Goal: Task Accomplishment & Management: Use online tool/utility

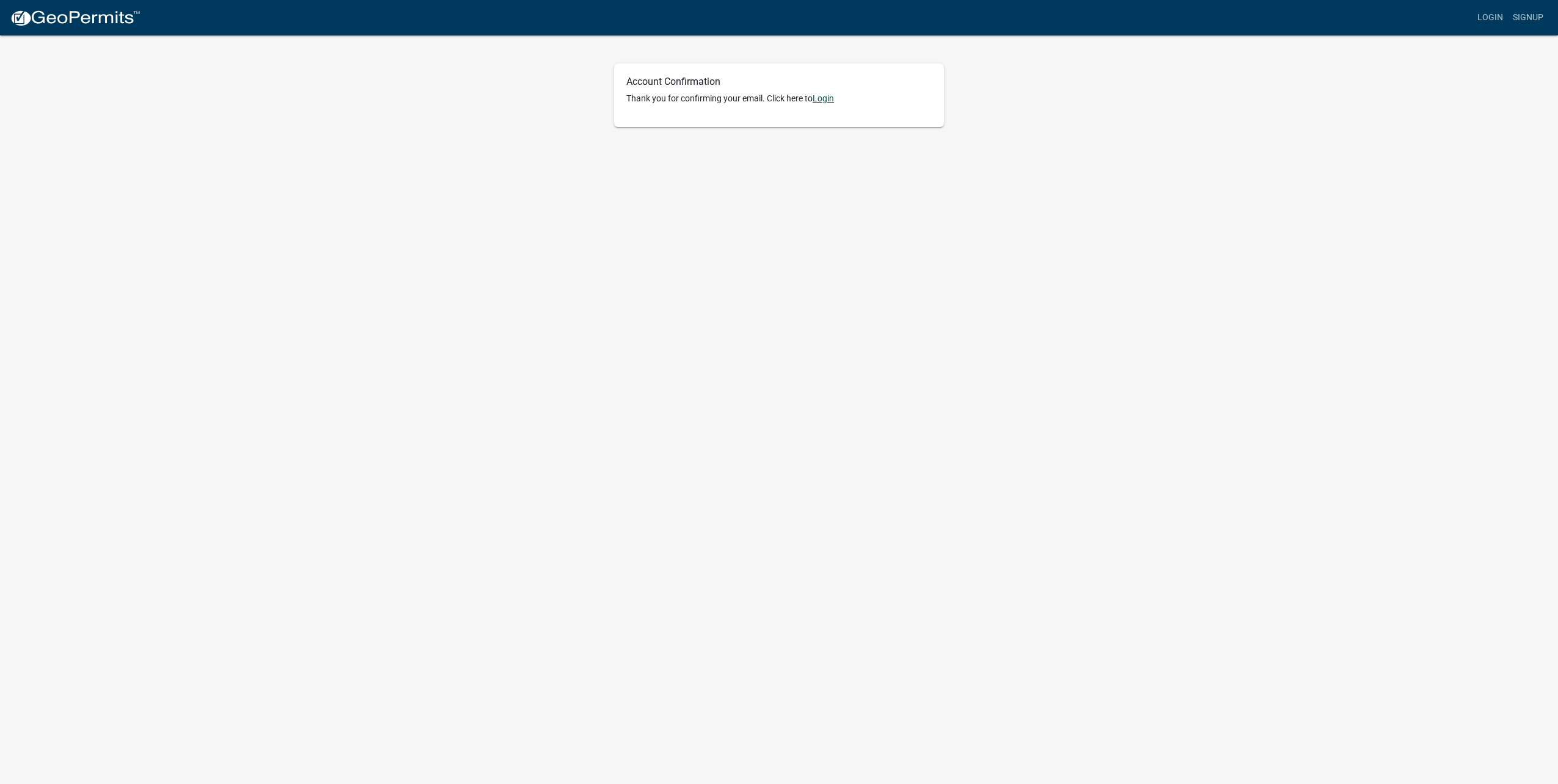
click at [829, 101] on link "Login" at bounding box center [823, 98] width 21 height 10
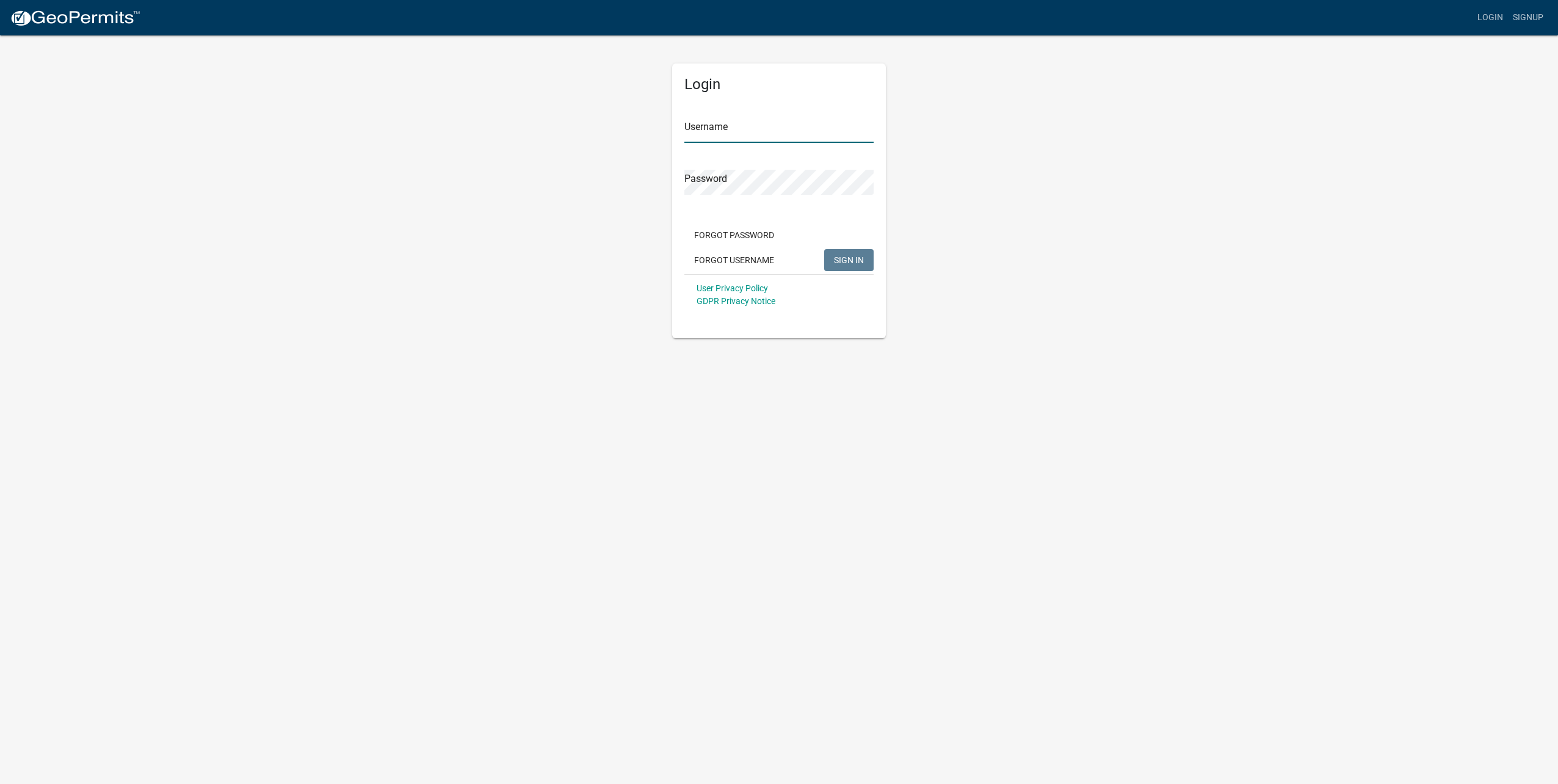
type input "[EMAIL_ADDRESS][DOMAIN_NAME]"
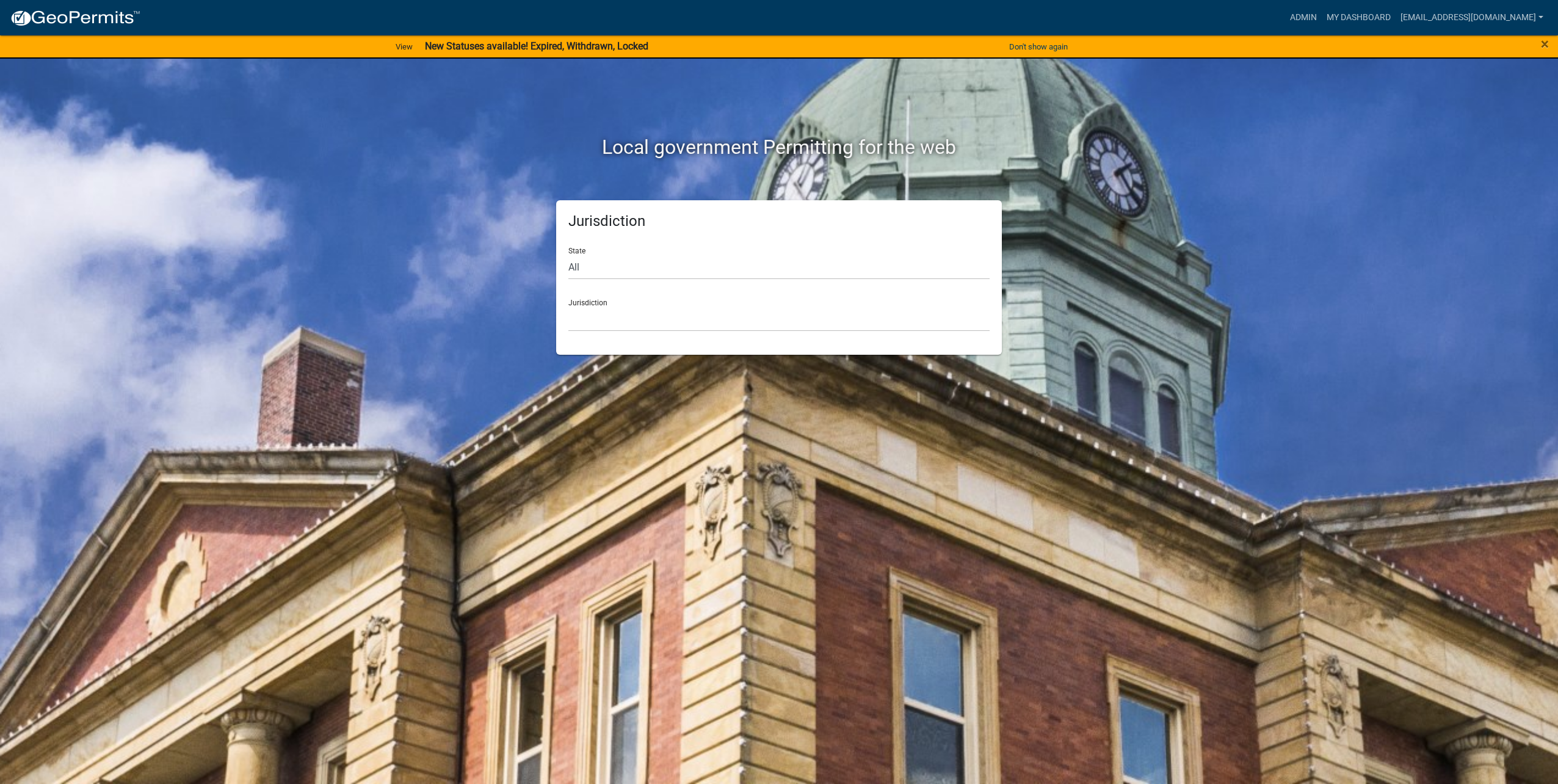
click at [1291, 14] on div "Admin My Dashboard [EMAIL_ADDRESS][DOMAIN_NAME] Admin Account Contractor Profil…" at bounding box center [849, 18] width 1398 height 23
click at [1297, 18] on link "Admin" at bounding box center [1304, 18] width 37 height 23
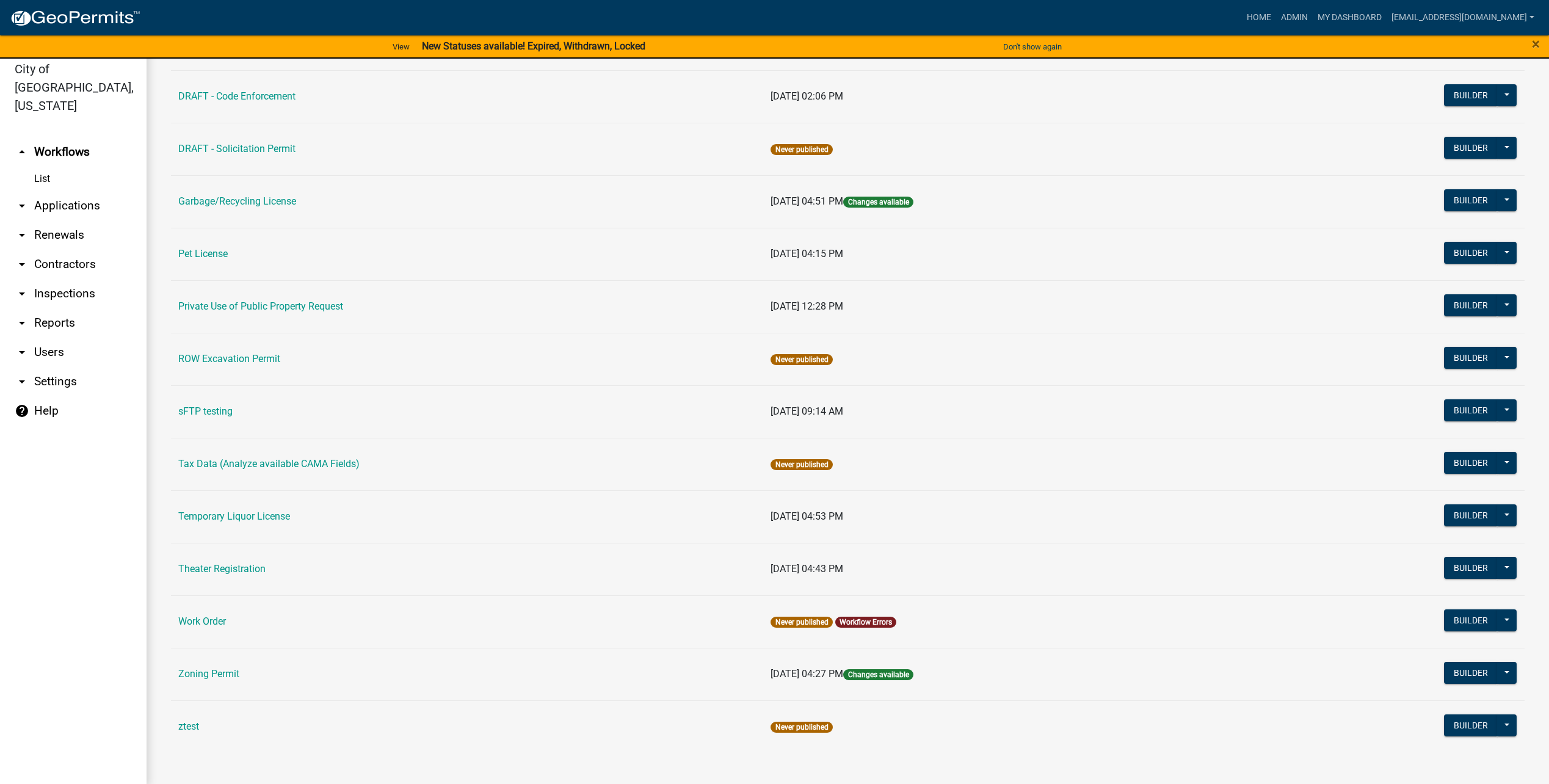
scroll to position [14, 0]
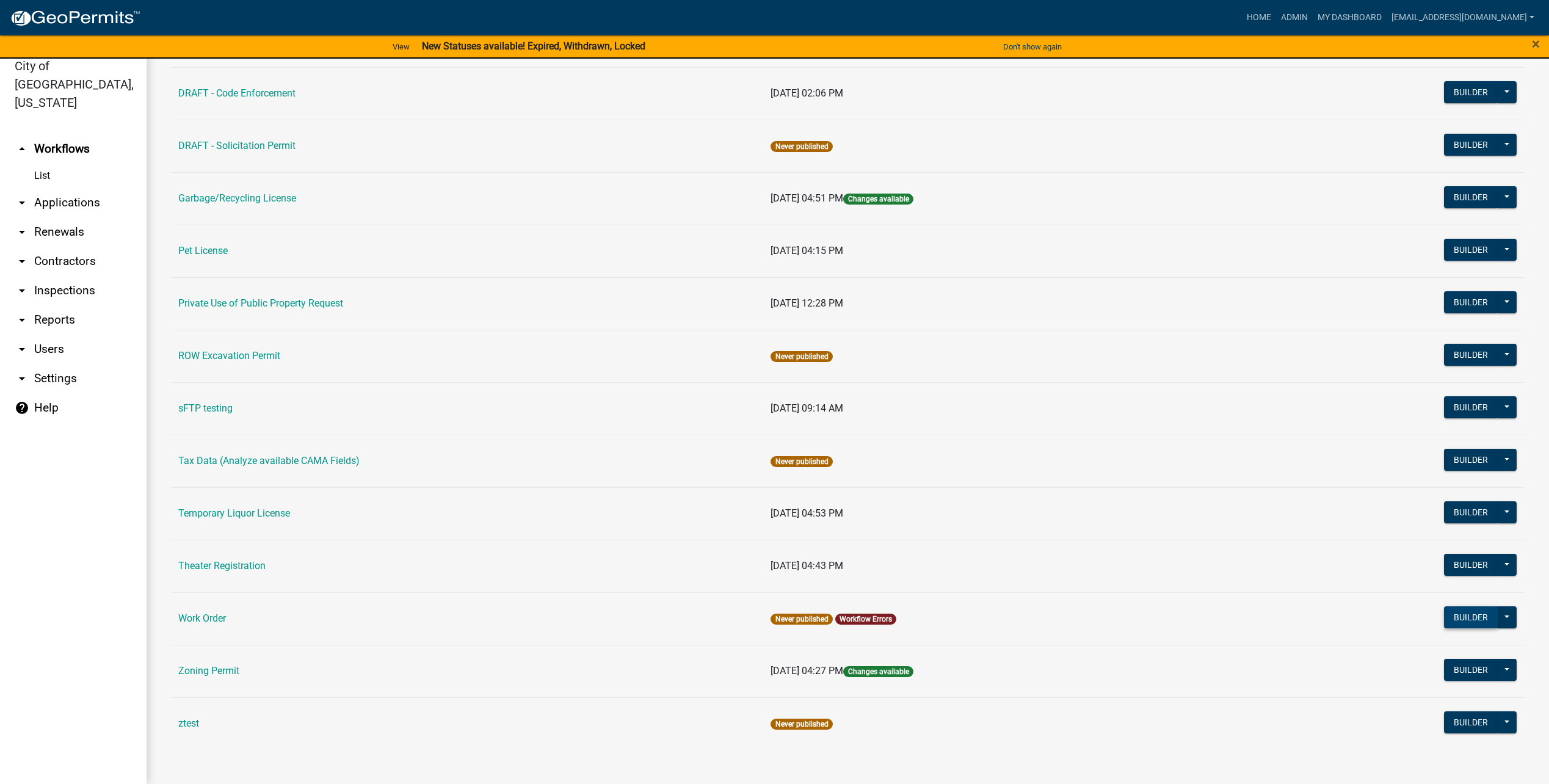
click at [1448, 614] on button "Builder" at bounding box center [1471, 617] width 54 height 22
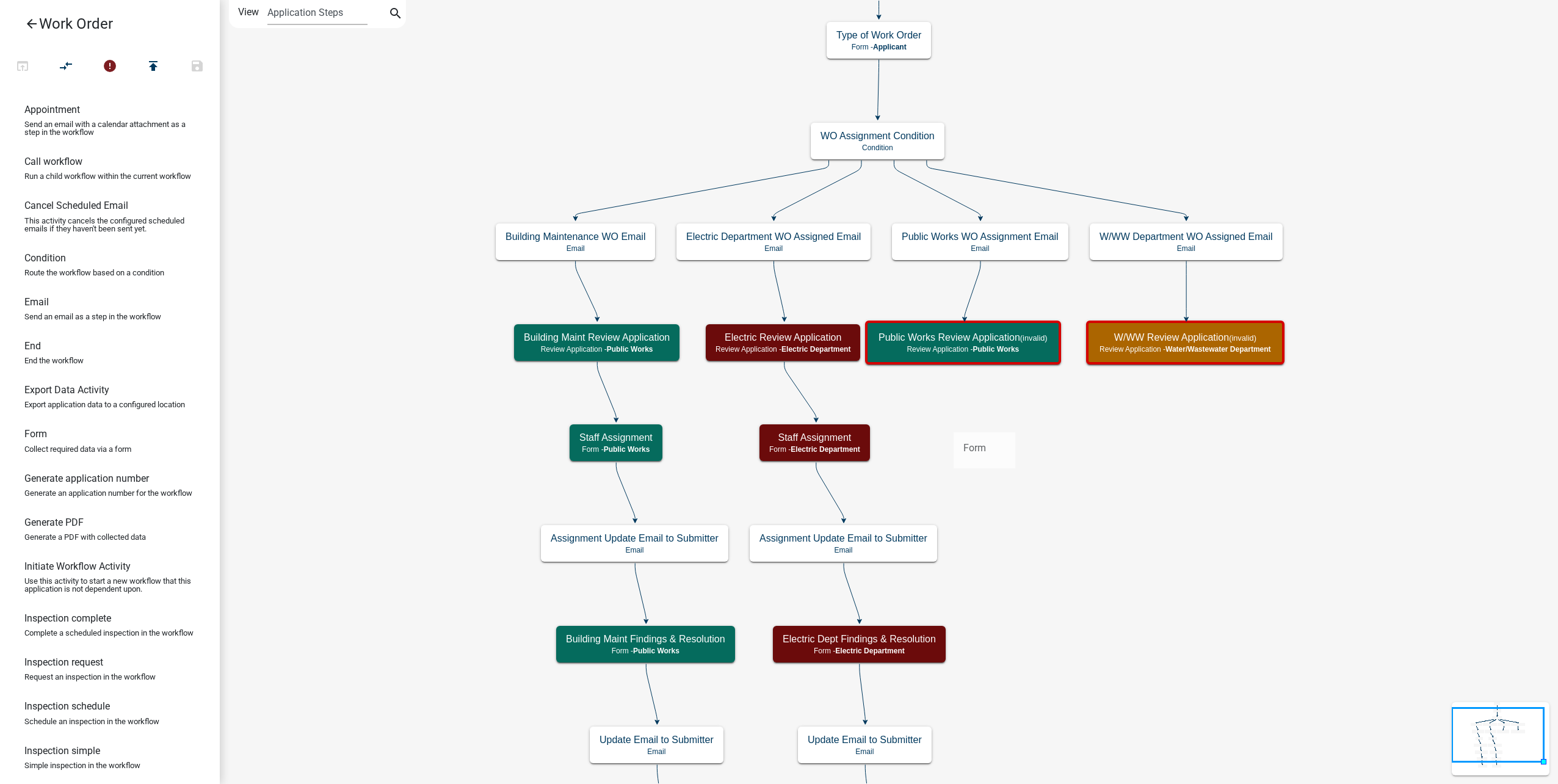
drag, startPoint x: 73, startPoint y: 459, endPoint x: 954, endPoint y: 423, distance: 881.7
click at [954, 423] on div "arrow_back Work Order open_in_browser compare_arrows error publish save Appoint…" at bounding box center [779, 392] width 1558 height 784
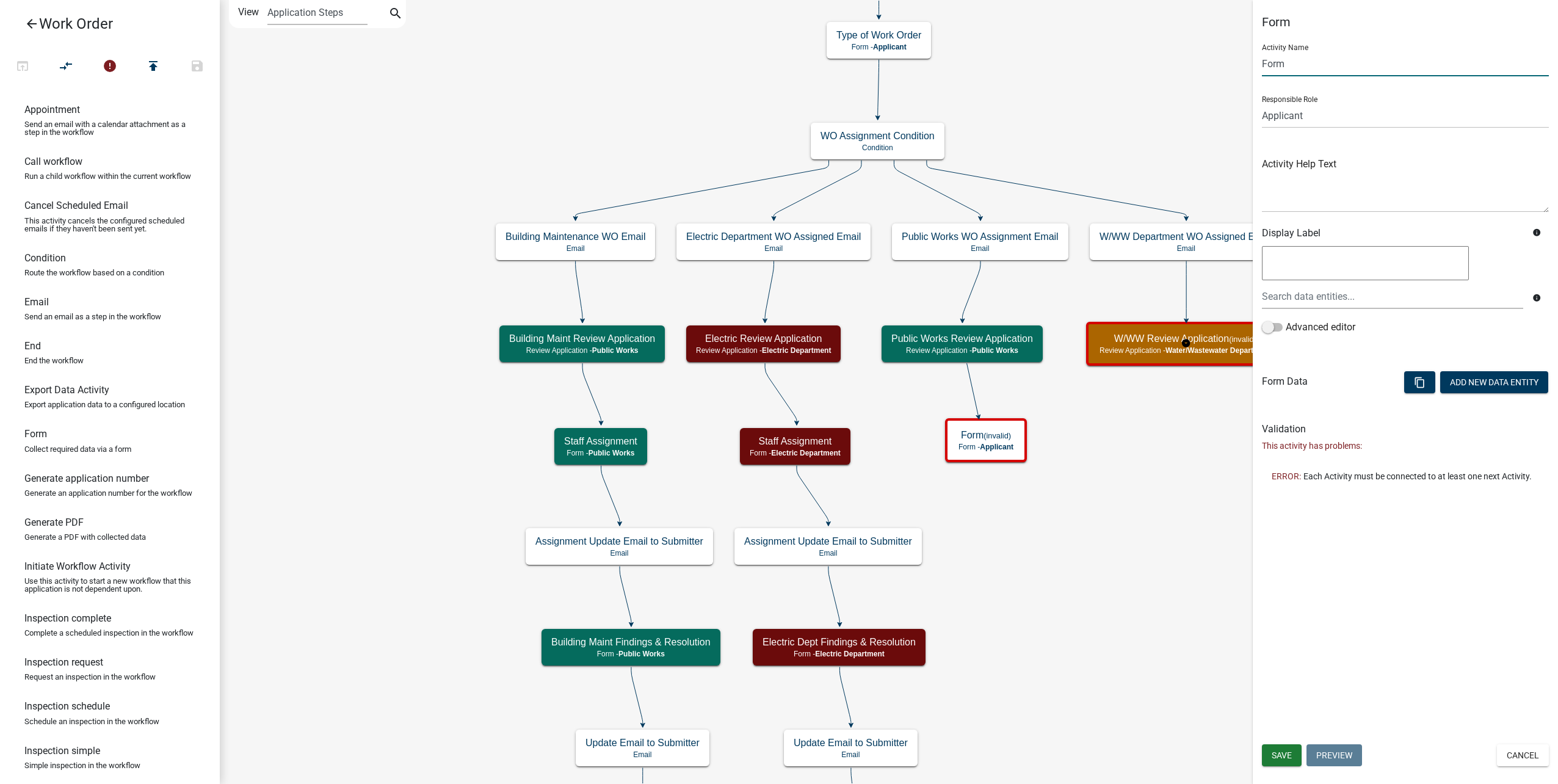
drag, startPoint x: 1323, startPoint y: 67, endPoint x: 1205, endPoint y: 62, distance: 118.1
click at [1205, 62] on main "Start Start - Applicant Type of Work Order Form - Applicant Building Maintenanc…" at bounding box center [888, 392] width 1338 height 784
type input "Staff Assignment"
click at [1359, 115] on select "Applicant Public Works City Clerk Water/Wastewater Department Admin Front Offic…" at bounding box center [1405, 115] width 287 height 25
select select "B8201C97-0578-4879-9DB1-09B68815F4DF"
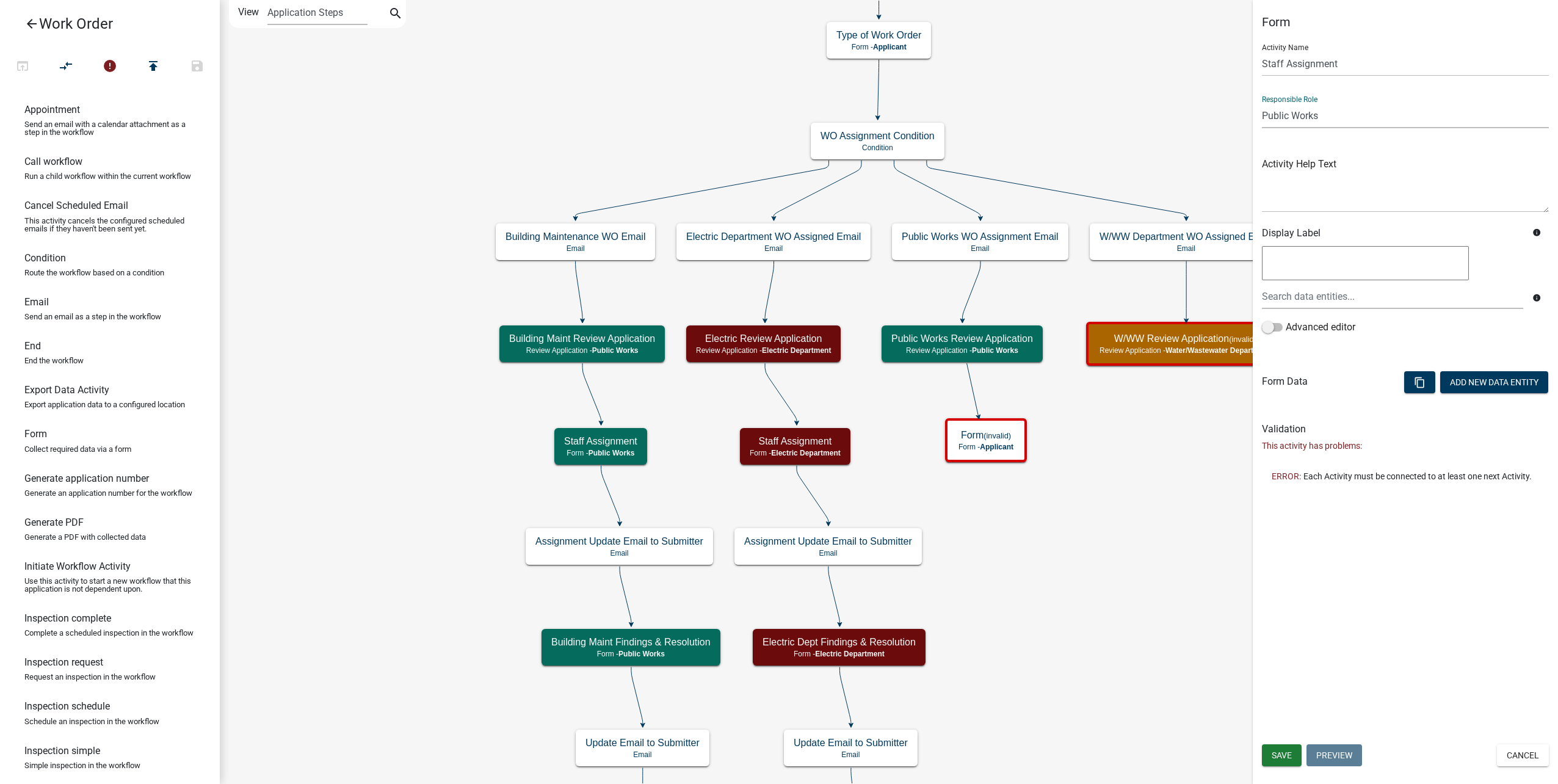
click at [1262, 103] on select "Applicant Public Works City Clerk Water/Wastewater Department Admin Front Offic…" at bounding box center [1405, 115] width 287 height 25
click at [1291, 754] on span "Save" at bounding box center [1282, 755] width 20 height 10
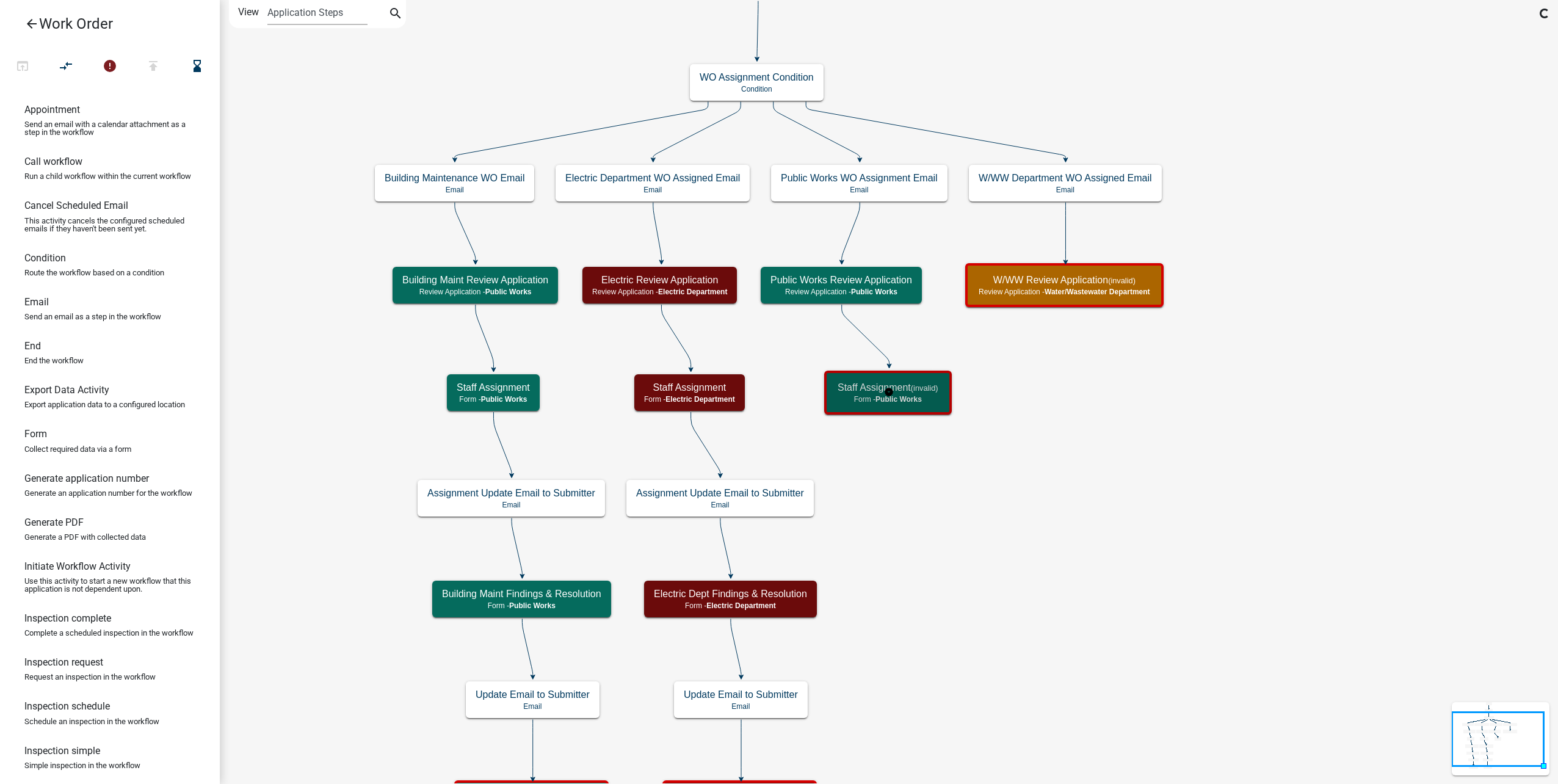
click at [925, 393] on h5 "Staff Assignment (invalid)" at bounding box center [888, 387] width 101 height 12
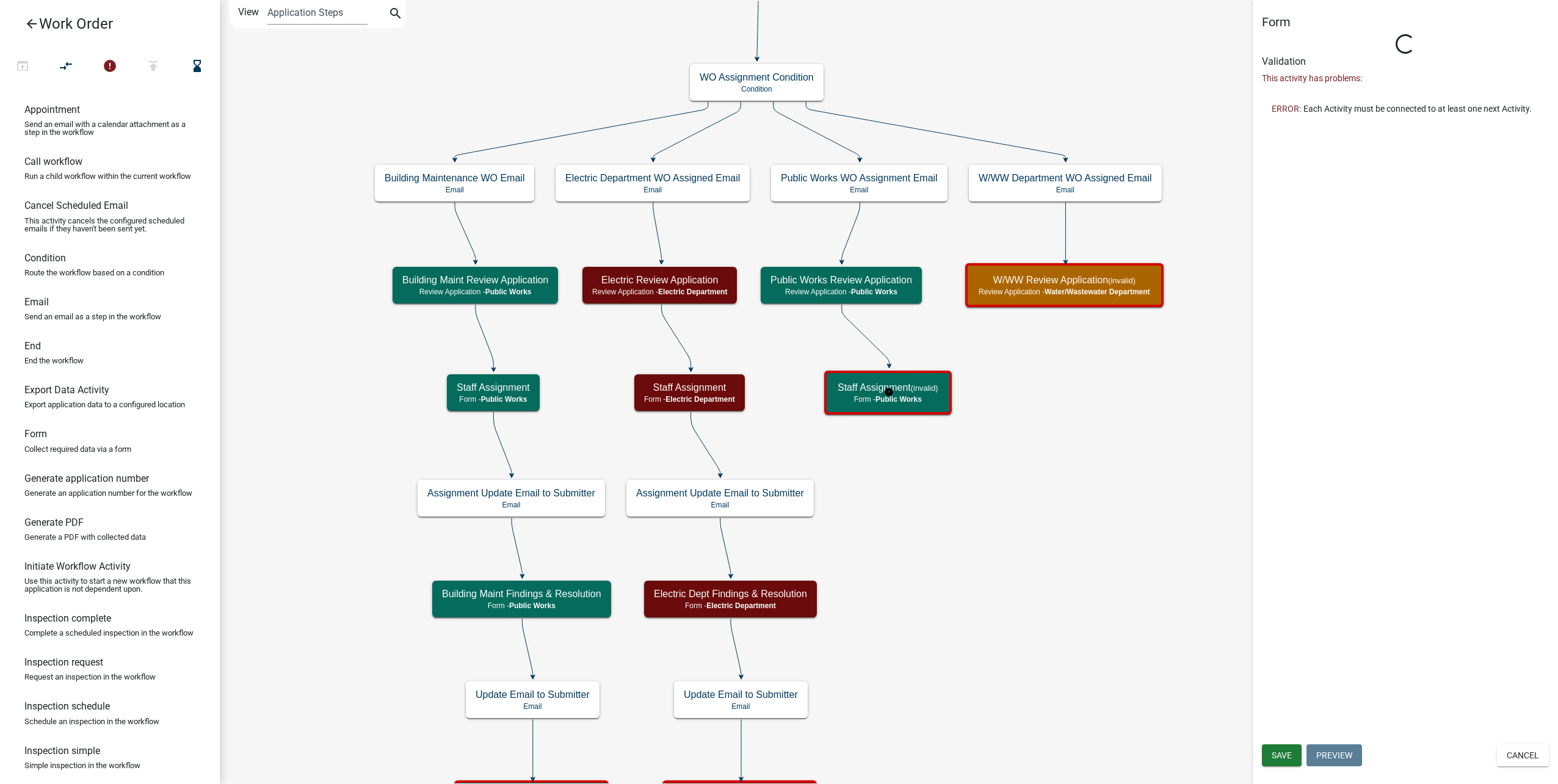
select select "B8201C97-0578-4879-9DB1-09B68815F4DF"
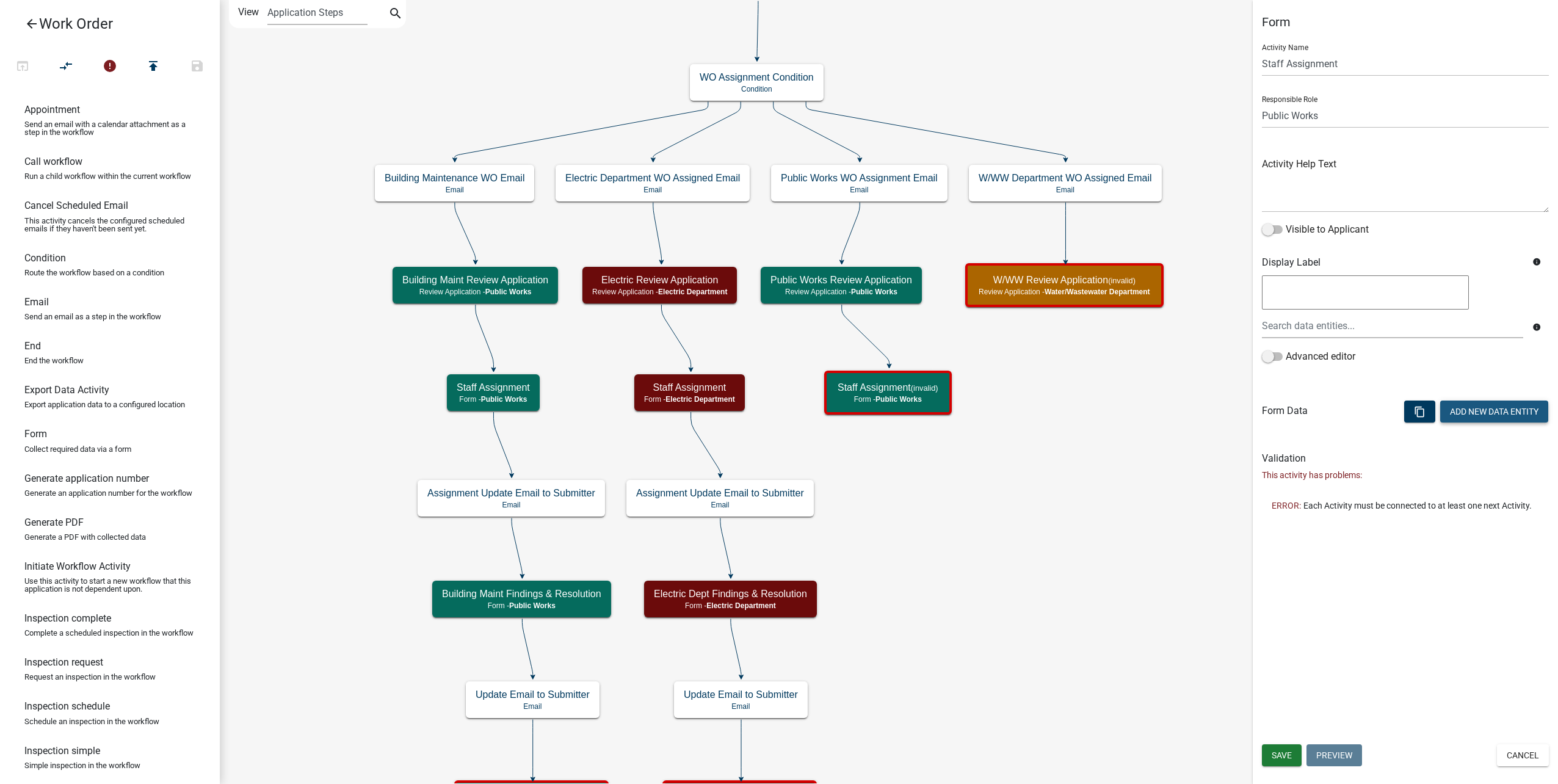
click at [1495, 411] on button "Add New Data Entity" at bounding box center [1494, 411] width 108 height 22
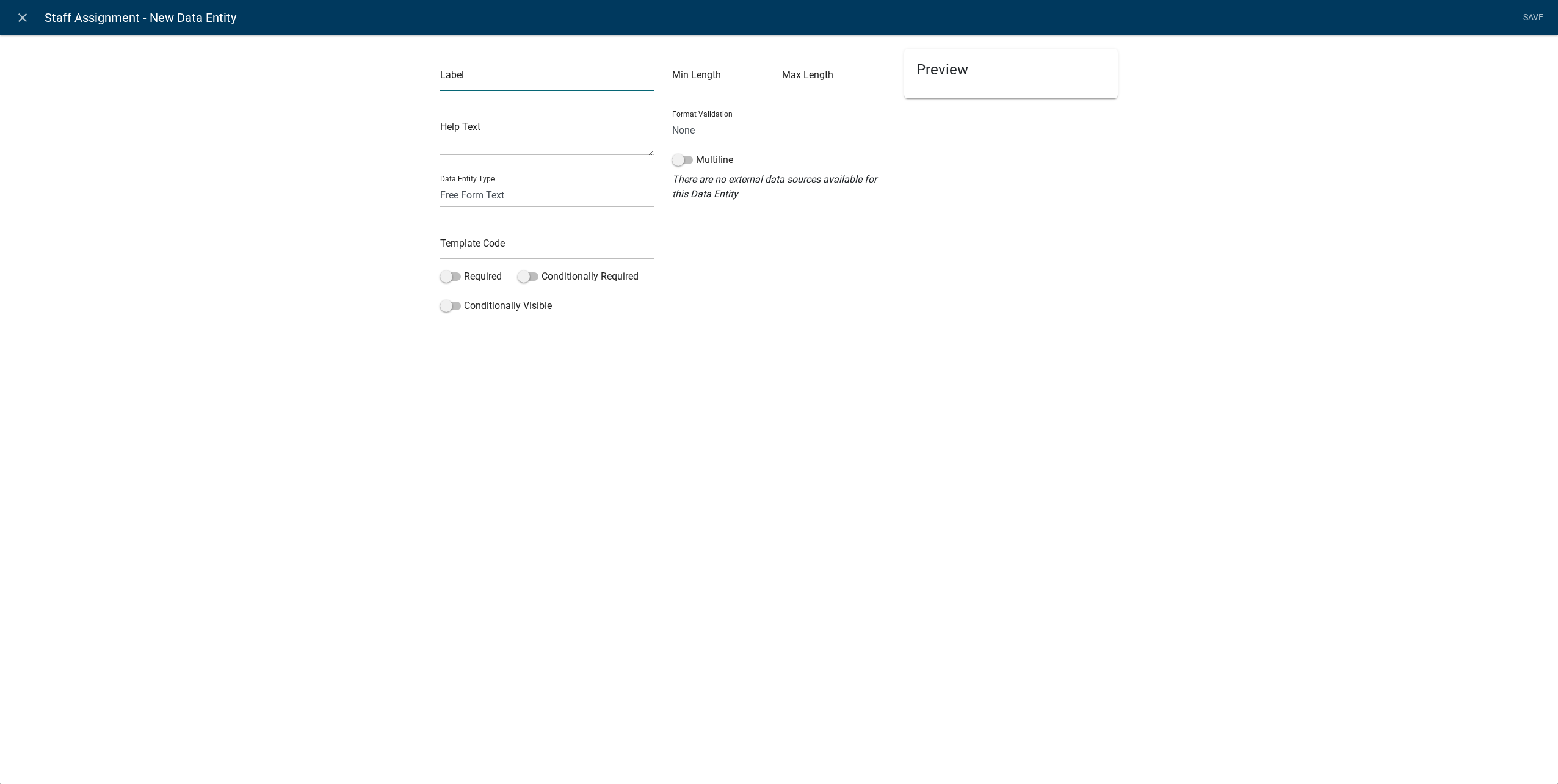
click at [550, 81] on input "text" at bounding box center [547, 78] width 213 height 25
click at [503, 74] on input "text" at bounding box center [547, 78] width 213 height 25
type input "Assigned To"
click at [522, 198] on select "Free Form Text Document Display Entity Value Fee Numeric Data Date Map Sketch D…" at bounding box center [547, 195] width 213 height 25
select select "list-data"
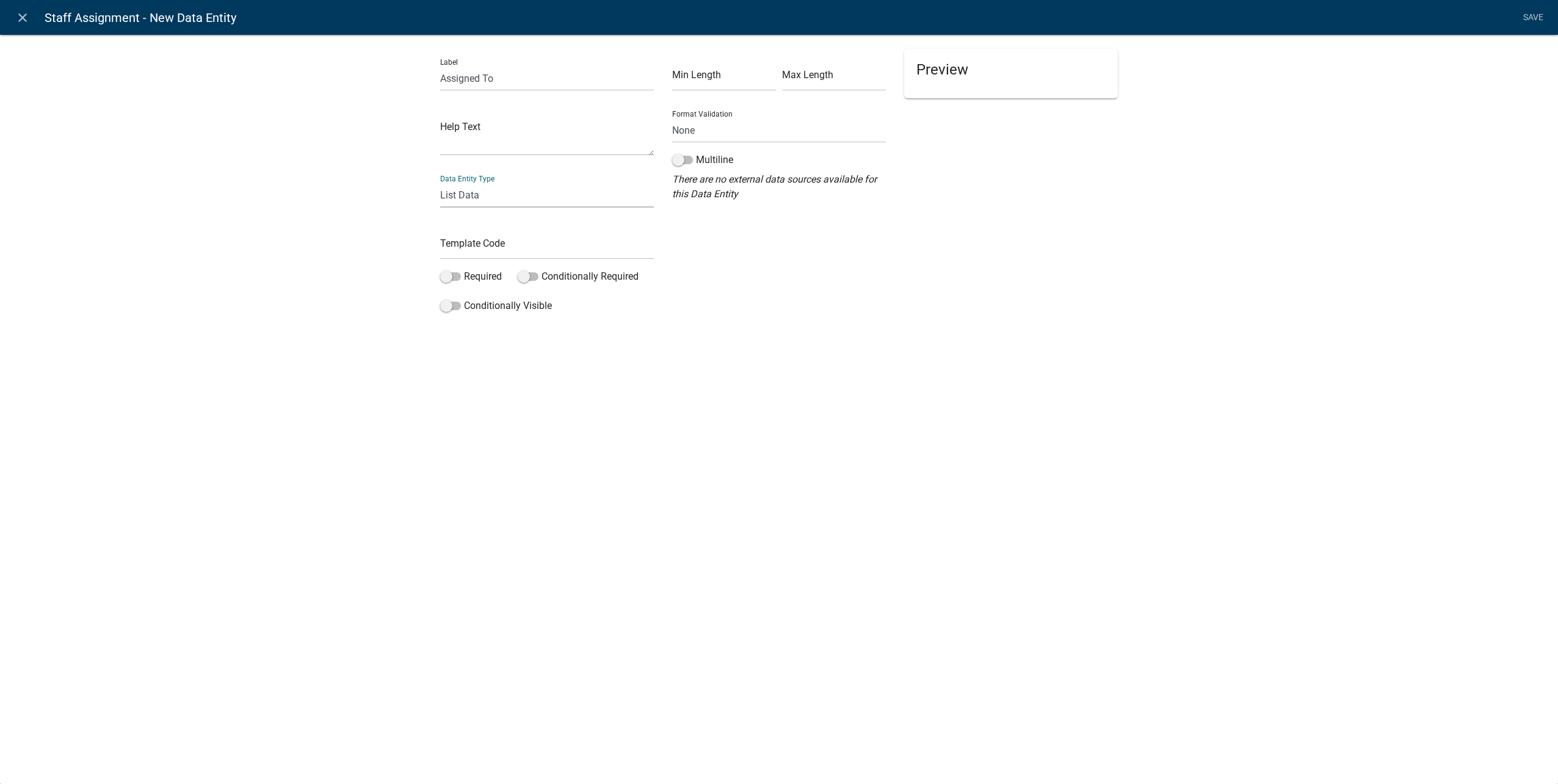
click at [440, 183] on select "Free Form Text Document Display Entity Value Fee Numeric Data Date Map Sketch D…" at bounding box center [547, 195] width 213 height 25
select select "list-data"
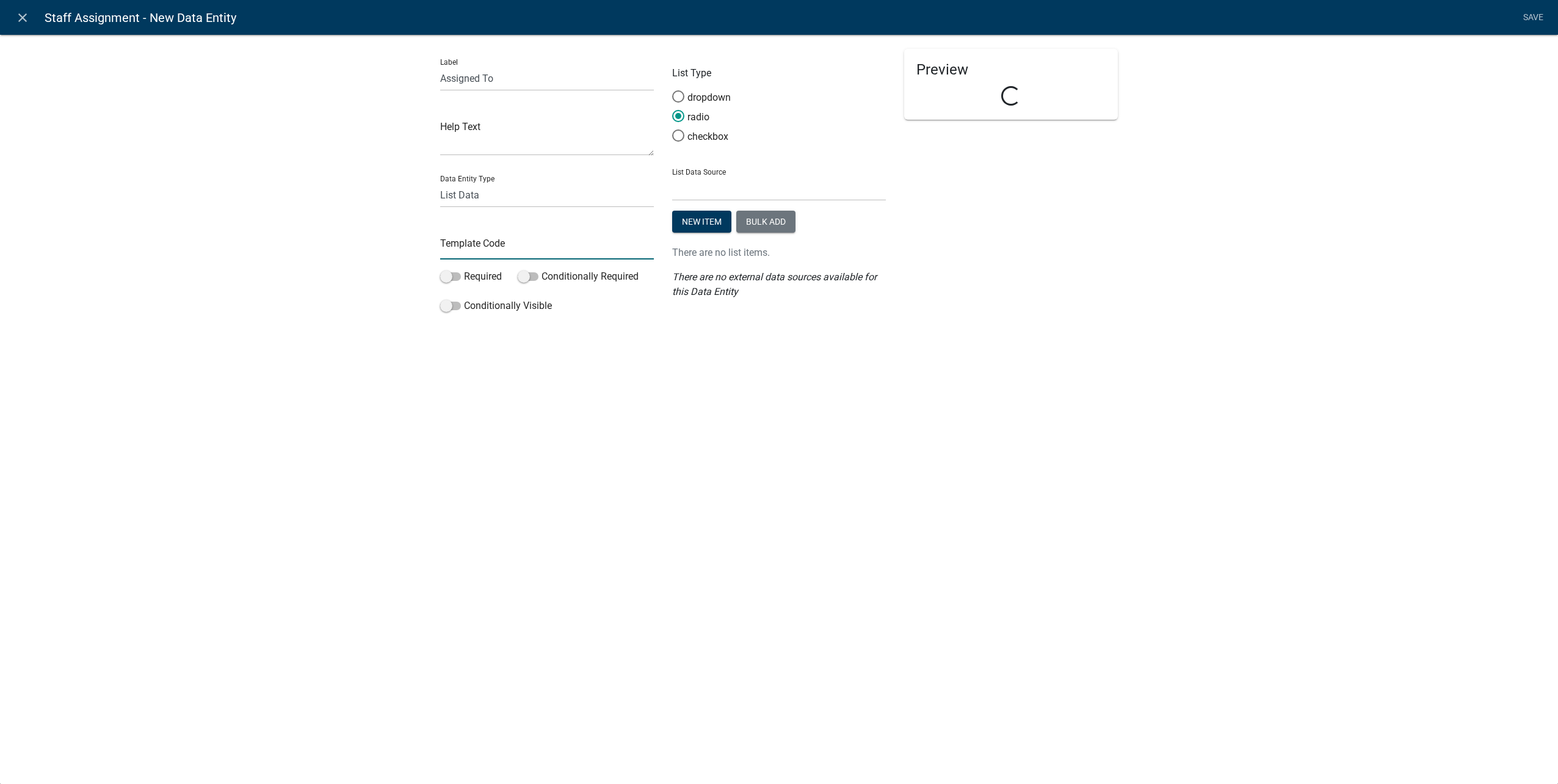
click at [515, 247] on input "text" at bounding box center [547, 247] width 213 height 25
type input "PWAssignedTo"
click at [455, 273] on span at bounding box center [451, 276] width 20 height 9
click at [464, 269] on input "Required" at bounding box center [464, 269] width 0 height 0
click at [706, 186] on select "State List Abbreviated State List City Administrator City Administrator Departm…" at bounding box center [779, 188] width 213 height 25
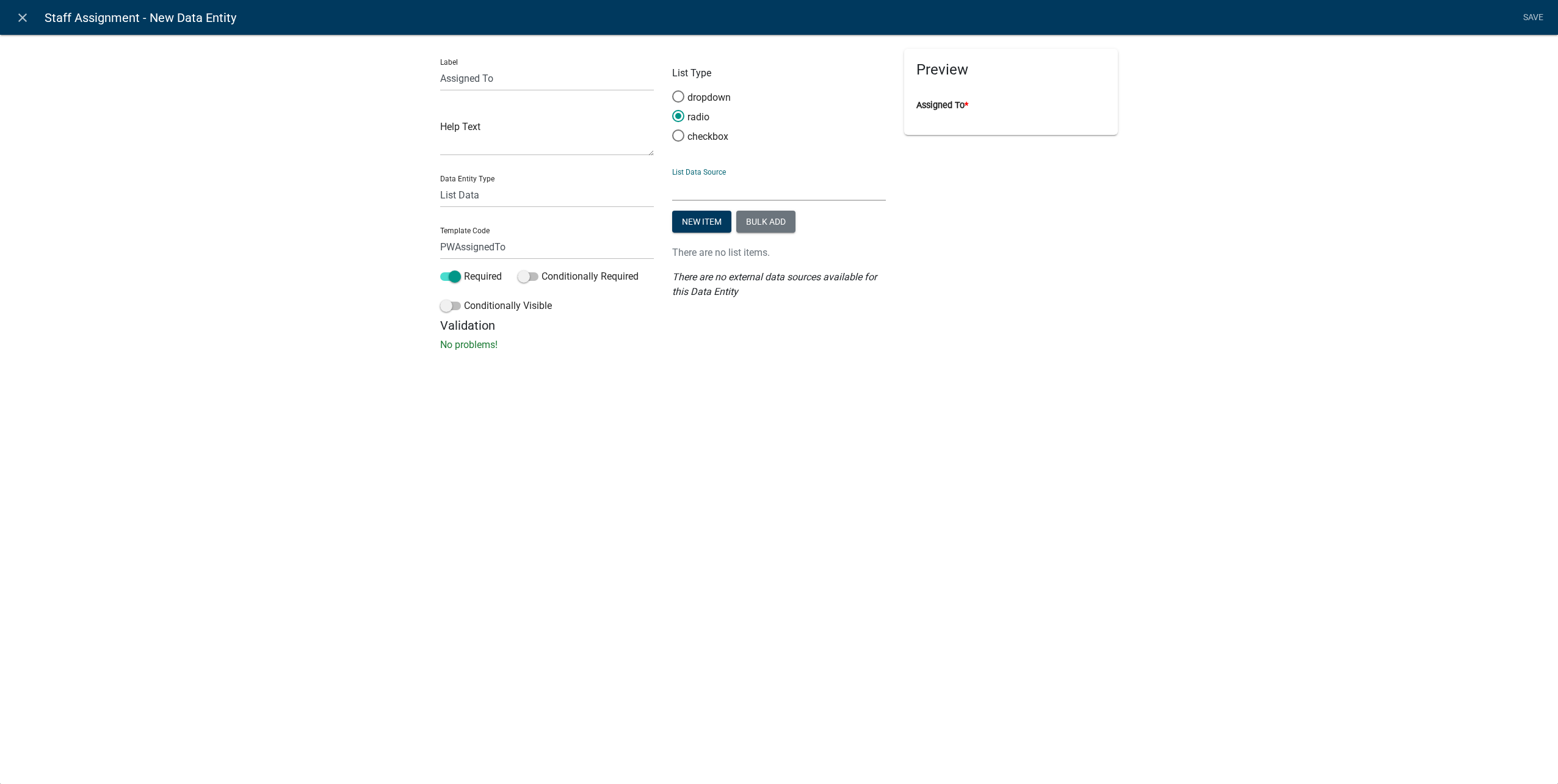
select select "custom-list-60673fd7-a606-4251-858b-2b94ac34699a"
click at [672, 176] on select "State List Abbreviated State List City Administrator City Administrator Departm…" at bounding box center [779, 188] width 213 height 25
click at [1542, 16] on link "Save" at bounding box center [1533, 18] width 31 height 23
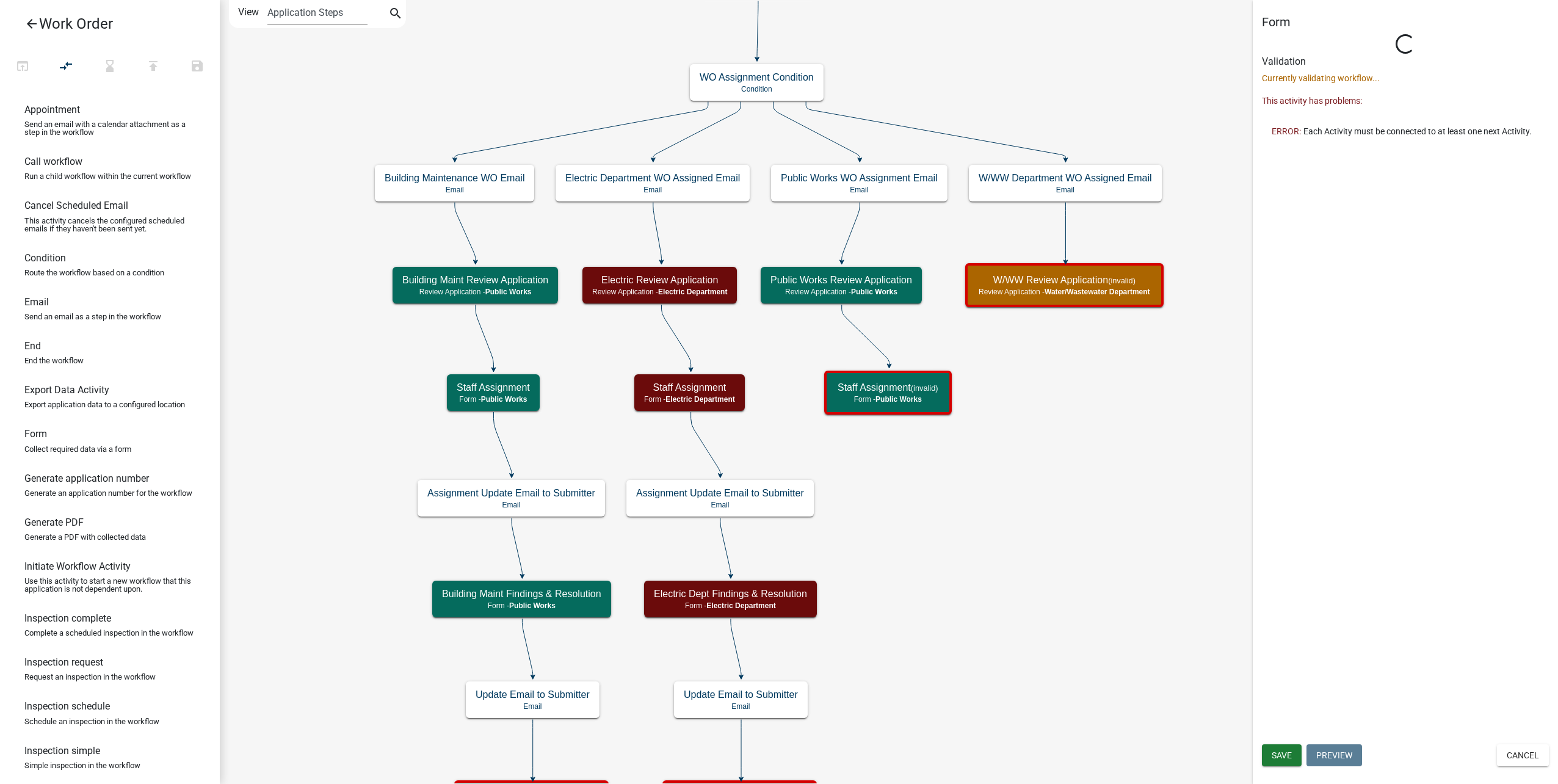
select select "B8201C97-0578-4879-9DB1-09B68815F4DF"
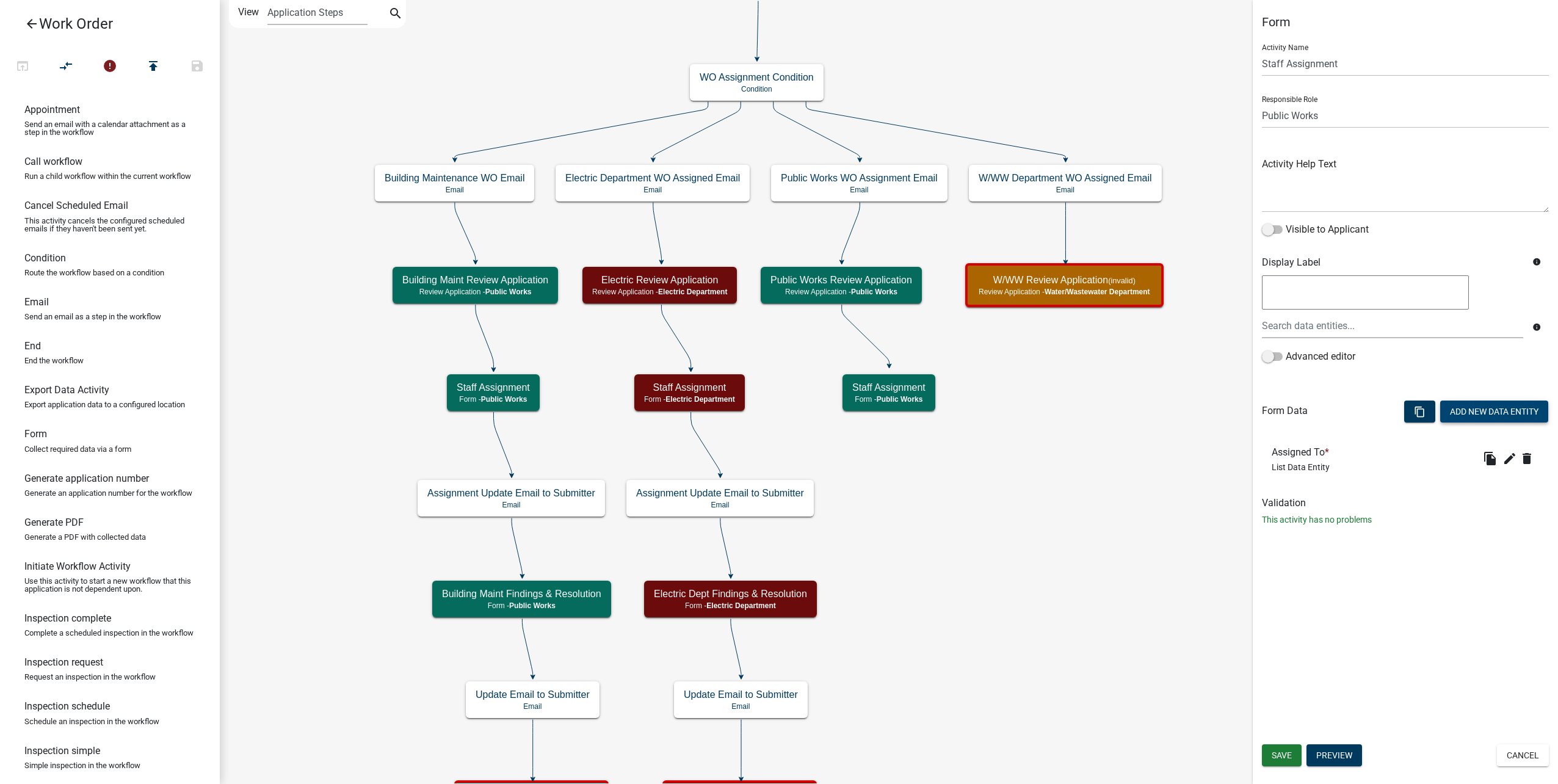
click at [1488, 414] on button "Add New Data Entity" at bounding box center [1494, 411] width 108 height 22
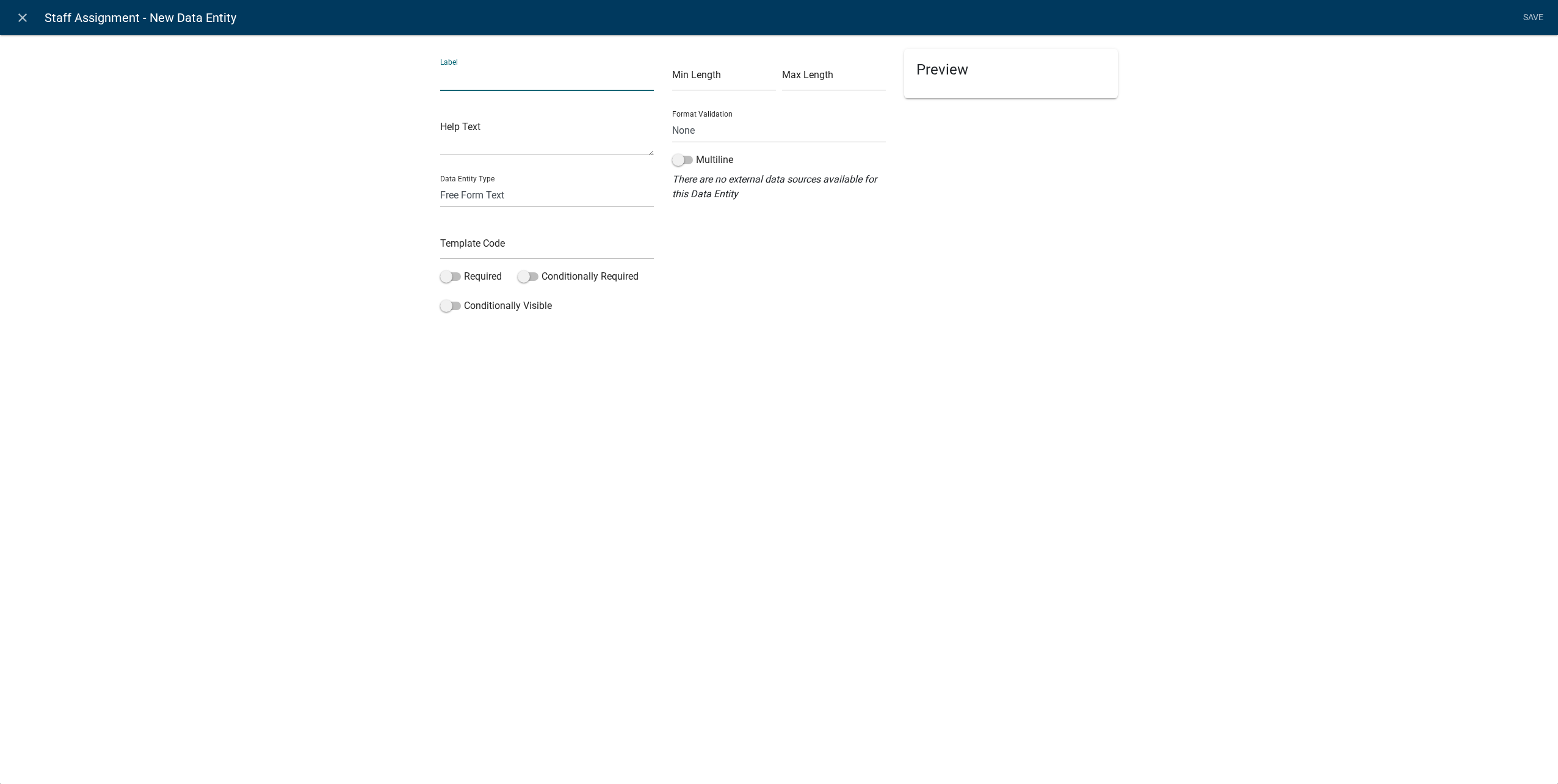
click at [470, 75] on input "text" at bounding box center [547, 78] width 213 height 25
type input "Date Assigned"
click at [475, 196] on select "Free Form Text Document Display Entity Value Fee Numeric Data Date Map Sketch D…" at bounding box center [547, 195] width 213 height 25
select select "date"
click at [440, 183] on select "Free Form Text Document Display Entity Value Fee Numeric Data Date Map Sketch D…" at bounding box center [547, 195] width 213 height 25
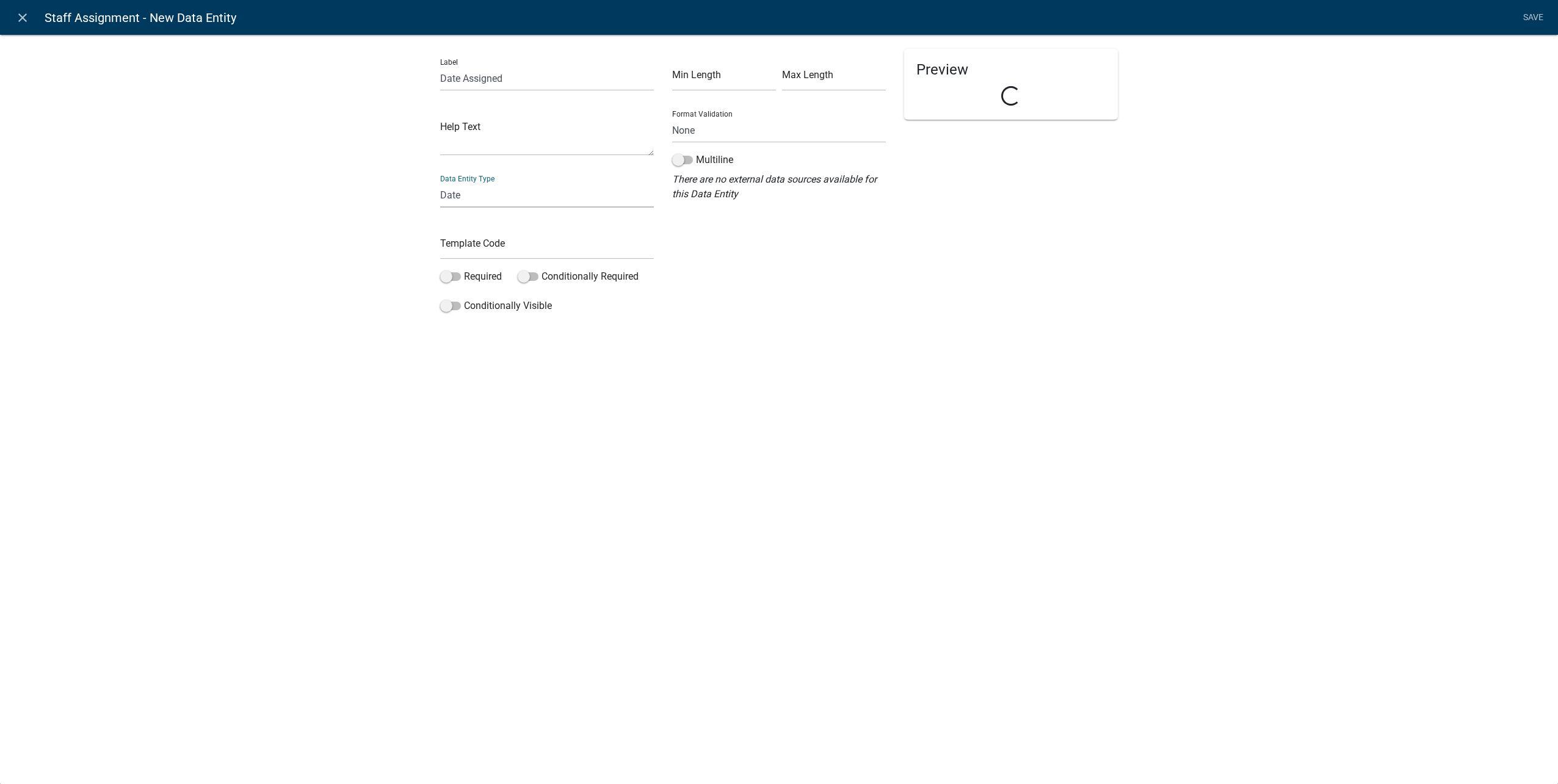
select select "date"
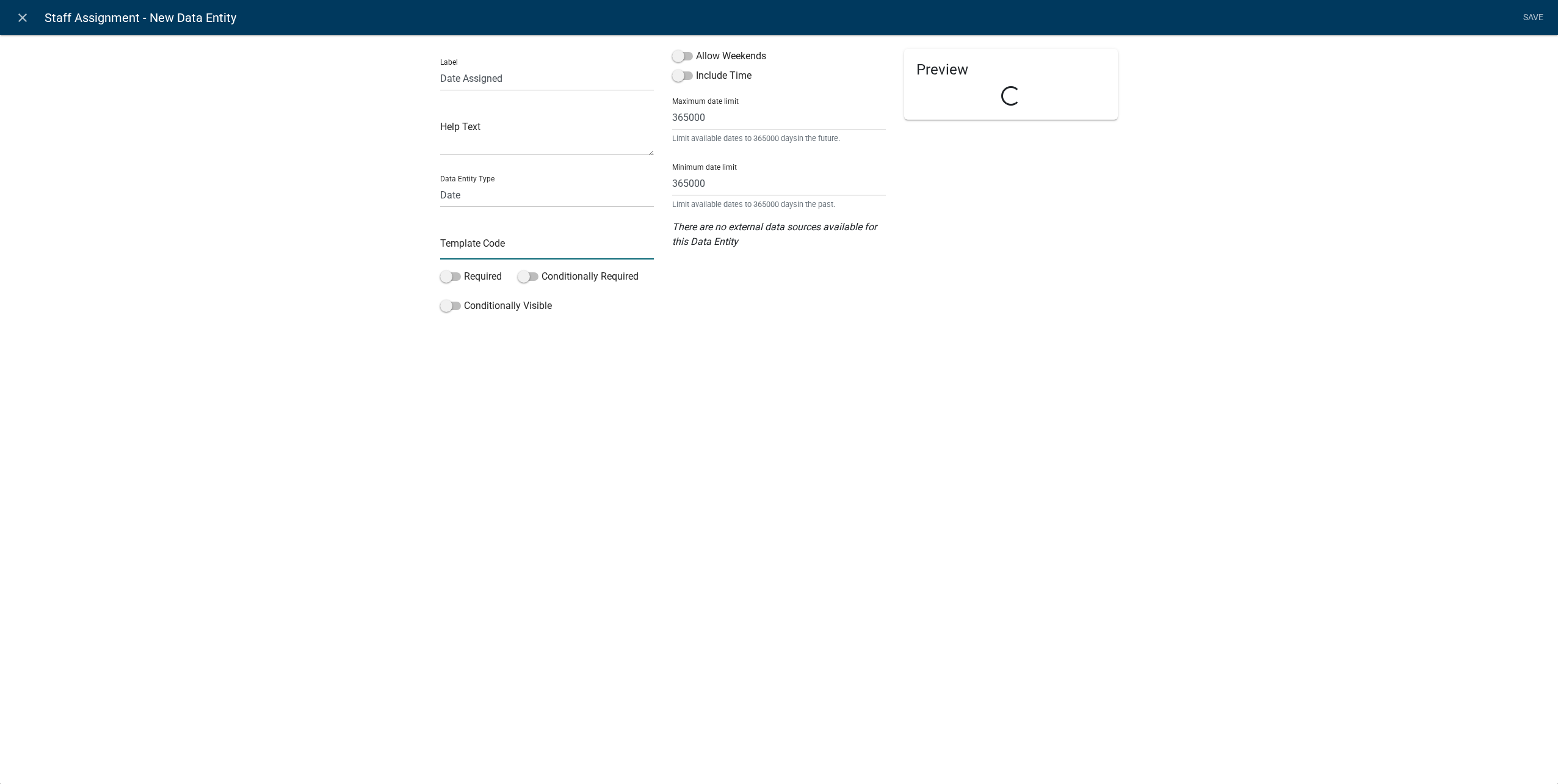
click at [477, 249] on input "text" at bounding box center [547, 247] width 213 height 25
type input "PWDateAssigned"
click at [443, 284] on div "Required" at bounding box center [470, 279] width 59 height 20
click at [447, 279] on span at bounding box center [451, 276] width 20 height 9
click at [464, 269] on input "Required" at bounding box center [464, 269] width 0 height 0
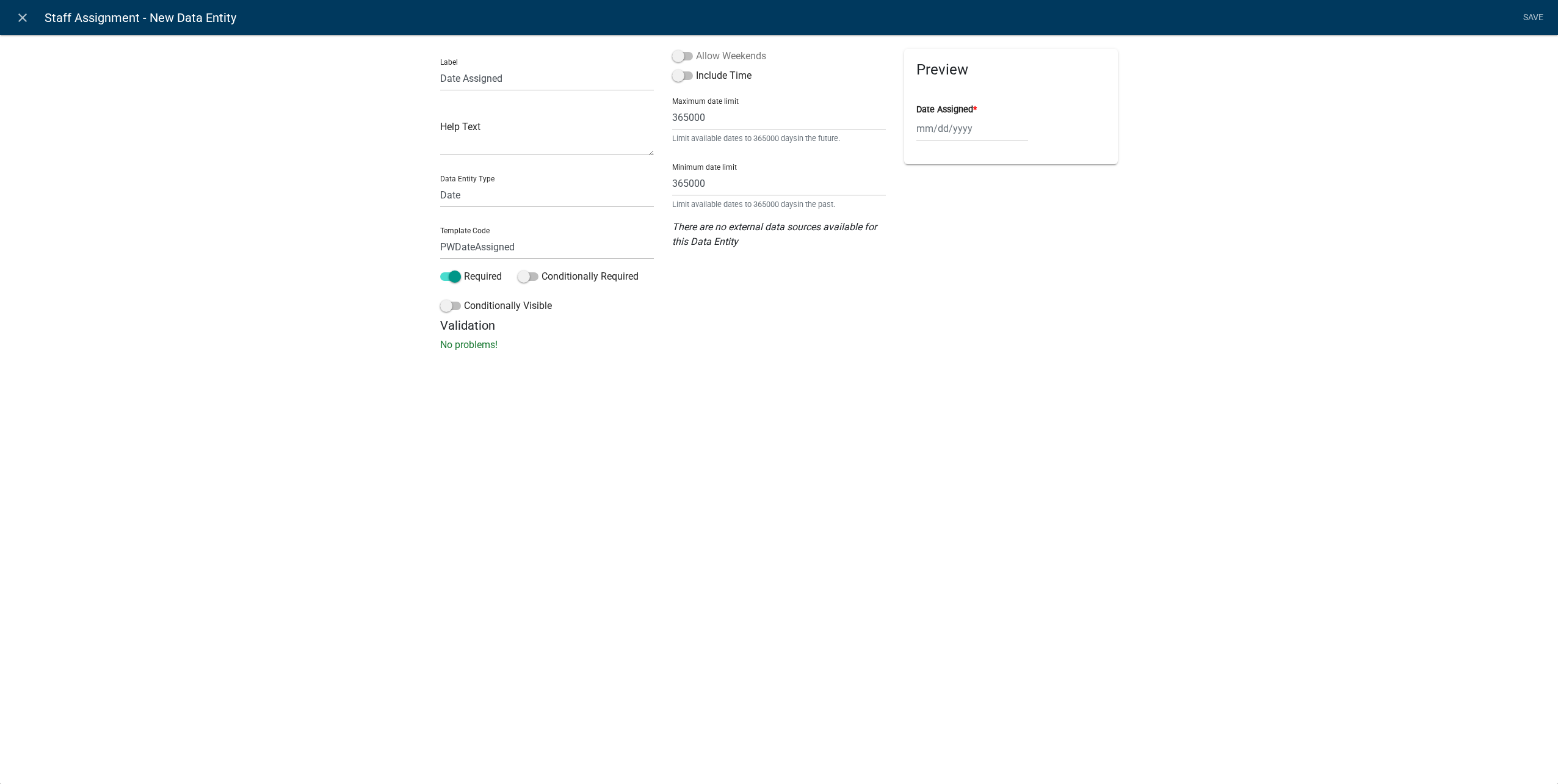
click at [683, 51] on label "Allow Weekends" at bounding box center [719, 56] width 94 height 14
click at [696, 49] on input "Allow Weekends" at bounding box center [696, 49] width 0 height 0
click at [686, 74] on span at bounding box center [683, 76] width 20 height 9
click at [696, 68] on input "Include Time" at bounding box center [696, 68] width 0 height 0
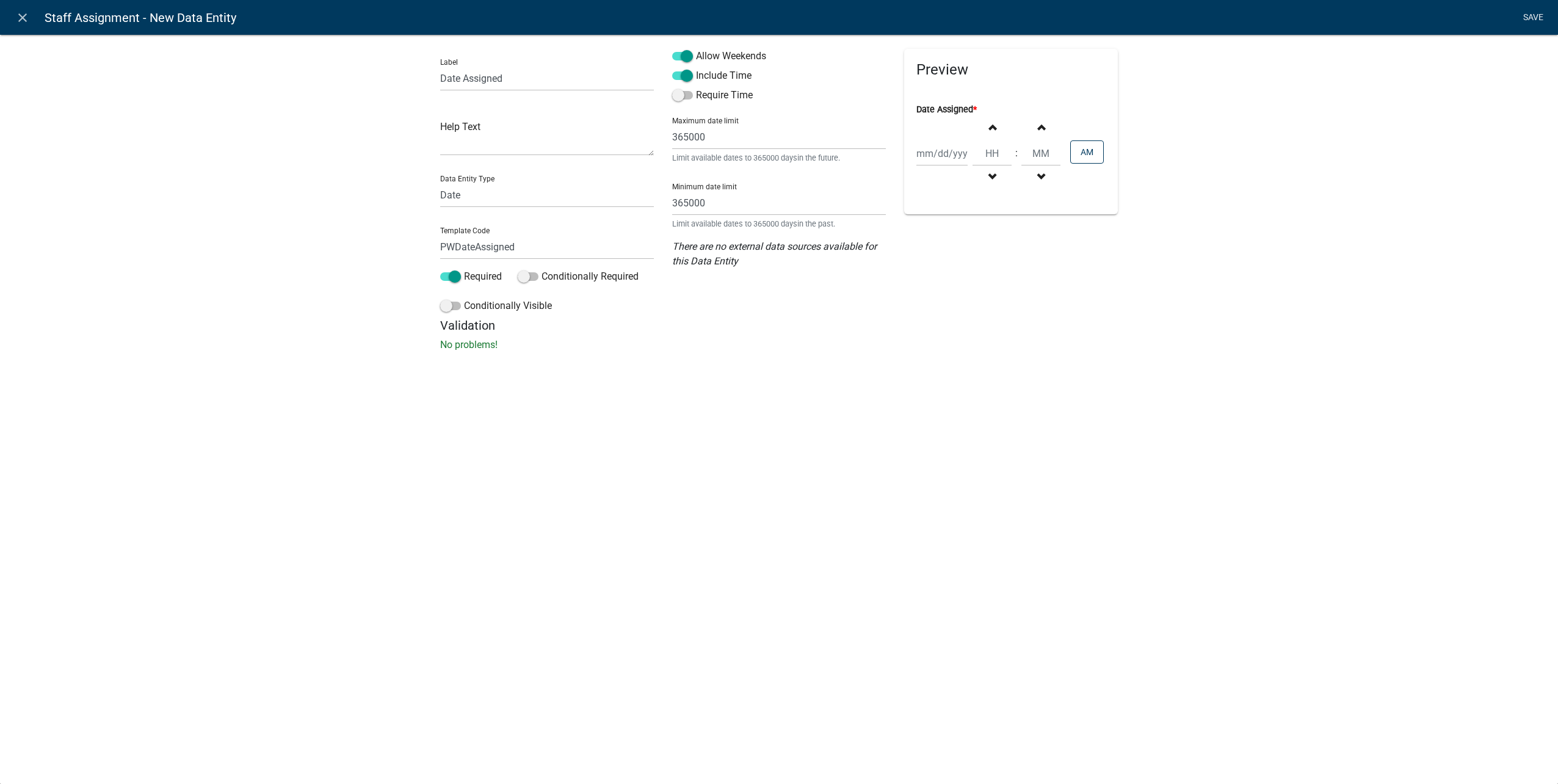
click at [1540, 22] on link "Save" at bounding box center [1533, 18] width 31 height 23
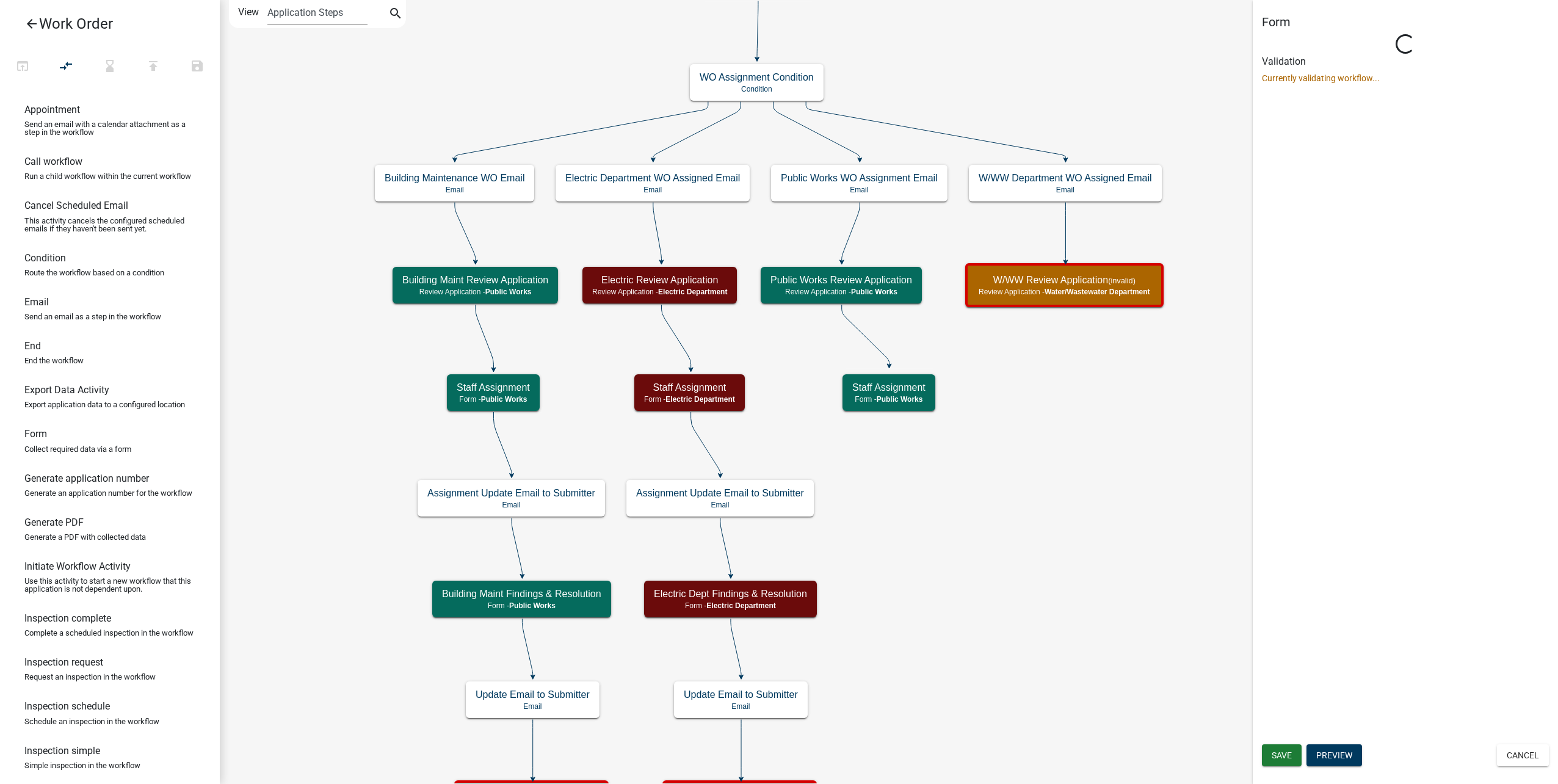
select select "B8201C97-0578-4879-9DB1-09B68815F4DF"
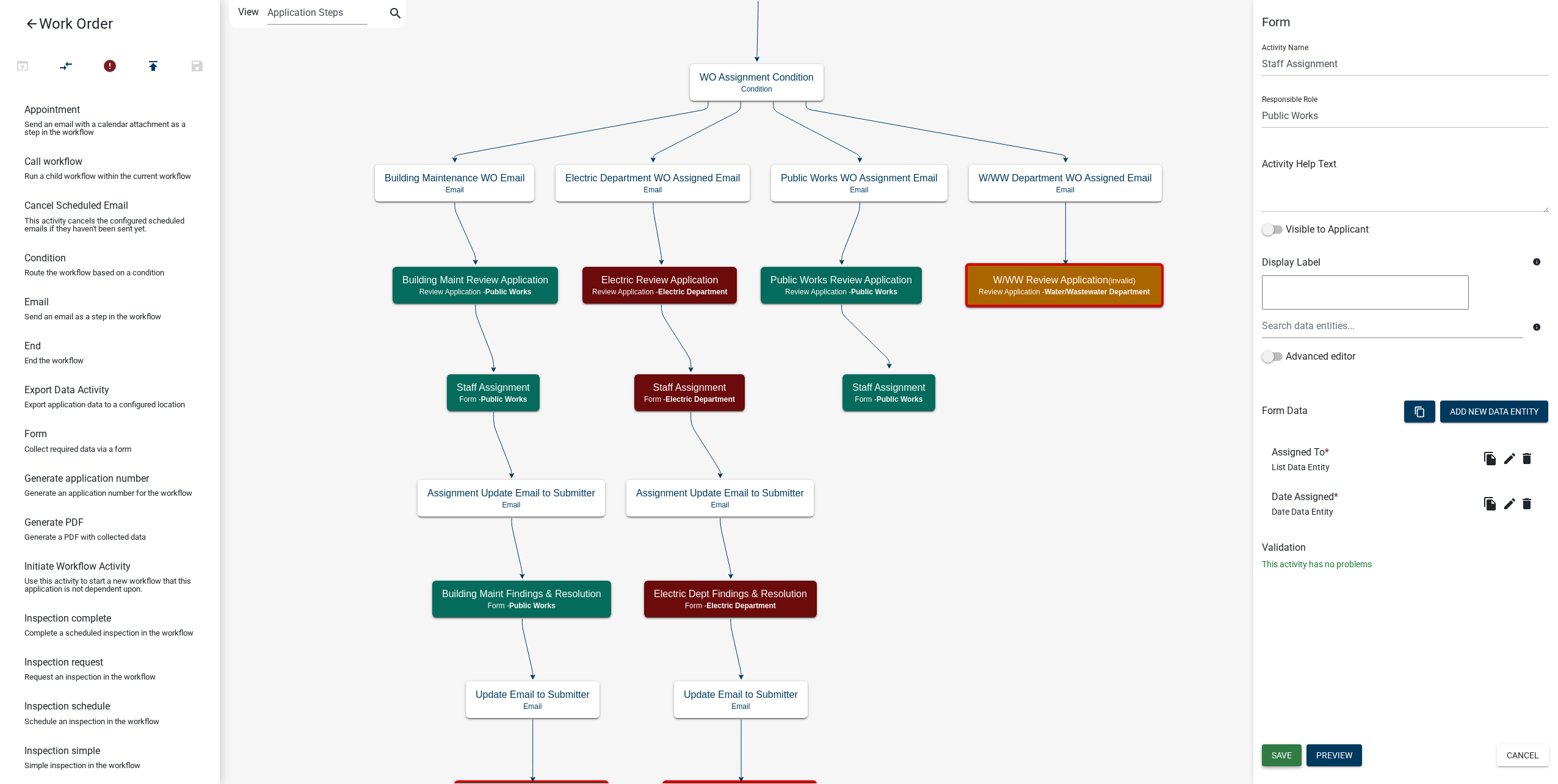
click at [1282, 752] on span "Save" at bounding box center [1282, 755] width 20 height 10
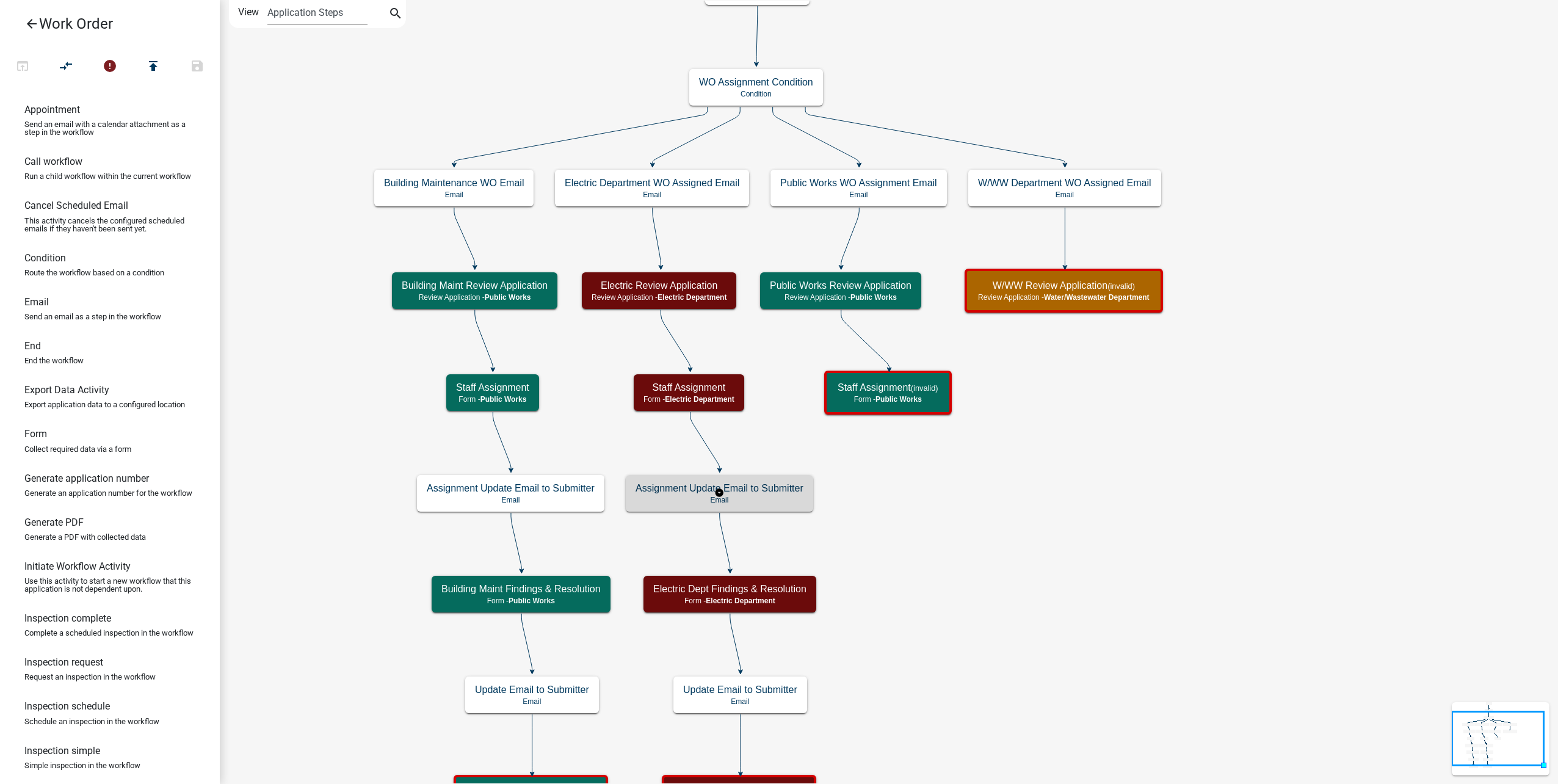
click at [800, 503] on p "Email" at bounding box center [719, 500] width 168 height 9
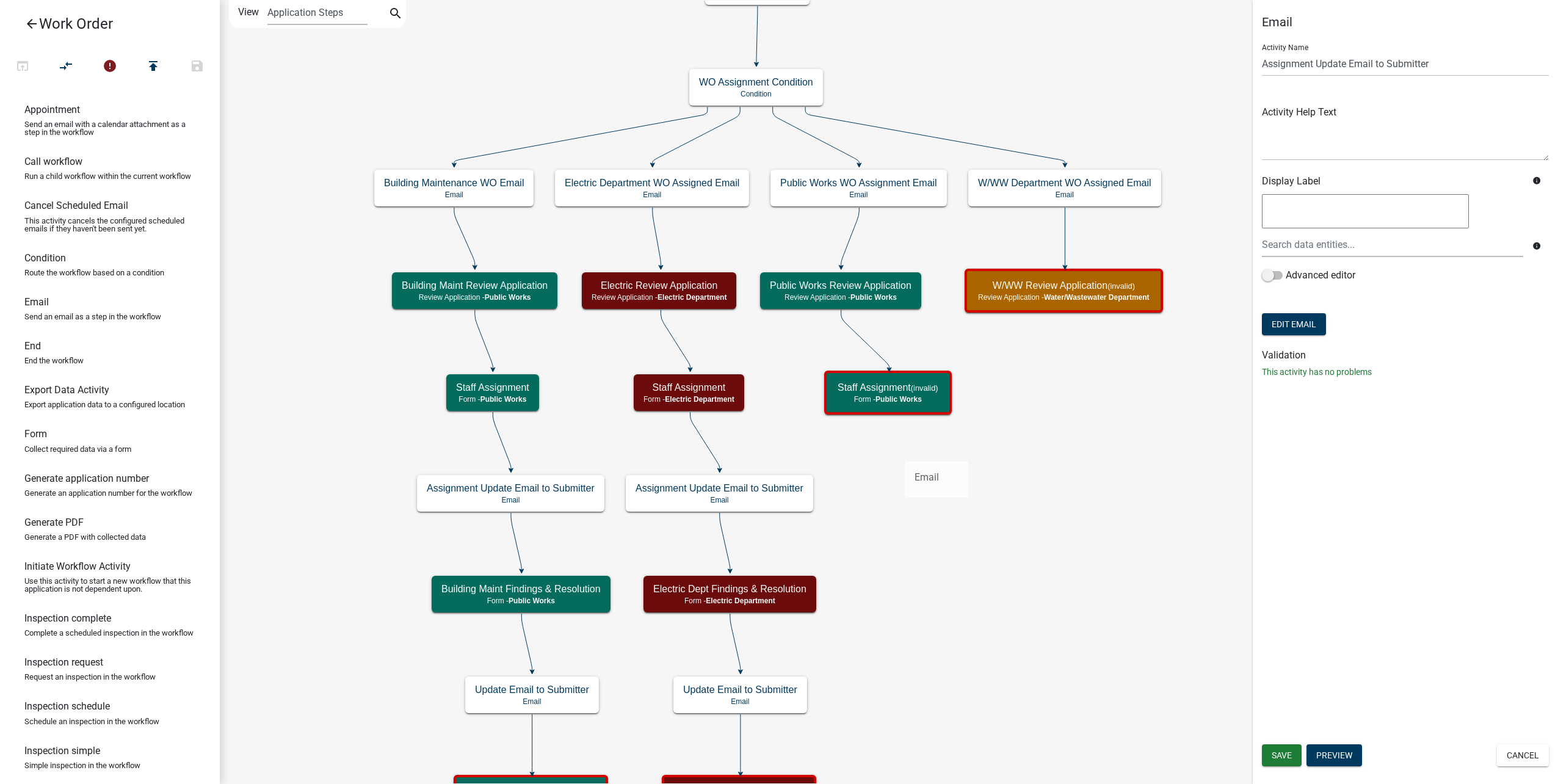
drag, startPoint x: 65, startPoint y: 334, endPoint x: 914, endPoint y: 458, distance: 858.0
click at [914, 458] on div "arrow_back Work Order open_in_browser compare_arrows error publish save Appoint…" at bounding box center [779, 392] width 1558 height 784
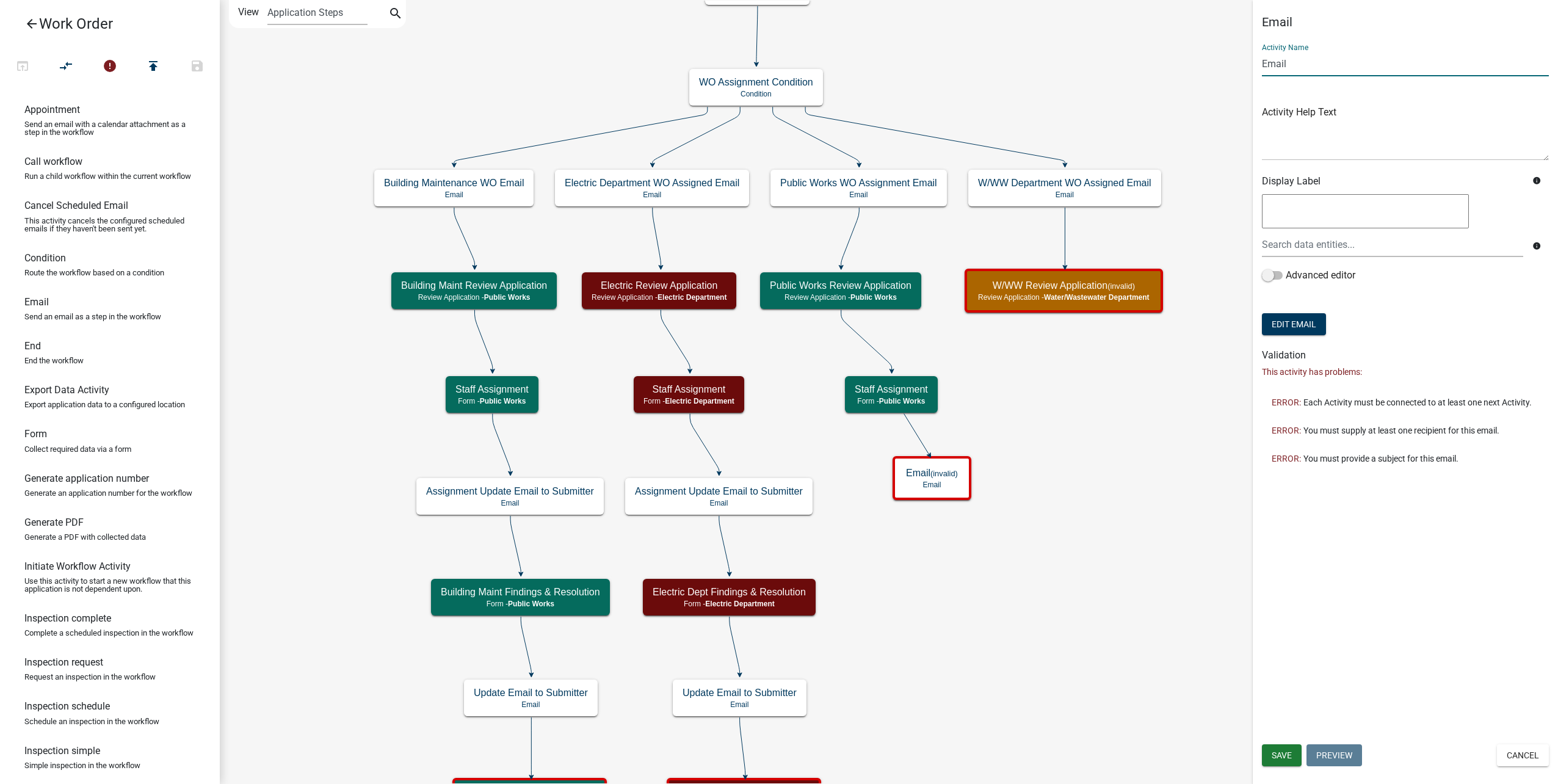
drag, startPoint x: 1364, startPoint y: 62, endPoint x: 1105, endPoint y: 47, distance: 259.4
click at [1105, 47] on main "Start Start - Applicant Type of Work Order Form - Applicant Building Maintenanc…" at bounding box center [888, 392] width 1338 height 784
type input "Assignment Update Email to Submitter"
click at [1301, 324] on button "Edit Email" at bounding box center [1294, 324] width 64 height 22
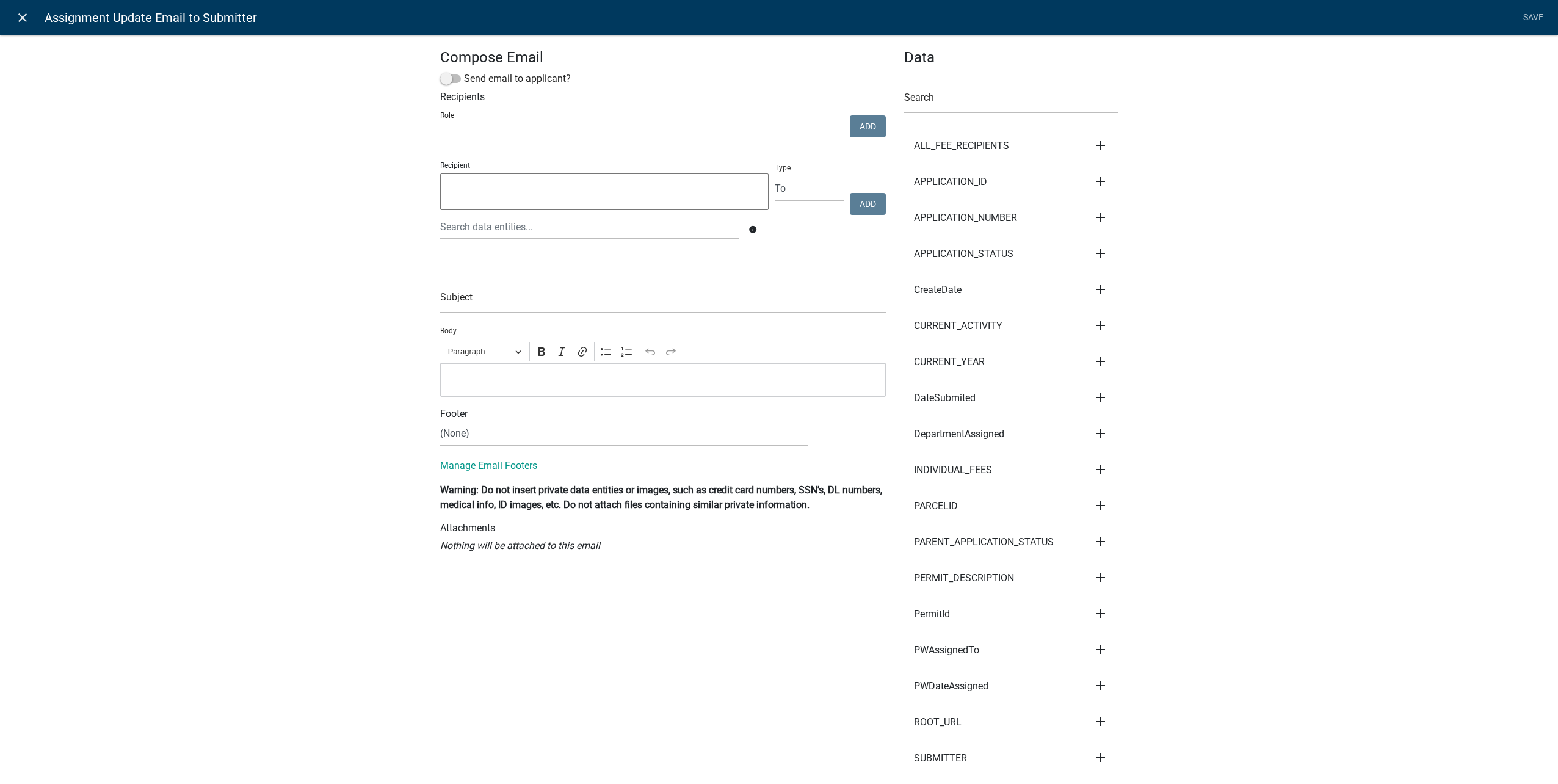
click at [31, 18] on link "close" at bounding box center [22, 17] width 25 height 25
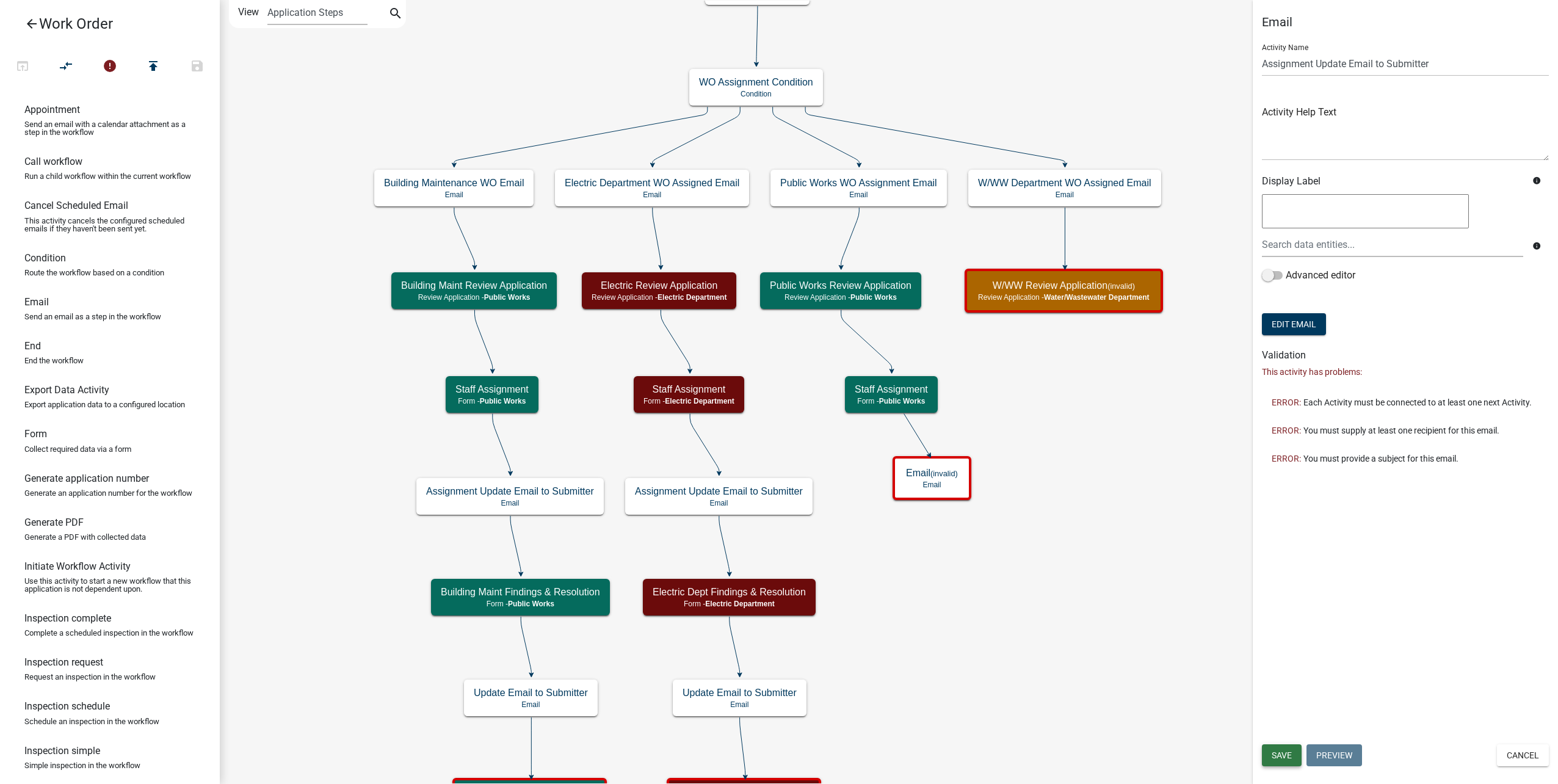
click at [1291, 759] on span "Save" at bounding box center [1282, 755] width 20 height 10
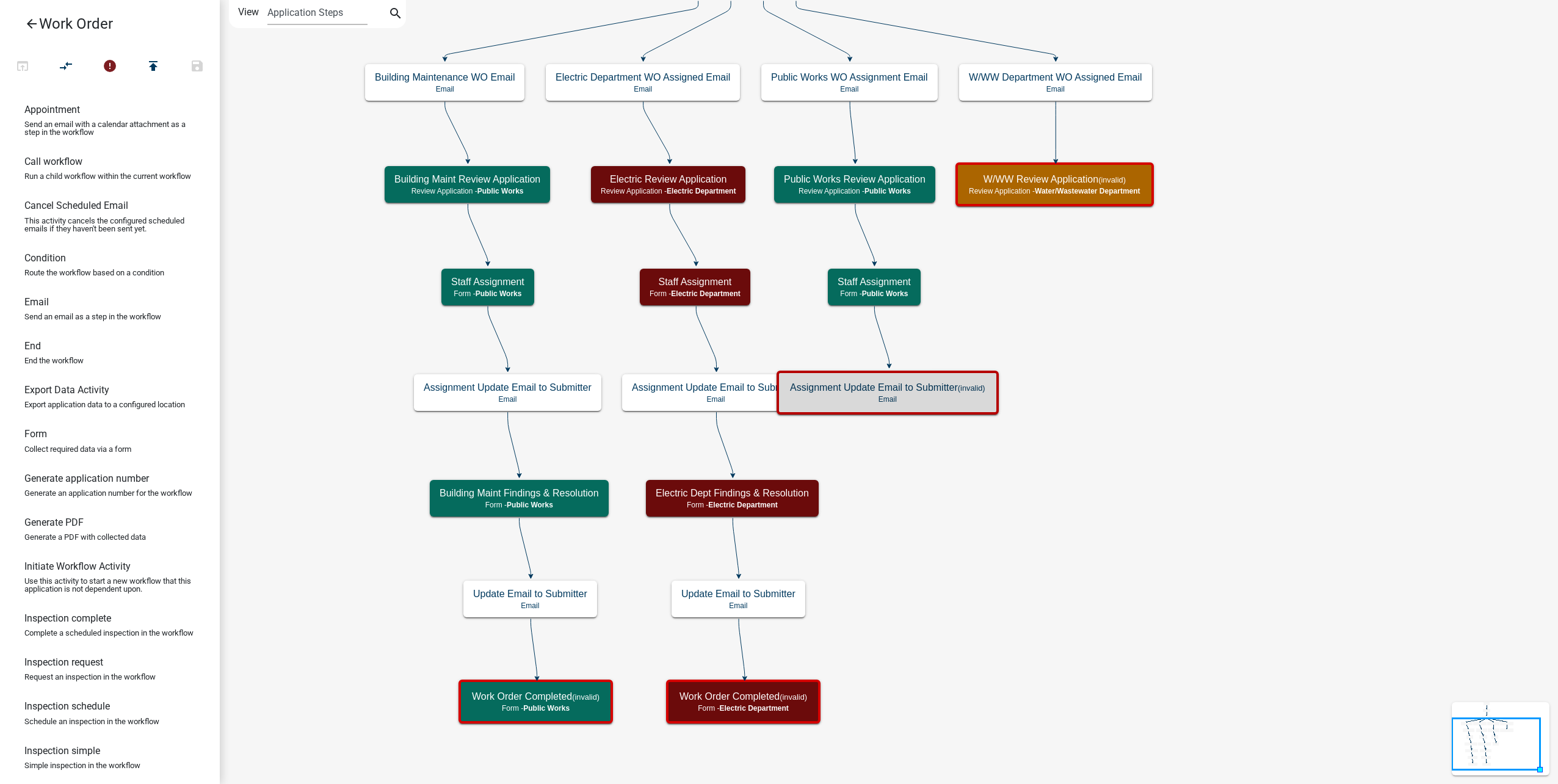
click at [961, 397] on p "Email" at bounding box center [888, 399] width 196 height 9
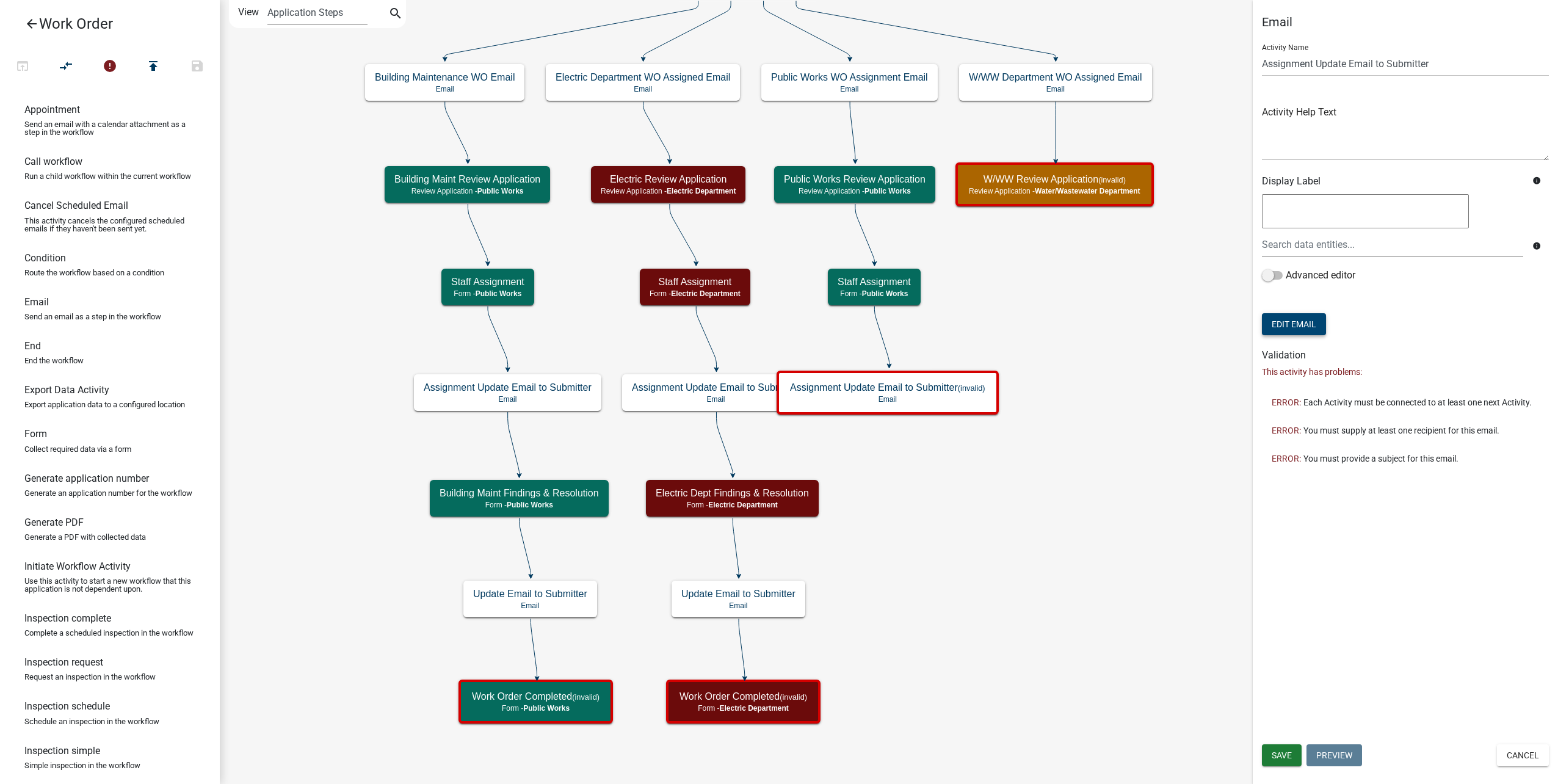
click at [1315, 329] on button "Edit Email" at bounding box center [1294, 324] width 64 height 22
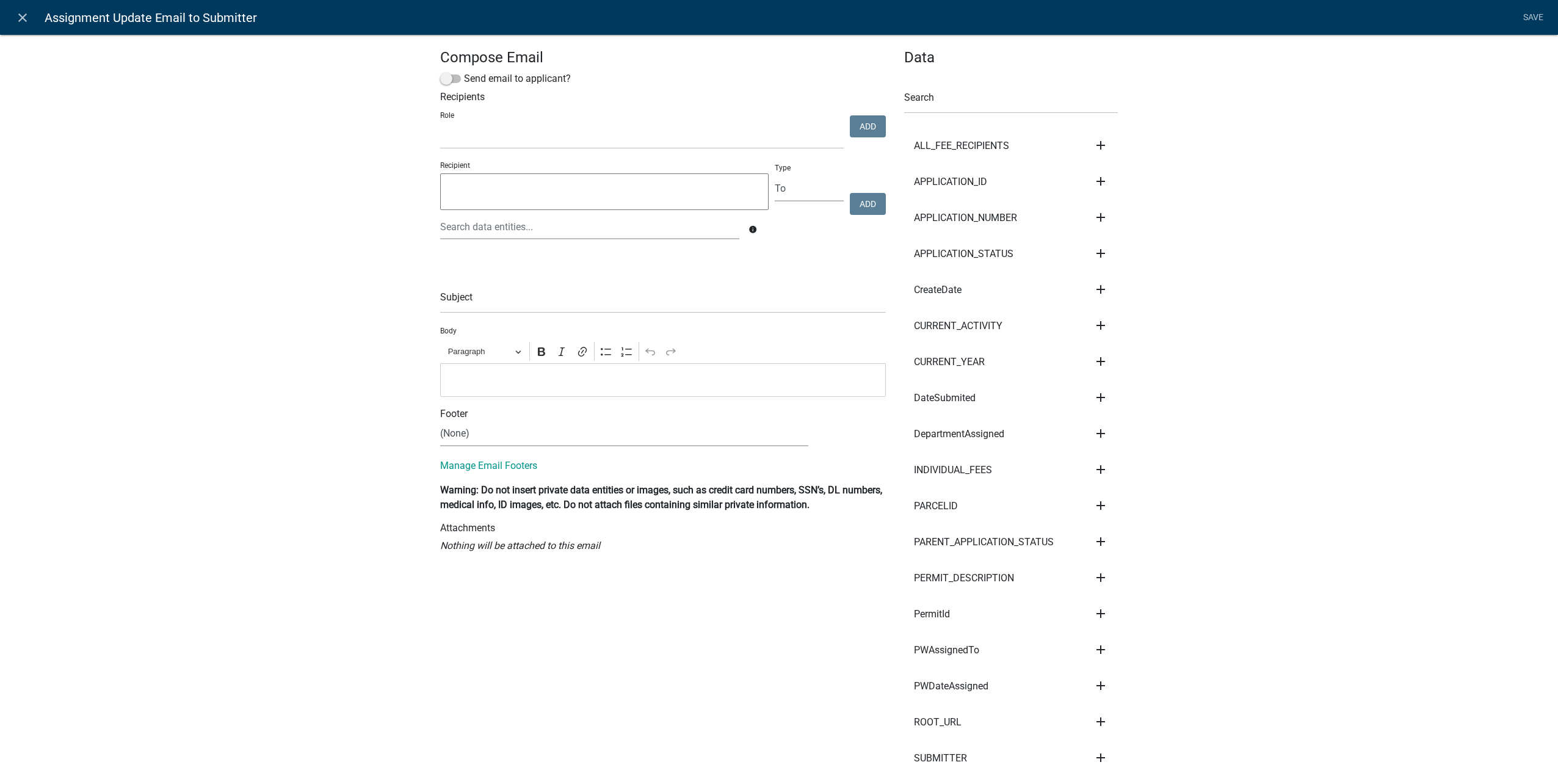
select select
click at [536, 224] on div at bounding box center [590, 226] width 318 height 25
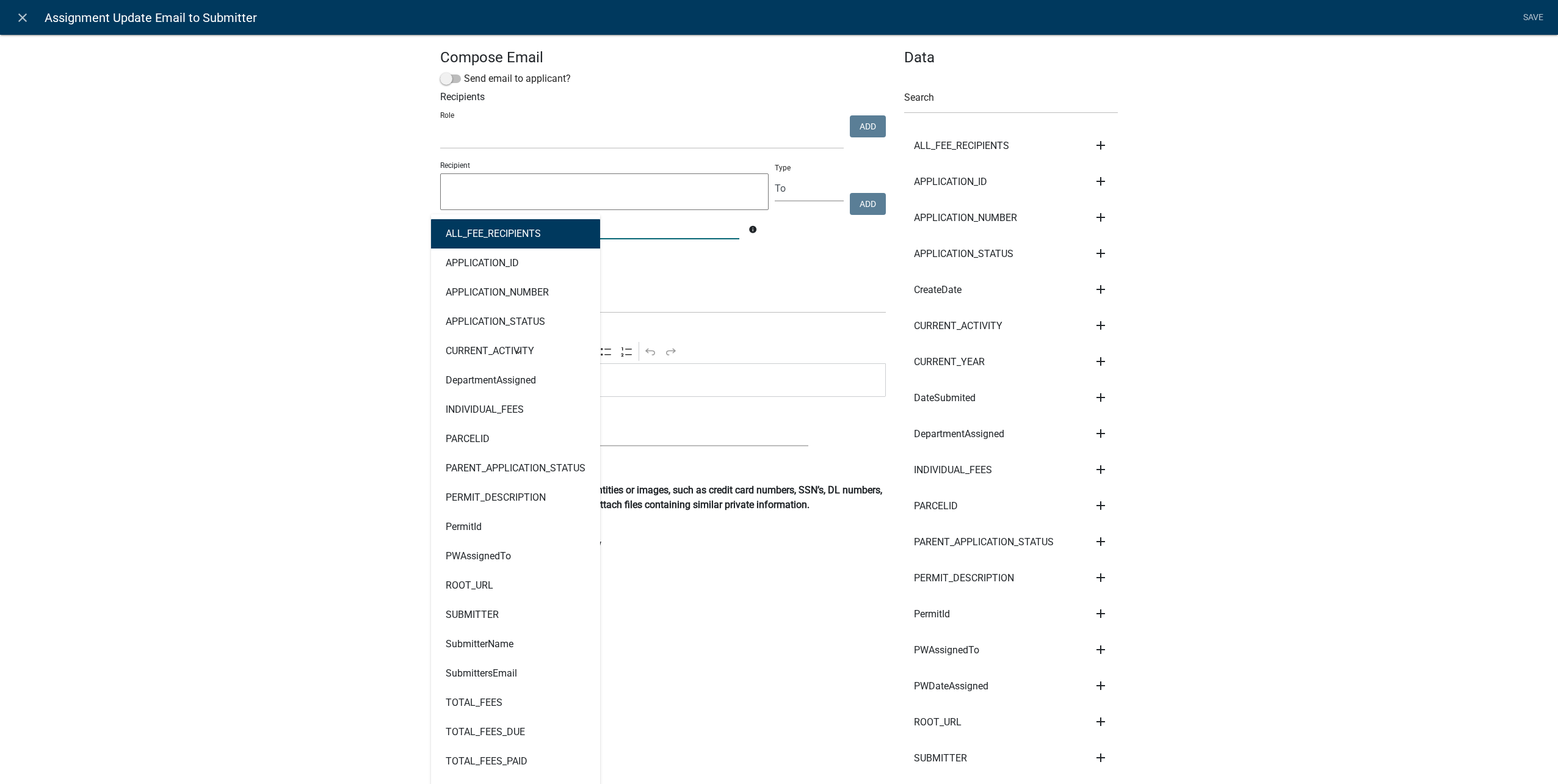
type input "submi"
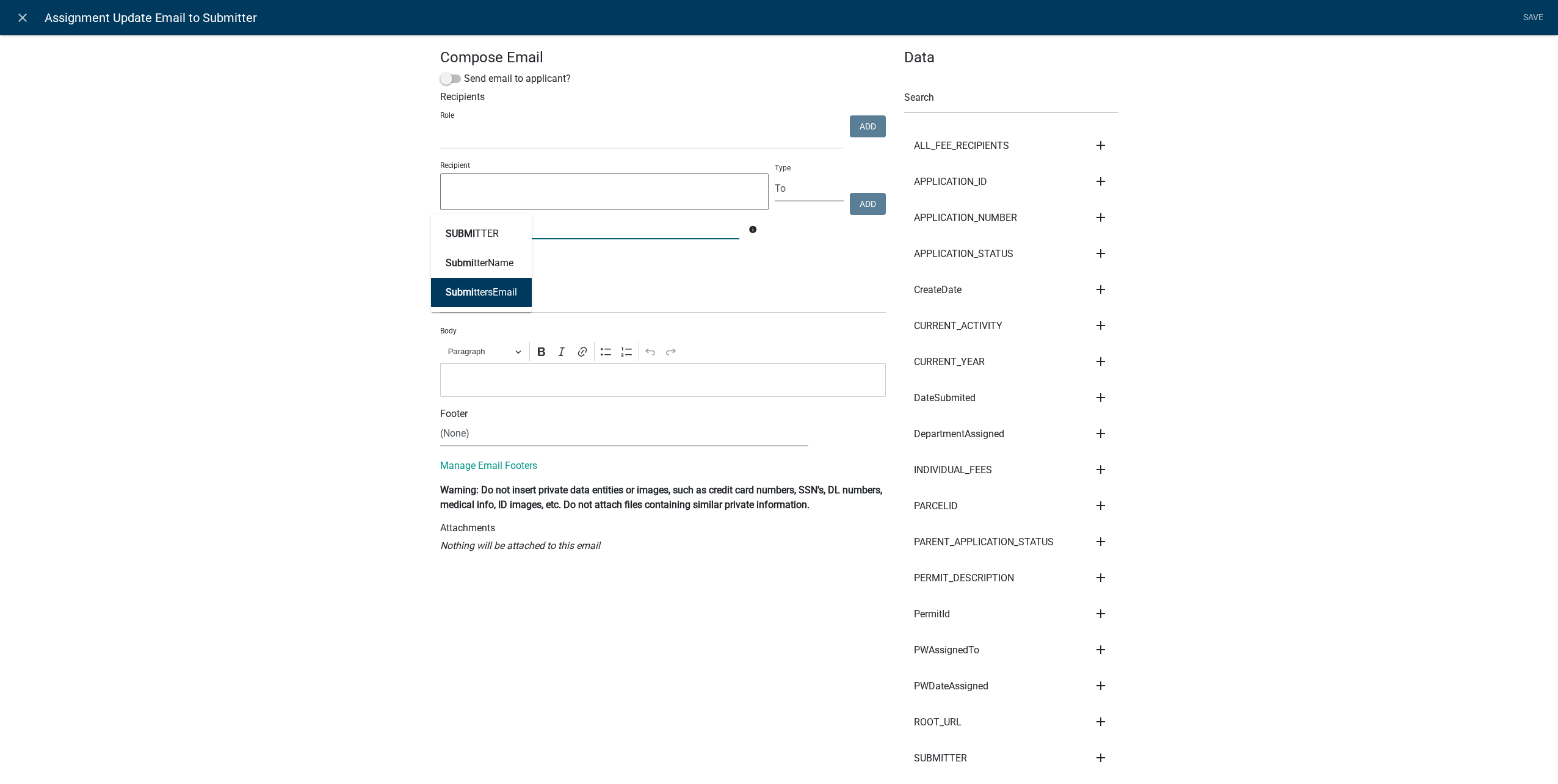
click at [510, 291] on ngb-highlight "Submi ttersEmail" at bounding box center [481, 292] width 72 height 10
type textarea "SubmittersEmail"
click at [858, 199] on button "Add" at bounding box center [867, 204] width 36 height 22
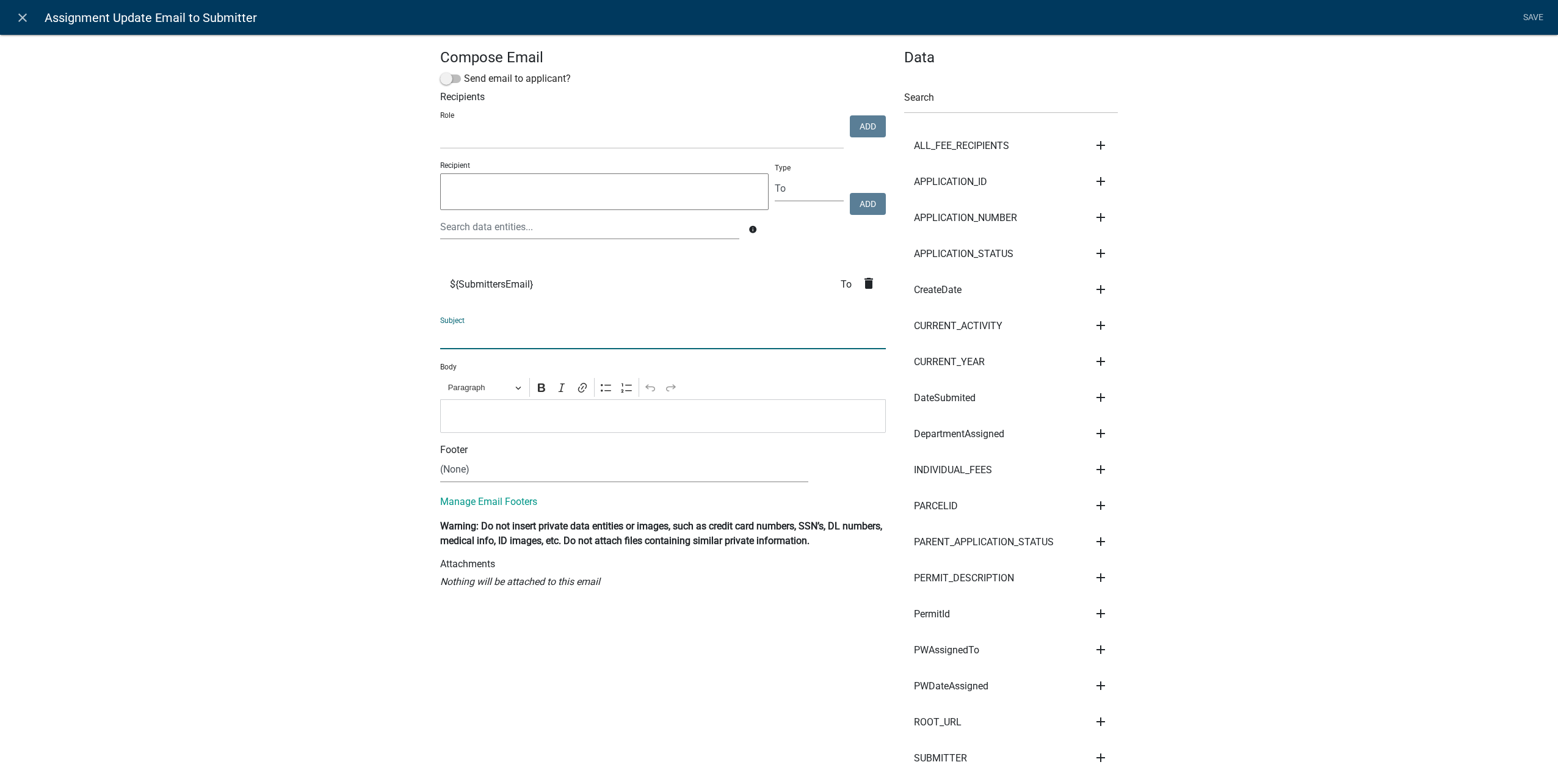
click at [524, 336] on input "text" at bounding box center [663, 336] width 446 height 25
type input "A work order you submitted has been assigned"
click at [476, 419] on p "Editor editing area: main. Press Alt+0 for help." at bounding box center [663, 415] width 433 height 14
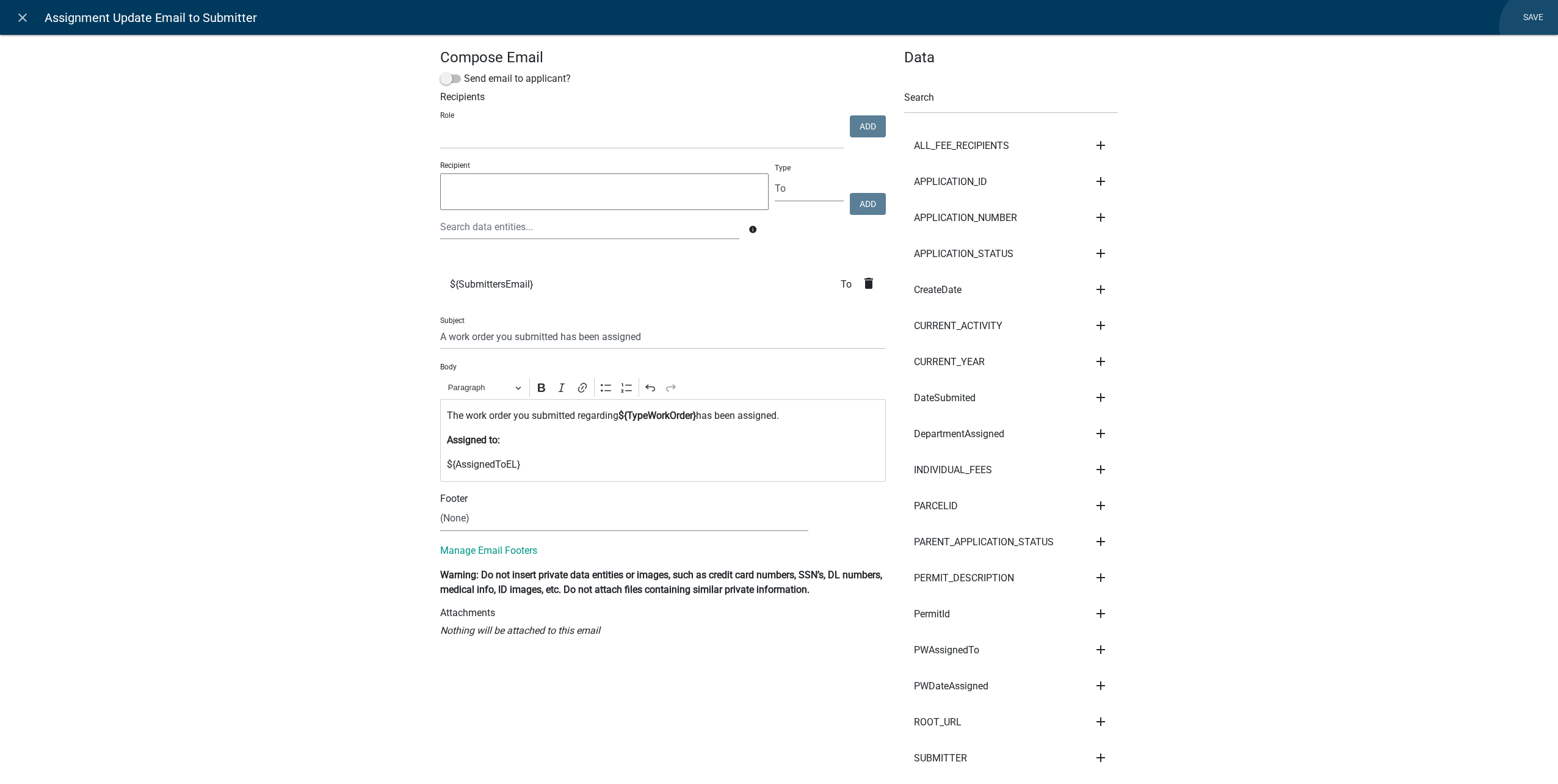
click at [1538, 27] on link "Save" at bounding box center [1533, 18] width 31 height 23
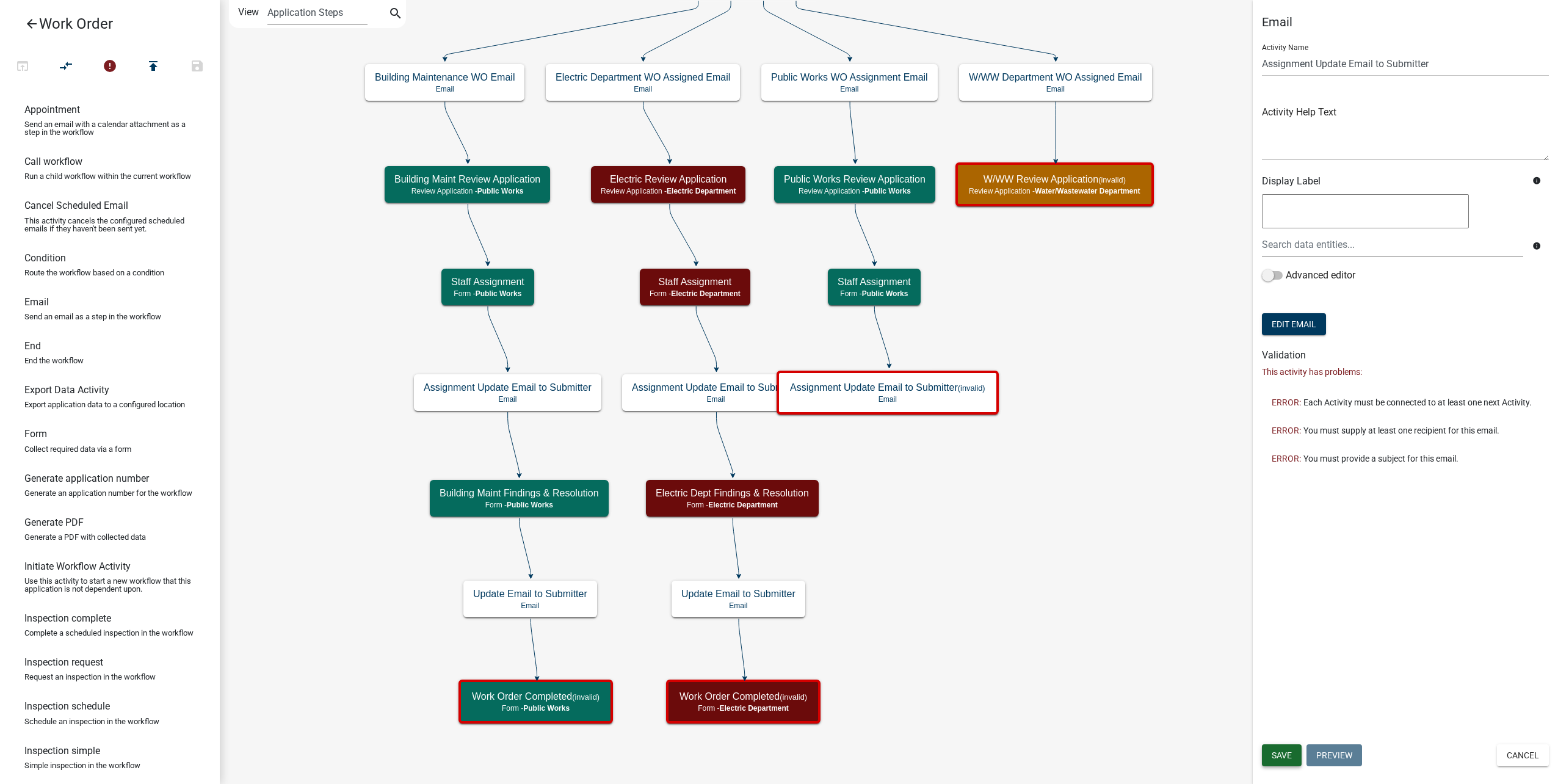
click at [1287, 751] on span "Save" at bounding box center [1282, 755] width 20 height 10
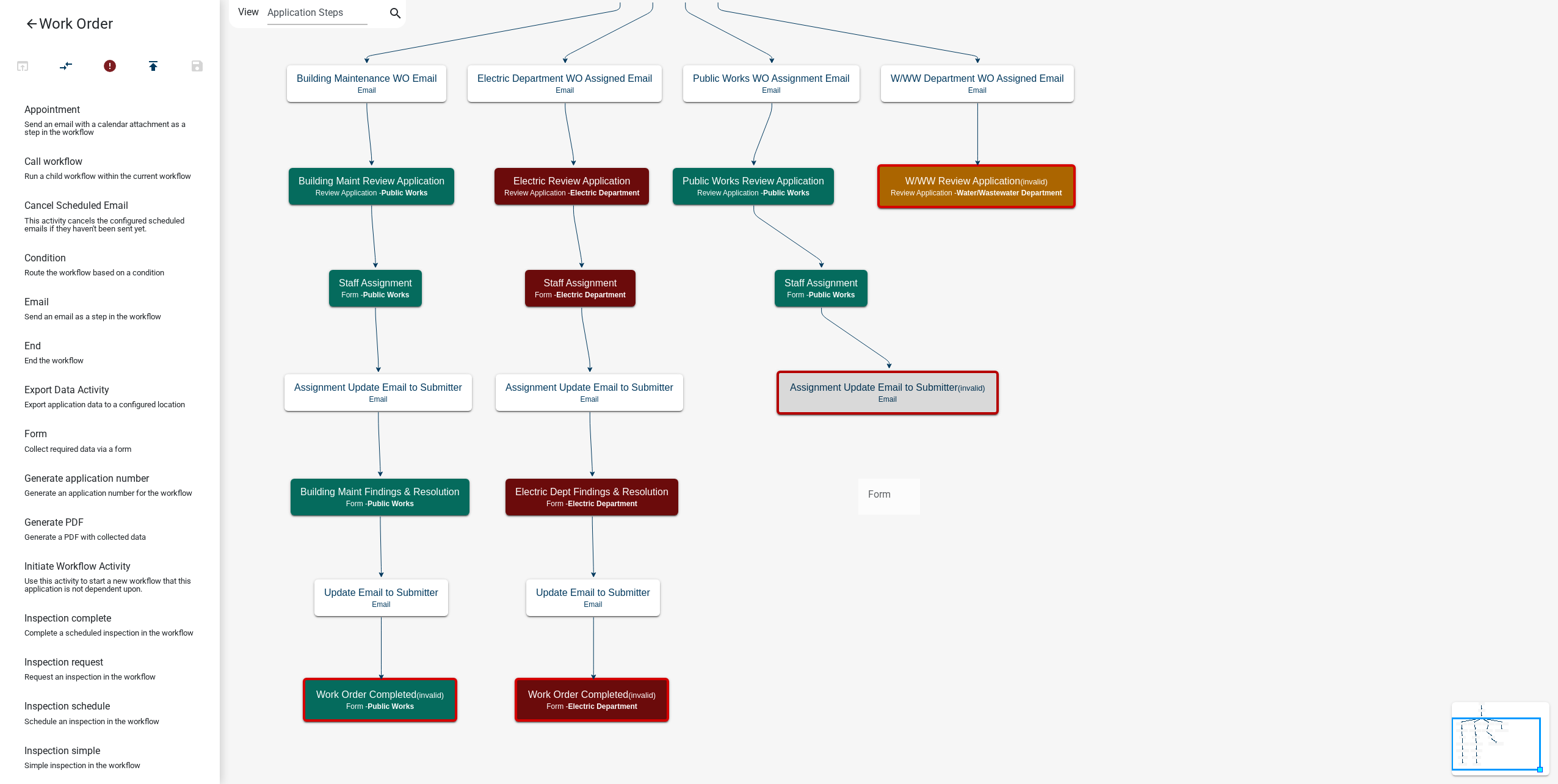
drag, startPoint x: 74, startPoint y: 464, endPoint x: 854, endPoint y: 464, distance: 780.0
click at [854, 464] on div "arrow_back Work Order open_in_browser compare_arrows error publish save Appoint…" at bounding box center [779, 392] width 1558 height 784
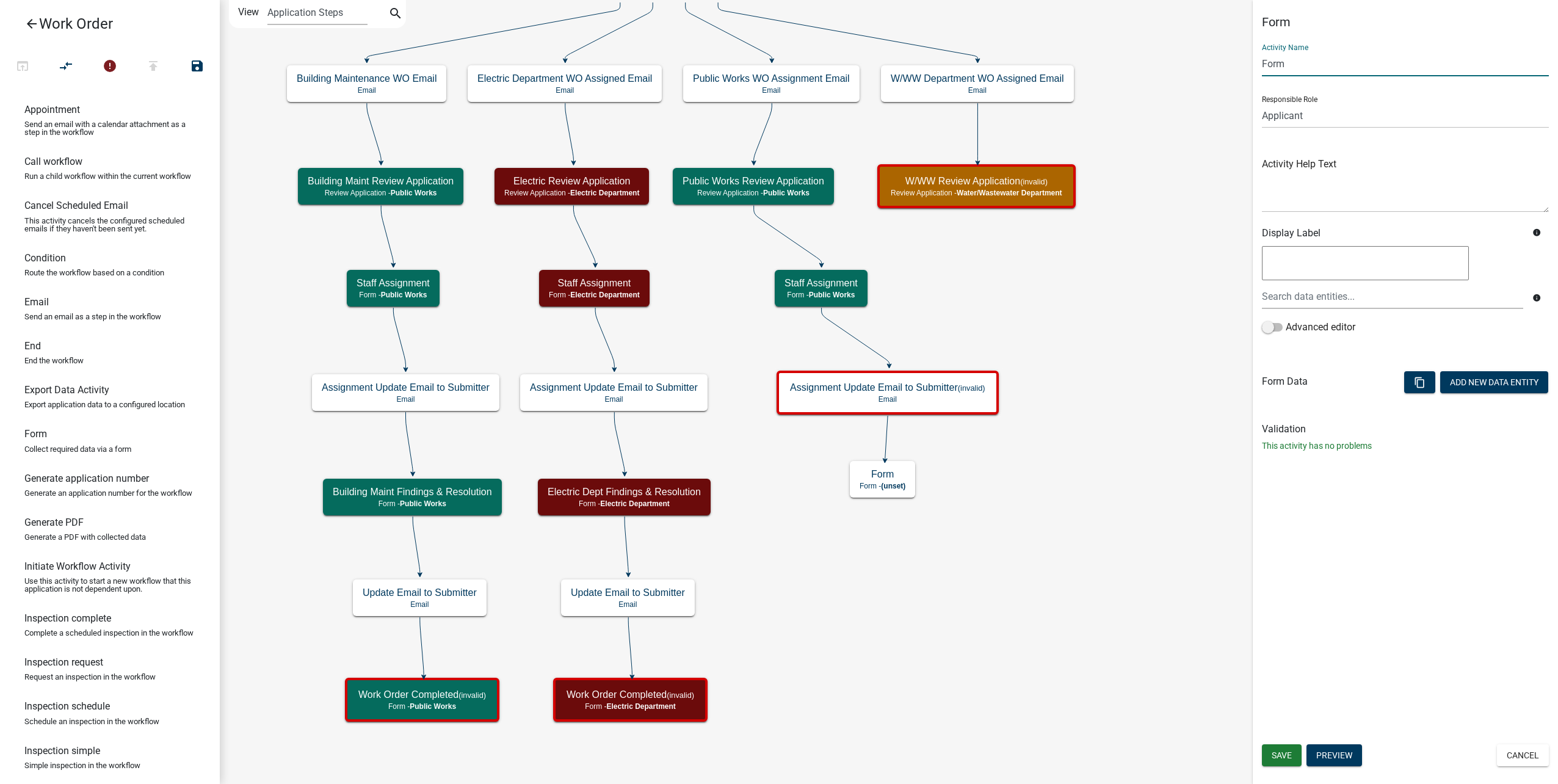
drag, startPoint x: 1316, startPoint y: 65, endPoint x: 1197, endPoint y: 55, distance: 119.4
click at [1197, 55] on main "Start Start - Applicant Type of Work Order Form - Applicant Building Maintenanc…" at bounding box center [888, 392] width 1338 height 784
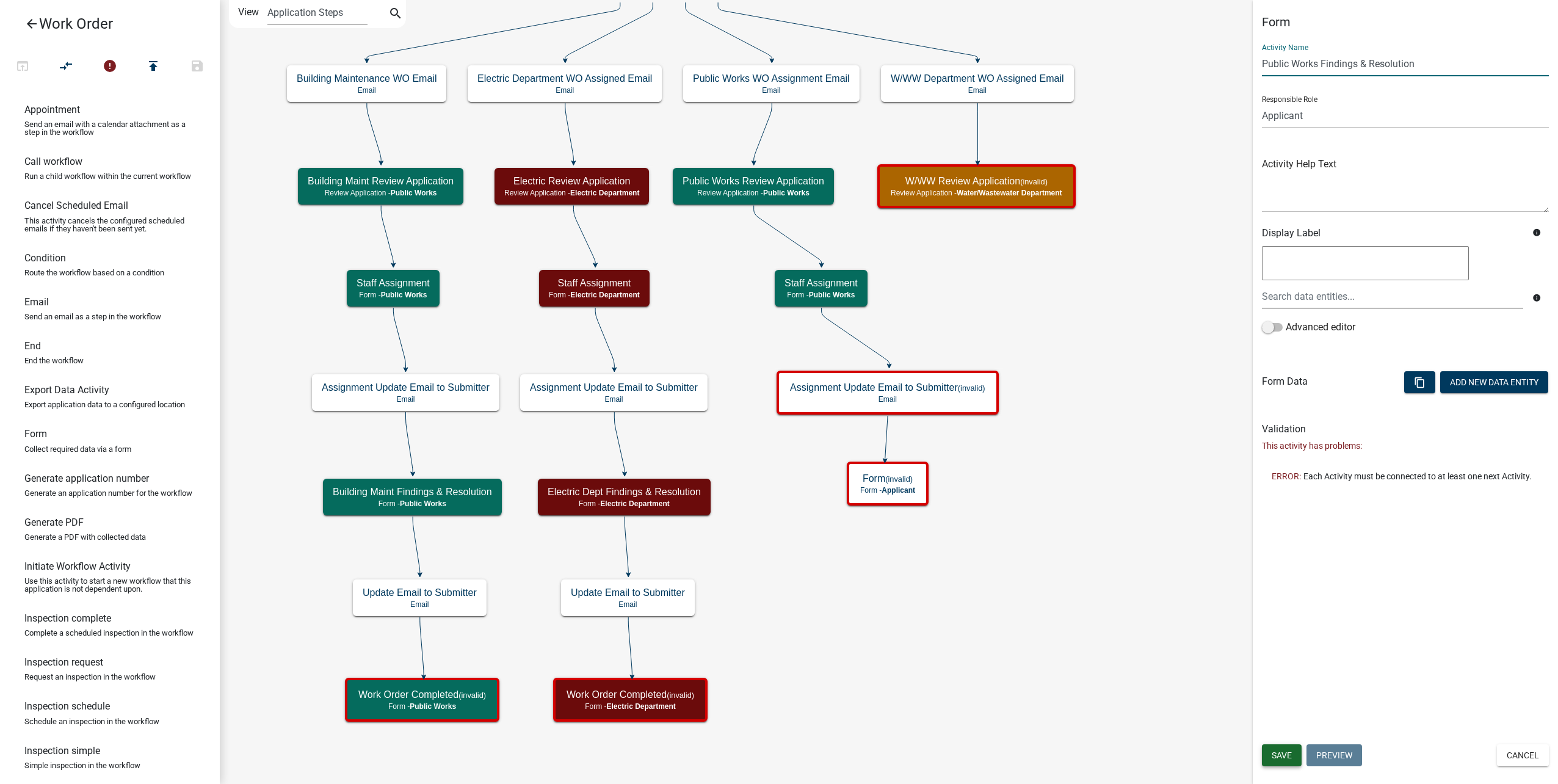
type input "Public Works Findings & Resolution"
click at [1290, 753] on span "Save" at bounding box center [1282, 755] width 20 height 10
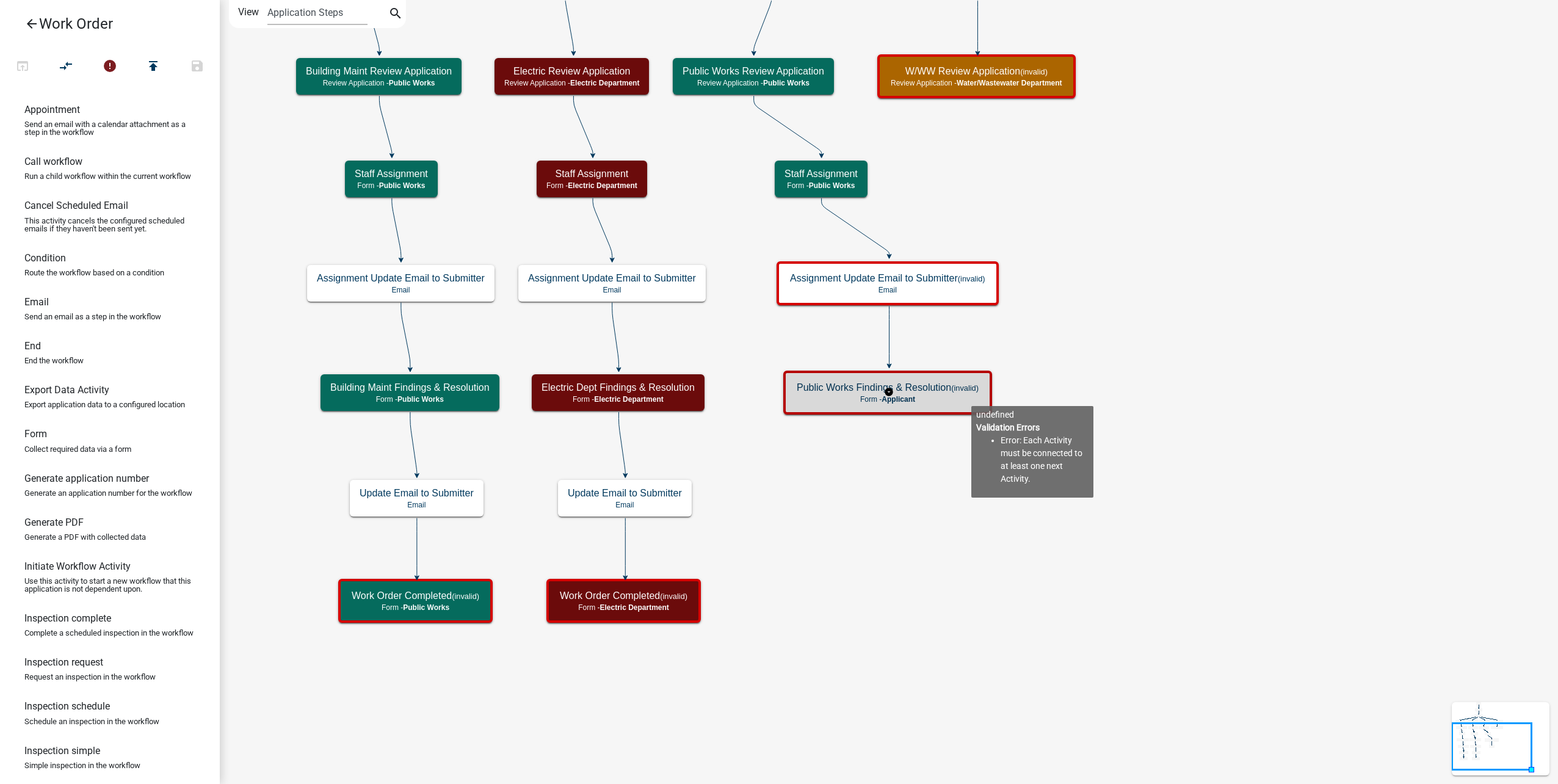
click at [972, 396] on p "Form - Applicant" at bounding box center [887, 399] width 182 height 9
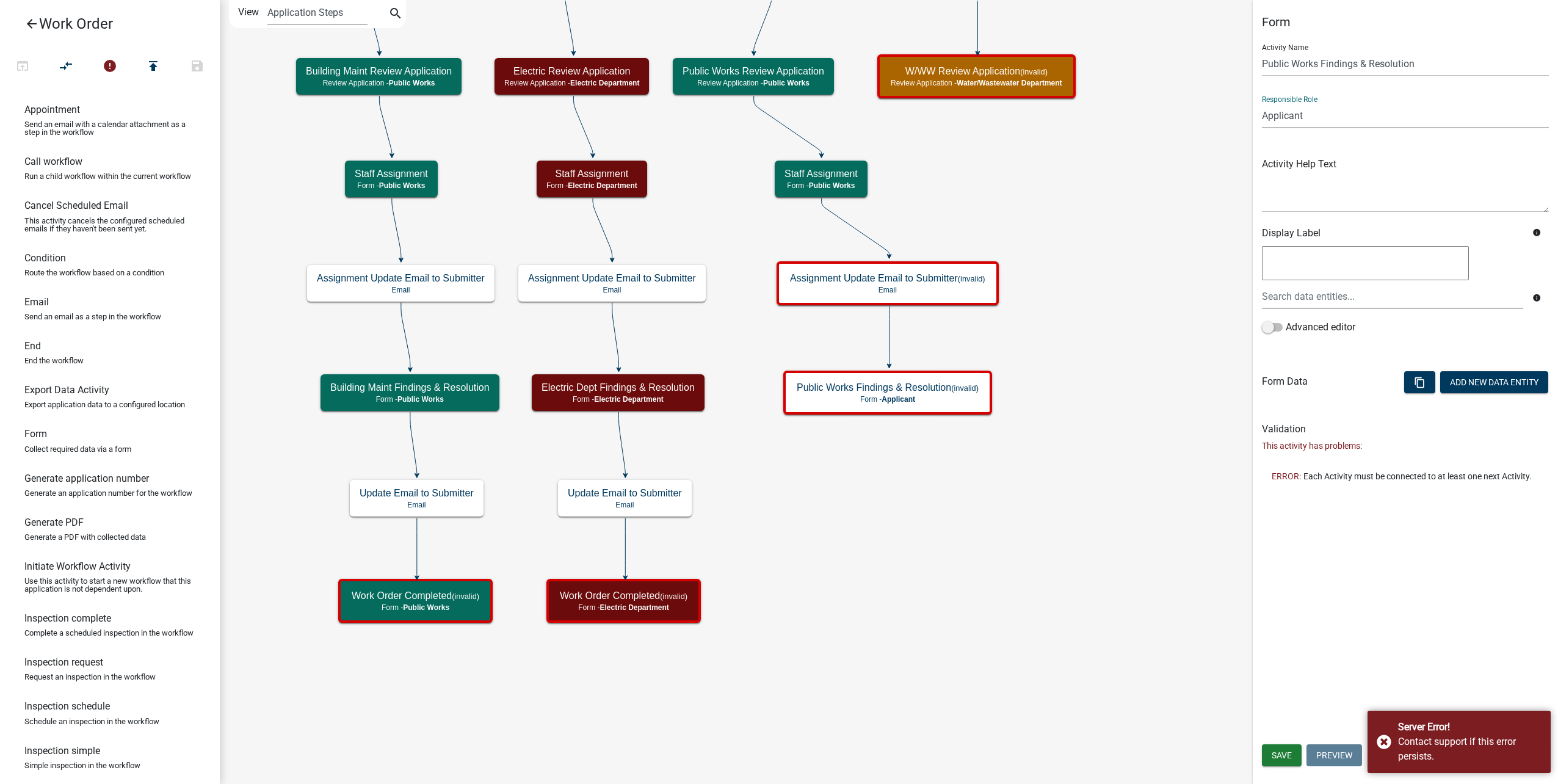
click at [1404, 114] on select "Applicant Public Works City Clerk Water/Wastewater Department Admin Front Offic…" at bounding box center [1405, 115] width 287 height 25
select select "B8201C97-0578-4879-9DB1-09B68815F4DF"
click at [1262, 103] on select "Applicant Public Works City Clerk Water/Wastewater Department Admin Front Offic…" at bounding box center [1405, 115] width 287 height 25
click at [1287, 755] on span "Save" at bounding box center [1282, 755] width 20 height 10
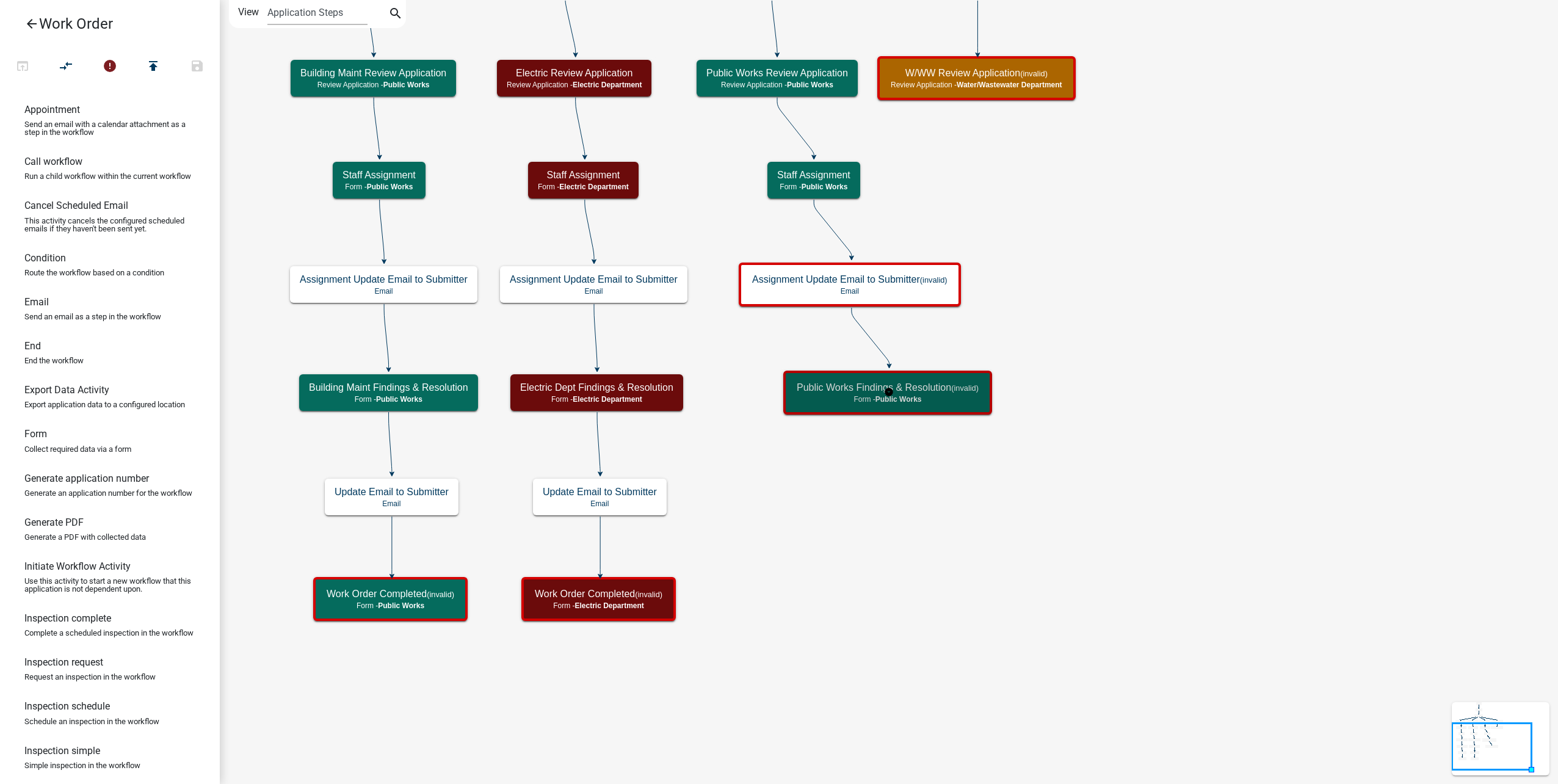
click at [949, 388] on h5 "Public Works Findings & Resolution (invalid)" at bounding box center [887, 387] width 182 height 12
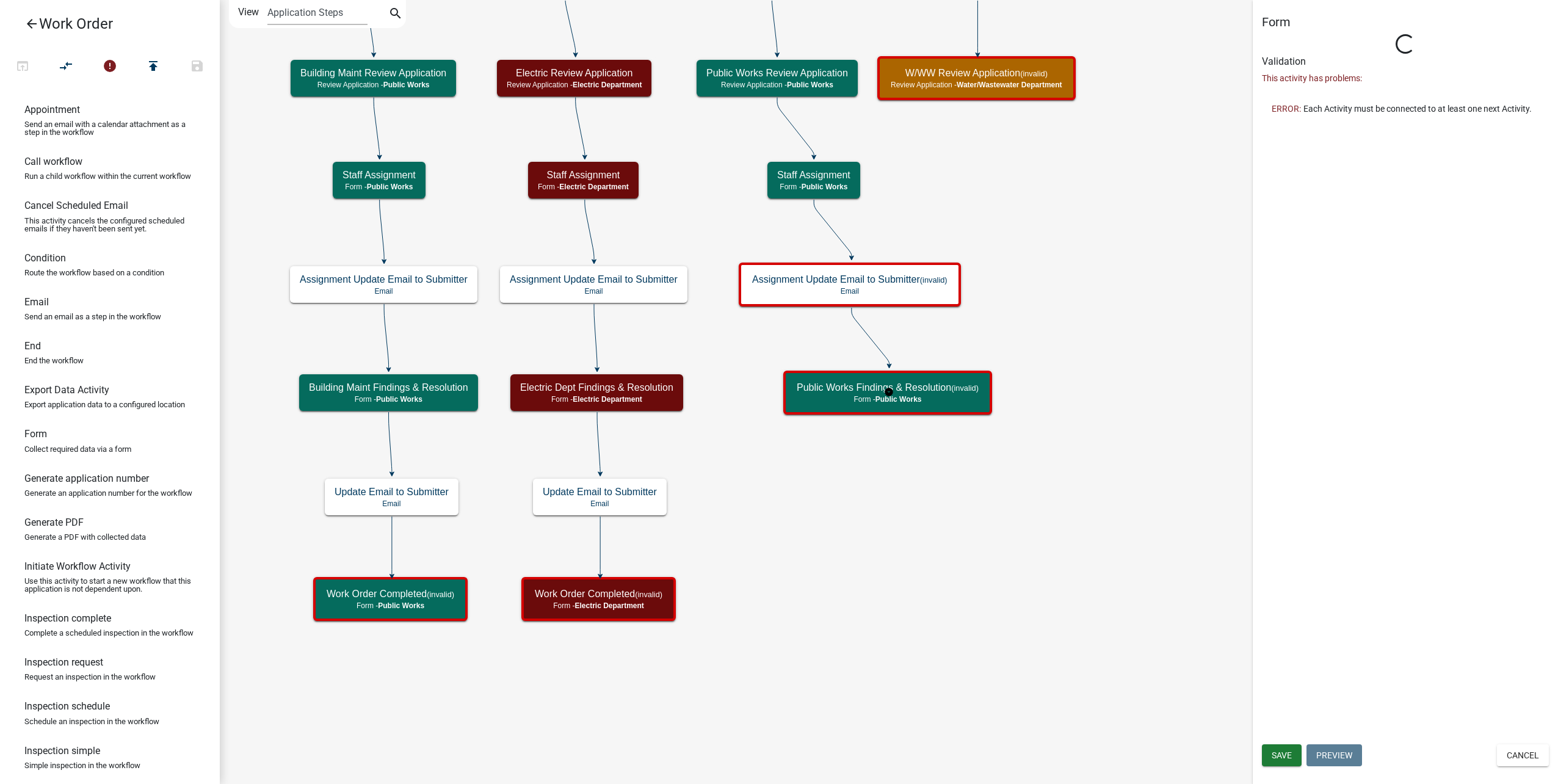
select select "B8201C97-0578-4879-9DB1-09B68815F4DF"
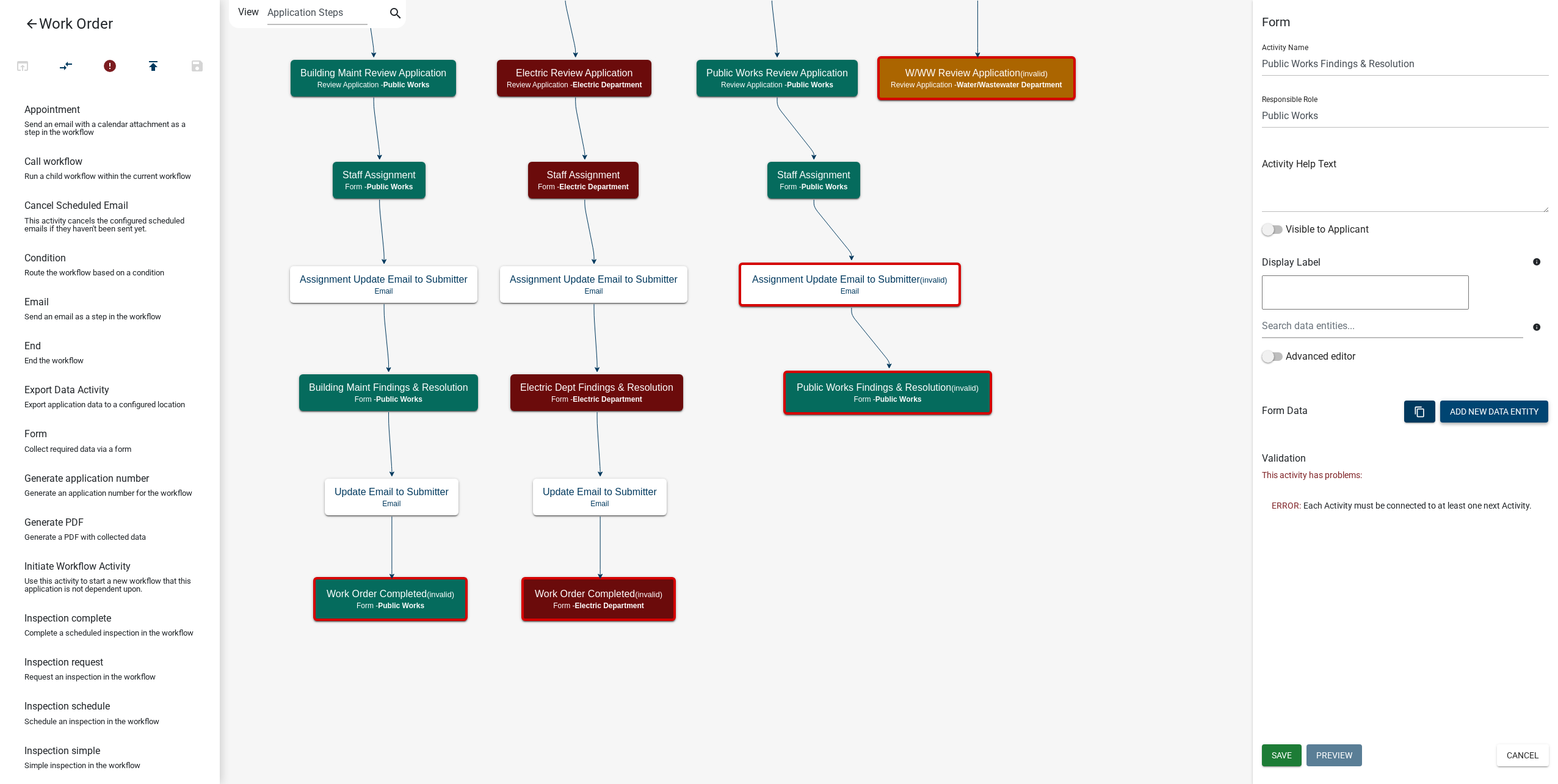
click at [1495, 421] on button "Add New Data Entity" at bounding box center [1494, 411] width 108 height 22
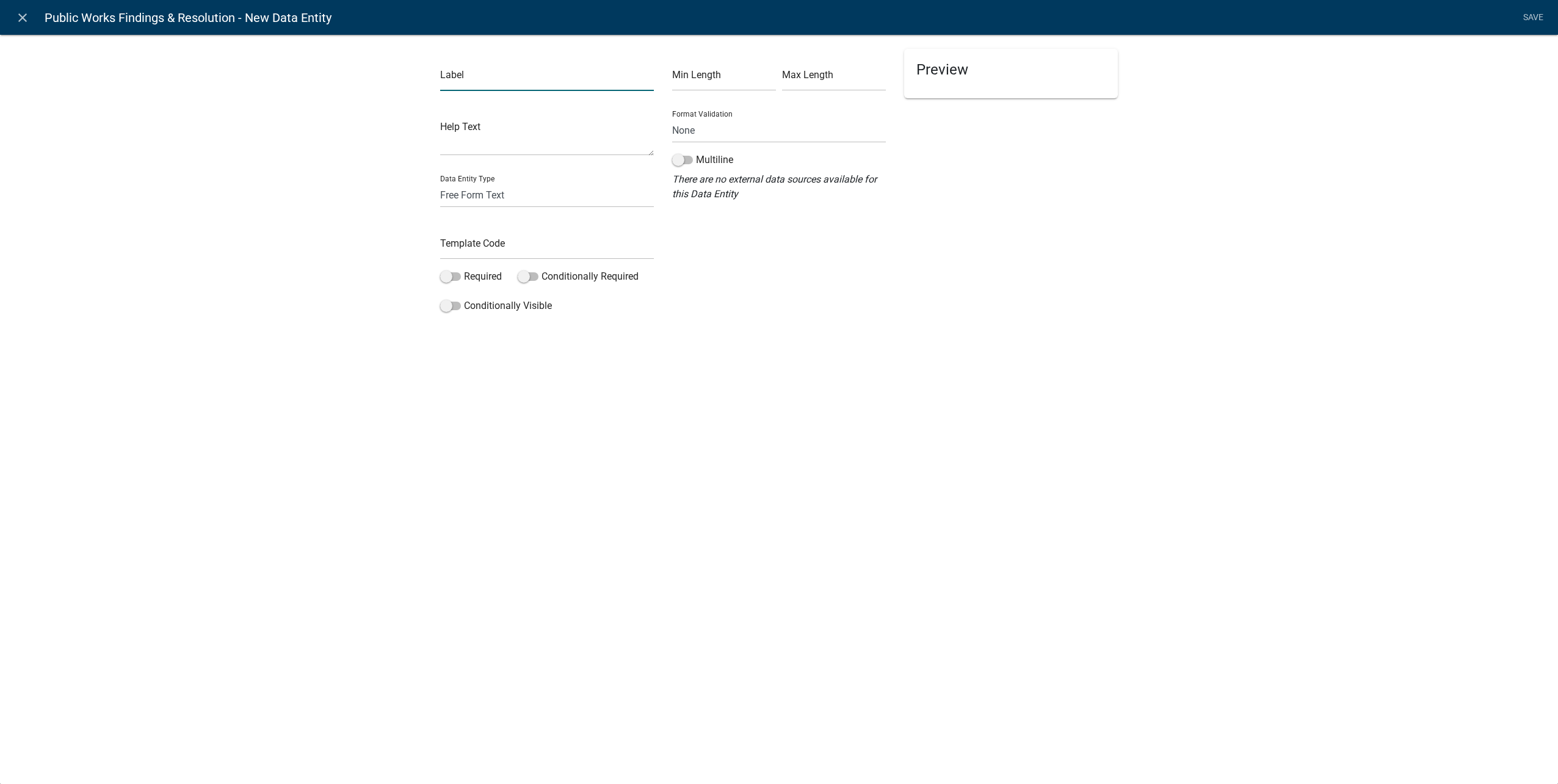
click at [525, 76] on input "text" at bounding box center [547, 78] width 213 height 25
type input "Notes/Resolution"
click at [509, 244] on input "text" at bounding box center [547, 247] width 213 height 25
type input "PWNotesResolution"
click at [460, 277] on span at bounding box center [451, 276] width 20 height 9
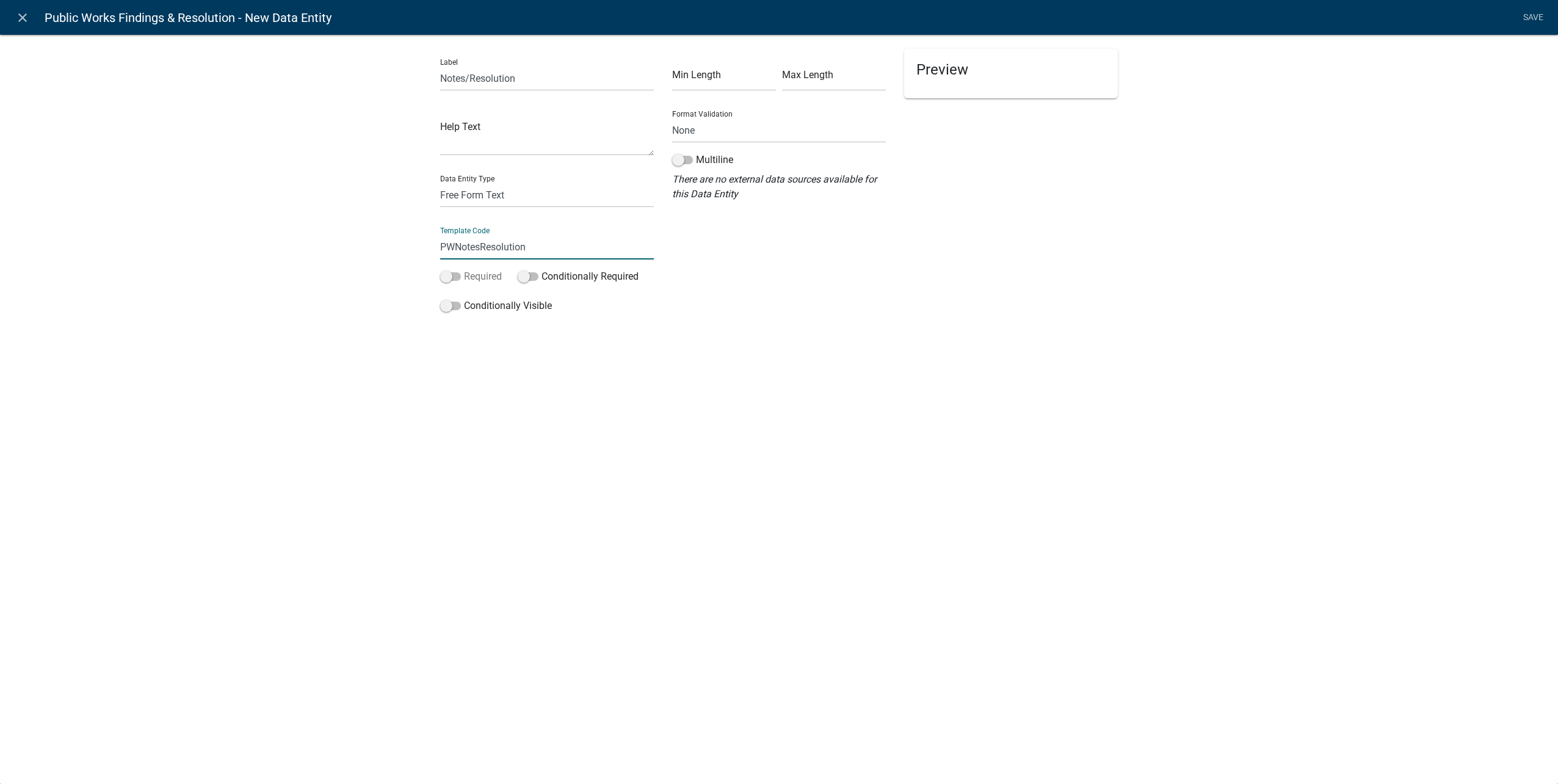
click at [464, 269] on input "Required" at bounding box center [464, 269] width 0 height 0
click at [683, 157] on span at bounding box center [683, 160] width 20 height 9
click at [696, 153] on input "Multiline" at bounding box center [696, 153] width 0 height 0
click at [1531, 14] on link "Save" at bounding box center [1533, 18] width 31 height 23
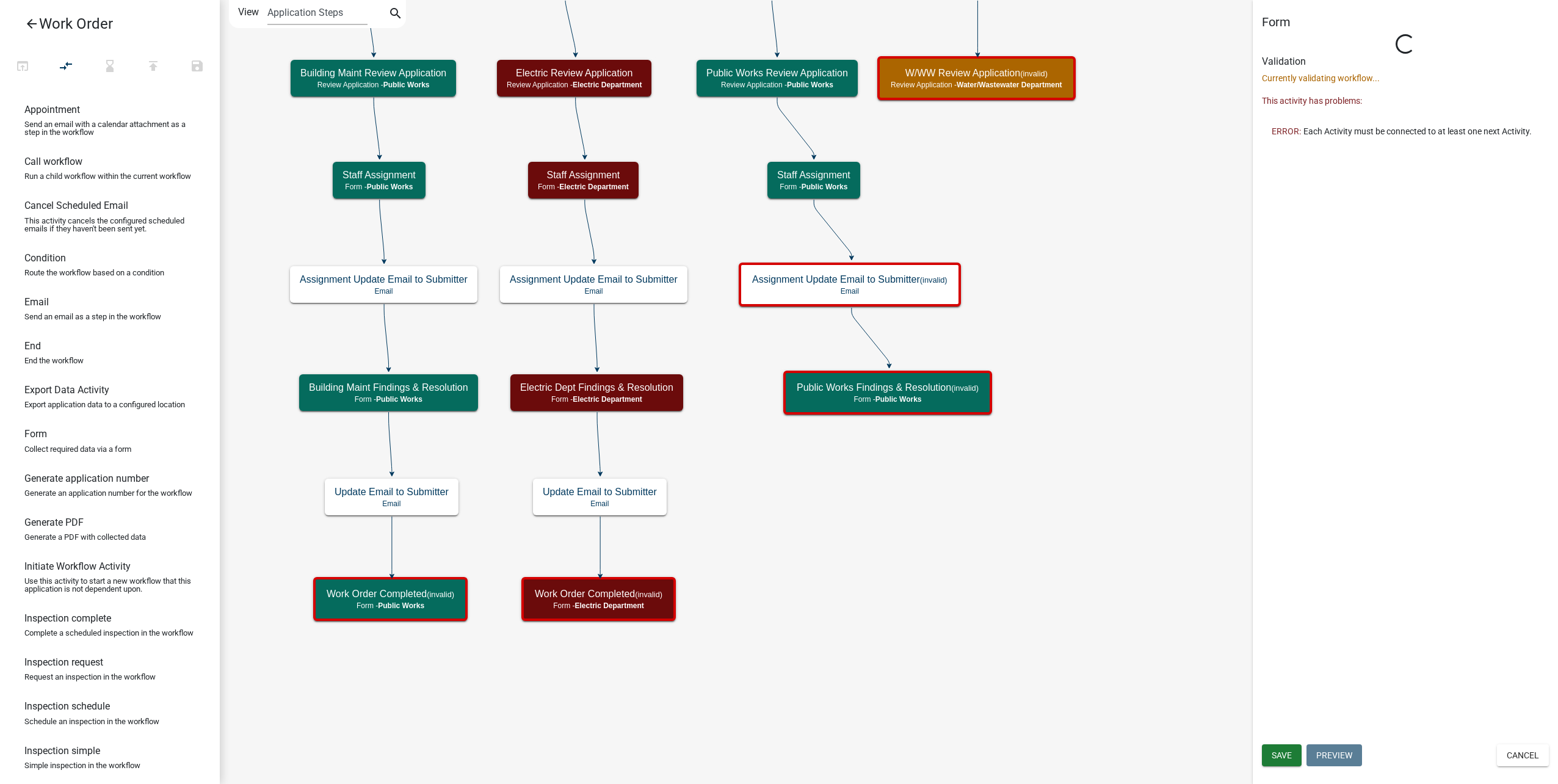
select select "B8201C97-0578-4879-9DB1-09B68815F4DF"
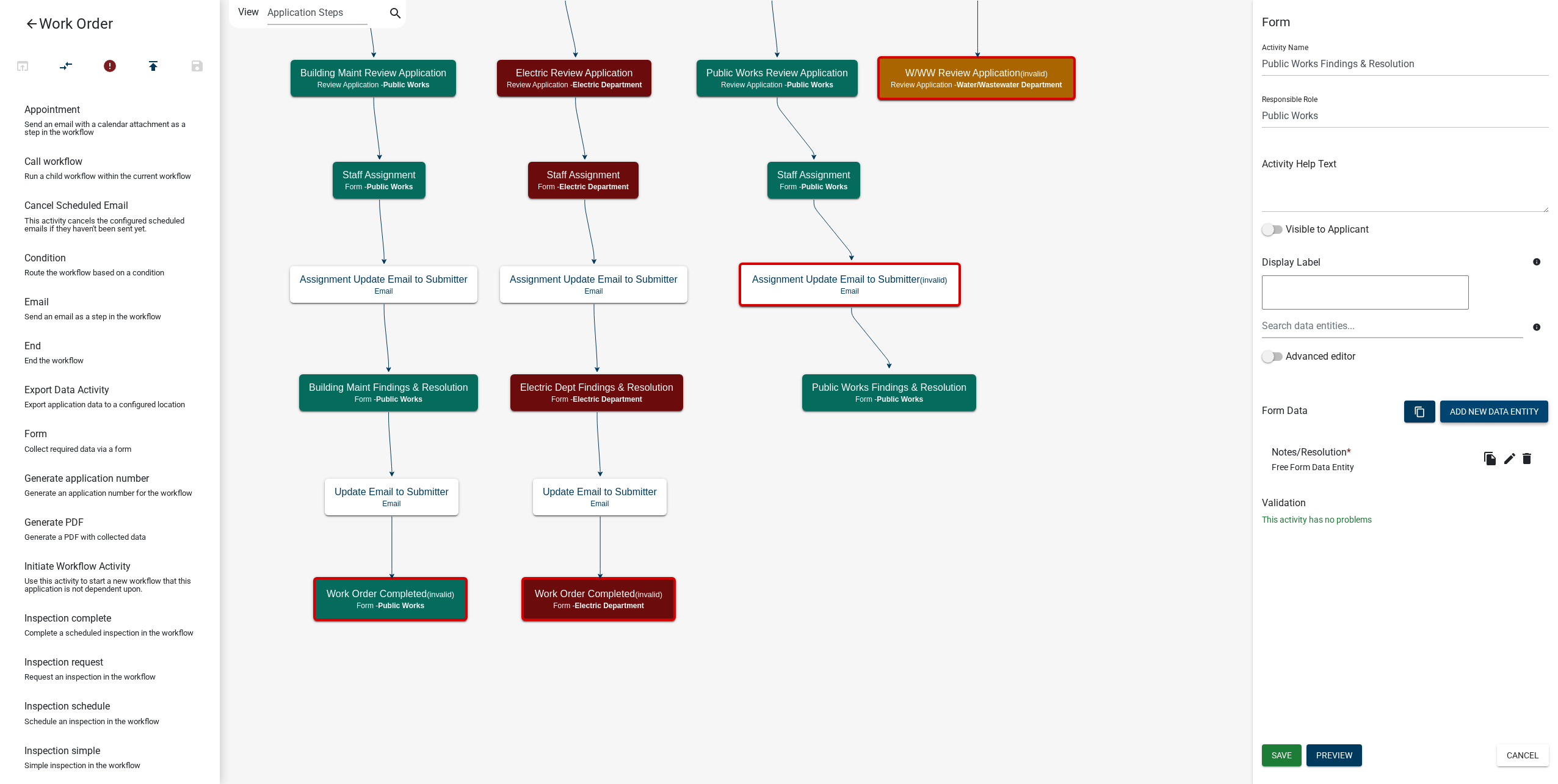
click at [1490, 412] on button "Add New Data Entity" at bounding box center [1494, 411] width 108 height 22
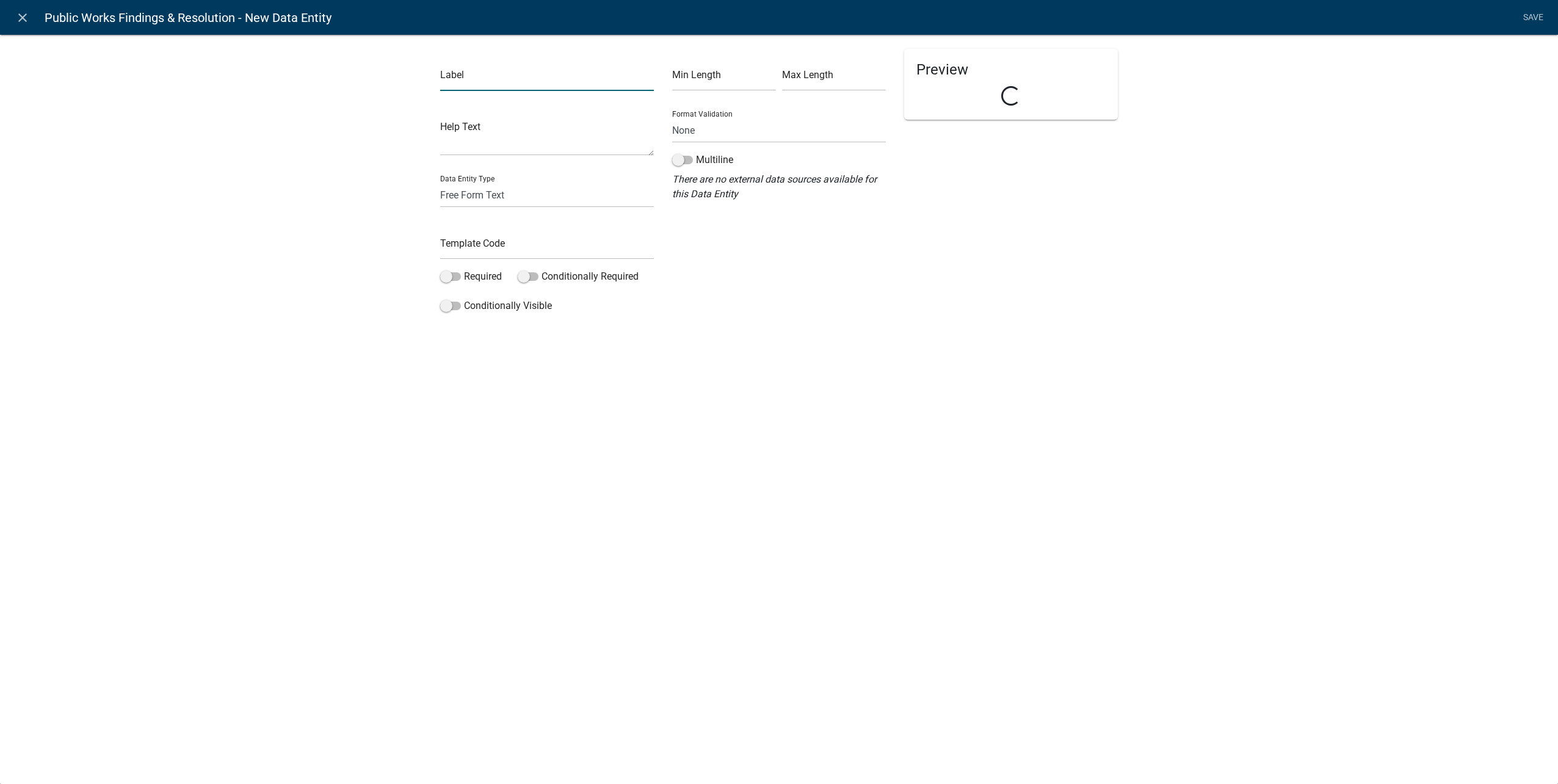
click at [529, 83] on input "text" at bounding box center [547, 78] width 213 height 25
type input "Attachments"
click at [529, 195] on select "Free Form Text Document Display Entity Value Fee Numeric Data Date Map Sketch D…" at bounding box center [547, 195] width 213 height 25
select select "document"
click at [440, 183] on select "Free Form Text Document Display Entity Value Fee Numeric Data Date Map Sketch D…" at bounding box center [547, 195] width 213 height 25
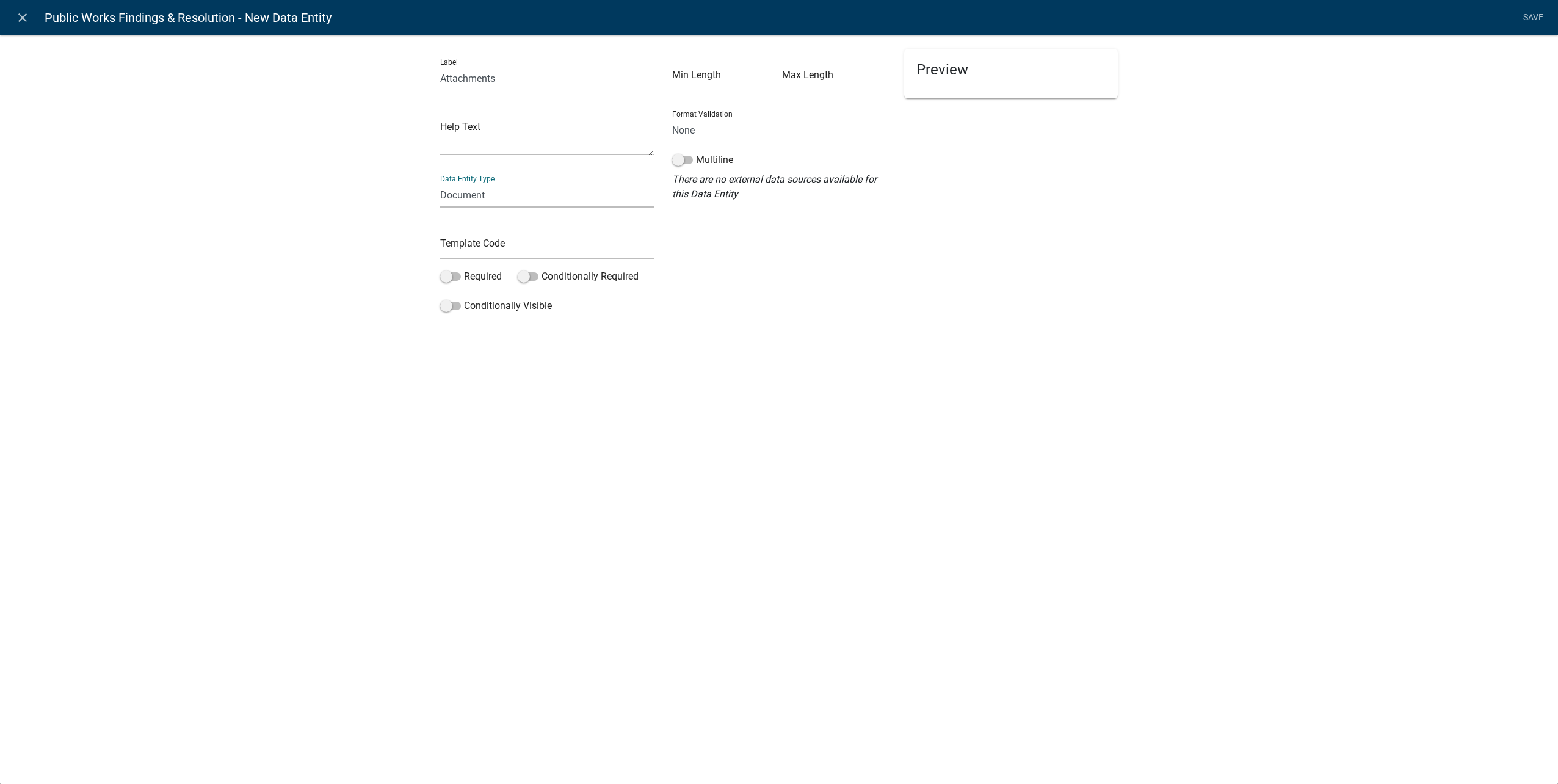
select select "document"
click at [472, 245] on input "text" at bounding box center [547, 247] width 213 height 25
type input "PWAttachments"
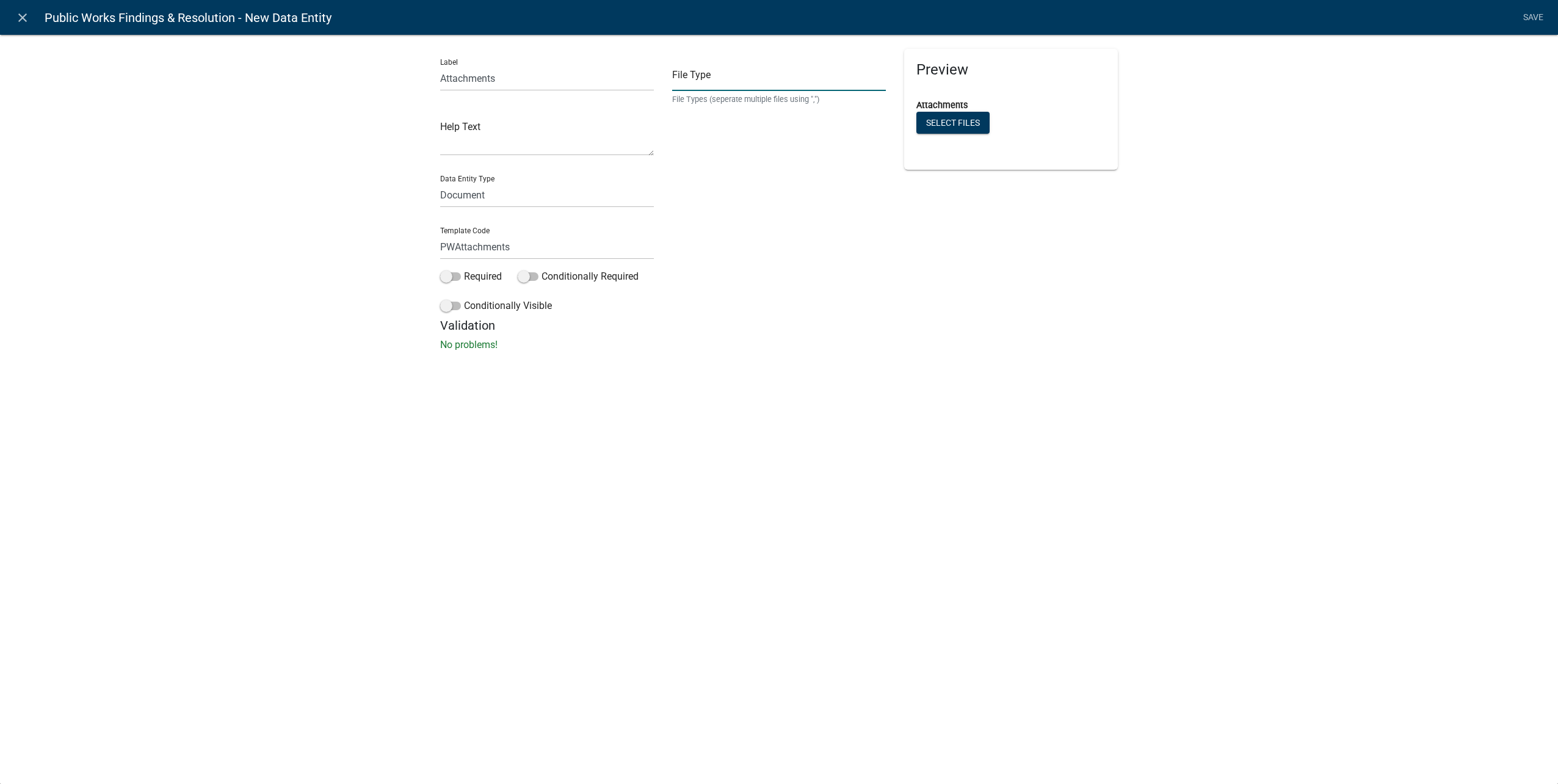
click at [741, 75] on input "text" at bounding box center [779, 78] width 213 height 25
paste input "pdf,jpeg,jpg,xls,doc,docx,xlsx"
type input "pdf,jpeg,jpg,xls,doc,docx,xlsx"
click at [1529, 14] on link "Save" at bounding box center [1533, 18] width 31 height 23
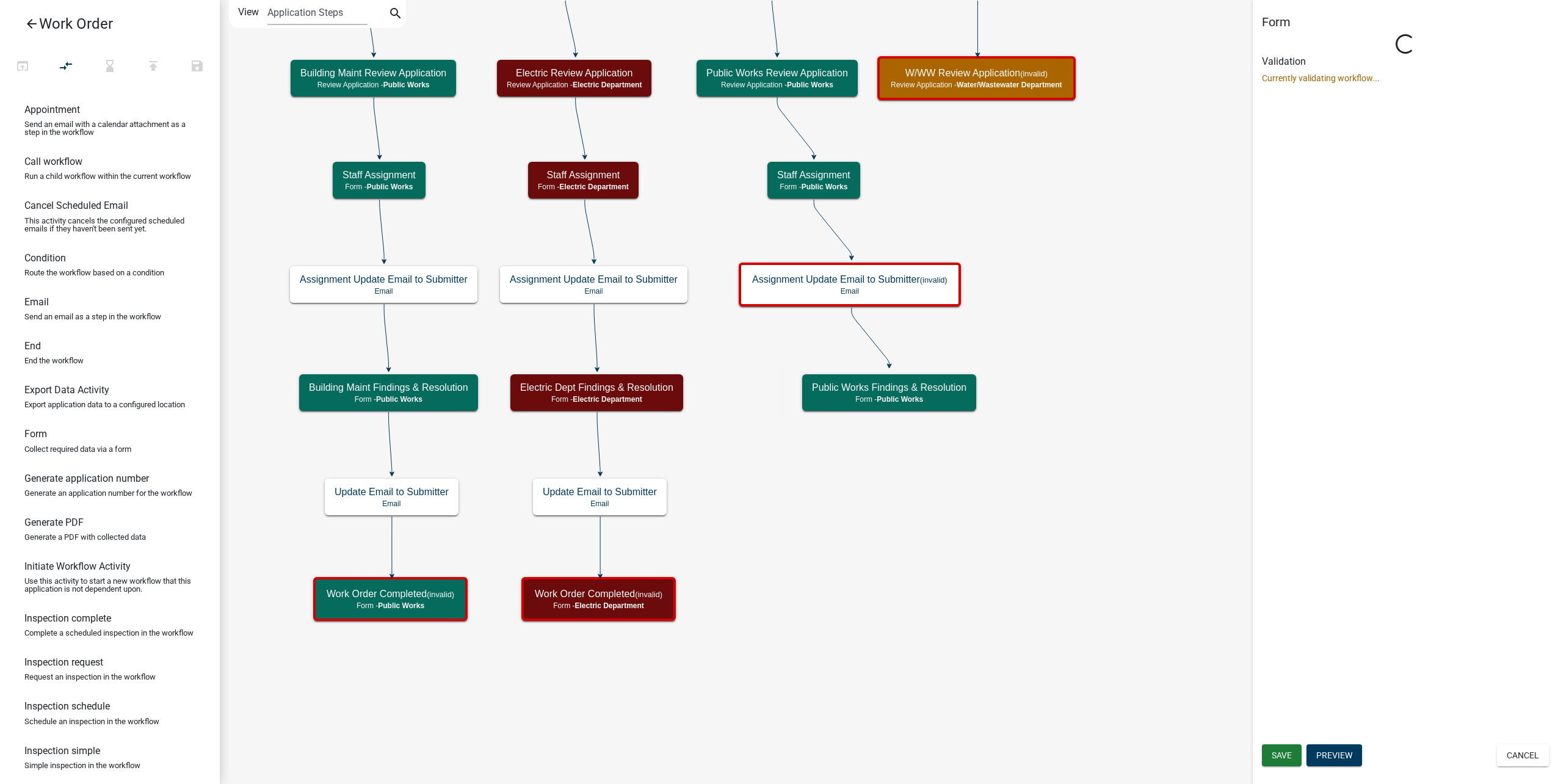
select select "B8201C97-0578-4879-9DB1-09B68815F4DF"
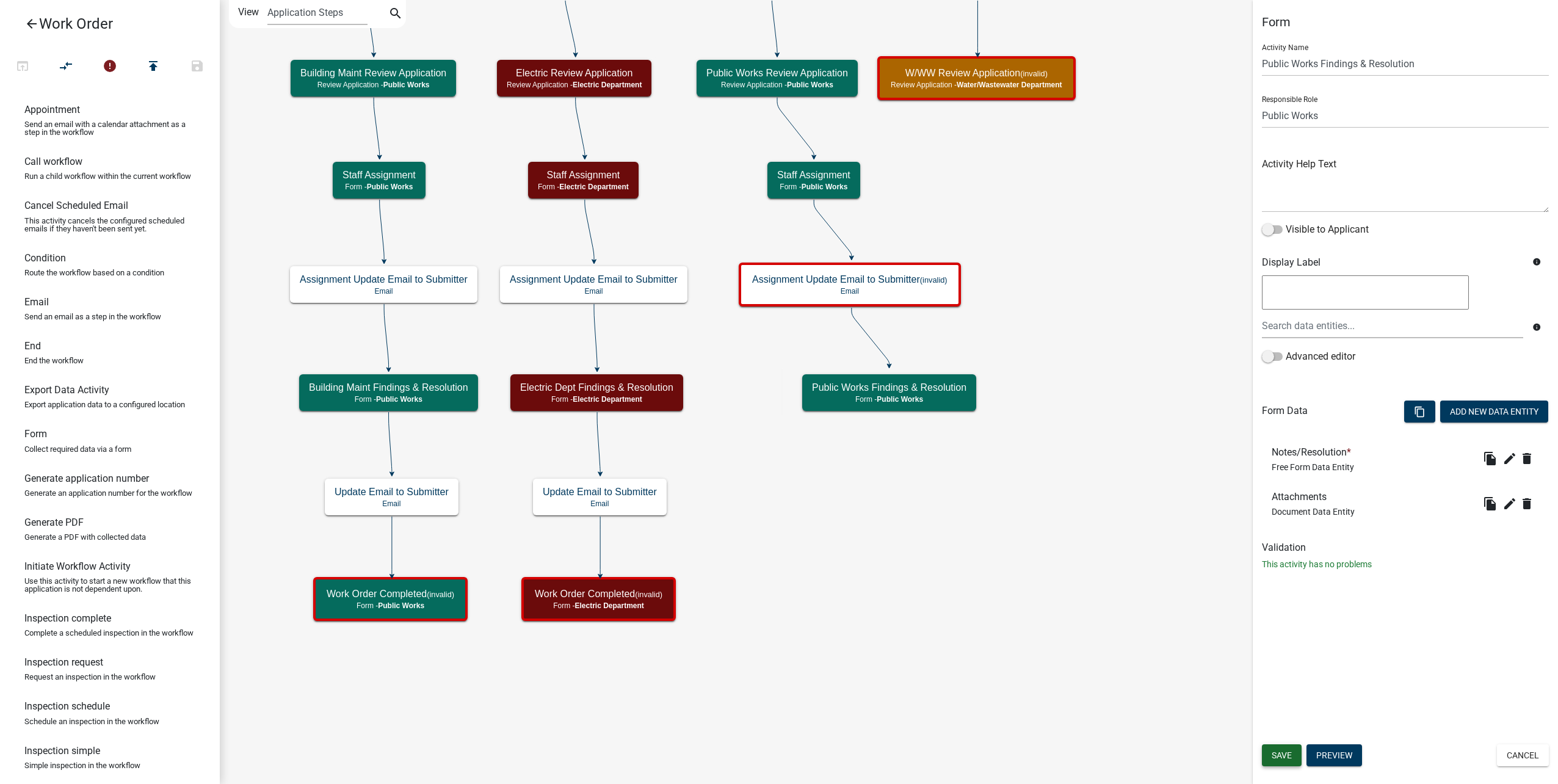
click at [1288, 761] on button "Save" at bounding box center [1282, 755] width 40 height 22
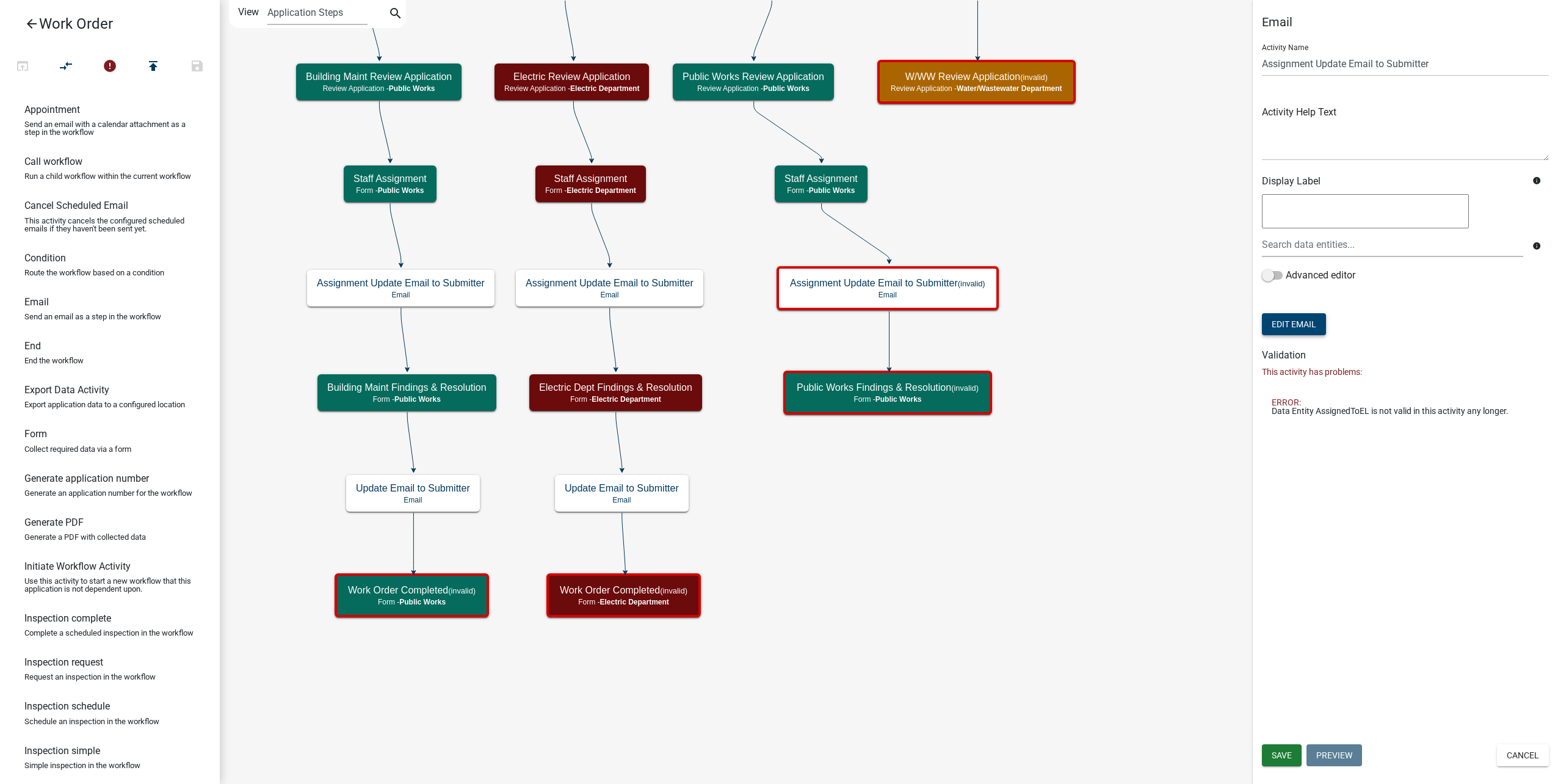
click at [1304, 327] on button "Edit Email" at bounding box center [1294, 324] width 64 height 22
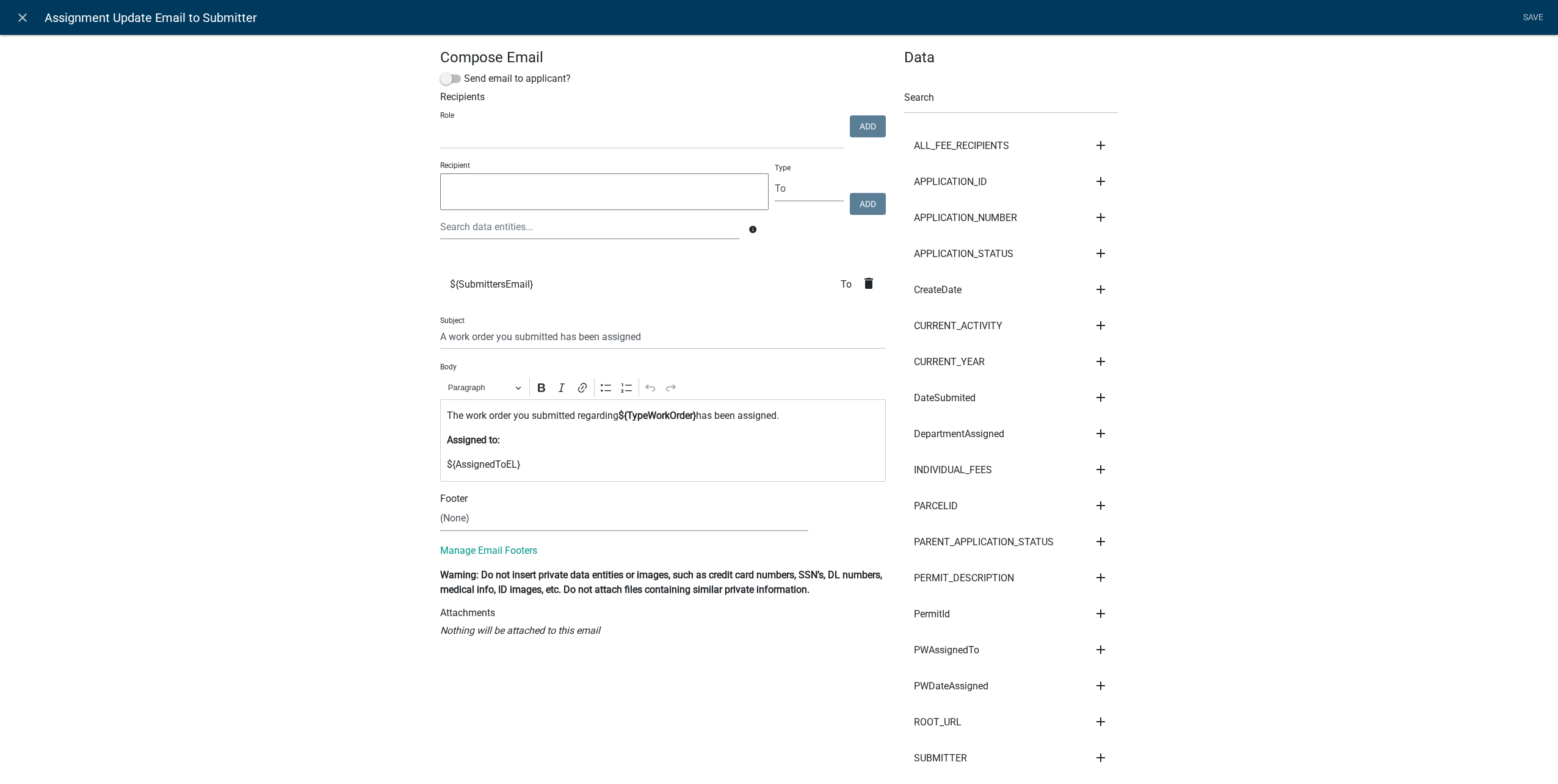
select select
drag, startPoint x: 499, startPoint y: 467, endPoint x: 307, endPoint y: 462, distance: 192.1
click at [307, 462] on div "Compose Email Send email to applicant? Recipients Role Public Works Building Ma…" at bounding box center [779, 696] width 1558 height 1364
click at [975, 108] on input "text" at bounding box center [1010, 101] width 213 height 25
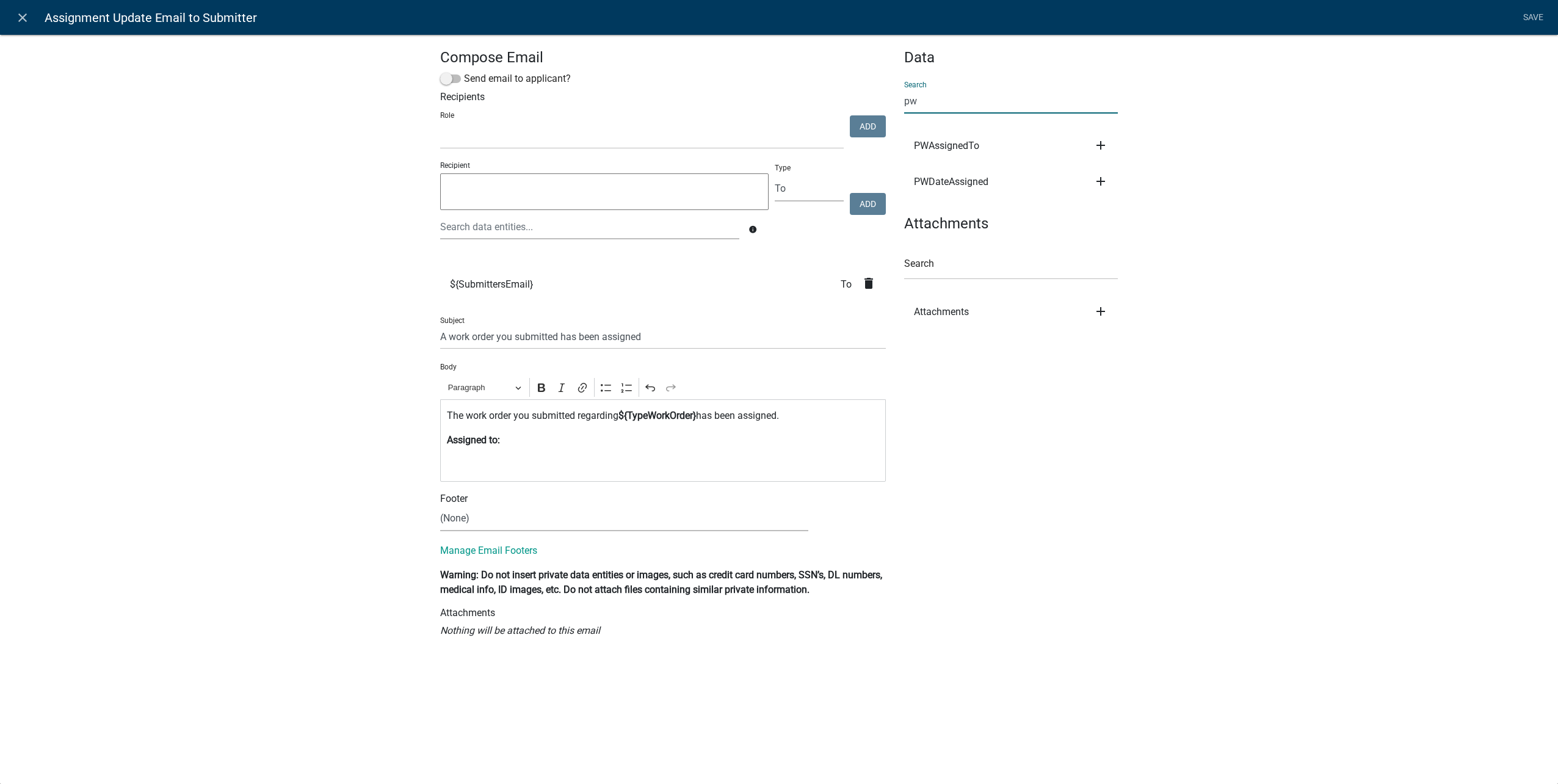
type input "pw"
click at [1100, 143] on icon "add" at bounding box center [1100, 145] width 14 height 14
click at [1131, 194] on button "Body" at bounding box center [1142, 186] width 98 height 29
click at [1530, 20] on link "Save" at bounding box center [1533, 18] width 31 height 23
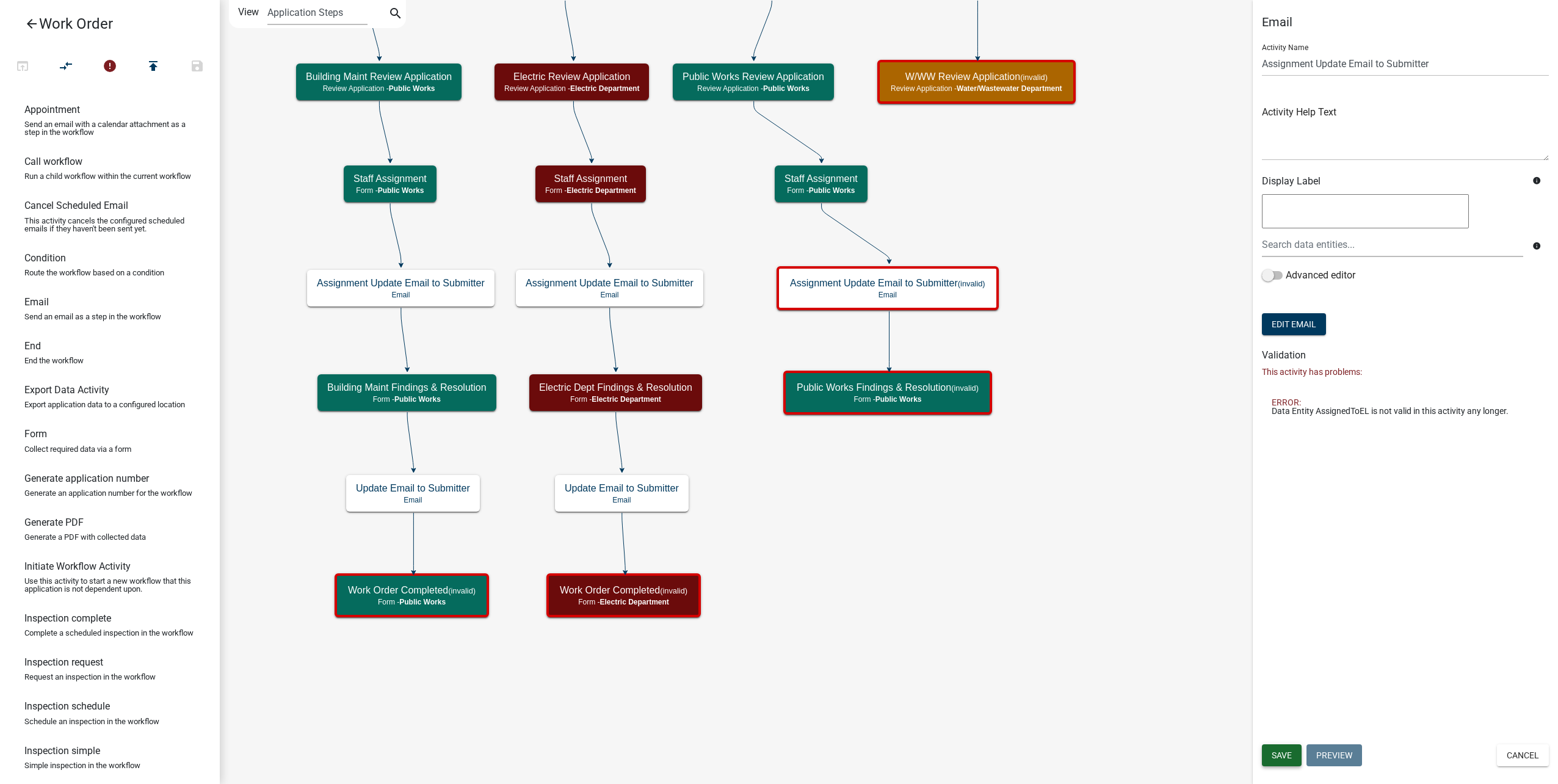
click at [1275, 753] on span "Save" at bounding box center [1282, 755] width 20 height 10
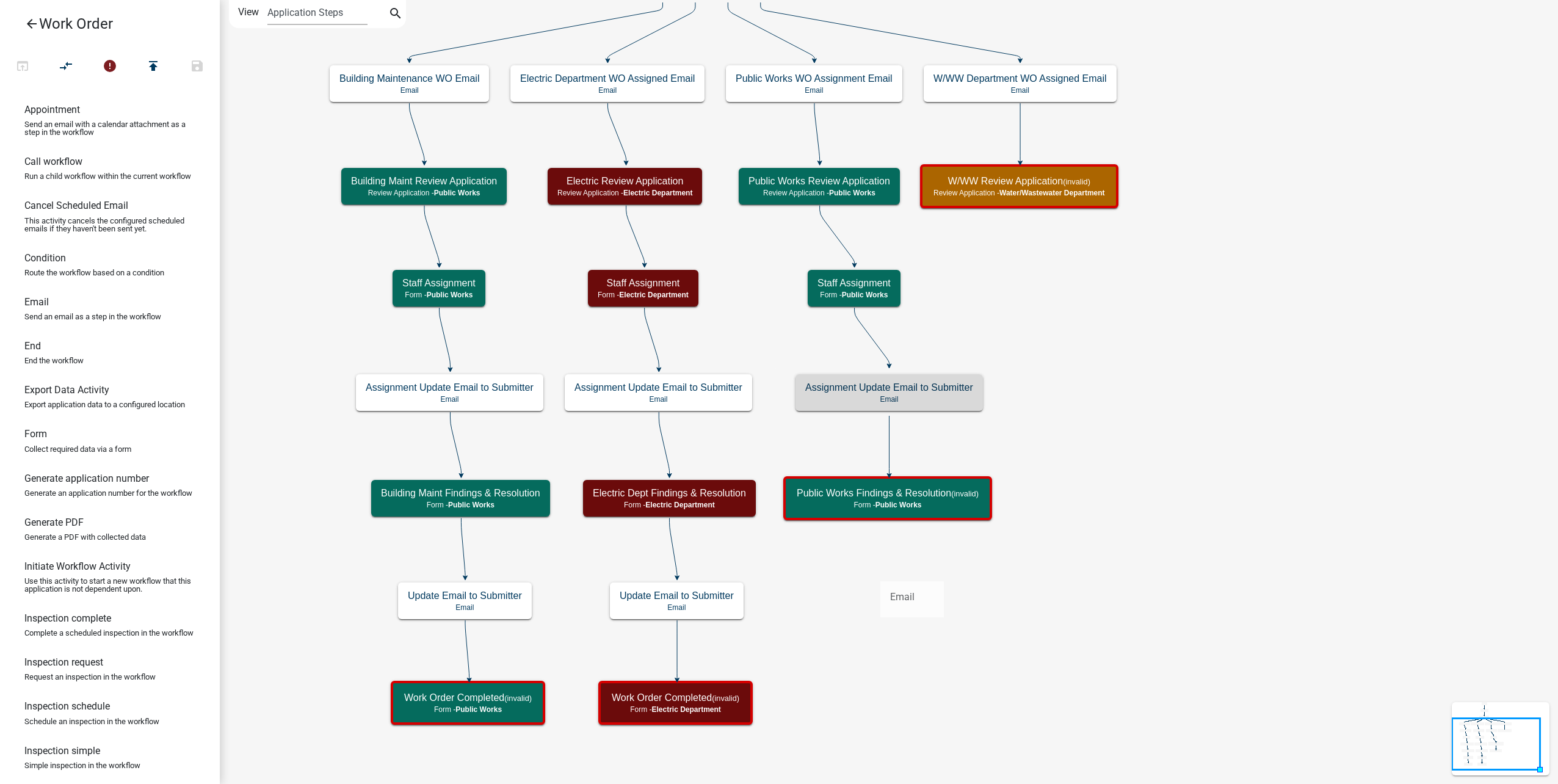
drag, startPoint x: 108, startPoint y: 329, endPoint x: 875, endPoint y: 575, distance: 805.5
click at [875, 575] on div "arrow_back Work Order open_in_browser compare_arrows error publish save Appoint…" at bounding box center [779, 392] width 1558 height 784
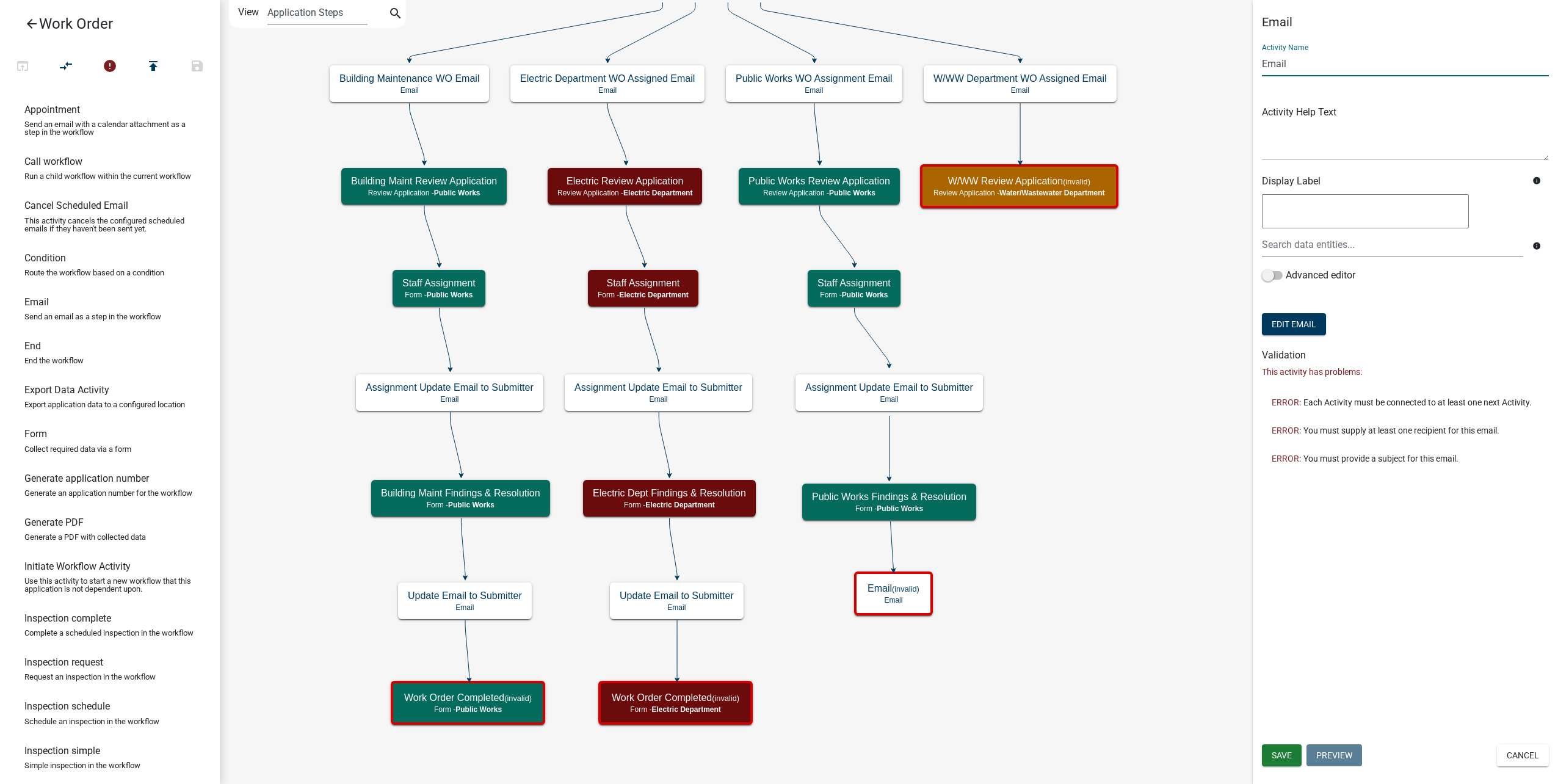
drag, startPoint x: 1313, startPoint y: 67, endPoint x: 1173, endPoint y: 57, distance: 140.4
click at [1173, 57] on main "Start Start - Applicant Type of Work Order Form - Applicant Building Maintenanc…" at bounding box center [888, 392] width 1338 height 784
type input "Update Email to Submitter"
click at [1317, 326] on button "Edit Email" at bounding box center [1294, 324] width 64 height 22
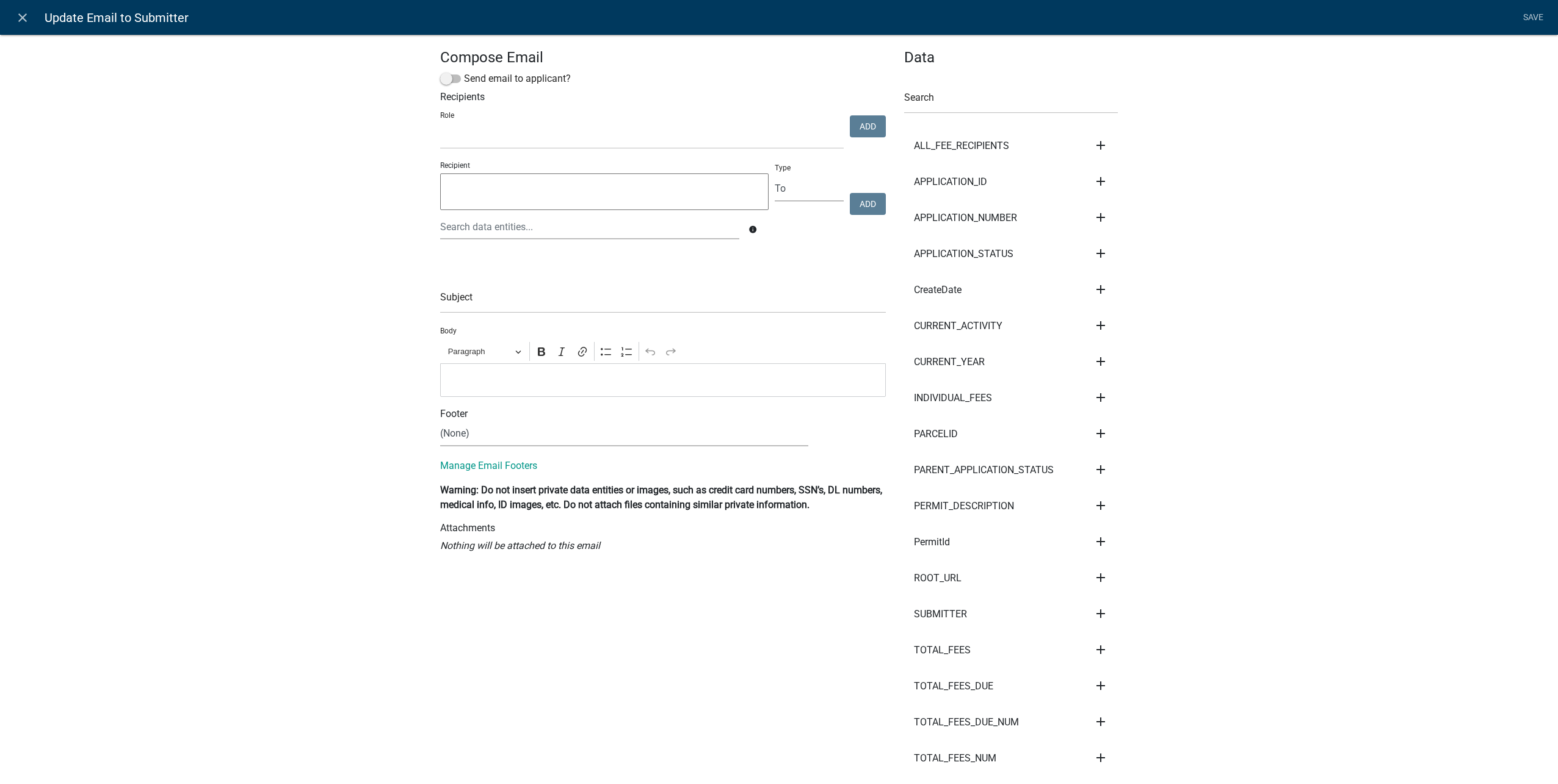
select select
click at [27, 8] on link "close" at bounding box center [22, 17] width 25 height 25
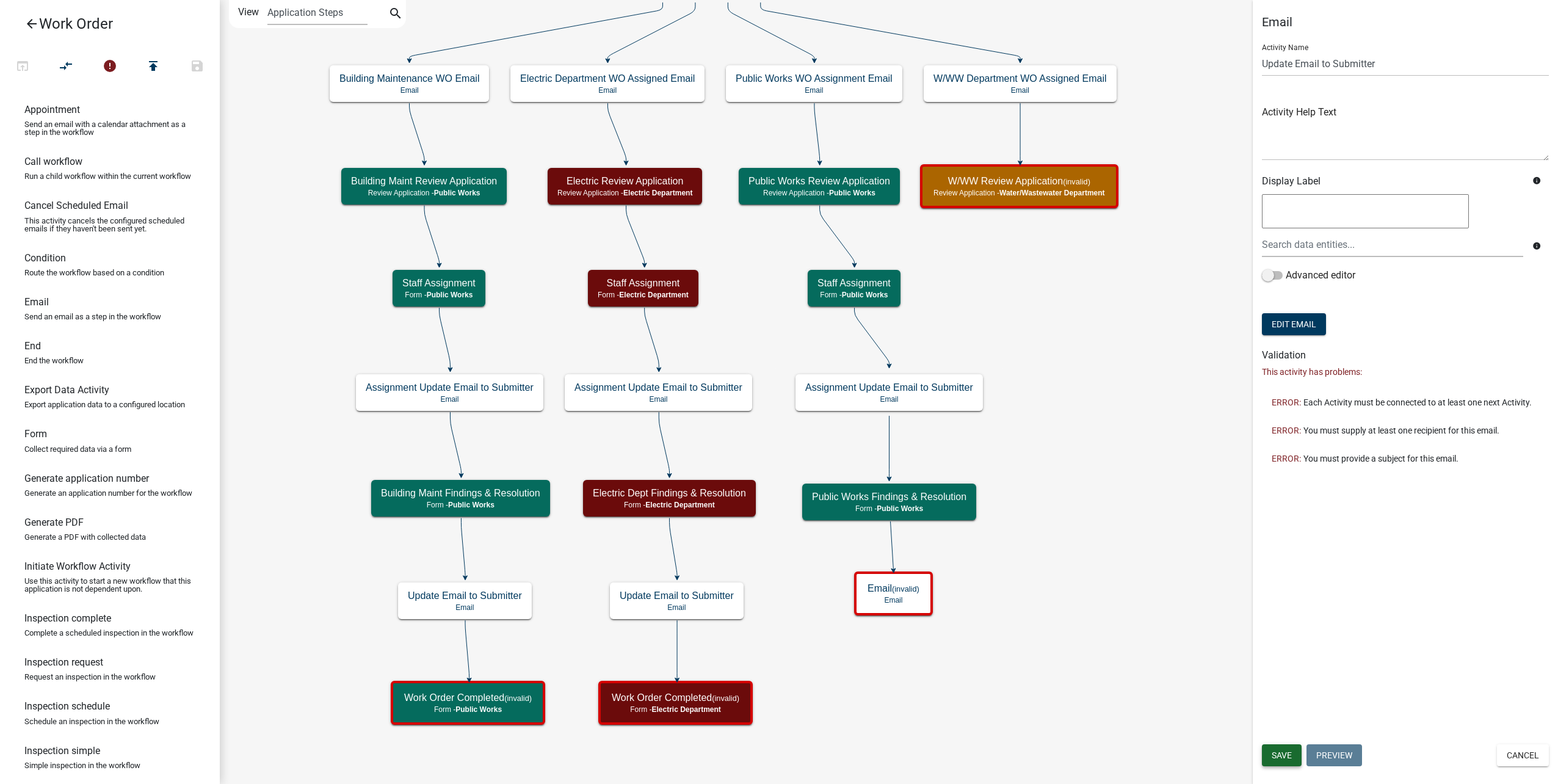
click at [1281, 749] on button "Save" at bounding box center [1282, 755] width 40 height 22
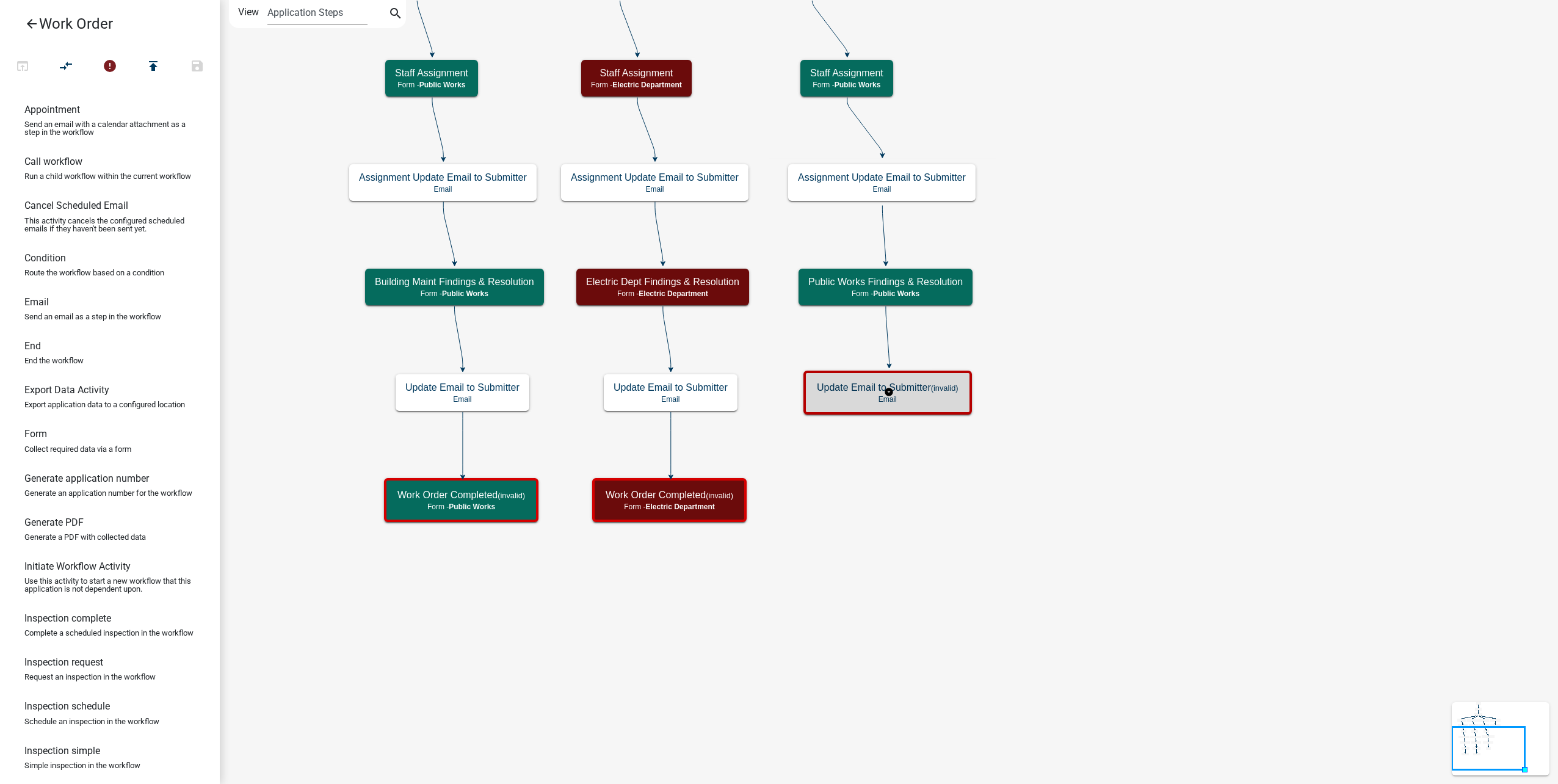
click at [942, 397] on p "Email" at bounding box center [888, 399] width 142 height 9
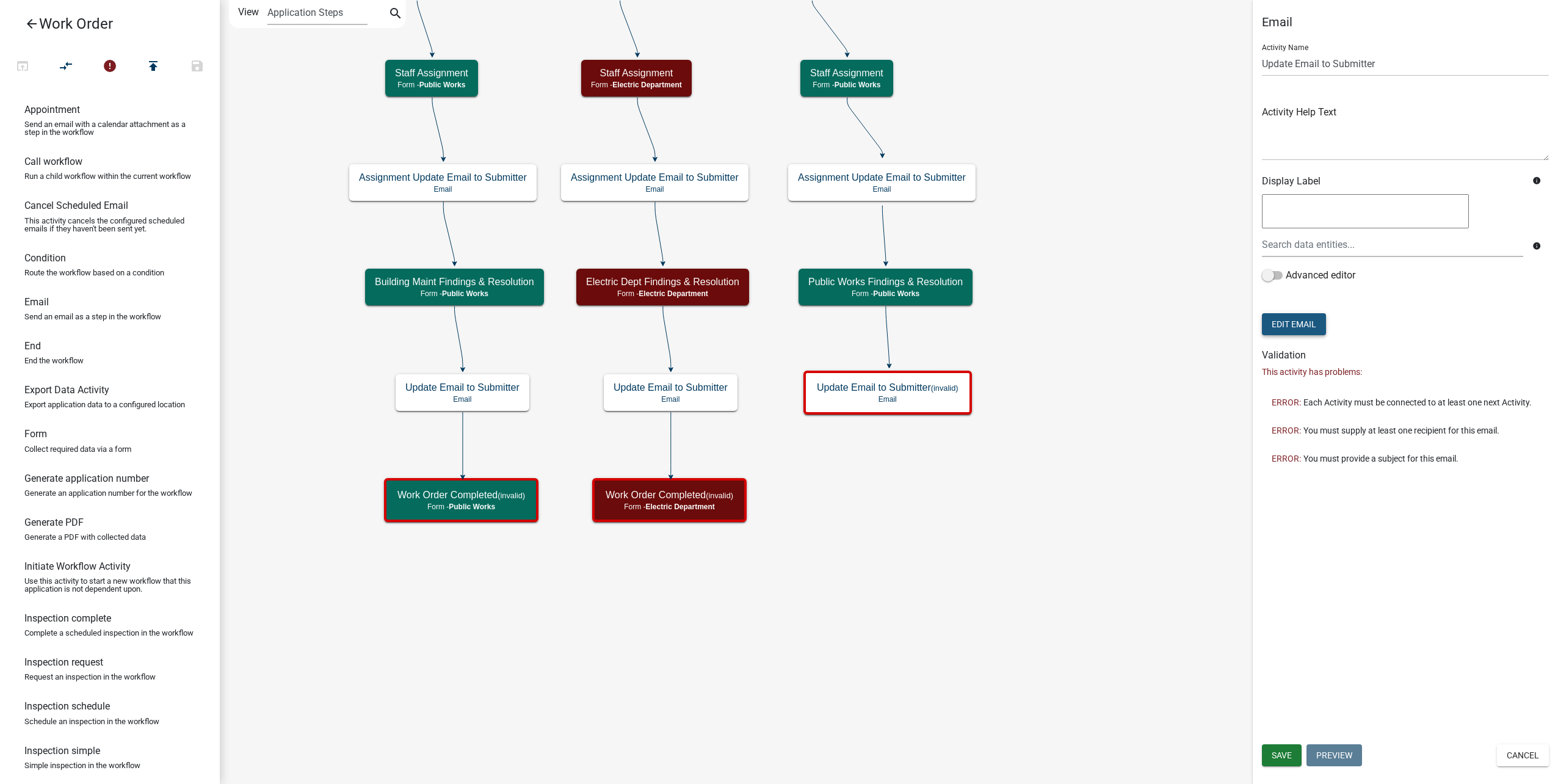
click at [1310, 328] on button "Edit Email" at bounding box center [1294, 324] width 64 height 22
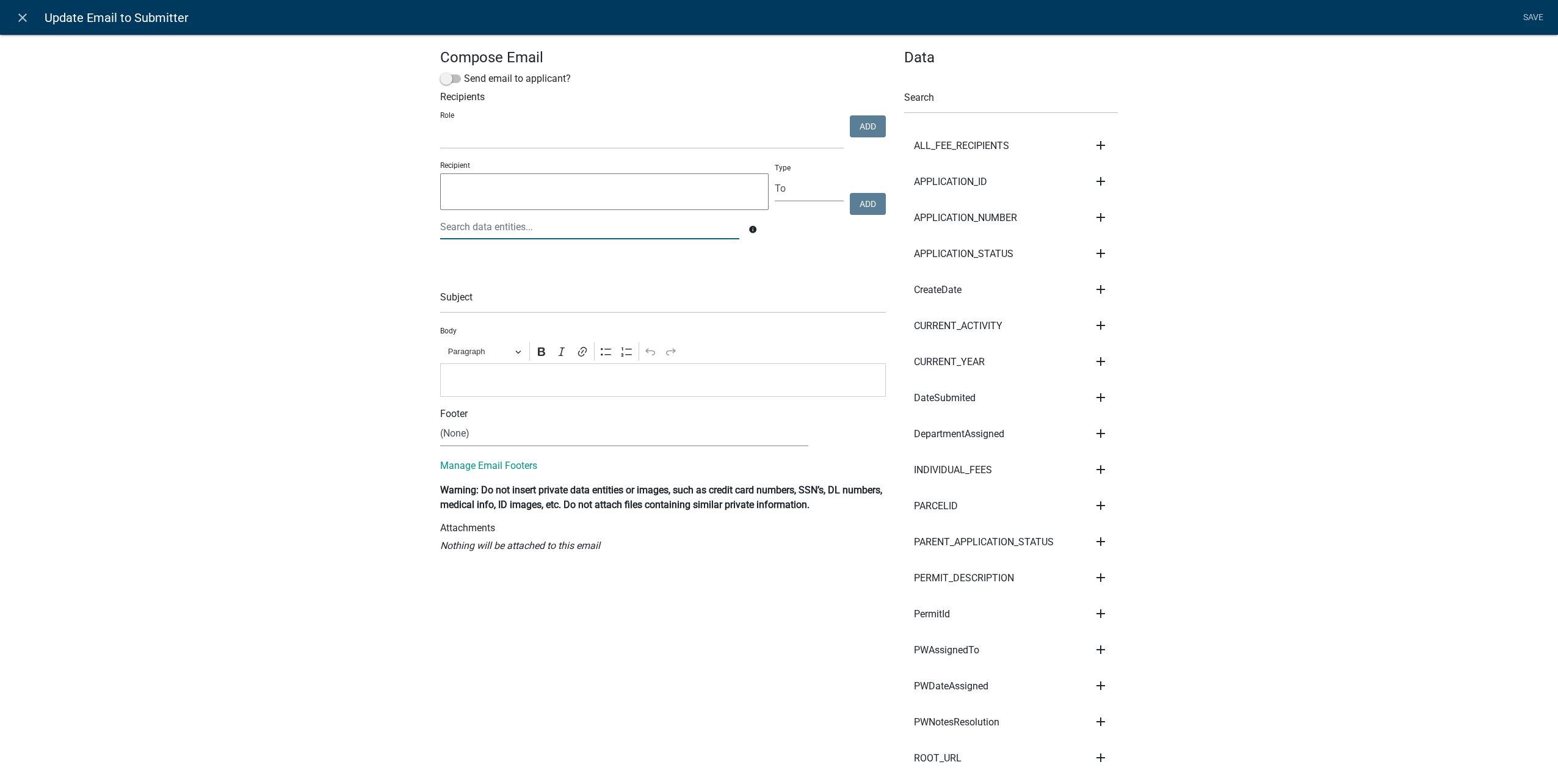
click at [540, 226] on div at bounding box center [590, 226] width 318 height 25
type input "submit"
click at [511, 297] on ngb-highlight "Submit tersEmail" at bounding box center [481, 292] width 72 height 10
type textarea "SubmittersEmail"
click at [868, 205] on button "Add" at bounding box center [867, 204] width 36 height 22
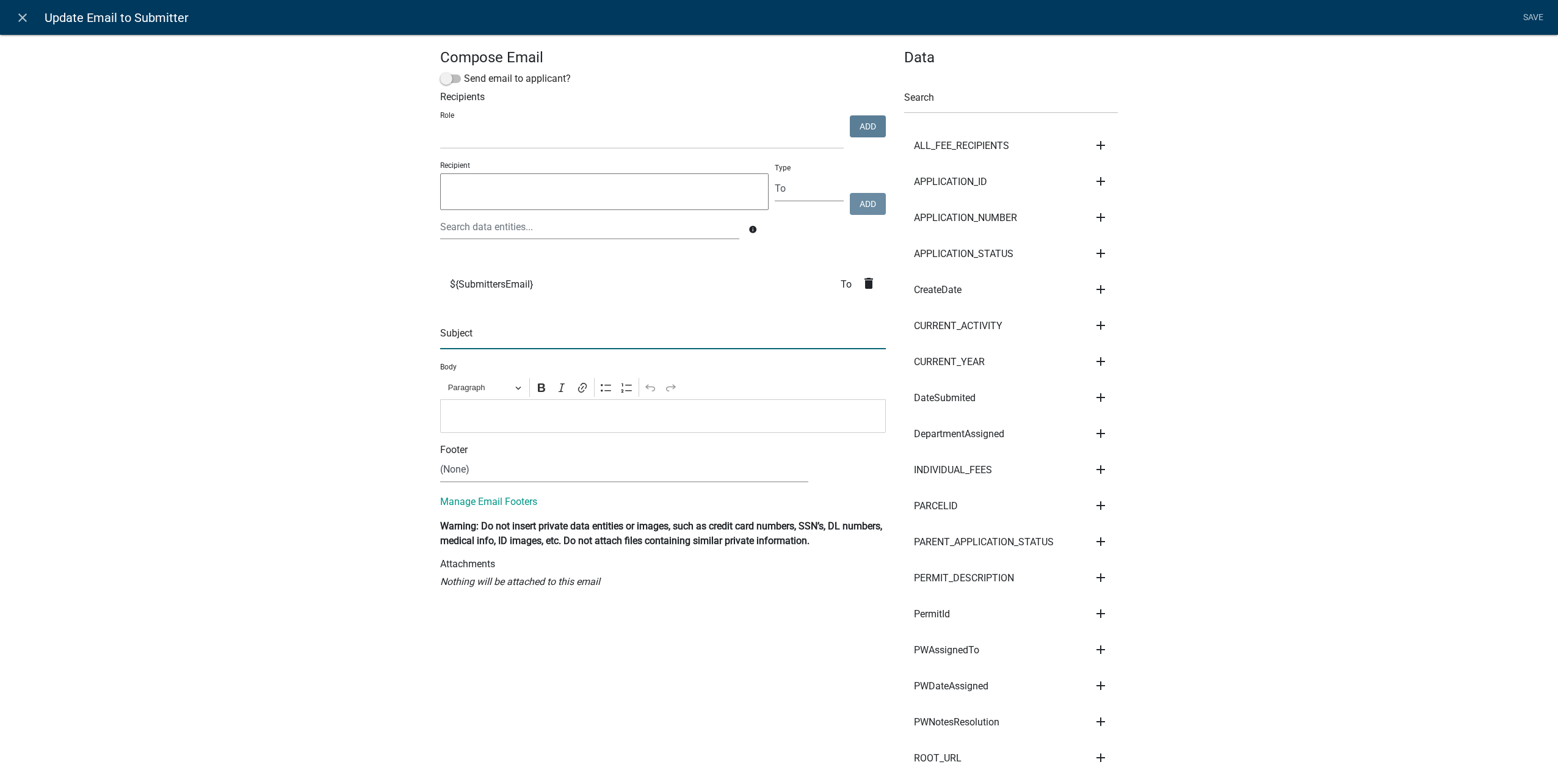
drag, startPoint x: 509, startPoint y: 336, endPoint x: 494, endPoint y: 331, distance: 15.8
click at [509, 337] on input "text" at bounding box center [663, 336] width 446 height 25
type input "A work order you submitted has been assigned"
click at [505, 414] on p "Editor editing area: main. Press Alt+0 for help." at bounding box center [663, 415] width 433 height 14
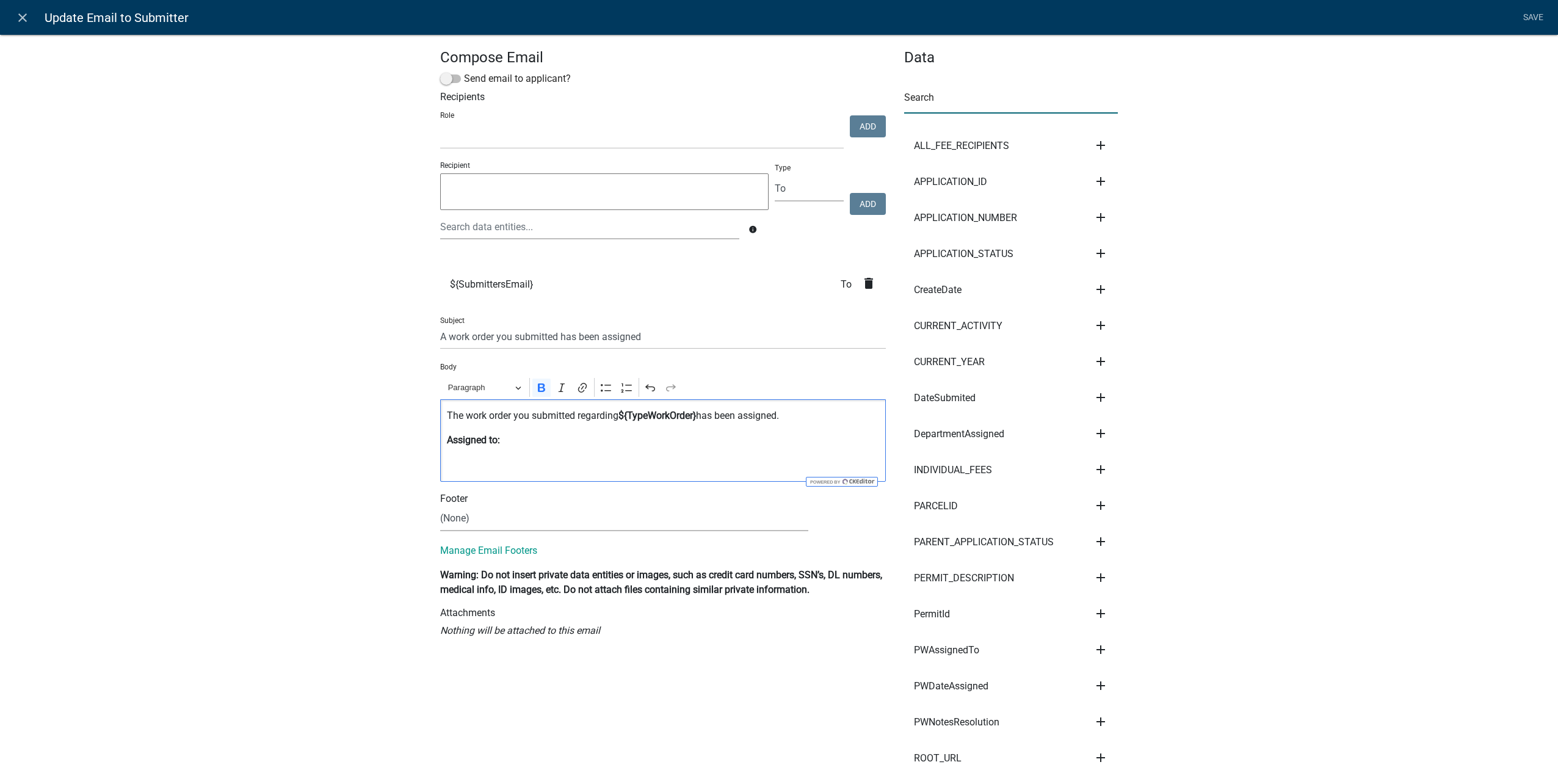
click at [966, 107] on input "text" at bounding box center [1010, 101] width 213 height 25
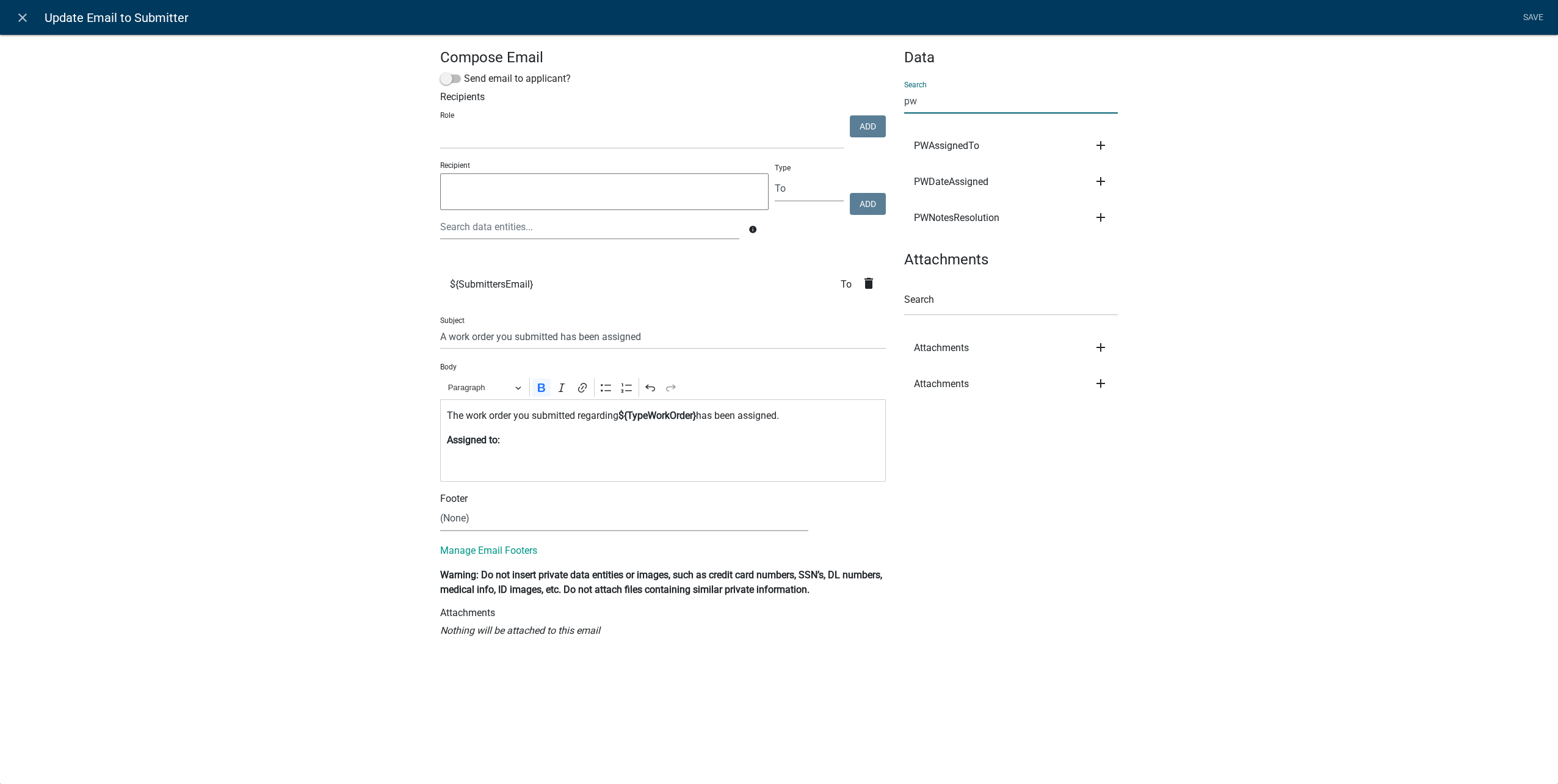
type input "pw"
click at [1106, 149] on icon "add" at bounding box center [1100, 145] width 14 height 14
click at [1120, 182] on button "Body" at bounding box center [1142, 186] width 98 height 29
click at [1533, 16] on link "Save" at bounding box center [1533, 18] width 31 height 23
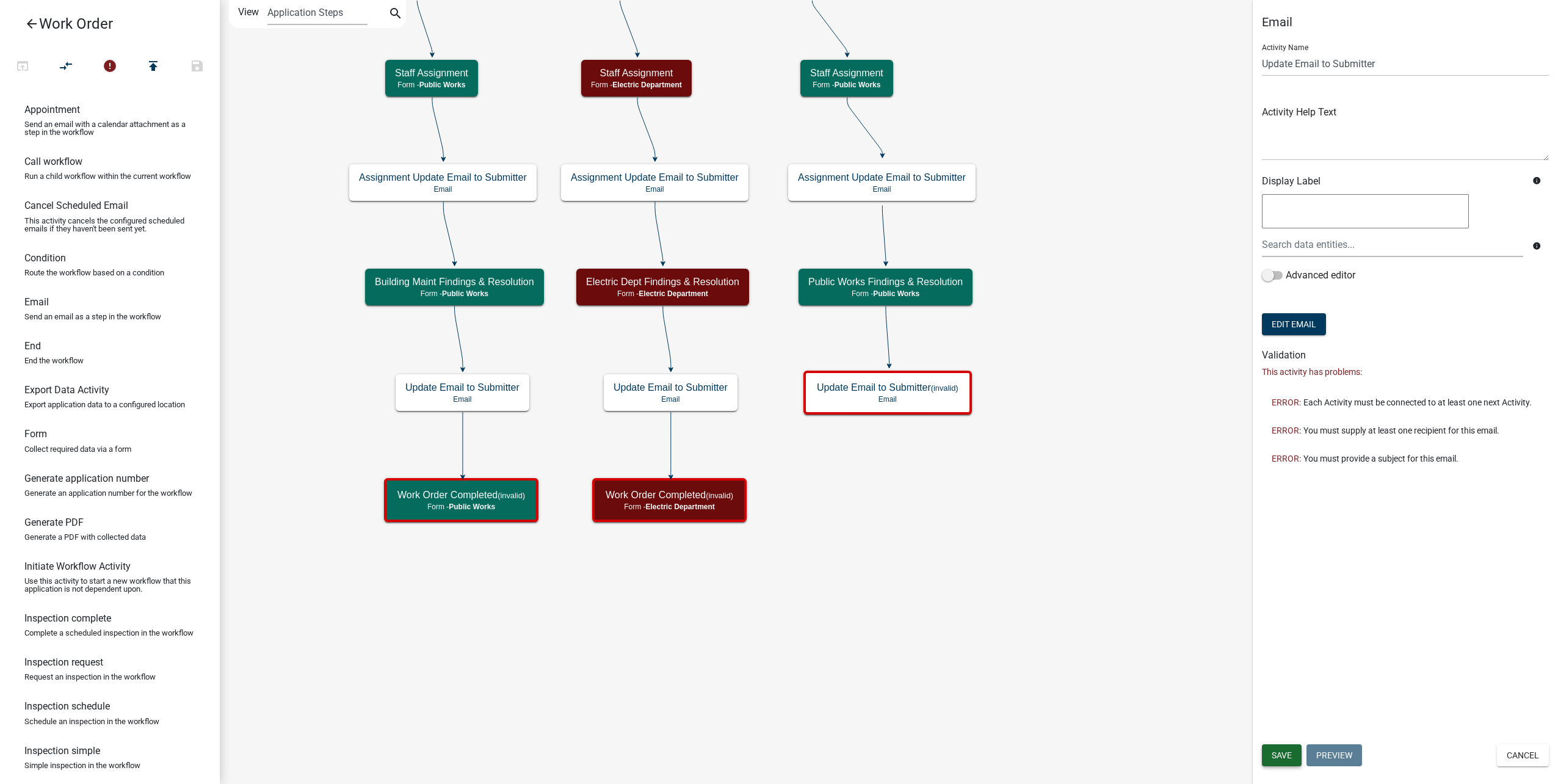
click at [1289, 750] on span "Save" at bounding box center [1282, 755] width 20 height 10
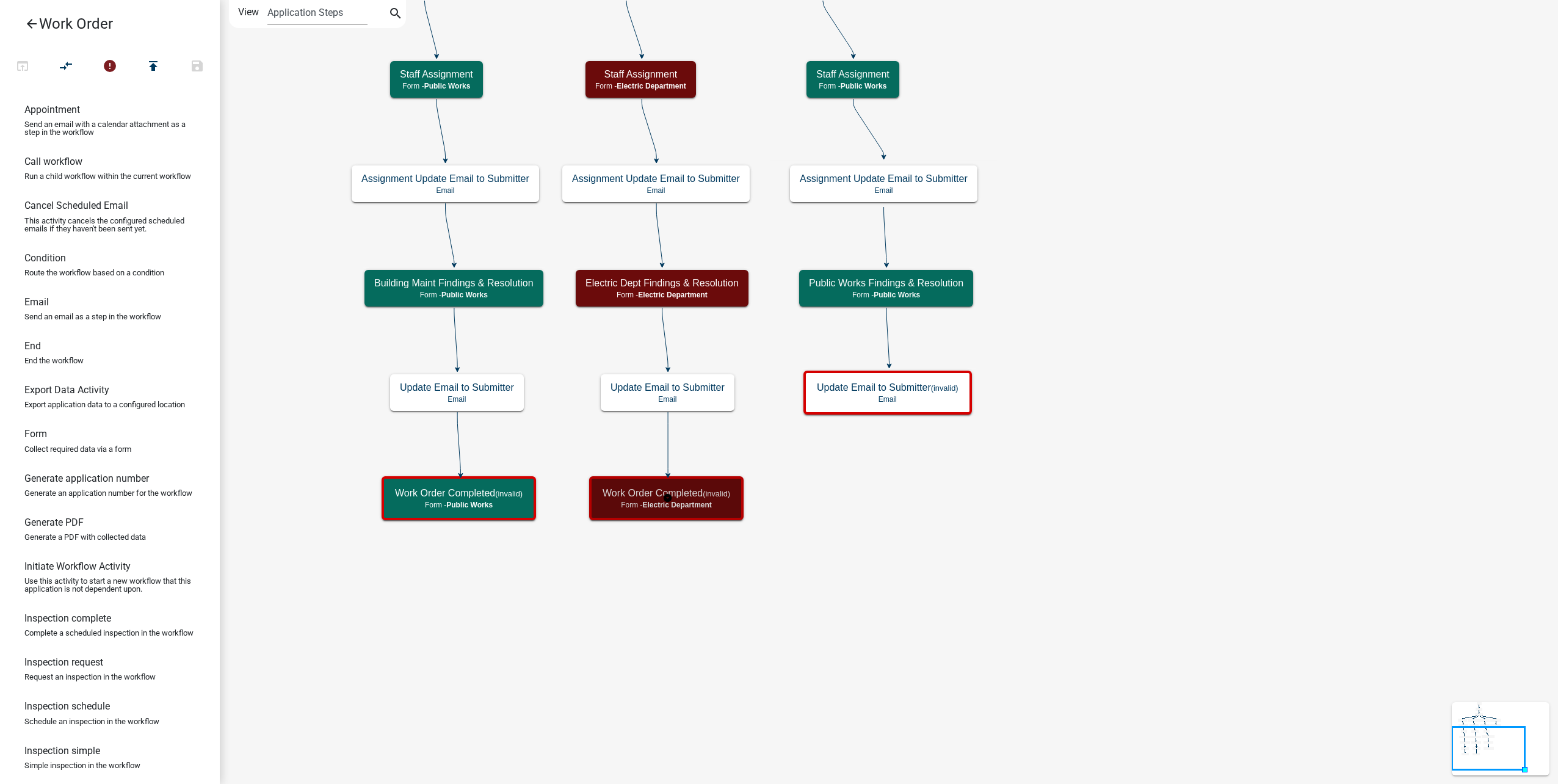
click at [710, 493] on small "(invalid)" at bounding box center [717, 493] width 27 height 9
select select "10C02E7F-48F0-41D5-B358-4B17E800125F"
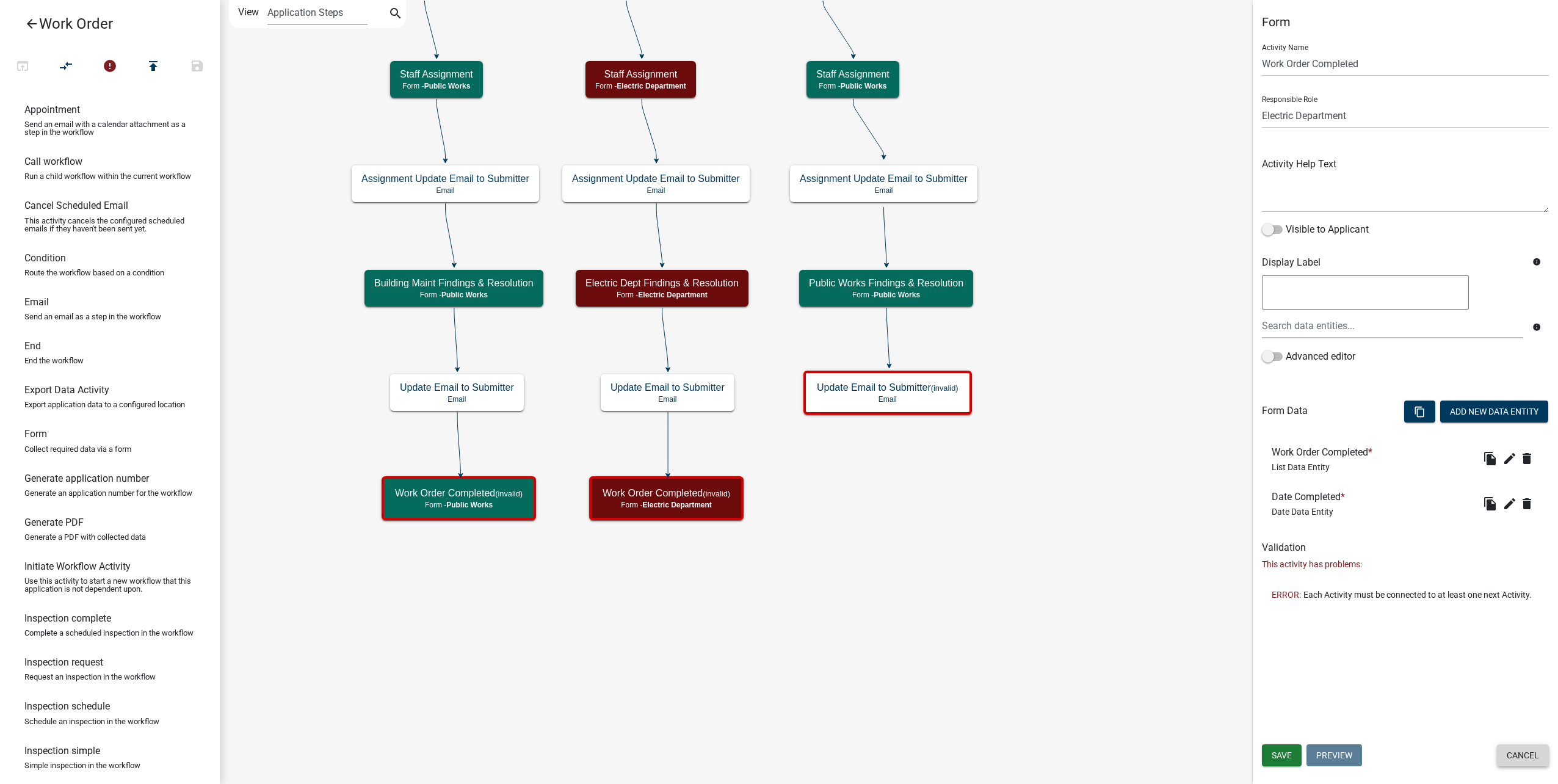
click at [1544, 749] on button "Cancel" at bounding box center [1523, 755] width 52 height 22
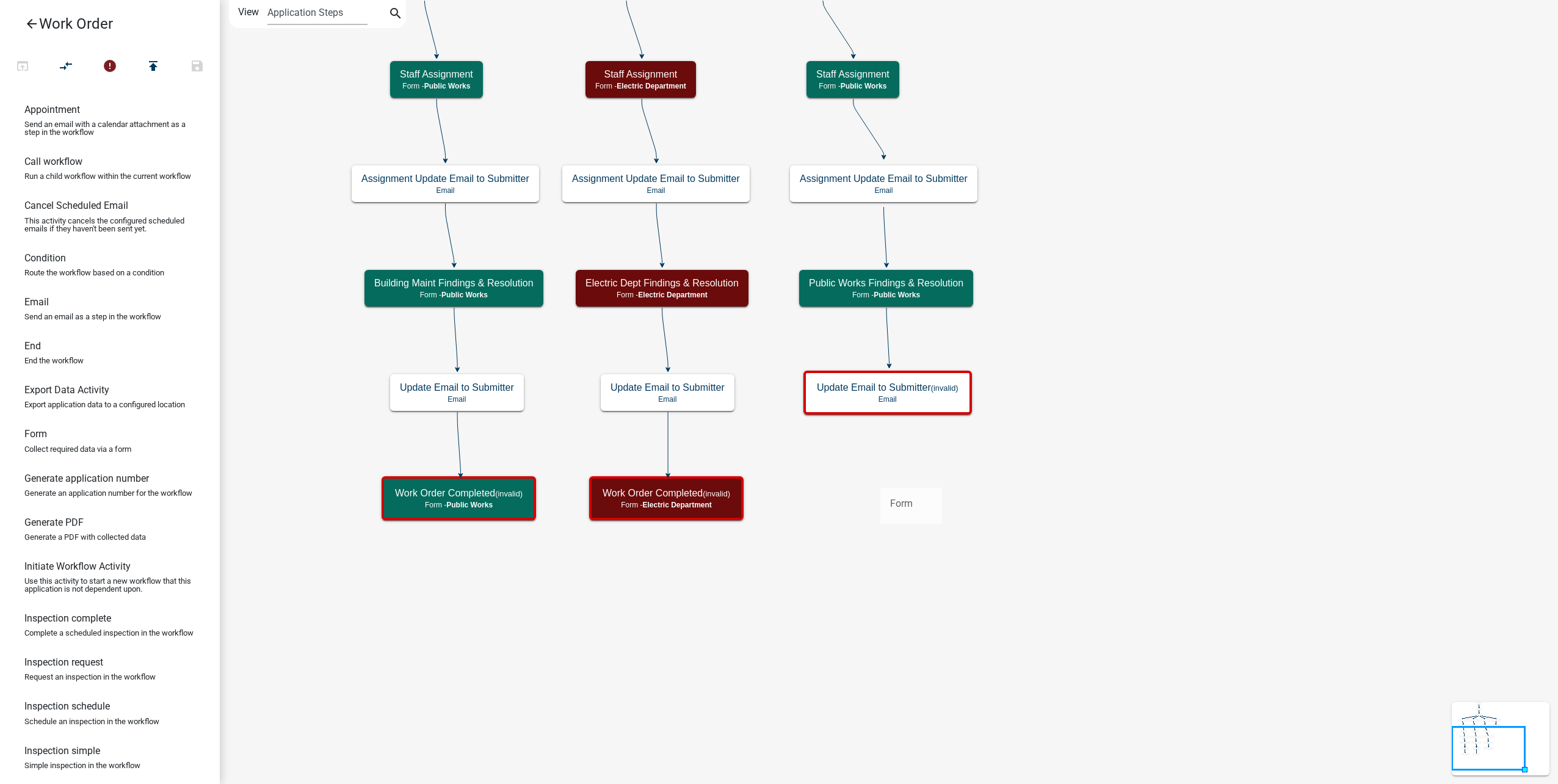
drag, startPoint x: 93, startPoint y: 470, endPoint x: 880, endPoint y: 478, distance: 787.0
click at [880, 478] on div "arrow_back Work Order open_in_browser compare_arrows error publish save Appoint…" at bounding box center [779, 392] width 1558 height 784
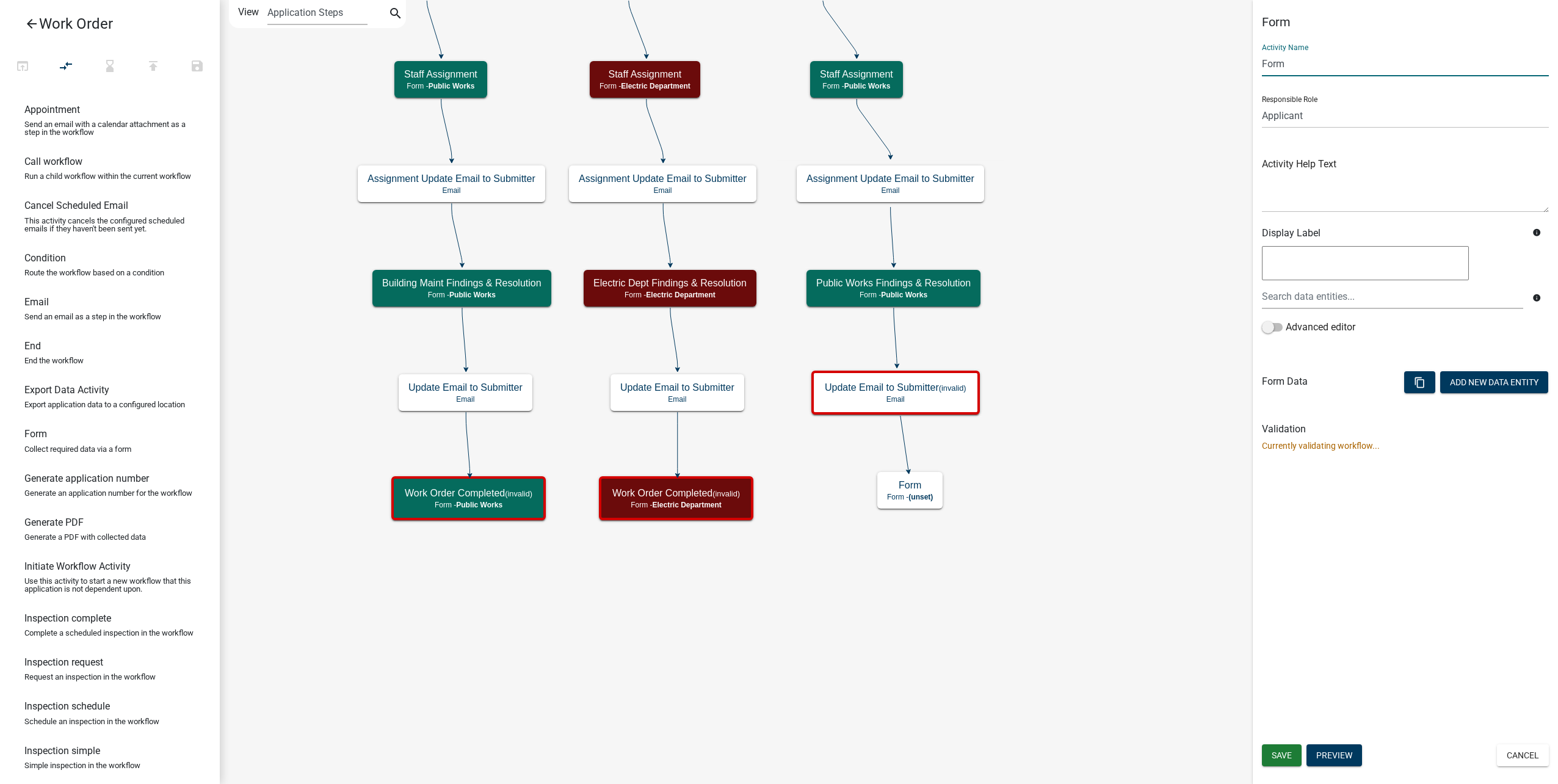
drag, startPoint x: 1327, startPoint y: 61, endPoint x: 1209, endPoint y: 57, distance: 118.1
click at [1209, 57] on main "Start Start - Applicant Type of Work Order Form - Applicant Building Maintenanc…" at bounding box center [888, 392] width 1338 height 784
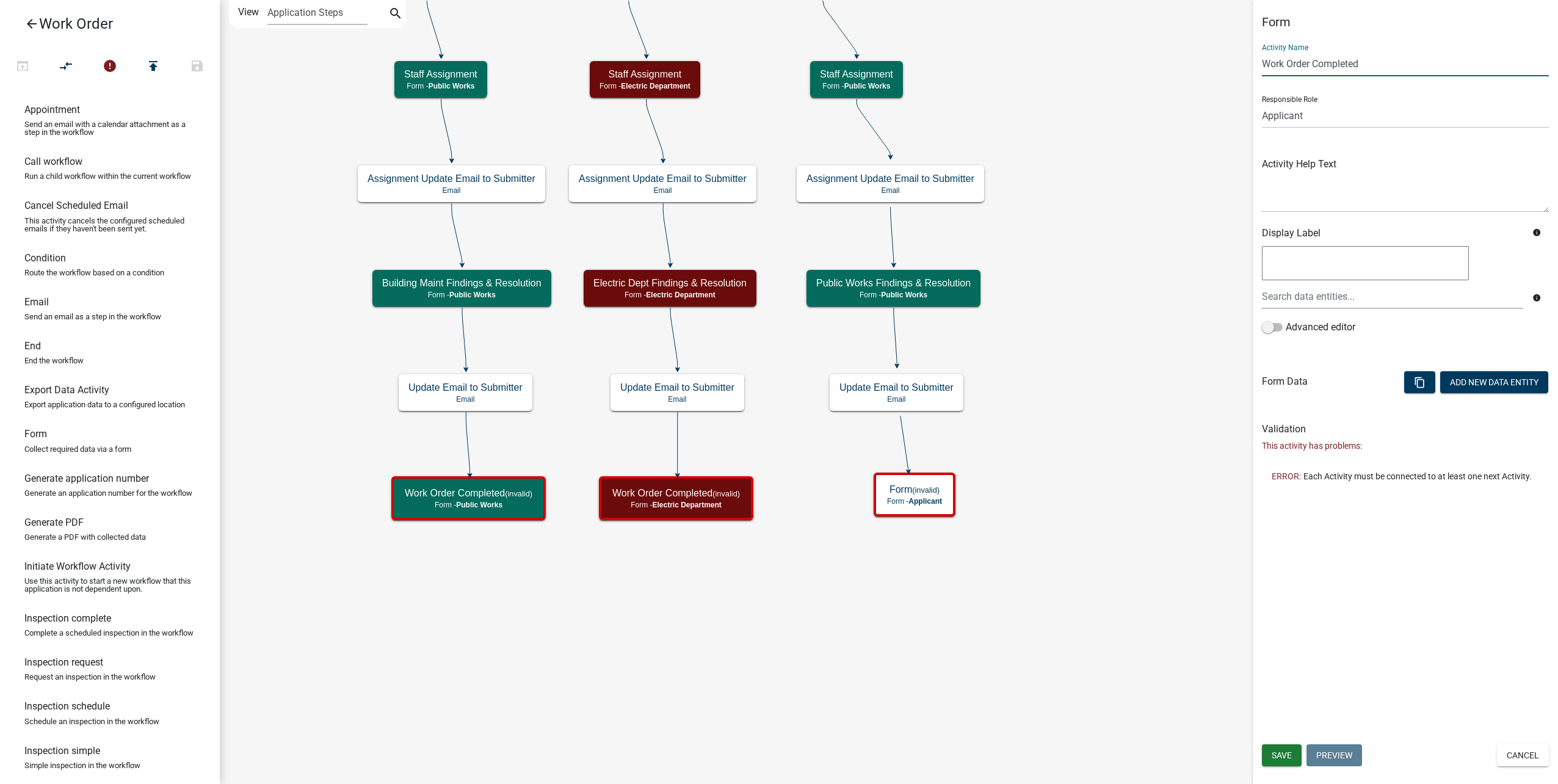
type input "Work Order Completed"
click at [1296, 123] on select "Applicant Public Works City Clerk Water/Wastewater Department Admin Front Offic…" at bounding box center [1405, 115] width 287 height 25
select select "B8201C97-0578-4879-9DB1-09B68815F4DF"
click at [1262, 103] on select "Applicant Public Works City Clerk Water/Wastewater Department Admin Front Offic…" at bounding box center [1405, 115] width 287 height 25
click at [1465, 381] on button "Add New Data Entity" at bounding box center [1494, 382] width 108 height 22
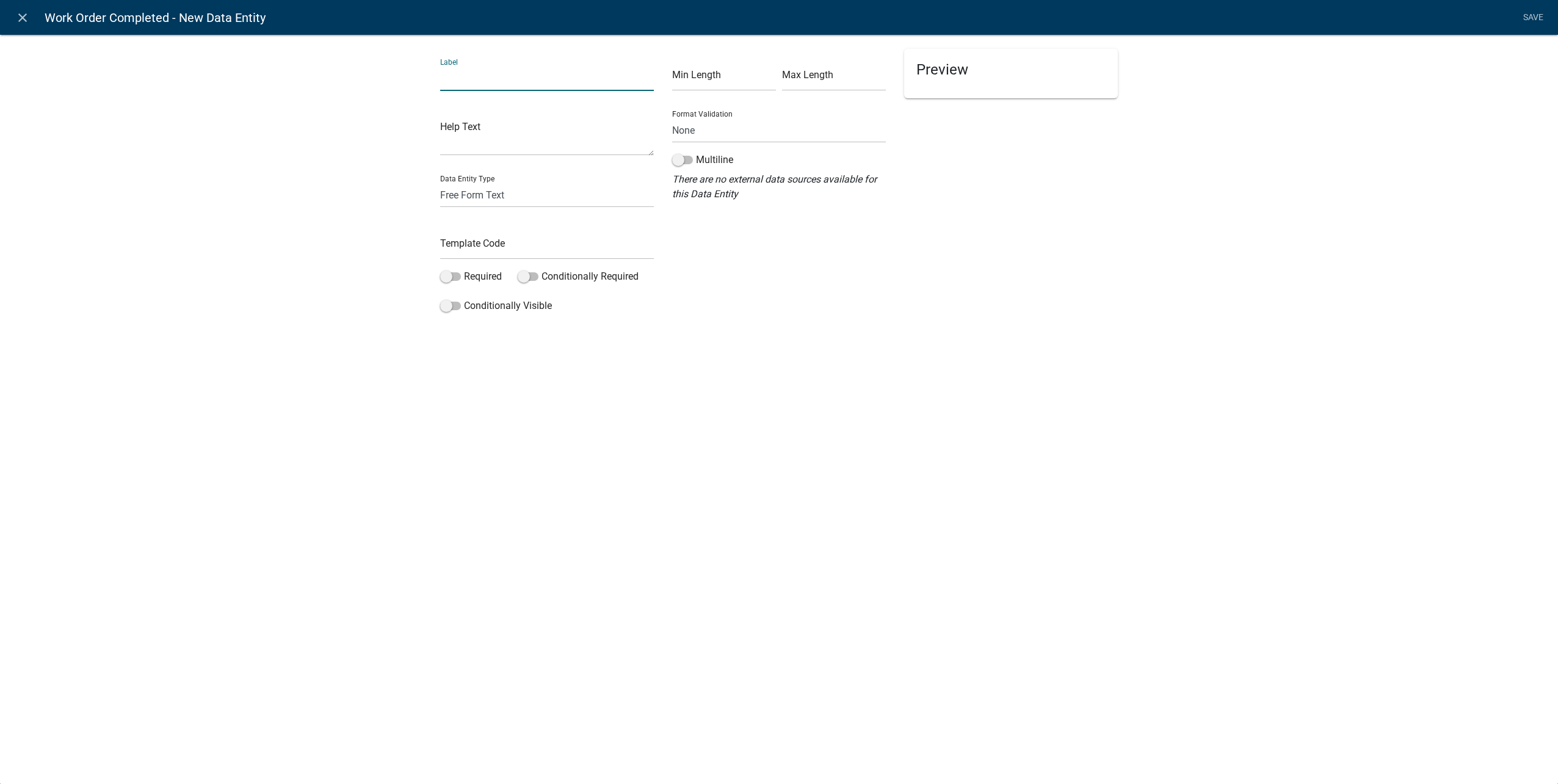
click at [540, 82] on input "text" at bounding box center [547, 78] width 213 height 25
type input "Work Order Completed"
click at [503, 194] on select "Free Form Text Document Display Entity Value Fee Numeric Data Date Map Sketch D…" at bounding box center [547, 195] width 213 height 25
select select "list-data"
click at [440, 183] on select "Free Form Text Document Display Entity Value Fee Numeric Data Date Map Sketch D…" at bounding box center [547, 195] width 213 height 25
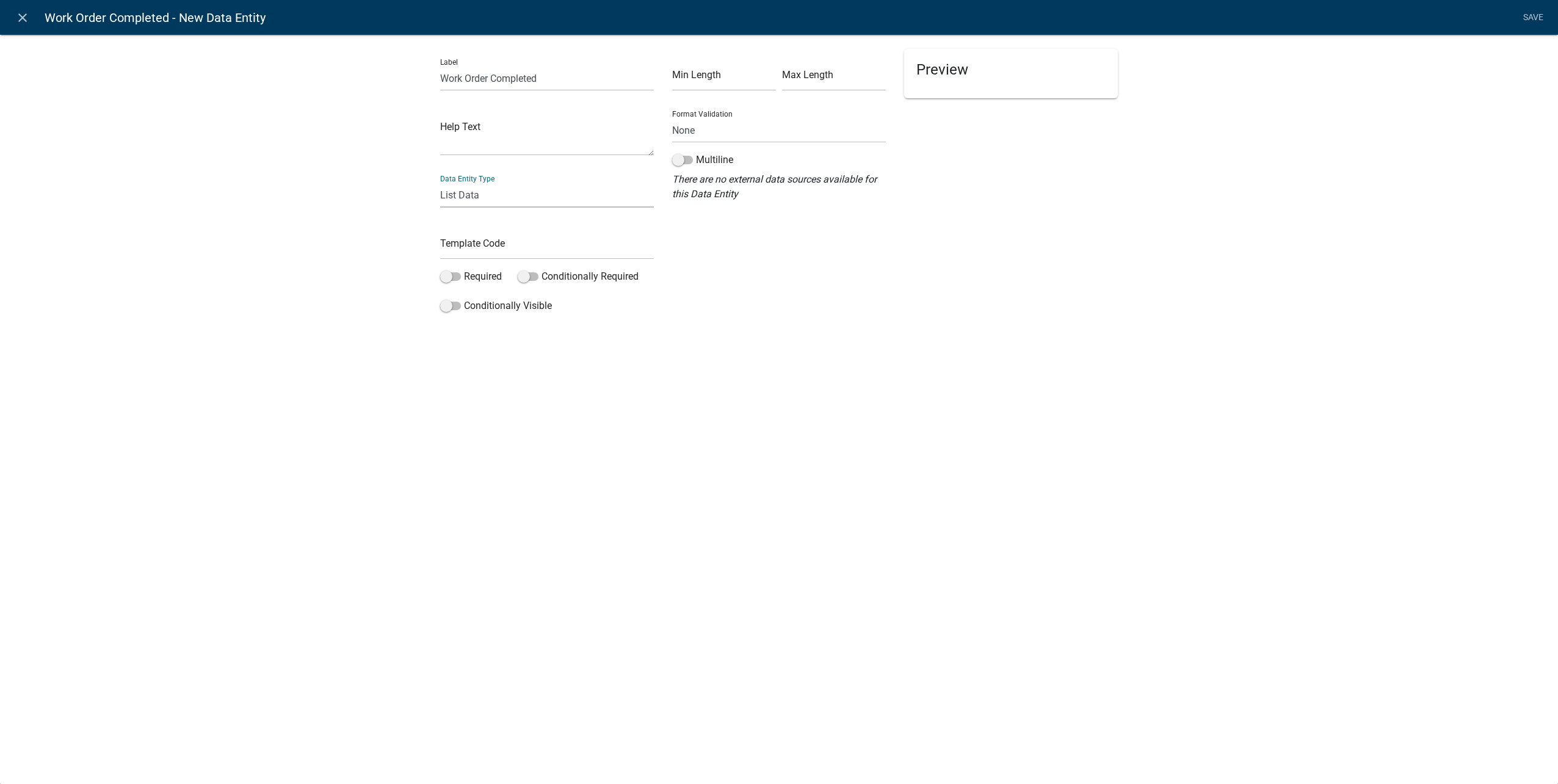
select select "list-data"
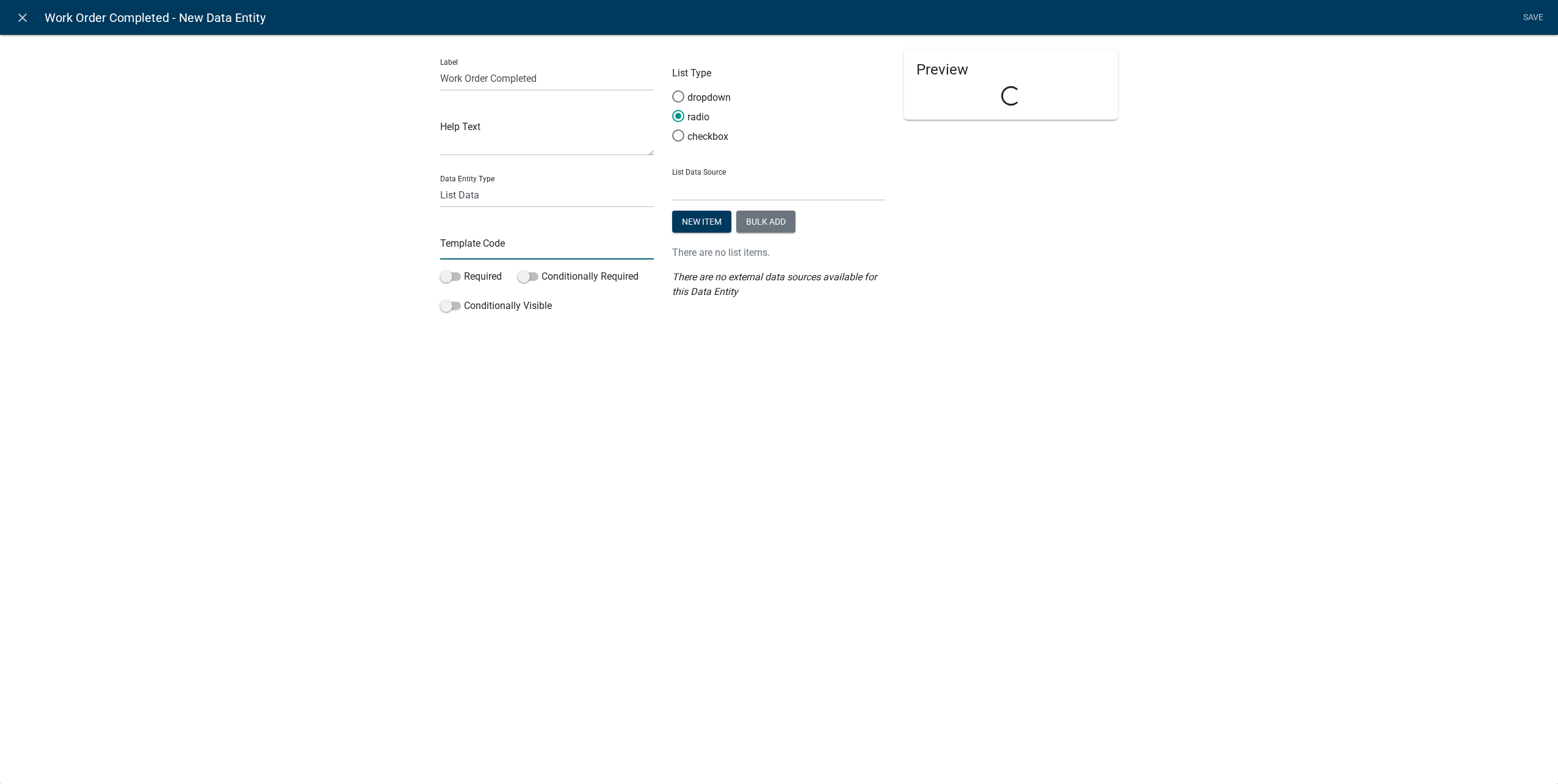
click at [483, 236] on input "text" at bounding box center [547, 247] width 213 height 25
type input "P"
type input "WorkOrderCompletePW"
click at [678, 137] on span at bounding box center [678, 136] width 26 height 27
click at [672, 130] on input "checkbox" at bounding box center [672, 130] width 0 height 0
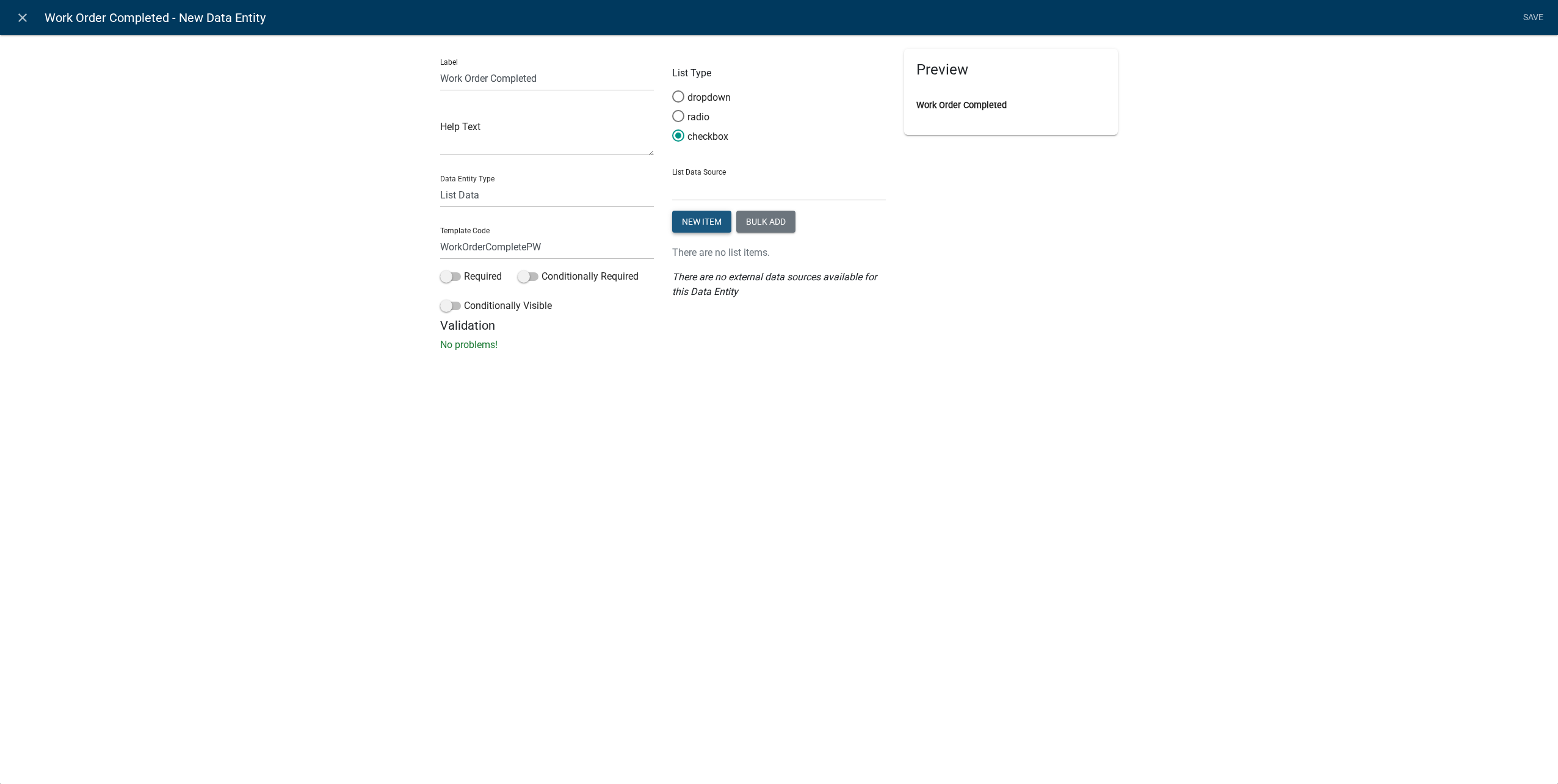
click at [697, 221] on button "New item" at bounding box center [702, 222] width 59 height 22
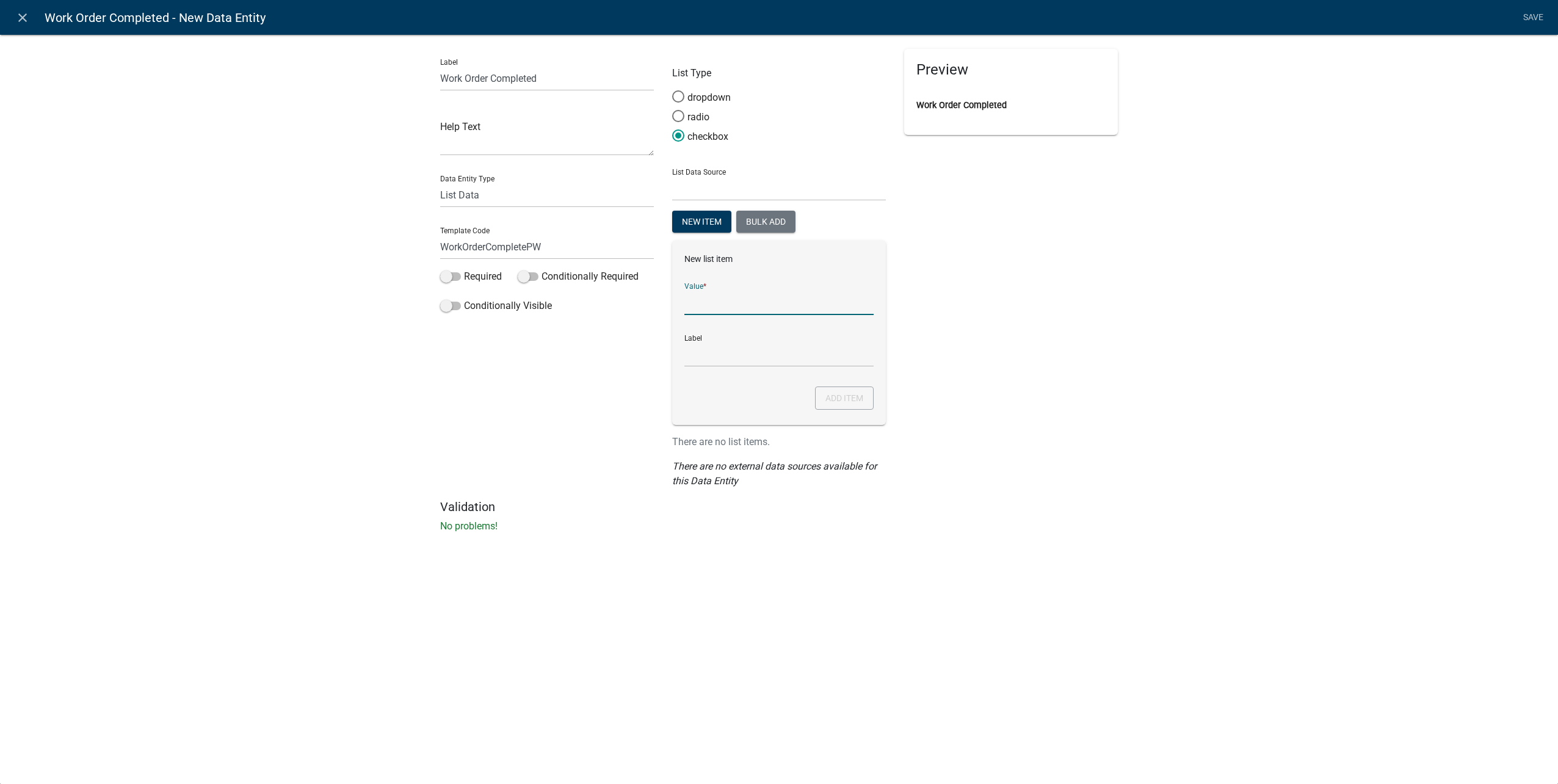
click at [744, 305] on input "List Data Source" at bounding box center [779, 302] width 190 height 25
type input "YEs"
drag, startPoint x: 736, startPoint y: 301, endPoint x: 587, endPoint y: 277, distance: 150.9
click at [589, 278] on div "Label Work Order Completed Help Text Data Entity Type Free Form Text Document D…" at bounding box center [779, 274] width 696 height 451
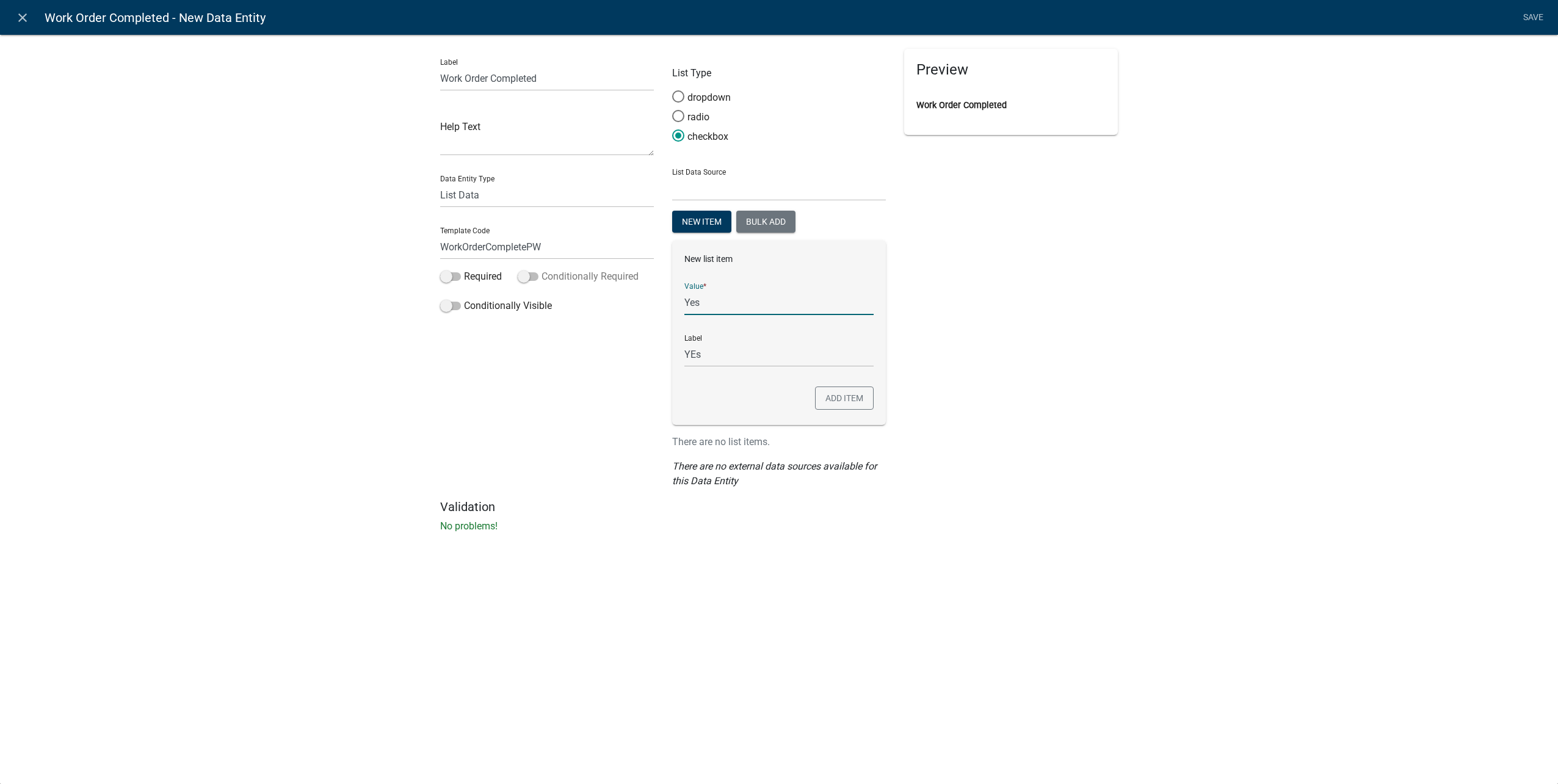
type input "Yes"
click at [848, 388] on button "Add item" at bounding box center [844, 398] width 59 height 23
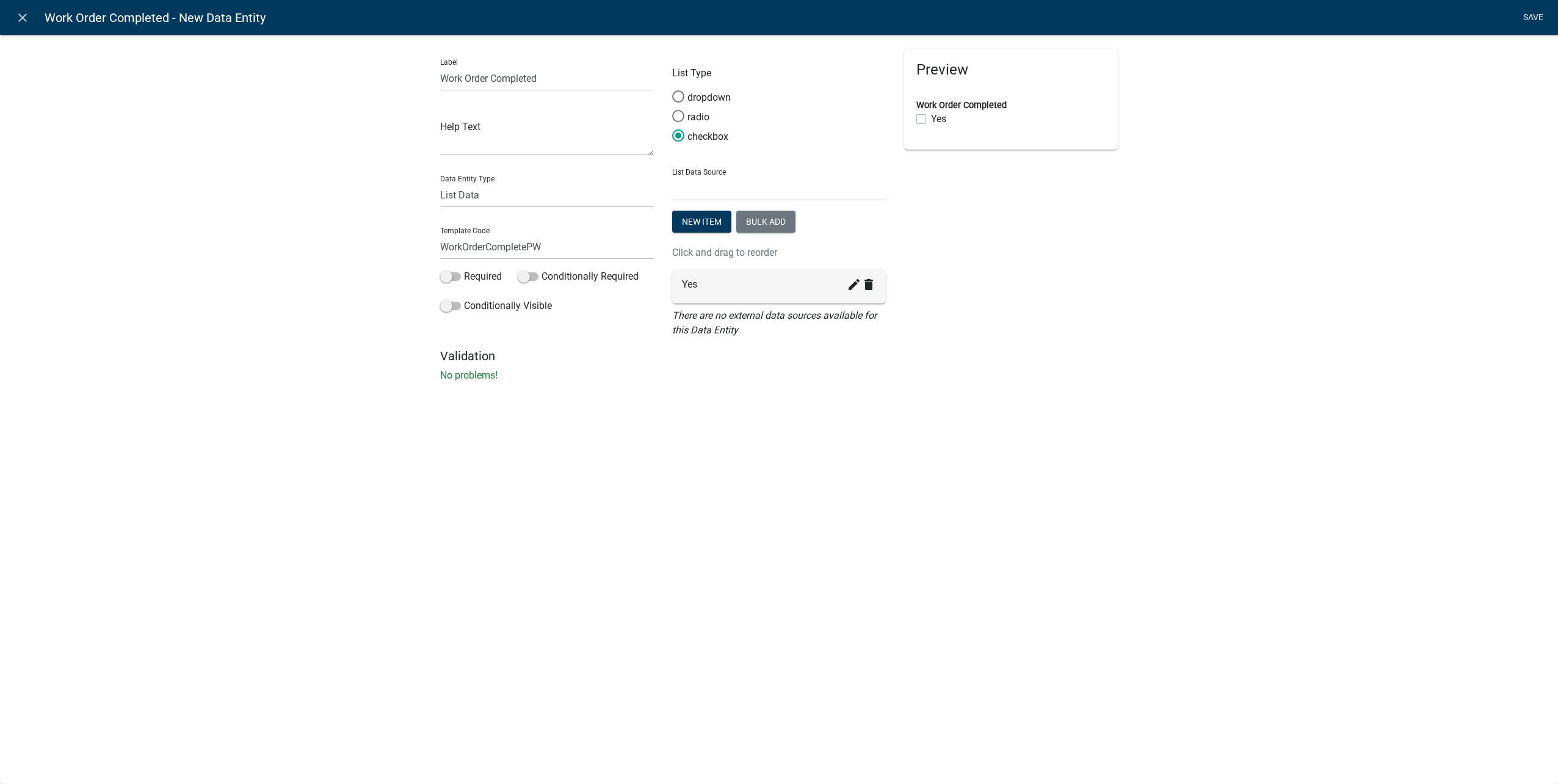
click at [1529, 14] on link "Save" at bounding box center [1533, 18] width 31 height 23
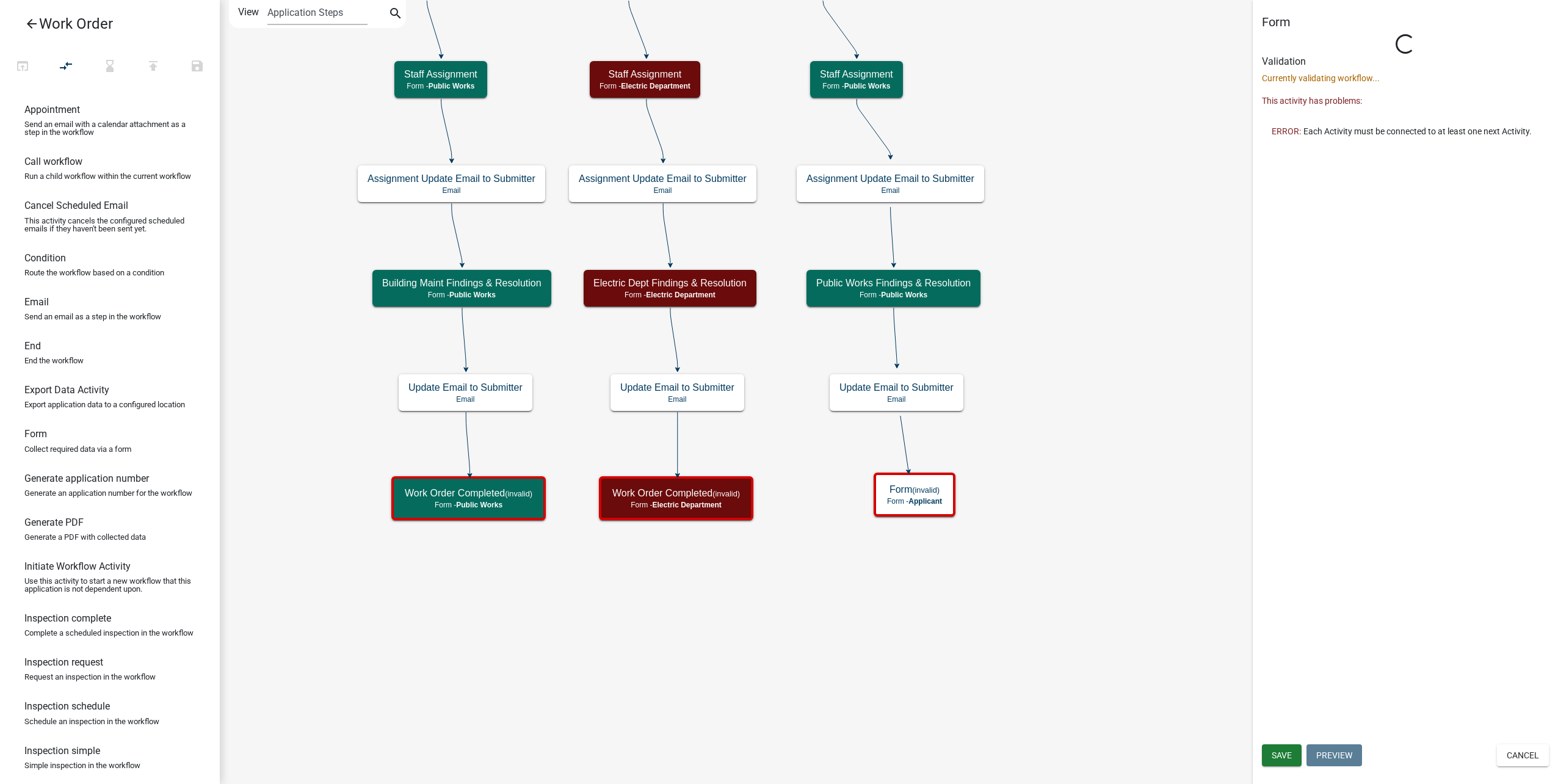
select select "B8201C97-0578-4879-9DB1-09B68815F4DF"
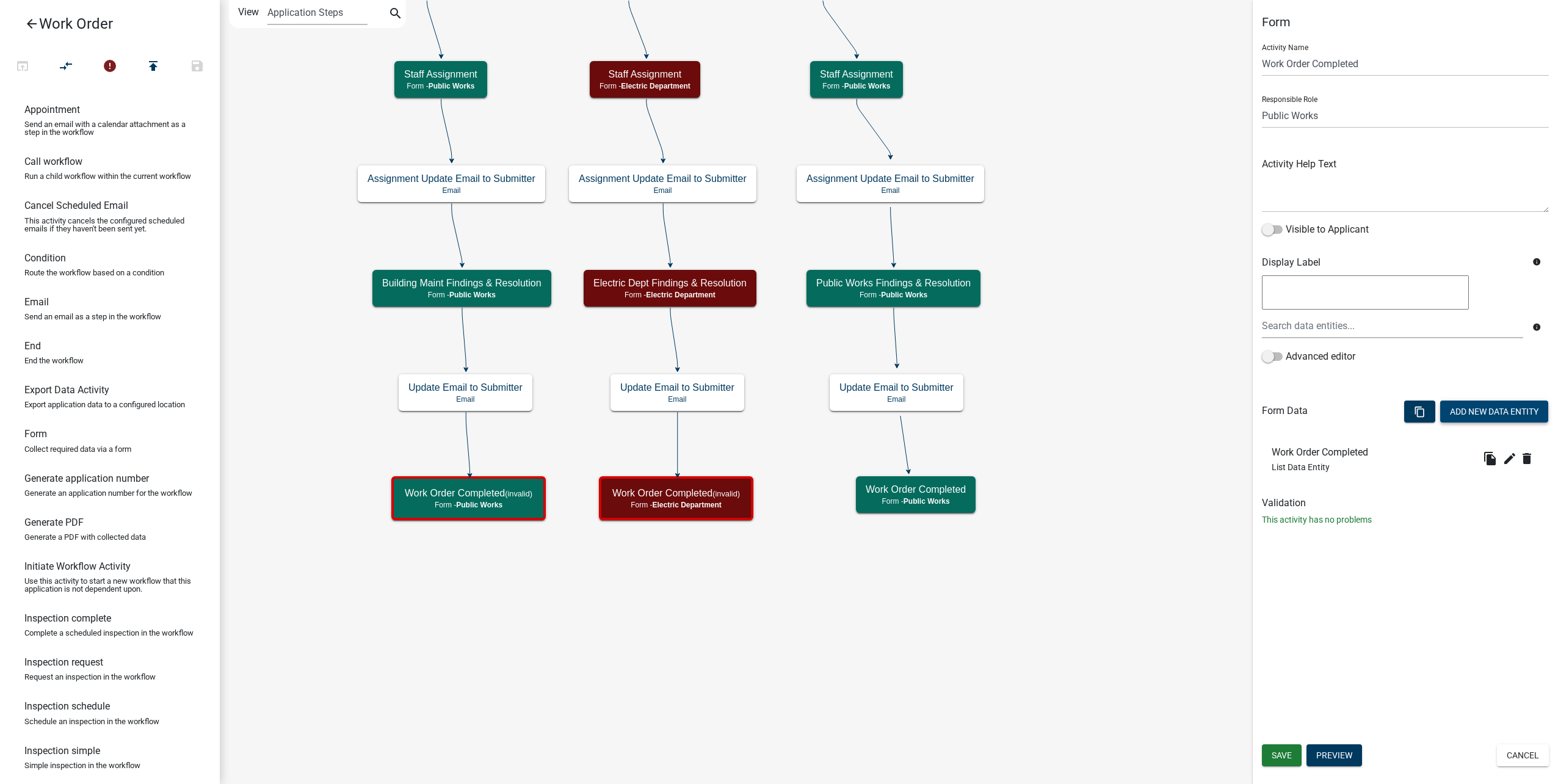
click at [1475, 411] on button "Add New Data Entity" at bounding box center [1494, 411] width 108 height 22
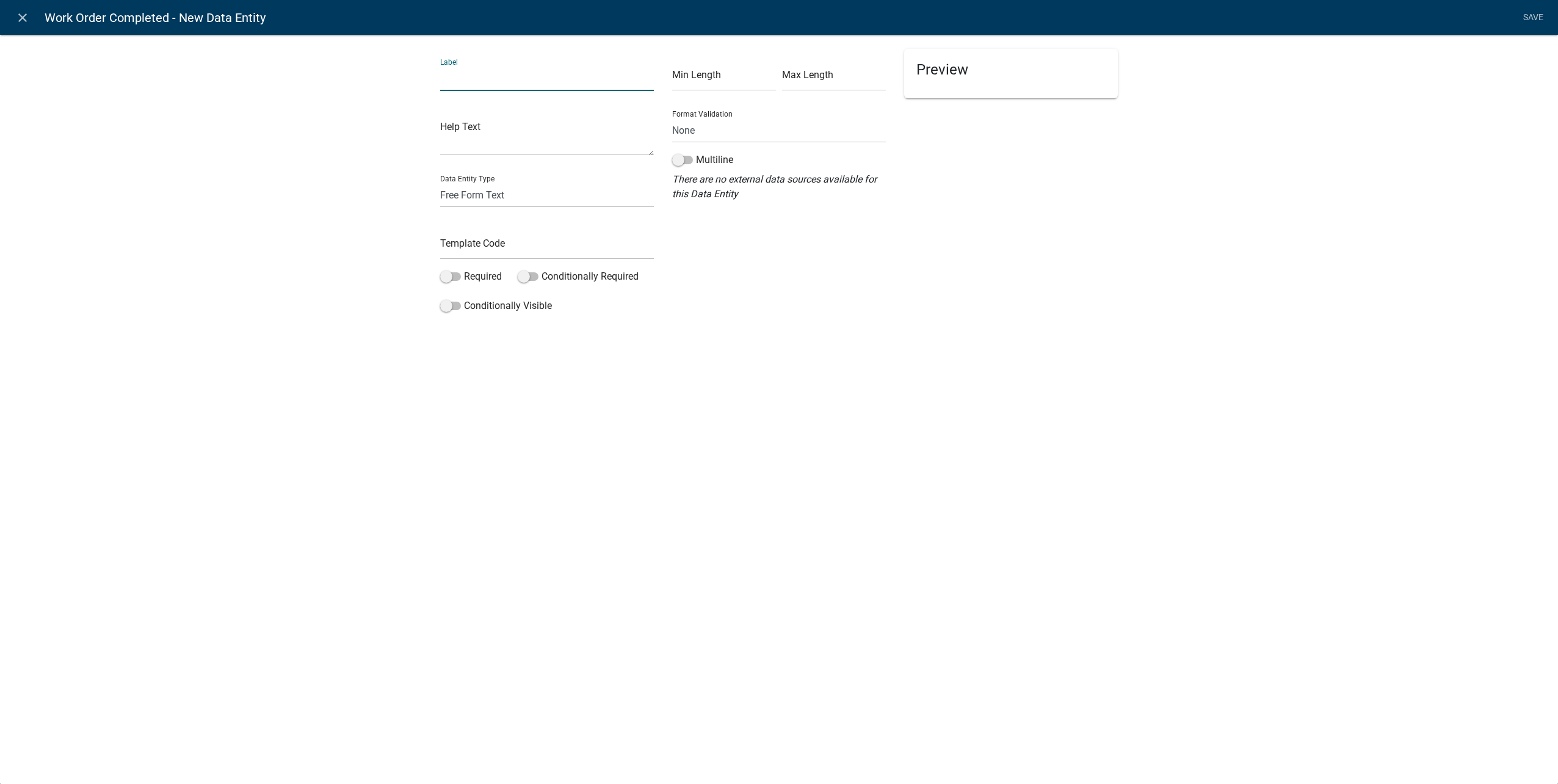
click at [545, 82] on input "text" at bounding box center [547, 78] width 213 height 25
type input "Date Completed"
drag, startPoint x: 506, startPoint y: 178, endPoint x: 504, endPoint y: 185, distance: 7.3
click at [505, 182] on div "Data Entity Type Free Form Text Document Display Entity Value Fee Numeric Data …" at bounding box center [547, 187] width 213 height 42
click at [504, 190] on select "Free Form Text Document Display Entity Value Fee Numeric Data Date Map Sketch D…" at bounding box center [547, 195] width 213 height 25
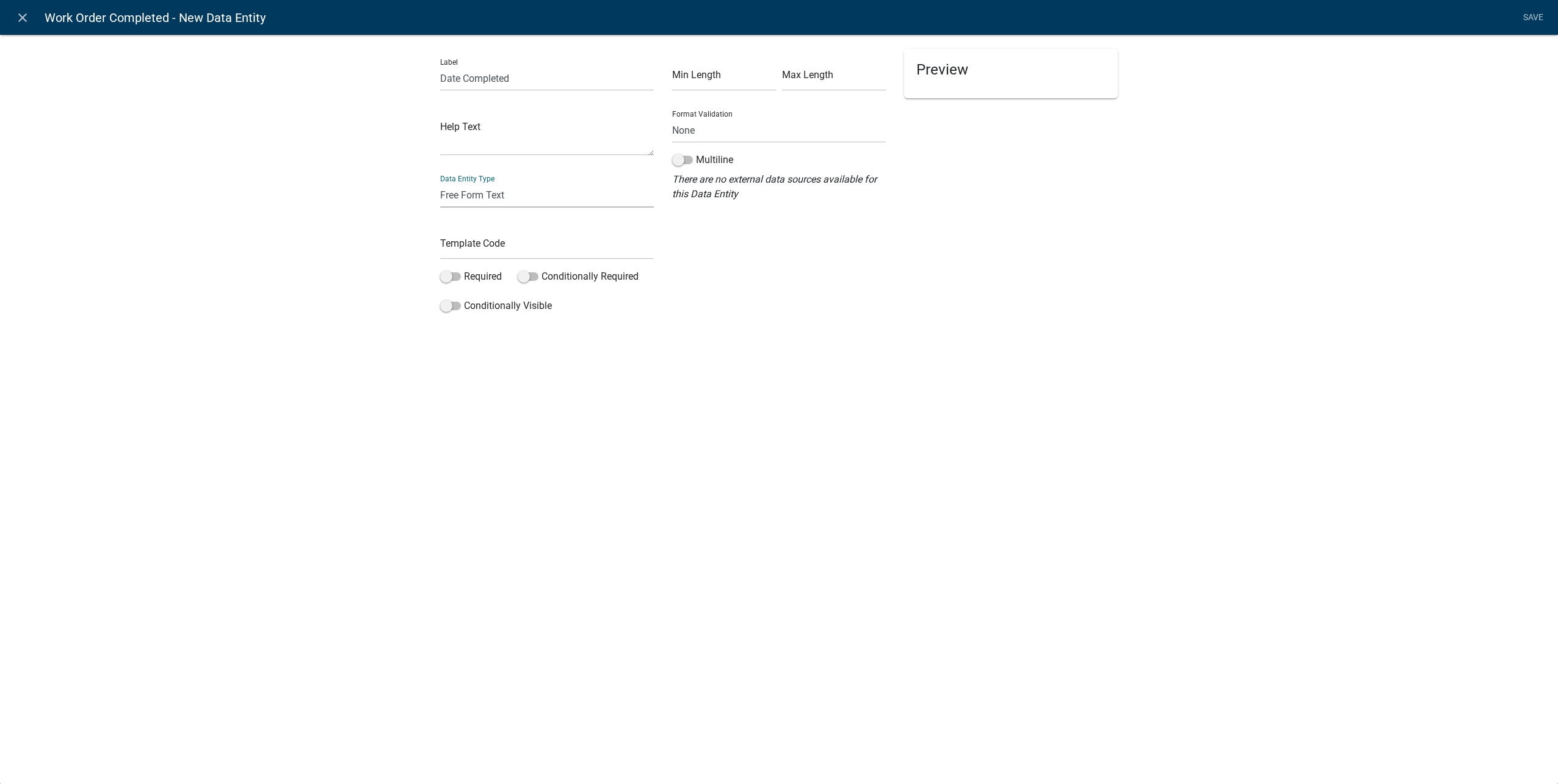
select select "date"
click at [440, 183] on select "Free Form Text Document Display Entity Value Fee Numeric Data Date Map Sketch D…" at bounding box center [547, 195] width 213 height 25
select select "date"
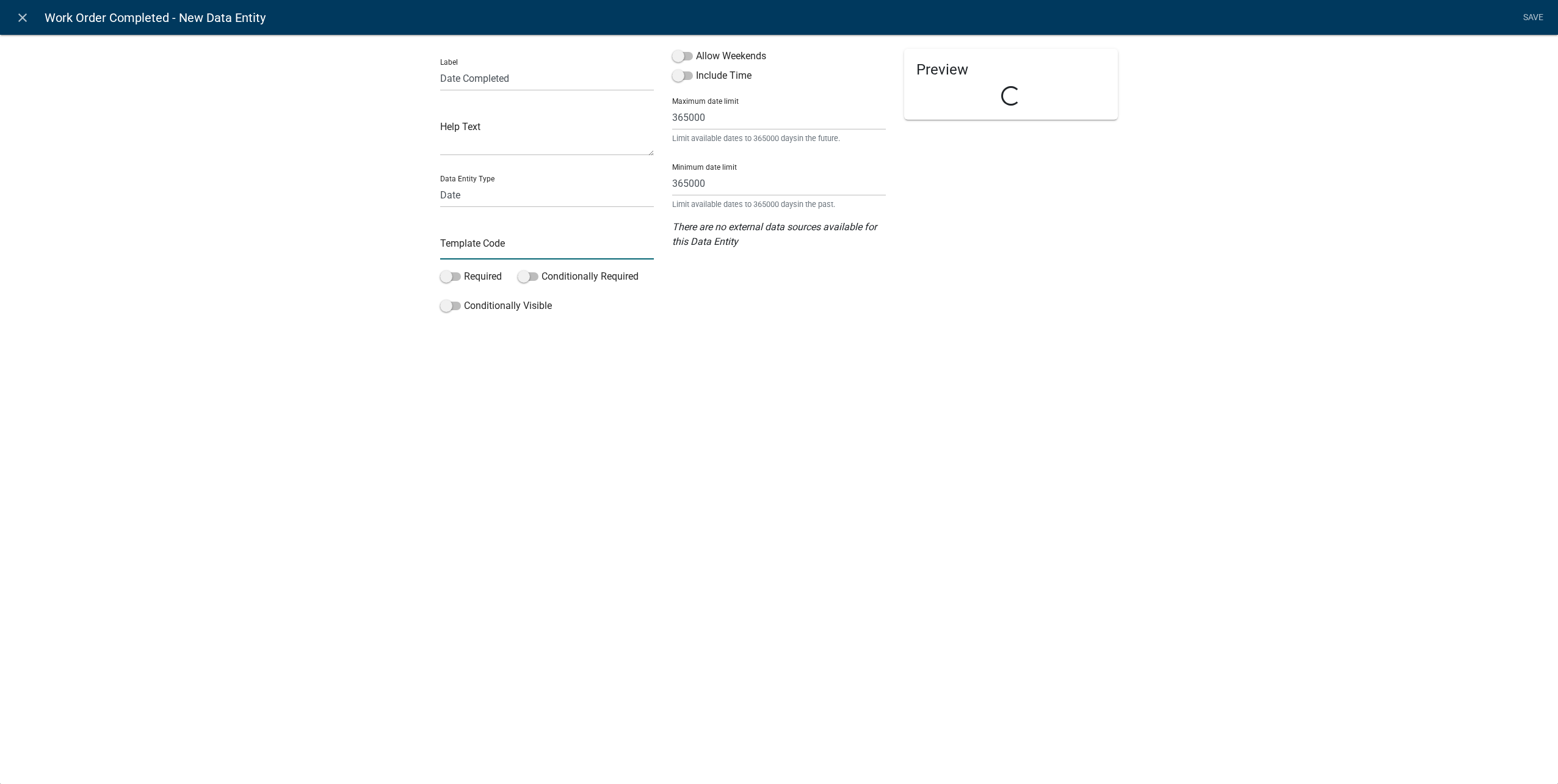
click at [491, 238] on input "text" at bounding box center [547, 247] width 213 height 25
type input "DateCompletedPW"
click at [451, 272] on span at bounding box center [451, 276] width 20 height 9
click at [464, 269] on input "Required" at bounding box center [464, 269] width 0 height 0
drag, startPoint x: 679, startPoint y: 59, endPoint x: 681, endPoint y: 69, distance: 10.2
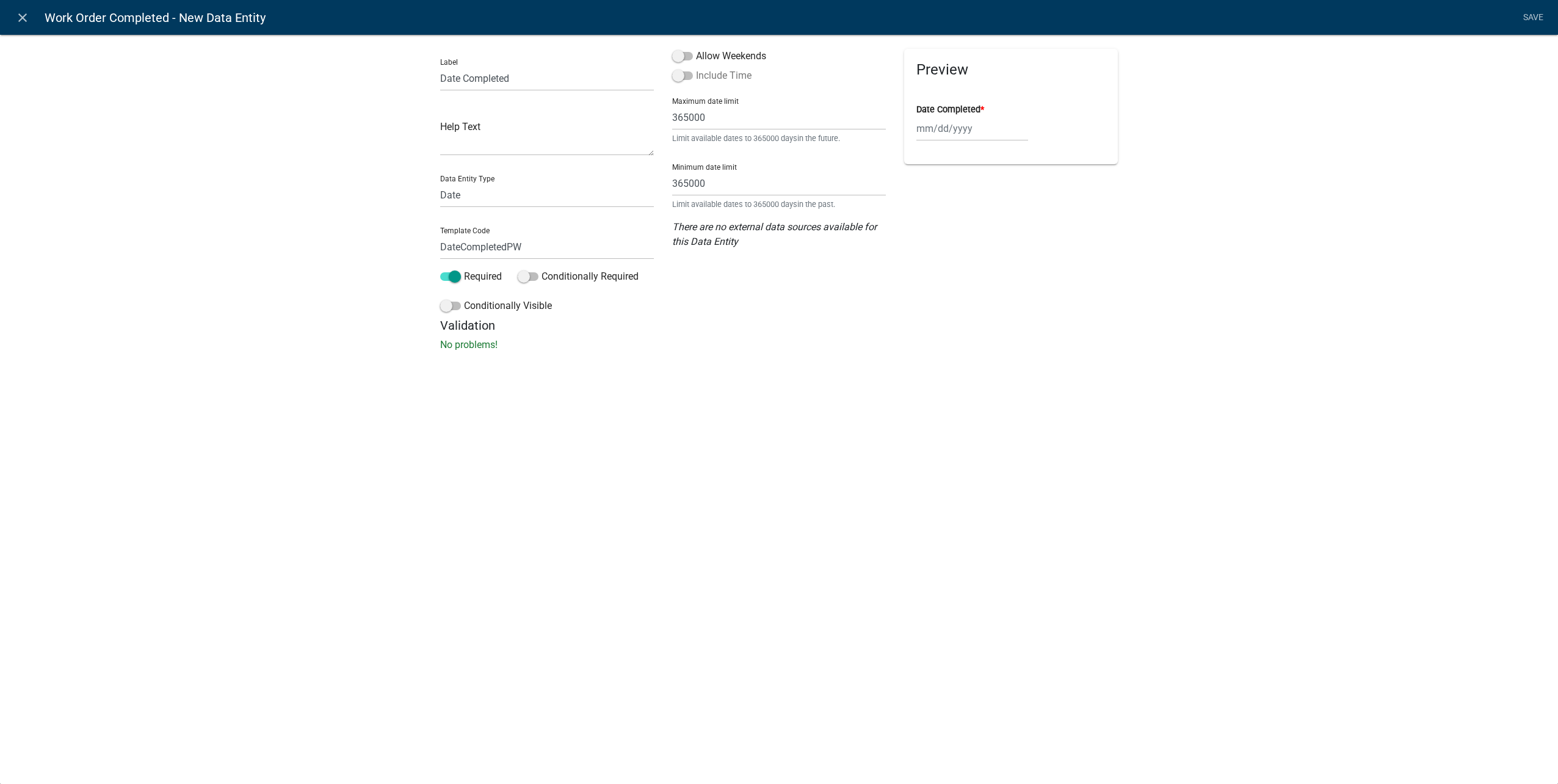
click at [680, 59] on span at bounding box center [683, 56] width 20 height 9
click at [696, 49] on input "Allow Weekends" at bounding box center [696, 49] width 0 height 0
click at [683, 72] on span at bounding box center [683, 76] width 20 height 9
click at [696, 68] on input "Include Time" at bounding box center [696, 68] width 0 height 0
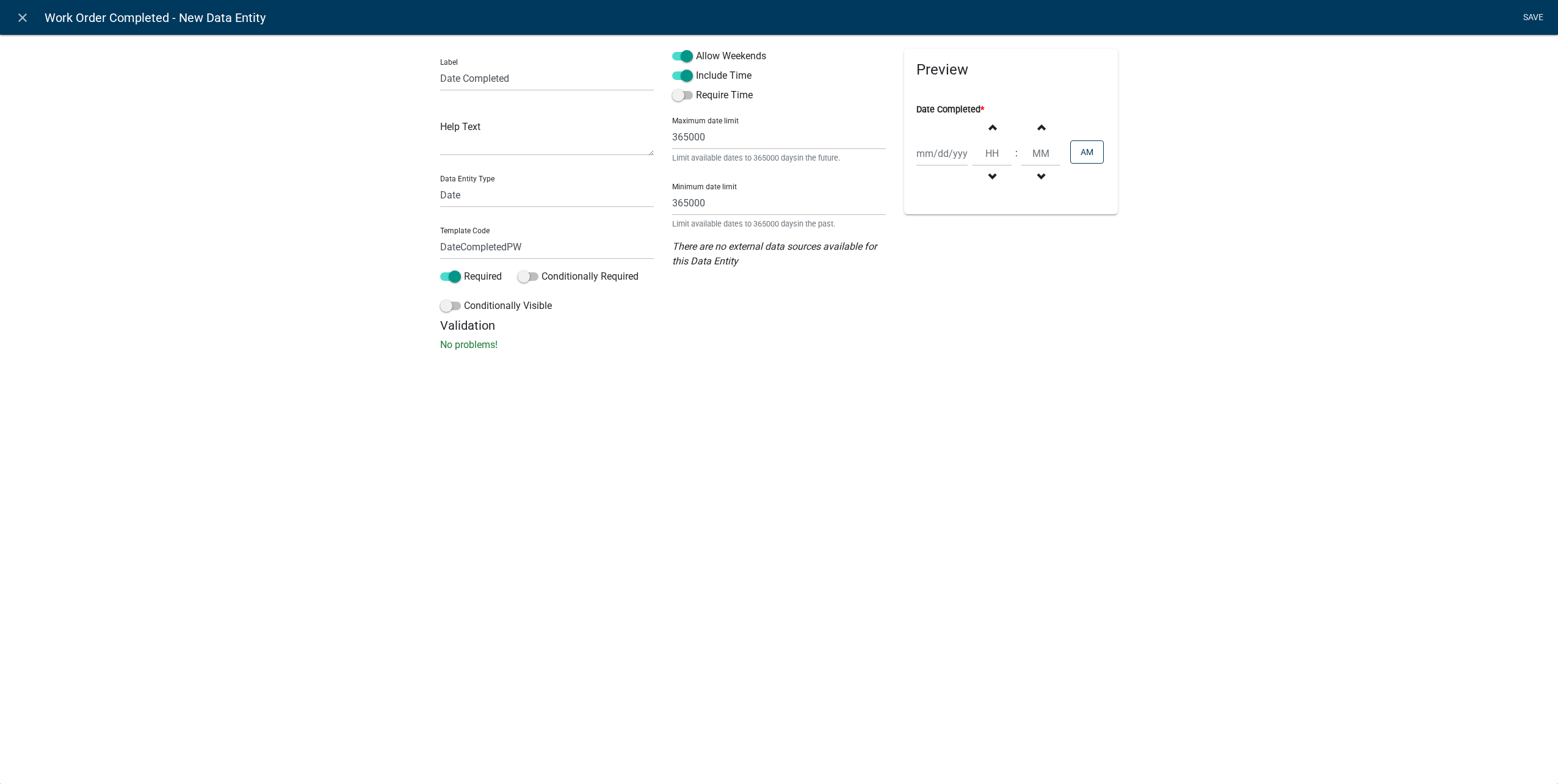
click at [1531, 16] on link "Save" at bounding box center [1533, 18] width 31 height 23
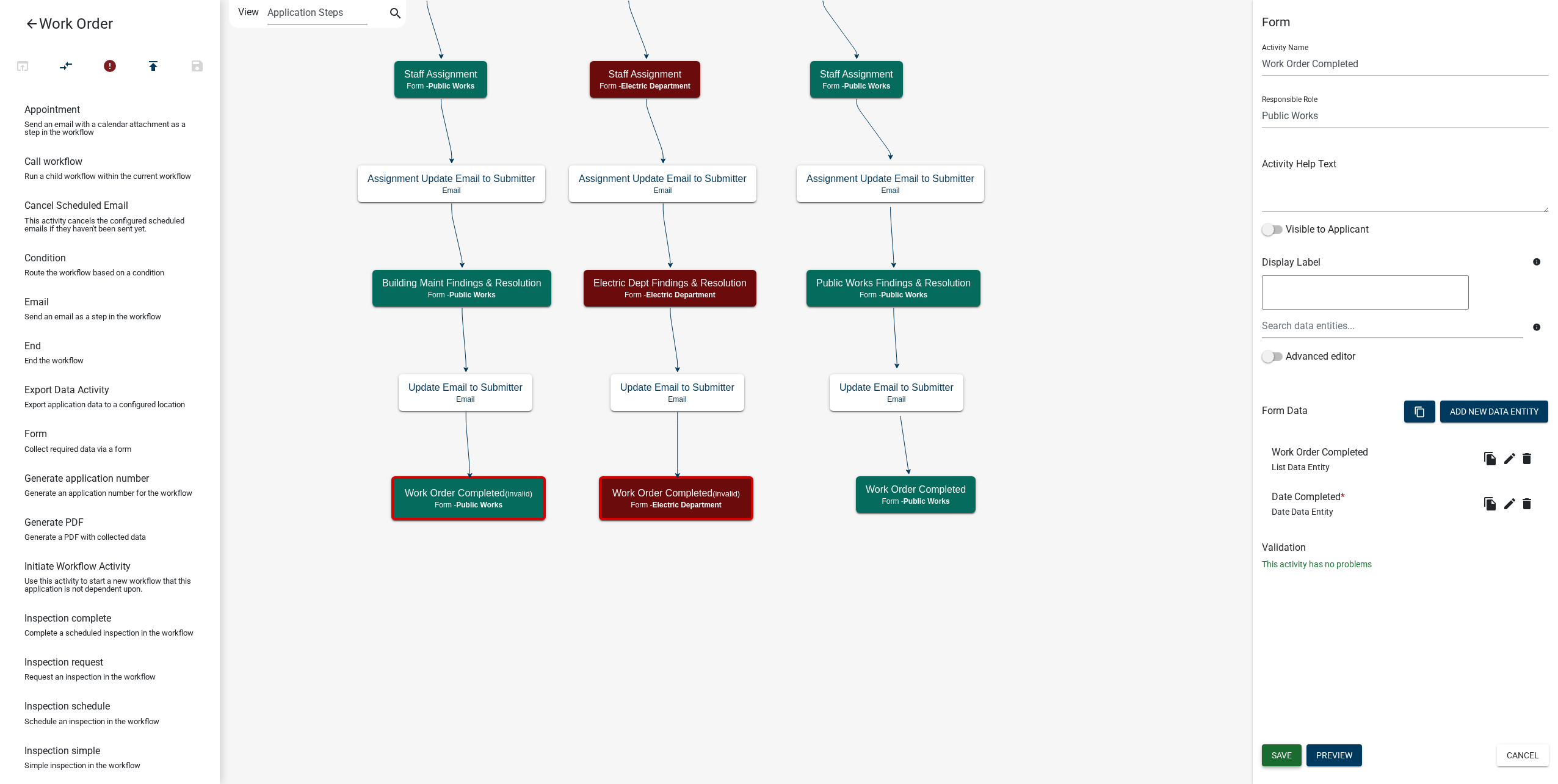
click at [1290, 753] on span "Save" at bounding box center [1282, 755] width 20 height 10
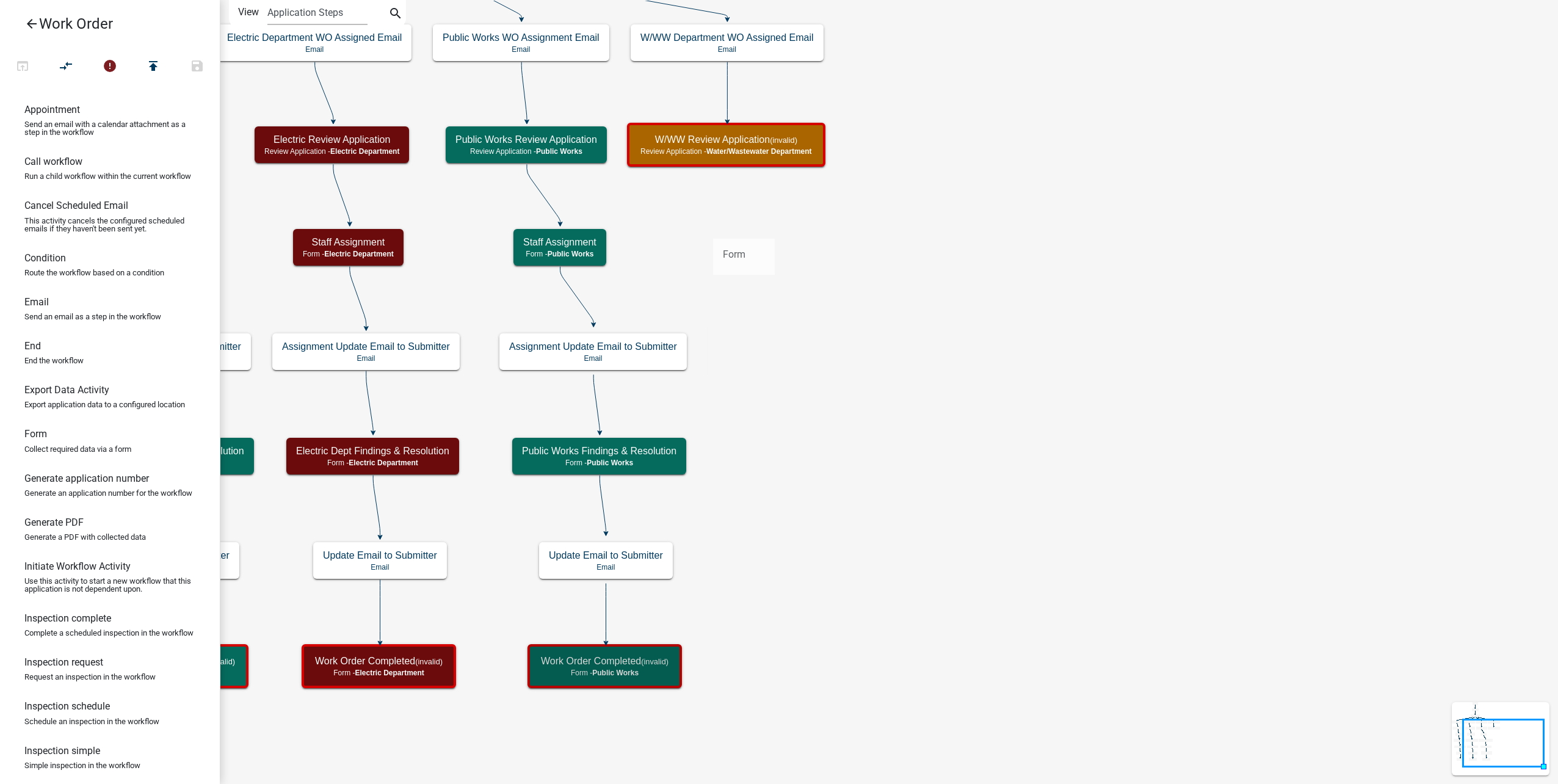
drag, startPoint x: 78, startPoint y: 461, endPoint x: 713, endPoint y: 228, distance: 676.4
click at [713, 228] on div "arrow_back Work Order open_in_browser compare_arrows error publish save Appoint…" at bounding box center [779, 392] width 1558 height 784
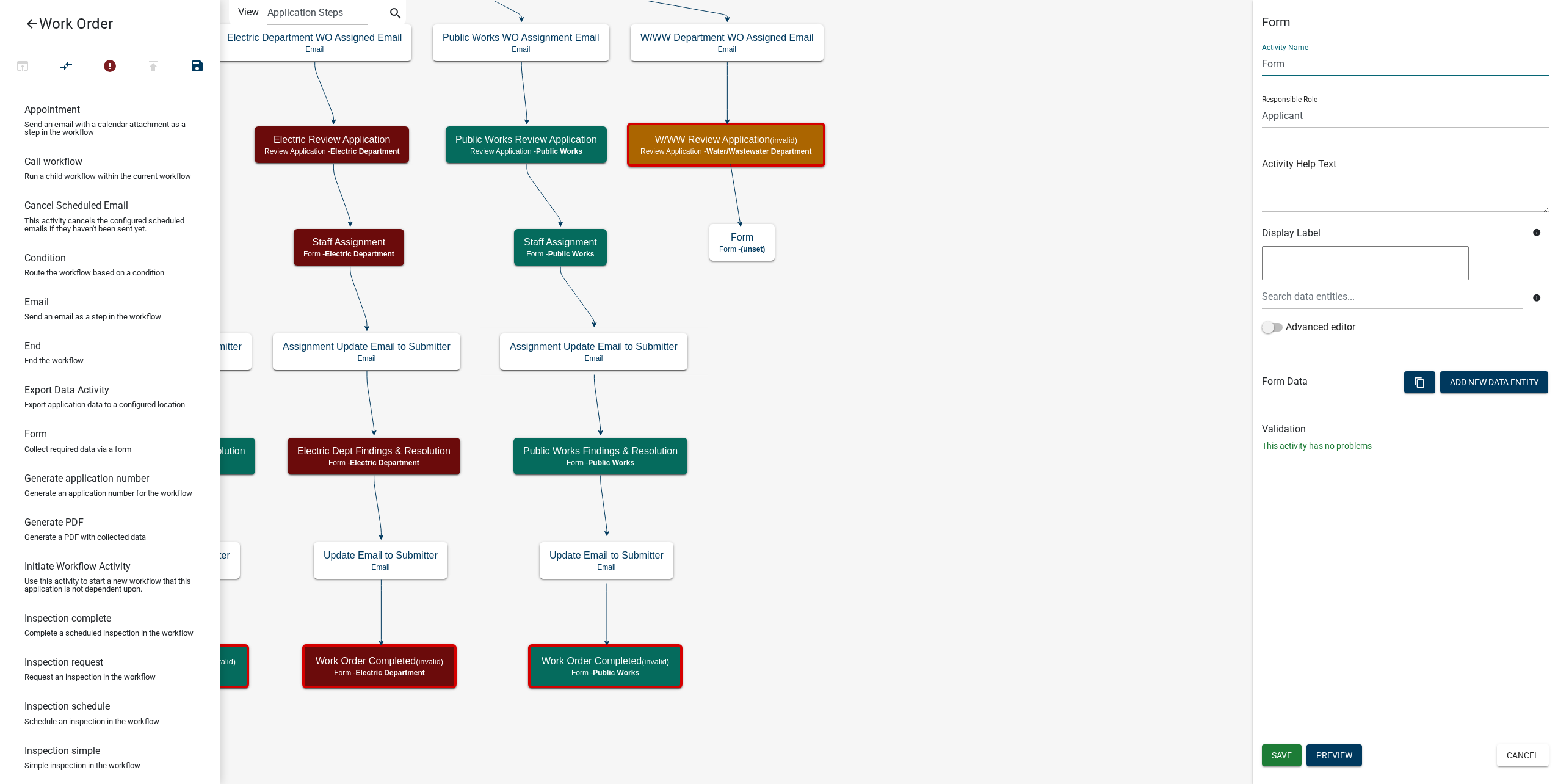
drag, startPoint x: 1390, startPoint y: 60, endPoint x: 1197, endPoint y: 57, distance: 193.0
click at [1210, 59] on main "Start Start - Applicant Type of Work Order Form - Applicant Building Maintenanc…" at bounding box center [888, 392] width 1338 height 784
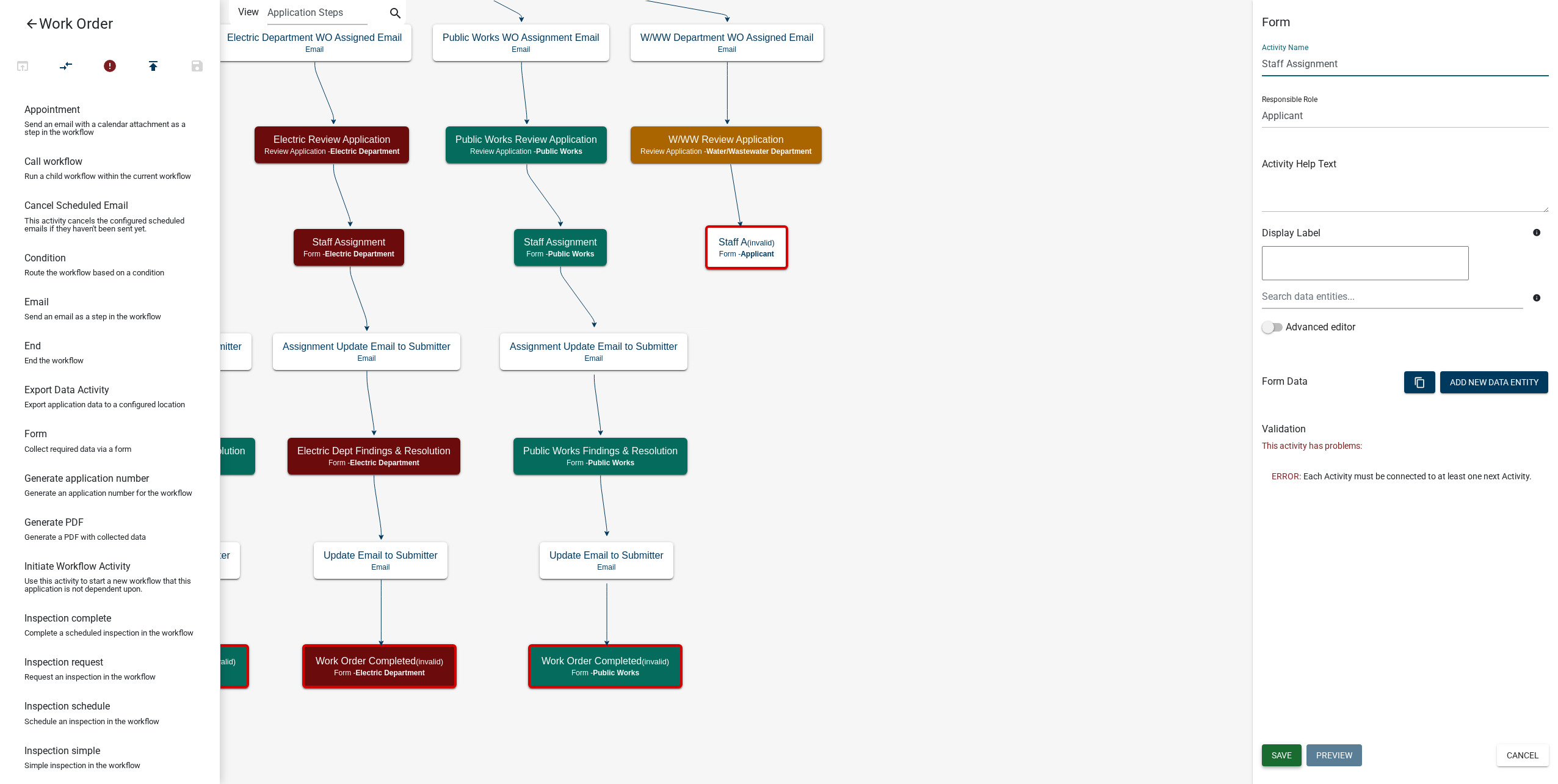
type input "Staff Assignment"
click at [1283, 757] on span "Save" at bounding box center [1282, 755] width 20 height 10
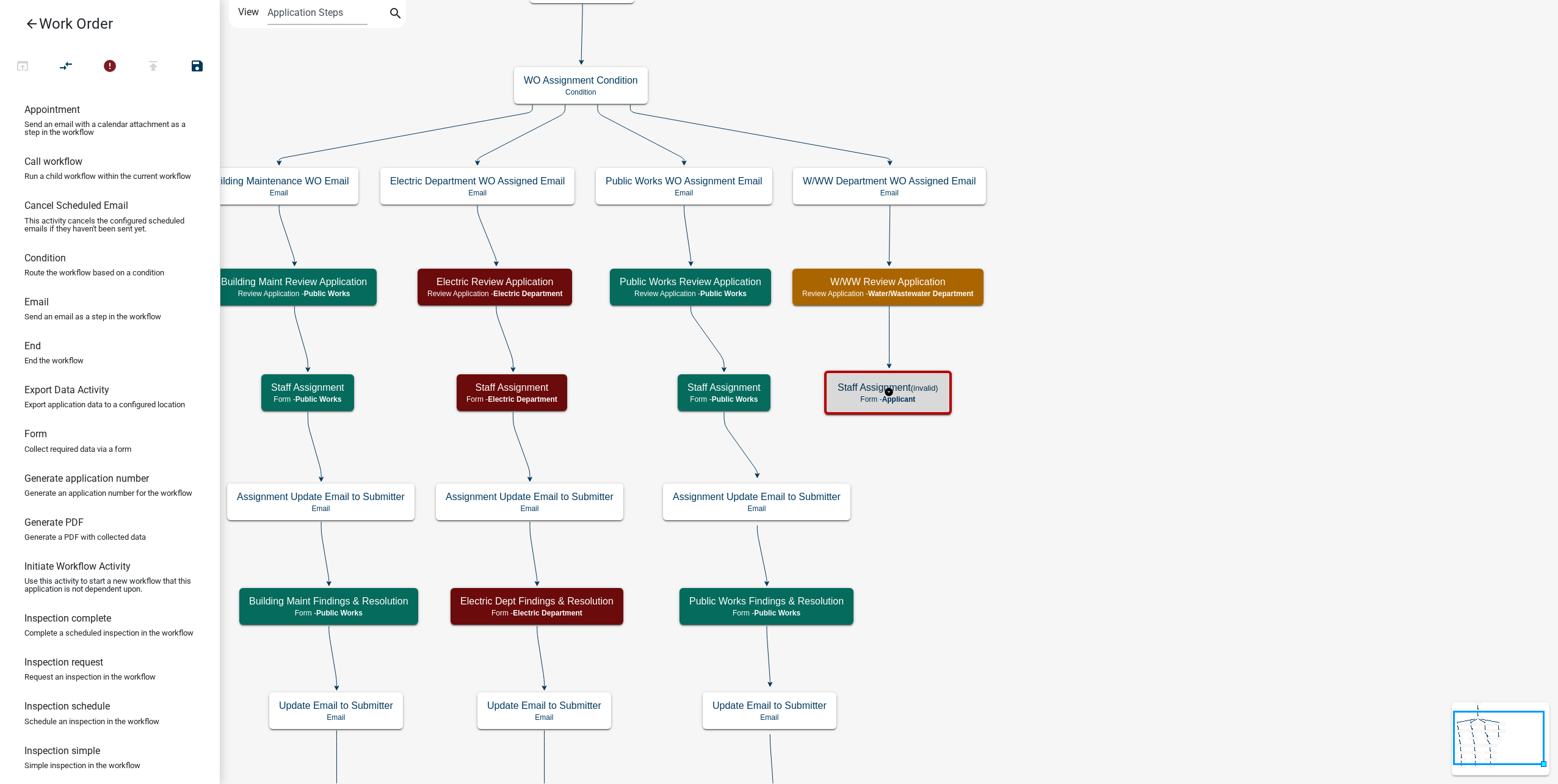
click at [929, 393] on h5 "Staff Assignment (invalid)" at bounding box center [888, 387] width 101 height 12
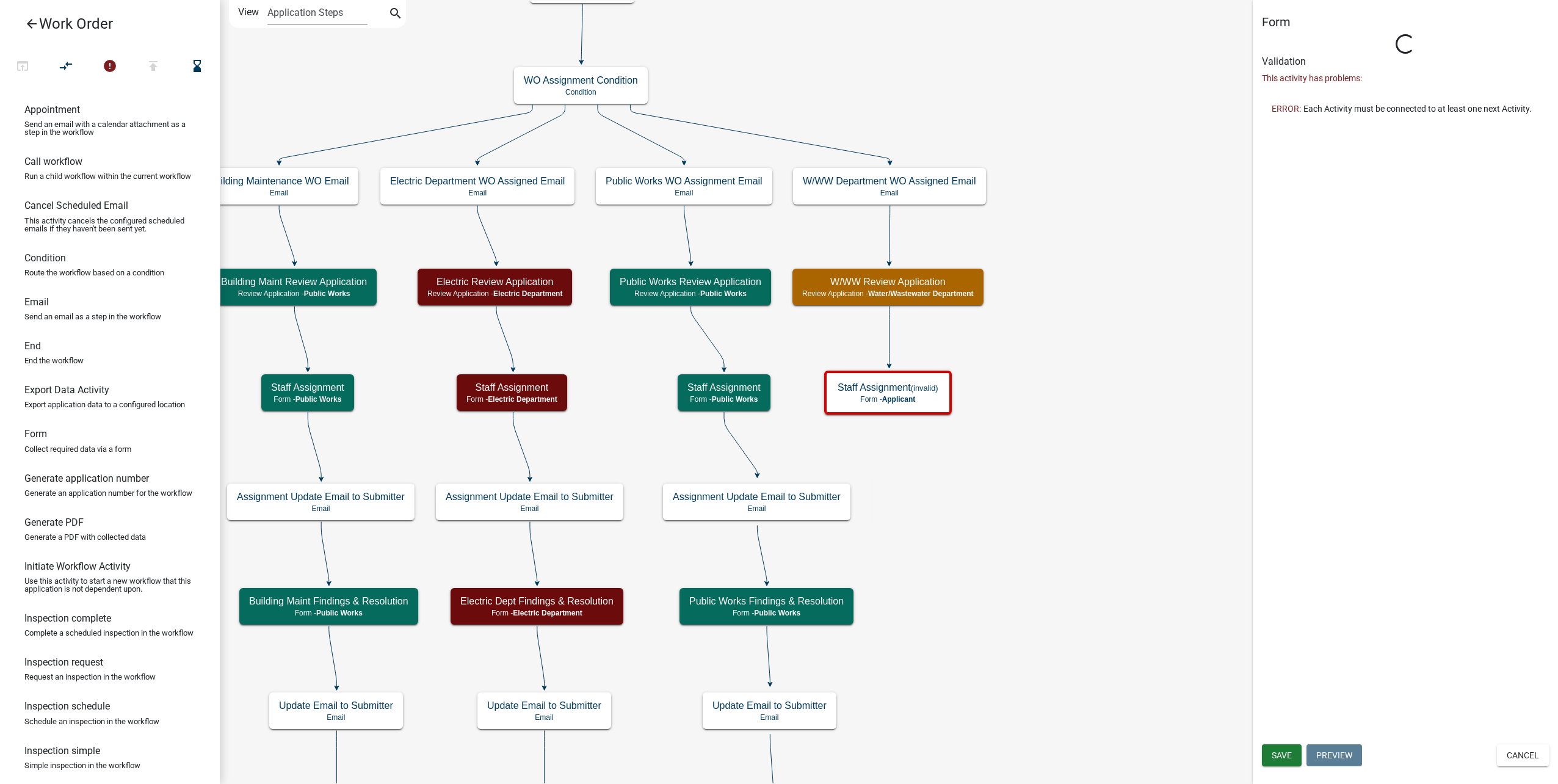
type input "Form"
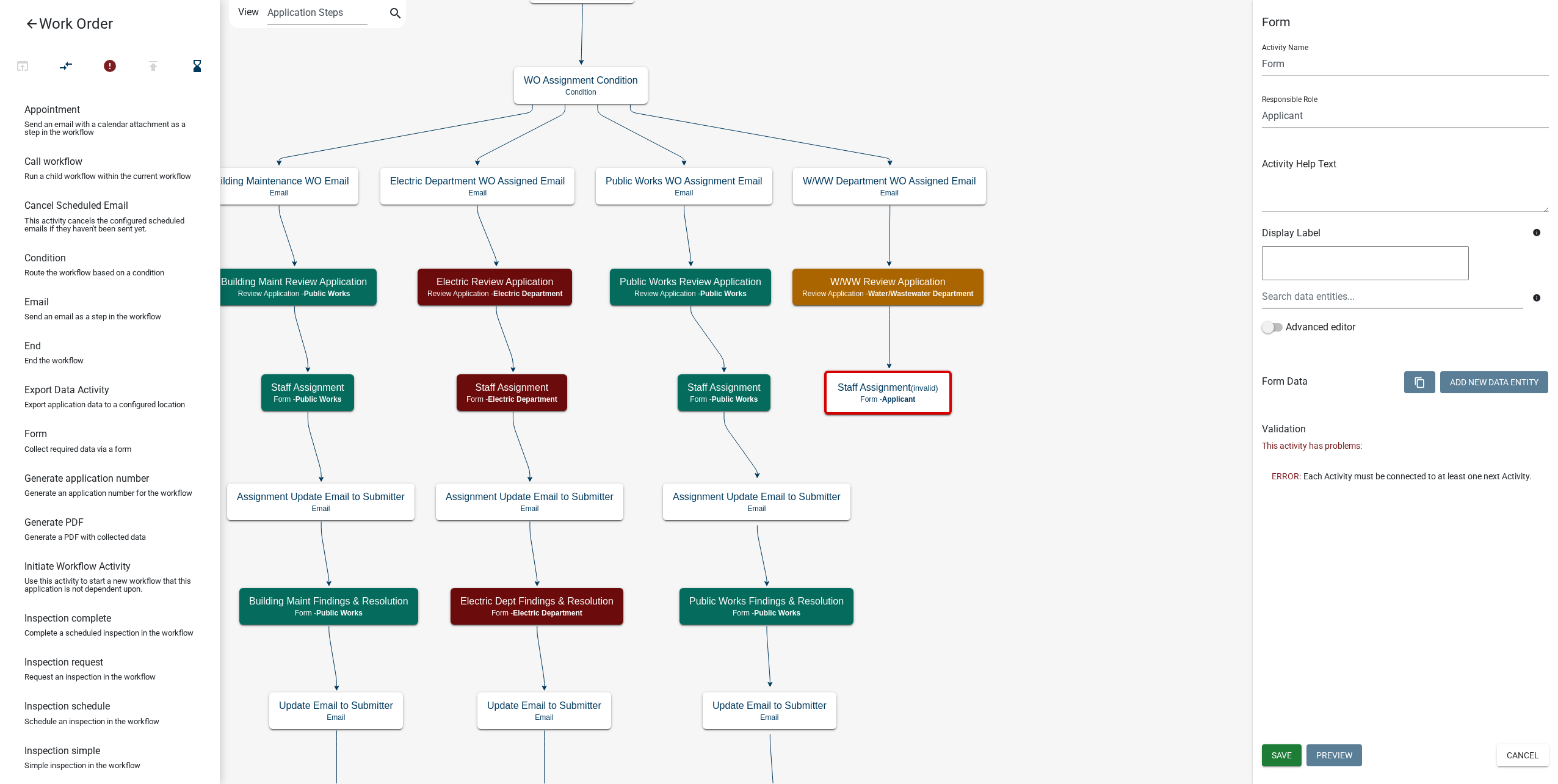
click at [1349, 127] on select "Applicant Public Works City Clerk Water/Wastewater Department Admin Front Offic…" at bounding box center [1405, 115] width 287 height 25
select select "32A135E6-3B60-4157-B54A-23080F461975"
click at [1262, 103] on select "Applicant Public Works City Clerk Water/Wastewater Department Admin Front Offic…" at bounding box center [1405, 115] width 287 height 25
click at [1475, 385] on button "Add New Data Entity" at bounding box center [1494, 382] width 108 height 22
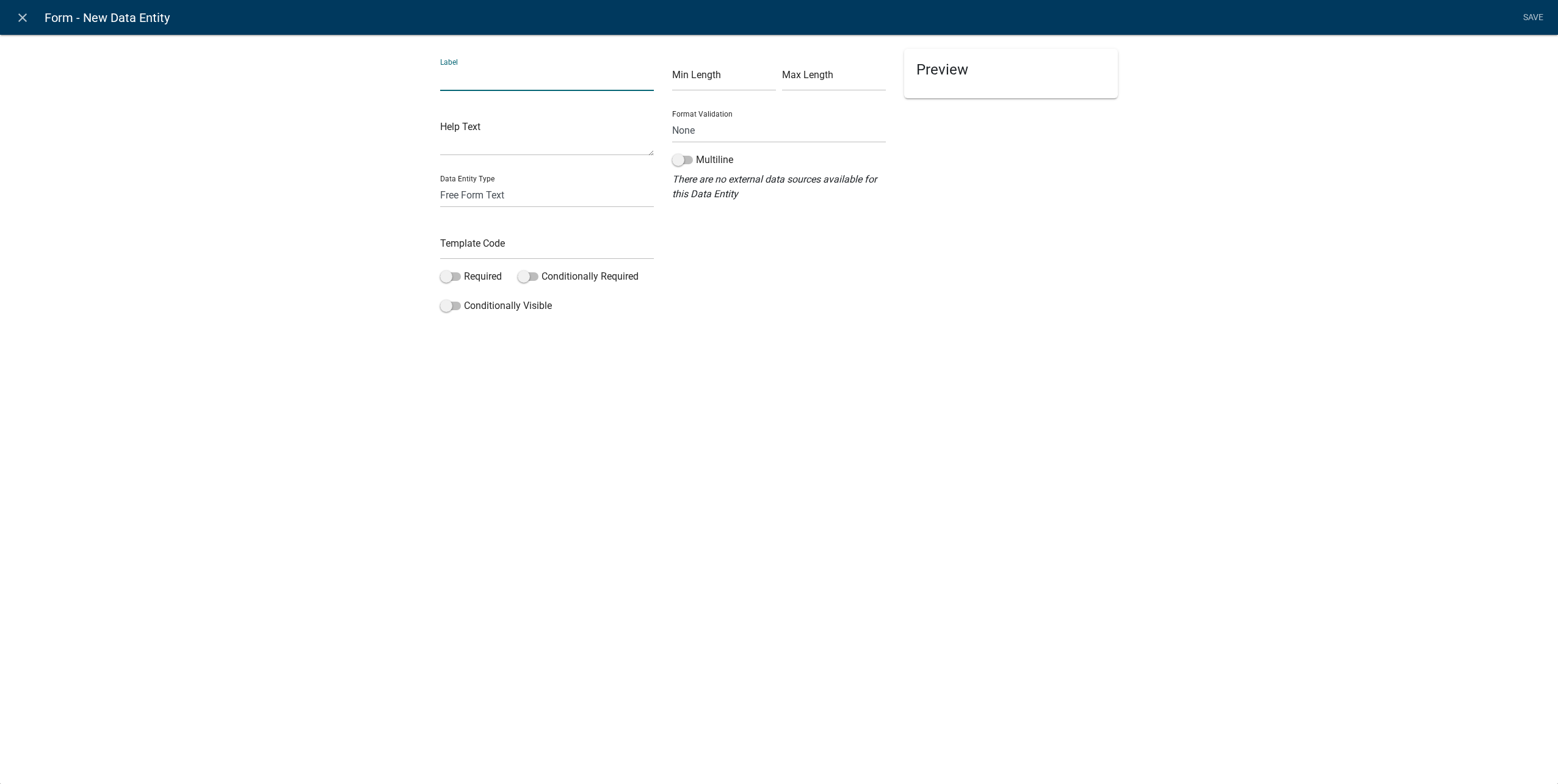
click at [565, 76] on input "text" at bounding box center [547, 78] width 213 height 25
type input "Assigned To"
click at [569, 201] on select "Free Form Text Document Display Entity Value Fee Numeric Data Date Map Sketch D…" at bounding box center [547, 195] width 213 height 25
select select "list-data"
click at [440, 183] on select "Free Form Text Document Display Entity Value Fee Numeric Data Date Map Sketch D…" at bounding box center [547, 195] width 213 height 25
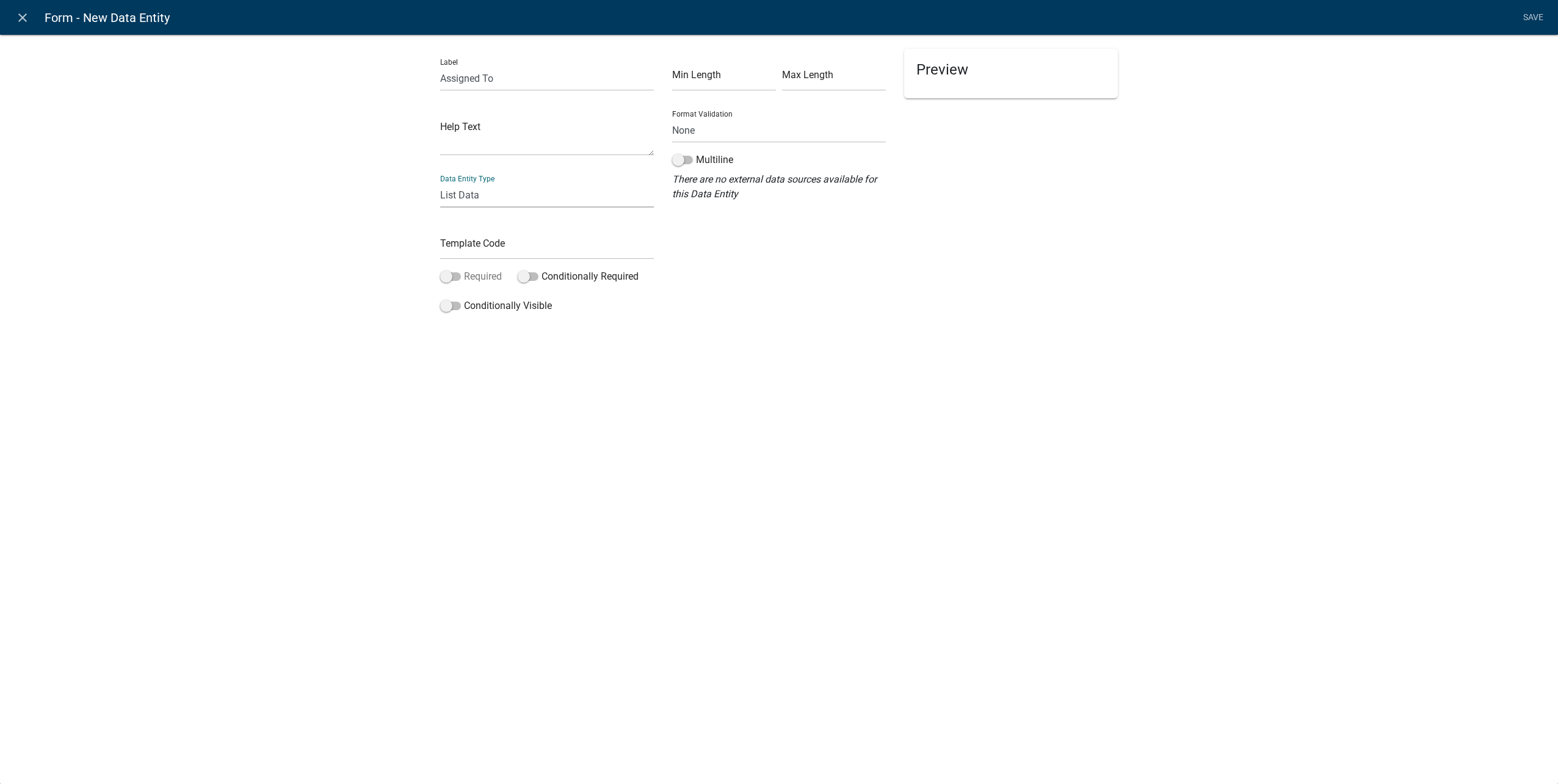
select select "list-data"
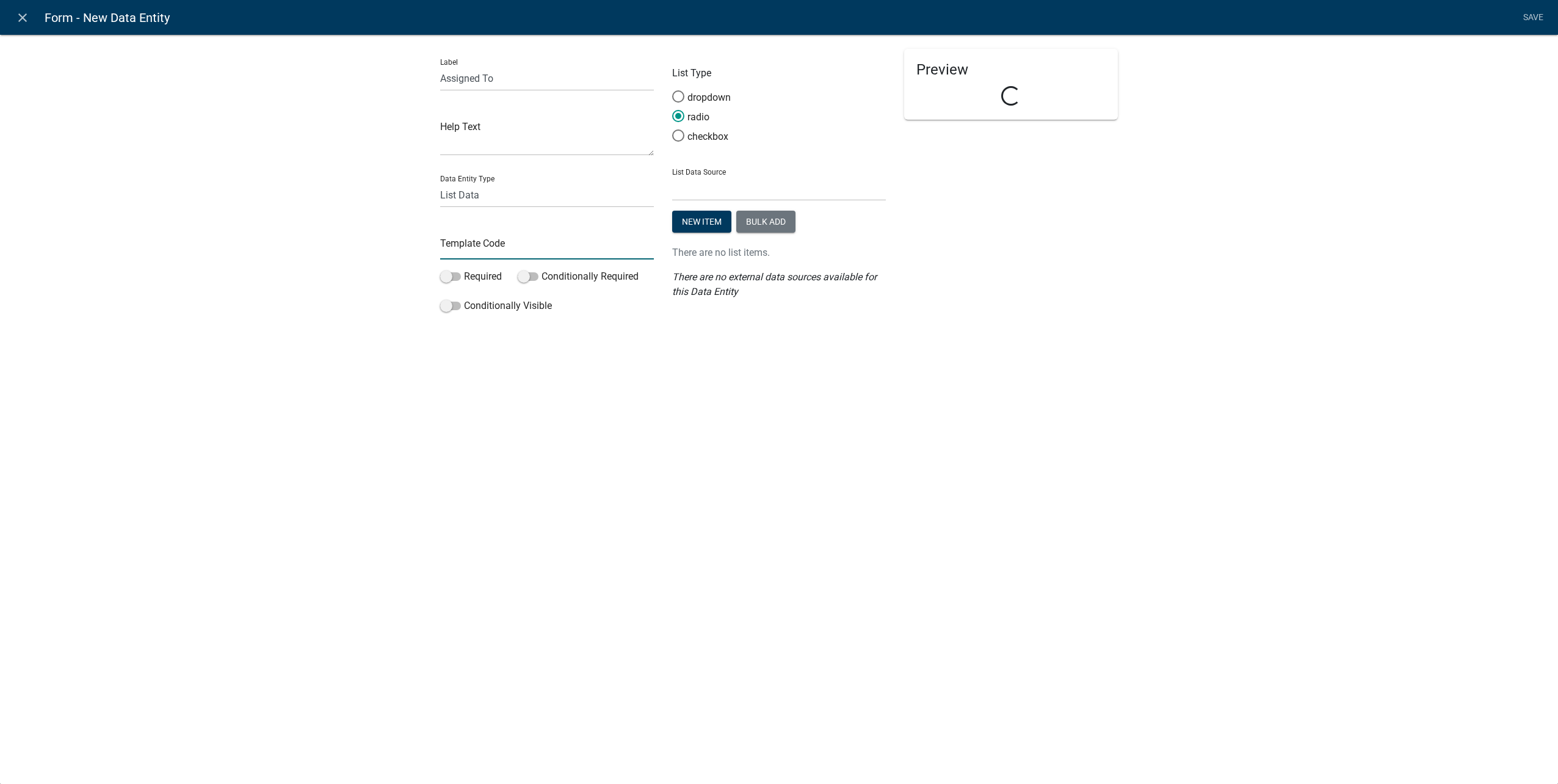
click at [481, 244] on input "text" at bounding box center [547, 247] width 213 height 25
type input "WWWAssignedTo"
click at [460, 275] on span at bounding box center [451, 276] width 20 height 9
click at [464, 269] on input "Required" at bounding box center [464, 269] width 0 height 0
click at [708, 193] on select "State List Abbreviated State List City Administrator City Administrator Departm…" at bounding box center [779, 188] width 213 height 25
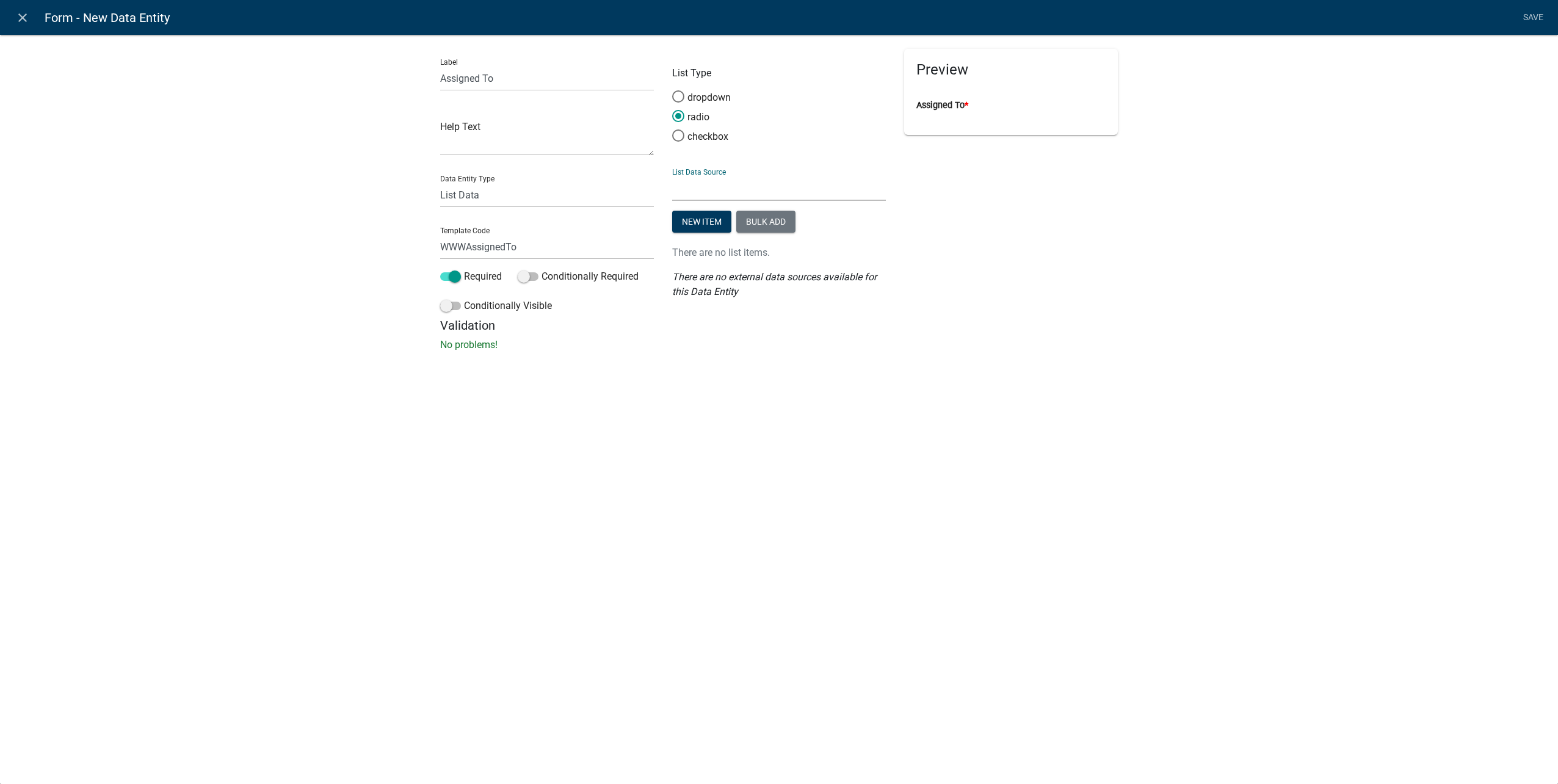
select select "custom-list-40ca298f-1d43-4516-9395-99412b26ffb2"
click at [672, 176] on select "State List Abbreviated State List City Administrator City Administrator Departm…" at bounding box center [779, 188] width 213 height 25
click at [1535, 18] on link "Save" at bounding box center [1533, 18] width 31 height 23
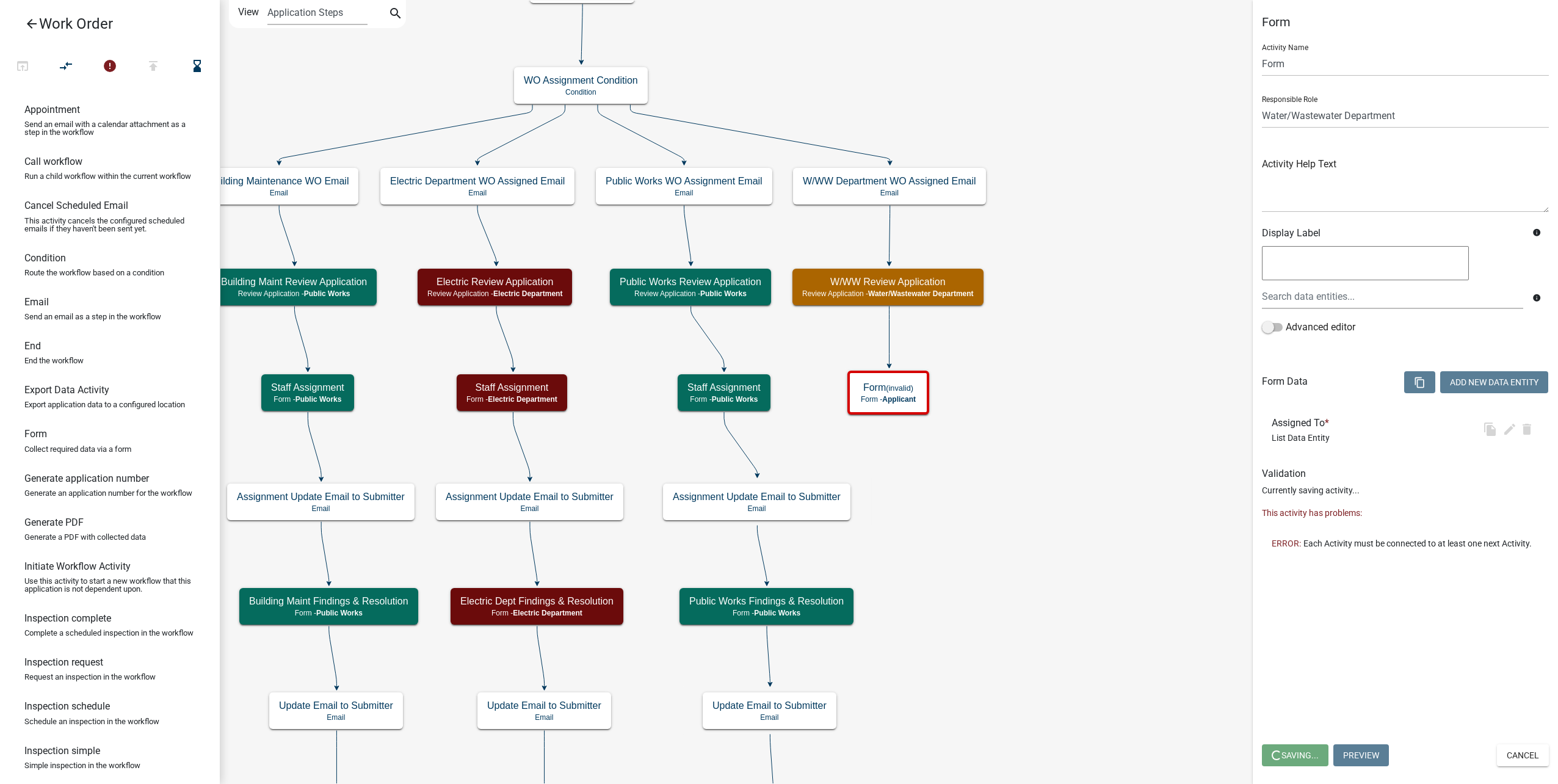
select select "32A135E6-3B60-4157-B54A-23080F461975"
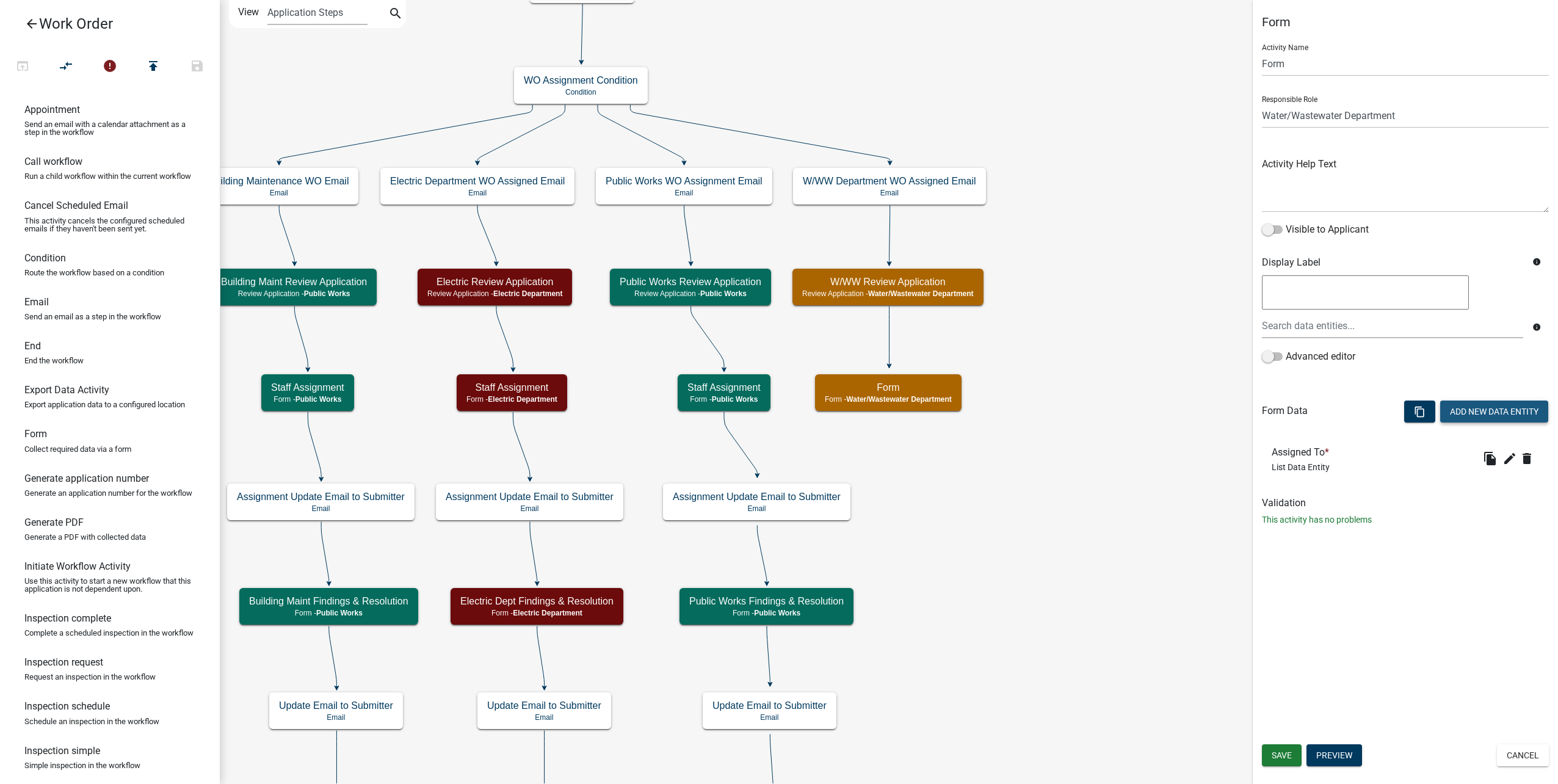
click at [1477, 412] on button "Add New Data Entity" at bounding box center [1494, 411] width 108 height 22
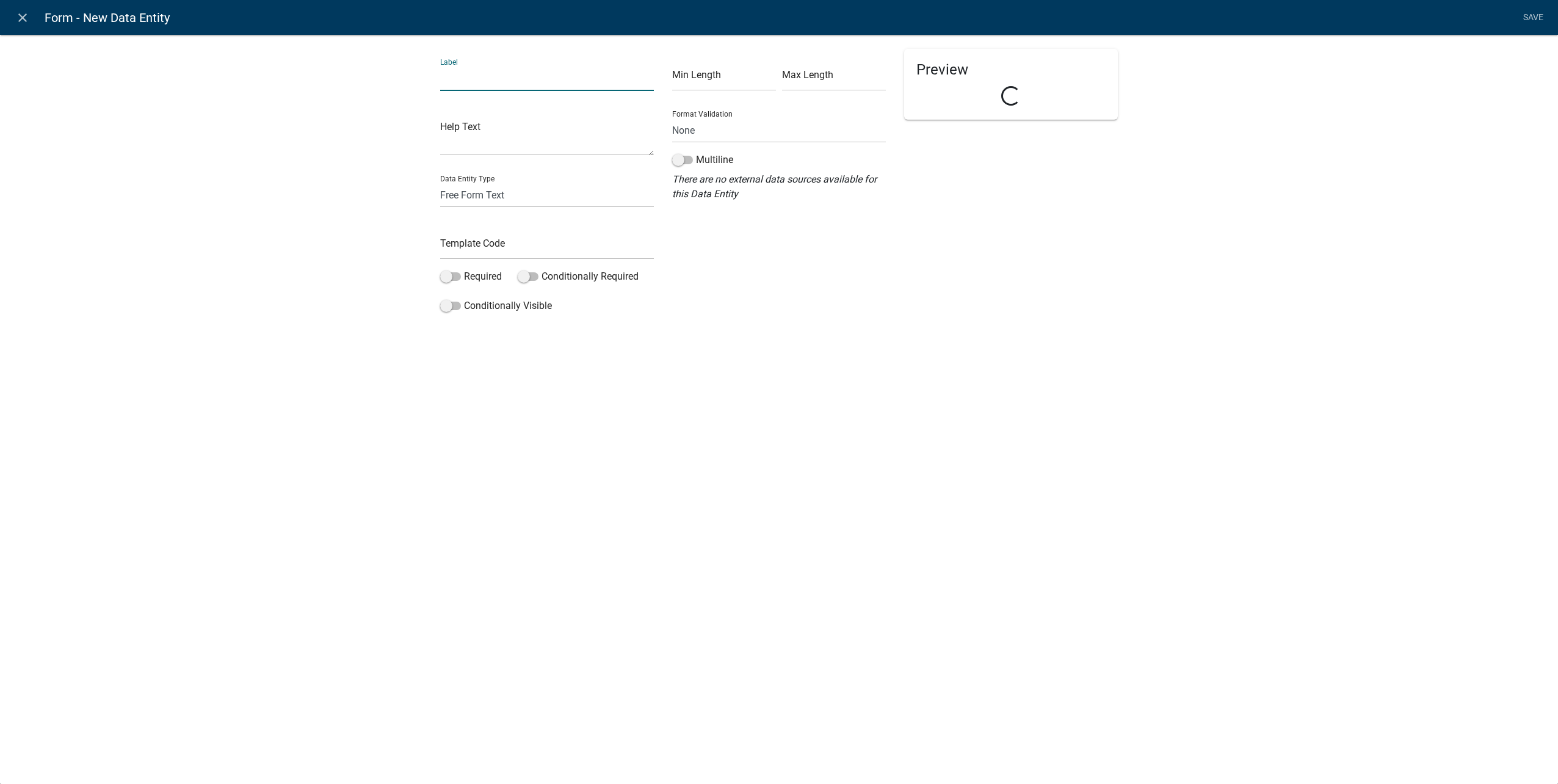
click at [500, 73] on input "text" at bounding box center [547, 78] width 213 height 25
type input "Date Assigned"
click at [553, 206] on select "Free Form Text Document Display Entity Value Fee Numeric Data Date Map Sketch D…" at bounding box center [547, 195] width 213 height 25
select select "date"
click at [440, 183] on select "Free Form Text Document Display Entity Value Fee Numeric Data Date Map Sketch D…" at bounding box center [547, 195] width 213 height 25
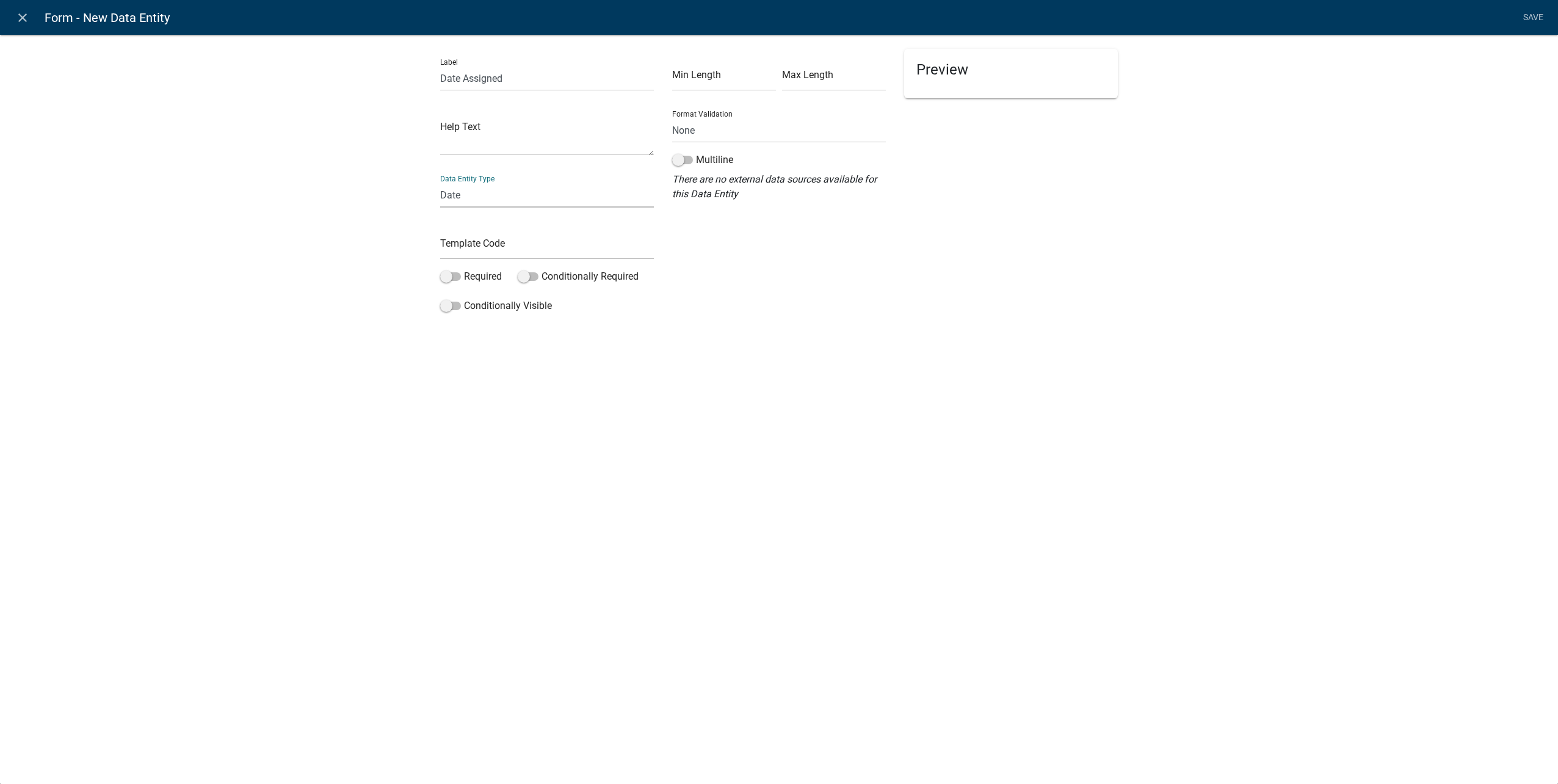
select select "date"
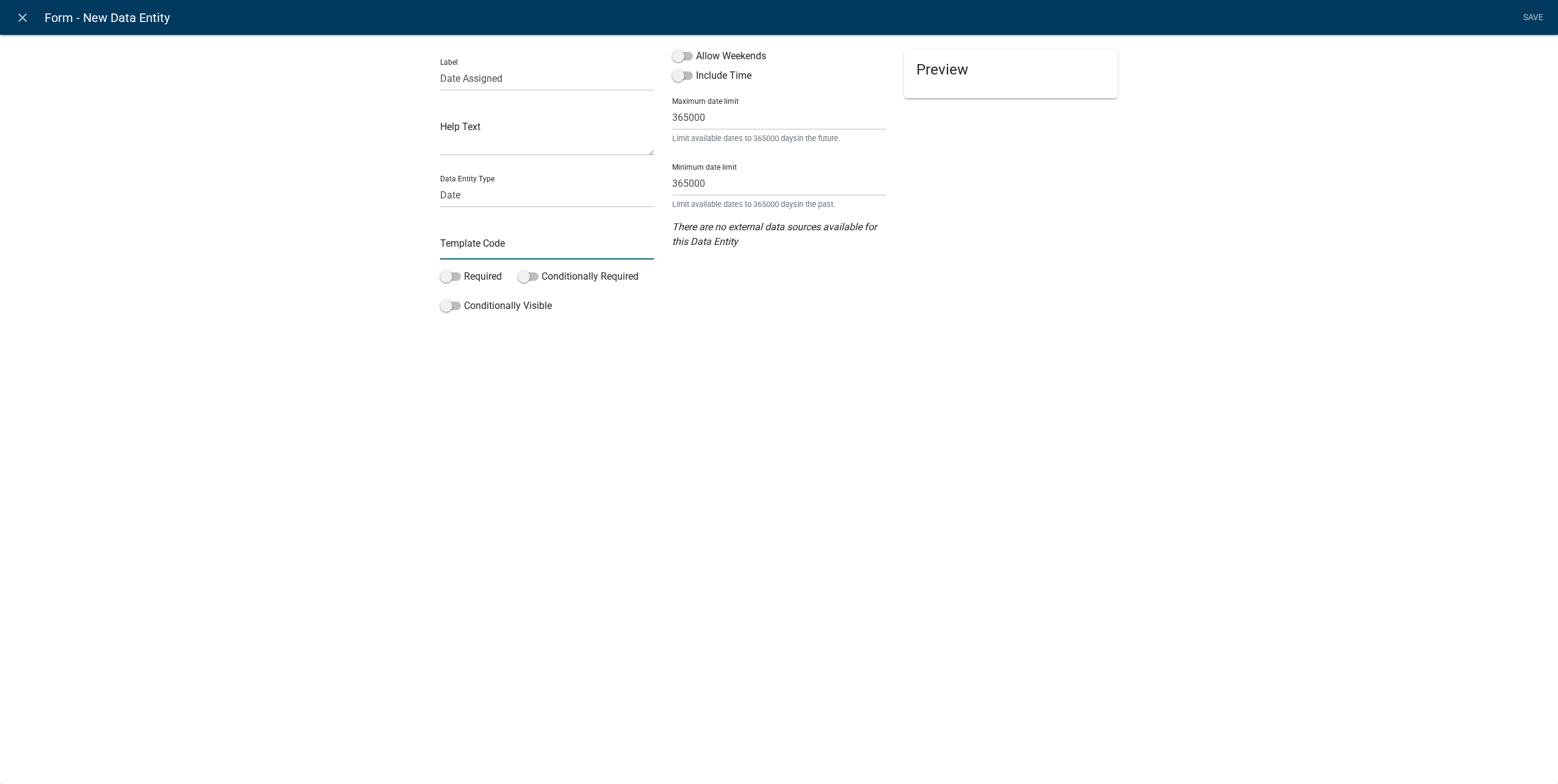
click at [472, 243] on input "text" at bounding box center [547, 247] width 213 height 25
type input "WWWDateAssigned"
click at [457, 274] on span at bounding box center [451, 276] width 20 height 9
click at [464, 269] on input "Required" at bounding box center [464, 269] width 0 height 0
click at [684, 52] on span at bounding box center [683, 56] width 20 height 9
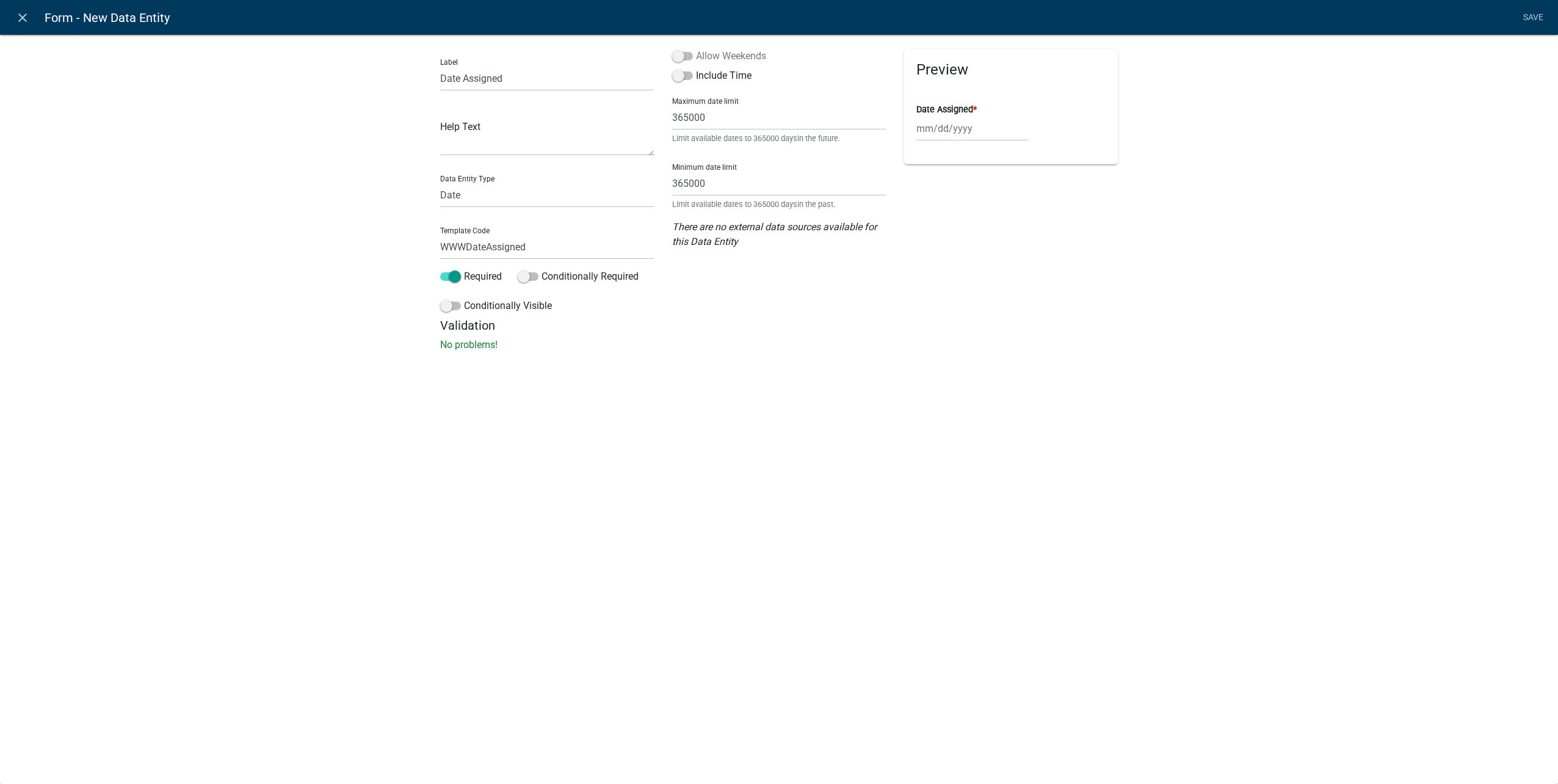
click at [696, 49] on input "Allow Weekends" at bounding box center [696, 49] width 0 height 0
click at [684, 74] on span at bounding box center [683, 76] width 20 height 9
click at [696, 68] on input "Include Time" at bounding box center [696, 68] width 0 height 0
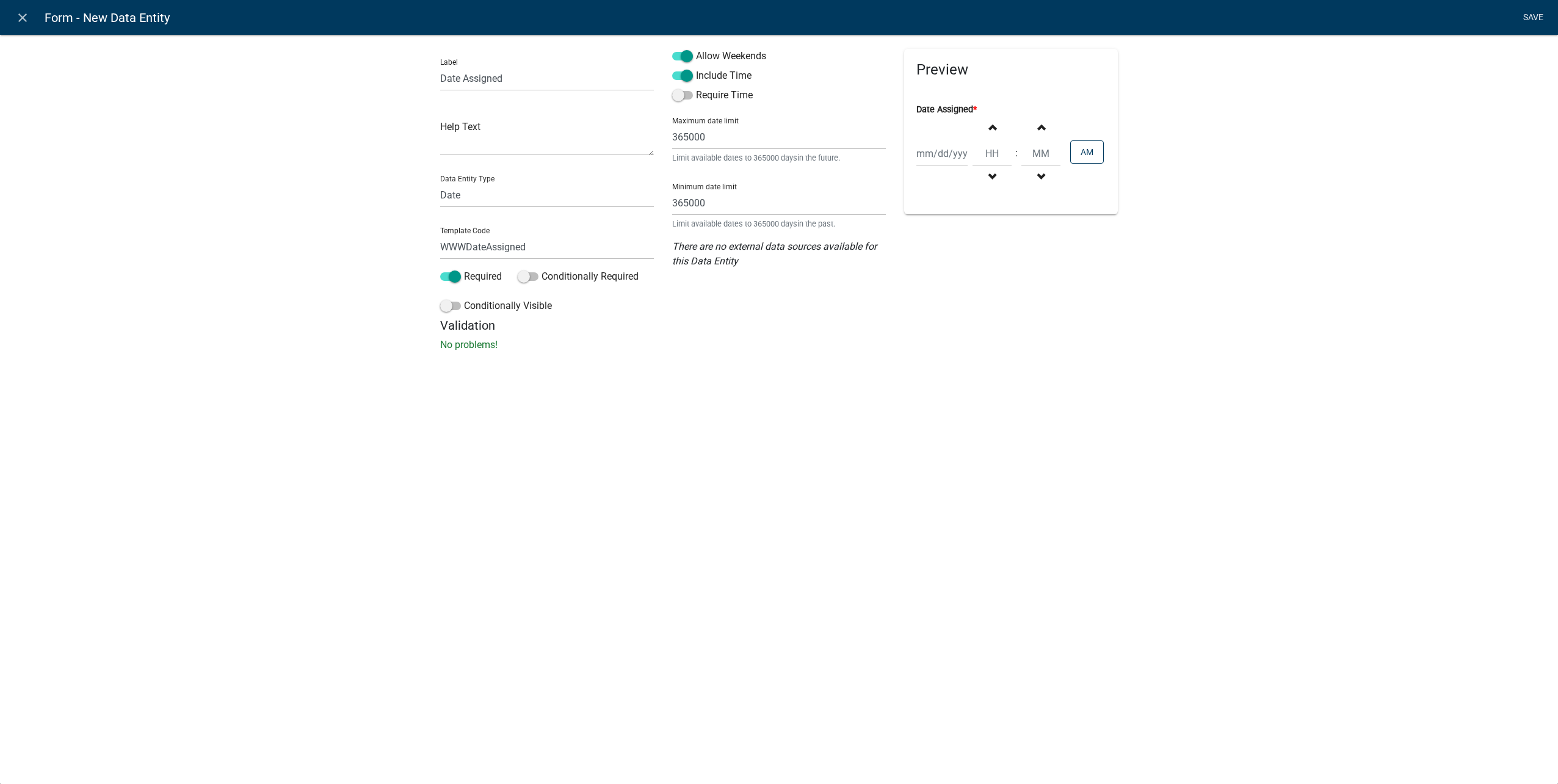
click at [1525, 18] on link "Save" at bounding box center [1533, 18] width 31 height 23
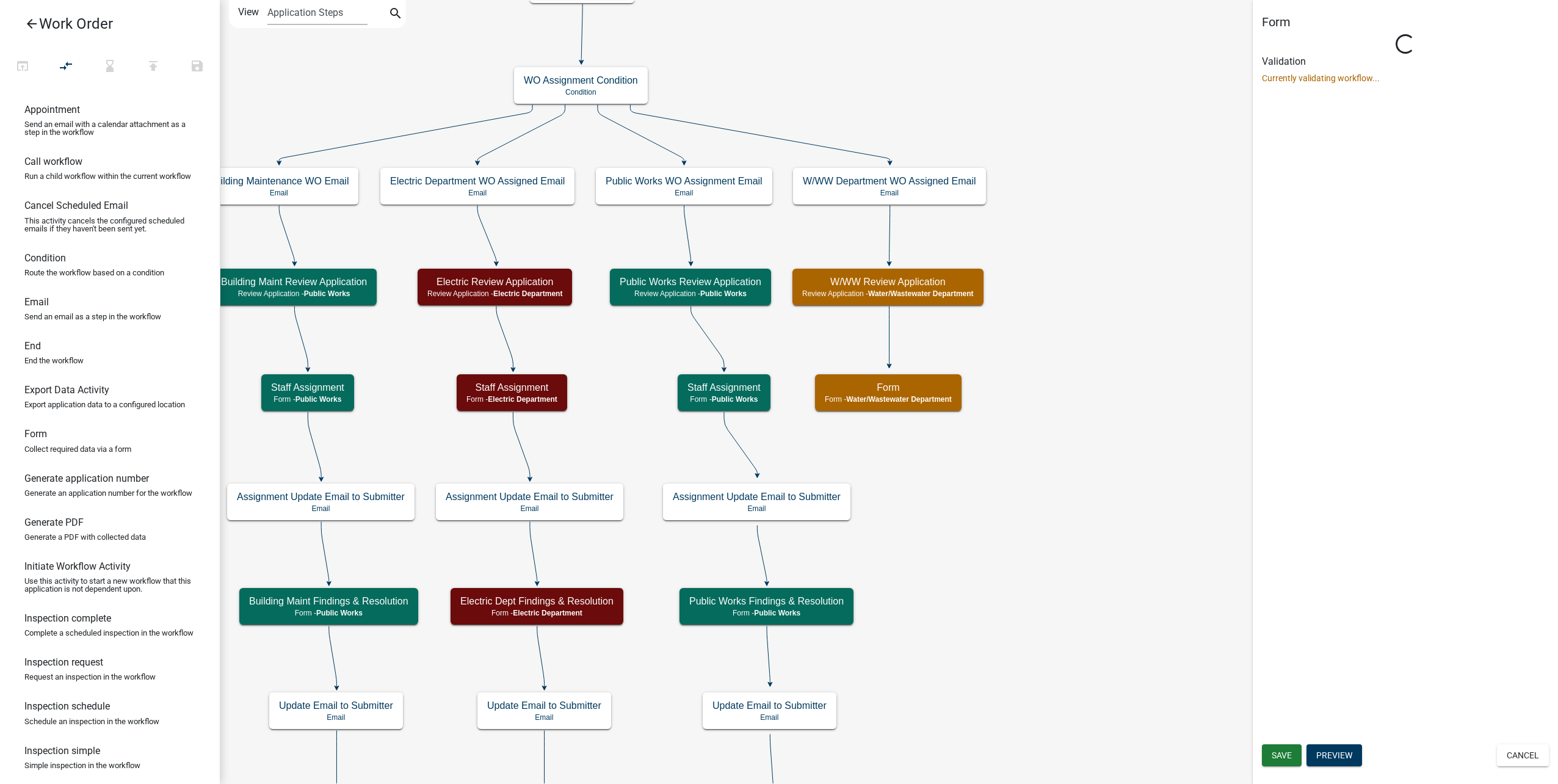
select select "32A135E6-3B60-4157-B54A-23080F461975"
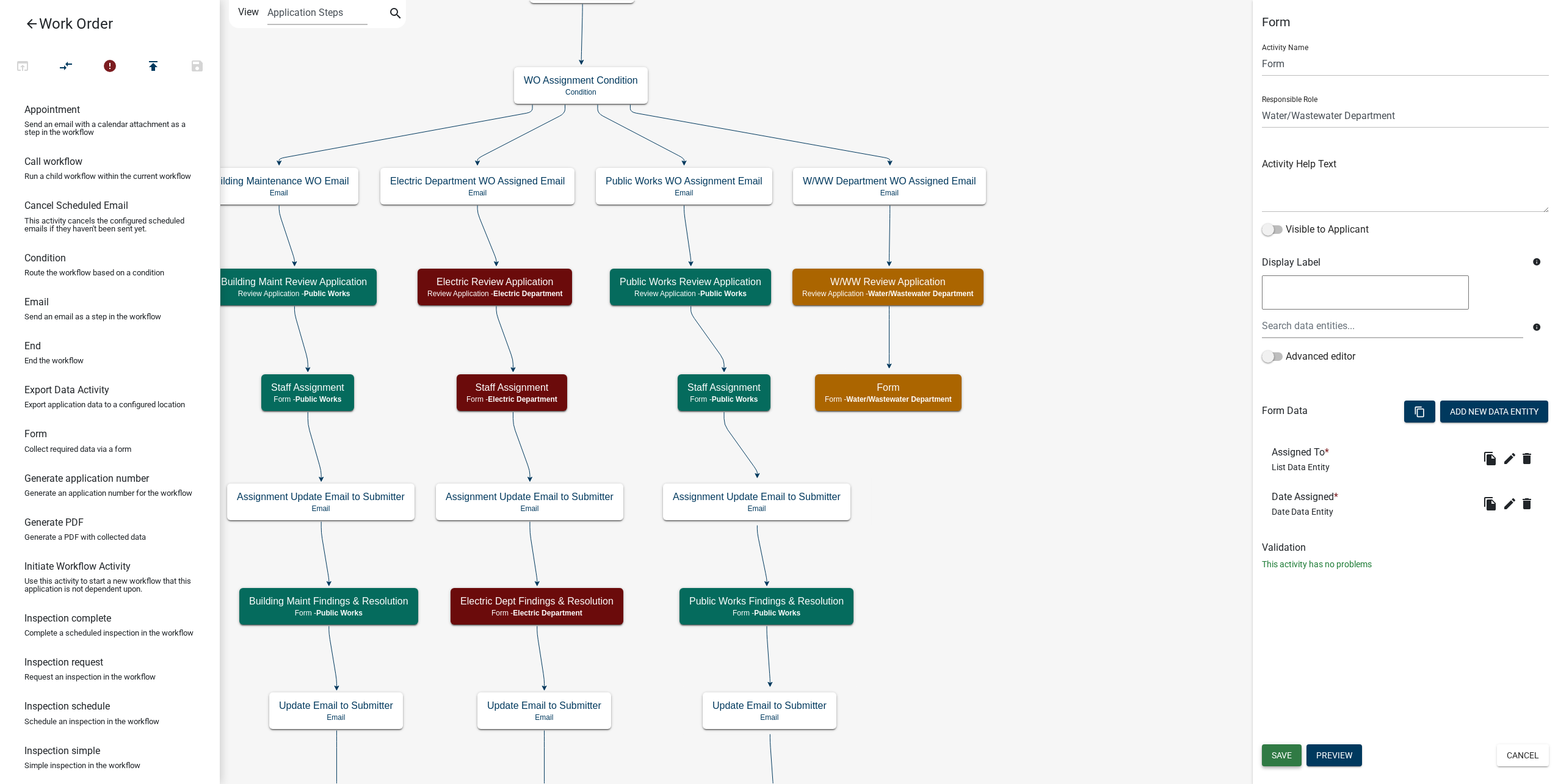
click at [1279, 752] on span "Save" at bounding box center [1282, 755] width 20 height 10
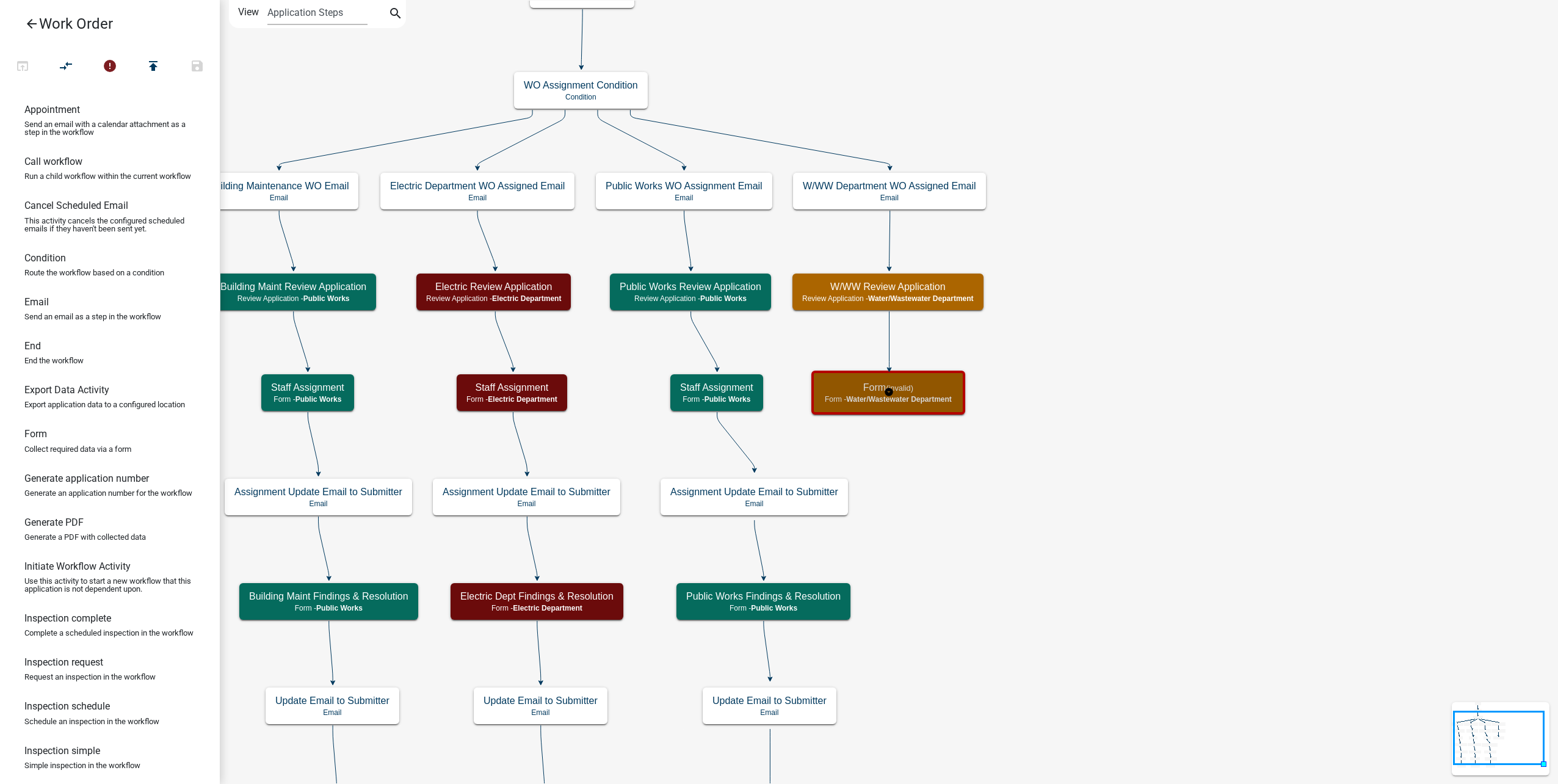
click at [934, 395] on span "Water/Wastewater Department" at bounding box center [899, 399] width 106 height 9
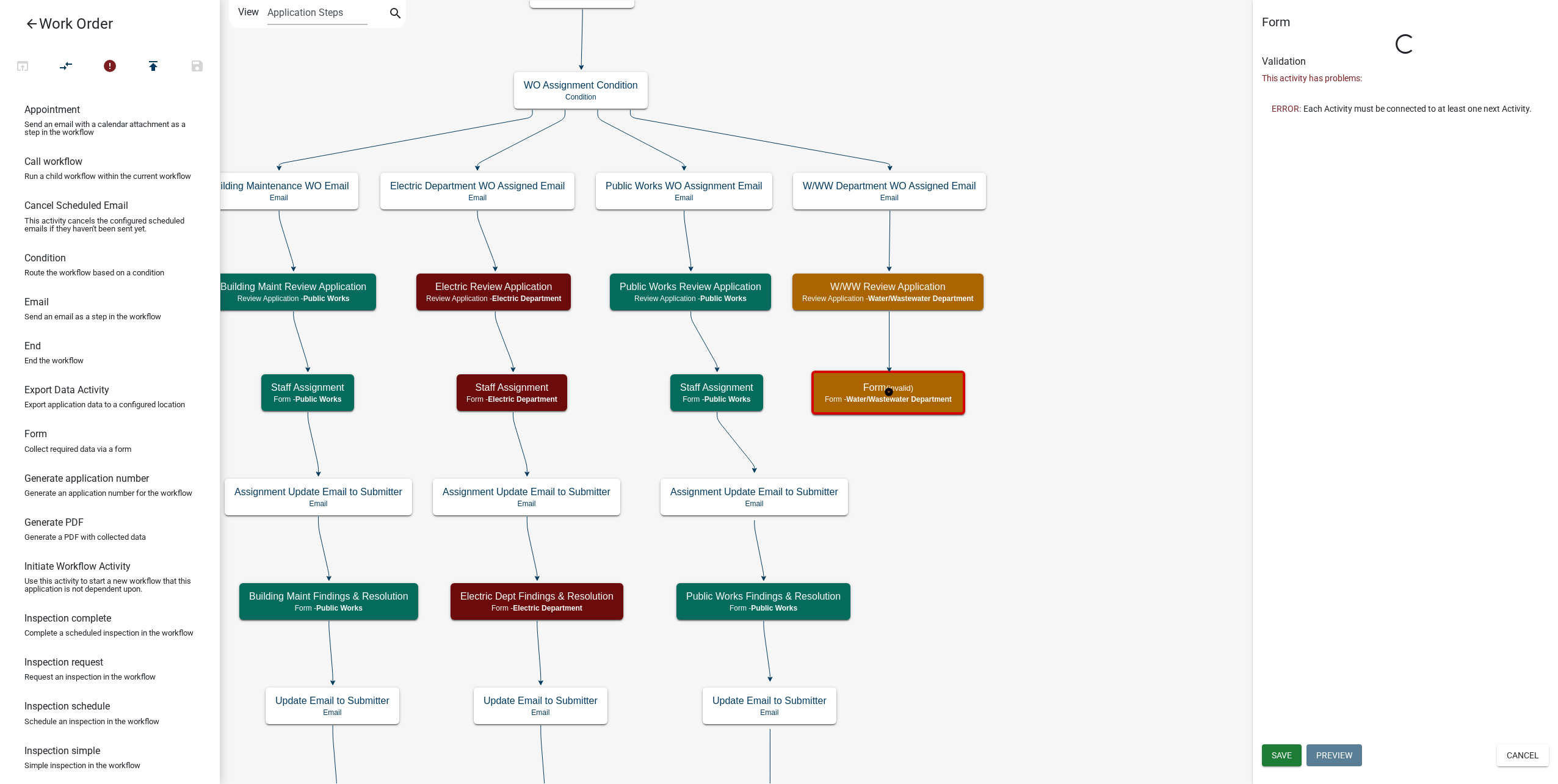
select select "32A135E6-3B60-4157-B54A-23080F461975"
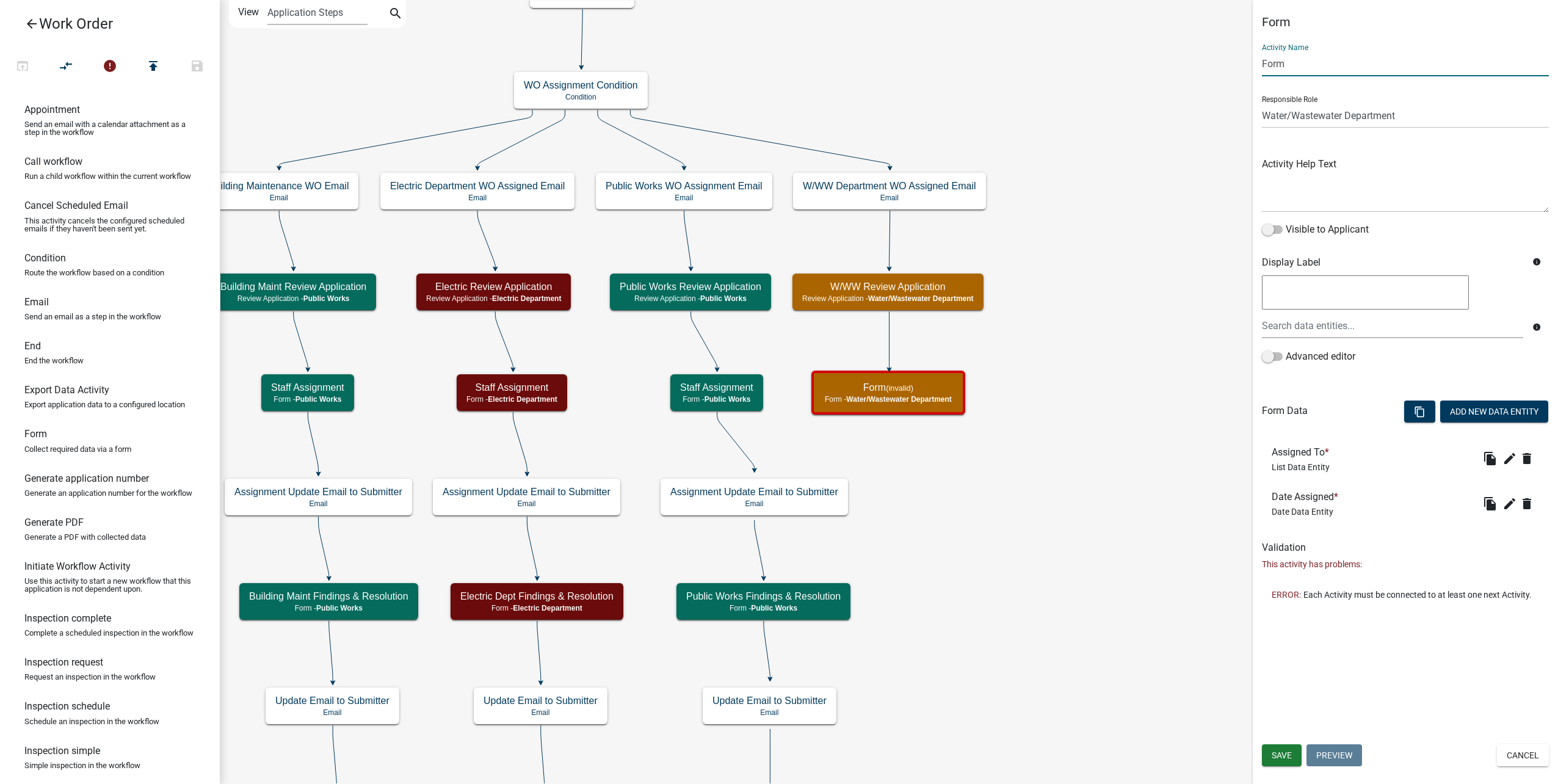
drag, startPoint x: 1388, startPoint y: 68, endPoint x: 1169, endPoint y: 63, distance: 219.1
click at [1169, 63] on main "Start Start - Applicant Type of Work Order Form - Applicant Building Maintenanc…" at bounding box center [888, 392] width 1338 height 784
type input "Staff Assignment"
click at [1259, 751] on div "Save Preview Cancel" at bounding box center [1405, 756] width 305 height 25
click at [1276, 751] on span "Save" at bounding box center [1282, 755] width 20 height 10
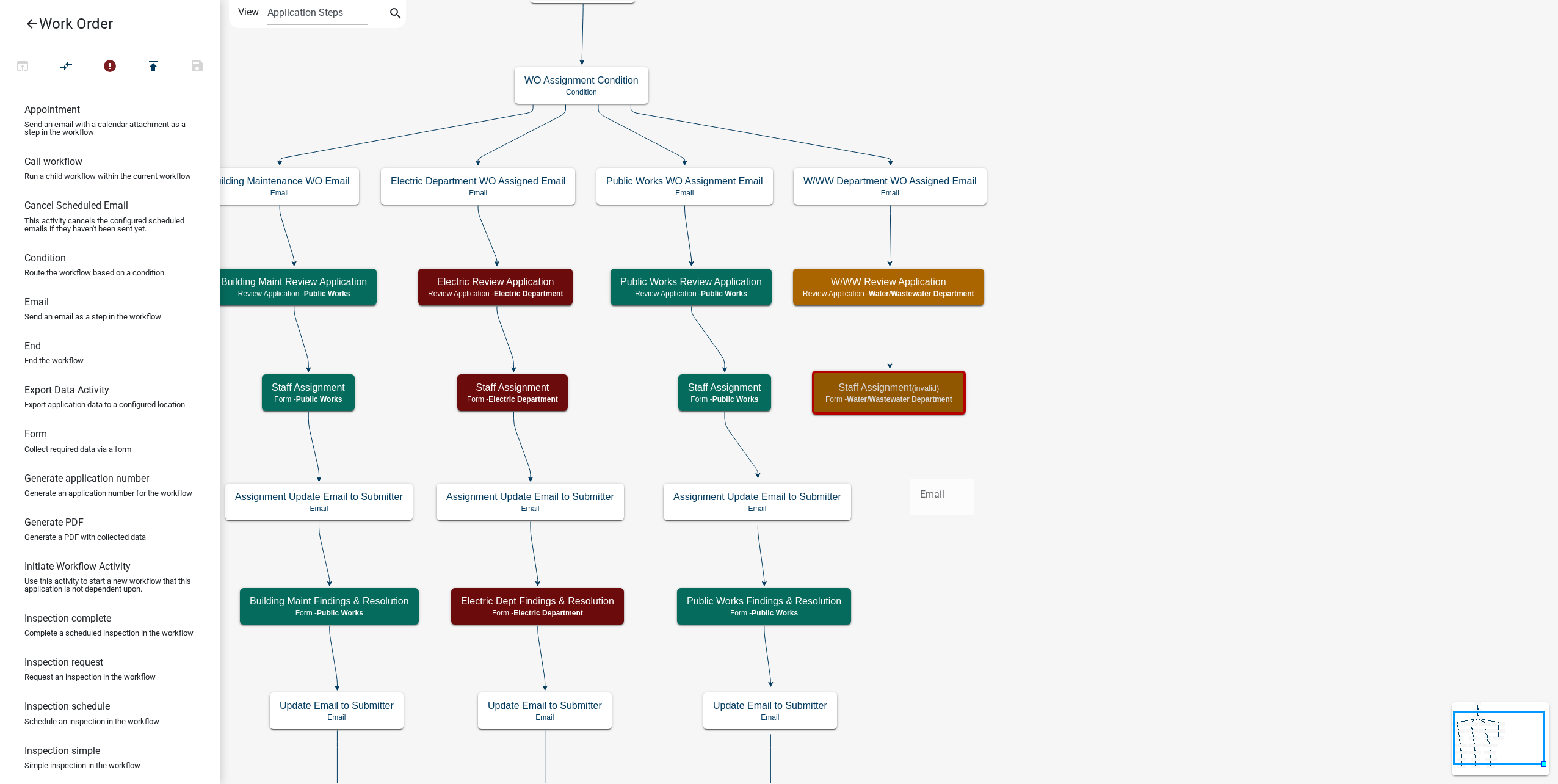
drag, startPoint x: 87, startPoint y: 324, endPoint x: 910, endPoint y: 469, distance: 835.7
click at [910, 469] on div "arrow_back Work Order open_in_browser compare_arrows error publish save Appoint…" at bounding box center [779, 392] width 1558 height 784
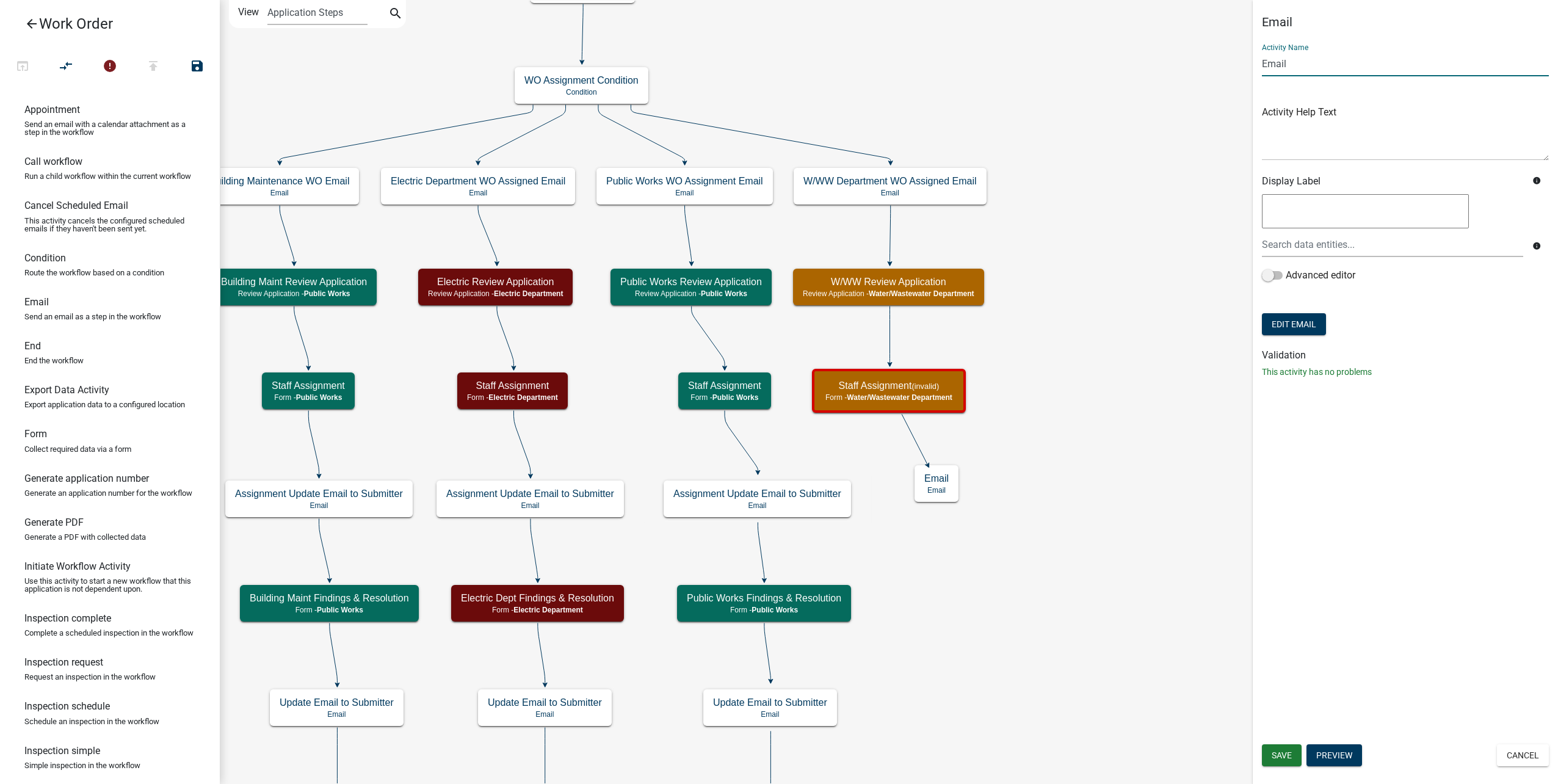
drag, startPoint x: 1320, startPoint y: 61, endPoint x: 1237, endPoint y: 61, distance: 83.0
click at [1237, 61] on main "Start Start - Applicant Type of Work Order Form - Applicant Building Maintenanc…" at bounding box center [888, 392] width 1338 height 784
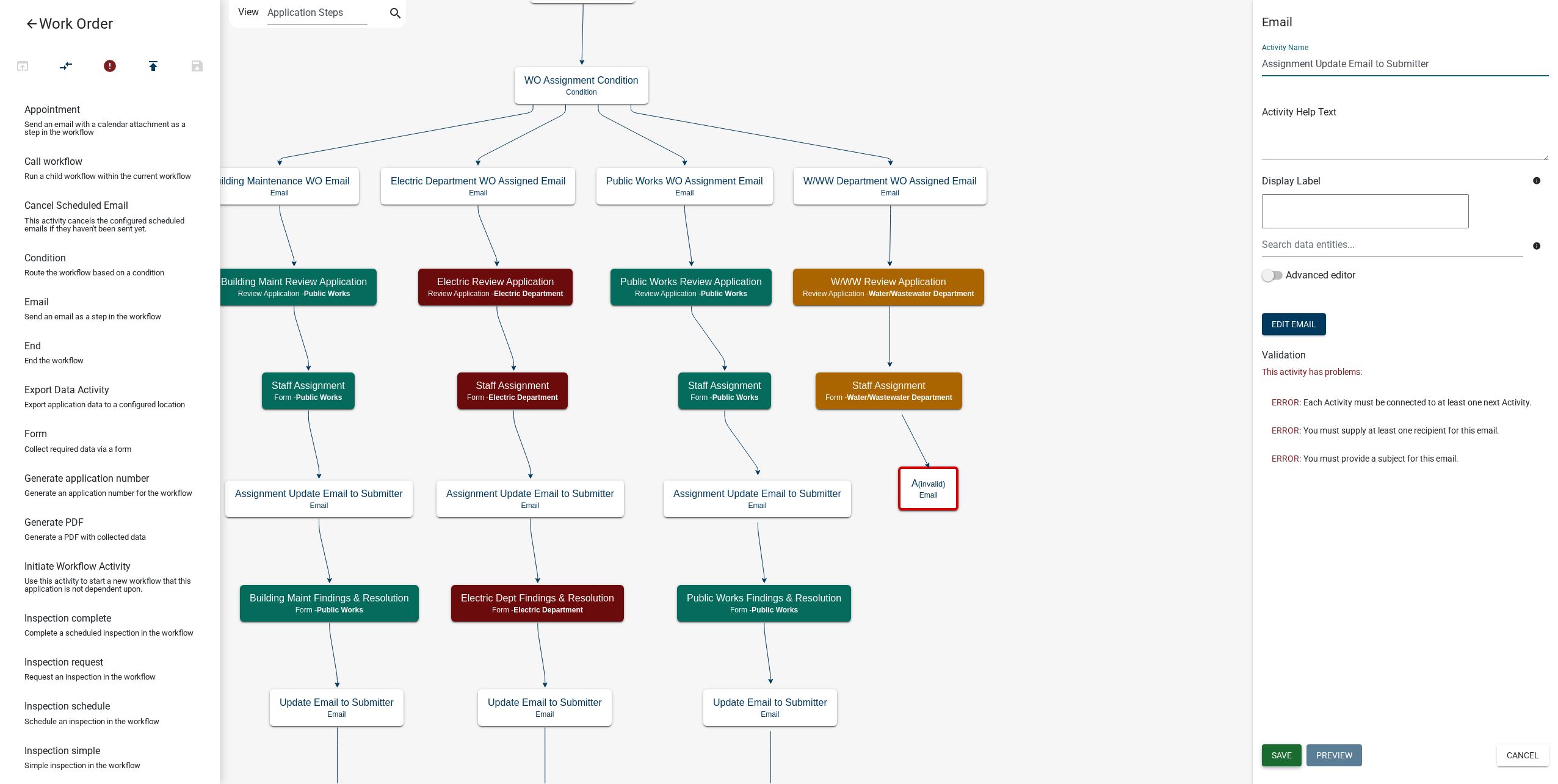
type input "Assignment Update Email to Submitter"
click at [1291, 744] on button "Save" at bounding box center [1282, 755] width 40 height 22
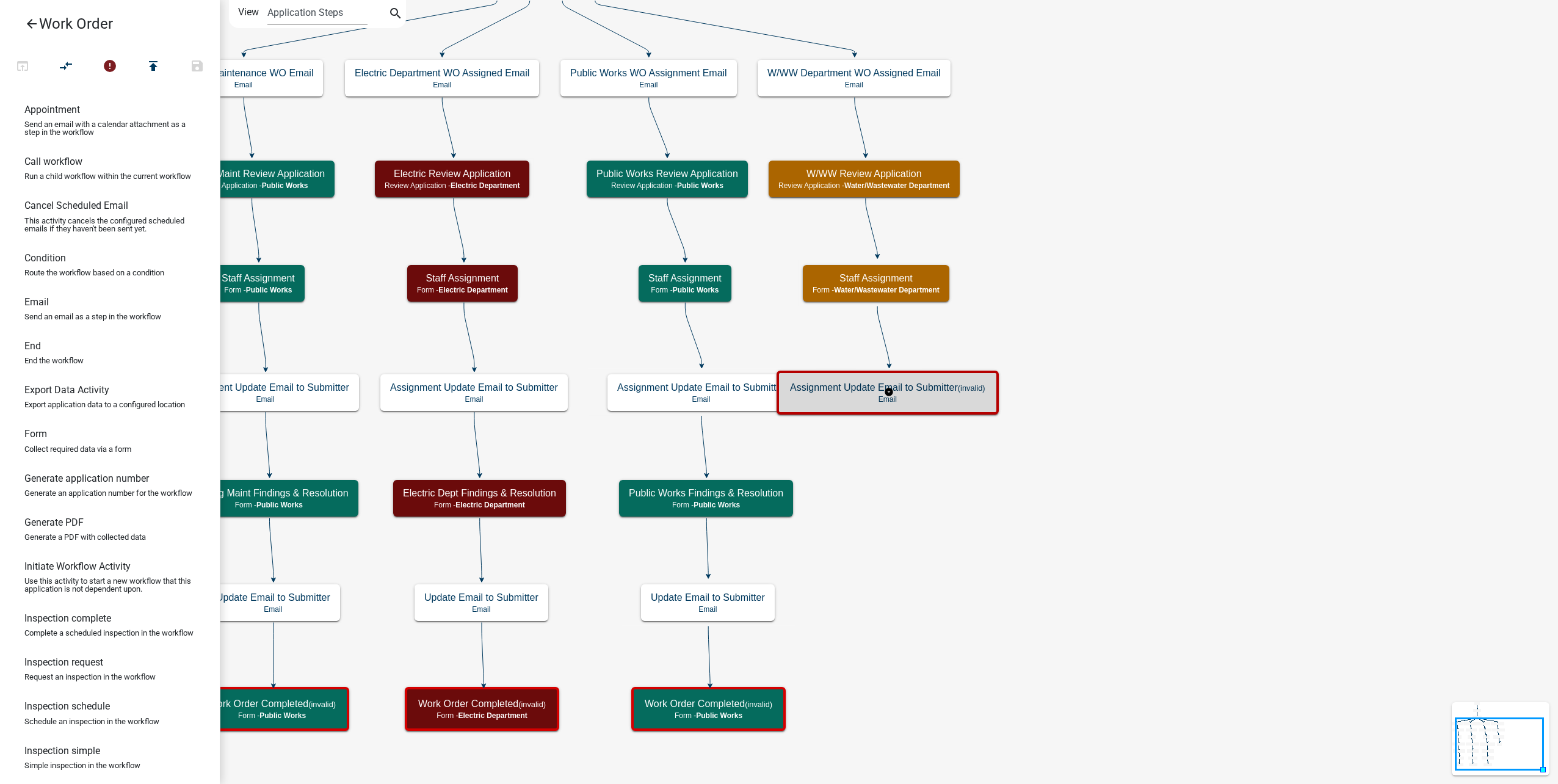
click at [919, 392] on h5 "Assignment Update Email to Submitter (invalid)" at bounding box center [888, 387] width 196 height 12
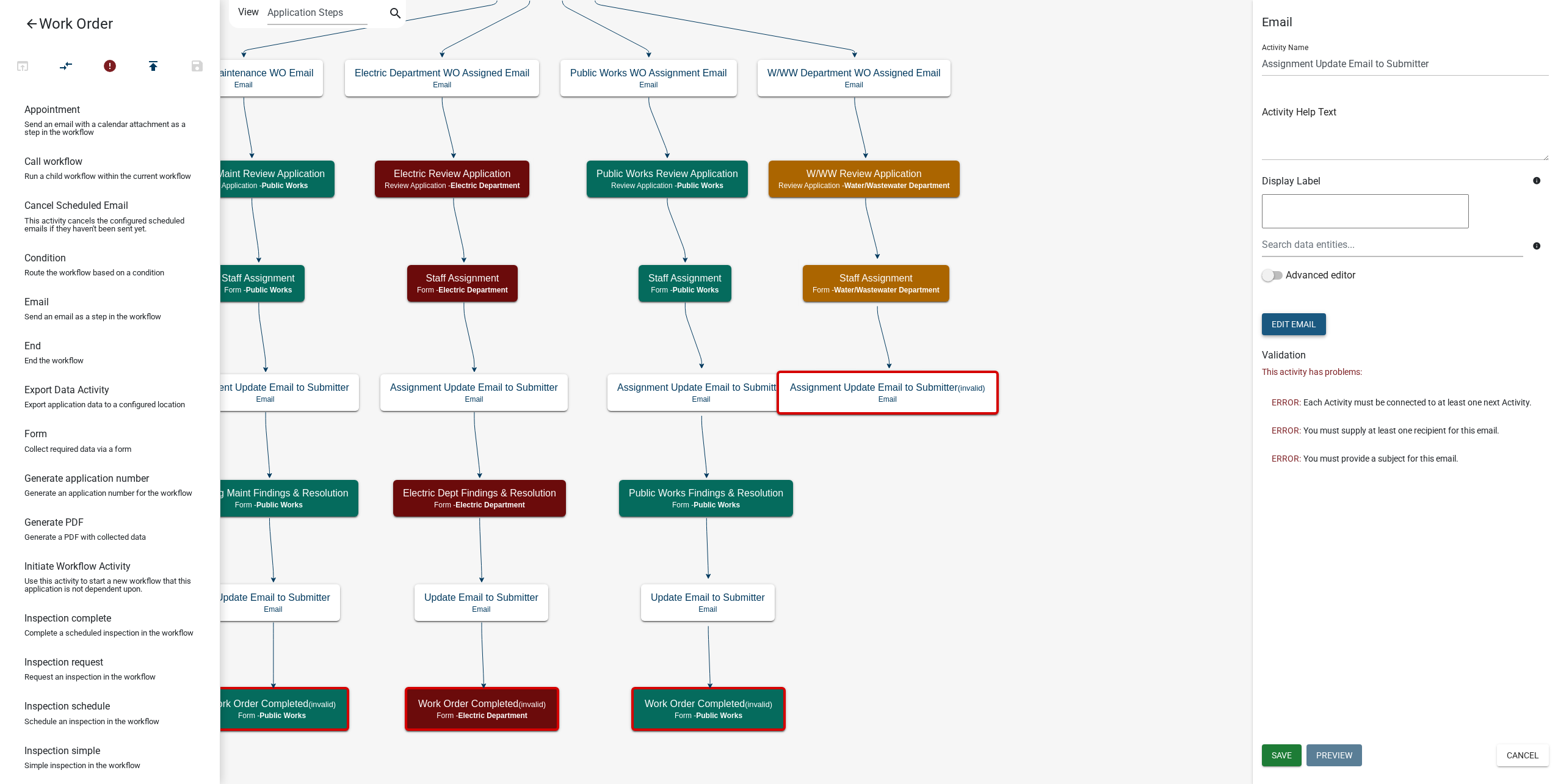
click at [1321, 320] on button "Edit Email" at bounding box center [1294, 324] width 64 height 22
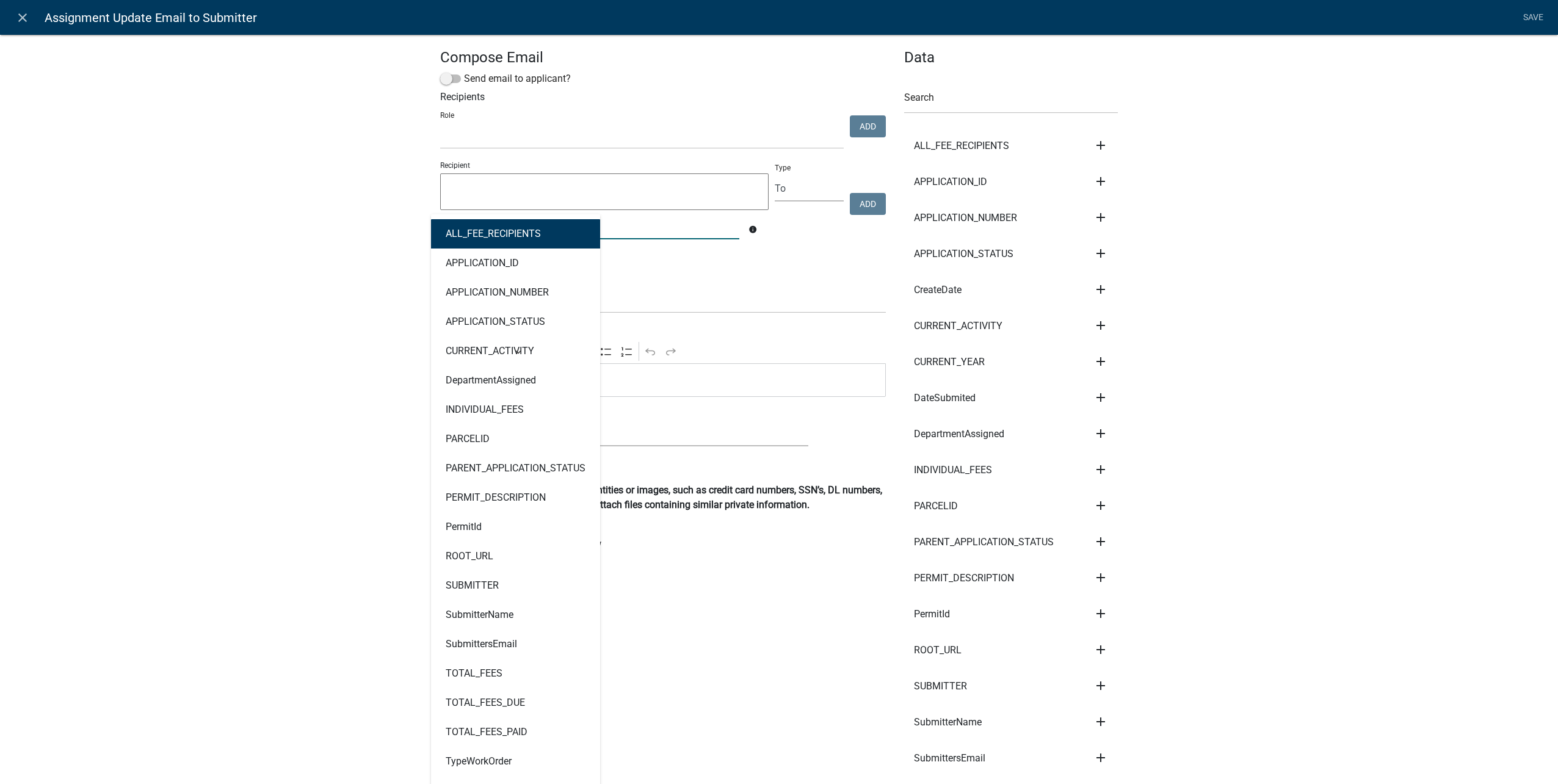
click at [542, 230] on div "ALL_FEE_RECIPIENTS APPLICATION_ID APPLICATION_NUMBER APPLICATION_STATUS CURRENT…" at bounding box center [590, 226] width 318 height 25
type input "submit"
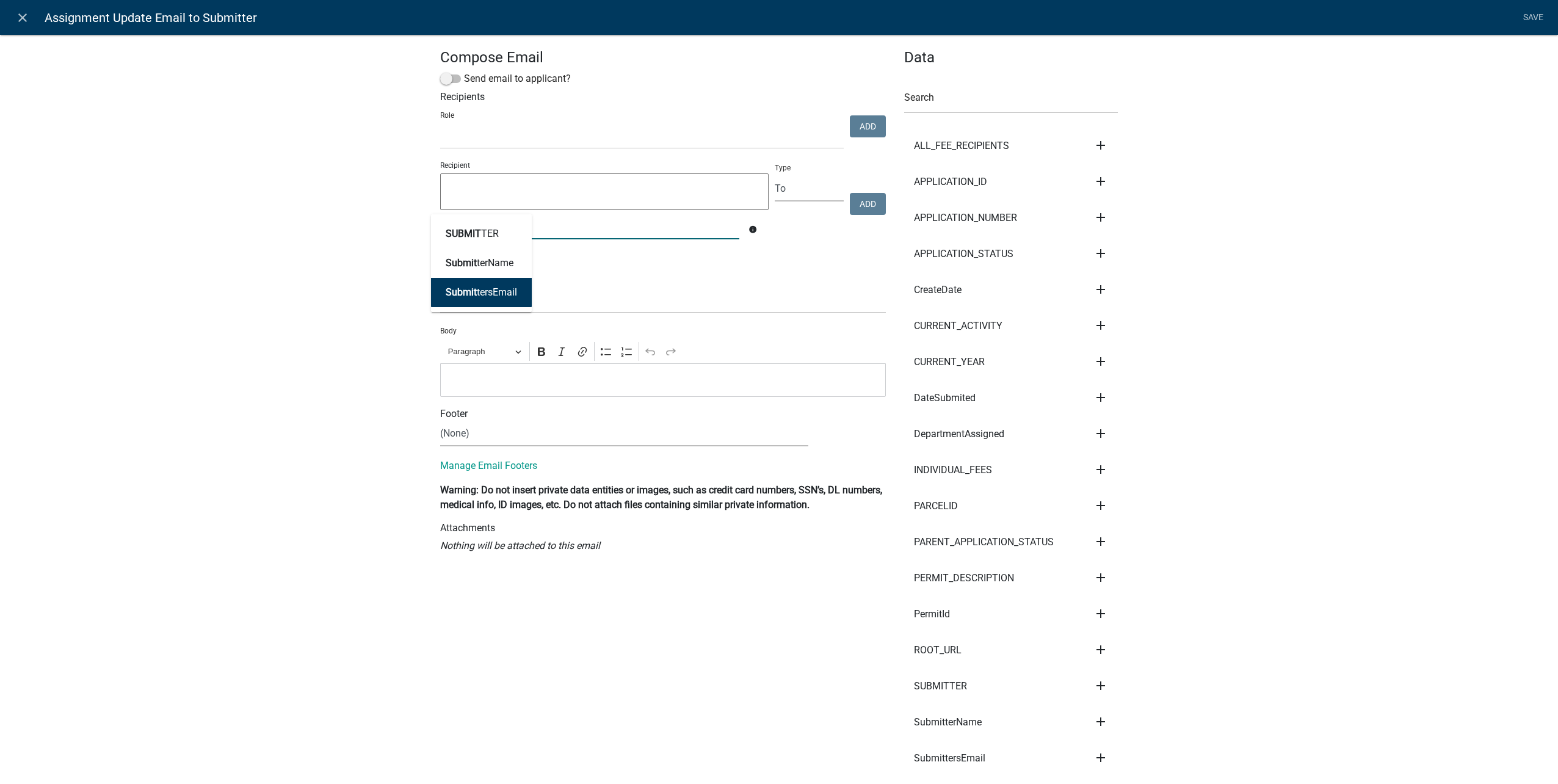
click at [489, 289] on ngb-highlight "Submit tersEmail" at bounding box center [481, 292] width 72 height 10
type textarea "SubmittersEmail"
click at [871, 194] on button "Add" at bounding box center [867, 204] width 36 height 22
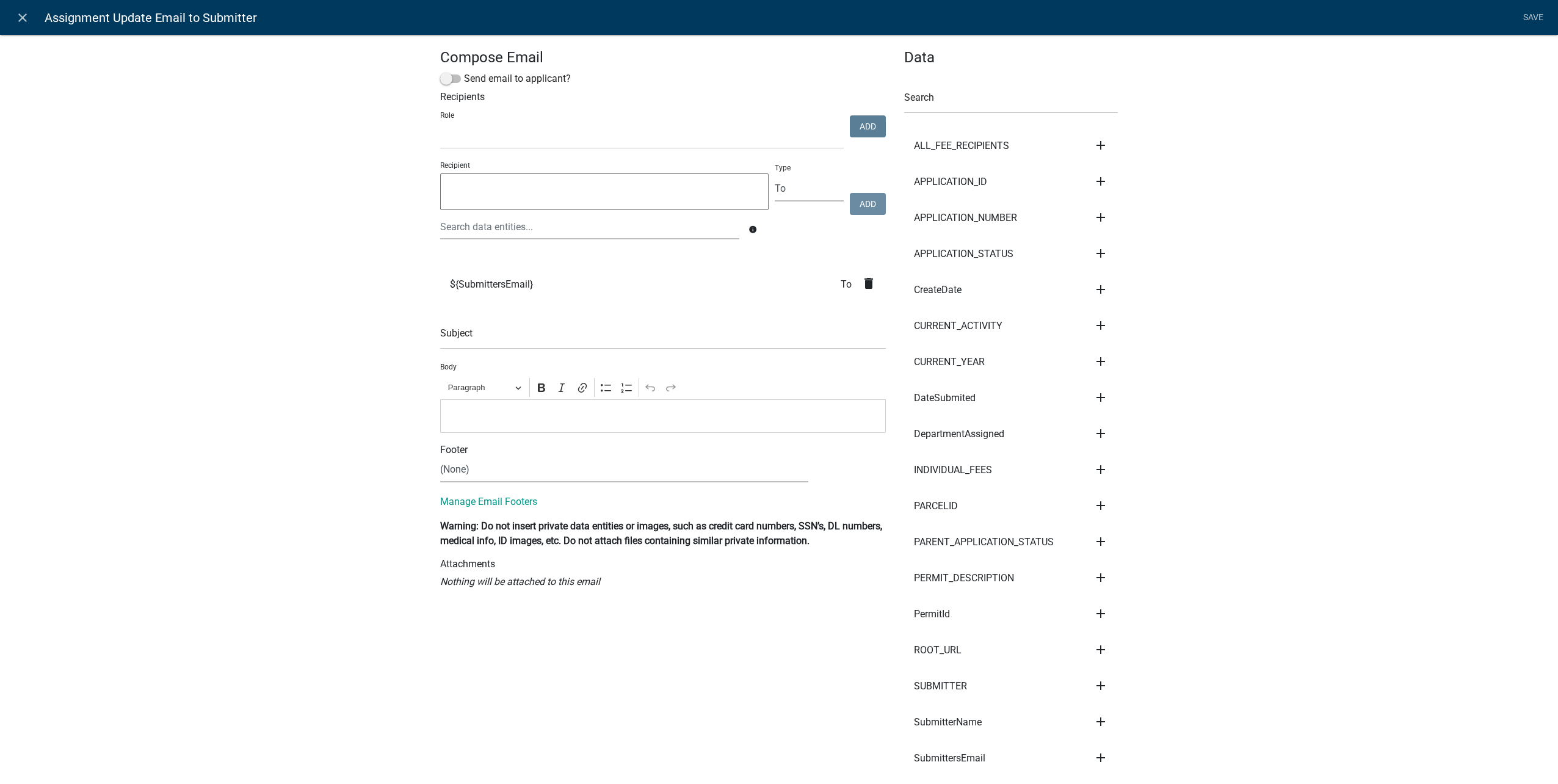
click at [605, 320] on div "Subject" at bounding box center [663, 328] width 446 height 42
click at [582, 334] on input "text" at bounding box center [663, 336] width 446 height 25
type input "A work order you submitted has been assigned"
click at [582, 423] on p "Editor editing area: main. Press Alt+0 for help." at bounding box center [663, 415] width 433 height 14
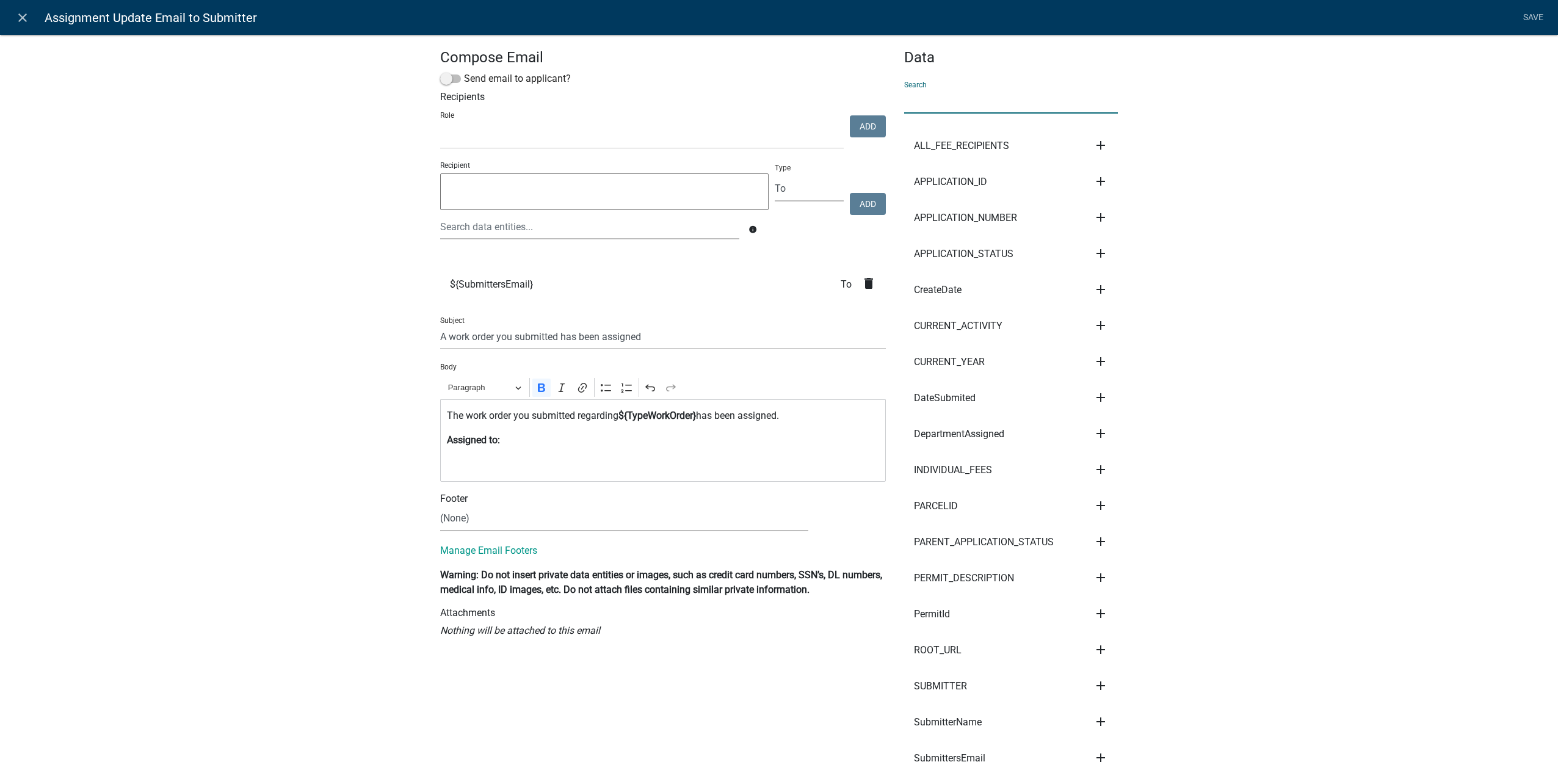
click at [989, 100] on input "text" at bounding box center [1010, 101] width 213 height 25
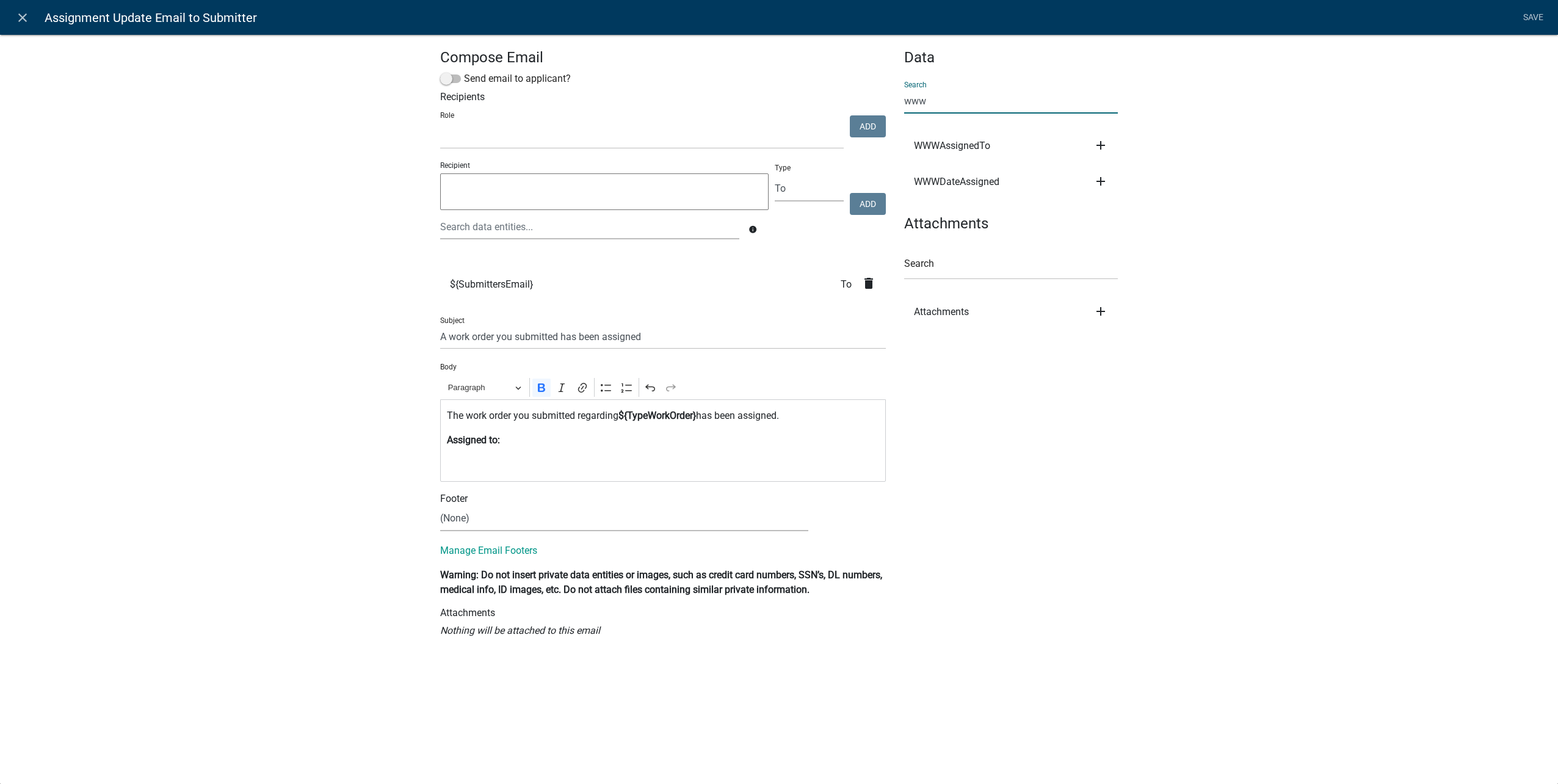
type input "www"
click at [1105, 141] on icon "add" at bounding box center [1100, 145] width 14 height 14
click at [1136, 190] on button "Body" at bounding box center [1142, 186] width 98 height 29
click at [1527, 22] on link "Save" at bounding box center [1533, 18] width 31 height 23
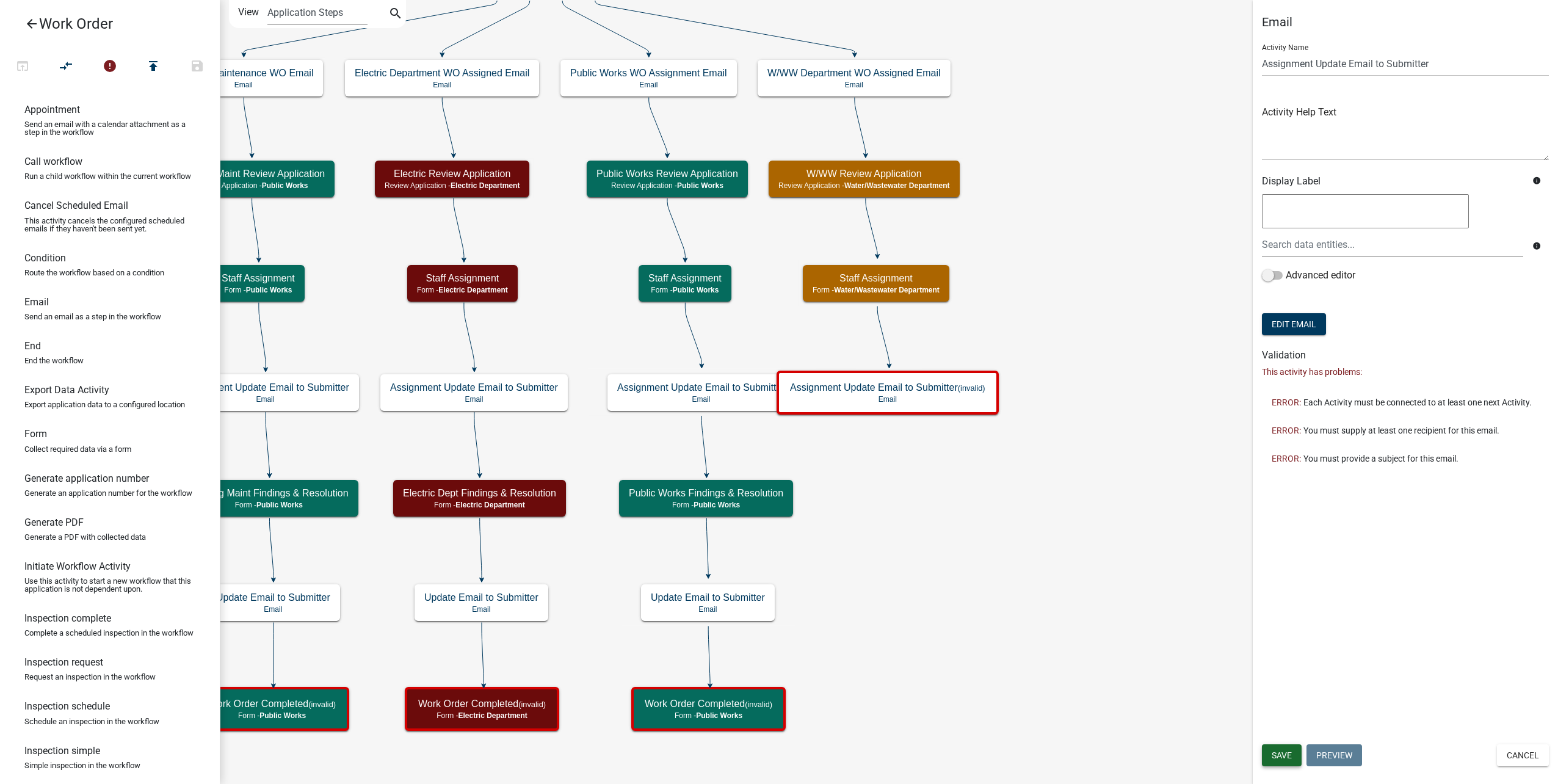
click at [1282, 750] on span "Save" at bounding box center [1282, 755] width 20 height 10
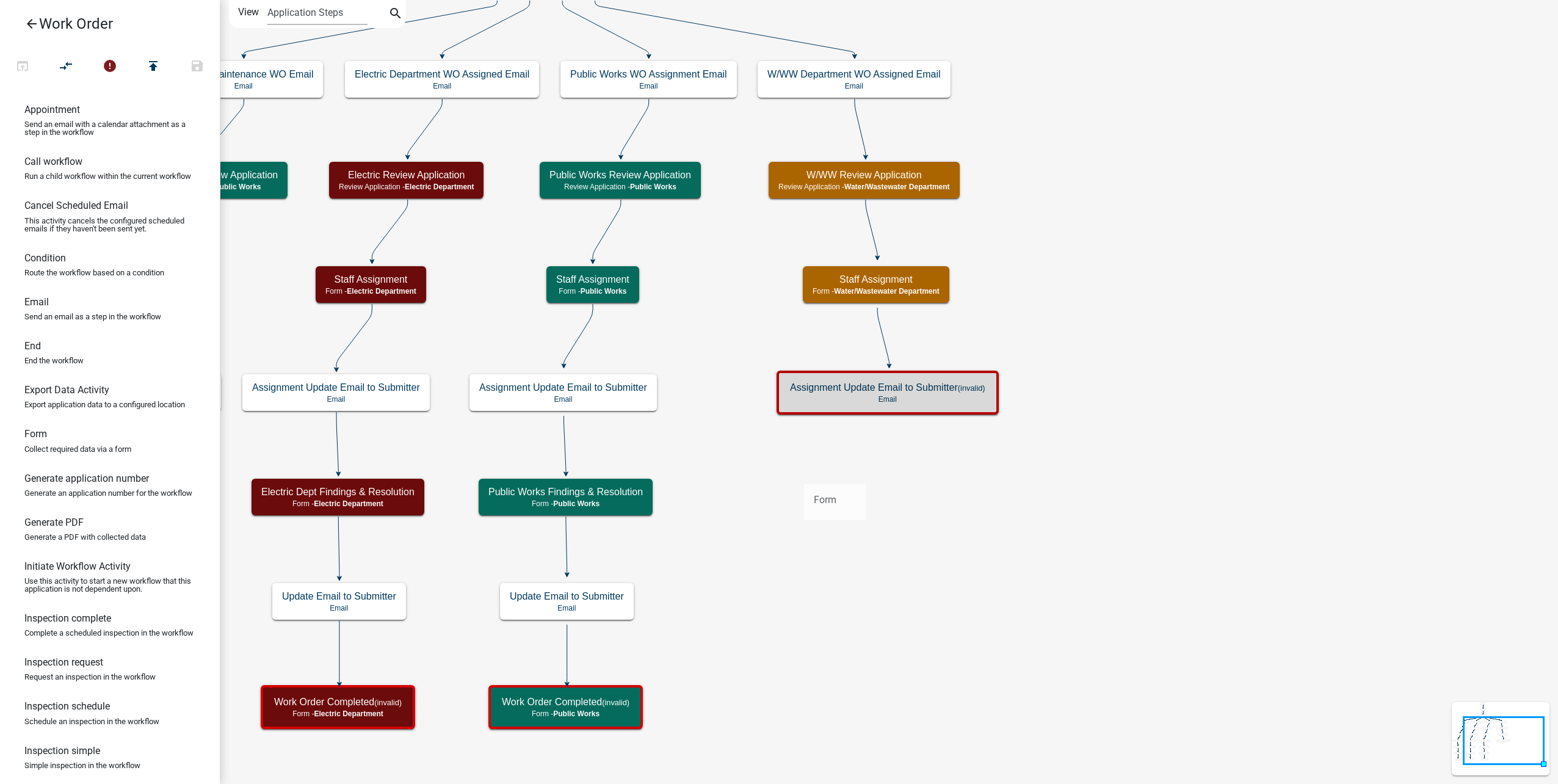
drag, startPoint x: 78, startPoint y: 474, endPoint x: 808, endPoint y: 474, distance: 730.0
click at [808, 474] on div "arrow_back Work Order open_in_browser compare_arrows error publish save Appoint…" at bounding box center [779, 392] width 1558 height 784
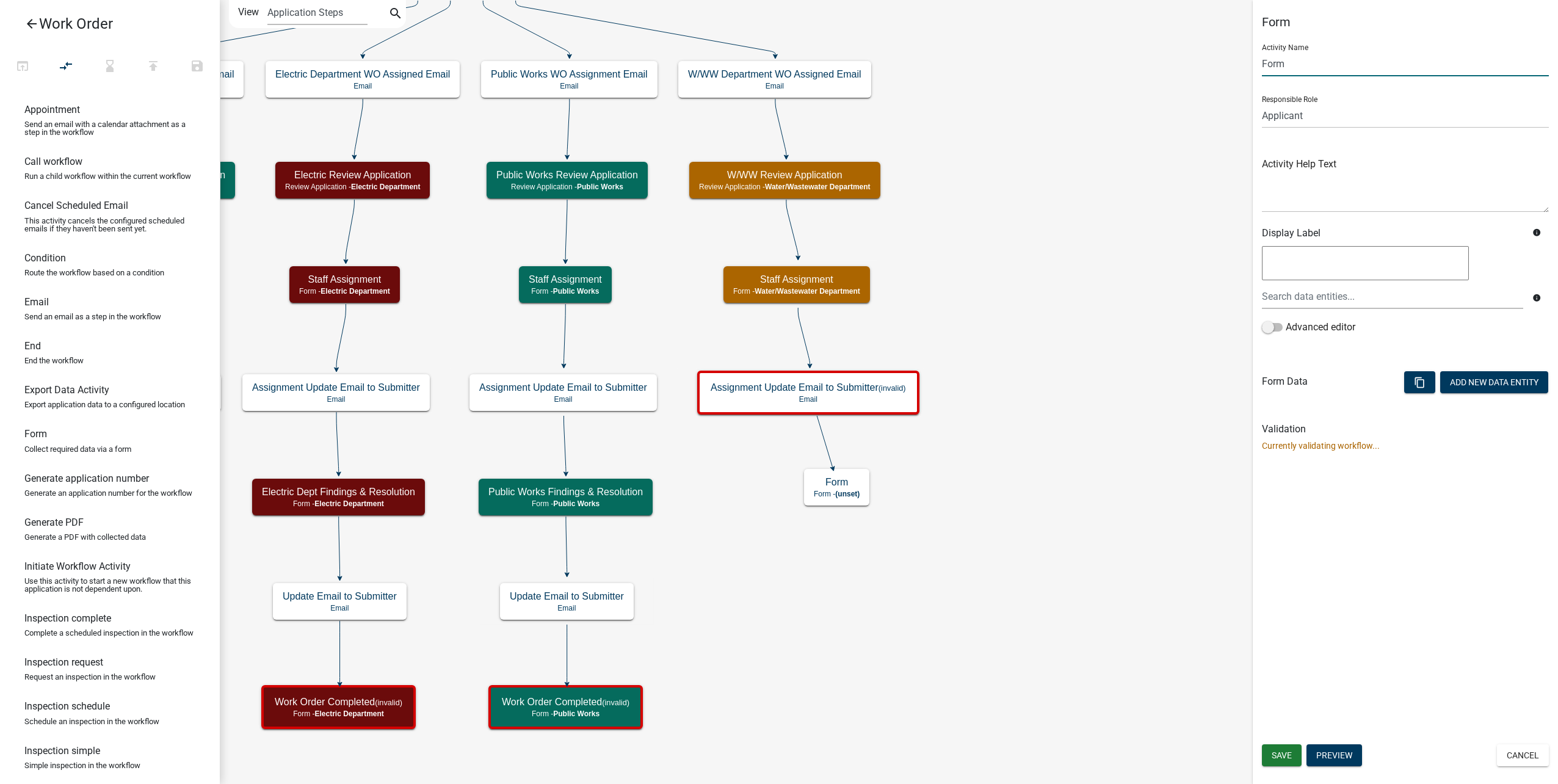
drag, startPoint x: 1321, startPoint y: 67, endPoint x: 1245, endPoint y: 65, distance: 76.0
click at [1245, 65] on main "Start Start - Applicant Type of Work Order Form - Applicant Building Maintenanc…" at bounding box center [888, 392] width 1338 height 784
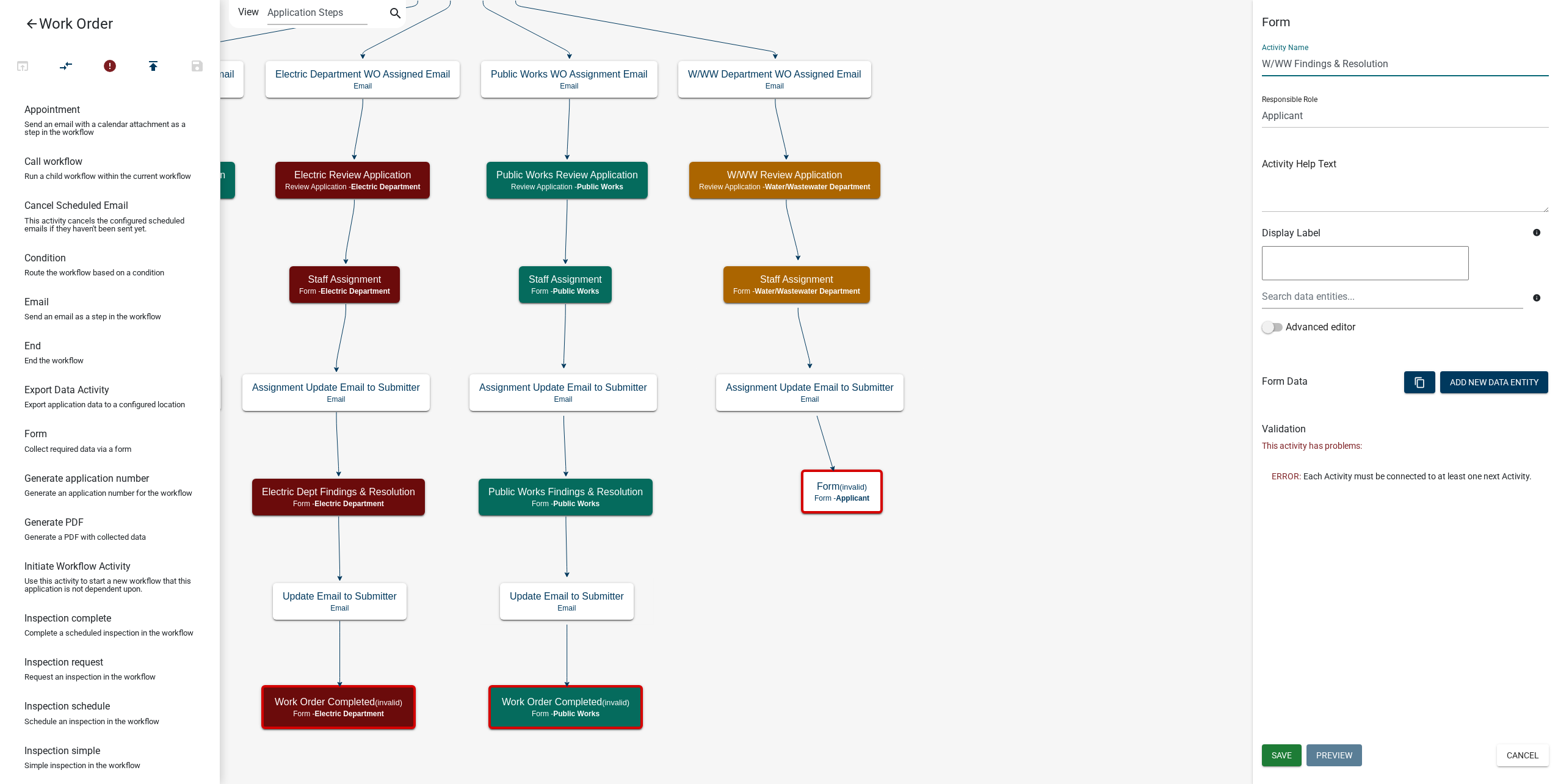
type input "W/WW Findings & Resolution"
click at [1278, 121] on select "Applicant Public Works City Clerk Water/Wastewater Department Admin Front Offic…" at bounding box center [1405, 115] width 287 height 25
select select "32A135E6-3B60-4157-B54A-23080F461975"
click at [1262, 103] on select "Applicant Public Works City Clerk Water/Wastewater Department Admin Front Offic…" at bounding box center [1405, 115] width 287 height 25
click at [1297, 756] on button "Save" at bounding box center [1282, 755] width 40 height 22
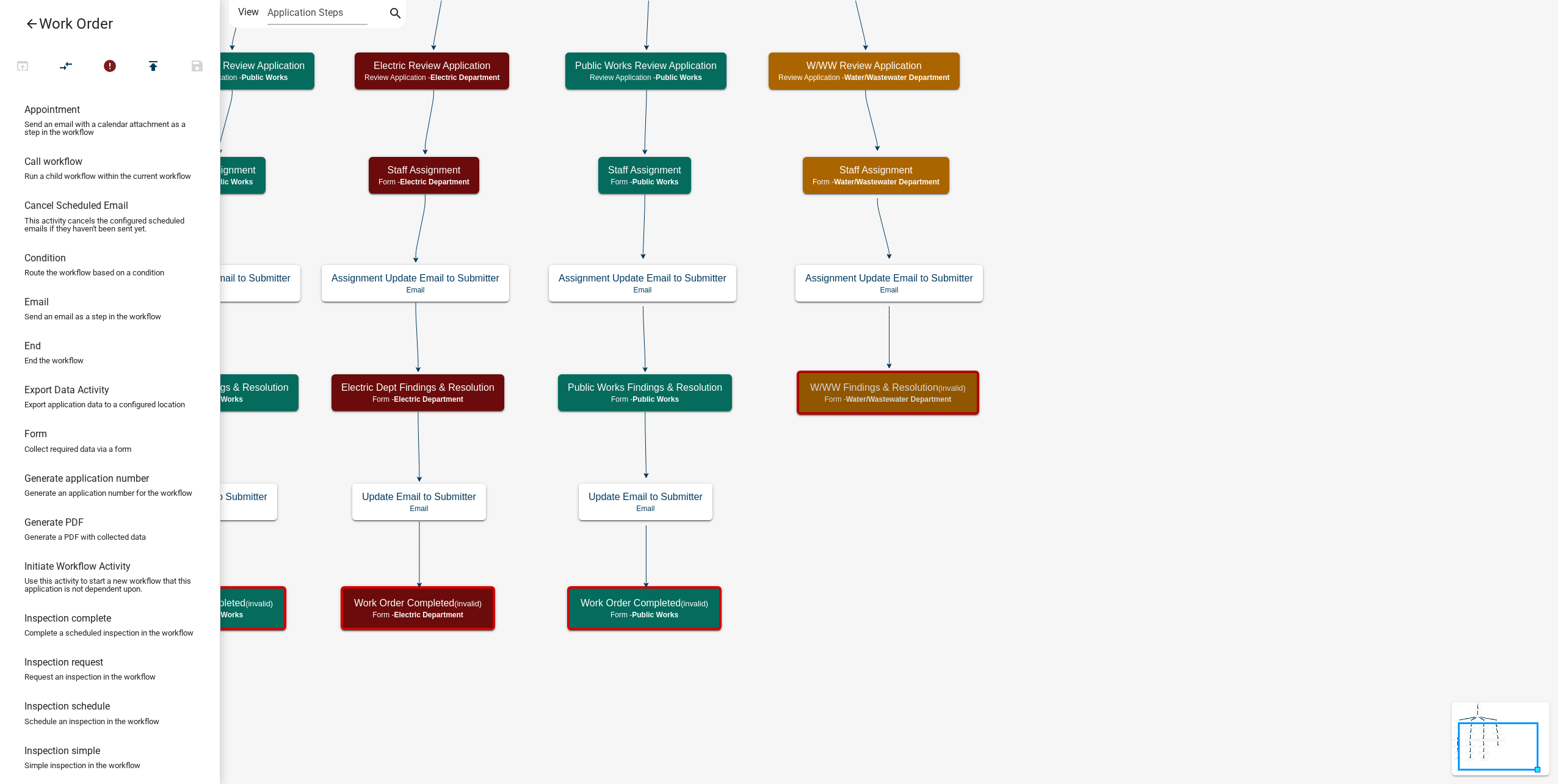
click at [910, 402] on span "Water/Wastewater Department" at bounding box center [899, 399] width 106 height 9
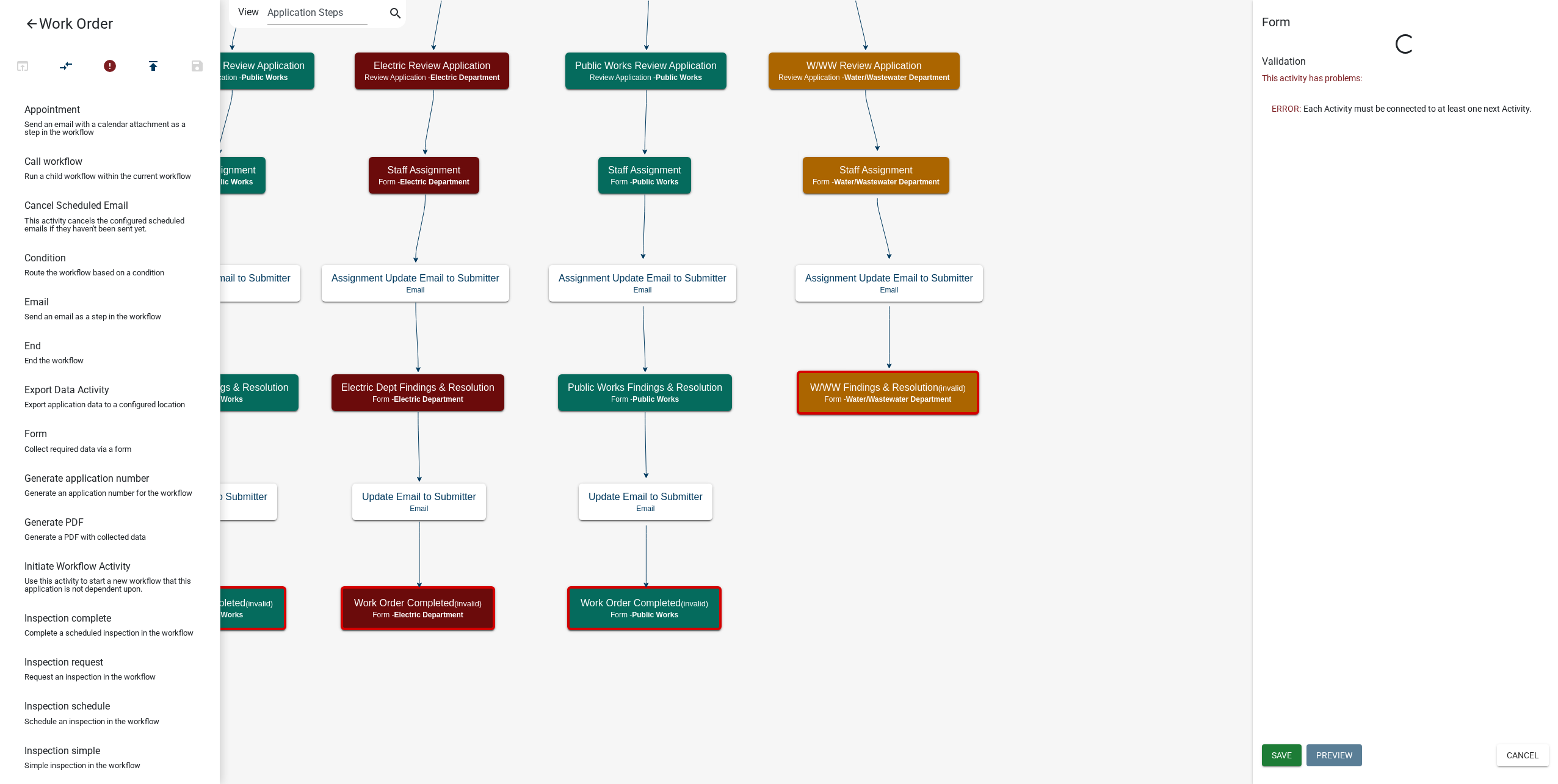
select select "32A135E6-3B60-4157-B54A-23080F461975"
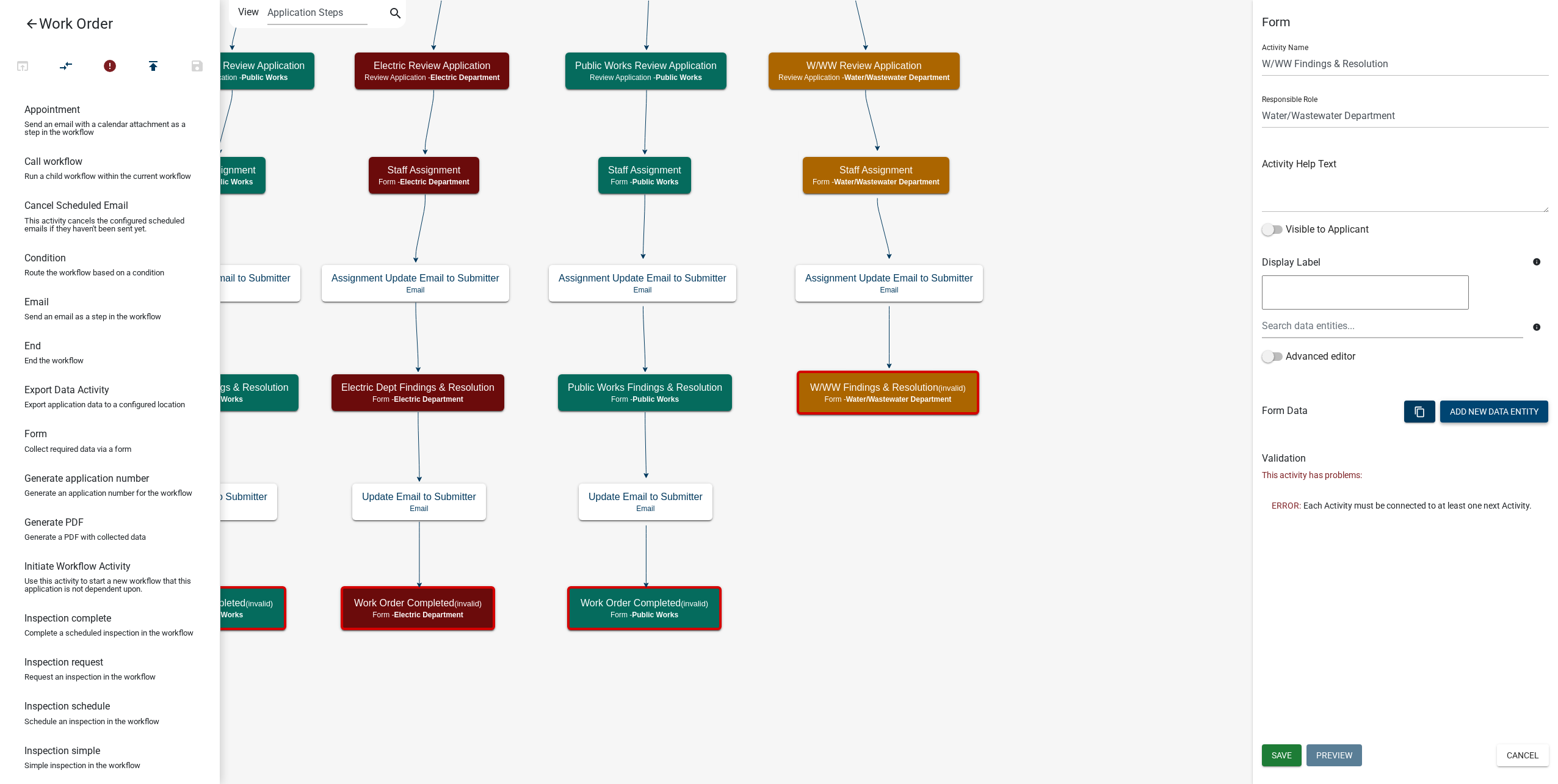
click at [1473, 416] on button "Add New Data Entity" at bounding box center [1494, 411] width 108 height 22
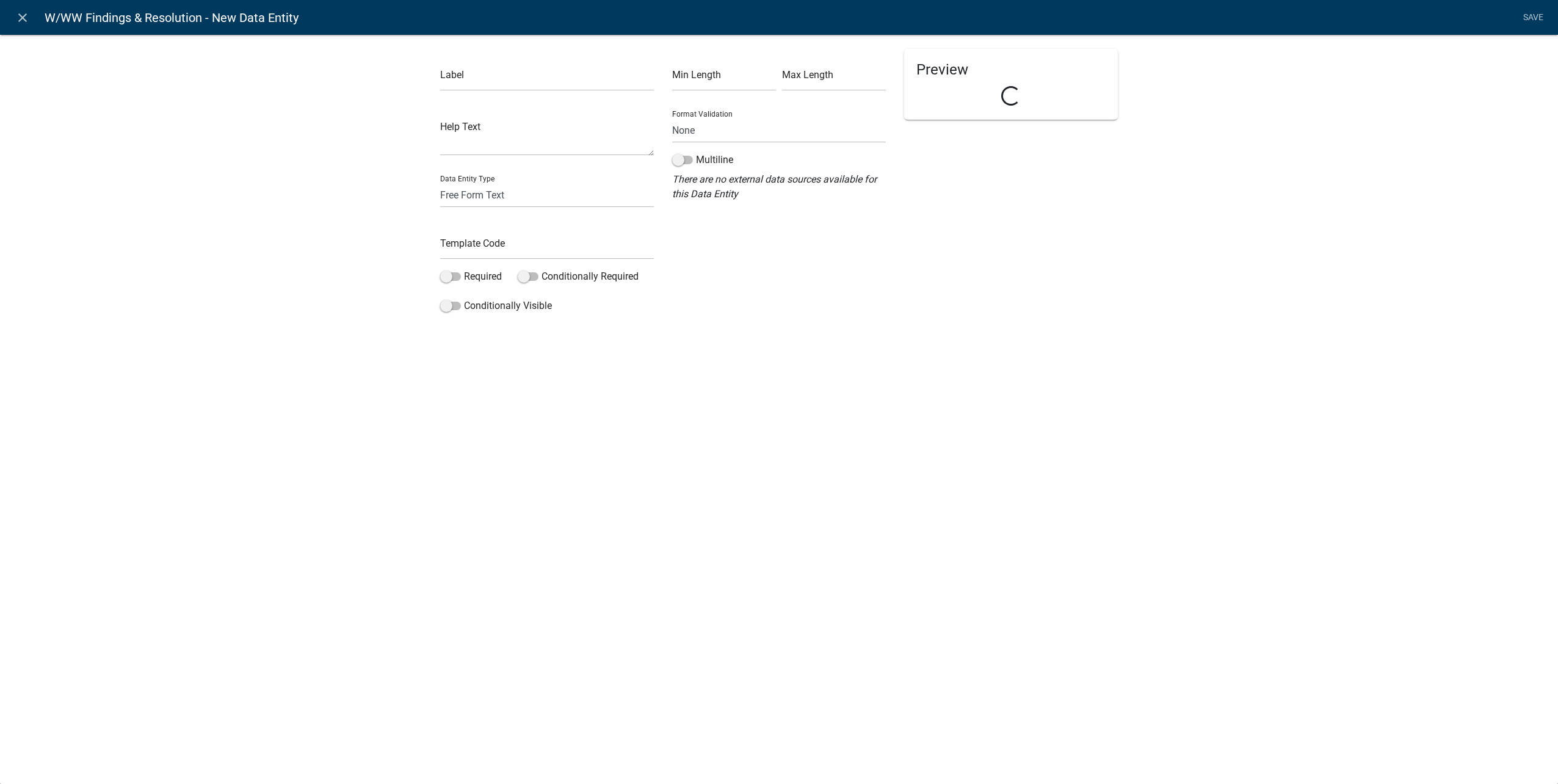
drag, startPoint x: 481, startPoint y: 95, endPoint x: 482, endPoint y: 89, distance: 6.1
click at [482, 90] on div "Label Help Text Data Entity Type Free Form Text Document Display Entity Value F…" at bounding box center [547, 183] width 232 height 269
click at [483, 81] on input "text" at bounding box center [547, 78] width 213 height 25
type input "Notes/Resolution"
click at [541, 207] on select "Free Form Text Document Display Entity Value Fee Numeric Data Date Map Sketch D…" at bounding box center [547, 195] width 213 height 25
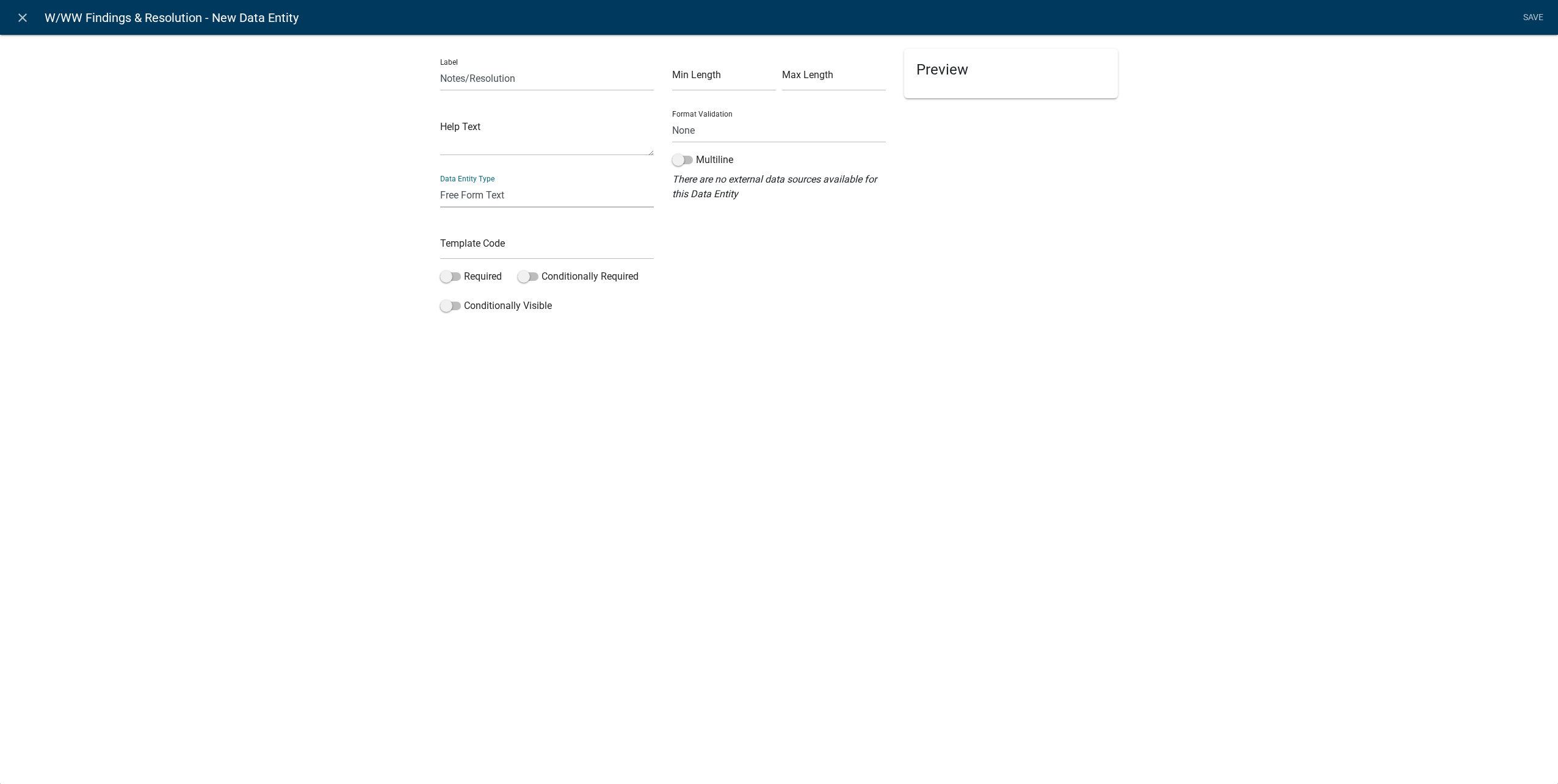
click at [904, 285] on div "Preview" at bounding box center [1011, 183] width 232 height 269
click at [462, 247] on input "text" at bounding box center [547, 247] width 213 height 25
type input "WWWNotesResolution"
click at [455, 271] on label "Required" at bounding box center [471, 276] width 61 height 14
click at [464, 269] on input "Required" at bounding box center [464, 269] width 0 height 0
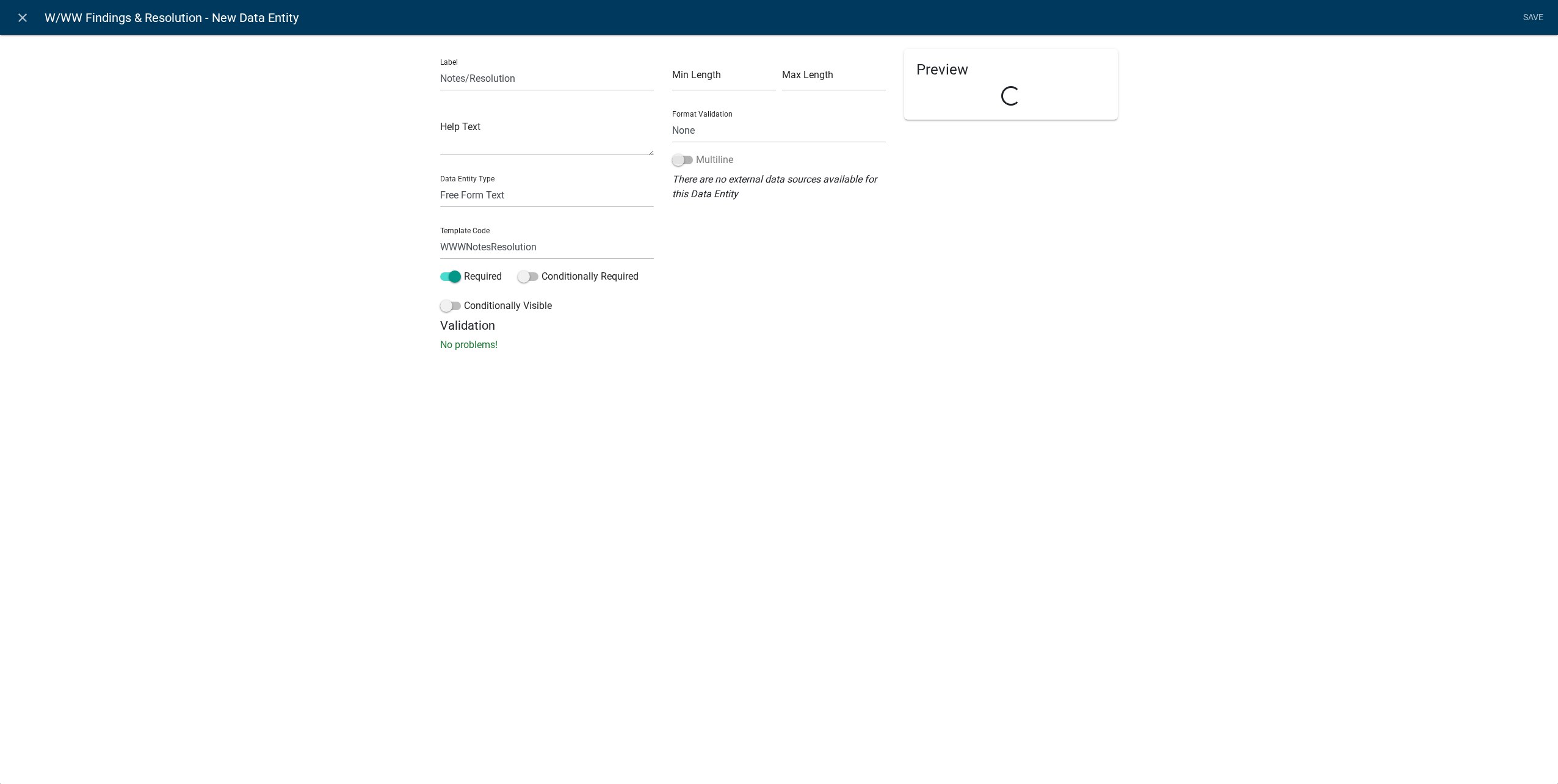
click at [682, 160] on span at bounding box center [683, 160] width 20 height 9
click at [696, 153] on input "Multiline" at bounding box center [696, 153] width 0 height 0
click at [1535, 24] on link "Save" at bounding box center [1533, 18] width 31 height 23
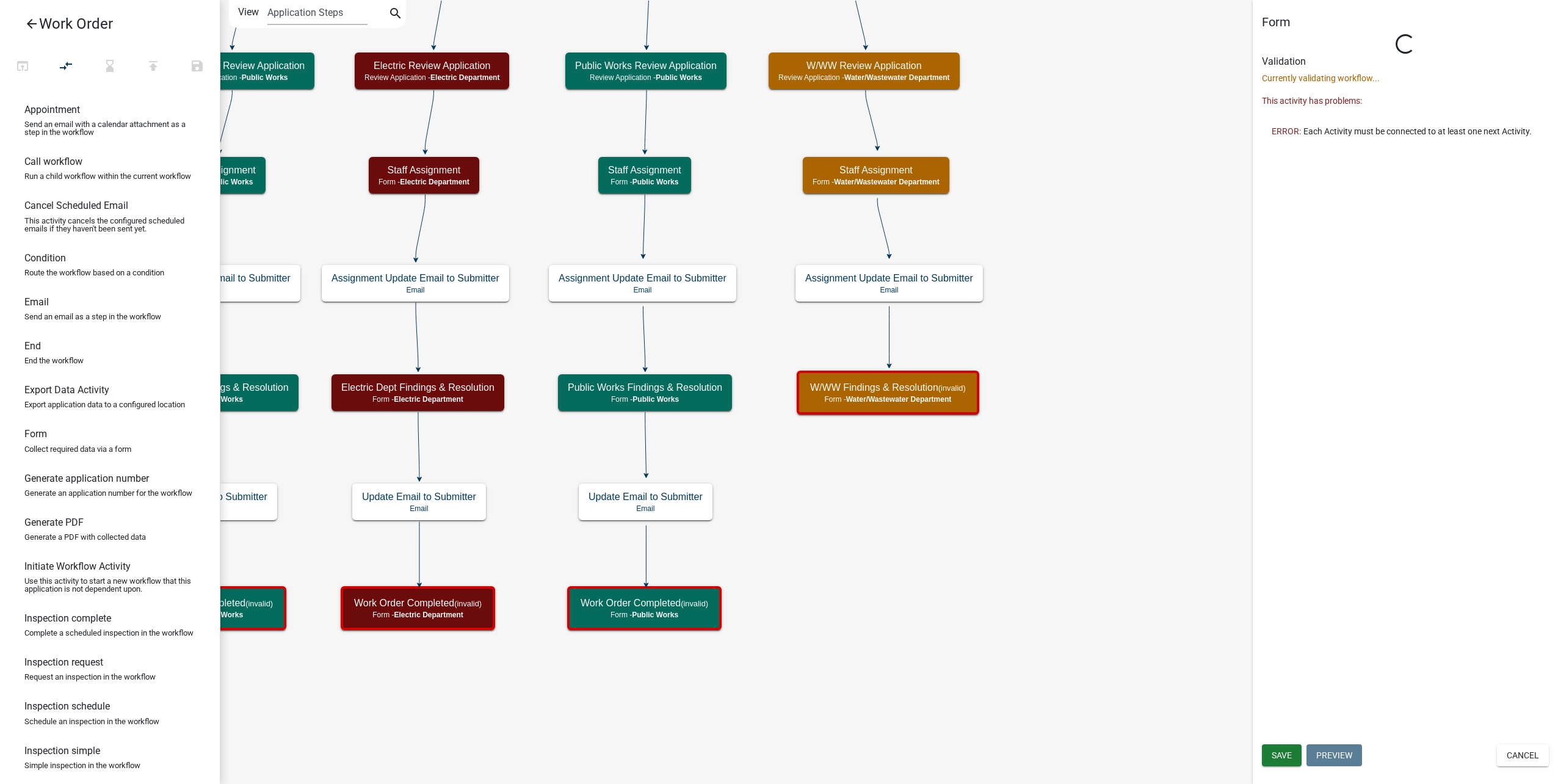
select select "32A135E6-3B60-4157-B54A-23080F461975"
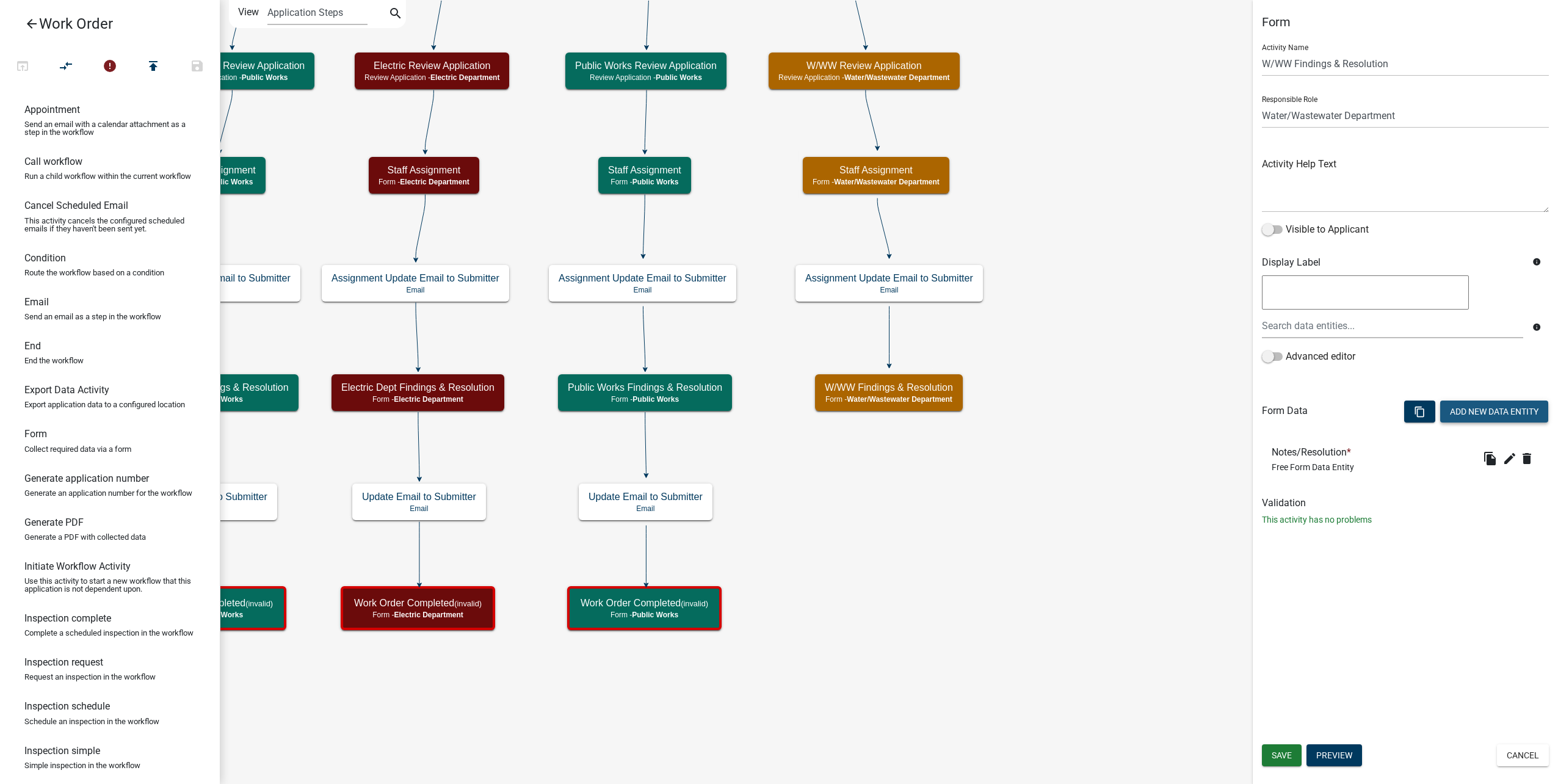
click at [1489, 403] on button "Add New Data Entity" at bounding box center [1494, 411] width 108 height 22
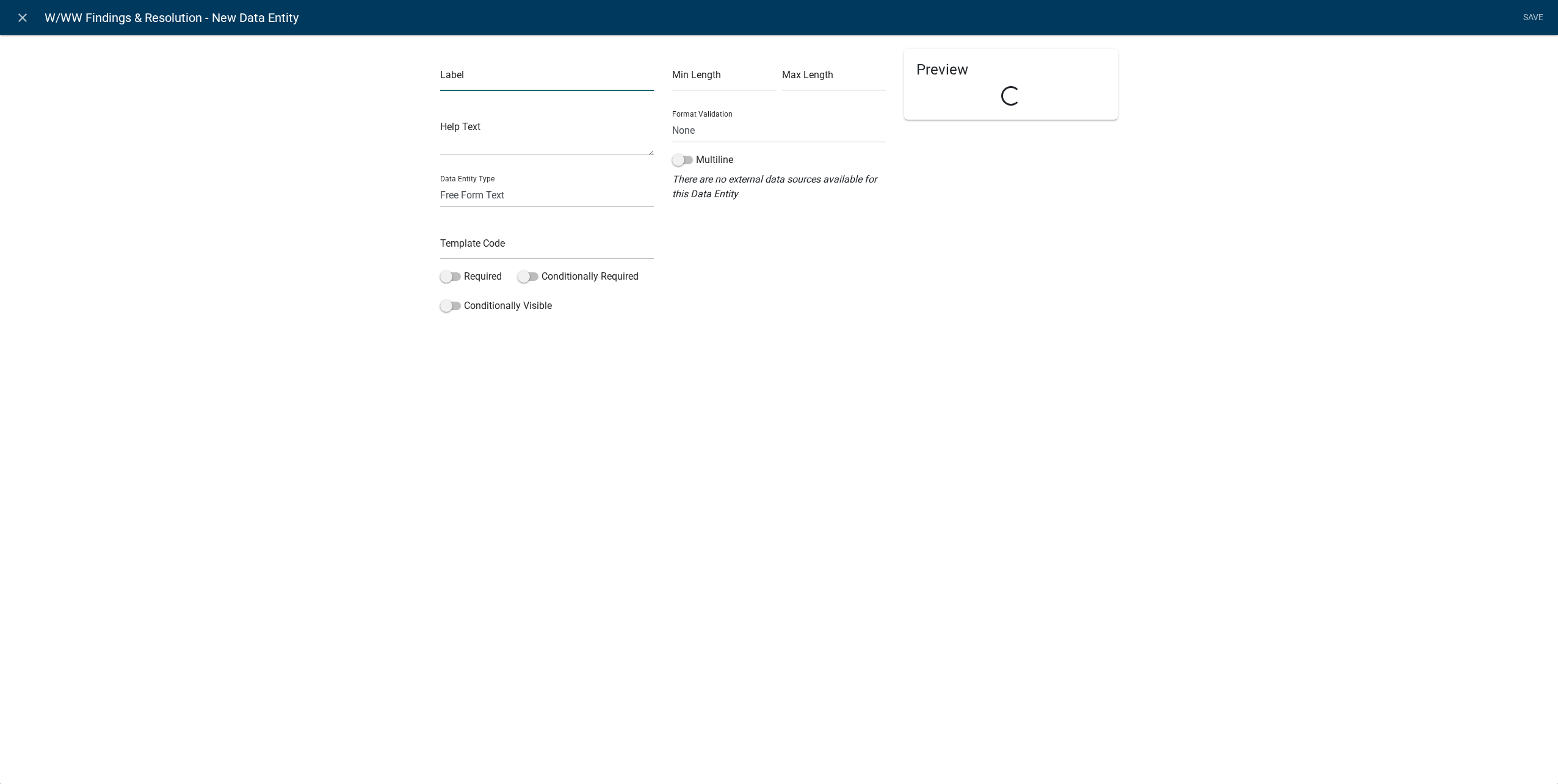
click at [475, 73] on input "text" at bounding box center [547, 78] width 213 height 25
type input "Attachments"
click at [511, 190] on select "Free Form Text Document Display Entity Value Fee Numeric Data Date Map Sketch D…" at bounding box center [547, 195] width 213 height 25
select select "document"
click at [440, 183] on select "Free Form Text Document Display Entity Value Fee Numeric Data Date Map Sketch D…" at bounding box center [547, 195] width 213 height 25
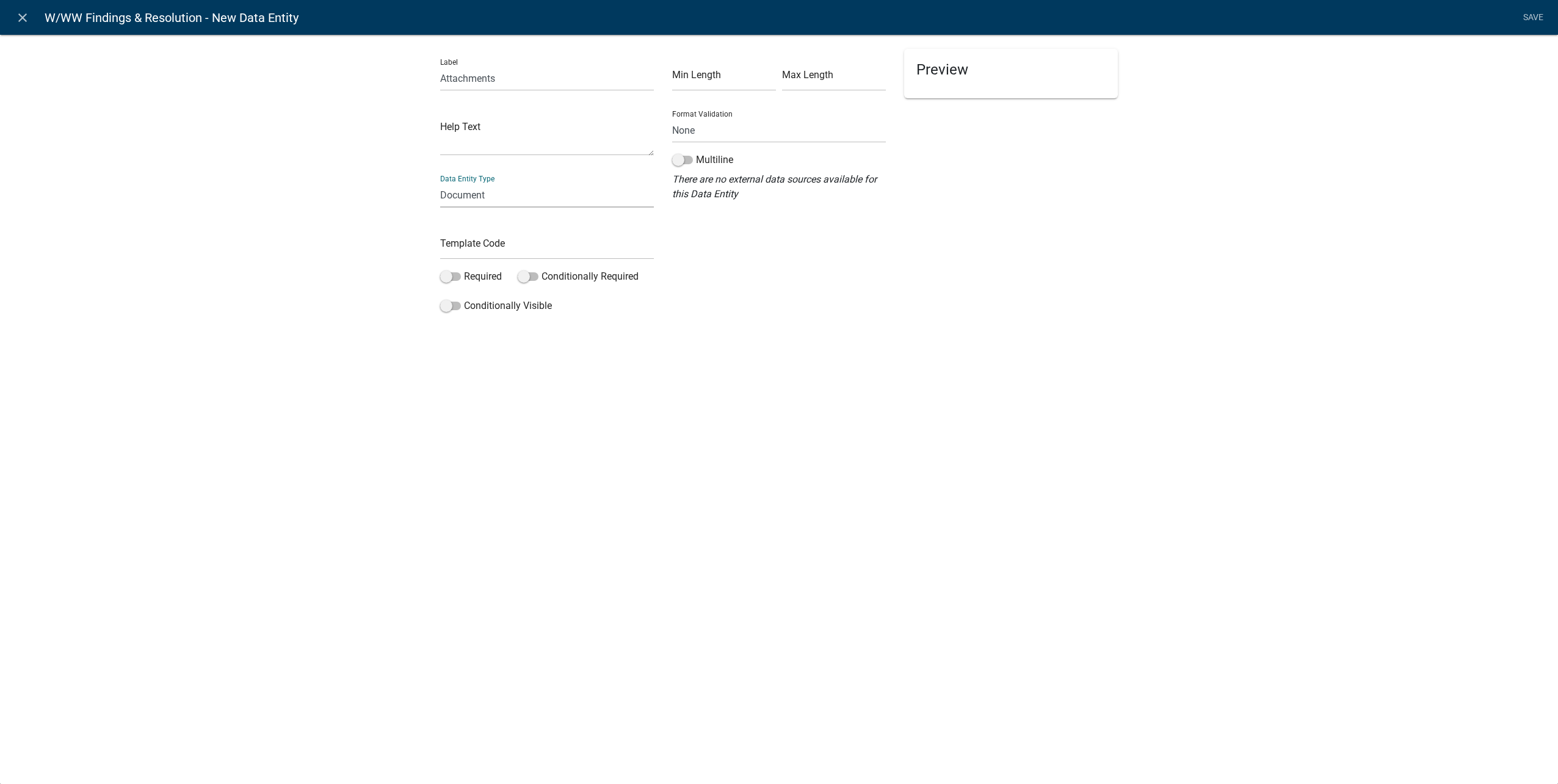
select select "document"
click at [723, 81] on input "text" at bounding box center [779, 78] width 213 height 25
paste input "pdf,jpeg,jpg,xls,doc,docx,xlsx"
type input "pdf,jpeg,jpg,xls,doc,docx,xlsx"
click at [466, 247] on input "text" at bounding box center [547, 247] width 213 height 25
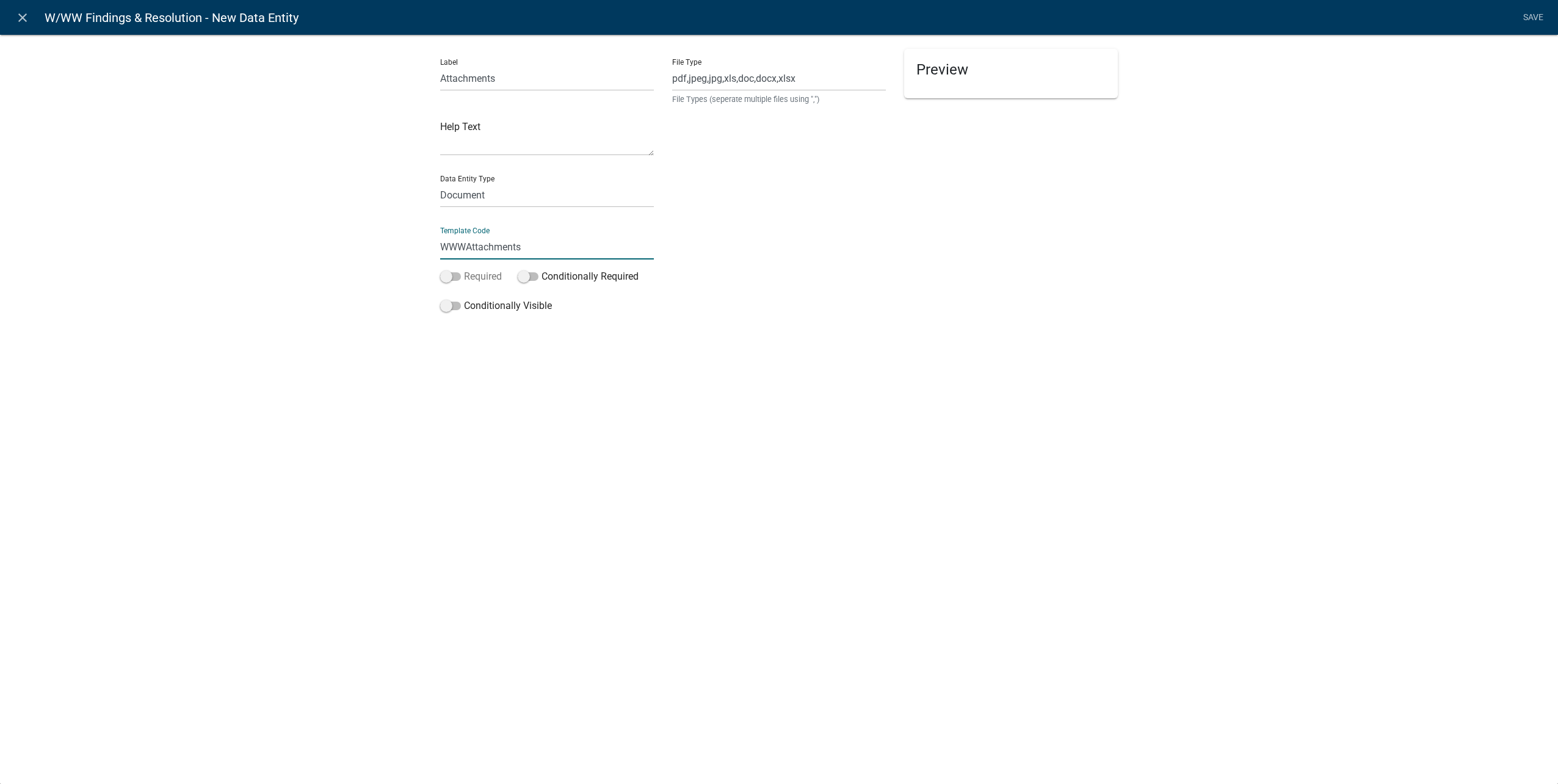
type input "WWWAttachments"
click at [451, 277] on span at bounding box center [451, 276] width 20 height 9
click at [464, 269] on input "Required" at bounding box center [464, 269] width 0 height 0
click at [453, 277] on span at bounding box center [451, 276] width 20 height 9
click at [464, 269] on input "Required" at bounding box center [464, 269] width 0 height 0
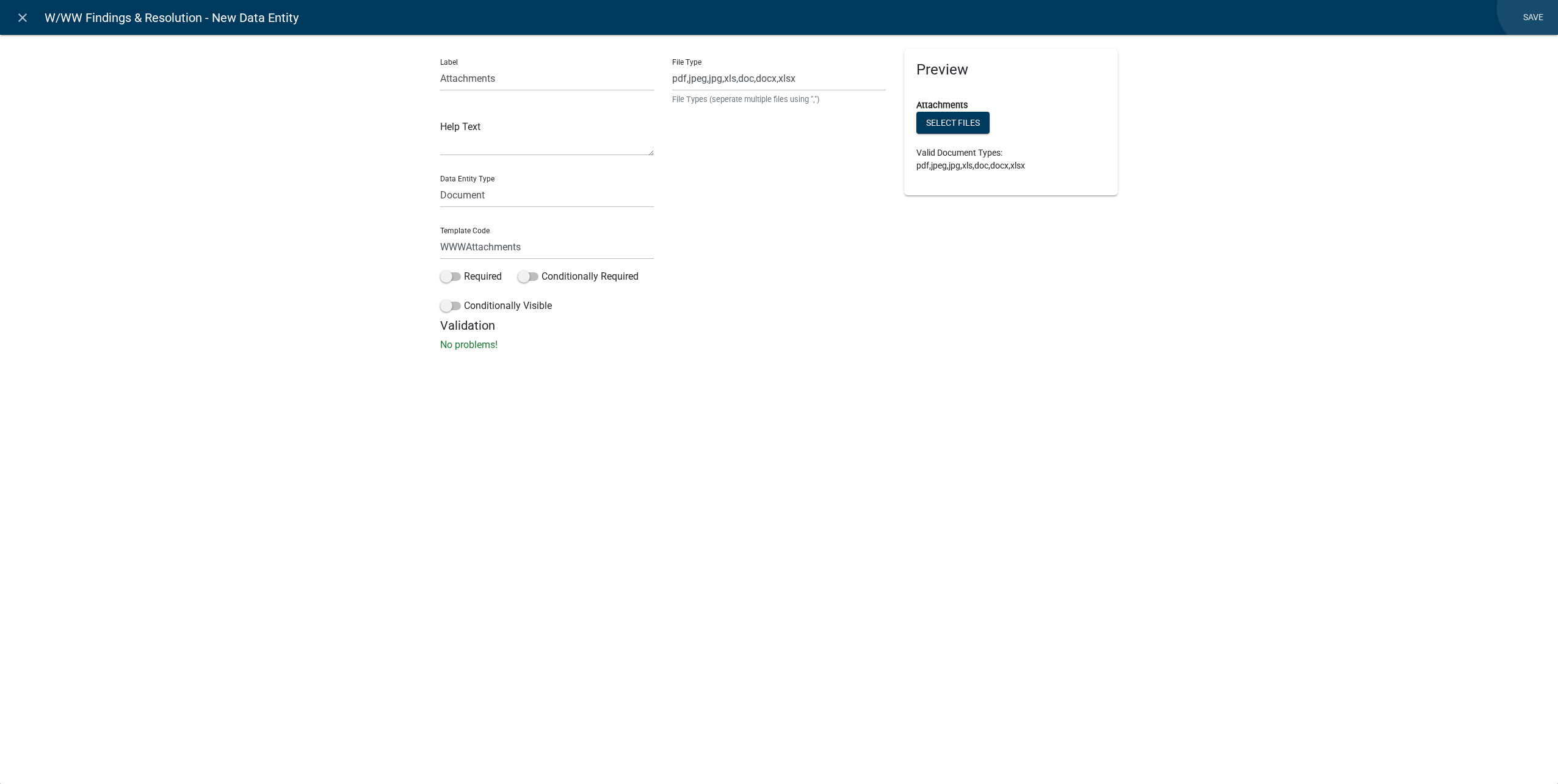
click at [1535, 8] on link "Save" at bounding box center [1533, 18] width 31 height 23
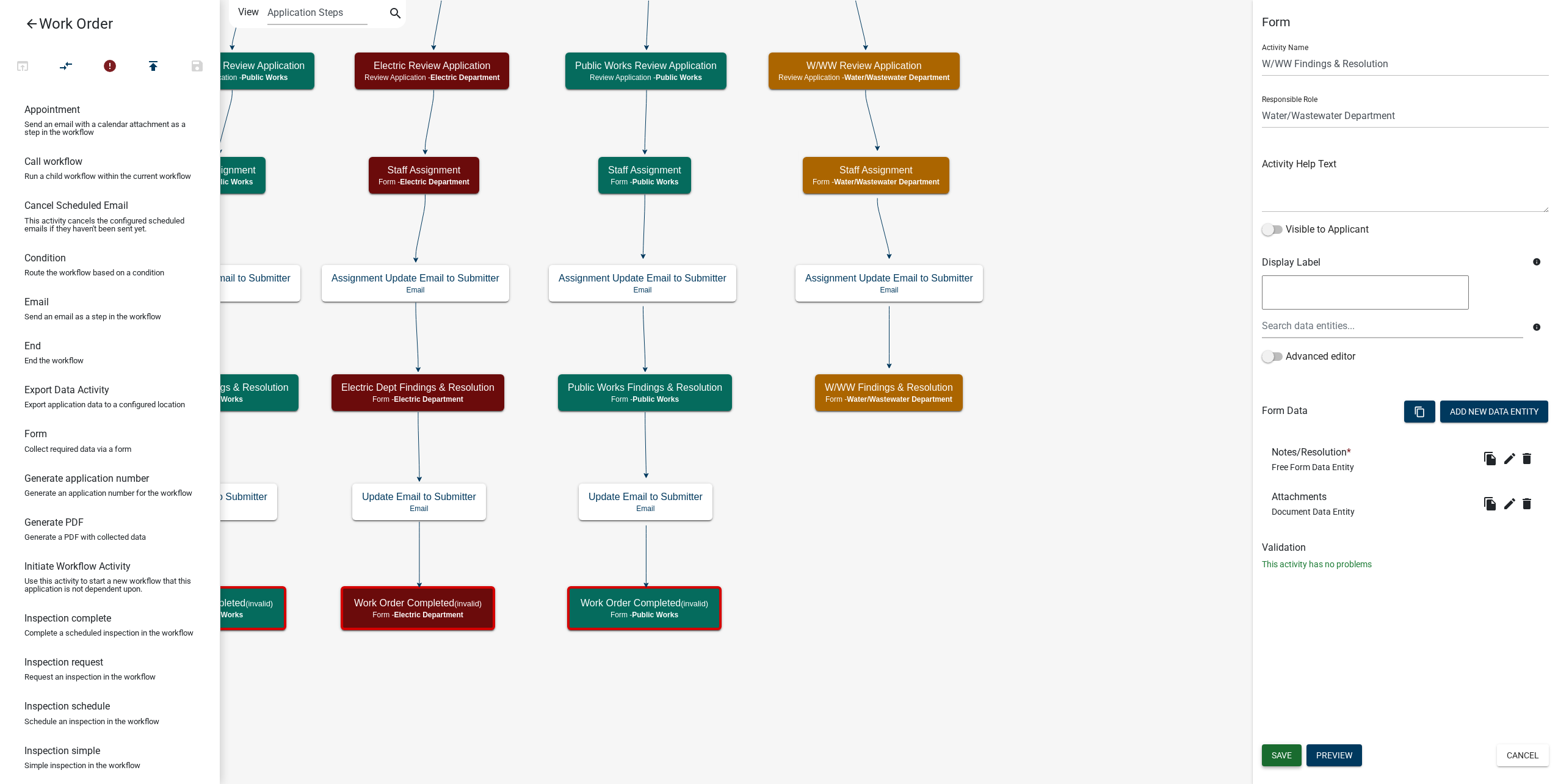
click at [1279, 749] on button "Save" at bounding box center [1282, 755] width 40 height 22
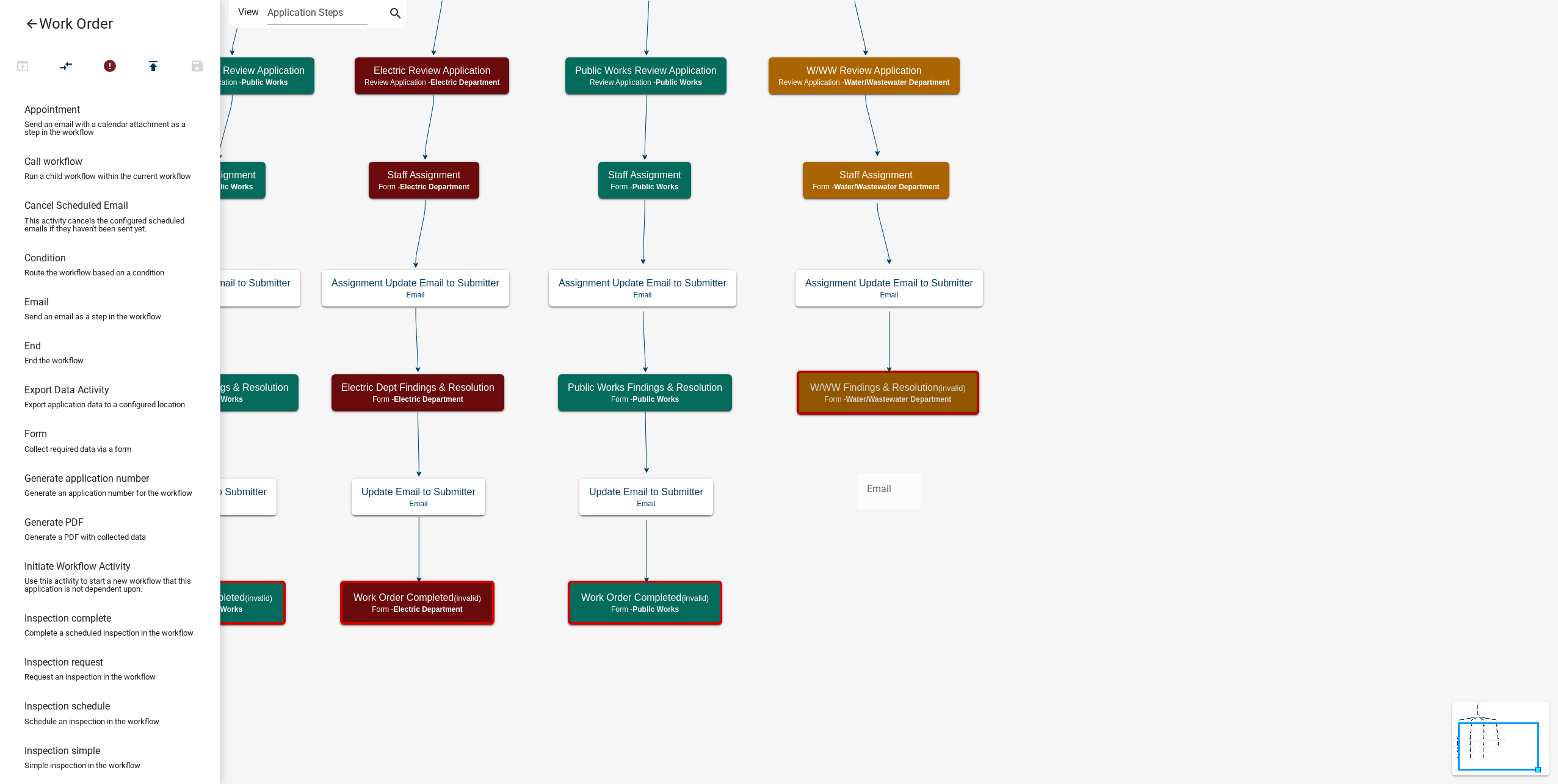
drag, startPoint x: 50, startPoint y: 318, endPoint x: 857, endPoint y: 464, distance: 820.1
click at [857, 464] on div "arrow_back Work Order open_in_browser compare_arrows error publish save Appoint…" at bounding box center [779, 392] width 1558 height 784
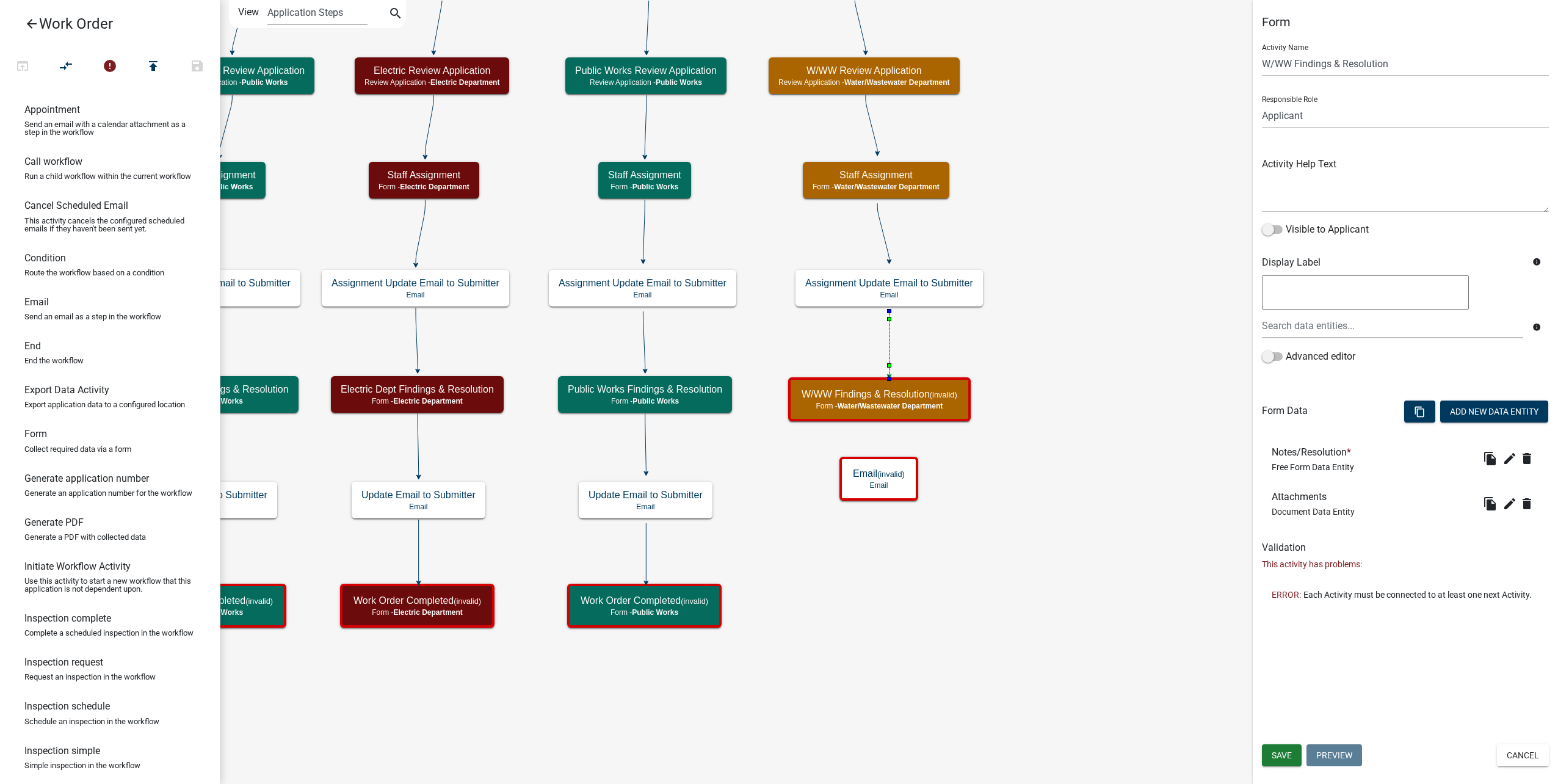
click at [890, 369] on icon at bounding box center [890, 344] width 0 height 64
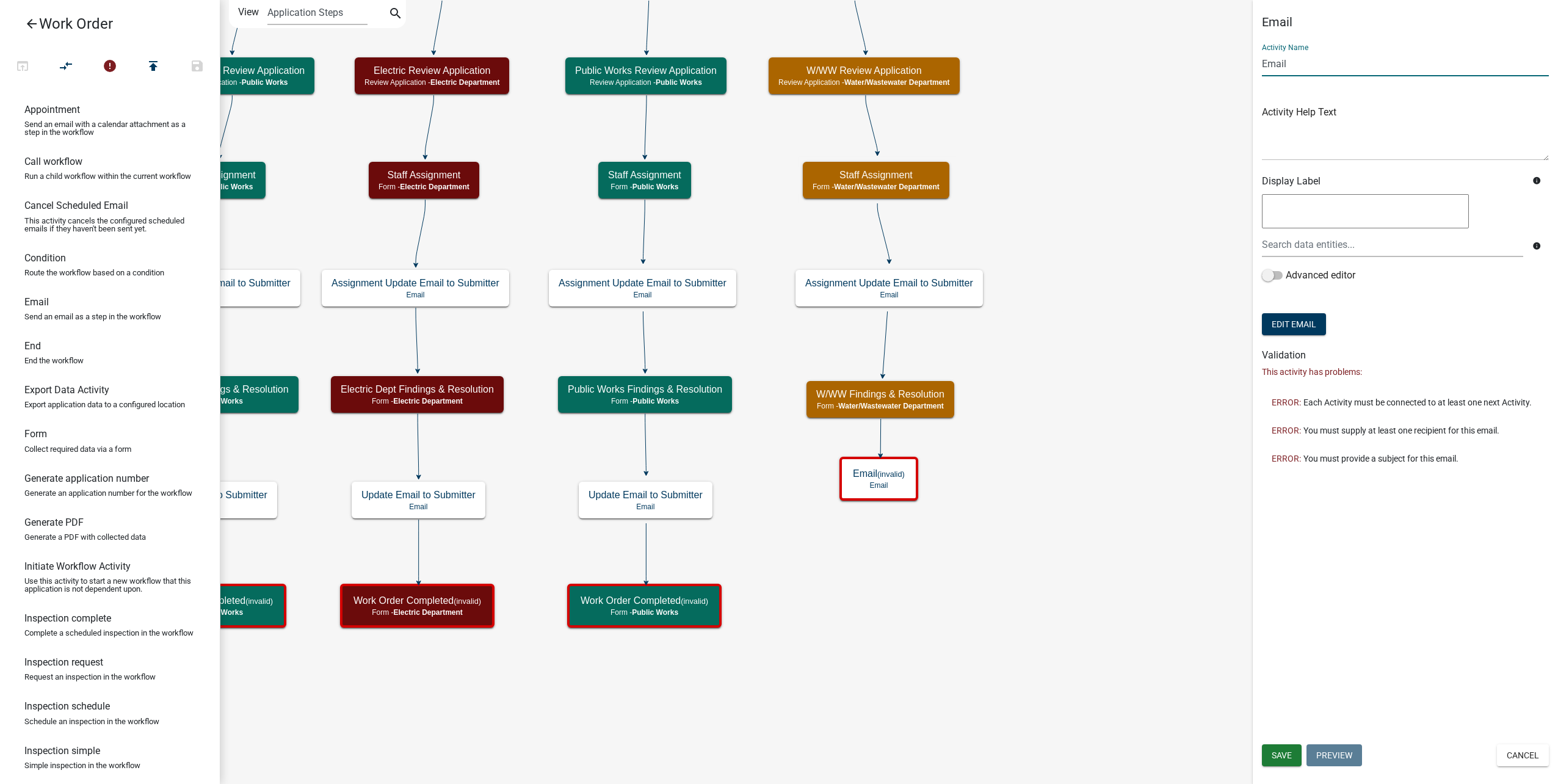
drag, startPoint x: 1323, startPoint y: 59, endPoint x: 1141, endPoint y: 65, distance: 182.1
click at [1141, 64] on main "Start Start - Applicant Type of Work Order Form - Applicant Building Maintenanc…" at bounding box center [888, 392] width 1338 height 784
type input "Update Email to Submitter"
click at [1302, 330] on button "Edit Email" at bounding box center [1294, 324] width 64 height 22
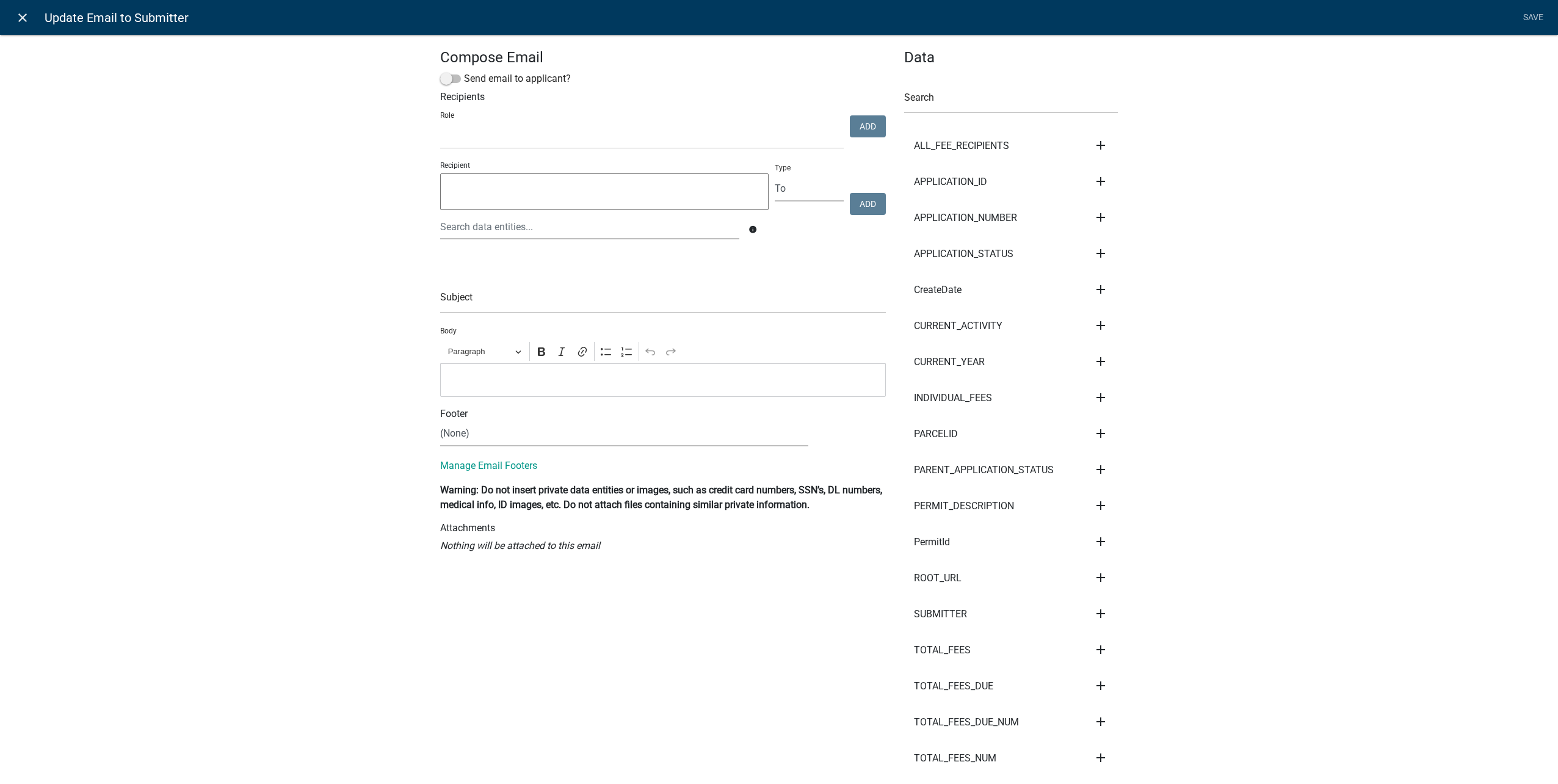
click at [11, 12] on link "close" at bounding box center [22, 17] width 25 height 25
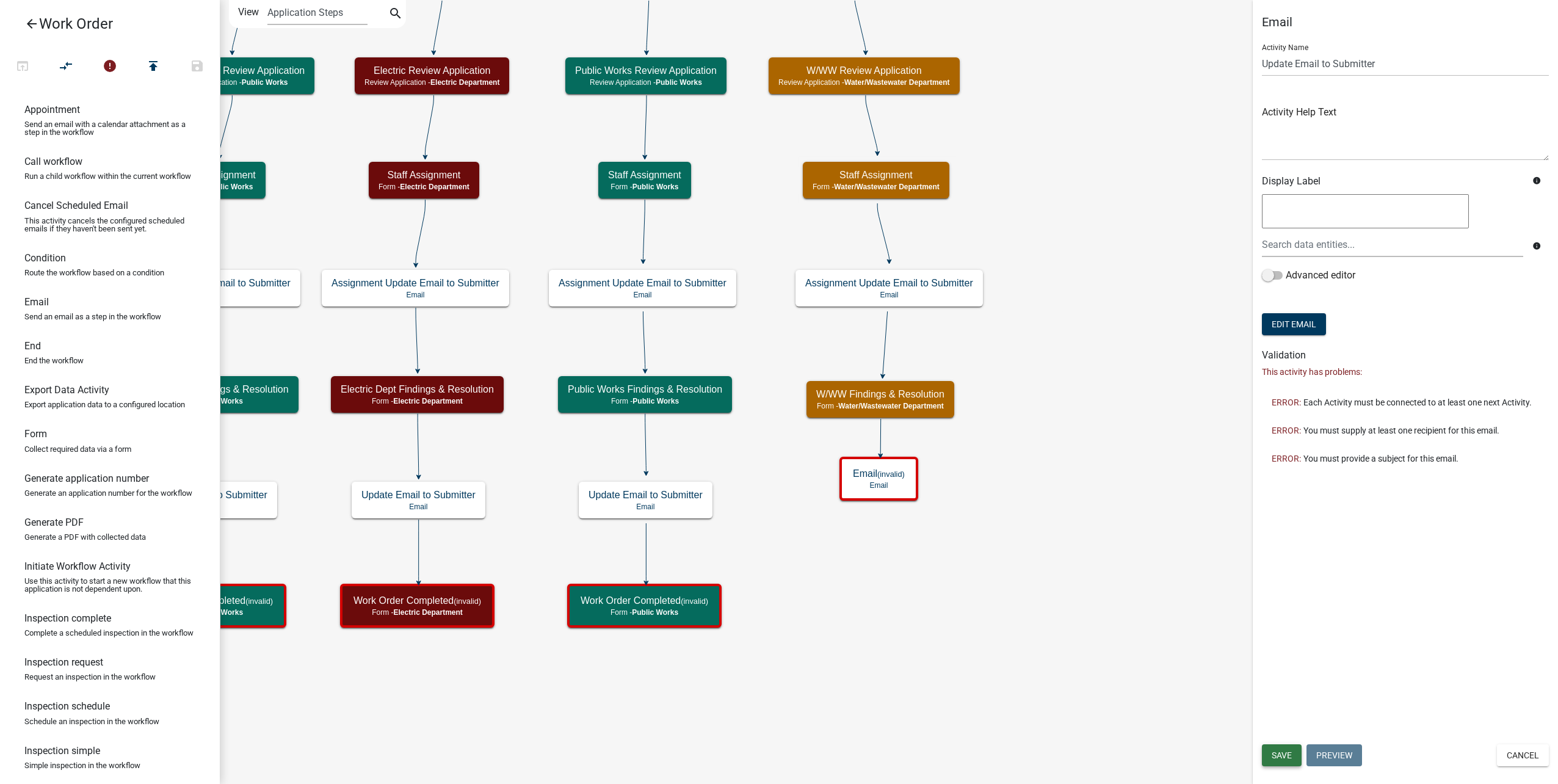
click at [1285, 751] on span "Save" at bounding box center [1282, 755] width 20 height 10
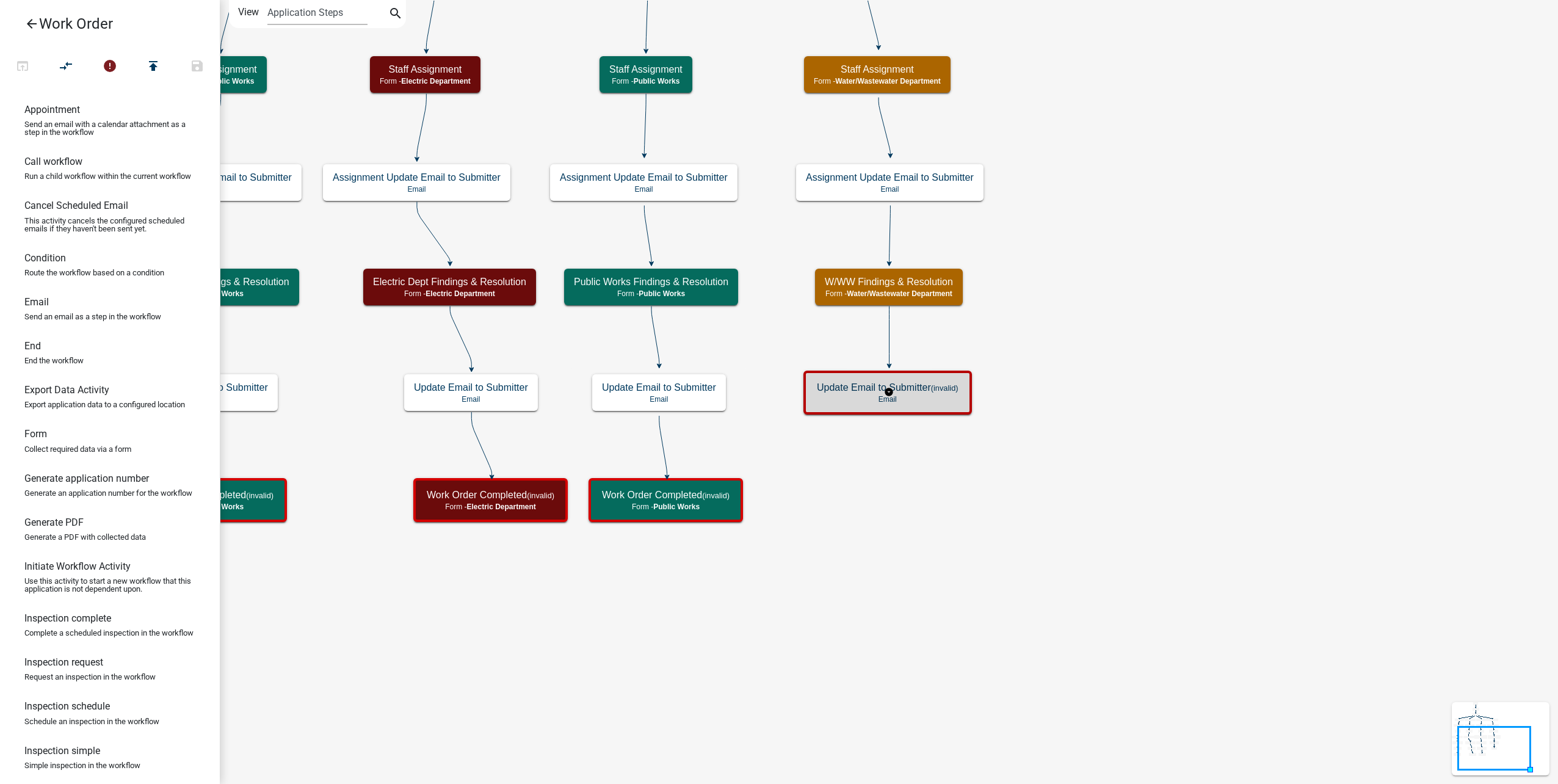
click at [957, 410] on div "Update Email to Submitter (invalid) Email" at bounding box center [887, 392] width 168 height 44
click at [957, 410] on div "Update Email to Submitter (invalid) Email" at bounding box center [888, 393] width 161 height 37
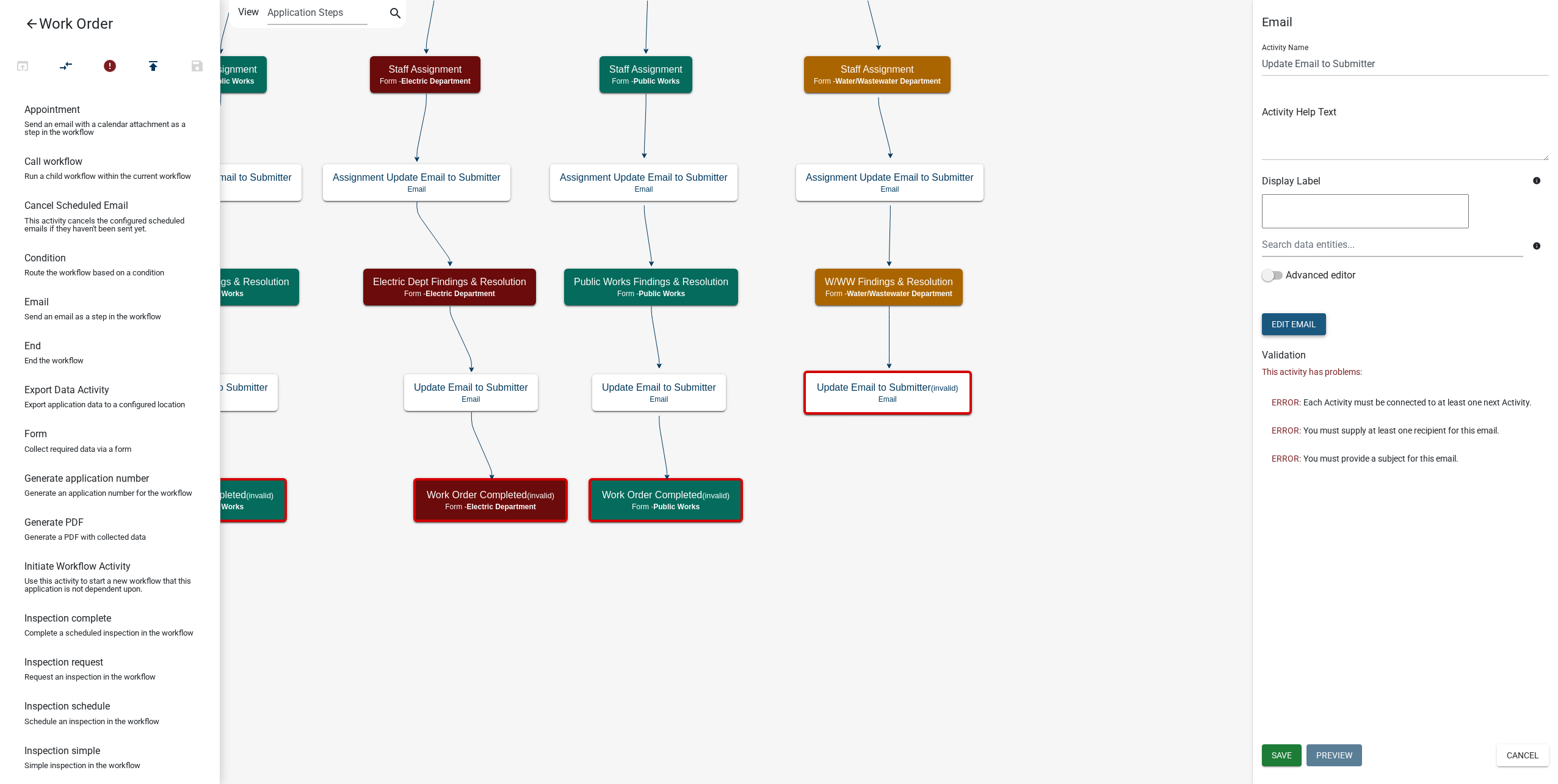
click at [1308, 326] on button "Edit Email" at bounding box center [1294, 324] width 64 height 22
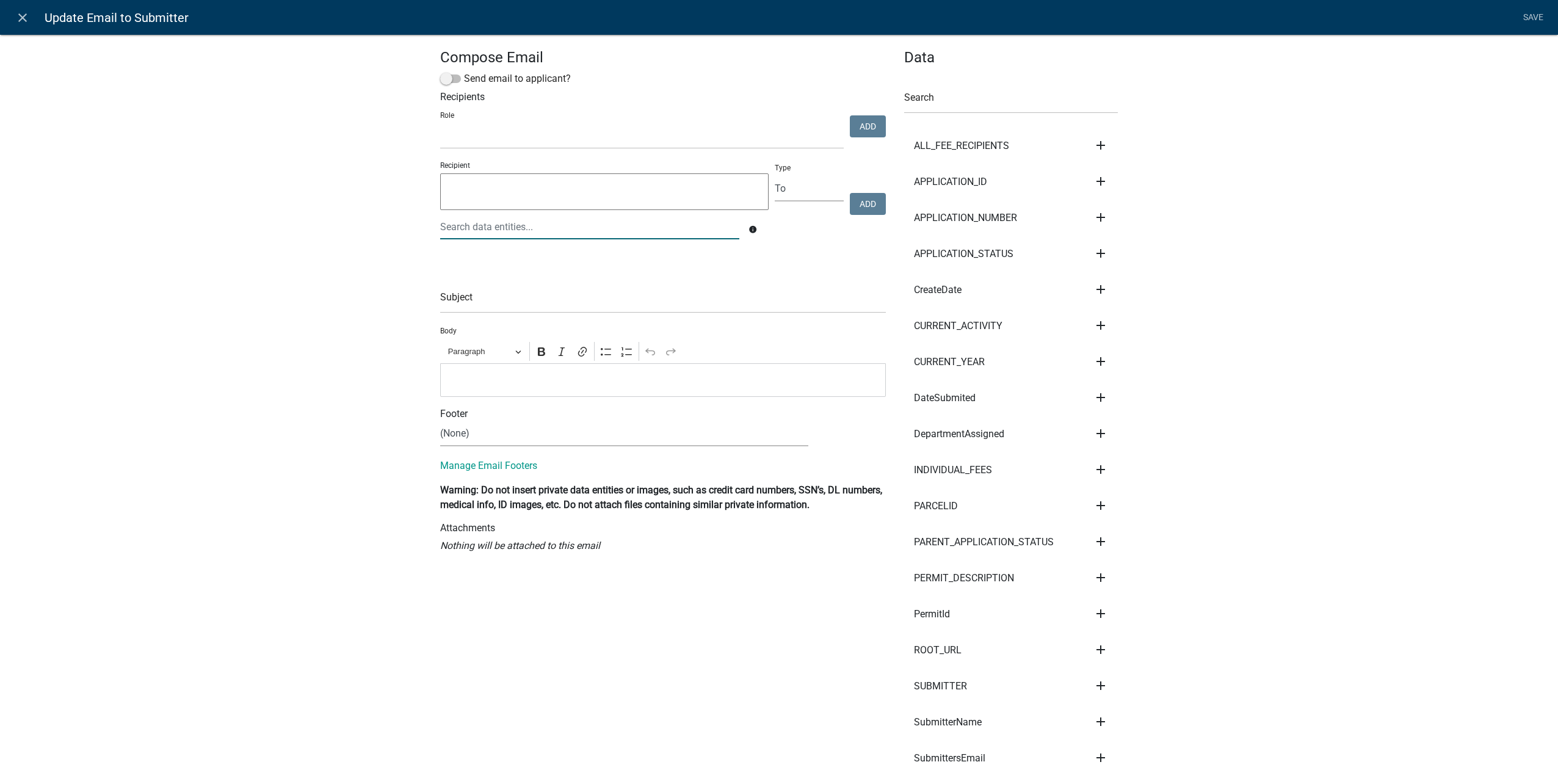
click at [505, 225] on div at bounding box center [590, 226] width 318 height 25
type input "sub"
click at [510, 294] on ngb-highlight "Sub mittersEmail" at bounding box center [481, 292] width 72 height 10
type textarea "SubmittersEmail"
click at [856, 204] on button "Add" at bounding box center [867, 204] width 36 height 22
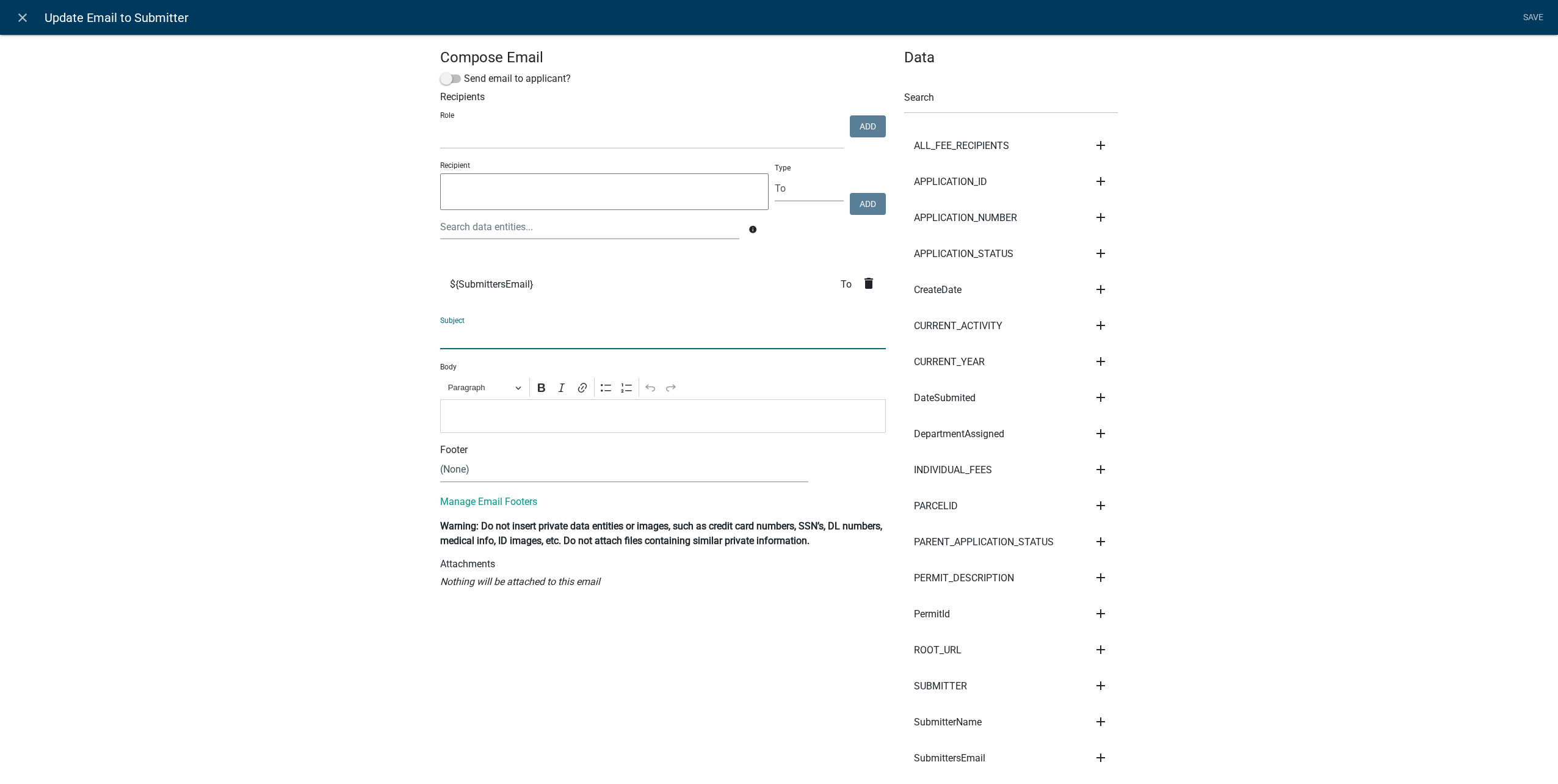
click at [472, 331] on input "text" at bounding box center [663, 336] width 446 height 25
type input "A work order you submitted has an update"
click at [455, 409] on p "Editor editing area: main. Press Alt+0 for help." at bounding box center [663, 415] width 433 height 14
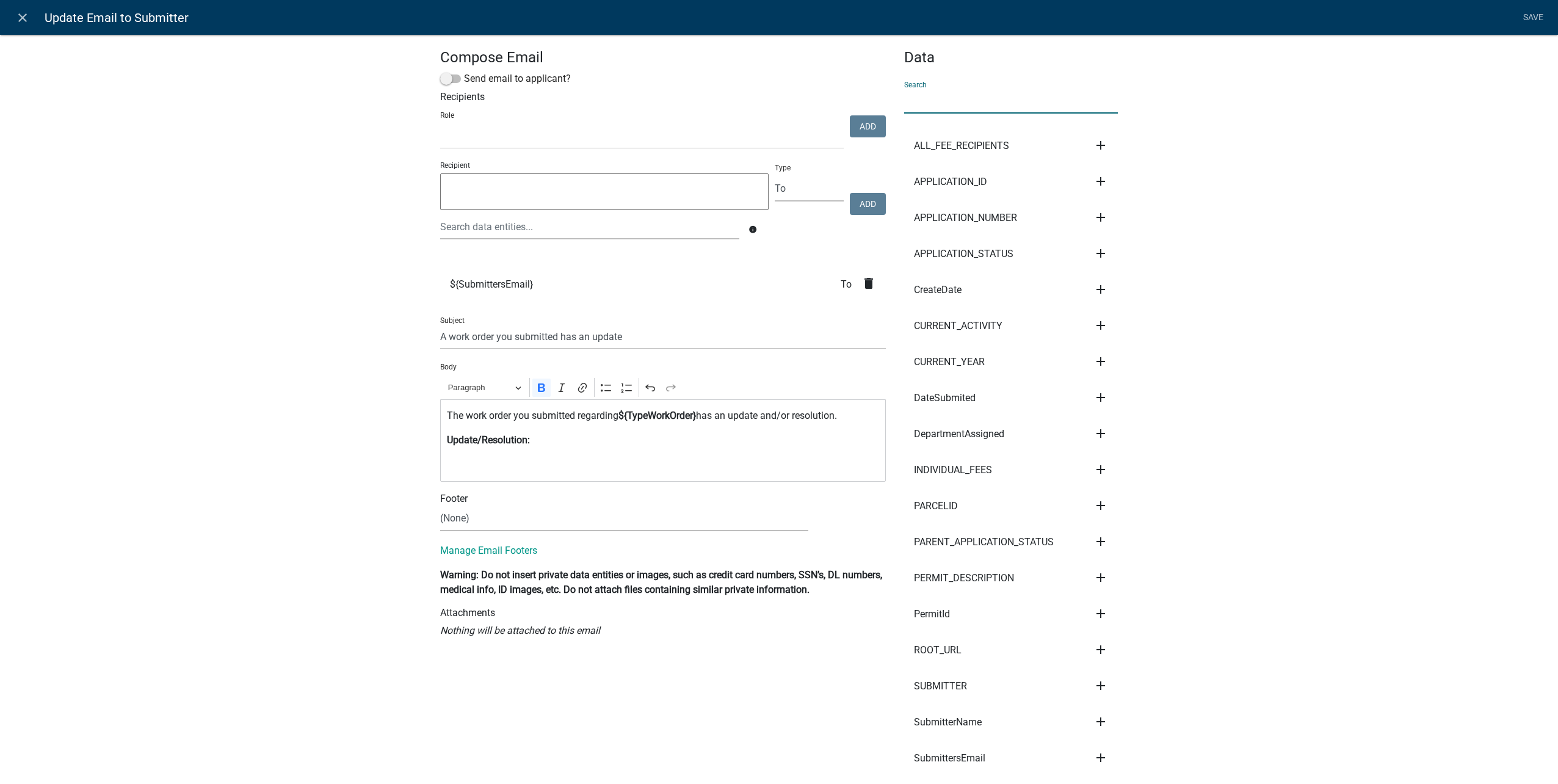
click at [957, 97] on input "text" at bounding box center [1010, 101] width 213 height 25
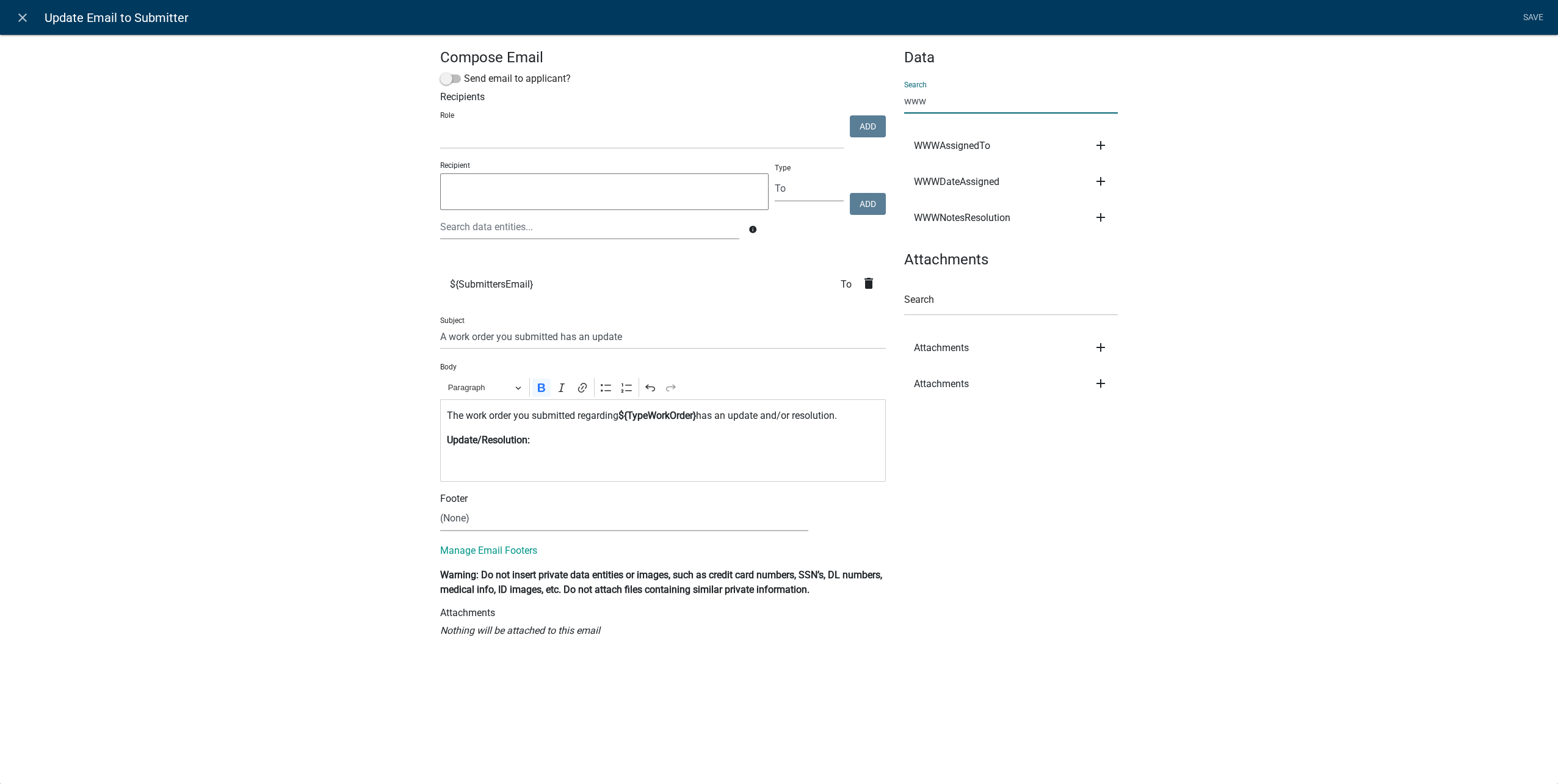
type input "www"
click at [1100, 221] on icon "add" at bounding box center [1100, 217] width 14 height 14
click at [1126, 258] on button "Body" at bounding box center [1142, 258] width 98 height 29
click at [1536, 18] on link "Save" at bounding box center [1533, 18] width 31 height 23
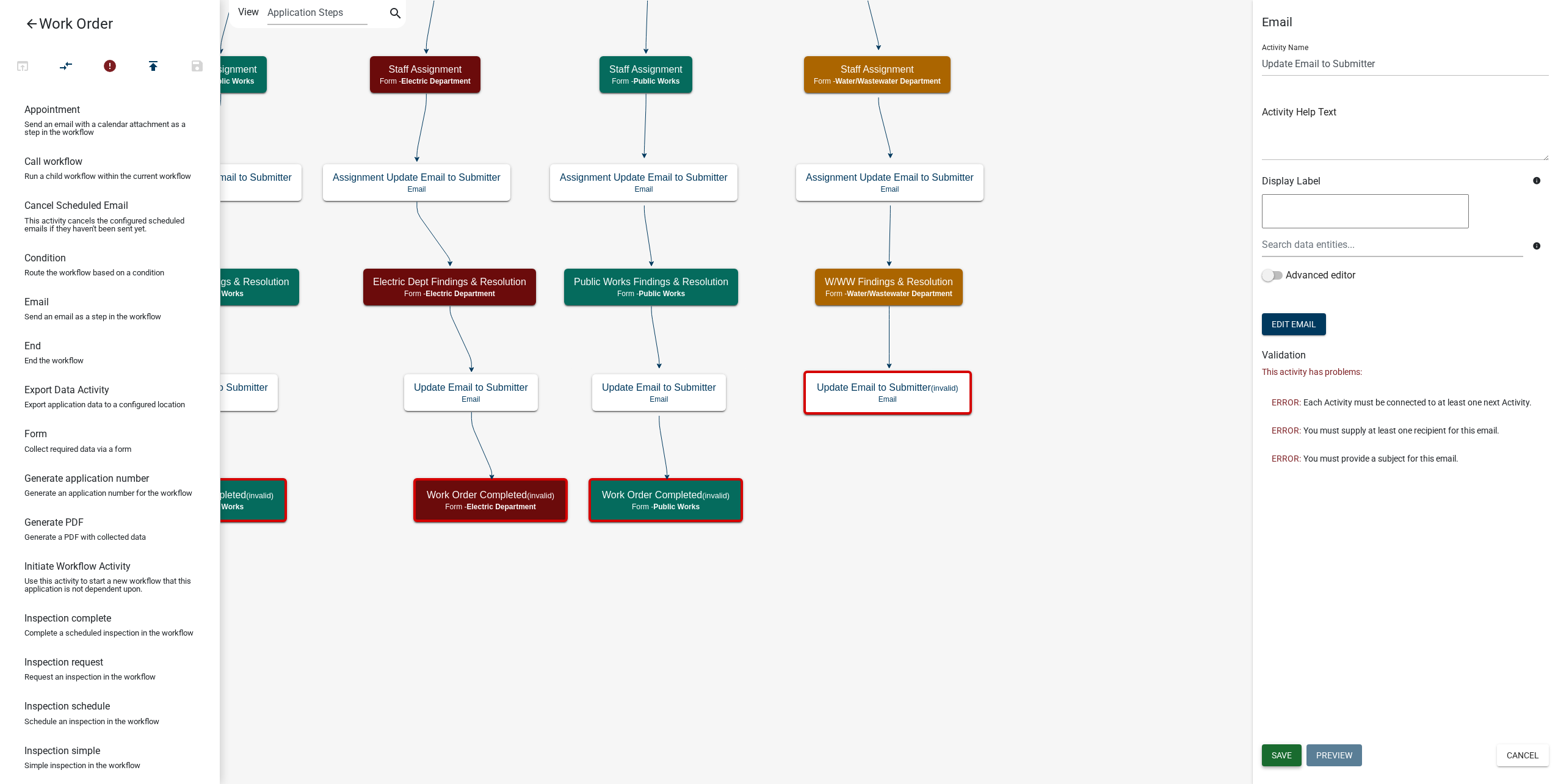
click at [1291, 759] on span "Save" at bounding box center [1282, 755] width 20 height 10
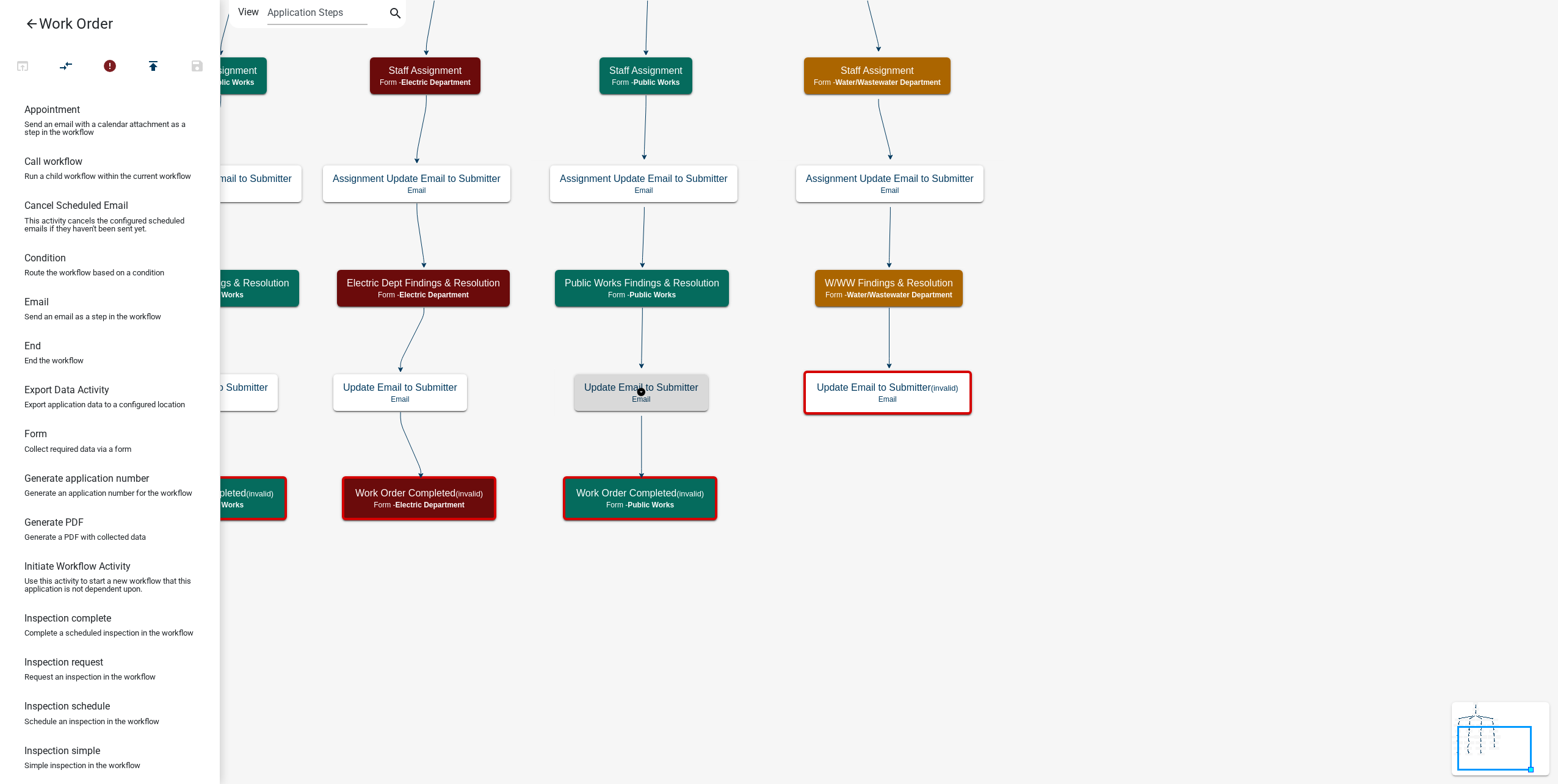
click at [693, 393] on h5 "Update Email to Submitter" at bounding box center [641, 387] width 114 height 12
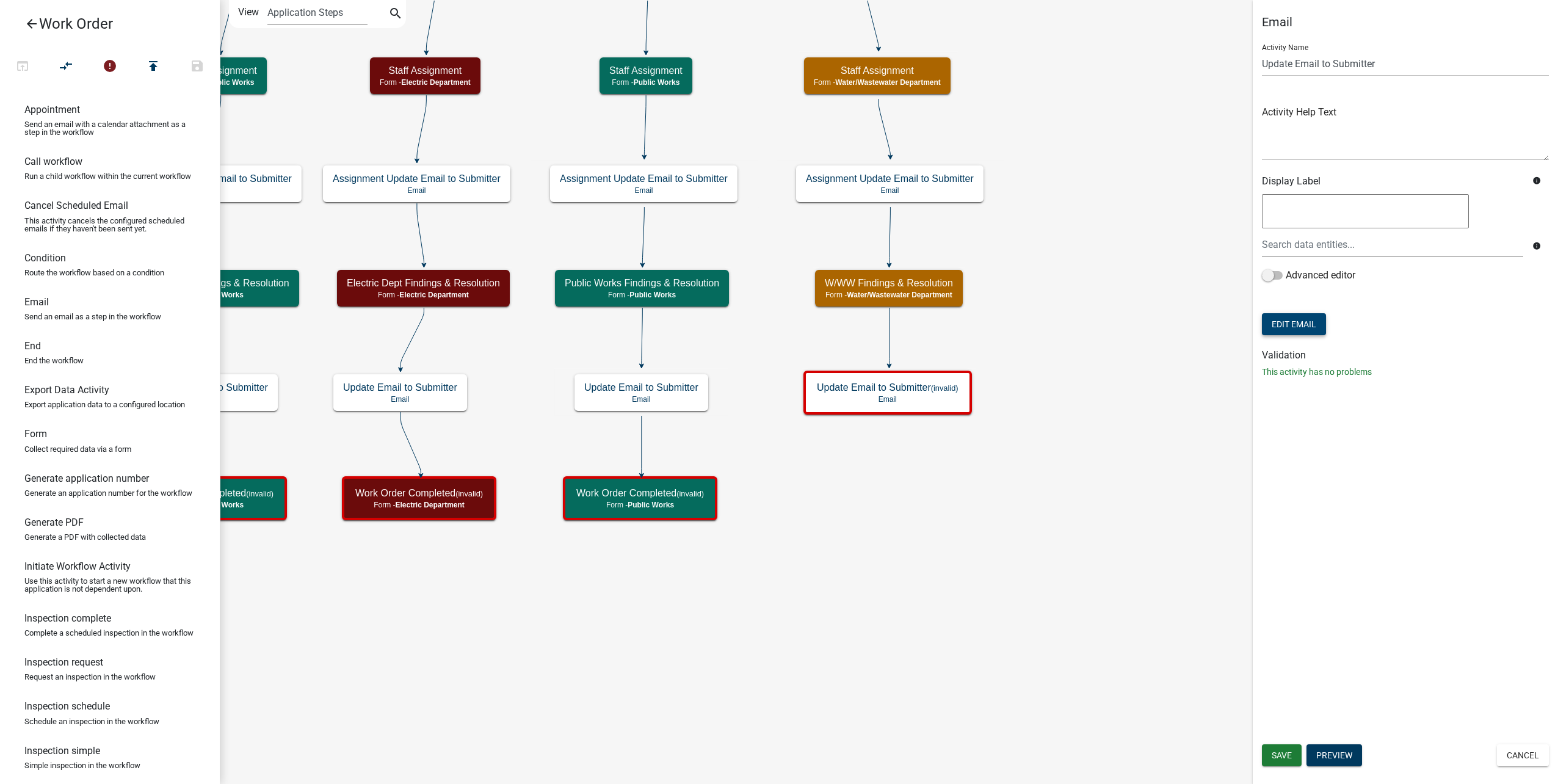
click at [1280, 327] on button "Edit Email" at bounding box center [1294, 324] width 64 height 22
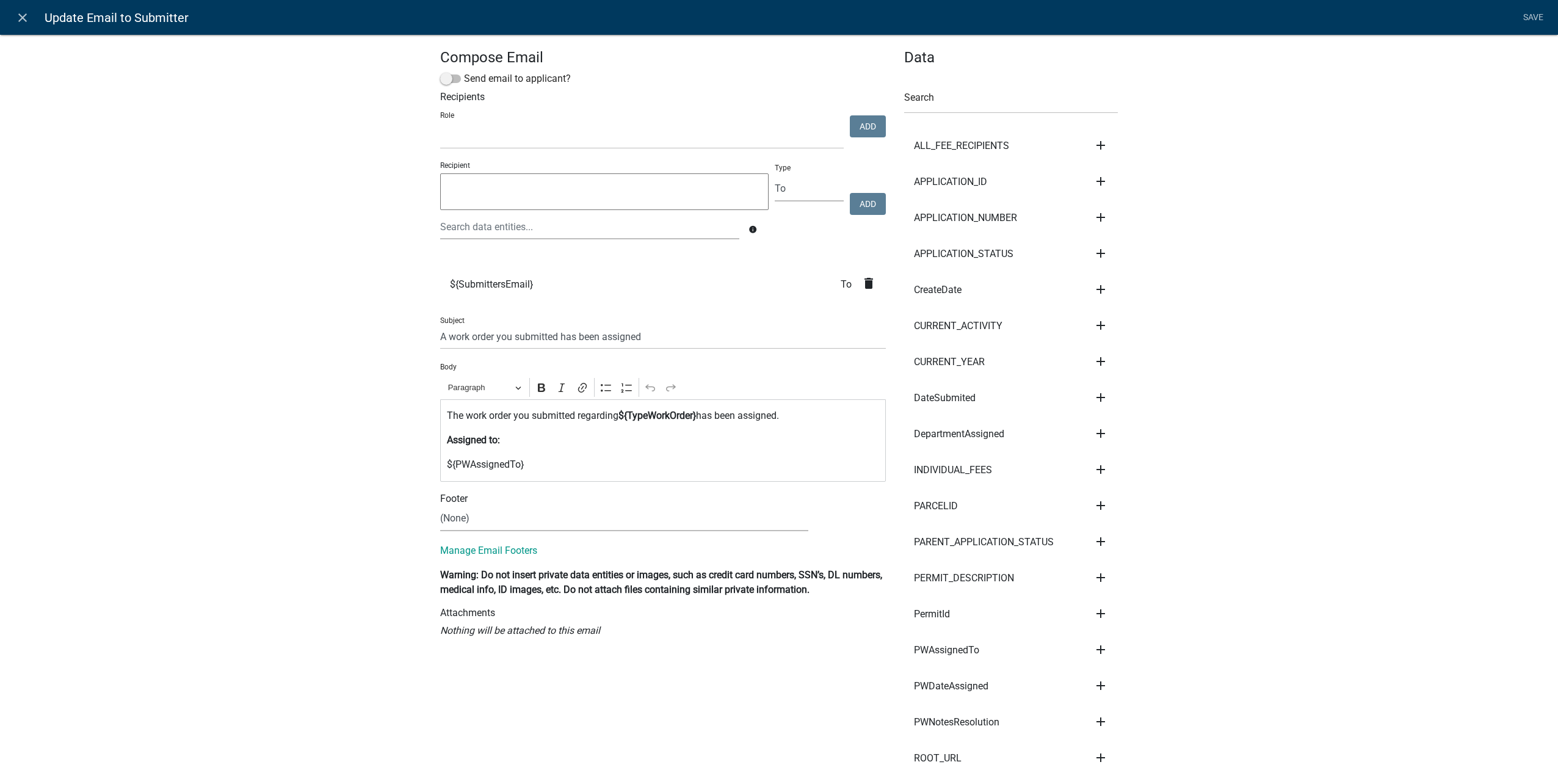
select select
drag, startPoint x: 635, startPoint y: 334, endPoint x: 130, endPoint y: 285, distance: 507.4
click at [130, 285] on div "Compose Email Send email to applicant? Recipients Role Public Works Building Ma…" at bounding box center [779, 732] width 1558 height 1436
paste input "an update"
type input "A work order you submitted has an update"
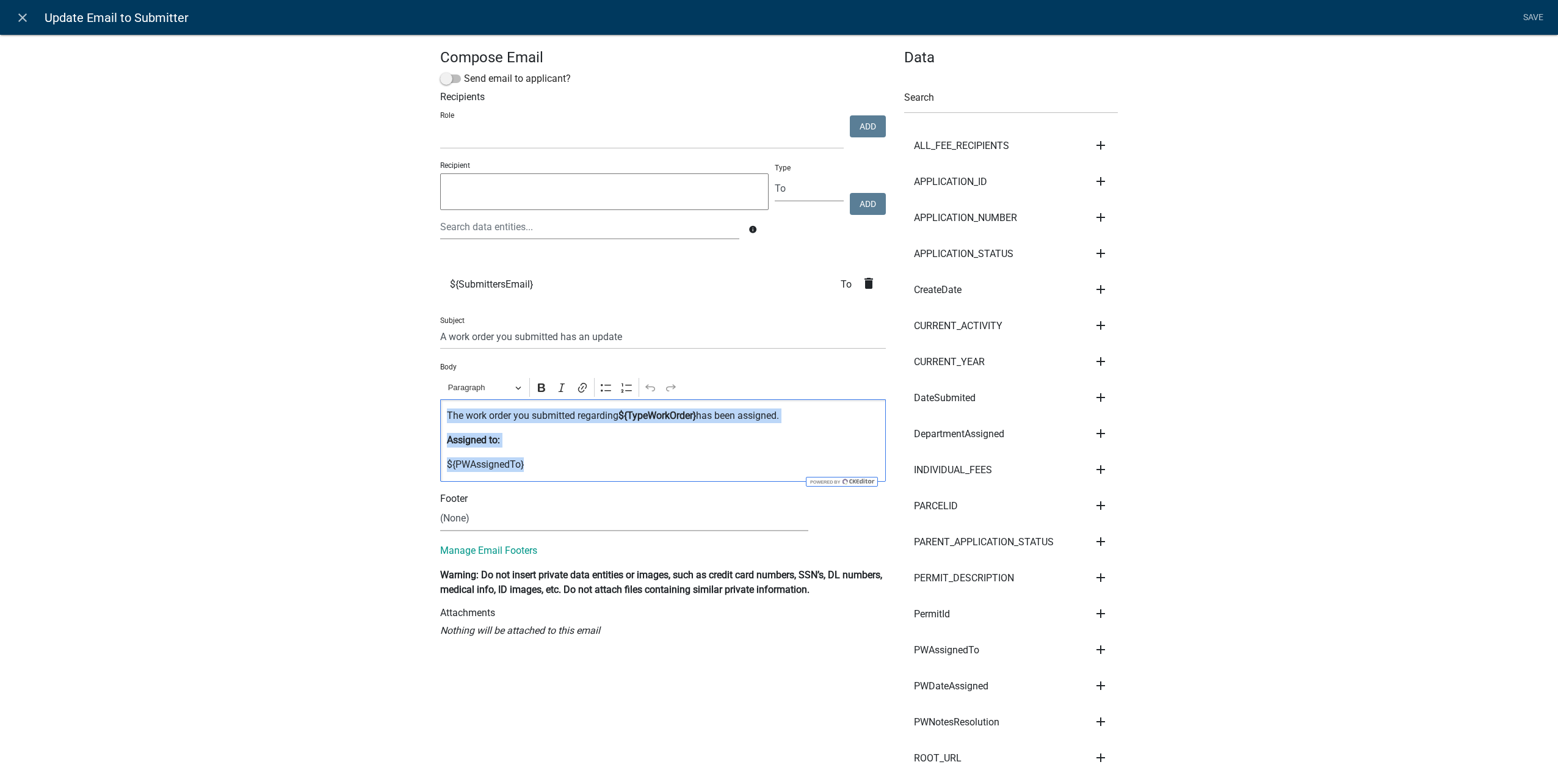
drag, startPoint x: 263, startPoint y: 389, endPoint x: 213, endPoint y: 348, distance: 64.7
click at [216, 353] on div "Compose Email Send email to applicant? Recipients Role Public Works Building Ma…" at bounding box center [779, 732] width 1558 height 1436
click at [961, 104] on input "text" at bounding box center [1010, 101] width 213 height 25
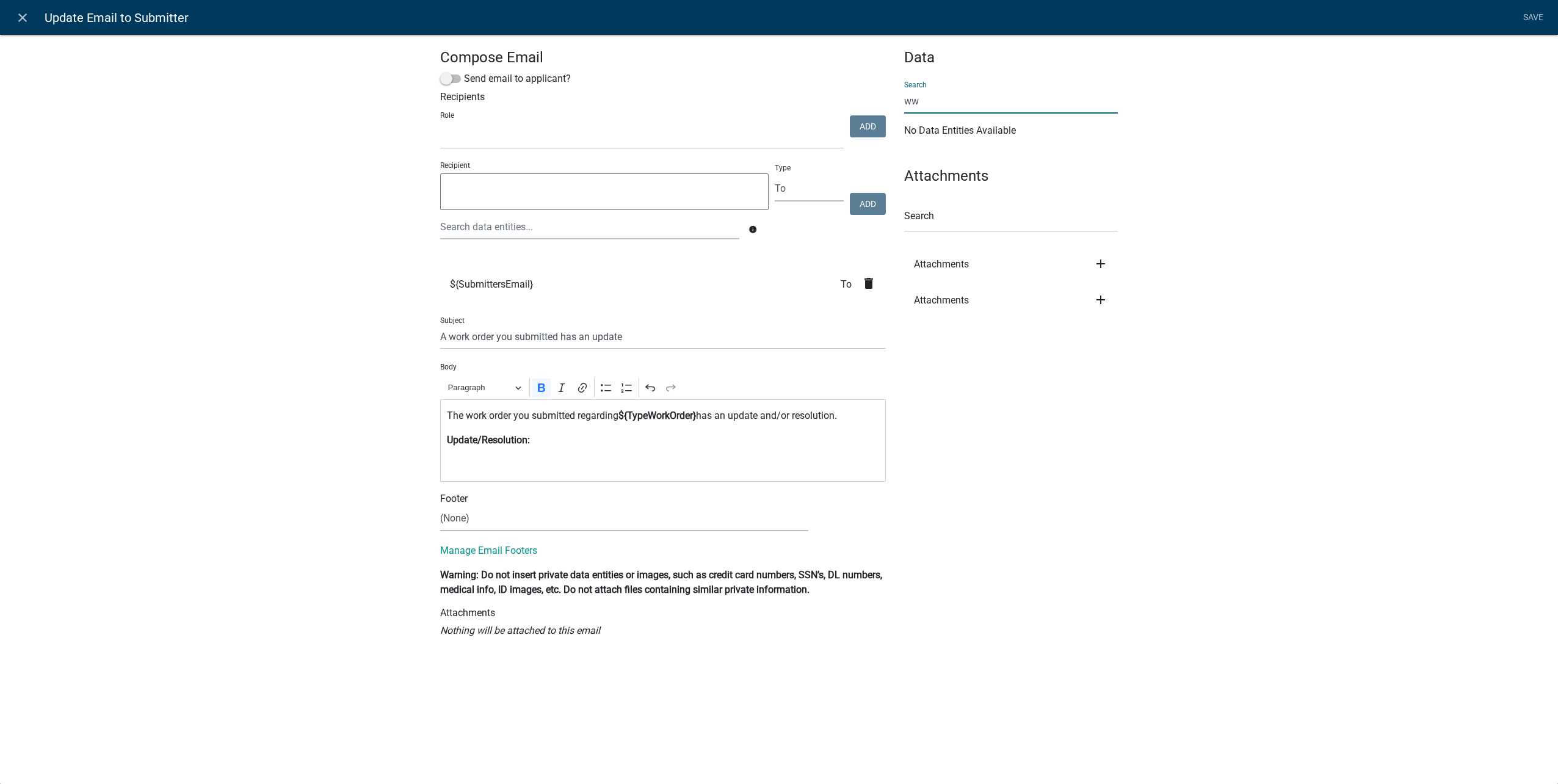
type input "w"
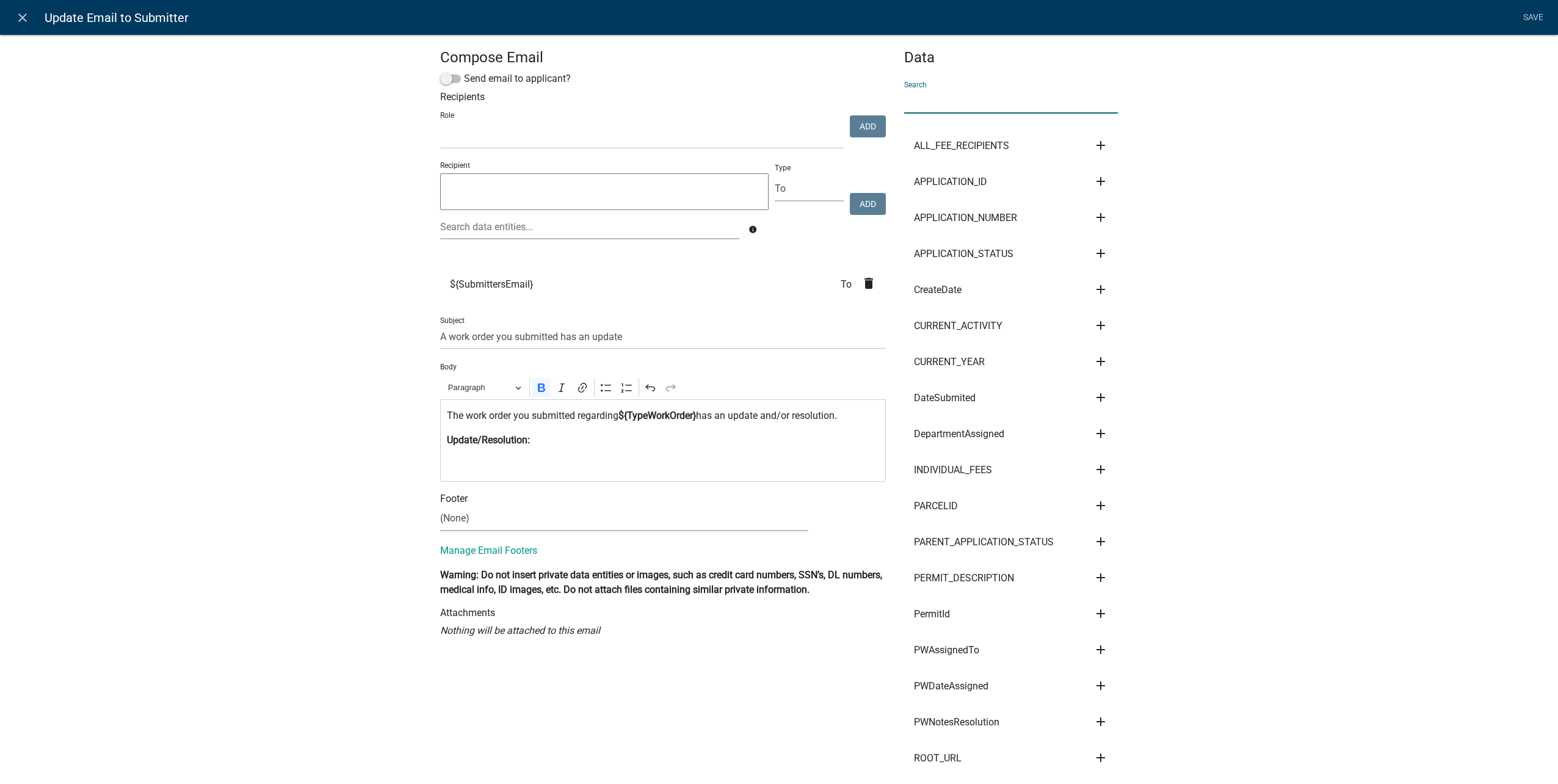
click at [942, 104] on input "text" at bounding box center [1010, 101] width 213 height 25
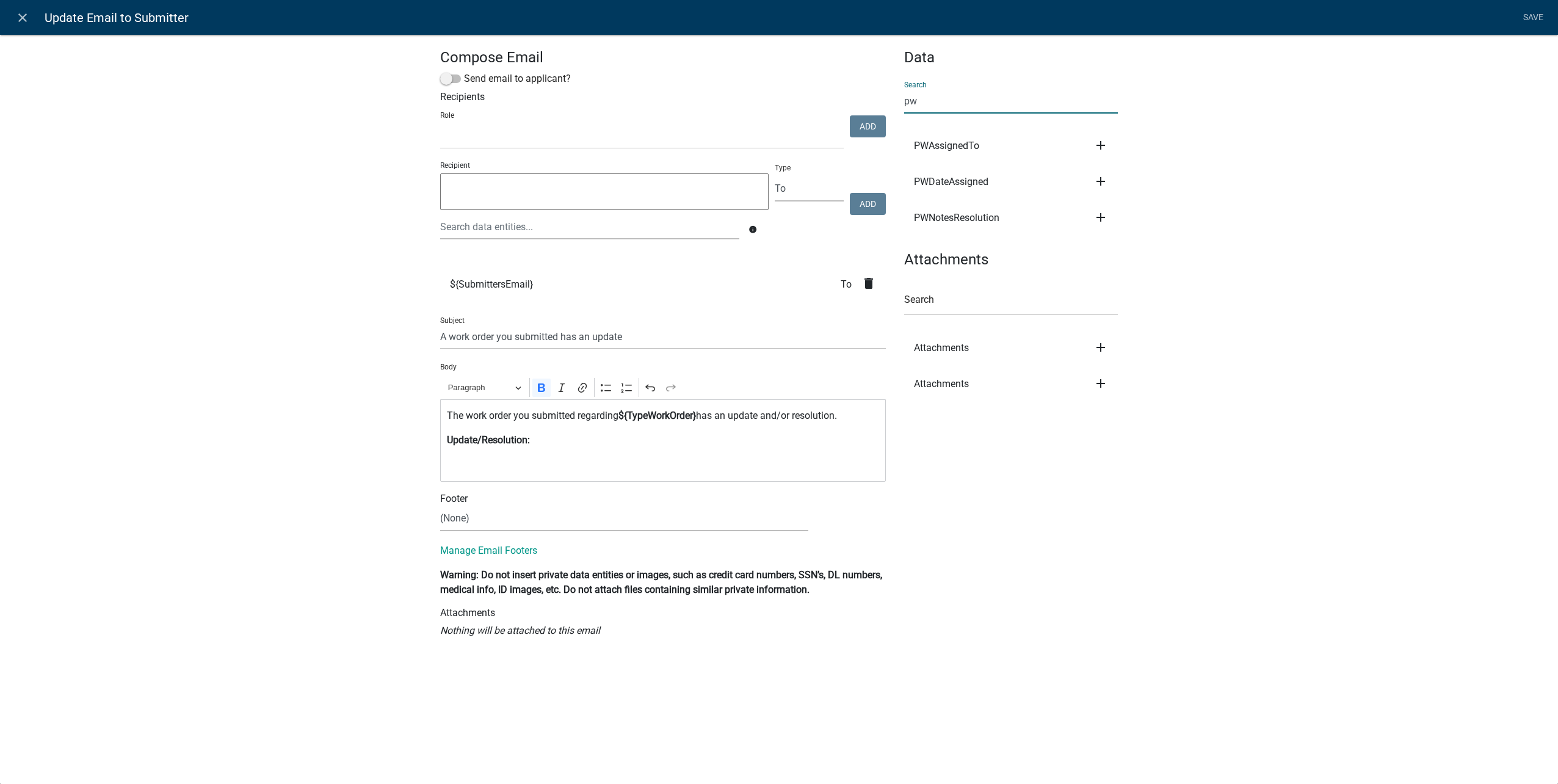
type input "pw"
click at [1099, 215] on icon "add" at bounding box center [1100, 217] width 14 height 14
click at [1153, 254] on button "Body" at bounding box center [1142, 258] width 98 height 29
click at [1537, 27] on link "Save" at bounding box center [1533, 18] width 31 height 23
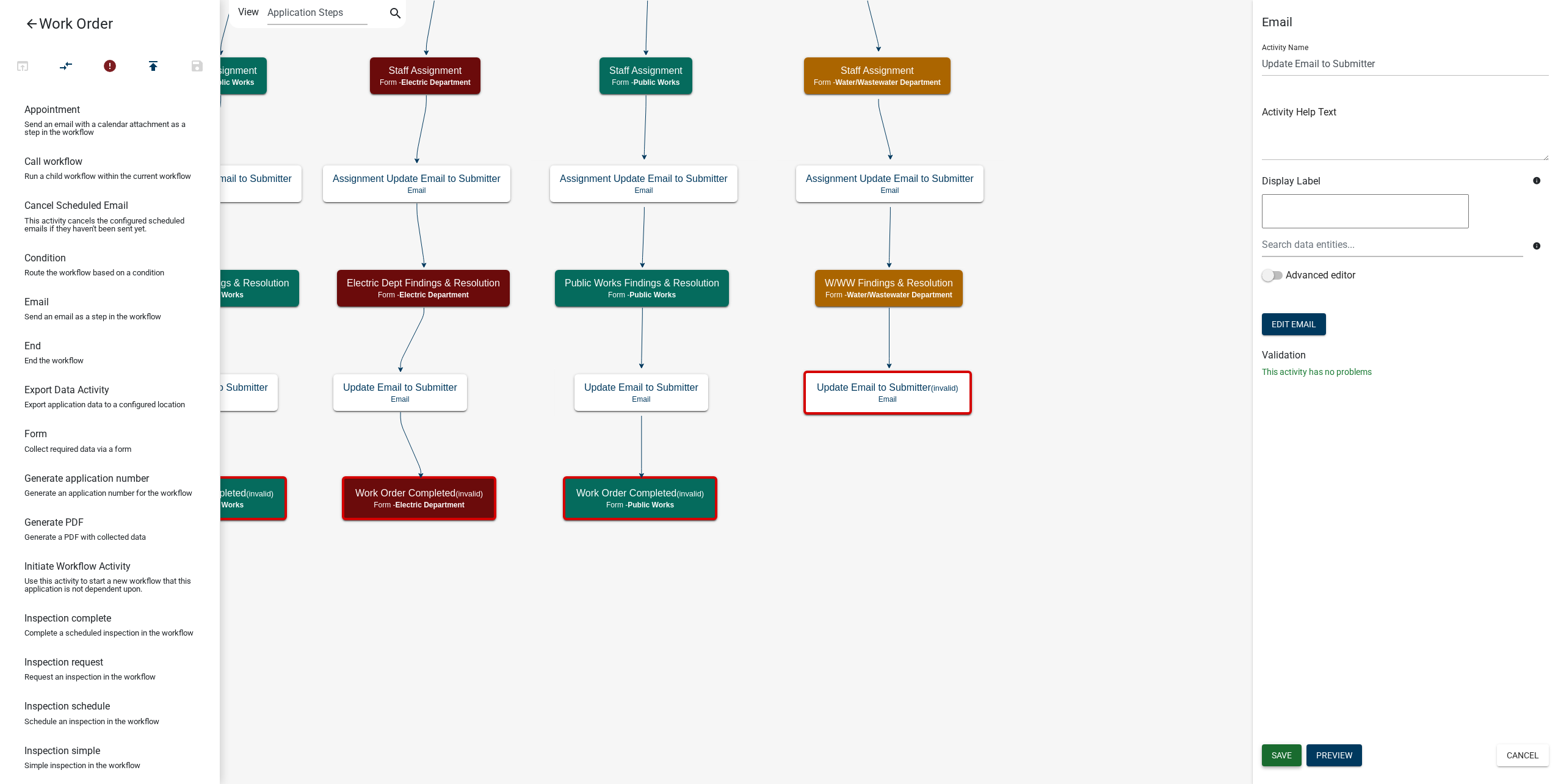
click at [1282, 761] on button "Save" at bounding box center [1282, 755] width 40 height 22
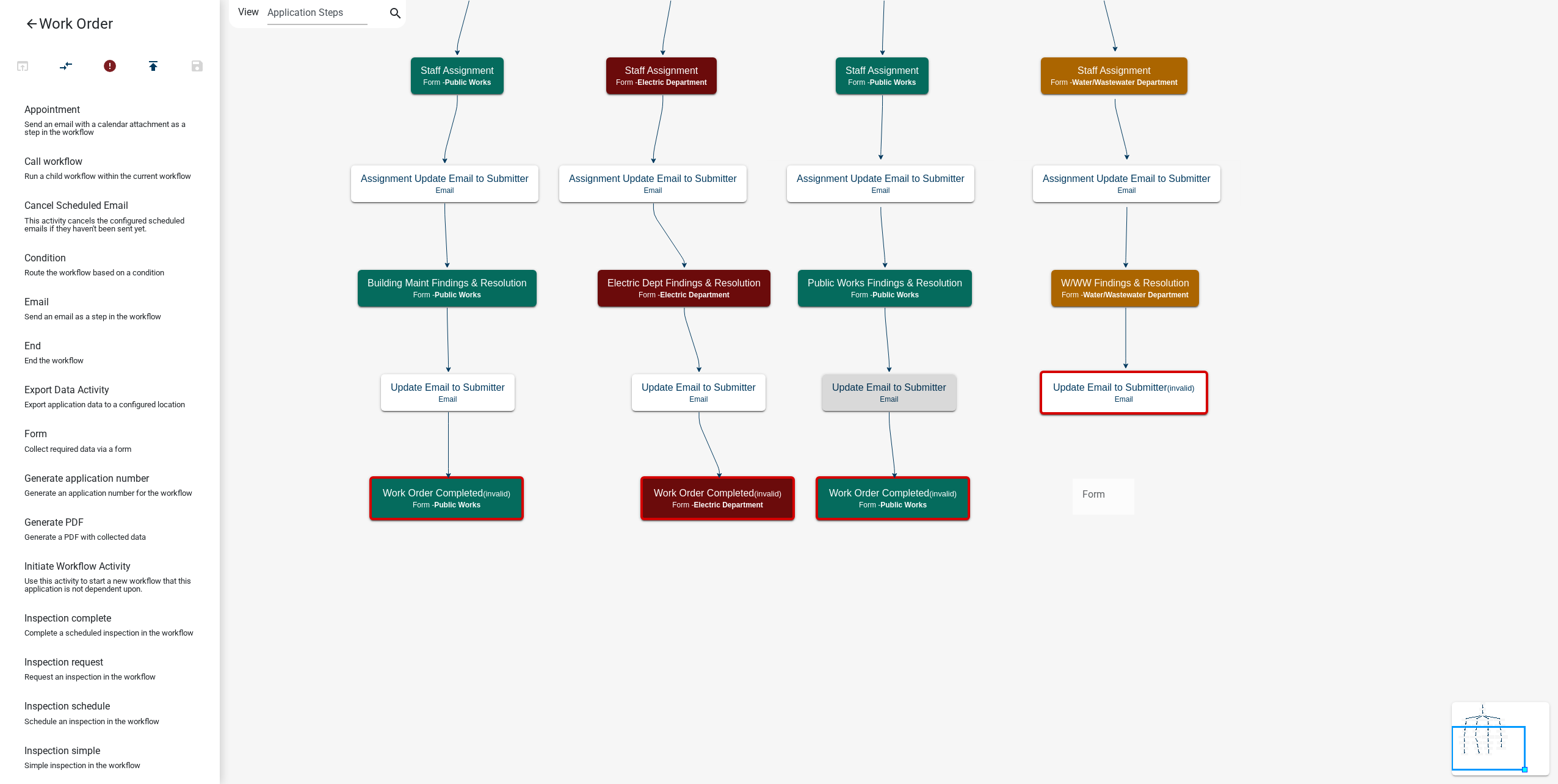
drag, startPoint x: 58, startPoint y: 465, endPoint x: 1073, endPoint y: 469, distance: 1015.0
click at [1073, 469] on div "arrow_back Work Order open_in_browser compare_arrows error publish save Appoint…" at bounding box center [779, 392] width 1558 height 784
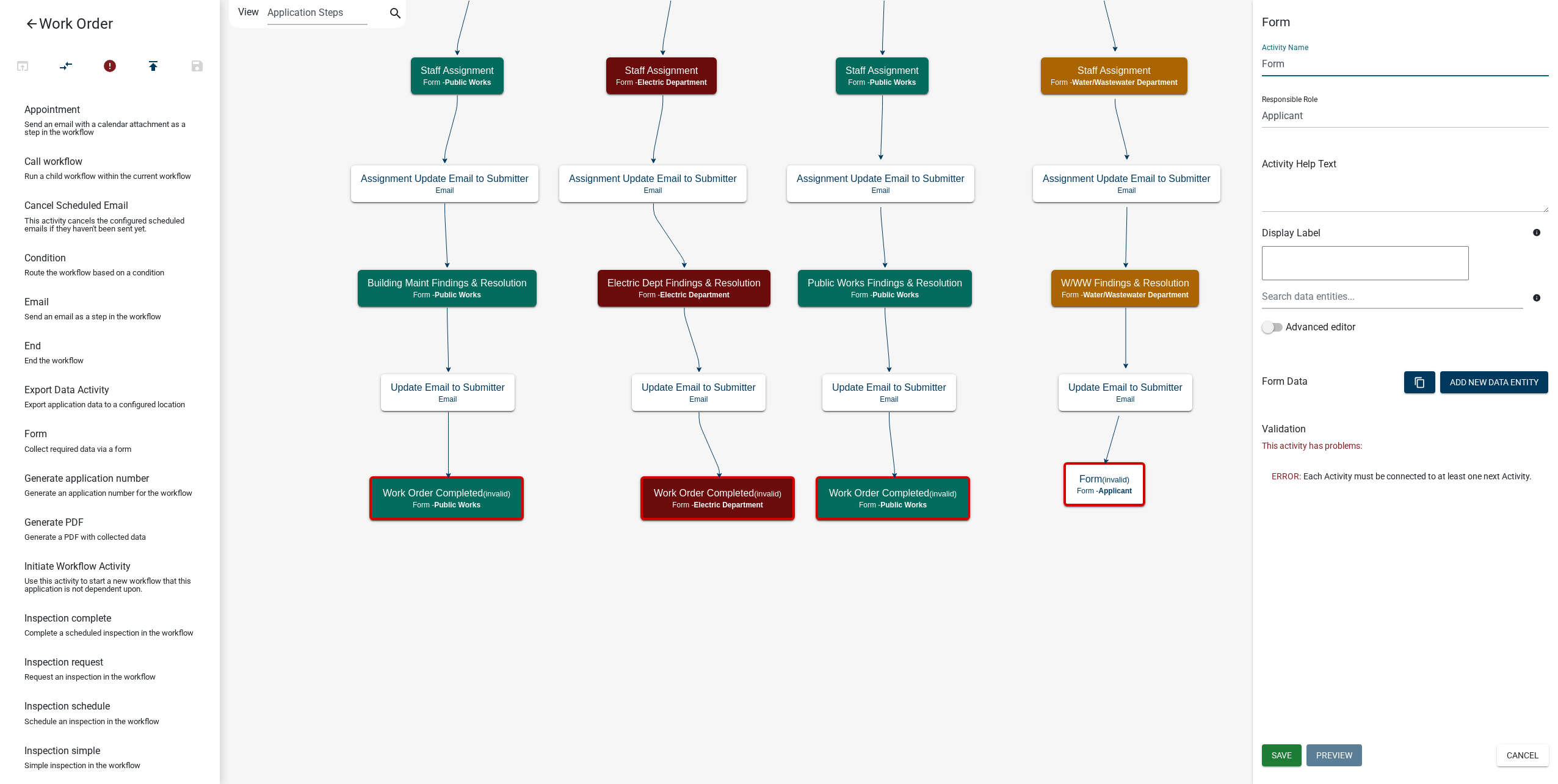
drag, startPoint x: 1321, startPoint y: 65, endPoint x: 1171, endPoint y: 63, distance: 150.0
click at [1171, 63] on main "Start Start - Applicant Type of Work Order Form - Applicant Building Maintenanc…" at bounding box center [888, 392] width 1338 height 784
type input "Work Order Completed"
click at [1365, 120] on select "Applicant Public Works City Clerk Water/Wastewater Department Admin Front Offic…" at bounding box center [1405, 115] width 287 height 25
select select "32A135E6-3B60-4157-B54A-23080F461975"
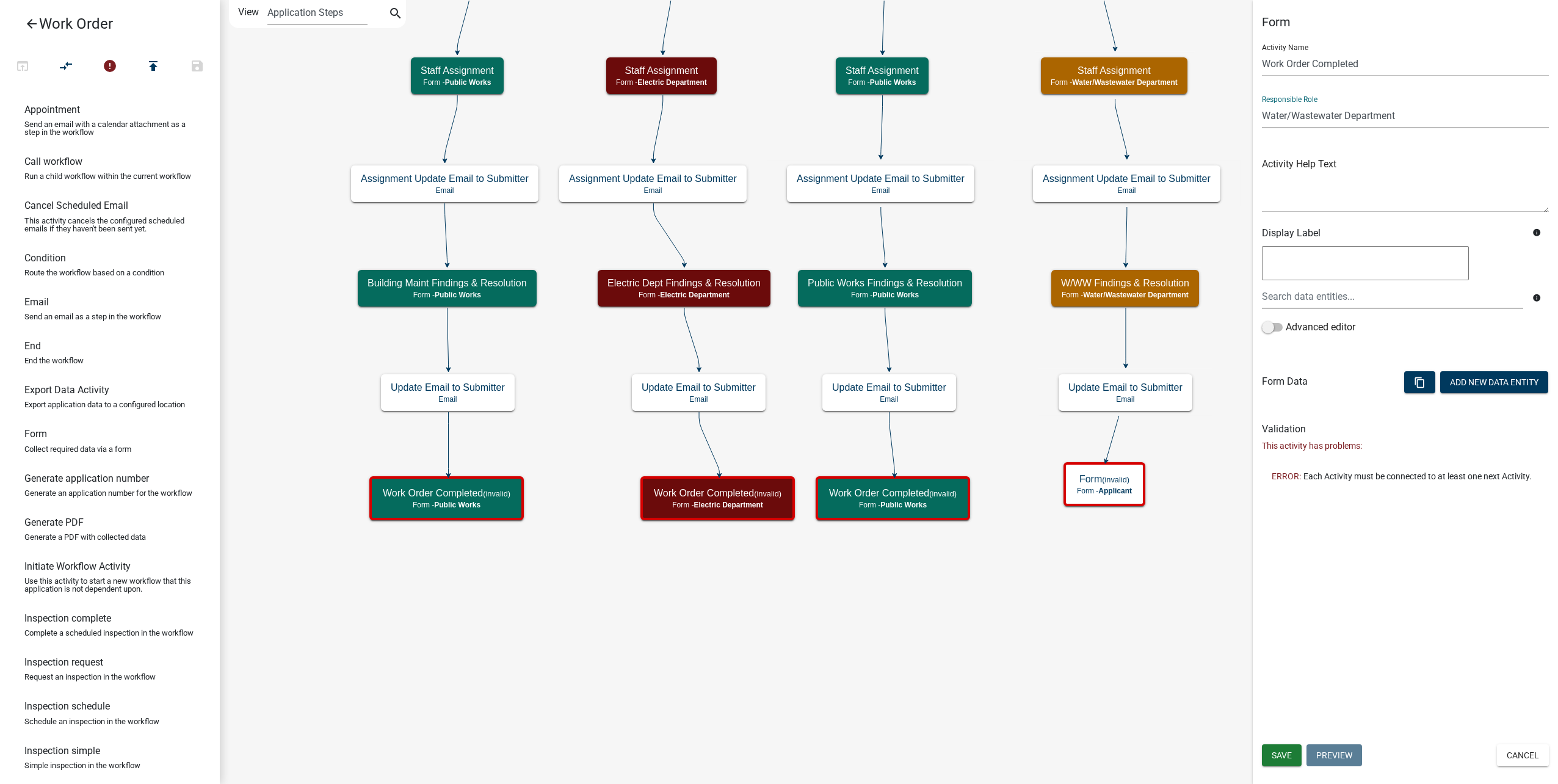
click at [1262, 103] on select "Applicant Public Works City Clerk Water/Wastewater Department Admin Front Offic…" at bounding box center [1405, 115] width 287 height 25
click at [1285, 755] on span "Save" at bounding box center [1282, 755] width 20 height 10
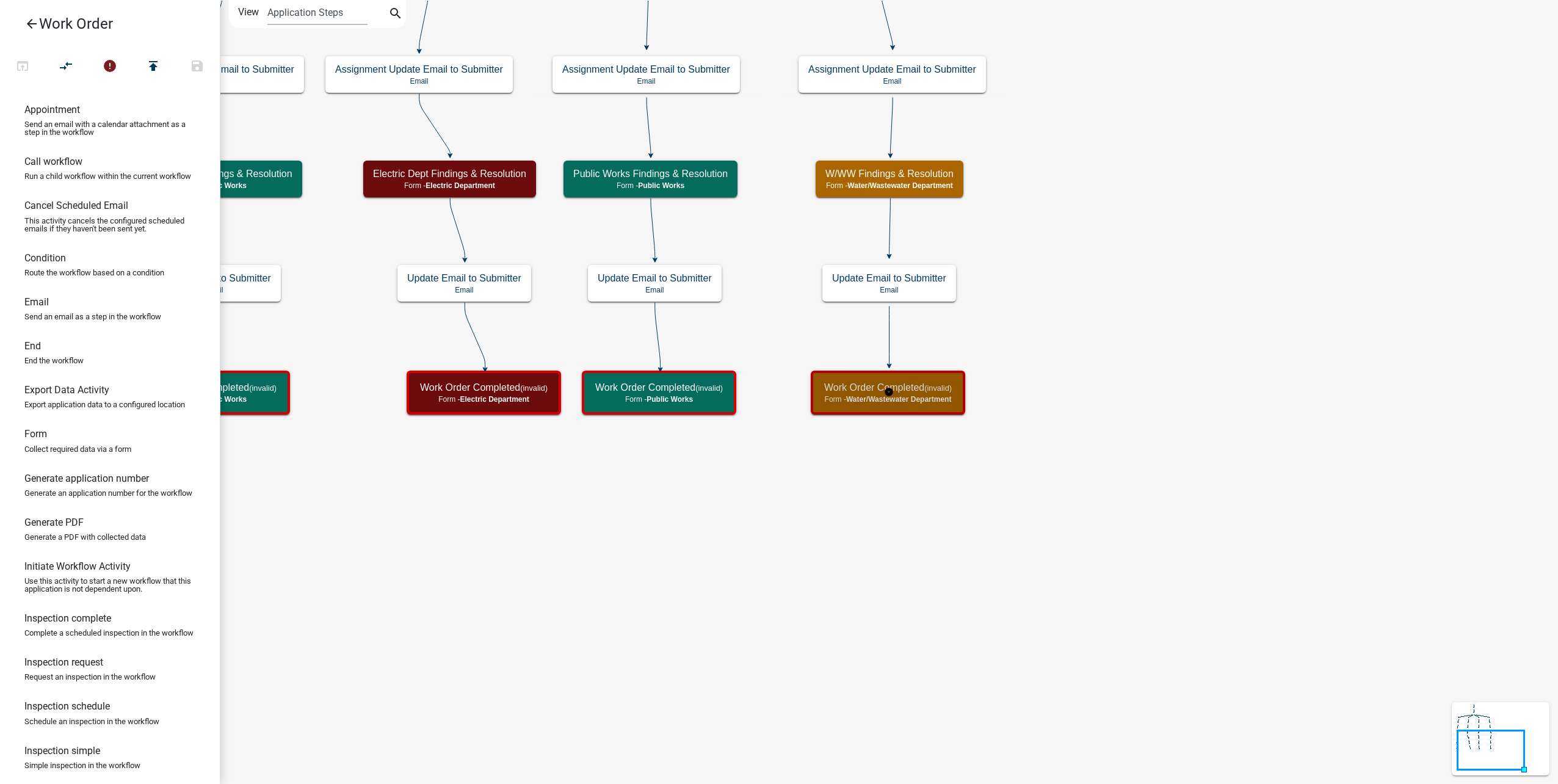
click at [936, 402] on span "Water/Wastewater Department" at bounding box center [899, 399] width 106 height 9
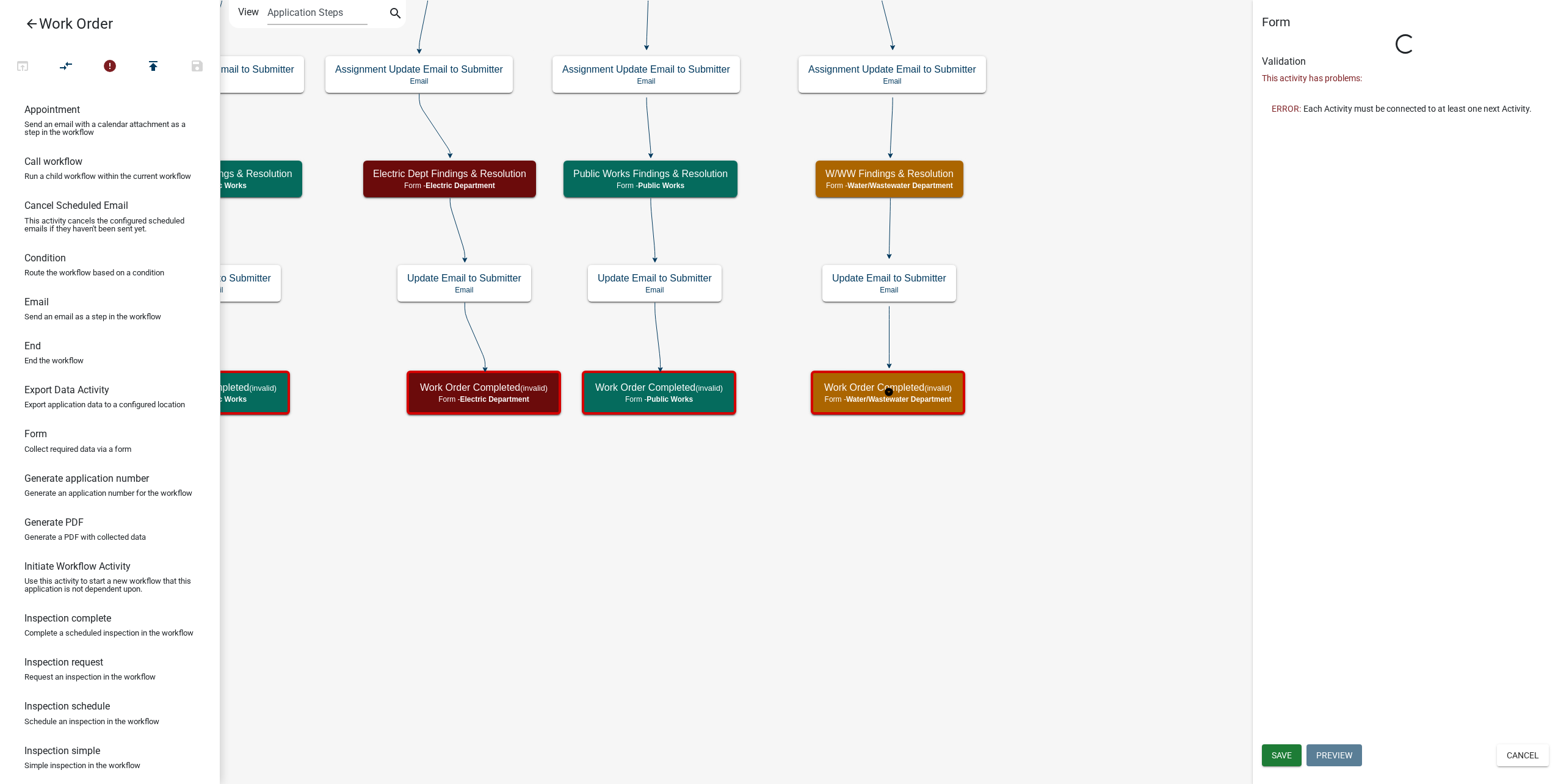
select select "32A135E6-3B60-4157-B54A-23080F461975"
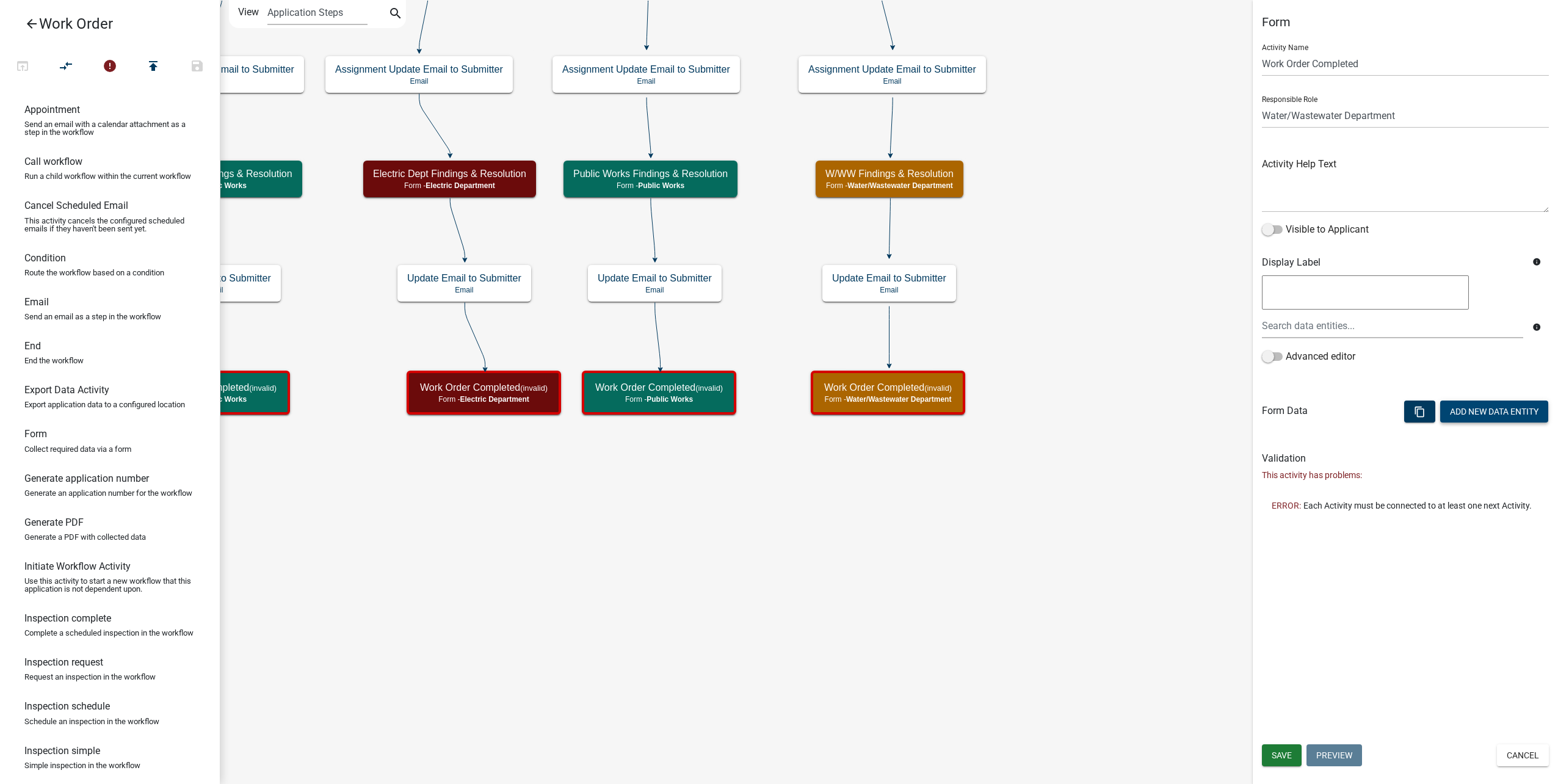
click at [1490, 408] on button "Add New Data Entity" at bounding box center [1494, 411] width 108 height 22
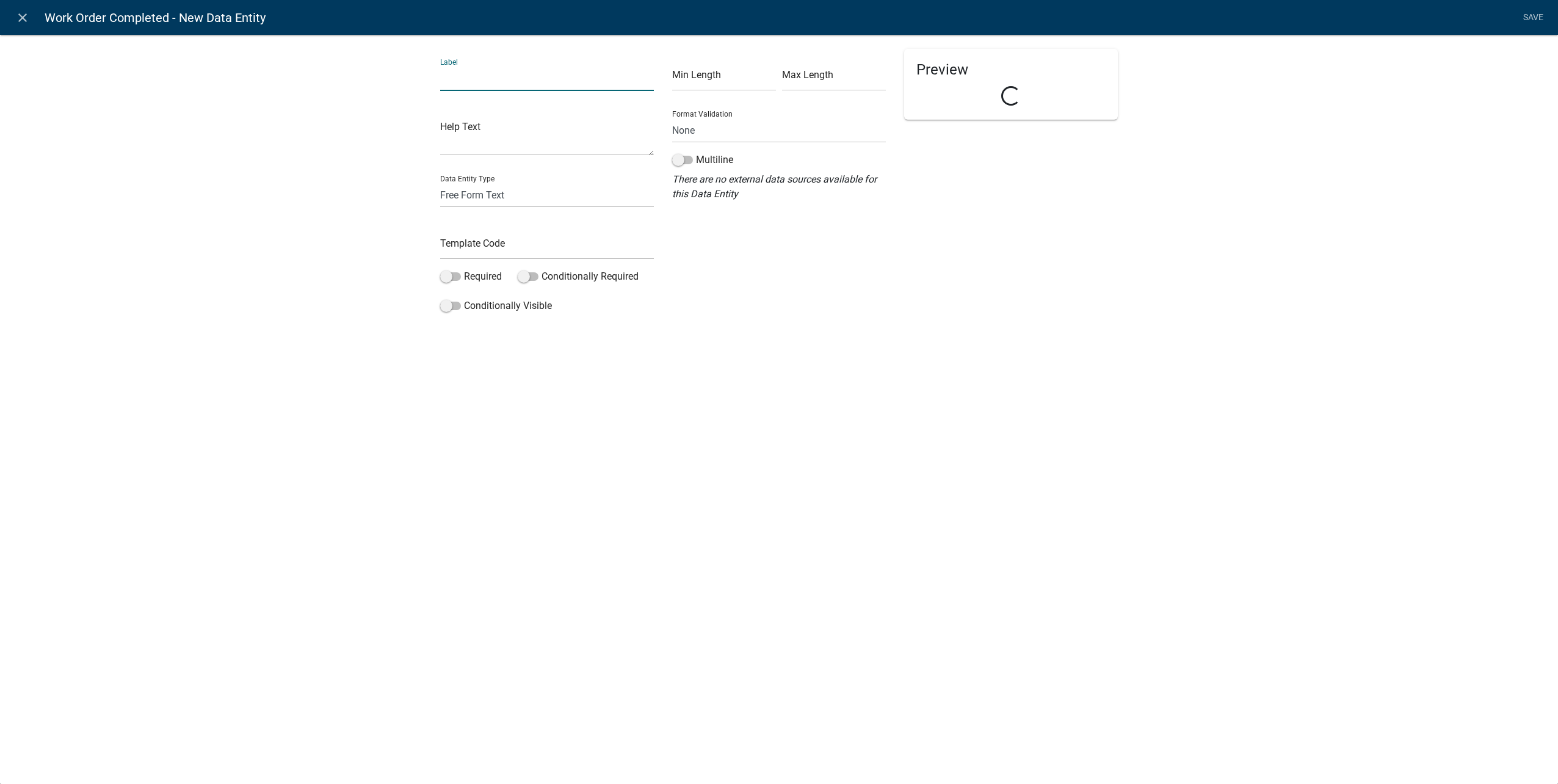
click at [481, 74] on input "text" at bounding box center [547, 78] width 213 height 25
type input "Work Order Completed"
click at [502, 196] on select "Free Form Text Document Display Entity Value Fee Numeric Data Date Map Sketch D…" at bounding box center [547, 195] width 213 height 25
select select "list-data"
click at [440, 183] on select "Free Form Text Document Display Entity Value Fee Numeric Data Date Map Sketch D…" at bounding box center [547, 195] width 213 height 25
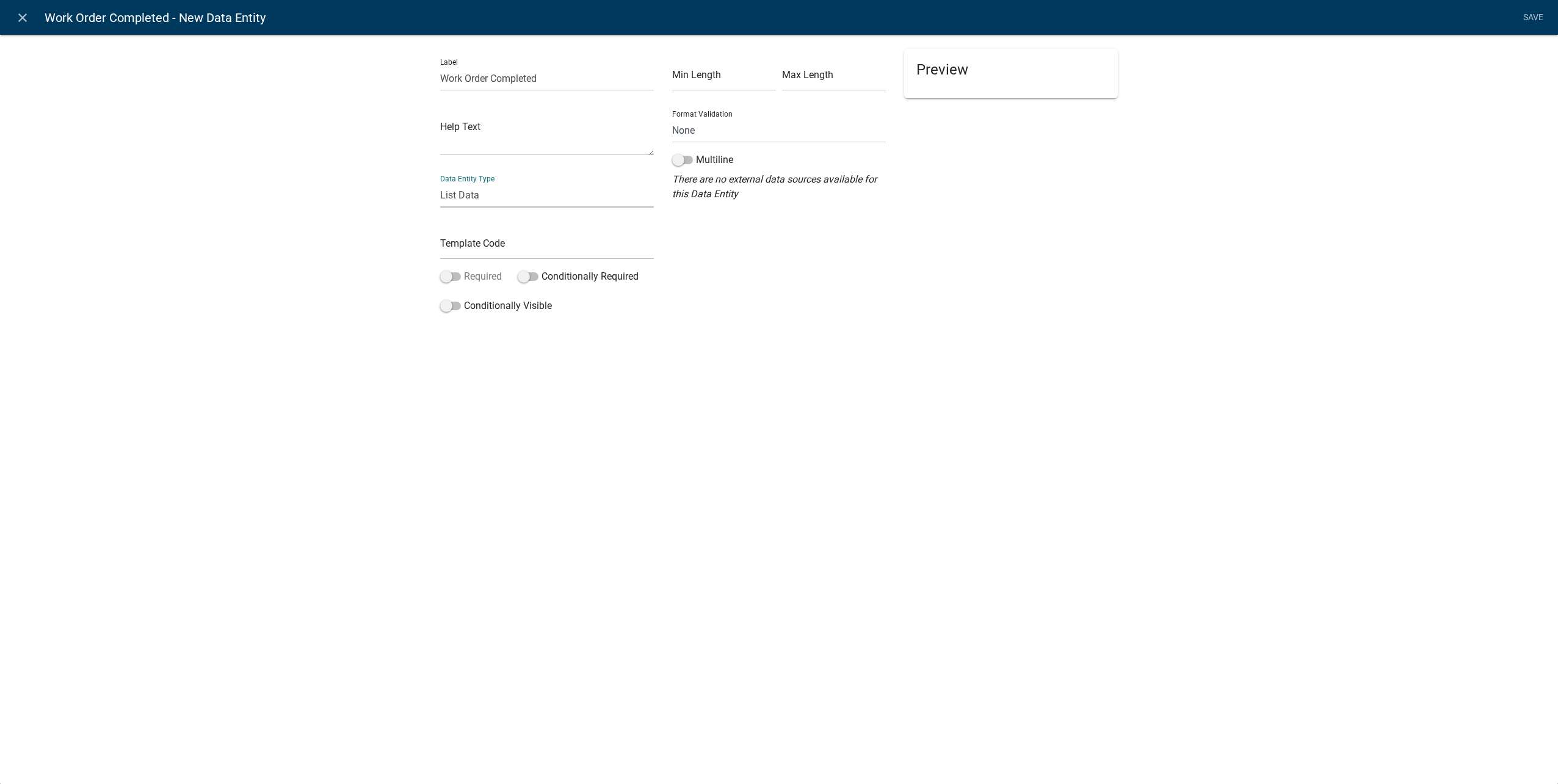
select select "list-data"
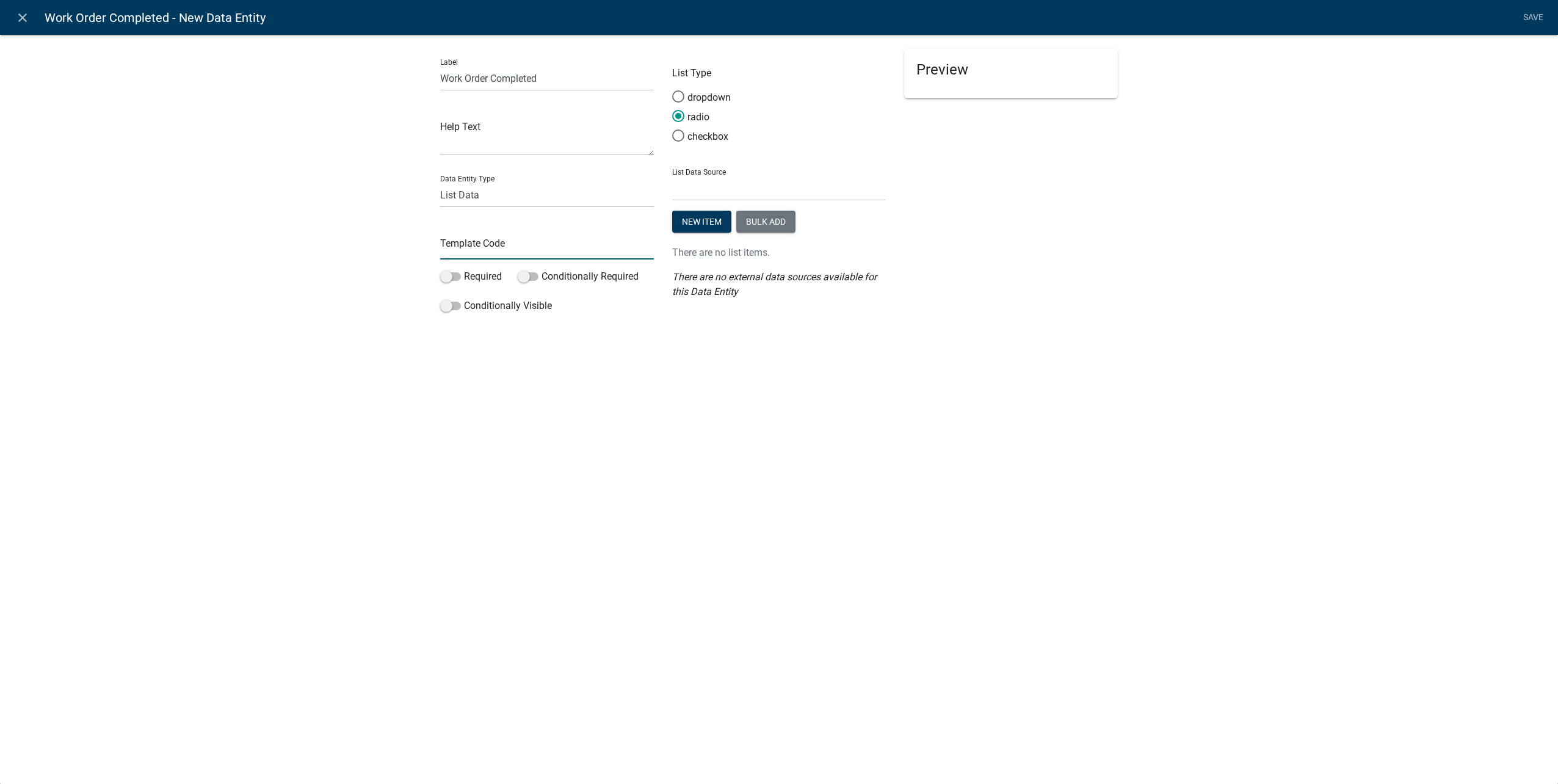
click at [483, 247] on input "text" at bounding box center [547, 247] width 213 height 25
type input "W"
type input "WorkOrderCompleteWWW"
click at [457, 274] on span at bounding box center [451, 276] width 20 height 9
click at [464, 269] on input "Required" at bounding box center [464, 269] width 0 height 0
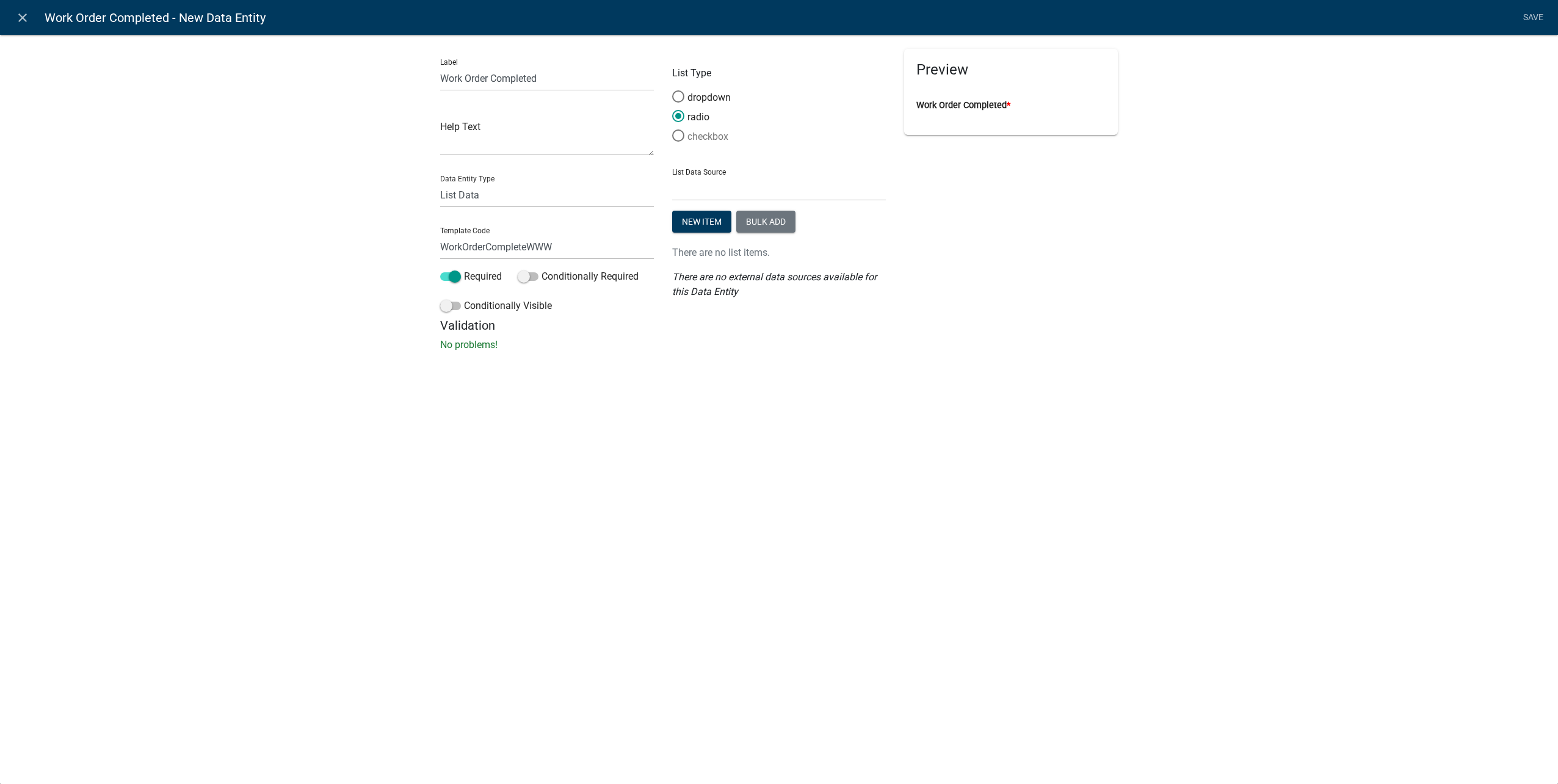
click at [668, 130] on span at bounding box center [678, 136] width 26 height 27
click at [672, 130] on input "checkbox" at bounding box center [672, 130] width 0 height 0
click at [677, 133] on span at bounding box center [678, 136] width 26 height 27
click at [672, 130] on input "checkbox" at bounding box center [672, 130] width 0 height 0
click at [697, 214] on button "New item" at bounding box center [702, 222] width 59 height 22
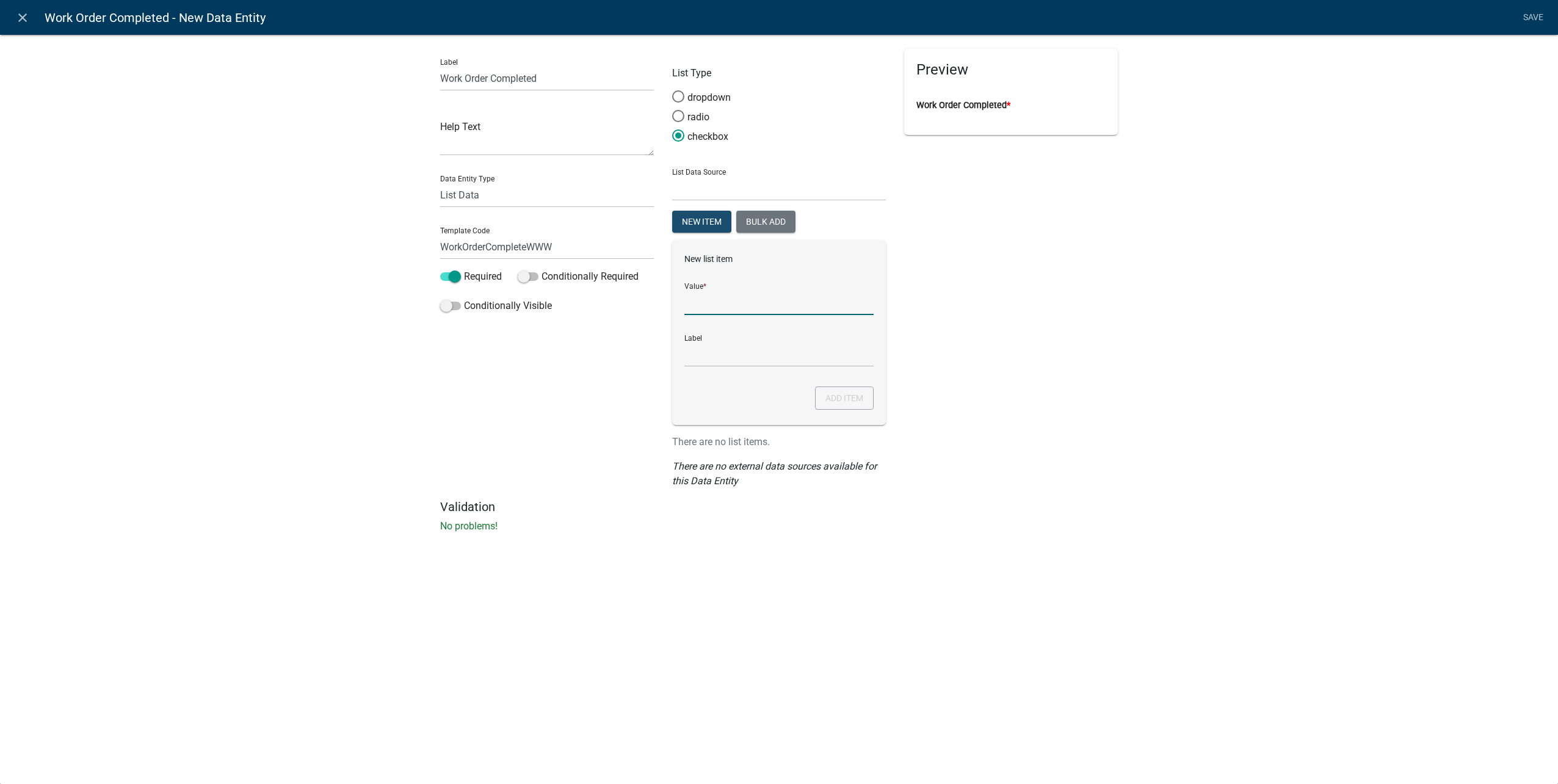
click at [736, 307] on input "List Data Source" at bounding box center [779, 302] width 190 height 25
type input "Yes"
click at [860, 397] on button "Add item" at bounding box center [844, 398] width 59 height 23
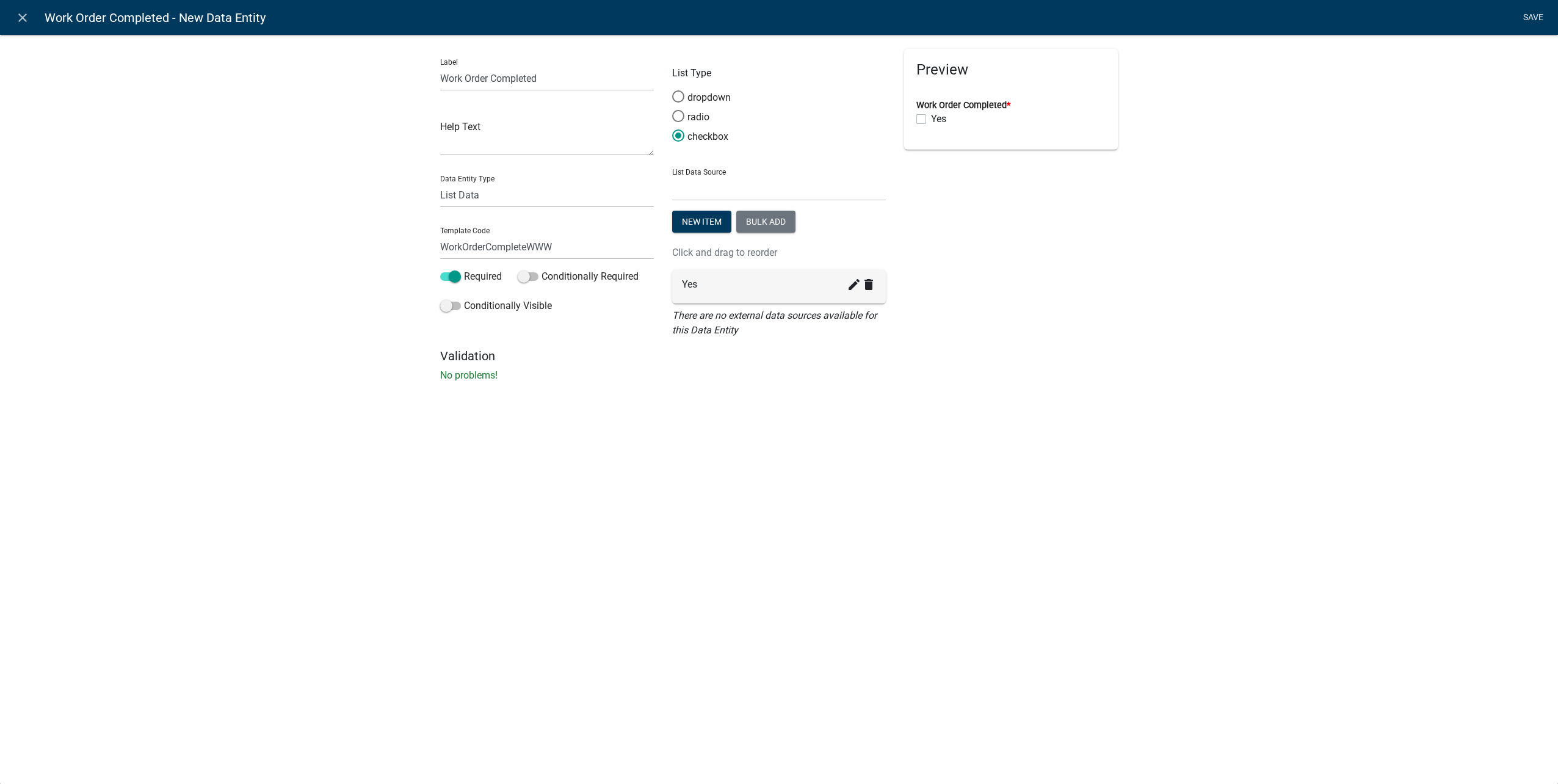
click at [1538, 15] on link "Save" at bounding box center [1533, 18] width 31 height 23
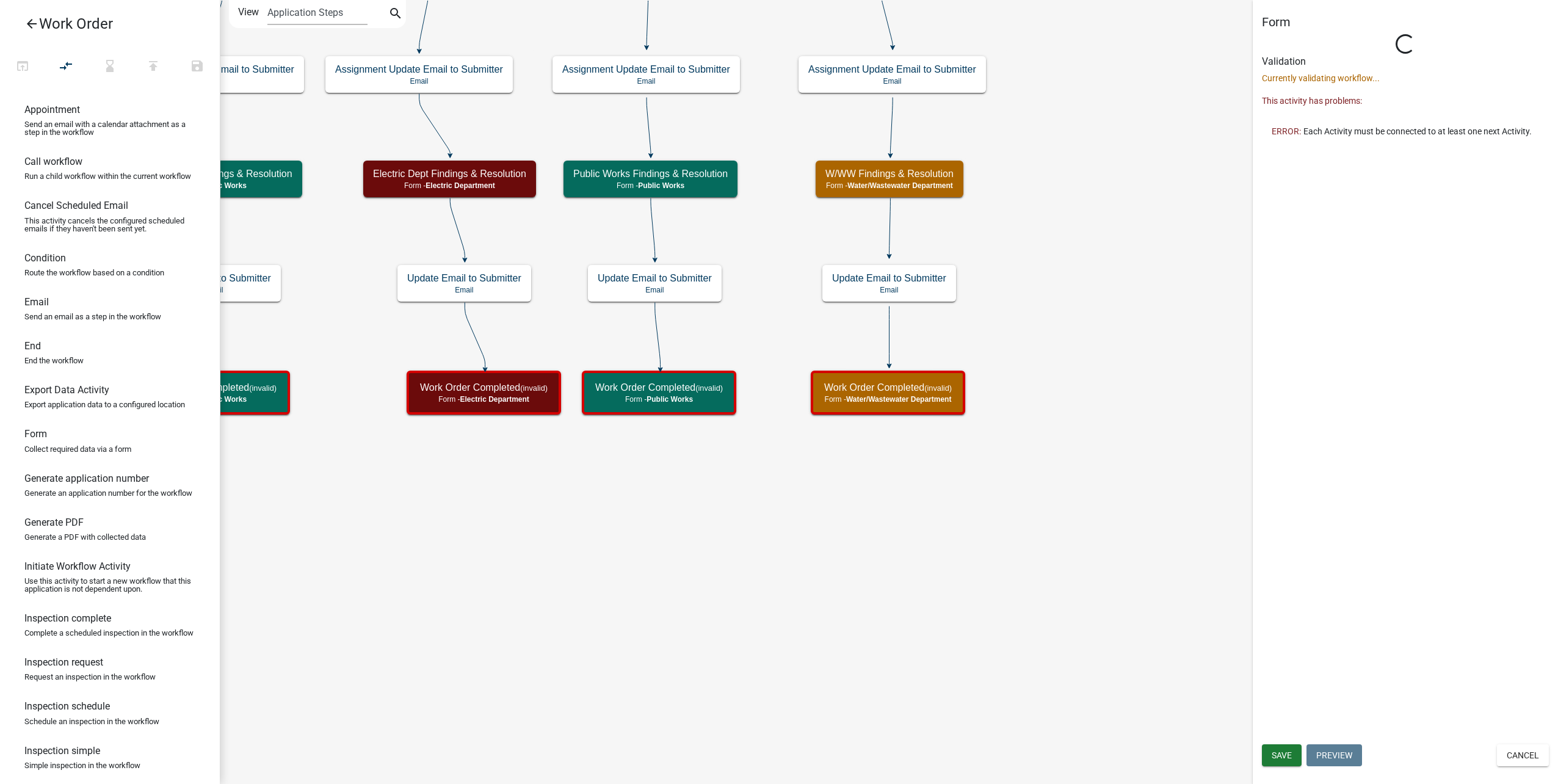
select select "32A135E6-3B60-4157-B54A-23080F461975"
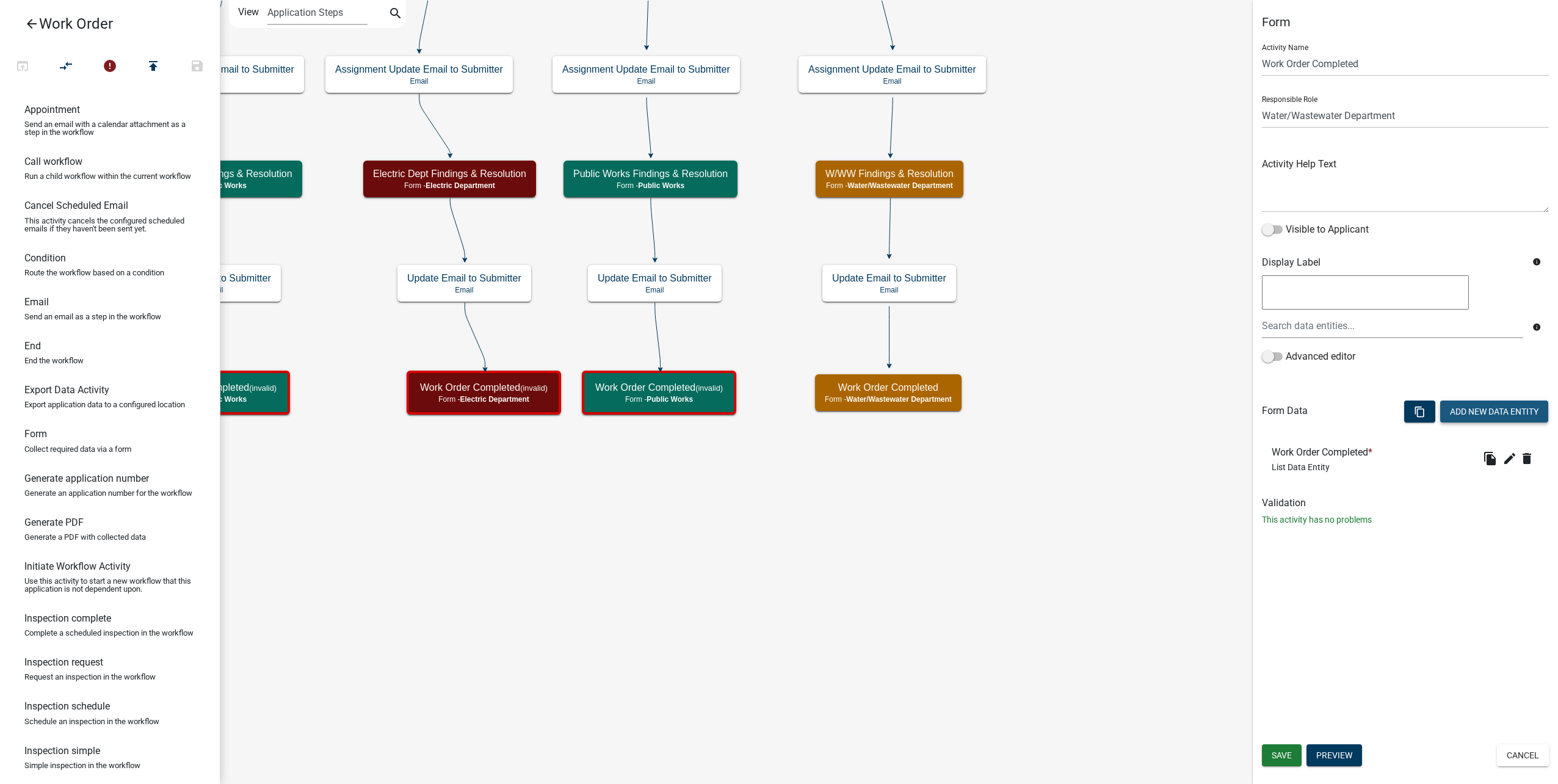
click at [1471, 411] on button "Add New Data Entity" at bounding box center [1494, 411] width 108 height 22
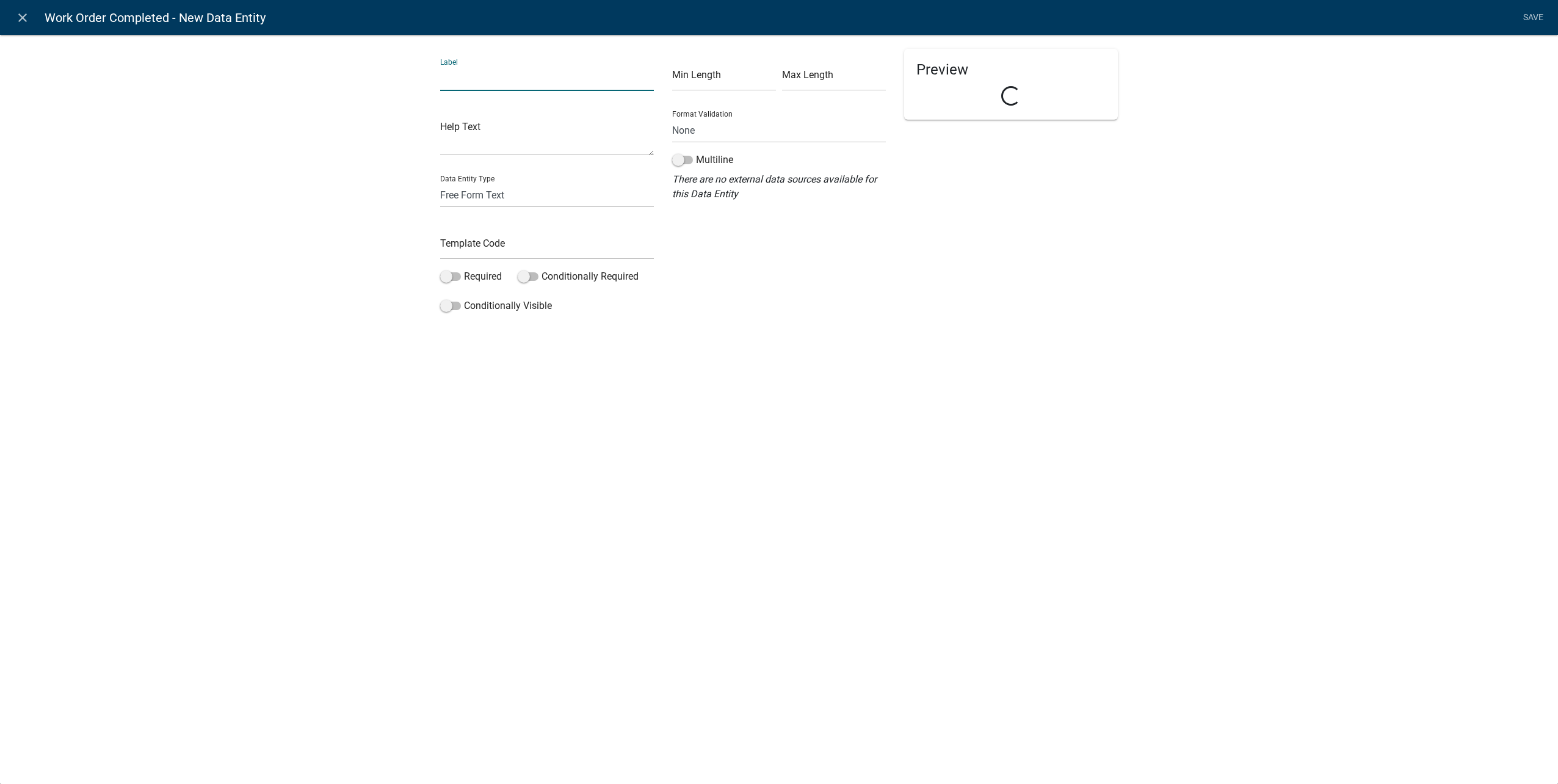
click at [537, 82] on input "text" at bounding box center [547, 78] width 213 height 25
type input "Date Completed"
click at [521, 196] on select "Free Form Text Document Display Entity Value Fee Numeric Data Date Map Sketch D…" at bounding box center [547, 195] width 213 height 25
select select "date"
click at [440, 183] on select "Free Form Text Document Display Entity Value Fee Numeric Data Date Map Sketch D…" at bounding box center [547, 195] width 213 height 25
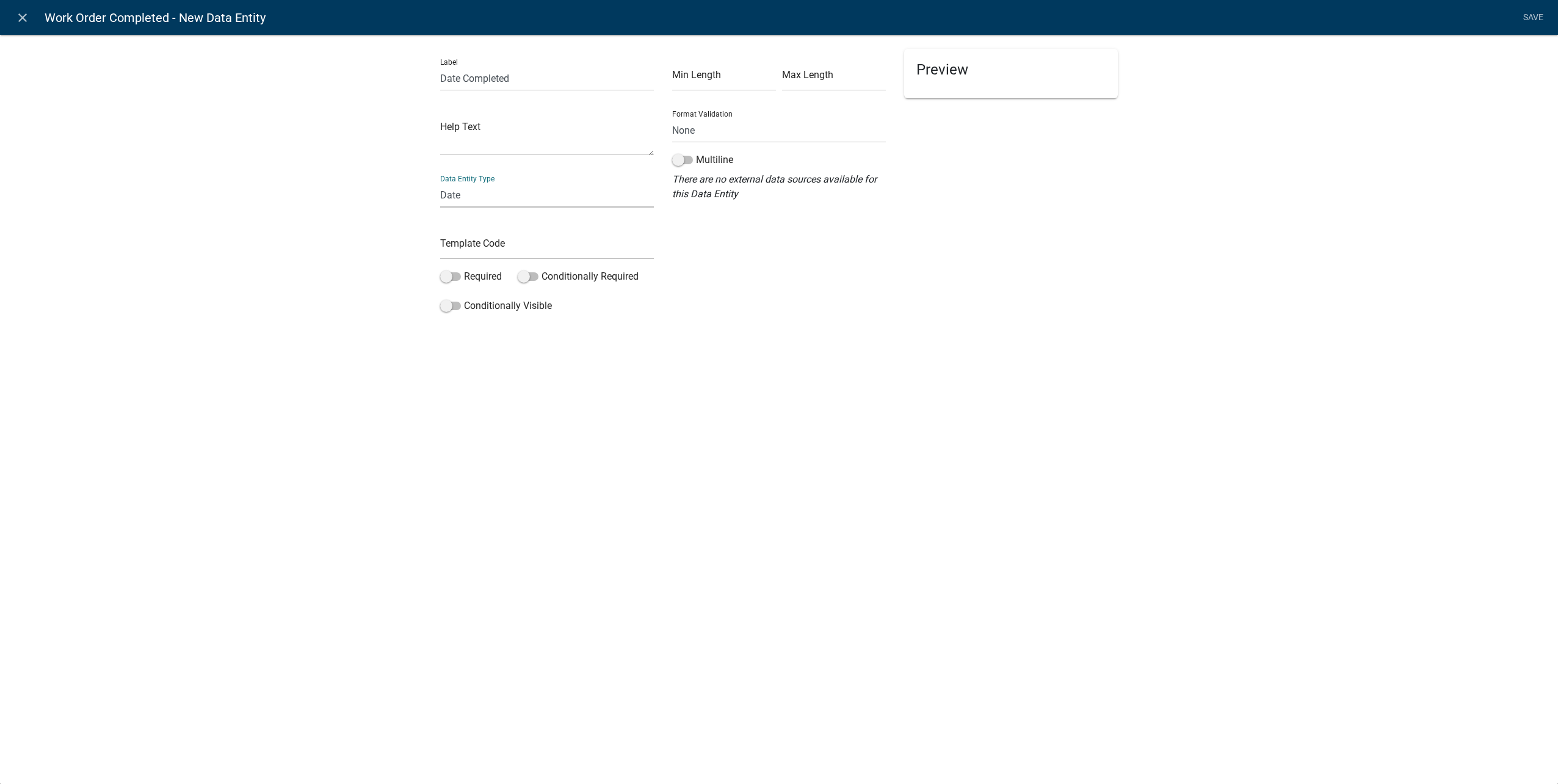
select select "date"
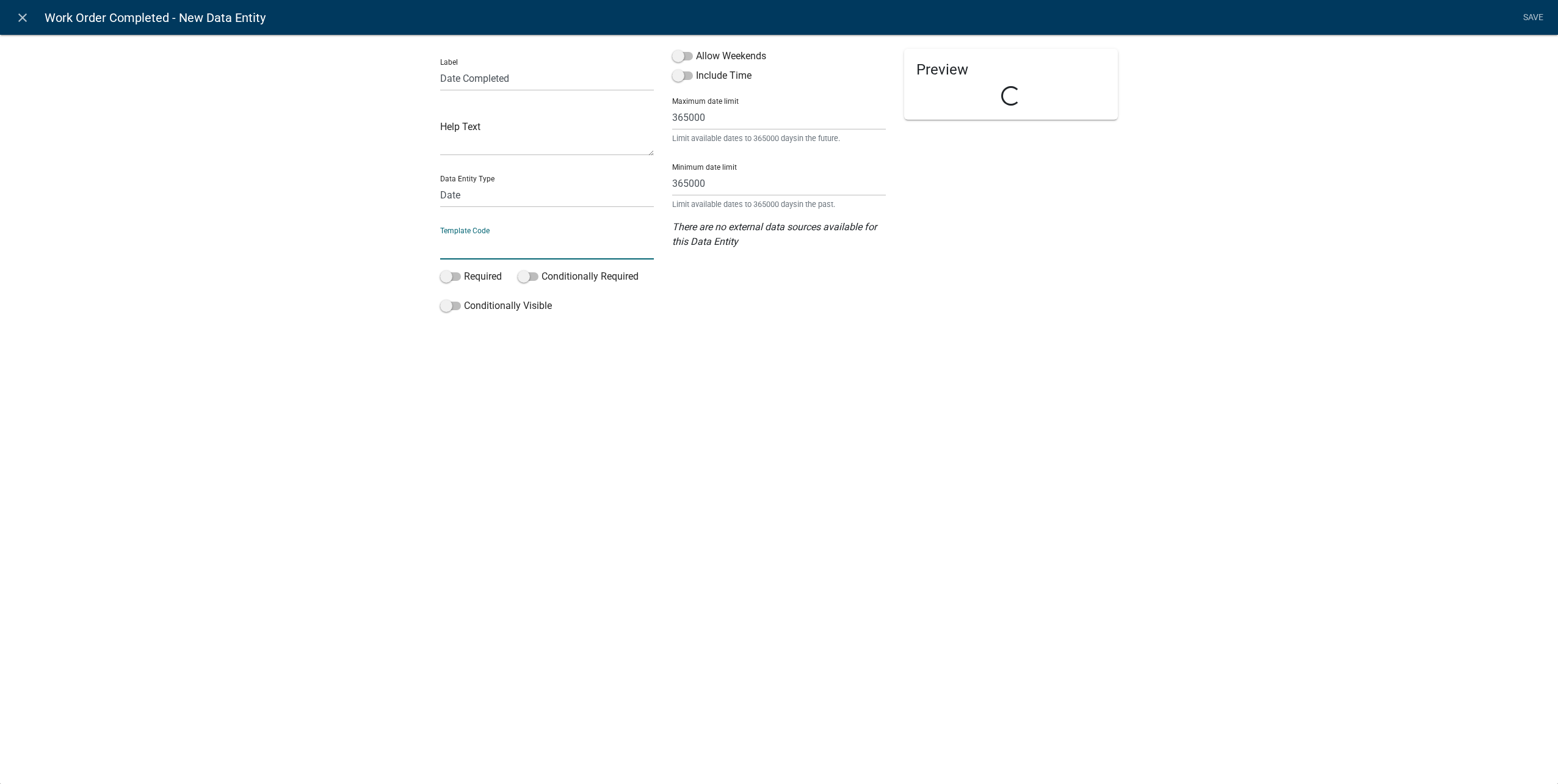
click at [486, 248] on input "text" at bounding box center [547, 247] width 213 height 25
type input "WWWDateCompleted"
click at [460, 274] on span at bounding box center [451, 276] width 20 height 9
click at [464, 269] on input "Required" at bounding box center [464, 269] width 0 height 0
click at [687, 55] on span at bounding box center [683, 56] width 20 height 9
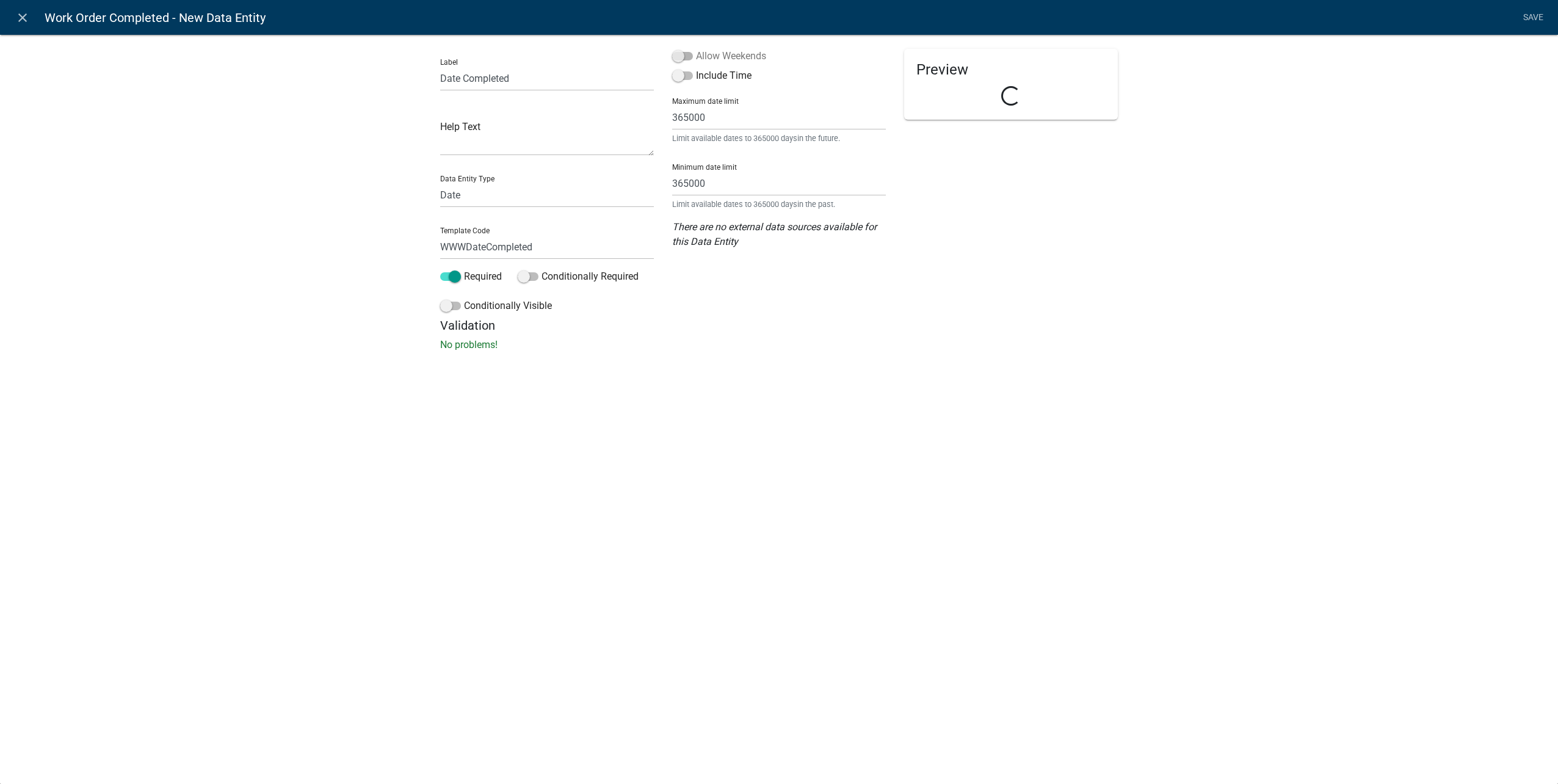
click at [696, 49] on input "Allow Weekends" at bounding box center [696, 49] width 0 height 0
click at [687, 78] on span at bounding box center [683, 76] width 20 height 9
click at [696, 68] on input "Include Time" at bounding box center [696, 68] width 0 height 0
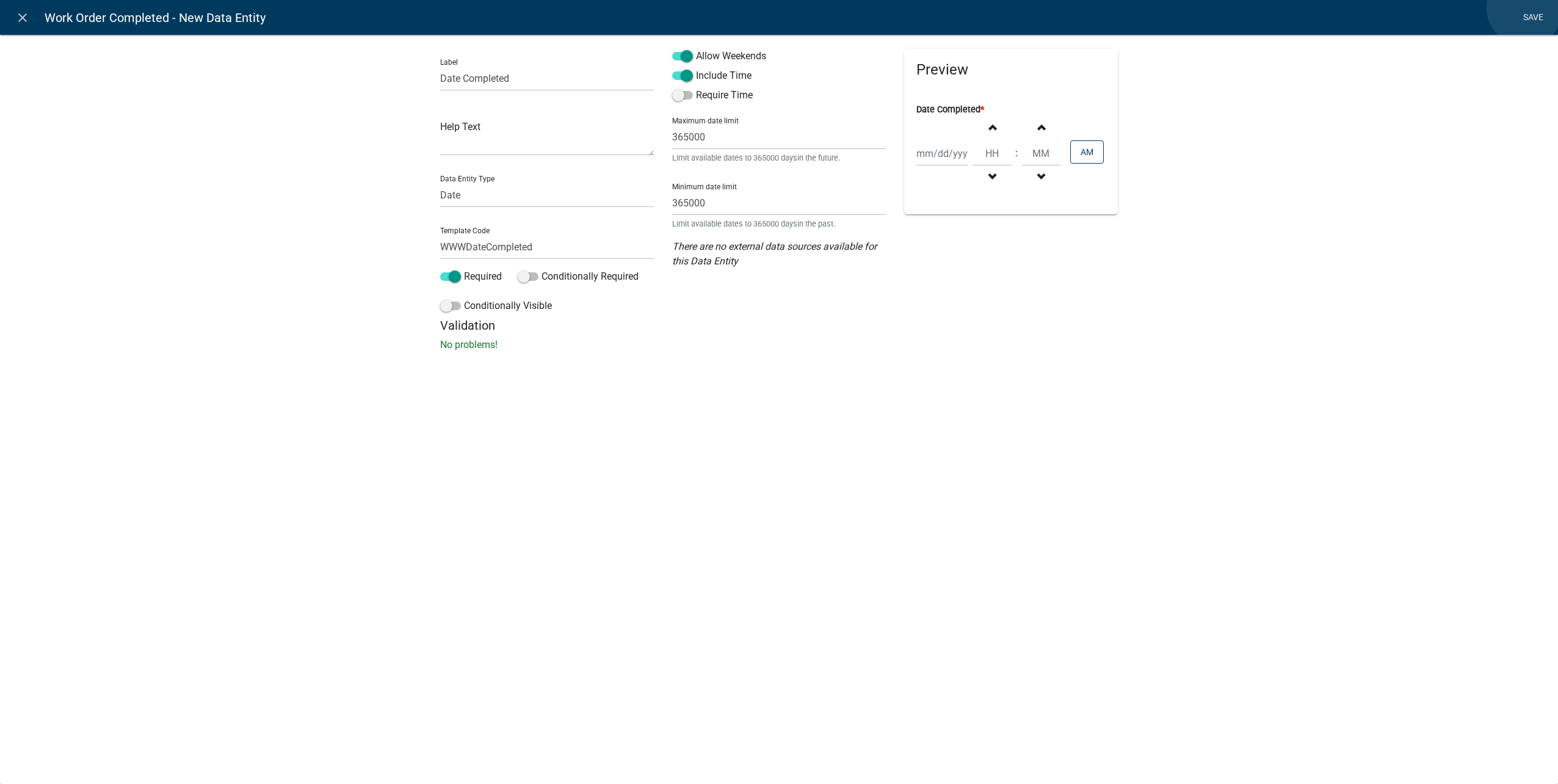
click at [1525, 7] on link "Save" at bounding box center [1533, 18] width 31 height 23
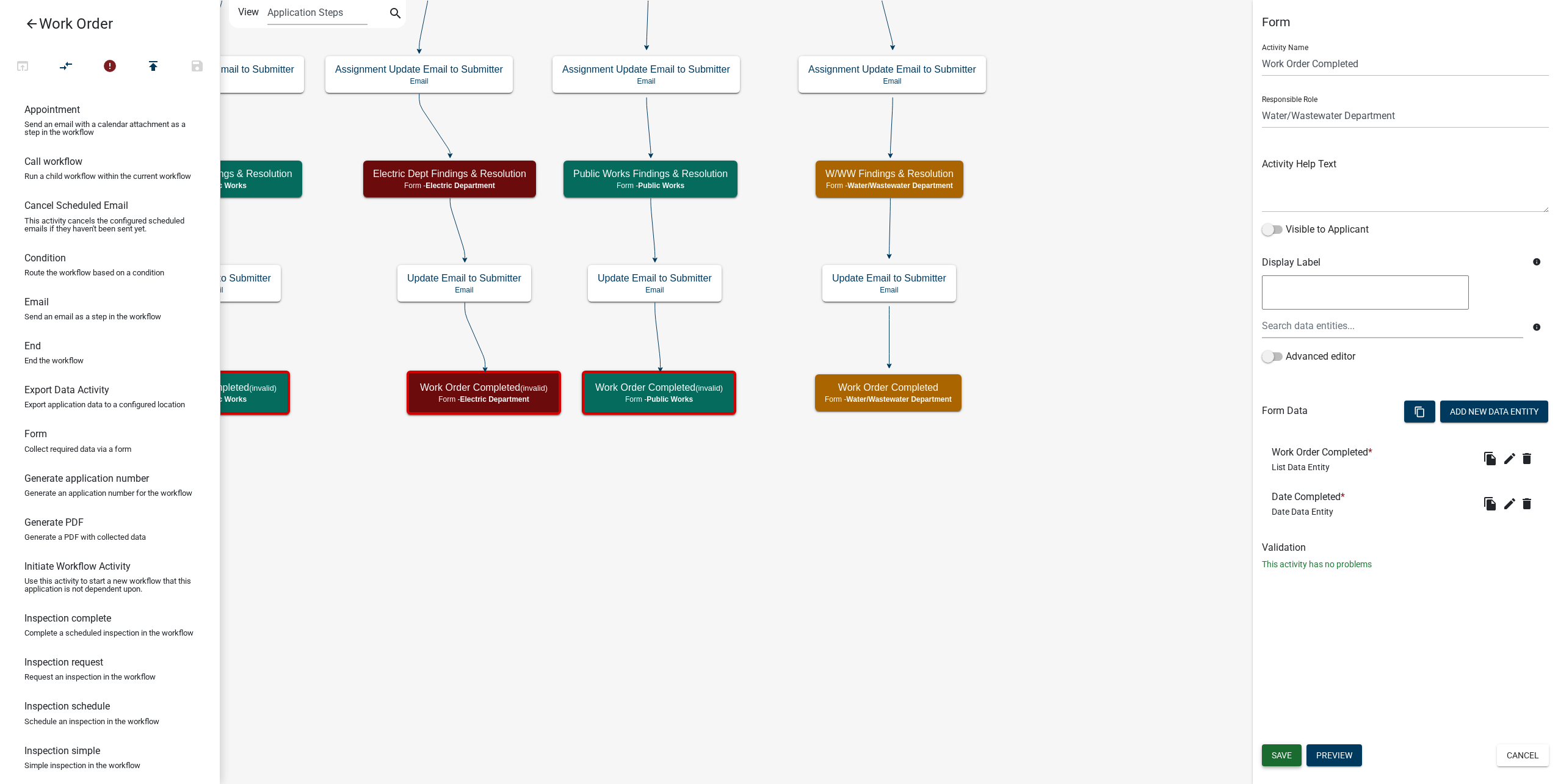
click at [1277, 757] on span "Save" at bounding box center [1282, 755] width 20 height 10
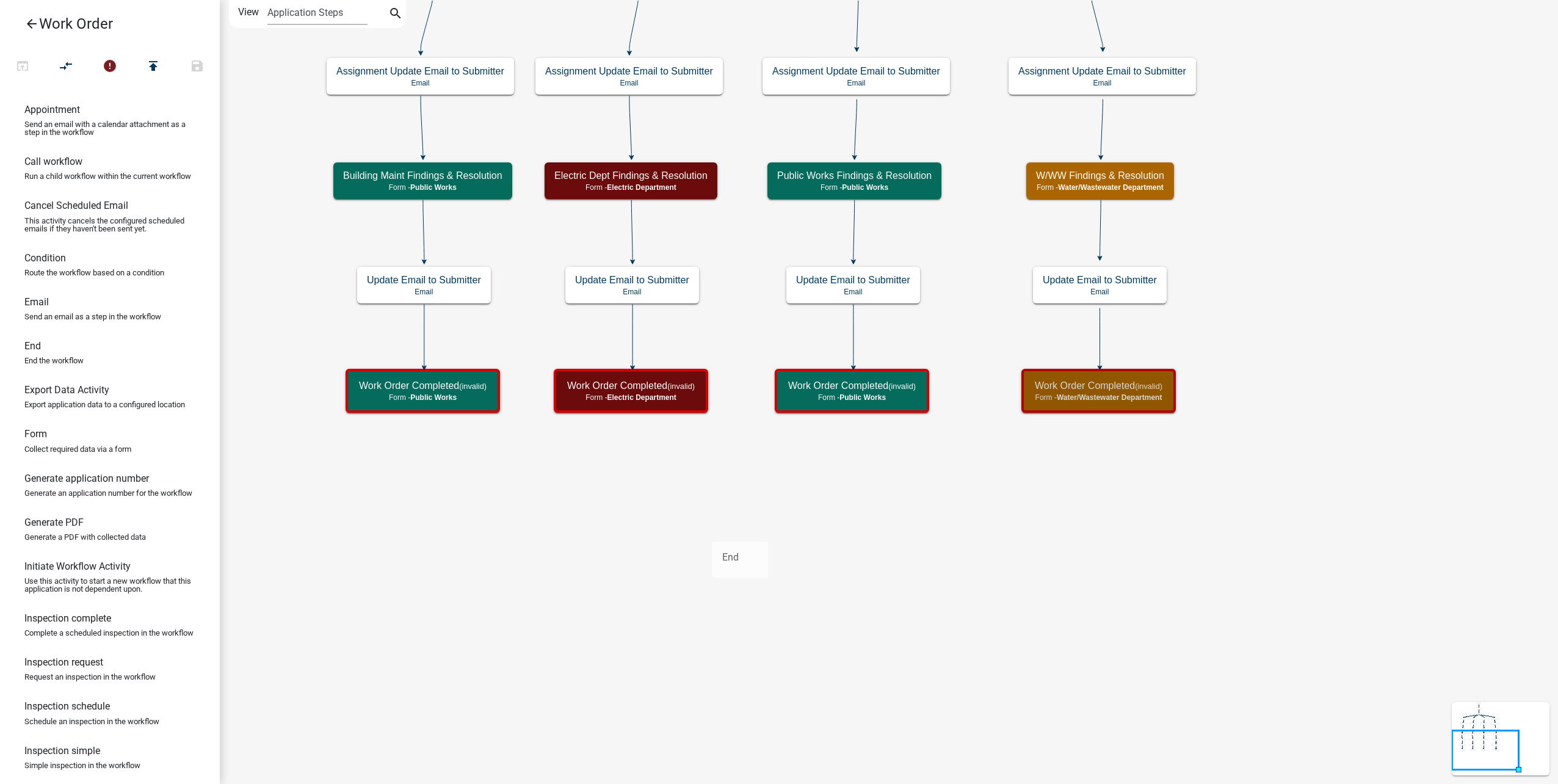
drag, startPoint x: 61, startPoint y: 357, endPoint x: 713, endPoint y: 532, distance: 675.1
click at [713, 532] on div "arrow_back Work Order open_in_browser compare_arrows error publish save Appoint…" at bounding box center [779, 392] width 1558 height 784
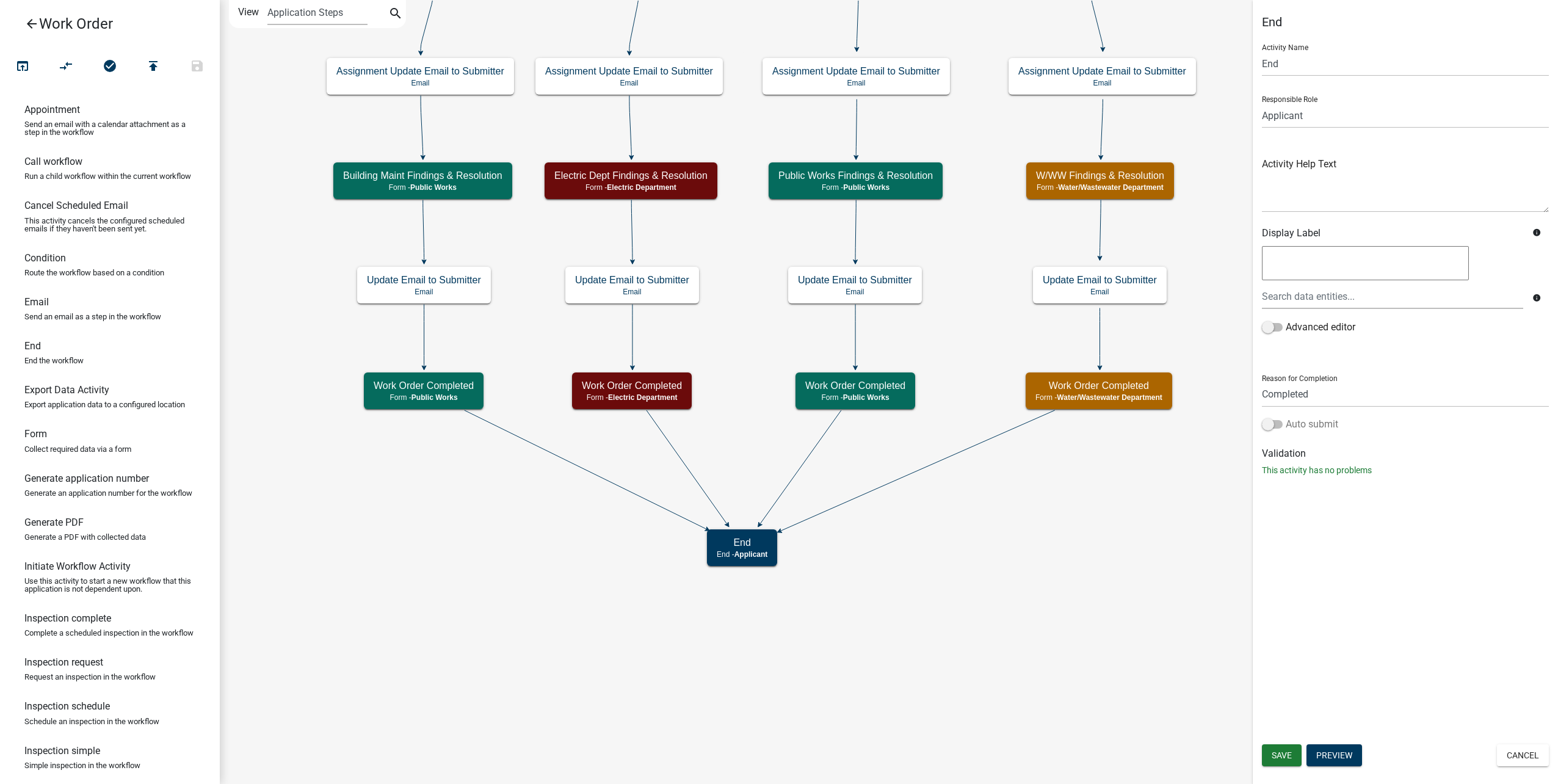
click at [1278, 425] on span at bounding box center [1272, 424] width 20 height 9
click at [1286, 417] on input "Auto submit" at bounding box center [1286, 417] width 0 height 0
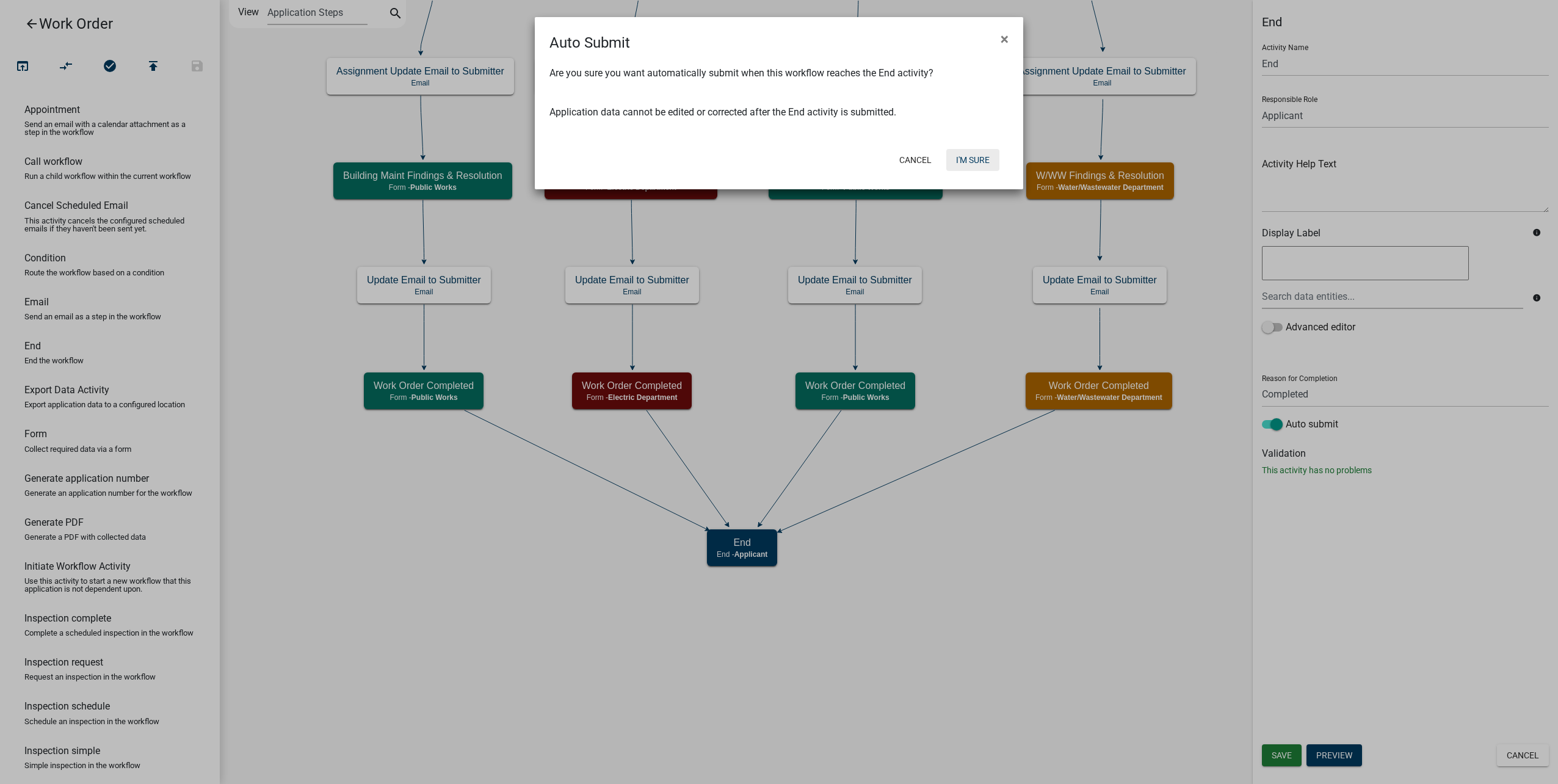
click at [987, 153] on button "I'm Sure" at bounding box center [973, 160] width 53 height 22
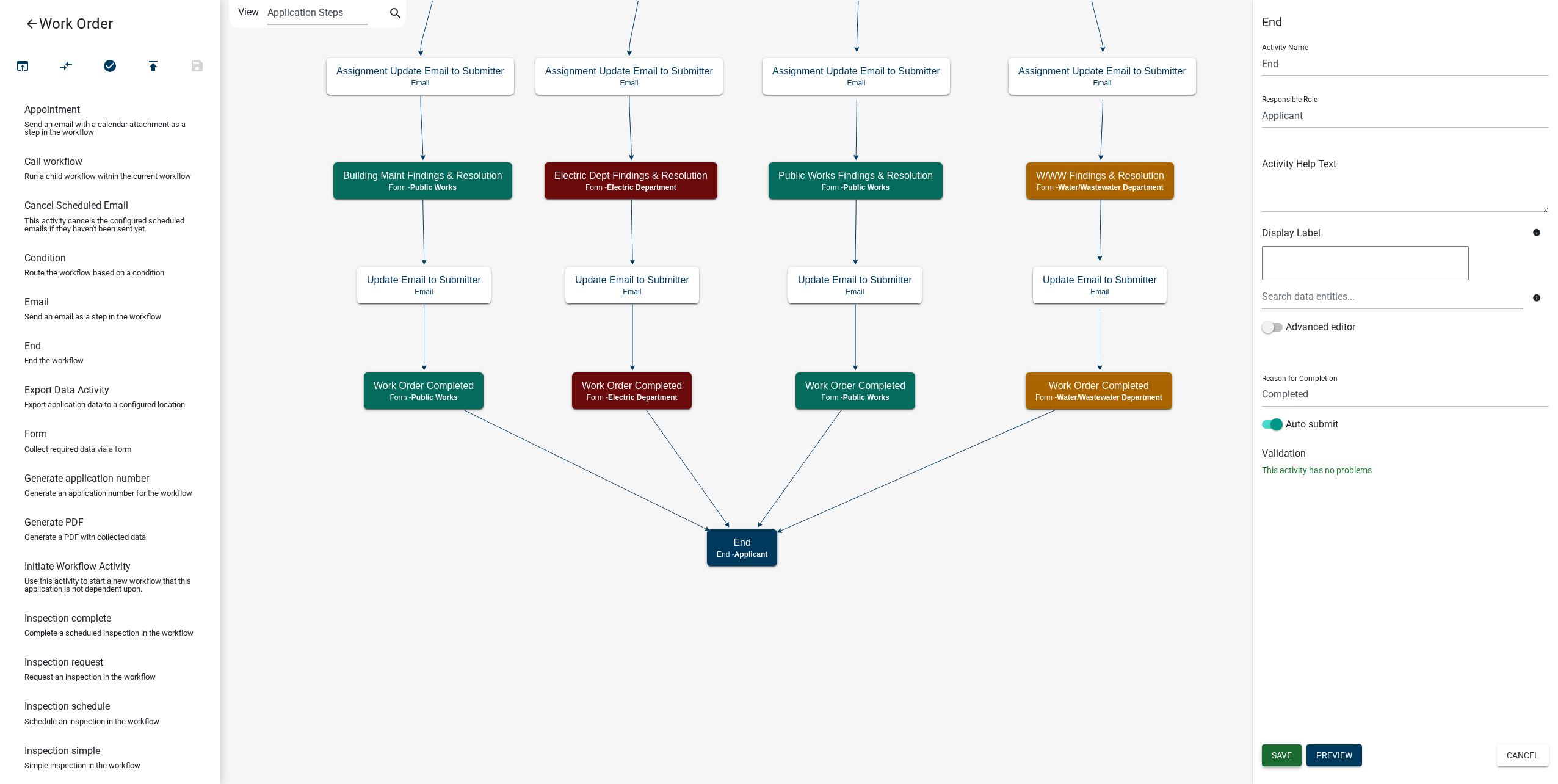
click at [1288, 755] on span "Save" at bounding box center [1282, 755] width 20 height 10
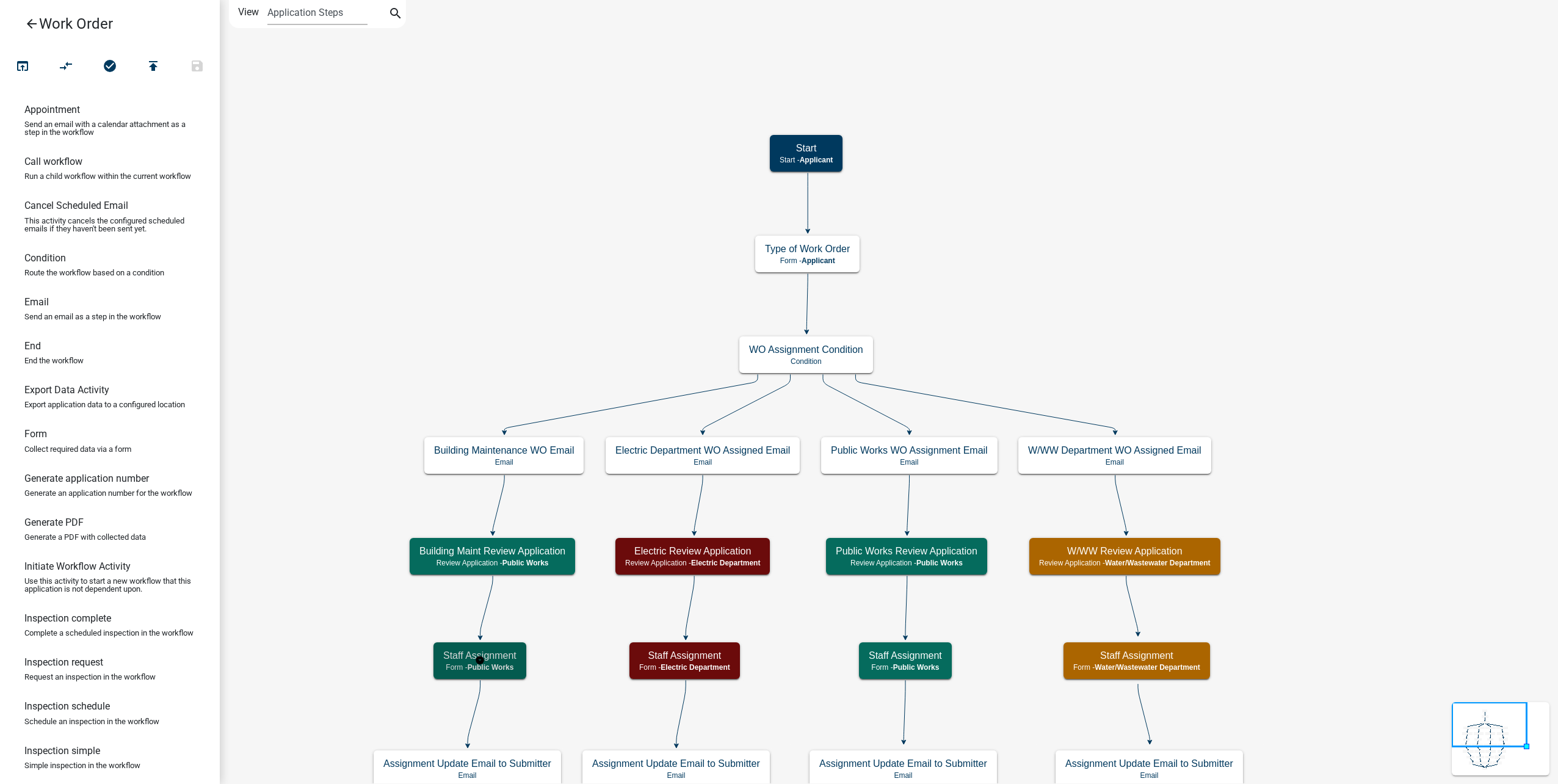
click at [507, 656] on h5 "Staff Assignment" at bounding box center [479, 655] width 73 height 12
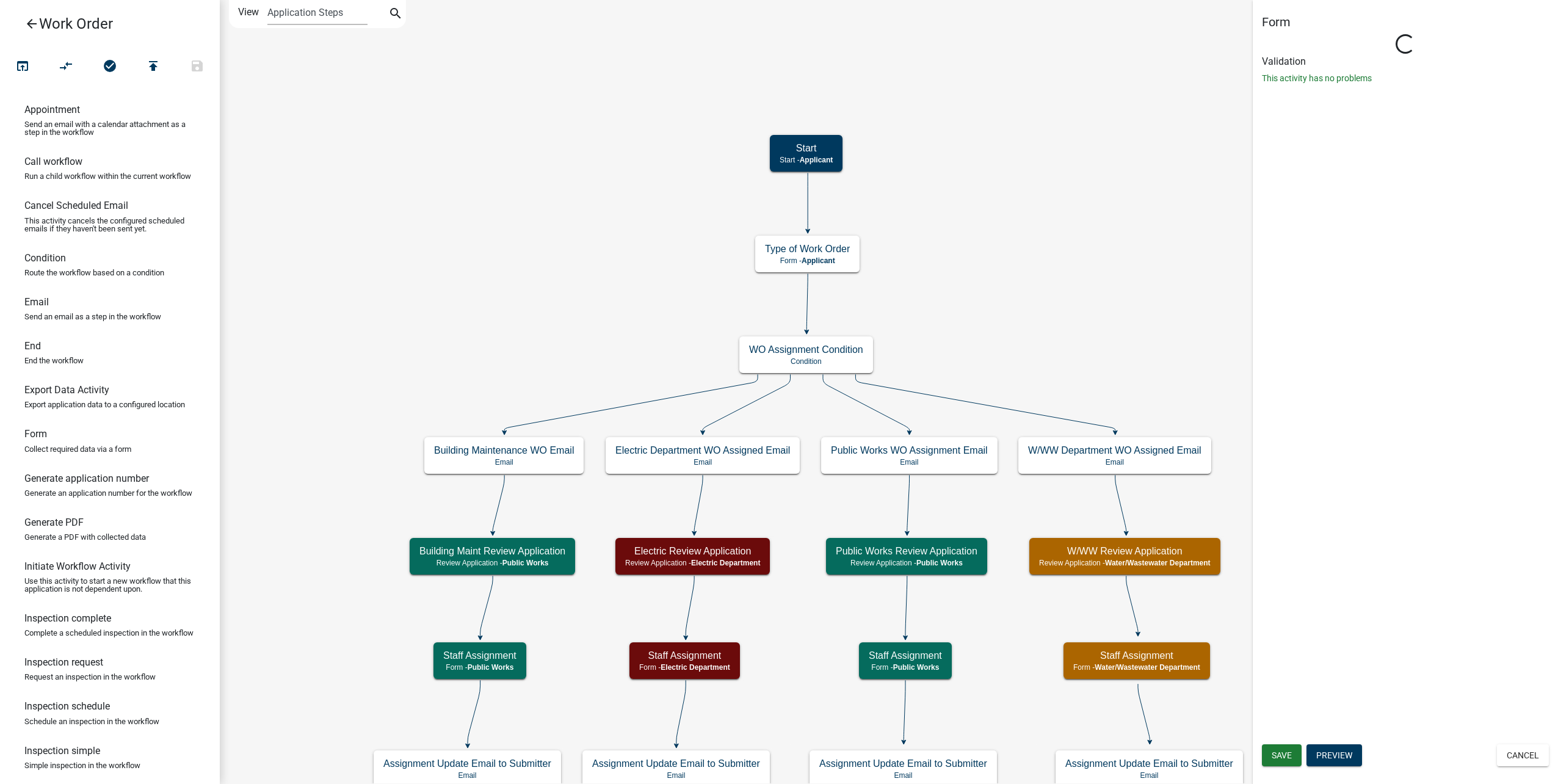
select select "B8201C97-0578-4879-9DB1-09B68815F4DF"
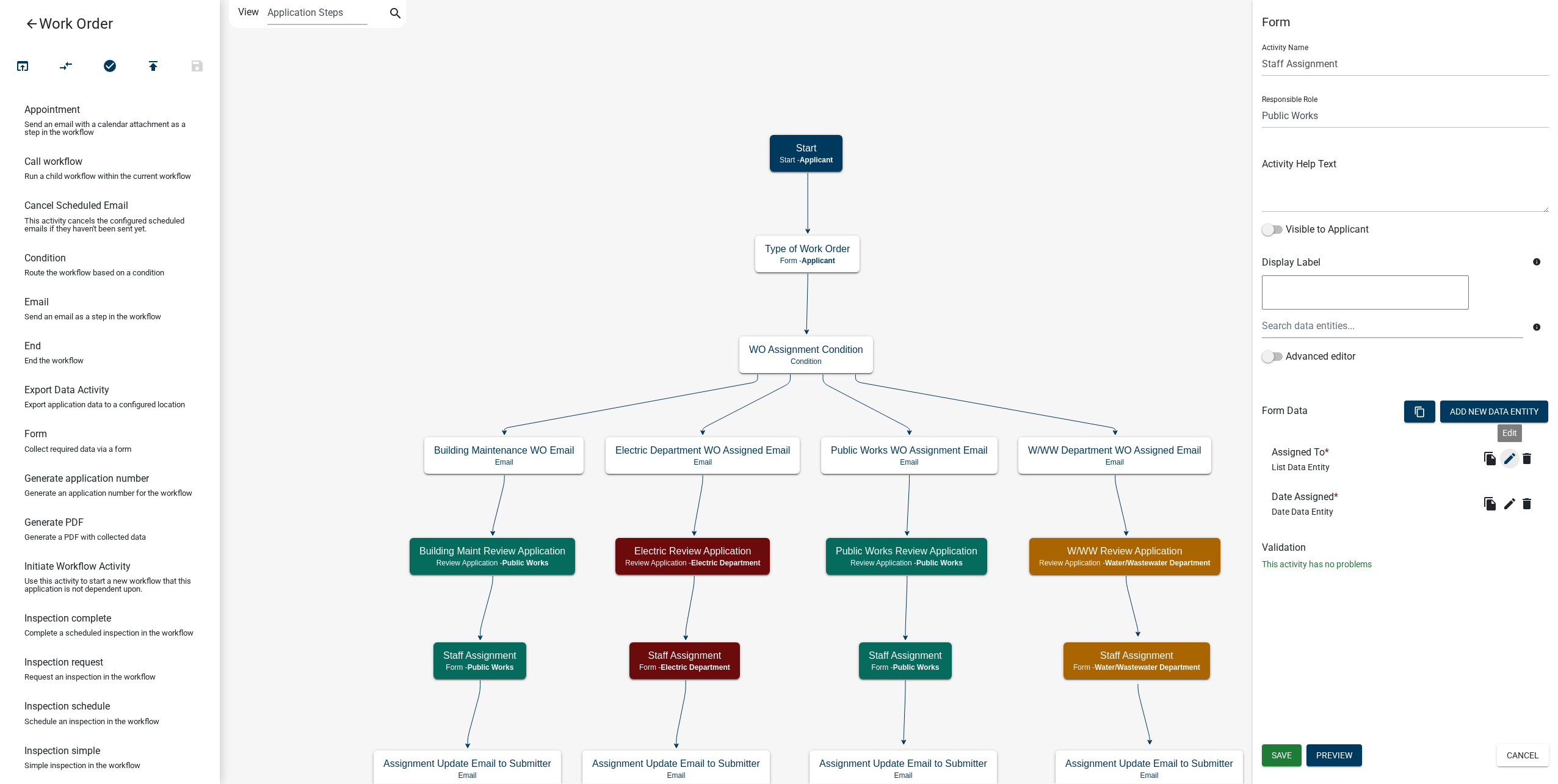
click at [1508, 453] on icon "edit" at bounding box center [1509, 458] width 14 height 14
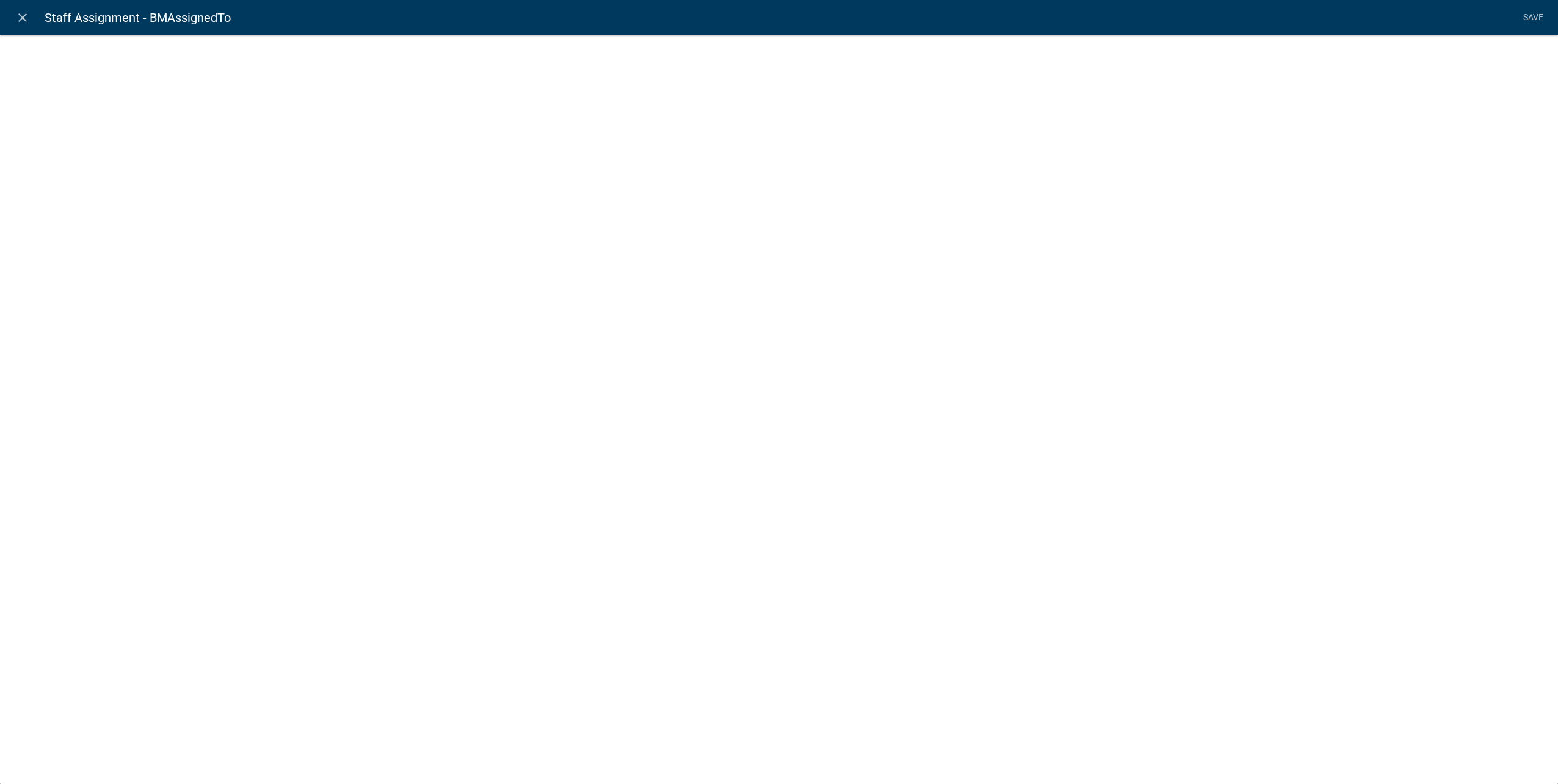
select select "list-data"
select select "custom-list-60673fd7-a606-4251-858b-2b94ac34699a"
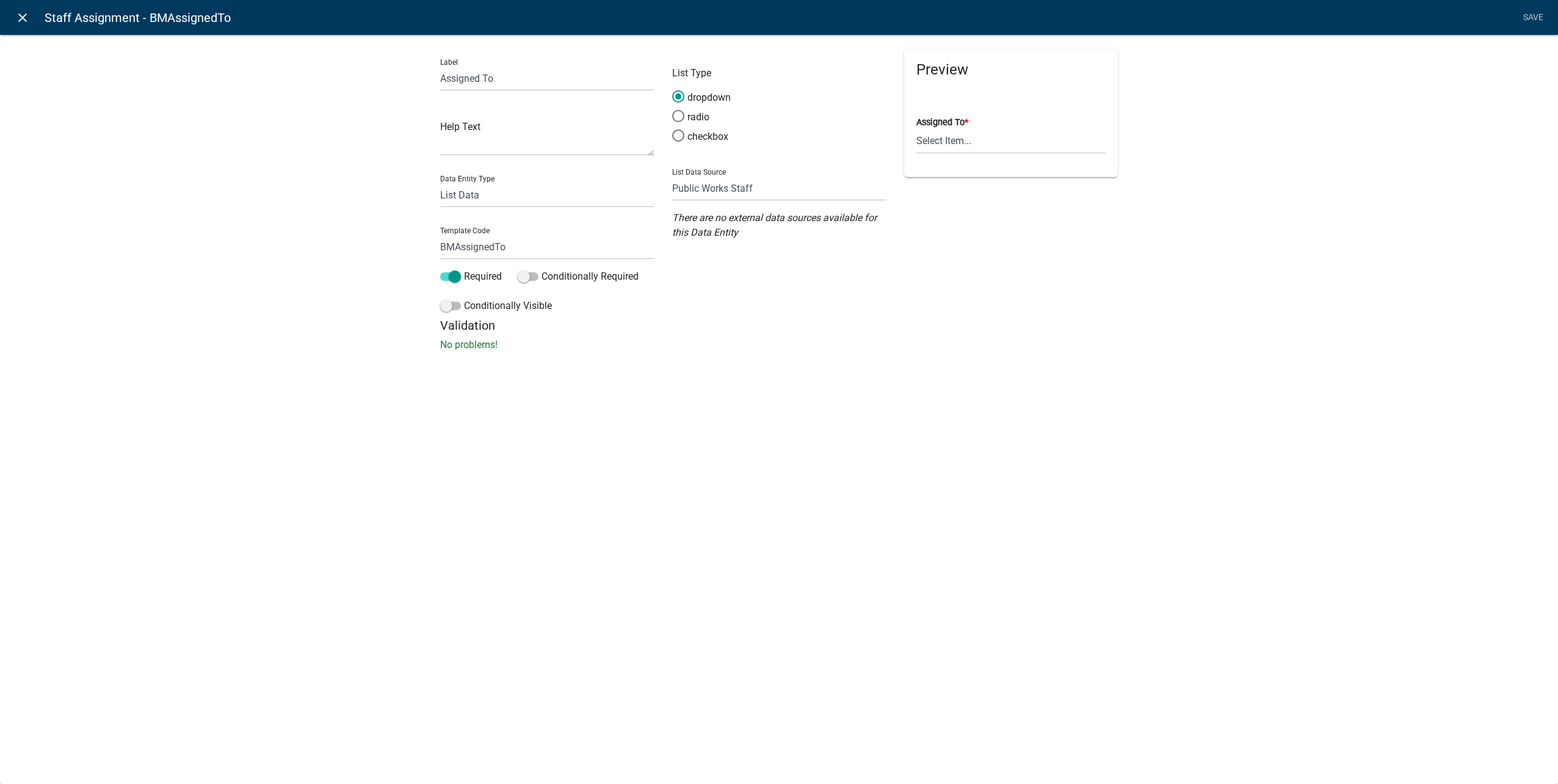
click at [31, 16] on link "close" at bounding box center [22, 17] width 25 height 25
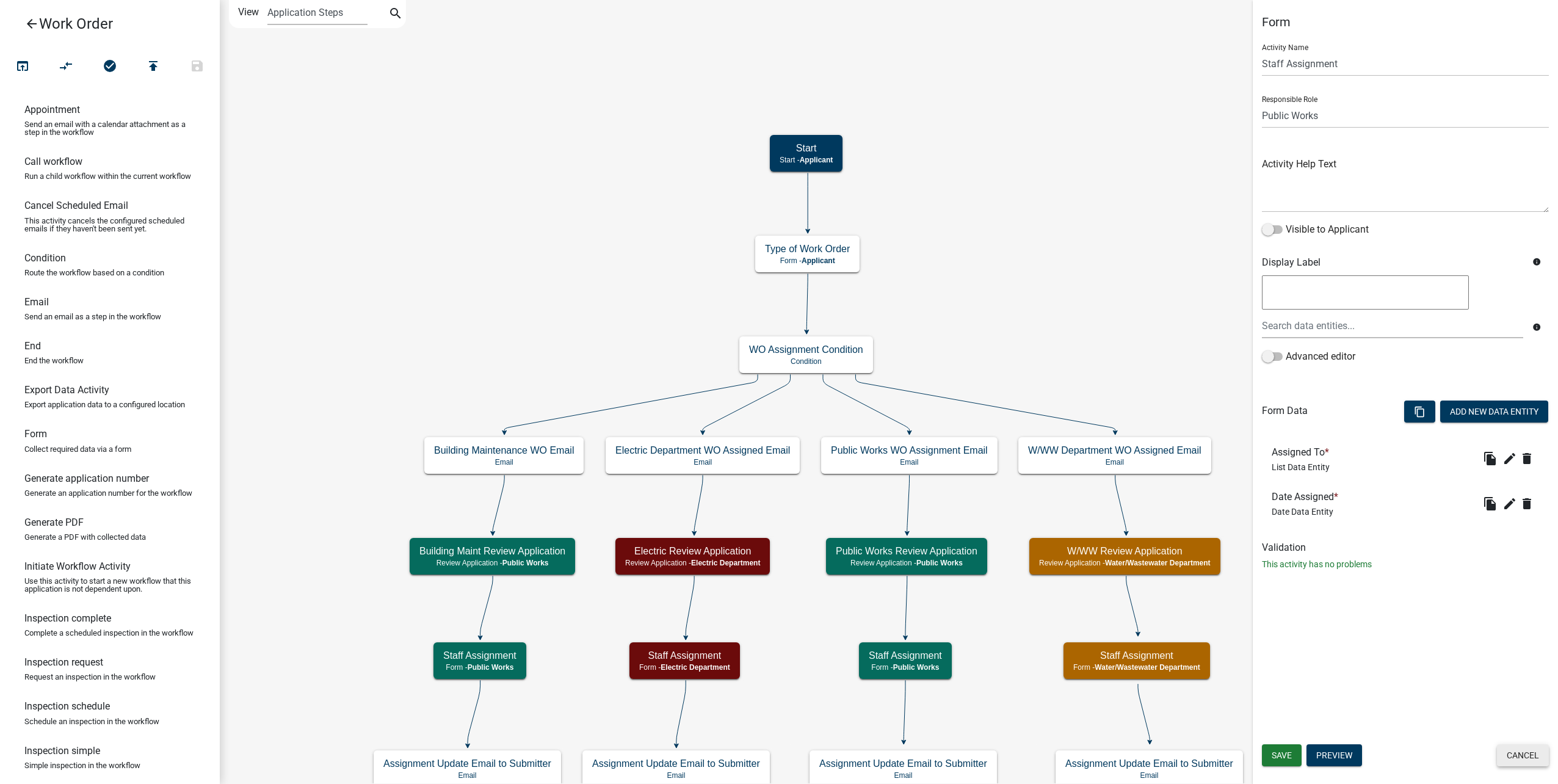
click at [1521, 753] on button "Cancel" at bounding box center [1523, 755] width 52 height 22
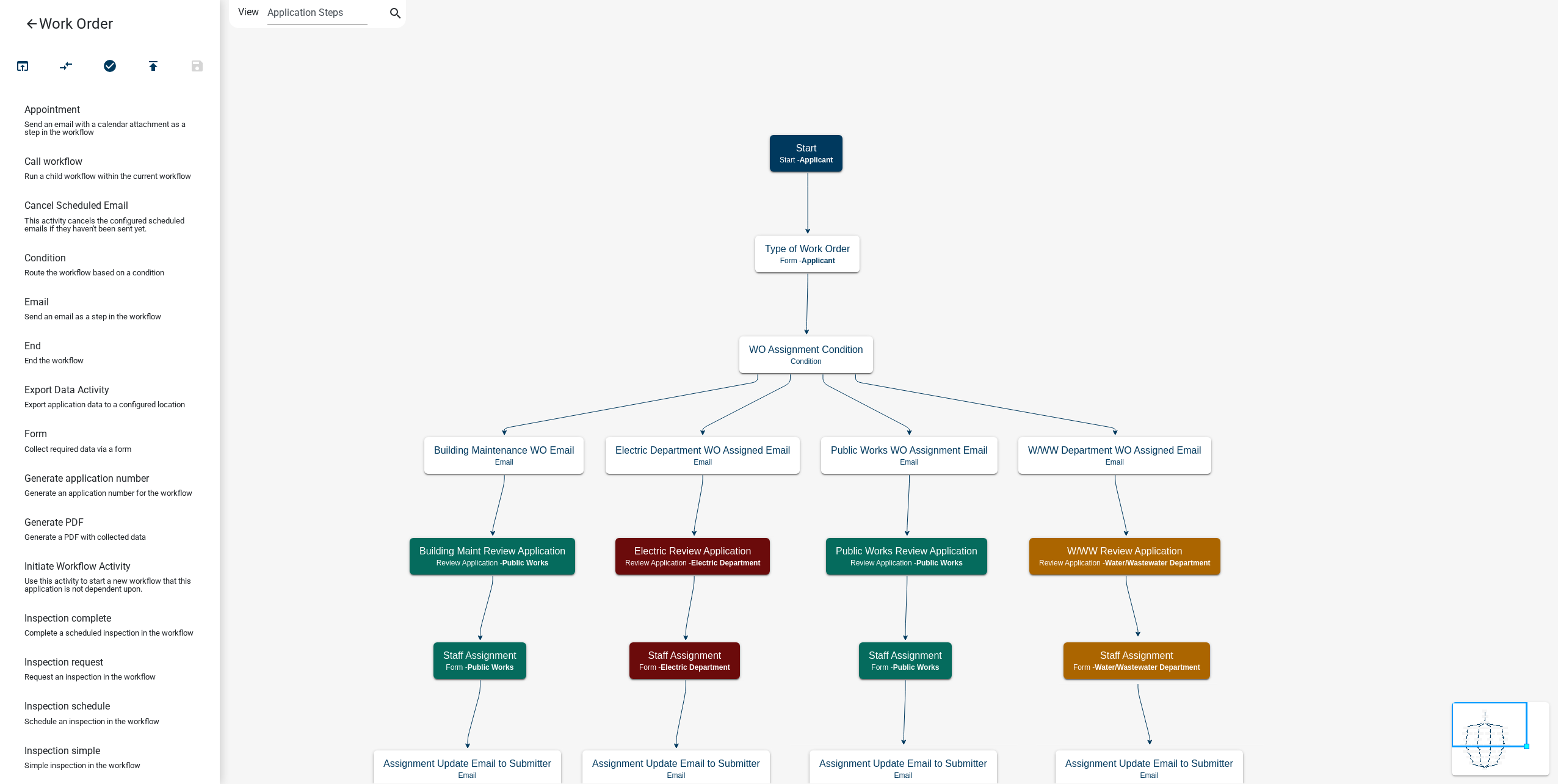
click at [29, 27] on icon "arrow_back" at bounding box center [31, 25] width 14 height 17
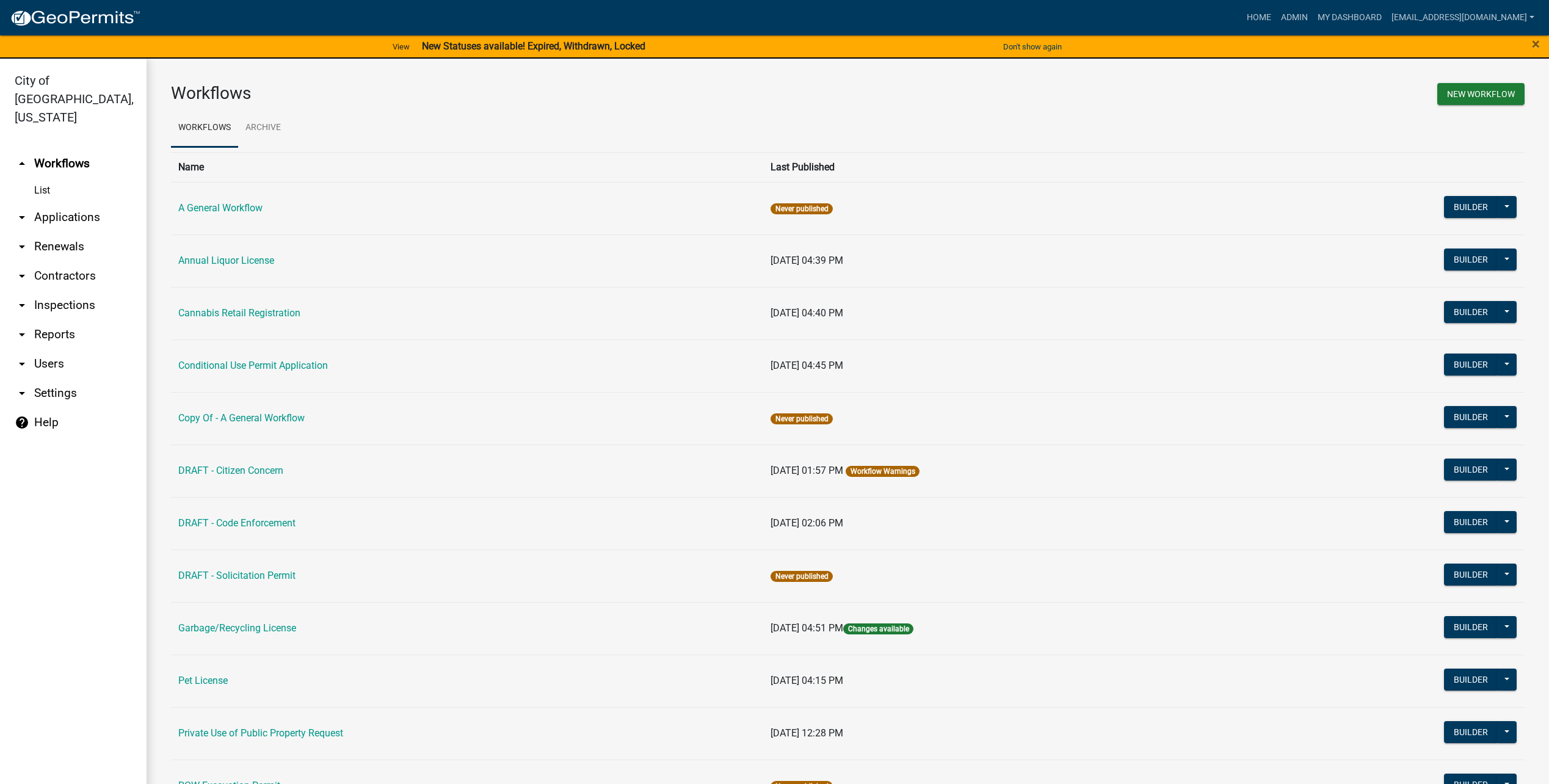
click at [57, 349] on link "arrow_drop_down Users" at bounding box center [73, 363] width 147 height 29
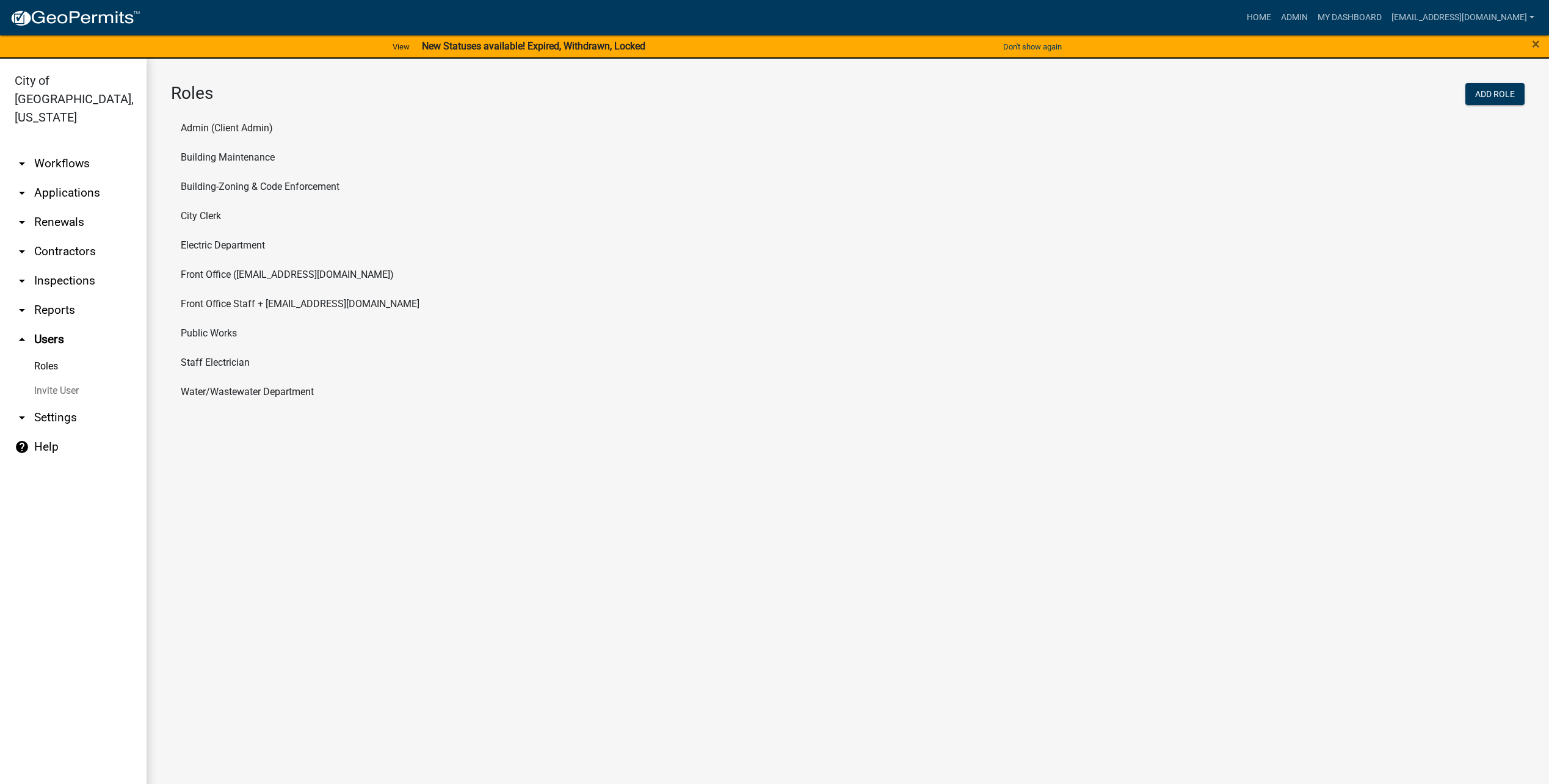
click at [252, 157] on li "Building Maintenance" at bounding box center [847, 157] width 1353 height 29
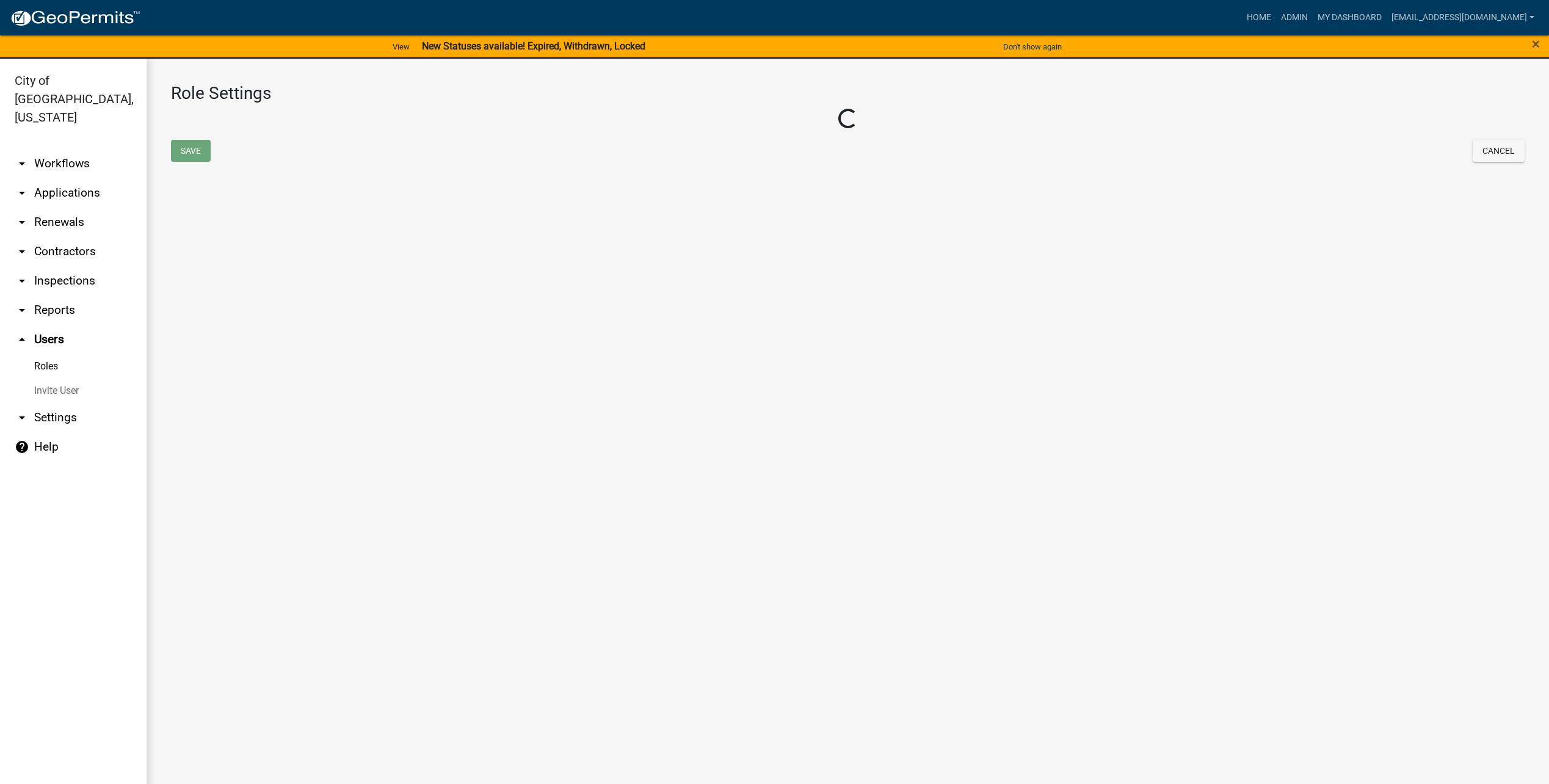
select select "3: orange"
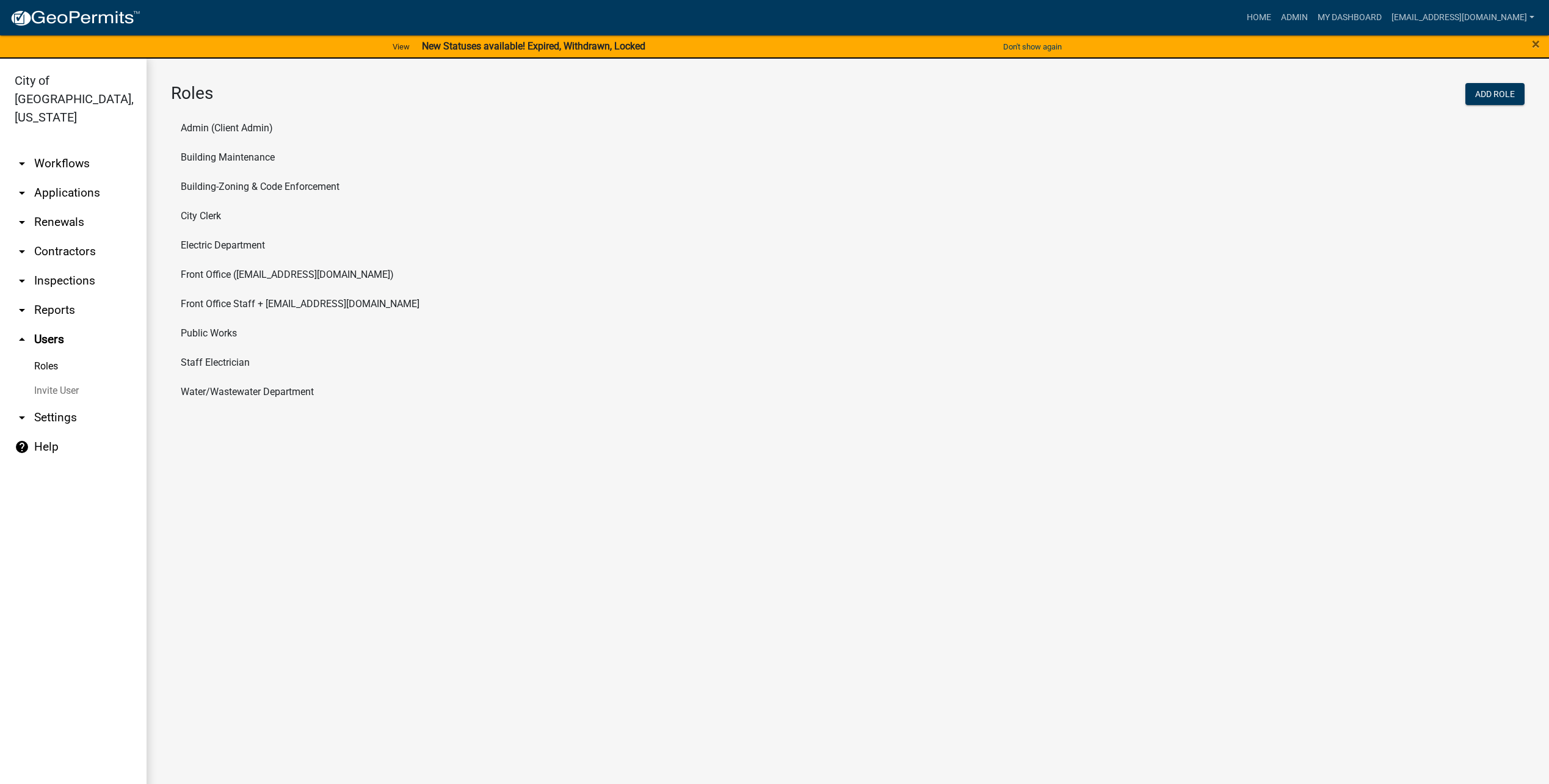
click at [262, 162] on li "Building Maintenance" at bounding box center [847, 157] width 1353 height 29
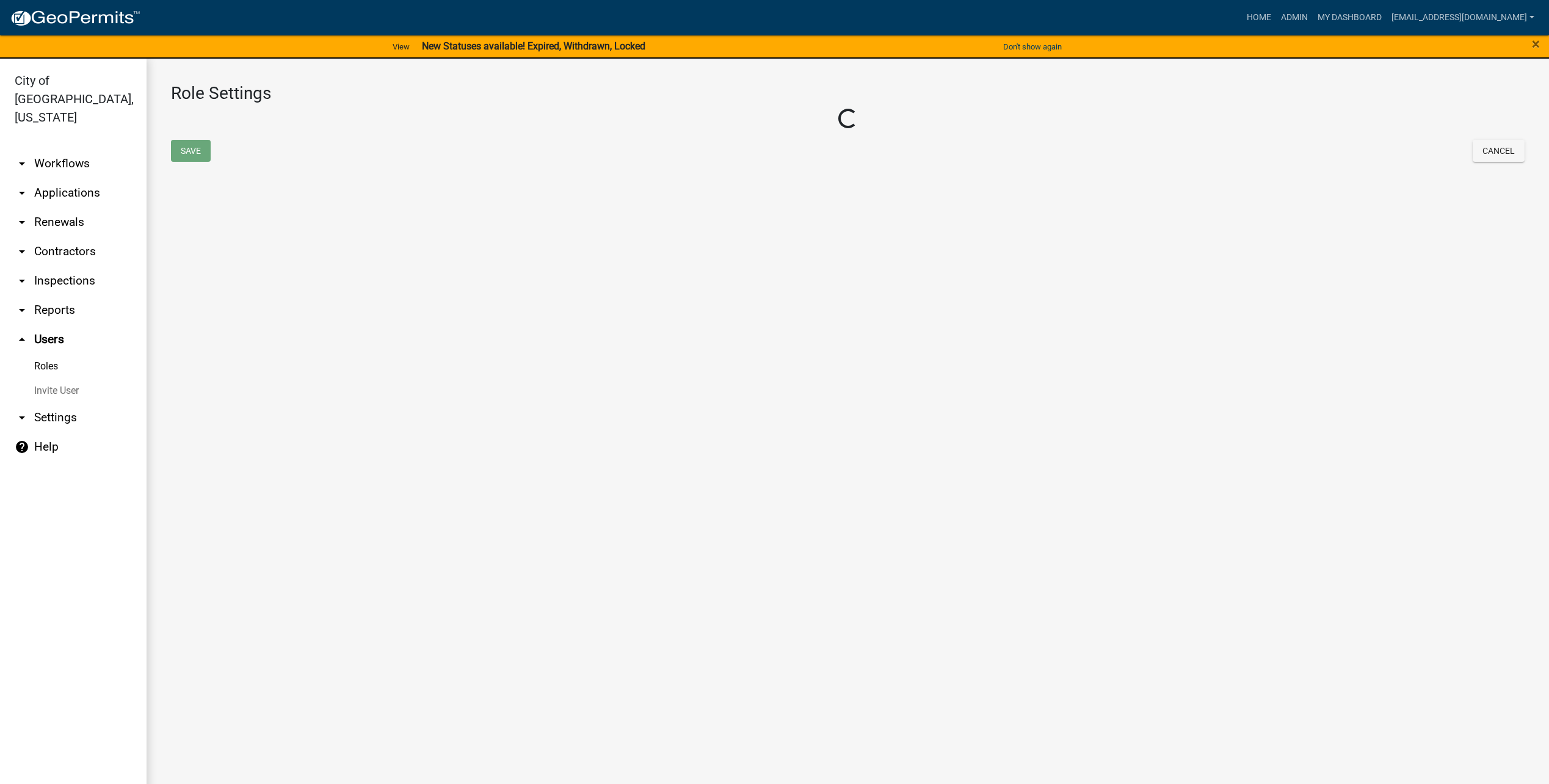
select select "3: orange"
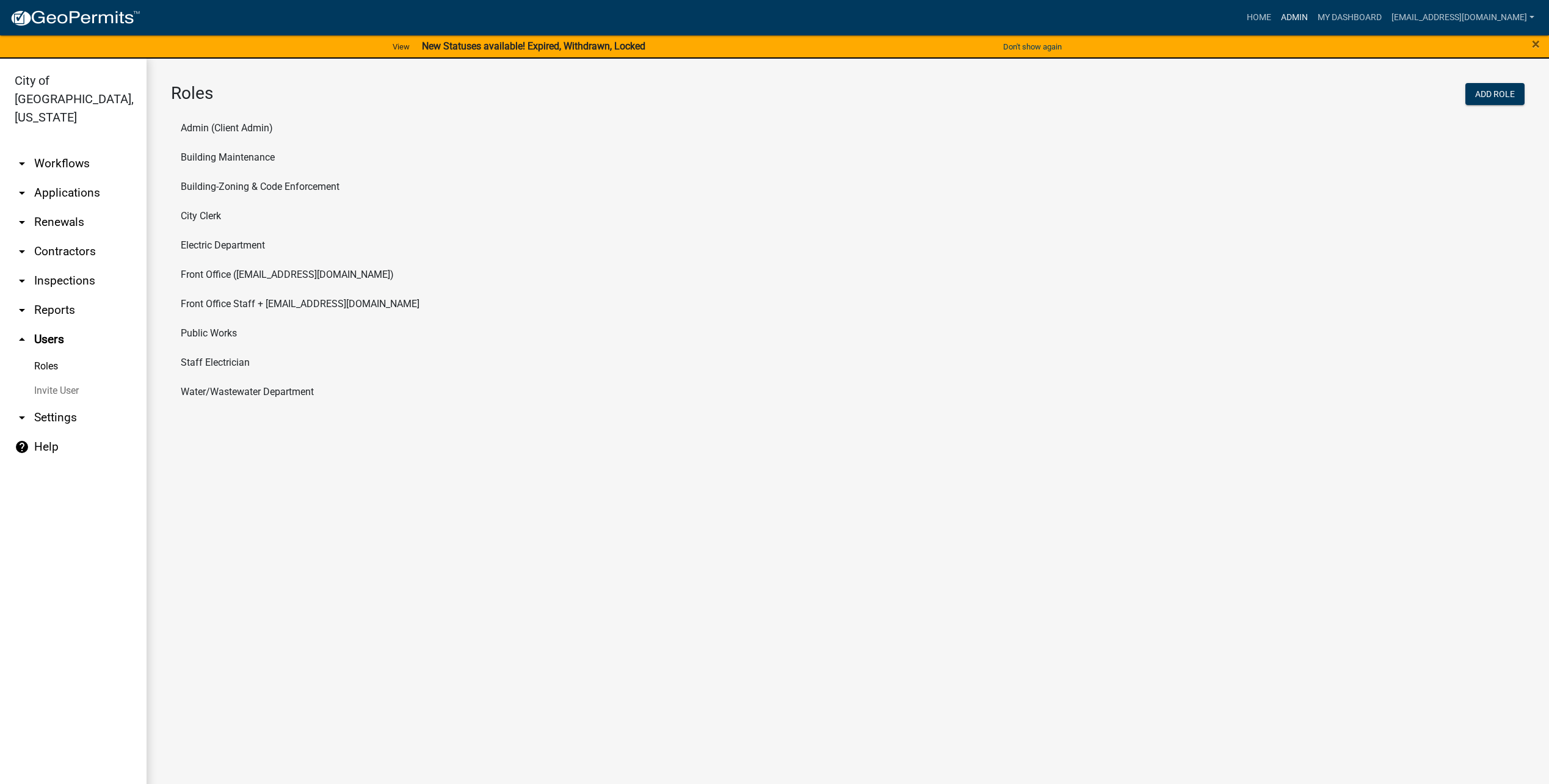
click at [1312, 9] on link "Admin" at bounding box center [1294, 18] width 37 height 23
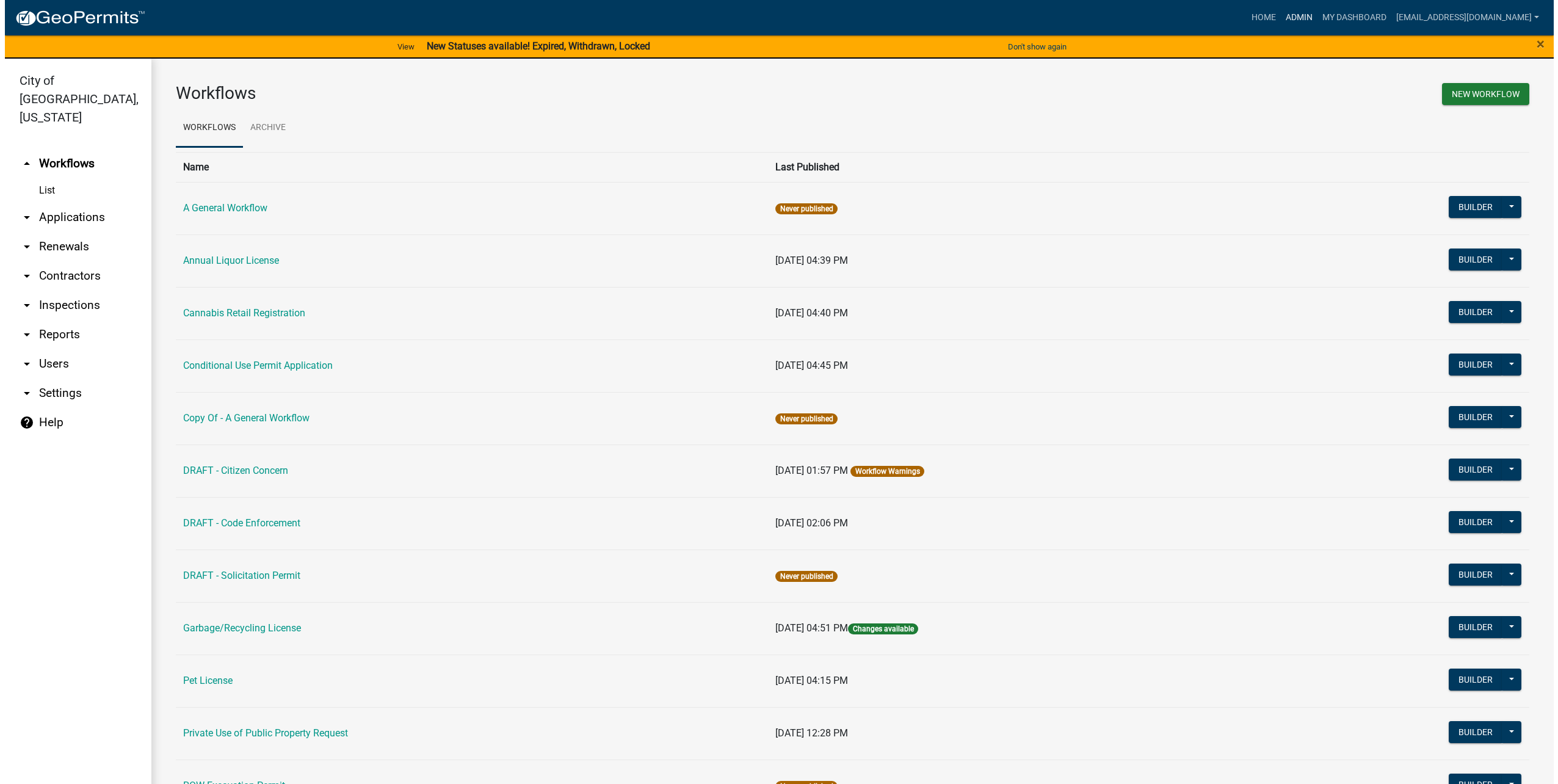
scroll to position [415, 0]
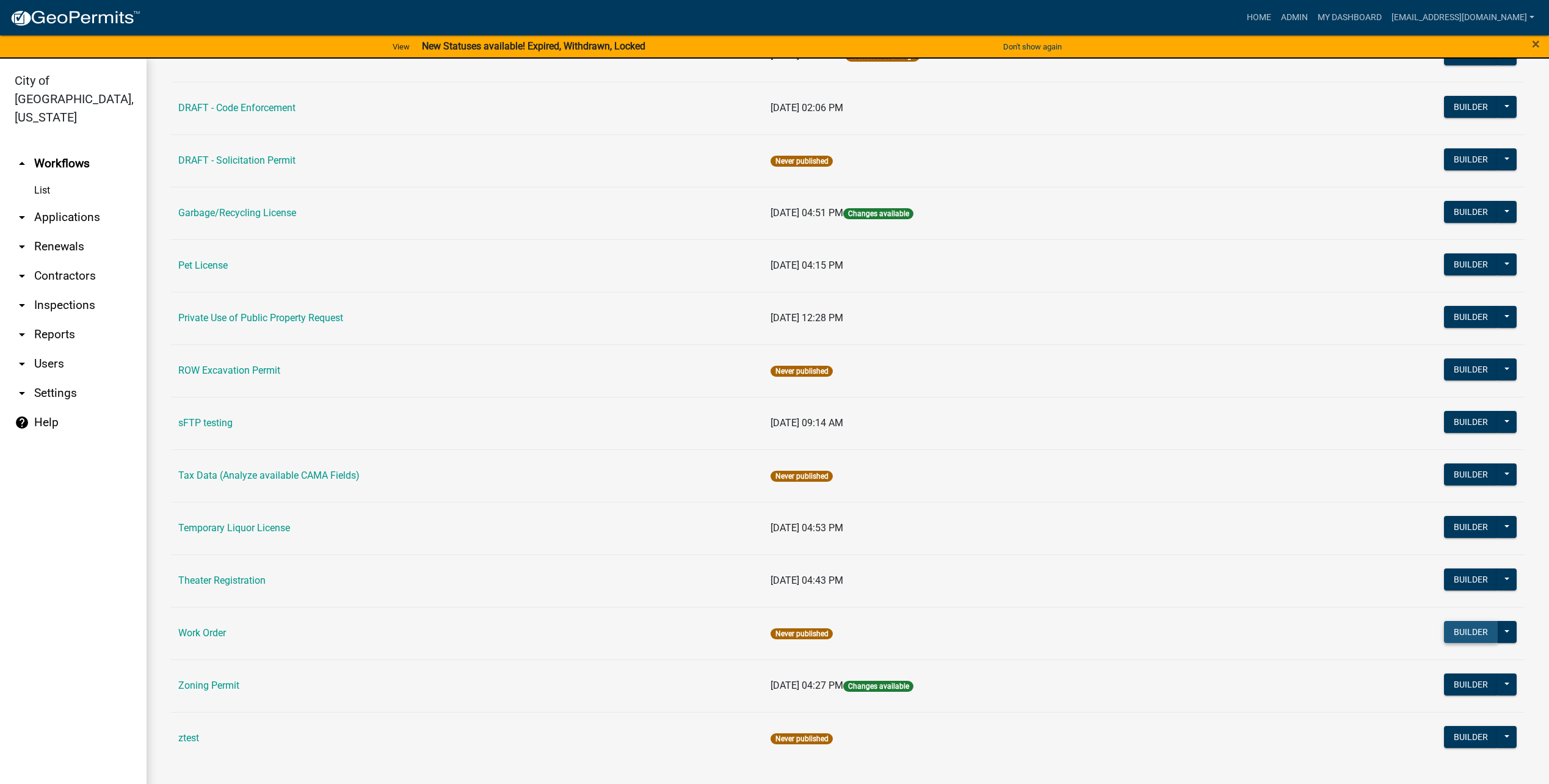
click at [1465, 627] on button "Builder" at bounding box center [1471, 632] width 54 height 22
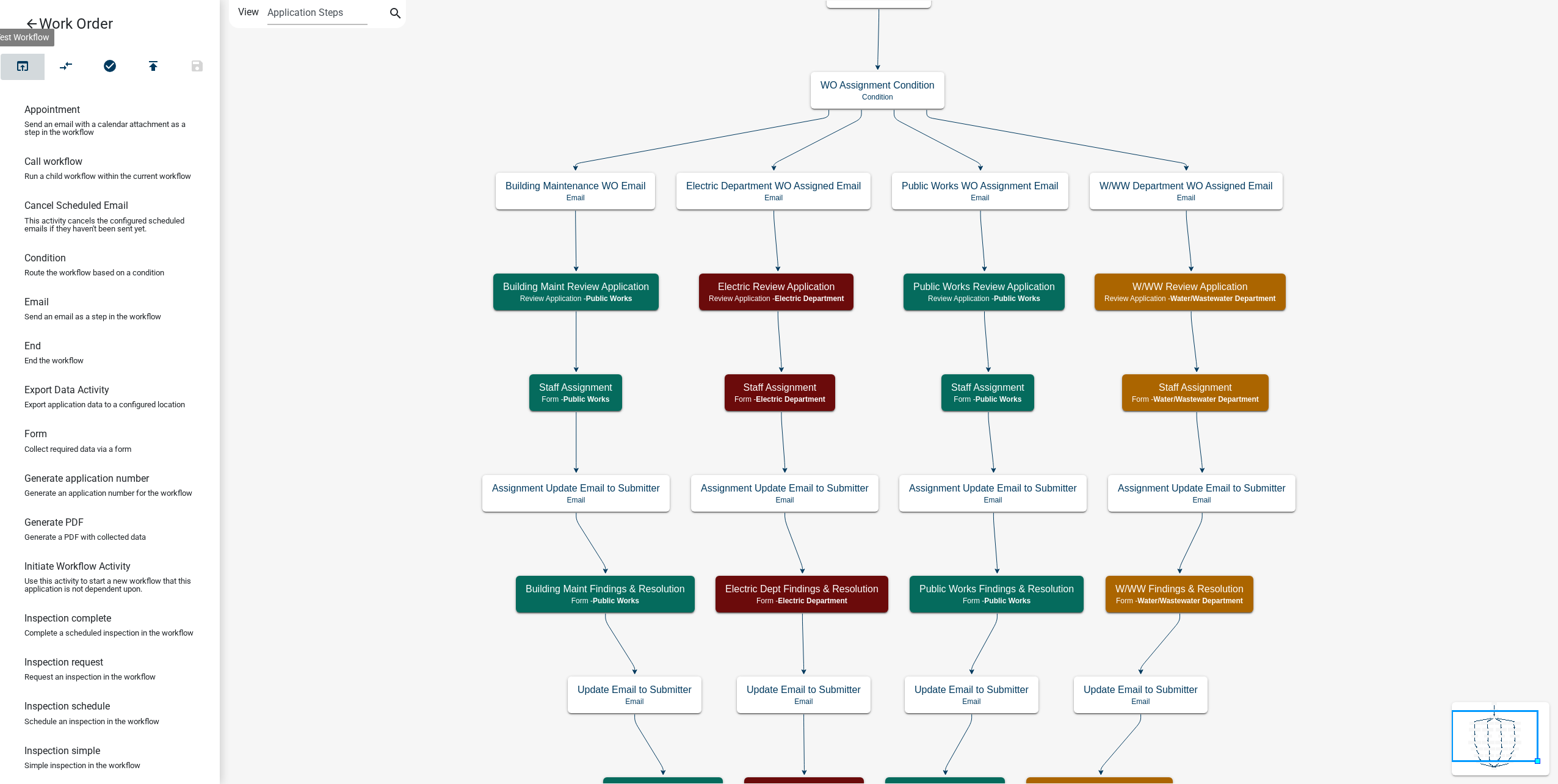
click at [31, 61] on button "open_in_browser" at bounding box center [23, 67] width 44 height 27
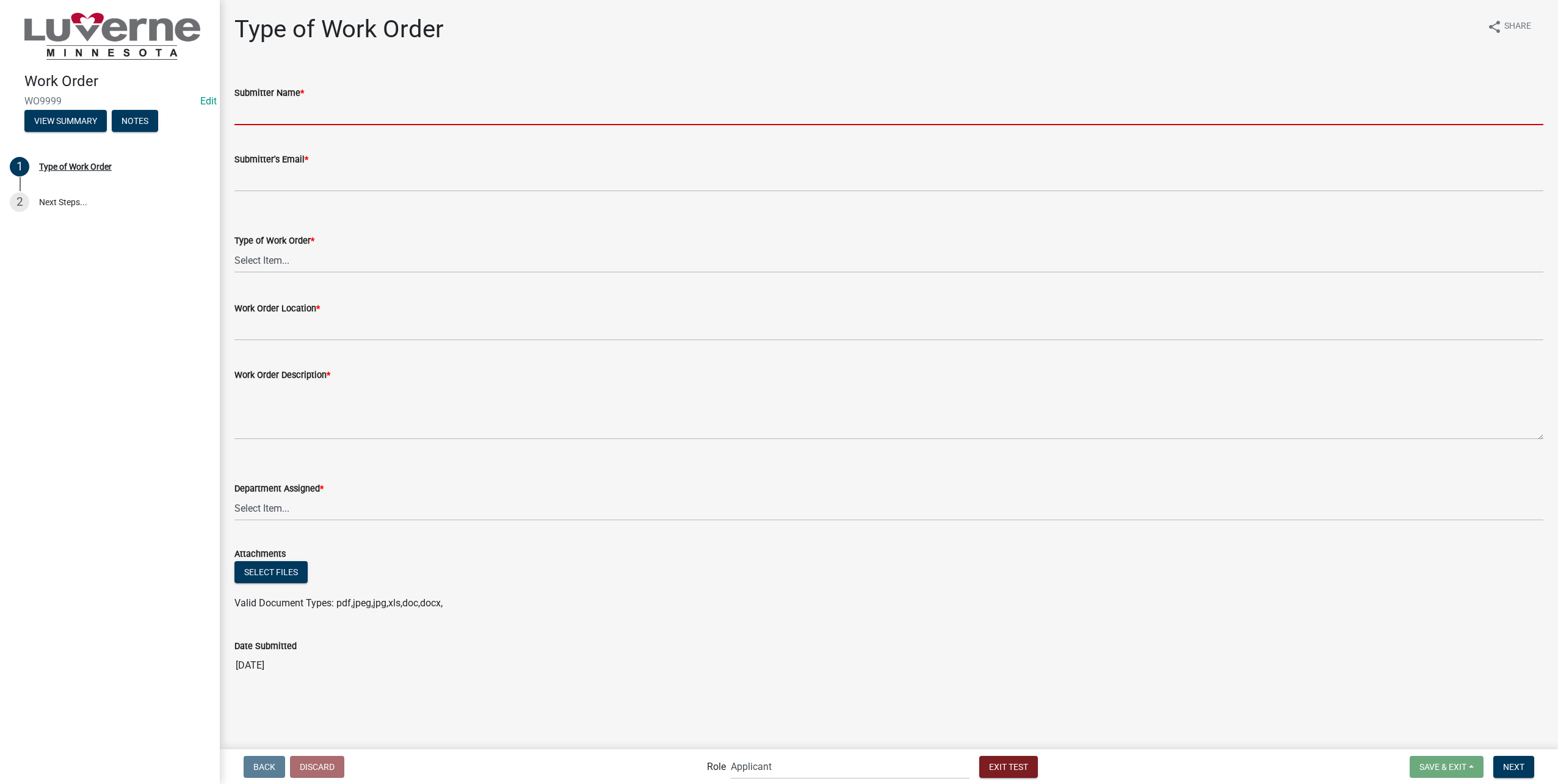
click at [417, 119] on input "Submitter Name *" at bounding box center [889, 112] width 1309 height 25
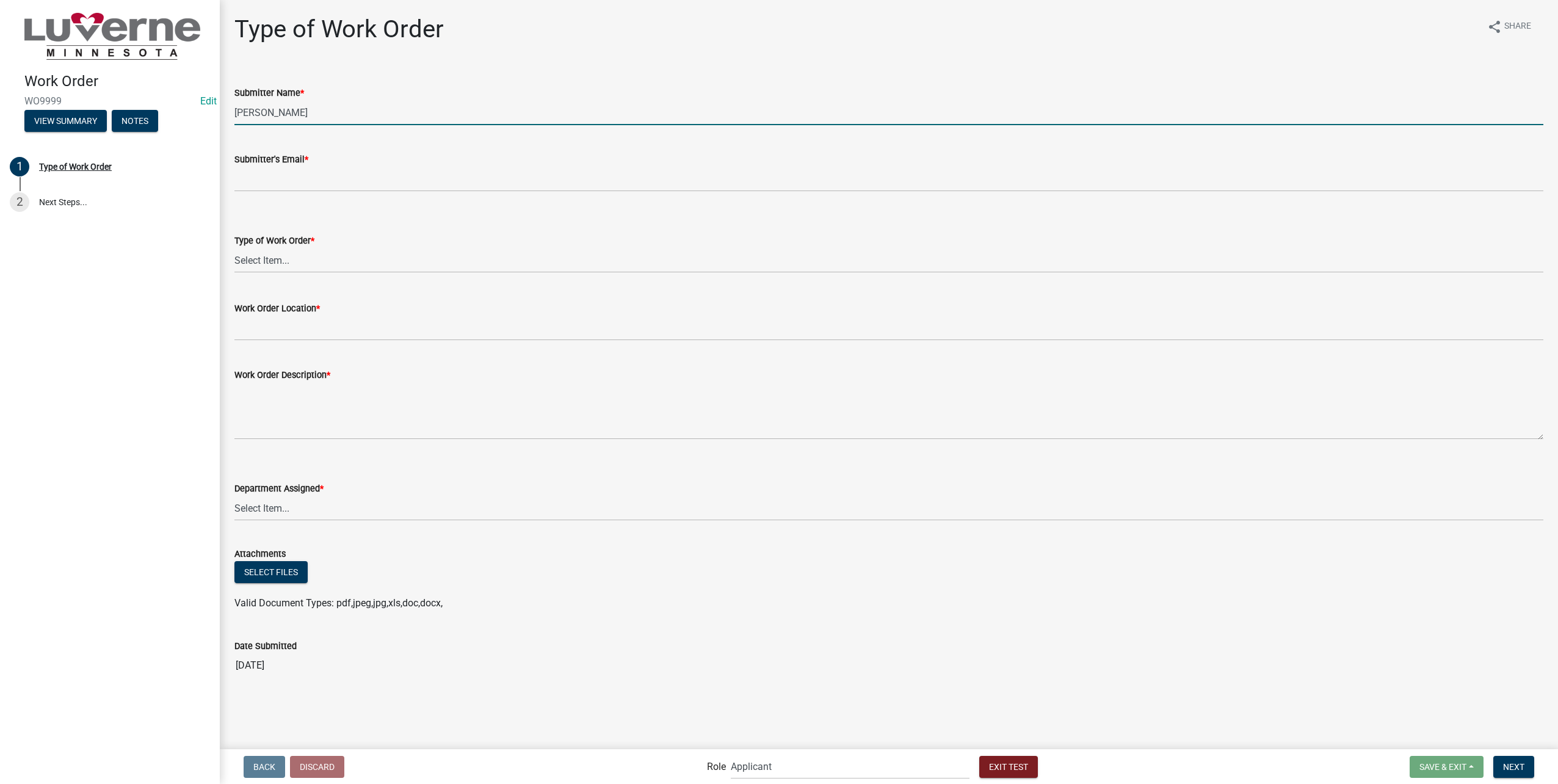
type input "Marissa Marr"
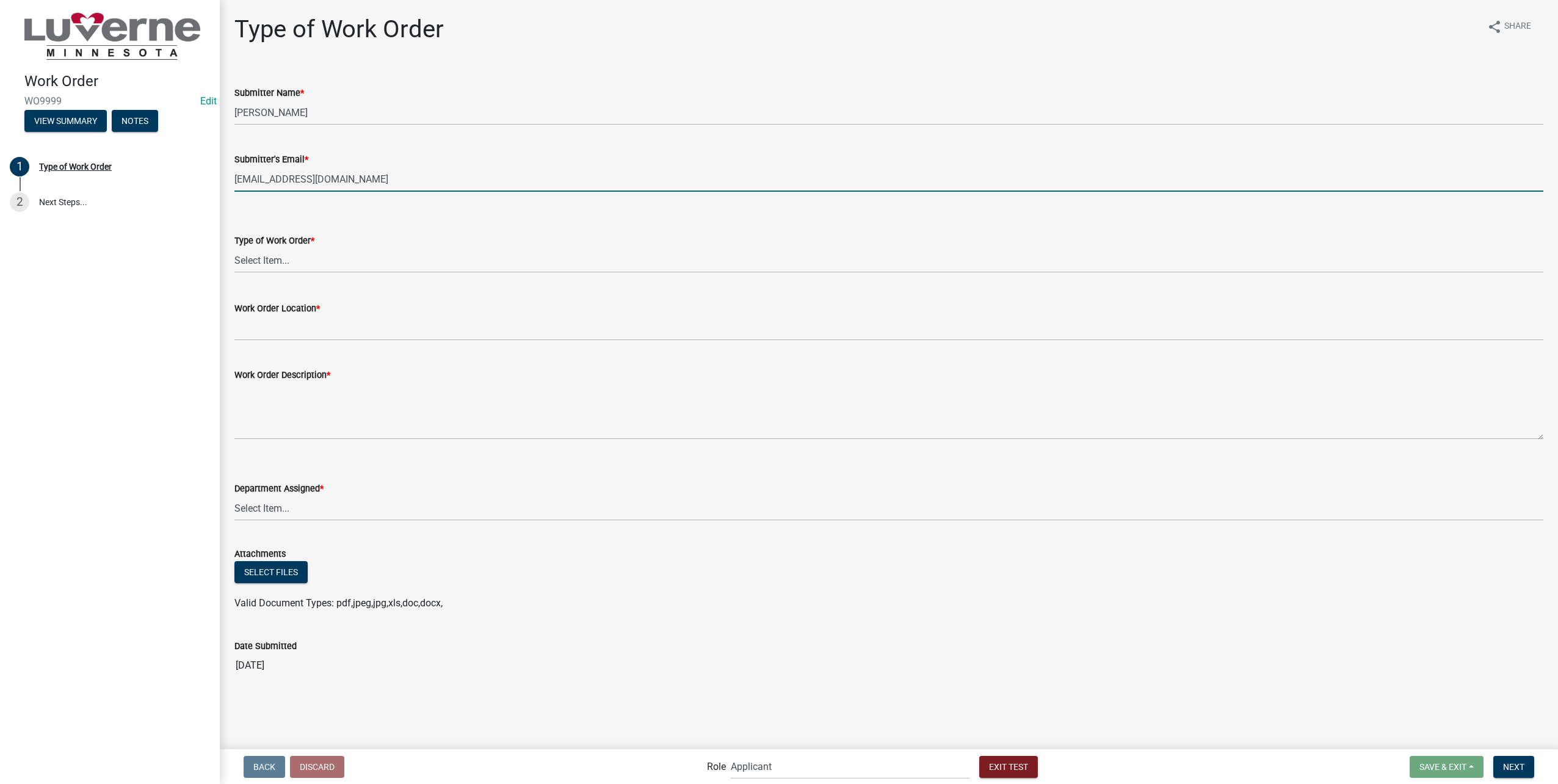
type input "[EMAIL_ADDRESS][DOMAIN_NAME]"
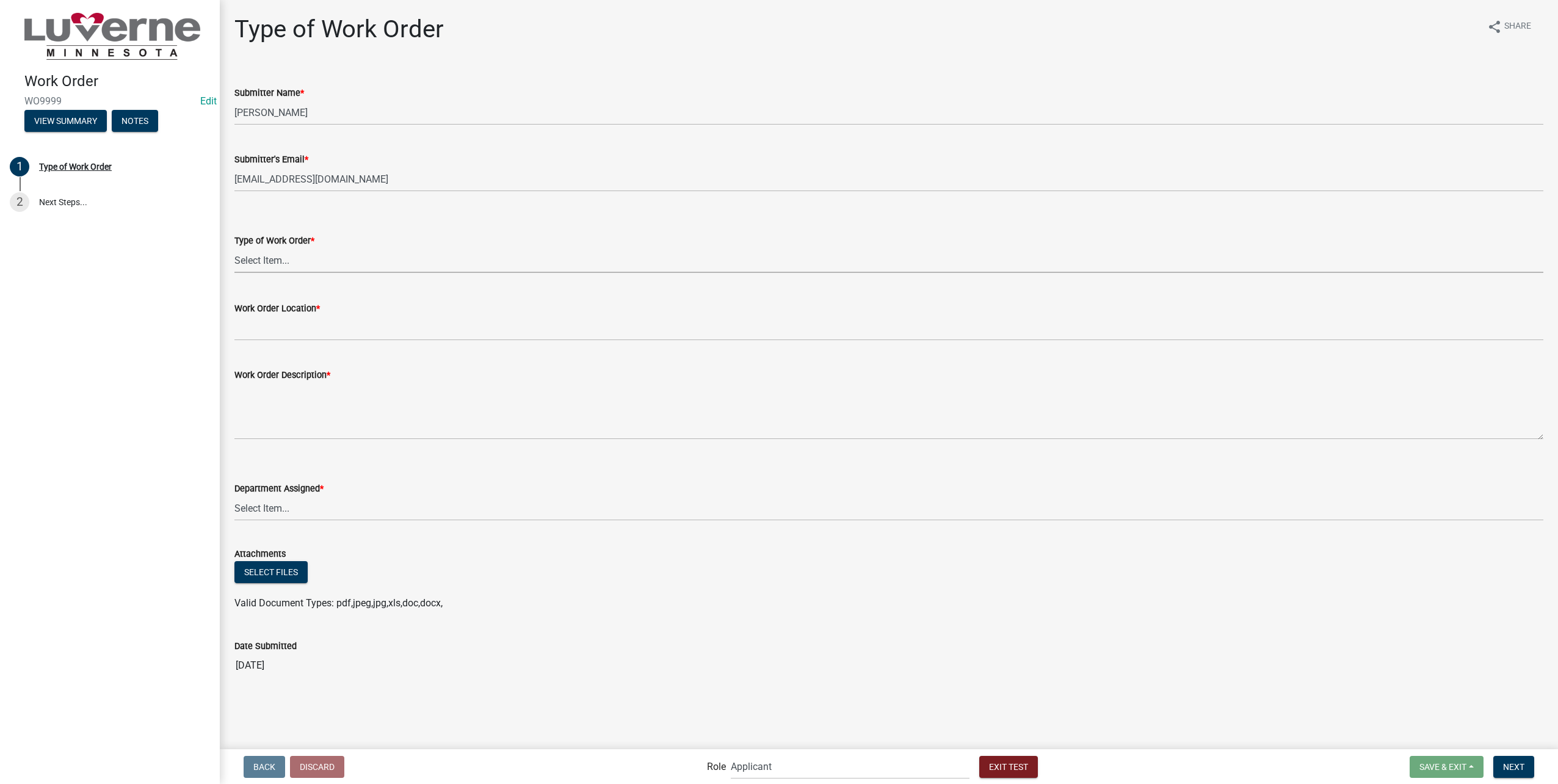
click at [487, 254] on select "Select Item... Water On/Off Electric On/Off City Building Maintenance Electrica…" at bounding box center [889, 260] width 1309 height 25
click at [235, 248] on select "Select Item... Water On/Off Electric On/Off City Building Maintenance Electrica…" at bounding box center [889, 260] width 1309 height 25
select select "5a44b96e-82b4-4e3c-809c-48fc2f7c0ec0"
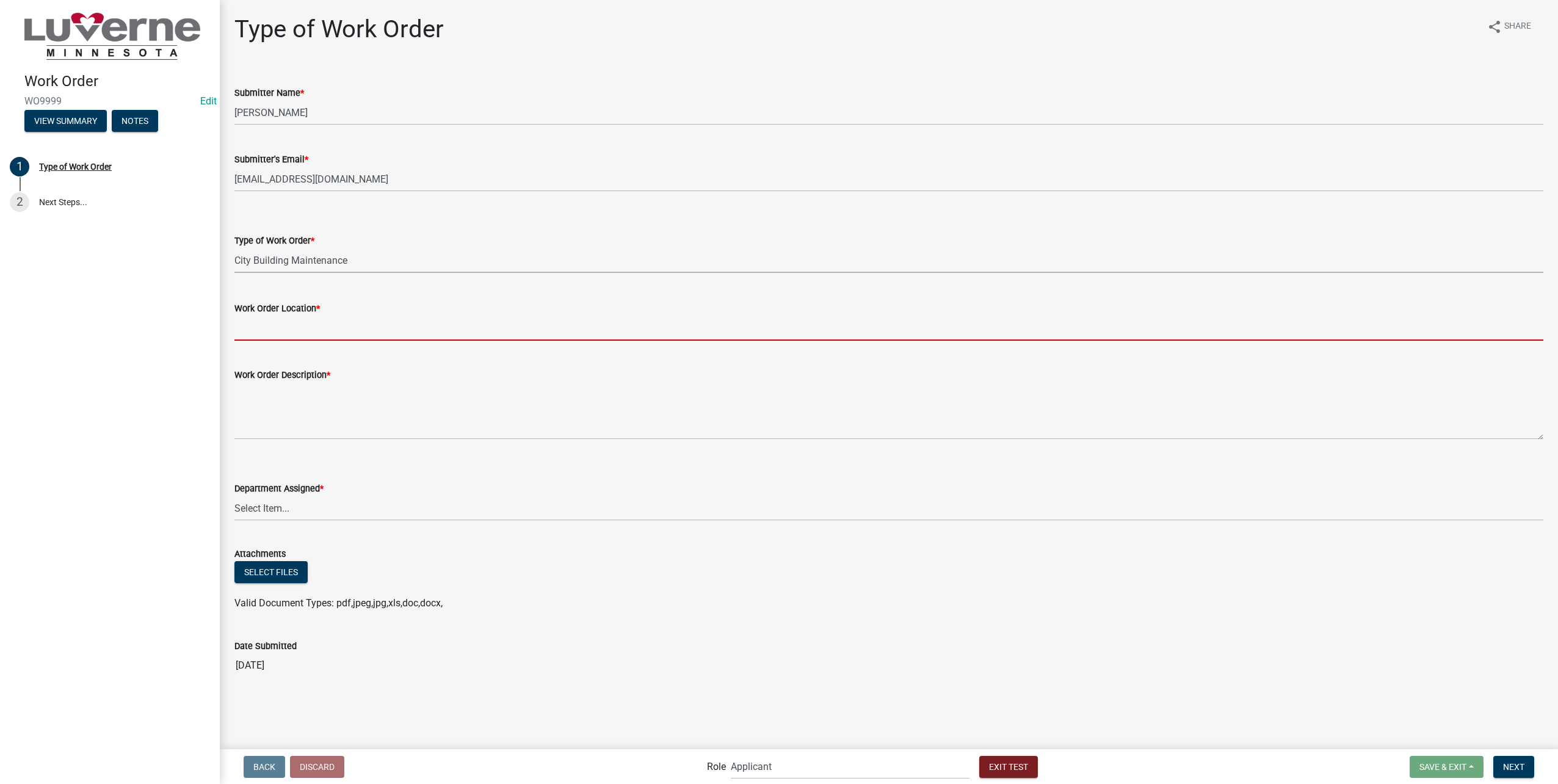
click at [457, 330] on input "Work Order Location *" at bounding box center [889, 328] width 1309 height 25
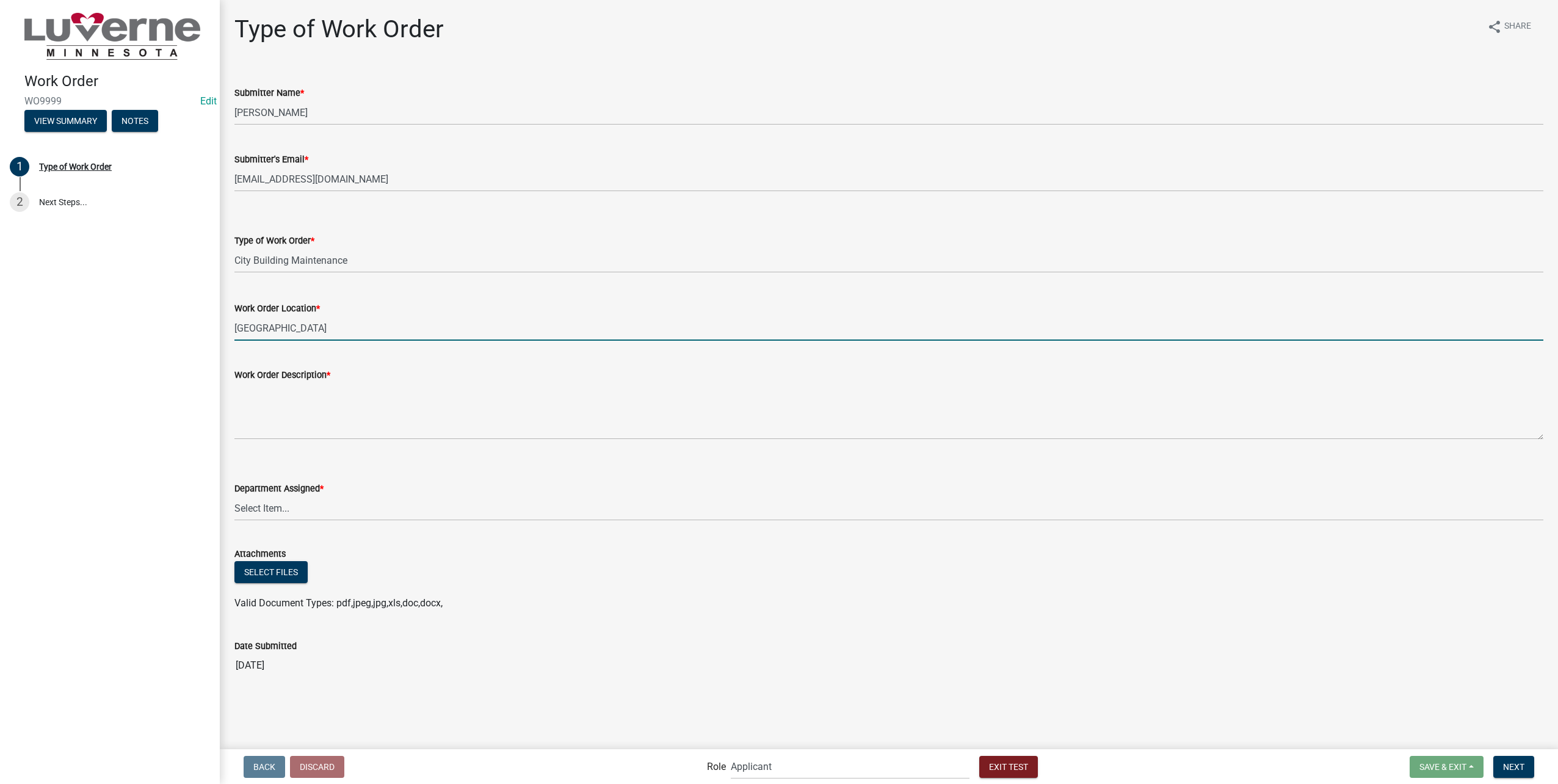
type input "Palace Theater"
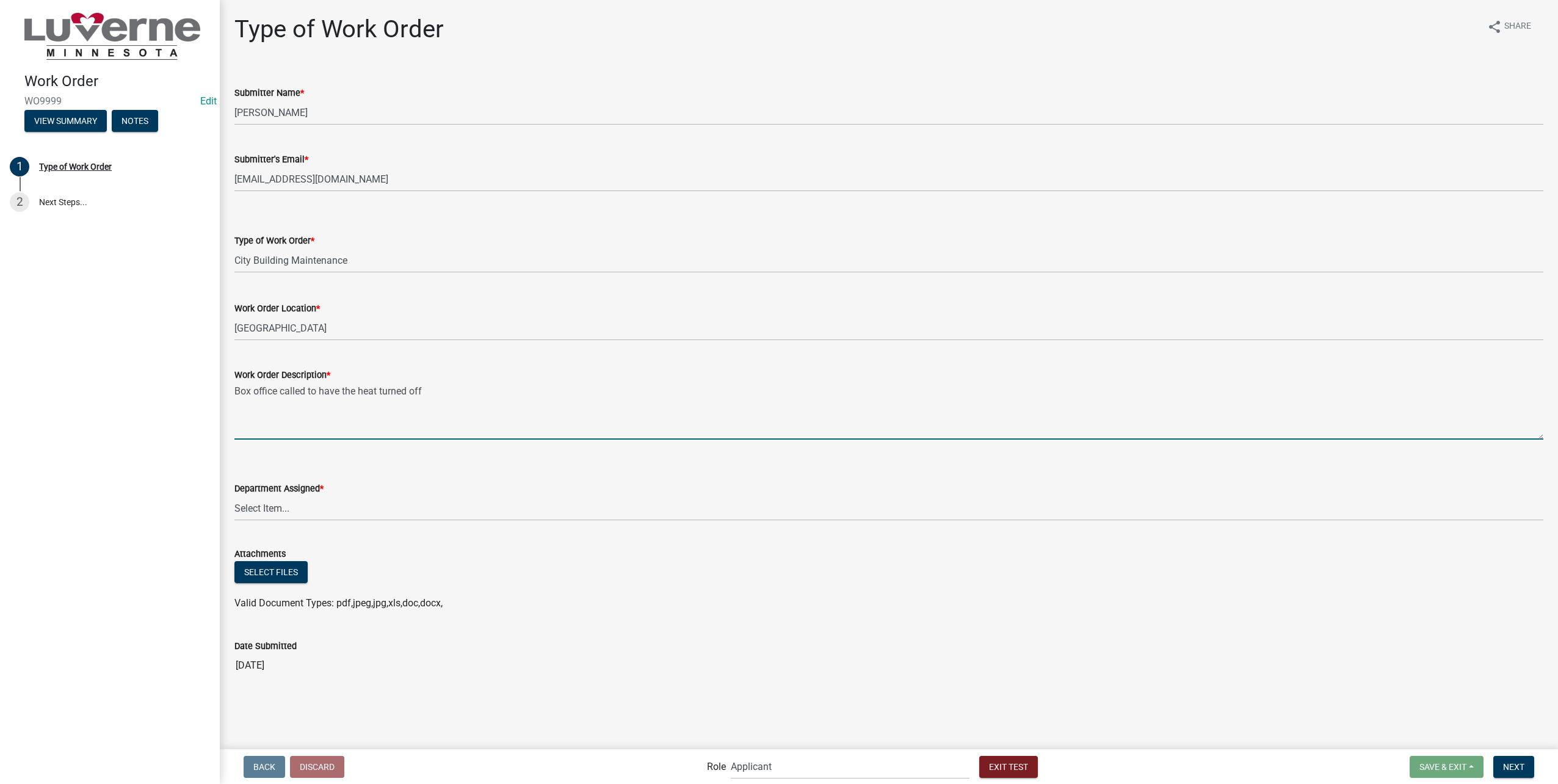
type textarea "Box office called to have the heat turned off"
click at [374, 511] on select "Select Item... Building Maintenance Electric Department Water/Wastewater Depart…" at bounding box center [889, 508] width 1309 height 25
click at [235, 496] on select "Select Item... Building Maintenance Electric Department Water/Wastewater Depart…" at bounding box center [889, 508] width 1309 height 25
select select "0a8e6878-b58e-473e-baa9-0c5635528213"
click at [1516, 762] on span "Next" at bounding box center [1513, 766] width 21 height 10
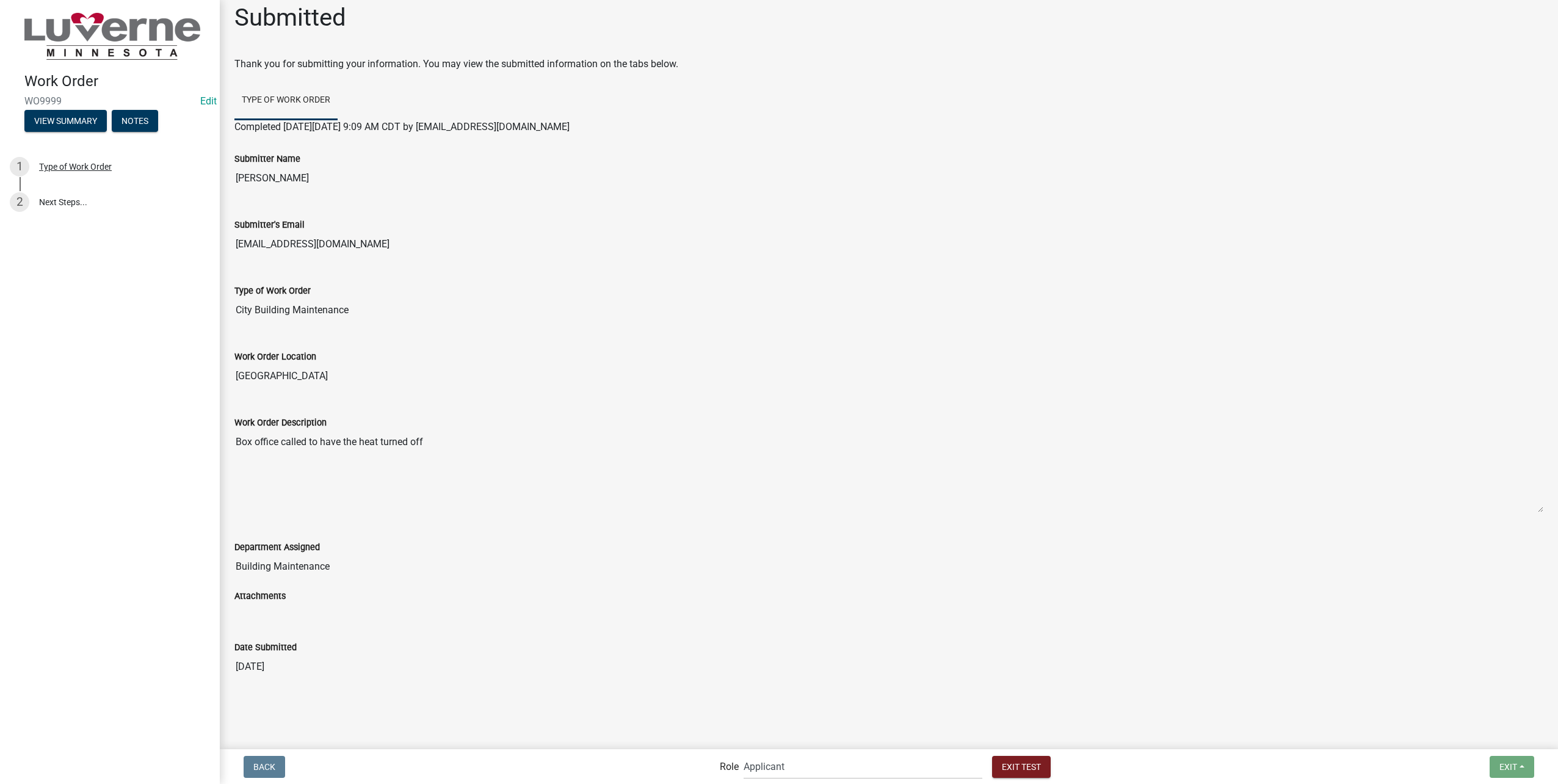
scroll to position [15, 0]
click at [844, 759] on select "Applicant Public Works Water/Wastewater Department Admin Front Office Staff + i…" at bounding box center [863, 766] width 239 height 25
select select "b8201c97-0578-4879-9db1-09b68815f4df"
click at [770, 754] on select "Applicant Public Works Water/Wastewater Department Admin Front Office Staff + i…" at bounding box center [863, 766] width 239 height 25
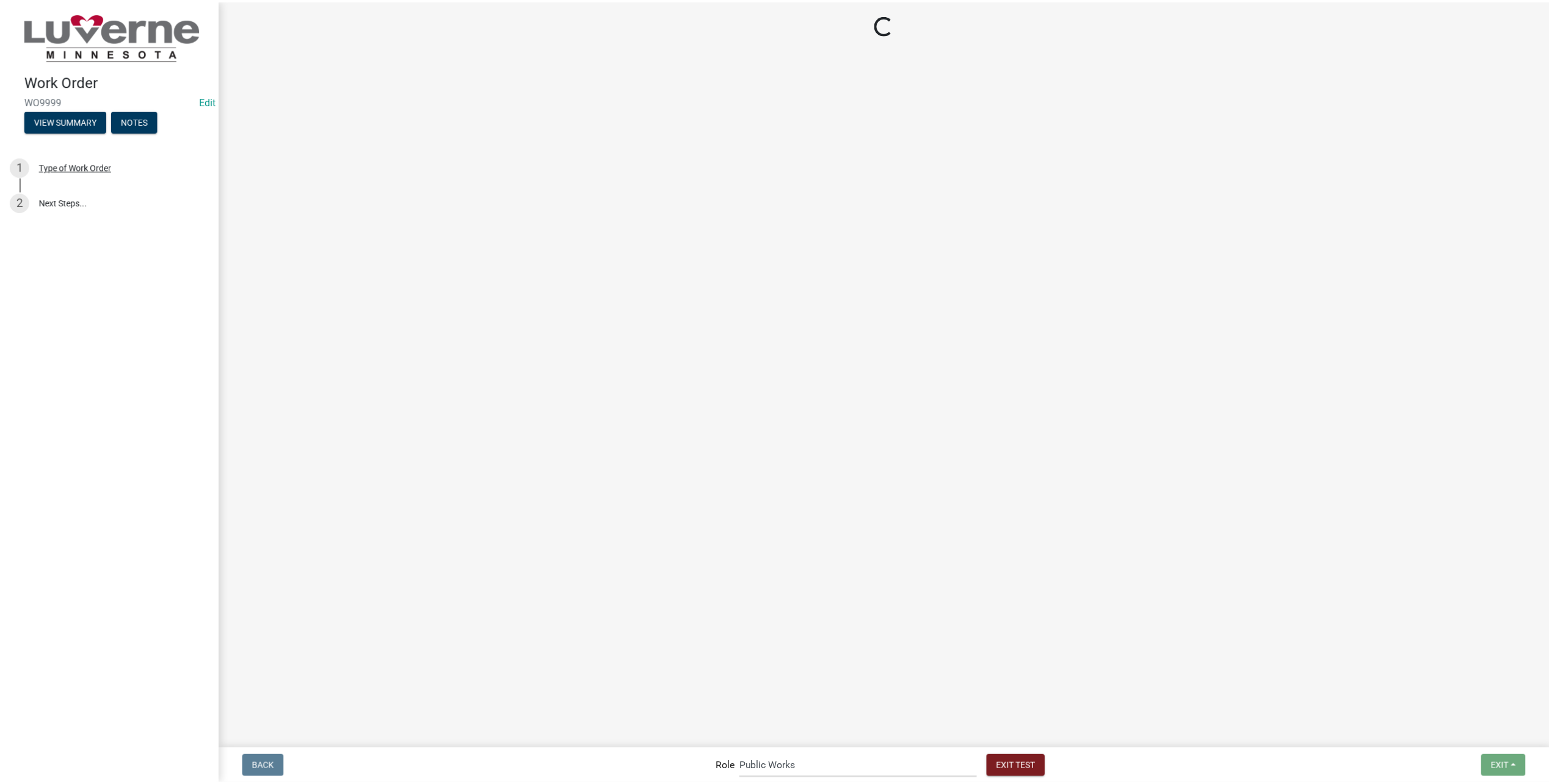
scroll to position [0, 0]
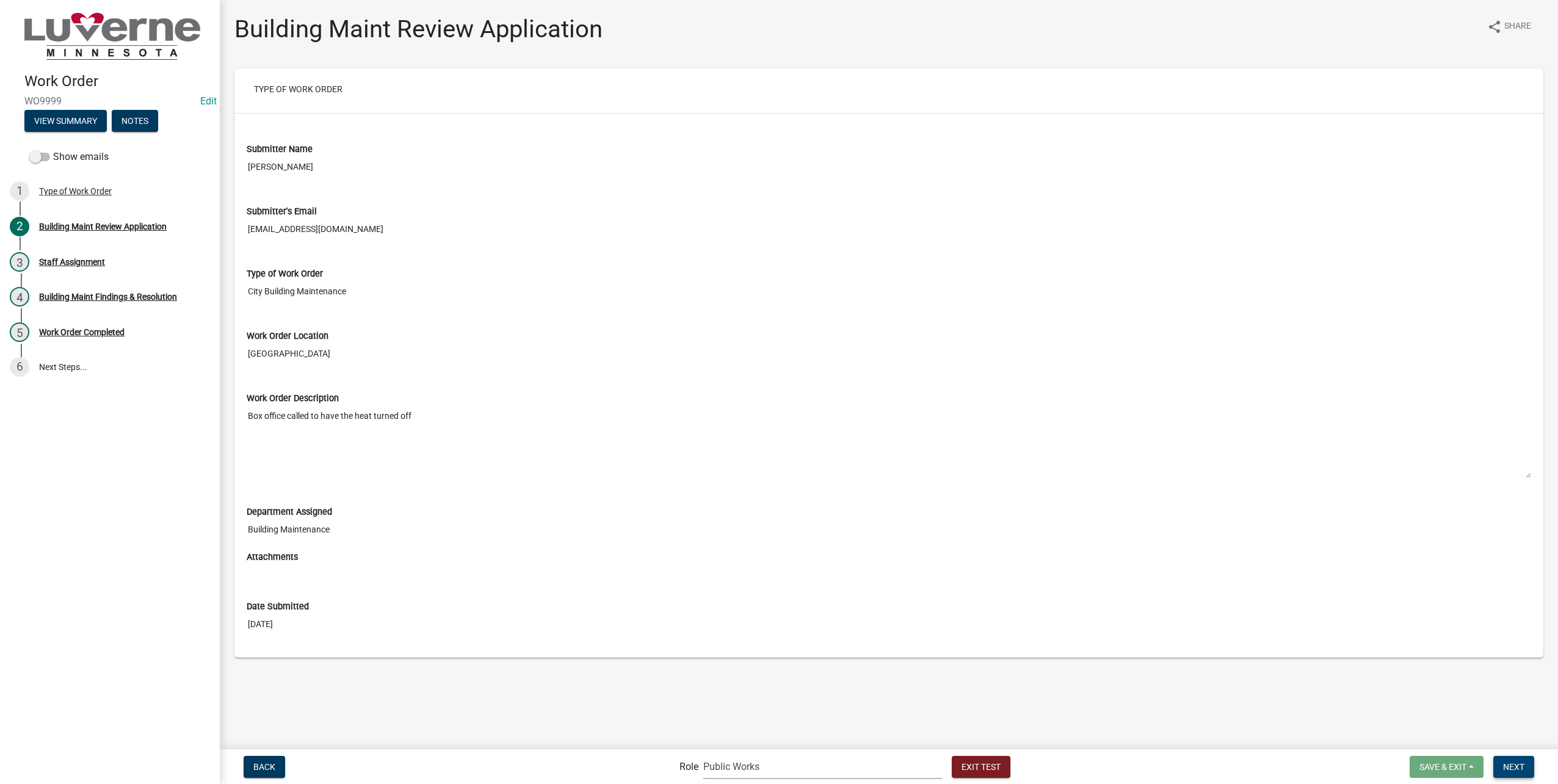
click at [1507, 770] on span "Next" at bounding box center [1513, 766] width 21 height 10
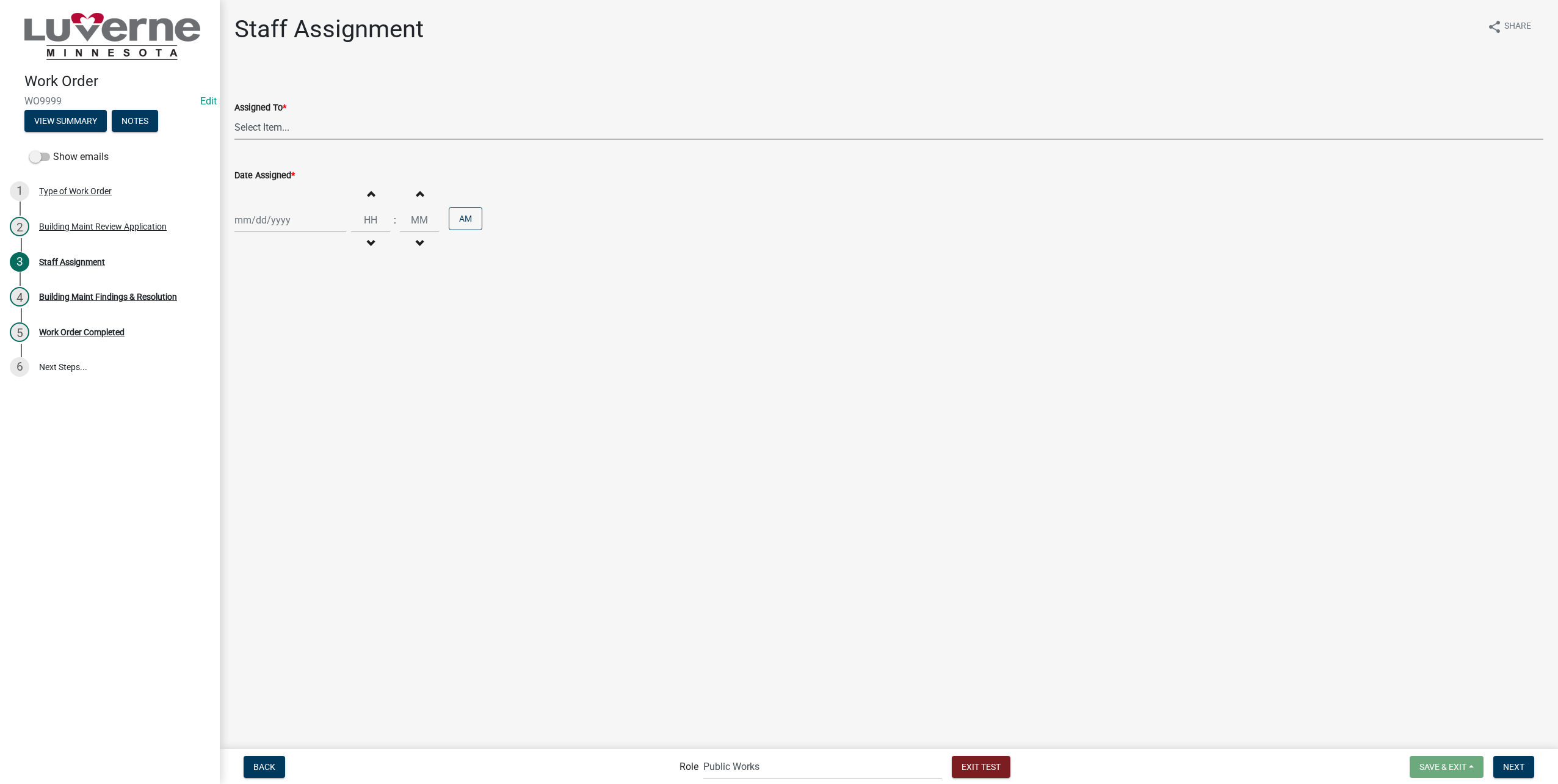
click at [316, 139] on select "Select Item... Dave VanBatavia Derek Elbers Eric Lammert John Stoffel Matt McCl…" at bounding box center [889, 127] width 1309 height 25
click at [235, 115] on select "Select Item... Dave VanBatavia Derek Elbers Eric Lammert John Stoffel Matt McCl…" at bounding box center [889, 127] width 1309 height 25
select select "14673f3a-1562-4450-9e28-e27bf1db4e22"
click at [301, 229] on div at bounding box center [290, 220] width 112 height 25
select select "8"
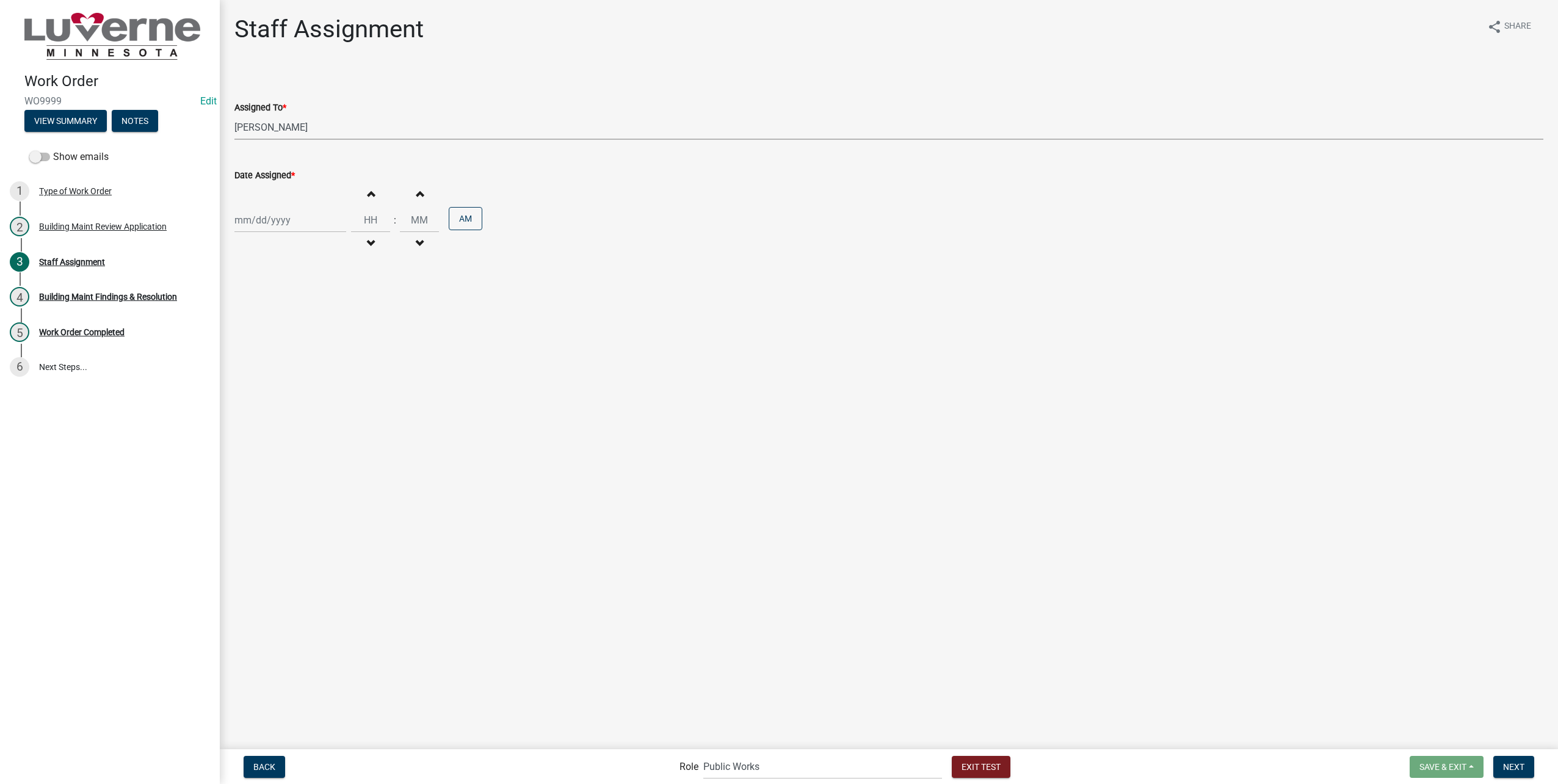
select select "2025"
click at [329, 335] on div "22" at bounding box center [325, 344] width 20 height 20
type input "08/22/2025"
click at [373, 224] on input "Hours" at bounding box center [370, 220] width 39 height 25
type input "09"
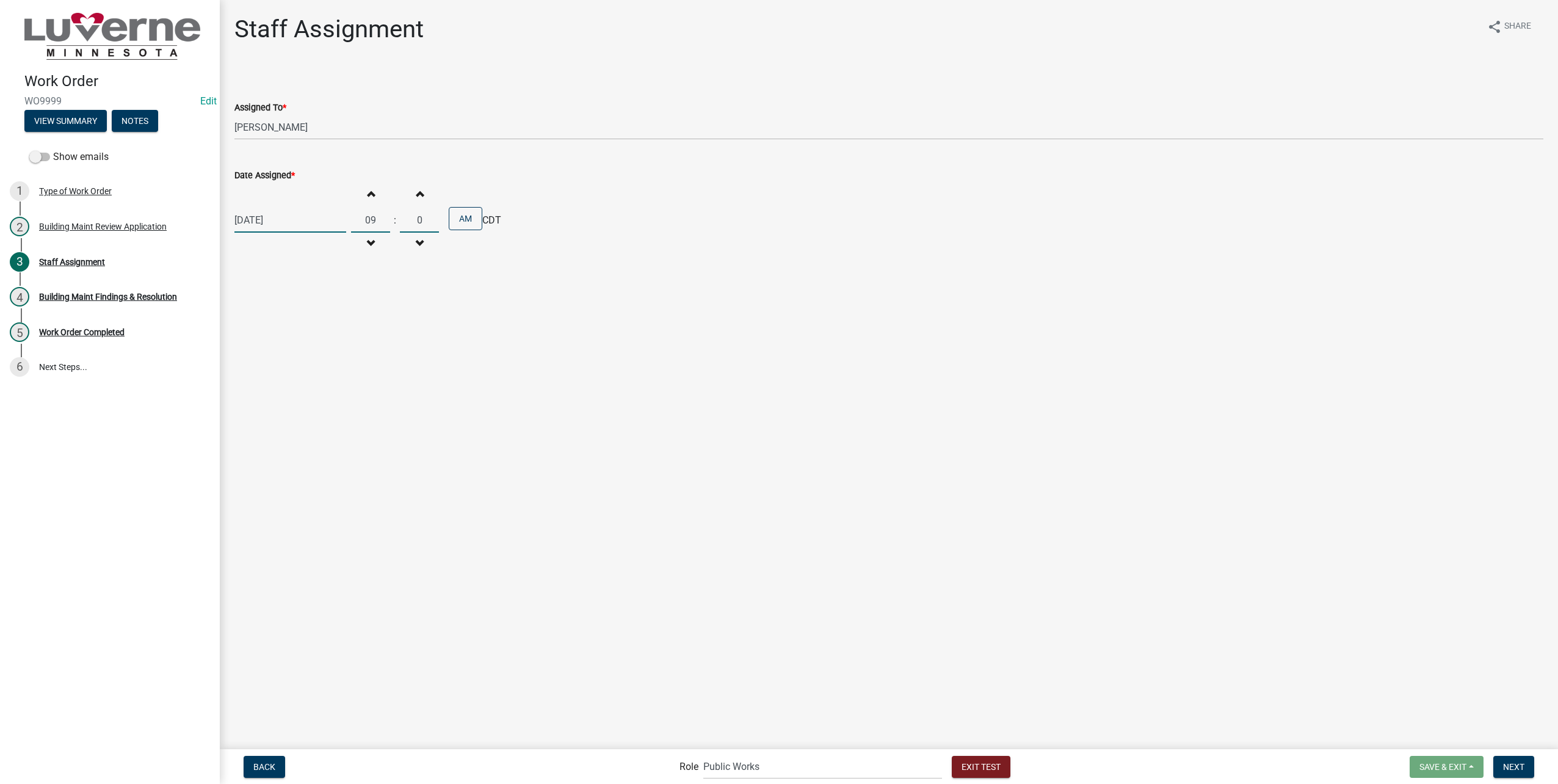
type input "00"
click at [462, 222] on button "AM" at bounding box center [465, 219] width 33 height 23
click at [449, 208] on button "PM" at bounding box center [465, 219] width 33 height 23
click at [1537, 762] on form "Save & Exit Save Save & Exit Next" at bounding box center [1471, 766] width 134 height 22
click at [1526, 763] on button "Next" at bounding box center [1514, 766] width 41 height 22
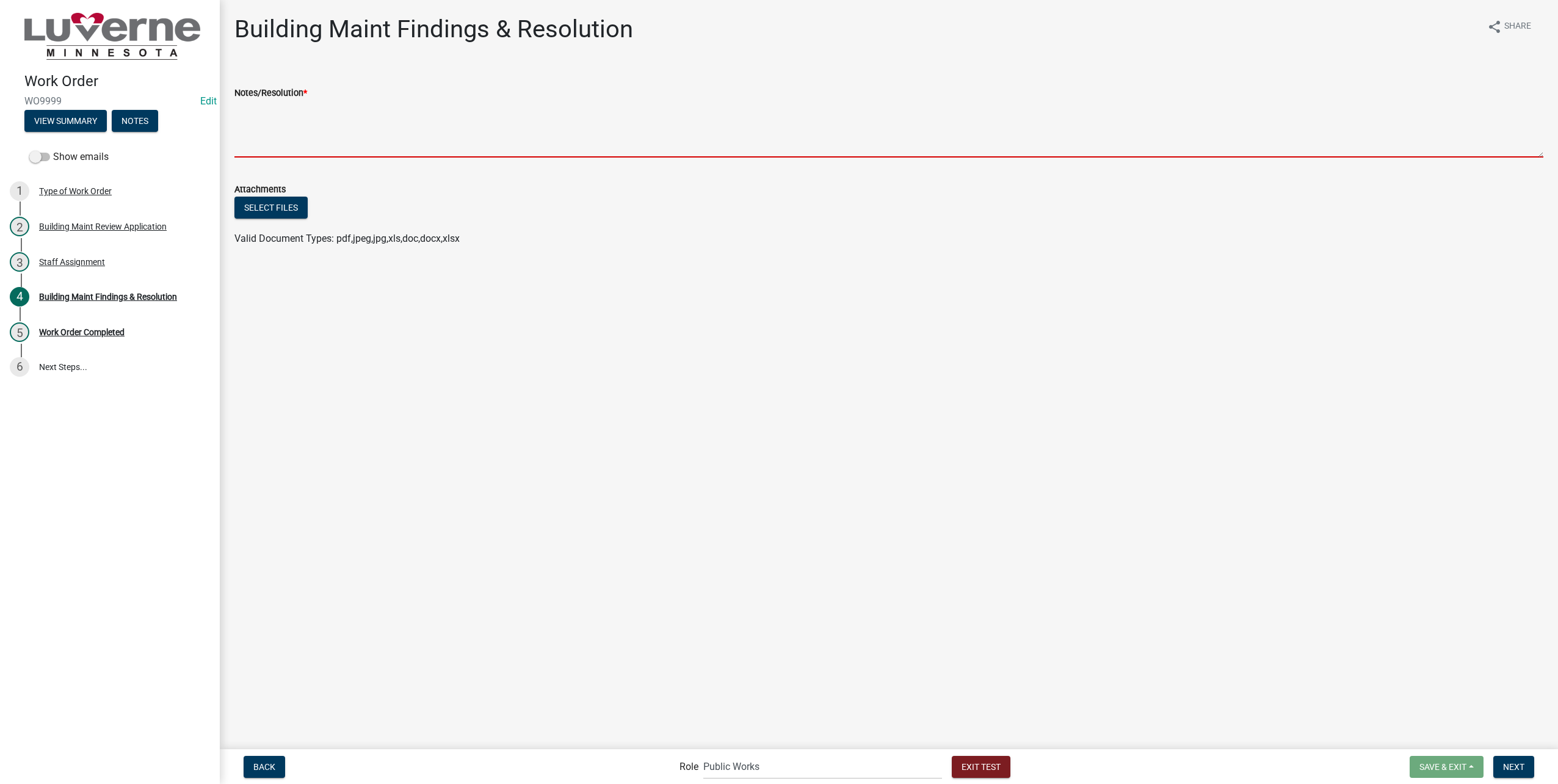
click at [570, 131] on textarea "Notes/Resolution *" at bounding box center [889, 129] width 1309 height 57
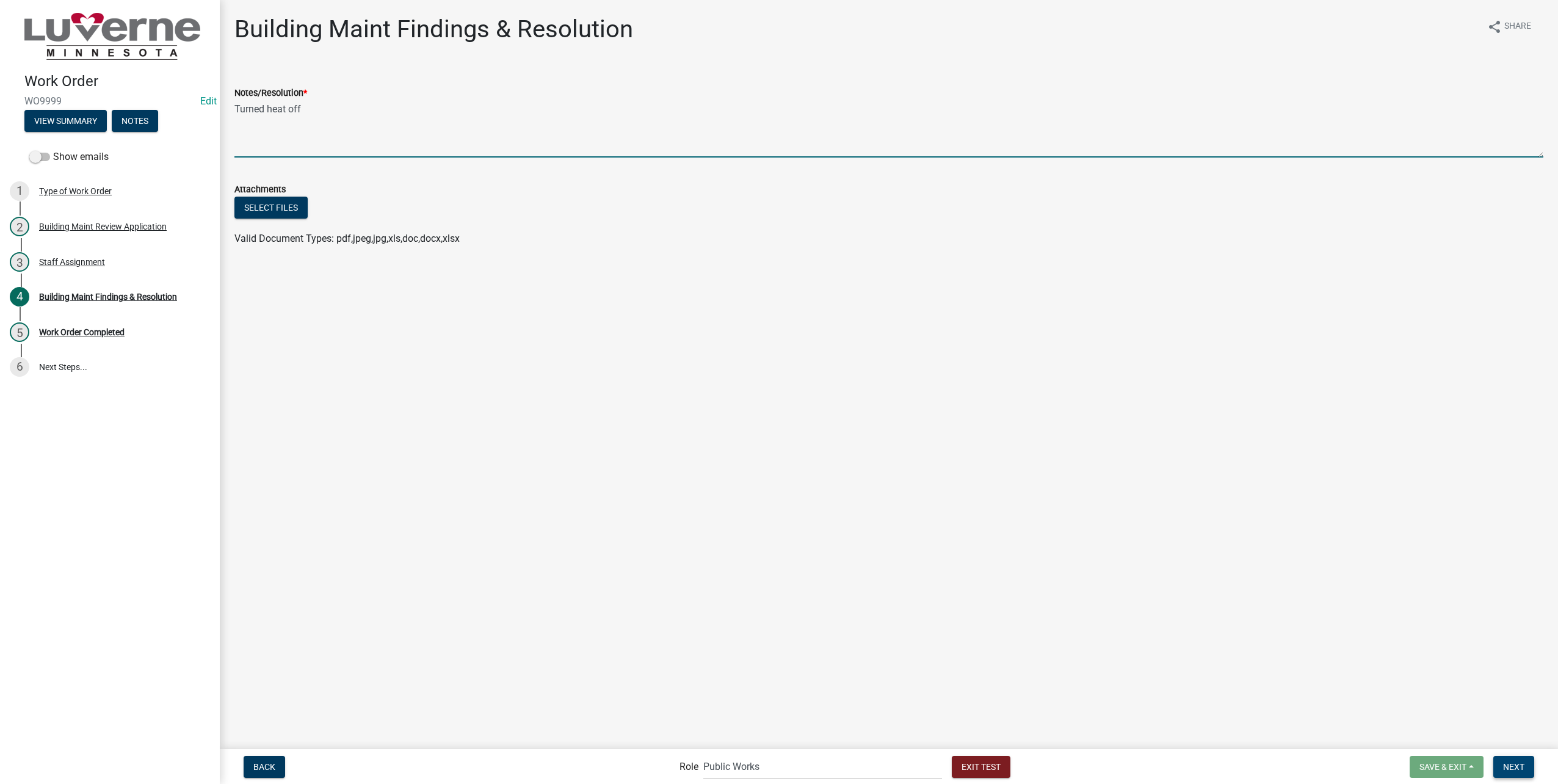
type textarea "Turned heat off"
click at [1523, 762] on span "Next" at bounding box center [1513, 766] width 21 height 10
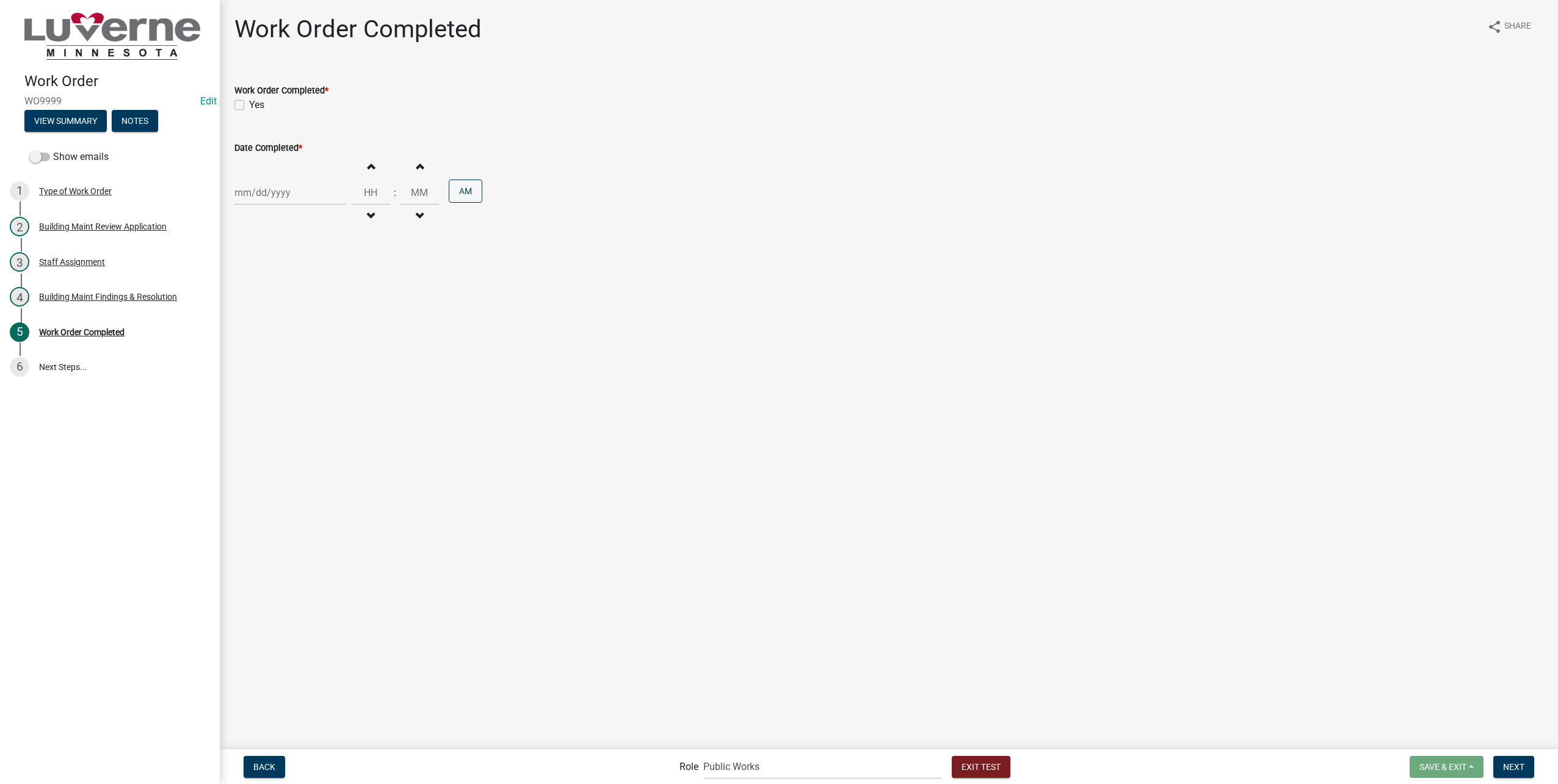
click at [249, 101] on label "Yes" at bounding box center [256, 104] width 15 height 14
click at [249, 101] on input "Yes" at bounding box center [253, 102] width 8 height 8
checkbox input "true"
click at [267, 188] on div at bounding box center [290, 192] width 112 height 25
select select "8"
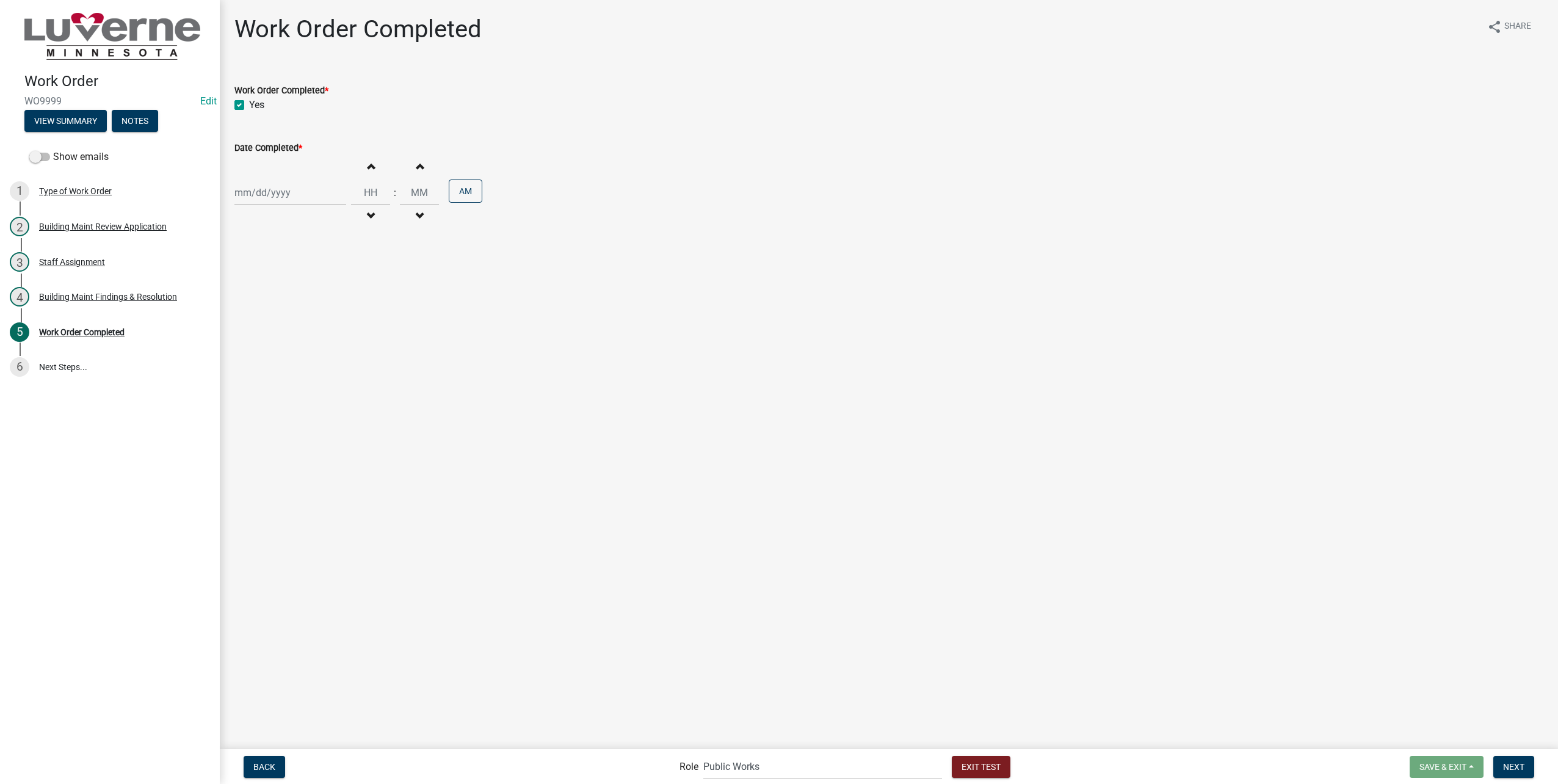
select select "2025"
click at [326, 316] on div "22" at bounding box center [325, 316] width 20 height 20
type input "08/22/2025"
click at [366, 193] on input "Hours" at bounding box center [370, 192] width 39 height 25
type input "09"
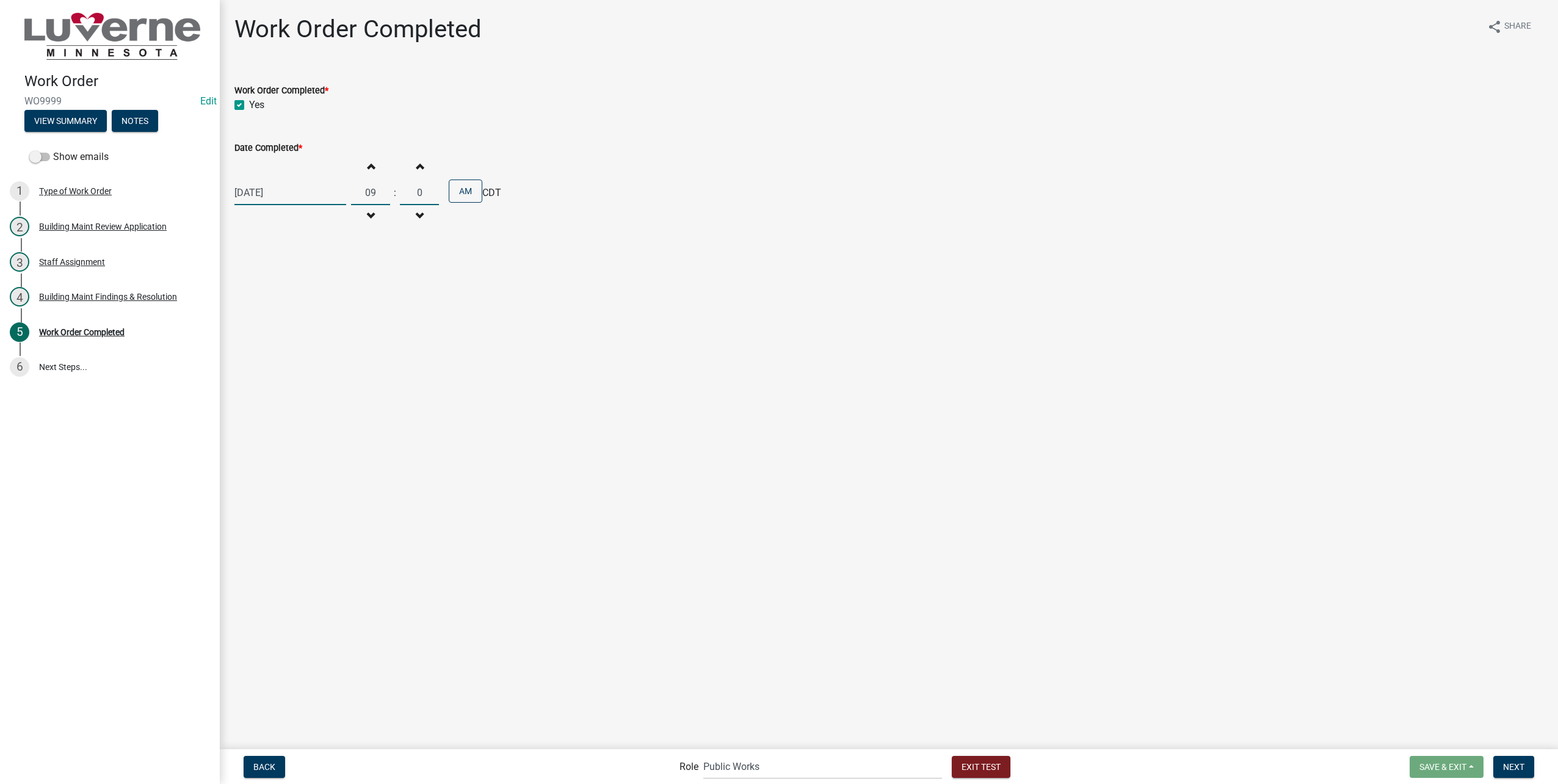
type input "00"
click at [1520, 766] on span "Next" at bounding box center [1513, 766] width 21 height 10
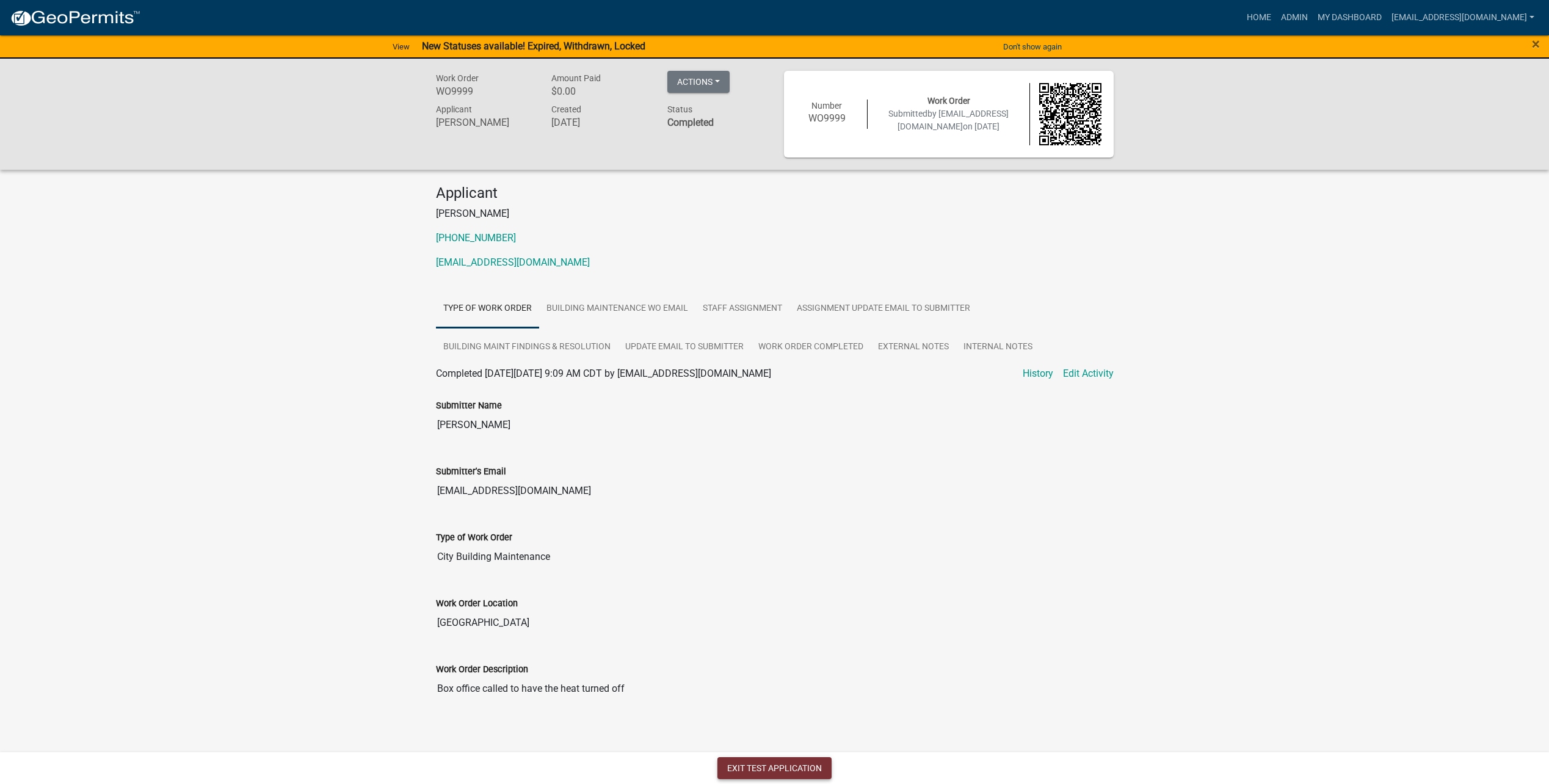
drag, startPoint x: 778, startPoint y: 774, endPoint x: 777, endPoint y: 759, distance: 15.0
click at [777, 774] on button "Exit Test Application" at bounding box center [774, 768] width 114 height 22
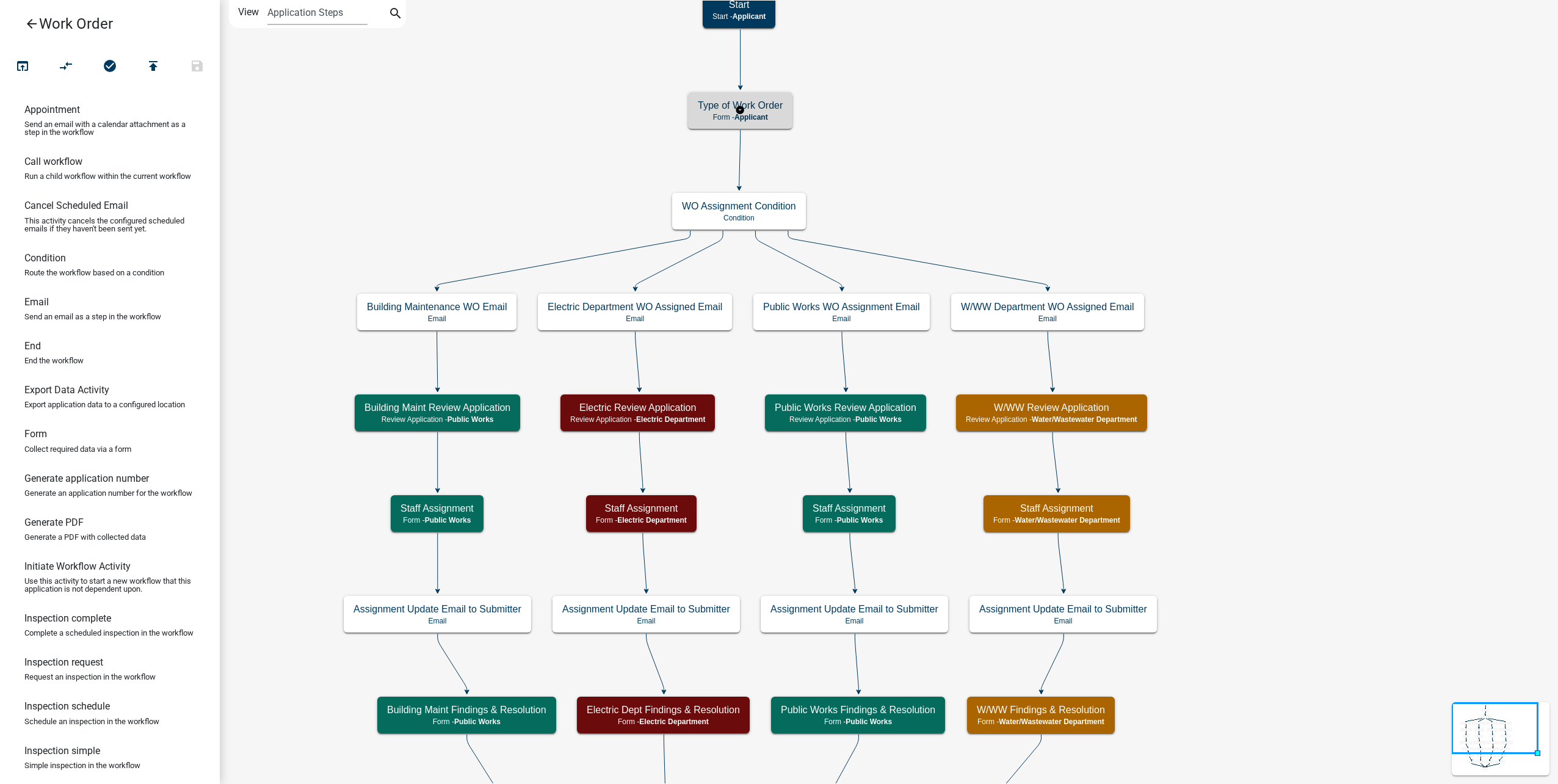
click at [771, 117] on p "Form - Applicant" at bounding box center [740, 117] width 85 height 9
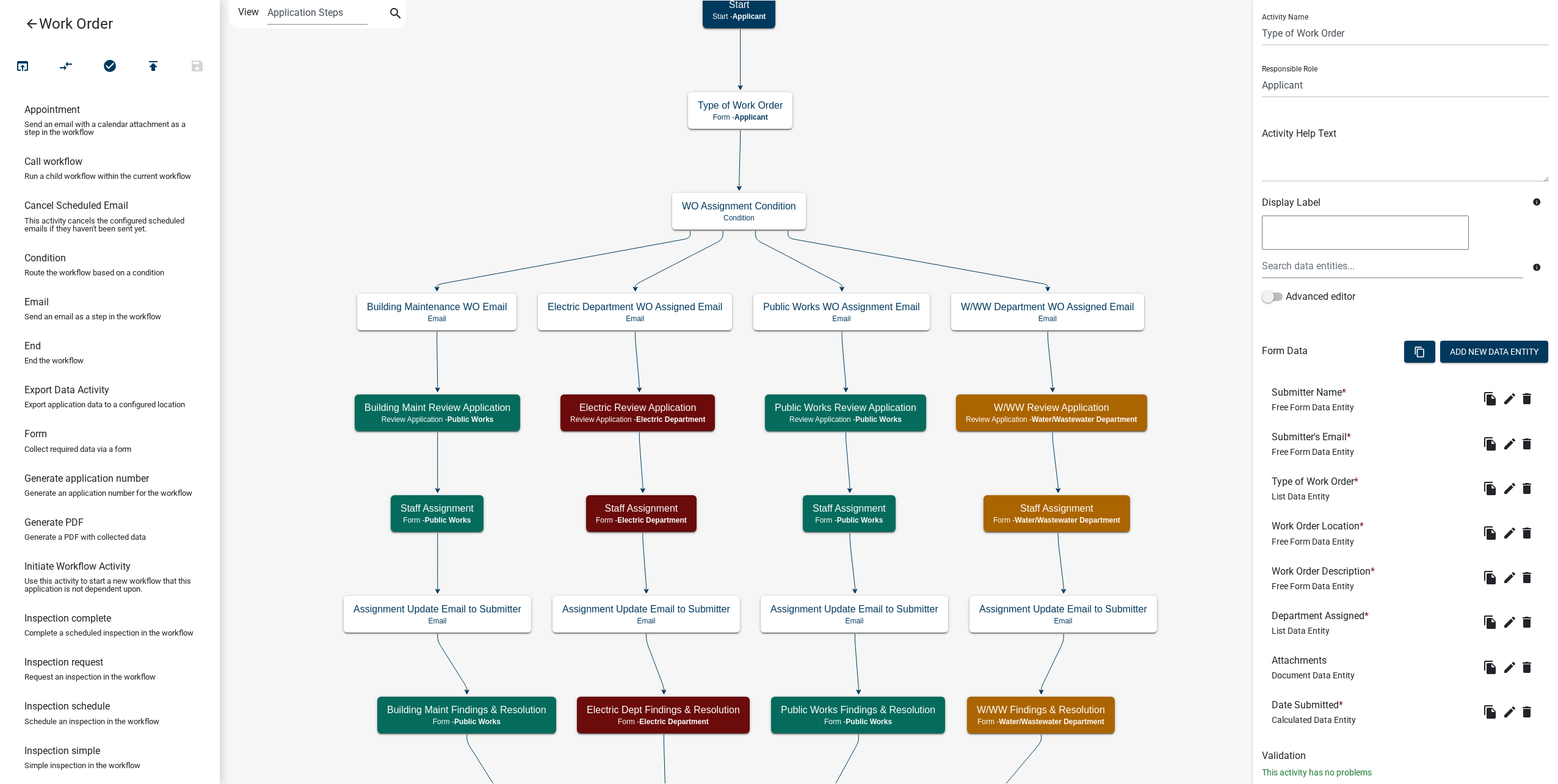
scroll to position [61, 0]
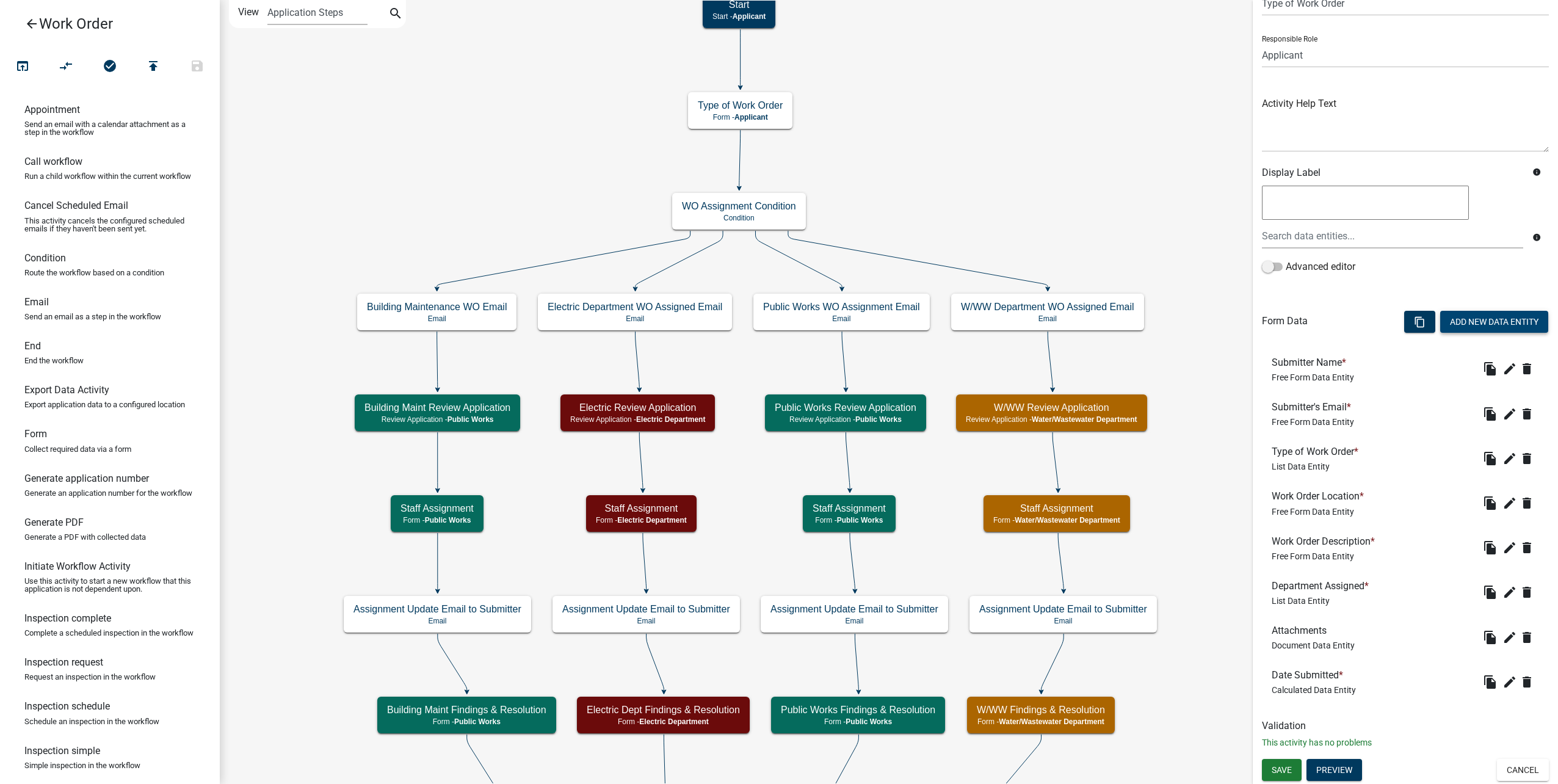
click at [1513, 317] on button "Add New Data Entity" at bounding box center [1494, 322] width 108 height 22
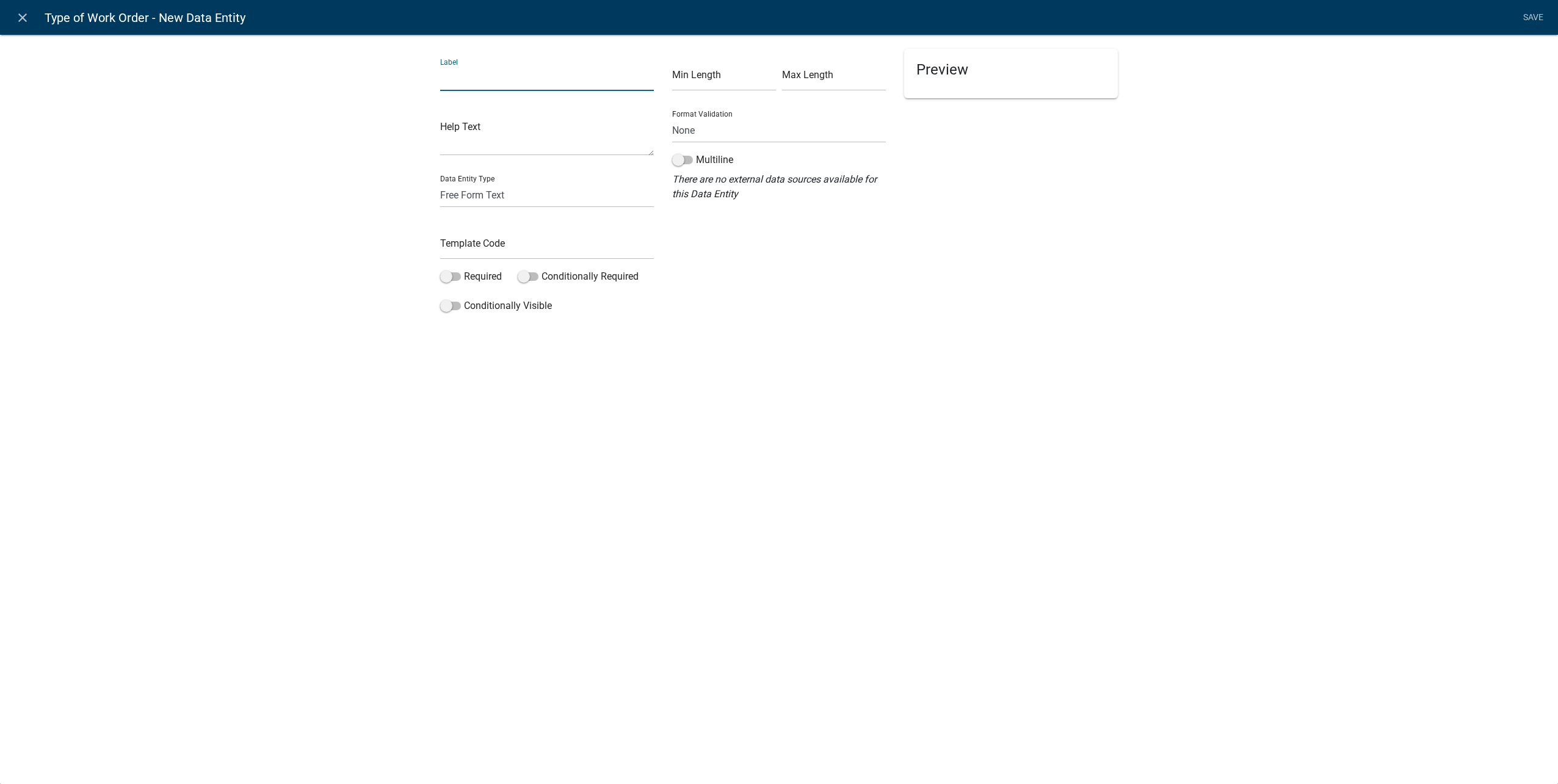
click at [475, 86] on input "text" at bounding box center [547, 78] width 213 height 25
click at [25, 17] on icon "close" at bounding box center [22, 17] width 14 height 14
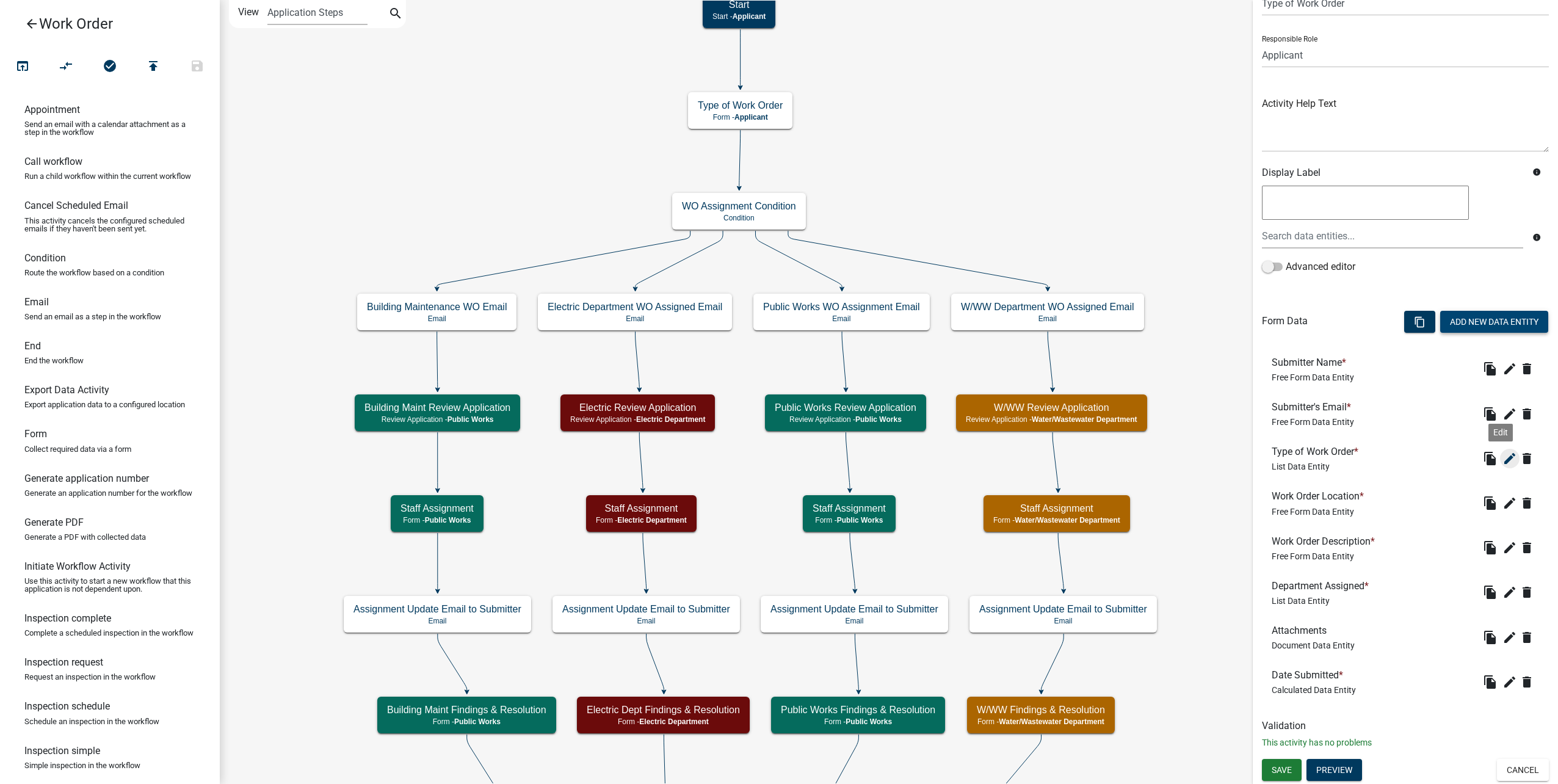
click at [1508, 455] on icon "edit" at bounding box center [1509, 458] width 14 height 14
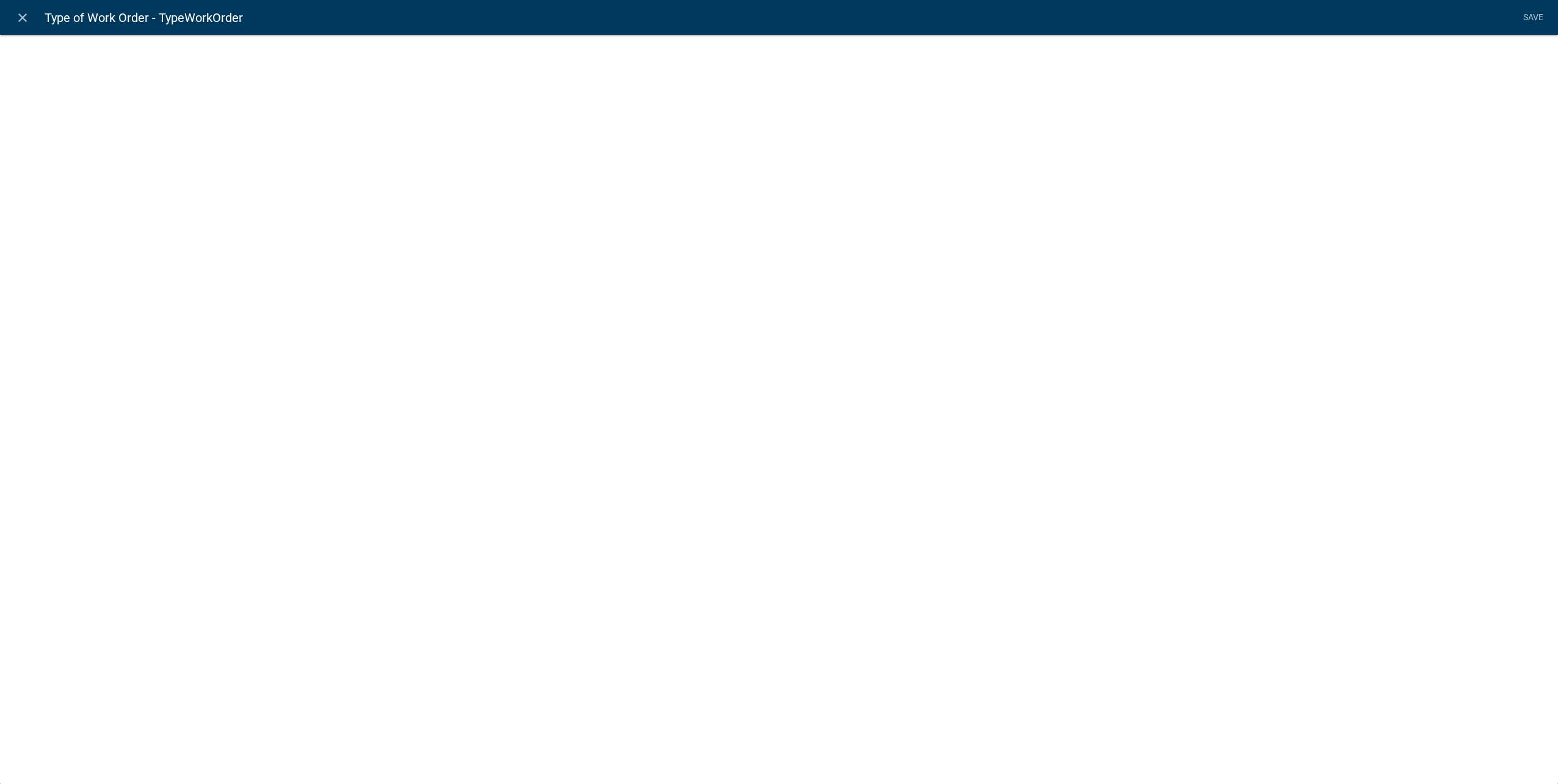
select select "list-data"
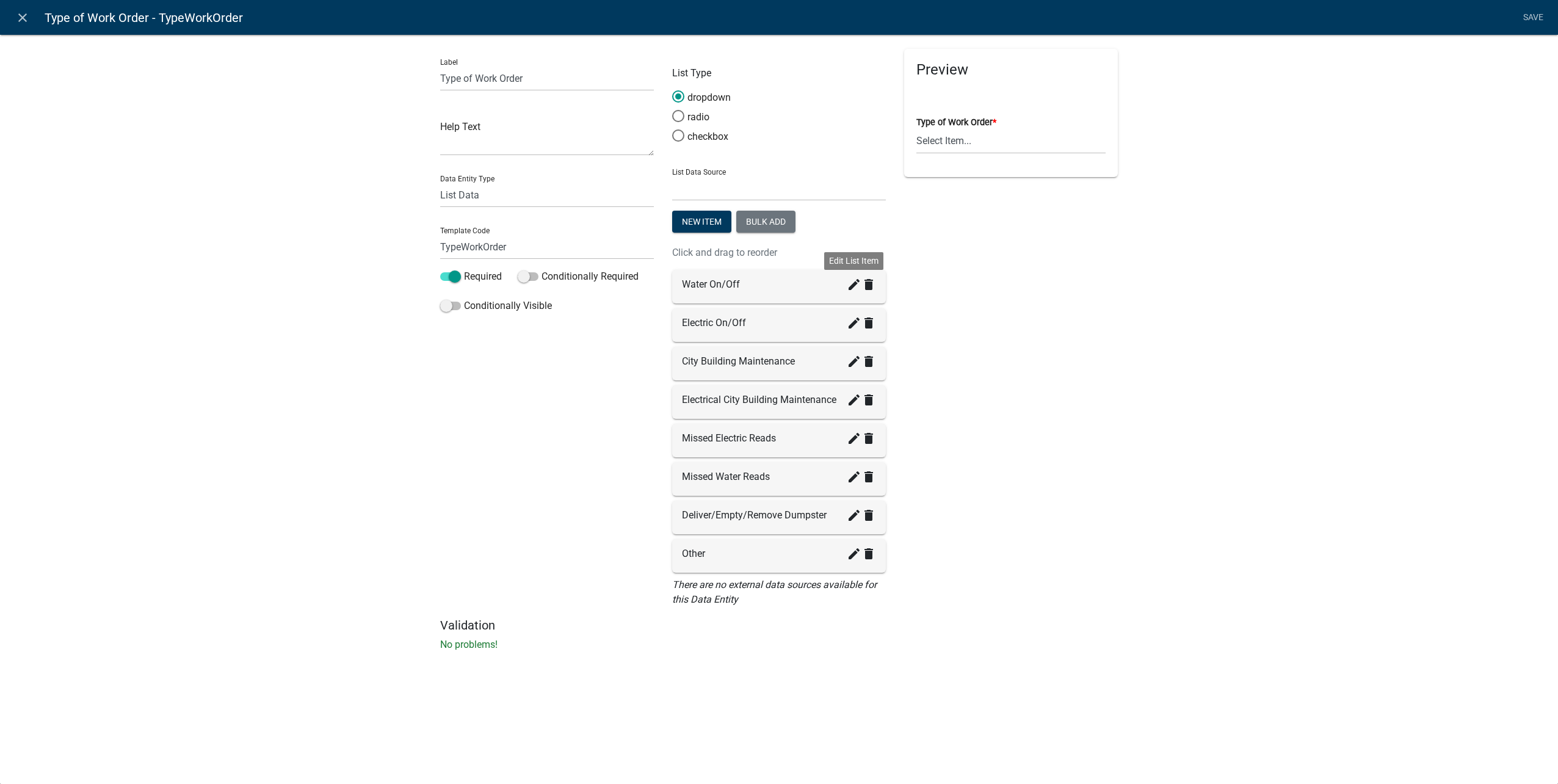
click at [850, 286] on icon "create" at bounding box center [854, 284] width 14 height 14
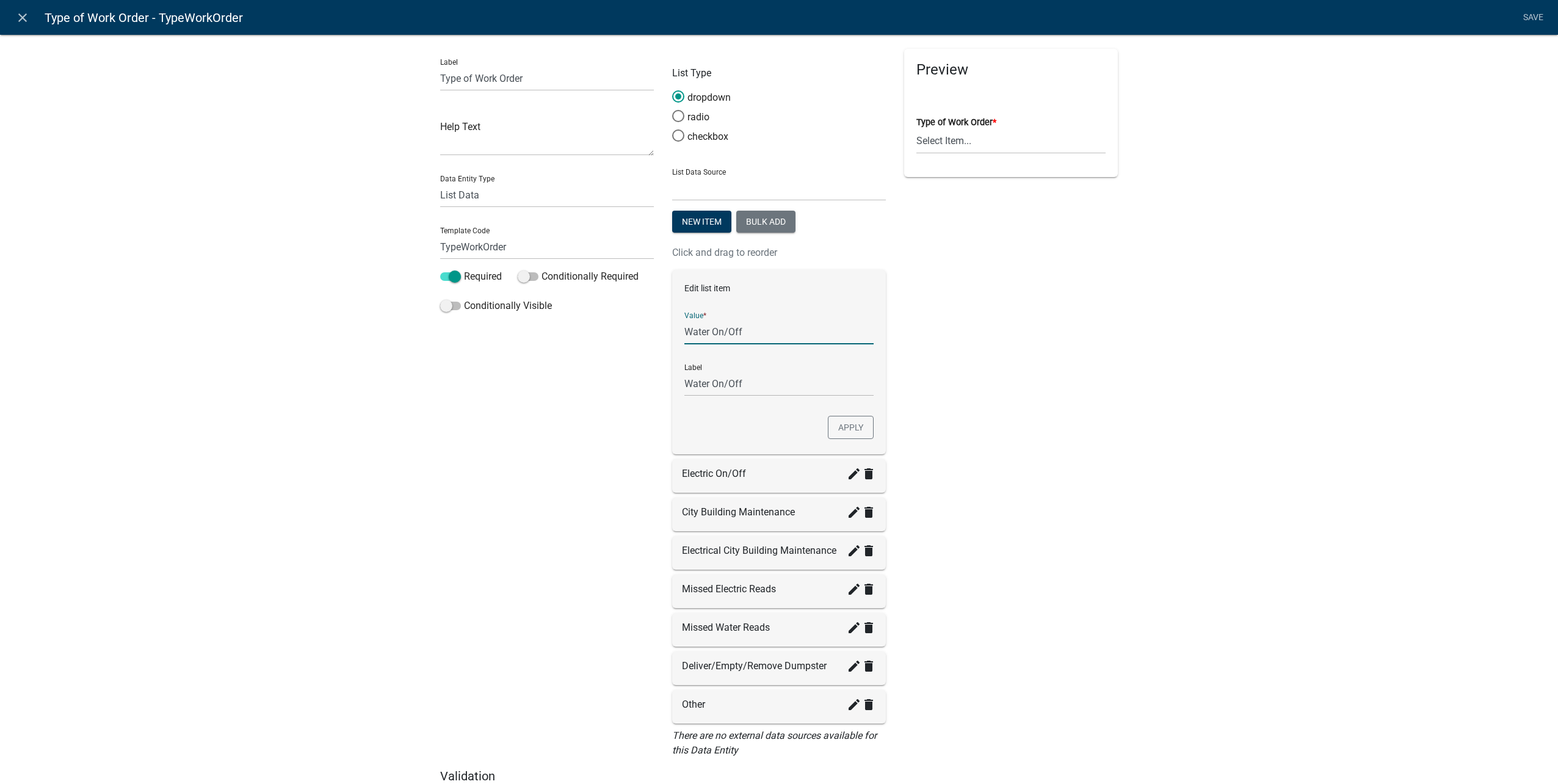
click at [777, 340] on input "Water On/Off" at bounding box center [779, 331] width 190 height 25
type input "W"
type input "Turn Water On"
click at [841, 423] on button "Apply" at bounding box center [850, 427] width 46 height 23
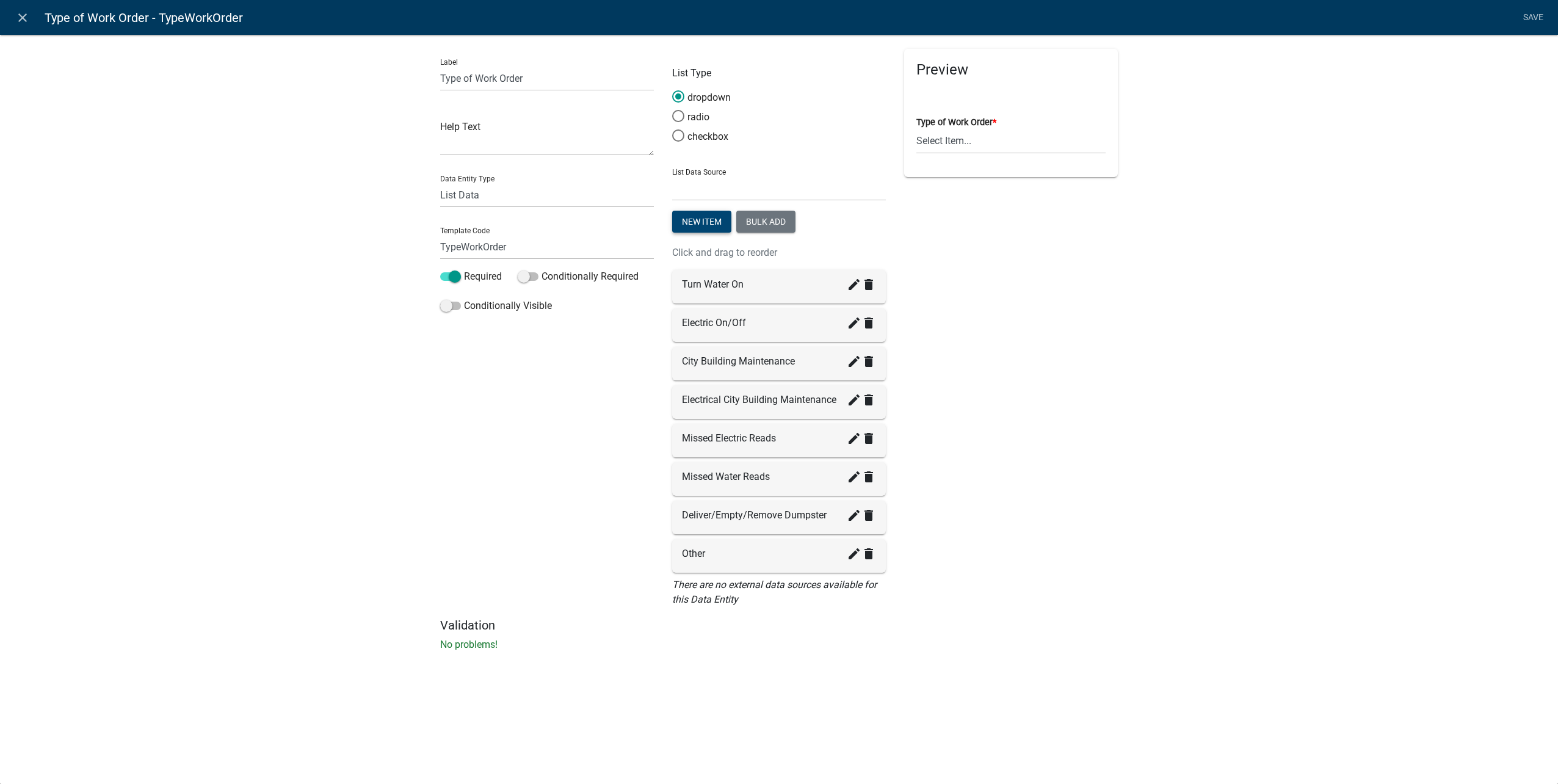
click at [695, 219] on button "New item" at bounding box center [702, 222] width 59 height 22
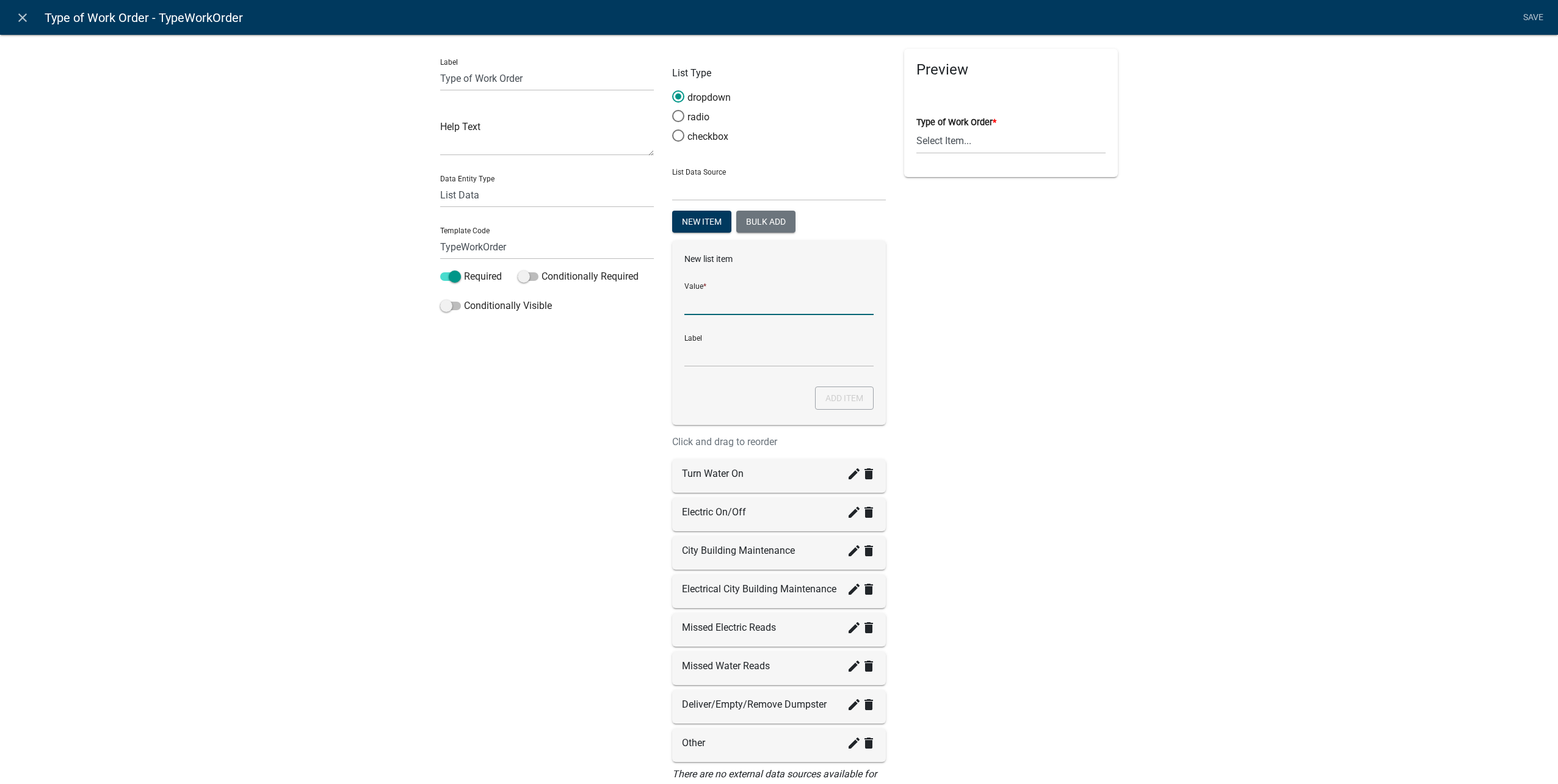
click at [732, 294] on input "List Data Source" at bounding box center [779, 302] width 190 height 25
type input "Turn Water Off"
click at [840, 397] on button "Add item" at bounding box center [844, 398] width 59 height 23
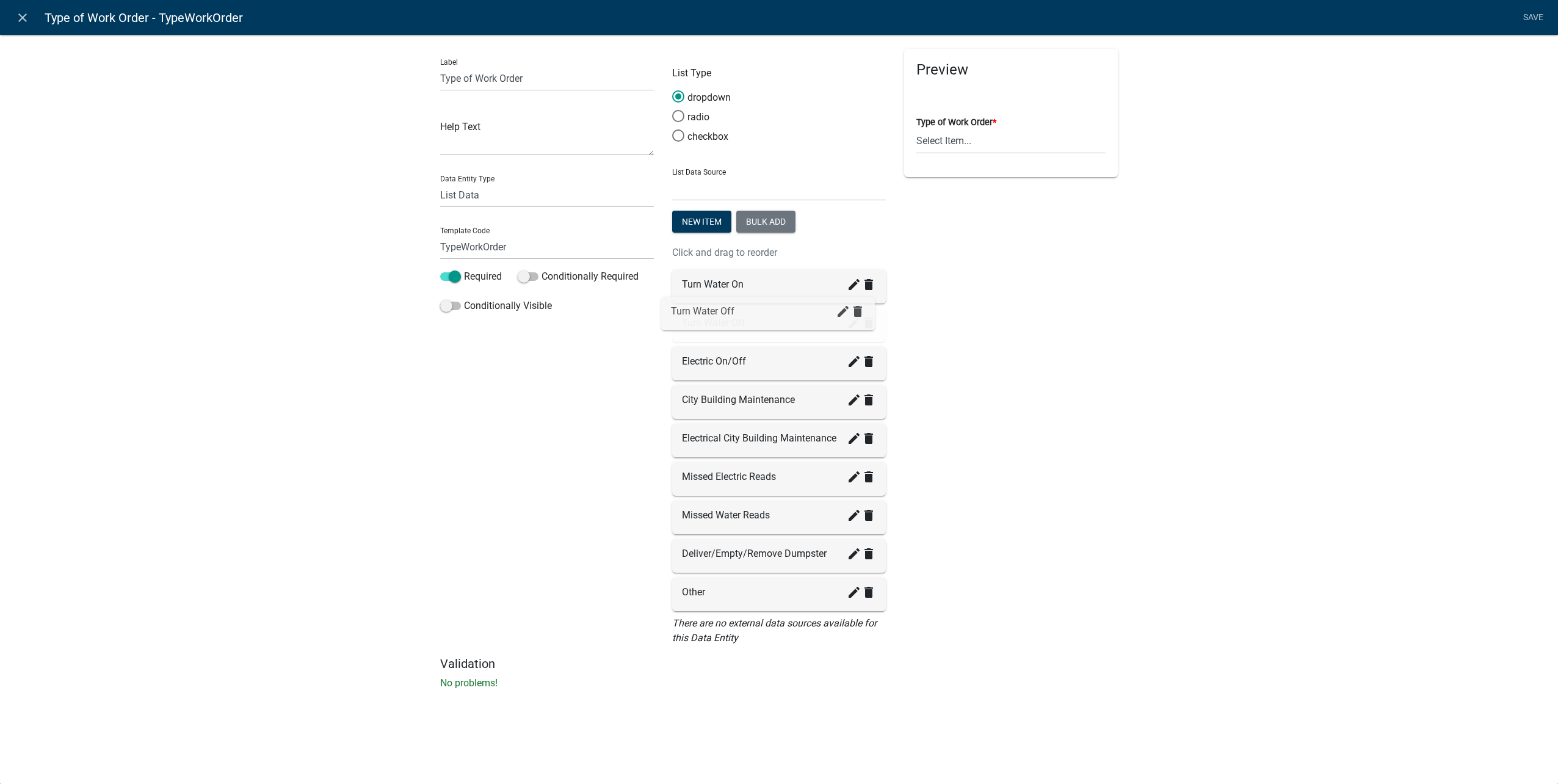
drag, startPoint x: 736, startPoint y: 599, endPoint x: 725, endPoint y: 318, distance: 281.2
click at [850, 362] on icon "create" at bounding box center [854, 361] width 14 height 14
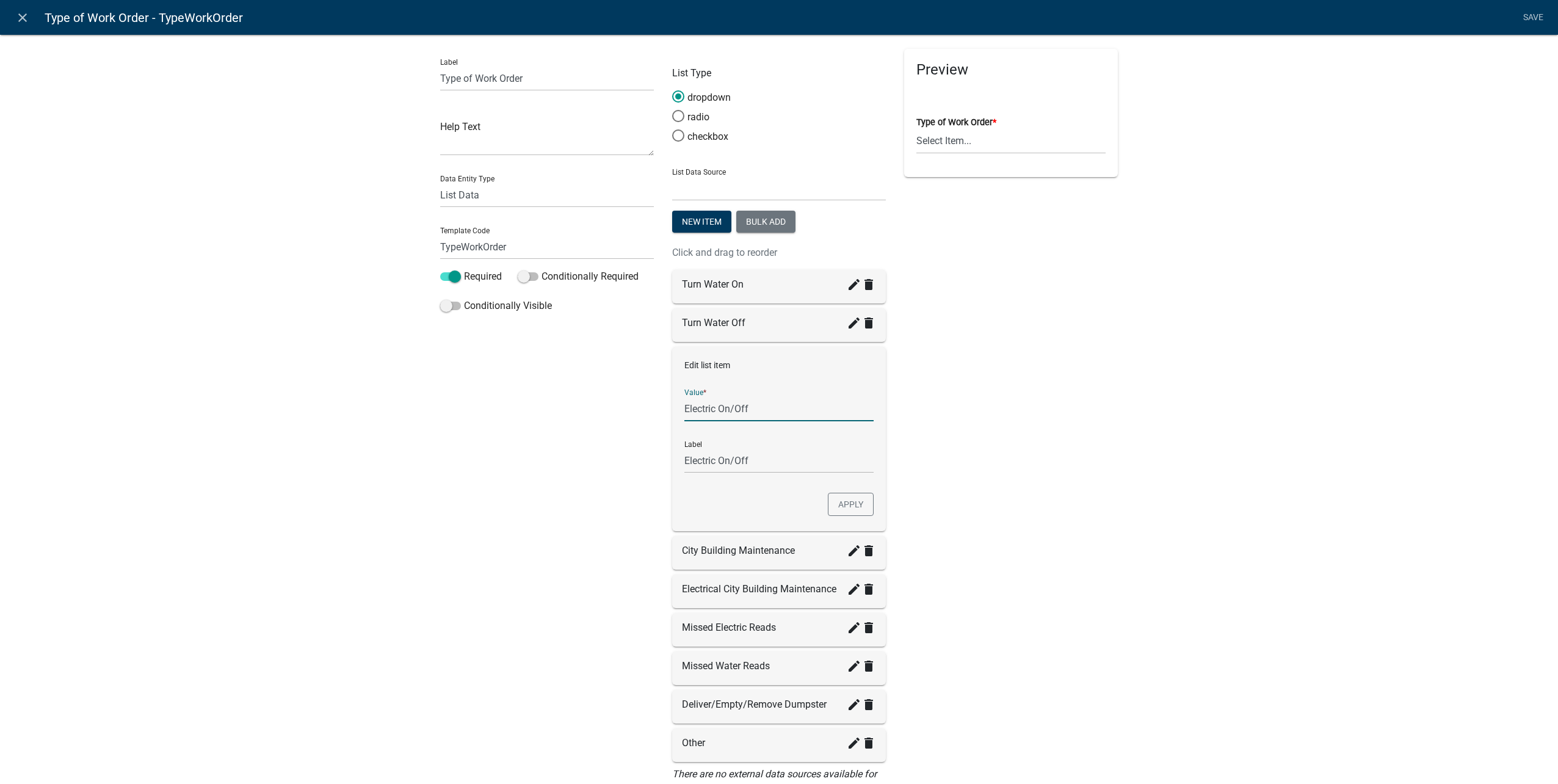
drag, startPoint x: 779, startPoint y: 414, endPoint x: 410, endPoint y: 410, distance: 369.0
click at [415, 407] on div "Label Type of Work Order Help Text Data Entity Type Free Form Text Document Dis…" at bounding box center [779, 440] width 1558 height 852
type input "Turn Electric On"
click at [828, 496] on button "Apply" at bounding box center [850, 504] width 46 height 23
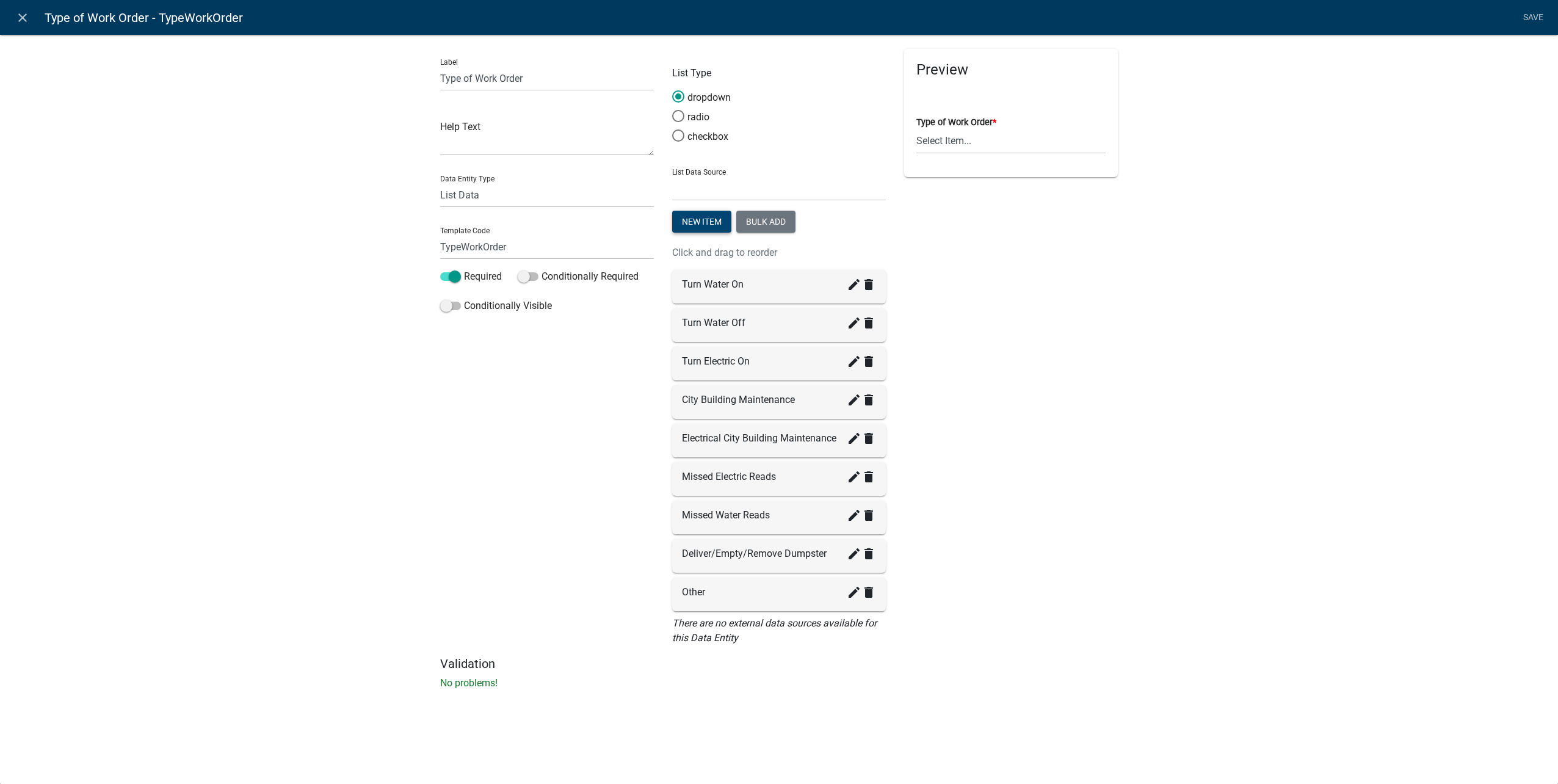
click at [680, 224] on button "New item" at bounding box center [702, 222] width 59 height 22
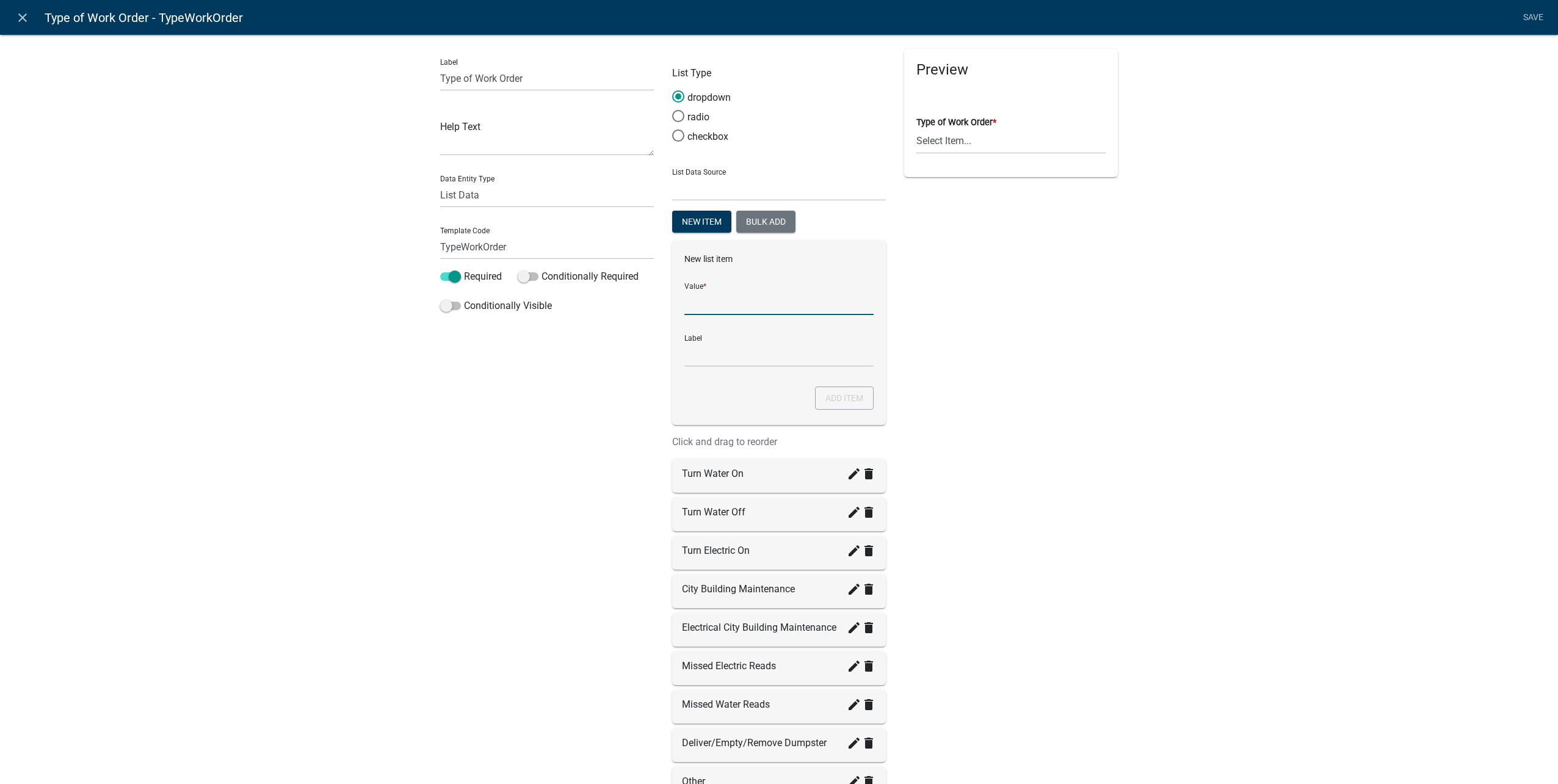
click at [693, 291] on input "List Data Source" at bounding box center [779, 302] width 190 height 25
type input "Turn Electric Off"
click at [865, 404] on button "Add item" at bounding box center [844, 398] width 59 height 23
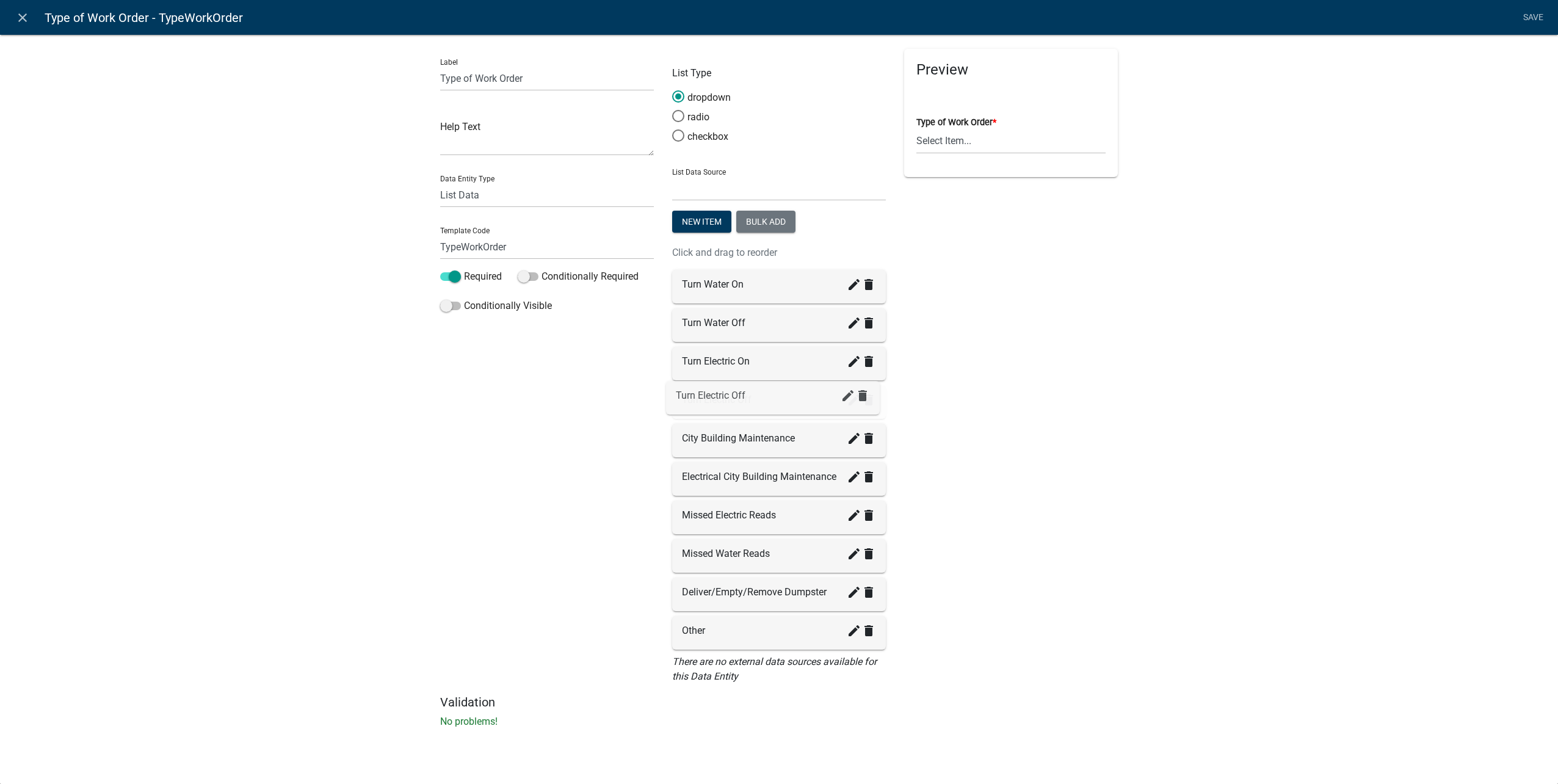
drag, startPoint x: 725, startPoint y: 639, endPoint x: 719, endPoint y: 403, distance: 236.1
click at [694, 224] on button "New item" at bounding box center [702, 222] width 59 height 22
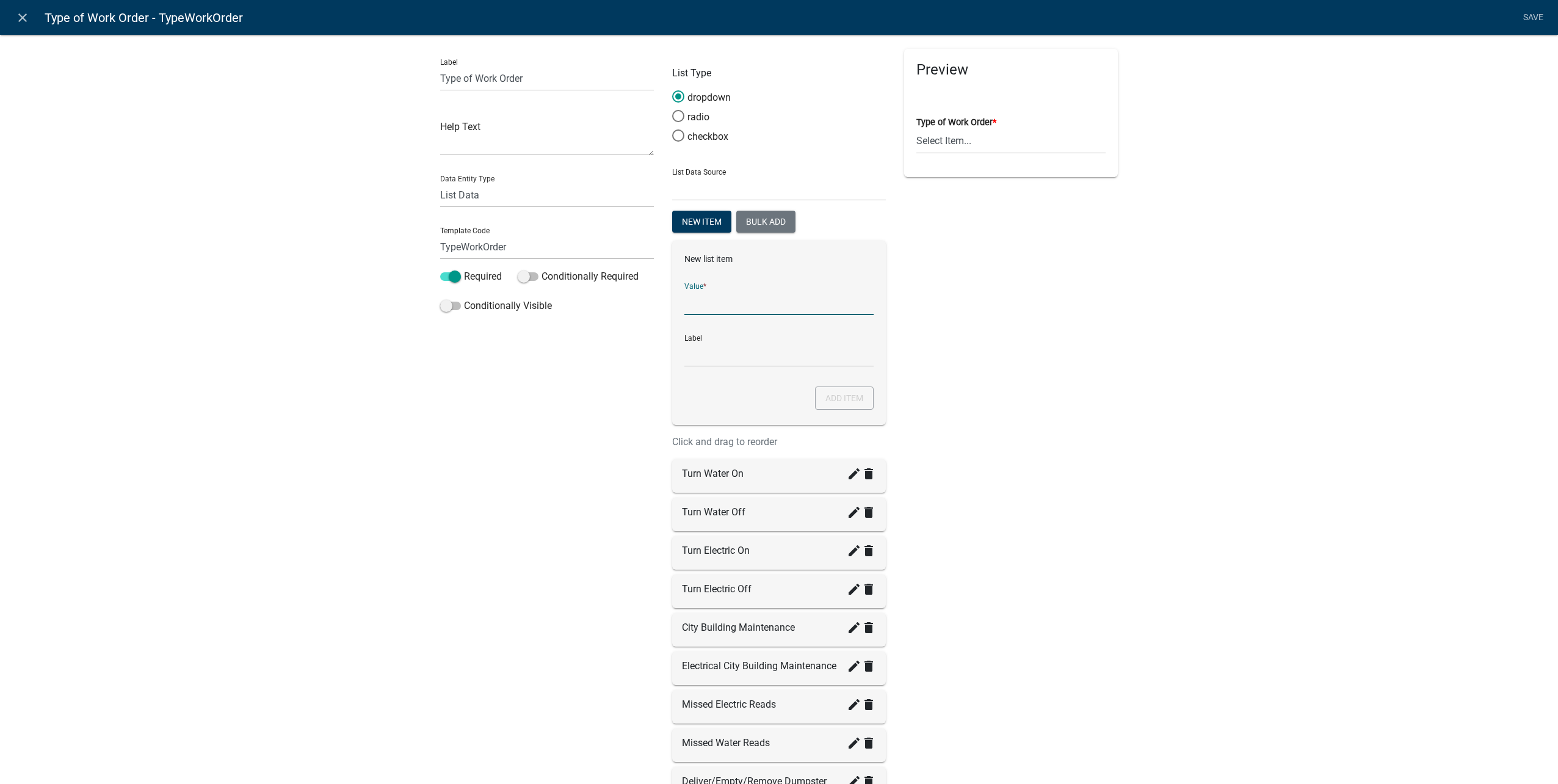
click at [772, 299] on input "List Data Source" at bounding box center [779, 302] width 190 height 25
type input "Detach Electric Meter"
click at [855, 401] on button "Add item" at bounding box center [844, 398] width 59 height 23
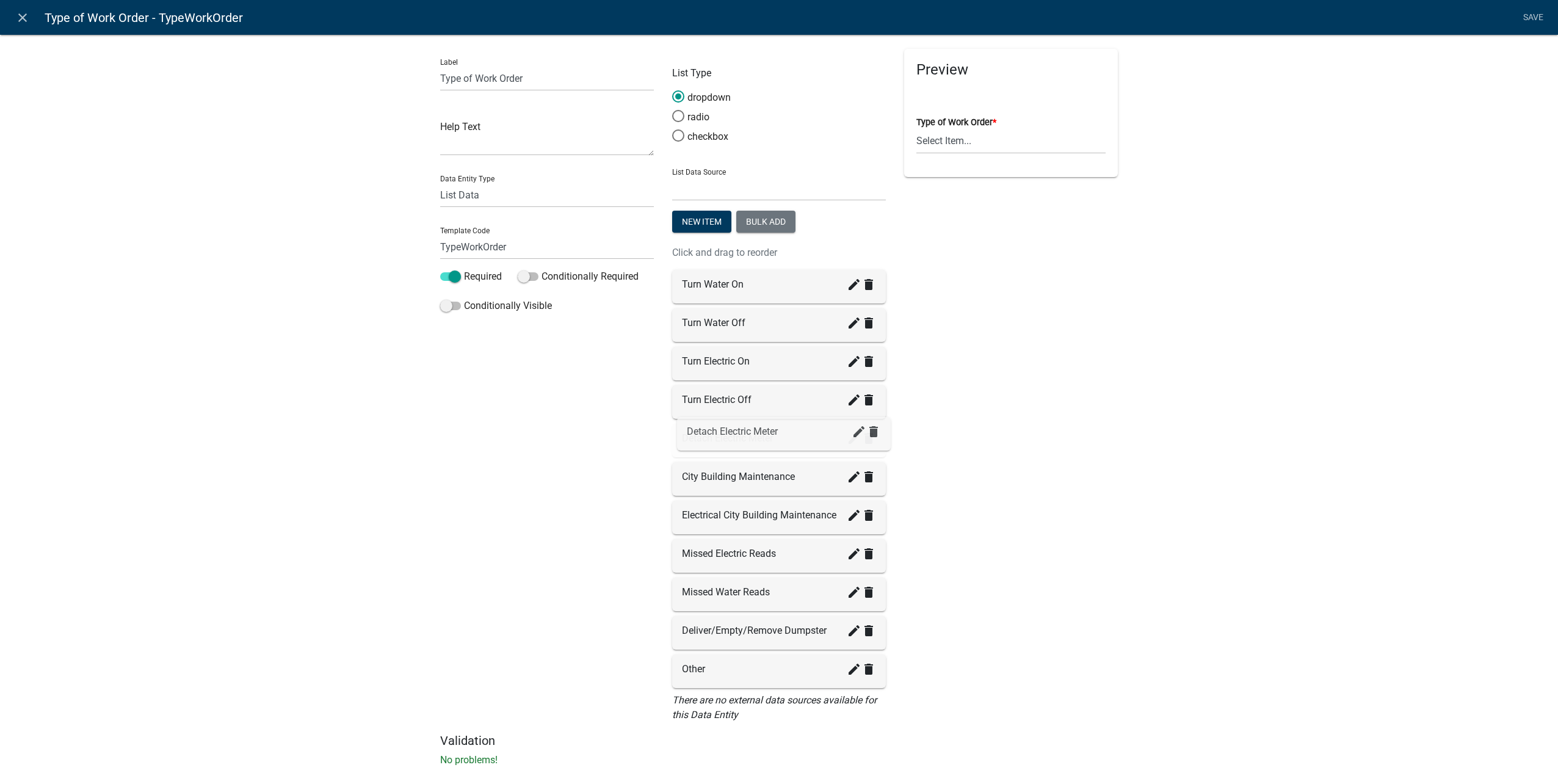
drag, startPoint x: 707, startPoint y: 666, endPoint x: 717, endPoint y: 428, distance: 238.2
click at [851, 633] on icon "create" at bounding box center [854, 630] width 14 height 14
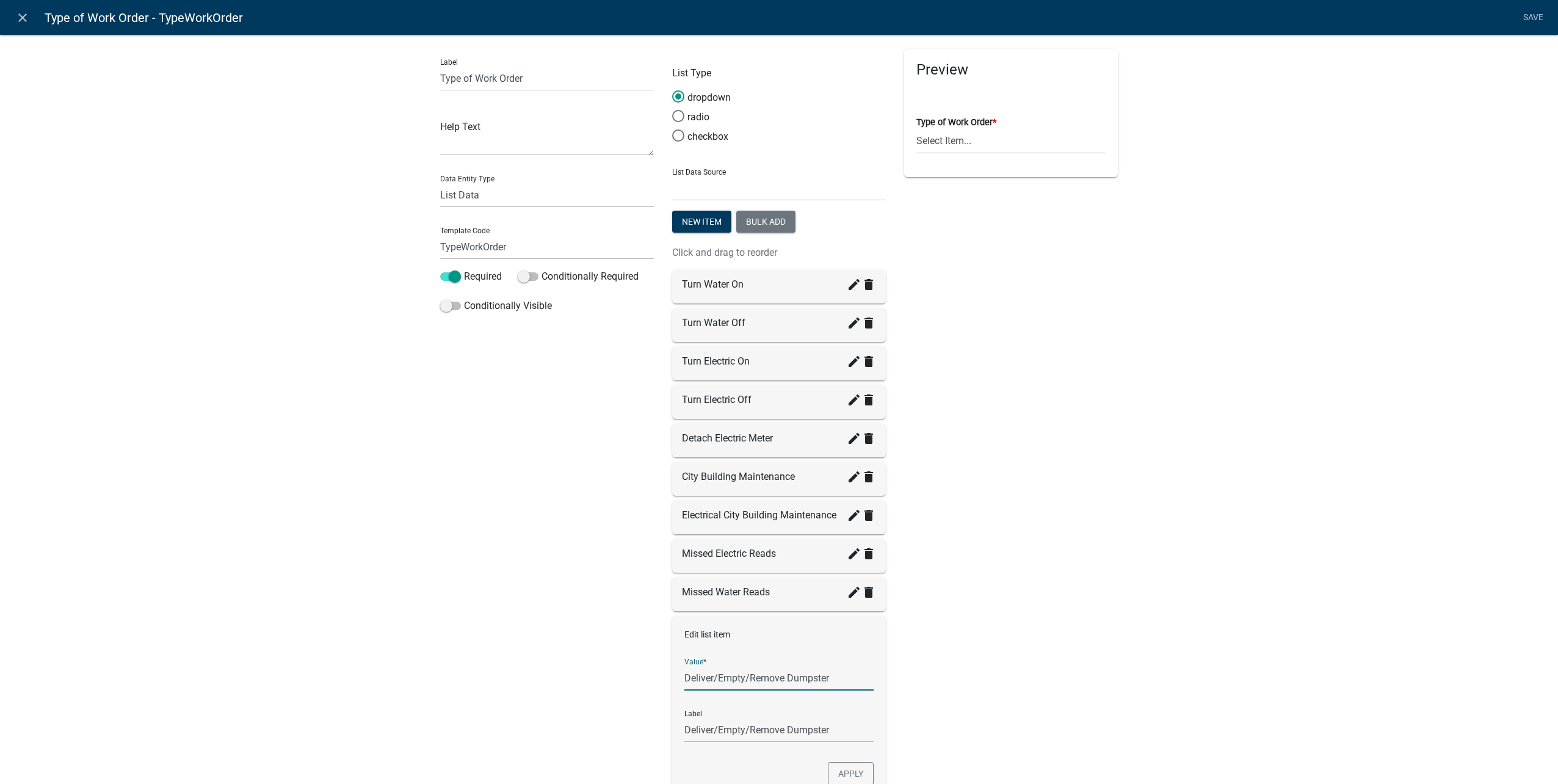
drag, startPoint x: 848, startPoint y: 680, endPoint x: 505, endPoint y: 674, distance: 343.1
click at [505, 675] on div "Label Type of Work Order Help Text Data Entity Type Free Form Text Document Dis…" at bounding box center [779, 466] width 696 height 835
type input "Deliver Dumpster"
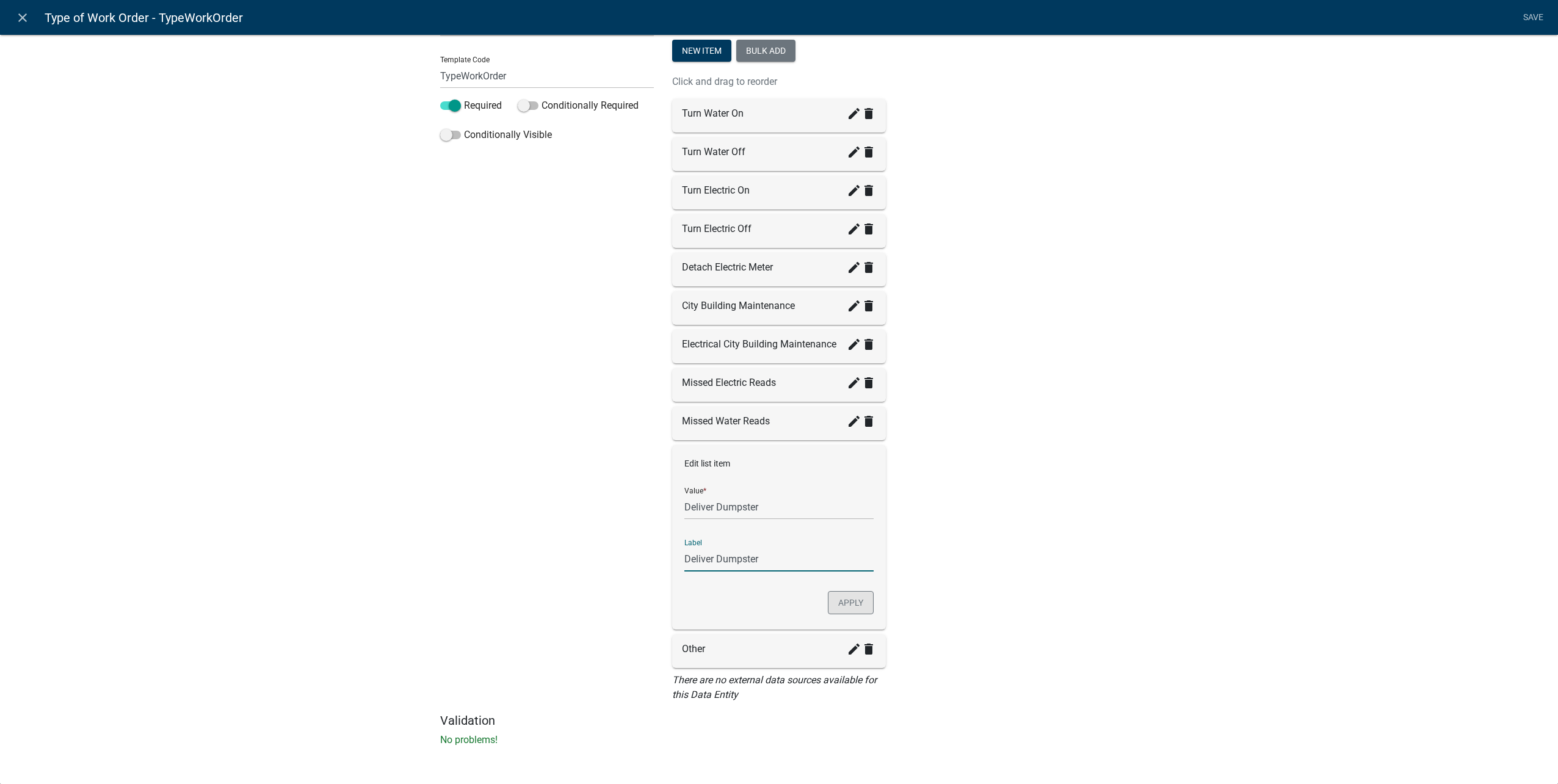
click at [849, 608] on button "Apply" at bounding box center [850, 603] width 46 height 23
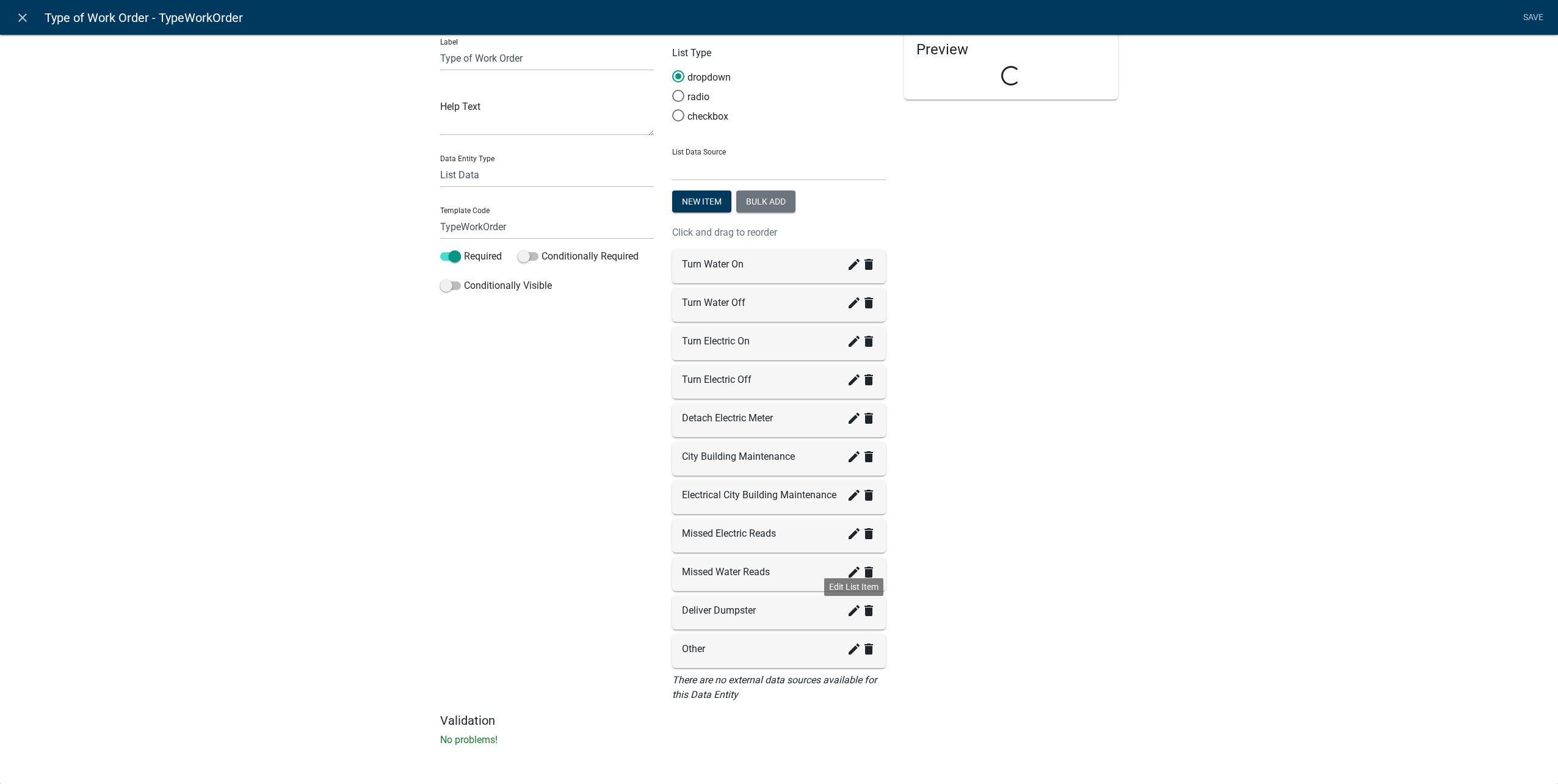
scroll to position [20, 0]
click at [678, 192] on button "New item" at bounding box center [702, 201] width 59 height 22
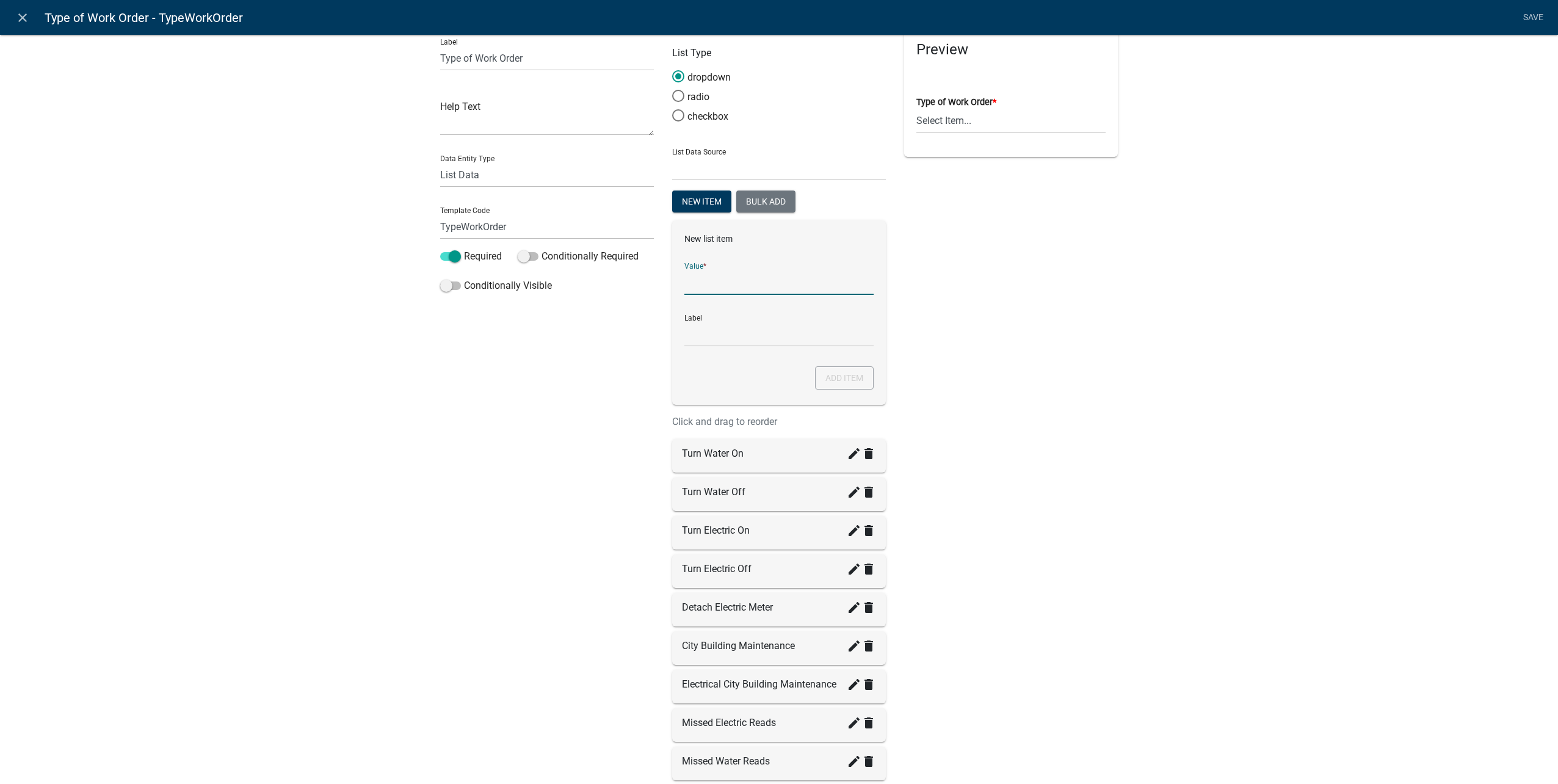
click at [764, 282] on input "List Data Source" at bounding box center [779, 282] width 190 height 25
type input "Empty Dumpster"
click at [824, 376] on button "Add item" at bounding box center [844, 378] width 59 height 23
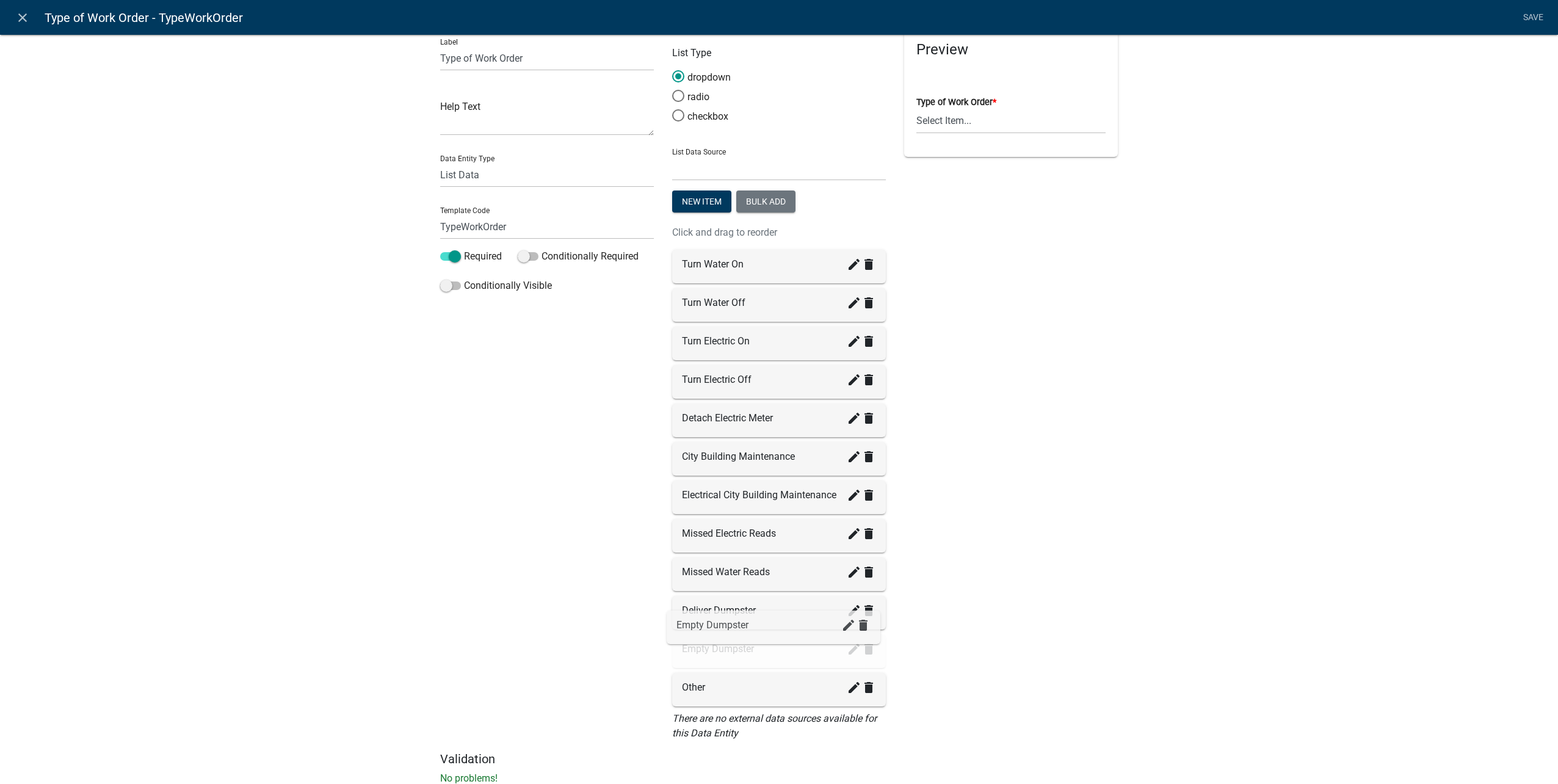
drag, startPoint x: 703, startPoint y: 699, endPoint x: 702, endPoint y: 637, distance: 62.0
click at [685, 188] on form "List Type dropdown radio checkbox List Data Source State List Abbreviated State…" at bounding box center [779, 385] width 213 height 712
click at [697, 202] on button "New item" at bounding box center [702, 201] width 59 height 22
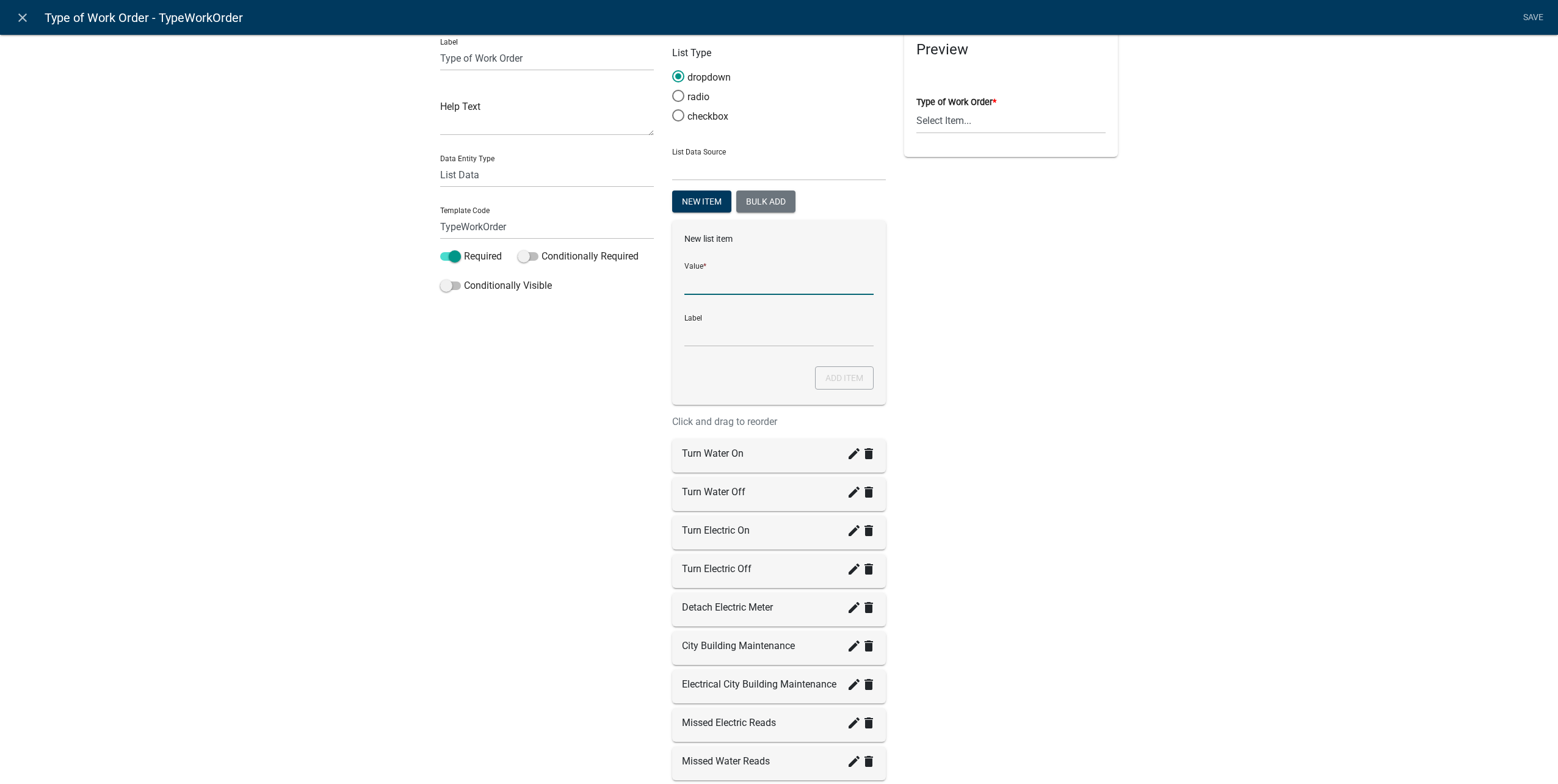
click at [766, 283] on input "List Data Source" at bounding box center [779, 282] width 190 height 25
type input "Remove Dumpster"
drag, startPoint x: 818, startPoint y: 377, endPoint x: 854, endPoint y: 376, distance: 36.0
click at [818, 376] on button "Add item" at bounding box center [844, 378] width 59 height 23
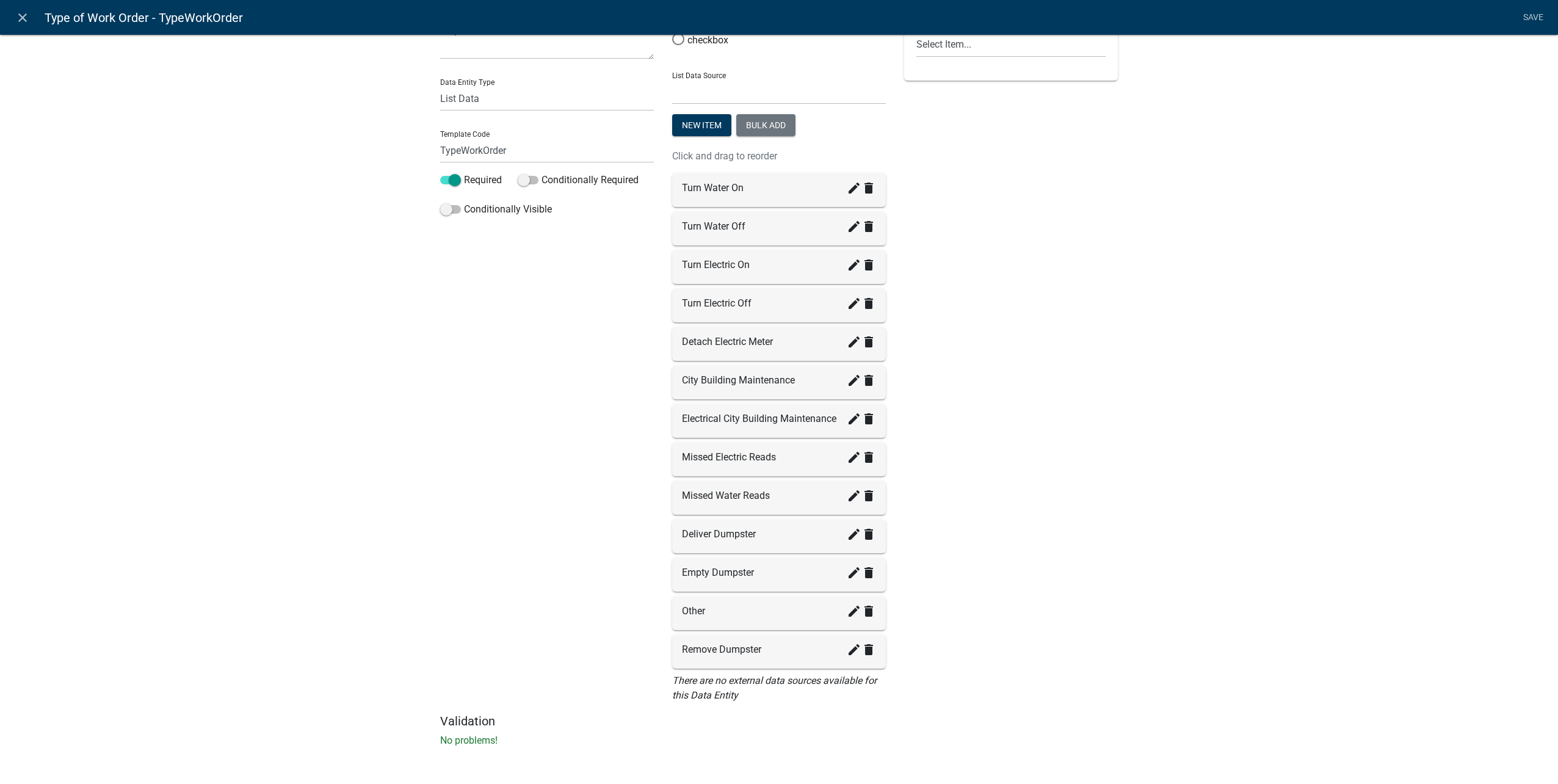
scroll to position [97, 0]
drag, startPoint x: 715, startPoint y: 664, endPoint x: 706, endPoint y: 599, distance: 65.6
click at [1531, 20] on link "Save" at bounding box center [1533, 18] width 31 height 23
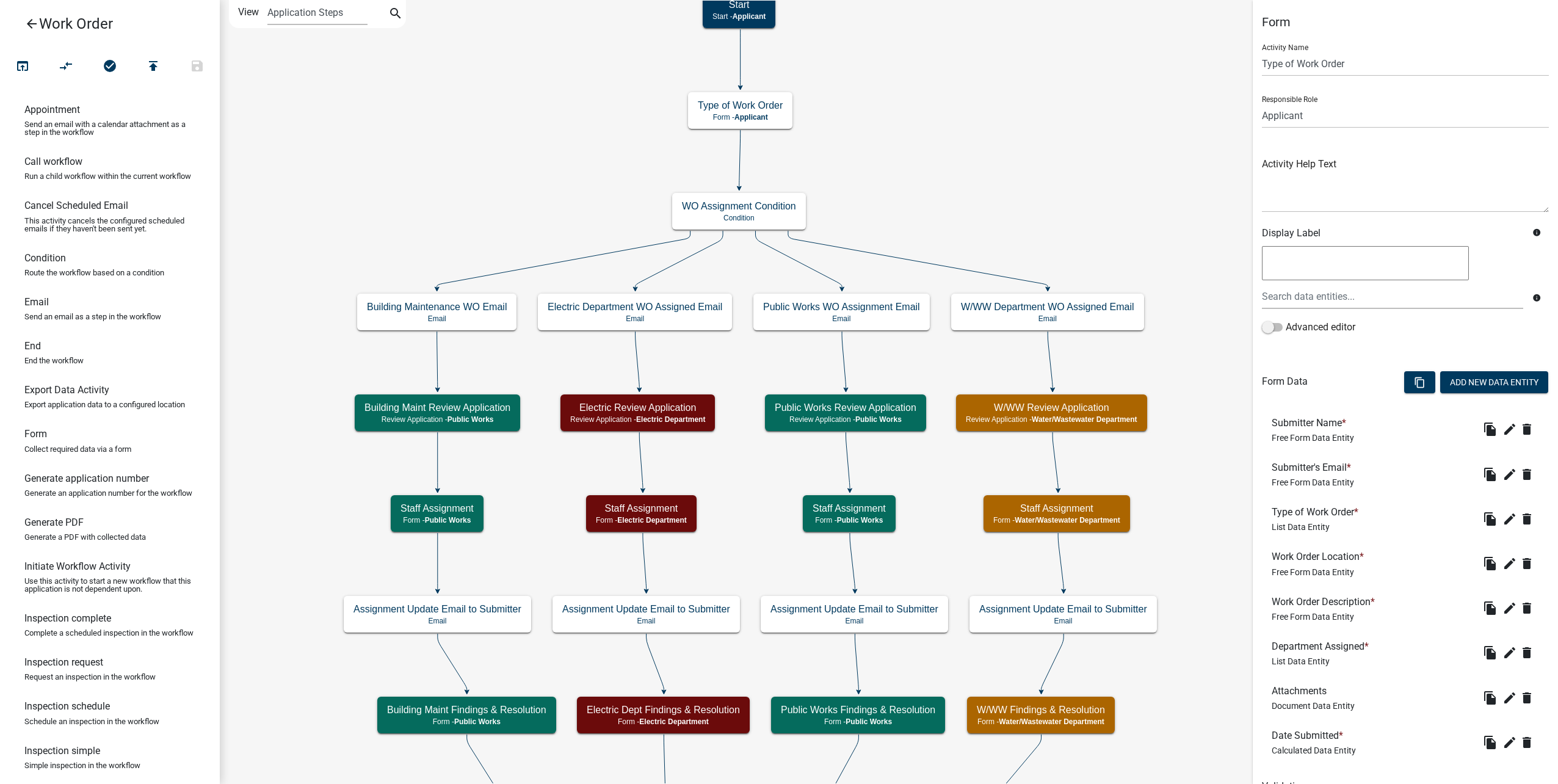
scroll to position [61, 0]
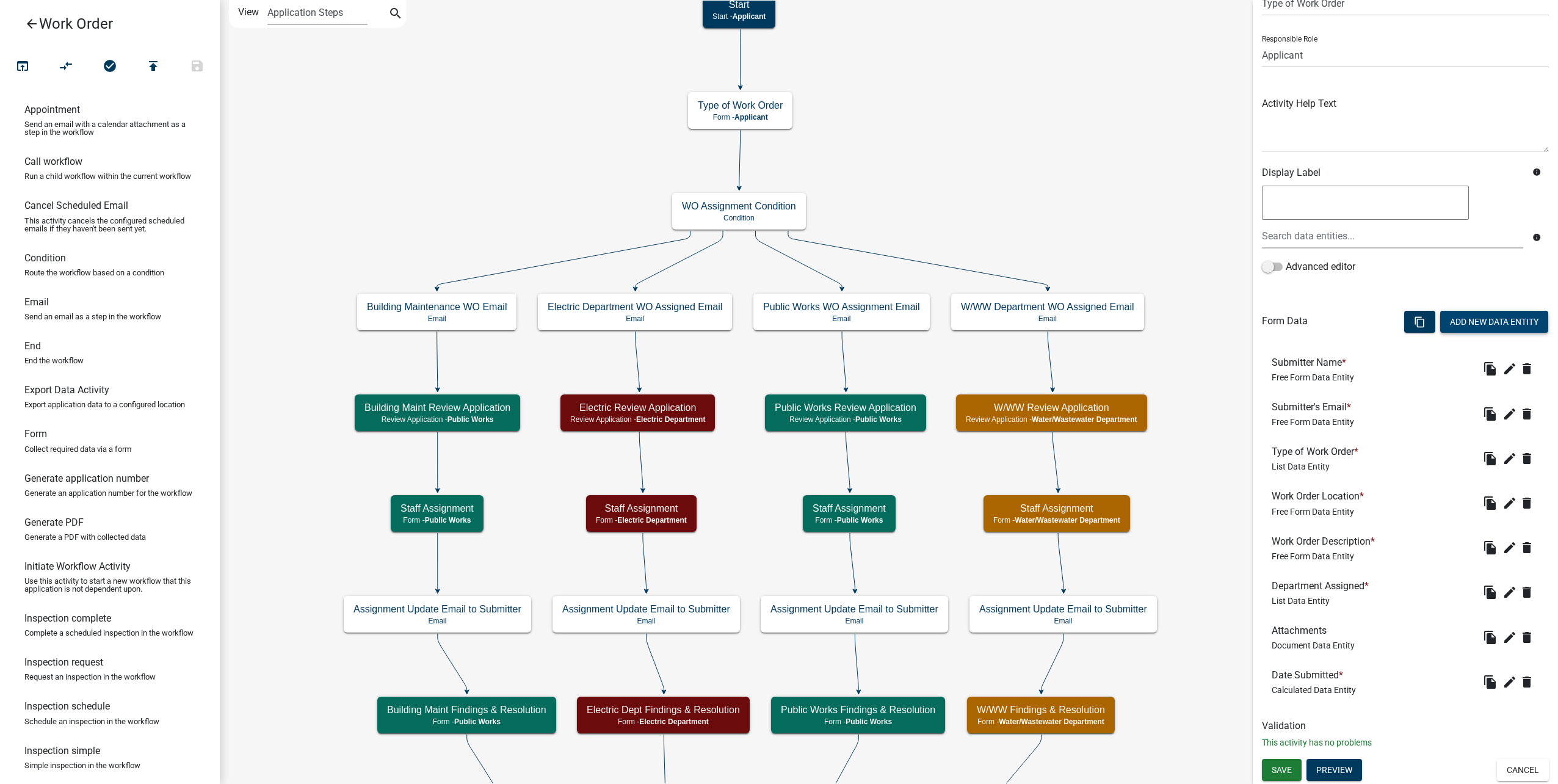
click at [1479, 320] on button "Add New Data Entity" at bounding box center [1494, 322] width 108 height 22
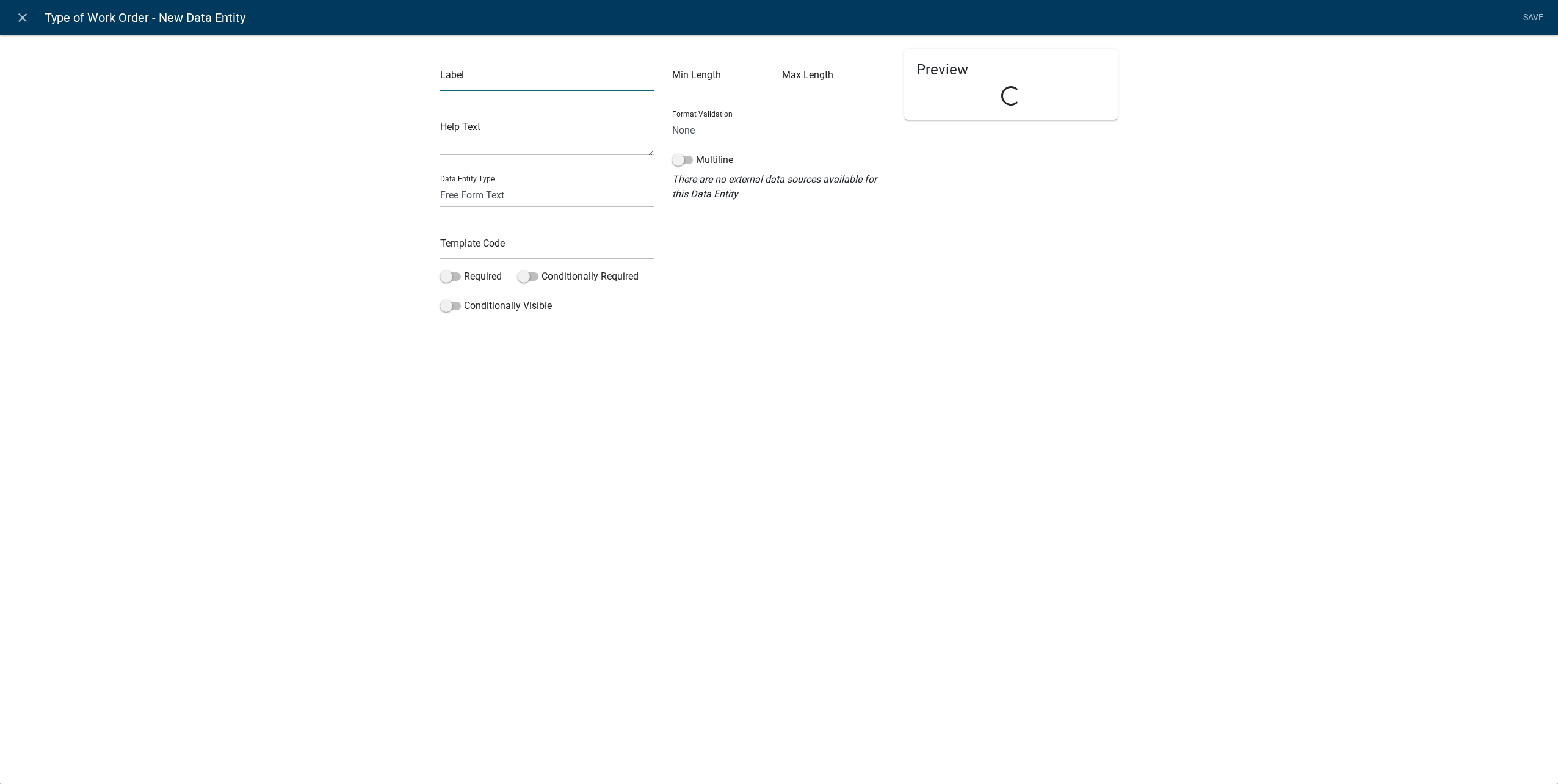
click at [545, 72] on input "text" at bounding box center [547, 78] width 213 height 25
type input "Appointment Date"
click at [541, 190] on select "Free Form Text Document Display Entity Value Fee Numeric Data Date Map Sketch D…" at bounding box center [547, 195] width 213 height 25
select select "date"
click at [440, 183] on select "Free Form Text Document Display Entity Value Fee Numeric Data Date Map Sketch D…" at bounding box center [547, 195] width 213 height 25
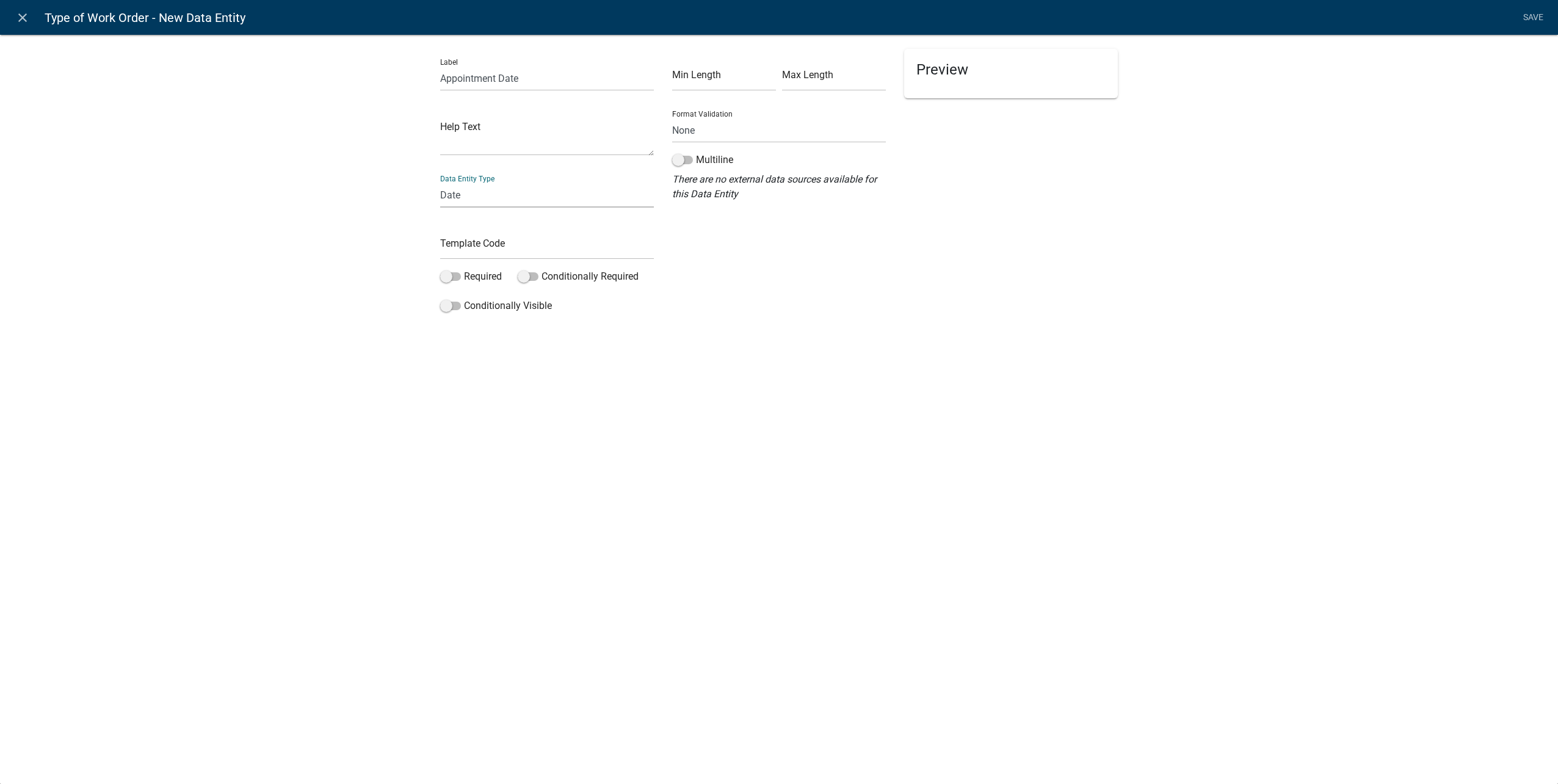
select select "date"
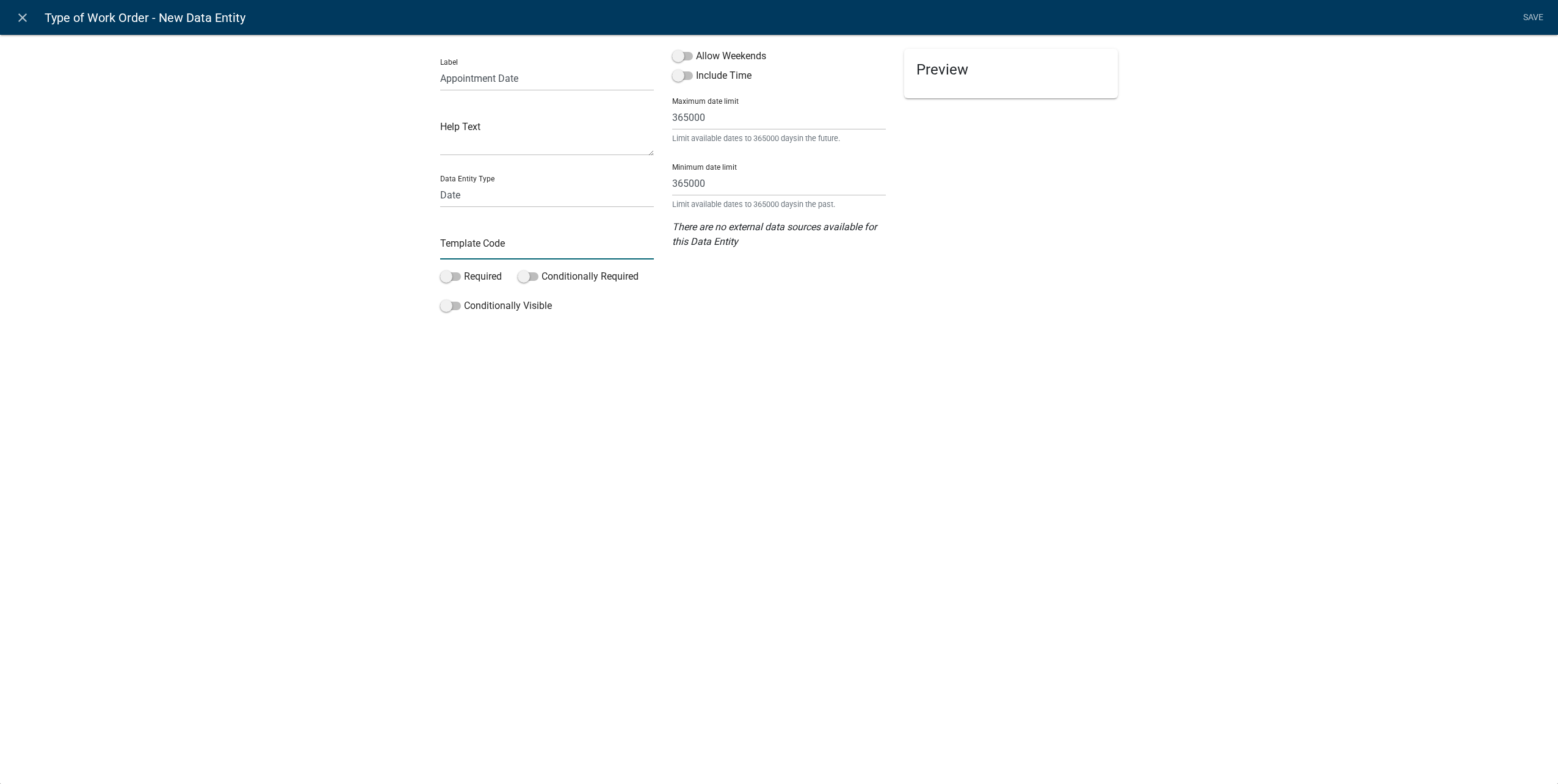
click at [490, 253] on input "text" at bounding box center [547, 247] width 213 height 25
type input "AppointmentDate"
click at [525, 273] on span at bounding box center [528, 276] width 20 height 9
click at [541, 269] on input "Conditionally Required" at bounding box center [541, 269] width 0 height 0
click at [443, 275] on span at bounding box center [451, 276] width 20 height 9
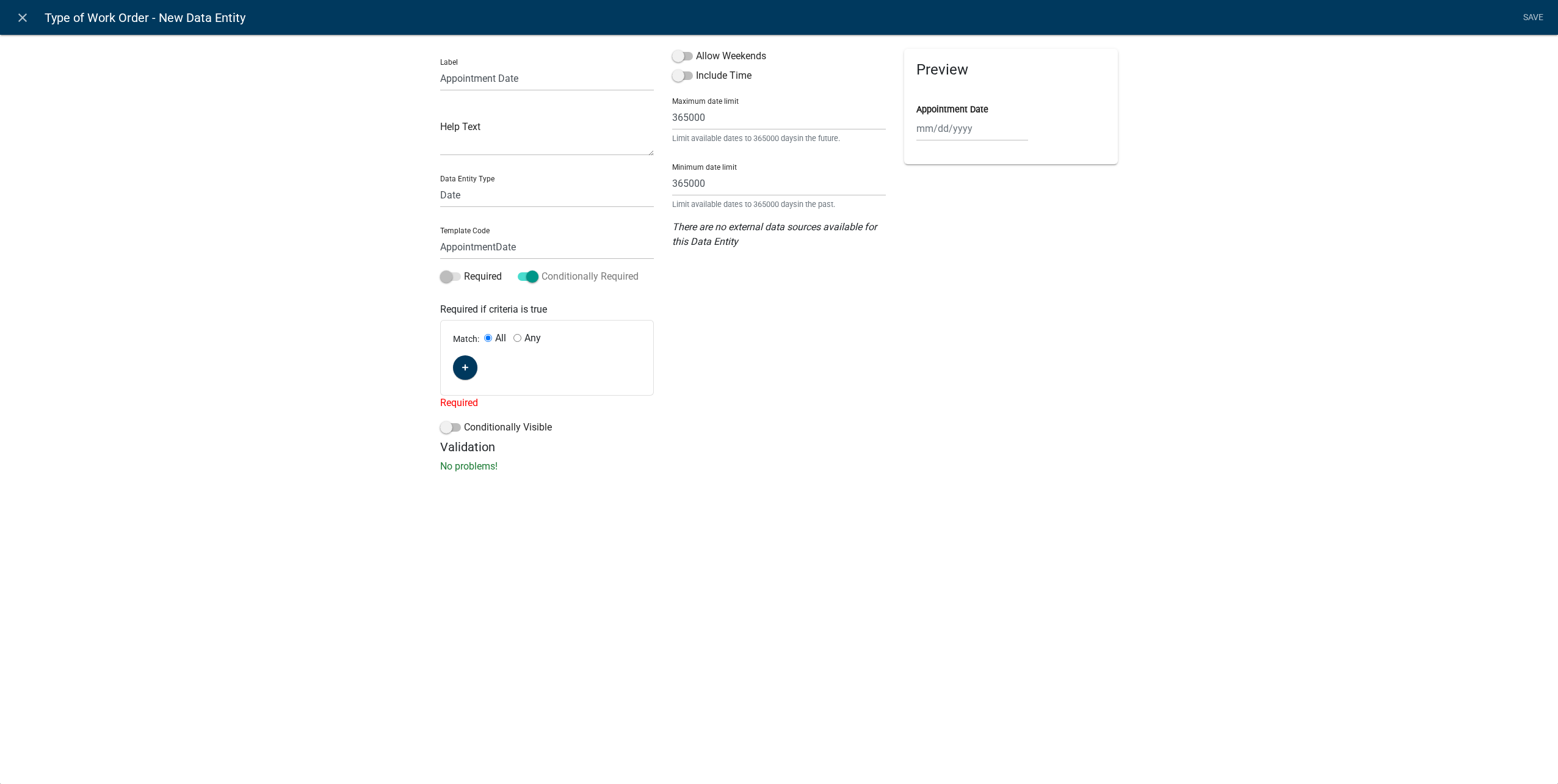
click at [526, 278] on span at bounding box center [528, 276] width 20 height 9
click at [541, 269] on input "Conditionally Required" at bounding box center [541, 269] width 0 height 0
click at [449, 277] on span at bounding box center [451, 276] width 20 height 9
click at [464, 269] on input "Required" at bounding box center [464, 269] width 0 height 0
click at [450, 315] on div "Conditionally Visible" at bounding box center [547, 308] width 213 height 20
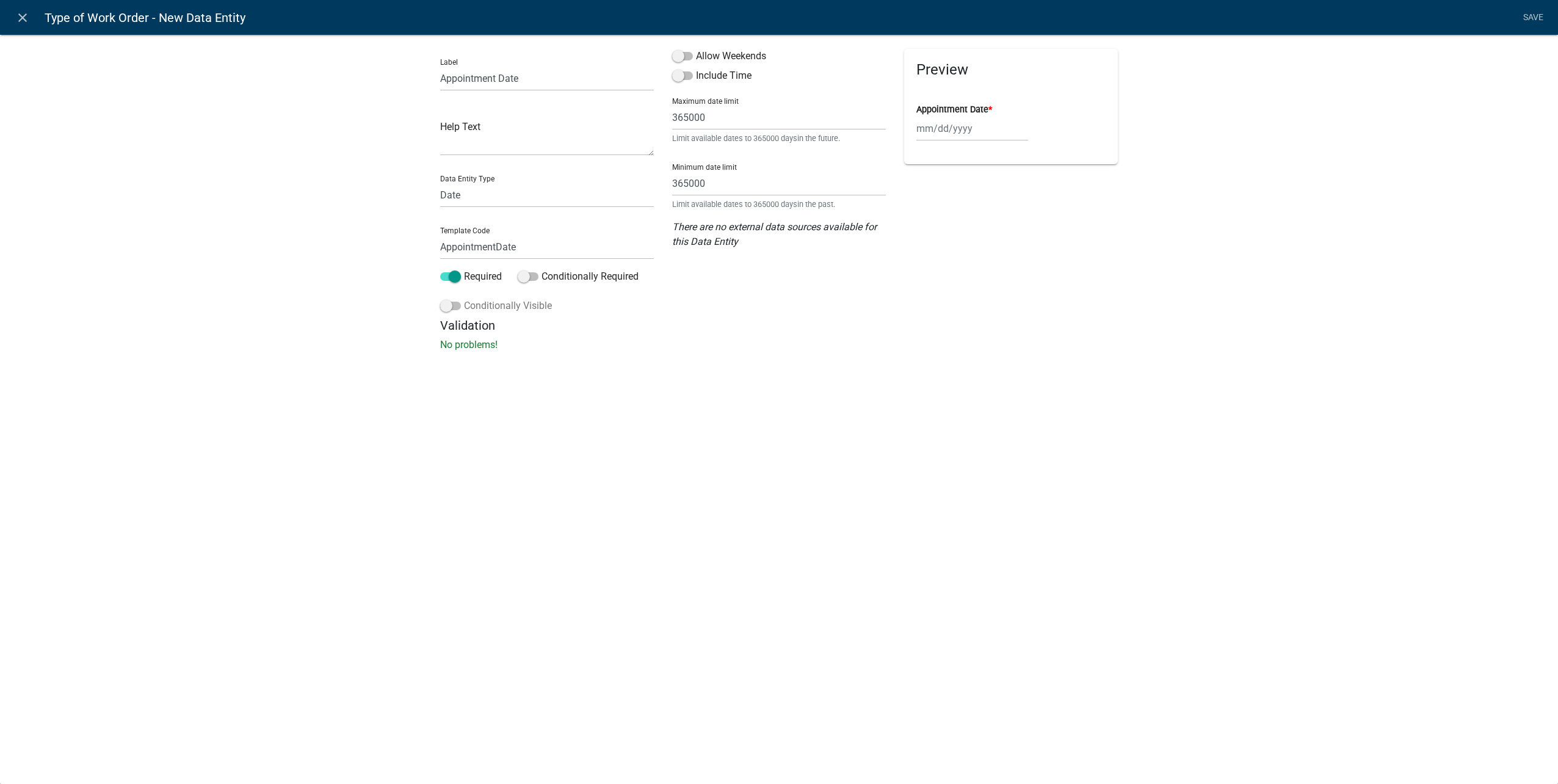
click at [455, 309] on span at bounding box center [451, 305] width 20 height 9
click at [464, 299] on input "Conditionally Visible" at bounding box center [464, 299] width 0 height 0
click at [466, 395] on icon "button" at bounding box center [466, 397] width 7 height 7
click at [518, 369] on input "Any" at bounding box center [518, 367] width 8 height 8
radio input "true"
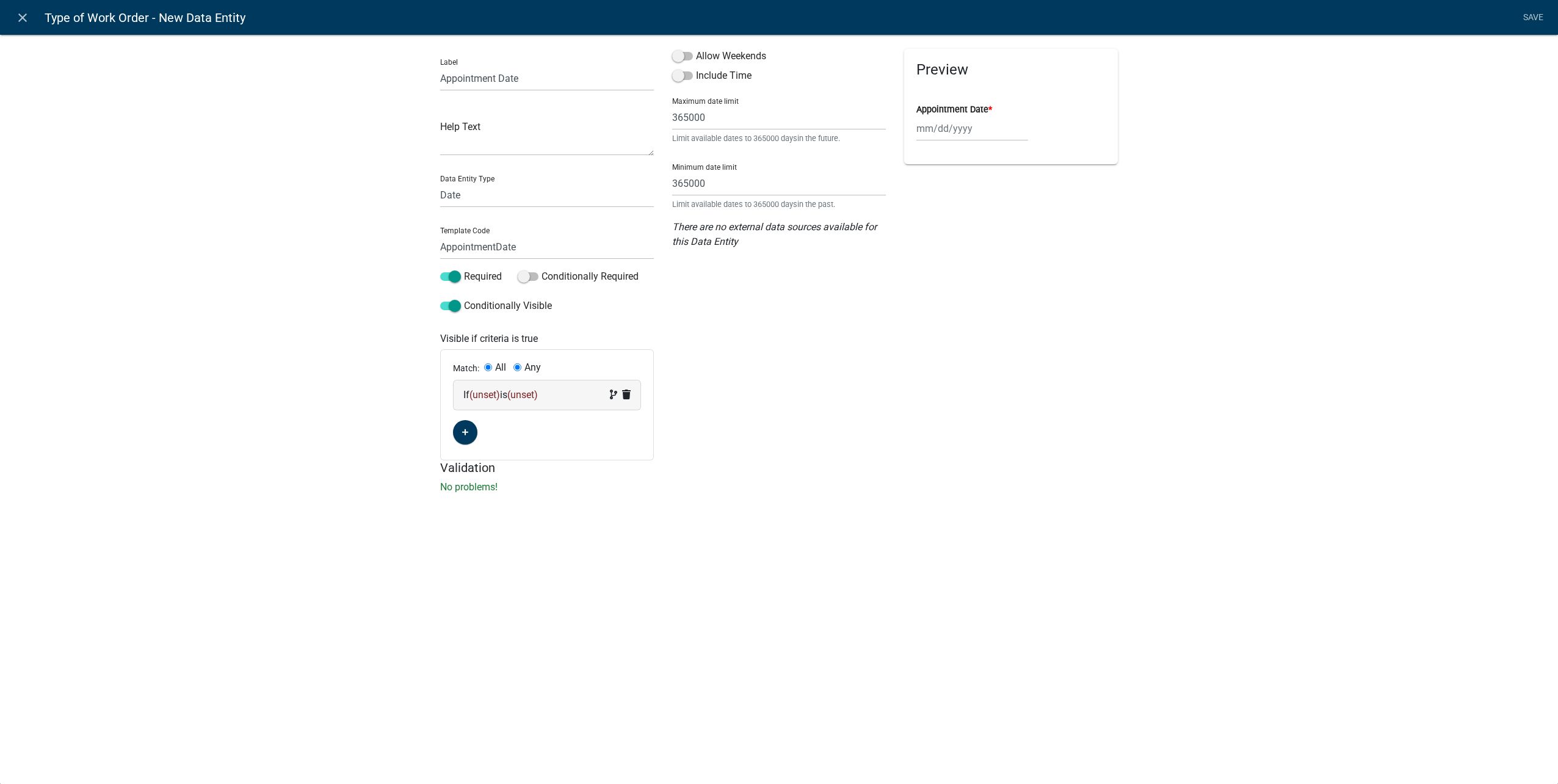
radio input "false"
click at [505, 394] on div "If (unset) is (unset)" at bounding box center [547, 395] width 167 height 14
click at [491, 428] on select "Choose... ALL_FEE_RECIPIENTS APPLICATION_ID APPLICATION_NUMBER APPLICATION_STAT…" at bounding box center [490, 418] width 50 height 25
select select "26: TypeWorkOrder"
click at [466, 406] on select "Choose... ALL_FEE_RECIPIENTS APPLICATION_ID APPLICATION_NUMBER APPLICATION_STAT…" at bounding box center [490, 418] width 50 height 25
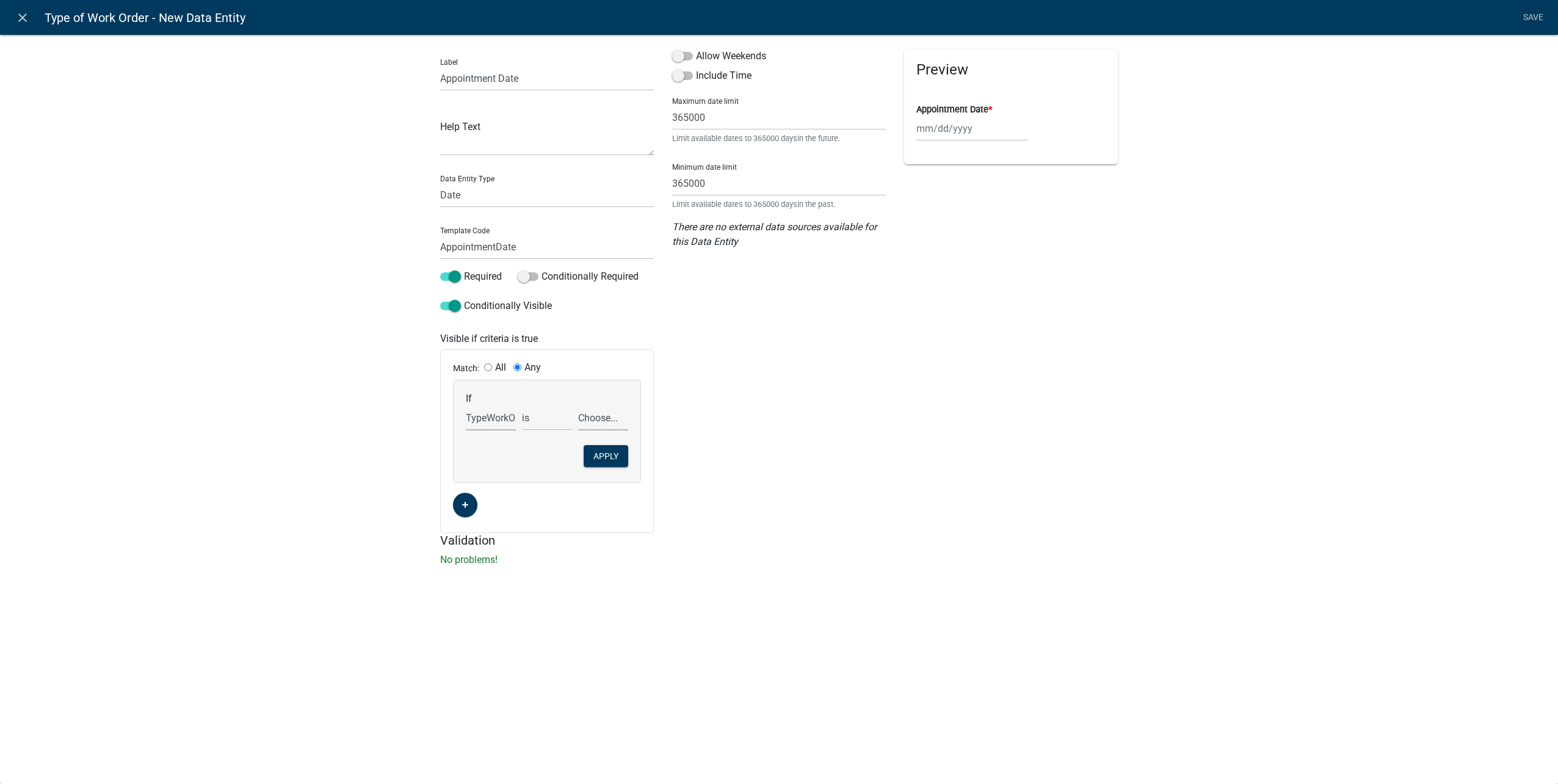
click at [597, 427] on select "Choose... City Building Maintenance Deliver Dumpster Detach Electric Meter Elec…" at bounding box center [603, 418] width 50 height 25
select select "10: Turn Electric Off"
click at [578, 406] on select "Choose... City Building Maintenance Deliver Dumpster Detach Electric Meter Elec…" at bounding box center [603, 418] width 50 height 25
click at [618, 457] on button "Apply" at bounding box center [605, 456] width 44 height 22
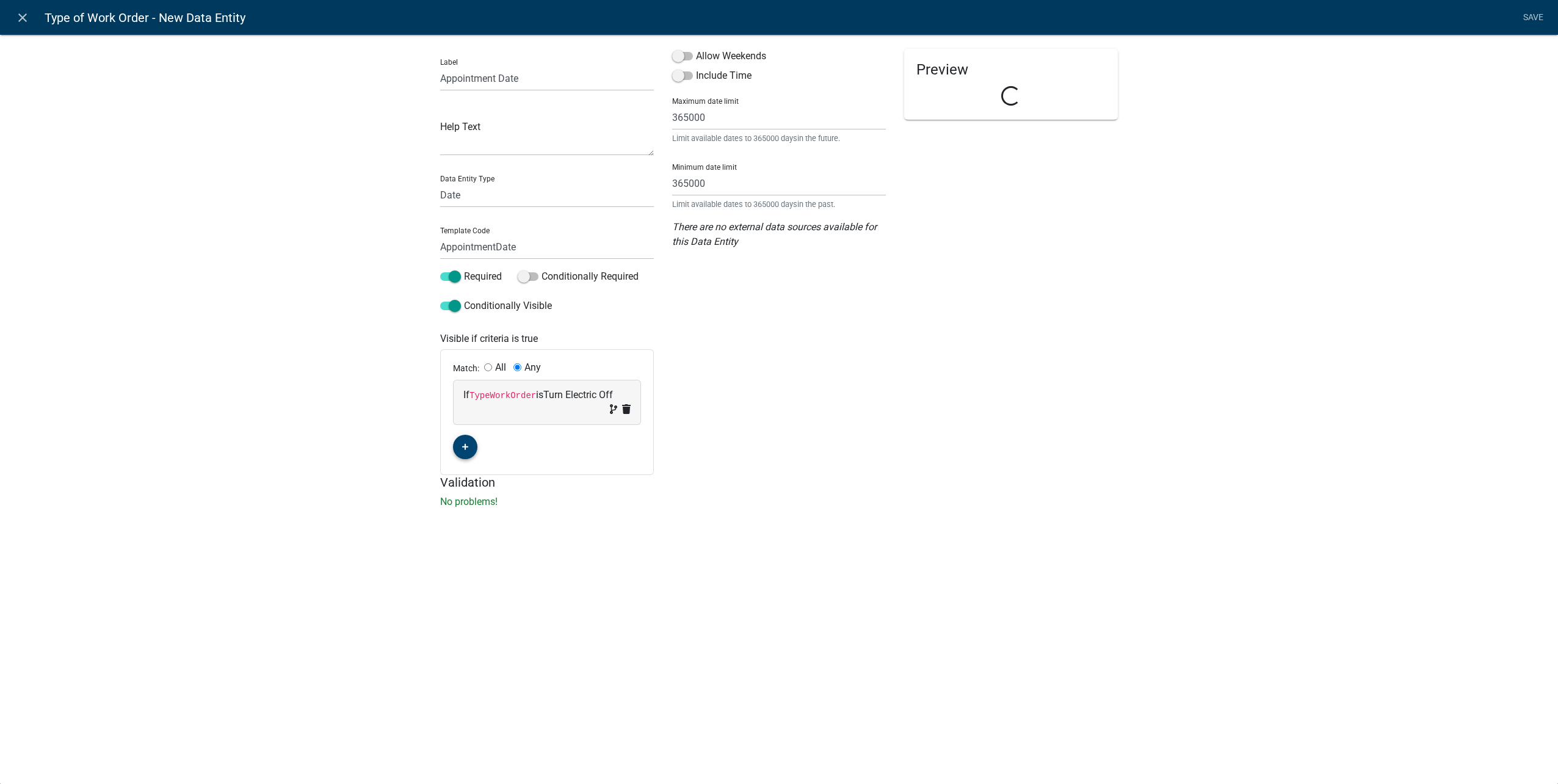
click at [468, 443] on icon "button" at bounding box center [466, 447] width 7 height 7
click at [481, 442] on span "(unset)" at bounding box center [485, 444] width 31 height 12
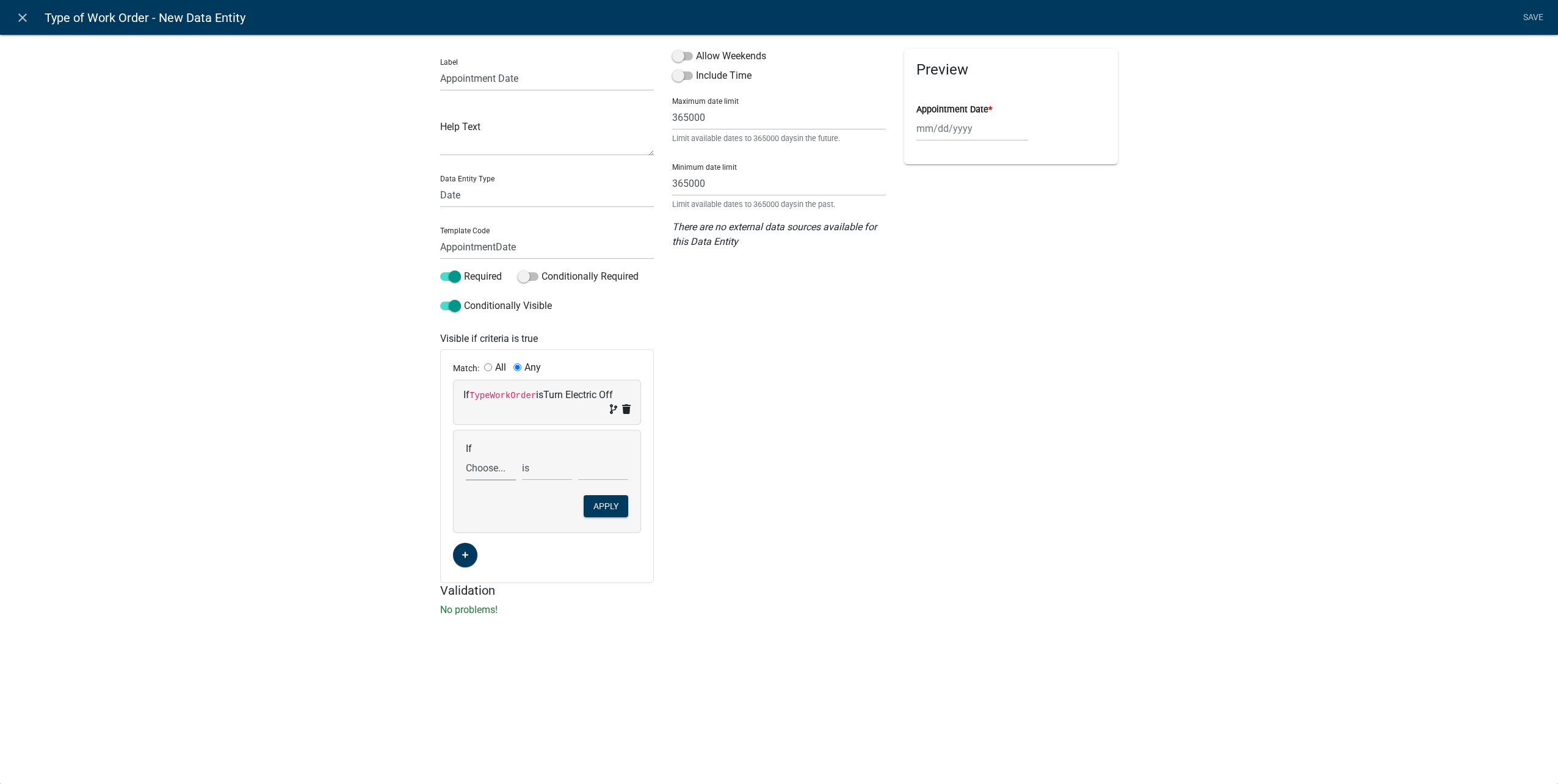
click at [479, 467] on select "Choose... ALL_FEE_RECIPIENTS APPLICATION_ID APPLICATION_NUMBER APPLICATION_STAT…" at bounding box center [490, 468] width 50 height 25
select select "26: TypeWorkOrder"
click at [466, 455] on select "Choose... ALL_FEE_RECIPIENTS APPLICATION_ID APPLICATION_NUMBER APPLICATION_STAT…" at bounding box center [490, 468] width 50 height 25
click at [610, 467] on select "Choose... City Building Maintenance Deliver Dumpster Detach Electric Meter Elec…" at bounding box center [603, 468] width 50 height 25
select select "11: Turn Electric On"
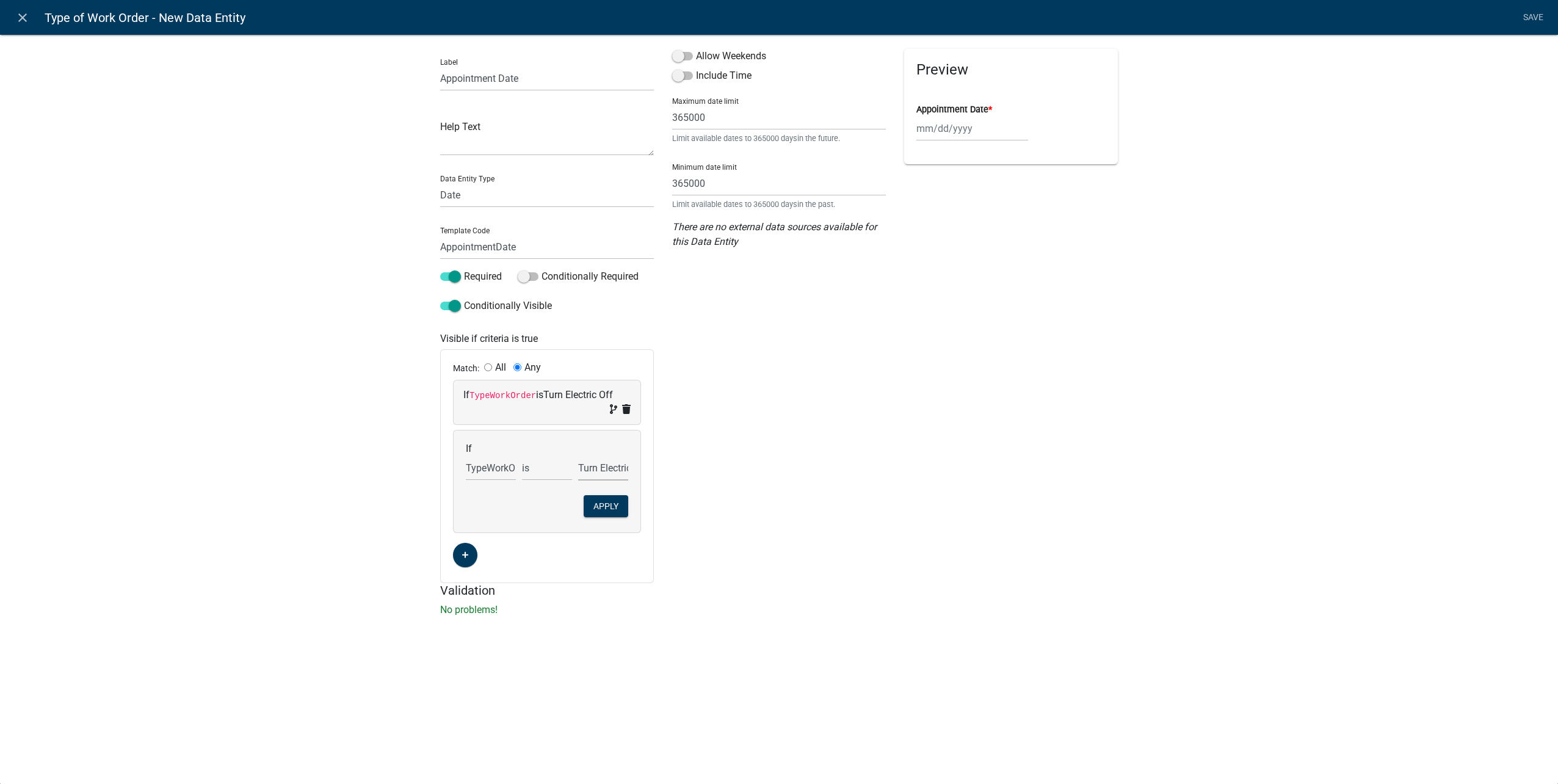
click at [578, 455] on select "Choose... City Building Maintenance Deliver Dumpster Detach Electric Meter Elec…" at bounding box center [603, 468] width 50 height 25
click at [608, 502] on button "Apply" at bounding box center [605, 506] width 44 height 22
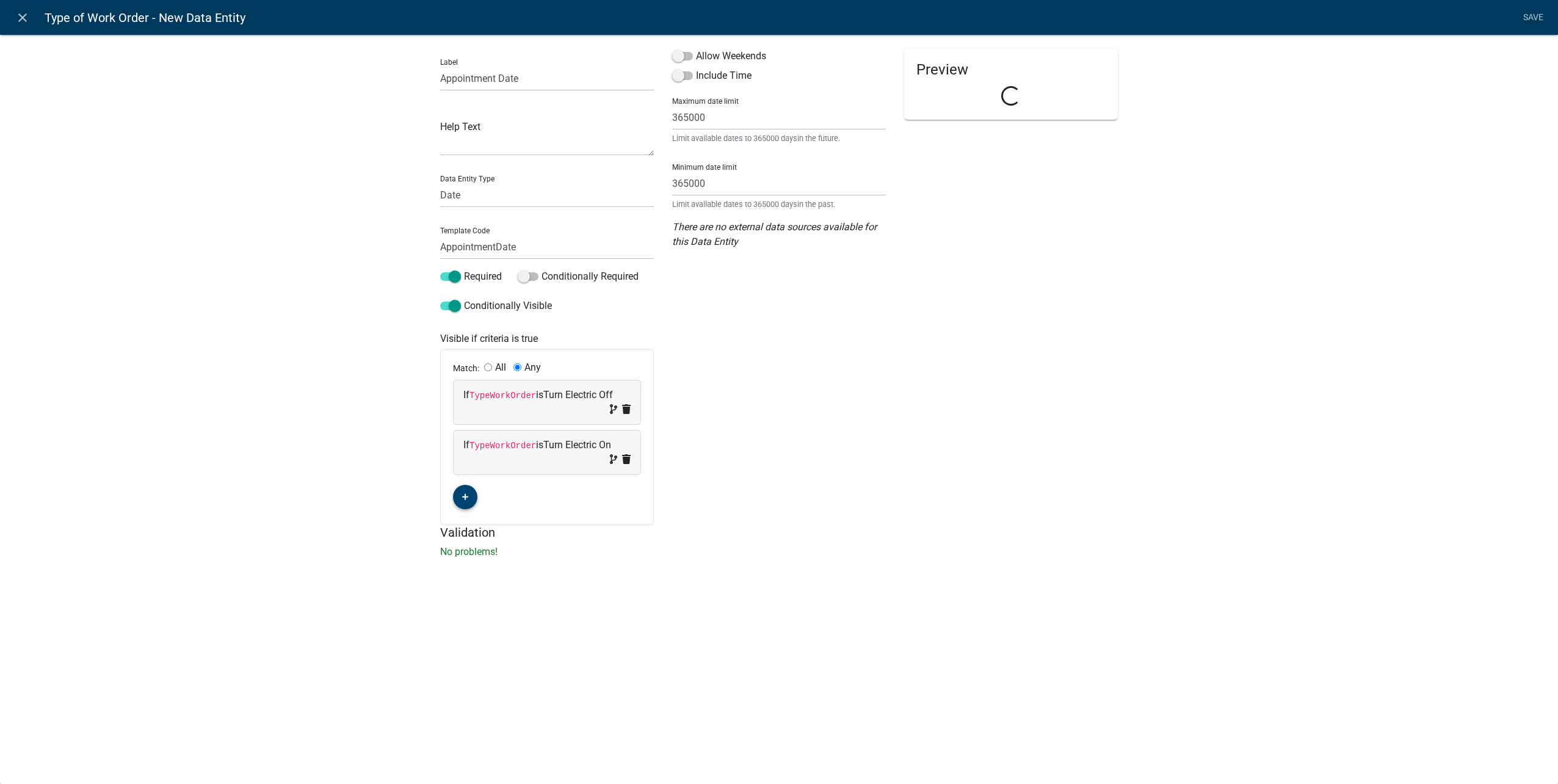
click at [464, 489] on button "button" at bounding box center [465, 497] width 25 height 25
click at [479, 487] on div "If (unset) is (unset)" at bounding box center [547, 495] width 187 height 29
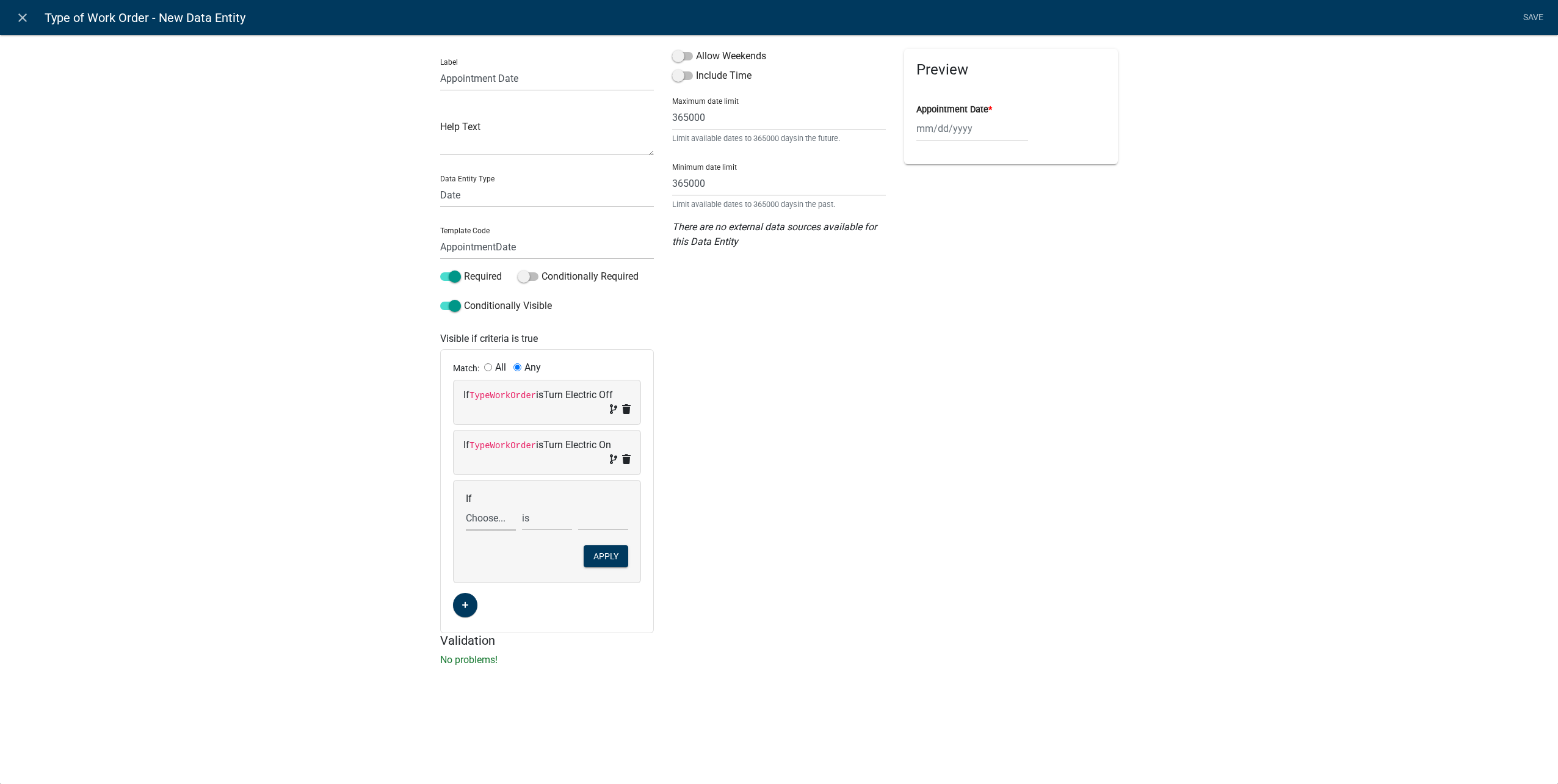
click at [492, 510] on select "Choose... ALL_FEE_RECIPIENTS APPLICATION_ID APPLICATION_NUMBER APPLICATION_STAT…" at bounding box center [490, 517] width 50 height 25
select select "26: TypeWorkOrder"
click at [466, 505] on select "Choose... ALL_FEE_RECIPIENTS APPLICATION_ID APPLICATION_NUMBER APPLICATION_STAT…" at bounding box center [490, 517] width 50 height 25
click at [609, 516] on select "Choose... City Building Maintenance Deliver Dumpster Detach Electric Meter Elec…" at bounding box center [603, 517] width 50 height 25
select select "12: Turn Water Off"
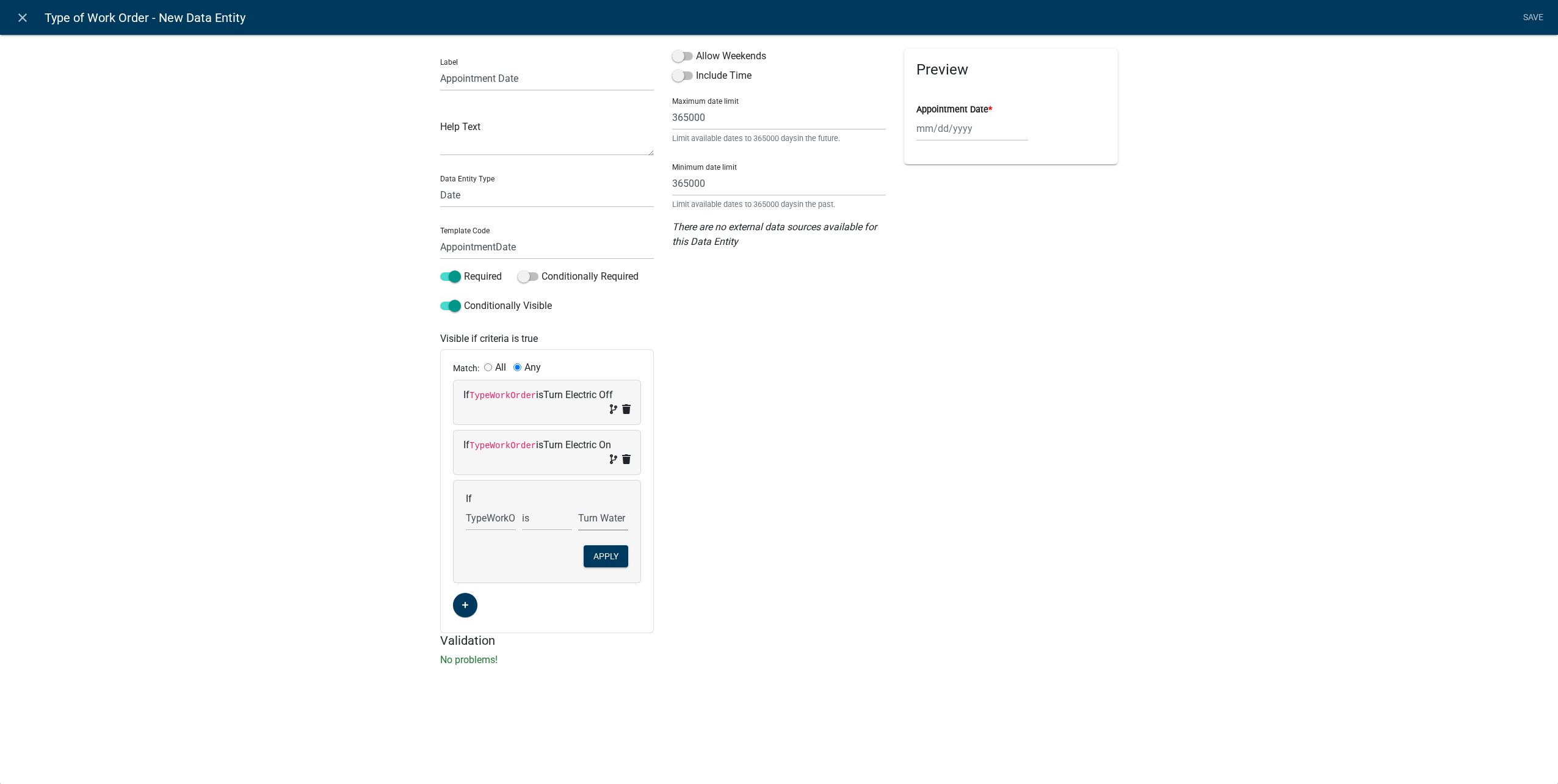
click at [578, 505] on select "Choose... City Building Maintenance Deliver Dumpster Detach Electric Meter Elec…" at bounding box center [603, 517] width 50 height 25
click at [617, 566] on button "Apply" at bounding box center [605, 556] width 44 height 22
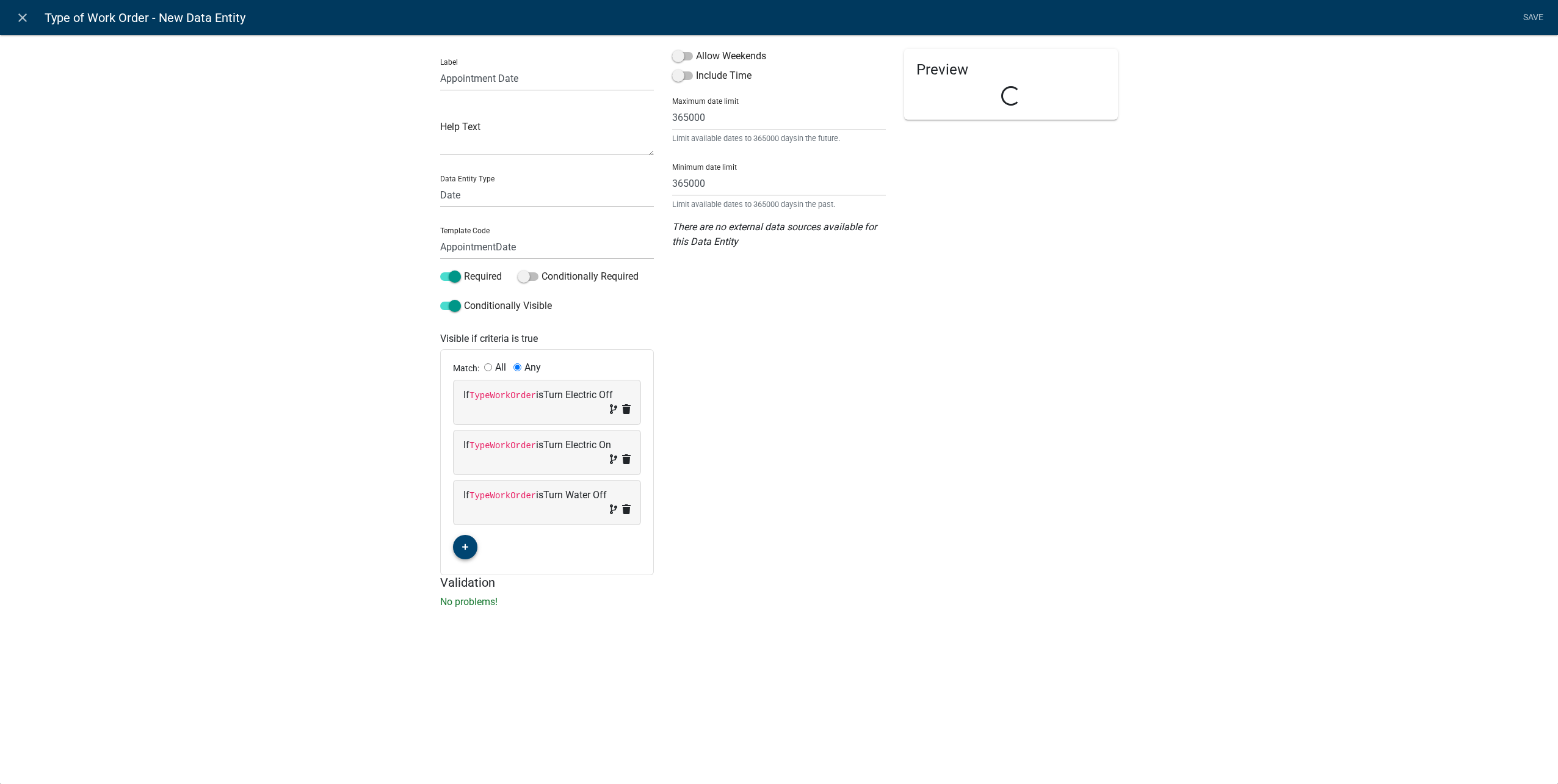
click at [458, 548] on button "button" at bounding box center [465, 547] width 25 height 25
click at [482, 542] on span "(unset)" at bounding box center [485, 545] width 31 height 12
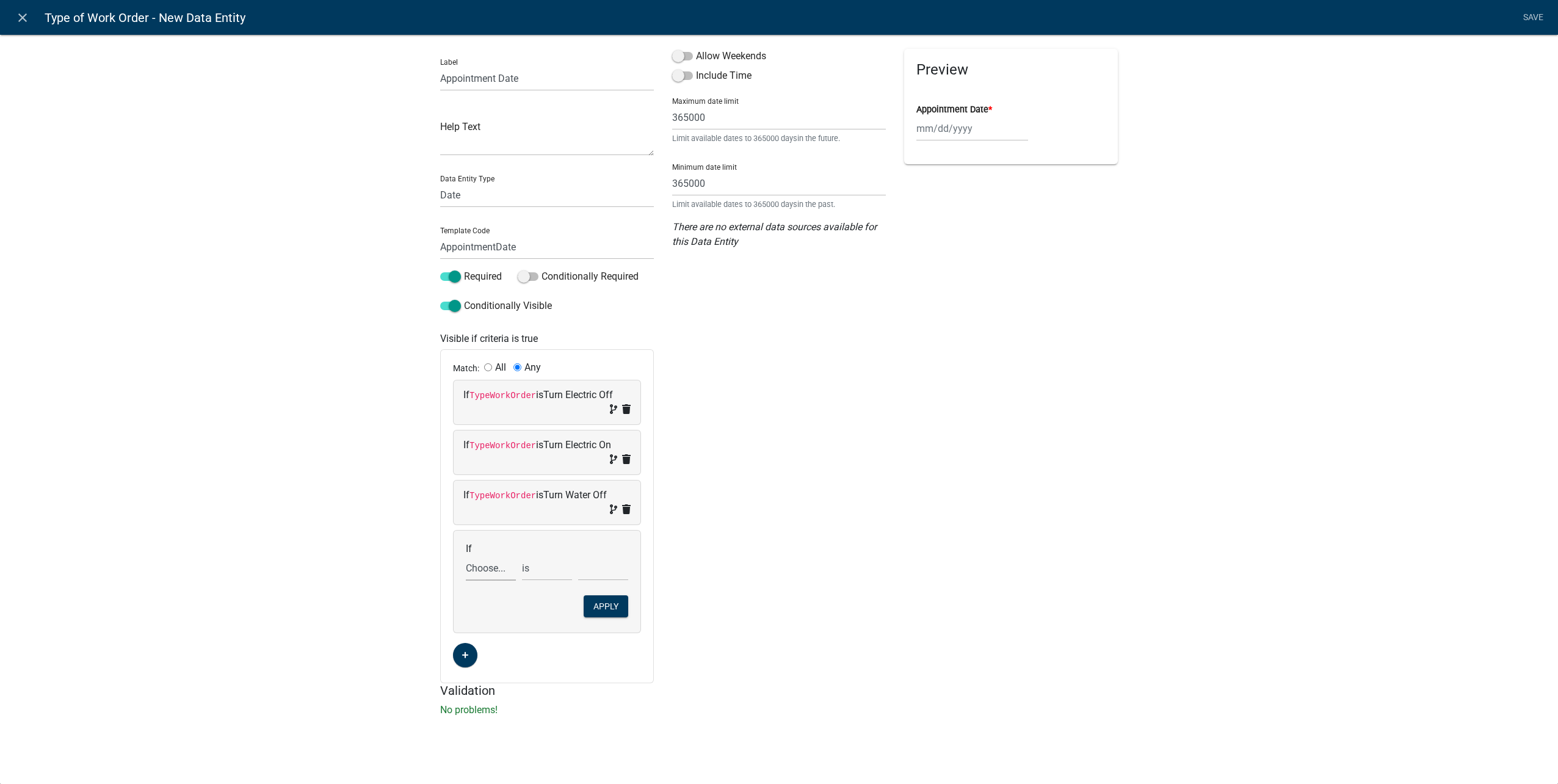
click at [504, 570] on select "Choose... ALL_FEE_RECIPIENTS APPLICATION_ID APPLICATION_NUMBER APPLICATION_STAT…" at bounding box center [490, 568] width 50 height 25
select select "26: TypeWorkOrder"
click at [466, 556] on select "Choose... ALL_FEE_RECIPIENTS APPLICATION_ID APPLICATION_NUMBER APPLICATION_STAT…" at bounding box center [490, 568] width 50 height 25
click at [616, 562] on select "Choose... City Building Maintenance Deliver Dumpster Detach Electric Meter Elec…" at bounding box center [603, 568] width 50 height 25
select select "13: Turn Water On"
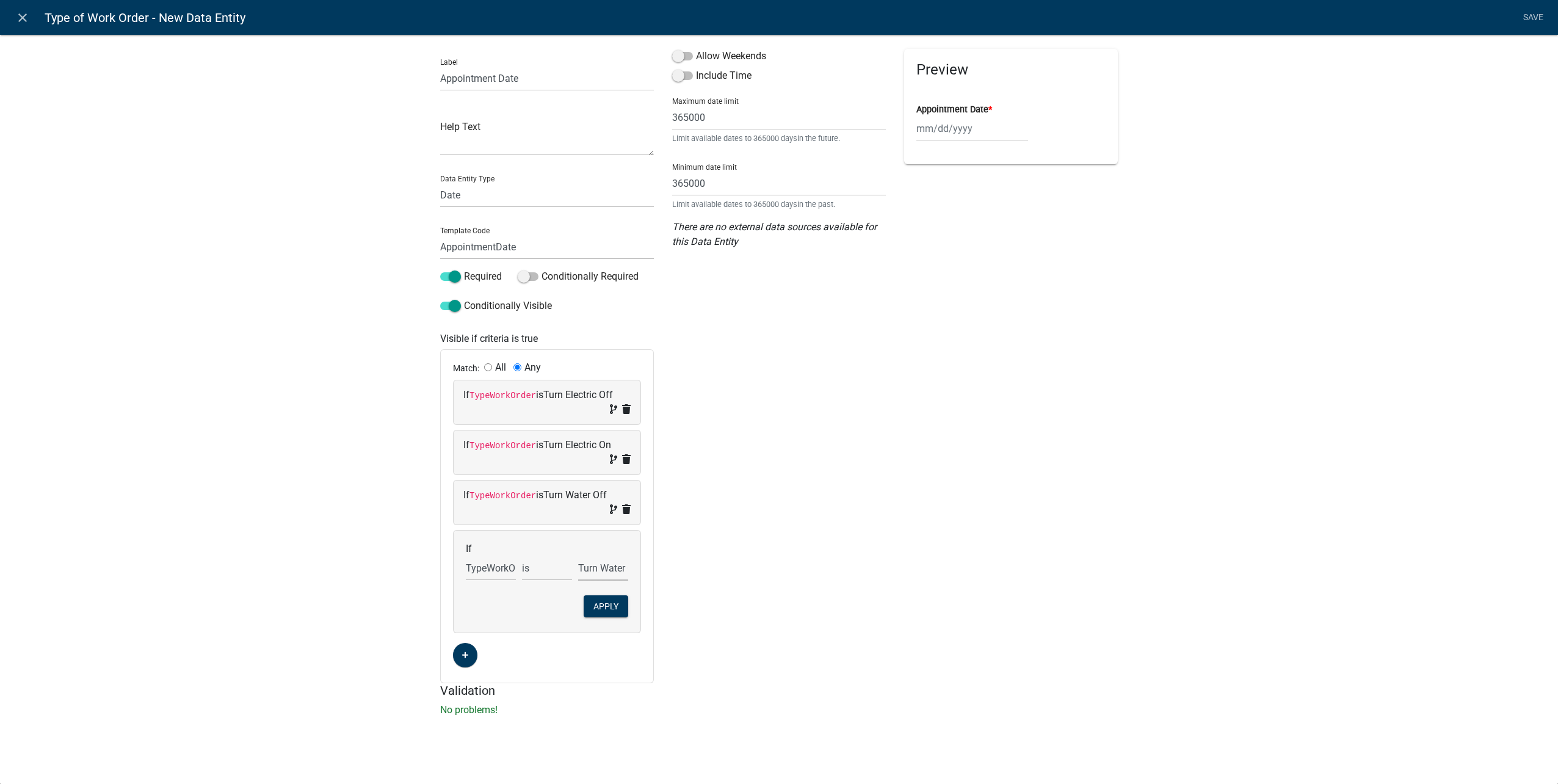
click at [578, 556] on select "Choose... City Building Maintenance Deliver Dumpster Detach Electric Meter Elec…" at bounding box center [603, 568] width 50 height 25
click at [609, 601] on button "Apply" at bounding box center [605, 606] width 44 height 22
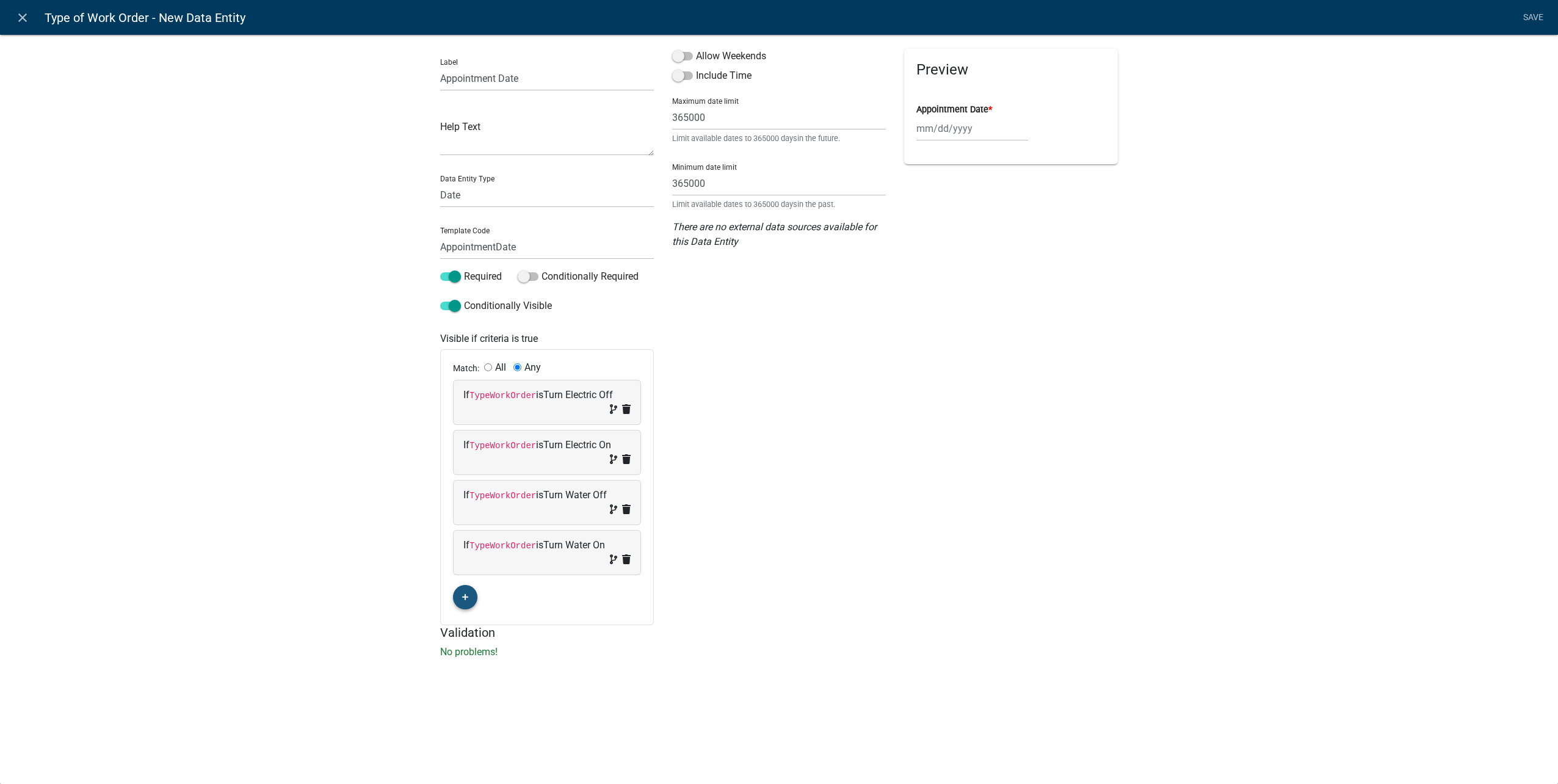
click at [458, 599] on button "button" at bounding box center [465, 597] width 25 height 25
click at [490, 592] on span "(unset)" at bounding box center [485, 594] width 31 height 12
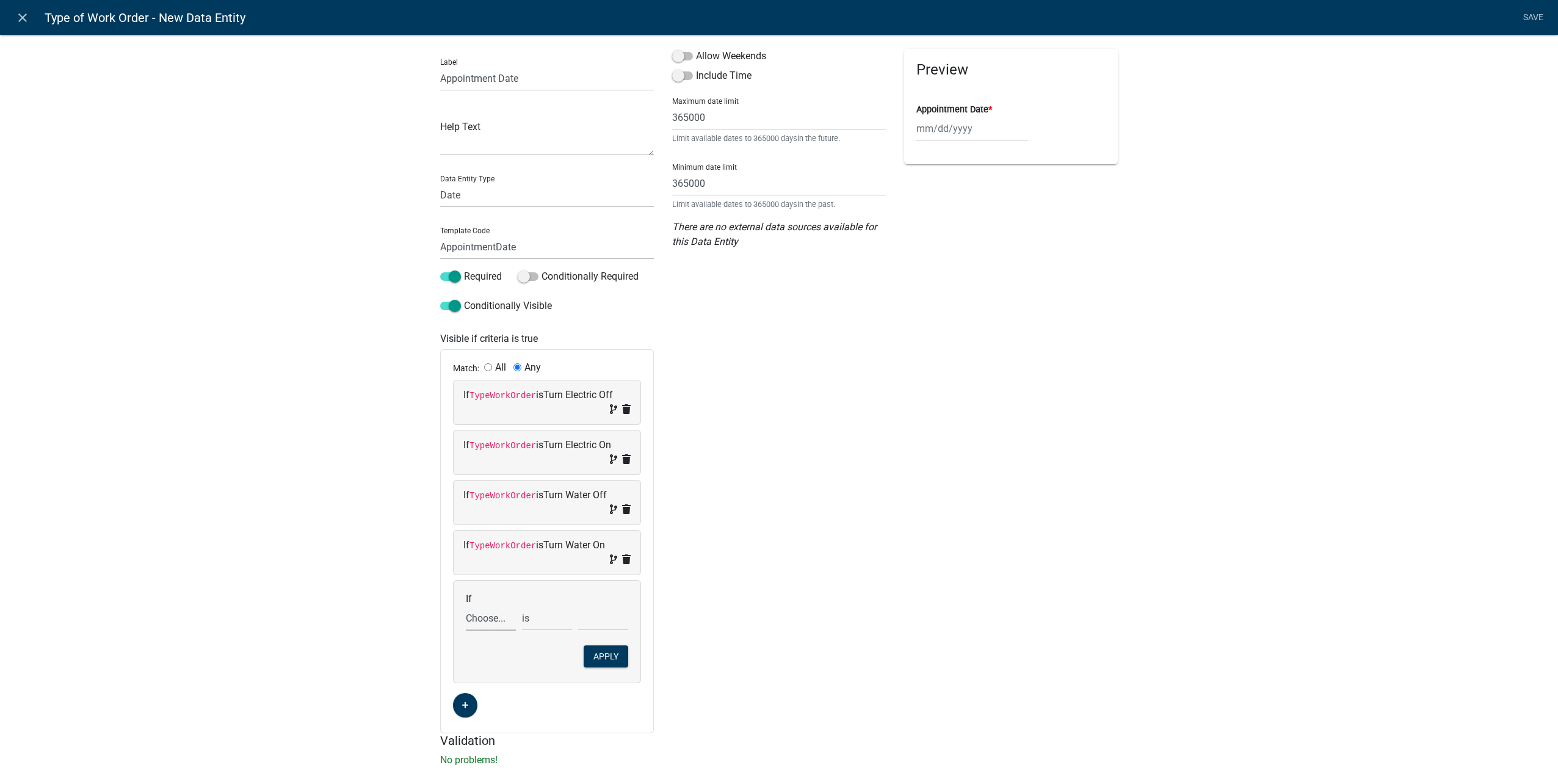
click at [493, 616] on select "Choose... ALL_FEE_RECIPIENTS APPLICATION_ID APPLICATION_NUMBER APPLICATION_STAT…" at bounding box center [490, 618] width 50 height 25
select select "26: TypeWorkOrder"
click at [466, 605] on select "Choose... ALL_FEE_RECIPIENTS APPLICATION_ID APPLICATION_NUMBER APPLICATION_STAT…" at bounding box center [490, 618] width 50 height 25
click at [597, 616] on select "Choose... City Building Maintenance Deliver Dumpster Detach Electric Meter Elec…" at bounding box center [603, 618] width 50 height 25
click at [721, 619] on div "Allow Weekends Include Time Maximum date limit 365000 Limit available dates to …" at bounding box center [779, 391] width 232 height 684
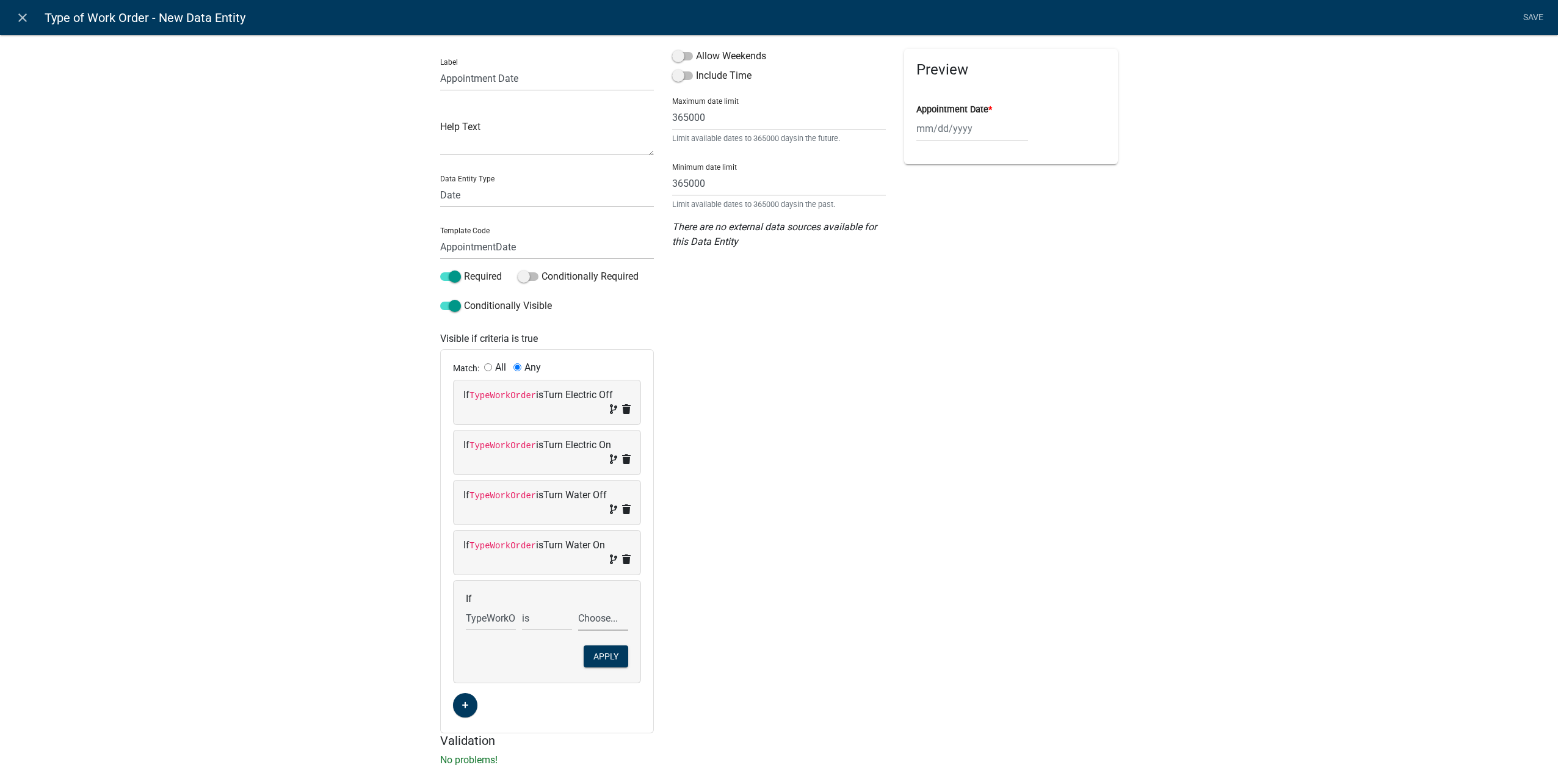
click at [605, 616] on select "Choose... City Building Maintenance Deliver Dumpster Detach Electric Meter Elec…" at bounding box center [603, 618] width 50 height 25
select select "13: Turn Water On"
click at [578, 605] on select "Choose... City Building Maintenance Deliver Dumpster Detach Electric Meter Elec…" at bounding box center [603, 618] width 50 height 25
click at [602, 655] on button "Apply" at bounding box center [605, 656] width 44 height 22
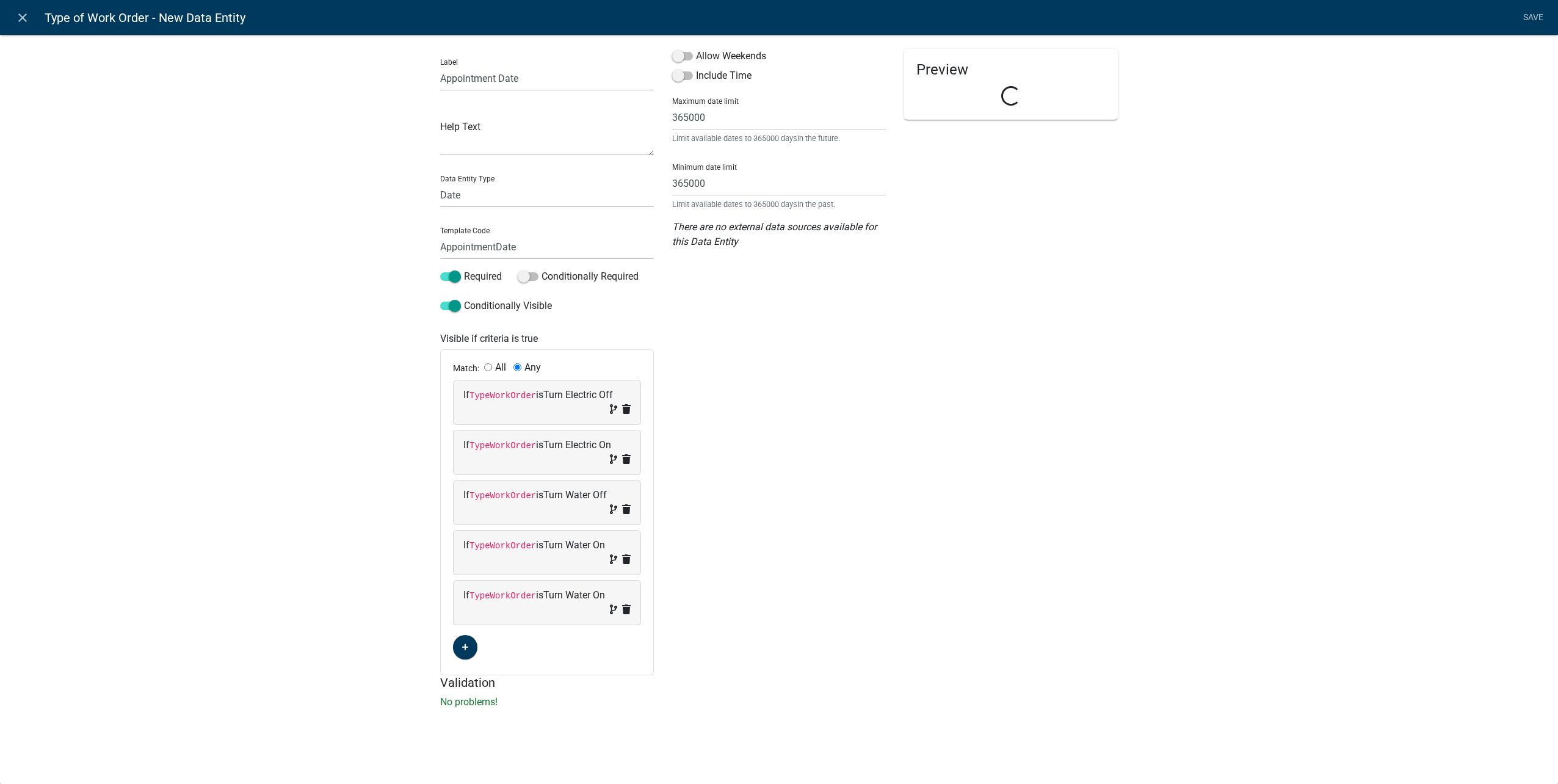
click at [629, 610] on icon at bounding box center [626, 609] width 9 height 10
click at [680, 57] on span at bounding box center [683, 56] width 20 height 9
click at [696, 49] on input "Allow Weekends" at bounding box center [696, 49] width 0 height 0
click at [683, 79] on span at bounding box center [683, 76] width 20 height 9
click at [696, 68] on input "Include Time" at bounding box center [696, 68] width 0 height 0
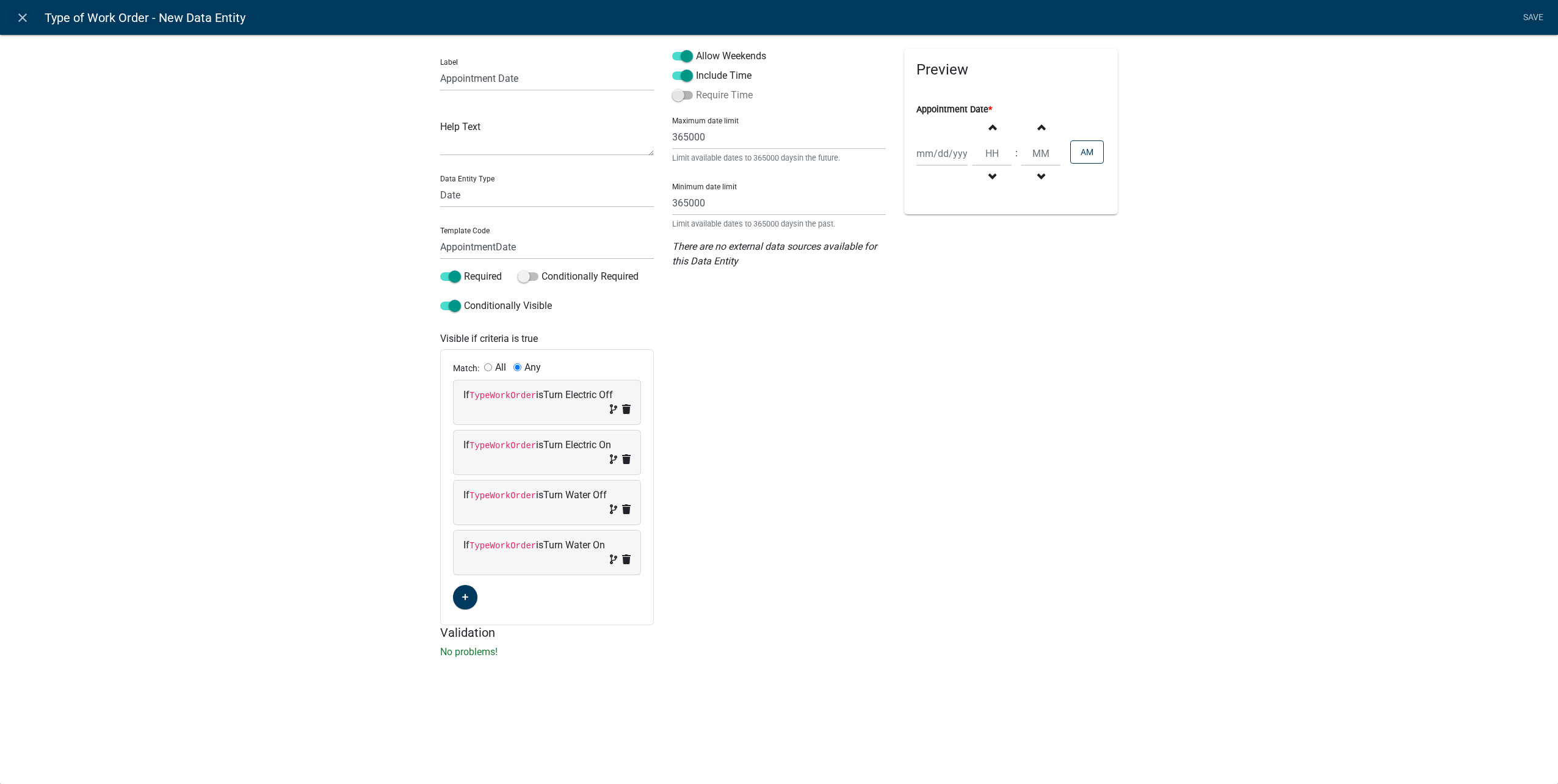
click at [687, 95] on span at bounding box center [683, 95] width 20 height 9
click at [696, 88] on input "Require Time" at bounding box center [696, 88] width 0 height 0
click at [1525, 20] on link "Save" at bounding box center [1533, 18] width 31 height 23
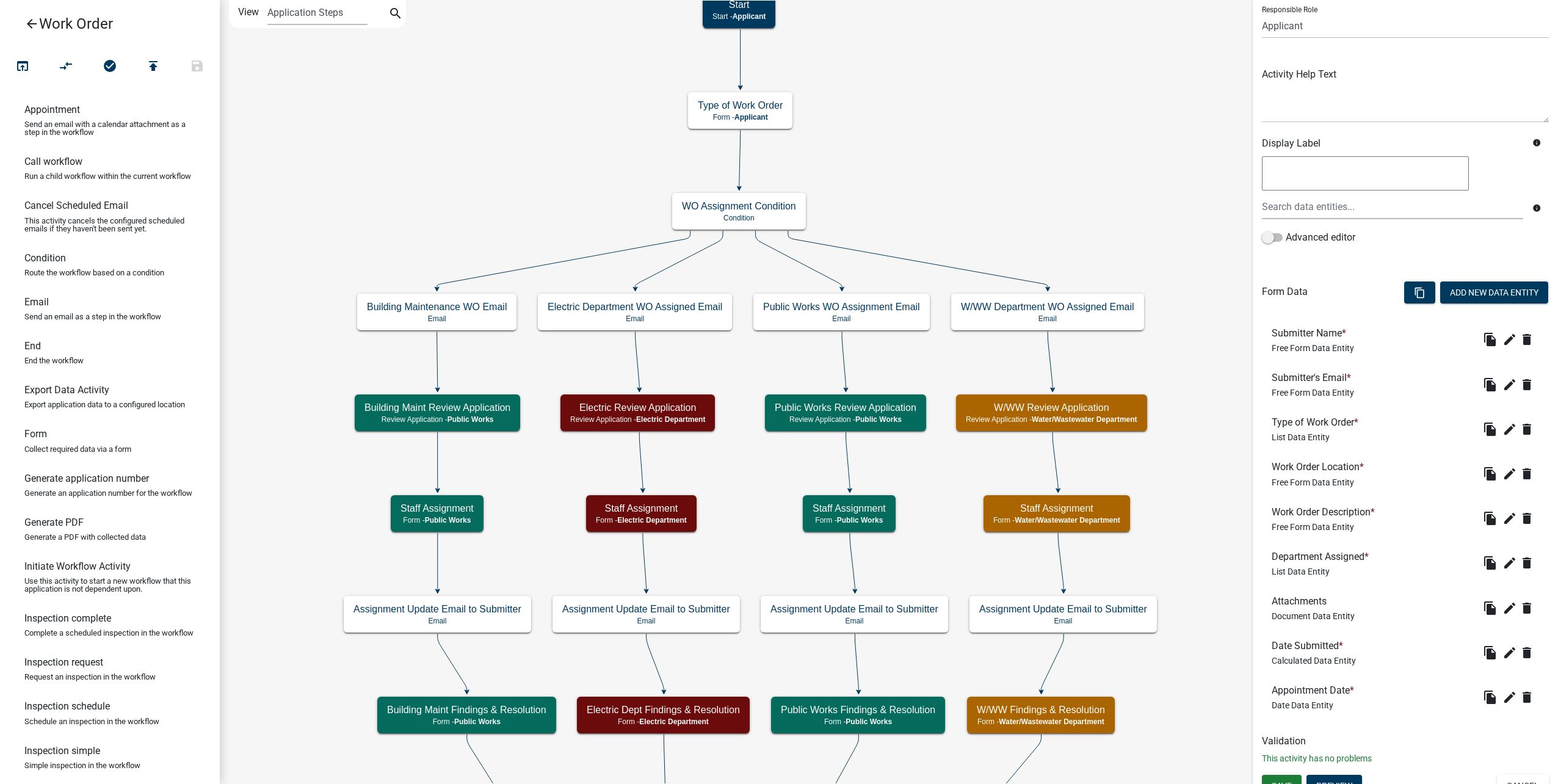
scroll to position [106, 0]
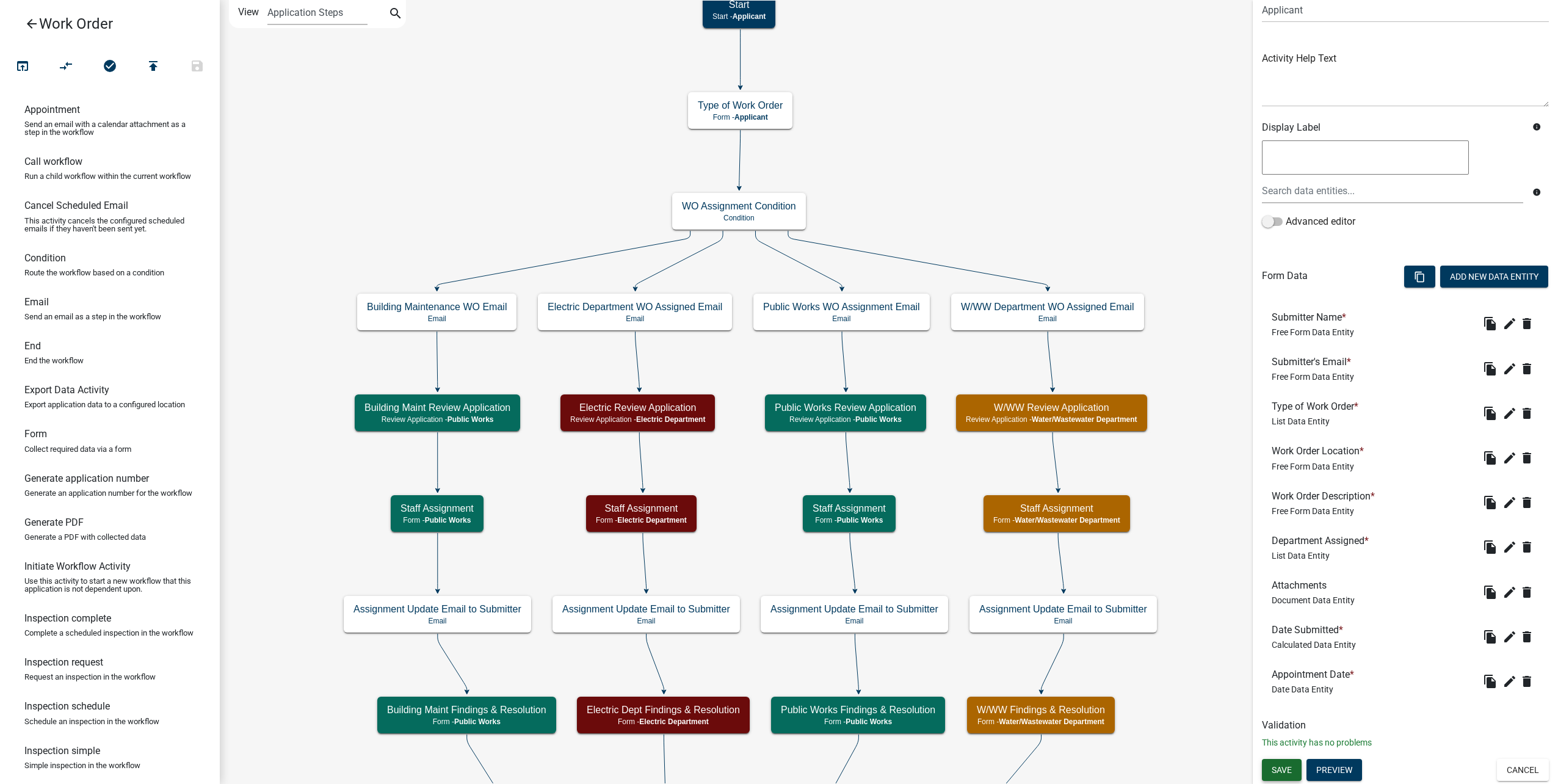
click at [1280, 771] on span "Save" at bounding box center [1282, 769] width 20 height 10
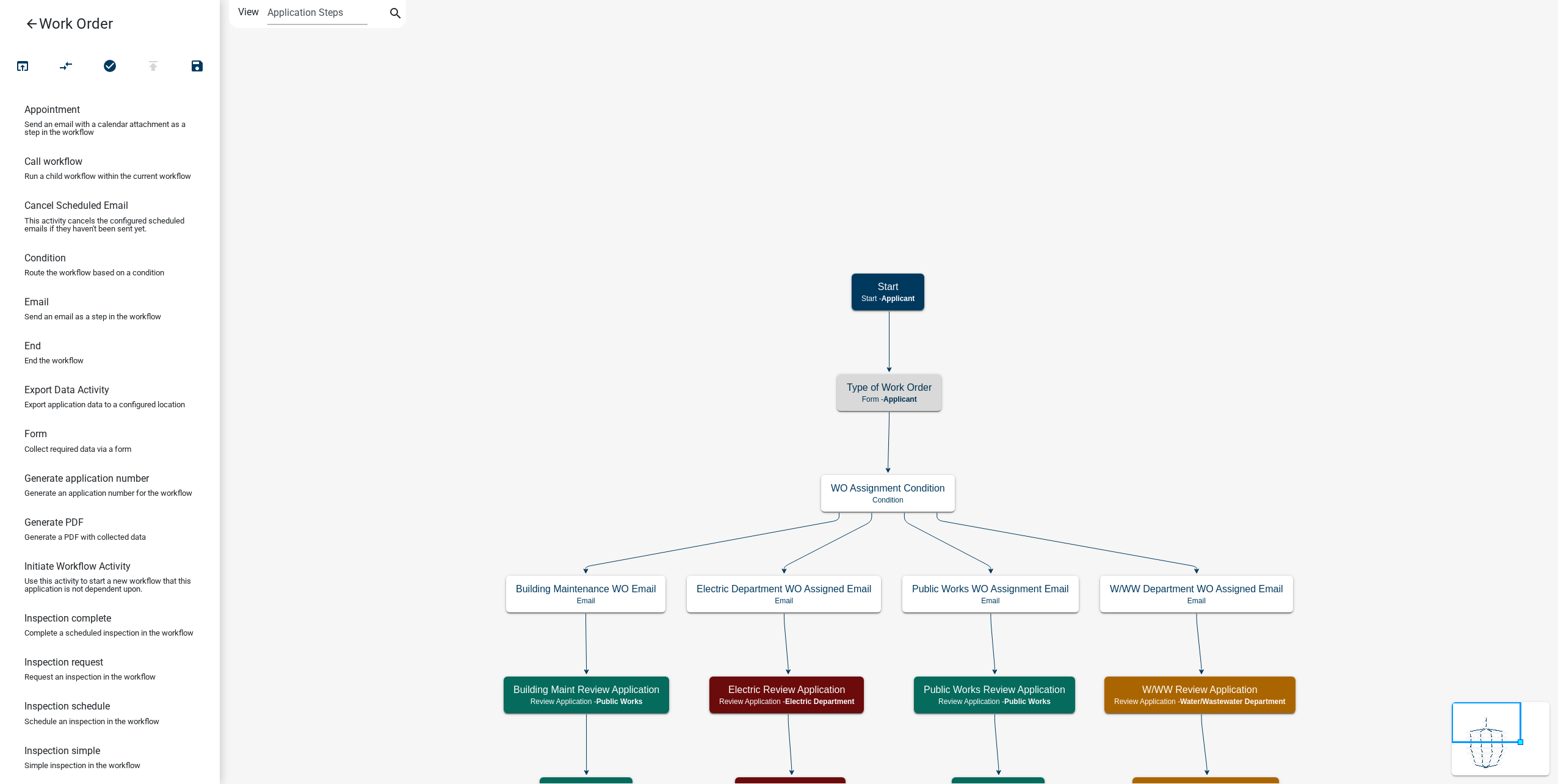
scroll to position [0, 0]
click at [19, 71] on icon "open_in_browser" at bounding box center [22, 67] width 14 height 17
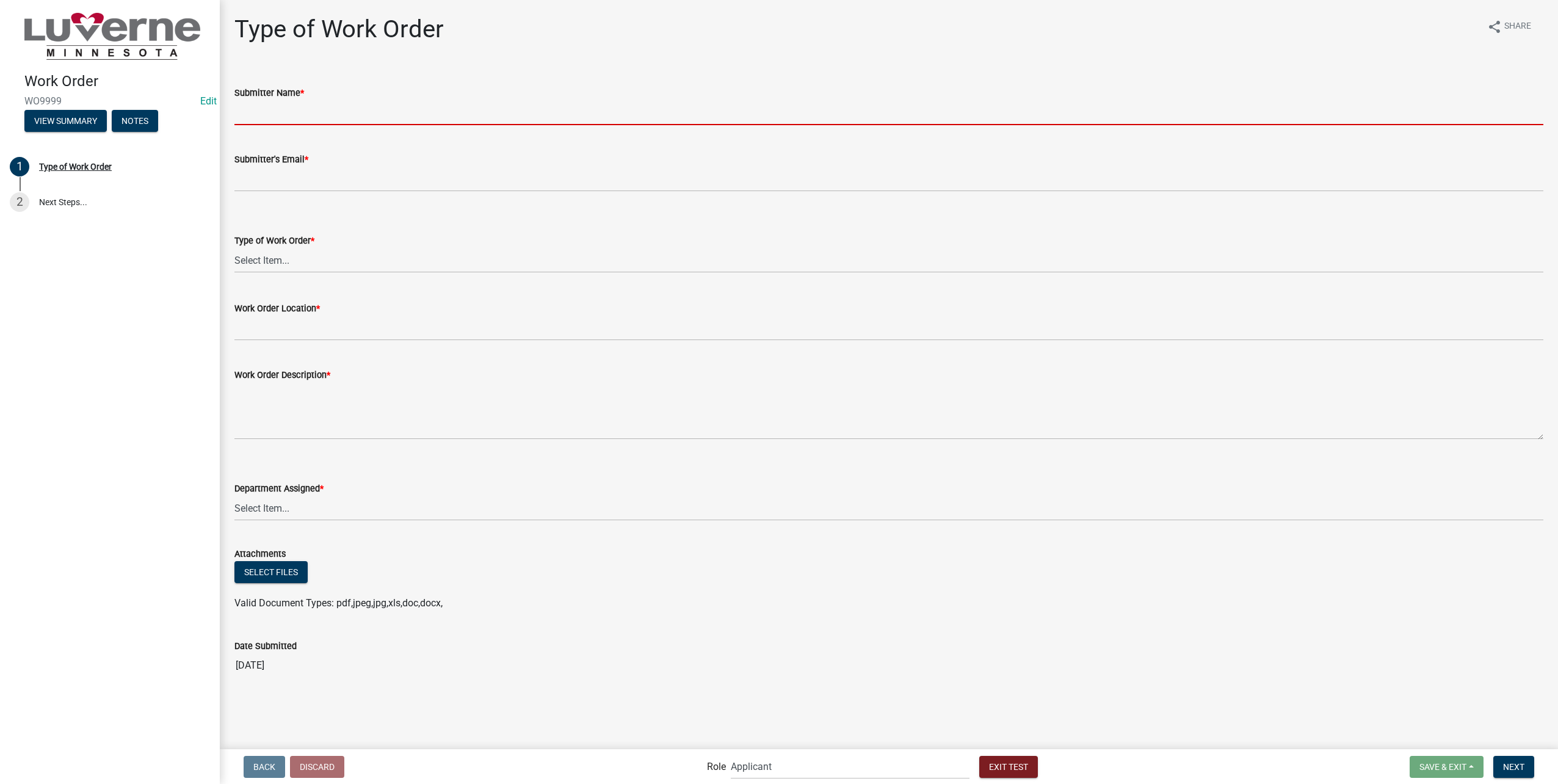
click at [312, 123] on input "Submitter Name *" at bounding box center [889, 112] width 1309 height 25
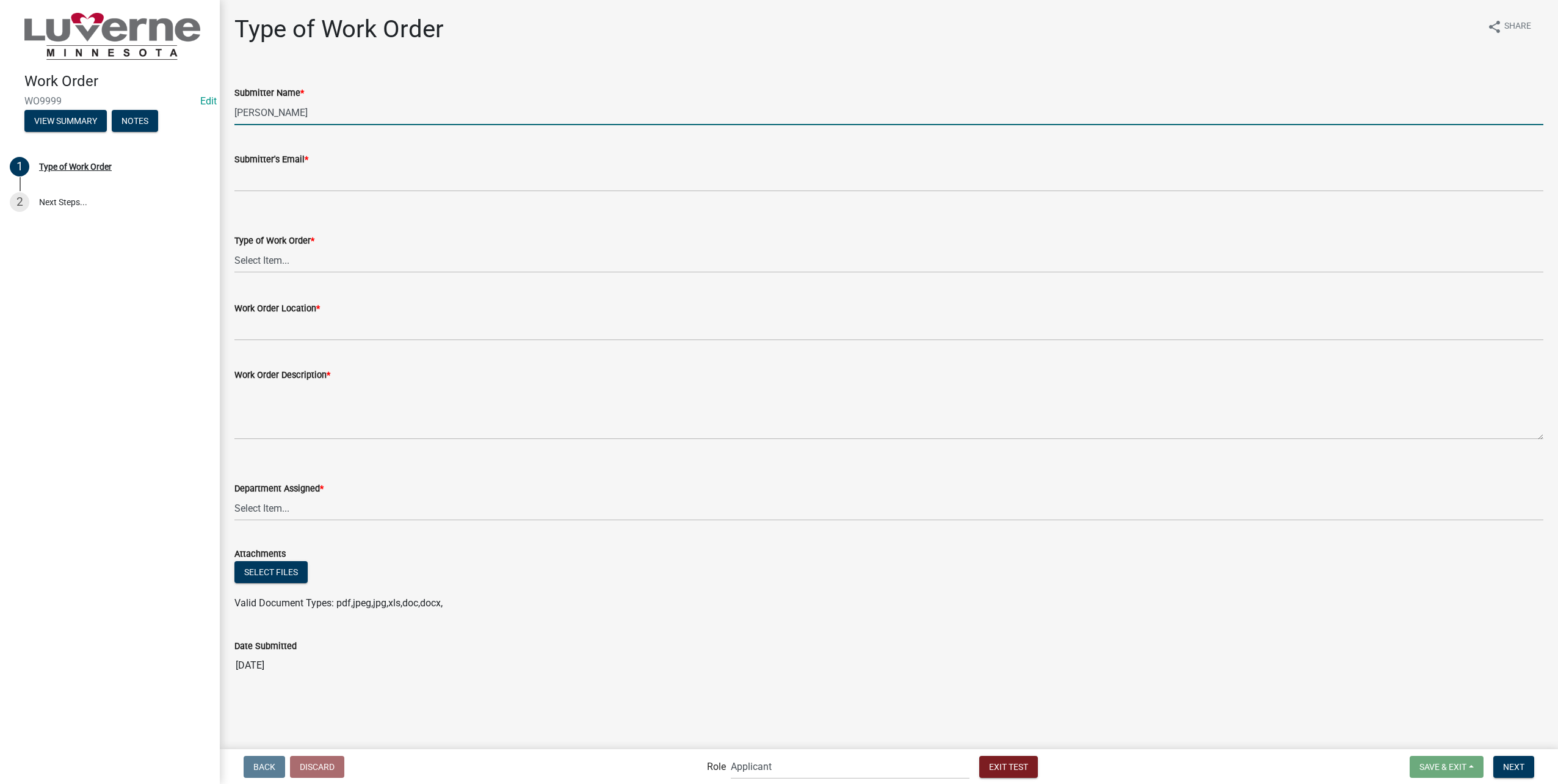
type input "Marissa"
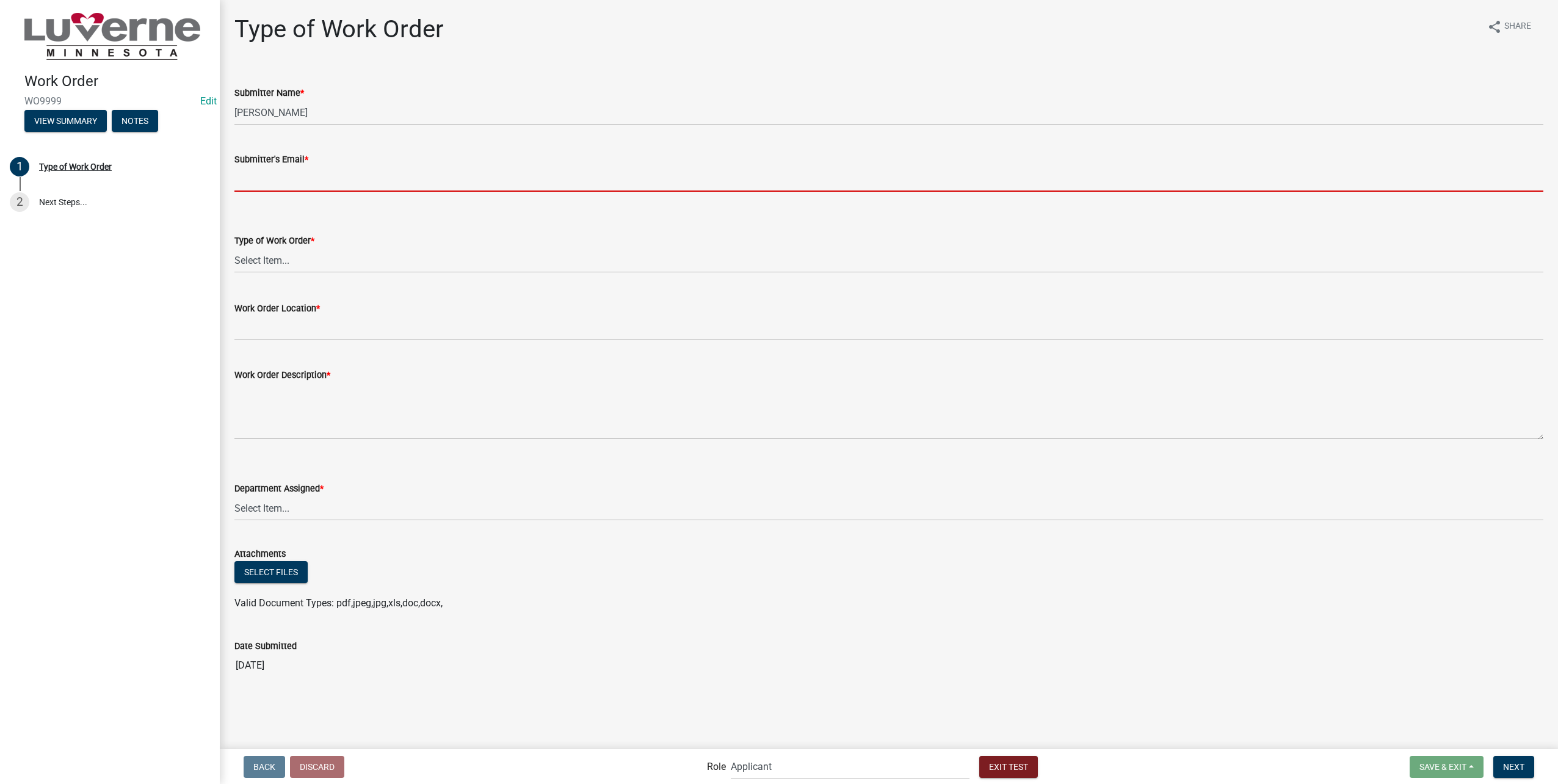
type input "M"
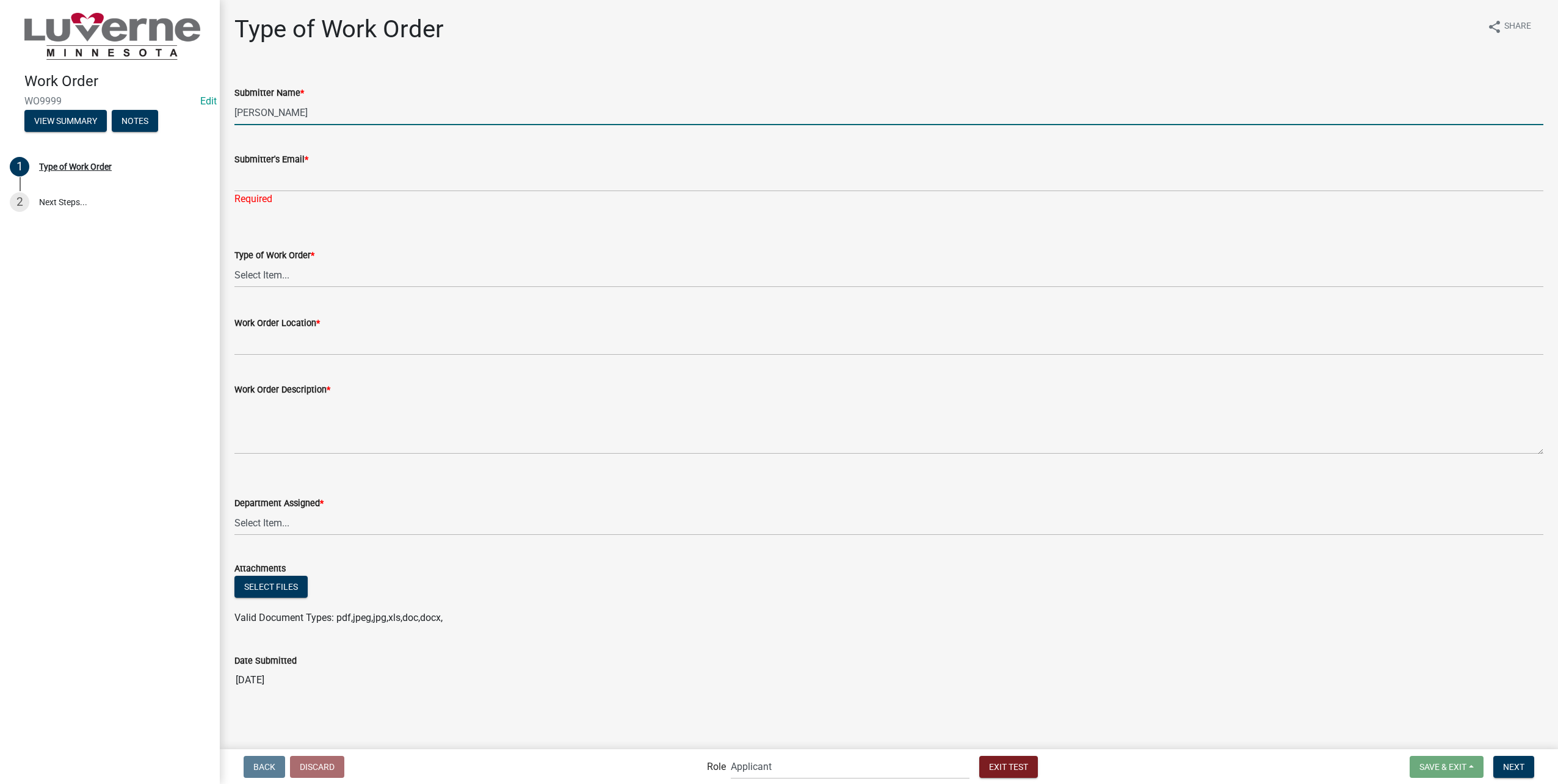
type input "Marissa Marr"
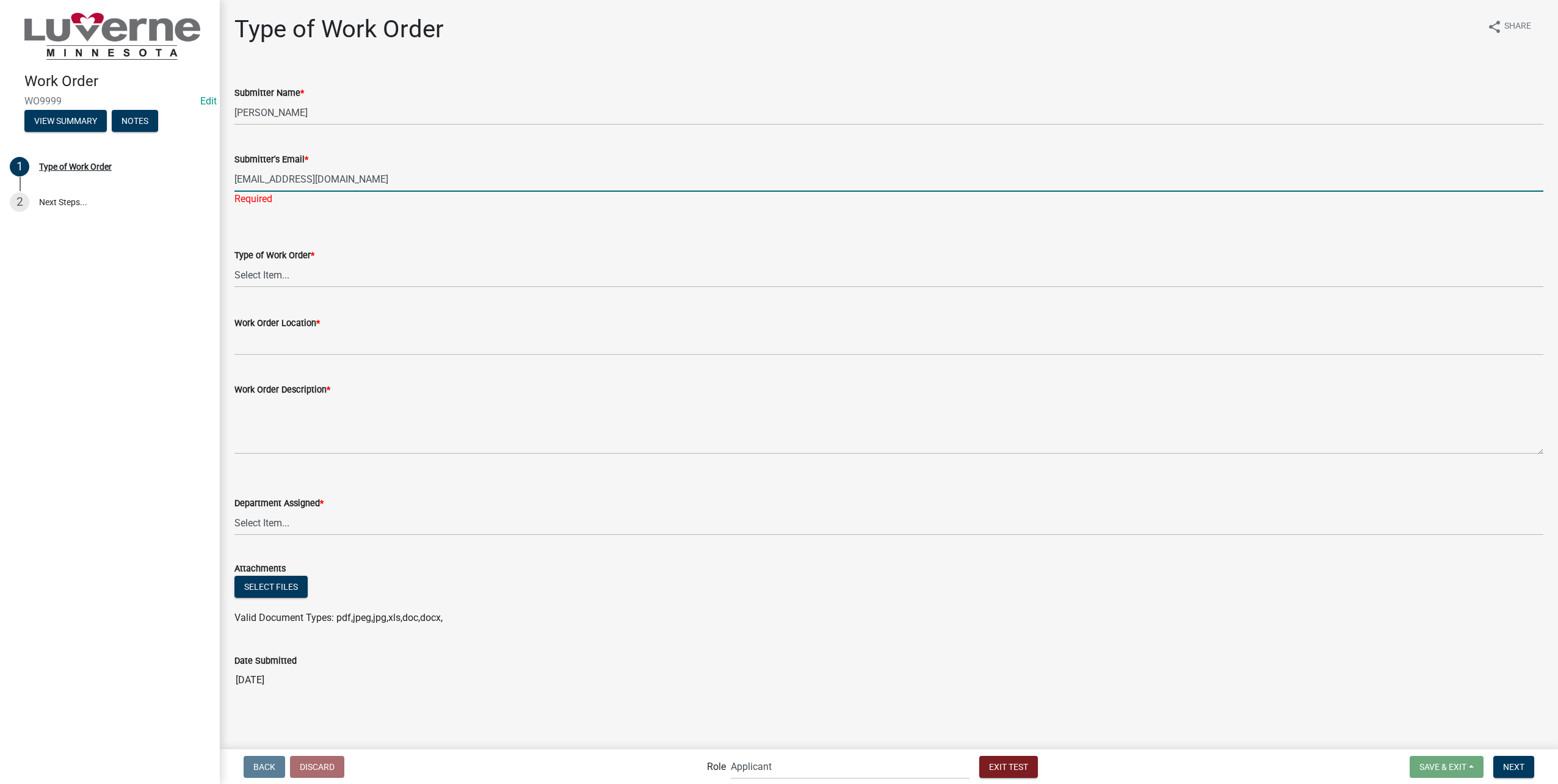
type input "[EMAIL_ADDRESS][DOMAIN_NAME]"
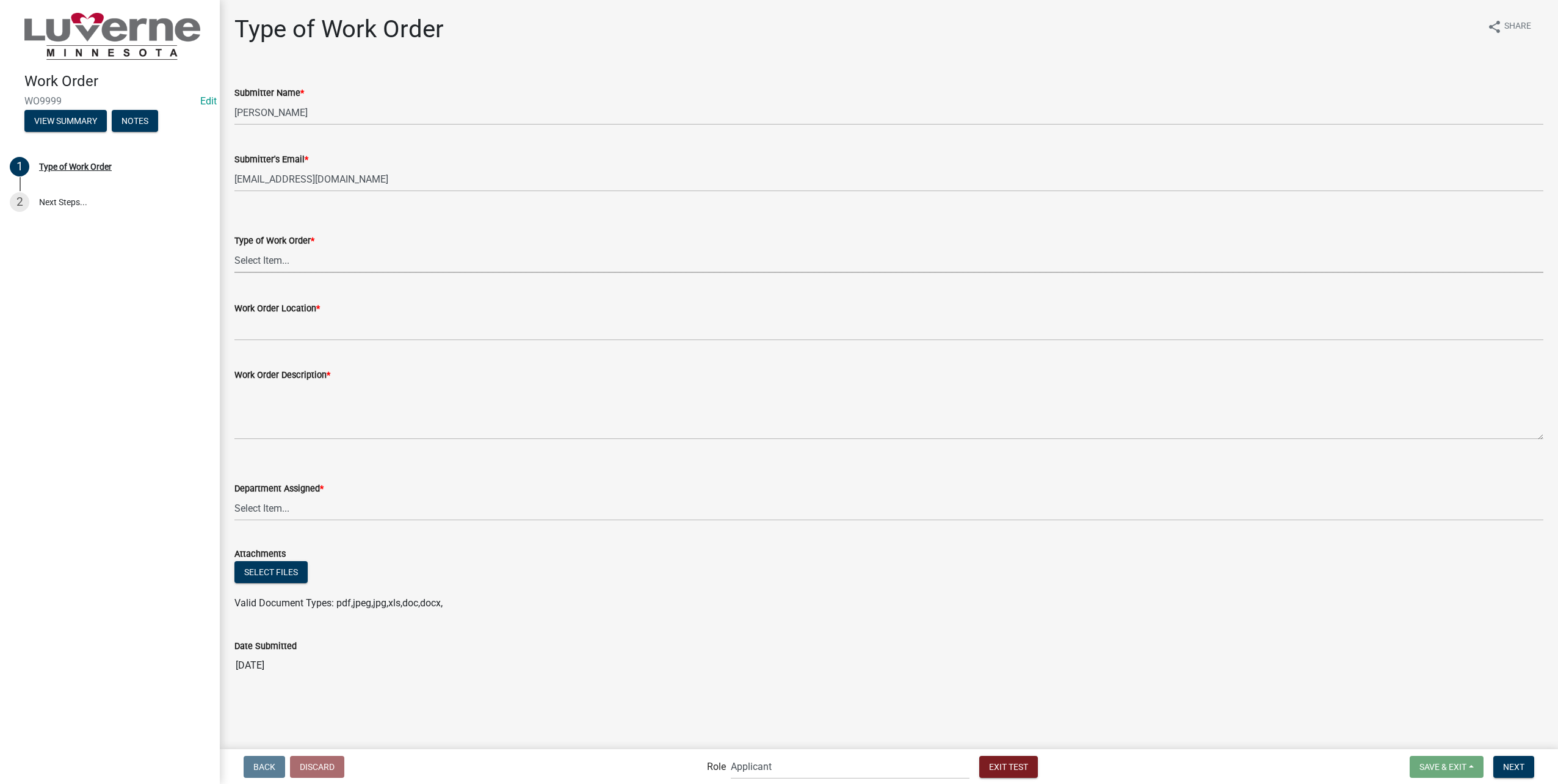
click at [388, 261] on select "Select Item... Turn Water On Turn Water Off Turn Electric On Turn Electric Off …" at bounding box center [889, 260] width 1309 height 25
click at [235, 248] on select "Select Item... Turn Water On Turn Water Off Turn Electric On Turn Electric Off …" at bounding box center [889, 260] width 1309 height 25
click at [318, 264] on select "Select Item... Turn Water On Turn Water Off Turn Electric On Turn Electric Off …" at bounding box center [889, 260] width 1309 height 25
click at [235, 248] on select "Select Item... Turn Water On Turn Water Off Turn Electric On Turn Electric Off …" at bounding box center [889, 260] width 1309 height 25
click at [292, 252] on select "Select Item... Turn Water On Turn Water Off Turn Electric On Turn Electric Off …" at bounding box center [889, 260] width 1309 height 25
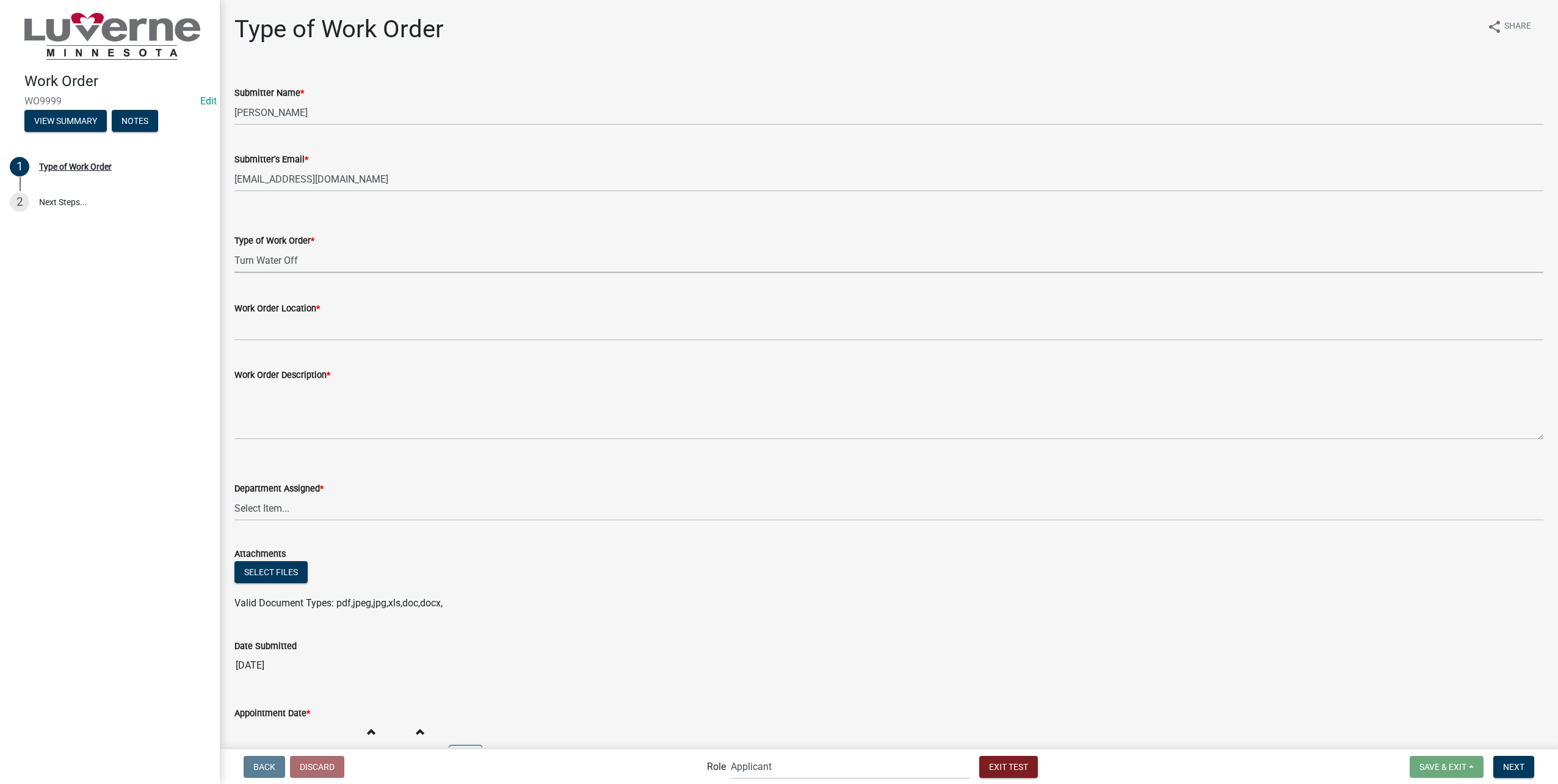
click at [235, 248] on select "Select Item... Turn Water On Turn Water Off Turn Electric On Turn Electric Off …" at bounding box center [889, 260] width 1309 height 25
click at [295, 259] on select "Select Item... Turn Water On Turn Water Off Turn Electric On Turn Electric Off …" at bounding box center [889, 260] width 1309 height 25
click at [235, 248] on select "Select Item... Turn Water On Turn Water Off Turn Electric On Turn Electric Off …" at bounding box center [889, 260] width 1309 height 25
click at [323, 241] on div "Type of Work Order *" at bounding box center [889, 240] width 1309 height 14
click at [325, 265] on select "Select Item... Turn Water On Turn Water Off Turn Electric On Turn Electric Off …" at bounding box center [889, 260] width 1309 height 25
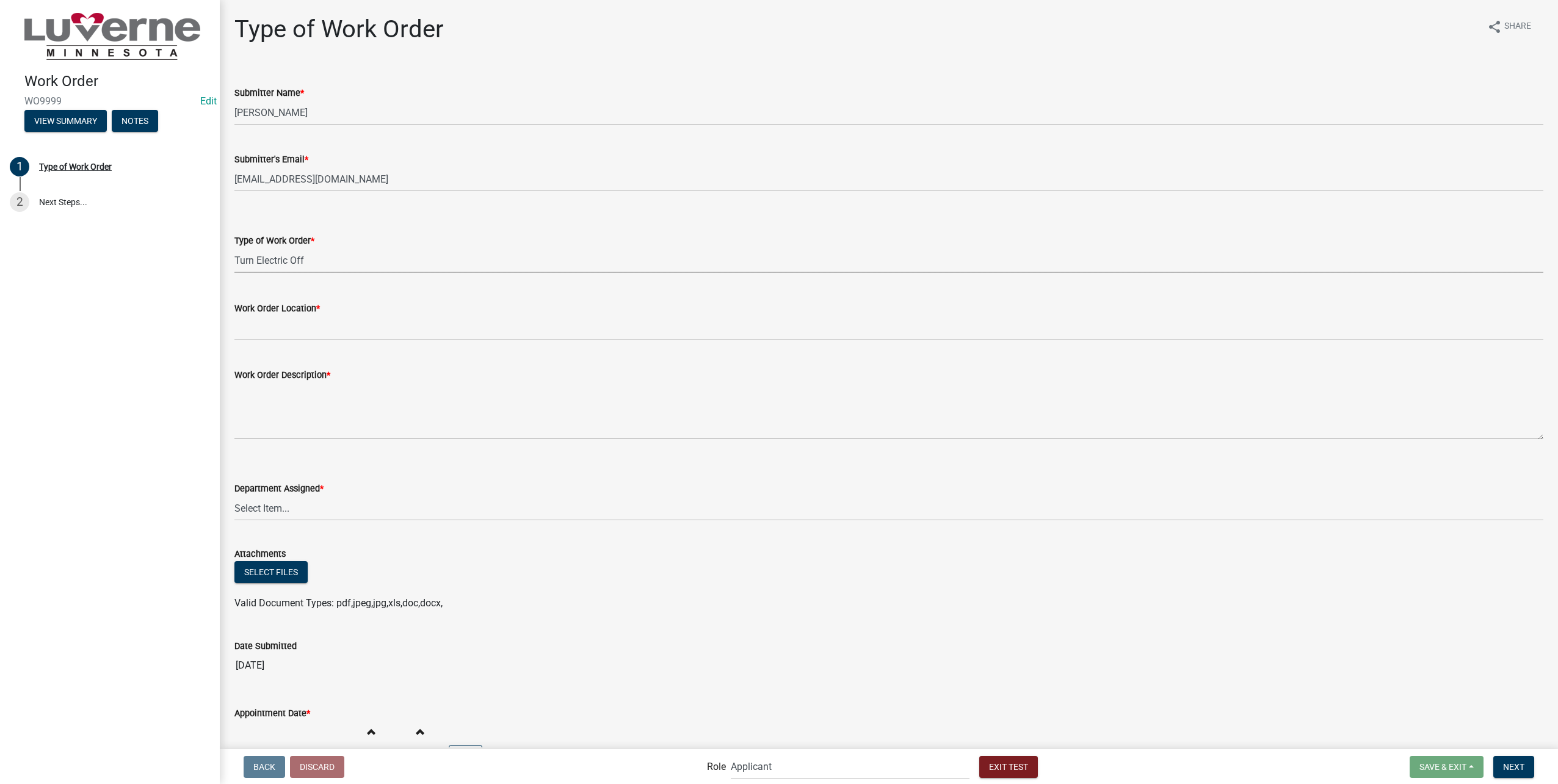
click at [235, 248] on select "Select Item... Turn Water On Turn Water Off Turn Electric On Turn Electric Off …" at bounding box center [889, 260] width 1309 height 25
select select "7fc0e131-08e0-4583-a39a-9cd77d4fcb96"
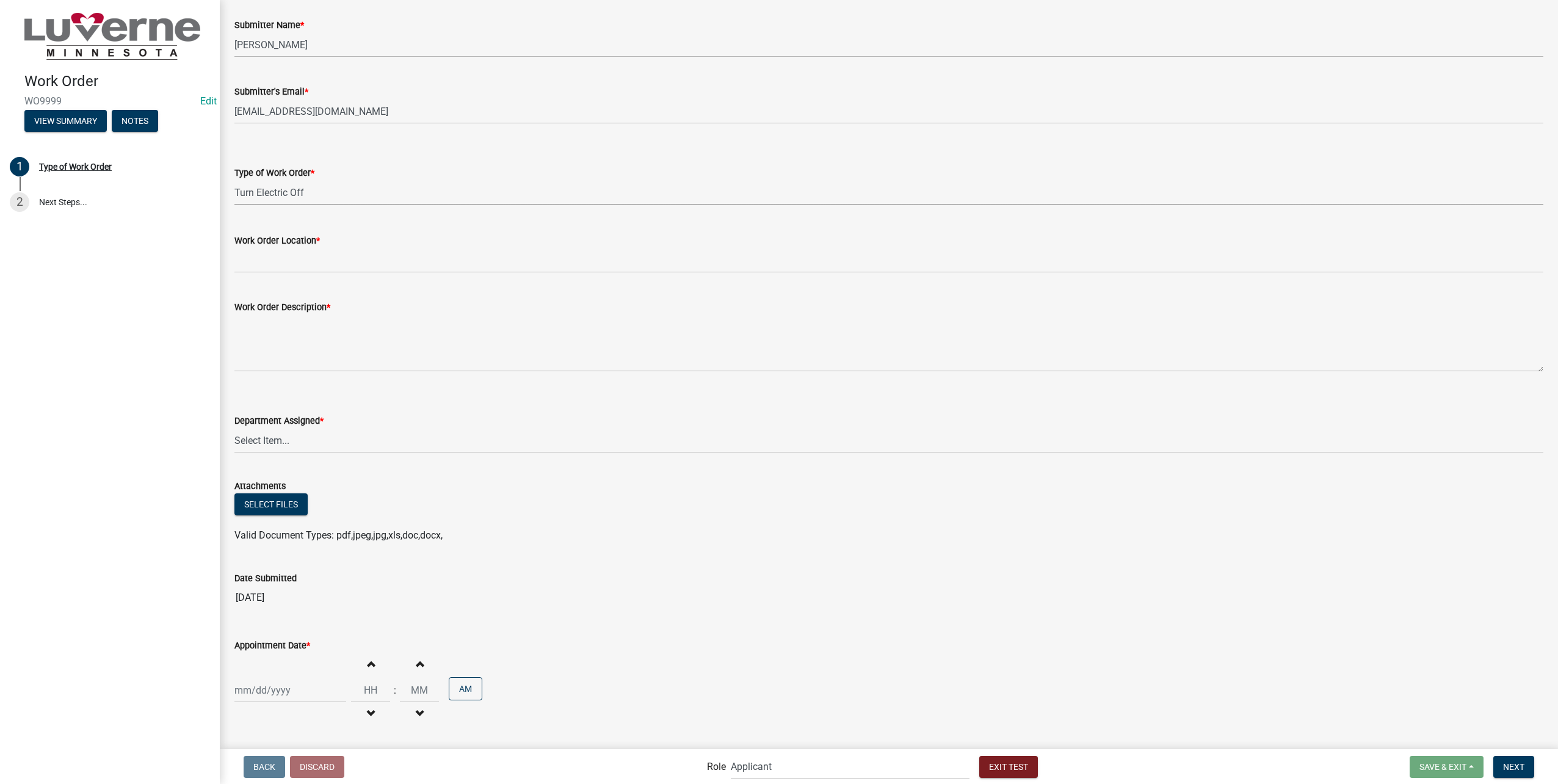
scroll to position [107, 0]
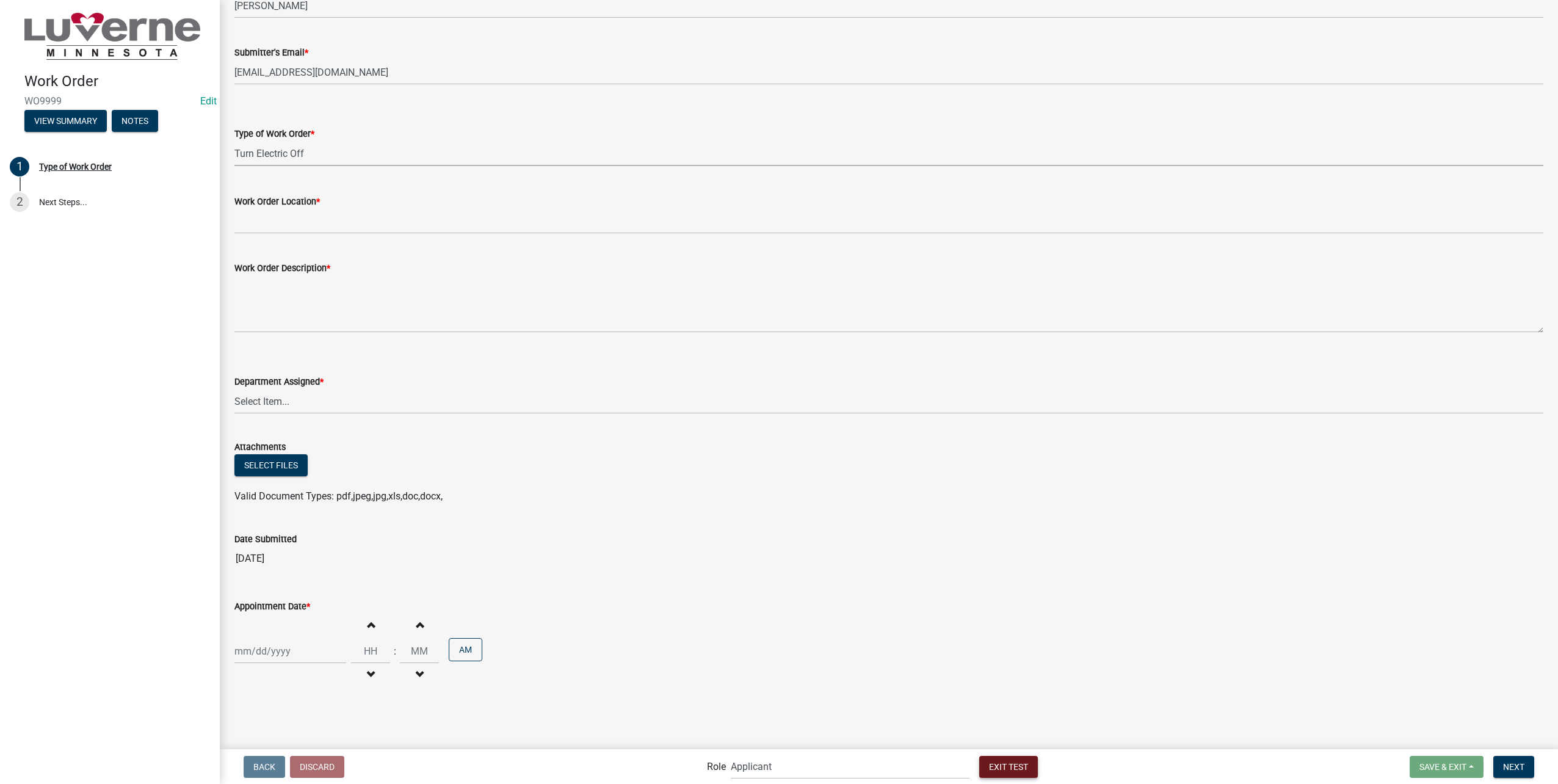
click at [987, 757] on button "Exit Test" at bounding box center [1008, 766] width 59 height 22
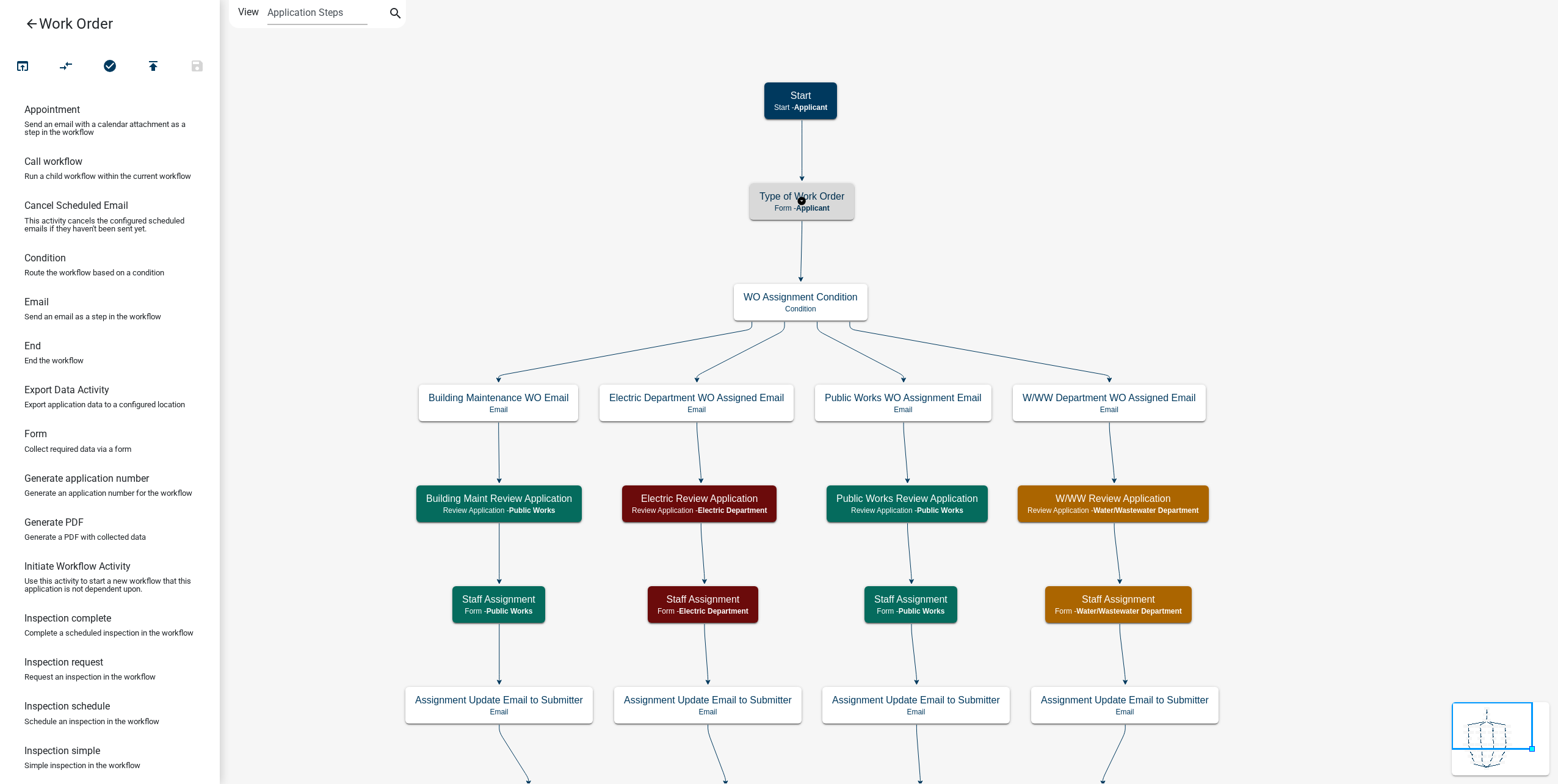
click at [830, 209] on span "Applicant" at bounding box center [813, 208] width 33 height 9
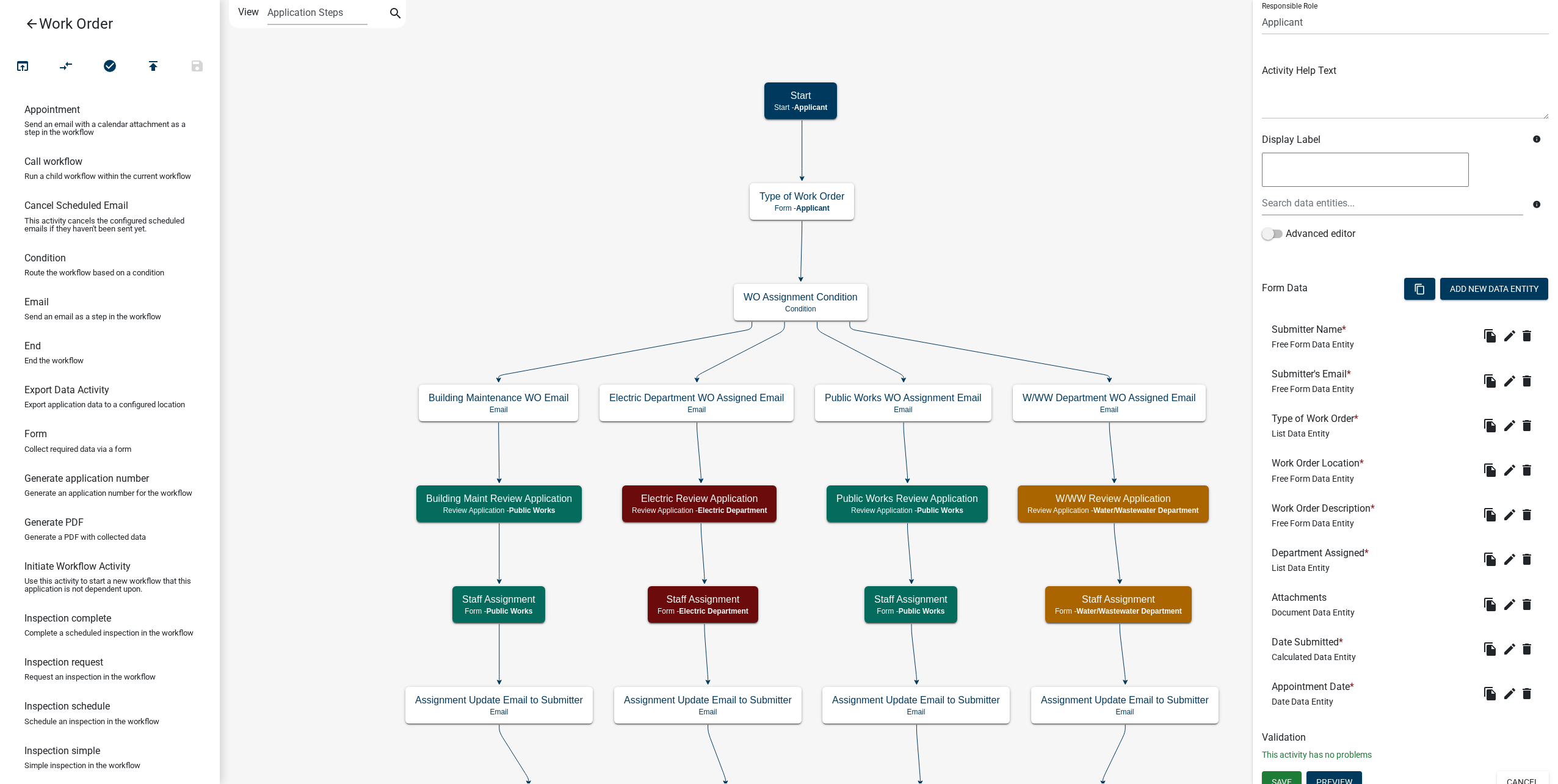
scroll to position [106, 0]
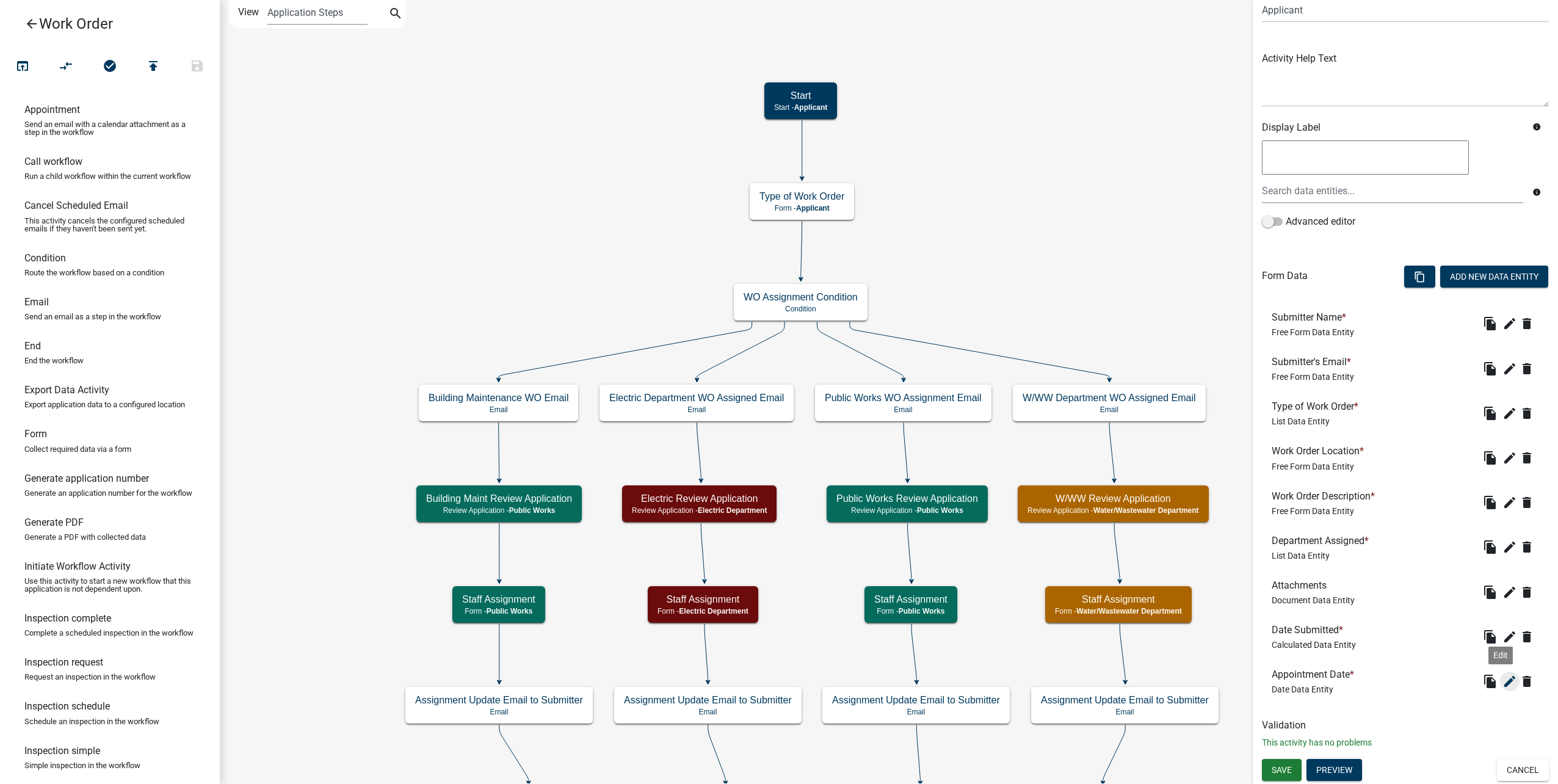
click at [1502, 679] on icon "edit" at bounding box center [1509, 680] width 14 height 14
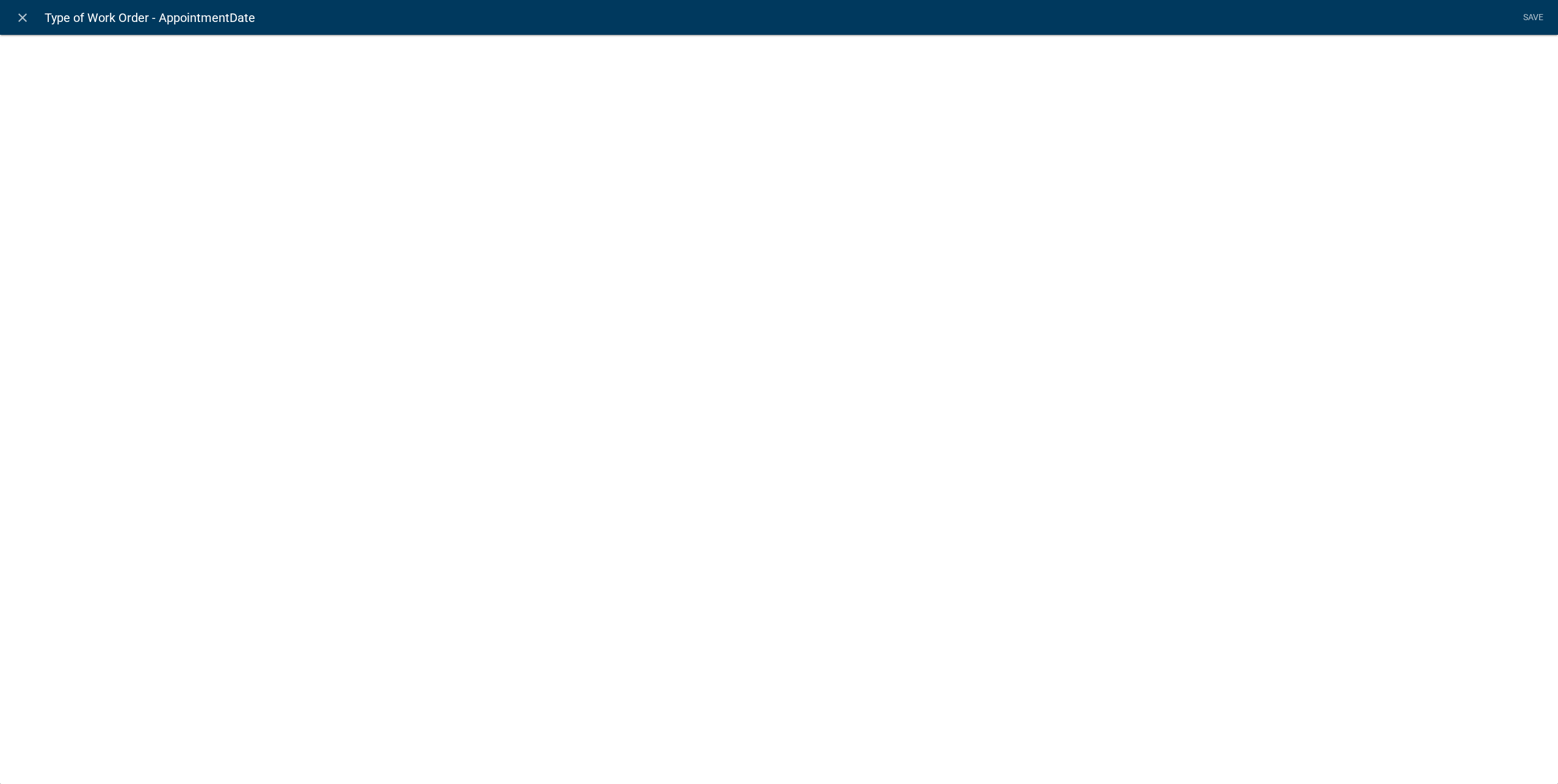
select select "date"
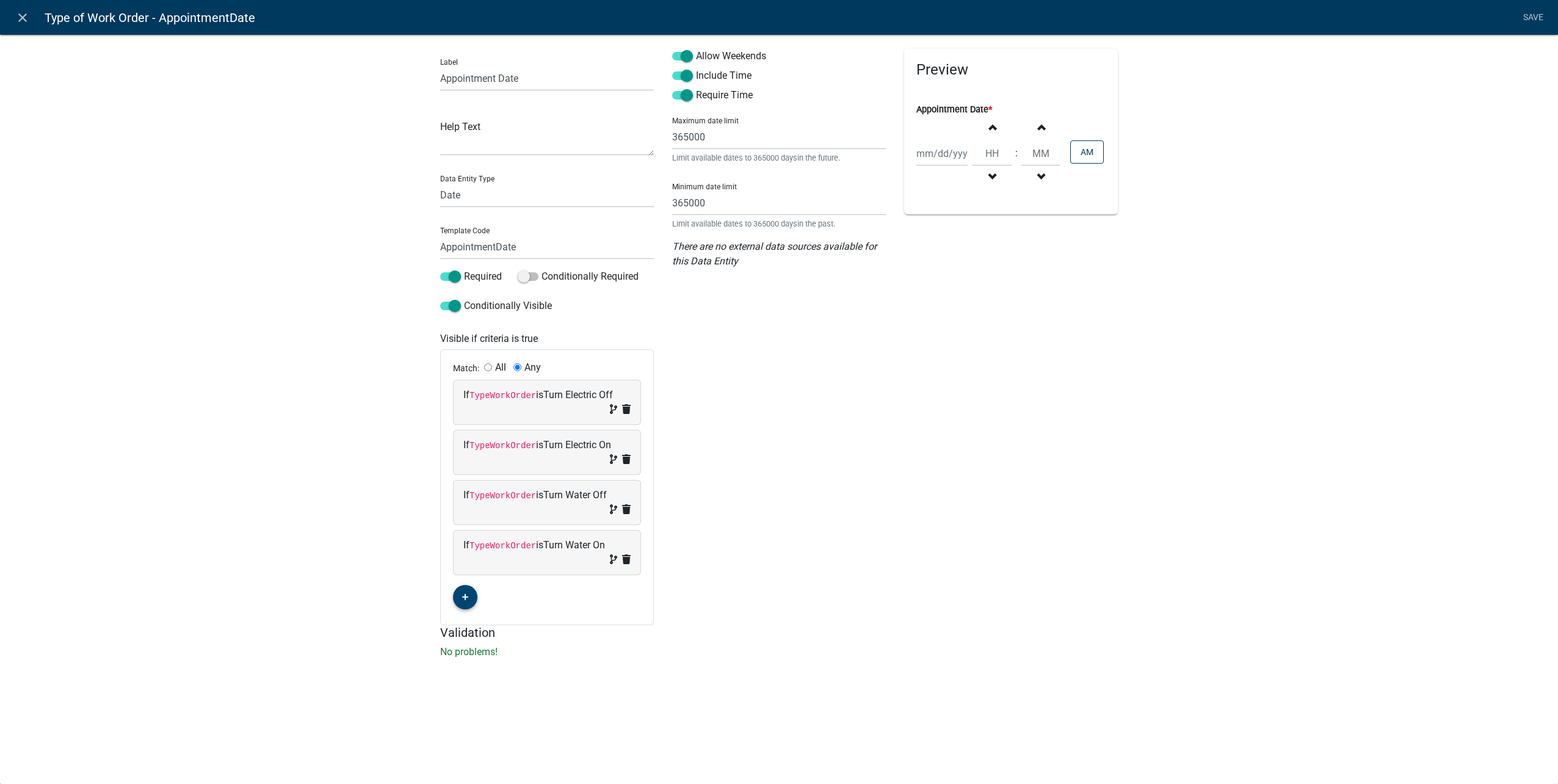
click at [460, 595] on button "button" at bounding box center [465, 597] width 25 height 25
click at [487, 593] on span "(unset)" at bounding box center [485, 594] width 31 height 12
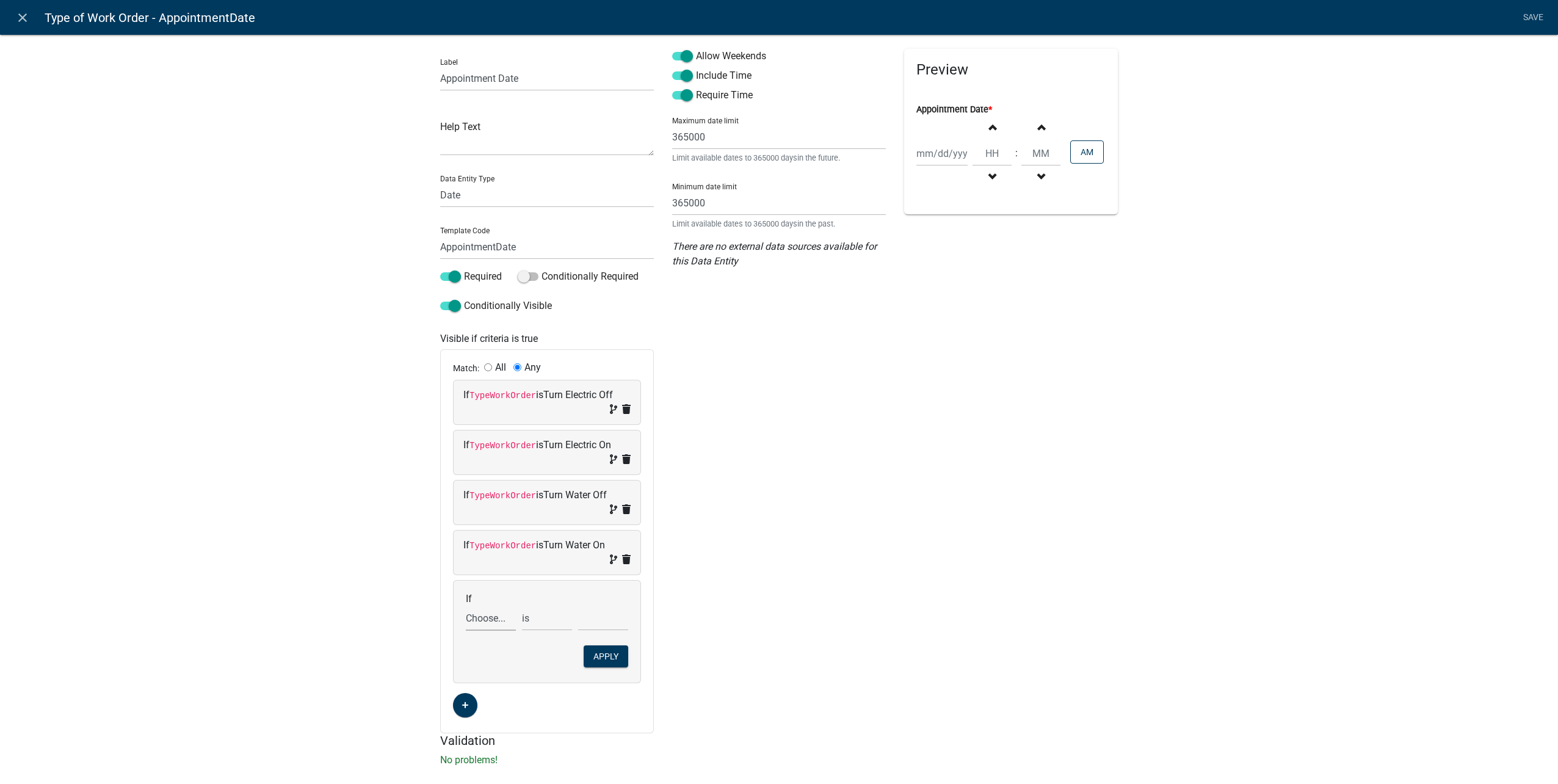
click at [496, 612] on select "Choose... ALL_FEE_RECIPIENTS APPLICATION_ID APPLICATION_NUMBER APPLICATION_STAT…" at bounding box center [490, 618] width 50 height 25
select select "26: TypeWorkOrder"
click at [466, 605] on select "Choose... ALL_FEE_RECIPIENTS APPLICATION_ID APPLICATION_NUMBER APPLICATION_STAT…" at bounding box center [490, 618] width 50 height 25
click at [618, 616] on select "Choose... City Building Maintenance Deliver Dumpster Detach Electric Meter Elec…" at bounding box center [603, 618] width 50 height 25
select select "3: Detach Electric Meter"
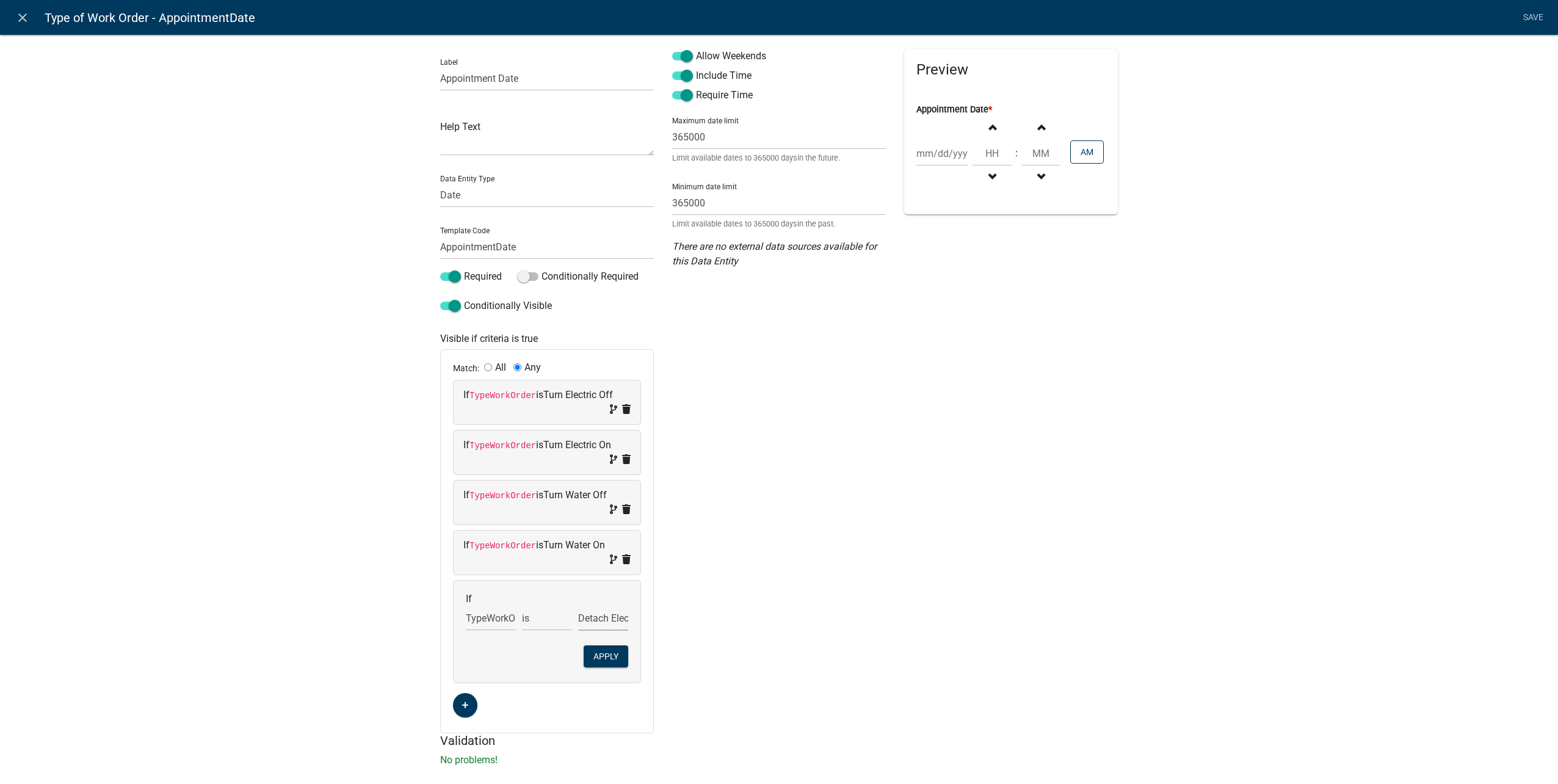
click at [578, 605] on select "Choose... City Building Maintenance Deliver Dumpster Detach Electric Meter Elec…" at bounding box center [603, 618] width 50 height 25
click at [615, 652] on button "Apply" at bounding box center [605, 656] width 44 height 22
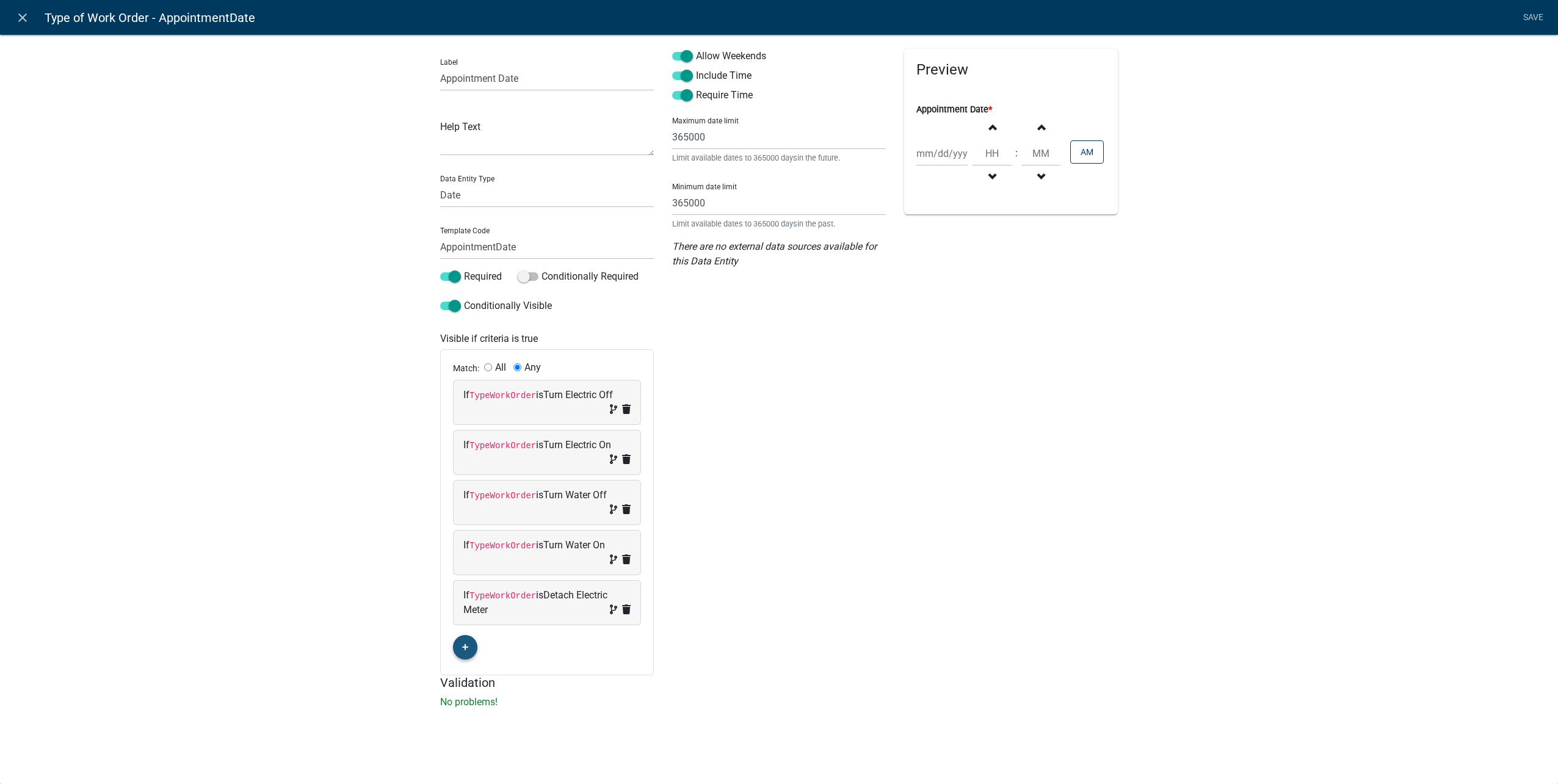
click at [470, 648] on button "button" at bounding box center [465, 647] width 25 height 25
click at [471, 647] on span "(unset)" at bounding box center [485, 644] width 31 height 12
click at [476, 665] on select "Choose... ALL_FEE_RECIPIENTS APPLICATION_ID APPLICATION_NUMBER APPLICATION_STAT…" at bounding box center [490, 668] width 50 height 25
click at [881, 646] on div "Allow Weekends Include Time Require Time Maximum date limit 365000 Limit availa…" at bounding box center [779, 416] width 232 height 734
click at [463, 670] on div "If Choose... ALL_FEE_RECIPIENTS APPLICATION_ID APPLICATION_NUMBER APPLICATION_S…" at bounding box center [491, 662] width 56 height 38
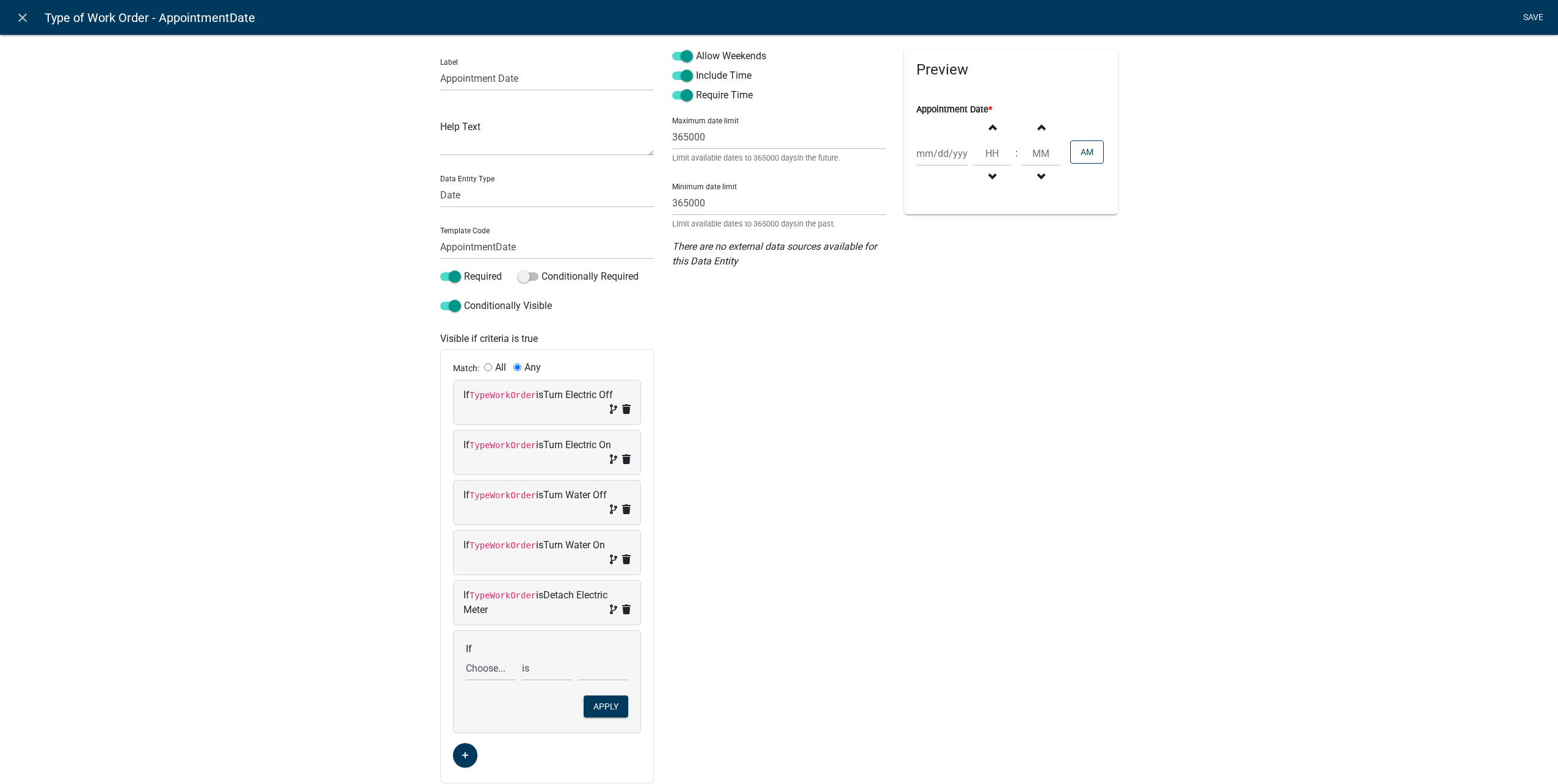
click at [1542, 16] on link "Save" at bounding box center [1533, 18] width 31 height 23
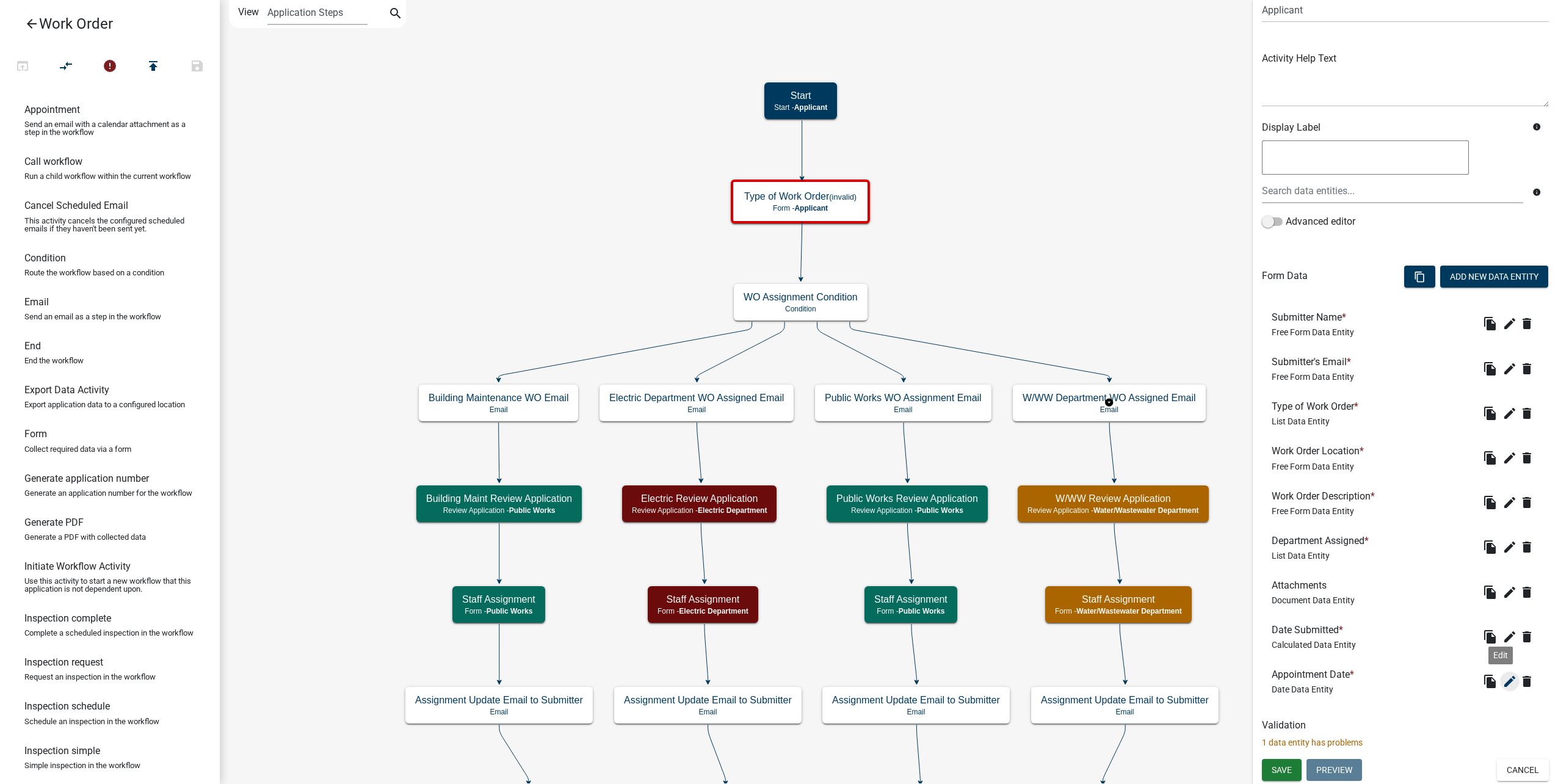
click at [1502, 688] on icon "edit" at bounding box center [1509, 680] width 14 height 14
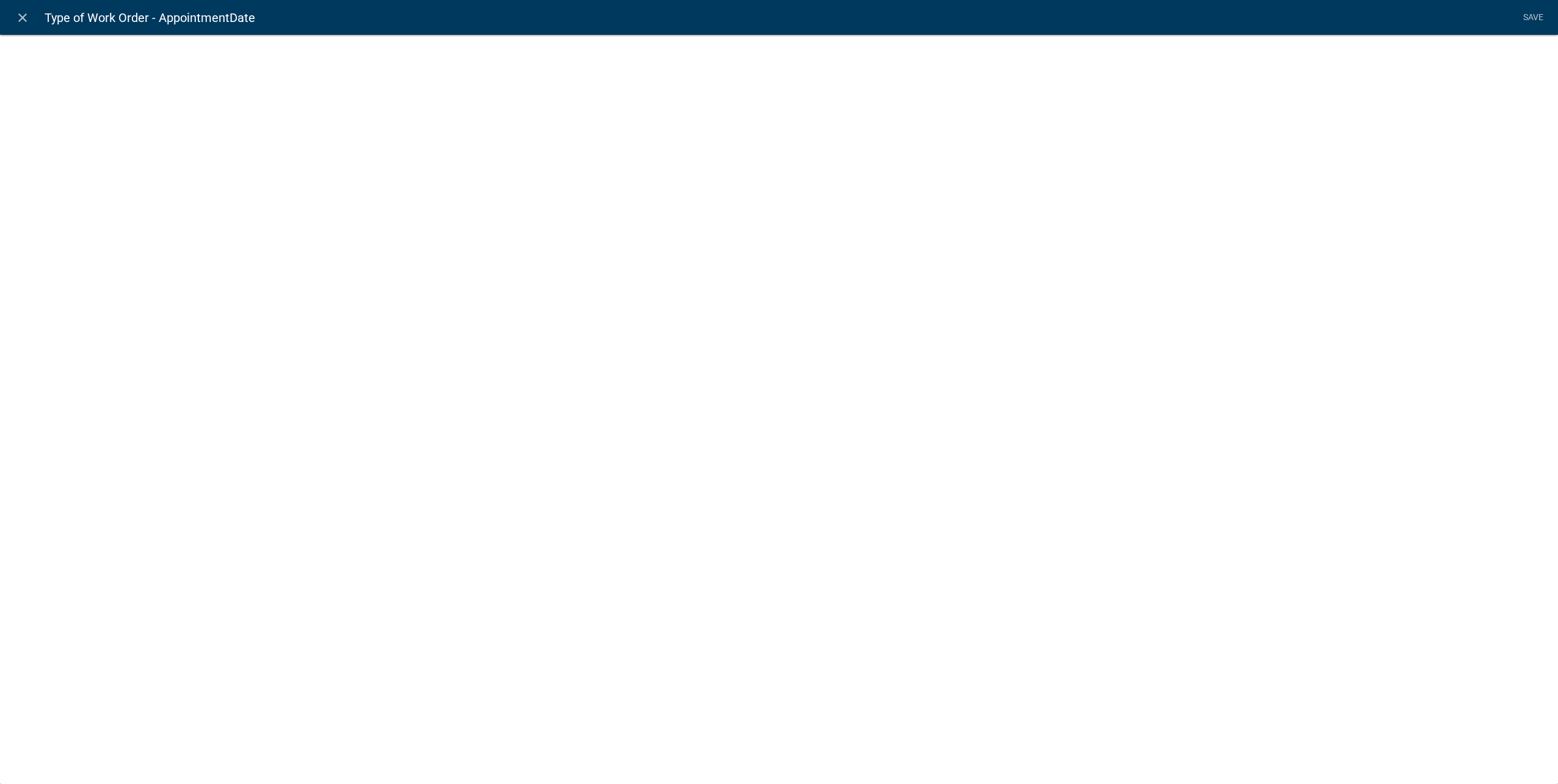
select select "date"
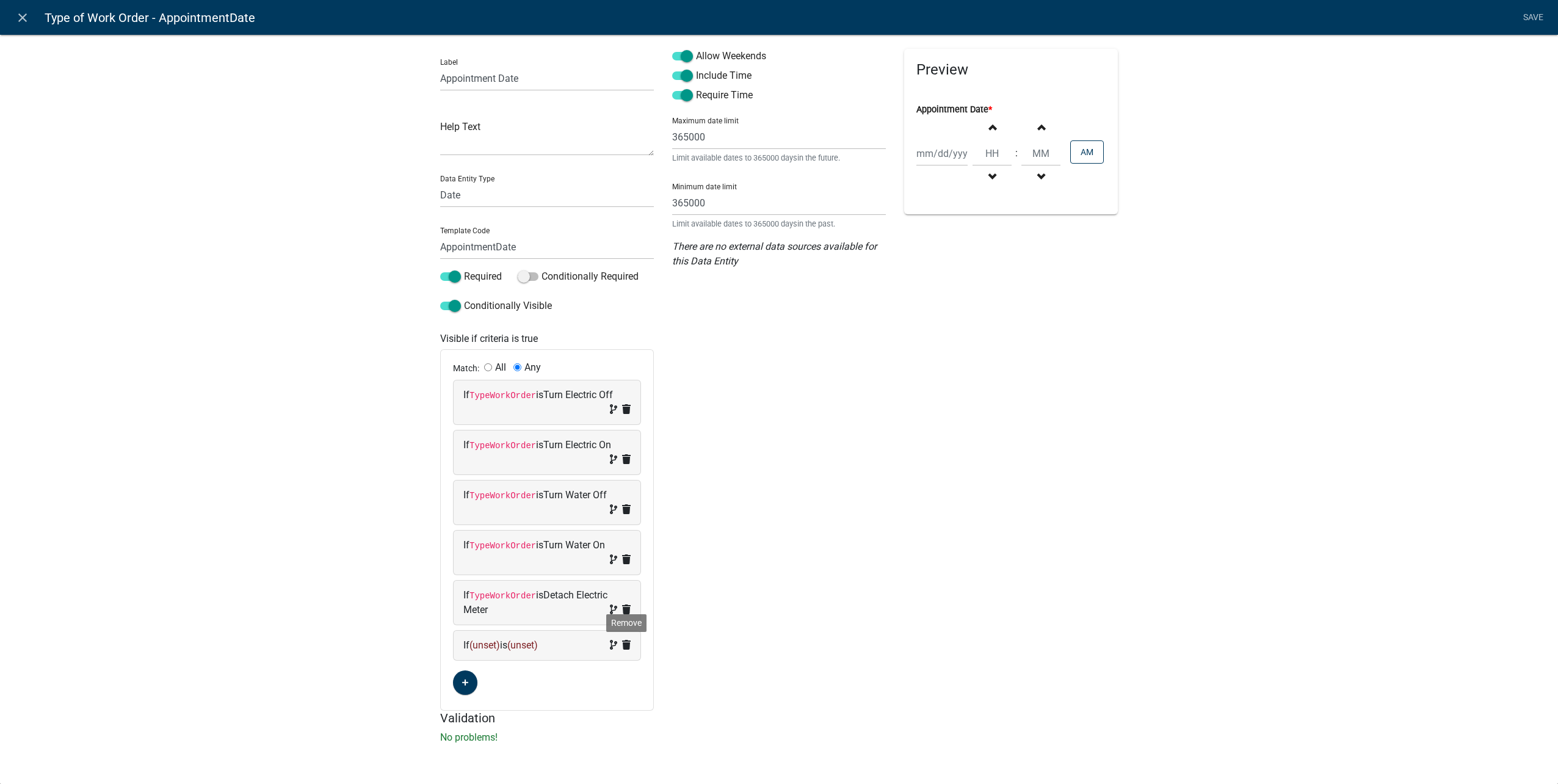
click at [627, 644] on icon at bounding box center [626, 644] width 9 height 10
click at [1542, 26] on link "Save" at bounding box center [1533, 18] width 31 height 23
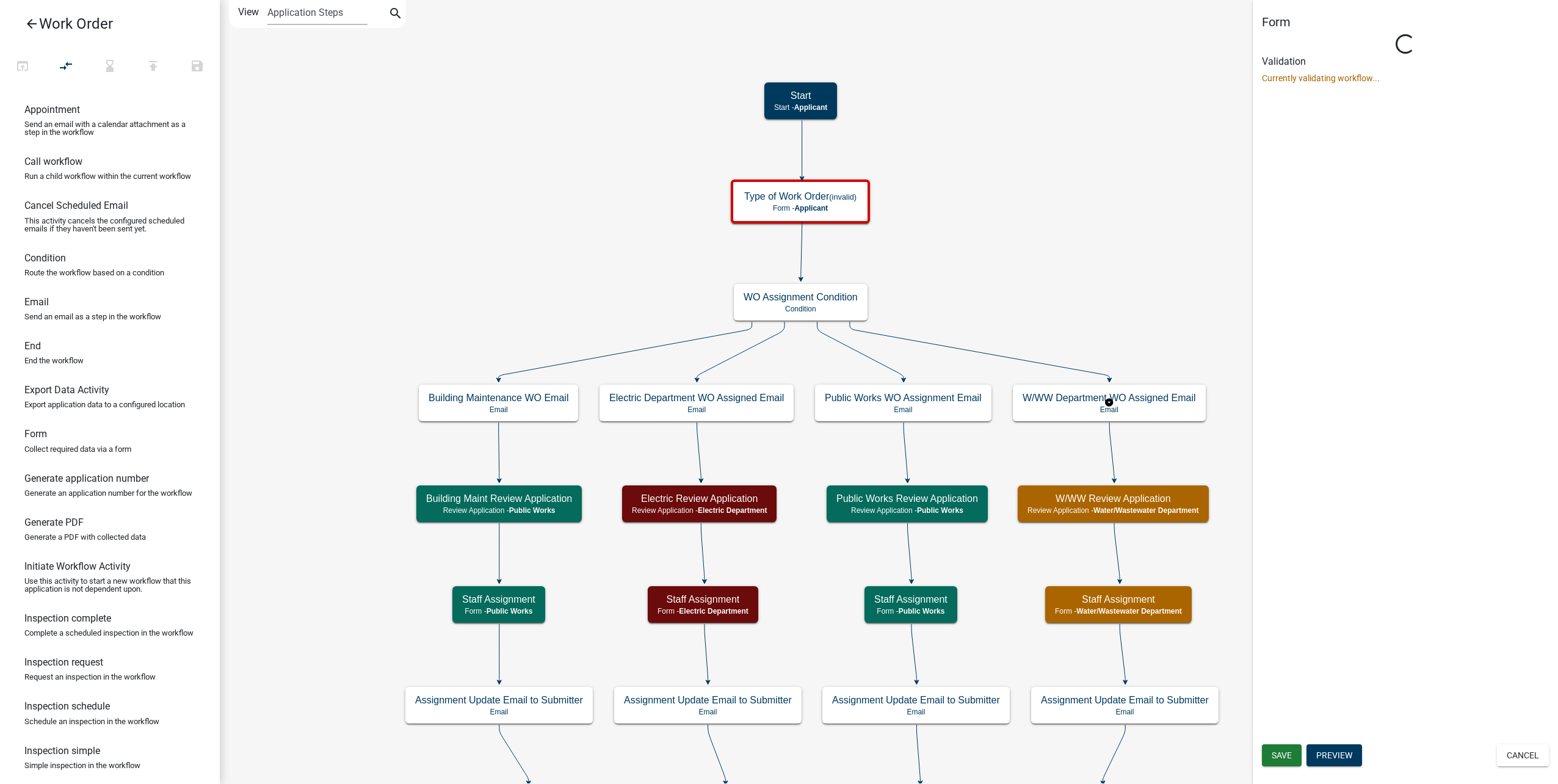
scroll to position [0, 0]
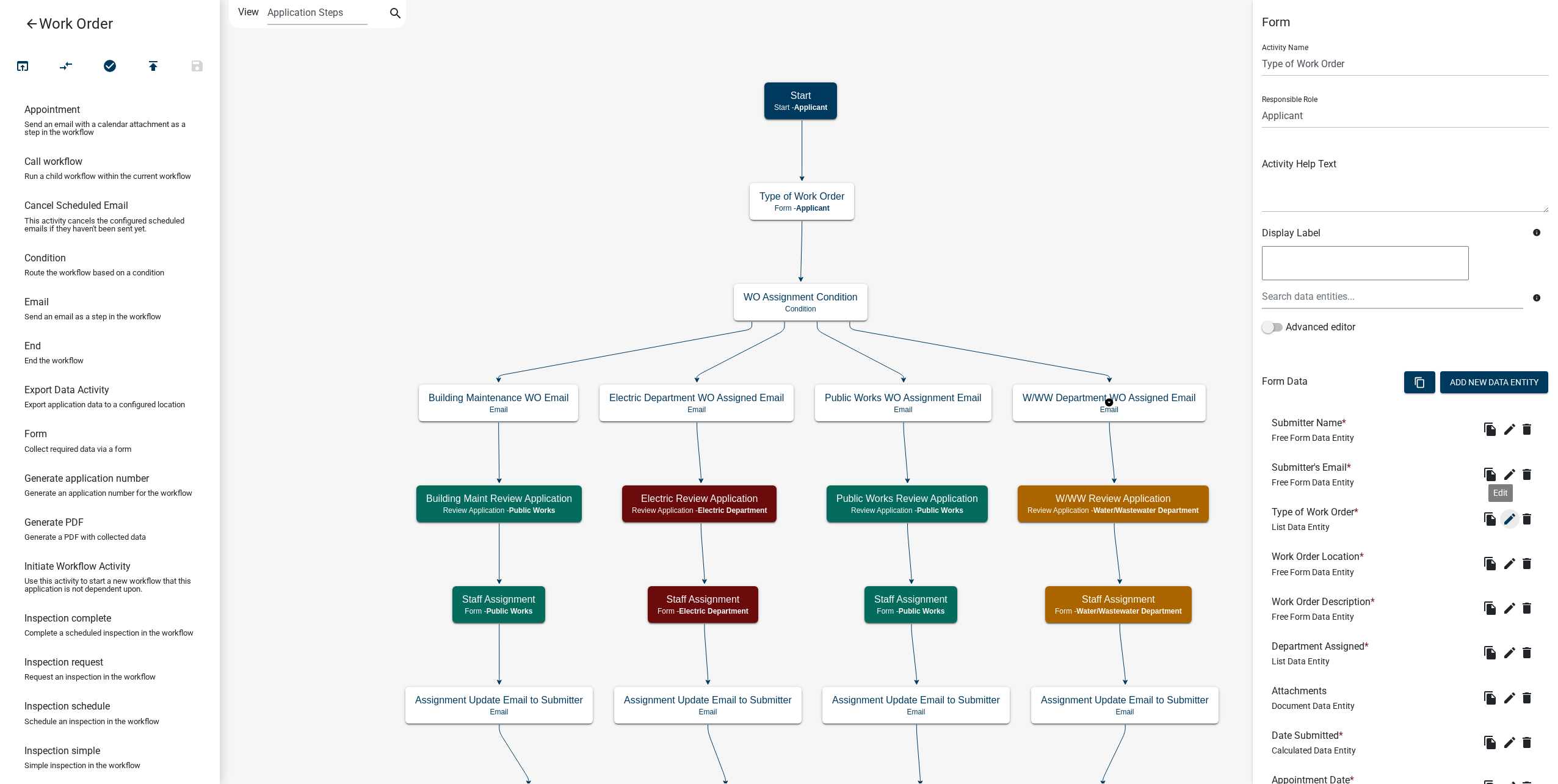
click at [1502, 516] on icon "edit" at bounding box center [1509, 518] width 14 height 14
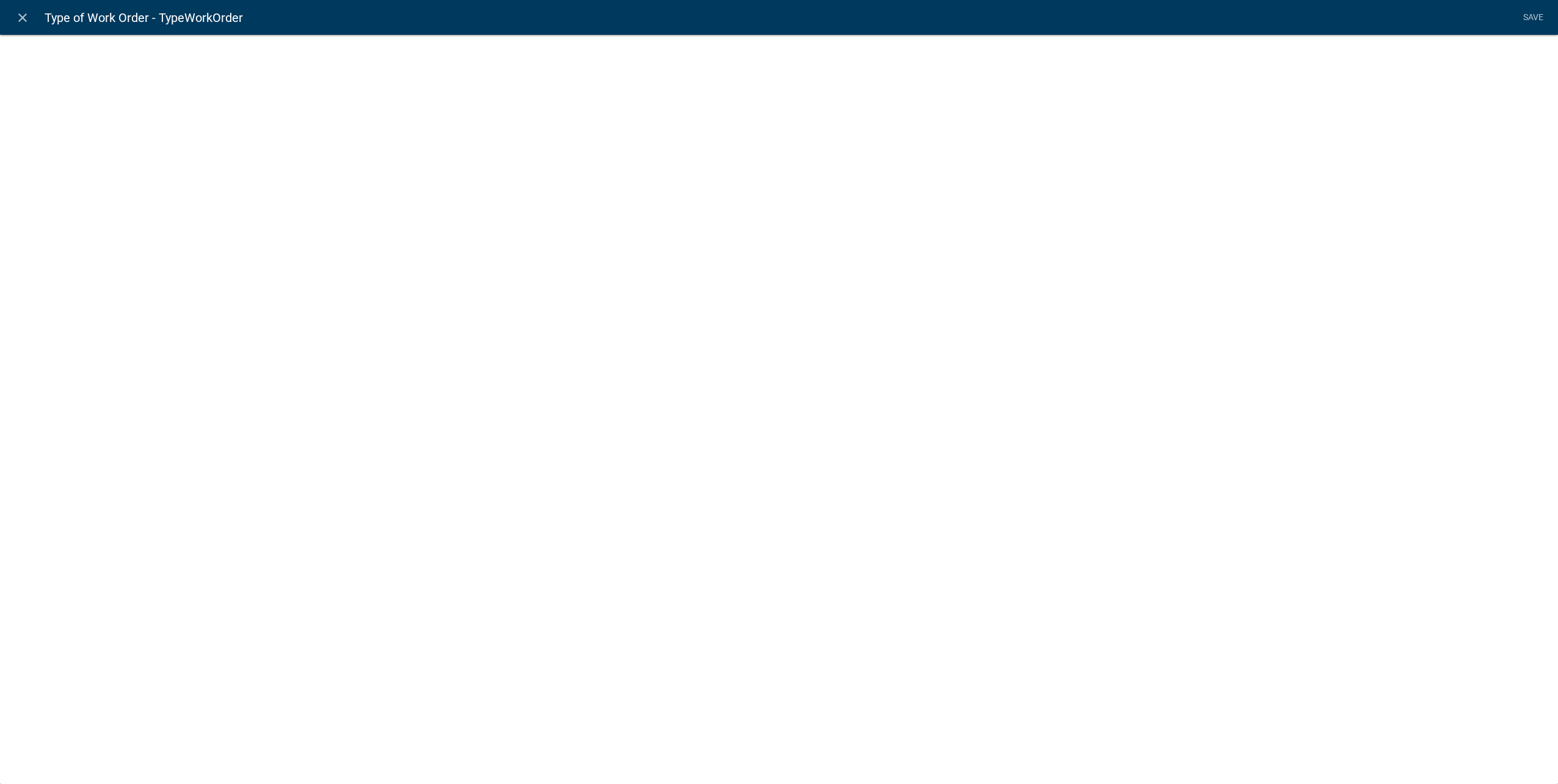
select select "list-data"
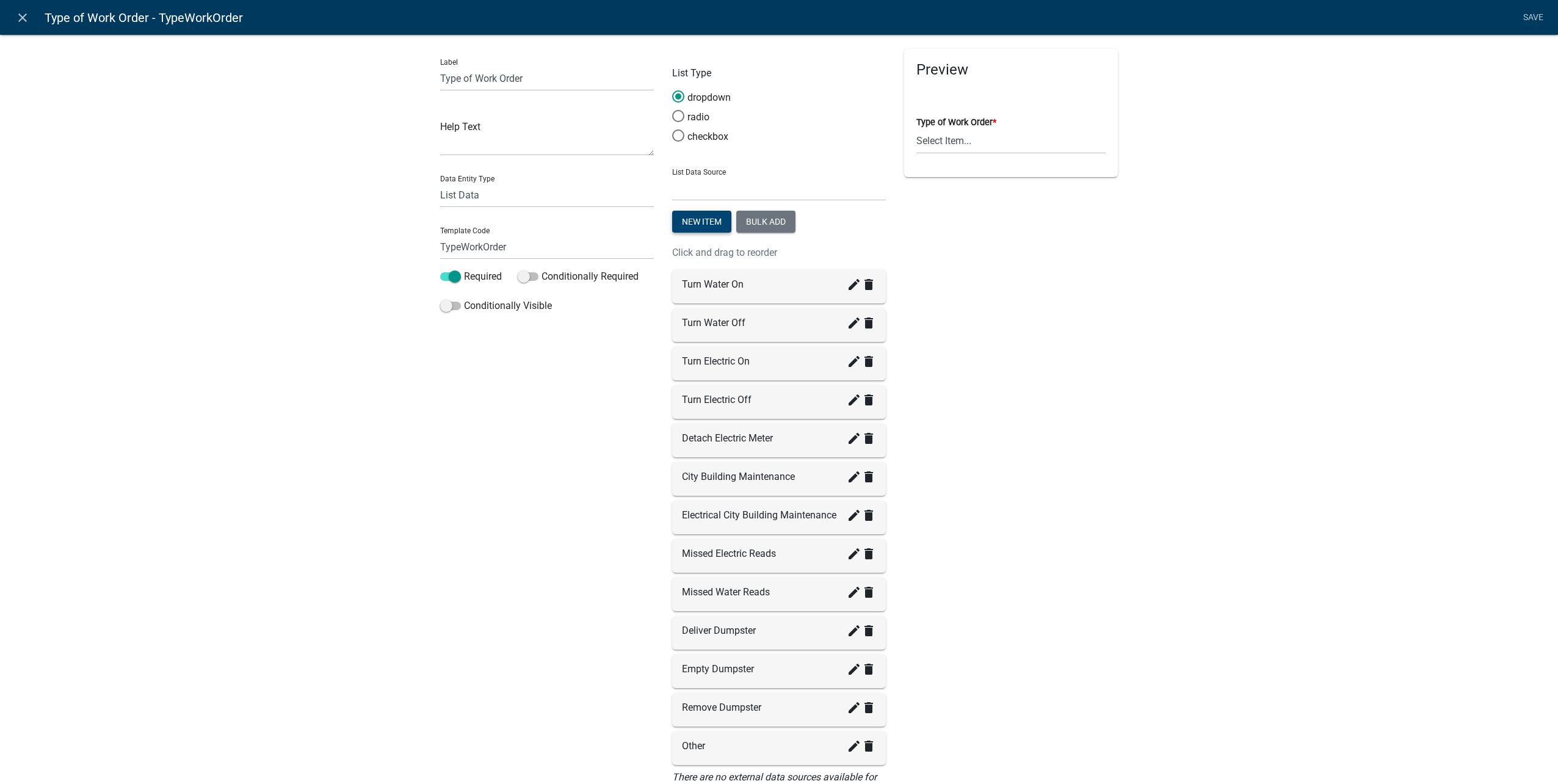
click at [708, 225] on button "New item" at bounding box center [702, 222] width 59 height 22
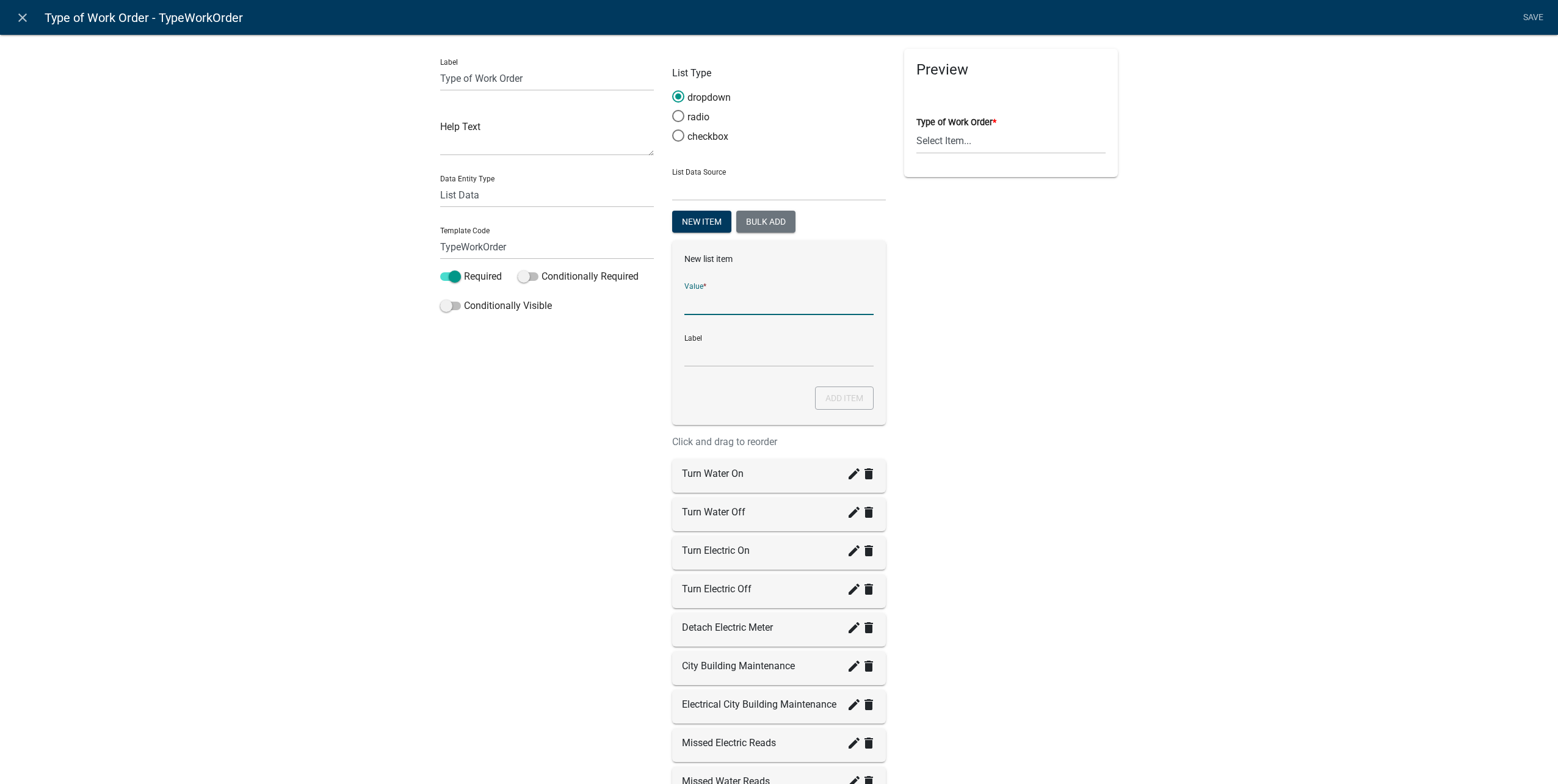
click at [746, 301] on input "List Data Source" at bounding box center [779, 302] width 190 height 25
type input "Attach Electric Meter"
click at [856, 402] on button "Add item" at bounding box center [844, 398] width 59 height 23
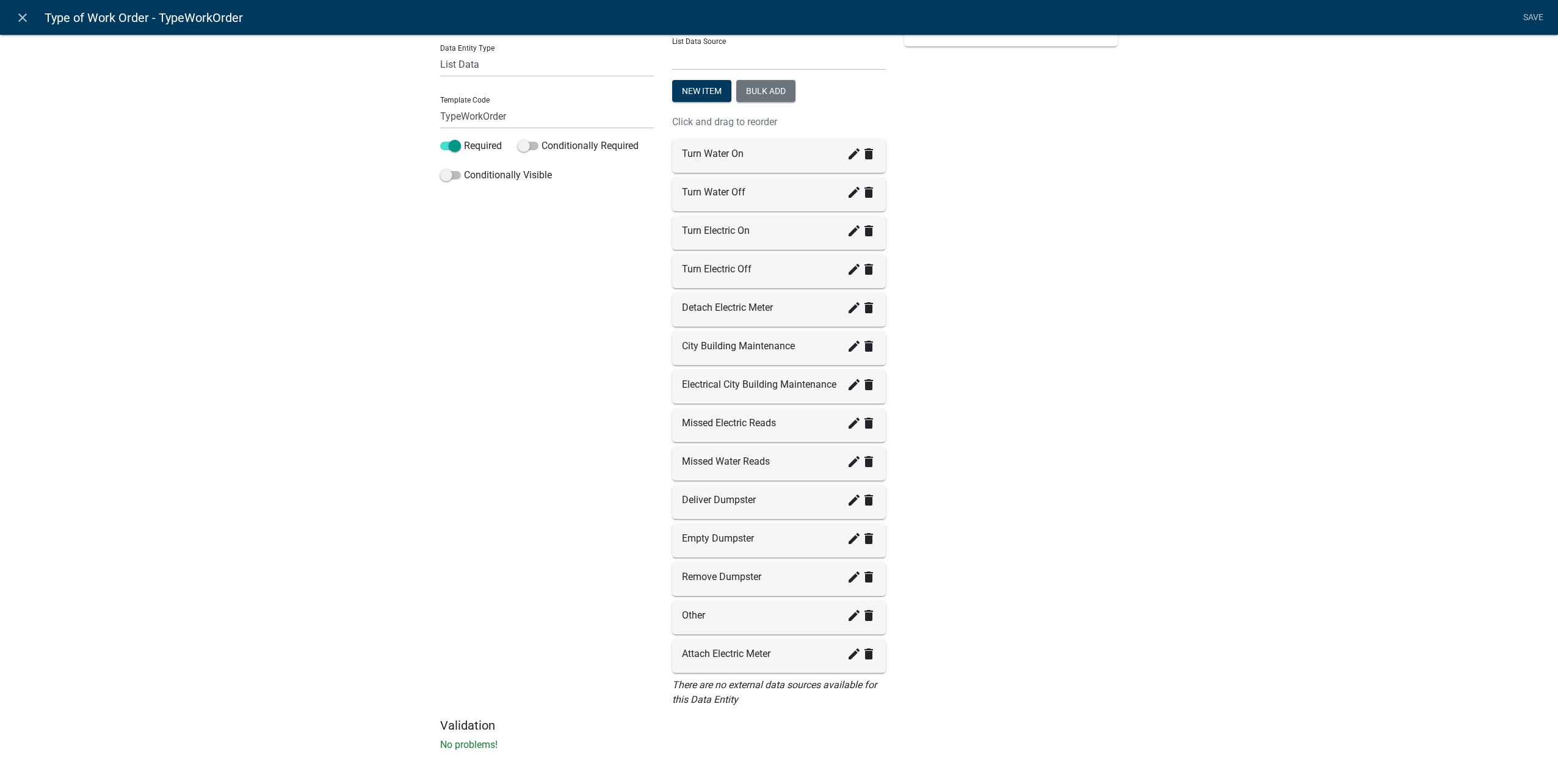
scroll to position [136, 0]
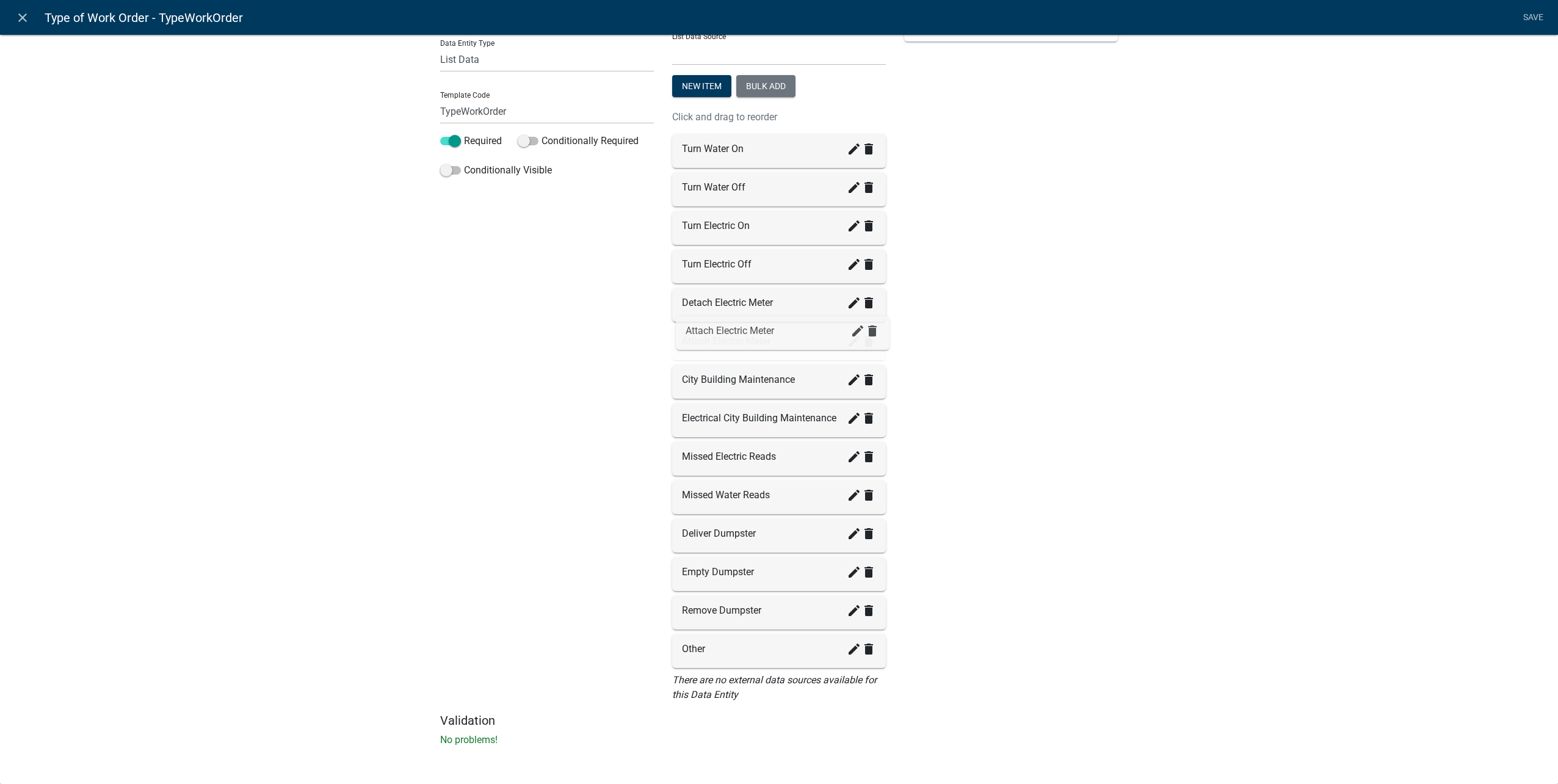
drag, startPoint x: 716, startPoint y: 652, endPoint x: 725, endPoint y: 332, distance: 320.1
click at [1535, 11] on link "Save" at bounding box center [1533, 18] width 31 height 23
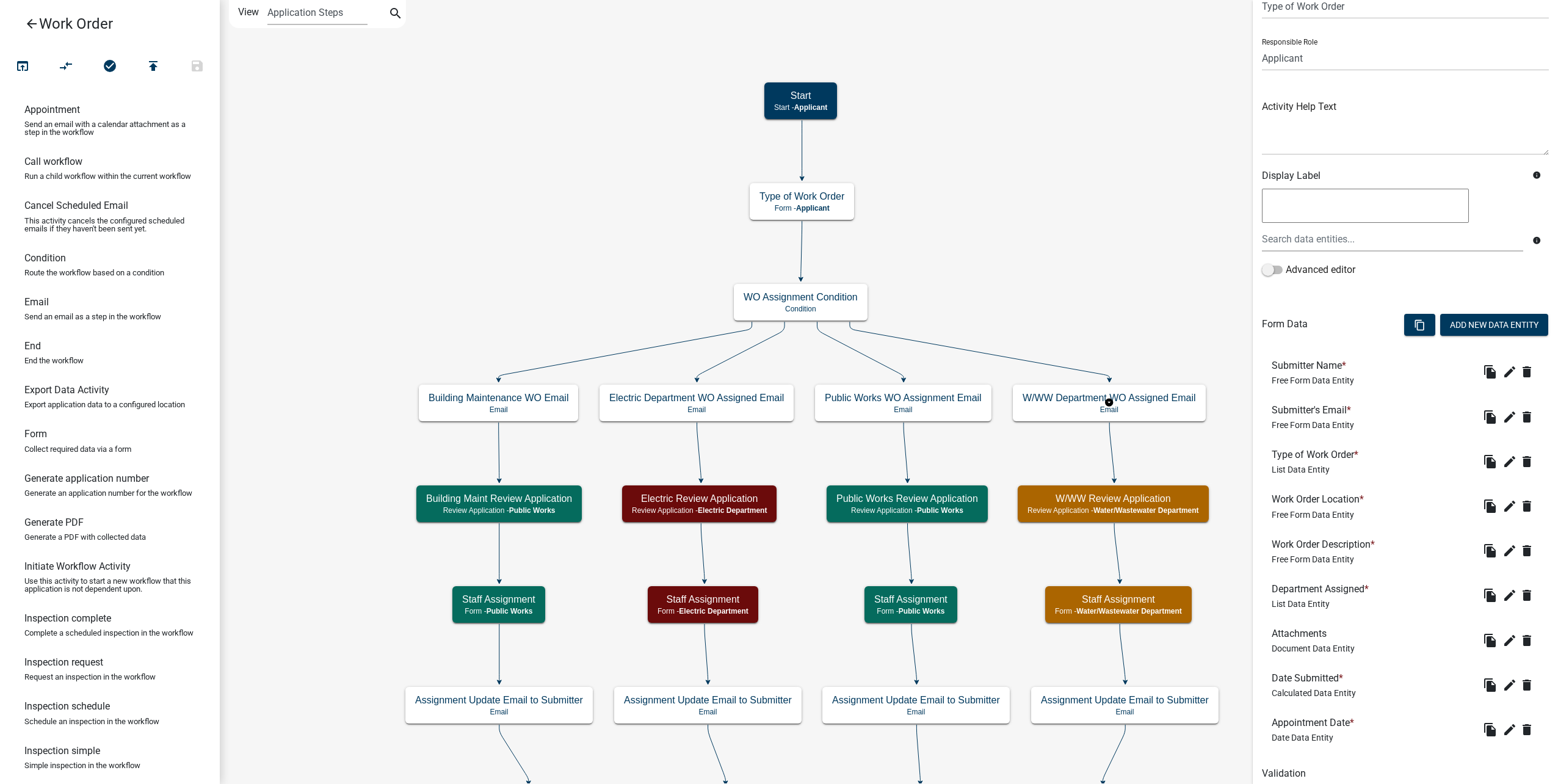
scroll to position [106, 0]
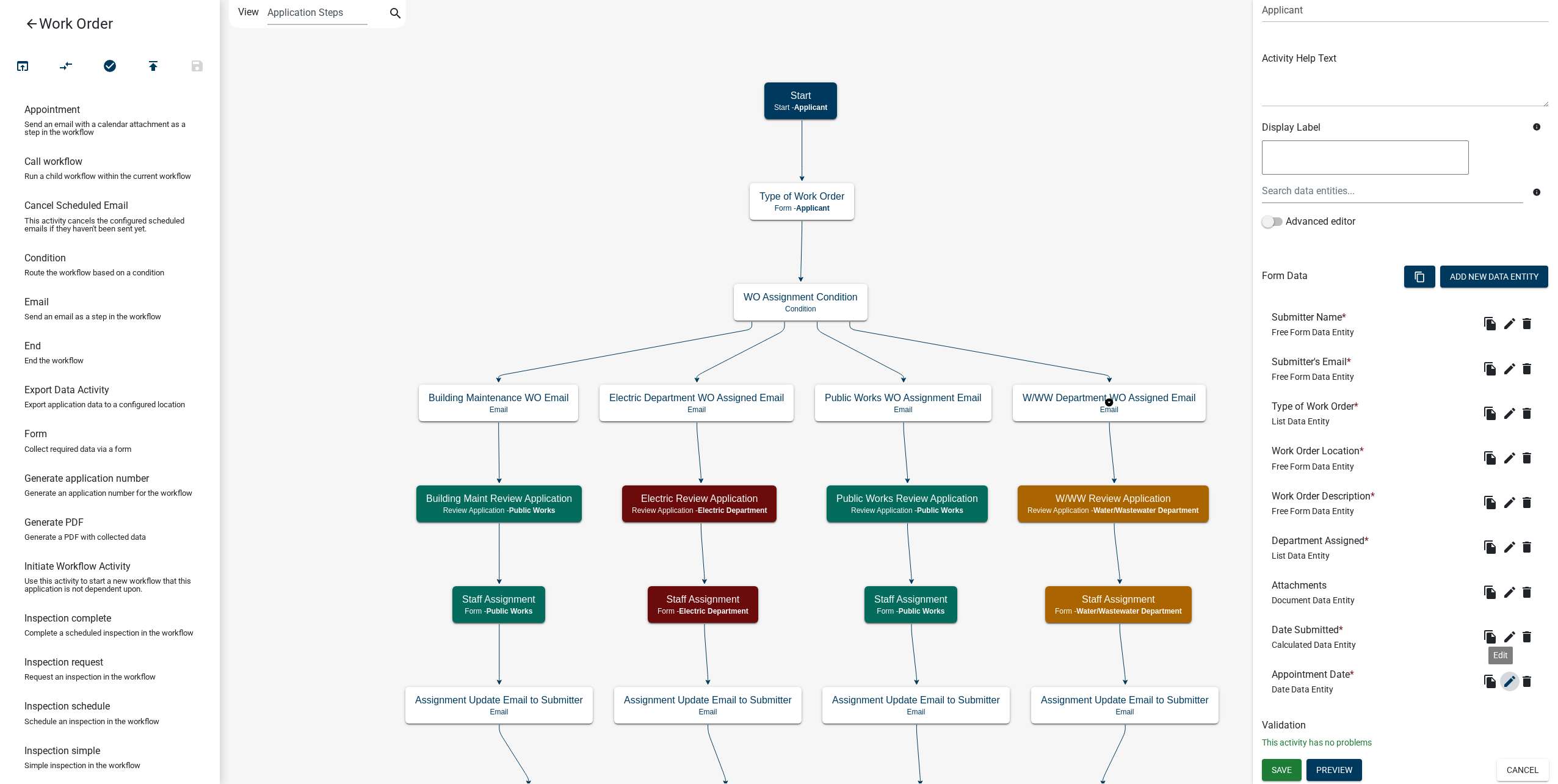
click at [1503, 684] on icon "edit" at bounding box center [1509, 680] width 14 height 14
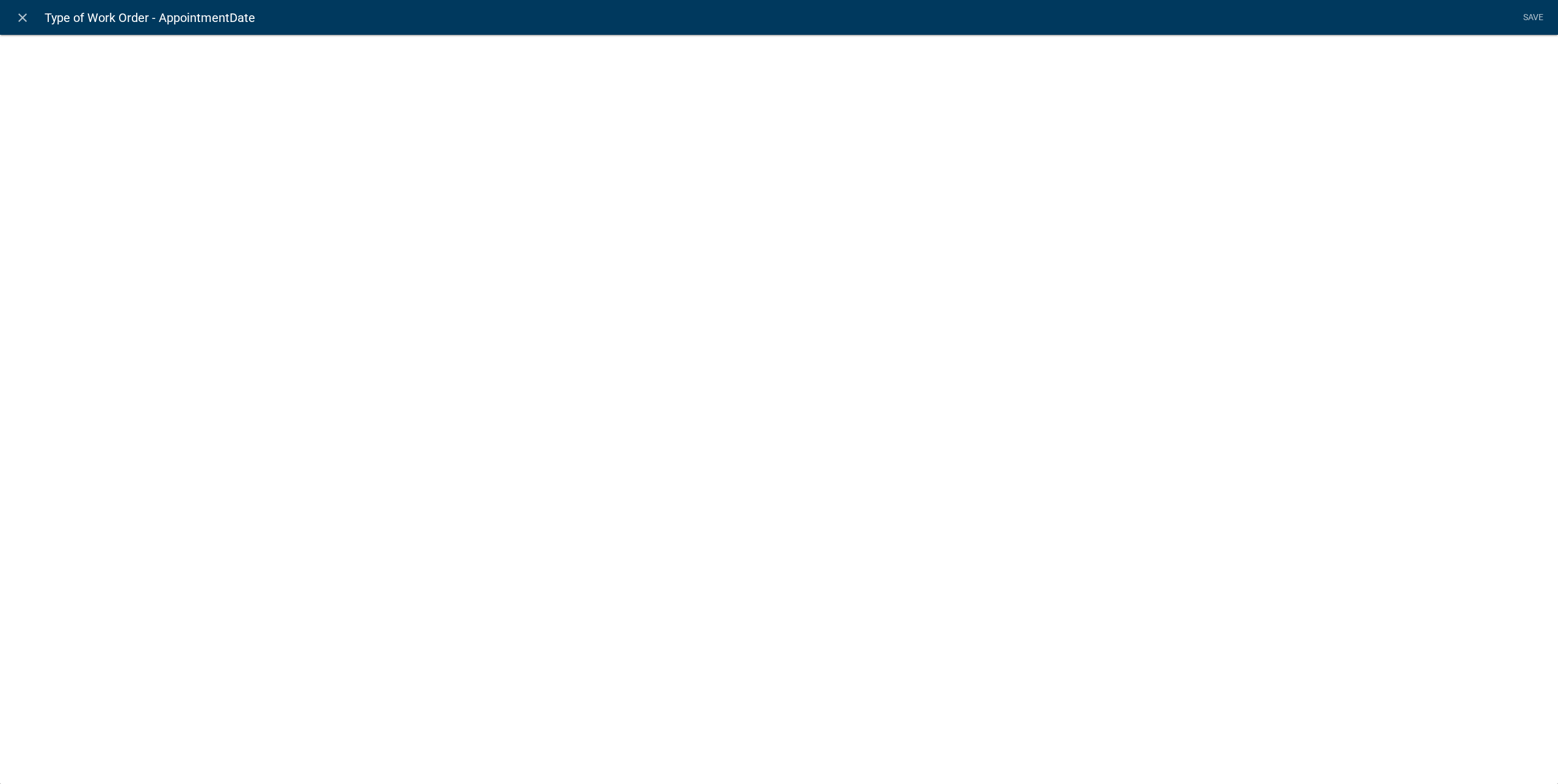
select select "date"
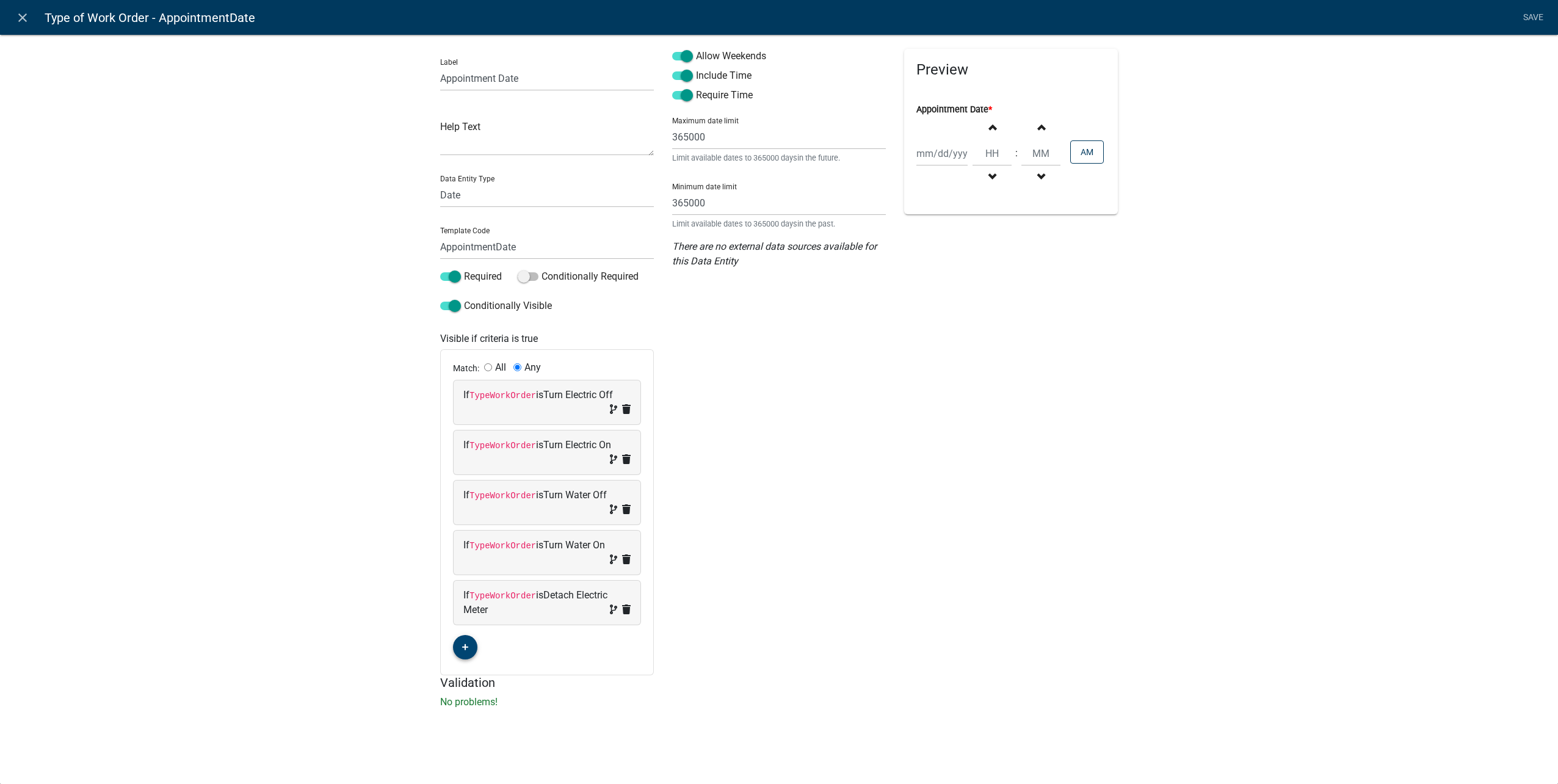
click at [465, 650] on icon "button" at bounding box center [466, 648] width 7 height 7
click at [485, 647] on span "(unset)" at bounding box center [485, 644] width 31 height 12
drag, startPoint x: 490, startPoint y: 664, endPoint x: 520, endPoint y: 662, distance: 30.1
click at [490, 664] on select "Choose... ALL_FEE_RECIPIENTS APPLICATION_ID APPLICATION_NUMBER APPLICATION_STAT…" at bounding box center [490, 668] width 50 height 25
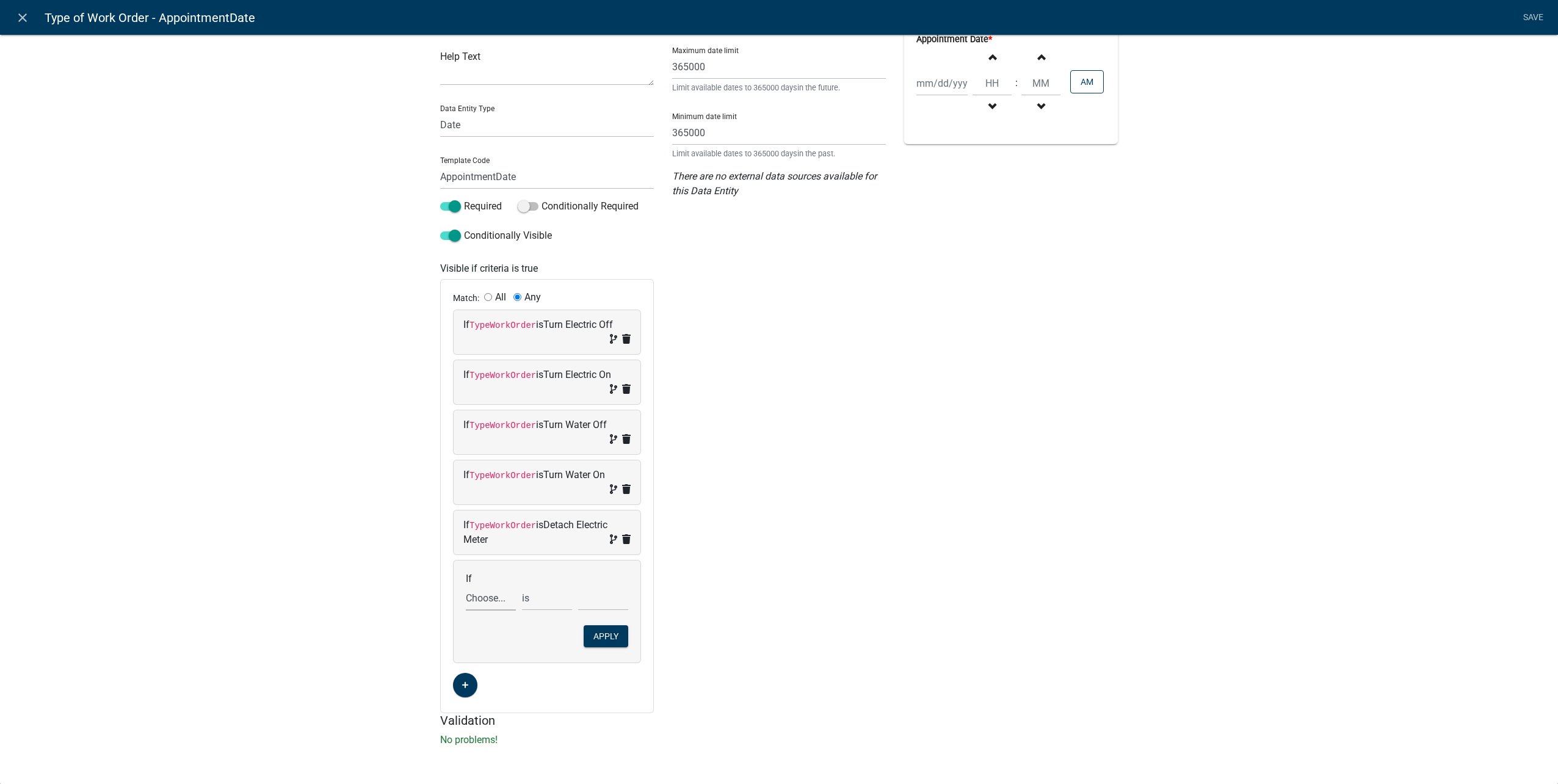
click at [481, 598] on select "Choose... ALL_FEE_RECIPIENTS APPLICATION_ID APPLICATION_NUMBER APPLICATION_STAT…" at bounding box center [490, 598] width 50 height 25
select select "26: TypeWorkOrder"
click at [466, 586] on select "Choose... ALL_FEE_RECIPIENTS APPLICATION_ID APPLICATION_NUMBER APPLICATION_STAT…" at bounding box center [490, 598] width 50 height 25
click at [582, 598] on select "Choose... Attach Electric Meter City Building Maintenance Deliver Dumpster Deta…" at bounding box center [603, 598] width 50 height 25
select select "1: Attach Electric Meter"
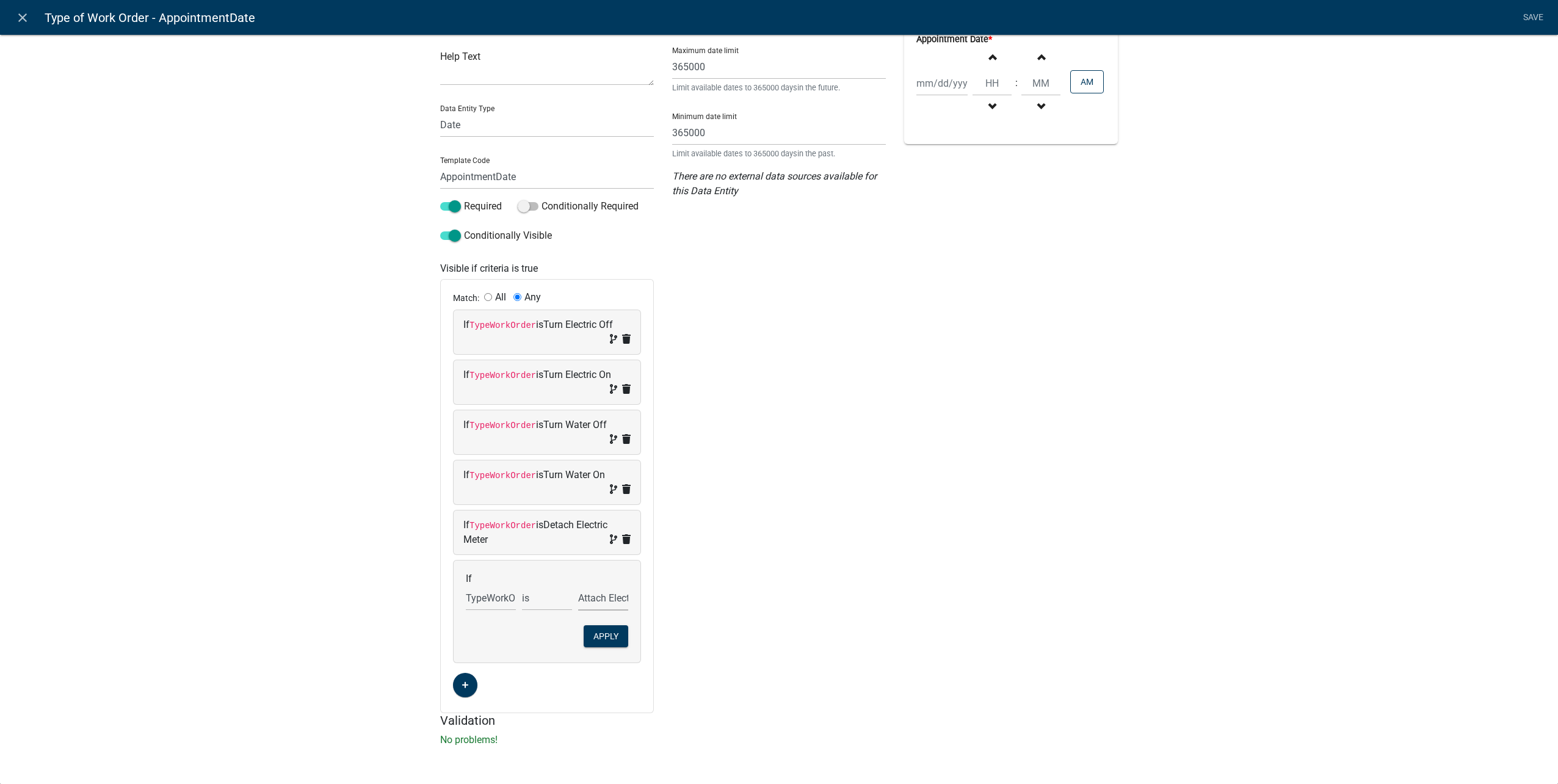
click at [578, 586] on select "Choose... Attach Electric Meter City Building Maintenance Deliver Dumpster Deta…" at bounding box center [603, 598] width 50 height 25
click at [609, 628] on button "Apply" at bounding box center [605, 636] width 44 height 22
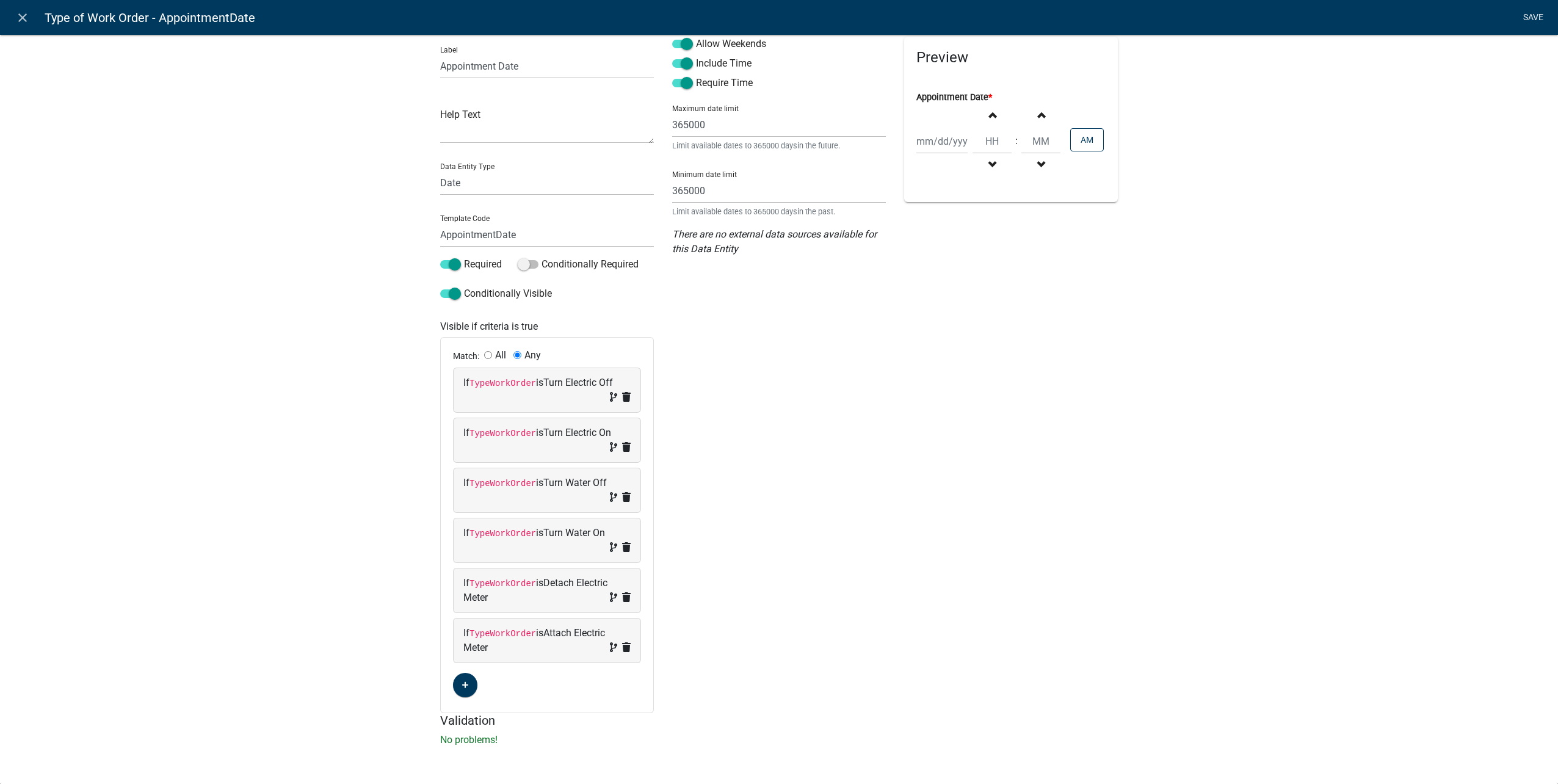
click at [1537, 24] on link "Save" at bounding box center [1533, 18] width 31 height 23
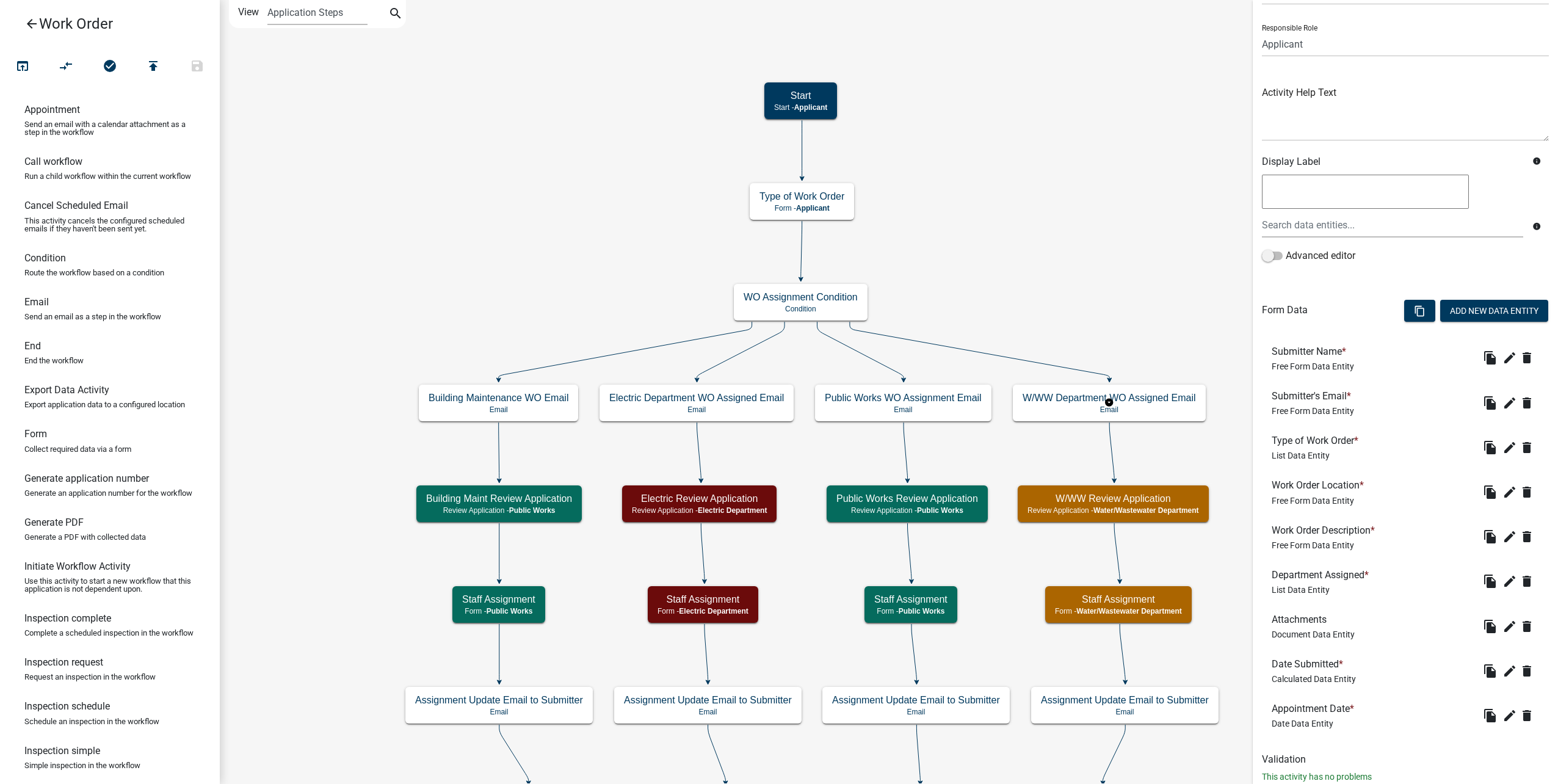
scroll to position [106, 0]
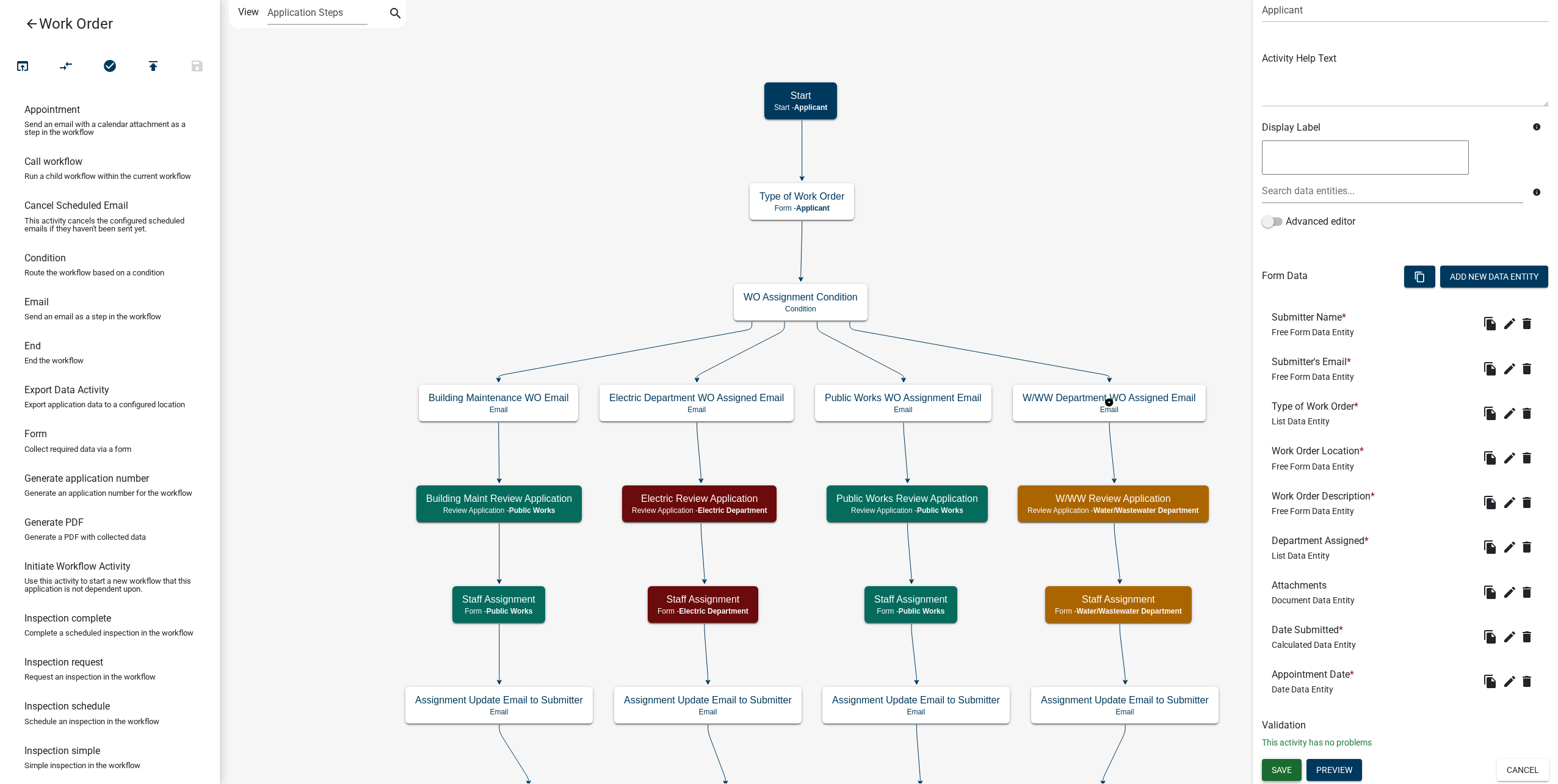
click at [1280, 774] on span "Save" at bounding box center [1282, 769] width 20 height 10
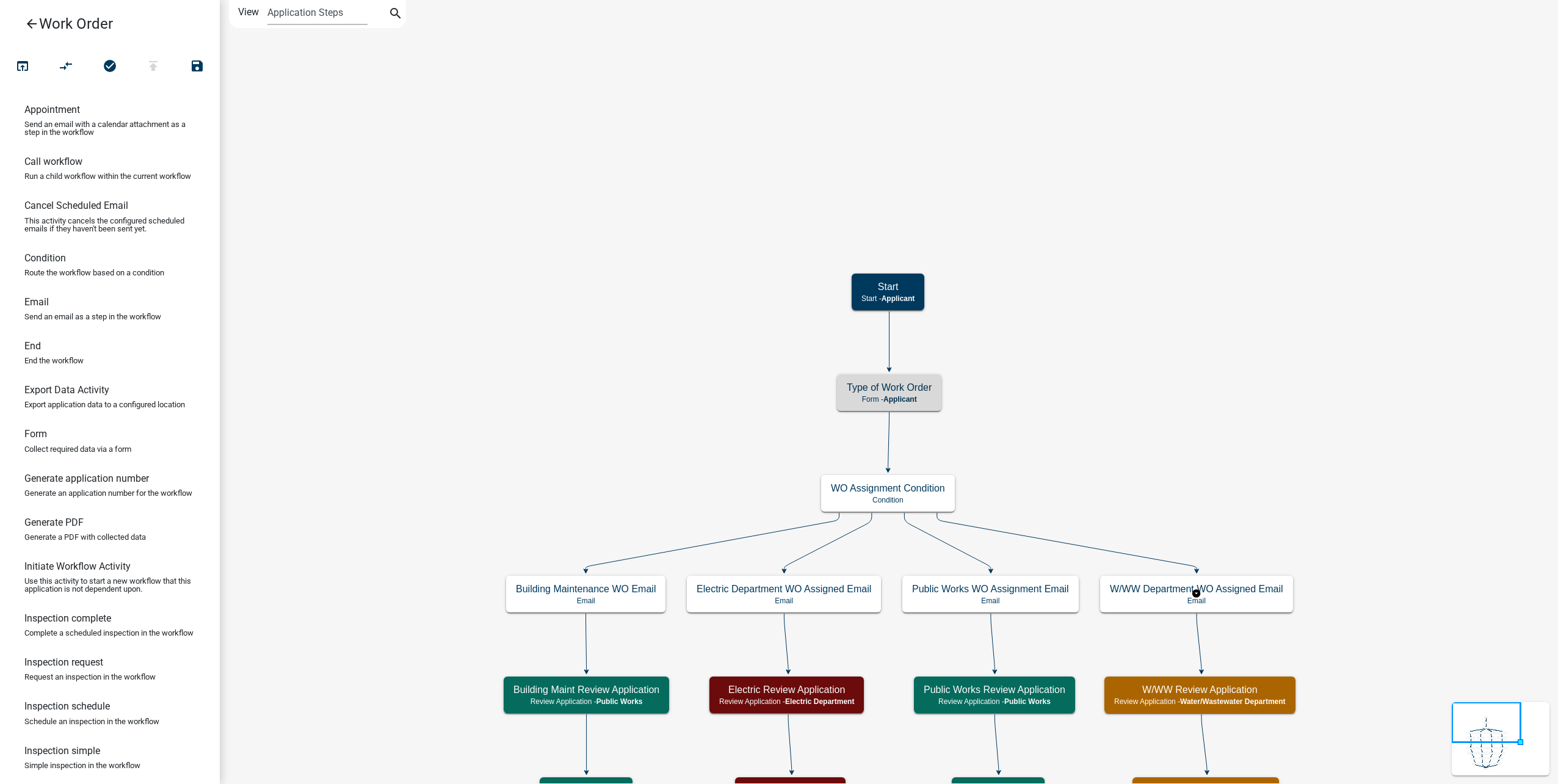
scroll to position [0, 0]
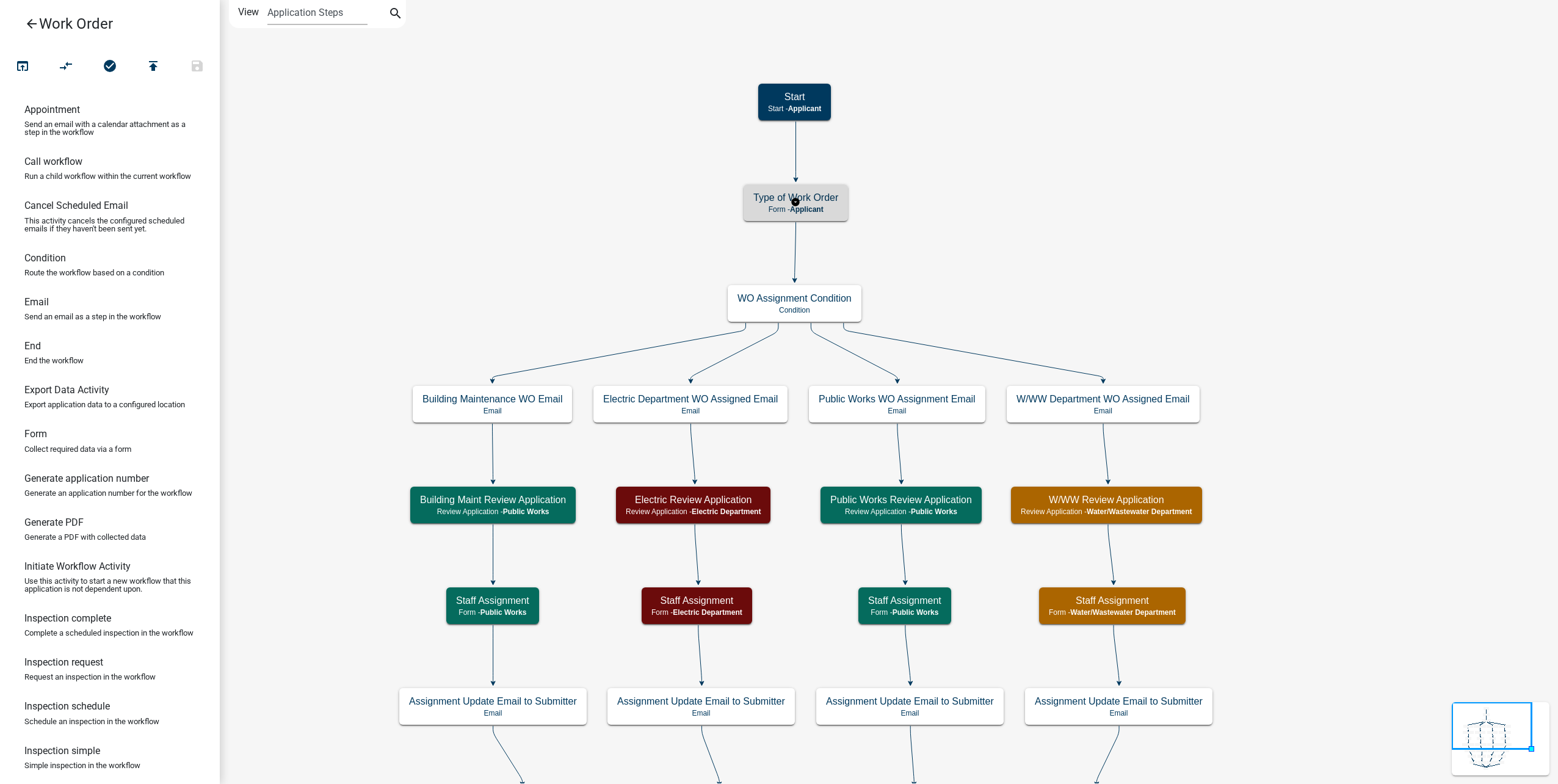
click at [822, 198] on h5 "Type of Work Order" at bounding box center [796, 197] width 85 height 12
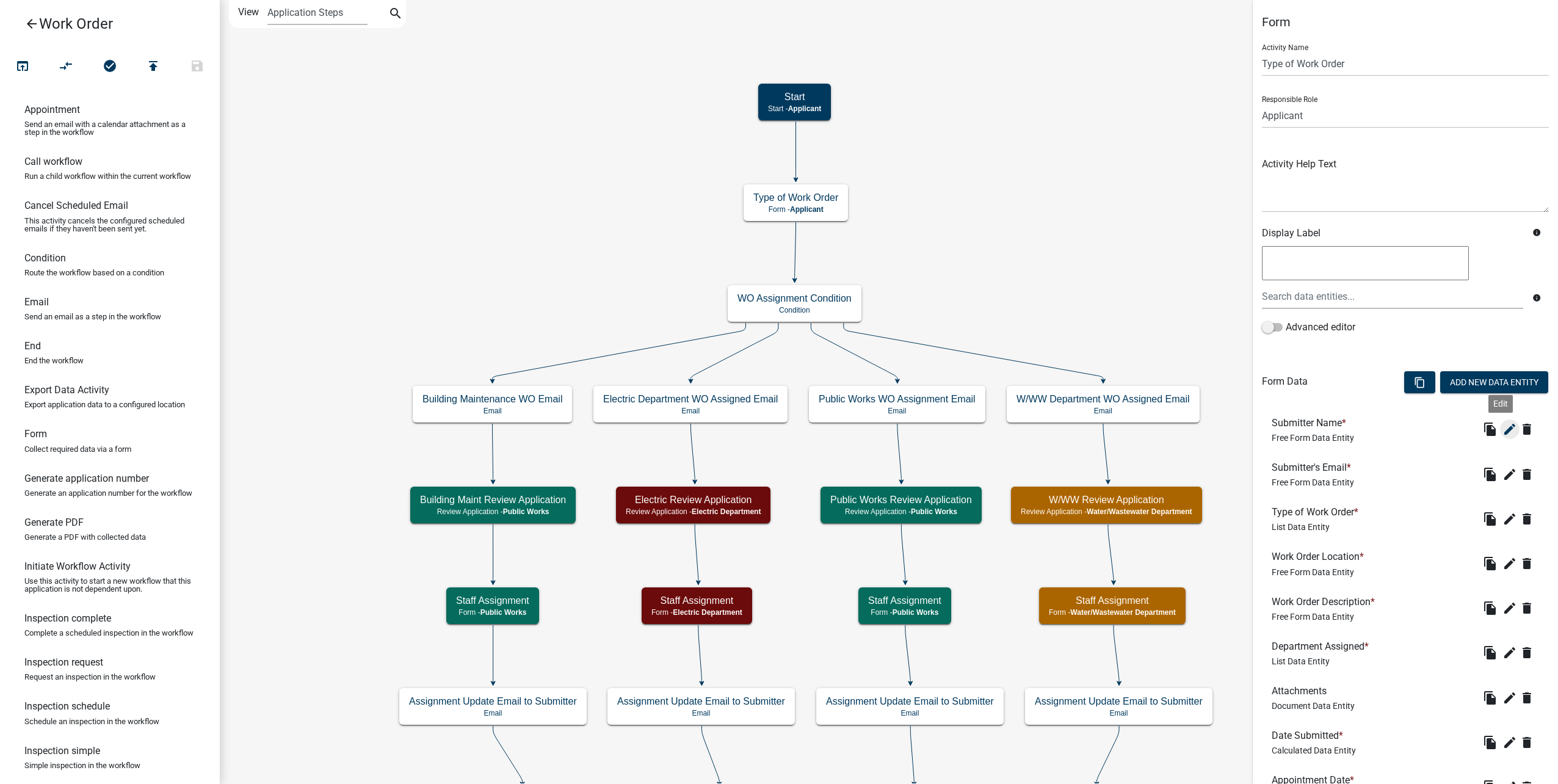
click at [1508, 423] on button "edit" at bounding box center [1510, 429] width 20 height 20
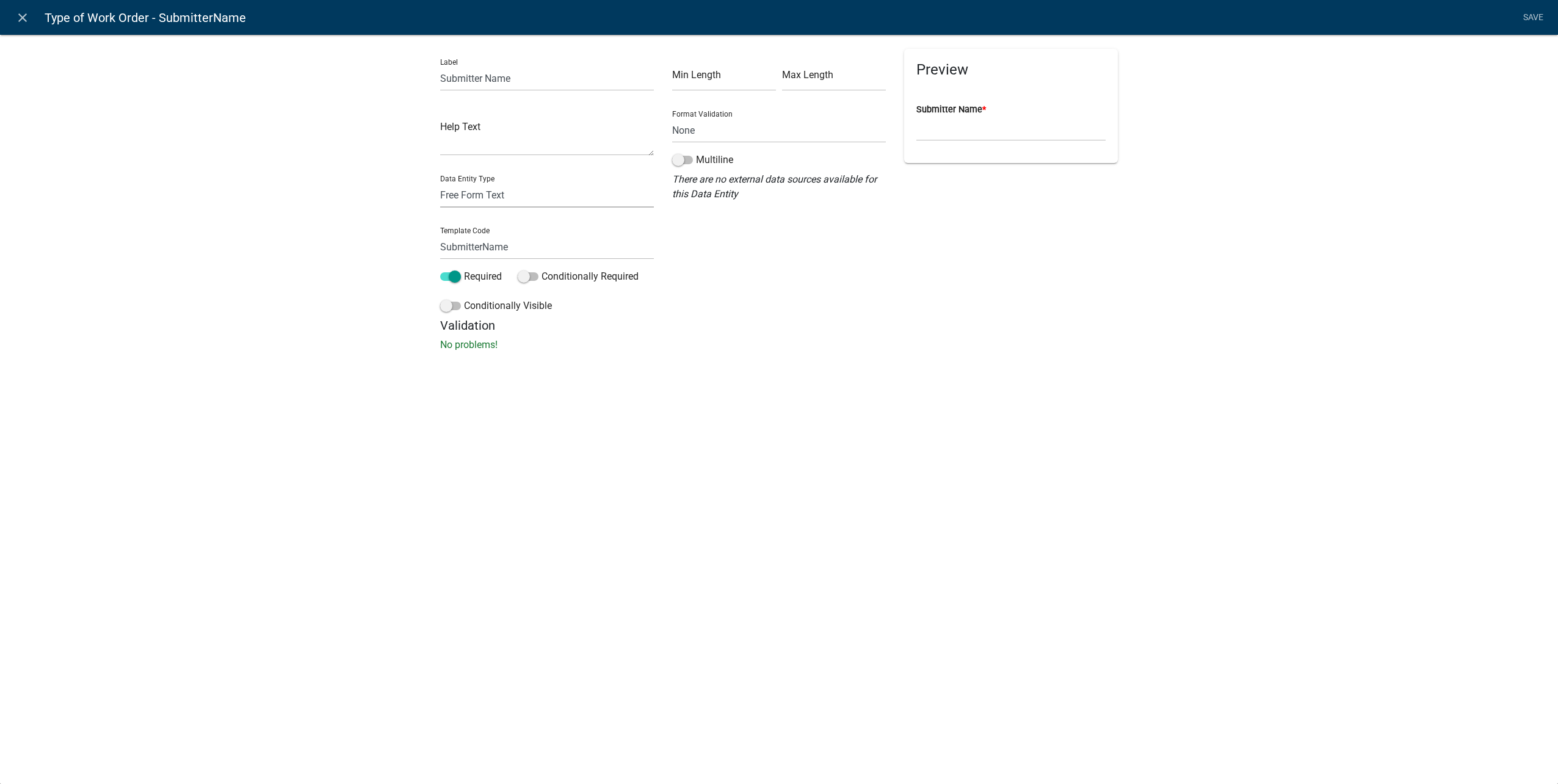
click at [535, 190] on select "Free Form Text Document Display Entity Value Fee Numeric Data Date Map Sketch D…" at bounding box center [547, 195] width 213 height 25
select select "calculated-value"
click at [440, 183] on select "Free Form Text Document Display Entity Value Fee Numeric Data Date Map Sketch D…" at bounding box center [547, 195] width 213 height 25
click at [738, 232] on div at bounding box center [769, 242] width 213 height 25
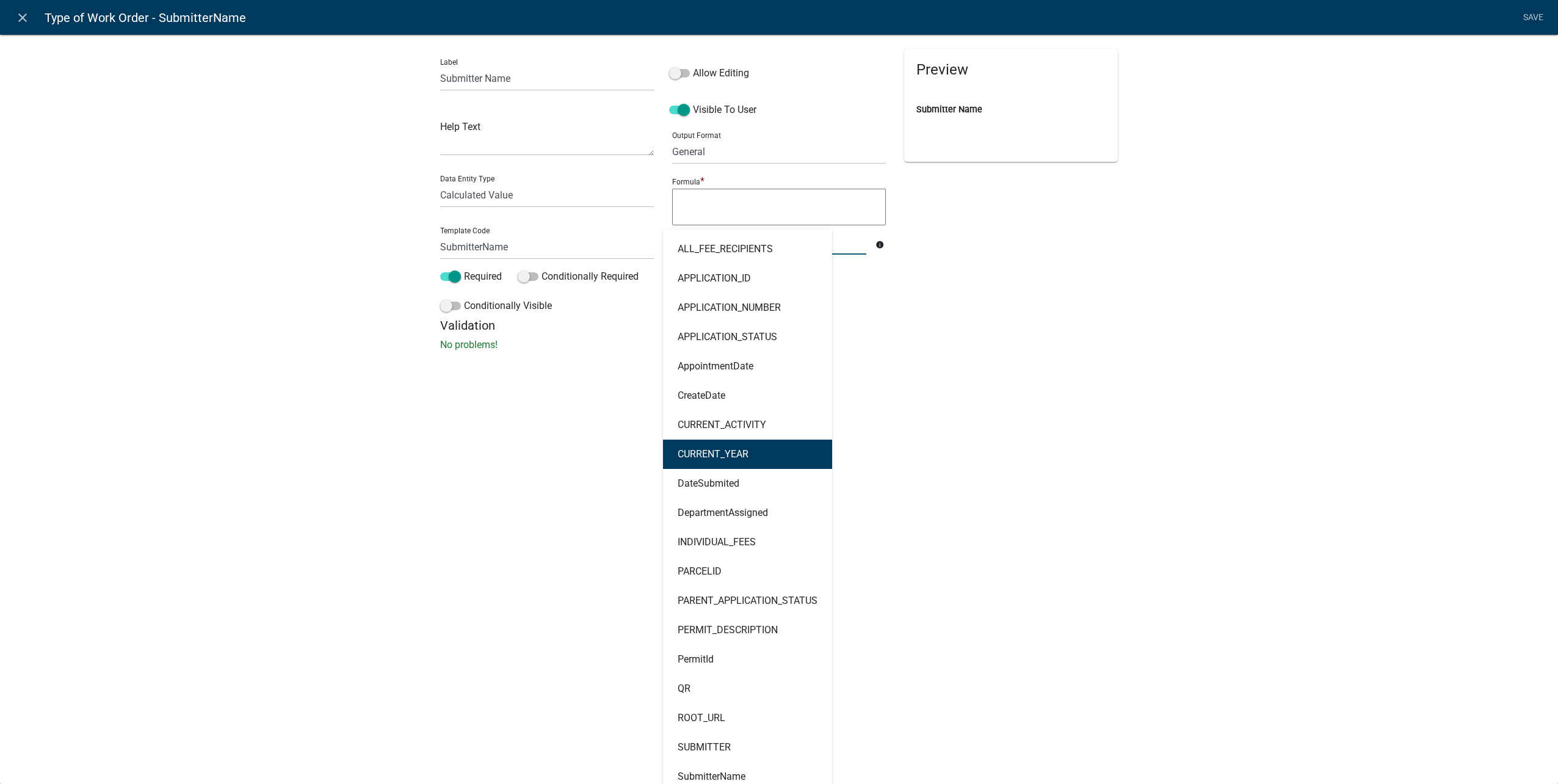
click at [1035, 429] on div "close Type of Work Order - SubmitterName Save Label Submitter Name Help Text Da…" at bounding box center [779, 392] width 1558 height 784
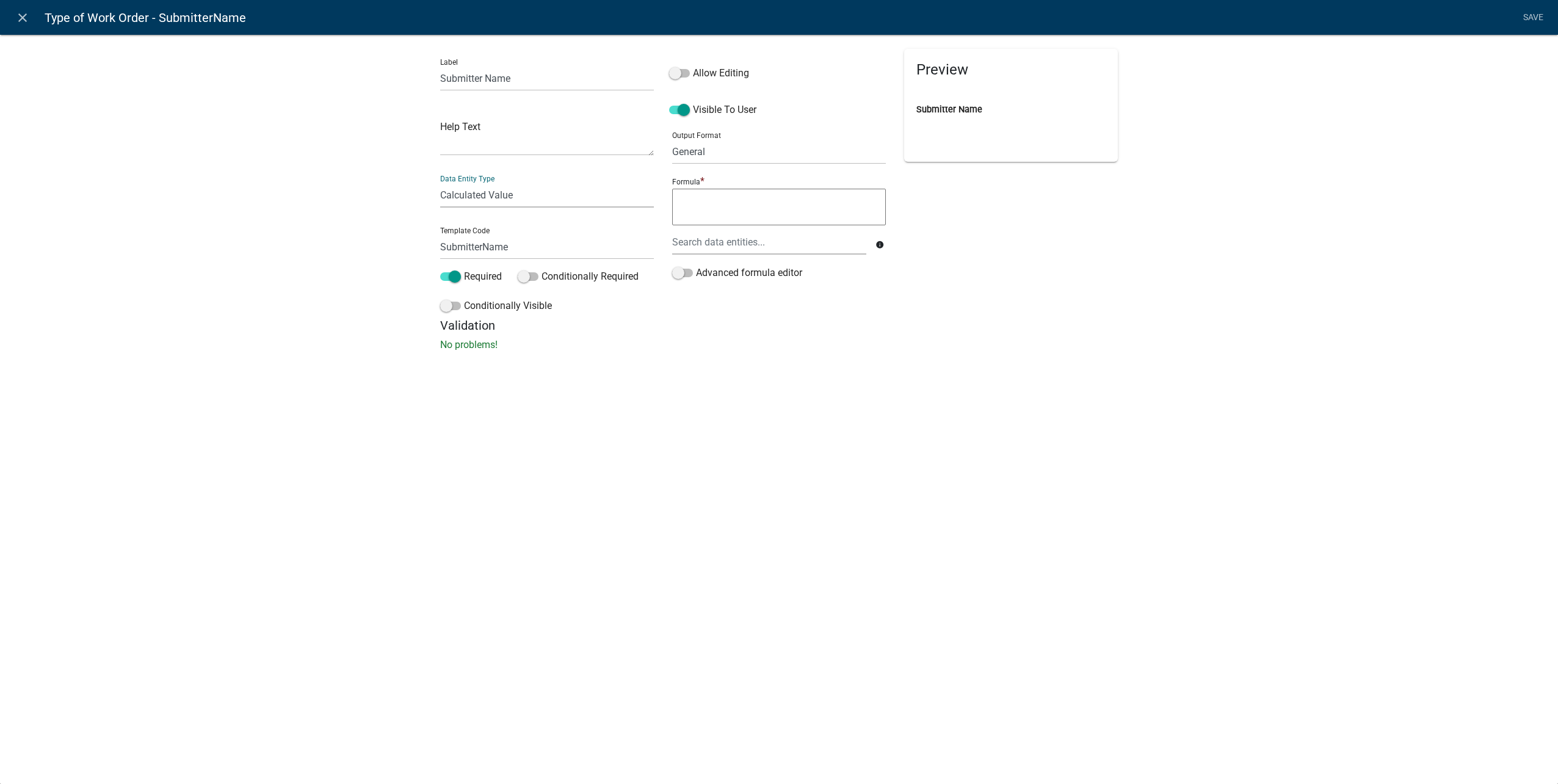
click at [532, 194] on select "Free Form Text Document Display Entity Value Fee Numeric Data Date Map Sketch D…" at bounding box center [547, 195] width 213 height 25
select select "free-form-text"
click at [440, 183] on select "Free Form Text Document Display Entity Value Fee Numeric Data Date Map Sketch D…" at bounding box center [547, 195] width 213 height 25
click at [1535, 22] on link "Save" at bounding box center [1533, 18] width 31 height 23
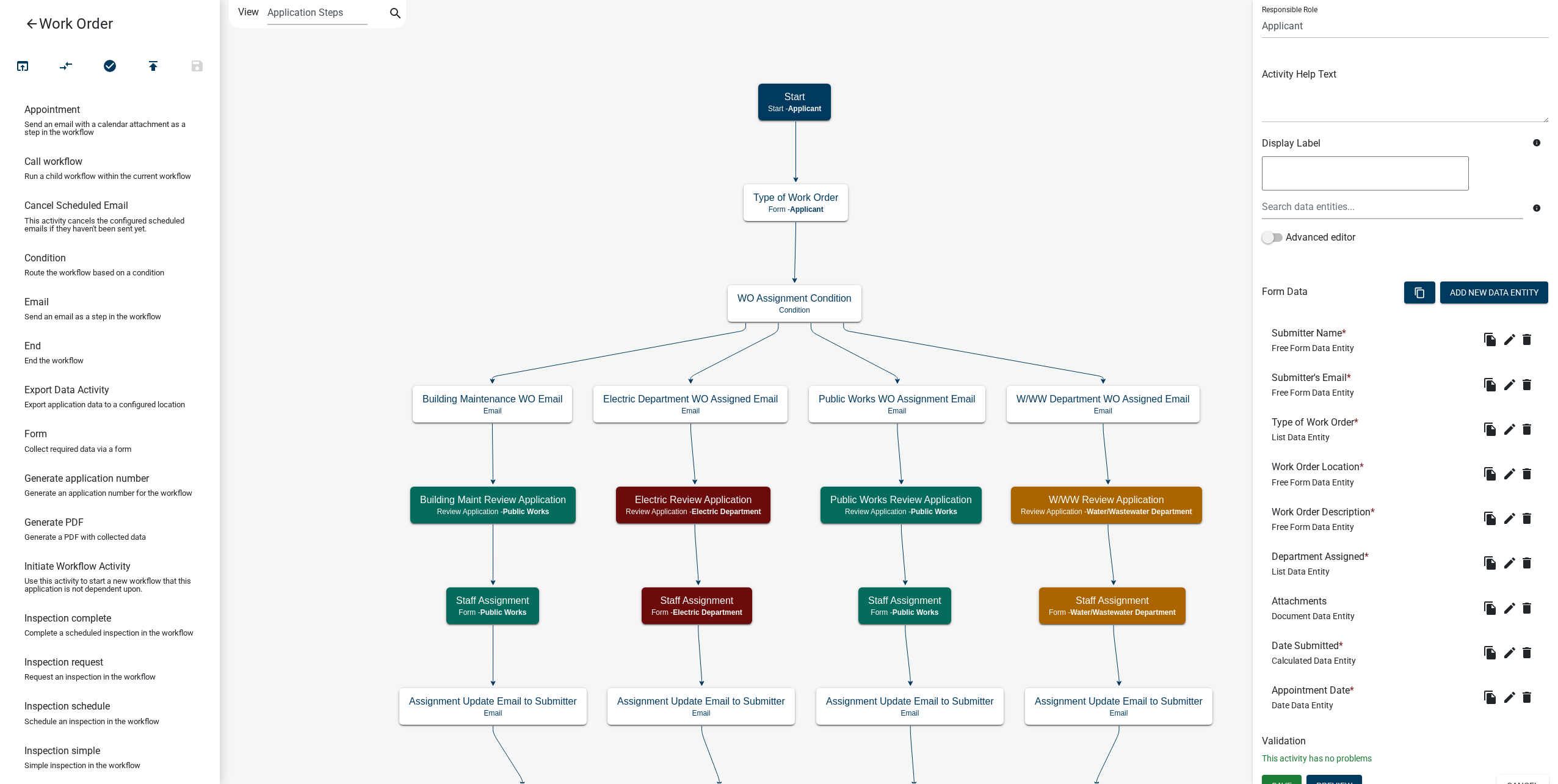
scroll to position [106, 0]
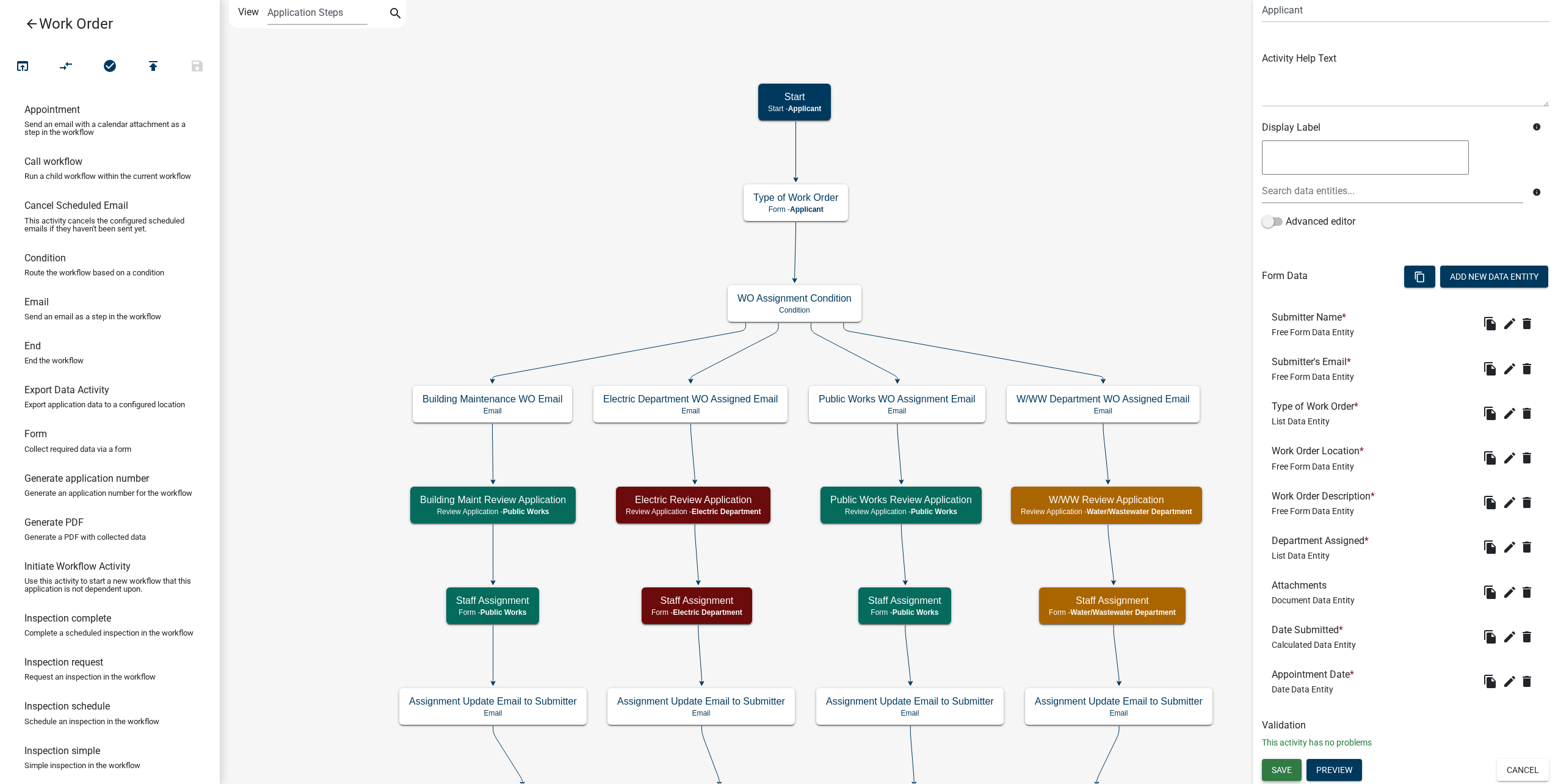
click at [1289, 774] on span "Save" at bounding box center [1282, 769] width 20 height 10
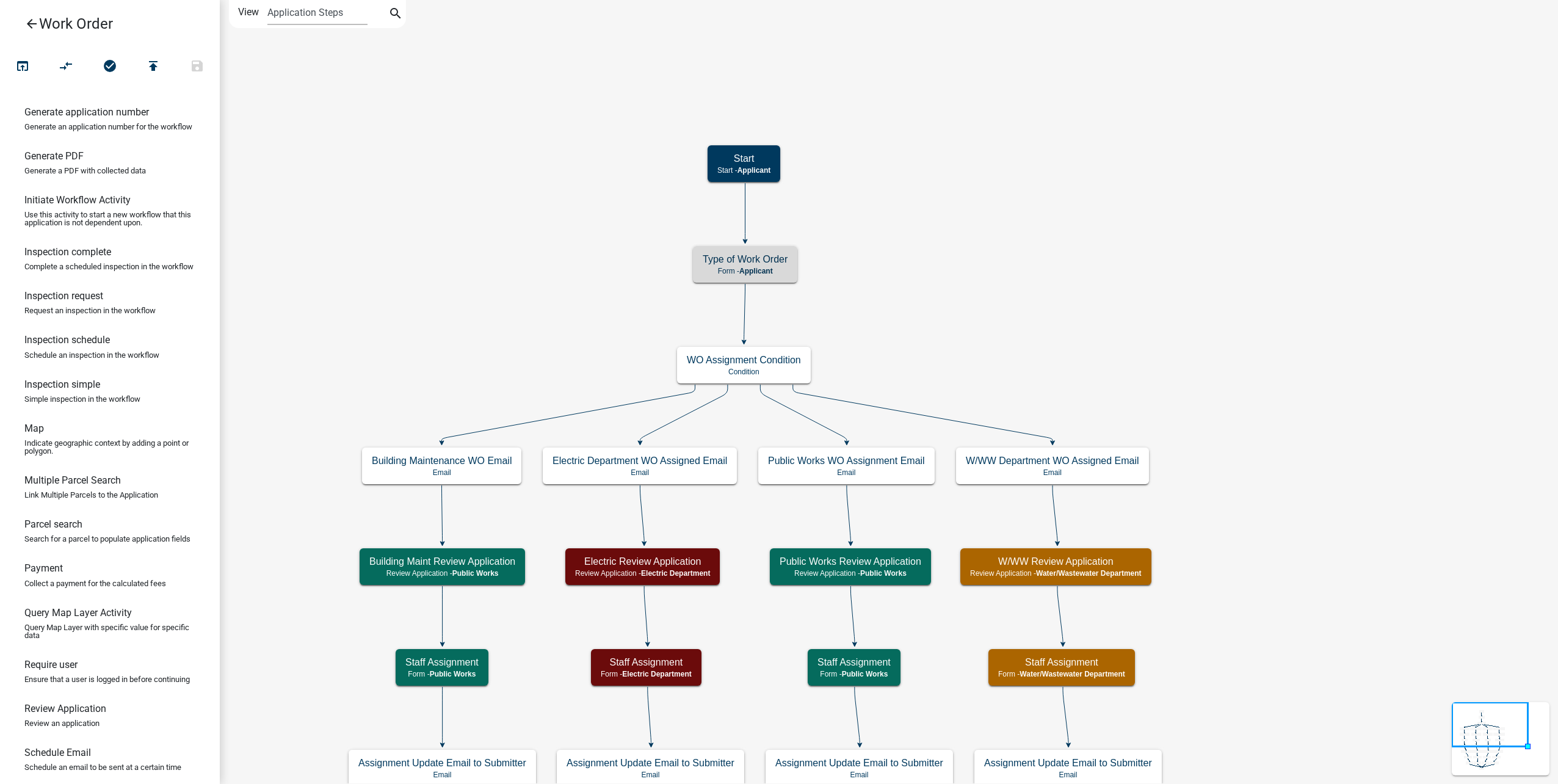
scroll to position [473, 0]
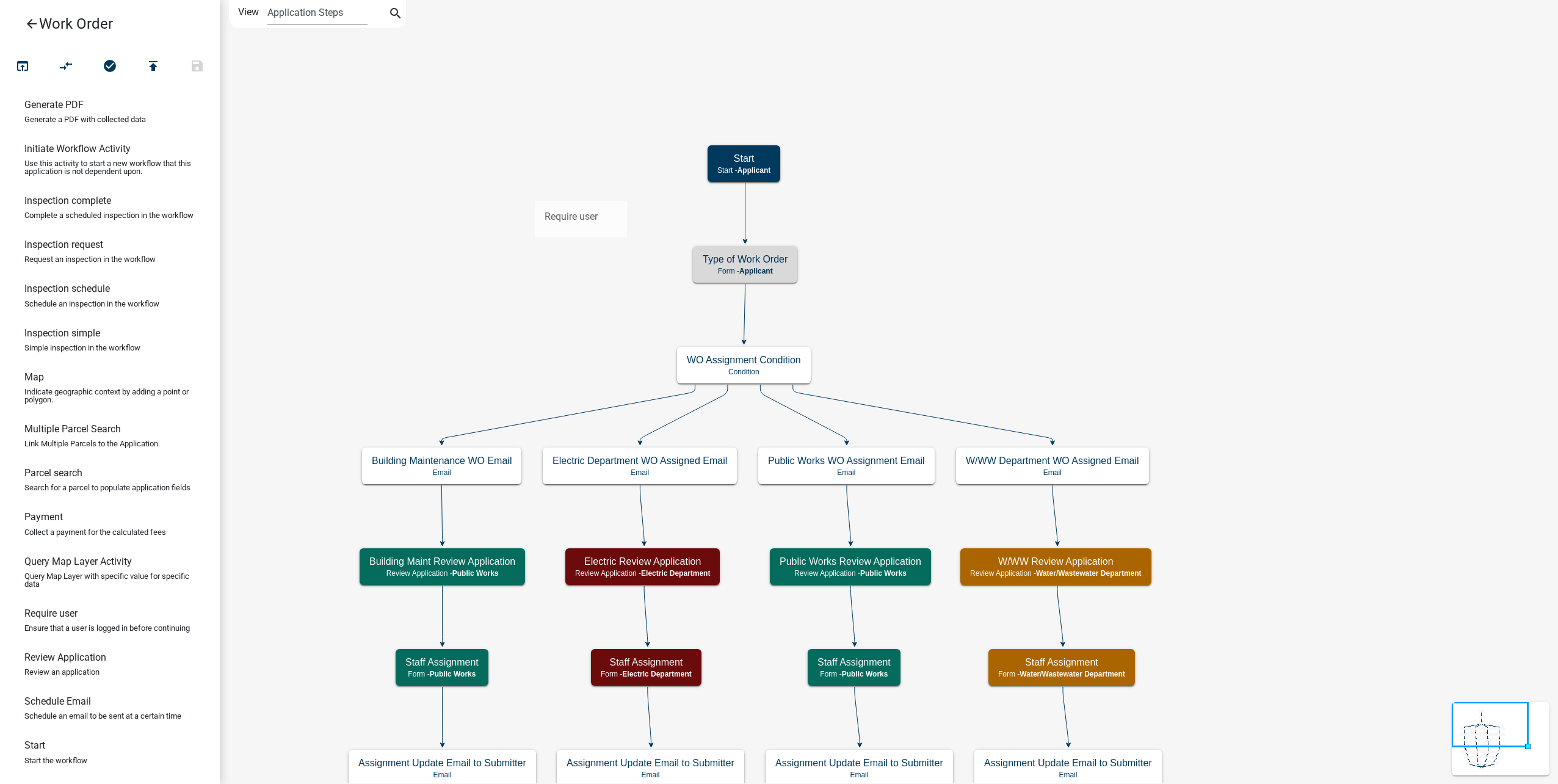
drag, startPoint x: 93, startPoint y: 619, endPoint x: 535, endPoint y: 191, distance: 615.3
click at [535, 191] on div "arrow_back Work Order open_in_browser compare_arrows check_circle publish save …" at bounding box center [779, 392] width 1558 height 784
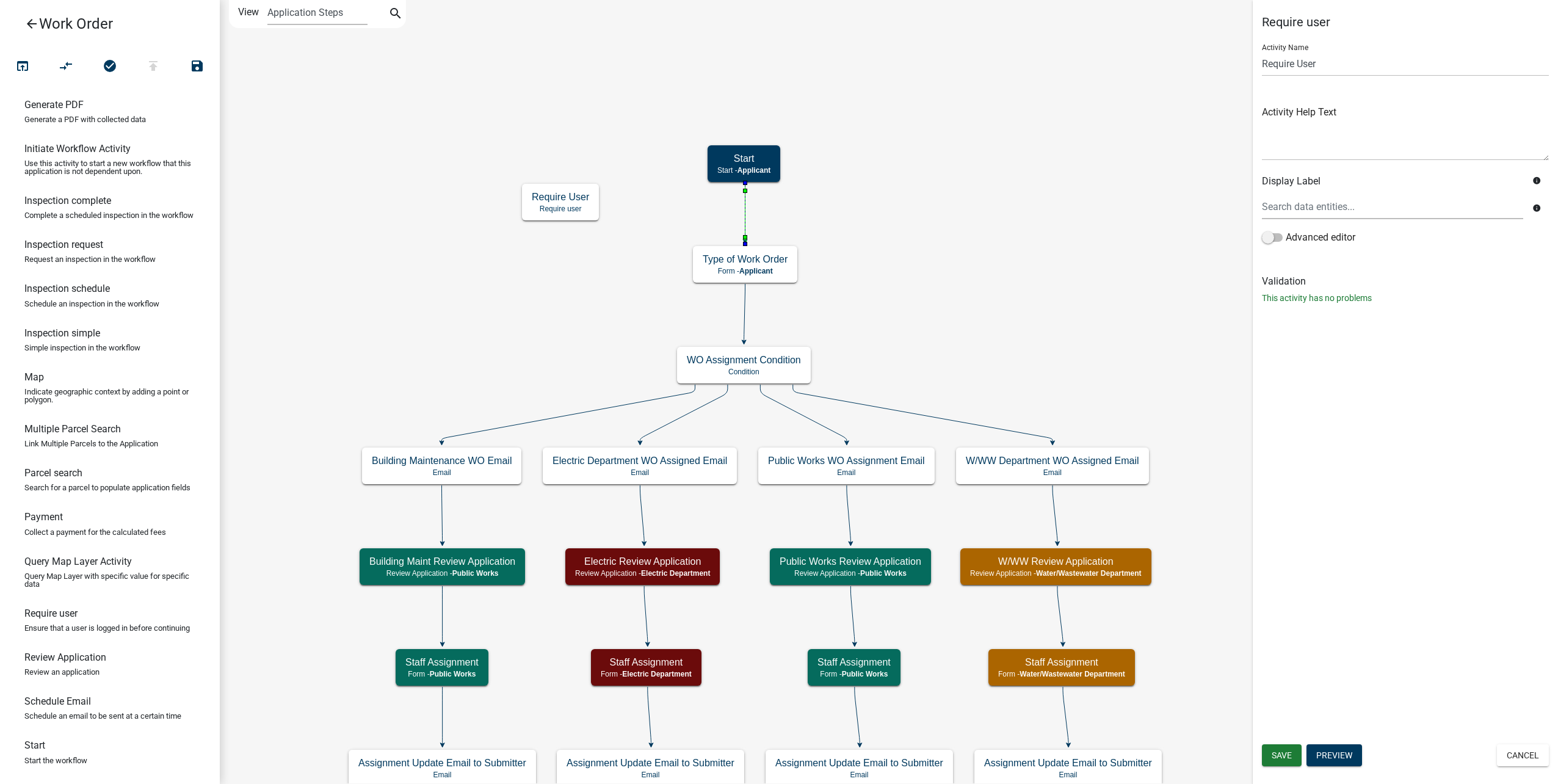
click at [745, 213] on icon at bounding box center [745, 212] width 0 height 57
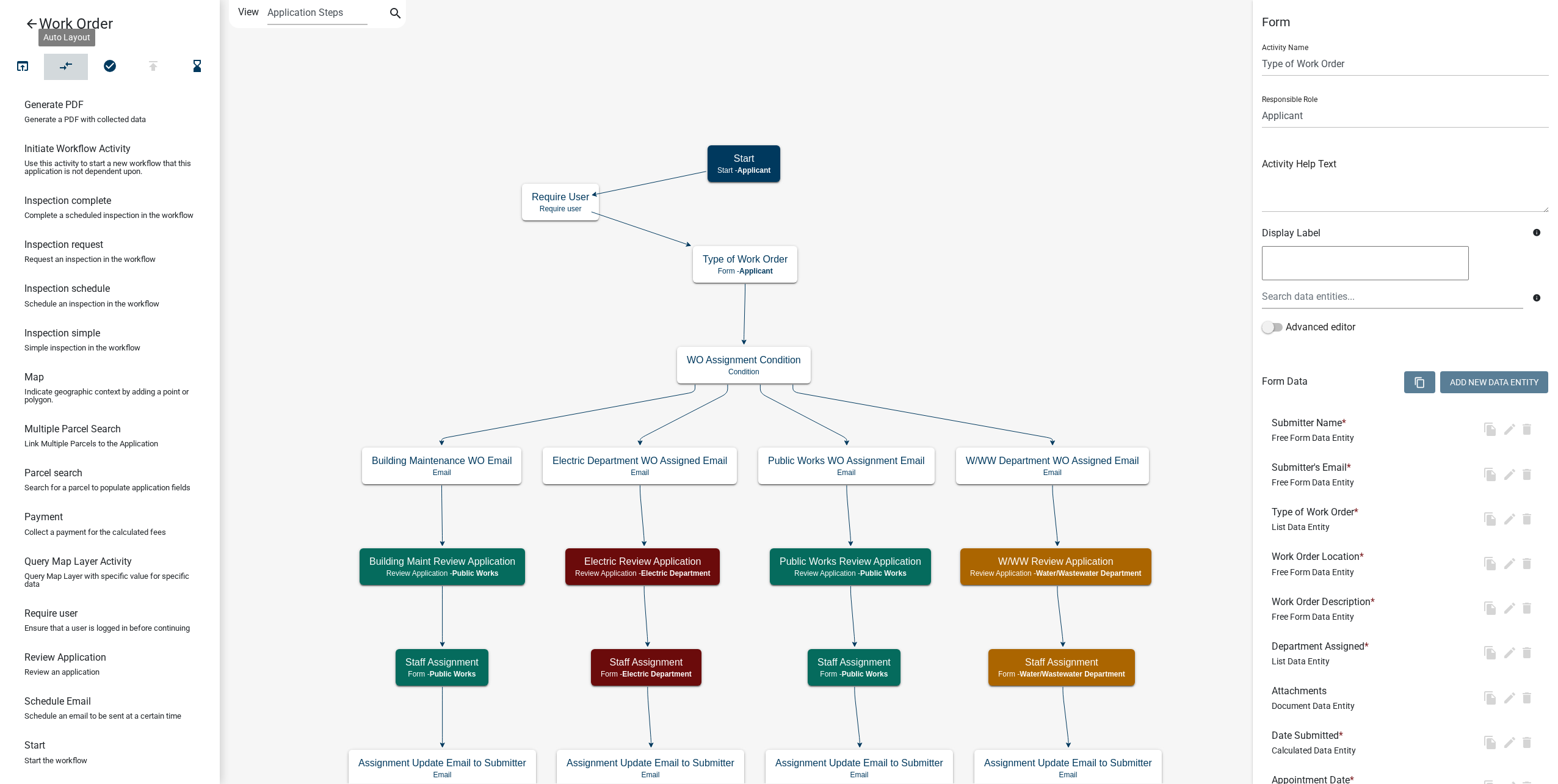
click at [65, 66] on icon "compare_arrows" at bounding box center [66, 67] width 14 height 17
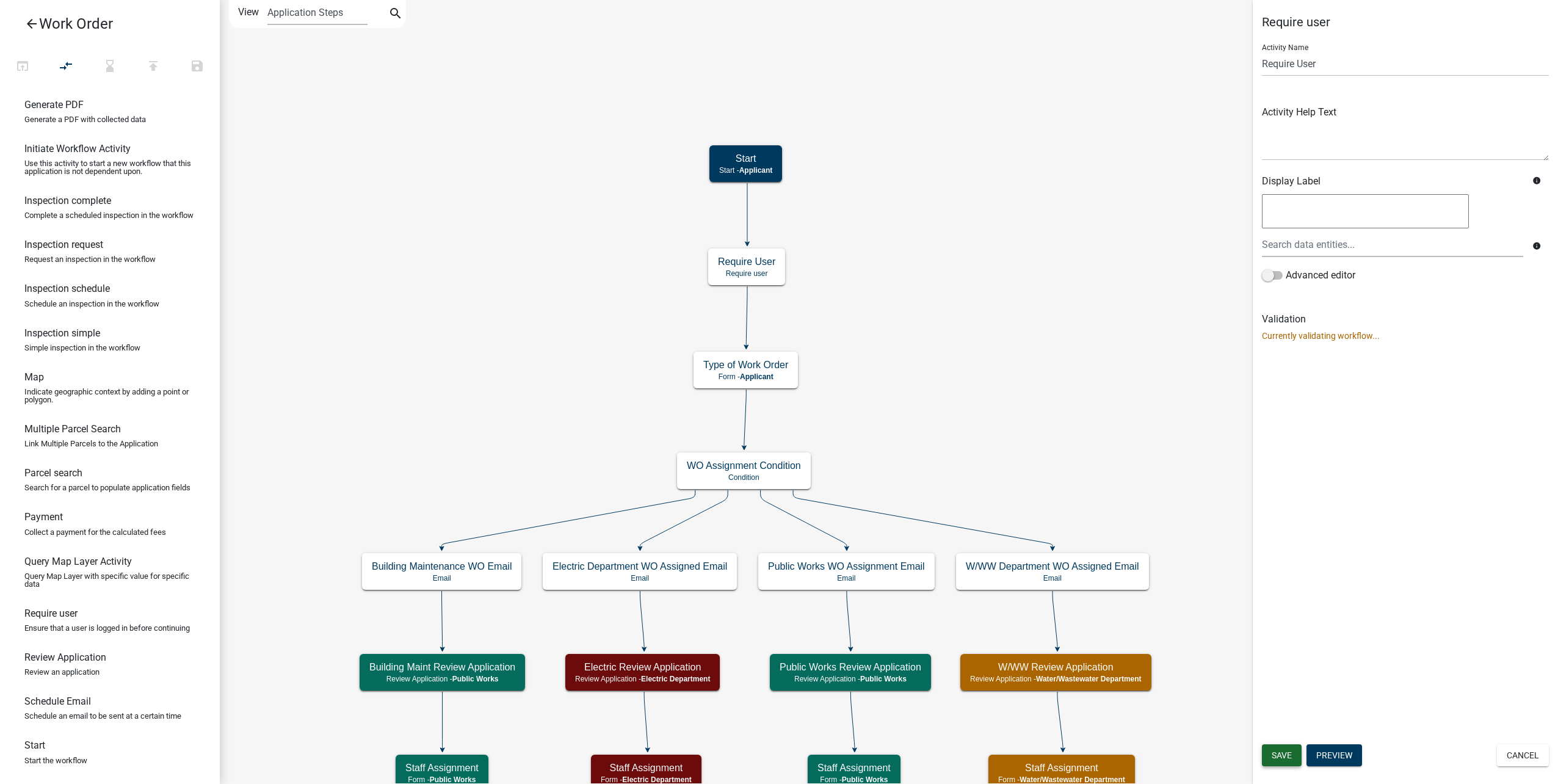
click at [1283, 753] on span "Save" at bounding box center [1282, 755] width 20 height 10
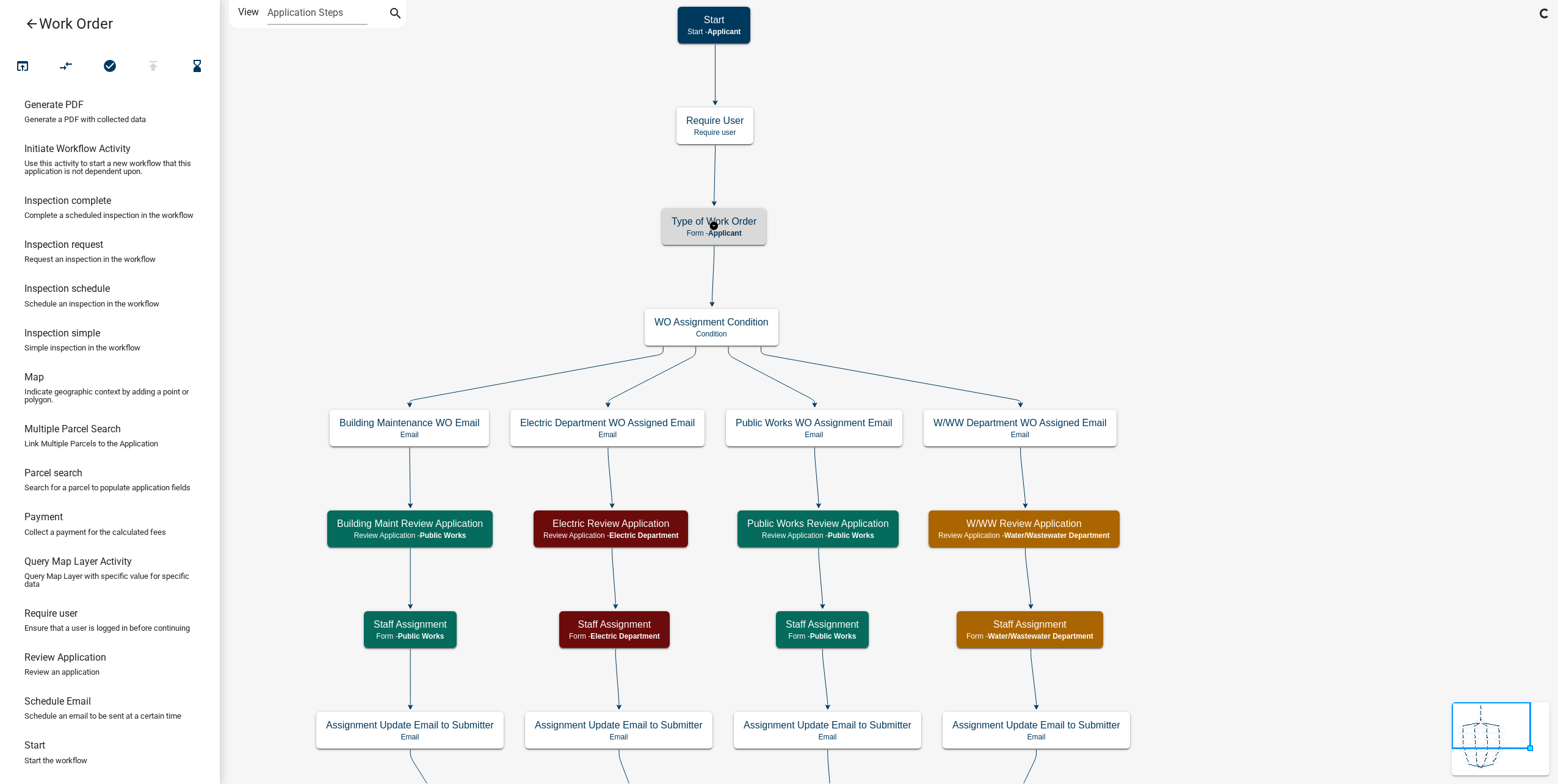
click at [734, 224] on h5 "Type of Work Order" at bounding box center [714, 221] width 85 height 12
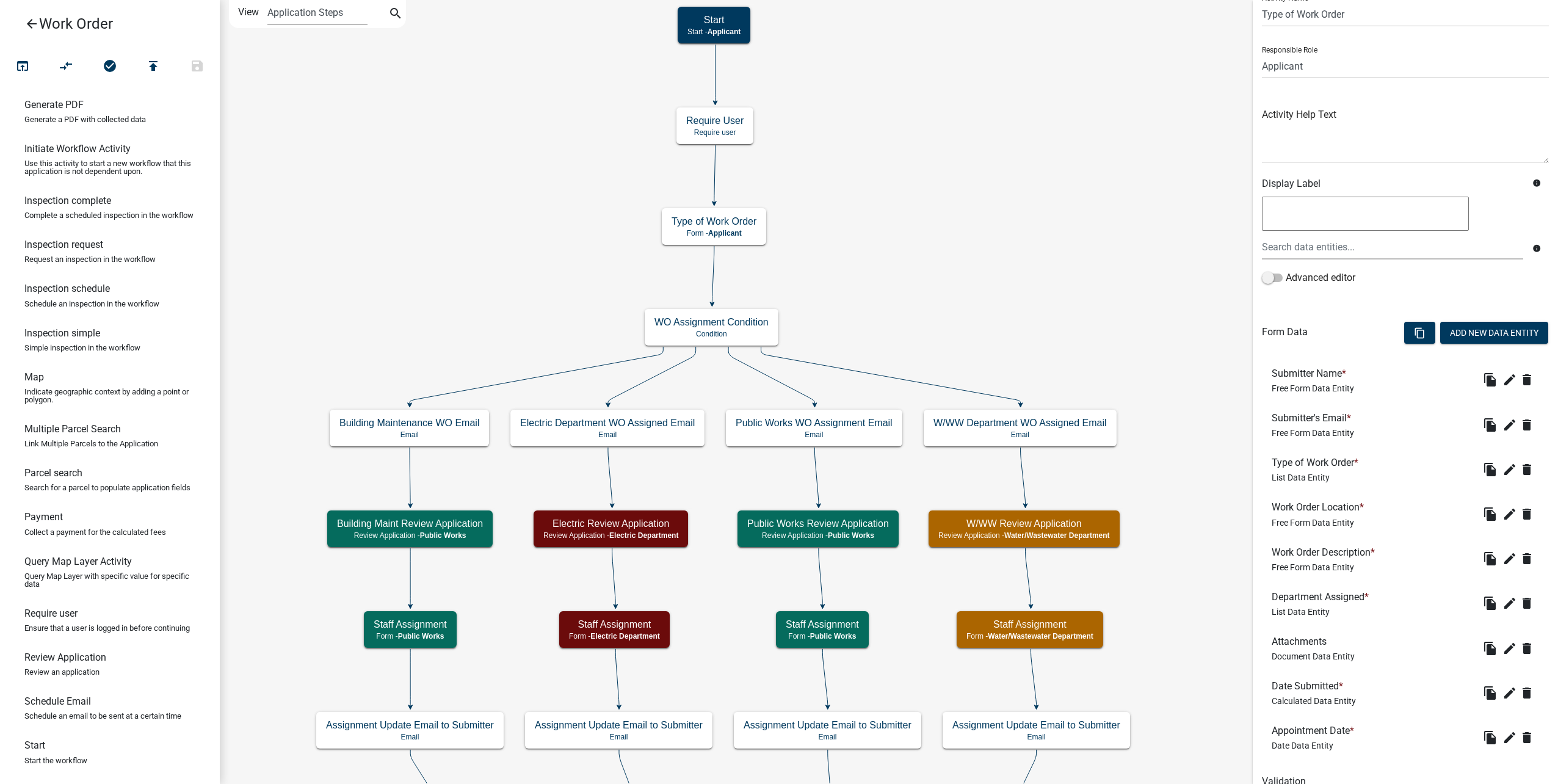
scroll to position [0, 0]
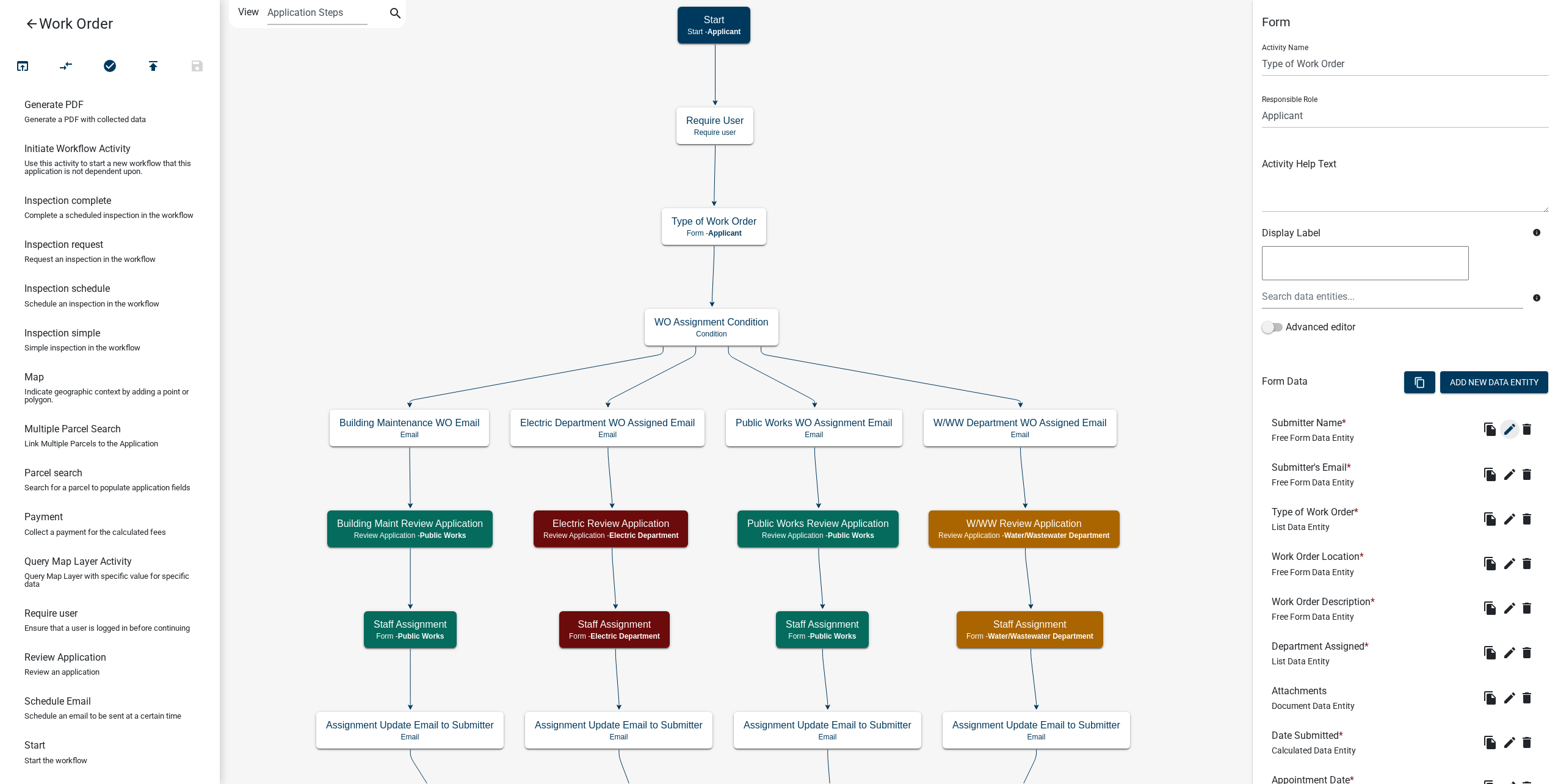
click at [1502, 434] on icon "edit" at bounding box center [1509, 429] width 14 height 14
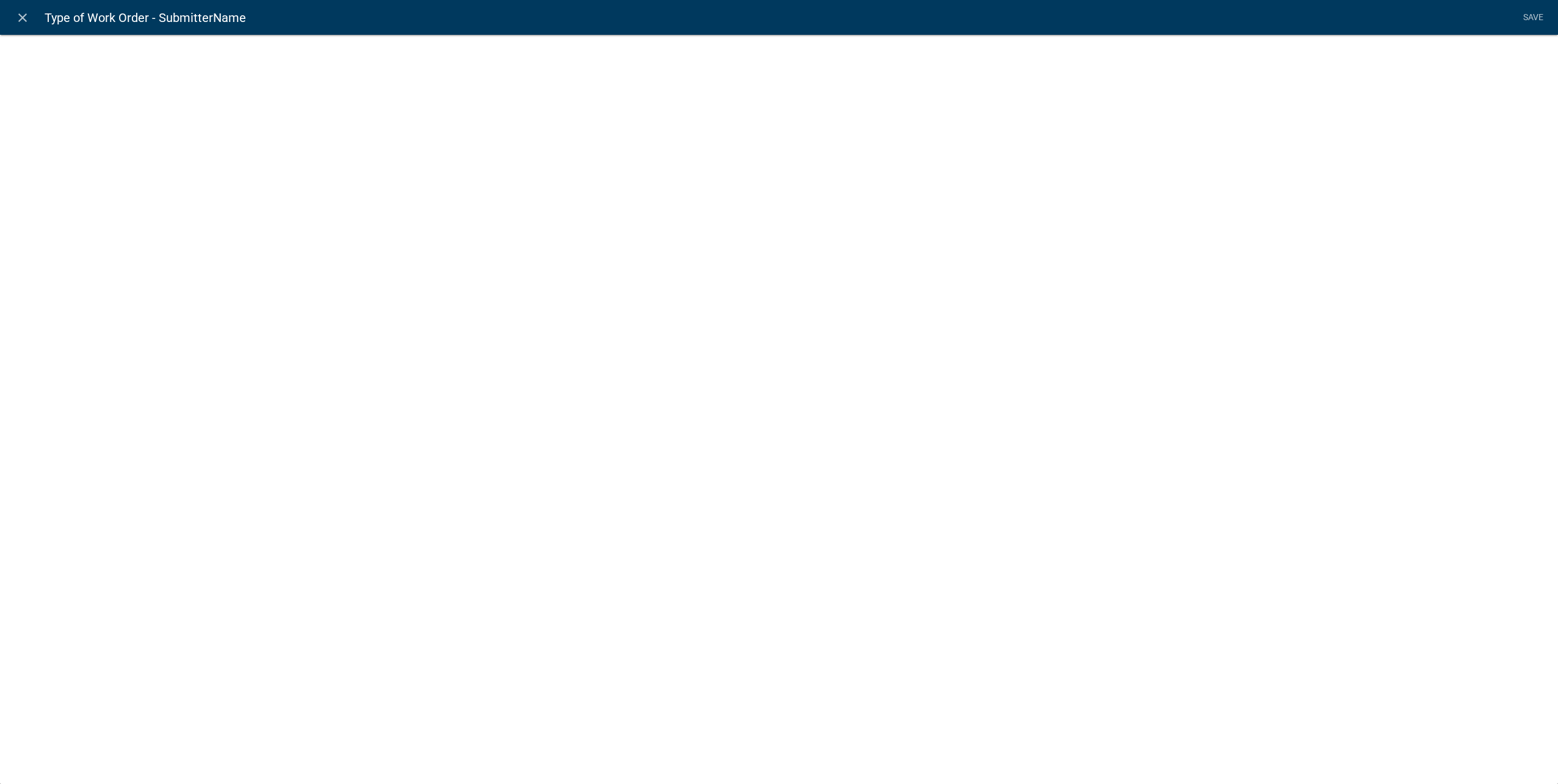
select select
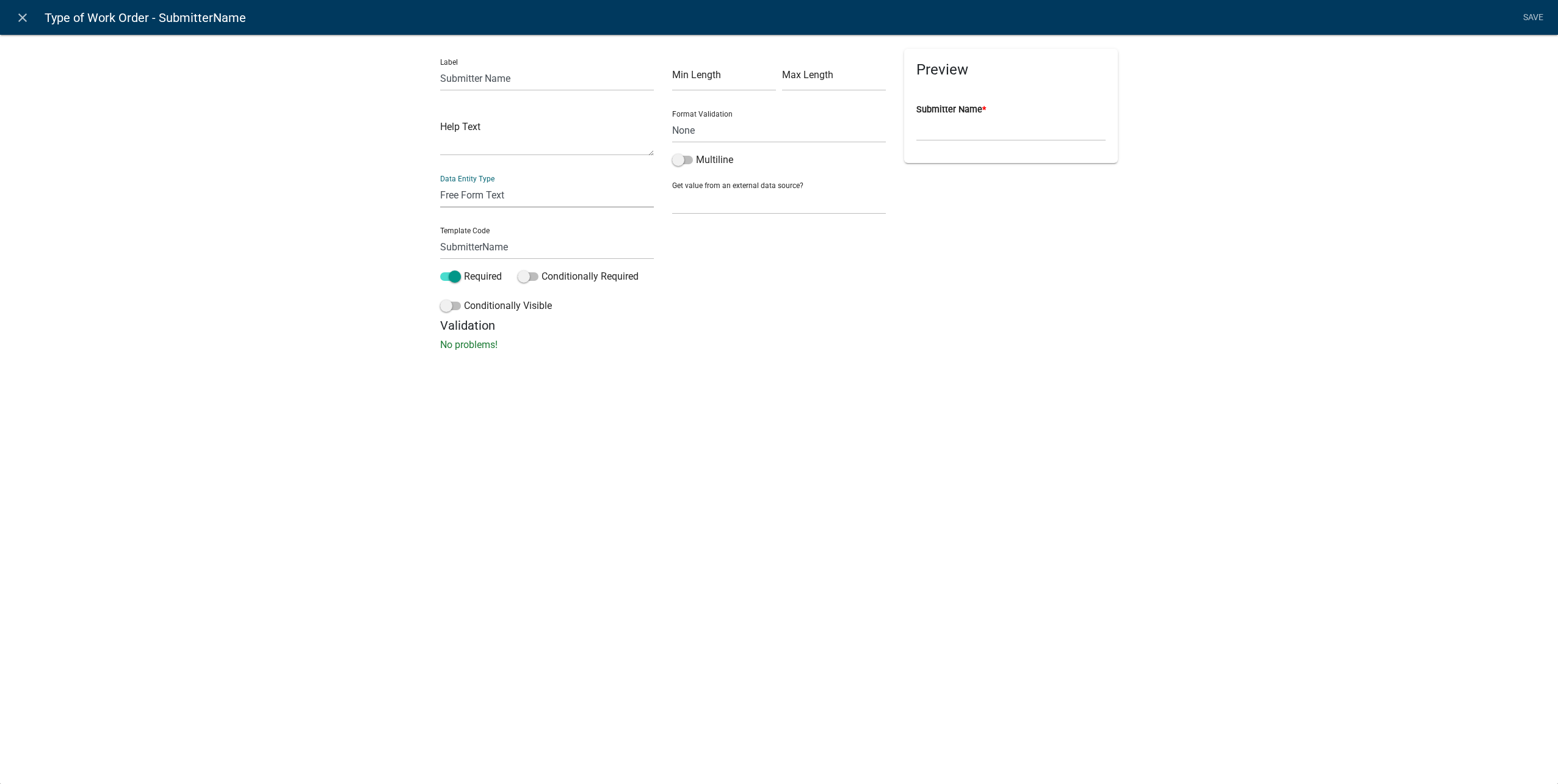
click at [534, 193] on select "Free Form Text Document Display Entity Value Fee Numeric Data Date Map Sketch D…" at bounding box center [547, 195] width 213 height 25
select select "calculated-value"
click at [440, 183] on select "Free Form Text Document Display Entity Value Fee Numeric Data Date Map Sketch D…" at bounding box center [547, 195] width 213 height 25
select select "calculated-value"
click at [680, 80] on label "Allow Editing" at bounding box center [708, 73] width 80 height 14
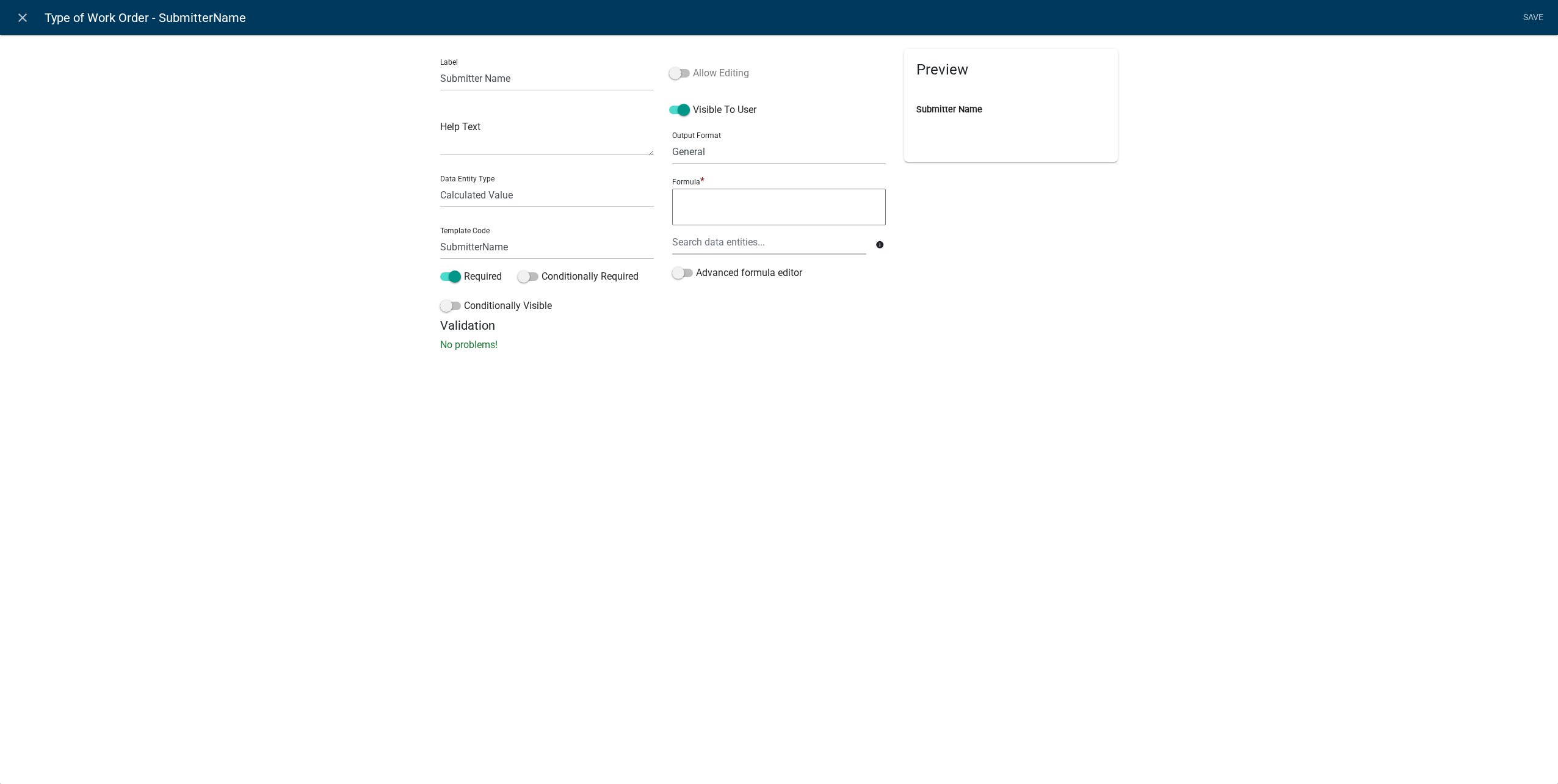
click at [693, 66] on input "Allow Editing" at bounding box center [693, 66] width 0 height 0
click at [680, 72] on span at bounding box center [679, 73] width 20 height 9
click at [693, 66] on input "Allow Editing" at bounding box center [693, 66] width 0 height 0
click at [680, 72] on span at bounding box center [679, 73] width 20 height 9
click at [693, 66] on input "Allow Editing" at bounding box center [693, 66] width 0 height 0
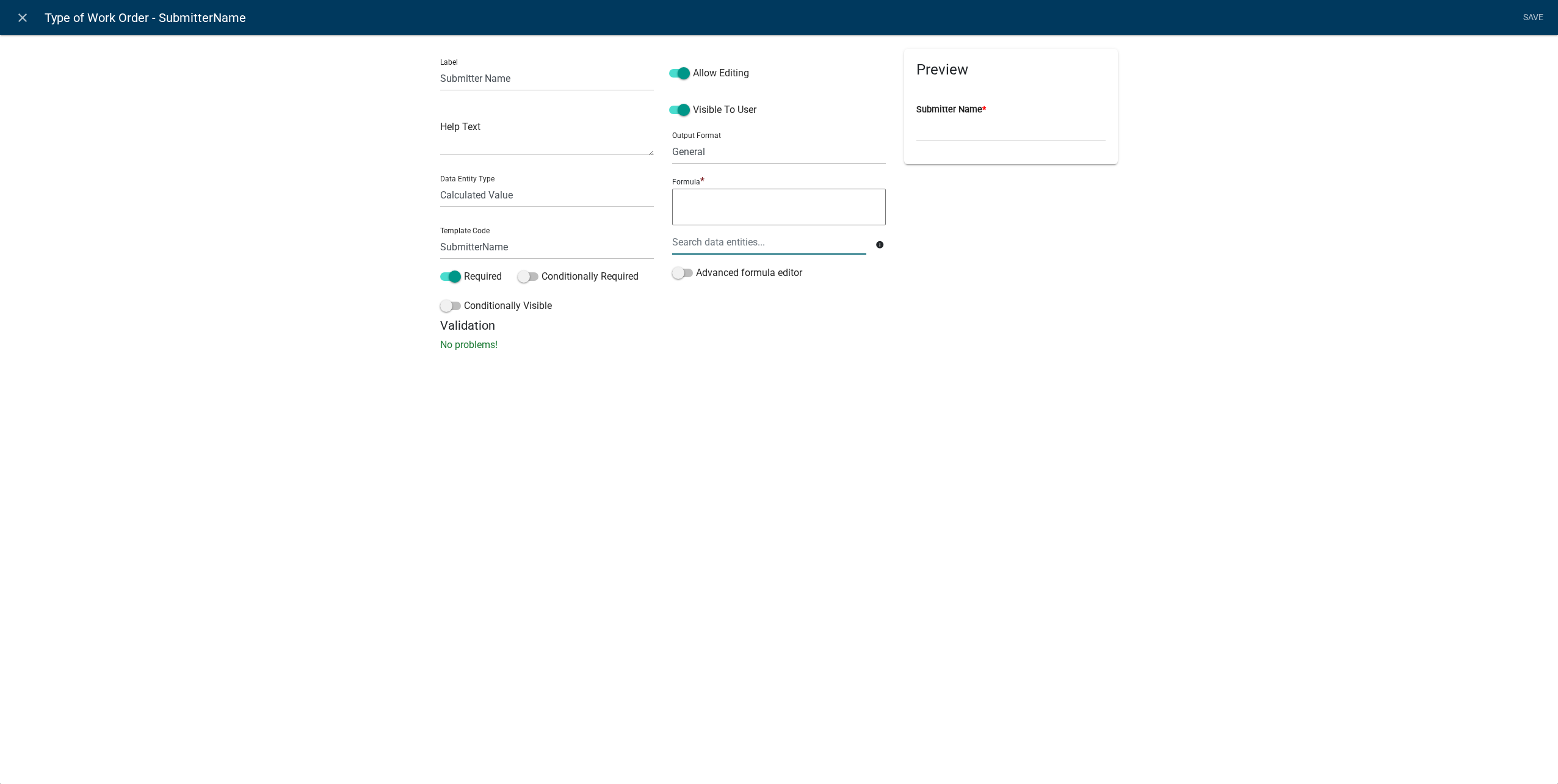
click at [751, 247] on div at bounding box center [769, 242] width 213 height 25
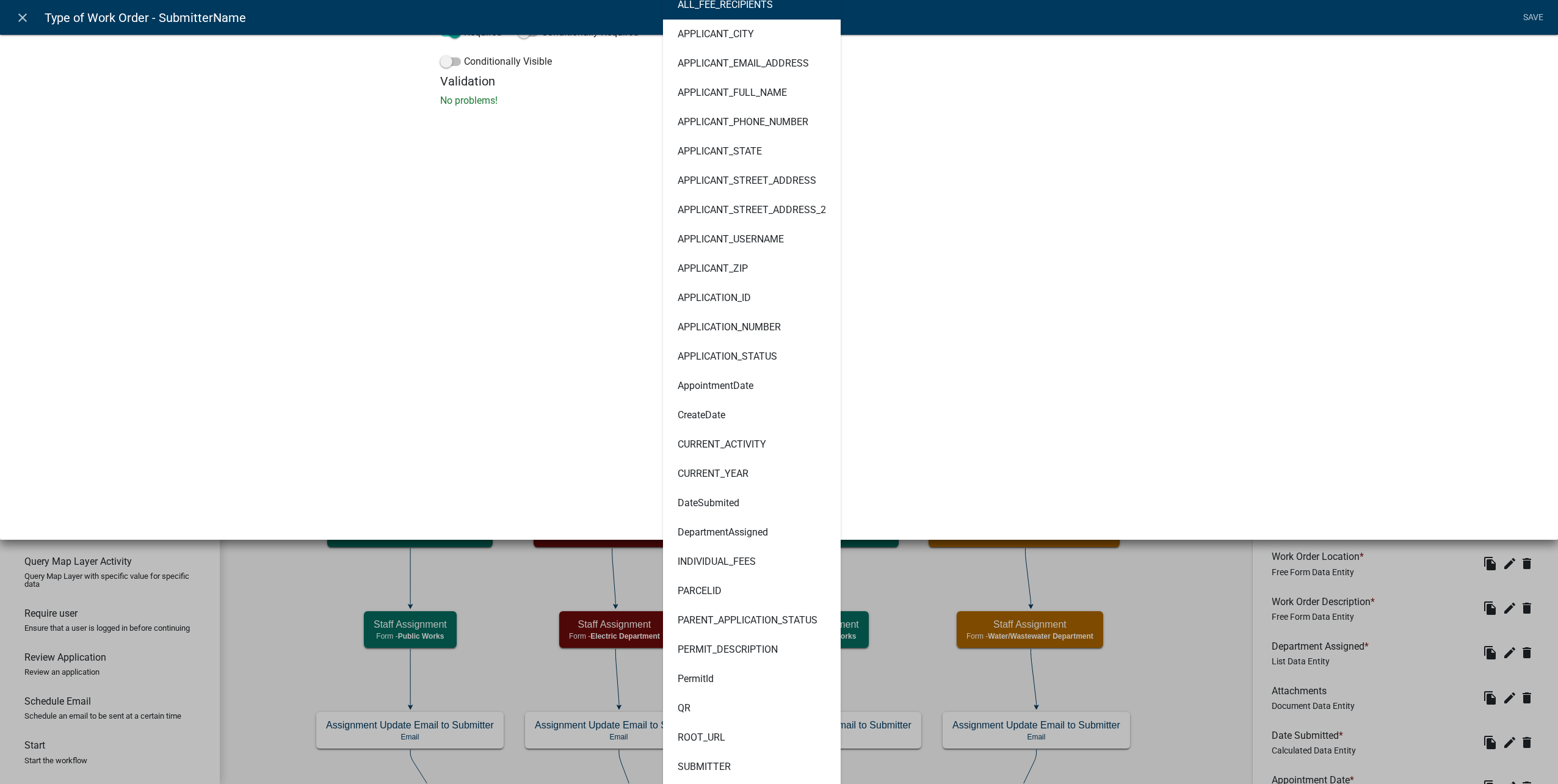
scroll to position [183, 0]
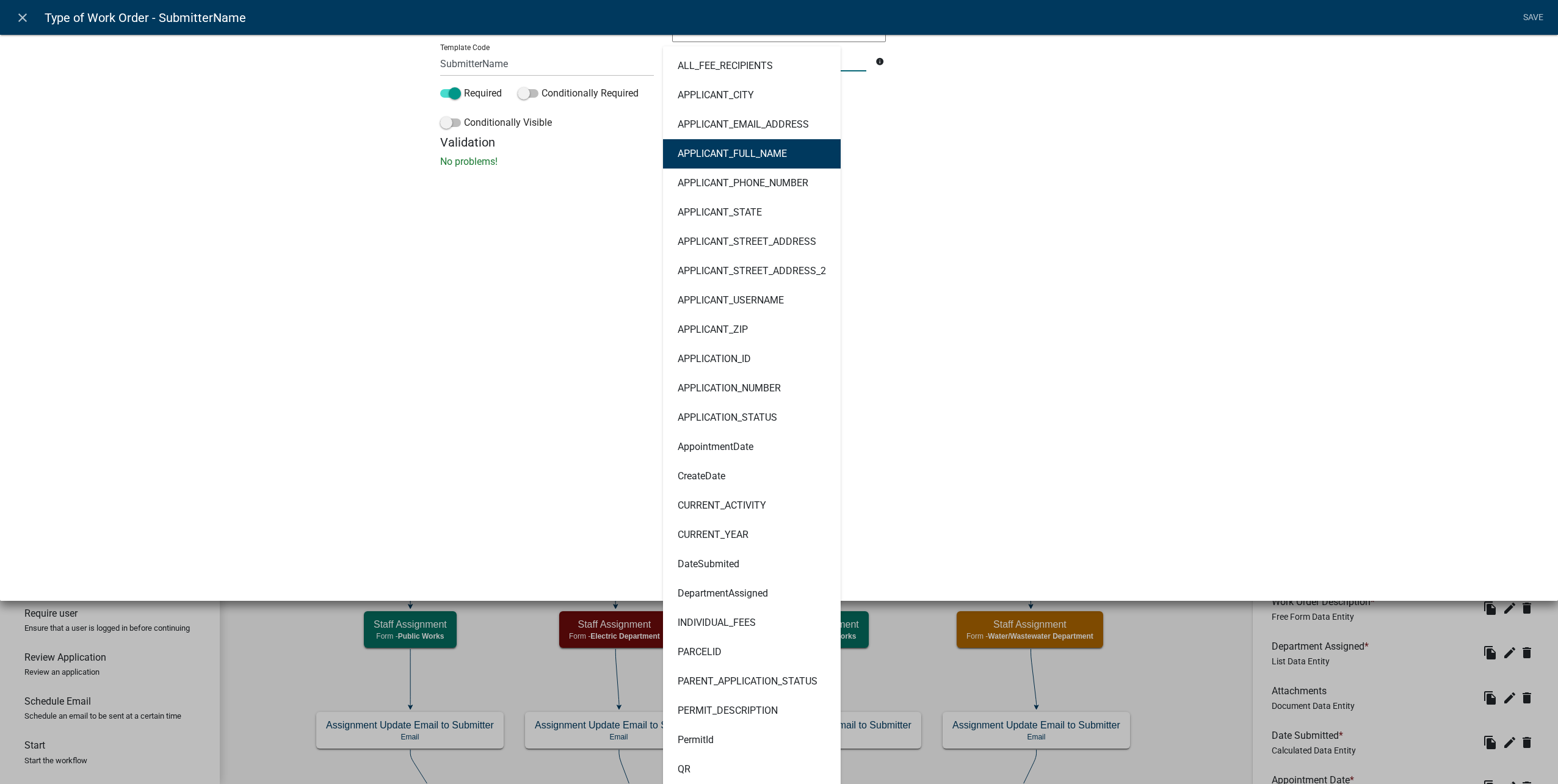
click at [768, 149] on ngb-highlight "APPLICANT_FULL_NAME" at bounding box center [732, 153] width 109 height 10
type textarea "APPLICANT_FULL_NAME"
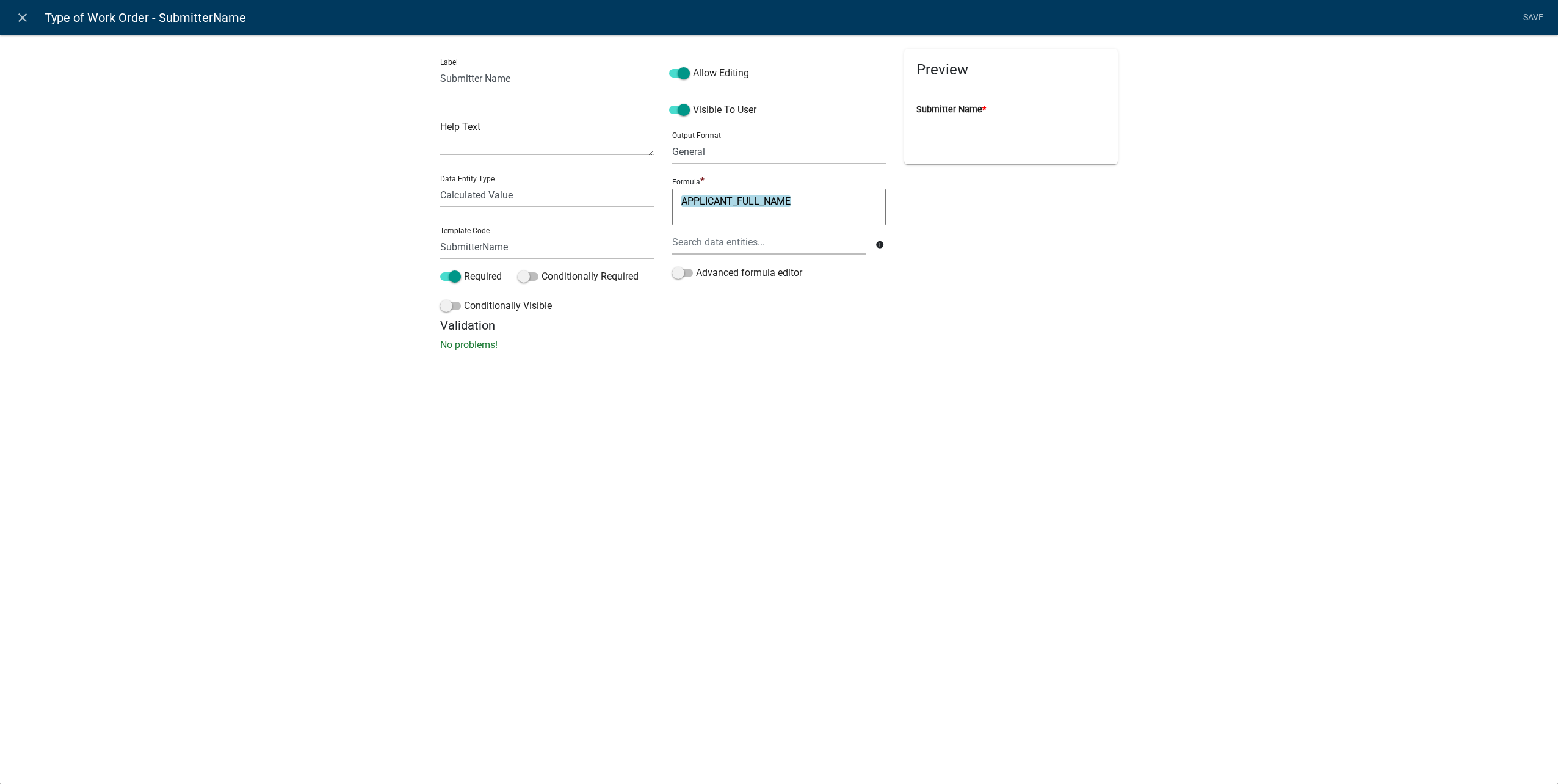
scroll to position [0, 0]
click at [1531, 14] on link "Save" at bounding box center [1533, 18] width 31 height 23
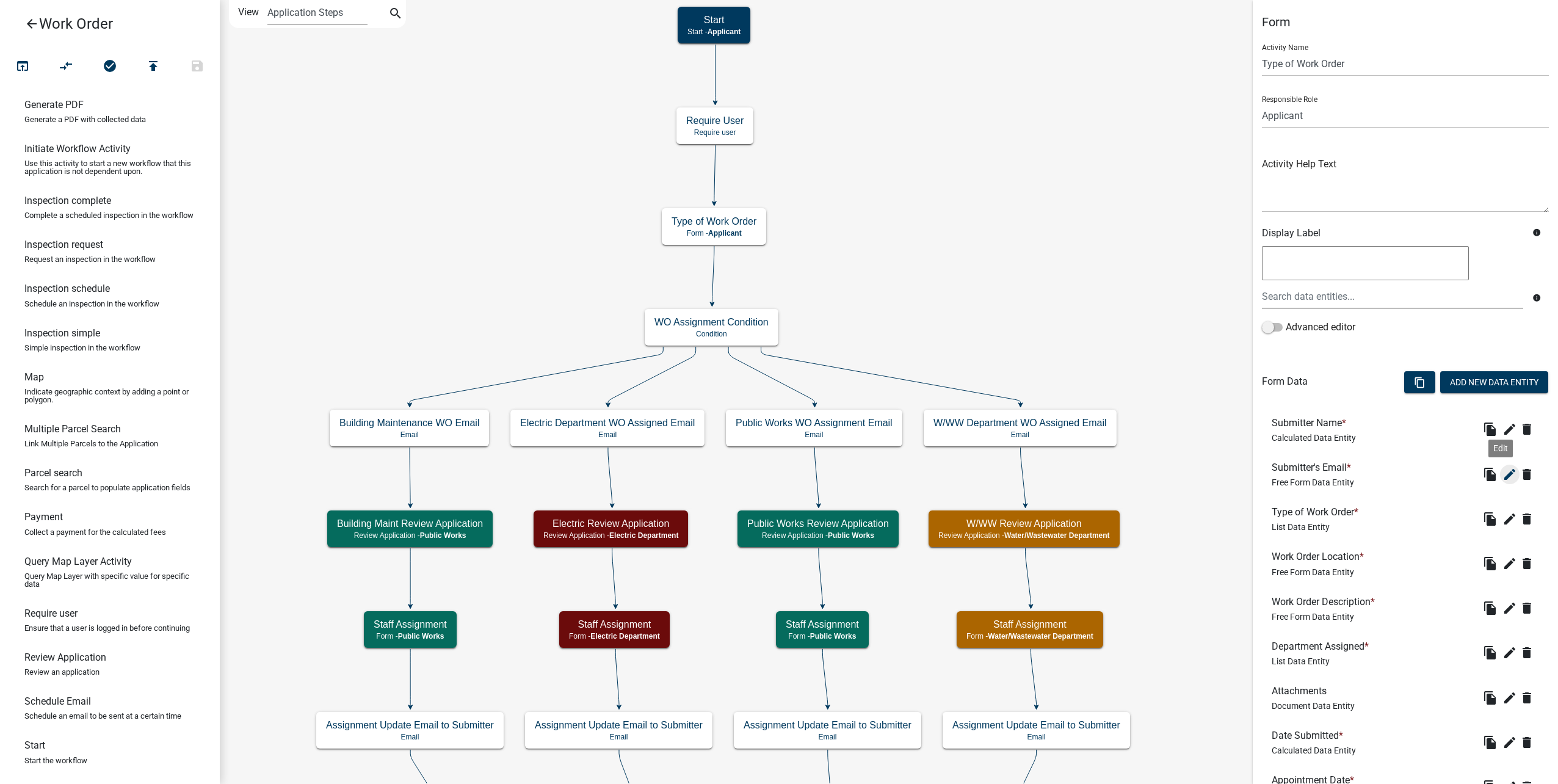
click at [1502, 470] on icon "edit" at bounding box center [1509, 474] width 14 height 14
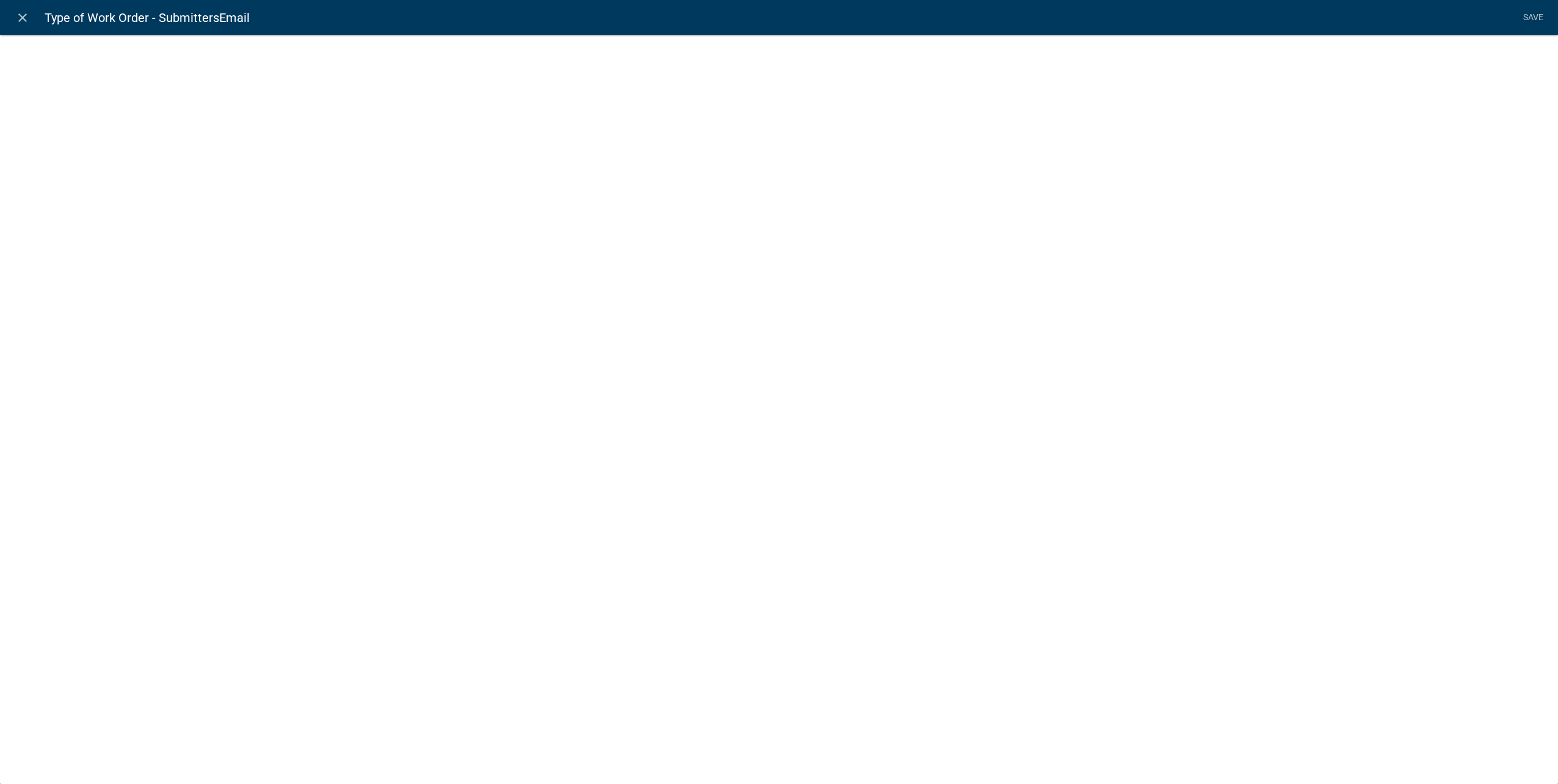
select select
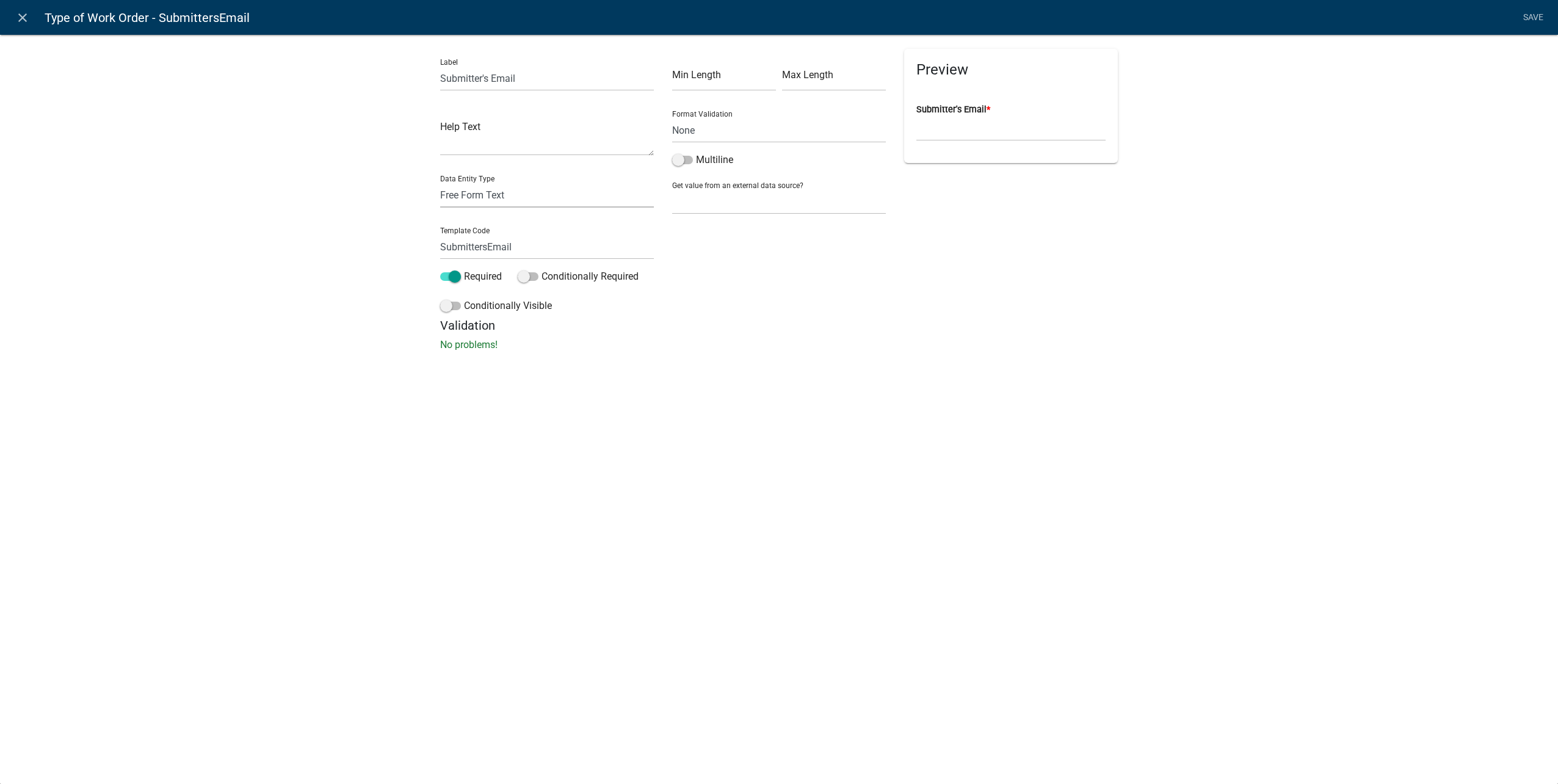
click at [534, 190] on select "Free Form Text Document Display Entity Value Fee Numeric Data Date Map Sketch D…" at bounding box center [547, 195] width 213 height 25
select select "calculated-value"
click at [440, 183] on select "Free Form Text Document Display Entity Value Fee Numeric Data Date Map Sketch D…" at bounding box center [547, 195] width 213 height 25
click at [674, 74] on span at bounding box center [679, 73] width 20 height 9
click at [693, 66] on input "Allow Editing" at bounding box center [693, 66] width 0 height 0
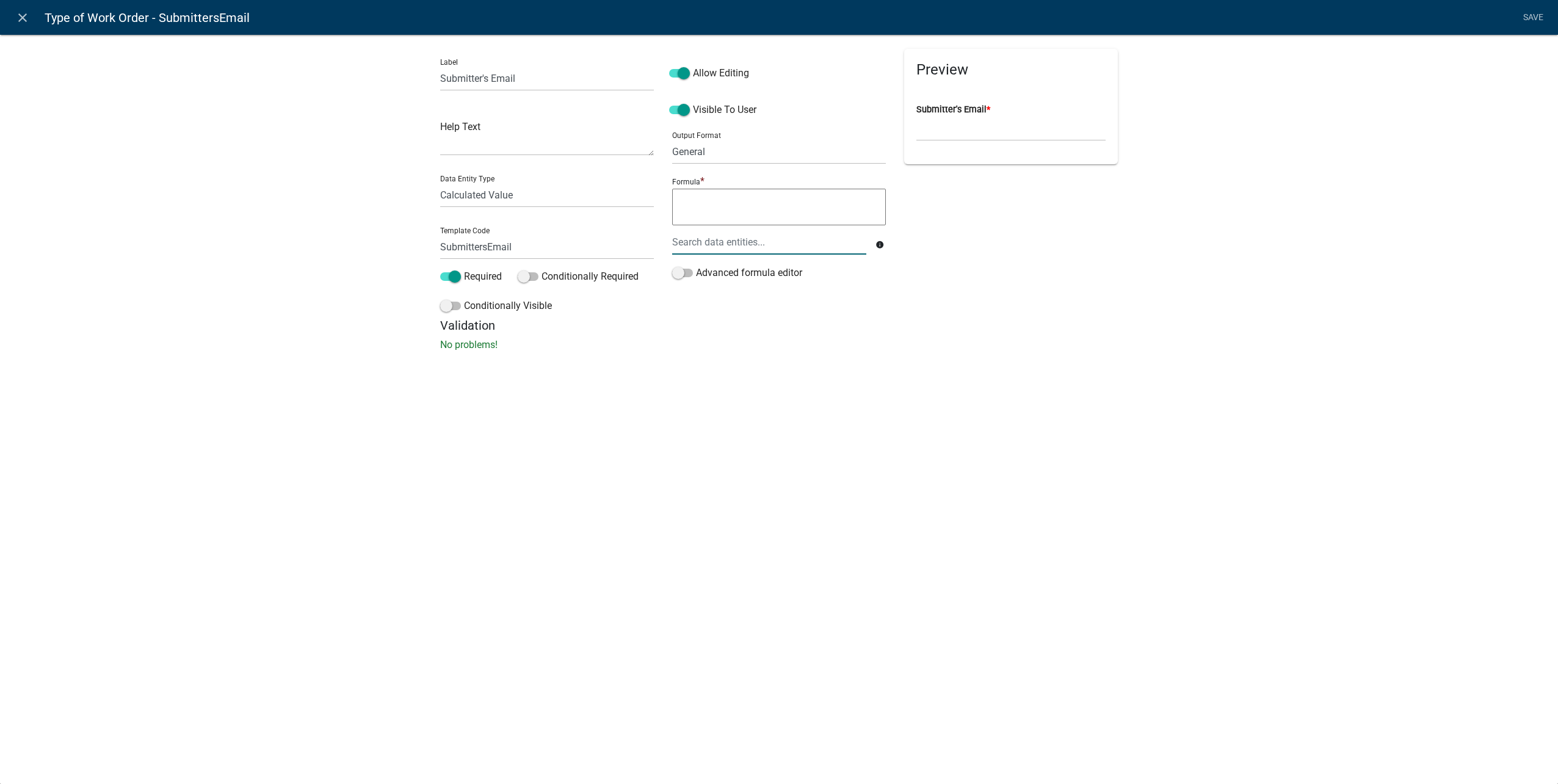
click at [740, 246] on div at bounding box center [769, 242] width 213 height 25
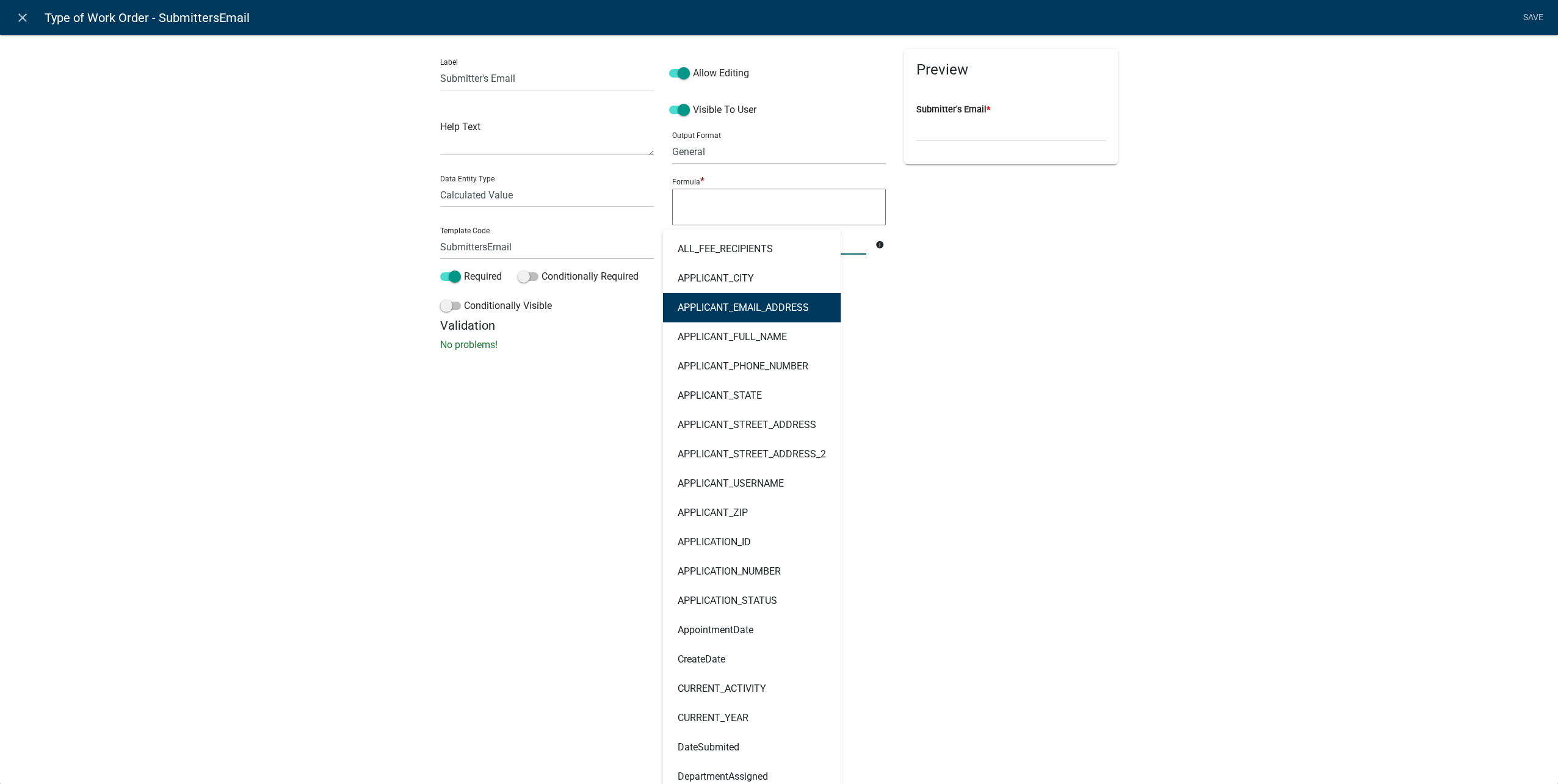
click at [737, 314] on button "APPLICANT_EMAIL_ADDRESS" at bounding box center [751, 307] width 178 height 29
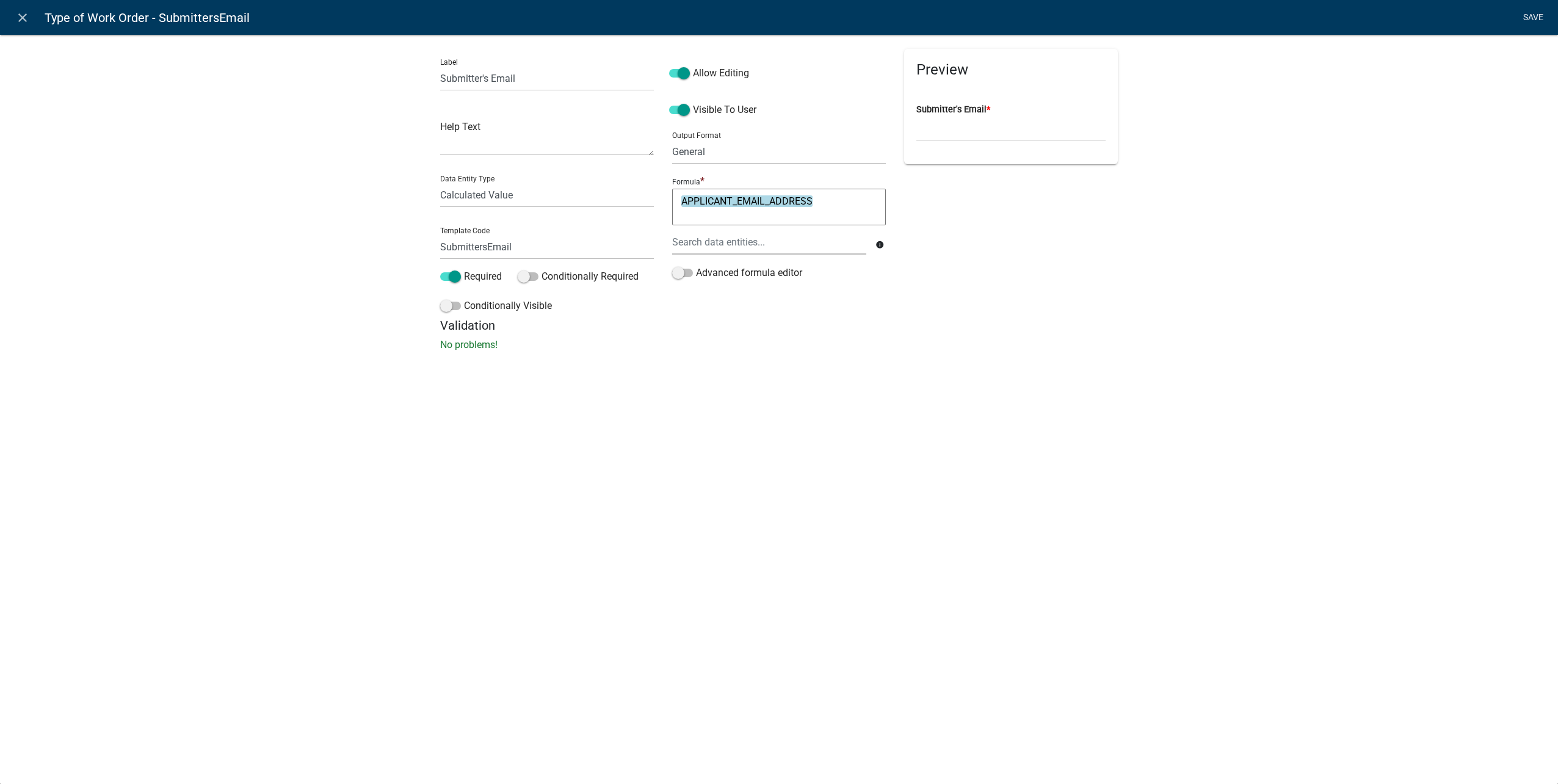
click at [1535, 18] on link "Save" at bounding box center [1533, 18] width 31 height 23
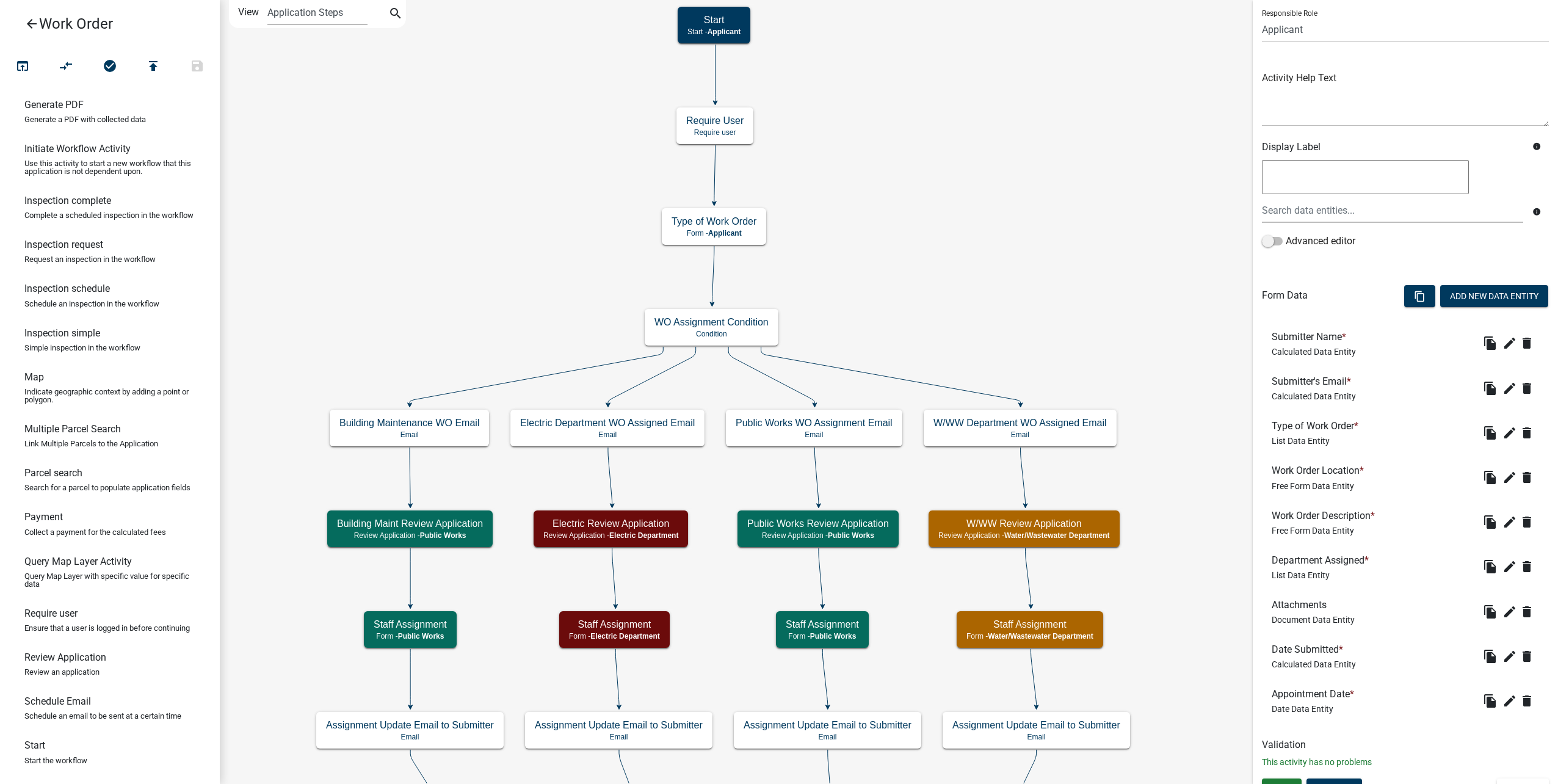
scroll to position [106, 0]
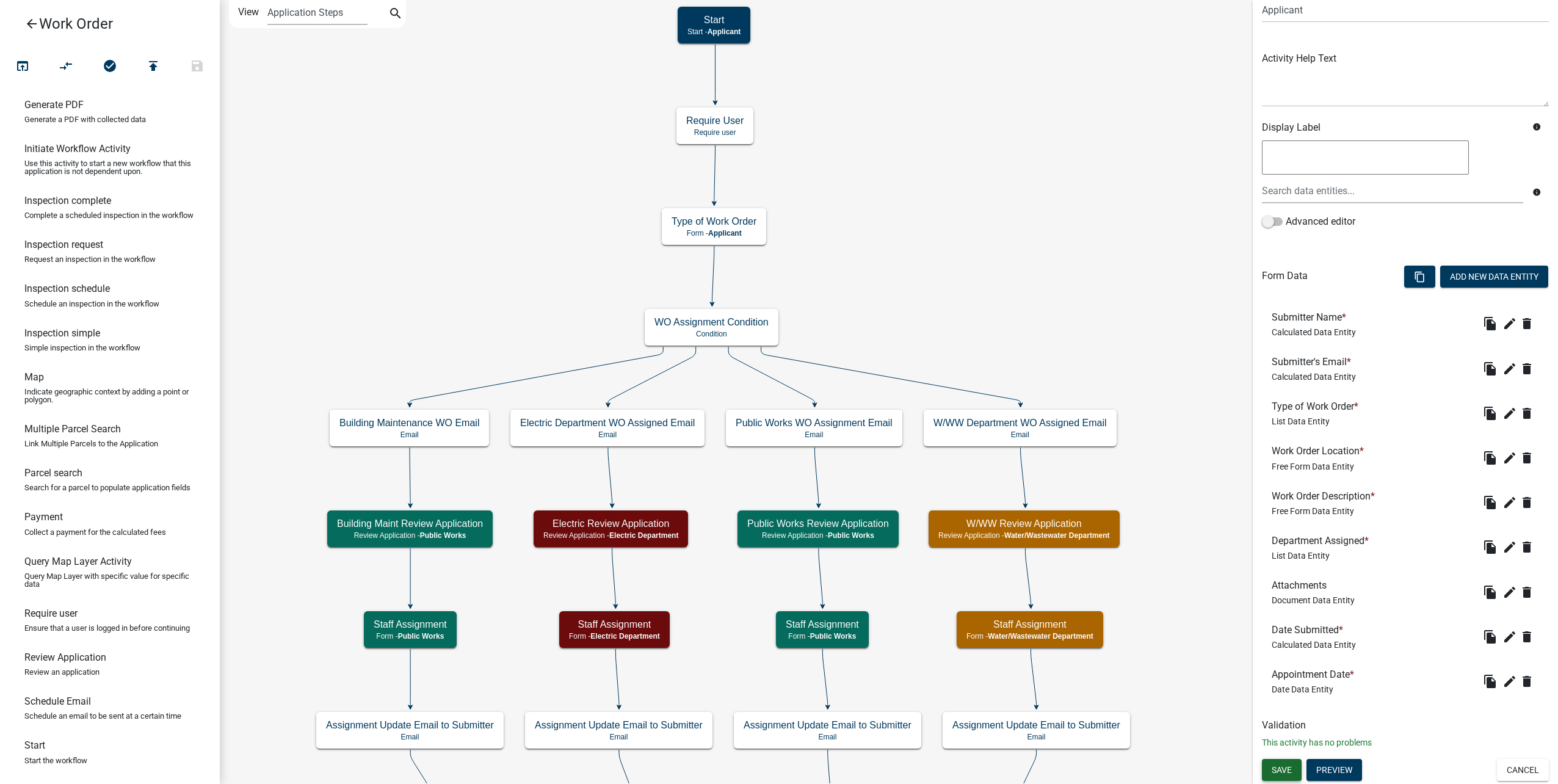
click at [1293, 767] on button "Save" at bounding box center [1282, 770] width 40 height 22
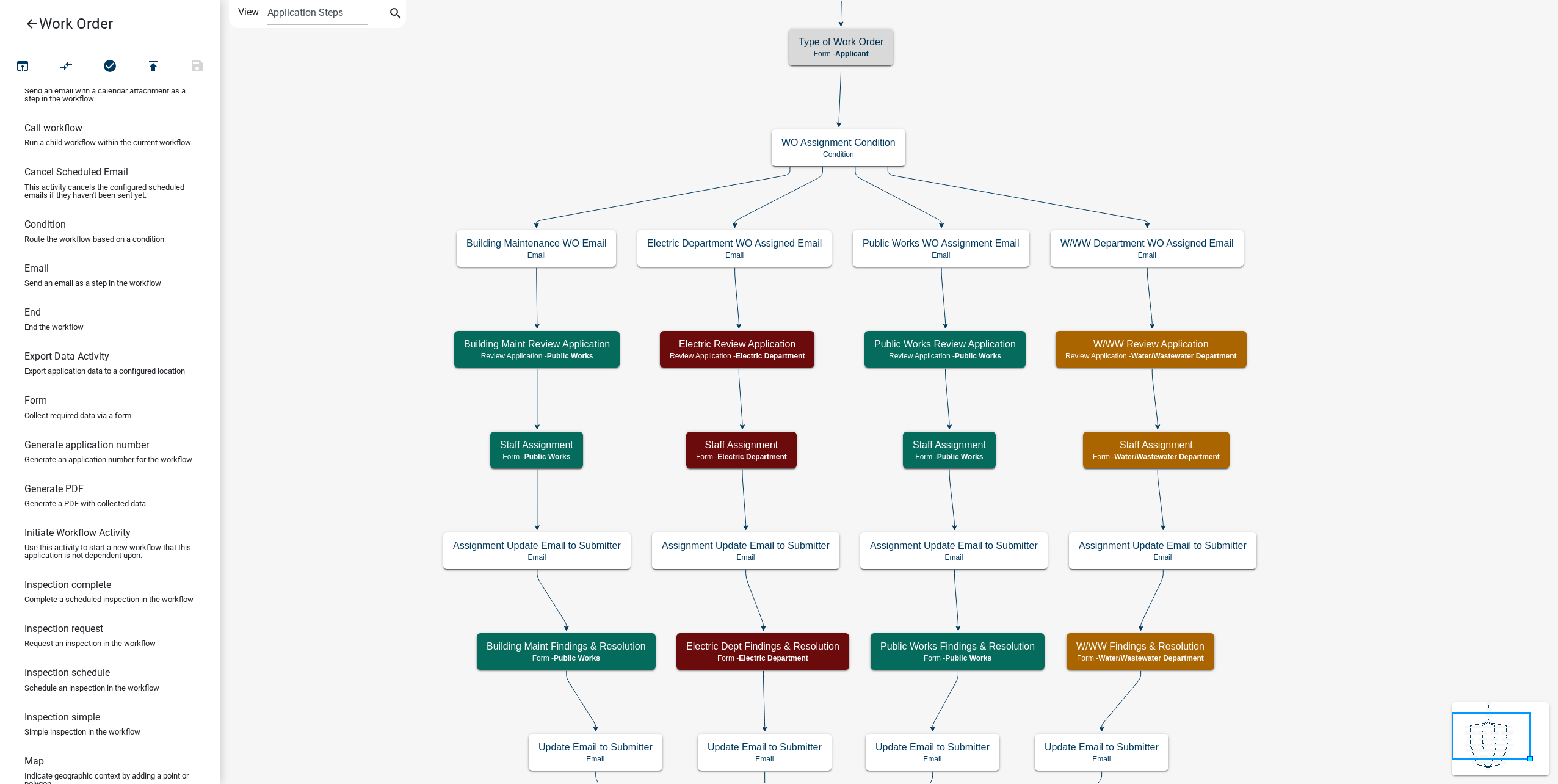
scroll to position [0, 0]
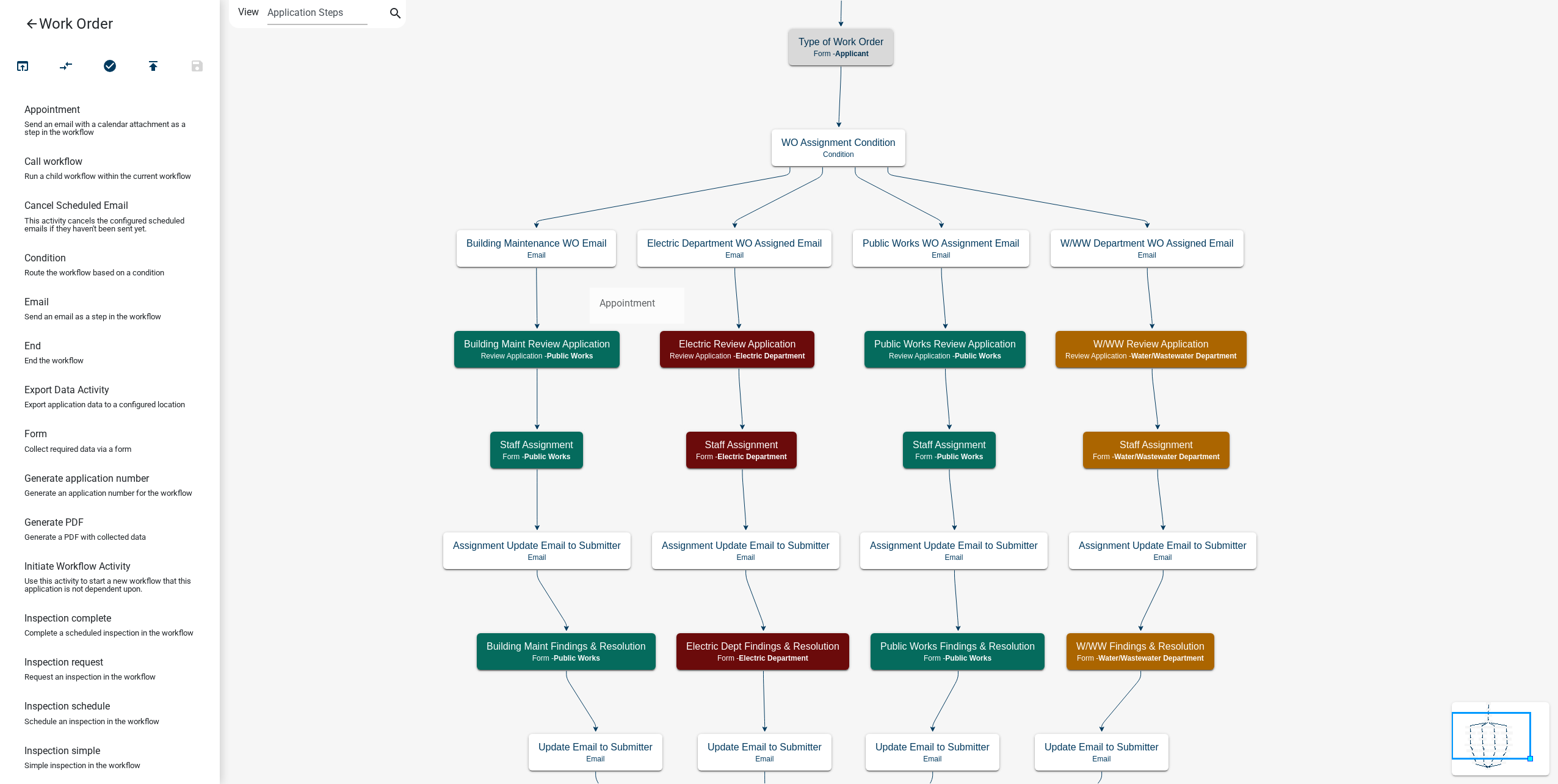
drag, startPoint x: 106, startPoint y: 117, endPoint x: 590, endPoint y: 277, distance: 509.8
click at [590, 277] on div "arrow_back Work Order open_in_browser compare_arrows check_circle publish save …" at bounding box center [779, 392] width 1558 height 784
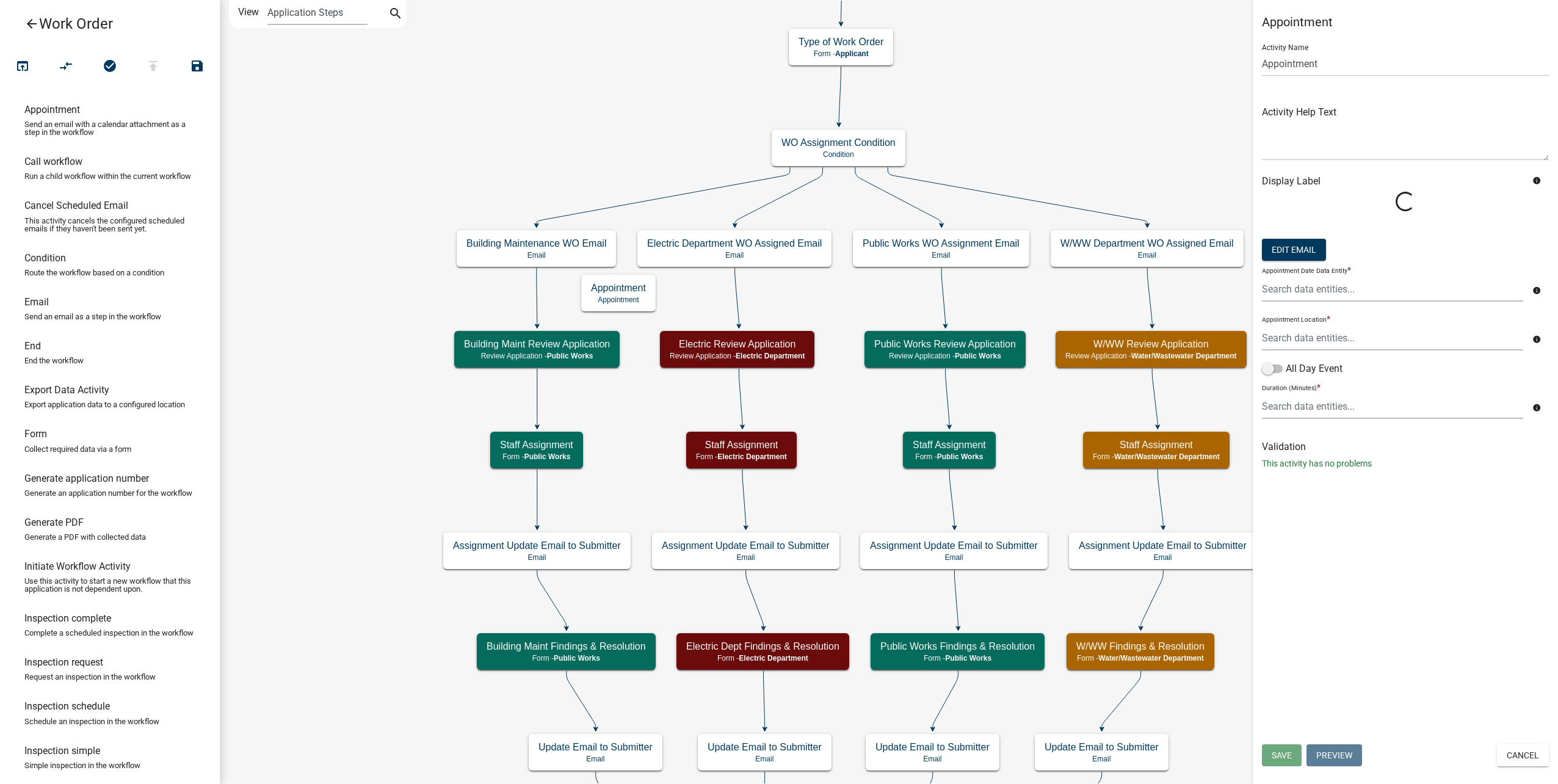
click at [730, 295] on icon "Start Start - Applicant Type of Work Order Form - Applicant Building Maintenanc…" at bounding box center [888, 487] width 1337 height 972
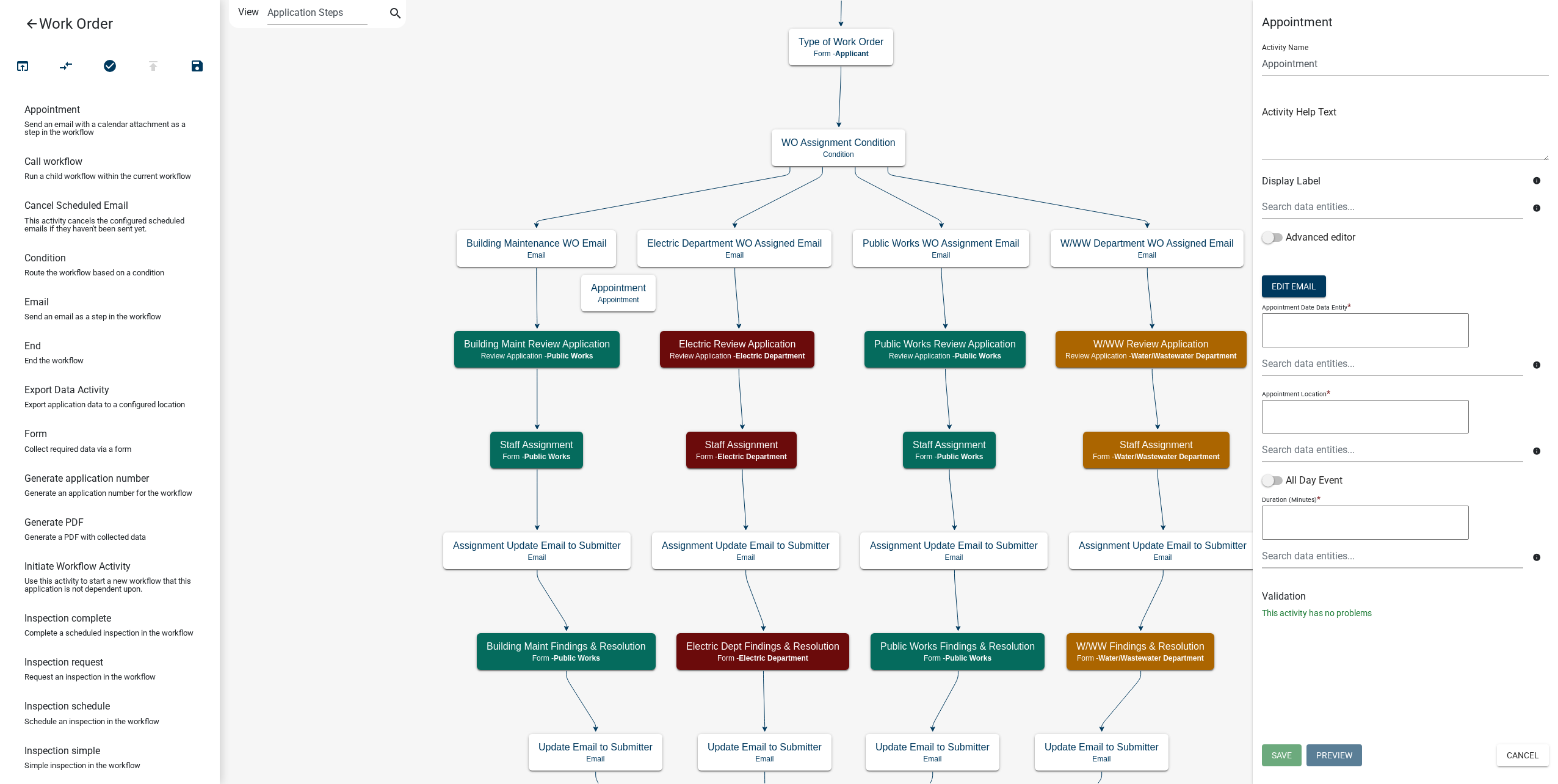
click at [738, 298] on icon at bounding box center [737, 297] width 4 height 57
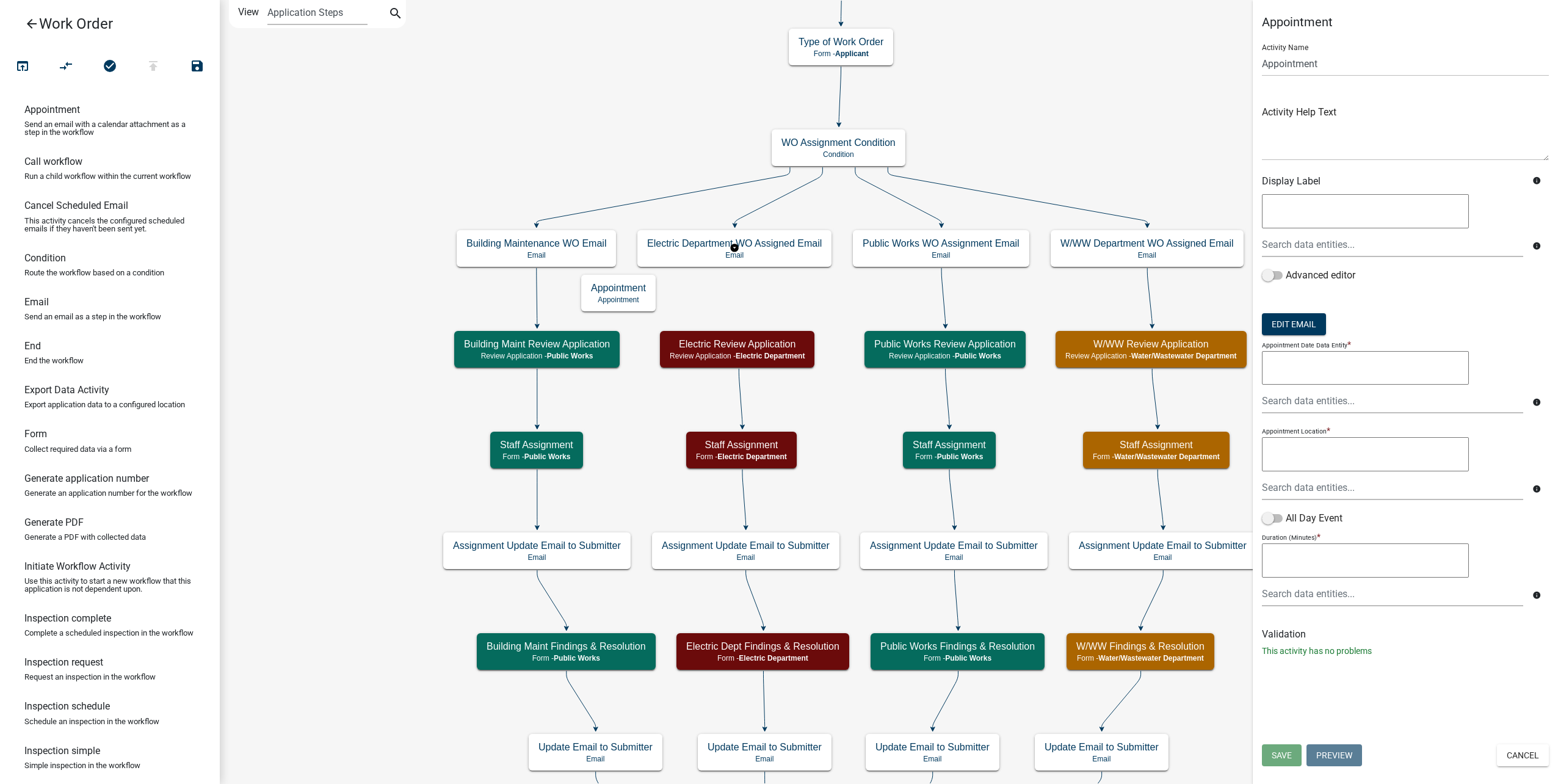
click at [762, 226] on icon "Start Start - Applicant Type of Work Order Form - Applicant Building Maintenanc…" at bounding box center [888, 487] width 1337 height 972
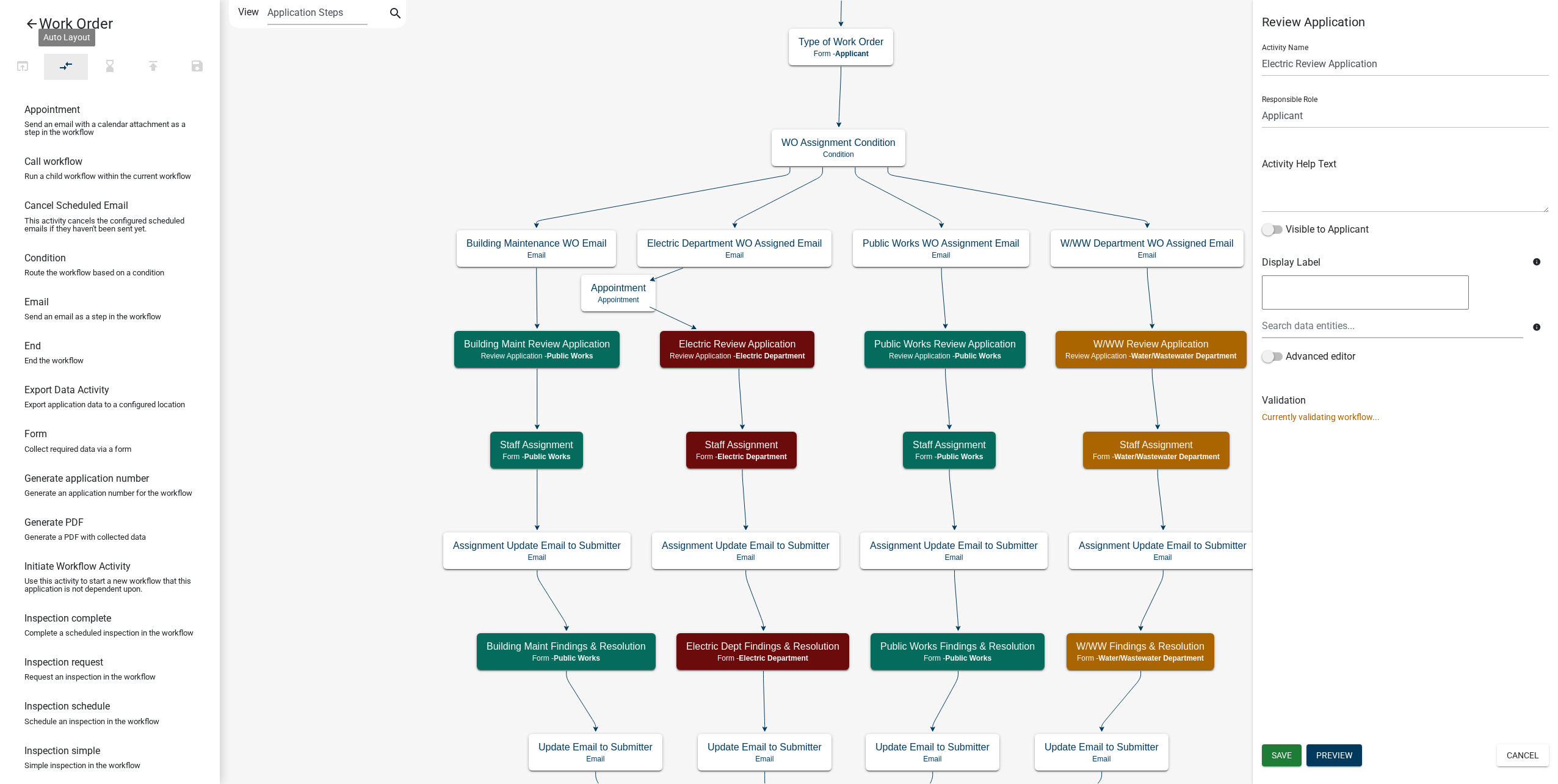
click at [72, 70] on icon "compare_arrows" at bounding box center [66, 67] width 14 height 17
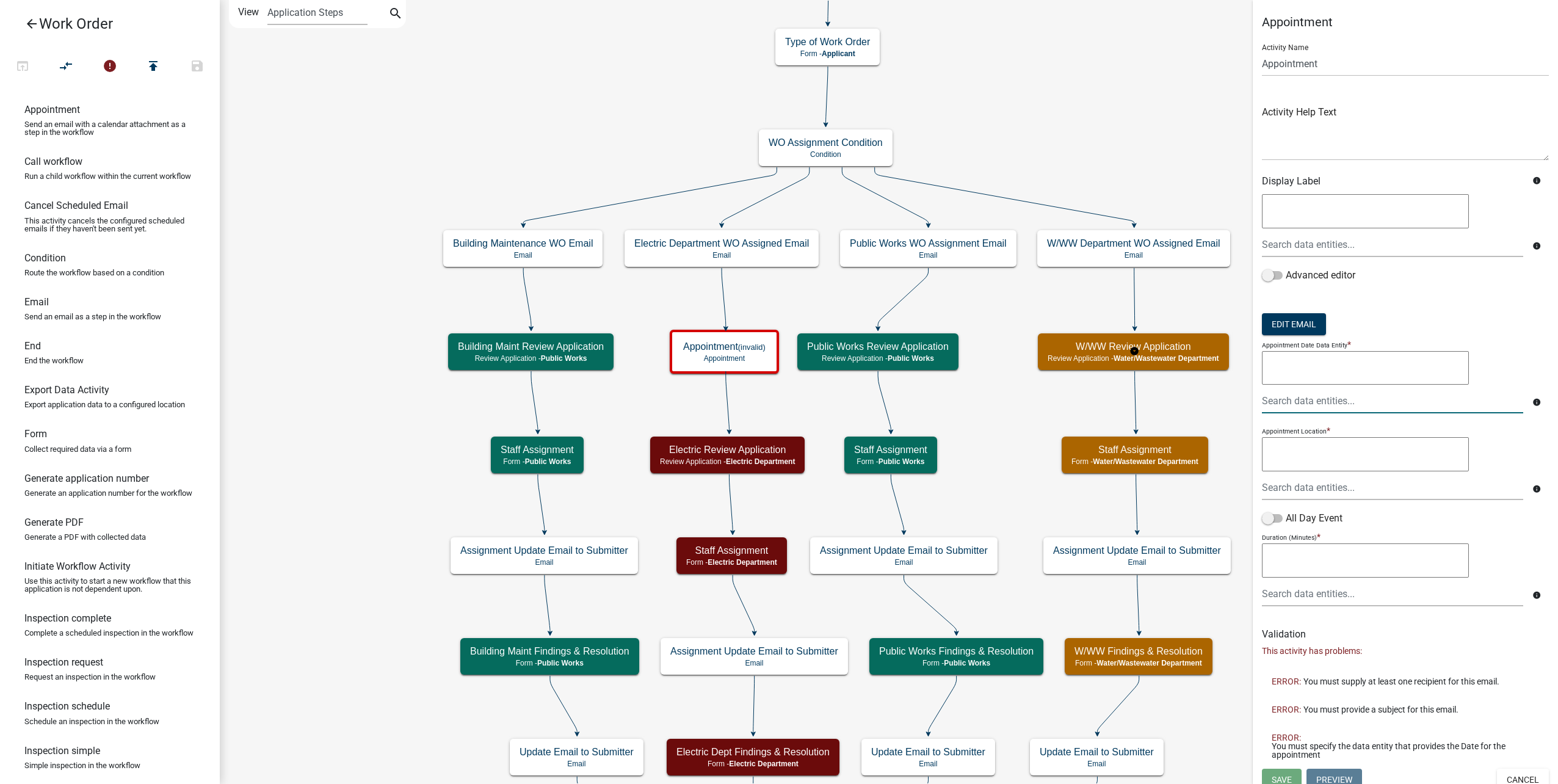
click at [1351, 401] on div at bounding box center [1392, 400] width 280 height 25
click at [1351, 401] on button "AppointmentDate" at bounding box center [1305, 408] width 105 height 29
click at [1361, 492] on div at bounding box center [1392, 487] width 280 height 25
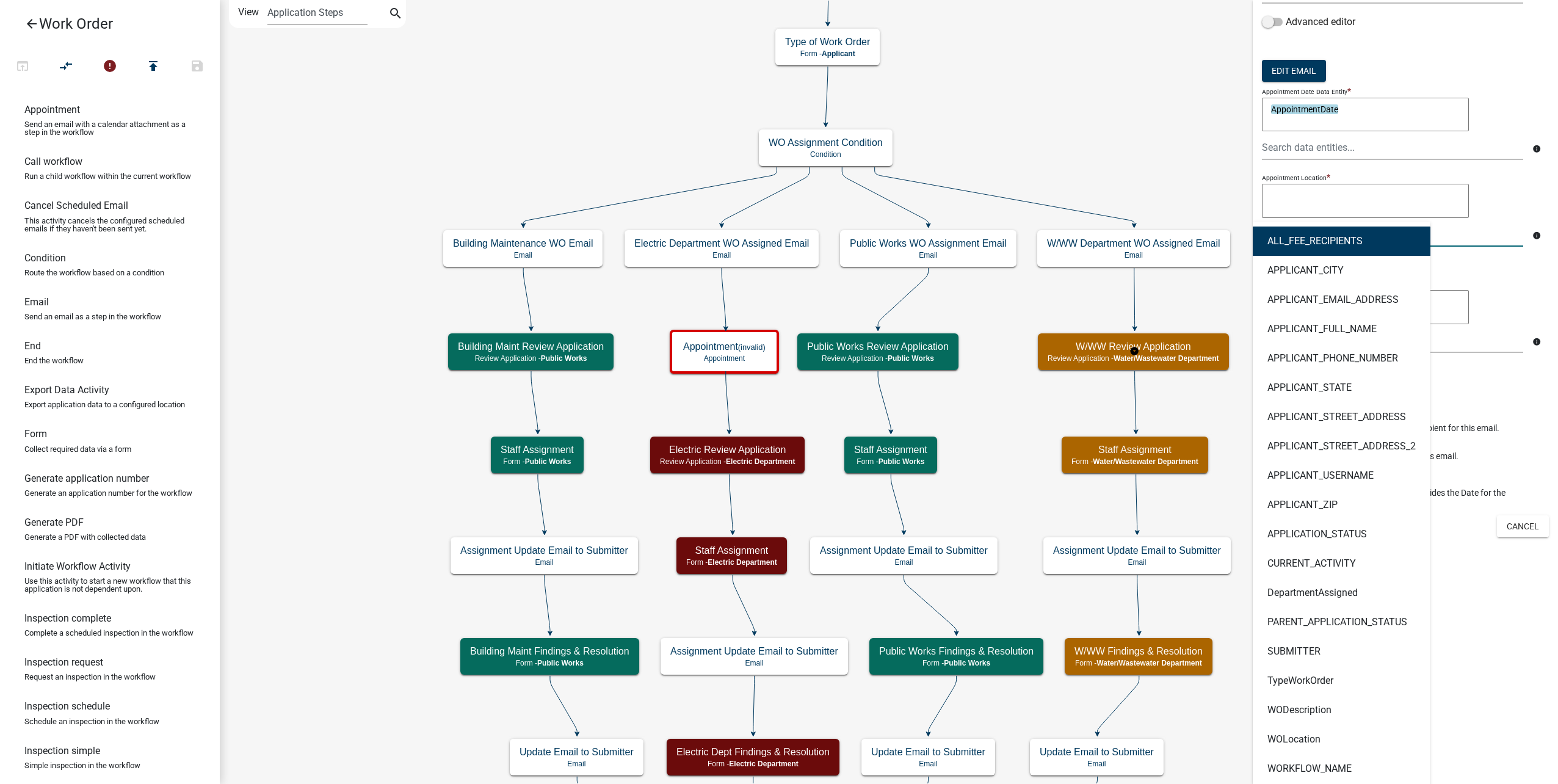
scroll to position [258, 0]
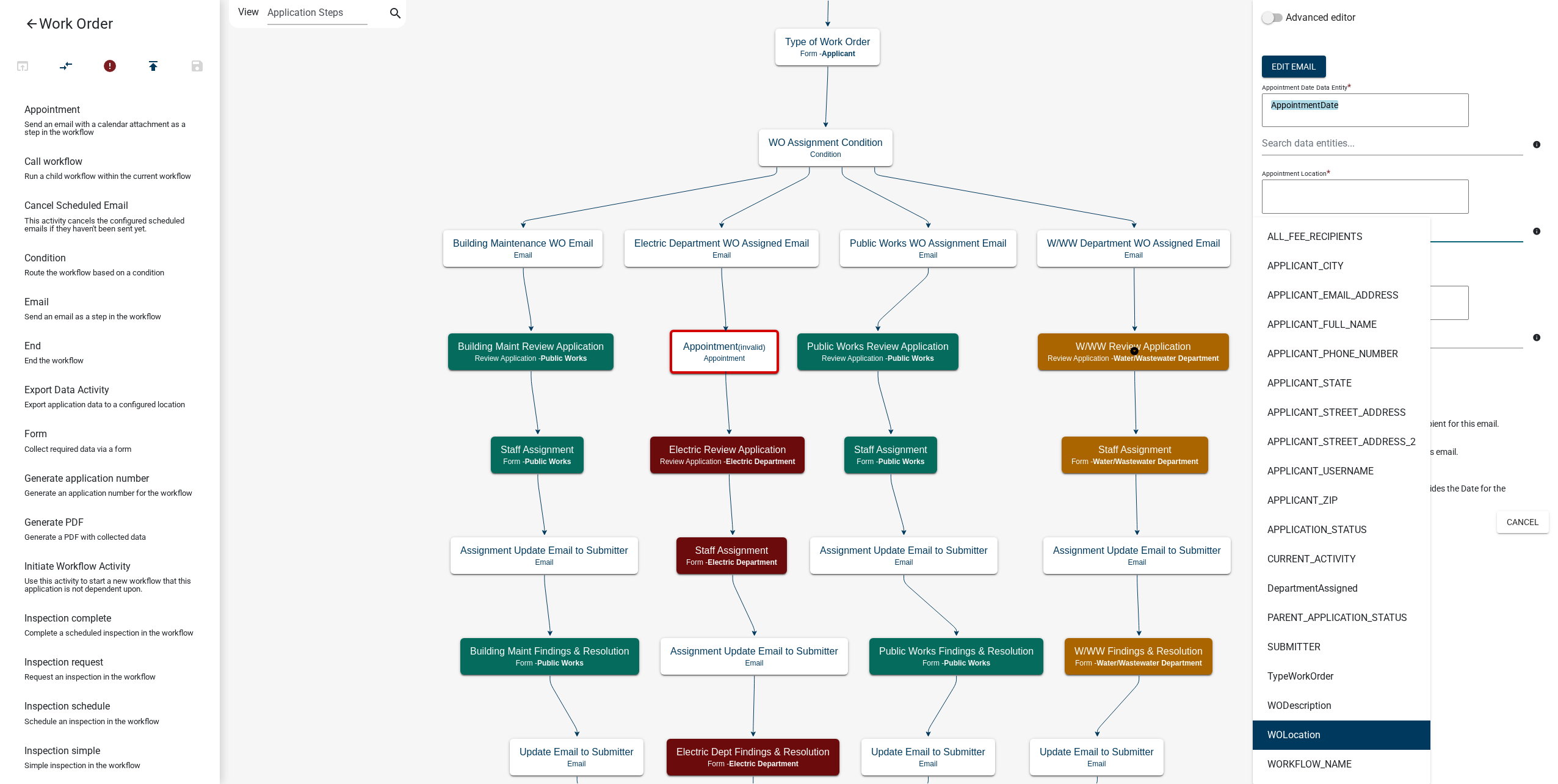
click at [1344, 738] on button "WOLocation" at bounding box center [1341, 735] width 178 height 29
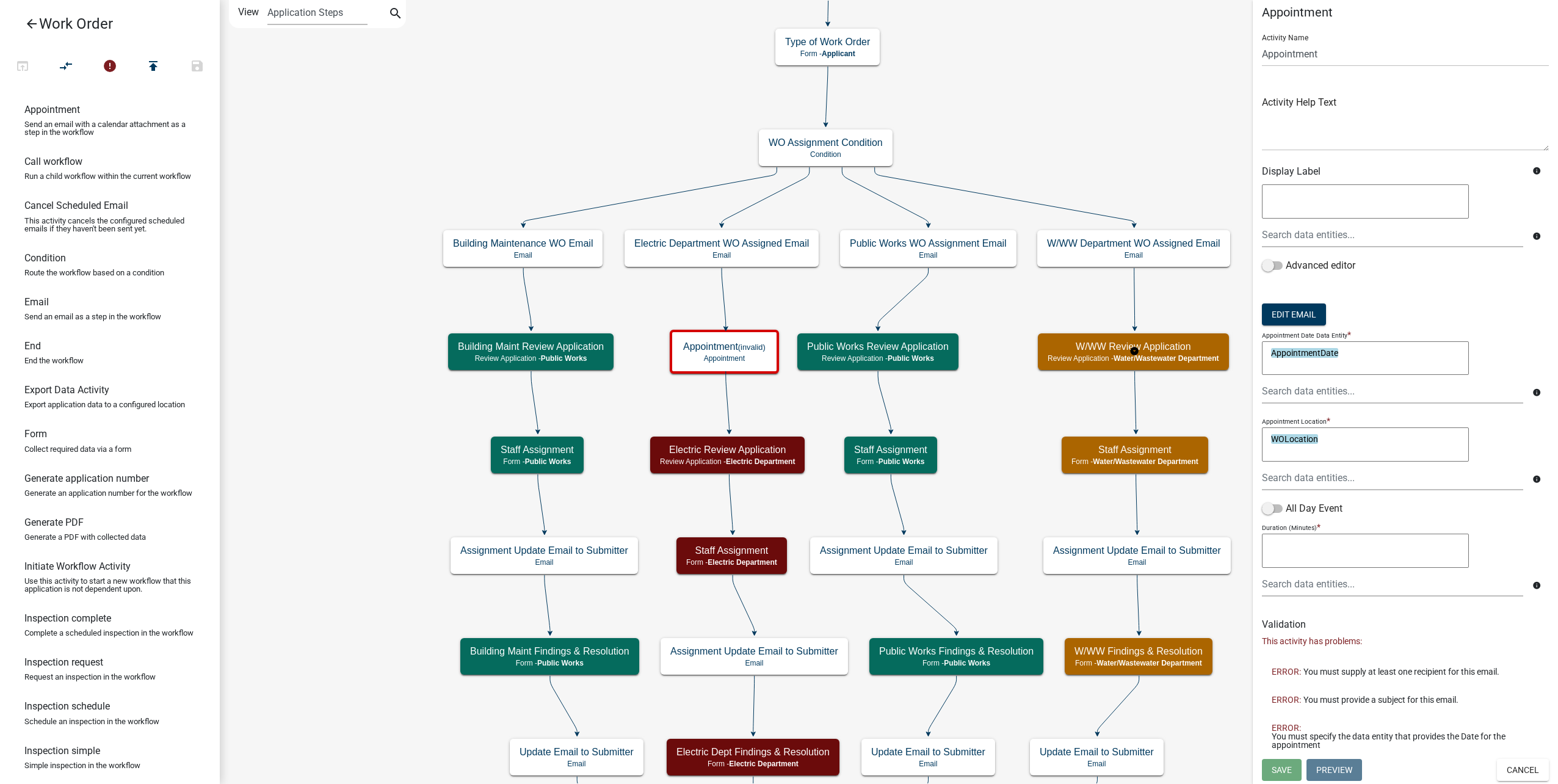
scroll to position [10, 0]
click at [1365, 571] on input "text" at bounding box center [1392, 584] width 261 height 25
click at [1365, 549] on textarea at bounding box center [1366, 551] width 207 height 34
click at [1270, 773] on button "Save" at bounding box center [1282, 770] width 40 height 22
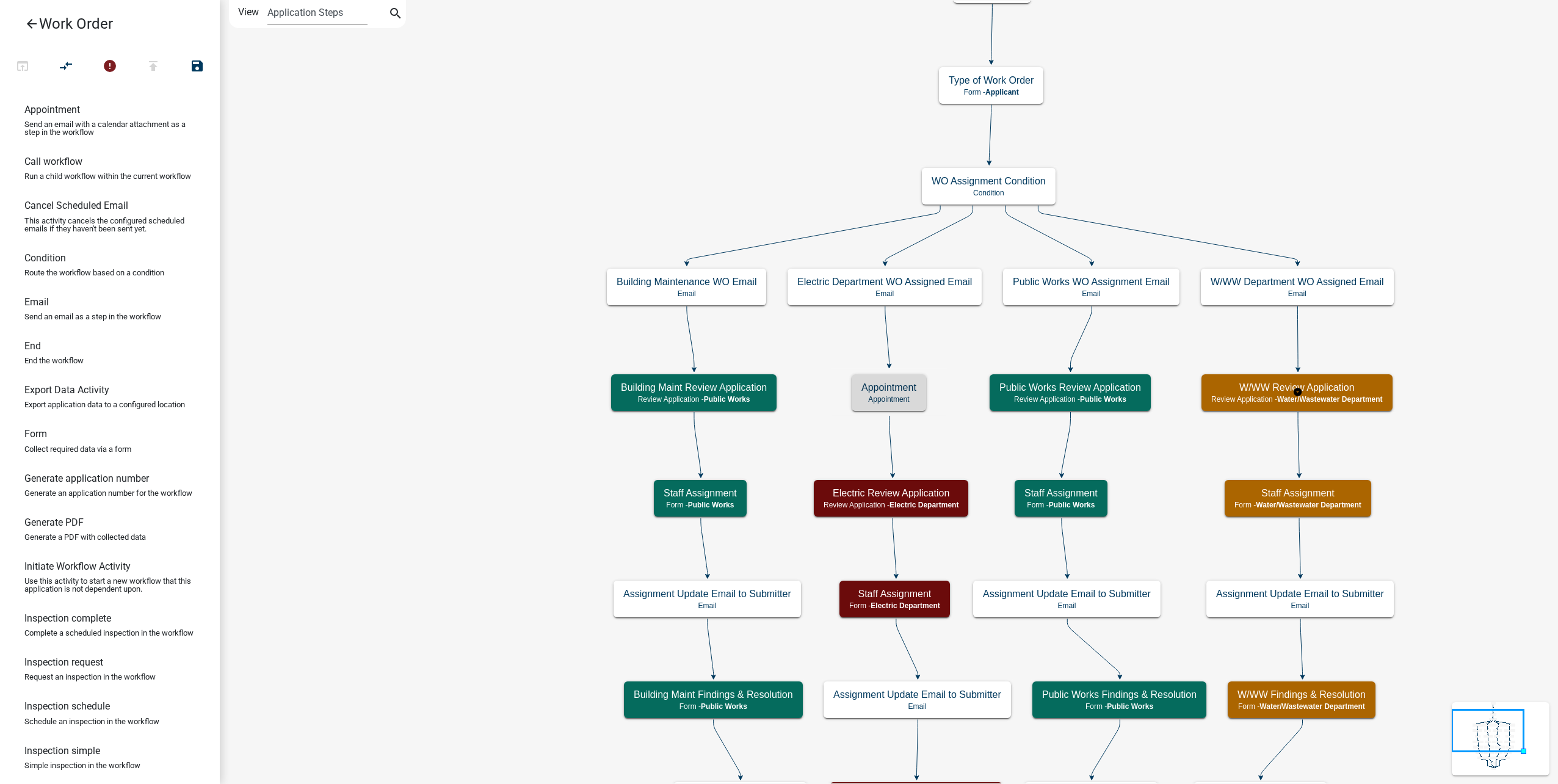
scroll to position [0, 0]
click at [110, 59] on icon "error" at bounding box center [109, 67] width 14 height 17
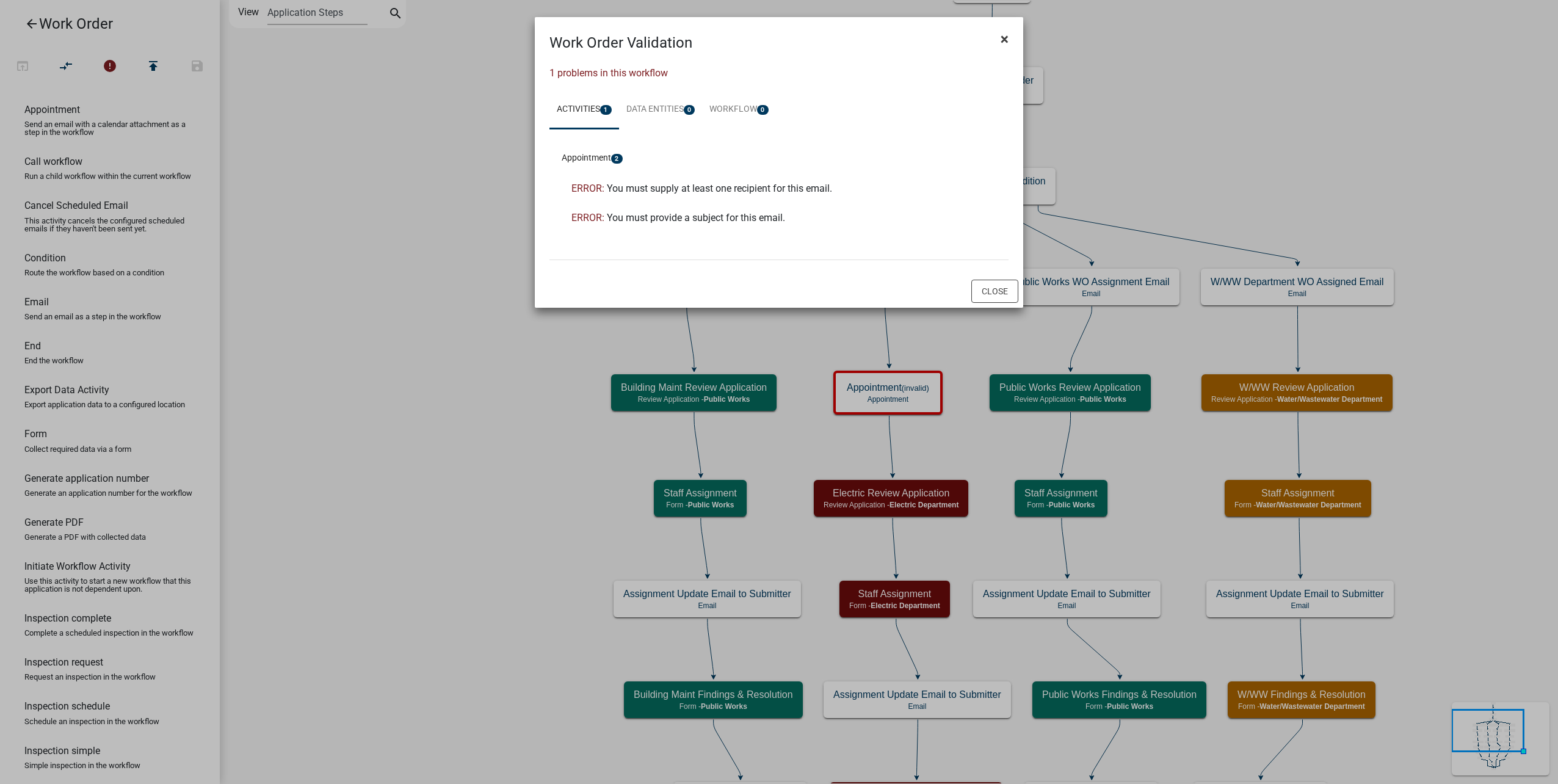
click at [1004, 37] on span "×" at bounding box center [1004, 39] width 8 height 17
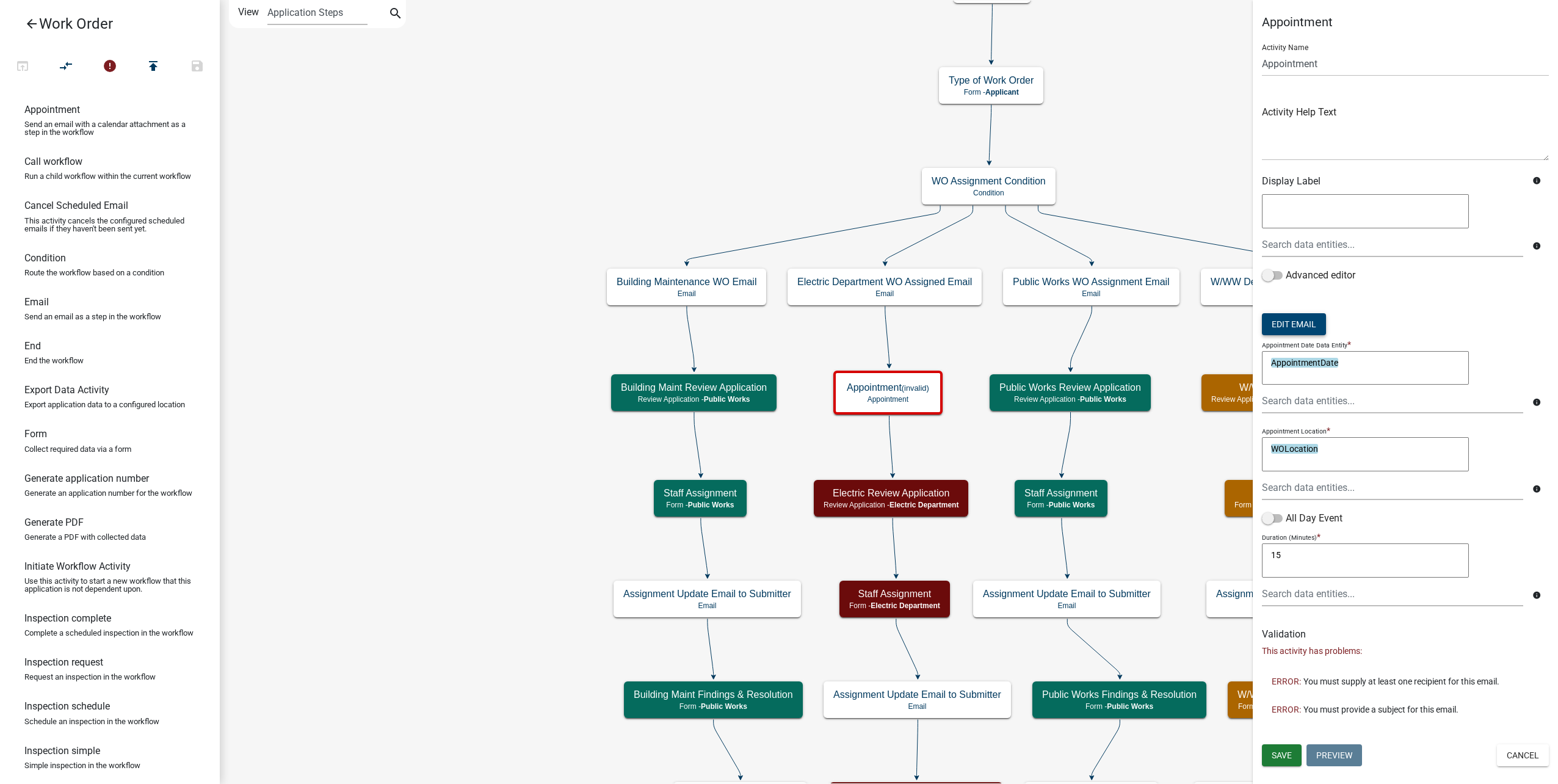
click at [1300, 317] on button "Edit Email" at bounding box center [1294, 324] width 64 height 22
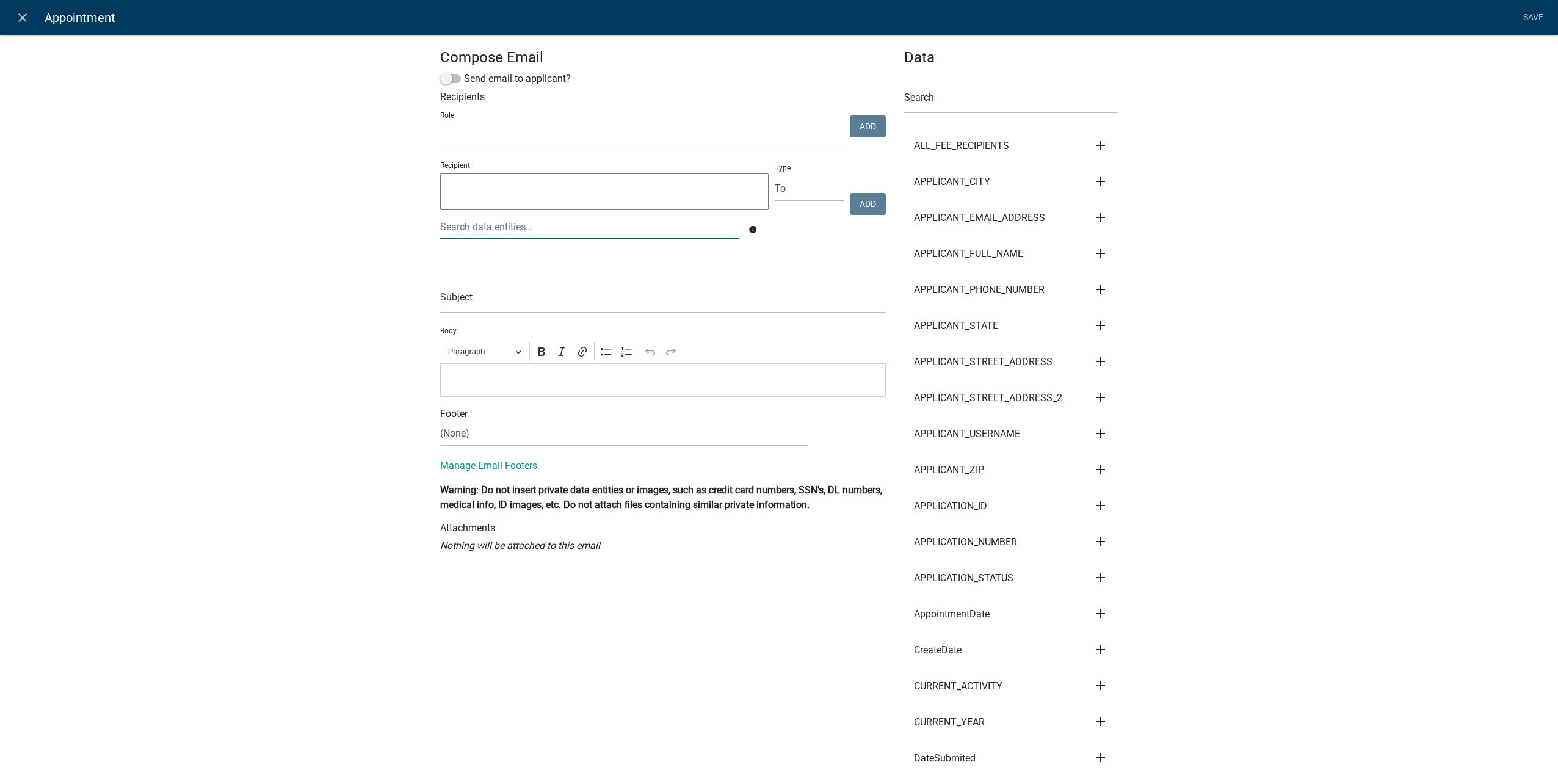
click at [634, 232] on input "text" at bounding box center [590, 226] width 299 height 25
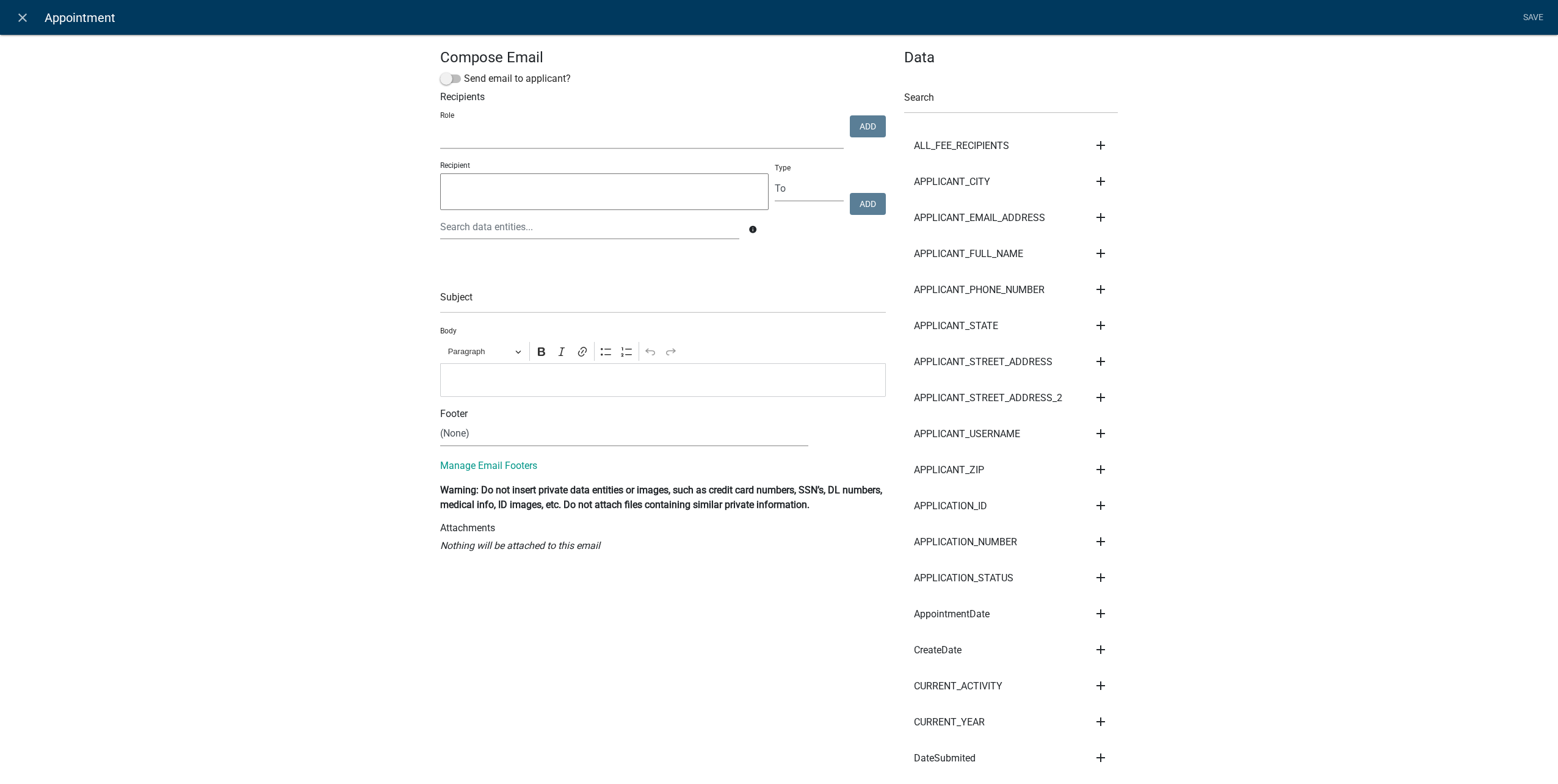
click at [657, 141] on select "Public Works Building Maintenance City Clerk Water/Wastewater Department Admin …" at bounding box center [642, 136] width 404 height 25
click at [440, 124] on select "Public Works Building Maintenance City Clerk Water/Wastewater Department Admin …" at bounding box center [642, 136] width 404 height 25
click at [873, 125] on button "Add" at bounding box center [867, 126] width 36 height 22
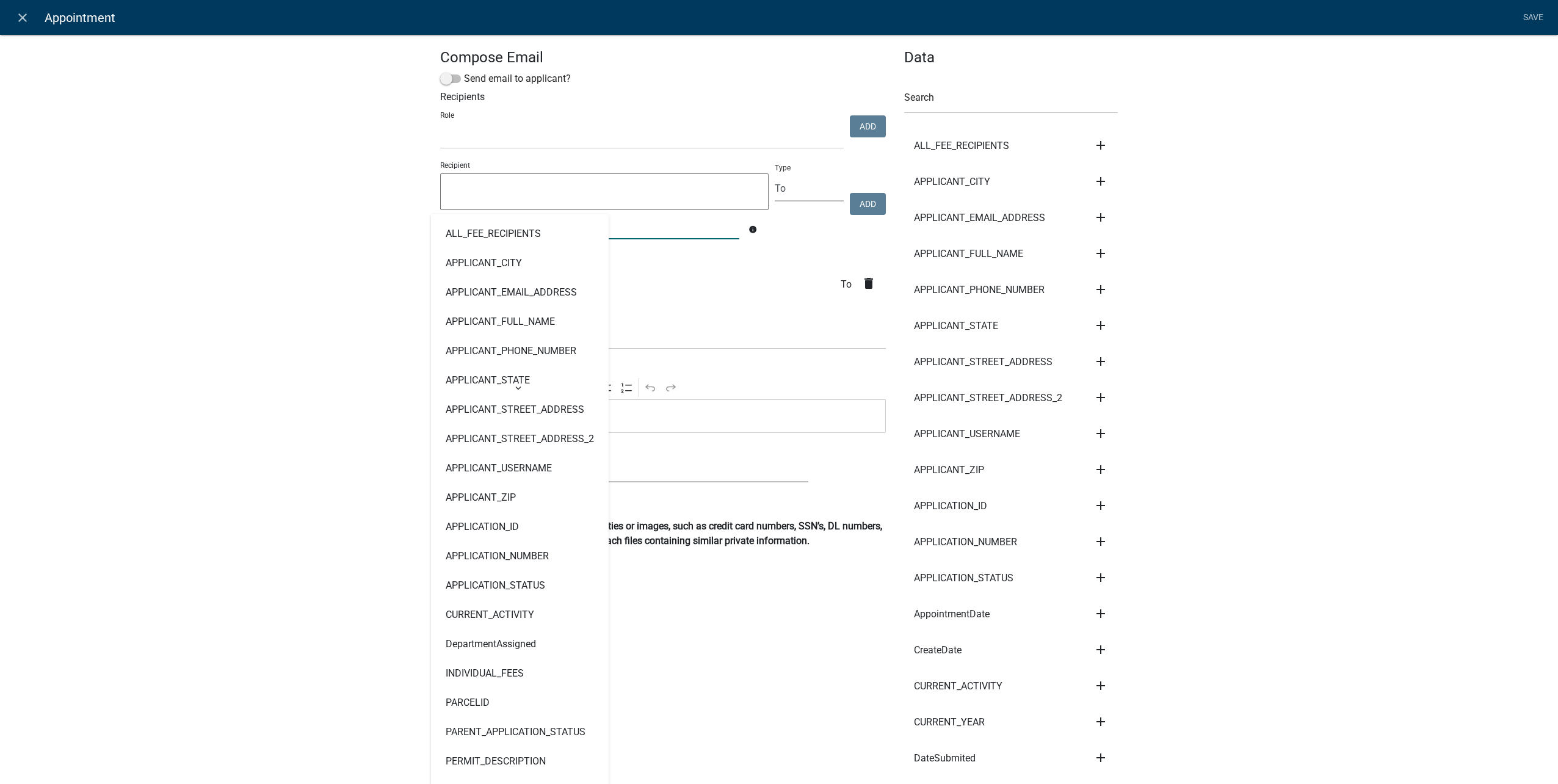
click at [661, 222] on input "text" at bounding box center [590, 226] width 299 height 25
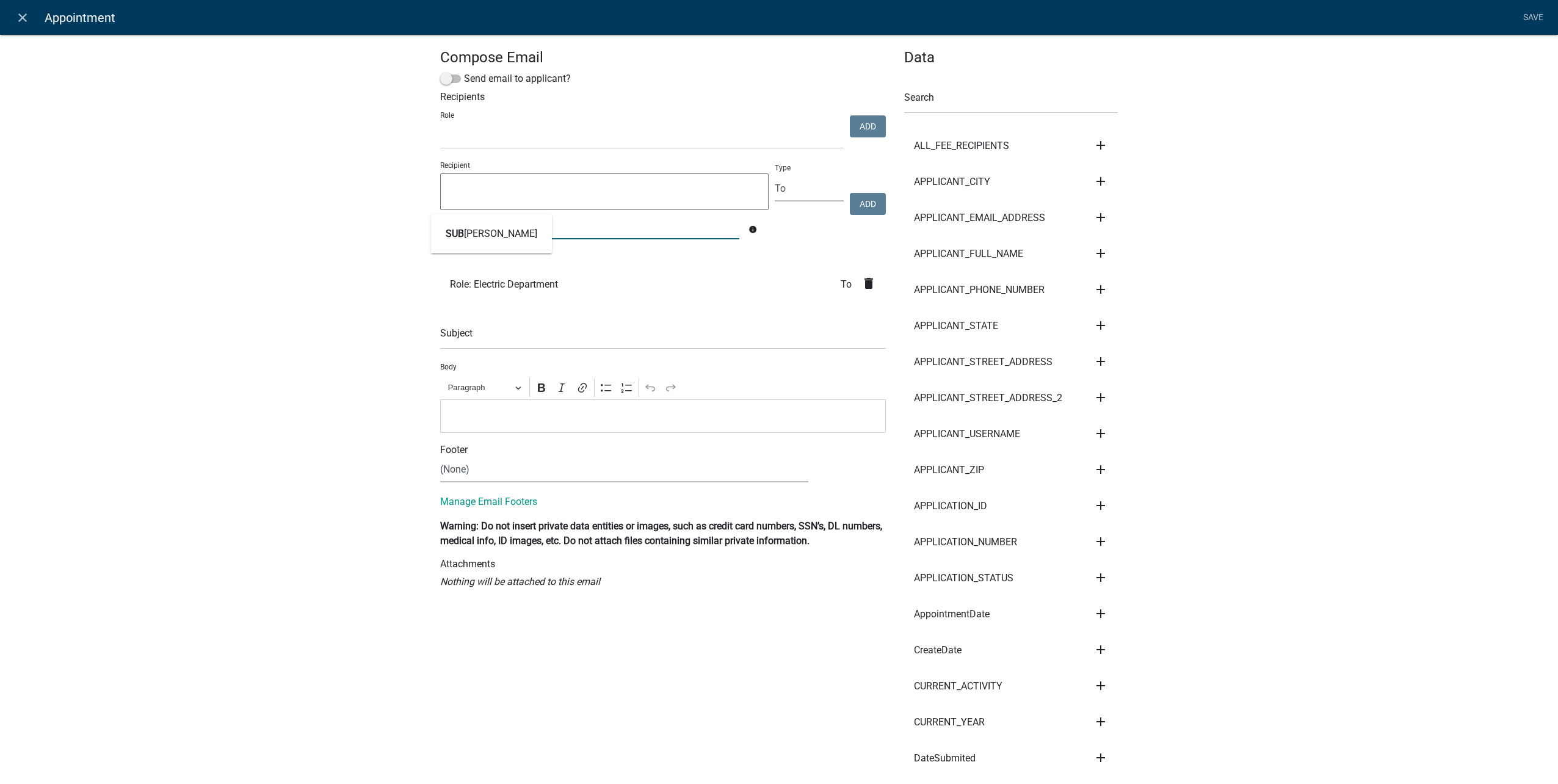
click at [488, 243] on button "SUB MITTER" at bounding box center [491, 233] width 121 height 29
click at [863, 203] on button "Add" at bounding box center [867, 204] width 36 height 22
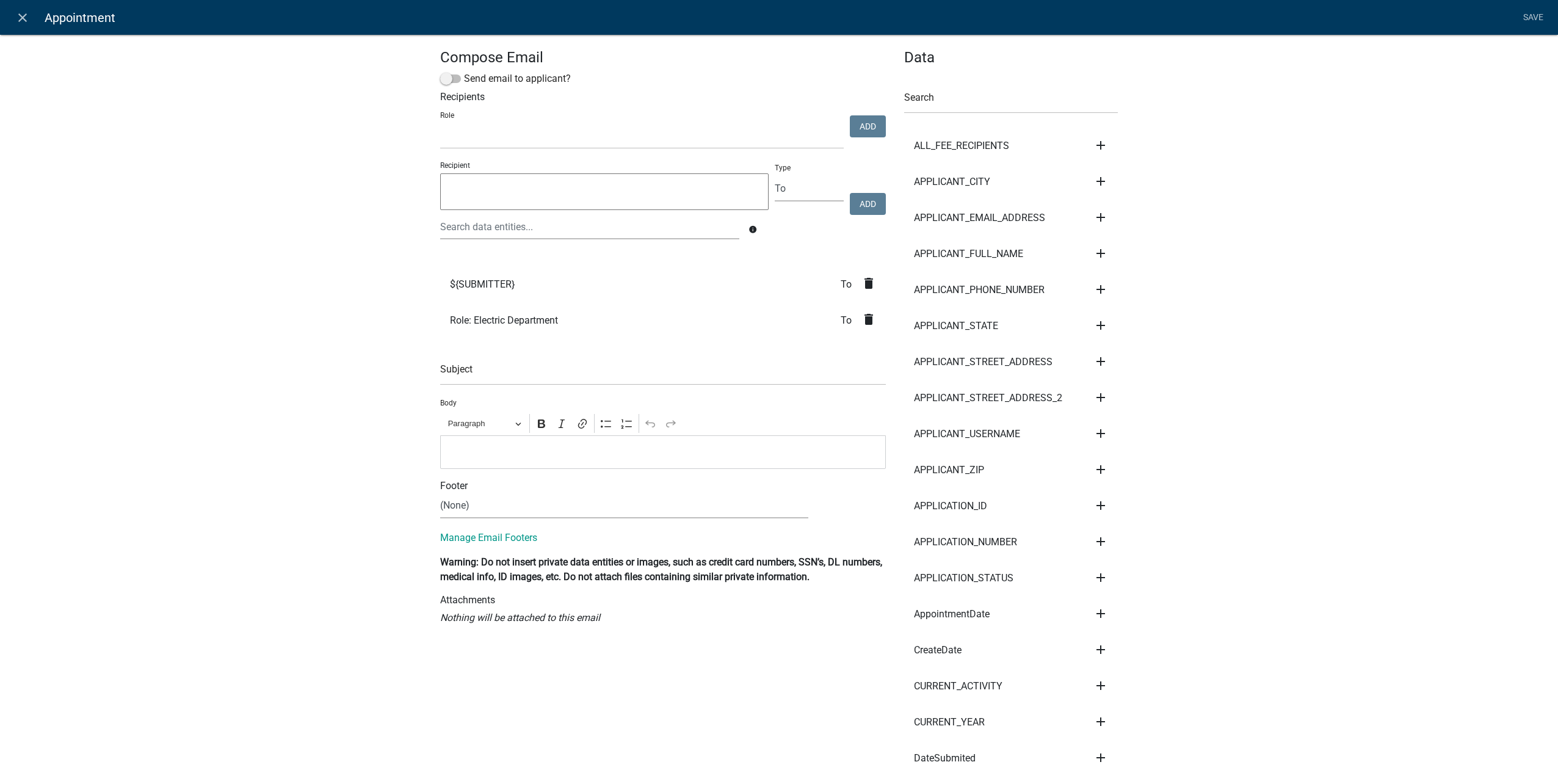
click at [862, 284] on icon "delete" at bounding box center [868, 283] width 14 height 14
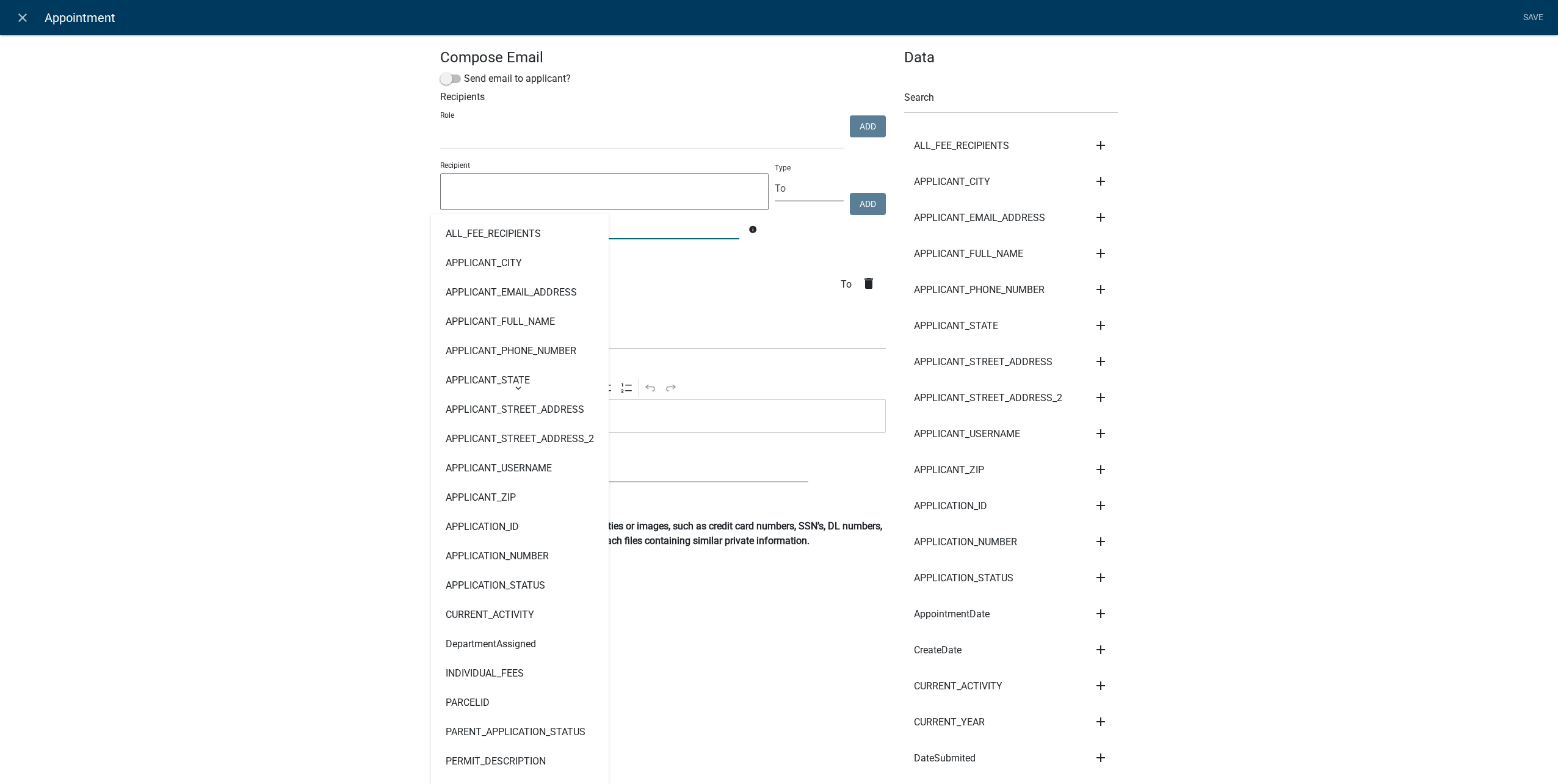
click at [666, 230] on input "text" at bounding box center [590, 226] width 299 height 25
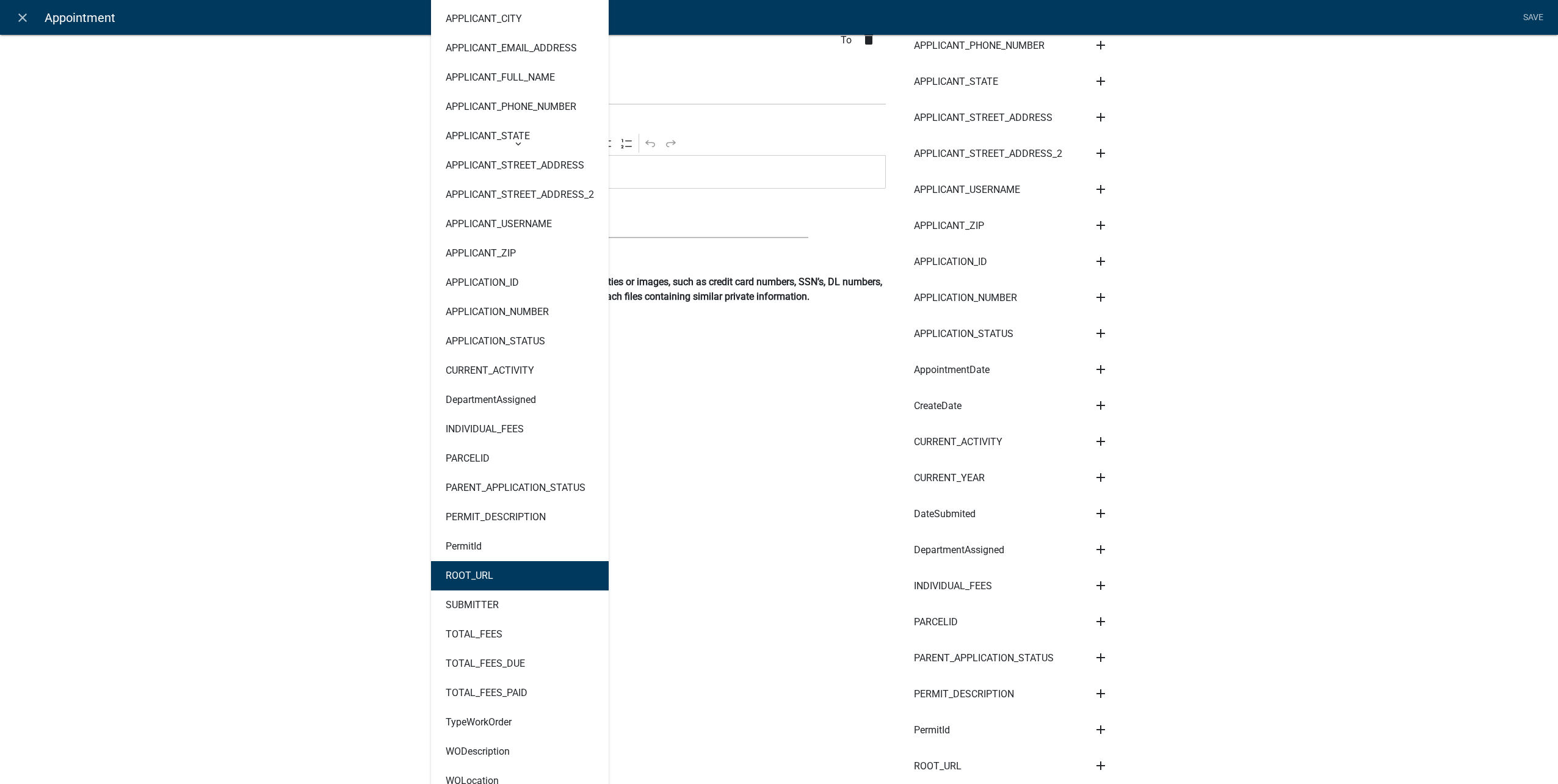
scroll to position [183, 0]
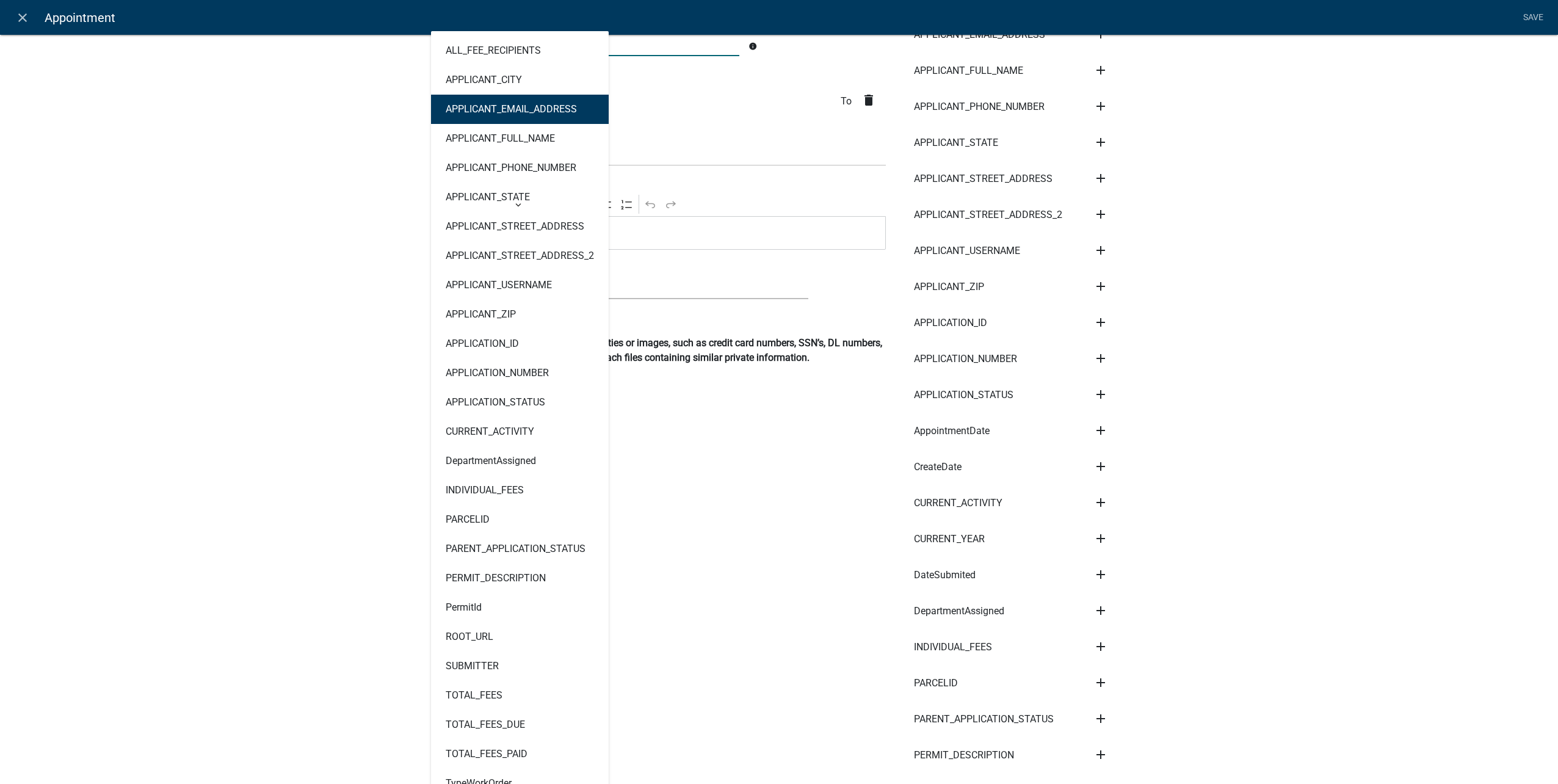
click at [471, 119] on button "APPLICANT_EMAIL_ADDRESS" at bounding box center [520, 109] width 178 height 29
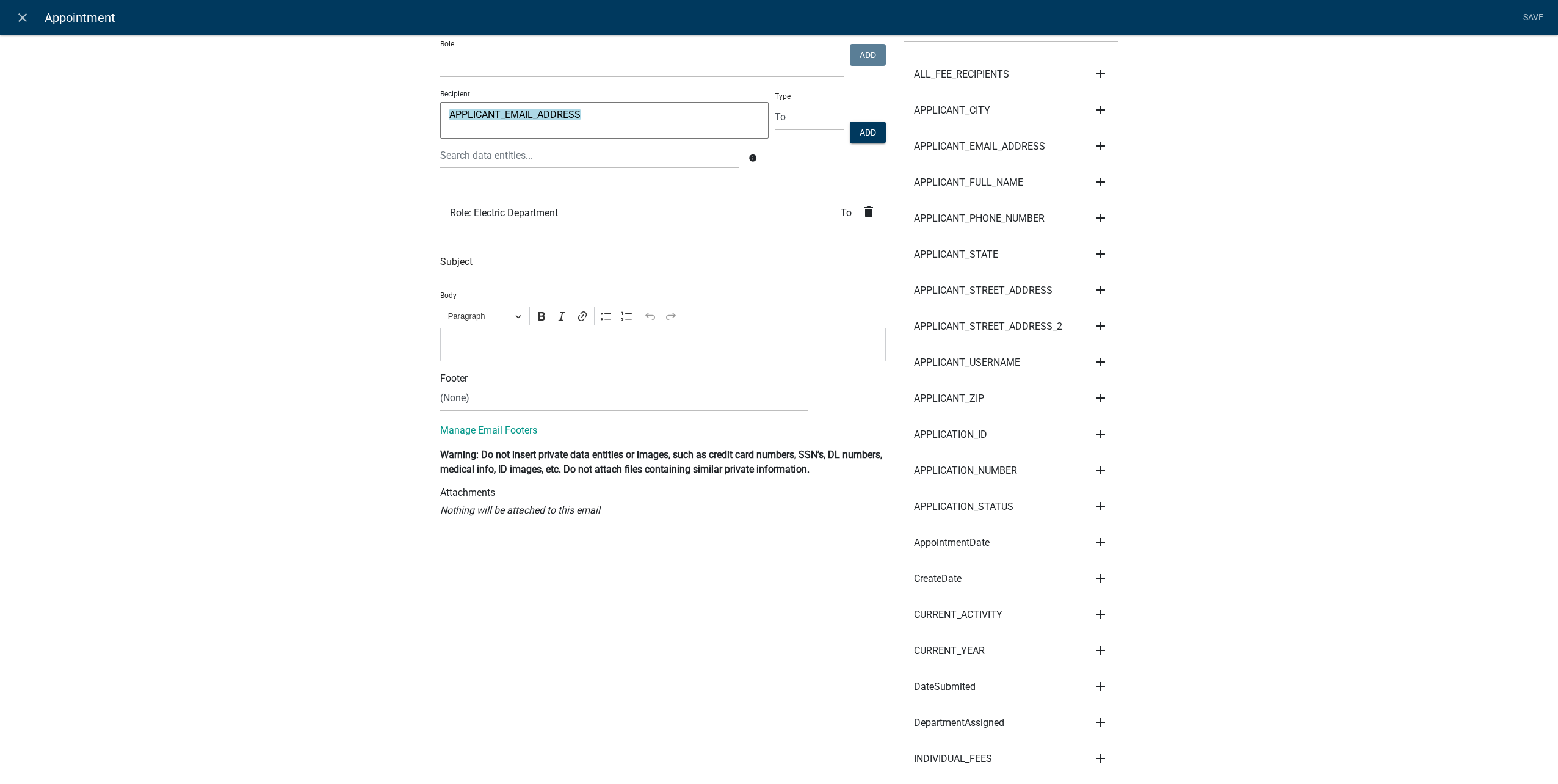
scroll to position [61, 0]
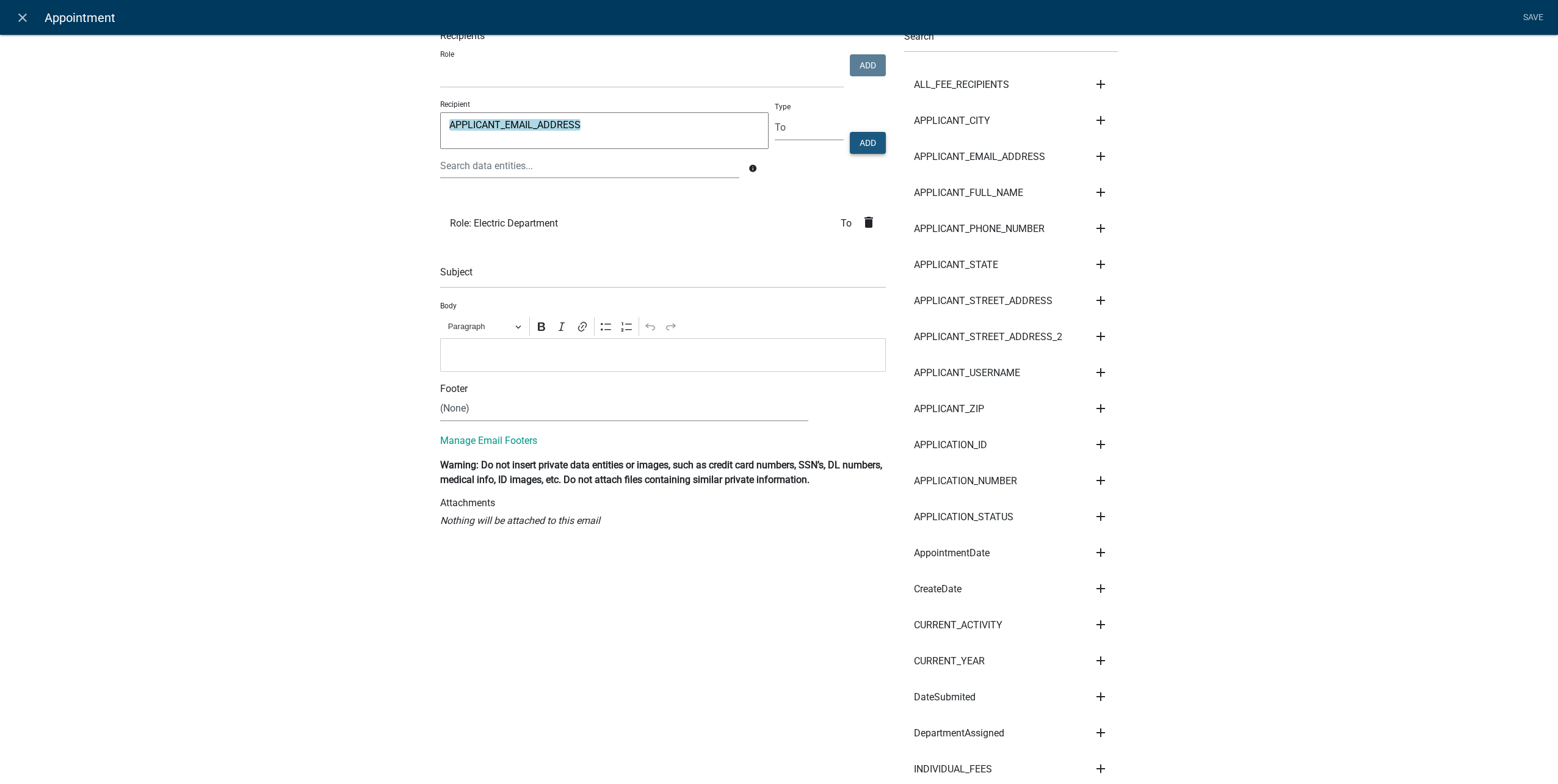
click at [877, 136] on button "Add" at bounding box center [867, 142] width 36 height 22
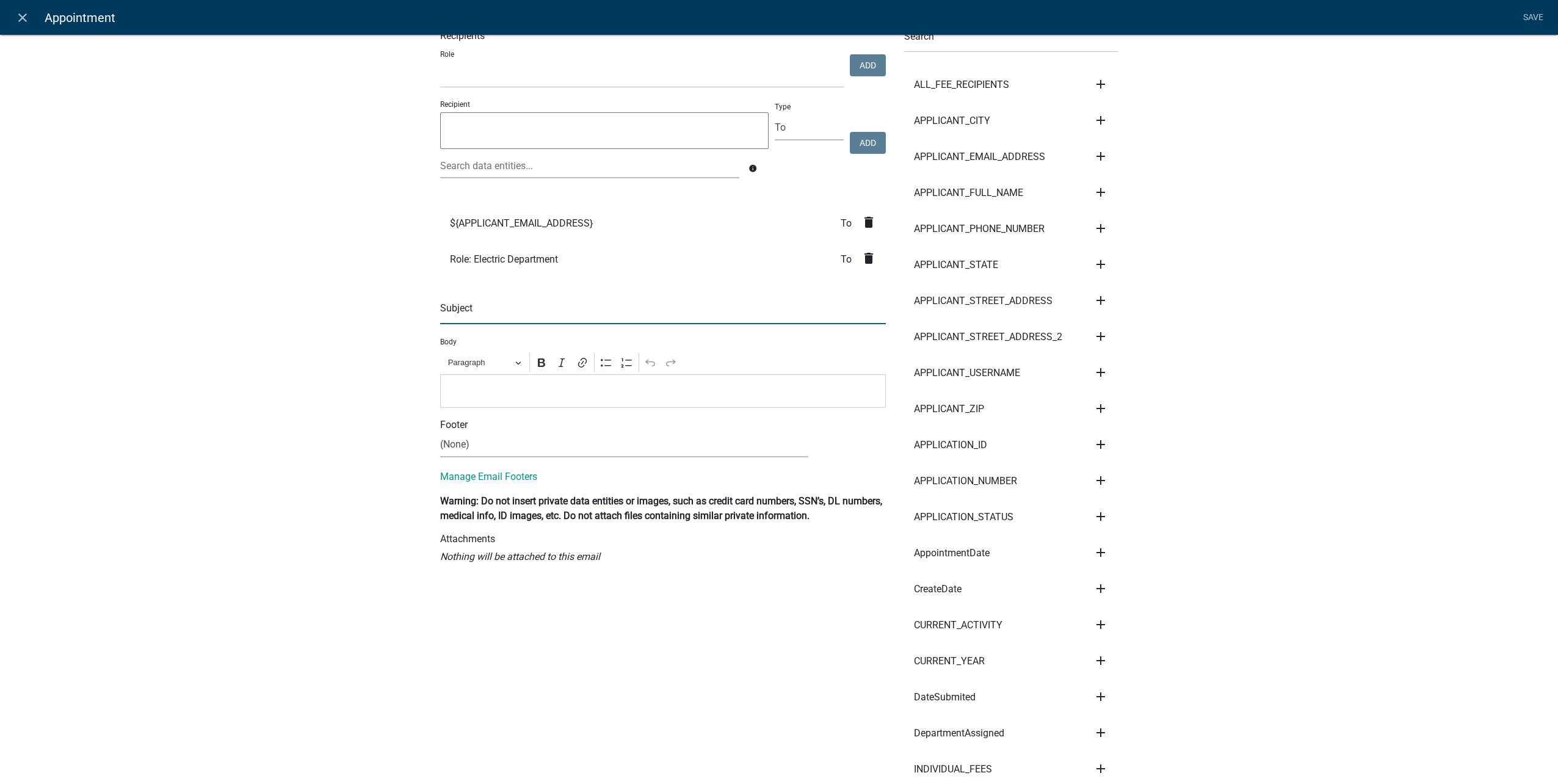
click at [540, 310] on input "text" at bounding box center [663, 312] width 446 height 25
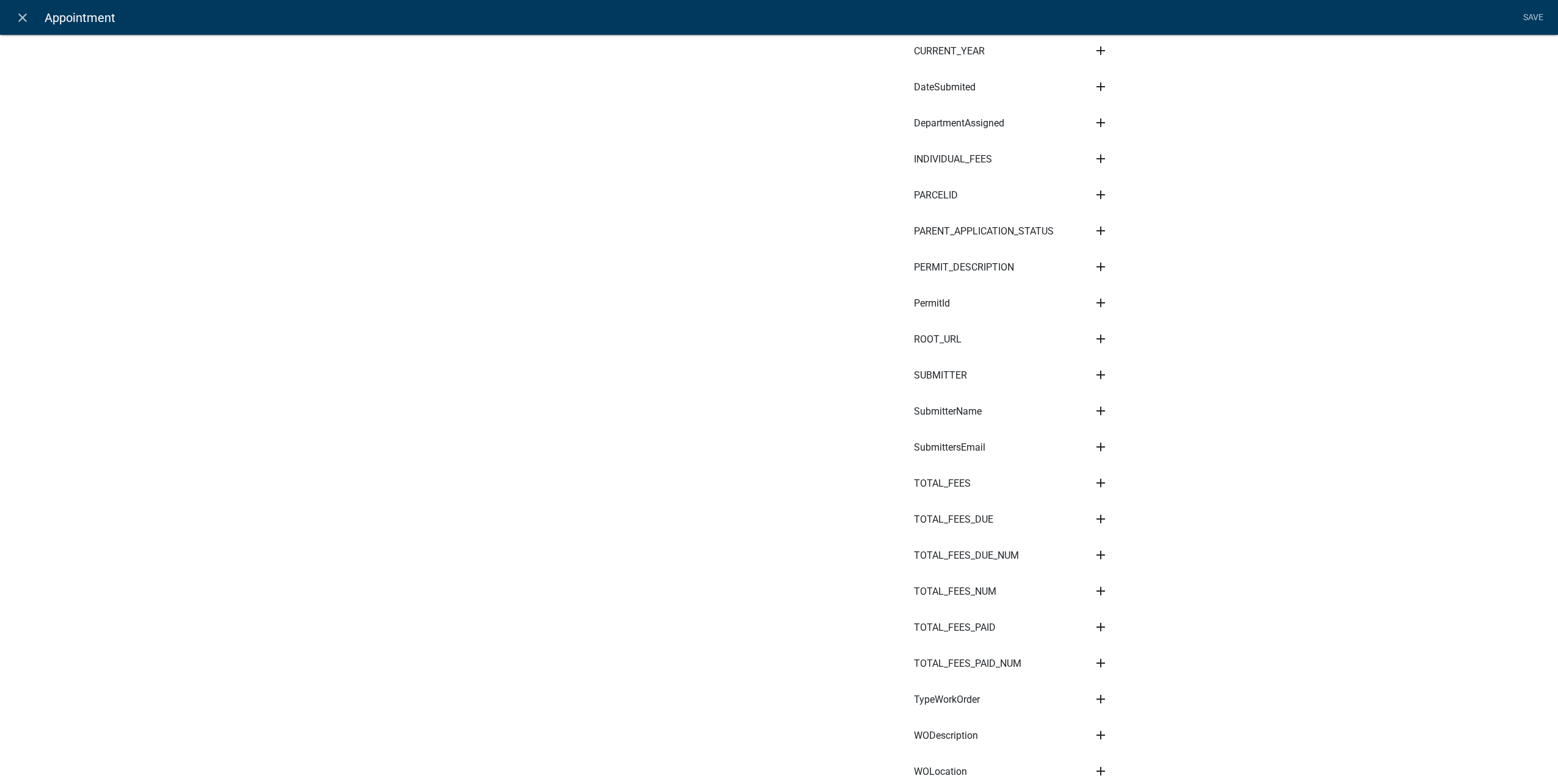
scroll to position [732, 0]
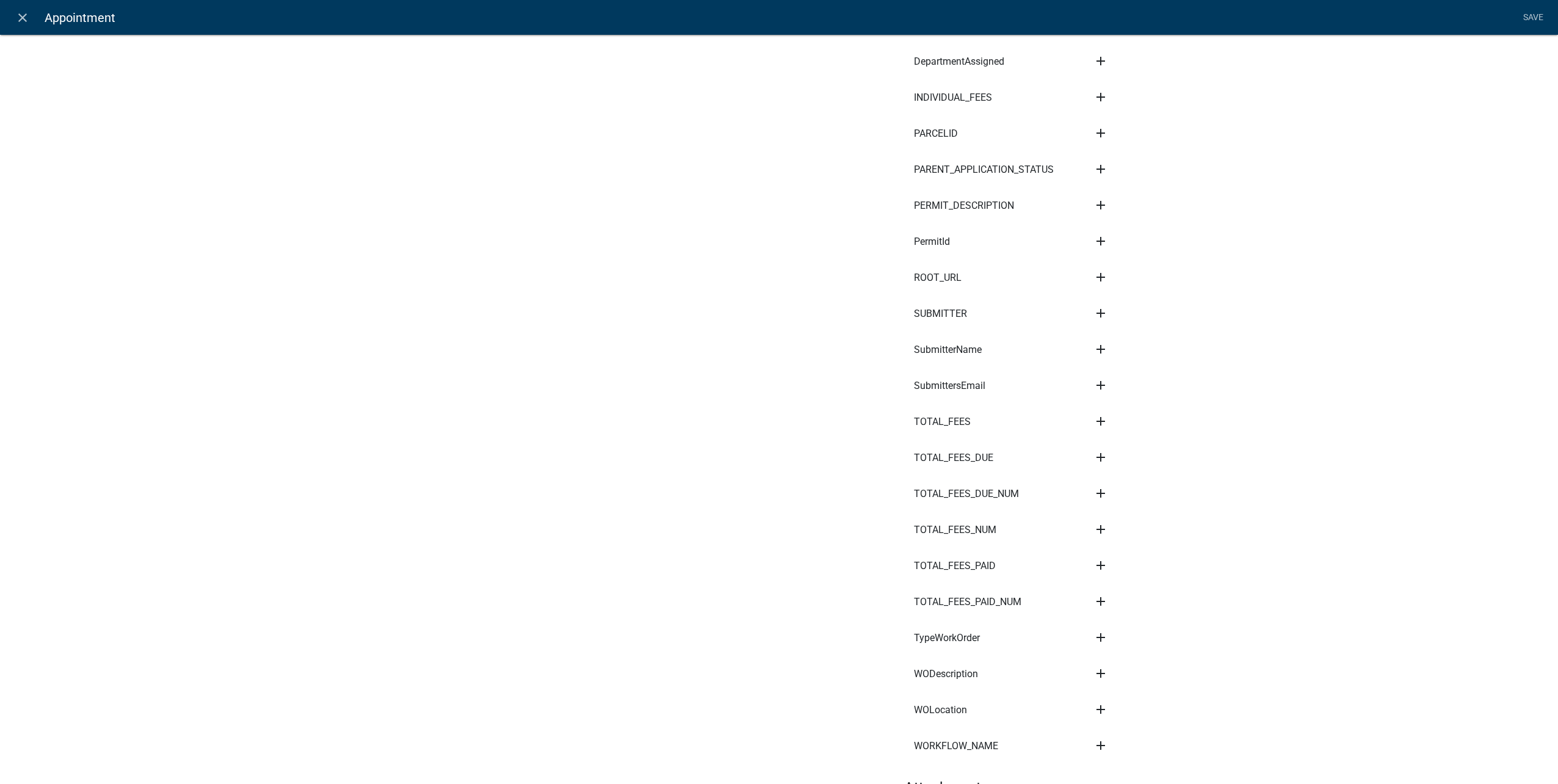
click at [1094, 635] on icon "add" at bounding box center [1100, 637] width 14 height 14
click at [1105, 641] on button "Subject" at bounding box center [1142, 649] width 98 height 29
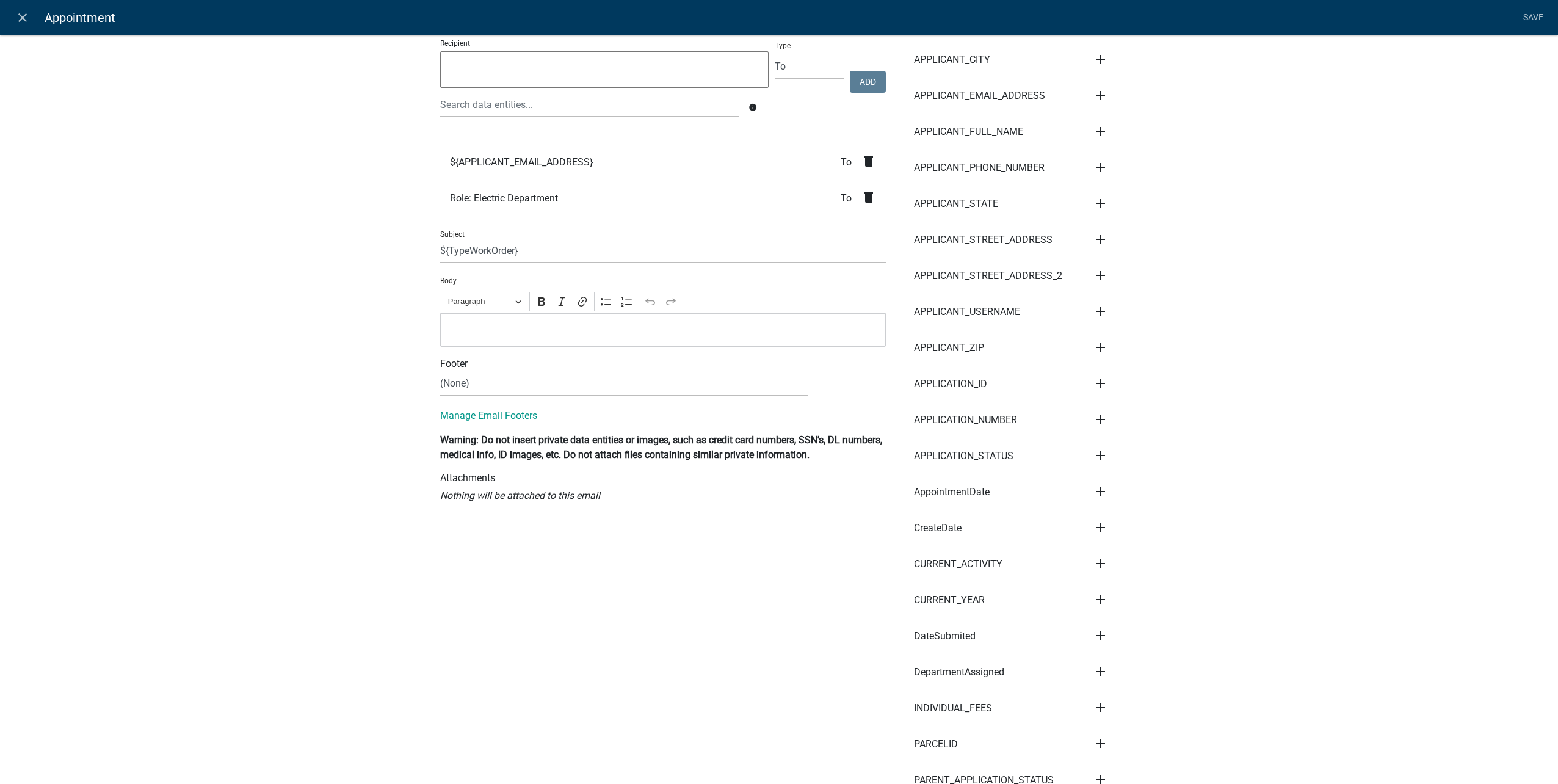
scroll to position [0, 0]
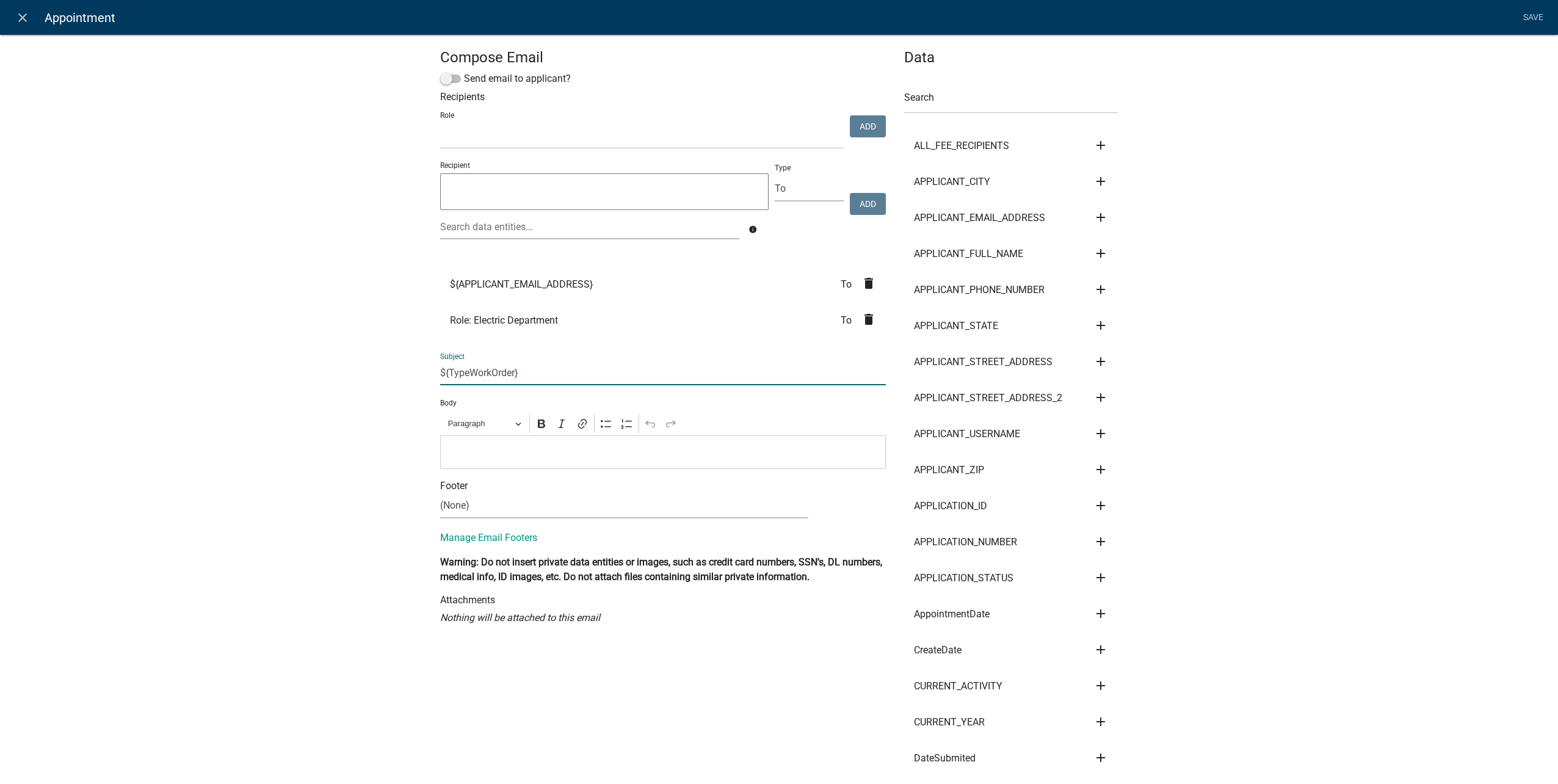
click at [580, 382] on input "${TypeWorkOrder}" at bounding box center [663, 372] width 446 height 25
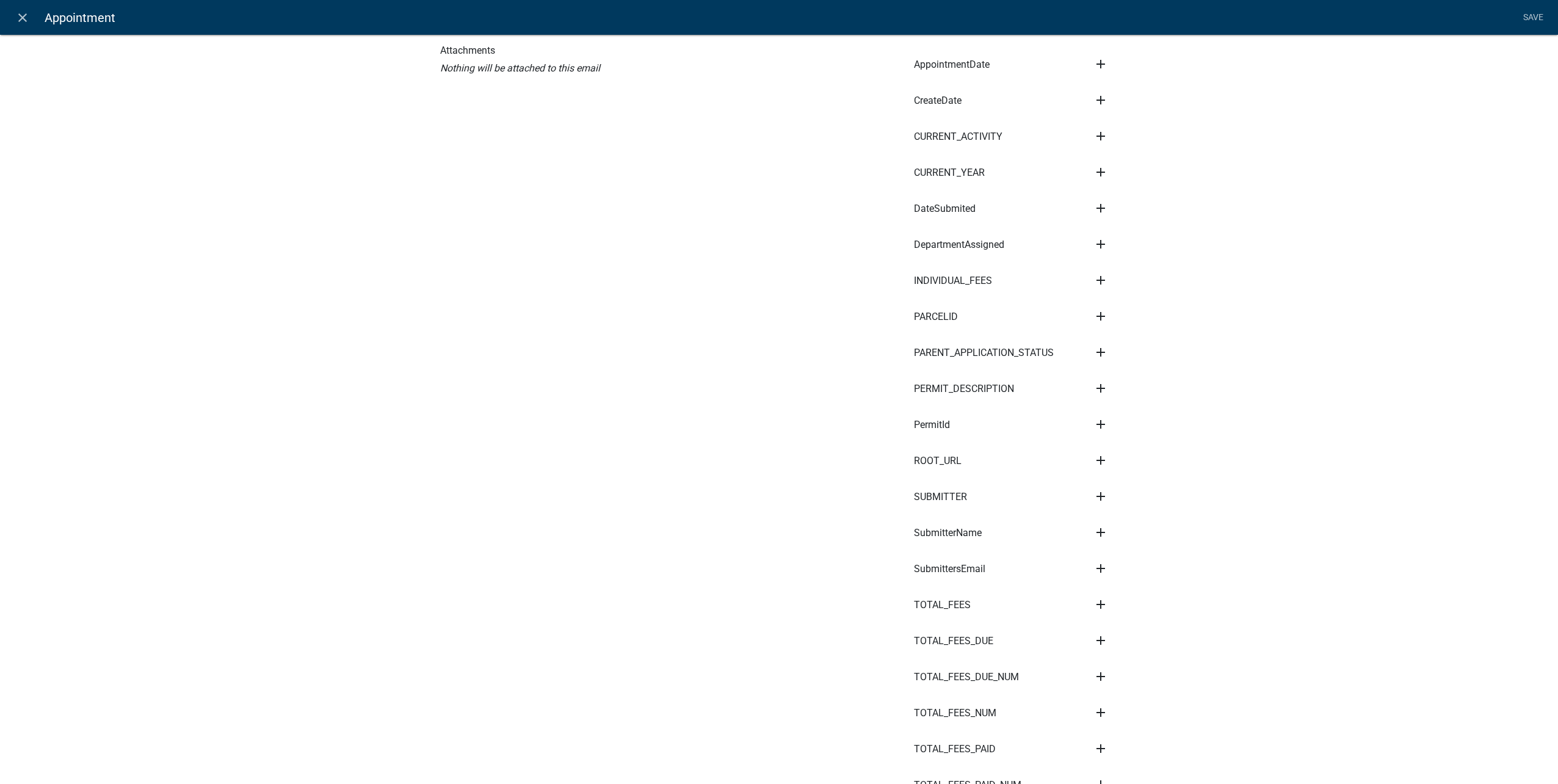
scroll to position [894, 0]
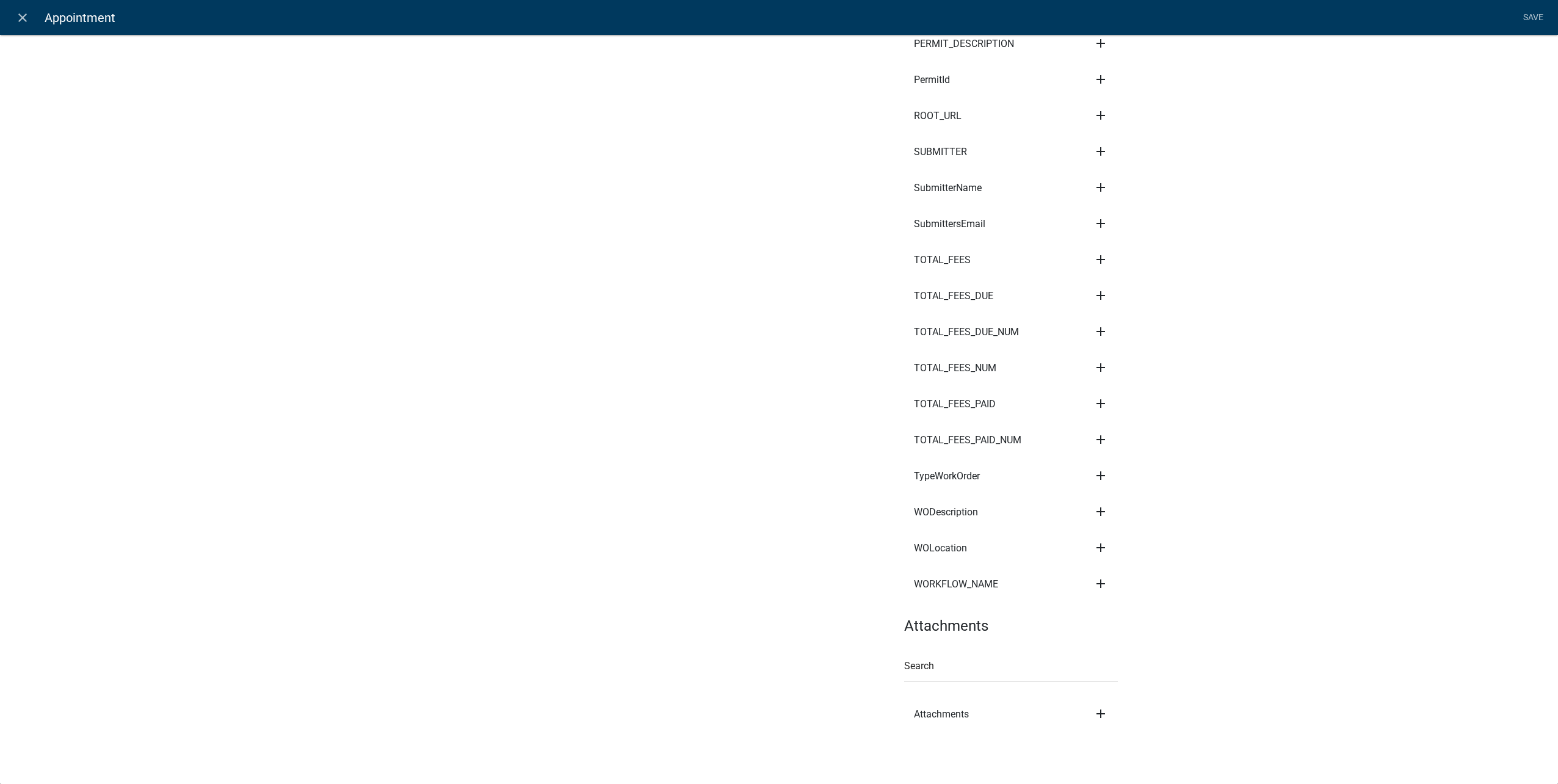
click at [1099, 540] on icon "add" at bounding box center [1100, 547] width 14 height 14
drag, startPoint x: 1125, startPoint y: 557, endPoint x: 1187, endPoint y: 495, distance: 87.7
click at [1125, 556] on button "Subject" at bounding box center [1142, 560] width 98 height 29
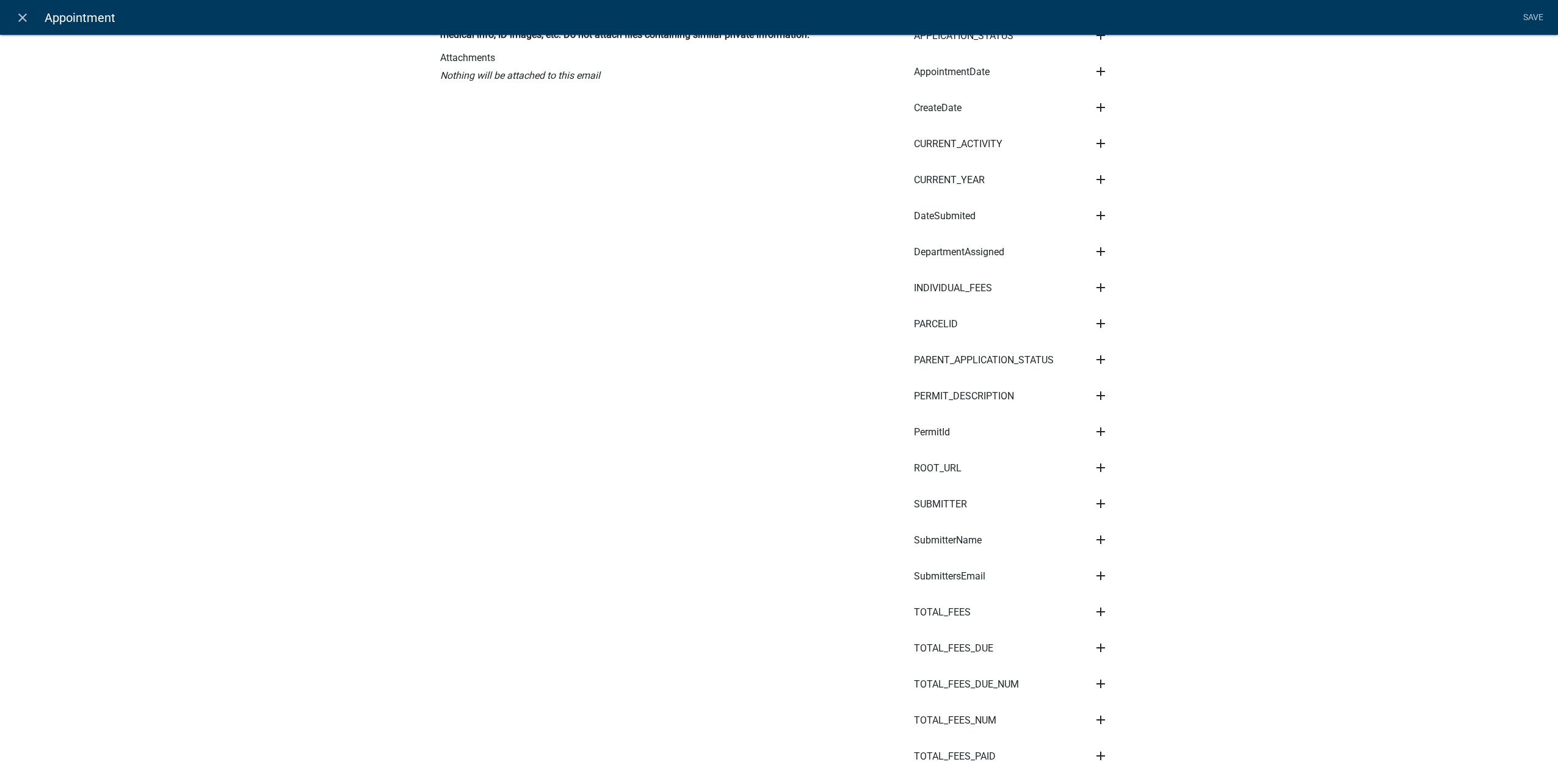
scroll to position [40, 0]
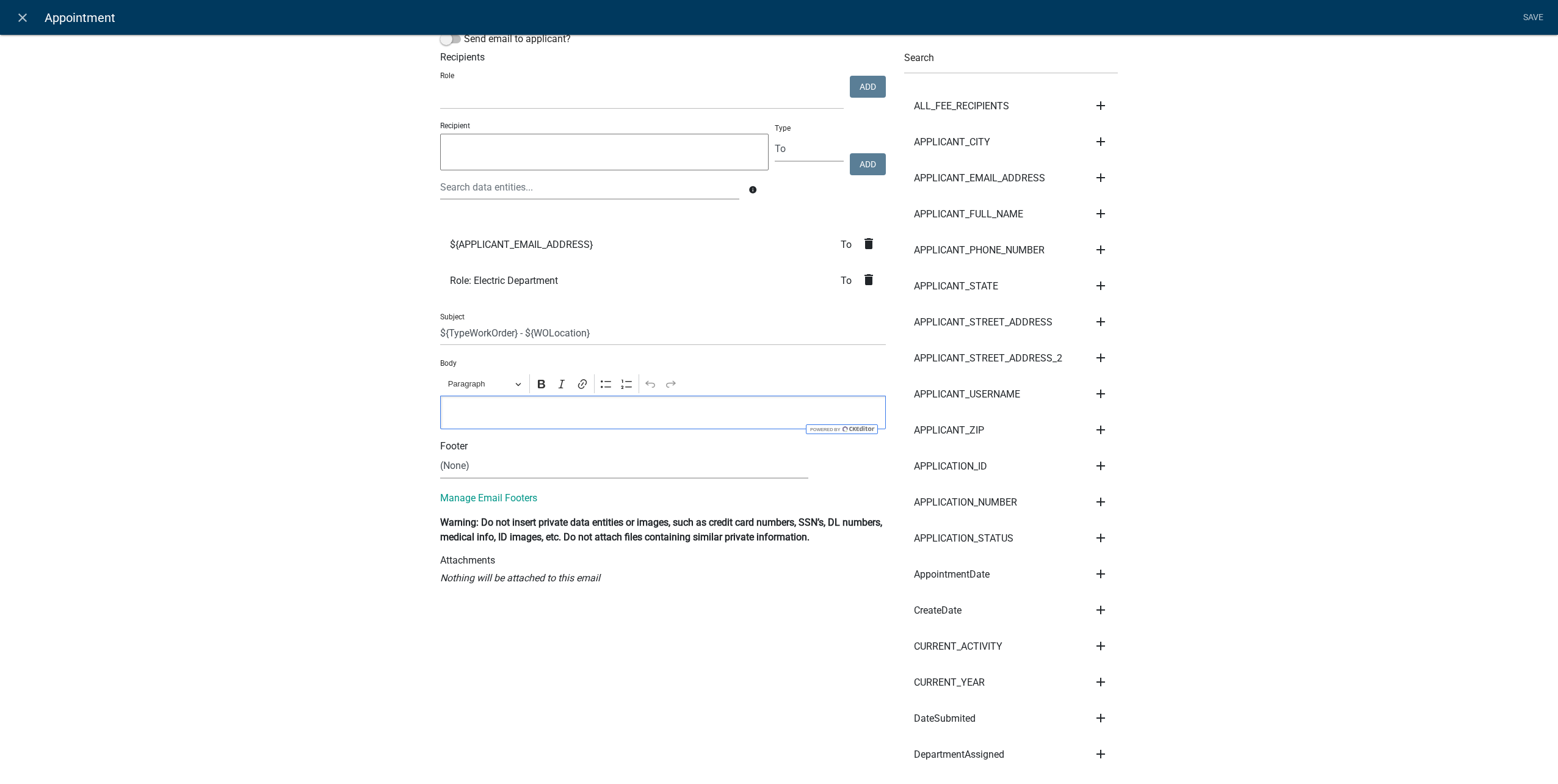
drag, startPoint x: 481, startPoint y: 402, endPoint x: 410, endPoint y: 399, distance: 71.1
click at [481, 402] on div "Editor editing area: main. Press Alt+0 for help." at bounding box center [663, 412] width 446 height 33
click at [1528, 15] on link "Save" at bounding box center [1533, 18] width 31 height 23
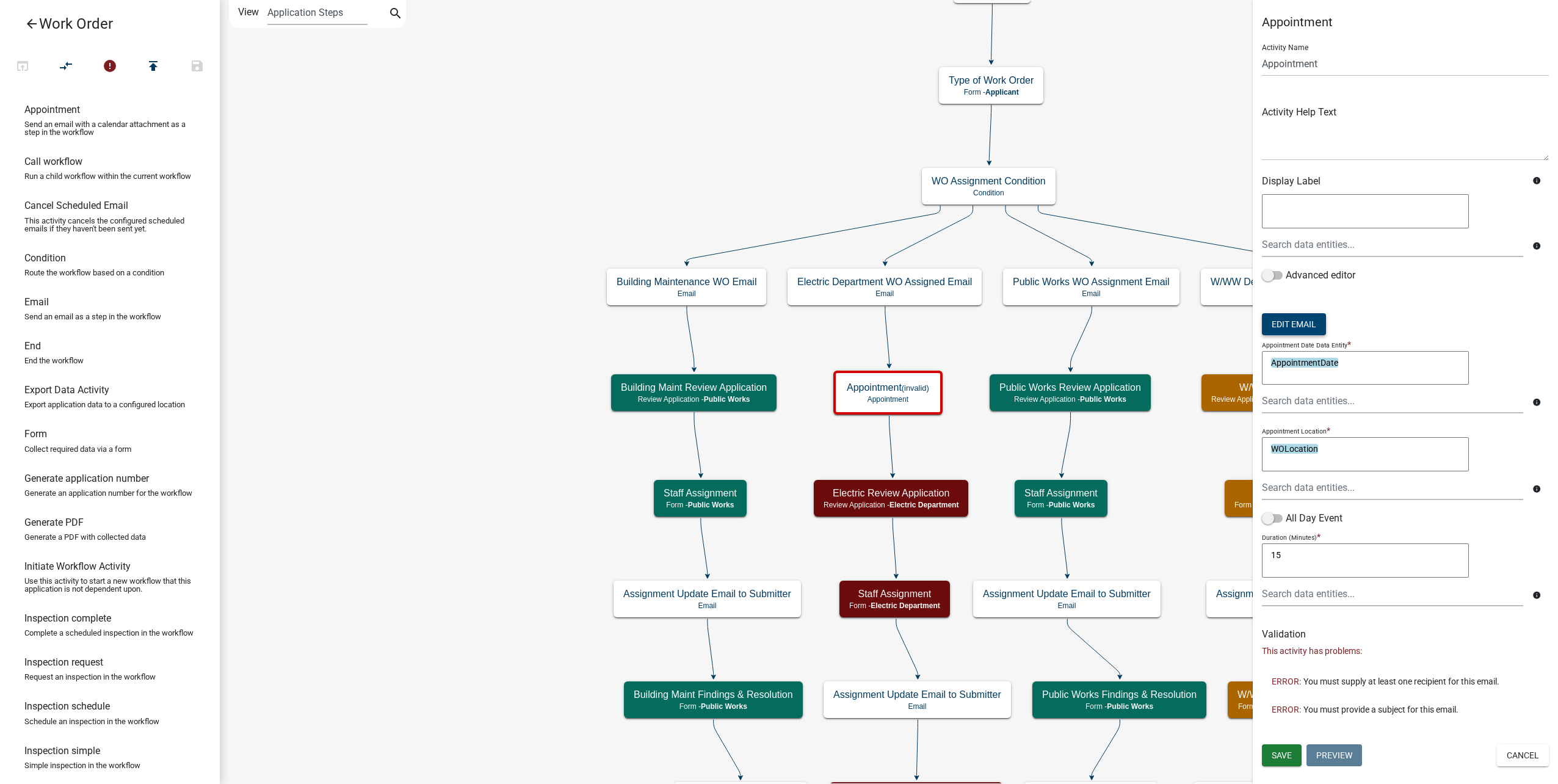
scroll to position [0, 0]
click at [1287, 749] on button "Save" at bounding box center [1282, 755] width 40 height 22
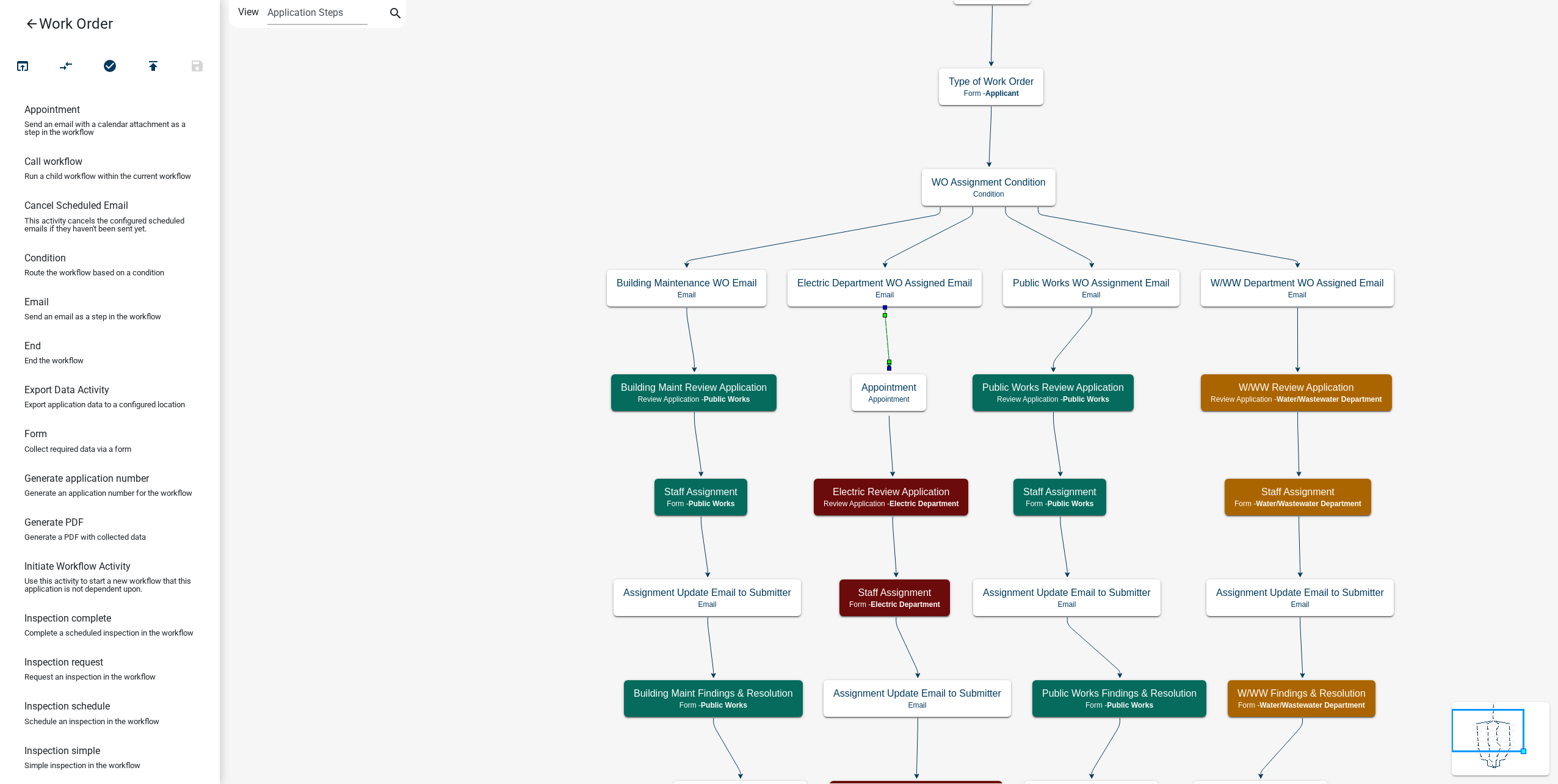
click at [885, 327] on icon at bounding box center [887, 336] width 4 height 57
drag, startPoint x: 124, startPoint y: 289, endPoint x: 798, endPoint y: 323, distance: 674.9
click at [798, 323] on div "arrow_back Work Order open_in_browser compare_arrows check_circle publish hourg…" at bounding box center [779, 392] width 1558 height 784
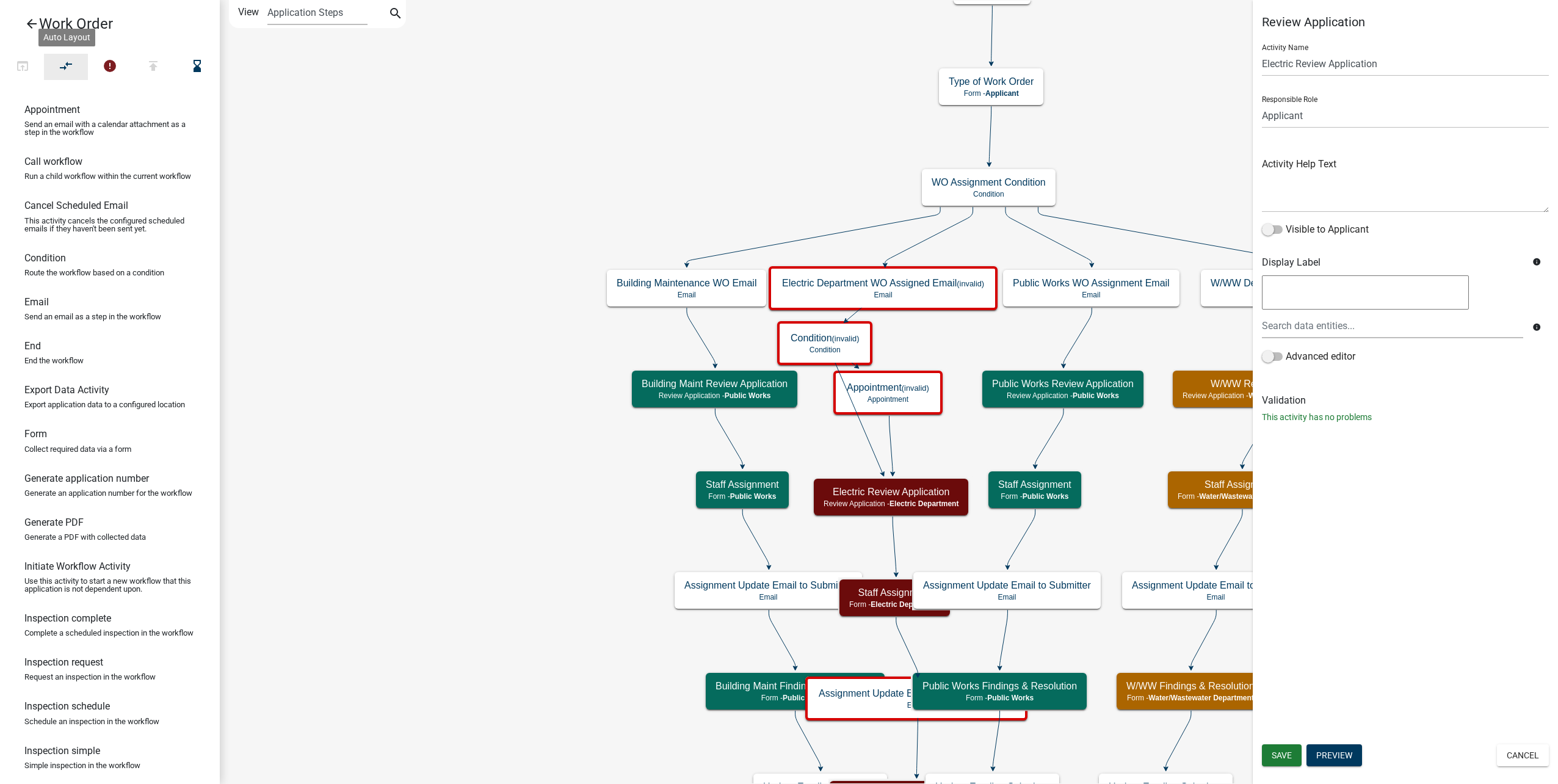
click at [72, 63] on icon "compare_arrows" at bounding box center [66, 67] width 14 height 17
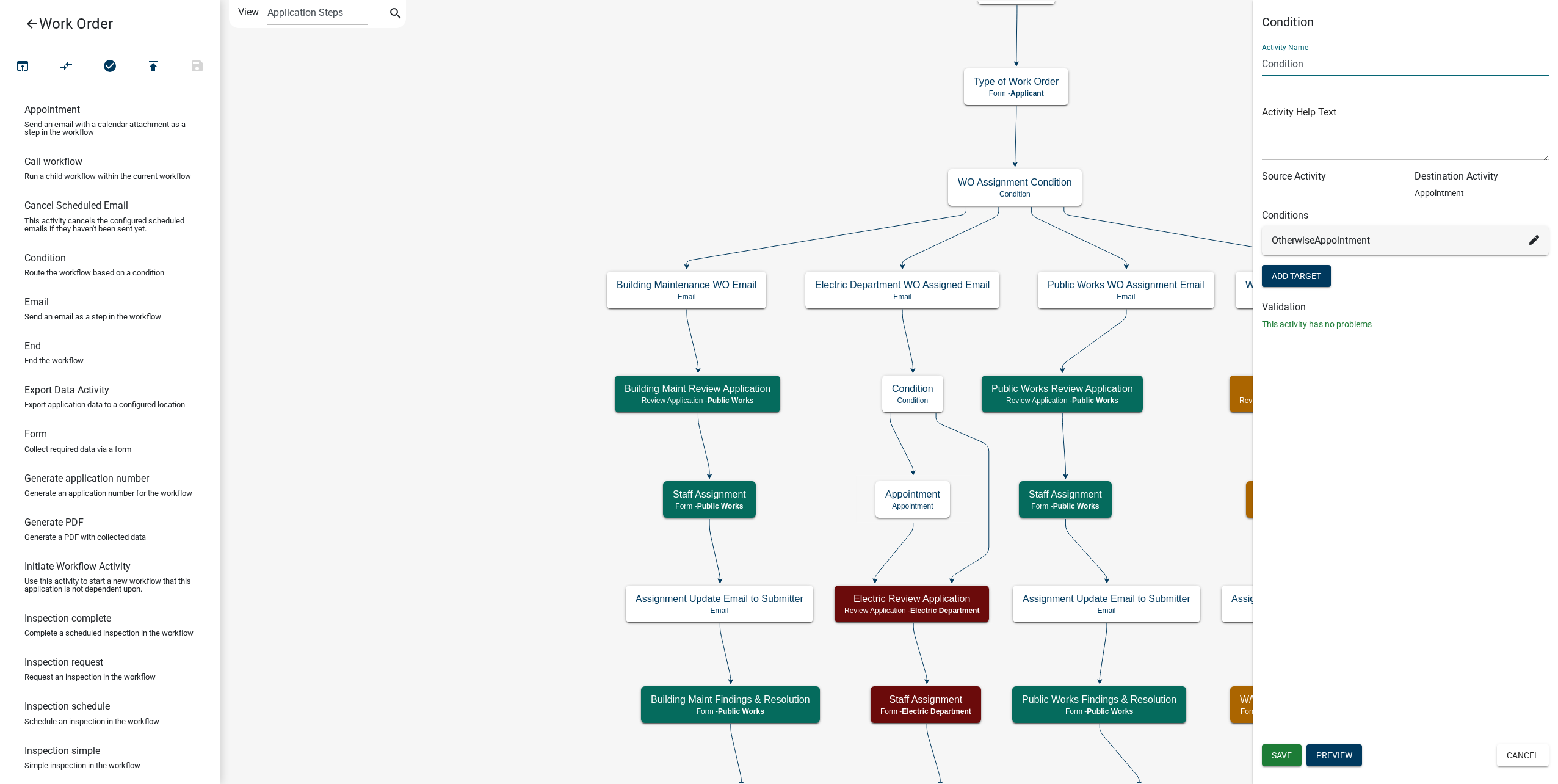
drag, startPoint x: 1340, startPoint y: 70, endPoint x: 1228, endPoint y: 57, distance: 112.8
click at [1225, 59] on main "Start Start - Applicant Type of Work Order Form - Applicant Building Maintenanc…" at bounding box center [888, 392] width 1338 height 784
click at [1274, 755] on span "Save" at bounding box center [1282, 755] width 20 height 10
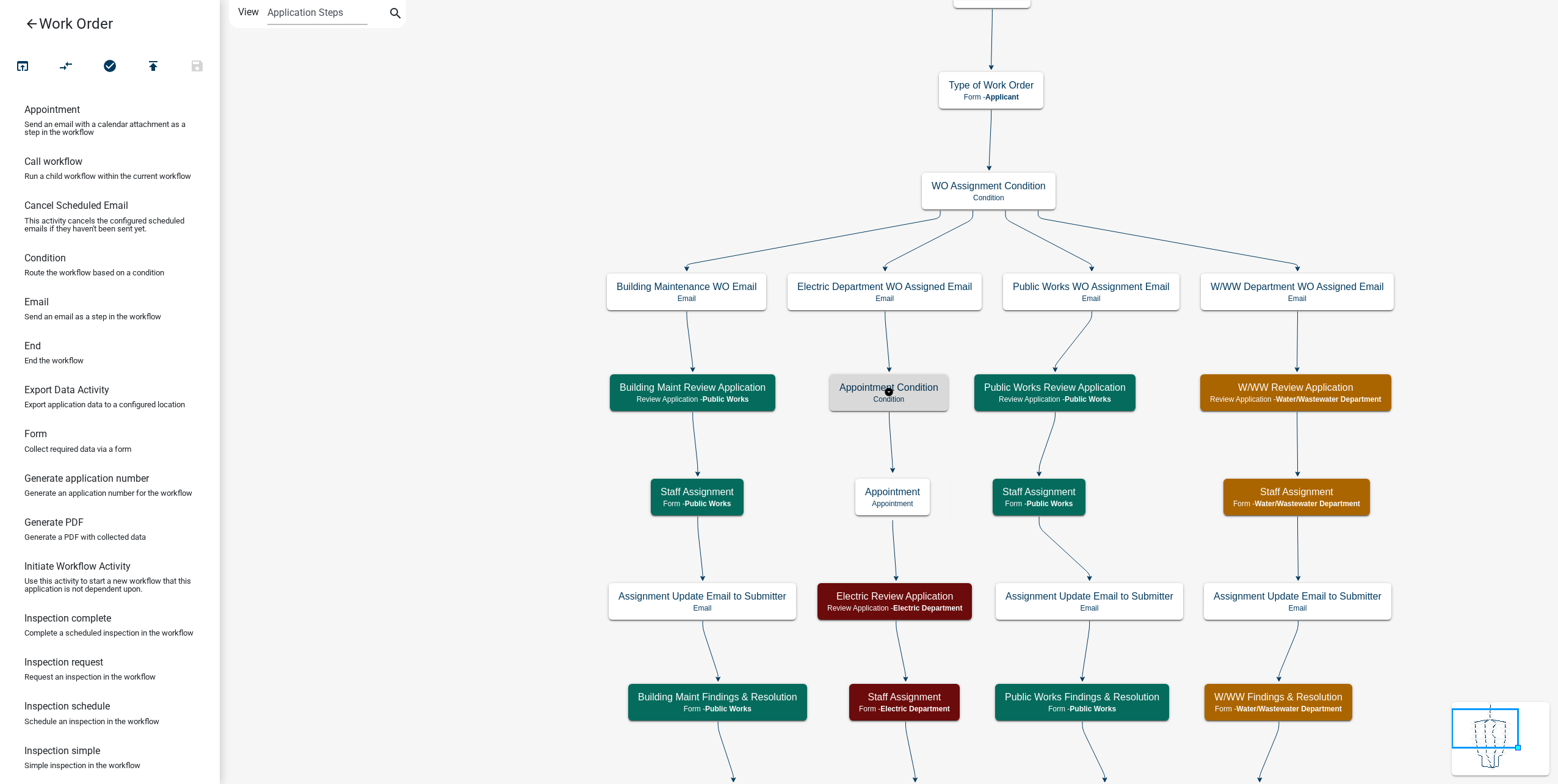
click at [927, 402] on p "Condition" at bounding box center [888, 399] width 99 height 9
click at [59, 60] on icon "compare_arrows" at bounding box center [66, 67] width 14 height 17
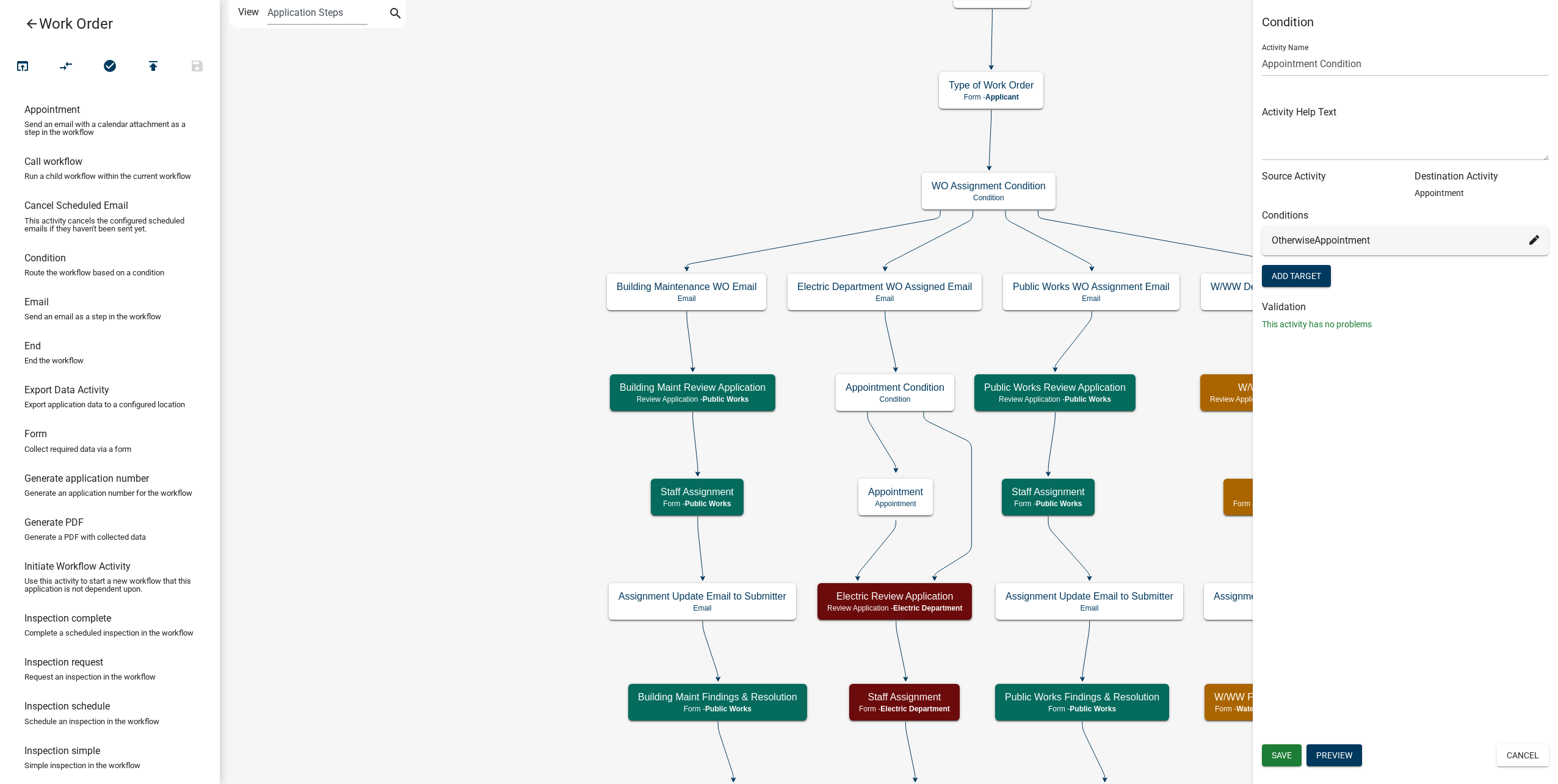
click at [1539, 240] on div "Otherwise Appointment" at bounding box center [1405, 240] width 287 height 29
click at [1532, 240] on icon at bounding box center [1534, 240] width 10 height 10
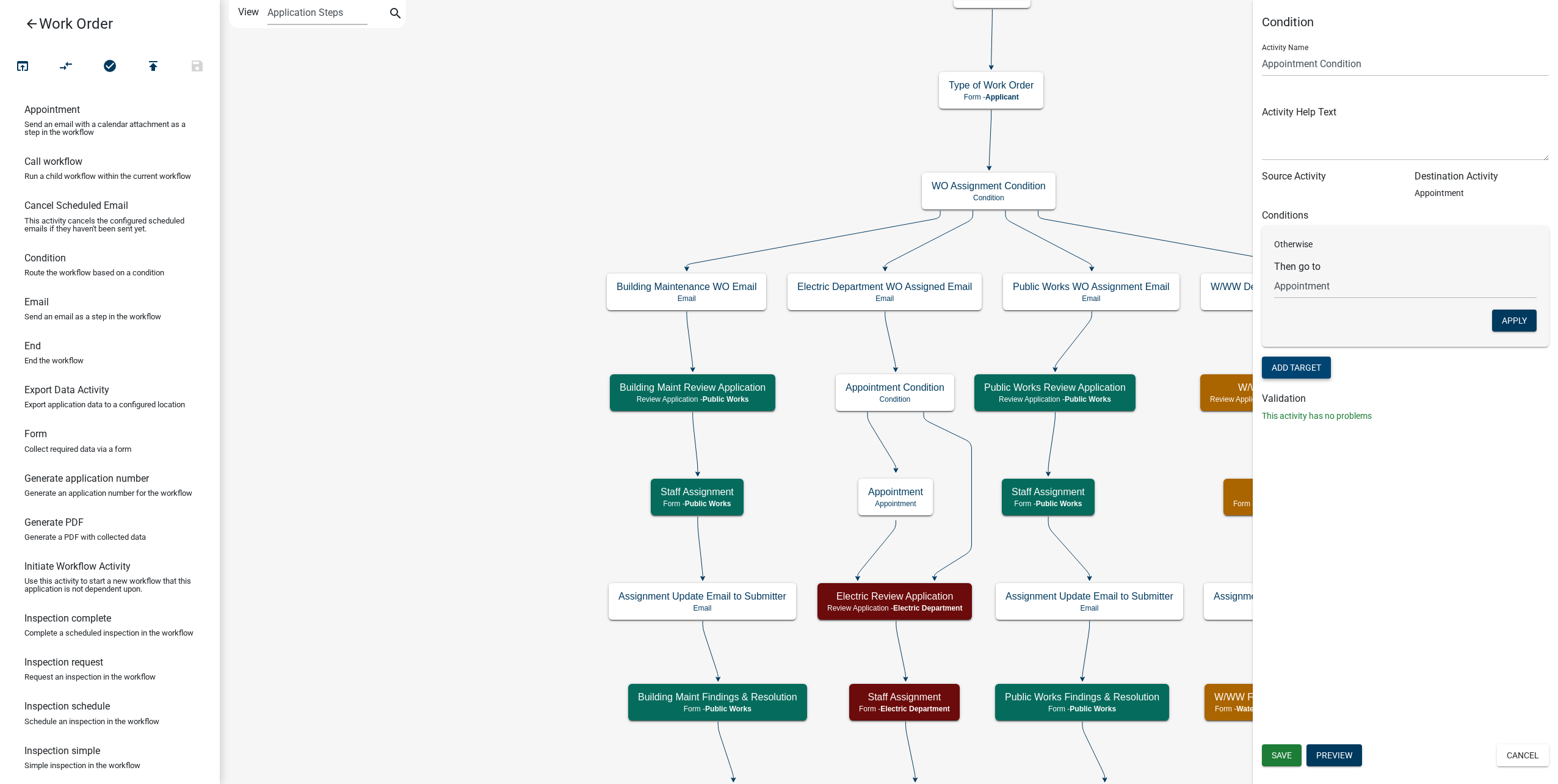
click at [1308, 370] on button "Add Target" at bounding box center [1296, 367] width 69 height 22
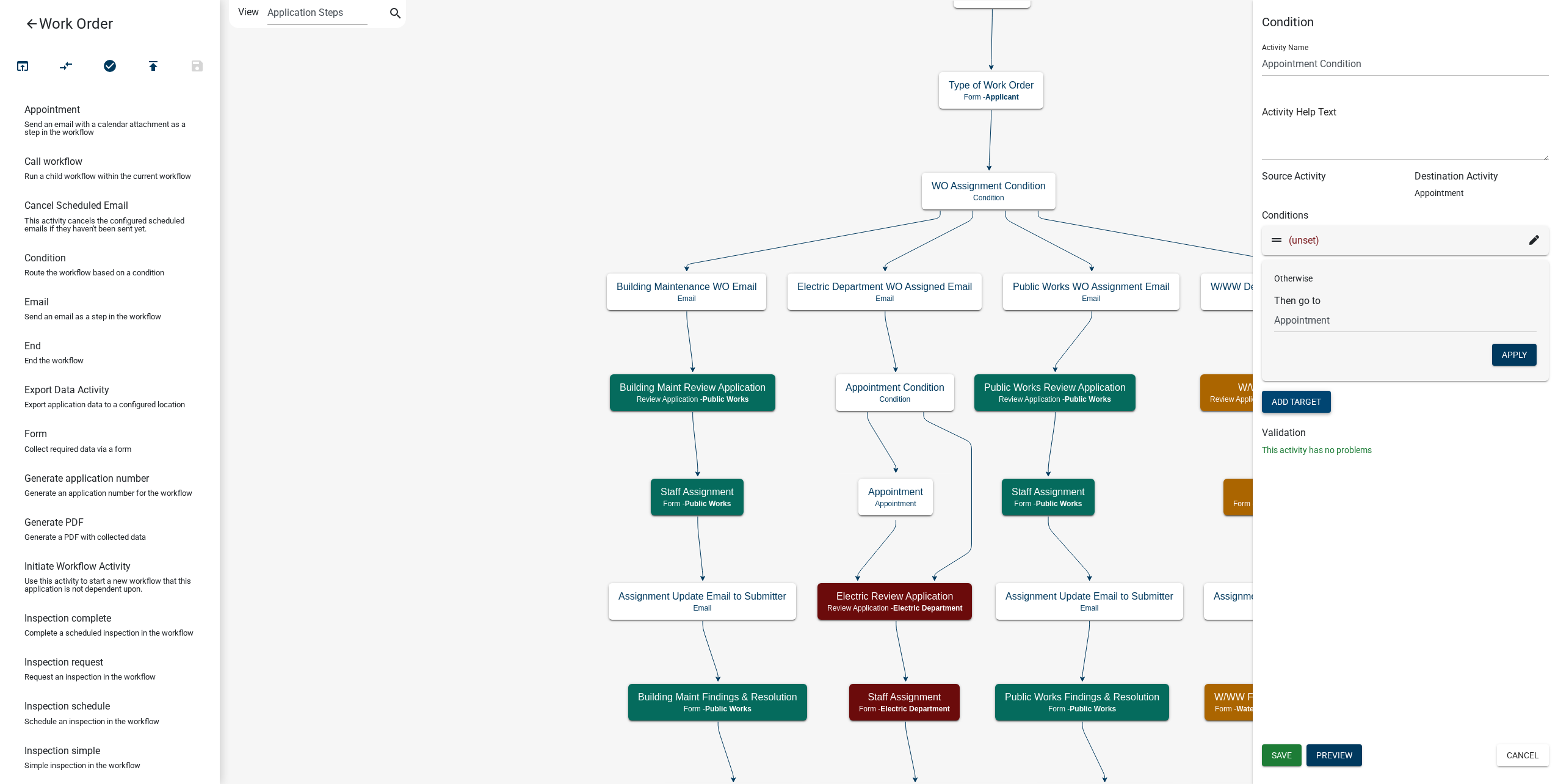
click at [1529, 240] on icon at bounding box center [1534, 240] width 10 height 10
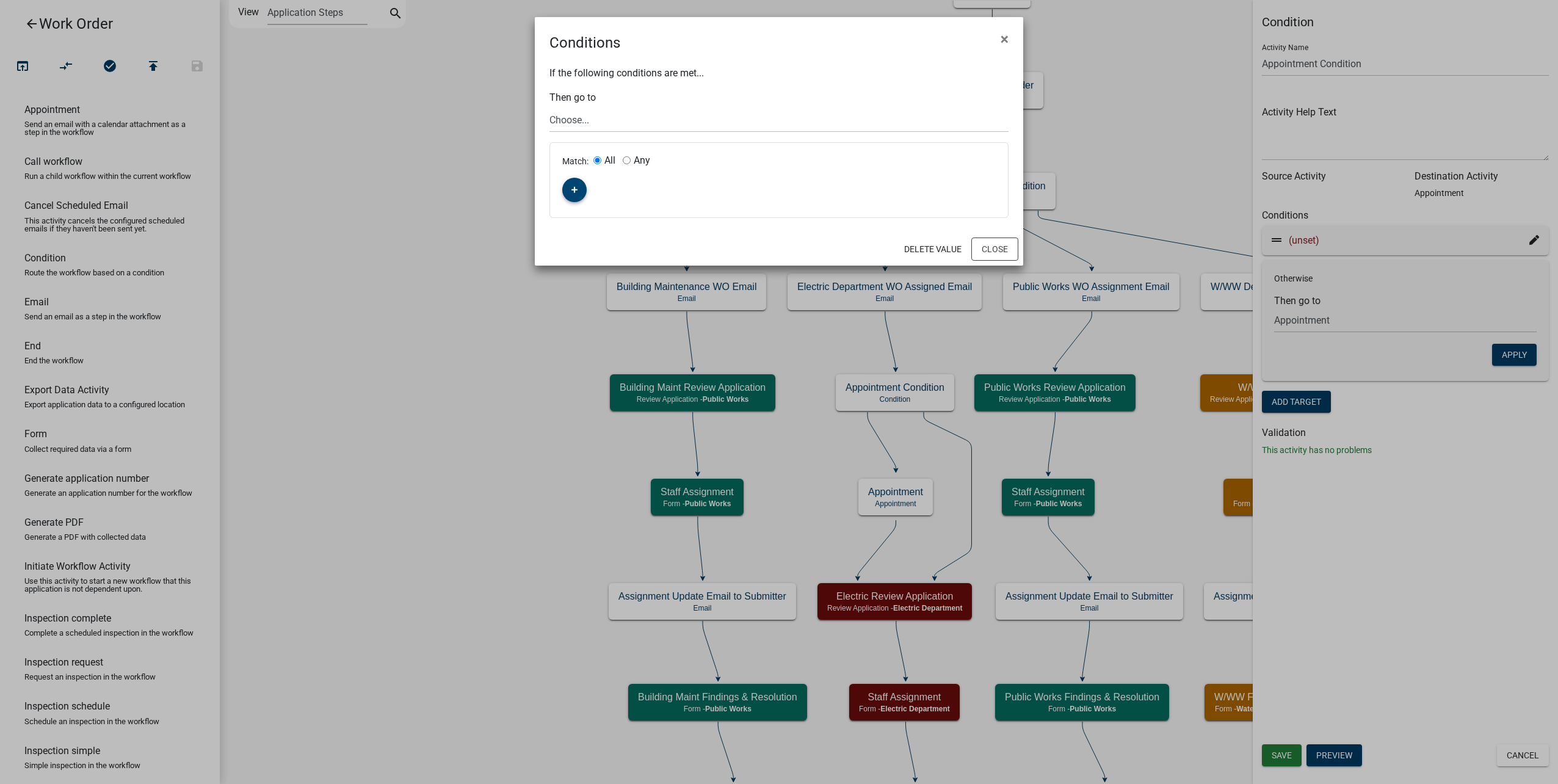
click at [580, 196] on button "button" at bounding box center [575, 190] width 25 height 25
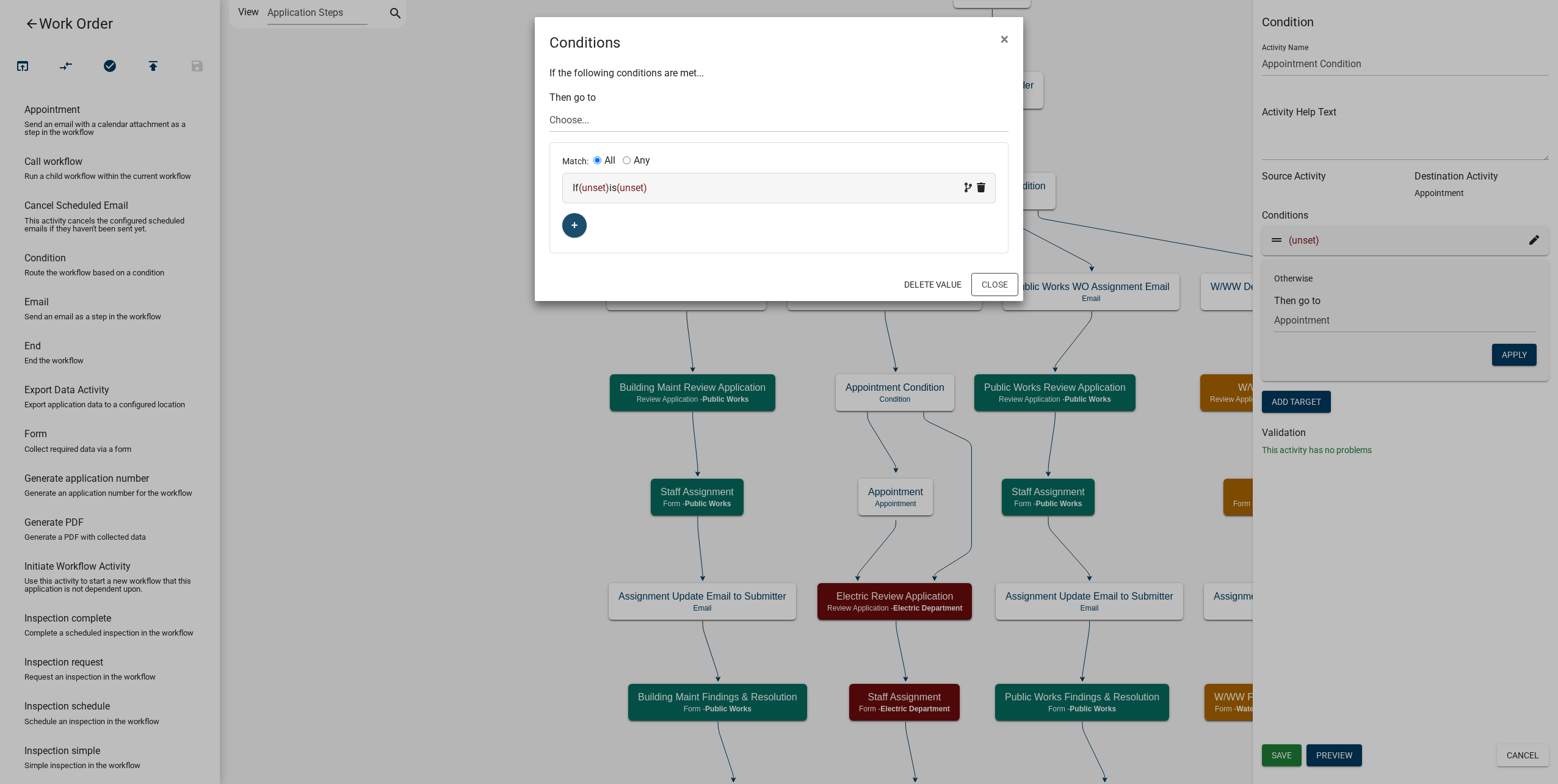
click at [597, 192] on span "(unset)" at bounding box center [594, 187] width 31 height 12
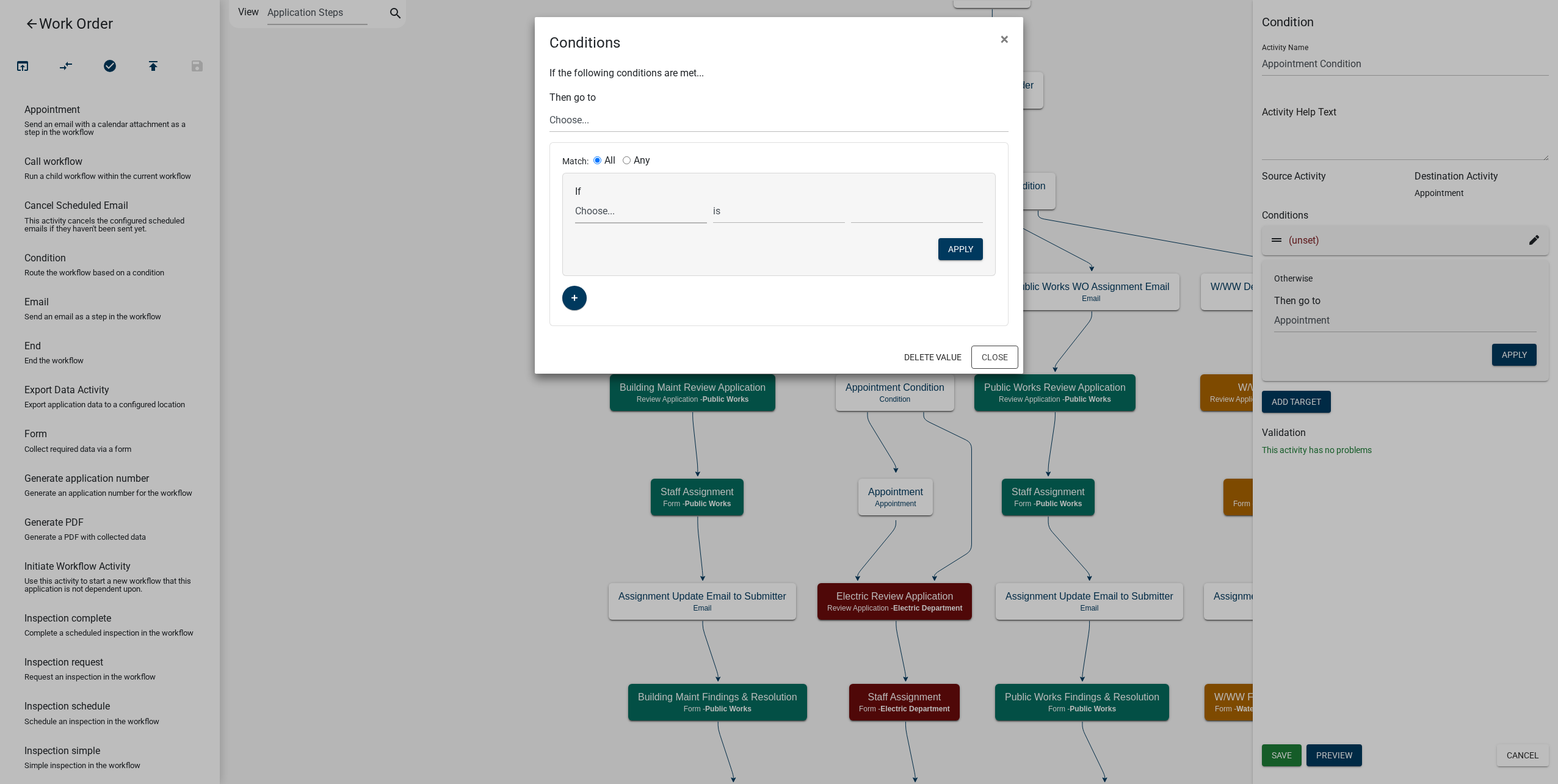
click at [607, 213] on select "Choose... ALL_FEE_RECIPIENTS APPLICANT_CITY APPLICANT_EMAIL_ADDRESS APPLICANT_F…" at bounding box center [640, 211] width 132 height 25
click at [575, 198] on select "Choose... ALL_FEE_RECIPIENTS APPLICANT_CITY APPLICANT_EMAIL_ADDRESS APPLICANT_F…" at bounding box center [640, 211] width 132 height 25
click at [768, 214] on select "is is not exists does not exist is greater than is less than contains does not …" at bounding box center [779, 211] width 132 height 25
click at [713, 198] on select "is is not exists does not exist is greater than is less than contains does not …" at bounding box center [779, 211] width 132 height 25
click at [599, 121] on select "Choose... Start Type of Work Order Building Maintenance WO Email WO Assignment …" at bounding box center [779, 120] width 459 height 25
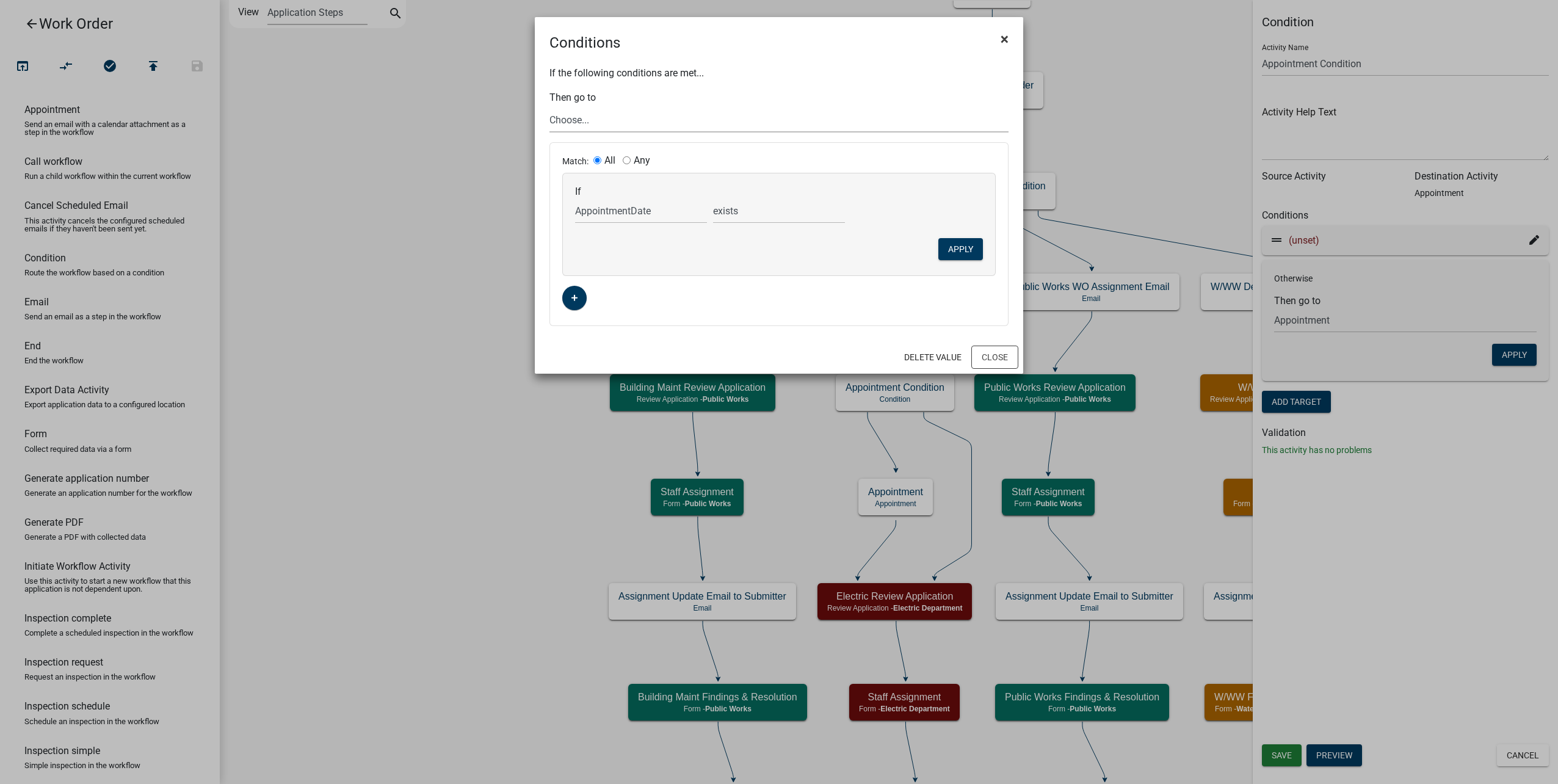
click at [1007, 38] on span "×" at bounding box center [1004, 39] width 8 height 17
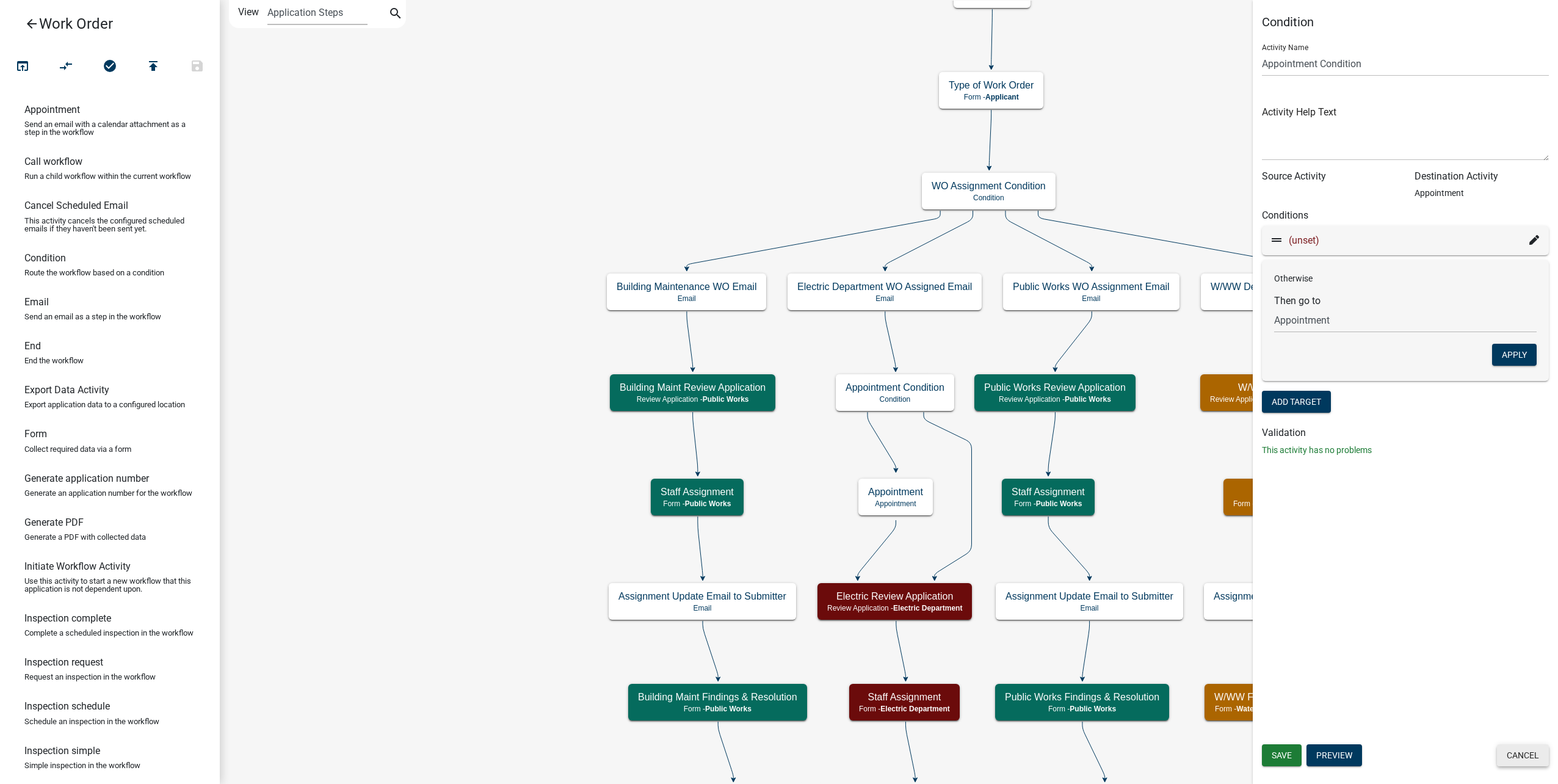
click at [1538, 755] on button "Cancel" at bounding box center [1523, 755] width 52 height 22
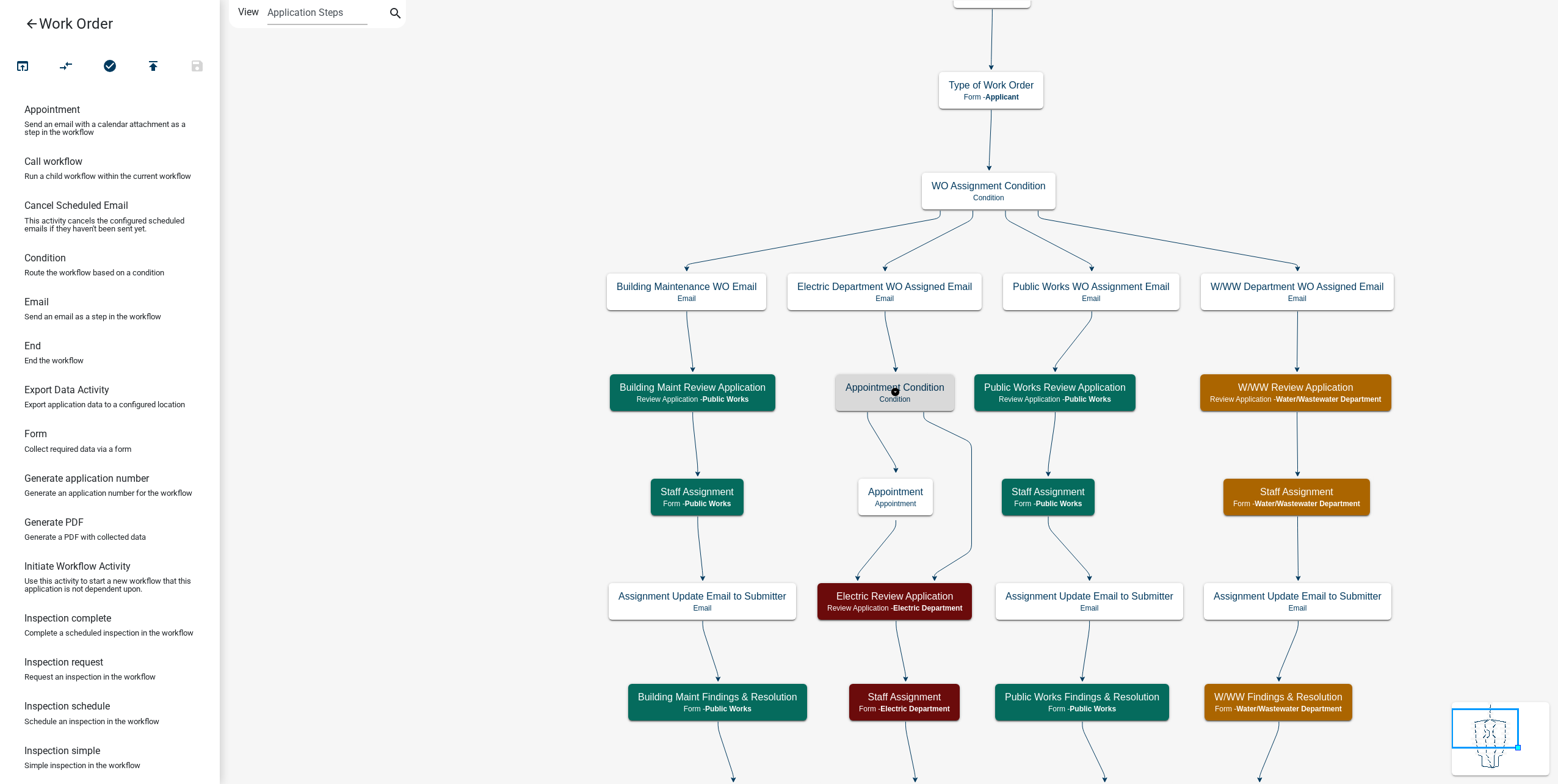
click at [921, 399] on p "Condition" at bounding box center [895, 399] width 99 height 9
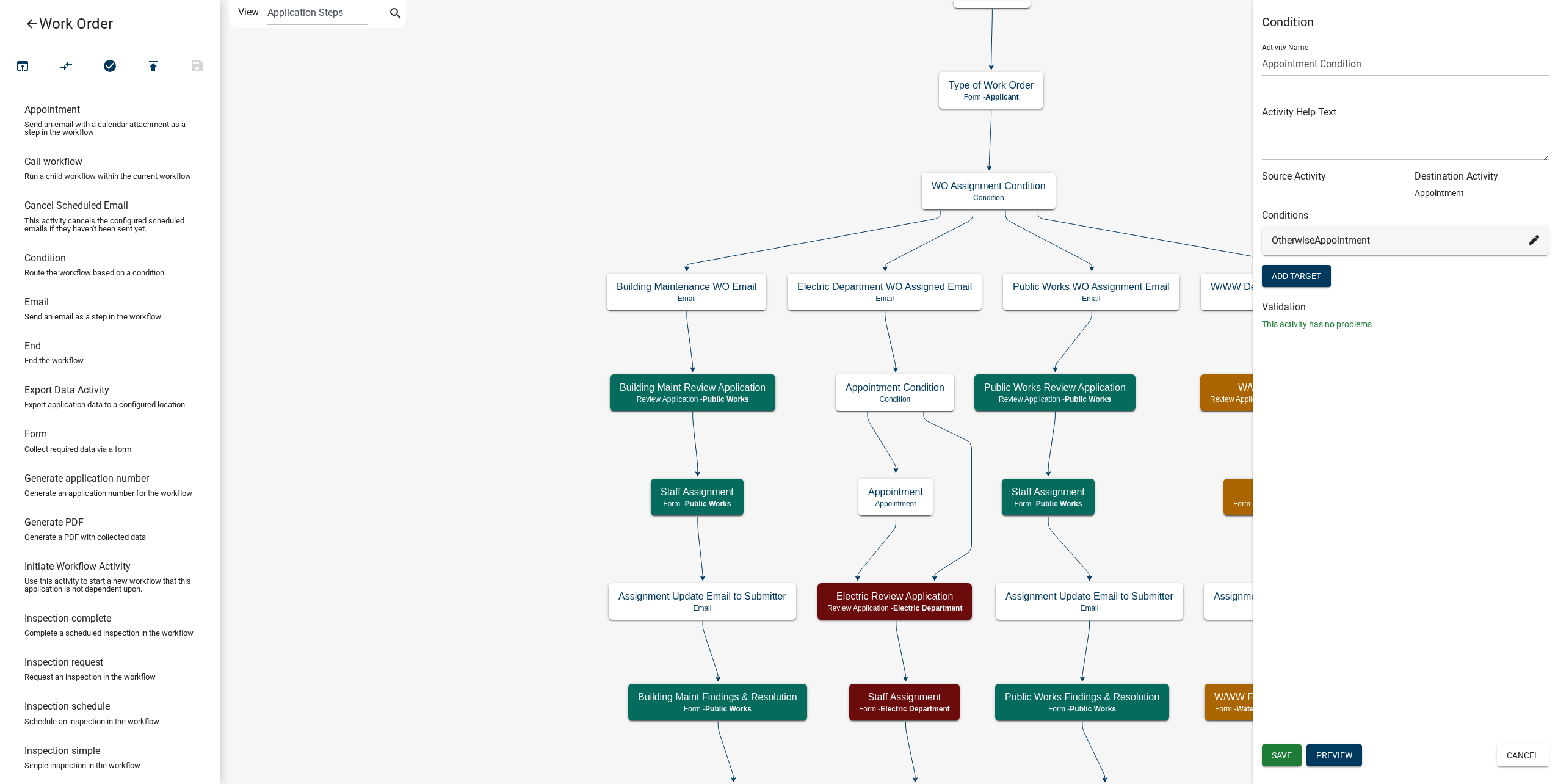
click at [1261, 57] on div "Condition Activity Name Appointment Condition Activity Help Text Source Activit…" at bounding box center [1405, 177] width 305 height 326
click at [1263, 63] on input "Appointment Condition" at bounding box center [1405, 63] width 287 height 25
click at [1276, 756] on span "Save" at bounding box center [1282, 755] width 20 height 10
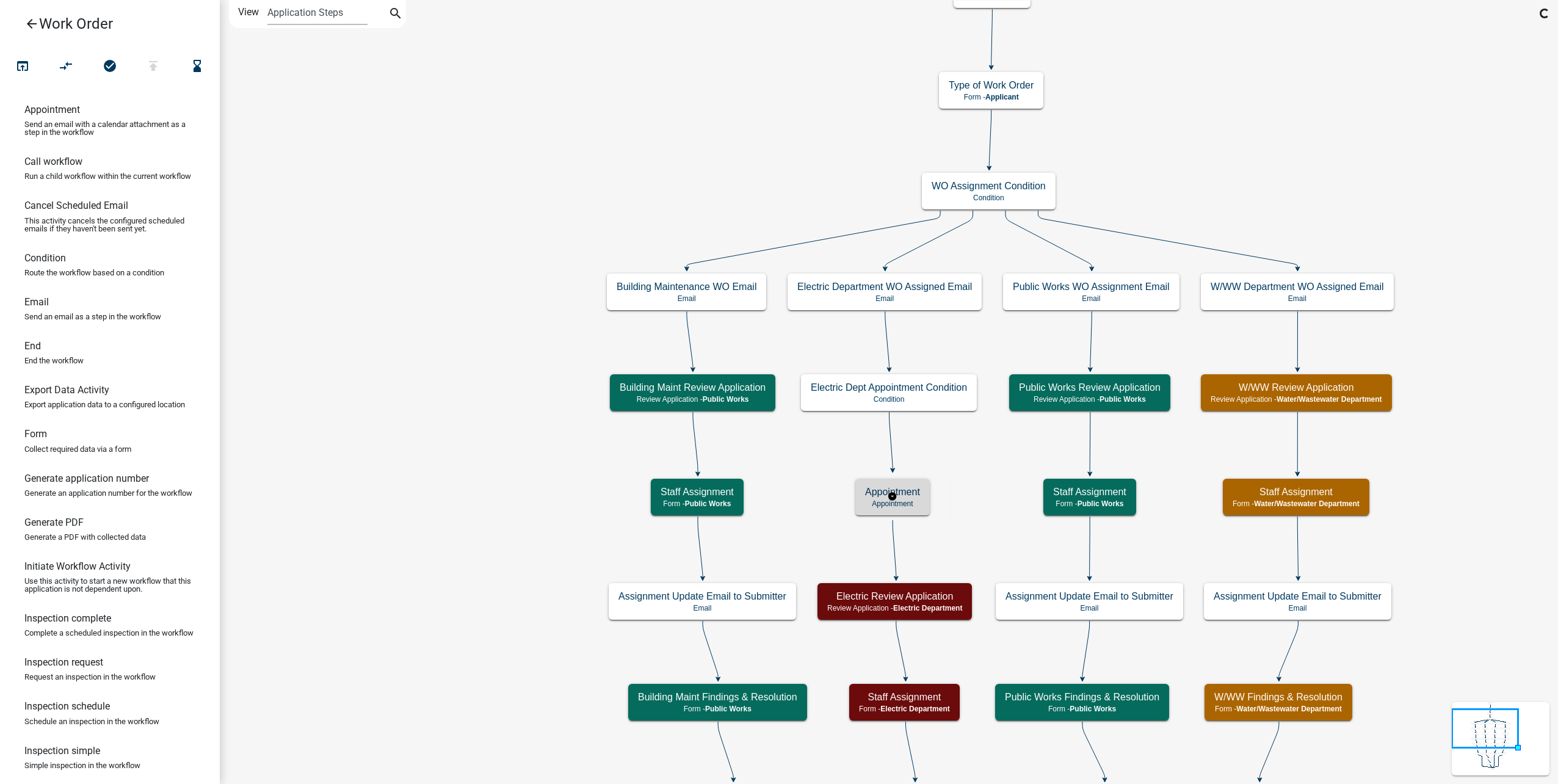
click at [915, 498] on div "Appointment Appointment" at bounding box center [892, 497] width 74 height 37
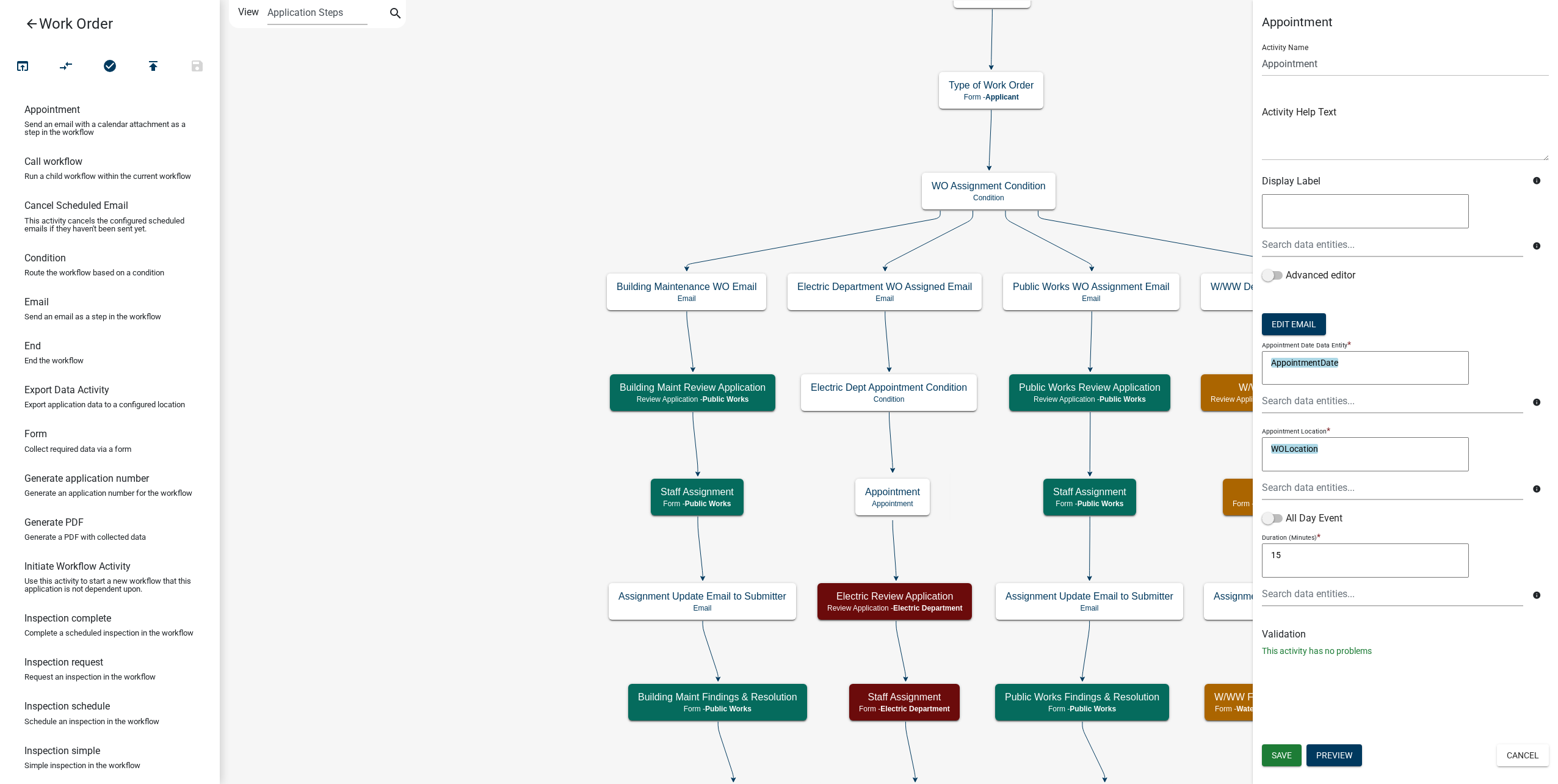
click at [1259, 65] on div "Appointment Activity Name Appointment Activity Help Text Display Label info inf…" at bounding box center [1405, 340] width 305 height 652
click at [1262, 67] on input "Appointment" at bounding box center [1405, 63] width 287 height 25
click at [1281, 751] on span "Save" at bounding box center [1282, 755] width 20 height 10
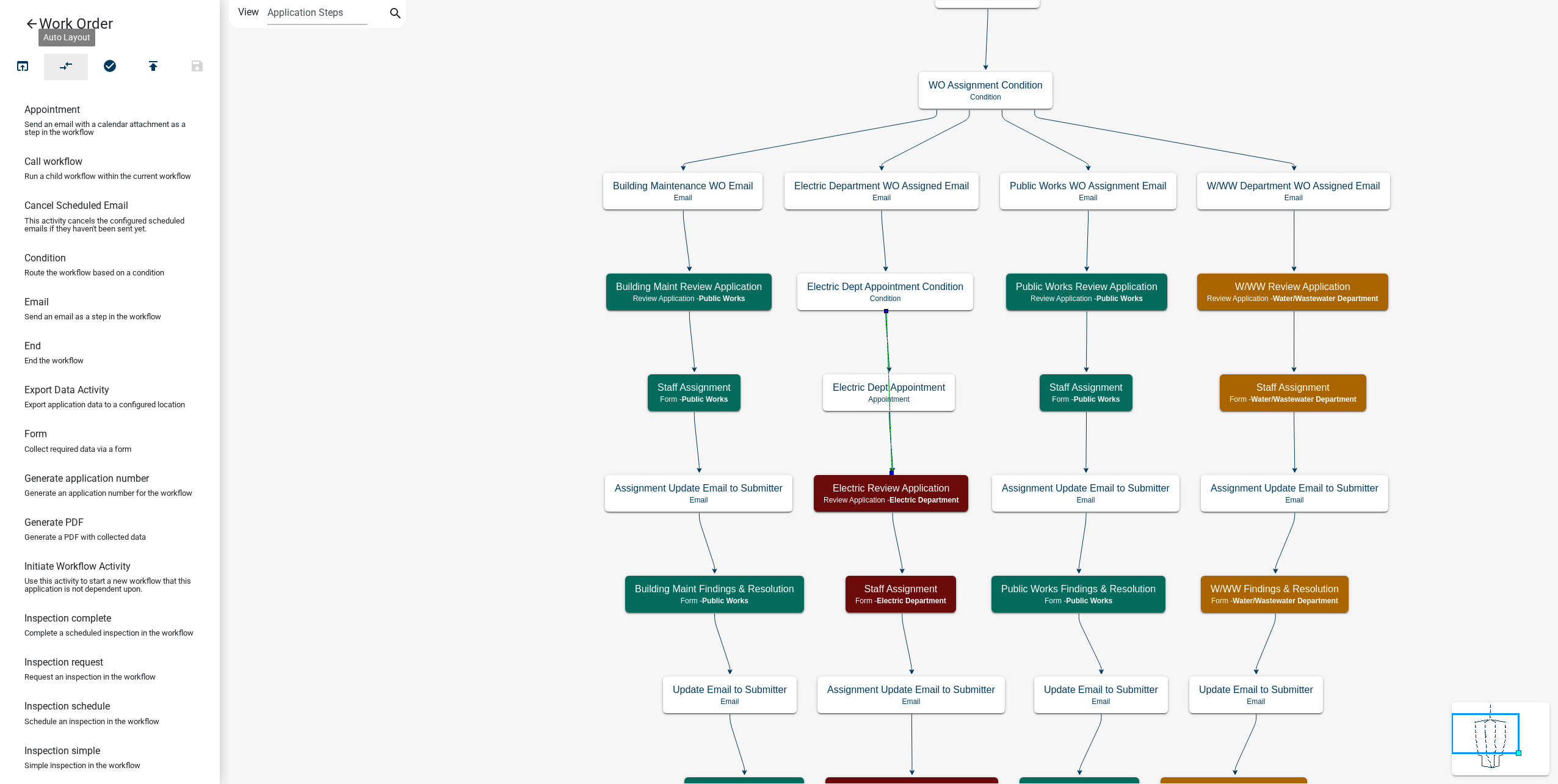
click at [67, 66] on icon "compare_arrows" at bounding box center [66, 67] width 14 height 17
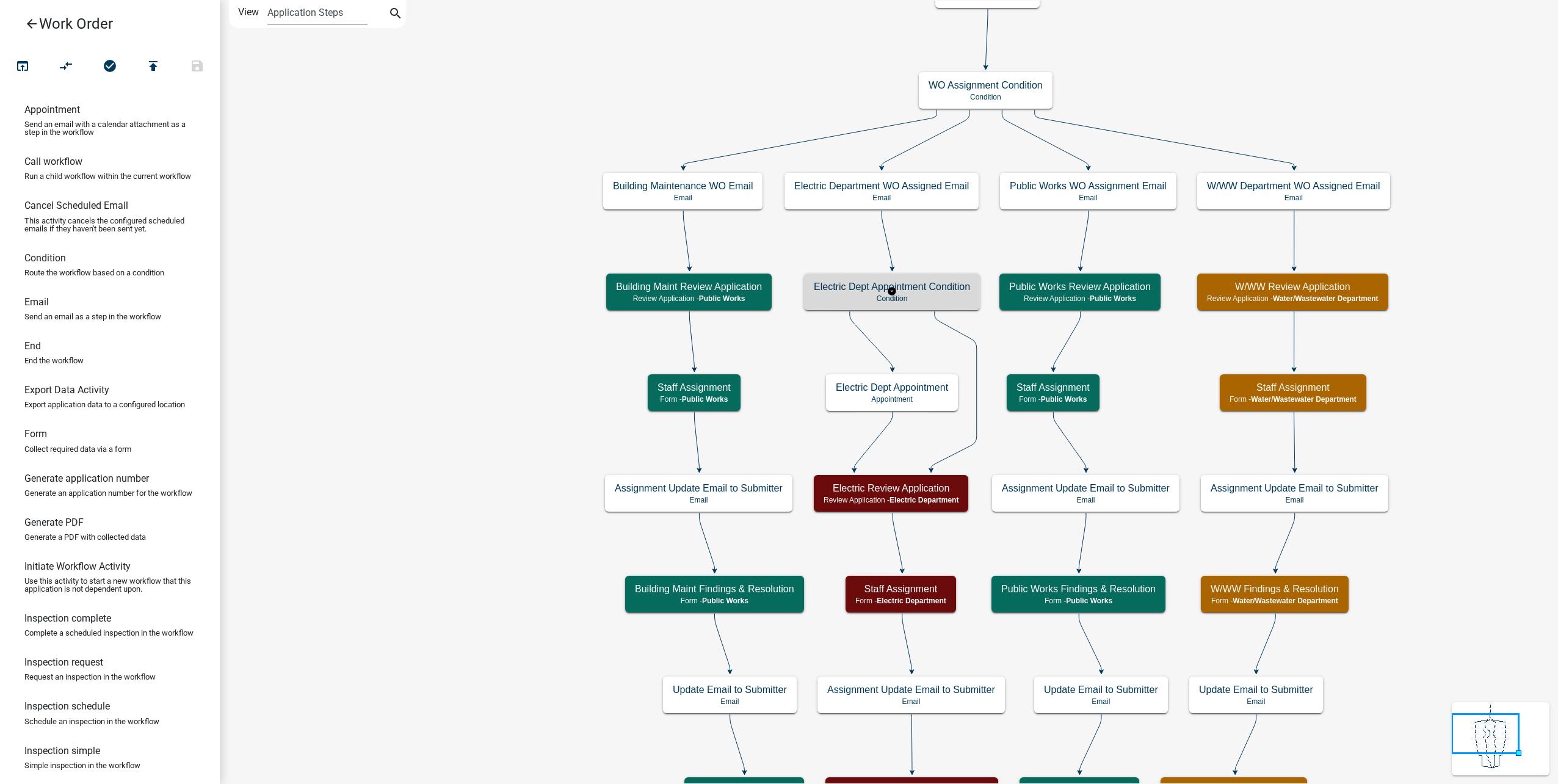
click at [933, 292] on h5 "Electric Dept Appointment Condition" at bounding box center [892, 286] width 156 height 12
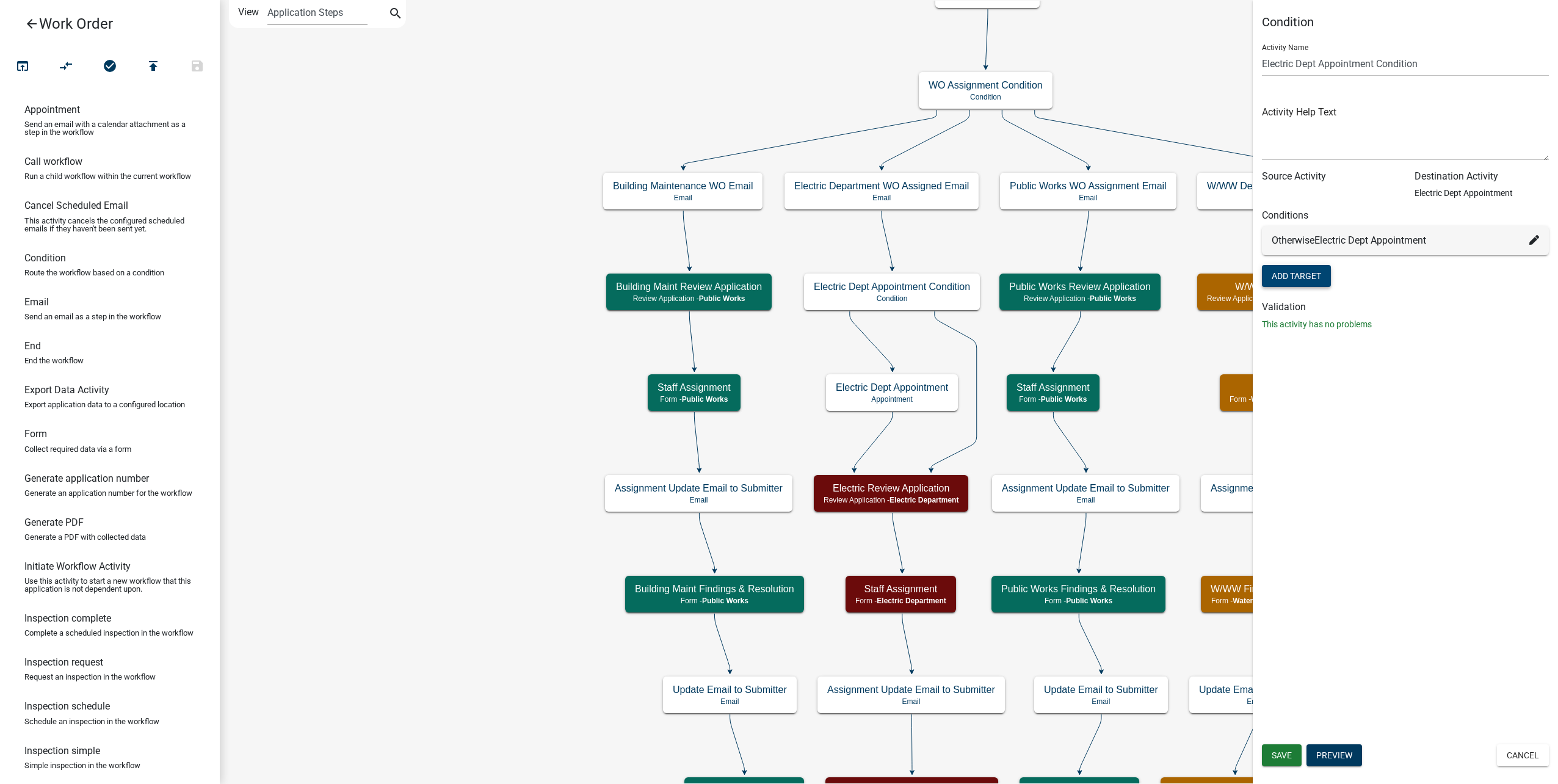
click at [1327, 271] on button "Add Target" at bounding box center [1296, 276] width 69 height 22
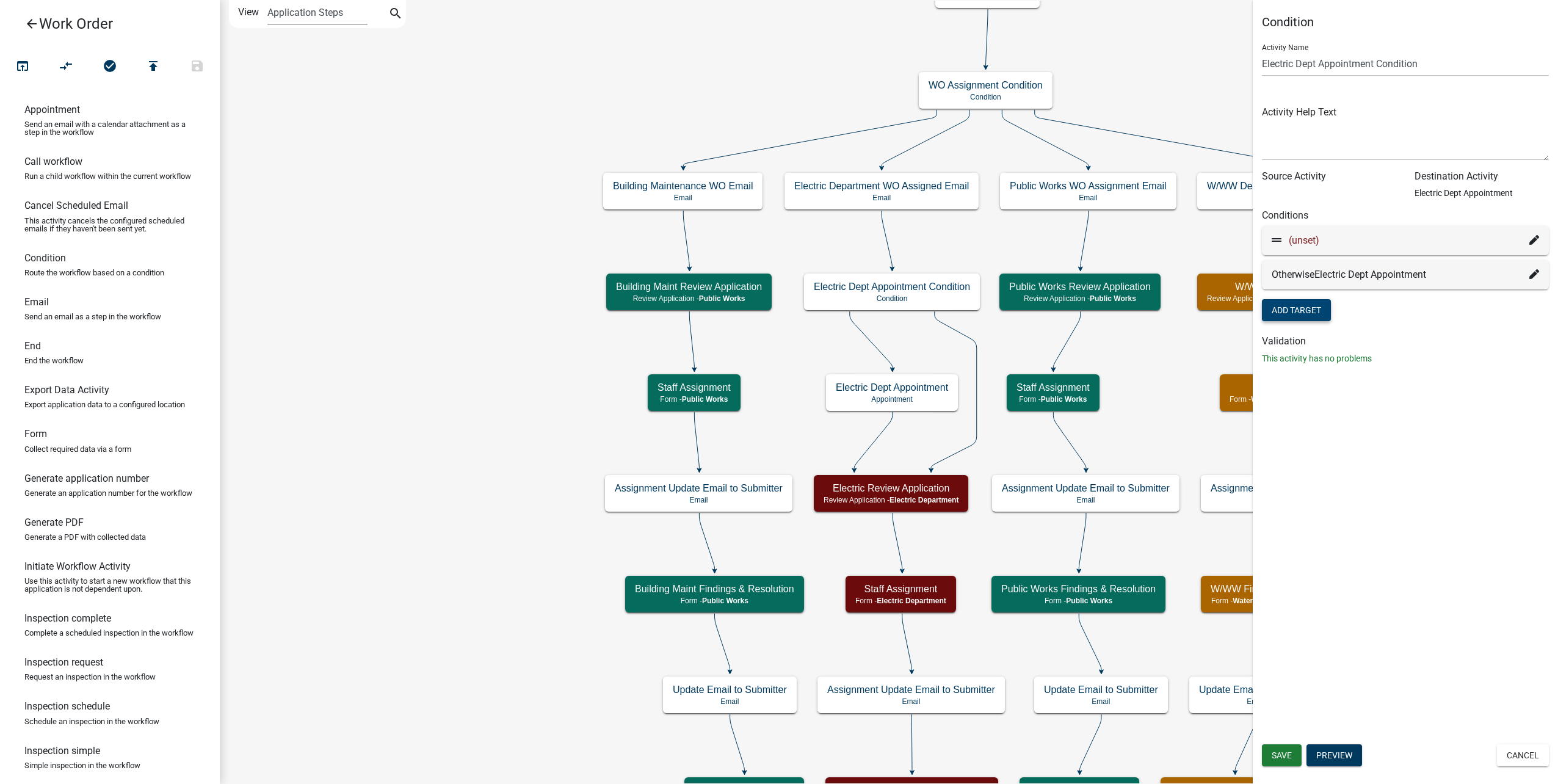
click at [1535, 238] on icon at bounding box center [1534, 240] width 10 height 10
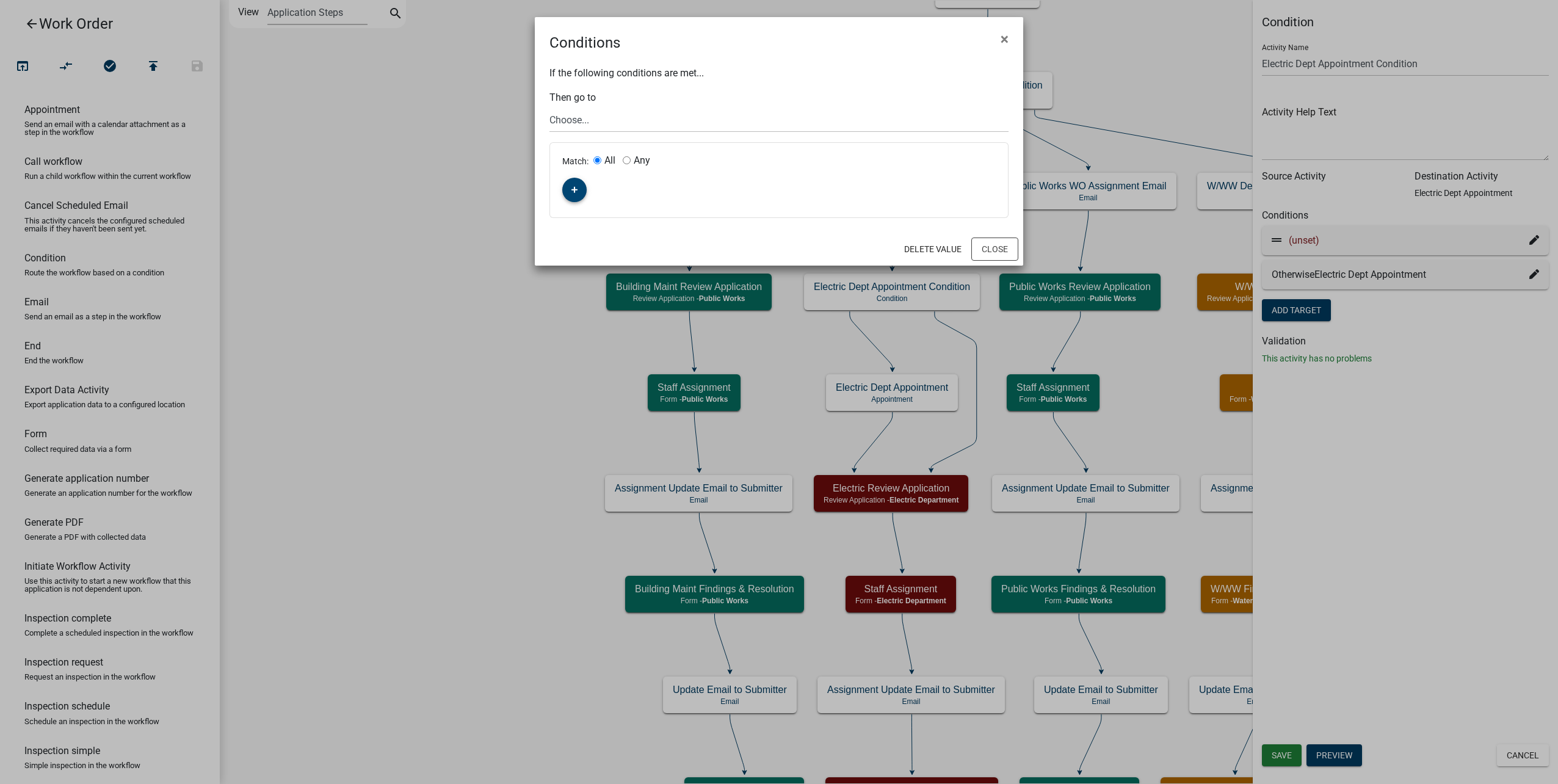
click at [571, 185] on button "button" at bounding box center [575, 190] width 25 height 25
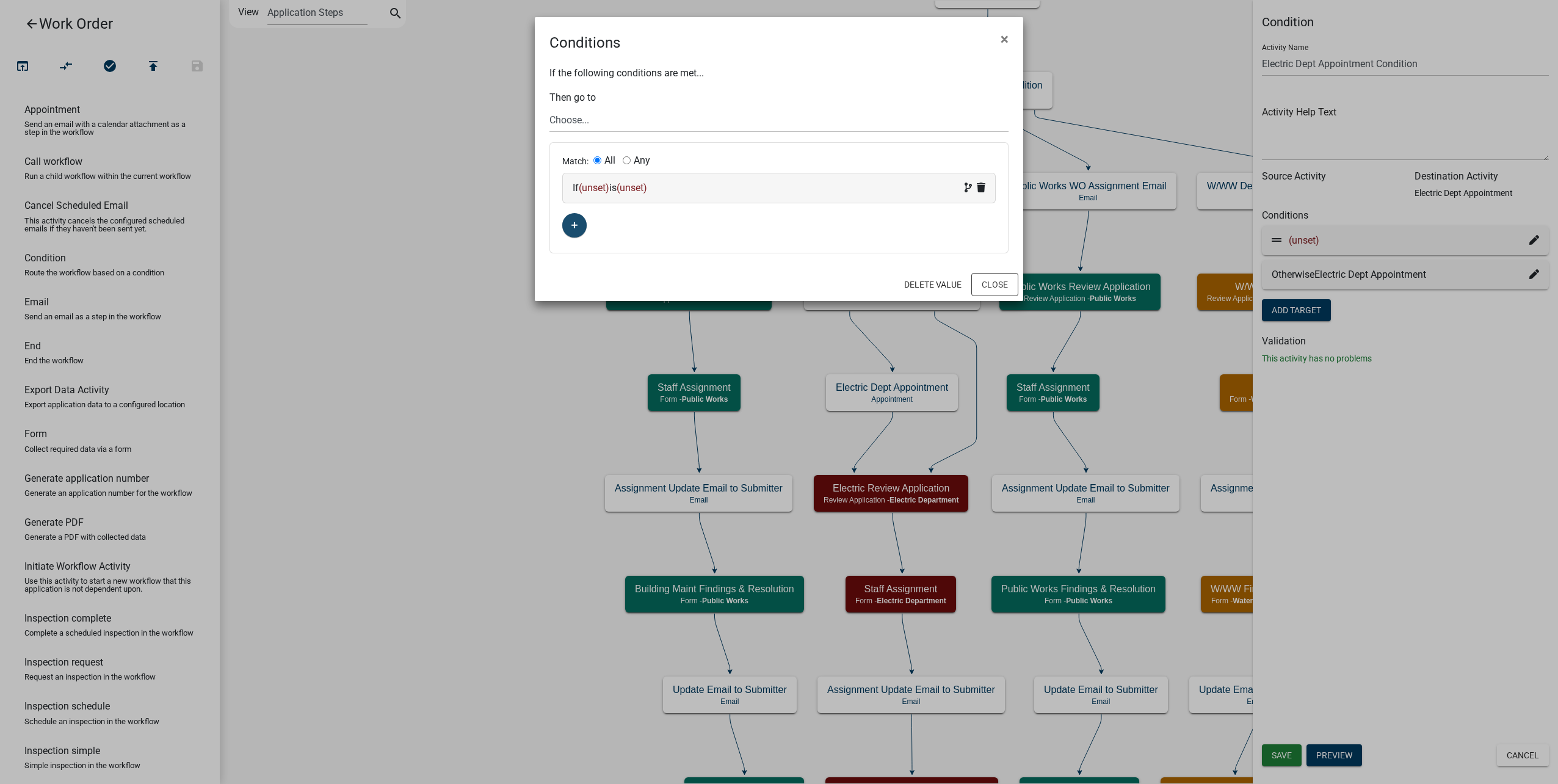
click at [618, 196] on div "If (unset) is (unset)" at bounding box center [779, 187] width 432 height 29
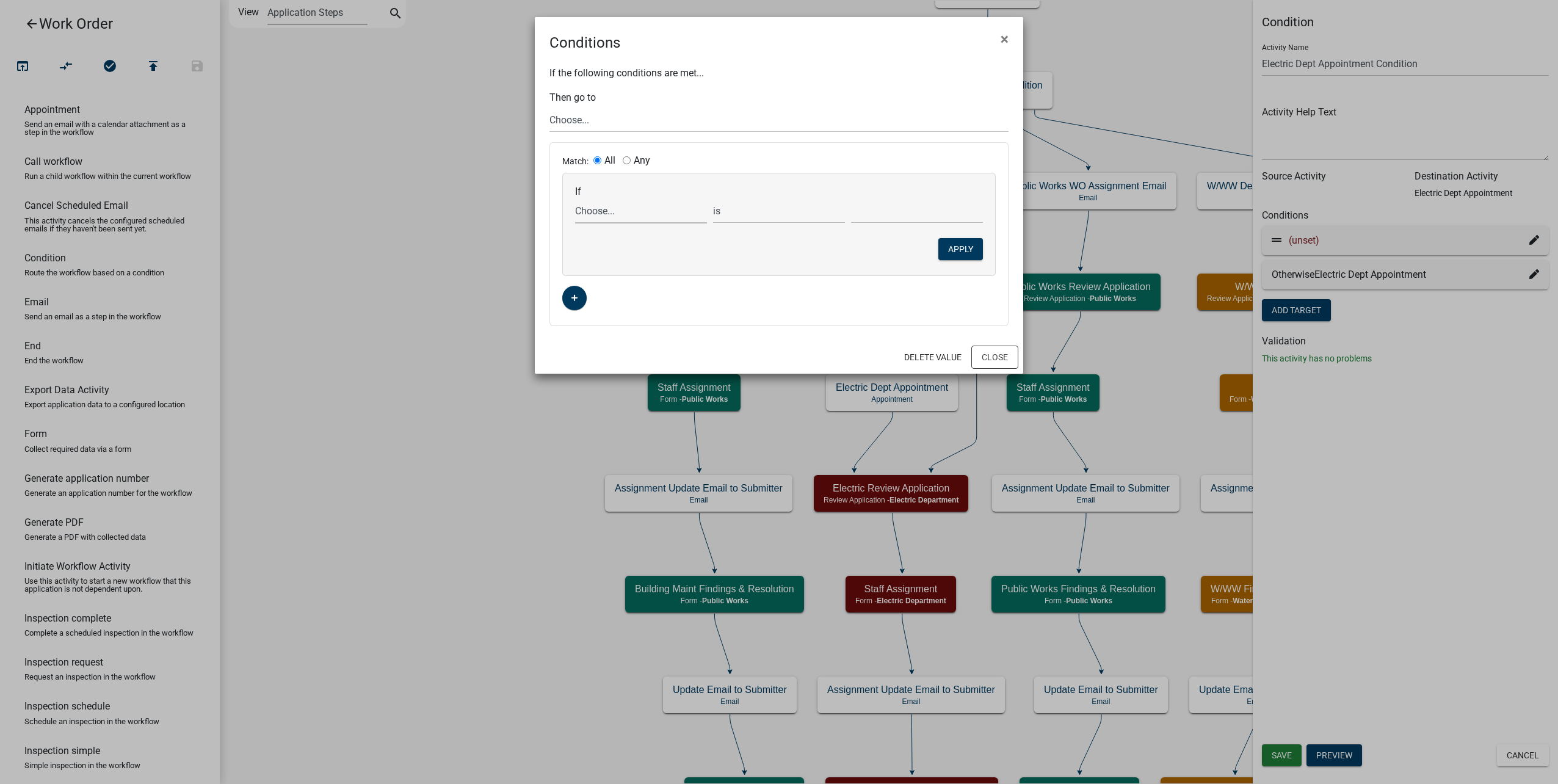
click at [627, 205] on select "Choose... ALL_FEE_RECIPIENTS APPLICANT_CITY APPLICANT_EMAIL_ADDRESS APPLICANT_F…" at bounding box center [640, 211] width 132 height 25
click at [575, 198] on select "Choose... ALL_FEE_RECIPIENTS APPLICANT_CITY APPLICANT_EMAIL_ADDRESS APPLICANT_F…" at bounding box center [640, 211] width 132 height 25
click at [778, 207] on select "is is not exists does not exist is greater than is less than contains does not …" at bounding box center [779, 211] width 132 height 25
click at [713, 198] on select "is is not exists does not exist is greater than is less than contains does not …" at bounding box center [779, 211] width 132 height 25
click at [948, 241] on button "Apply" at bounding box center [960, 249] width 44 height 22
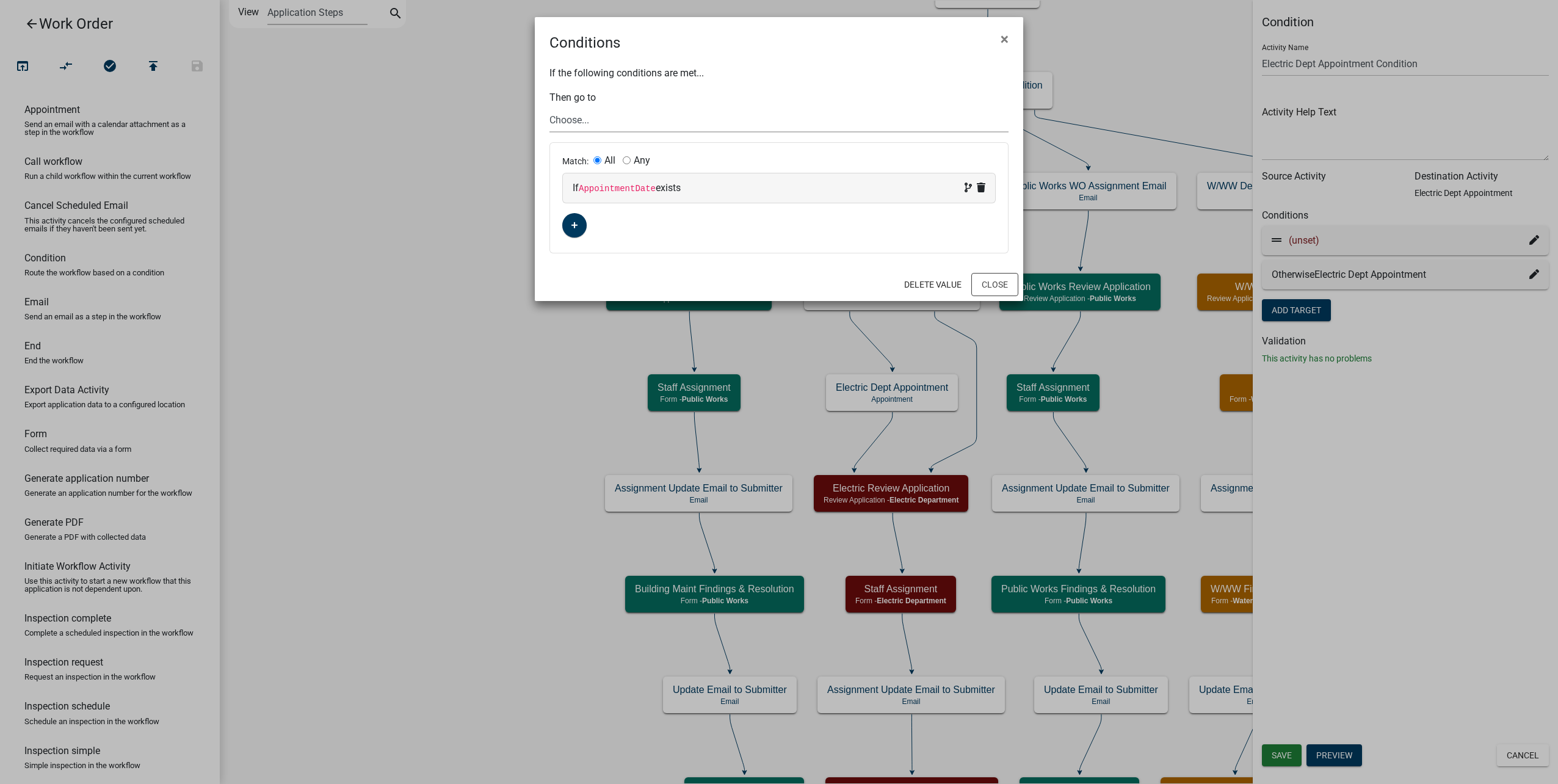
click at [638, 119] on select "Choose... Start Type of Work Order Building Maintenance WO Email WO Assignment …" at bounding box center [779, 120] width 459 height 25
click at [550, 108] on select "Choose... Start Type of Work Order Building Maintenance WO Email WO Assignment …" at bounding box center [779, 120] width 459 height 25
click at [575, 221] on fa-icon "button" at bounding box center [575, 225] width 7 height 12
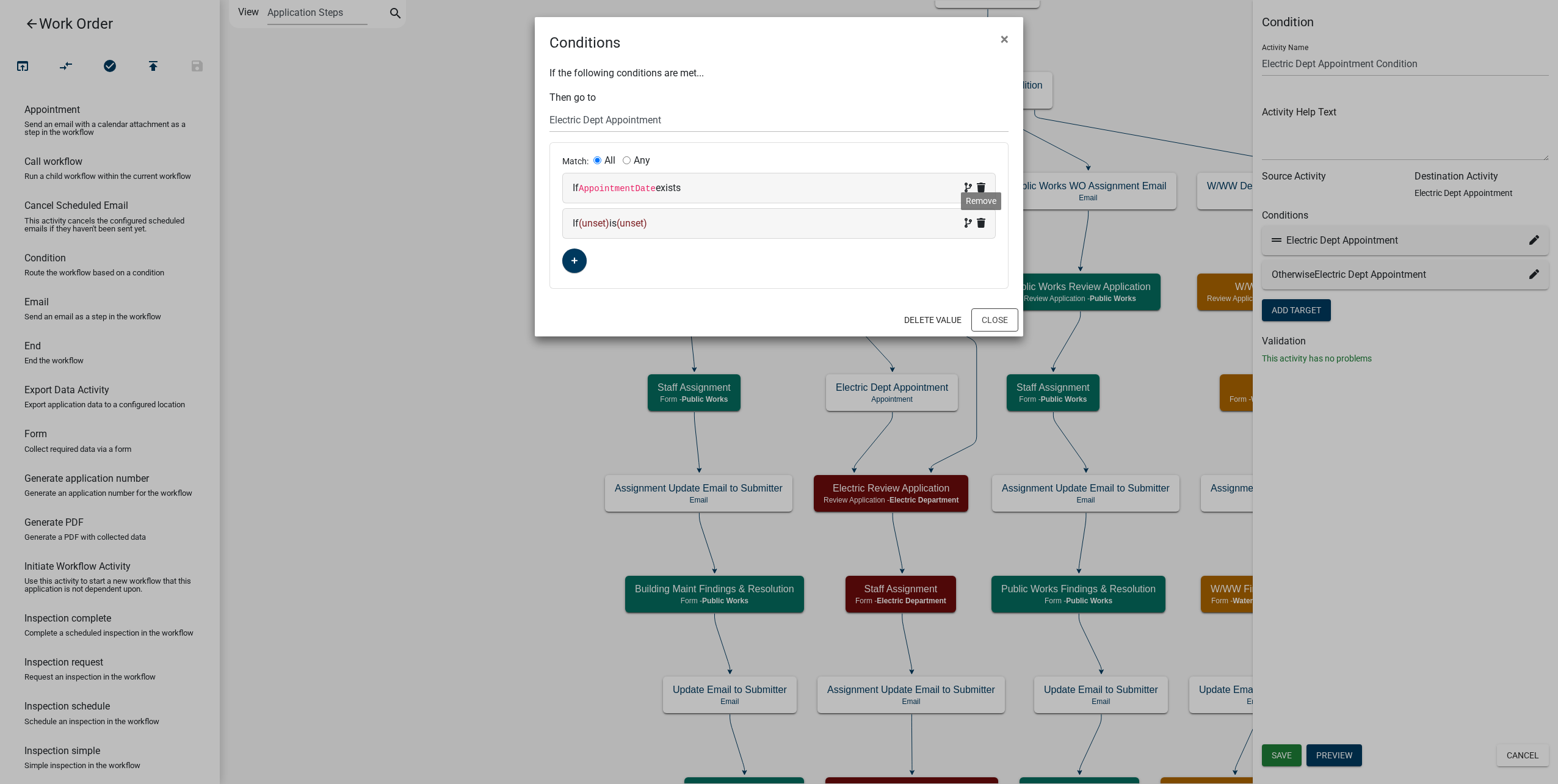
click at [982, 220] on icon at bounding box center [981, 223] width 9 height 10
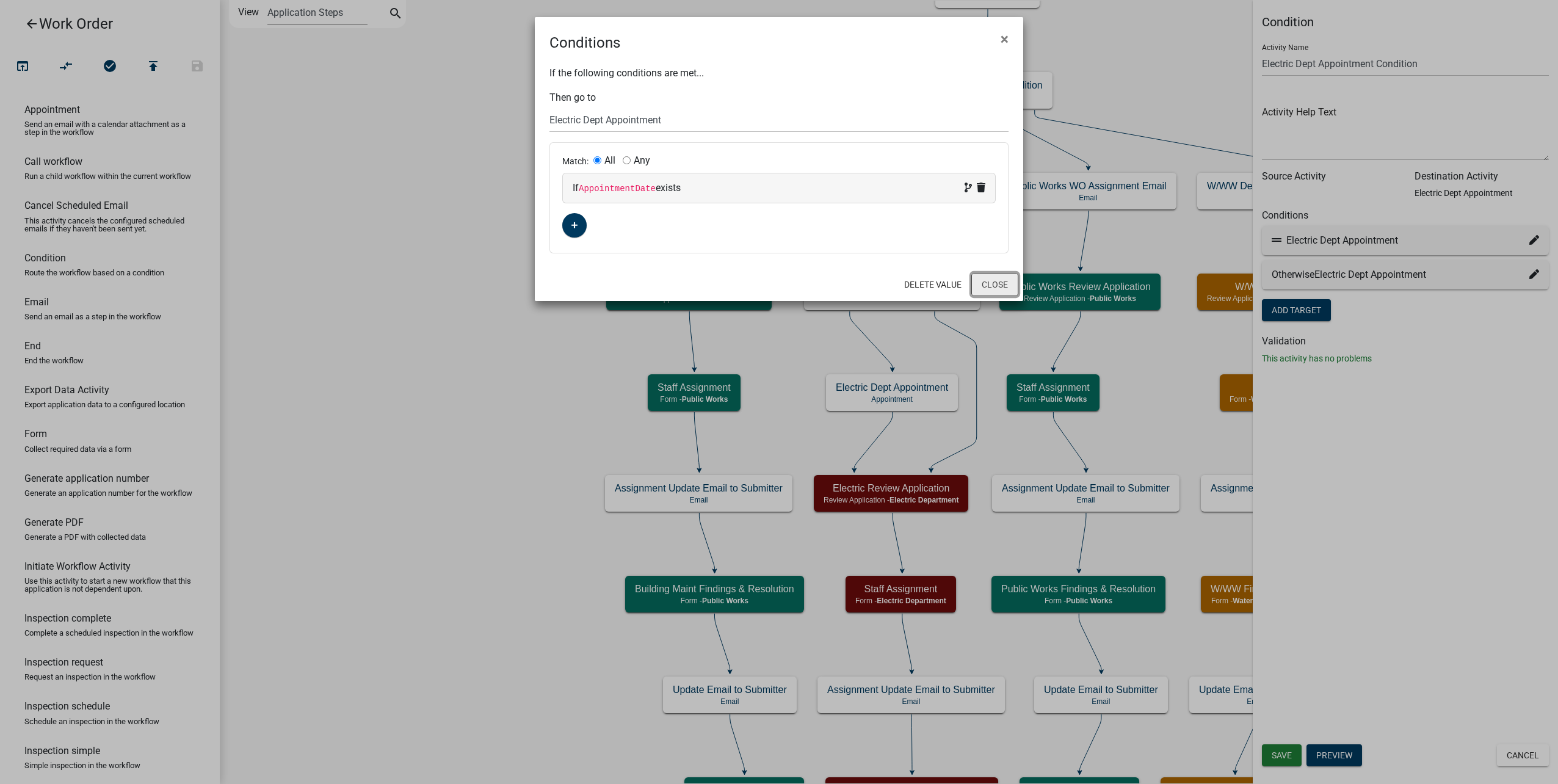
click at [989, 280] on button "Close" at bounding box center [995, 284] width 47 height 23
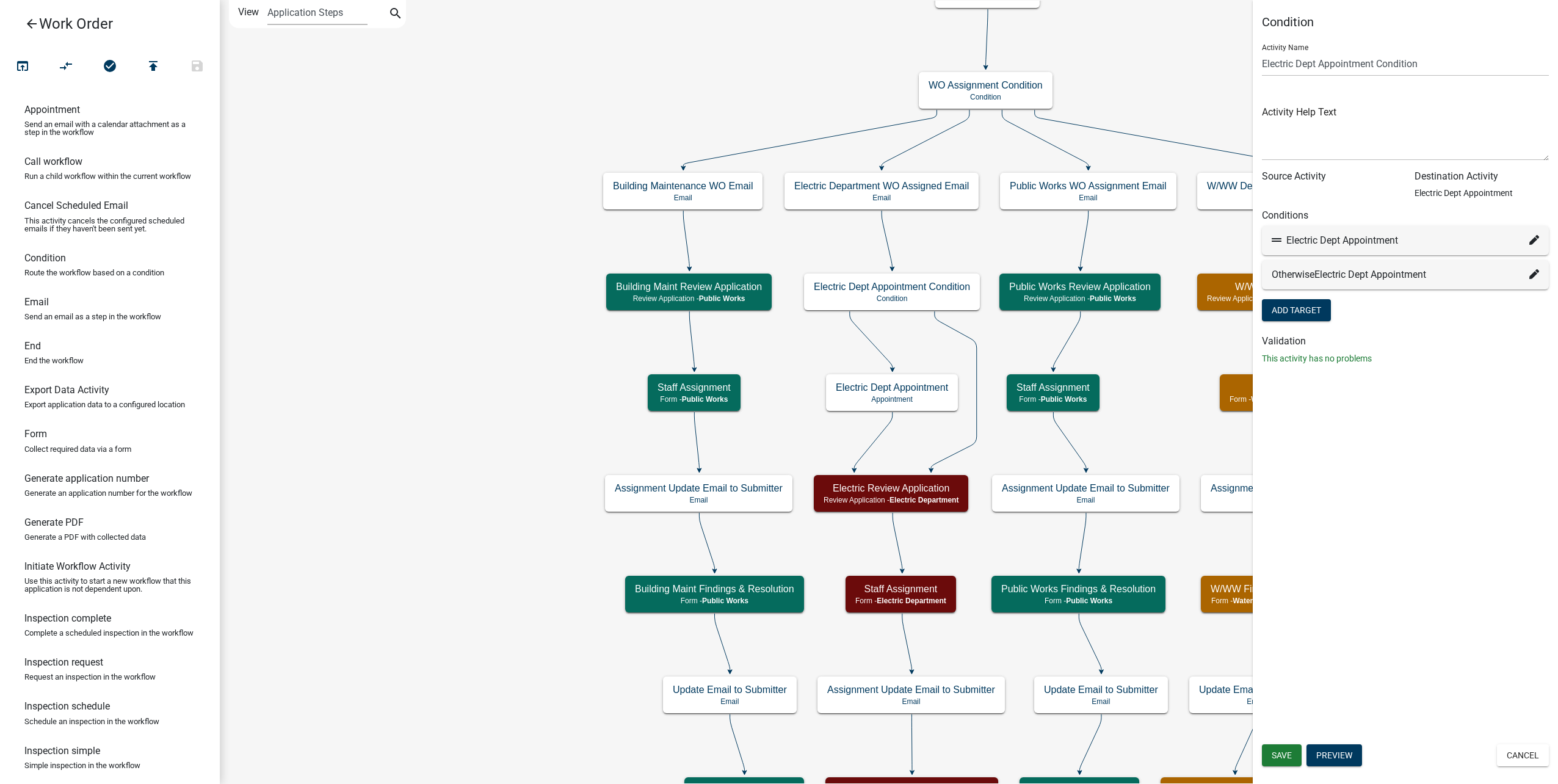
click at [1533, 272] on icon at bounding box center [1534, 274] width 10 height 10
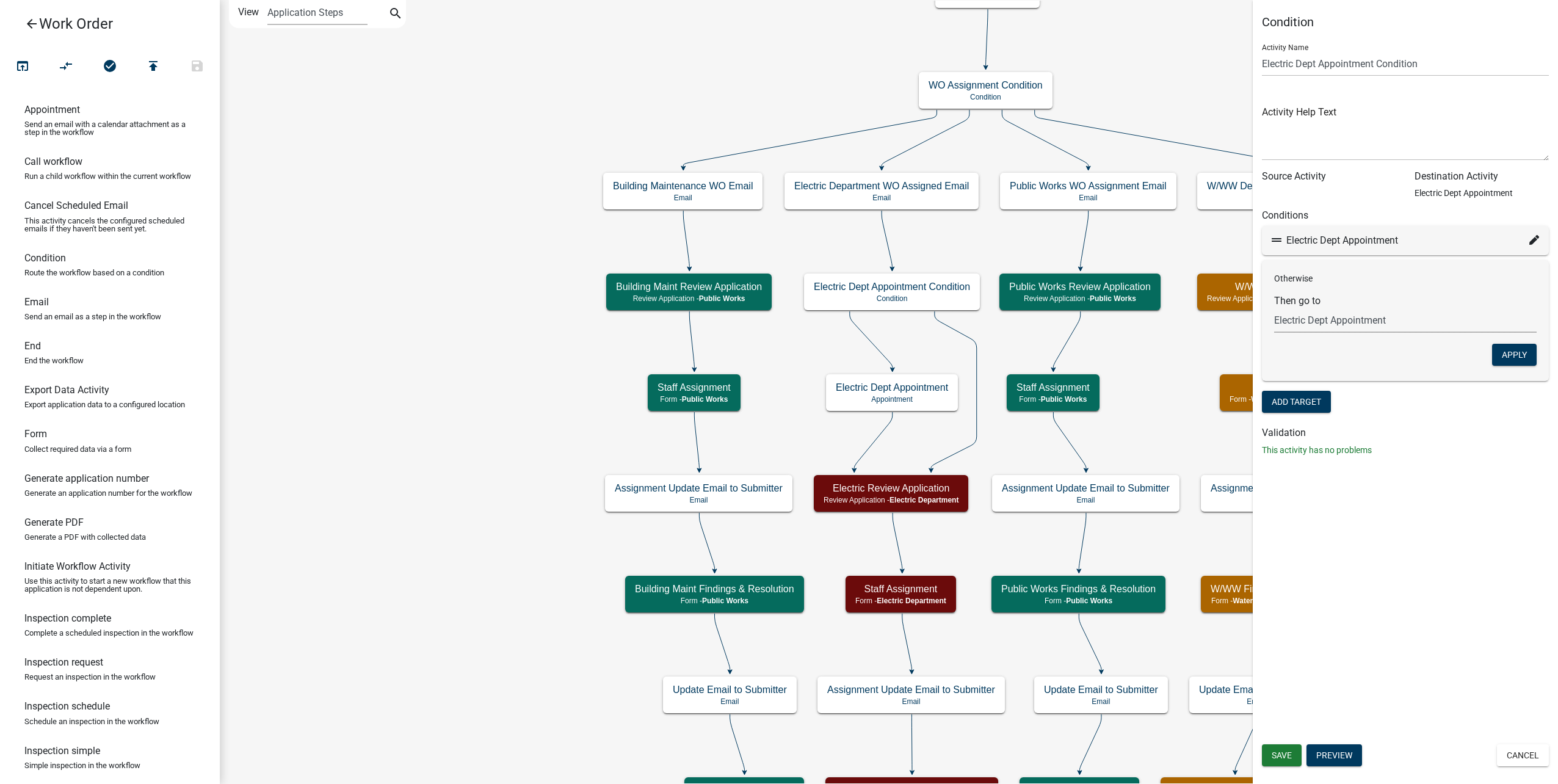
click at [1400, 321] on select "Choose... Start Type of Work Order Building Maintenance WO Email WO Assignment …" at bounding box center [1405, 320] width 263 height 25
click at [1274, 307] on select "Choose... Start Type of Work Order Building Maintenance WO Email WO Assignment …" at bounding box center [1405, 320] width 263 height 25
click at [1508, 353] on button "Apply" at bounding box center [1514, 355] width 44 height 22
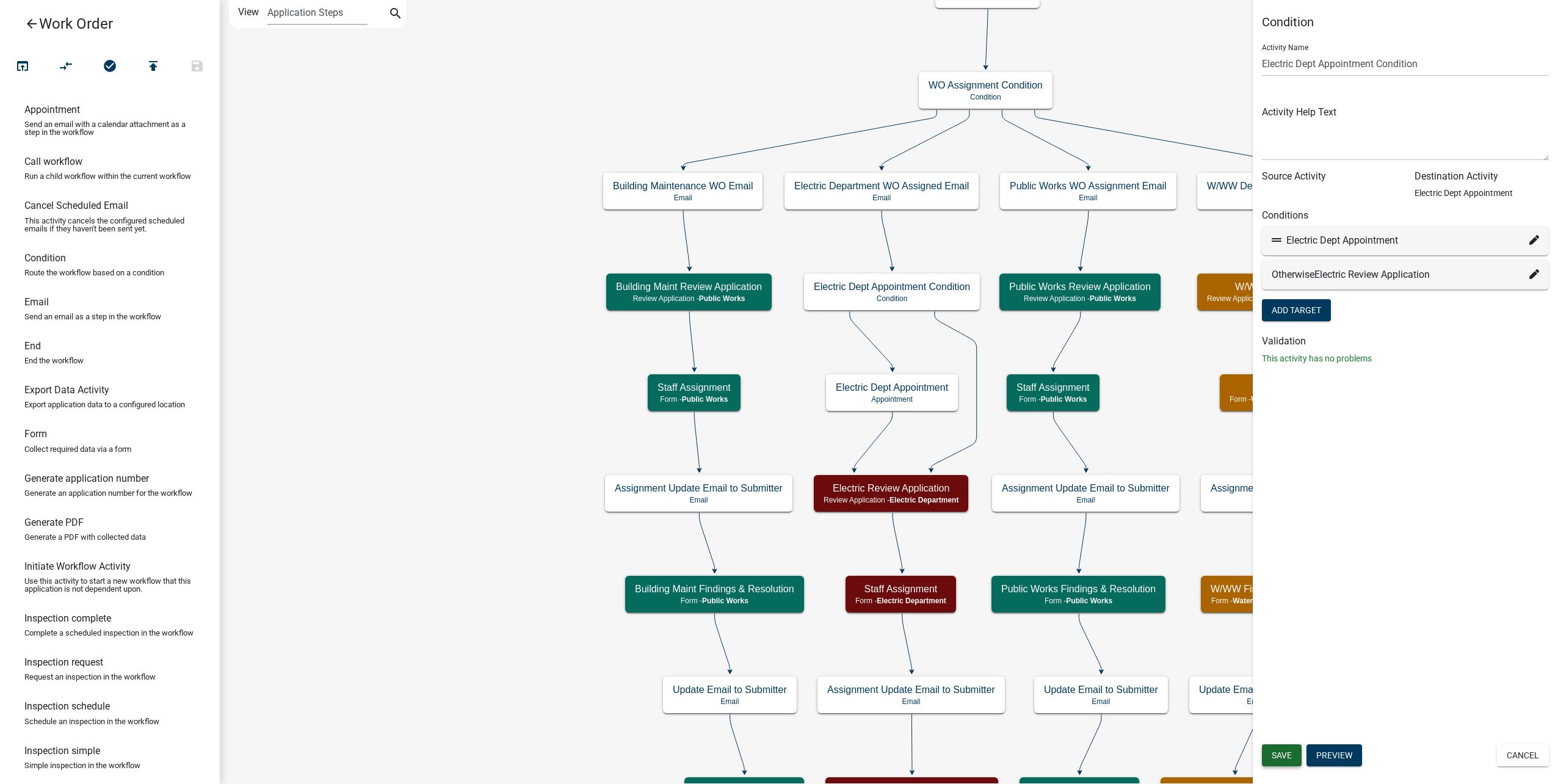
click at [1284, 749] on button "Save" at bounding box center [1282, 755] width 40 height 22
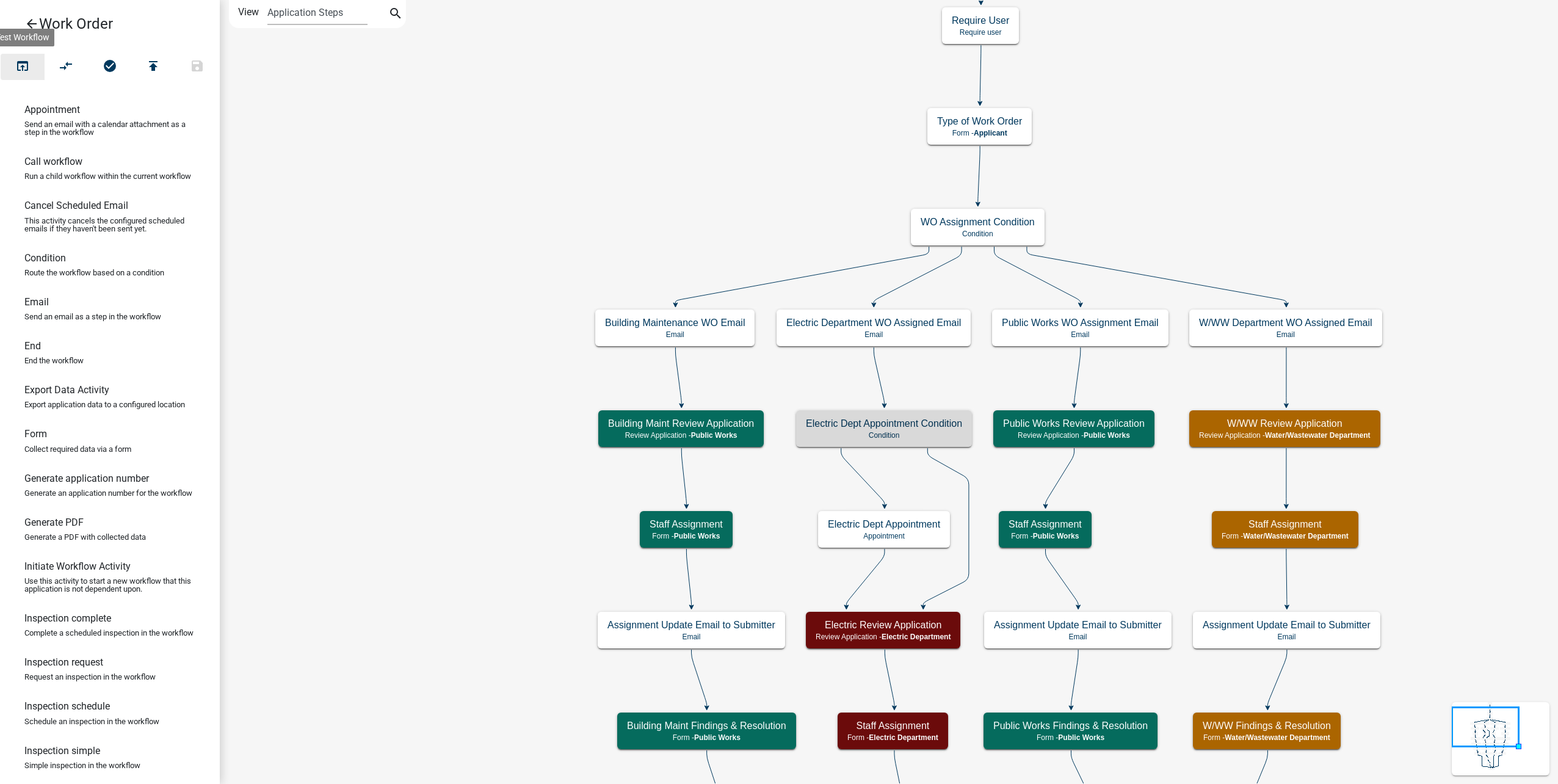
click at [40, 67] on button "open_in_browser" at bounding box center [23, 67] width 44 height 27
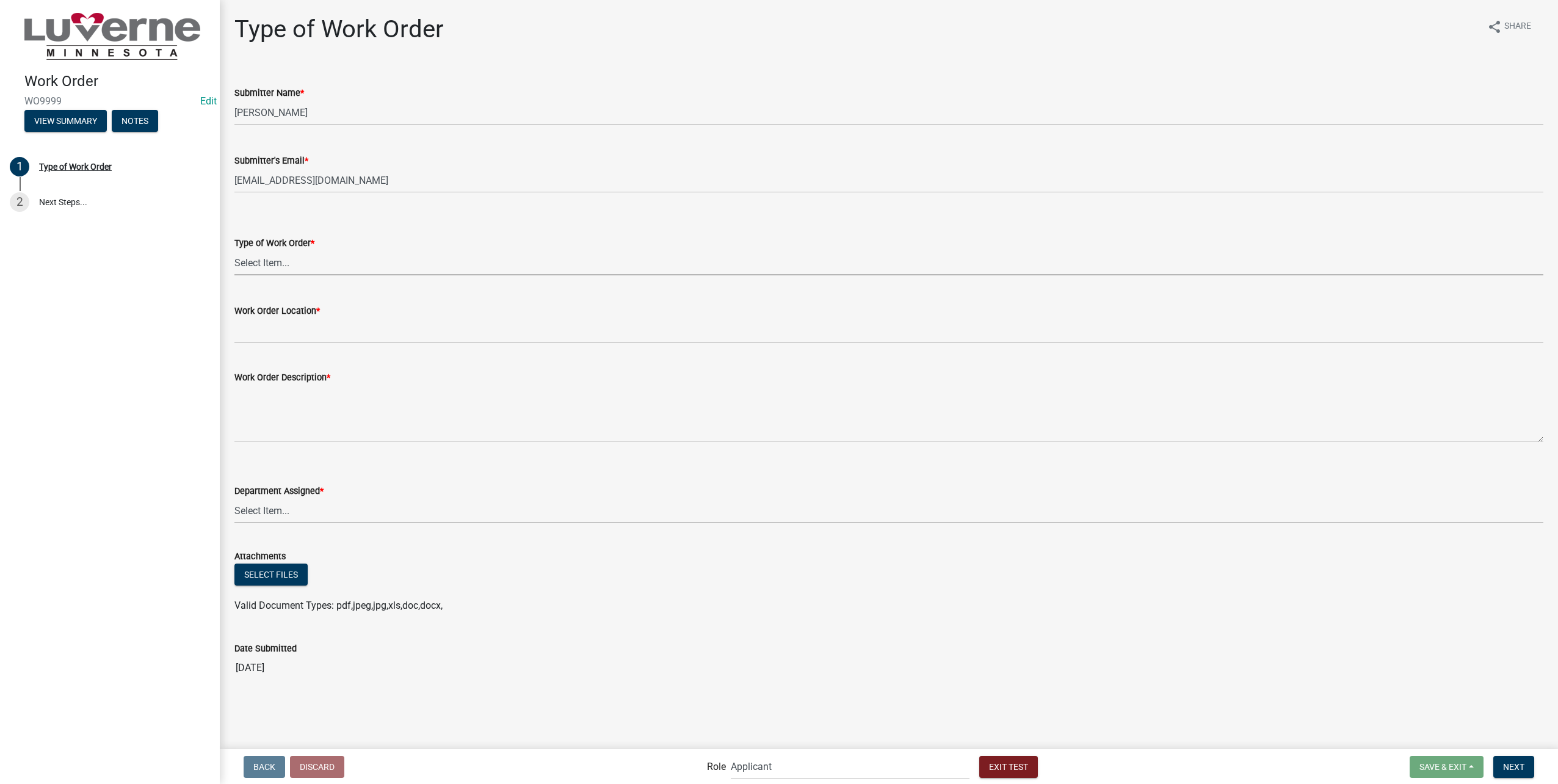
click at [750, 268] on select "Select Item... Turn Water On Turn Water Off Turn Electric On Turn Electric Off …" at bounding box center [889, 262] width 1309 height 25
click at [235, 250] on select "Select Item... Turn Water On Turn Water Off Turn Electric On Turn Electric Off …" at bounding box center [889, 262] width 1309 height 25
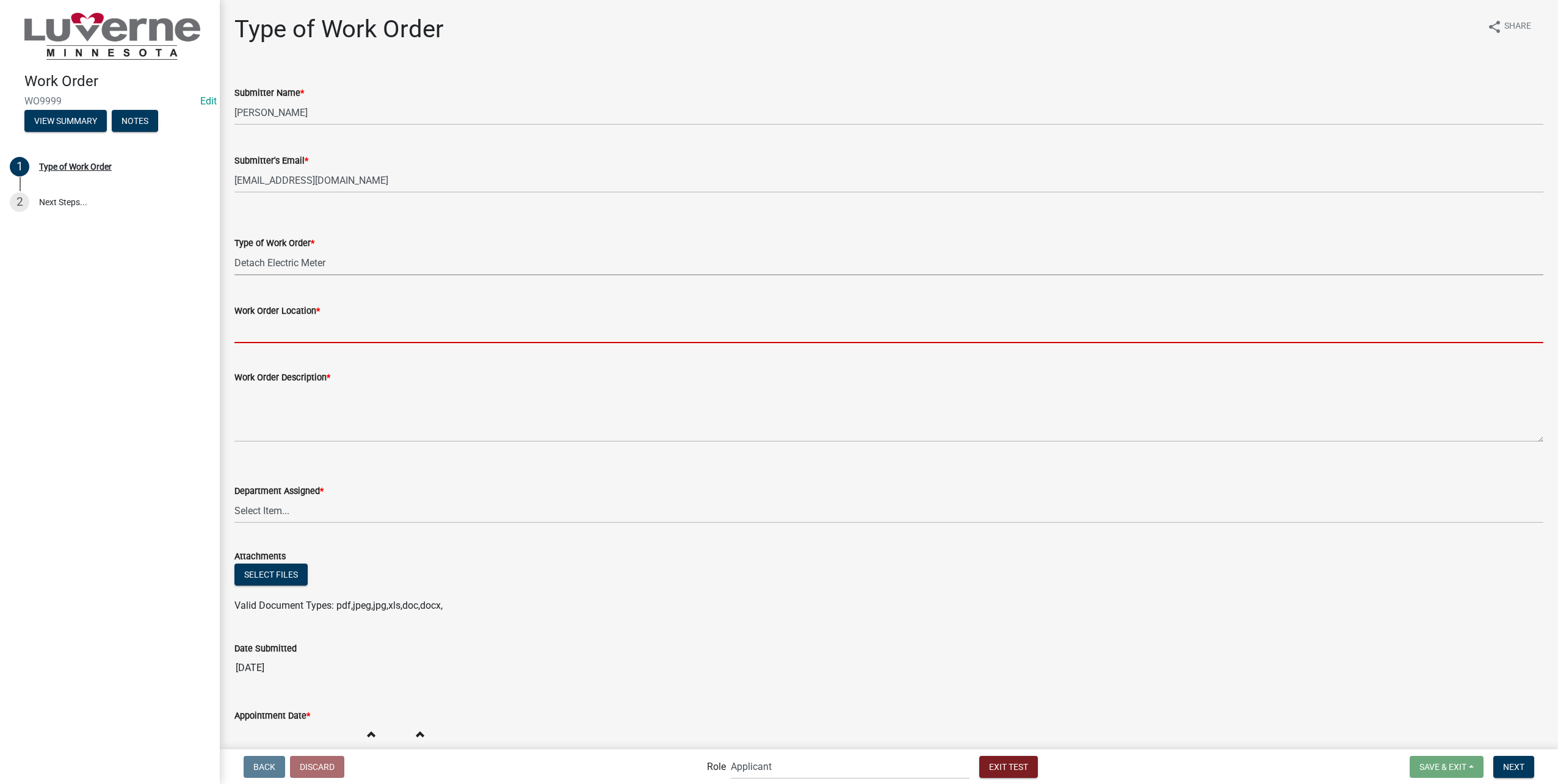
click at [668, 333] on input "Work Order Location *" at bounding box center [889, 330] width 1309 height 25
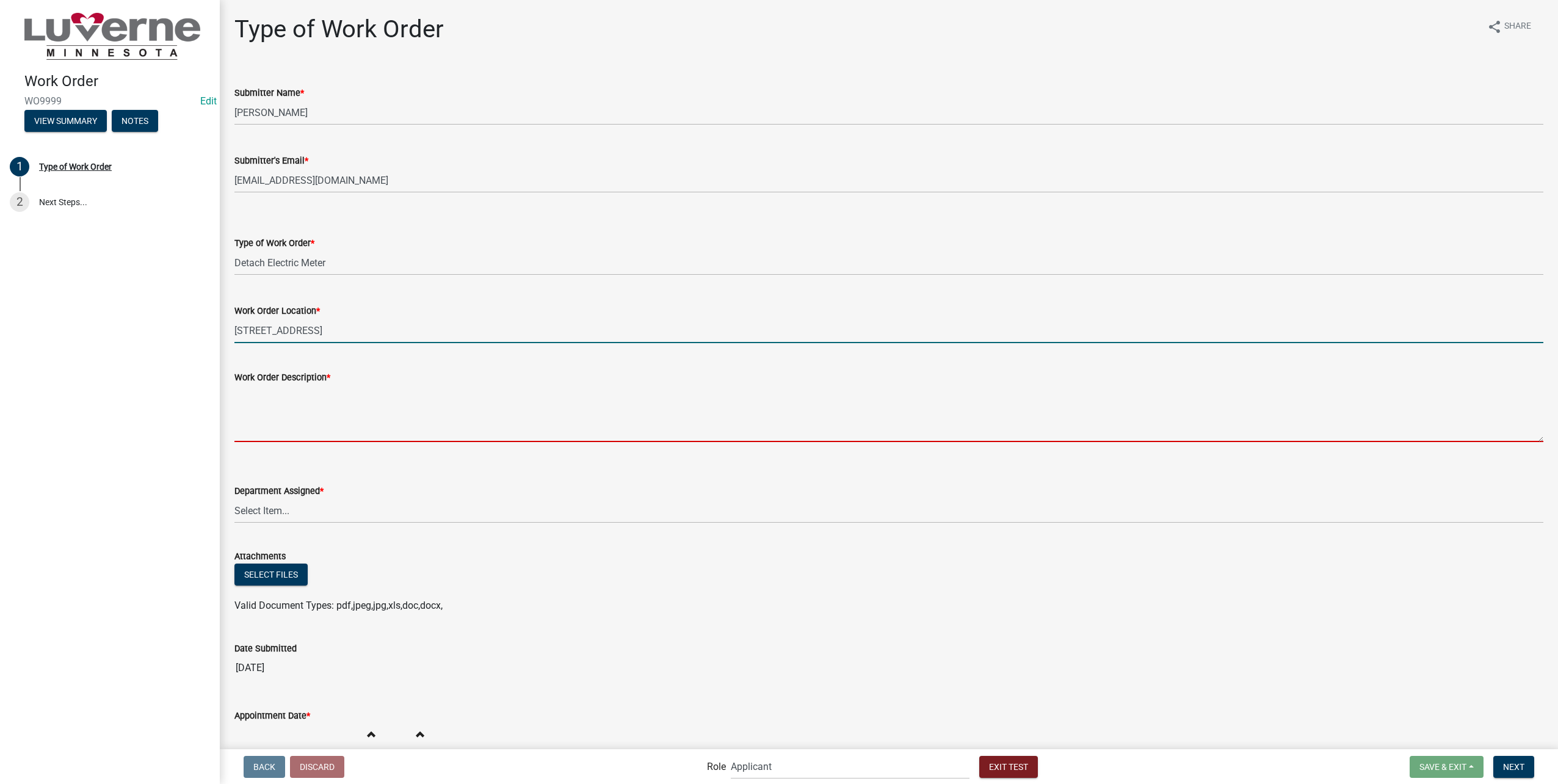
click at [535, 417] on textarea "Work Order Description *" at bounding box center [889, 413] width 1309 height 57
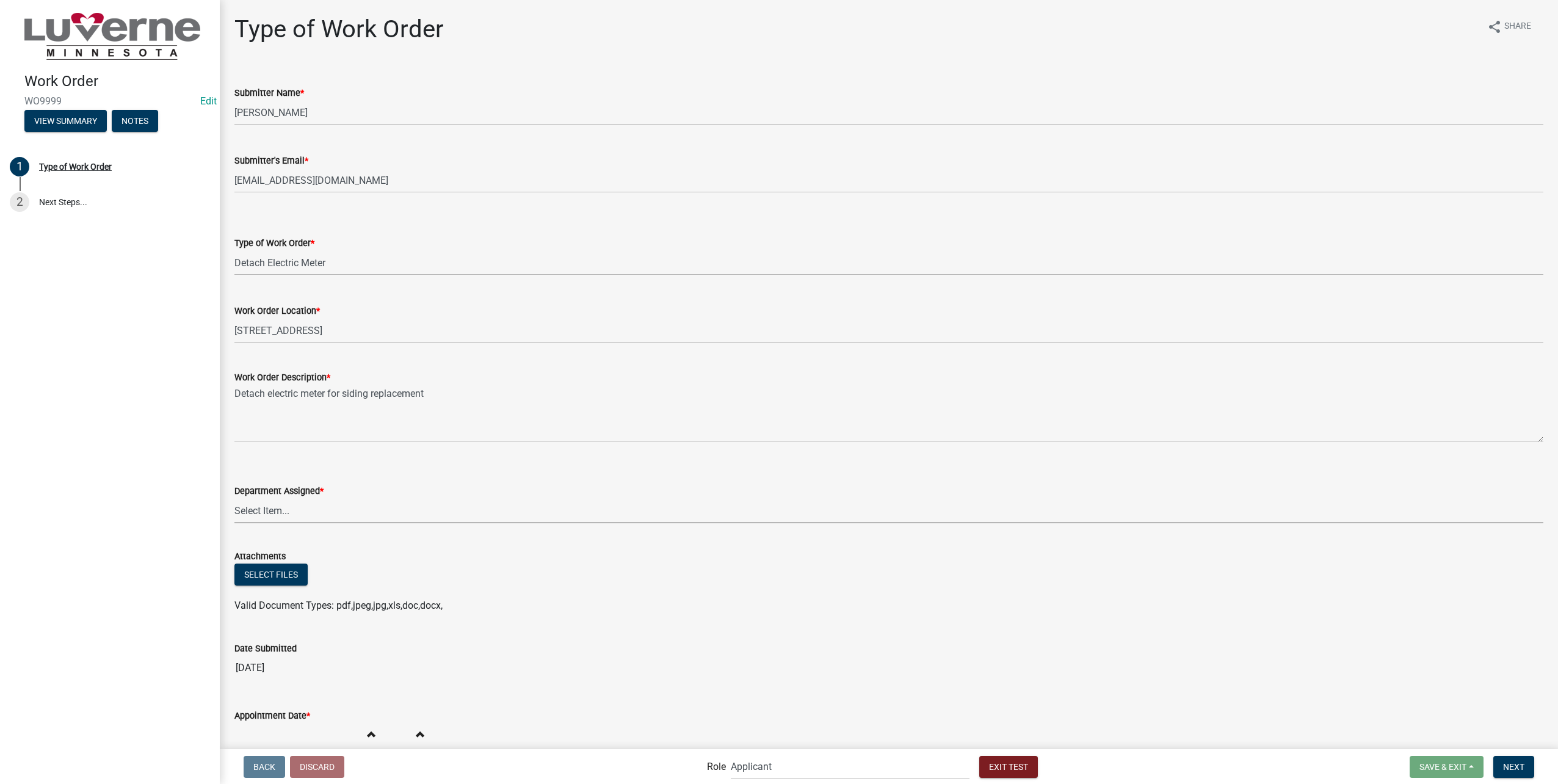
click at [393, 507] on select "Select Item... Building Maintenance Electric Department Water/Wastewater Depart…" at bounding box center [889, 511] width 1309 height 25
click at [235, 498] on select "Select Item... Building Maintenance Electric Department Water/Wastewater Depart…" at bounding box center [889, 511] width 1309 height 25
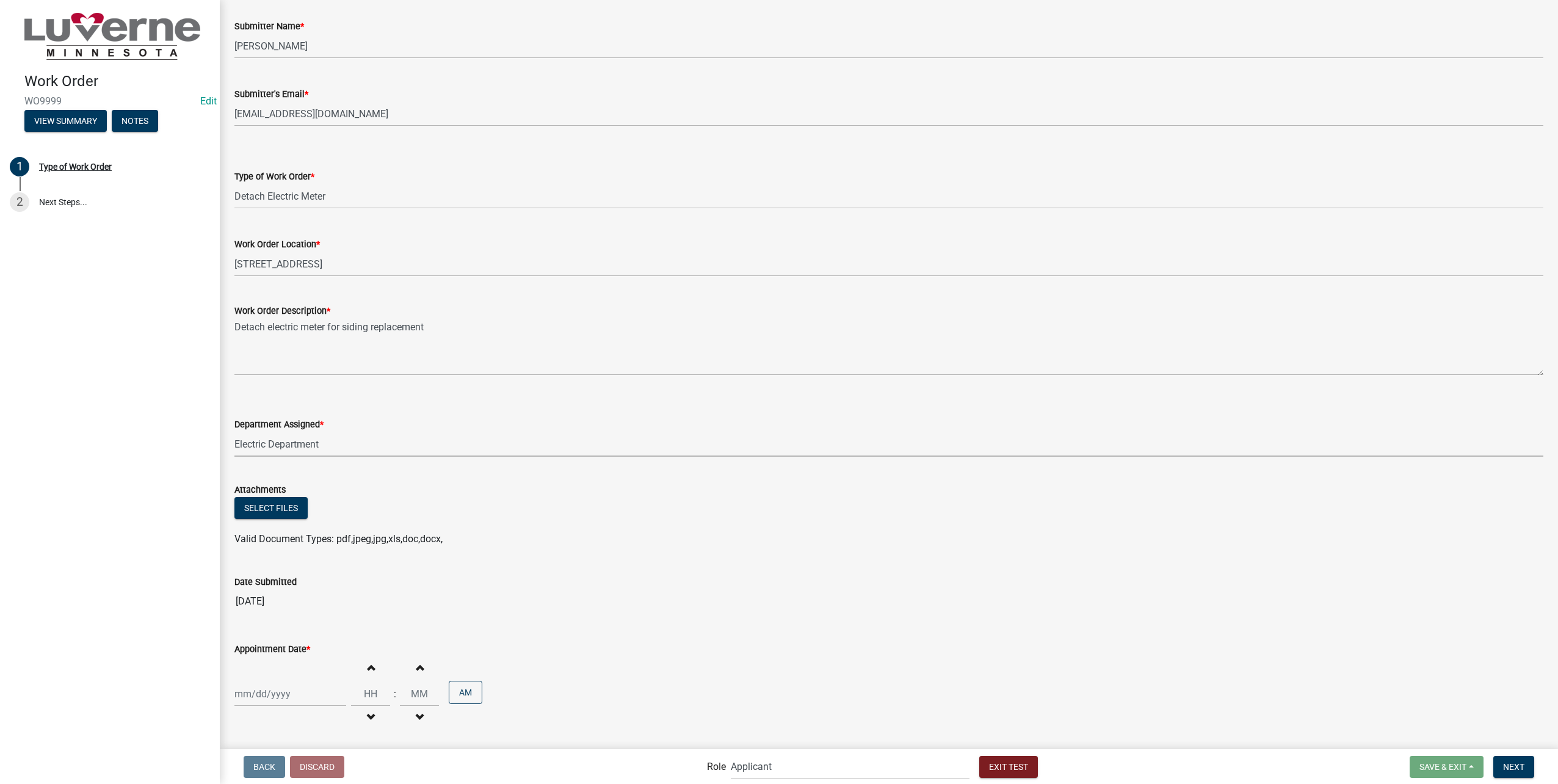
scroll to position [109, 0]
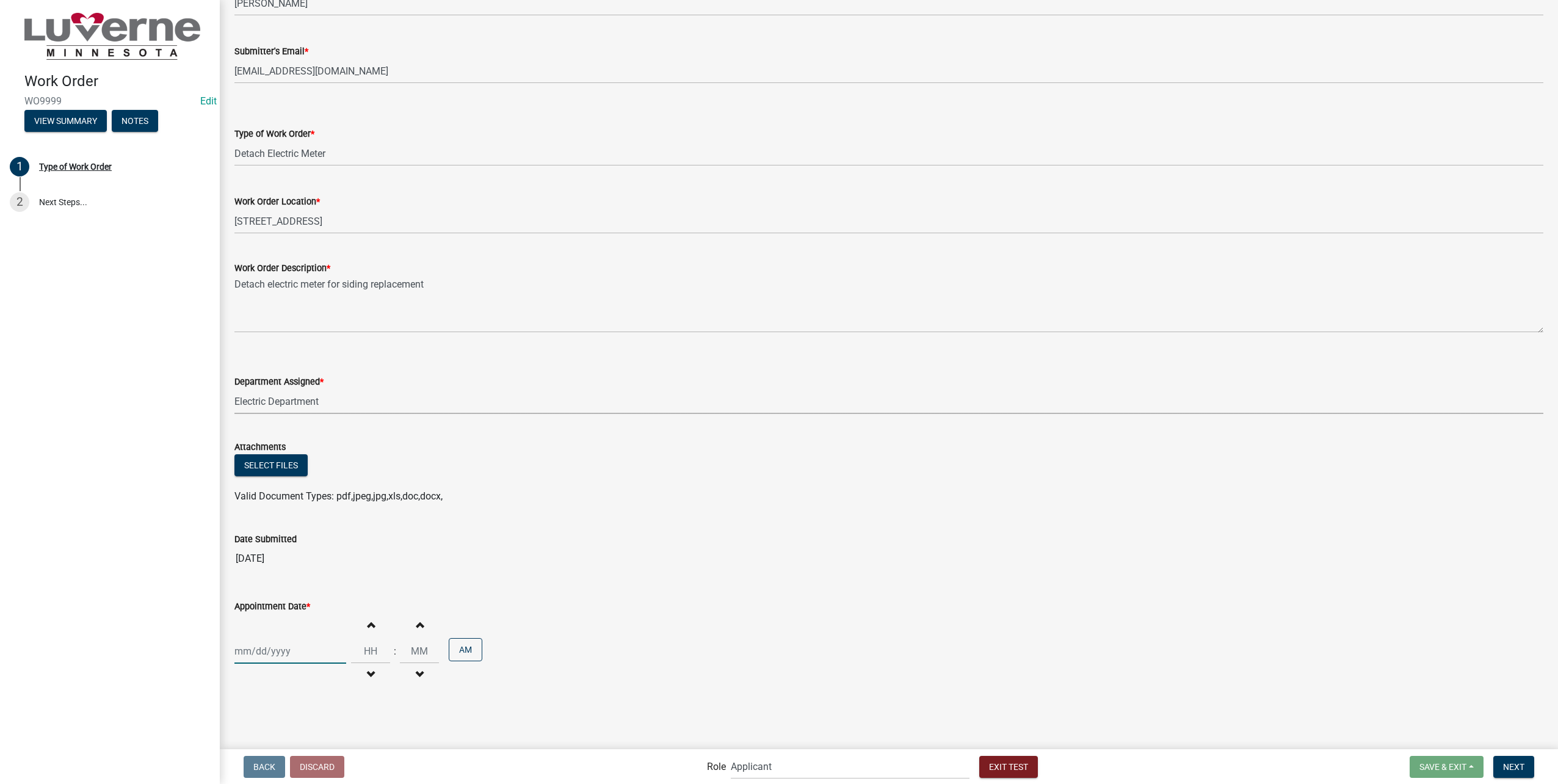
click at [325, 651] on div at bounding box center [290, 651] width 112 height 25
click at [339, 635] on div "23" at bounding box center [344, 637] width 20 height 20
click at [368, 649] on input "Hours" at bounding box center [370, 651] width 39 height 25
click at [1525, 768] on span "Next" at bounding box center [1513, 766] width 21 height 10
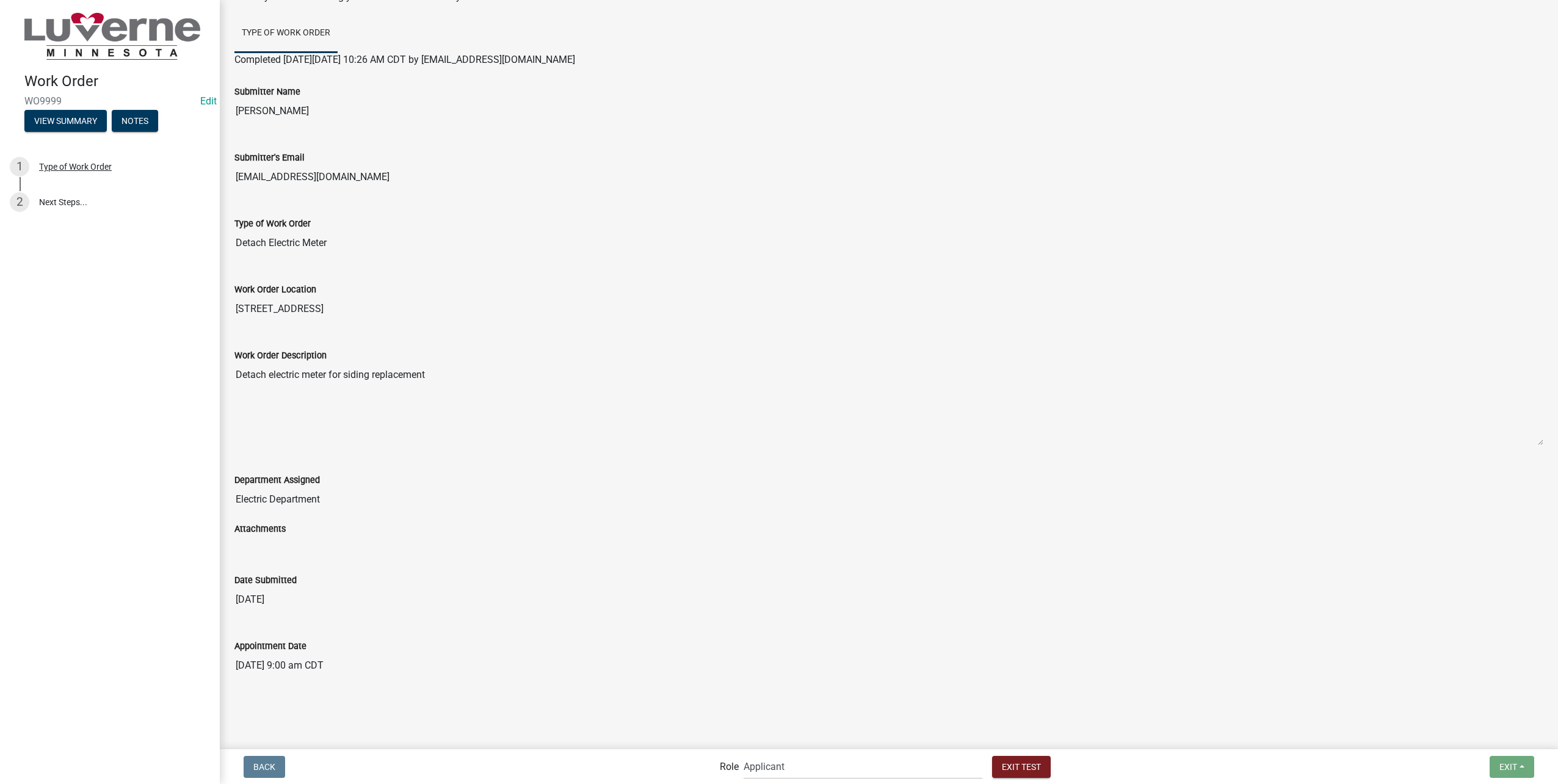
scroll to position [81, 0]
click at [849, 770] on select "Applicant Public Works Water/Wastewater Department Admin Front Office Staff + i…" at bounding box center [863, 766] width 239 height 25
click at [770, 754] on select "Applicant Public Works Water/Wastewater Department Admin Front Office Staff + i…" at bounding box center [863, 766] width 239 height 25
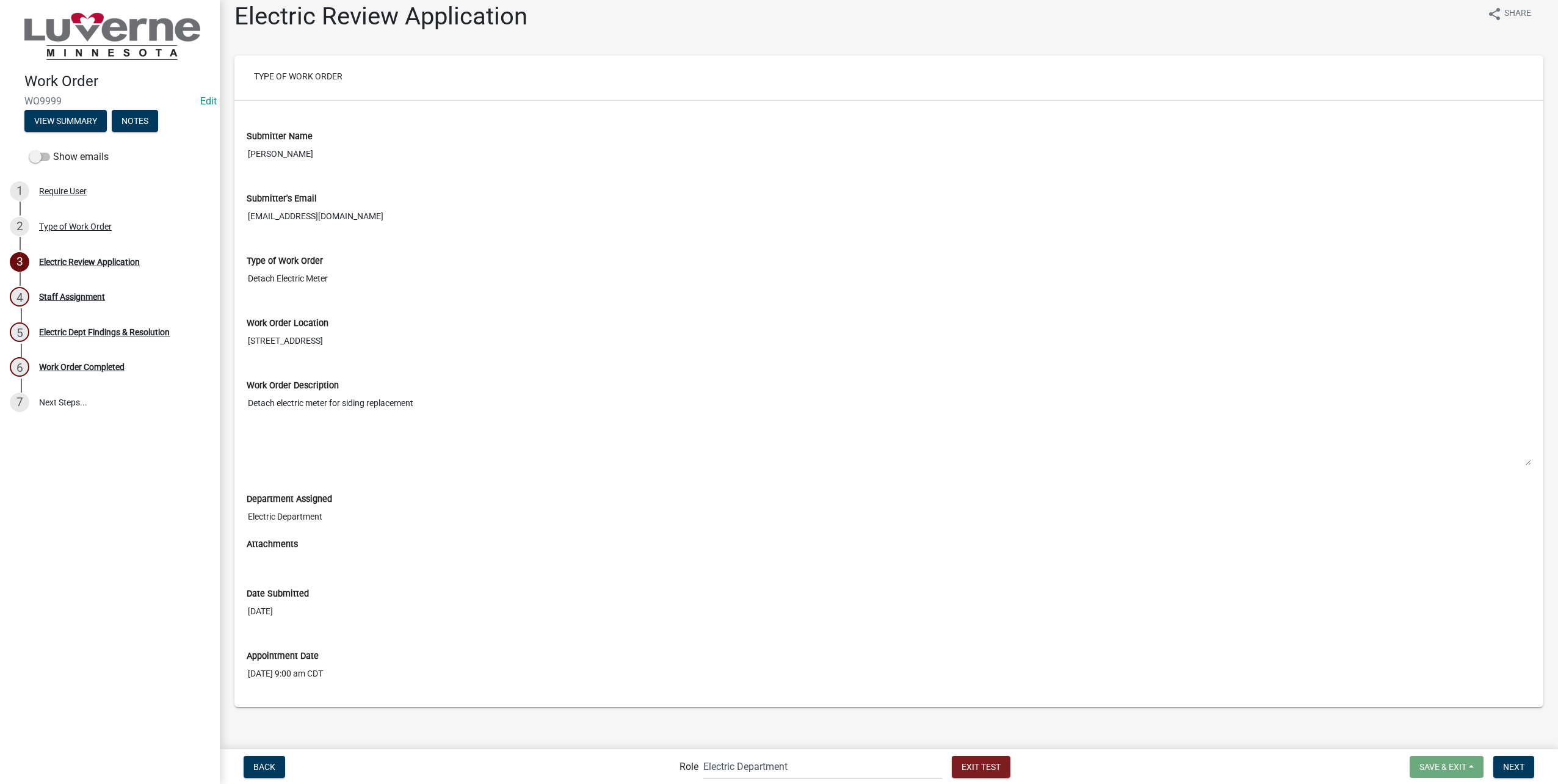
scroll to position [20, 0]
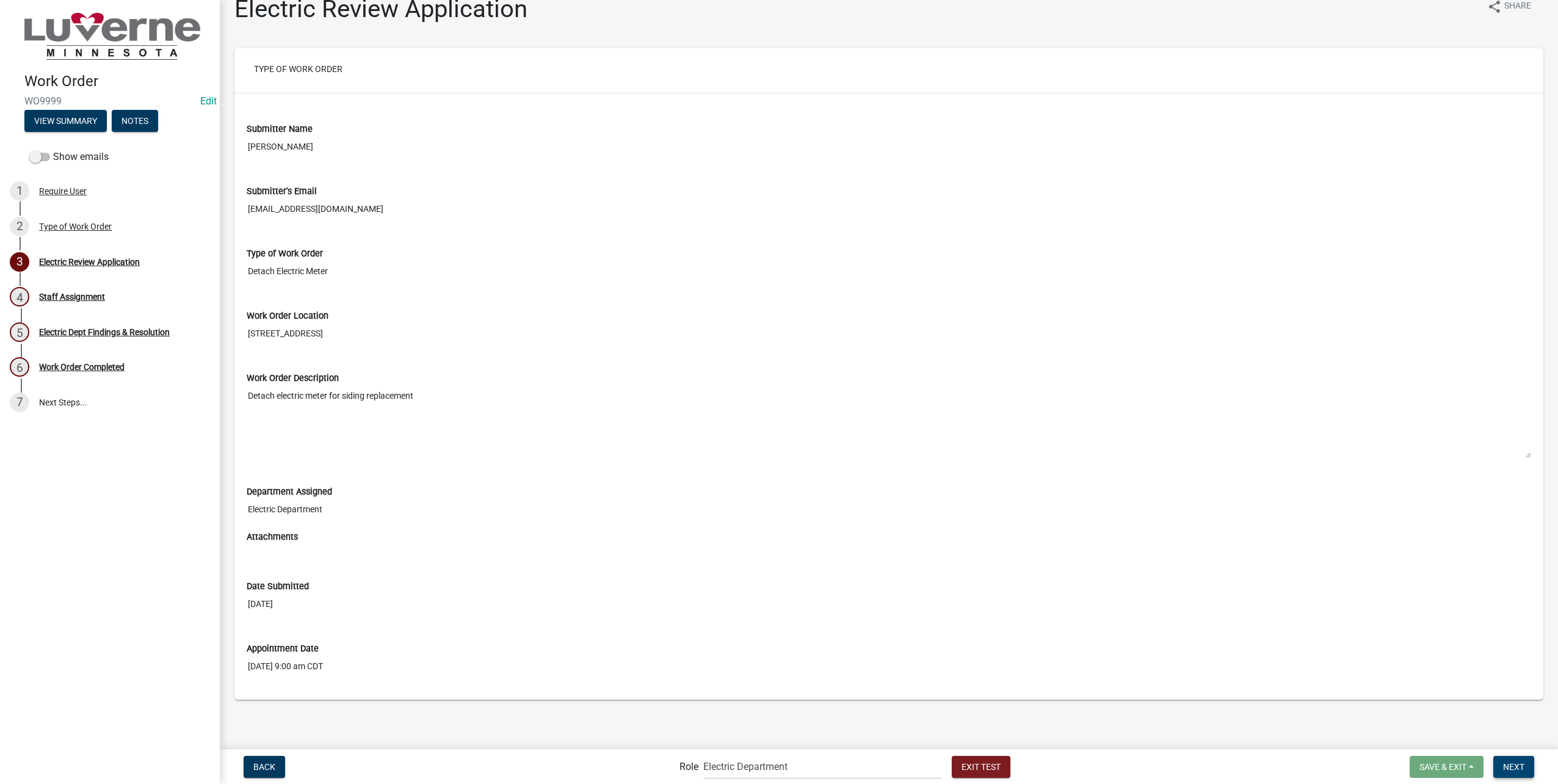
click at [1516, 769] on span "Next" at bounding box center [1513, 766] width 21 height 10
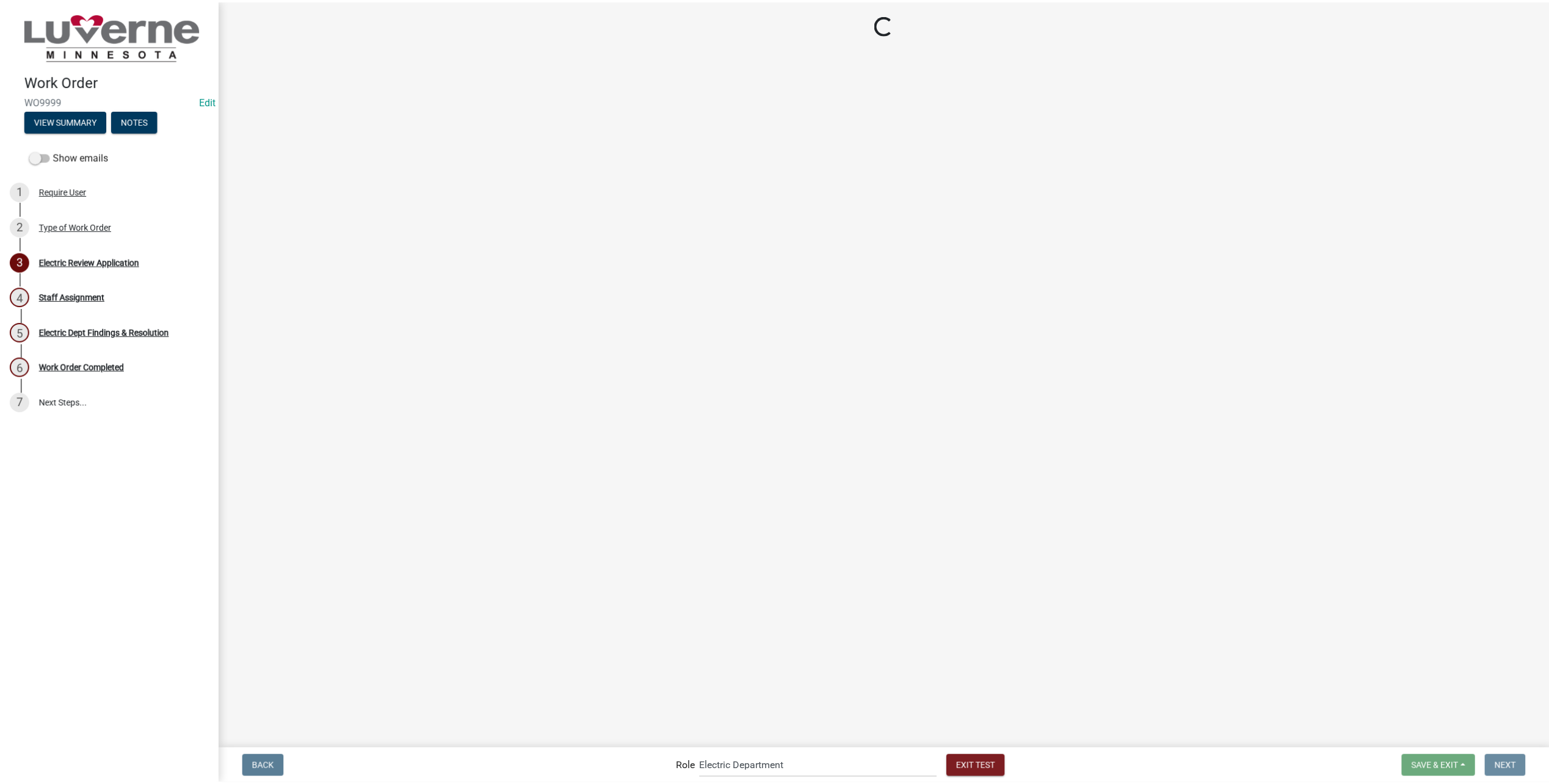
scroll to position [0, 0]
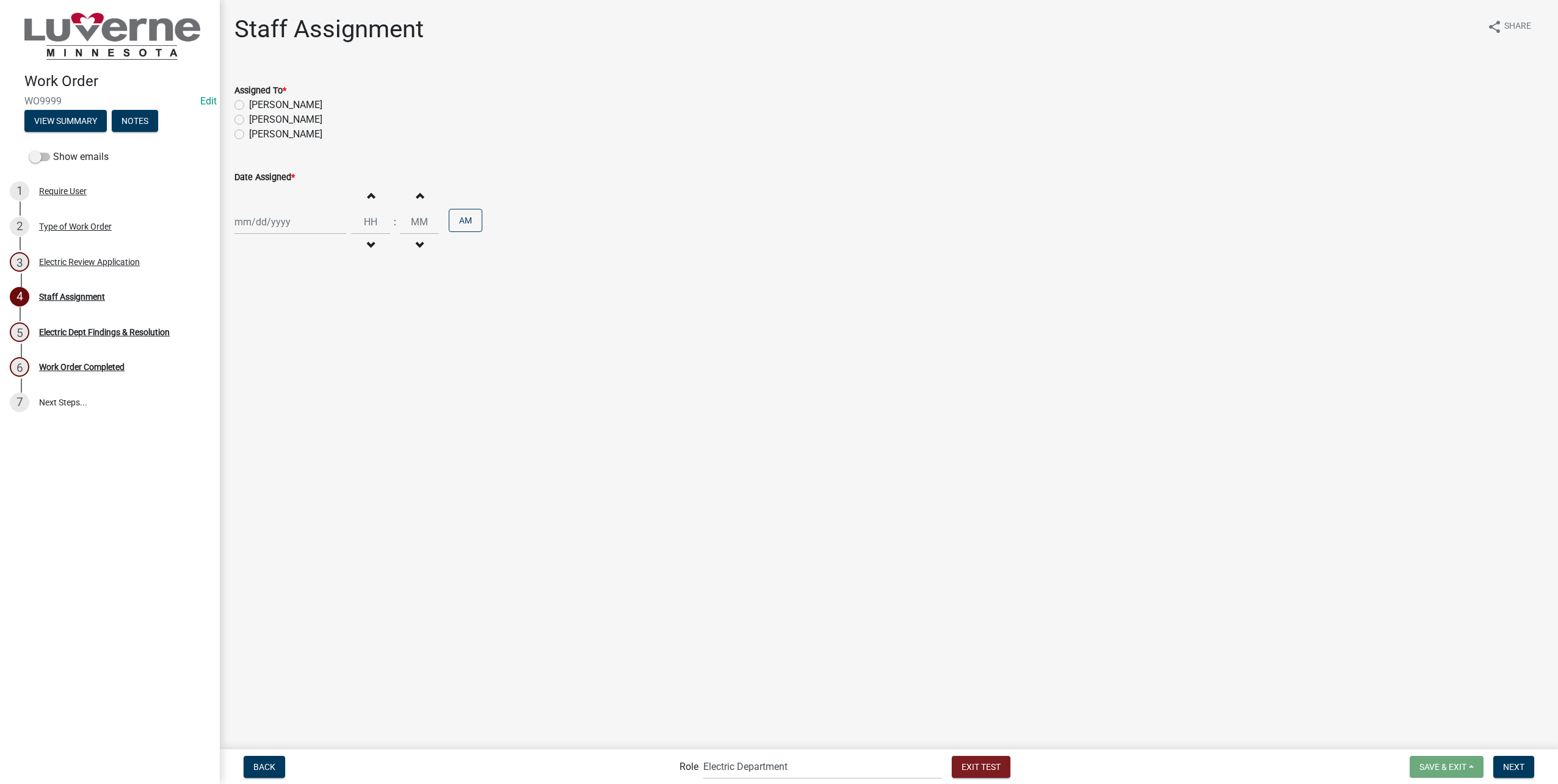
click at [280, 103] on label "Braydon Ripka" at bounding box center [285, 104] width 73 height 14
click at [257, 103] on input "Braydon Ripka" at bounding box center [253, 102] width 8 height 8
click at [281, 222] on div at bounding box center [290, 222] width 112 height 25
click at [329, 258] on div "22" at bounding box center [325, 262] width 20 height 20
click at [365, 213] on input "Hours" at bounding box center [370, 222] width 39 height 25
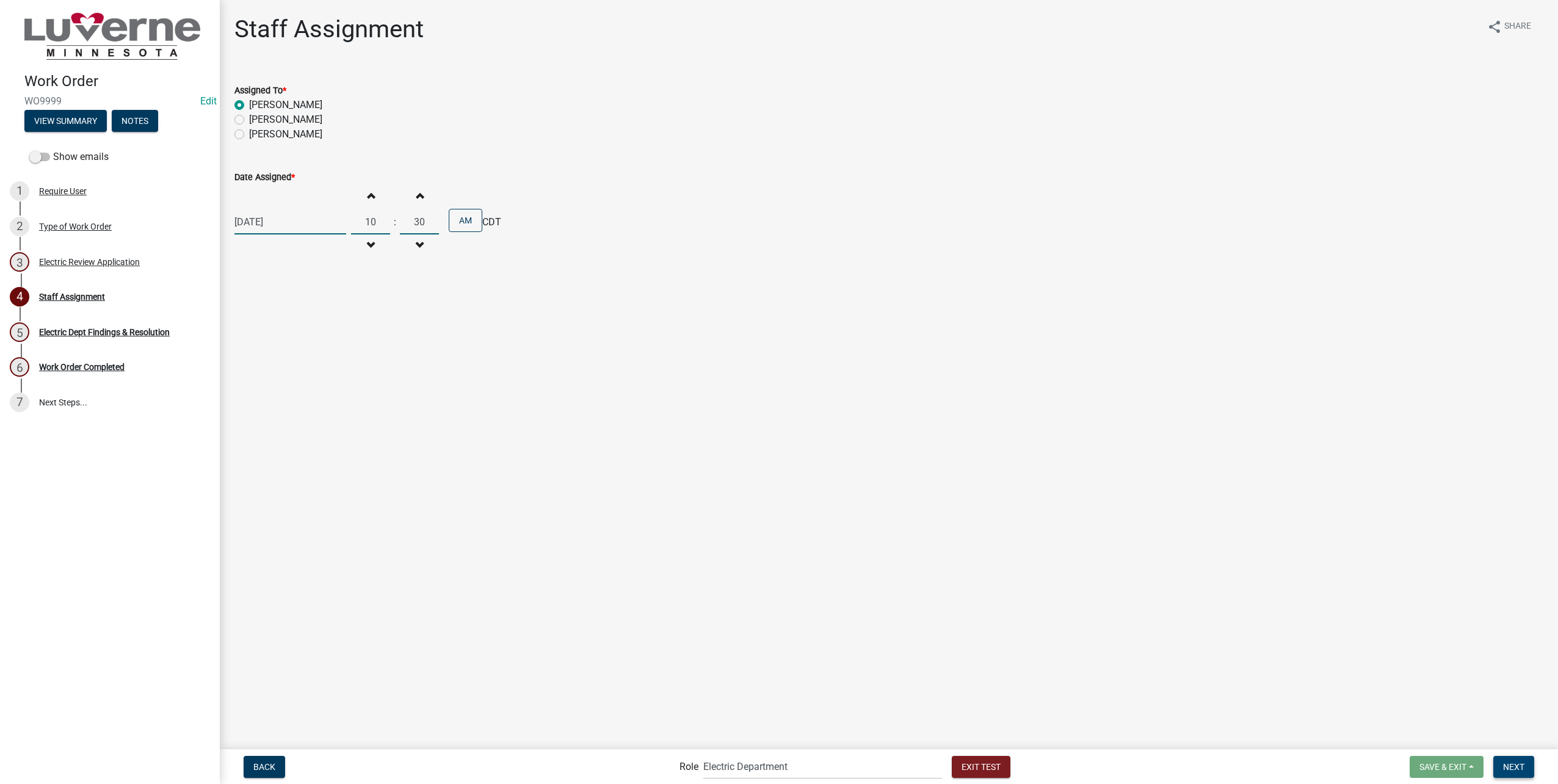
click at [1517, 768] on span "Next" at bounding box center [1513, 766] width 21 height 10
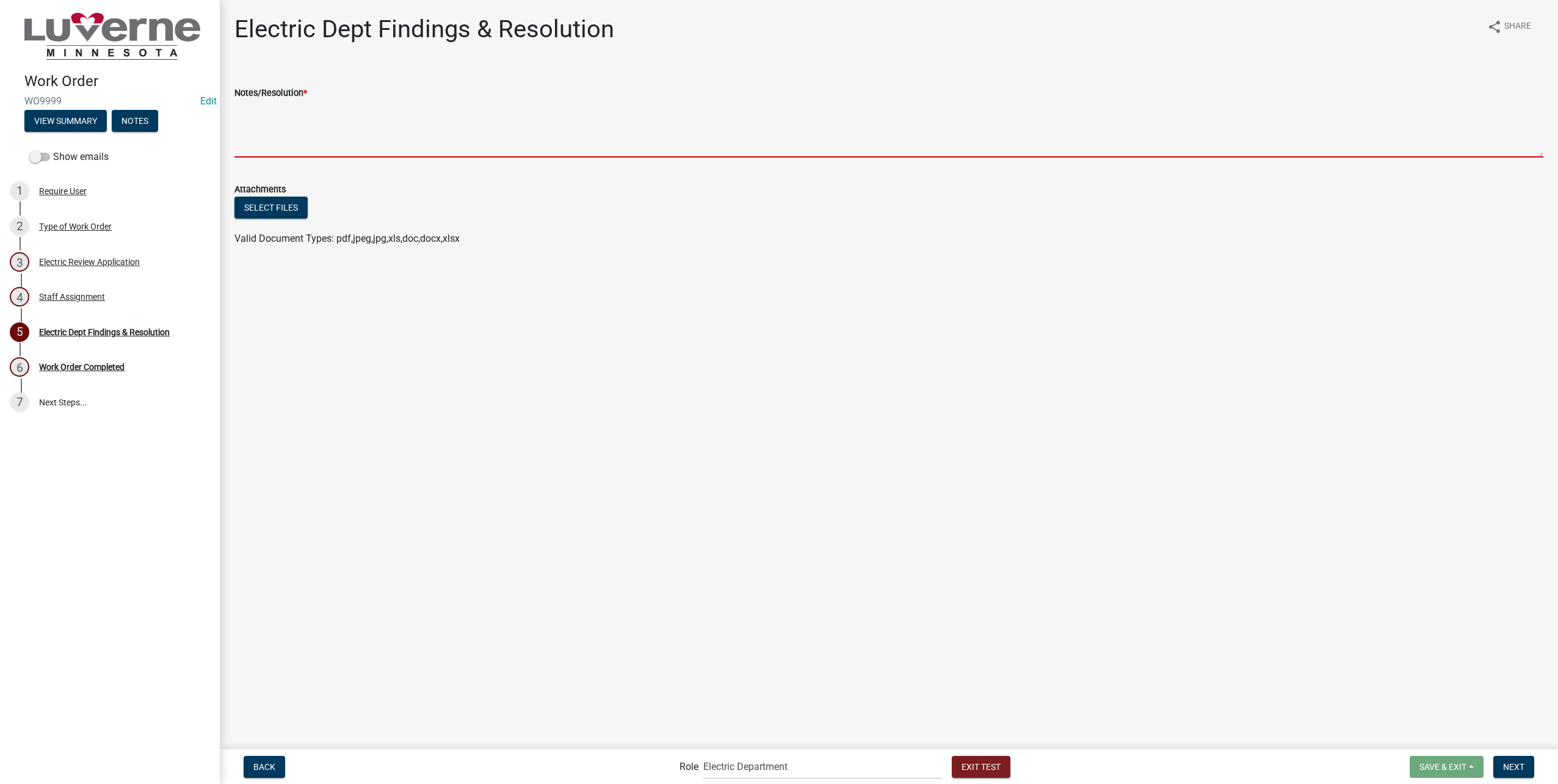
click at [382, 118] on textarea "Notes/Resolution *" at bounding box center [889, 129] width 1309 height 57
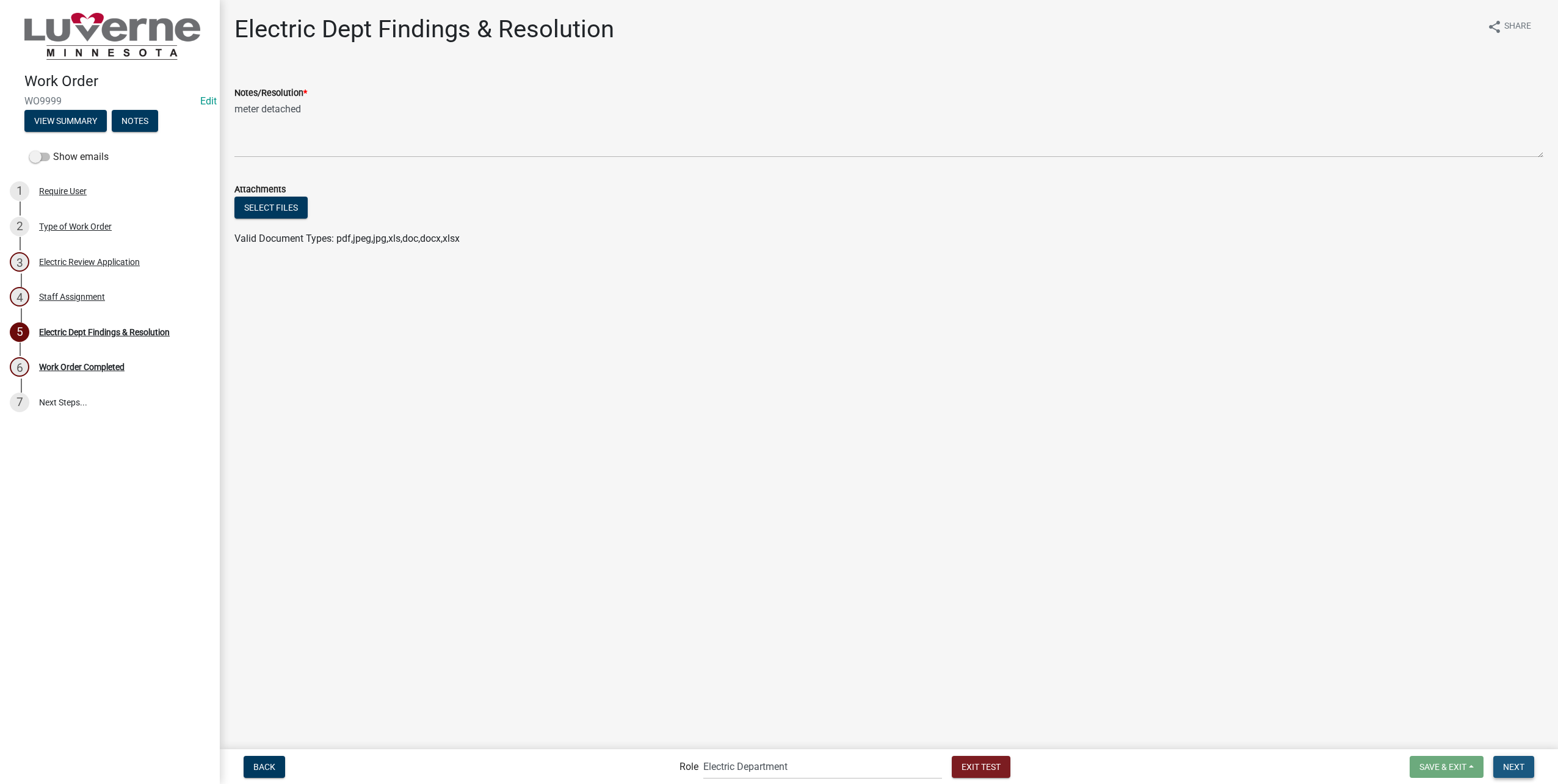
click at [1531, 766] on button "Next" at bounding box center [1514, 766] width 41 height 22
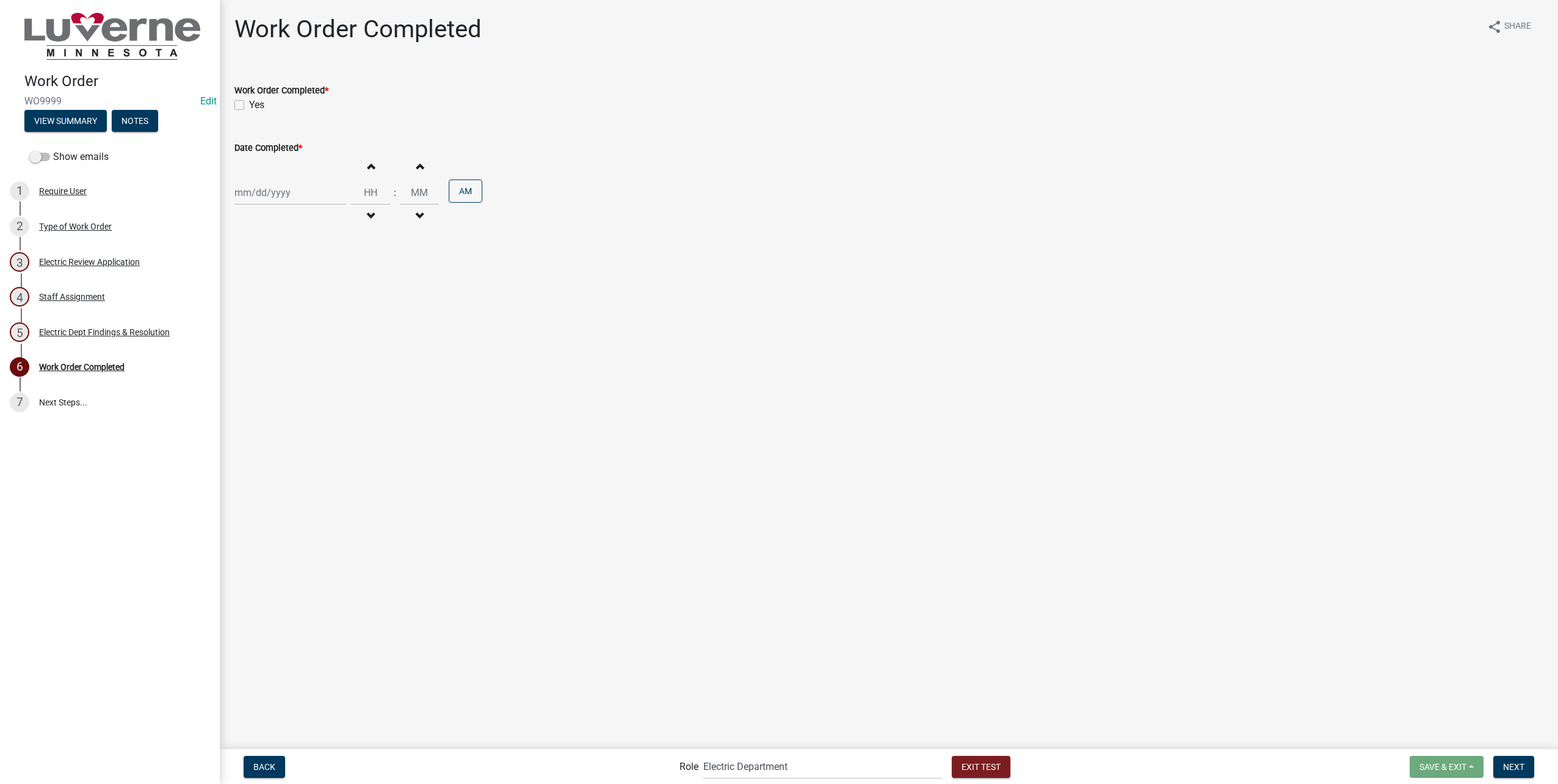
click at [249, 103] on label "Yes" at bounding box center [256, 104] width 15 height 14
click at [249, 103] on input "Yes" at bounding box center [253, 102] width 8 height 8
click at [295, 194] on div "Jan Feb Mar Apr May Jun Jul Aug Sep Oct Nov Dec 1525 1526 1527 1528 1529 1530 1…" at bounding box center [290, 192] width 112 height 25
click at [330, 236] on div "22" at bounding box center [325, 233] width 20 height 20
click at [362, 195] on input "Hours" at bounding box center [370, 192] width 39 height 25
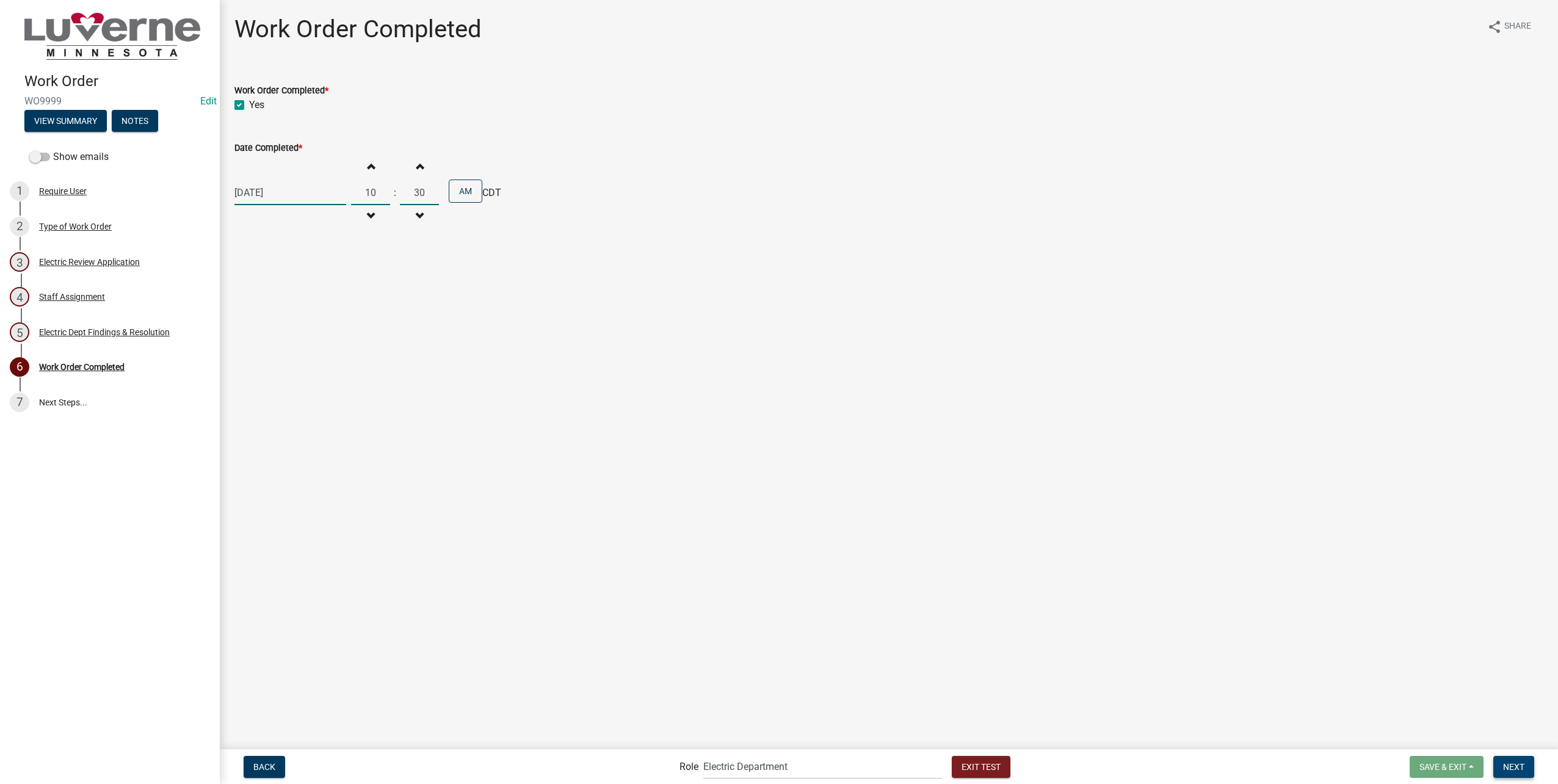
click at [1522, 767] on span "Next" at bounding box center [1513, 766] width 21 height 10
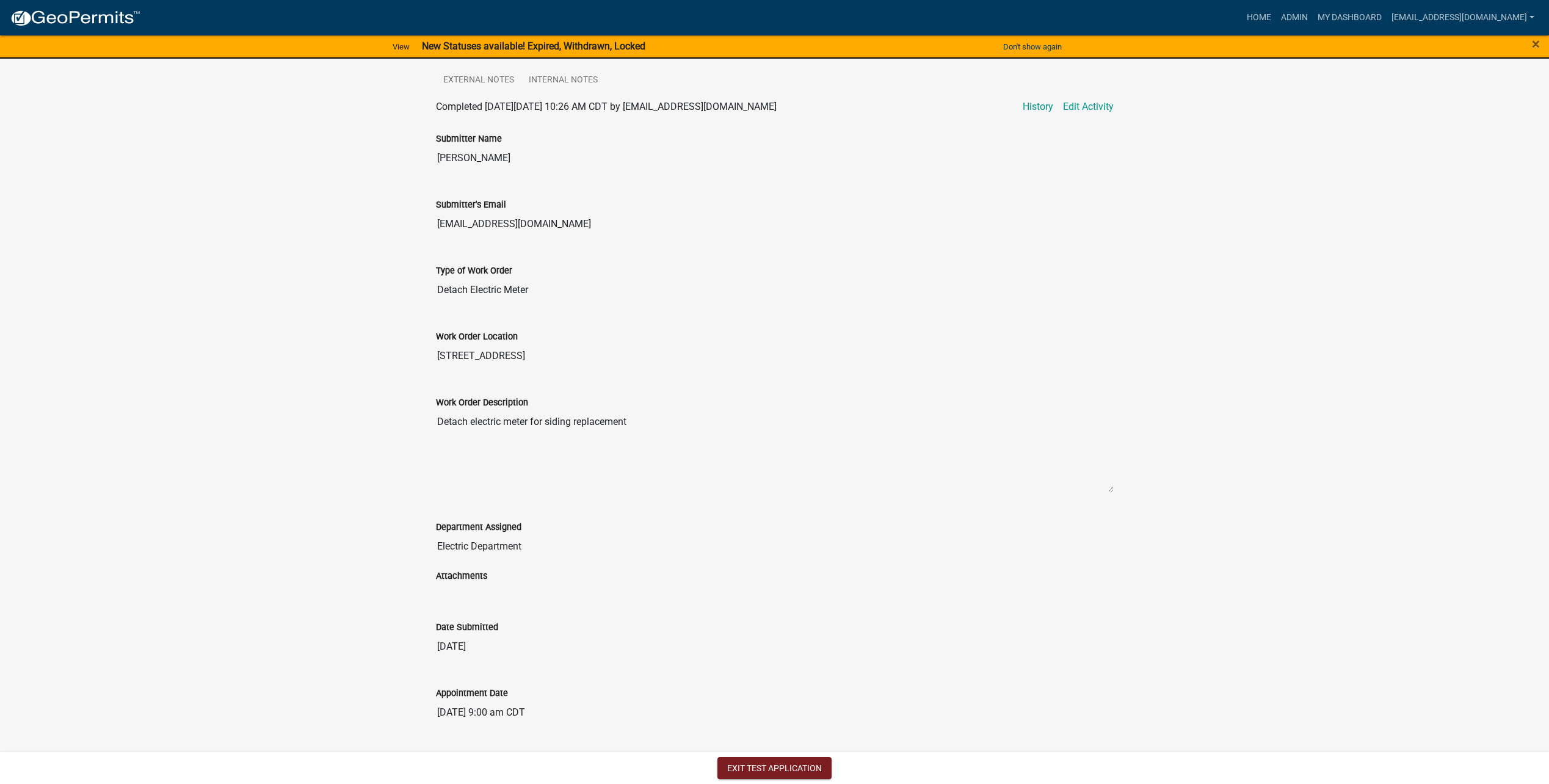
scroll to position [307, 0]
drag, startPoint x: 764, startPoint y: 764, endPoint x: 98, endPoint y: 730, distance: 666.9
click at [764, 764] on button "Exit Test Application" at bounding box center [774, 768] width 114 height 22
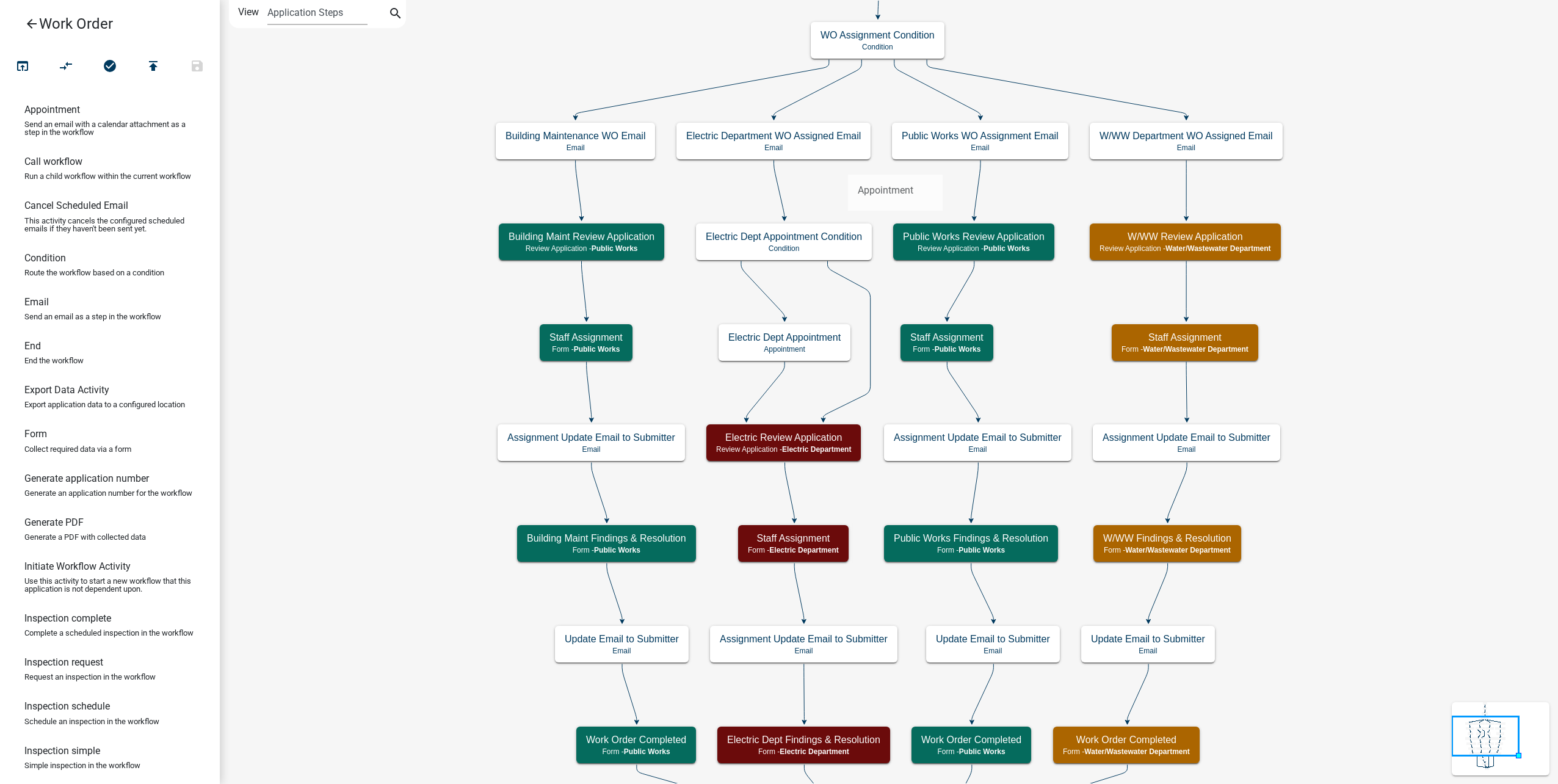
drag, startPoint x: 85, startPoint y: 112, endPoint x: 848, endPoint y: 165, distance: 764.8
click at [848, 165] on div "arrow_back Work Order open_in_browser compare_arrows check_circle publish save …" at bounding box center [779, 392] width 1558 height 784
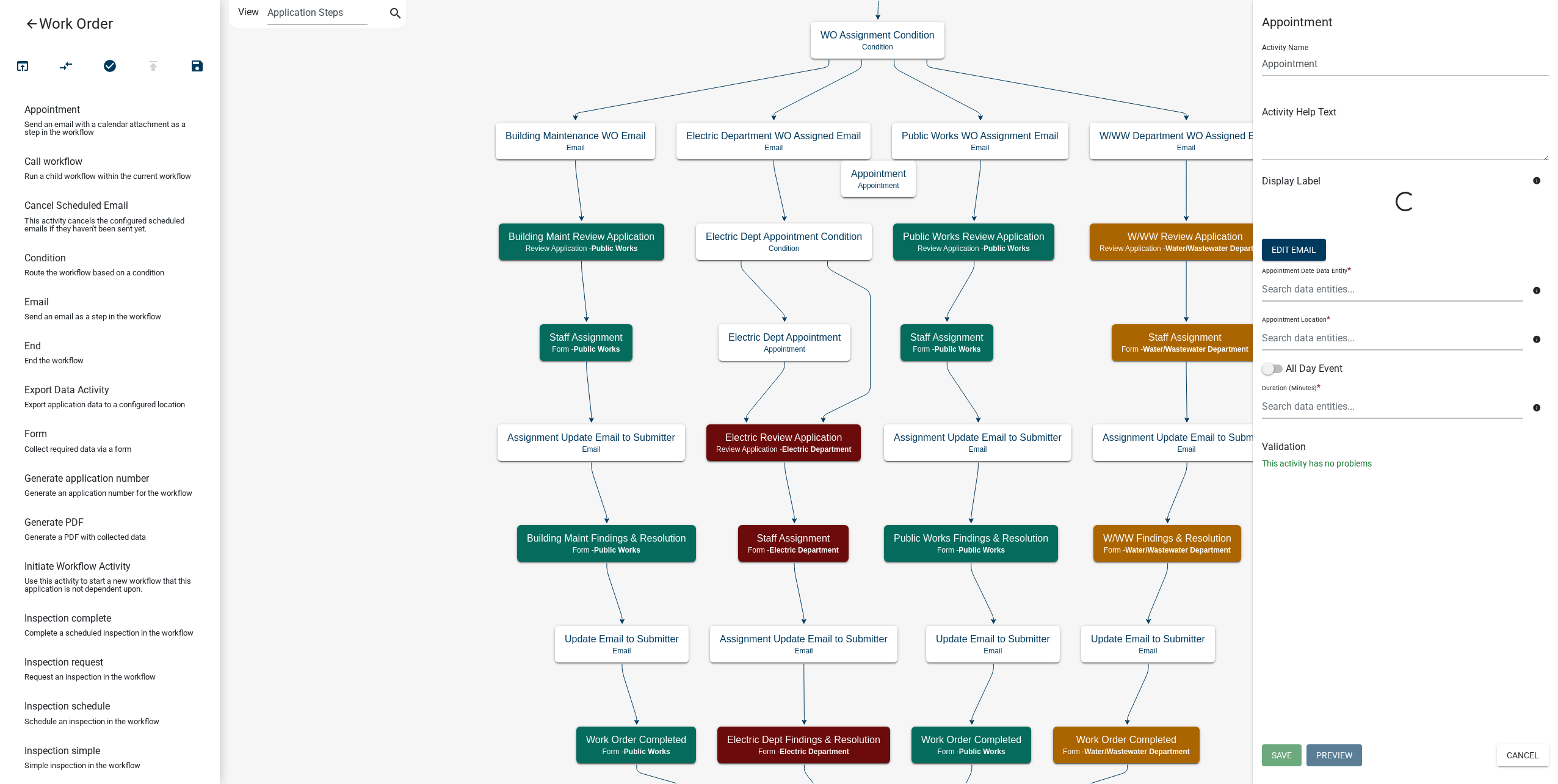
click at [978, 179] on icon at bounding box center [977, 189] width 6 height 57
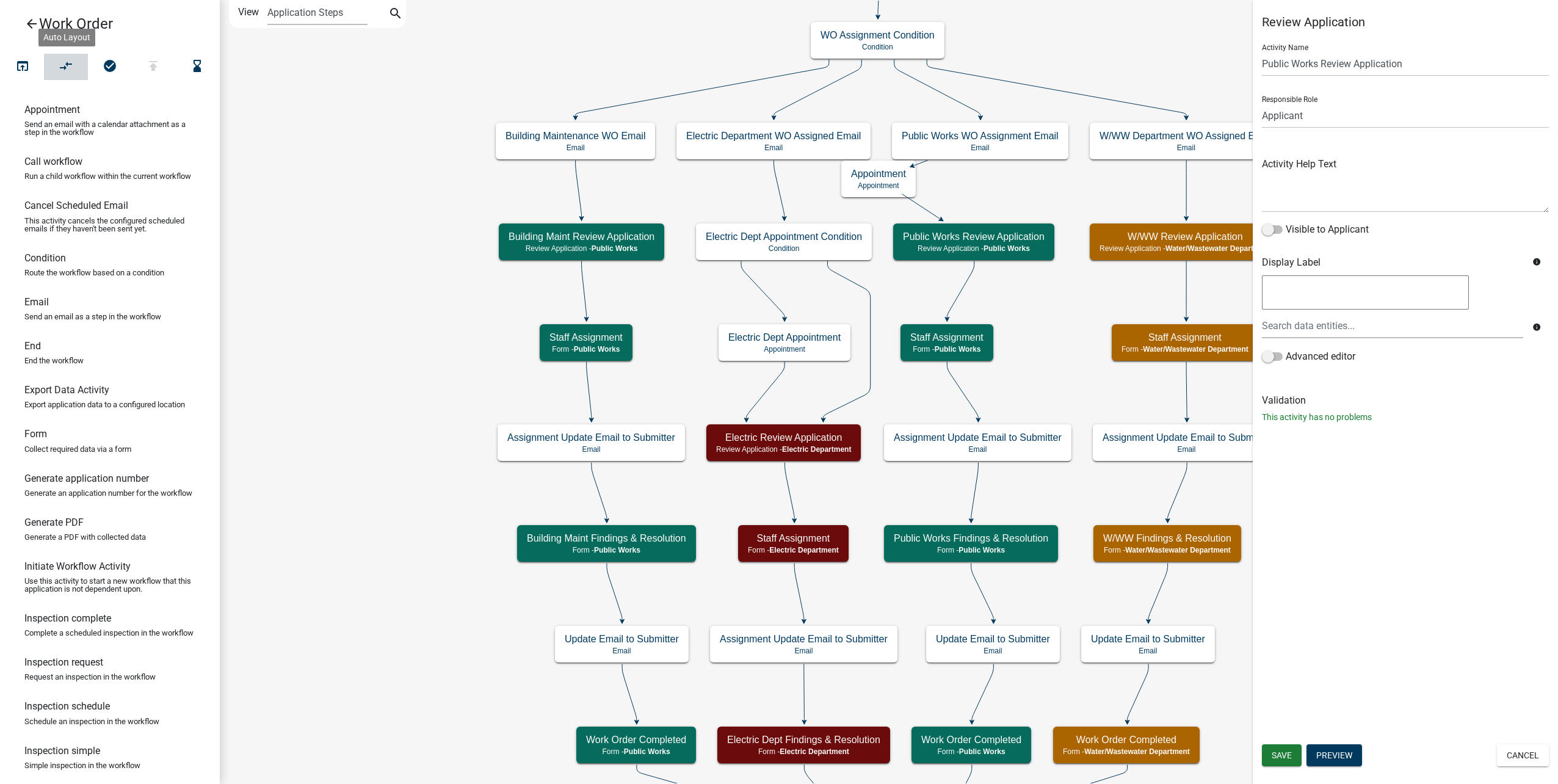
click at [68, 71] on icon "compare_arrows" at bounding box center [66, 67] width 14 height 17
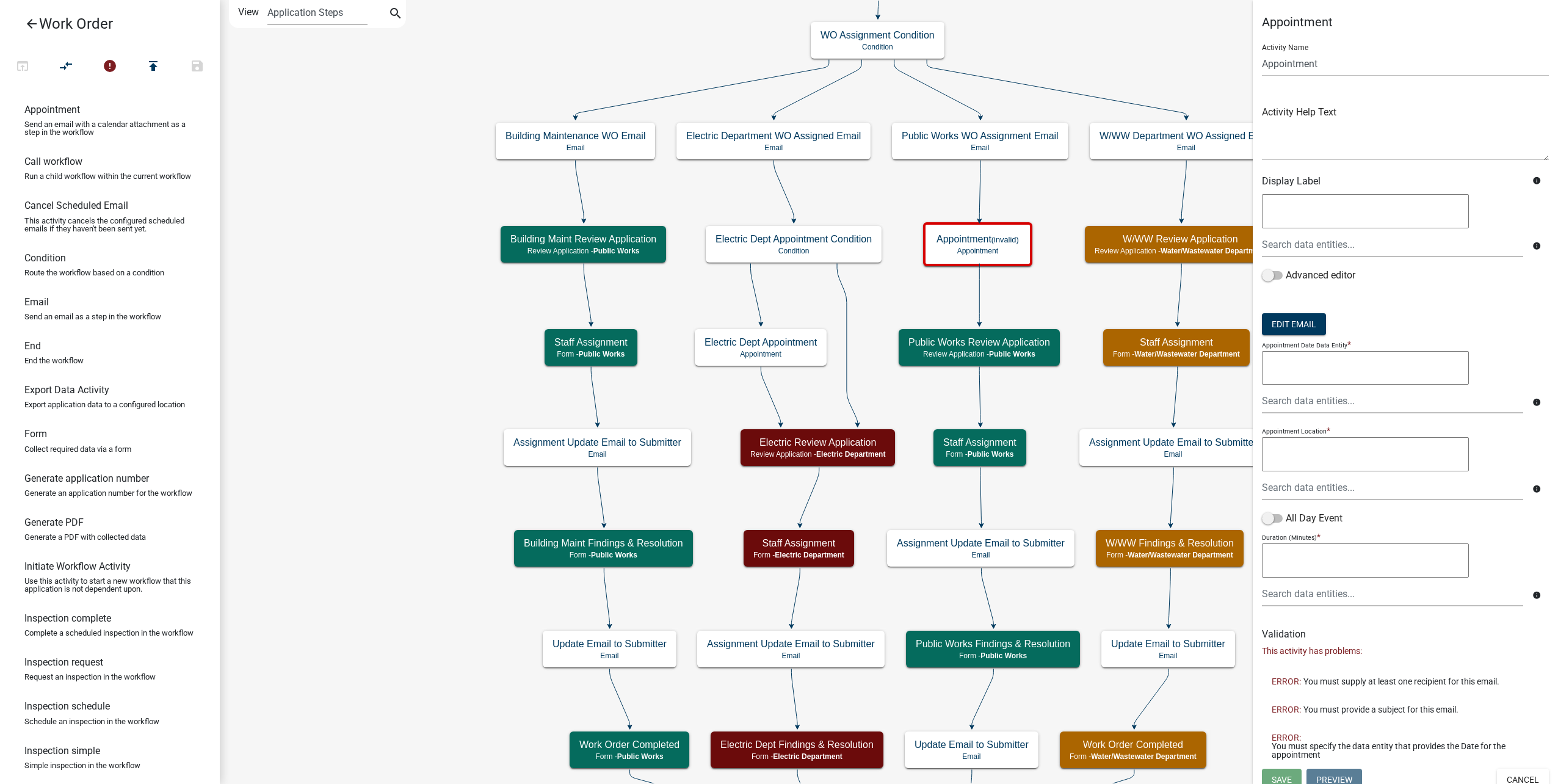
scroll to position [10, 0]
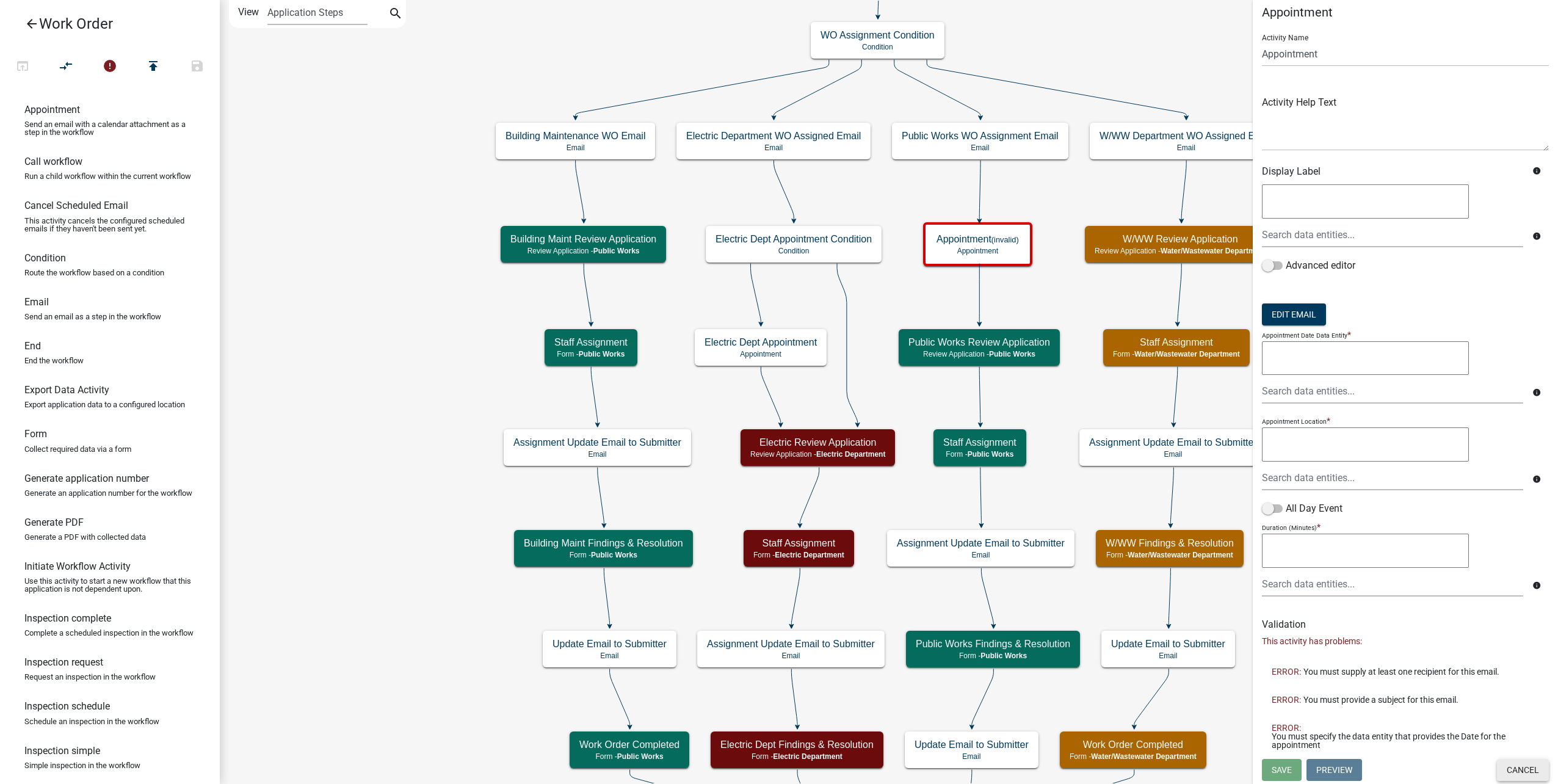
click at [1510, 772] on button "Cancel" at bounding box center [1523, 770] width 52 height 22
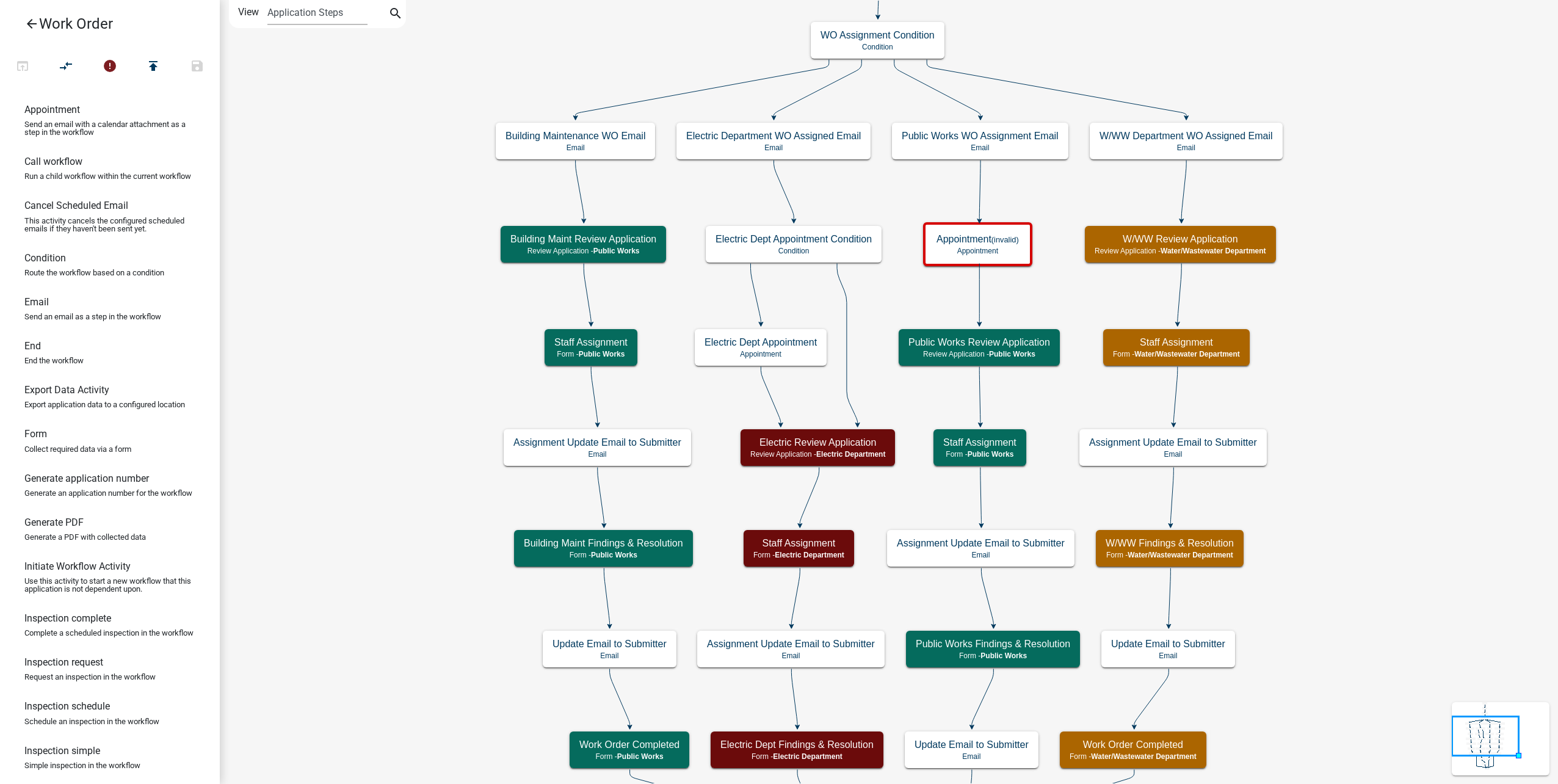
scroll to position [0, 0]
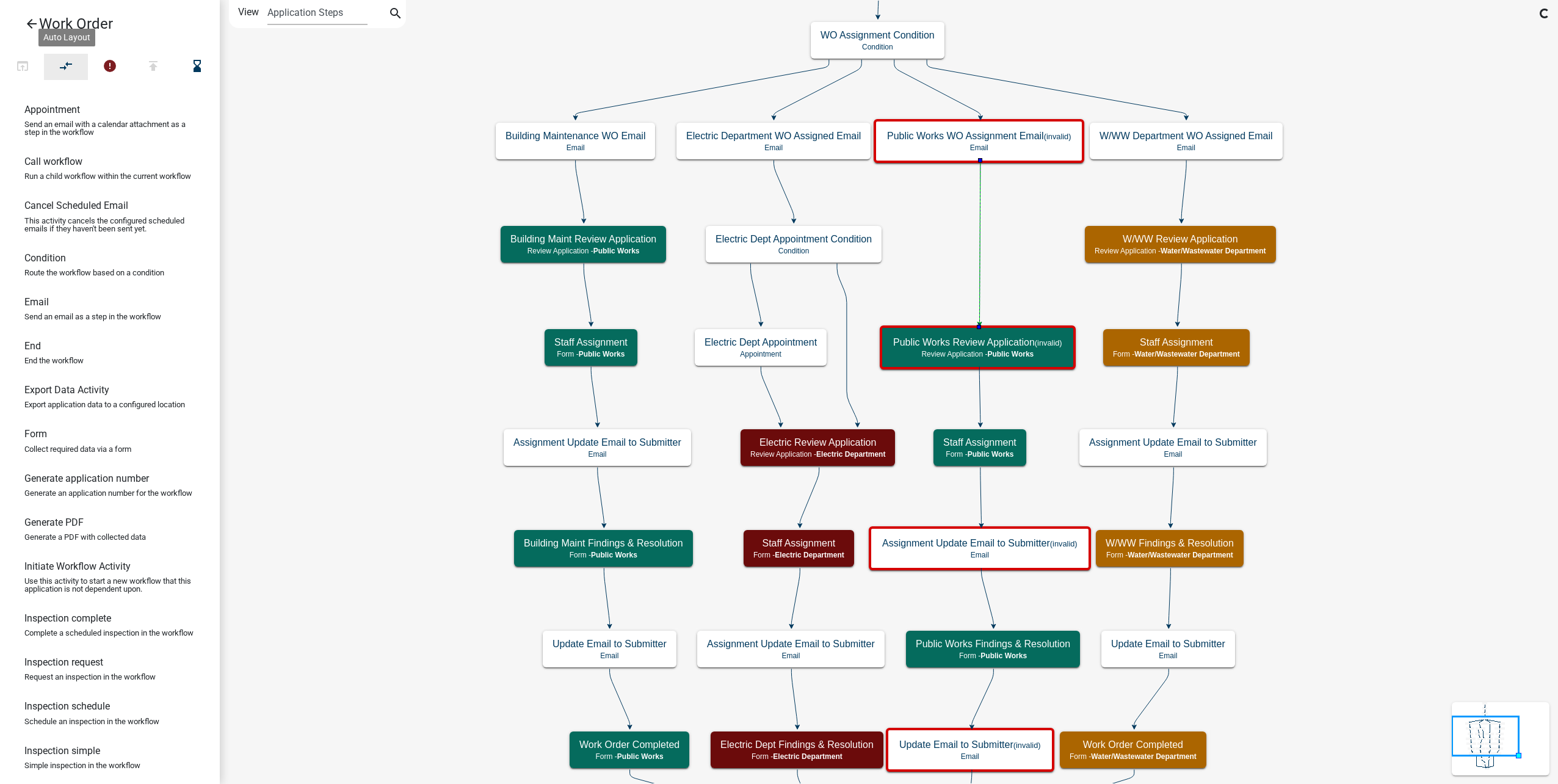
click at [63, 63] on icon "compare_arrows" at bounding box center [66, 67] width 14 height 17
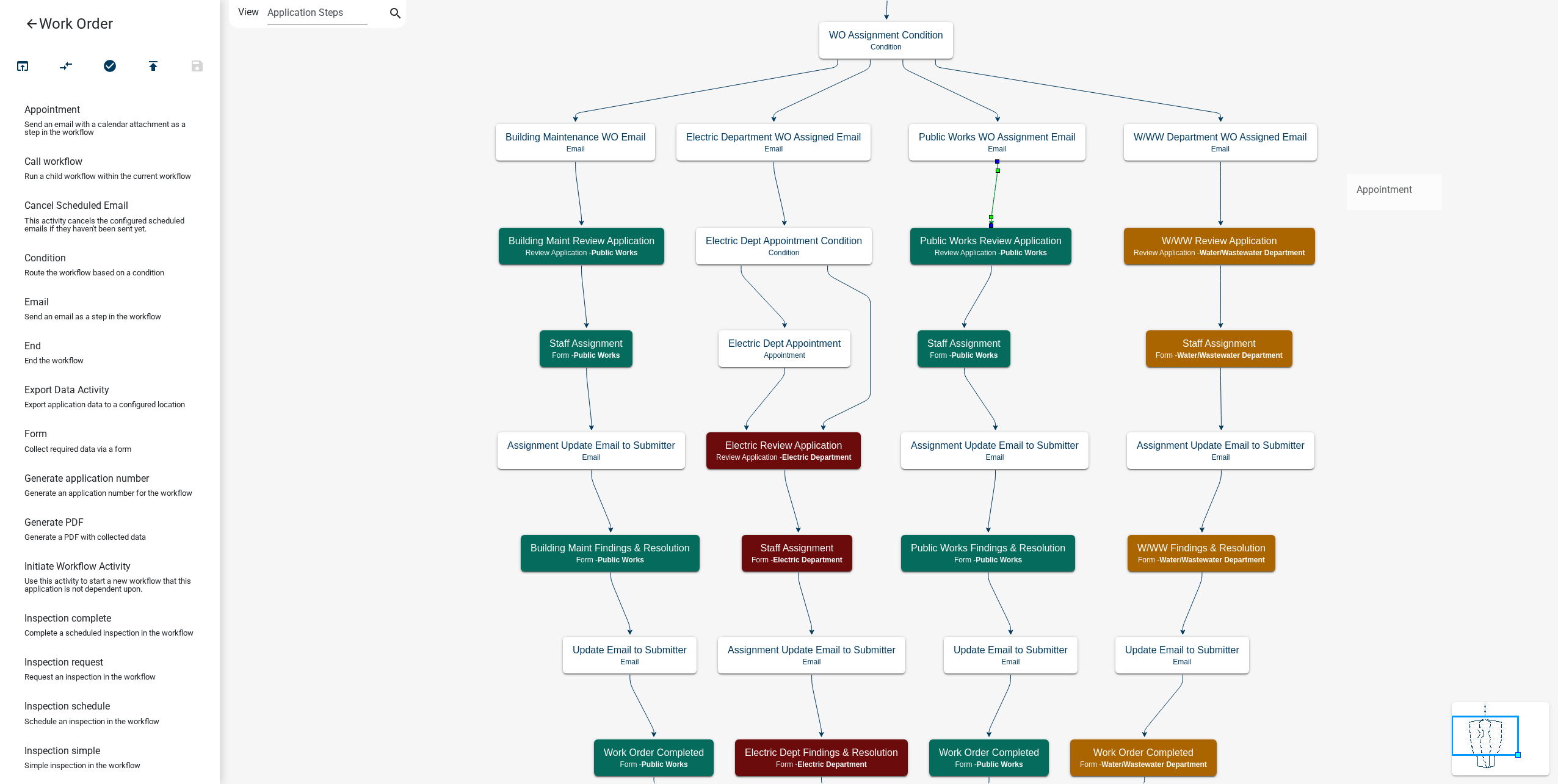
drag, startPoint x: 94, startPoint y: 124, endPoint x: 1347, endPoint y: 164, distance: 1253.6
click at [1347, 164] on div "arrow_back Work Order open_in_browser compare_arrows check_circle publish save …" at bounding box center [779, 392] width 1558 height 784
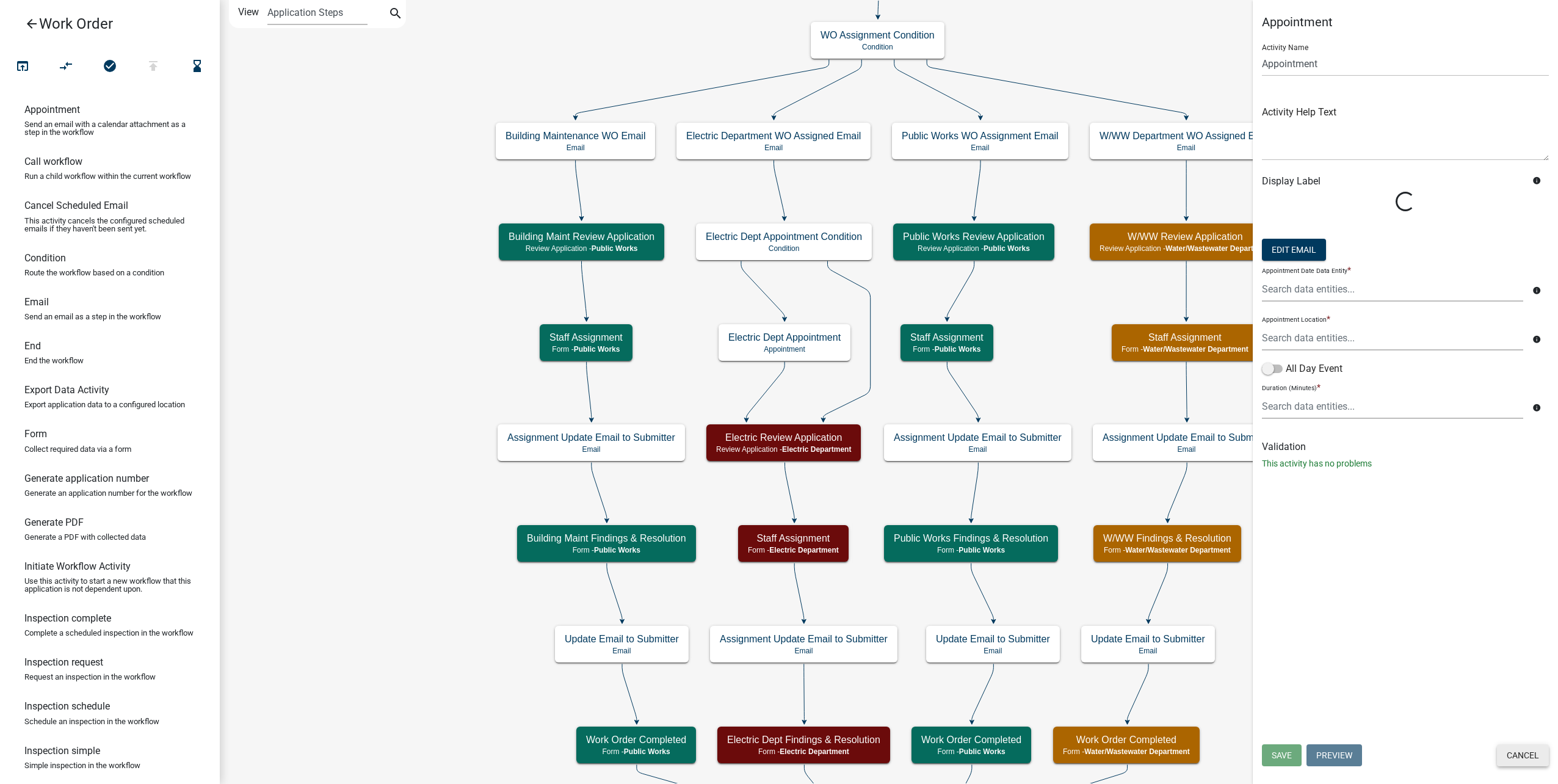
click at [1534, 749] on button "Cancel" at bounding box center [1523, 755] width 52 height 22
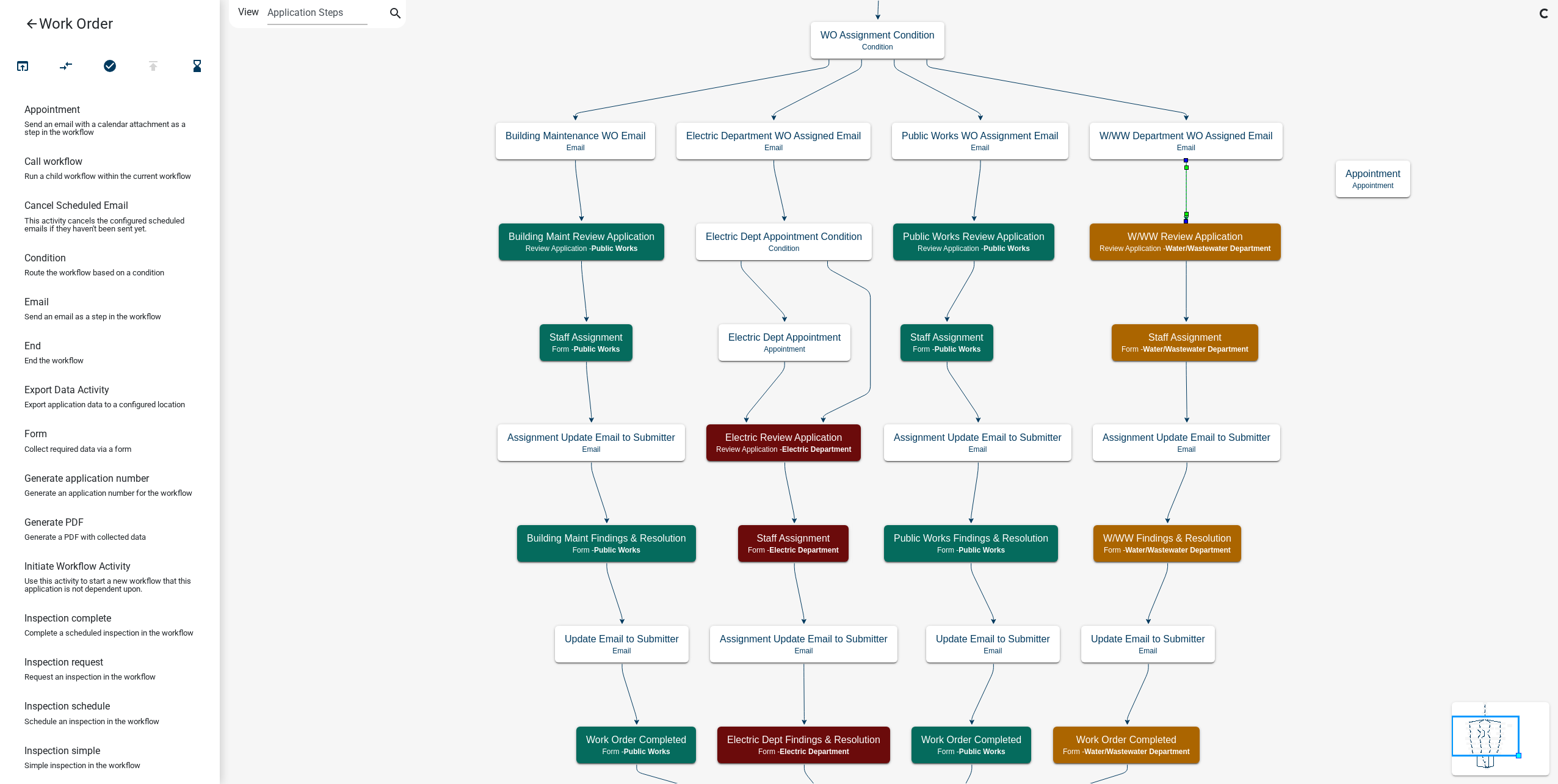
click at [1186, 188] on icon at bounding box center [1186, 189] width 0 height 57
click at [80, 64] on button "compare_arrows" at bounding box center [65, 67] width 44 height 27
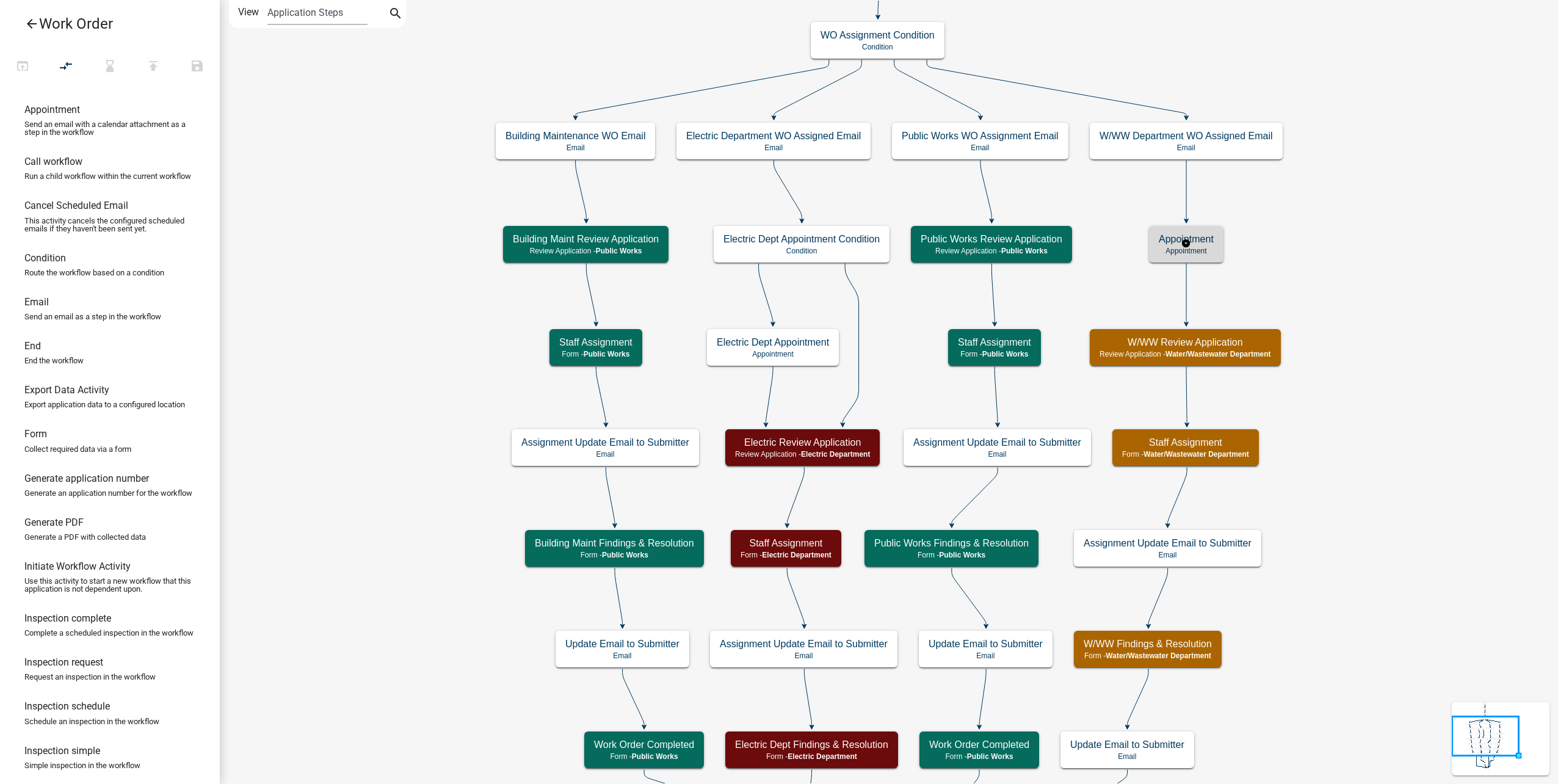
click at [1195, 242] on h5 "Appointment" at bounding box center [1186, 239] width 55 height 12
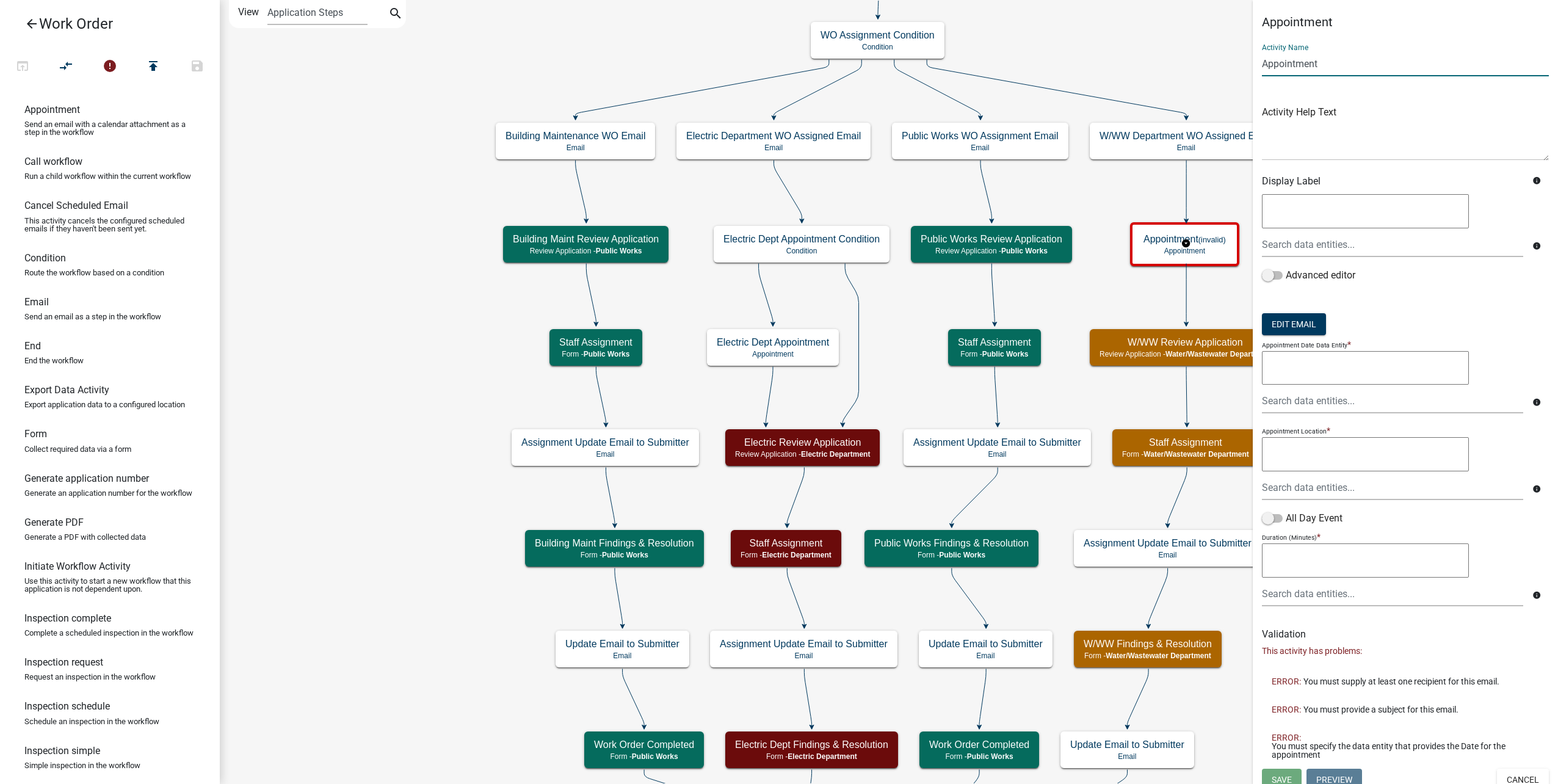
drag, startPoint x: 1332, startPoint y: 67, endPoint x: 1119, endPoint y: 56, distance: 213.3
click at [1117, 57] on main "Start Start - Applicant Type of Work Order Form - Applicant Building Maintenanc…" at bounding box center [888, 392] width 1338 height 784
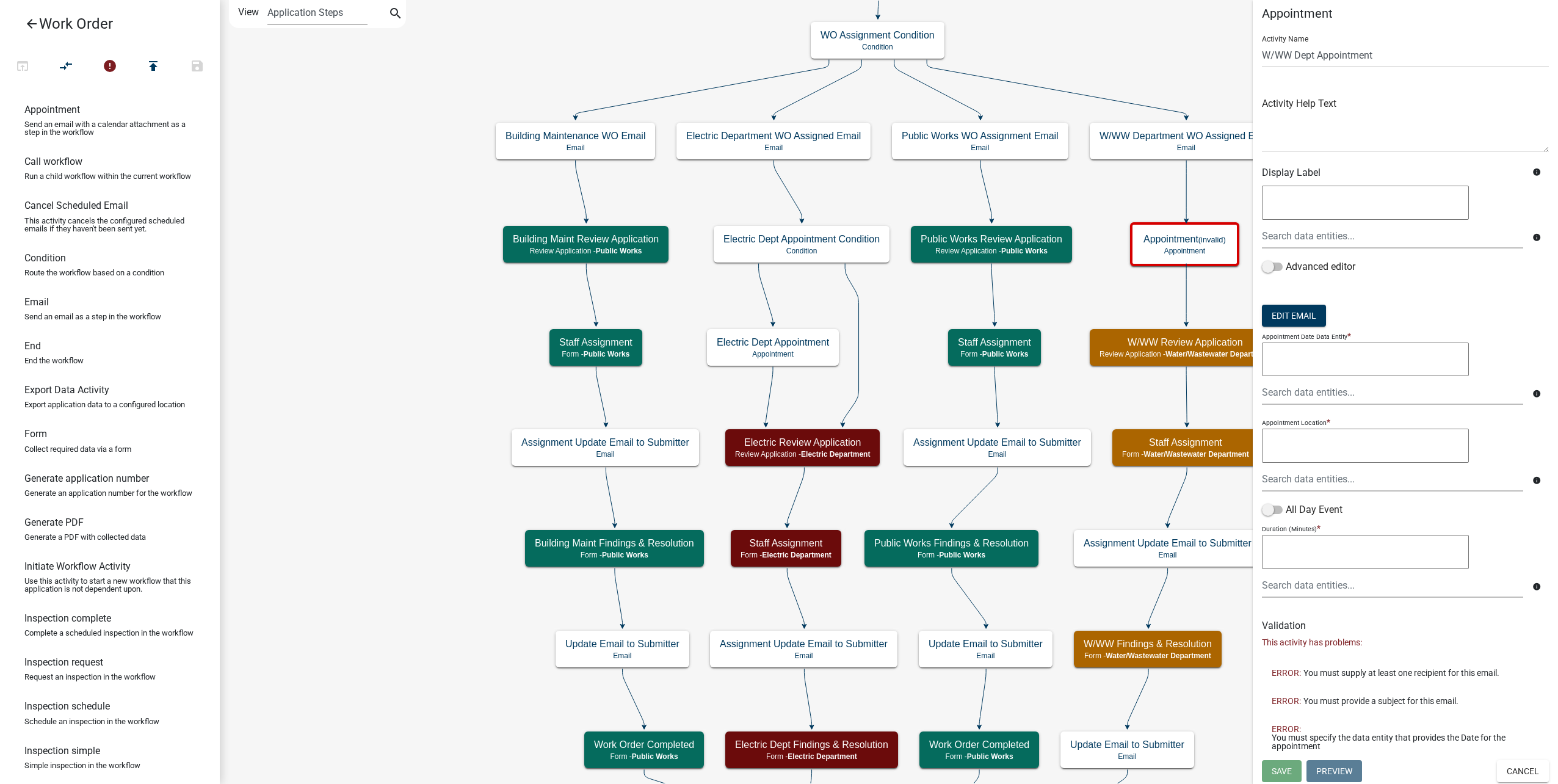
scroll to position [10, 0]
click at [1329, 397] on div "AppointmentDate CreateDate DateSubmited SubmitterName SubmittersEmail" at bounding box center [1392, 391] width 280 height 25
click at [1329, 397] on ngb-highlight "AppointmentDate" at bounding box center [1305, 398] width 76 height 10
click at [1336, 483] on div at bounding box center [1392, 477] width 280 height 25
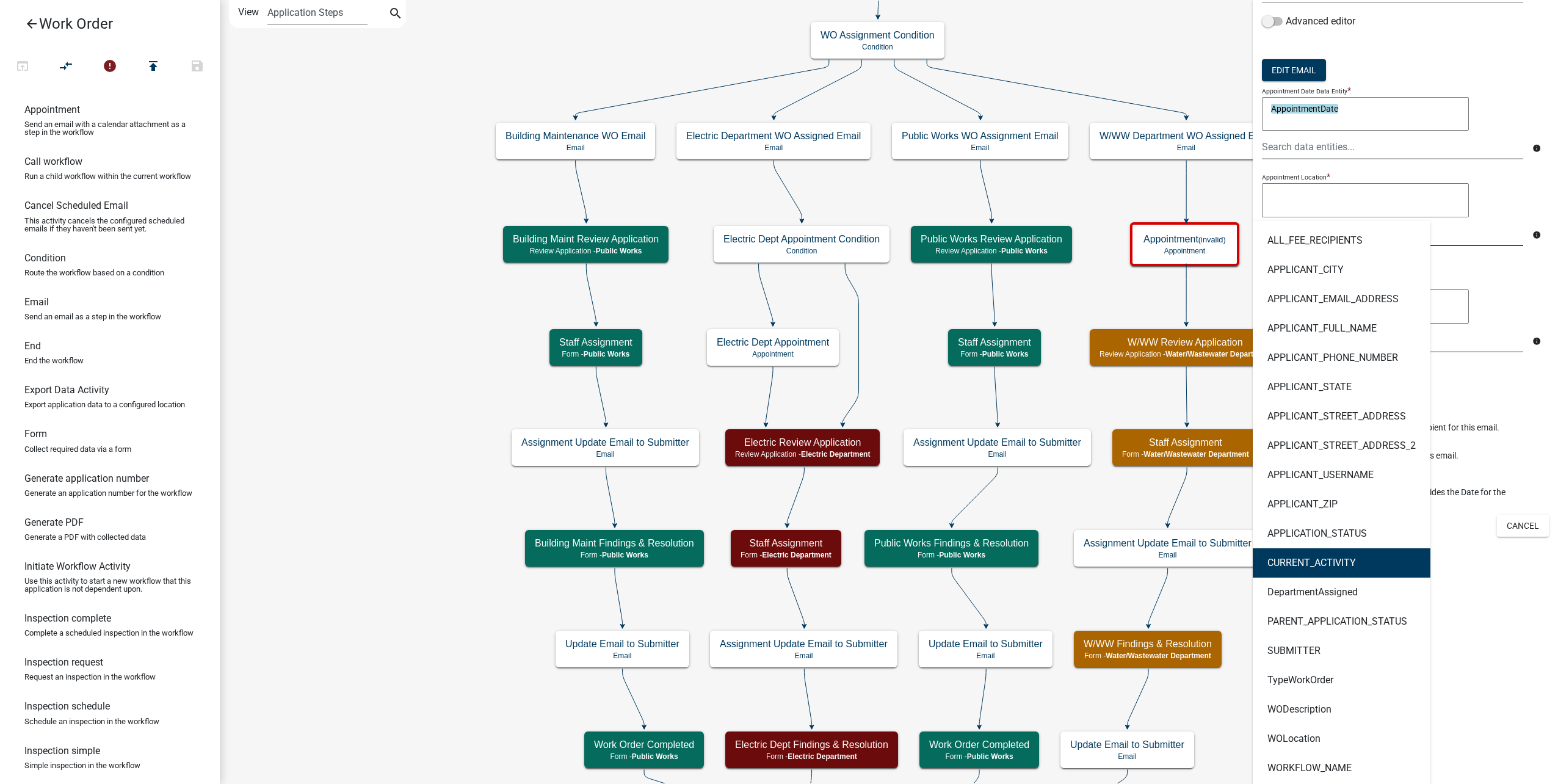
scroll to position [258, 0]
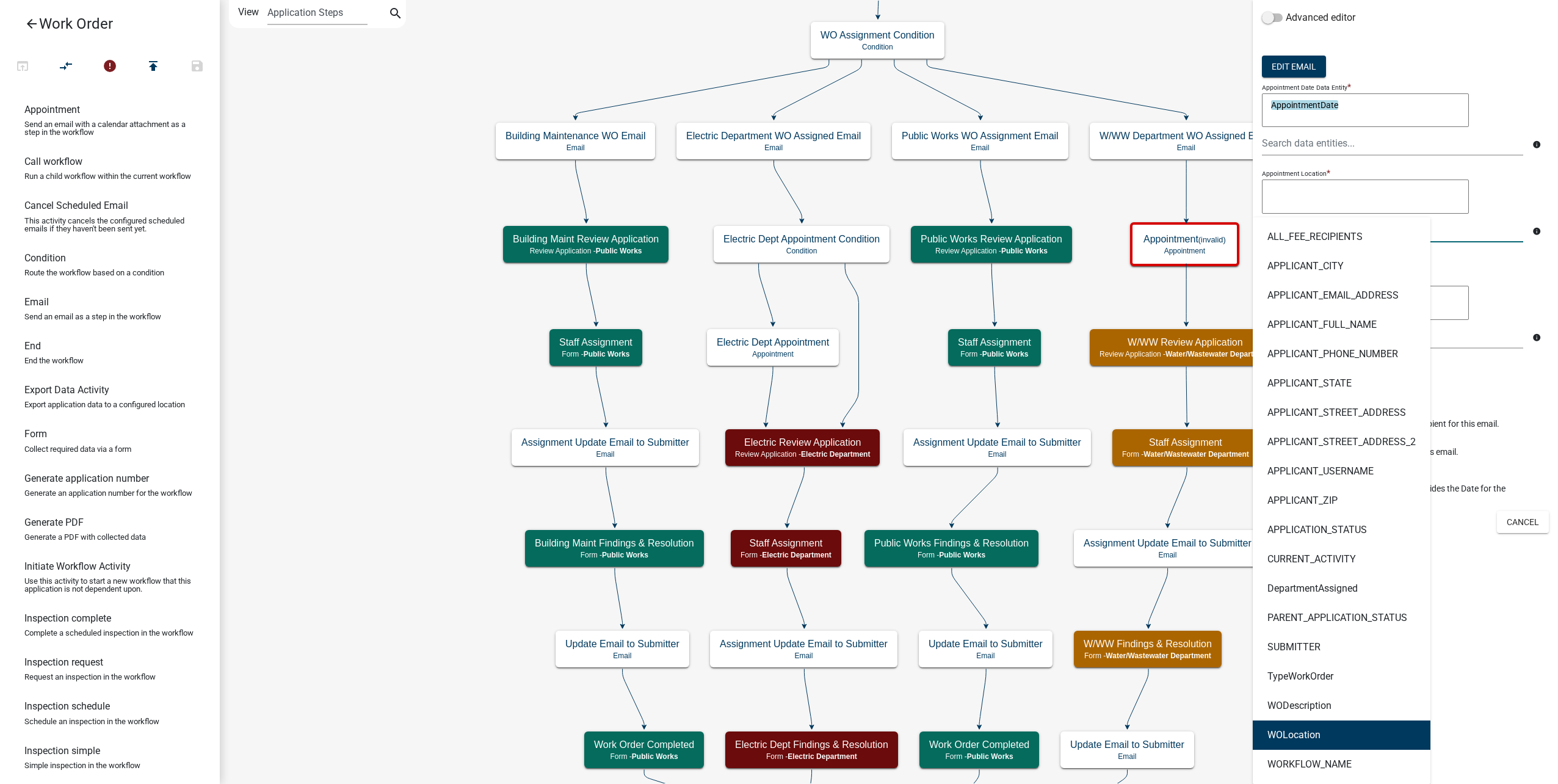
click at [1318, 744] on button "WOLocation" at bounding box center [1341, 735] width 178 height 29
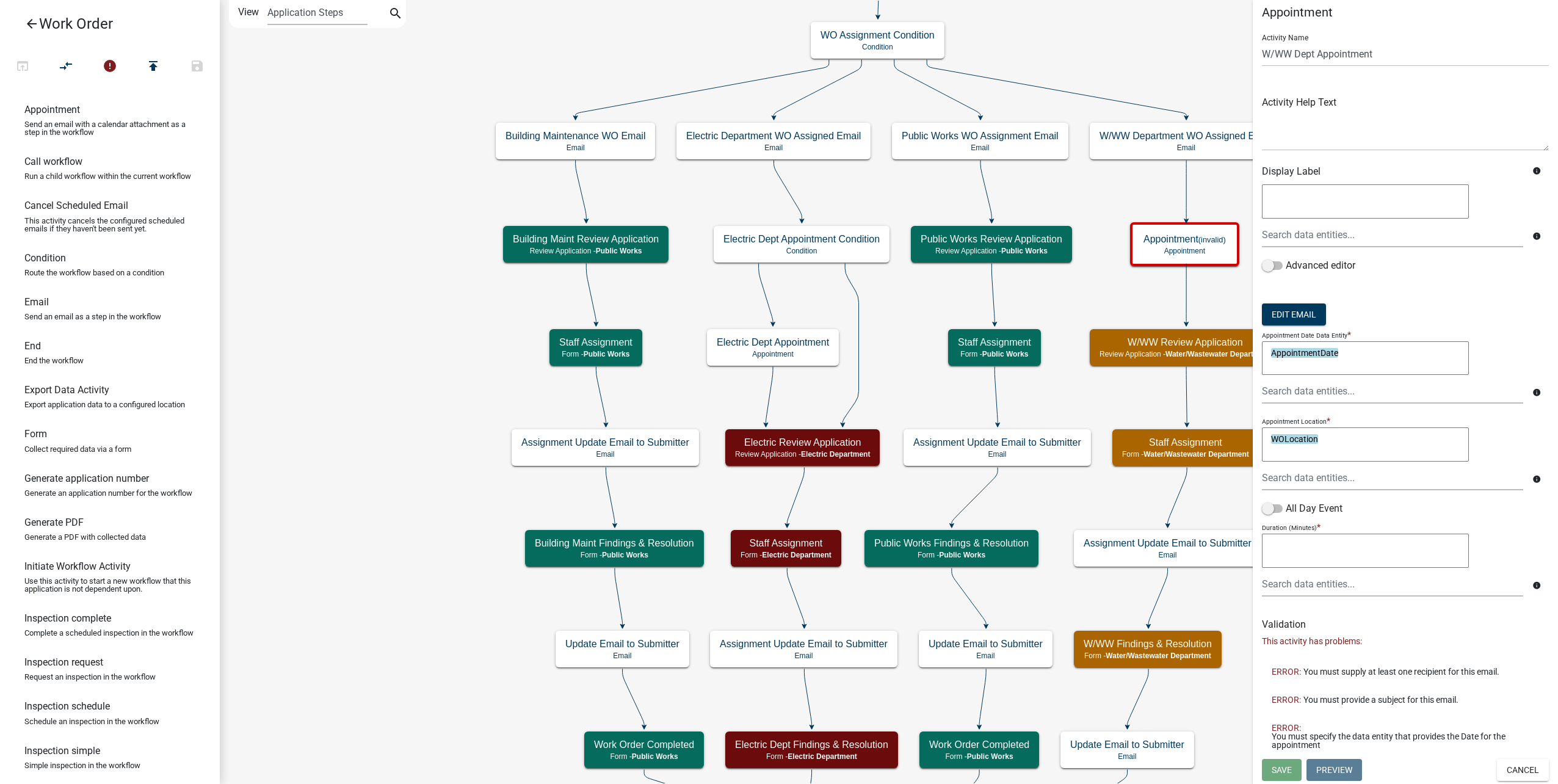
click at [1310, 552] on textarea at bounding box center [1366, 551] width 207 height 34
click at [1288, 772] on span "Save" at bounding box center [1282, 769] width 20 height 10
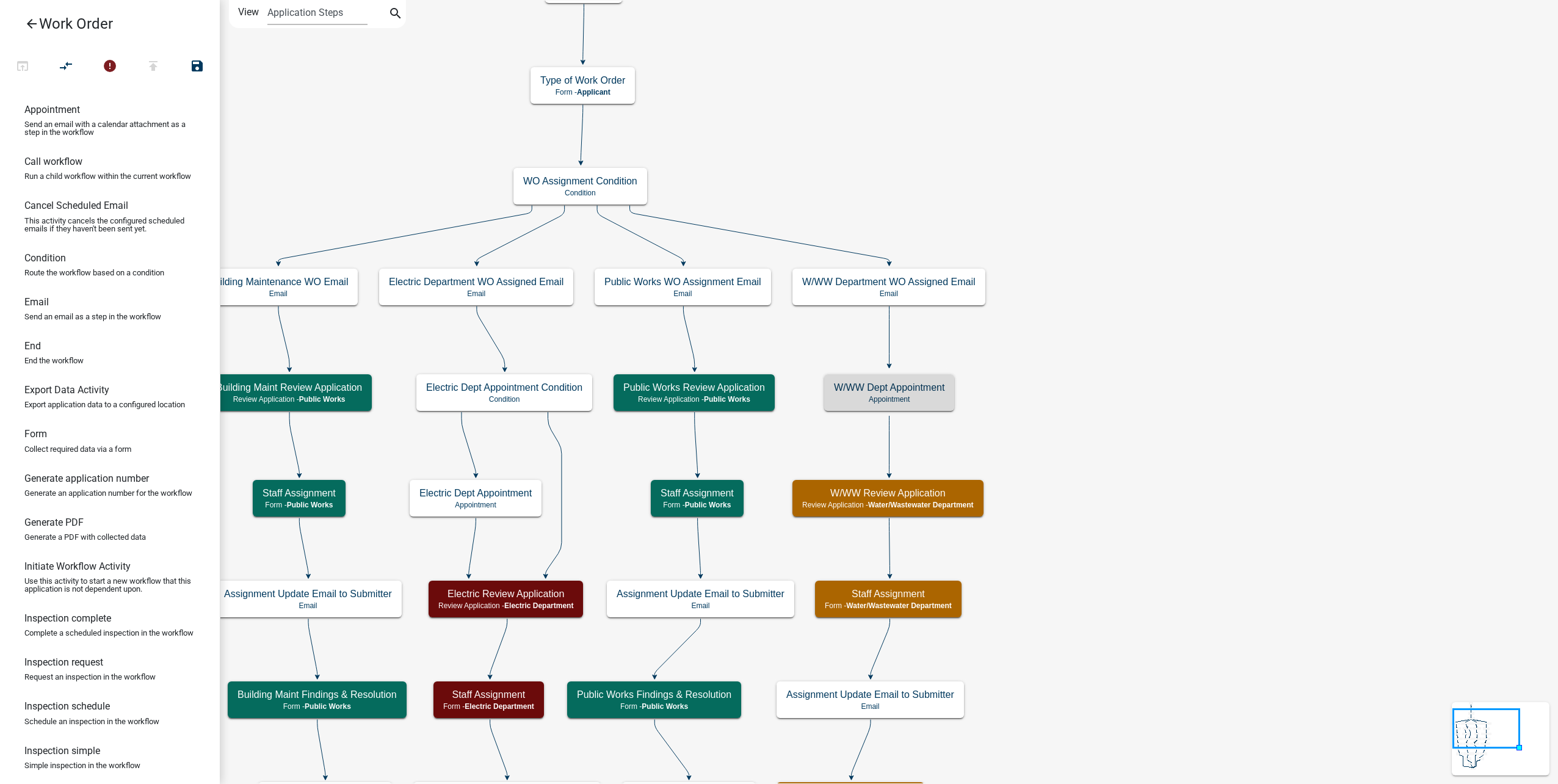
scroll to position [0, 0]
click at [932, 391] on small "(invalid)" at bounding box center [943, 387] width 27 height 9
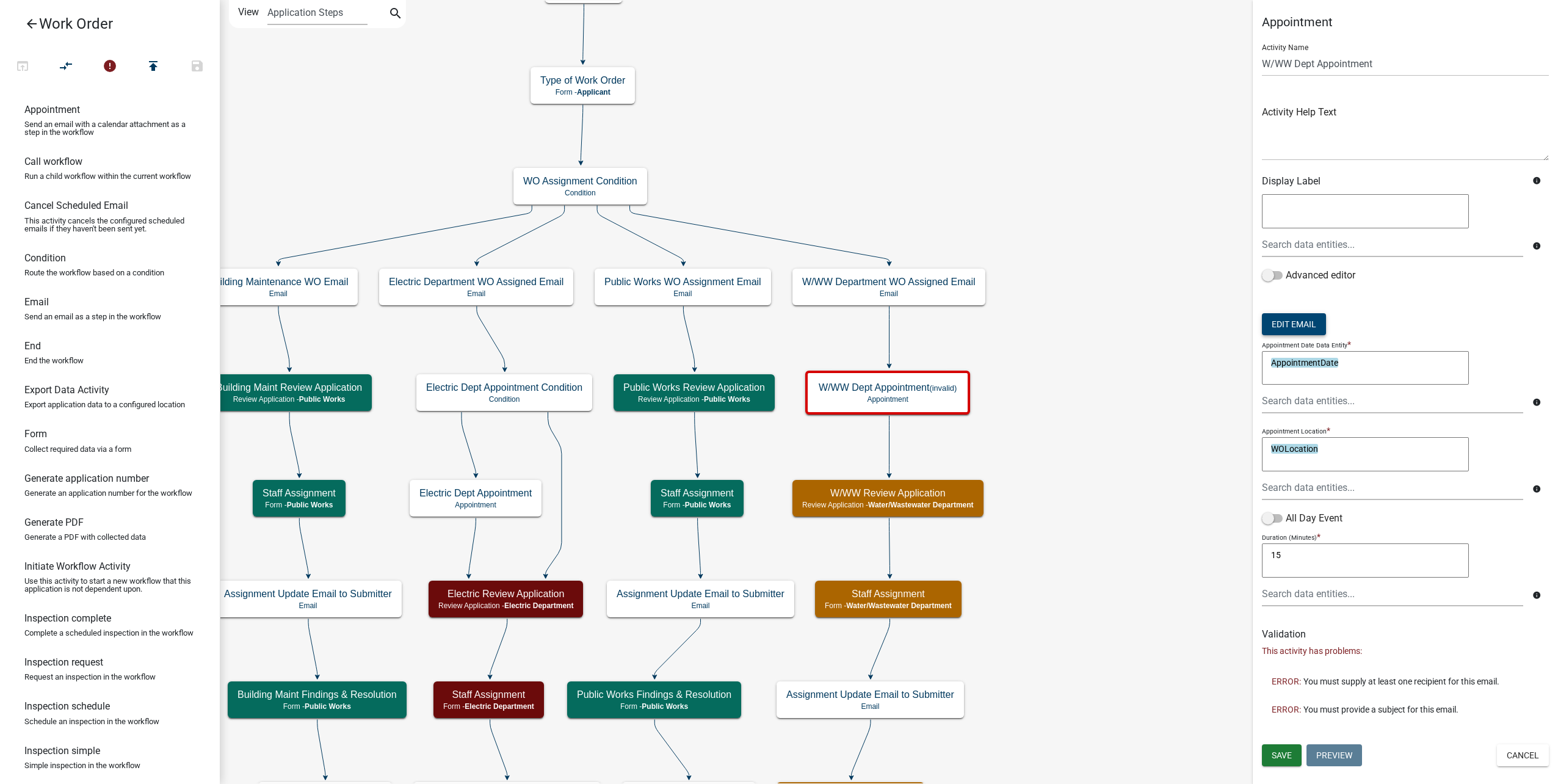
click at [1291, 319] on button "Edit Email" at bounding box center [1294, 324] width 64 height 22
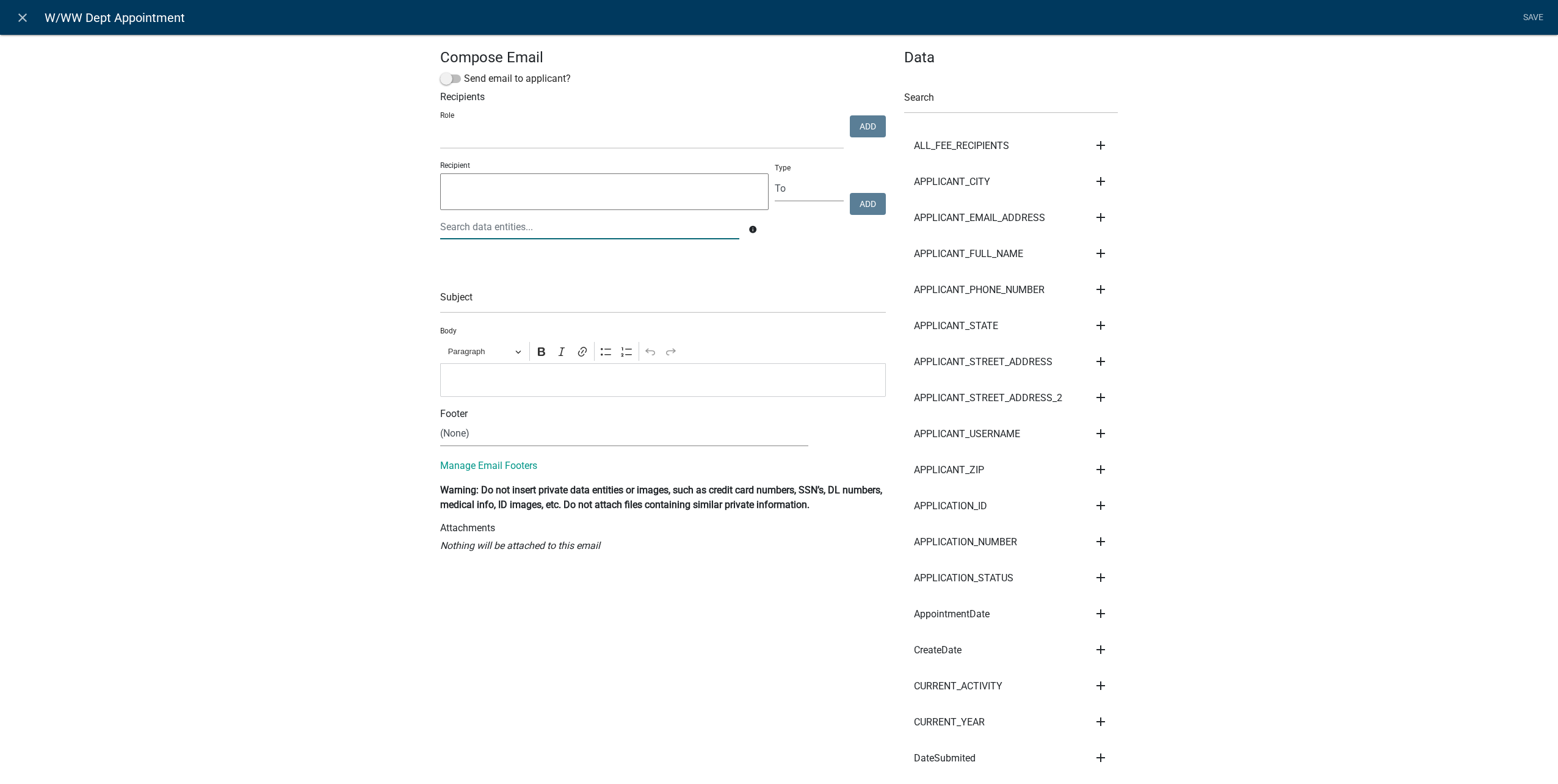
click at [506, 224] on div at bounding box center [590, 226] width 318 height 25
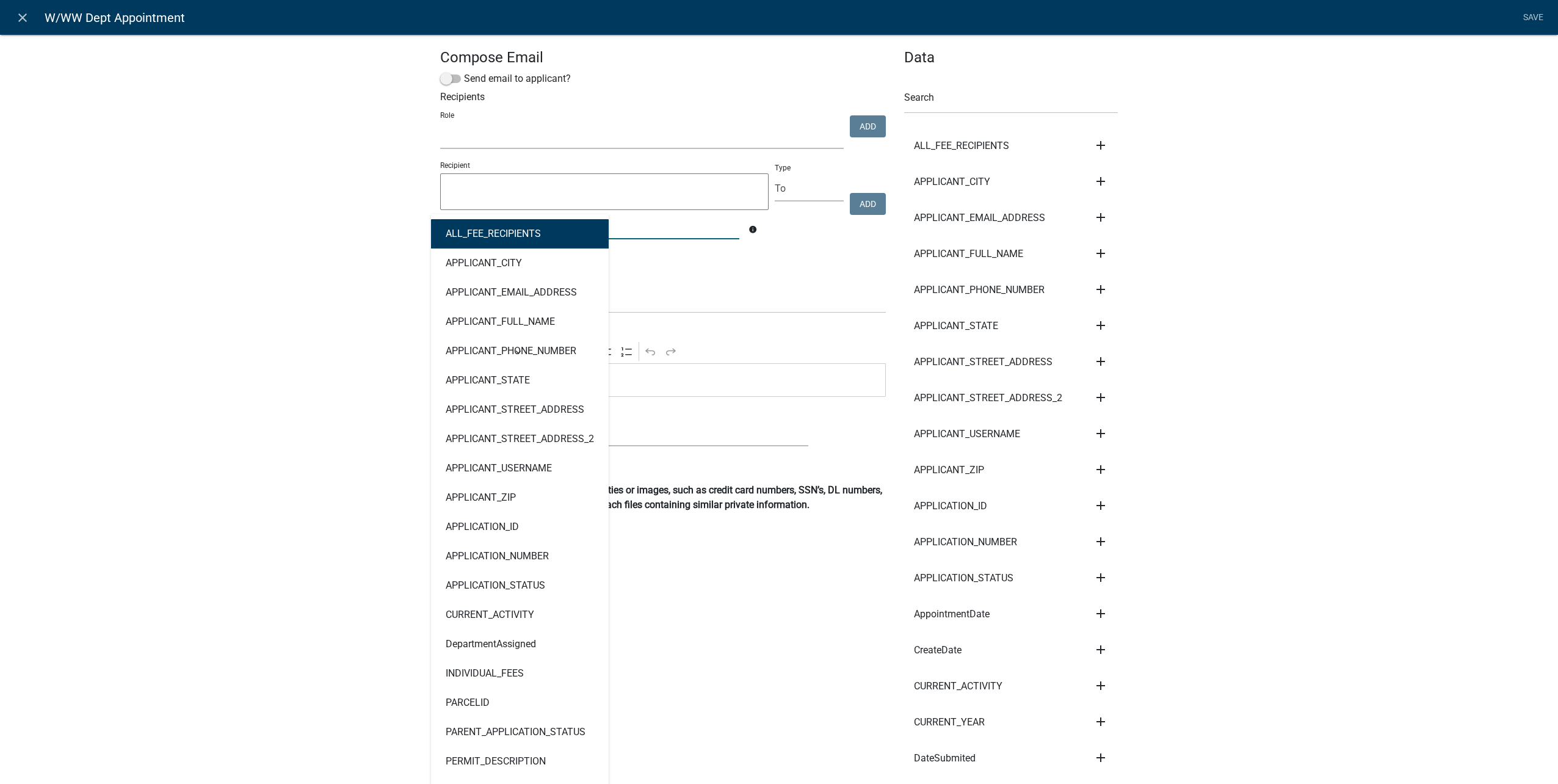
click at [496, 136] on select "Public Works Building Maintenance City Clerk Water/Wastewater Department Admin …" at bounding box center [642, 136] width 404 height 25
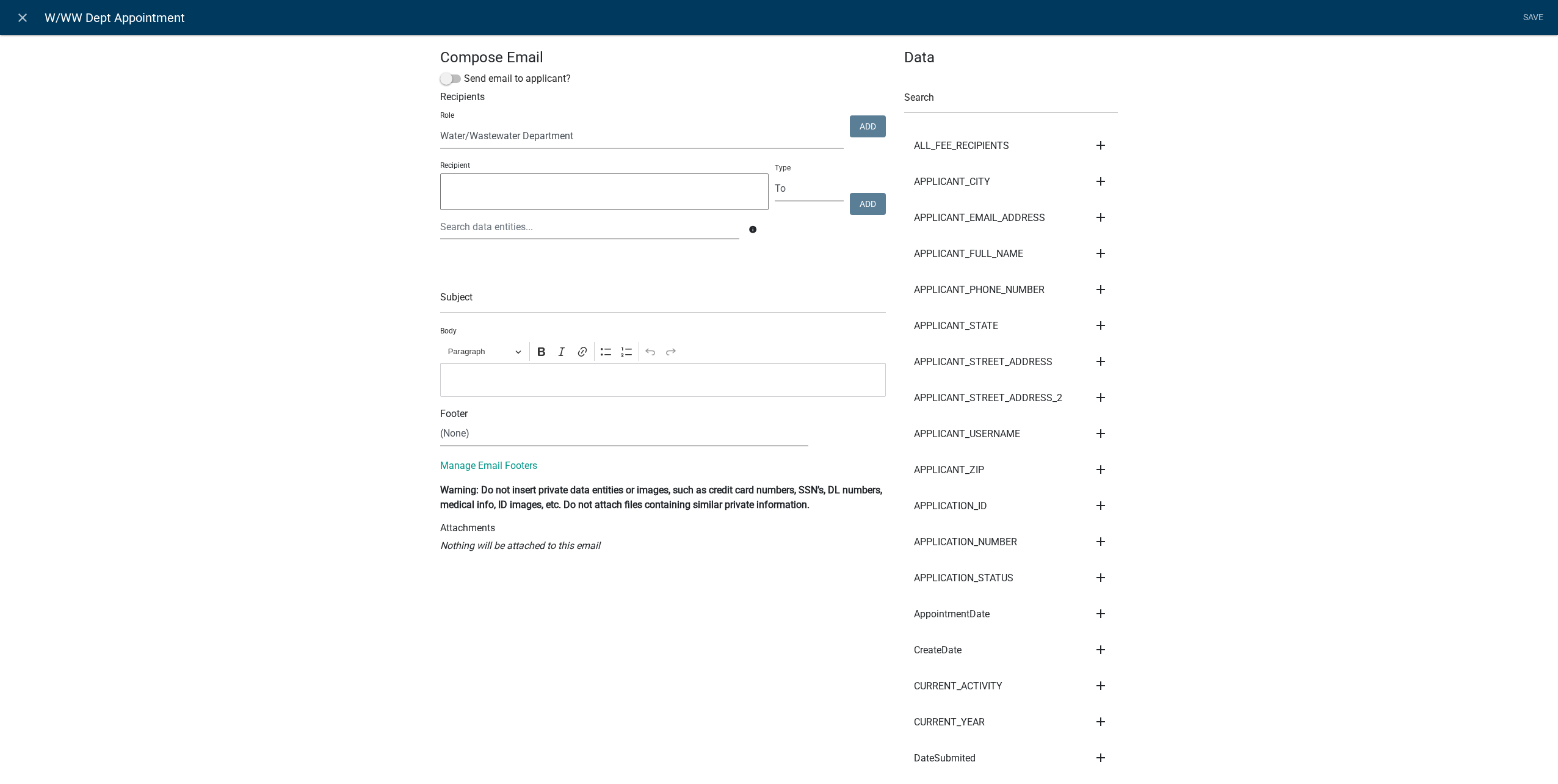
click at [440, 124] on select "Public Works Building Maintenance City Clerk Water/Wastewater Department Admin …" at bounding box center [642, 136] width 404 height 25
click at [865, 130] on button "Add" at bounding box center [867, 126] width 36 height 22
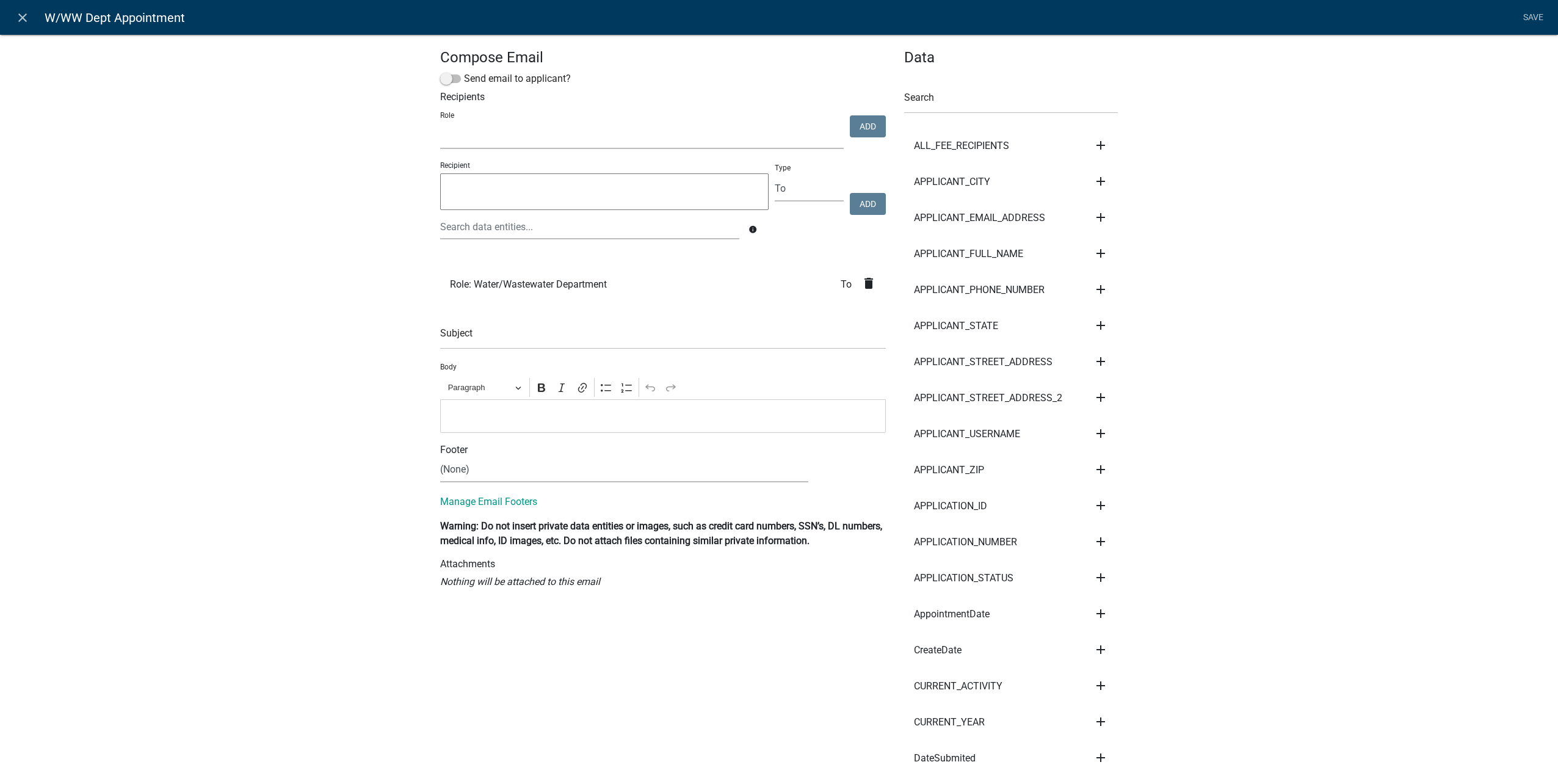
click at [625, 136] on select "Public Works Building Maintenance City Clerk Water/Wastewater Department Admin …" at bounding box center [642, 136] width 404 height 25
click at [624, 137] on select "Public Works Building Maintenance City Clerk Water/Wastewater Department Admin …" at bounding box center [642, 136] width 404 height 25
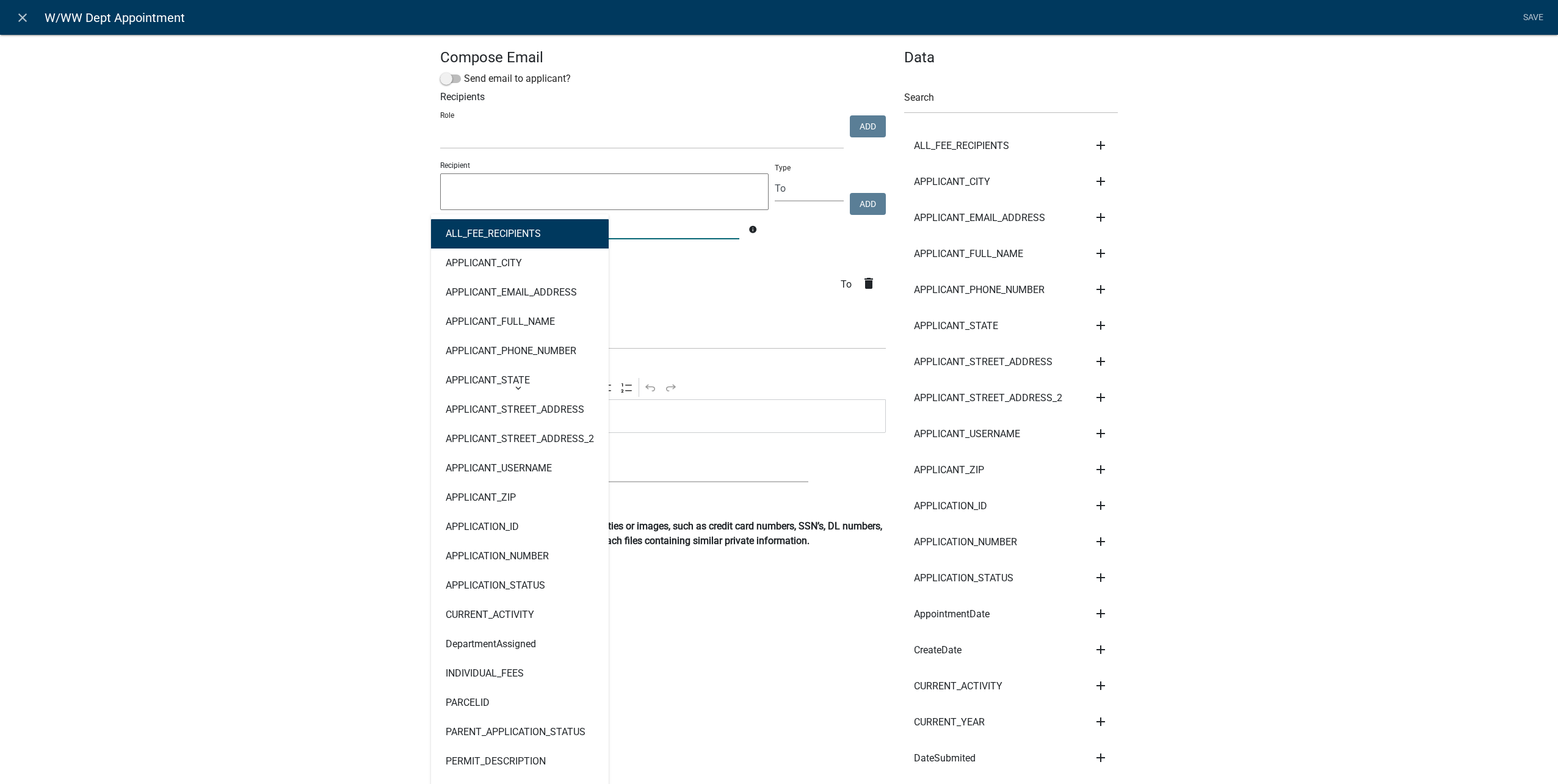
click at [575, 237] on div "ALL_FEE_RECIPIENTS APPLICANT_CITY APPLICANT_EMAIL_ADDRESS APPLICANT_FULL_NAME A…" at bounding box center [590, 226] width 318 height 25
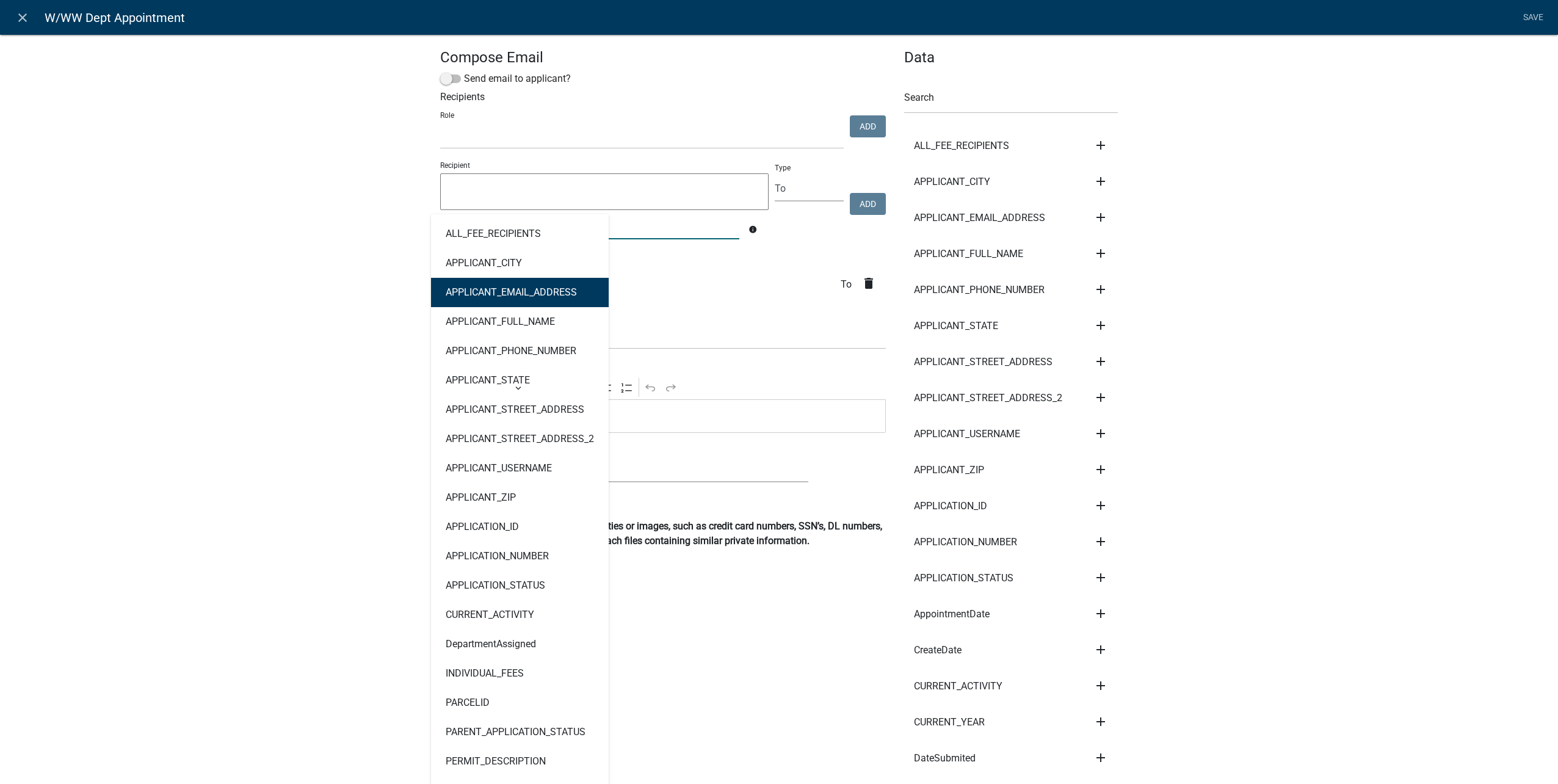
click at [567, 284] on button "APPLICANT_EMAIL_ADDRESS" at bounding box center [520, 292] width 178 height 29
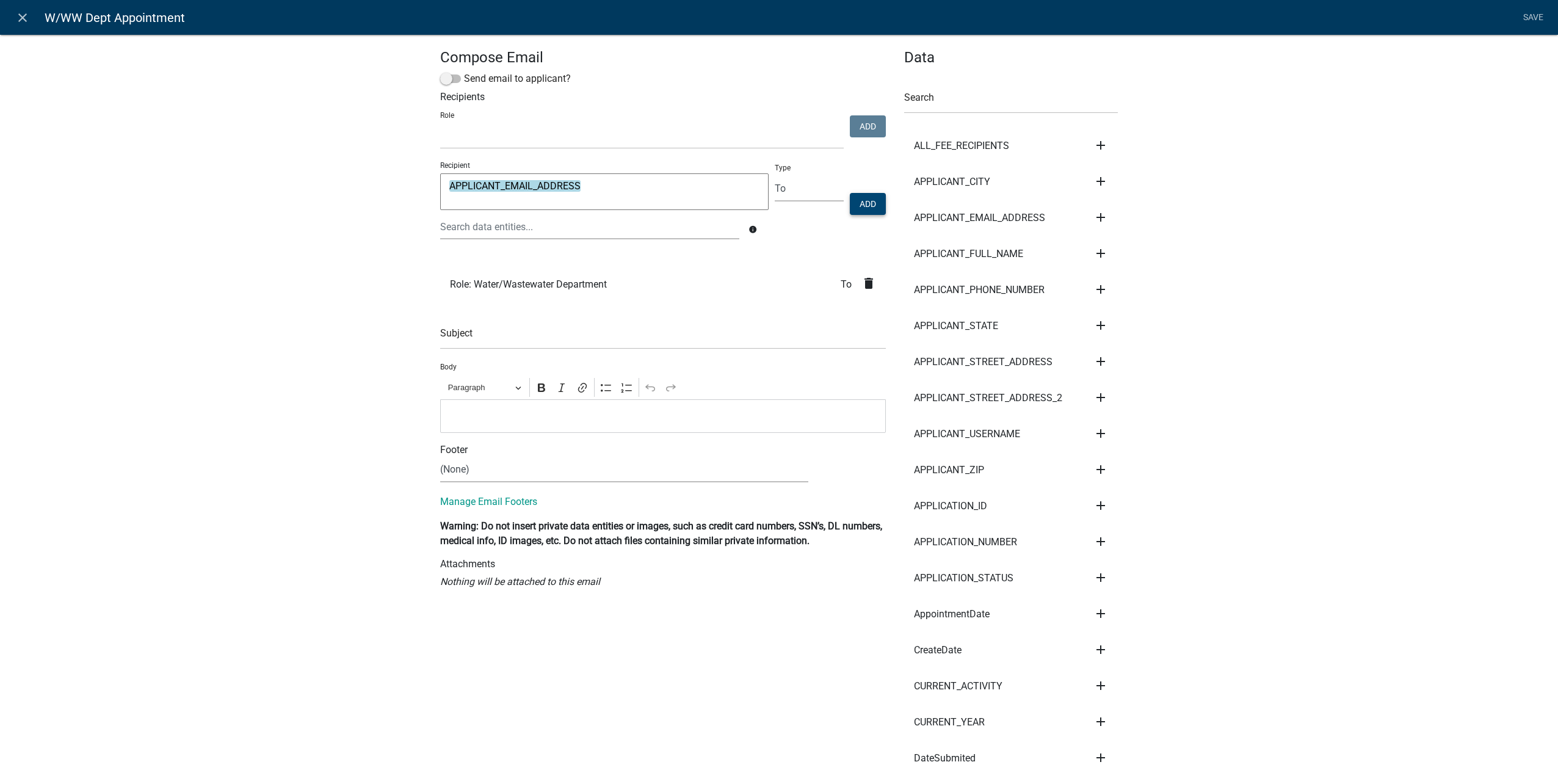
click at [874, 205] on button "Add" at bounding box center [867, 204] width 36 height 22
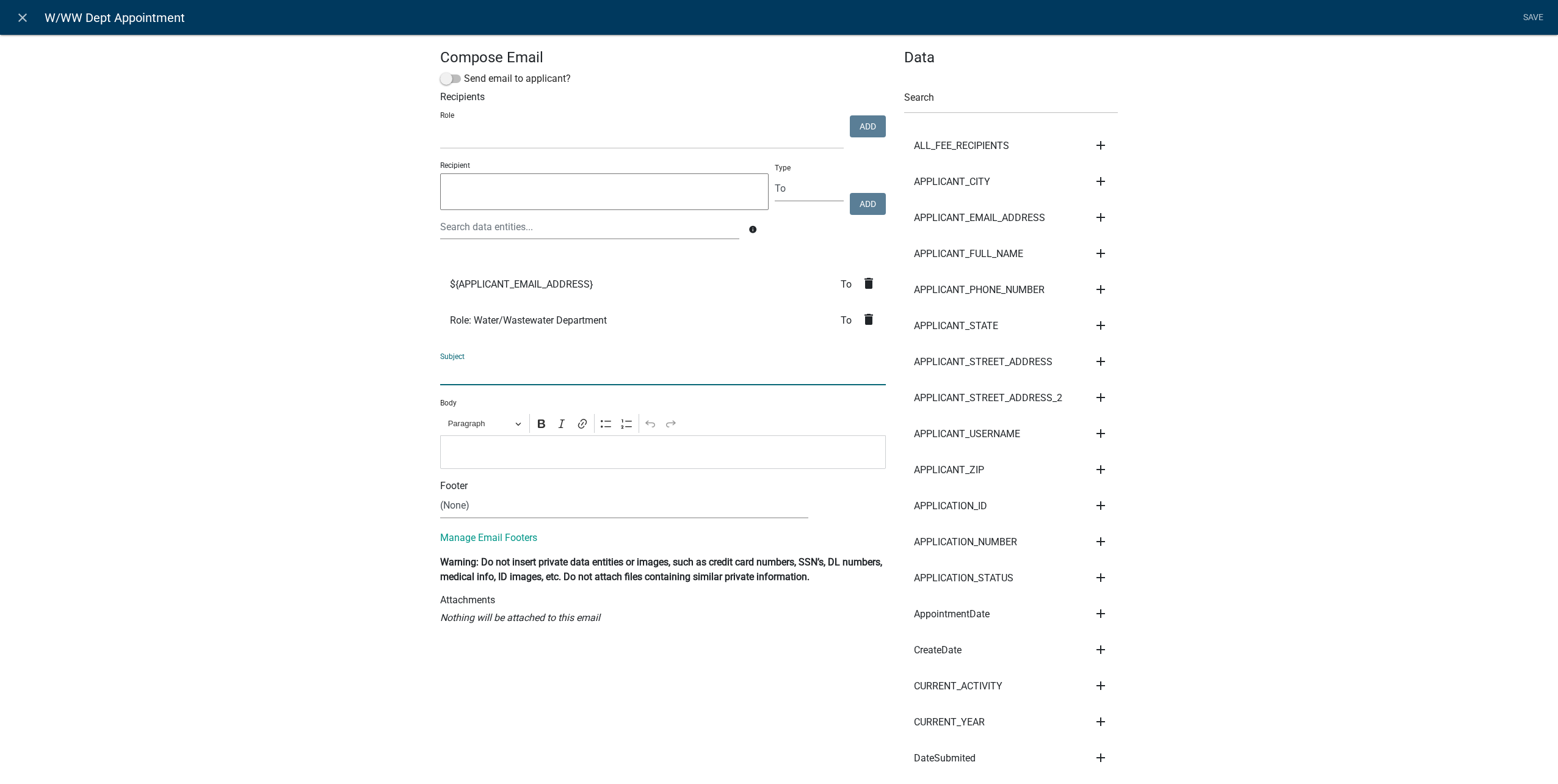
click at [732, 378] on input "text" at bounding box center [663, 372] width 446 height 25
click at [1025, 93] on input "text" at bounding box center [1010, 101] width 213 height 25
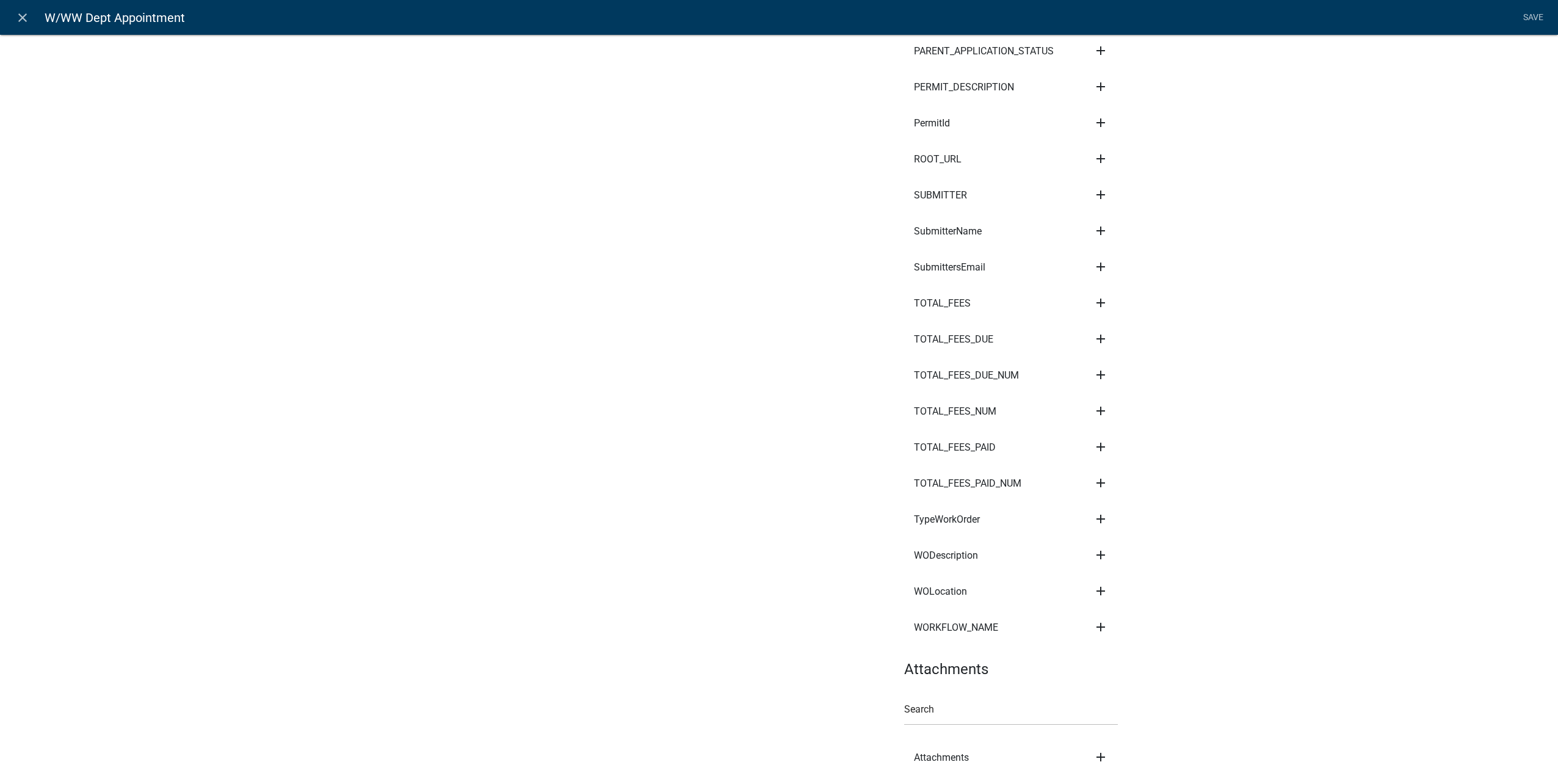
scroll to position [854, 0]
click at [1100, 518] on icon "add" at bounding box center [1100, 515] width 14 height 14
click at [1123, 520] on button "Subject" at bounding box center [1142, 527] width 98 height 29
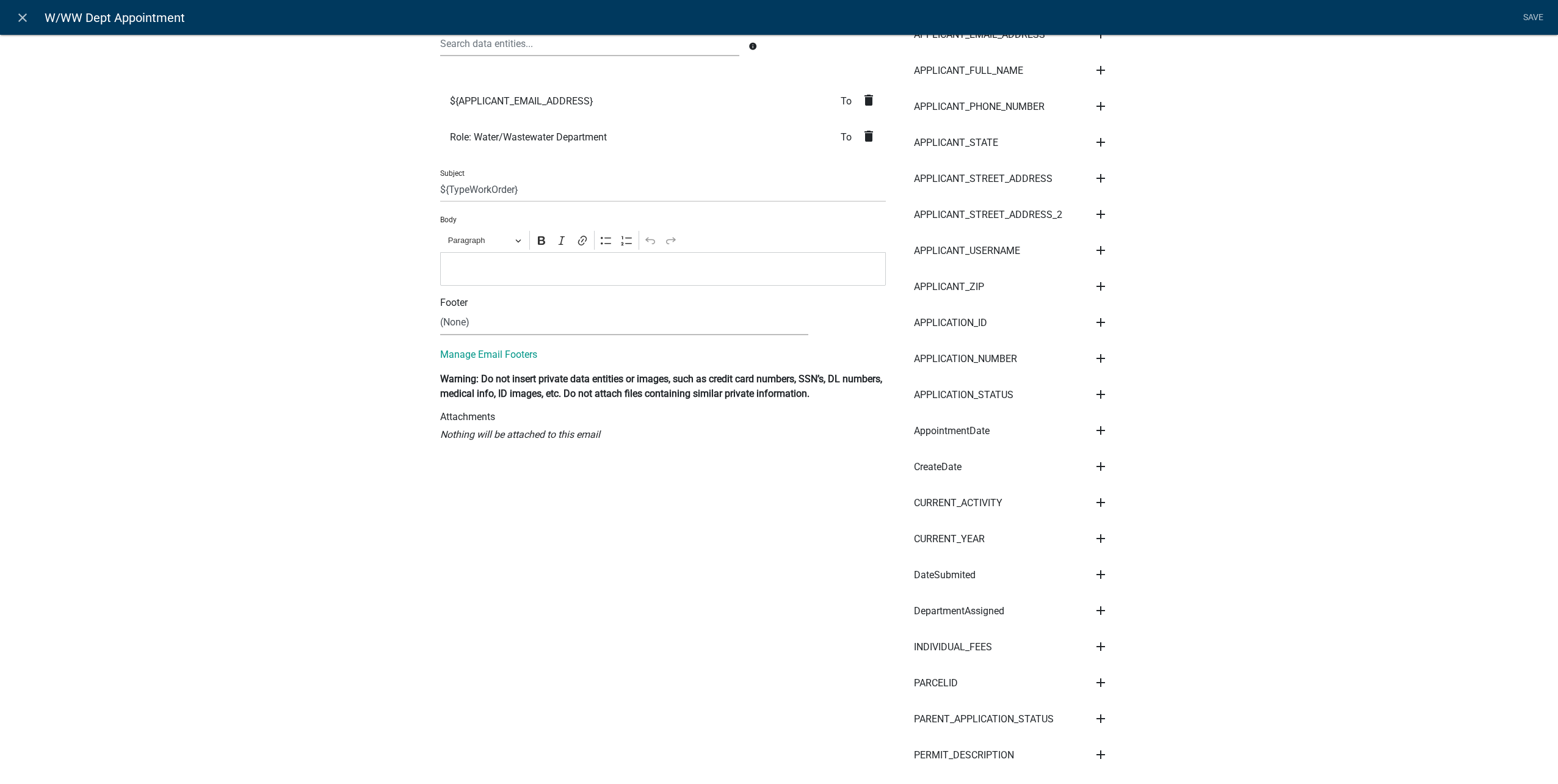
scroll to position [0, 0]
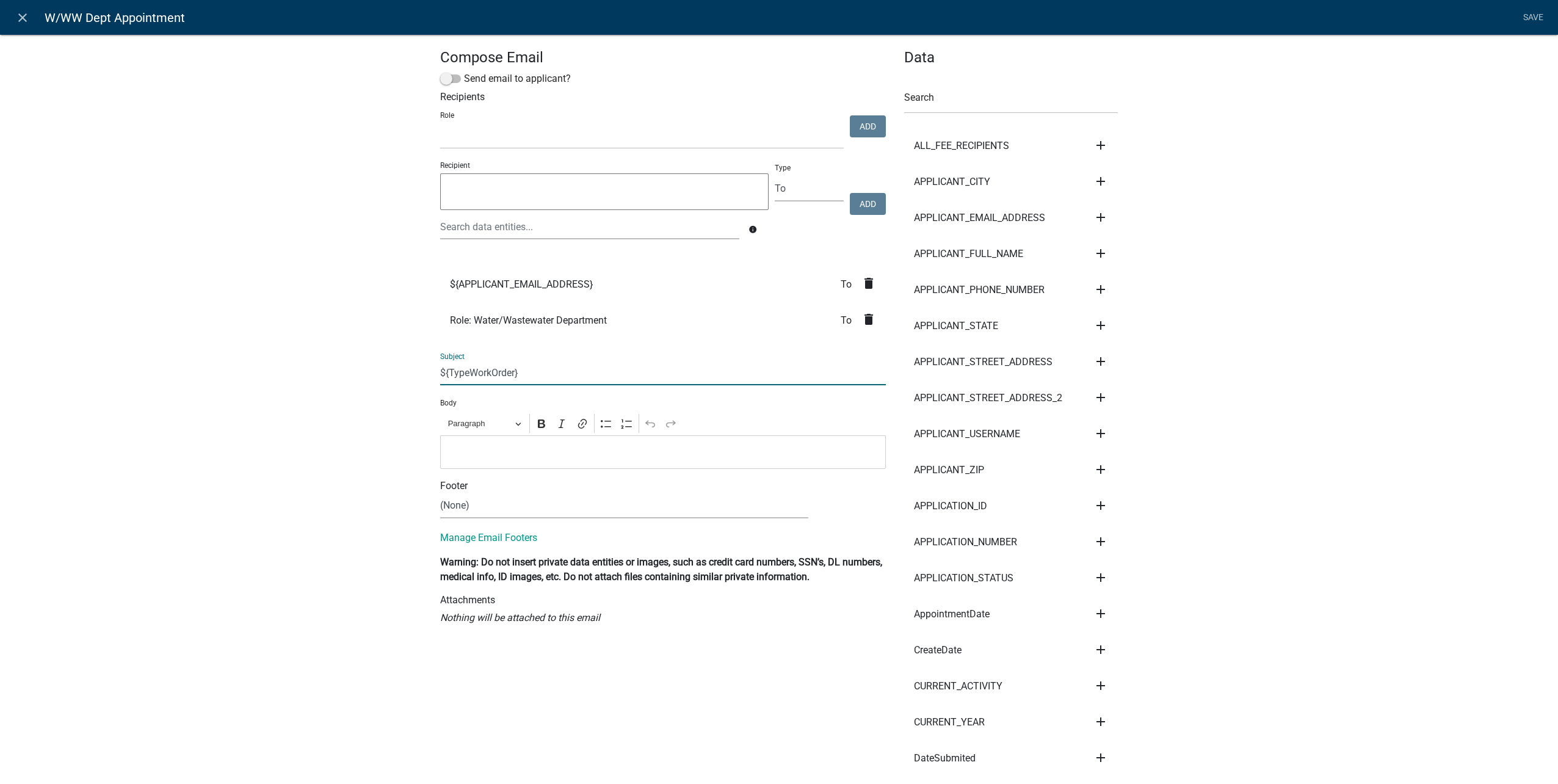
click at [647, 378] on input "${TypeWorkOrder}" at bounding box center [663, 372] width 446 height 25
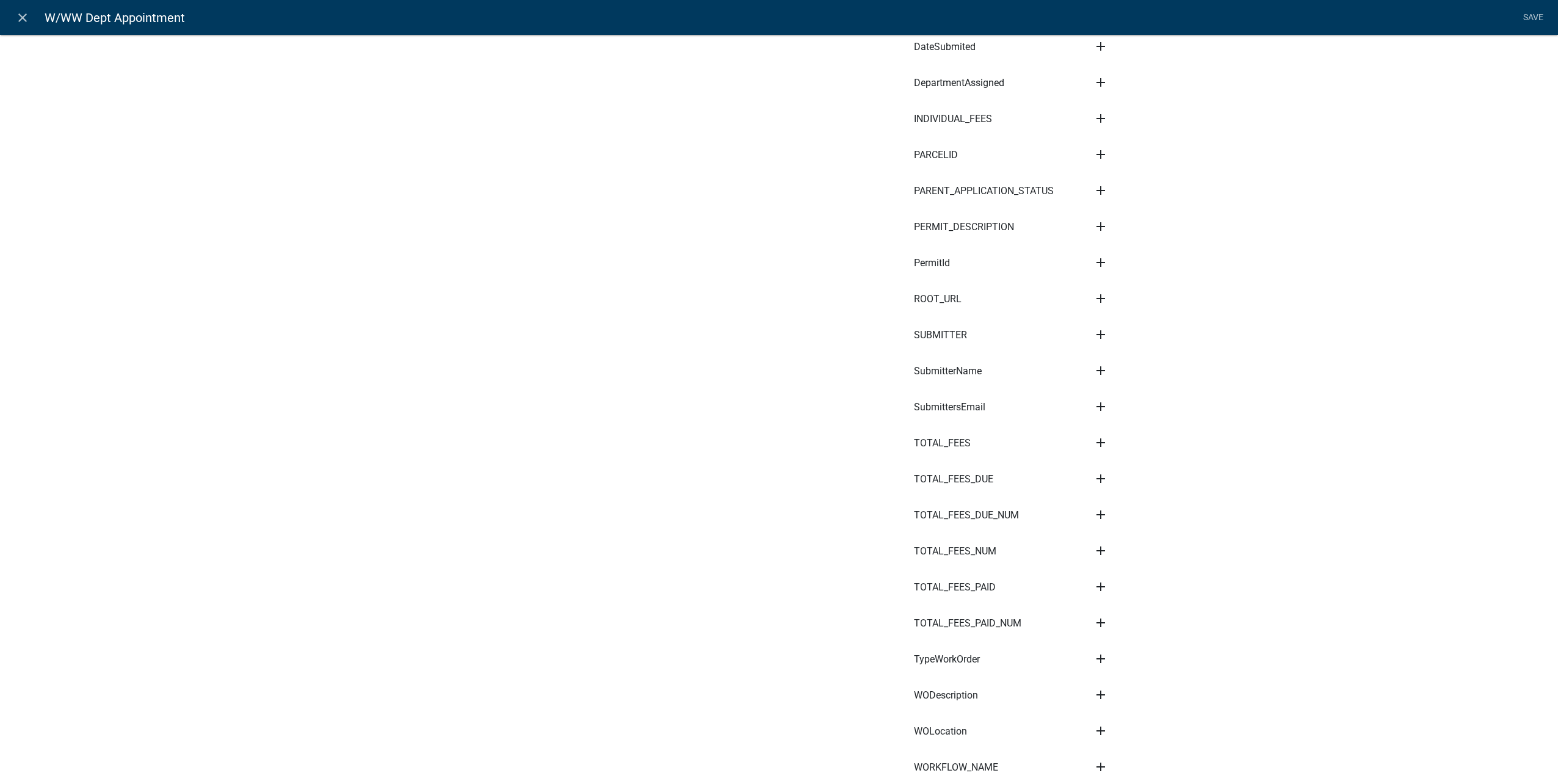
scroll to position [894, 0]
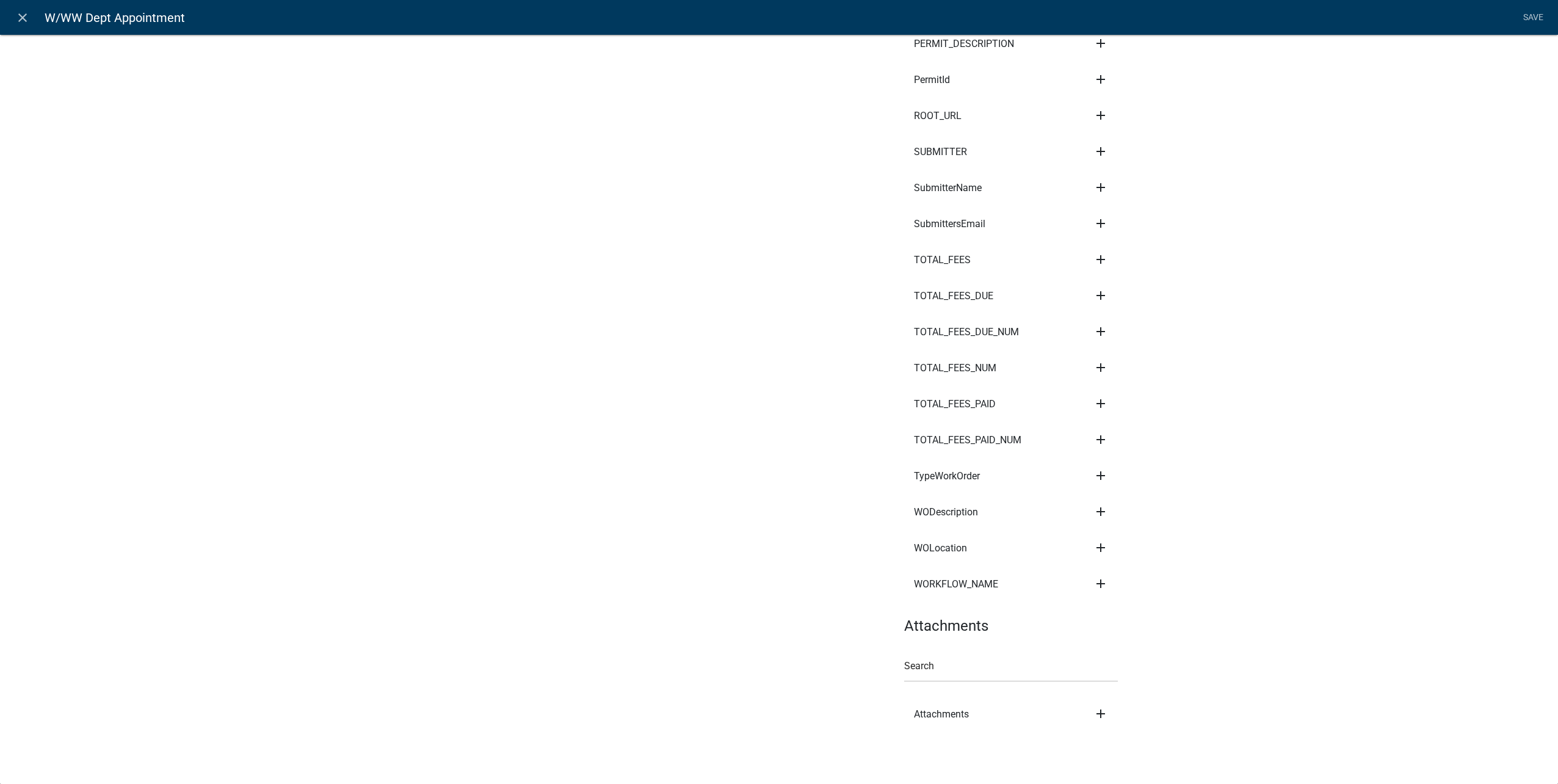
drag, startPoint x: 1096, startPoint y: 545, endPoint x: 1103, endPoint y: 550, distance: 8.6
click at [1096, 545] on icon "add" at bounding box center [1100, 547] width 14 height 14
click at [1113, 554] on button "Subject" at bounding box center [1142, 560] width 98 height 29
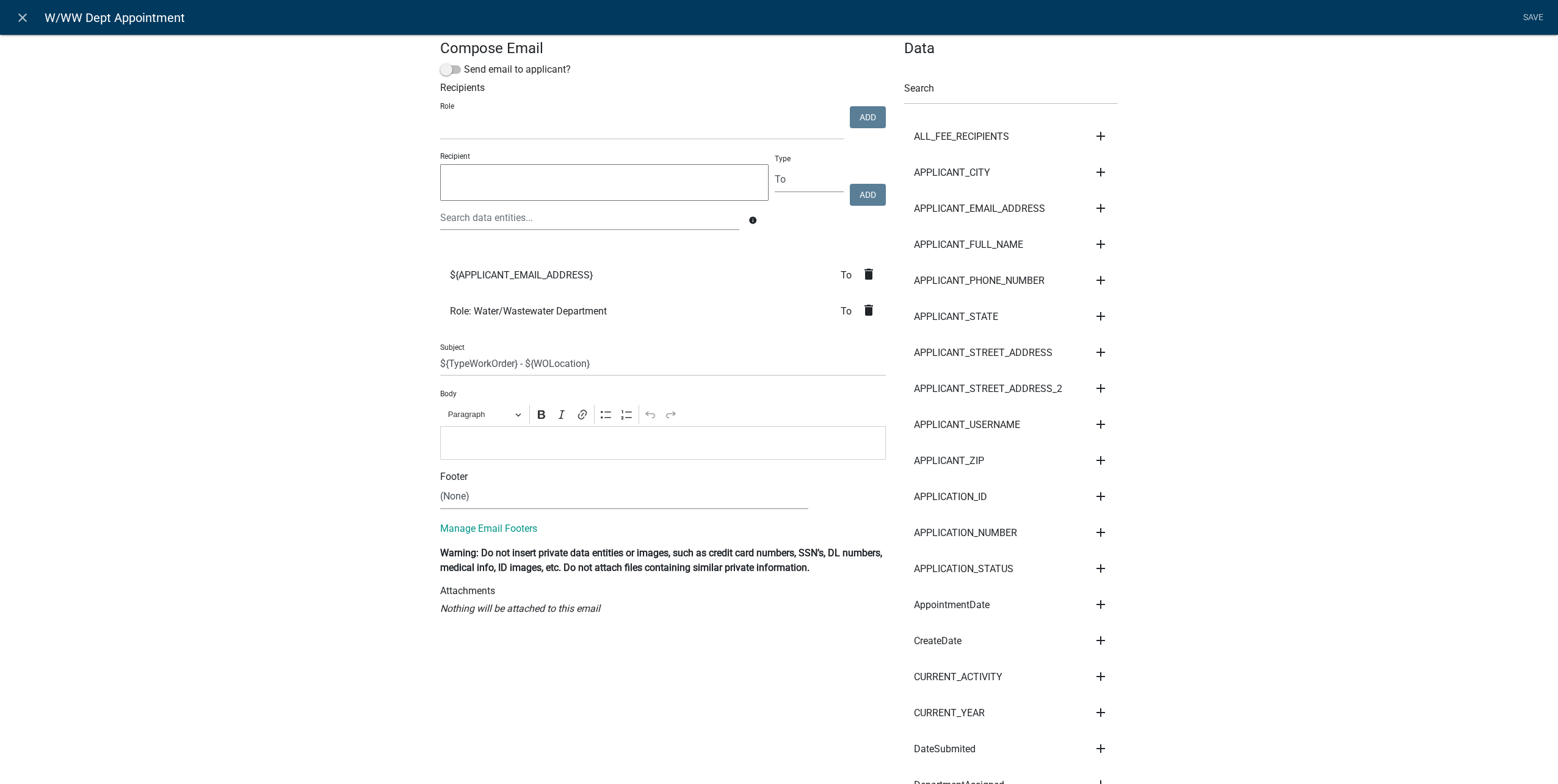
scroll to position [0, 0]
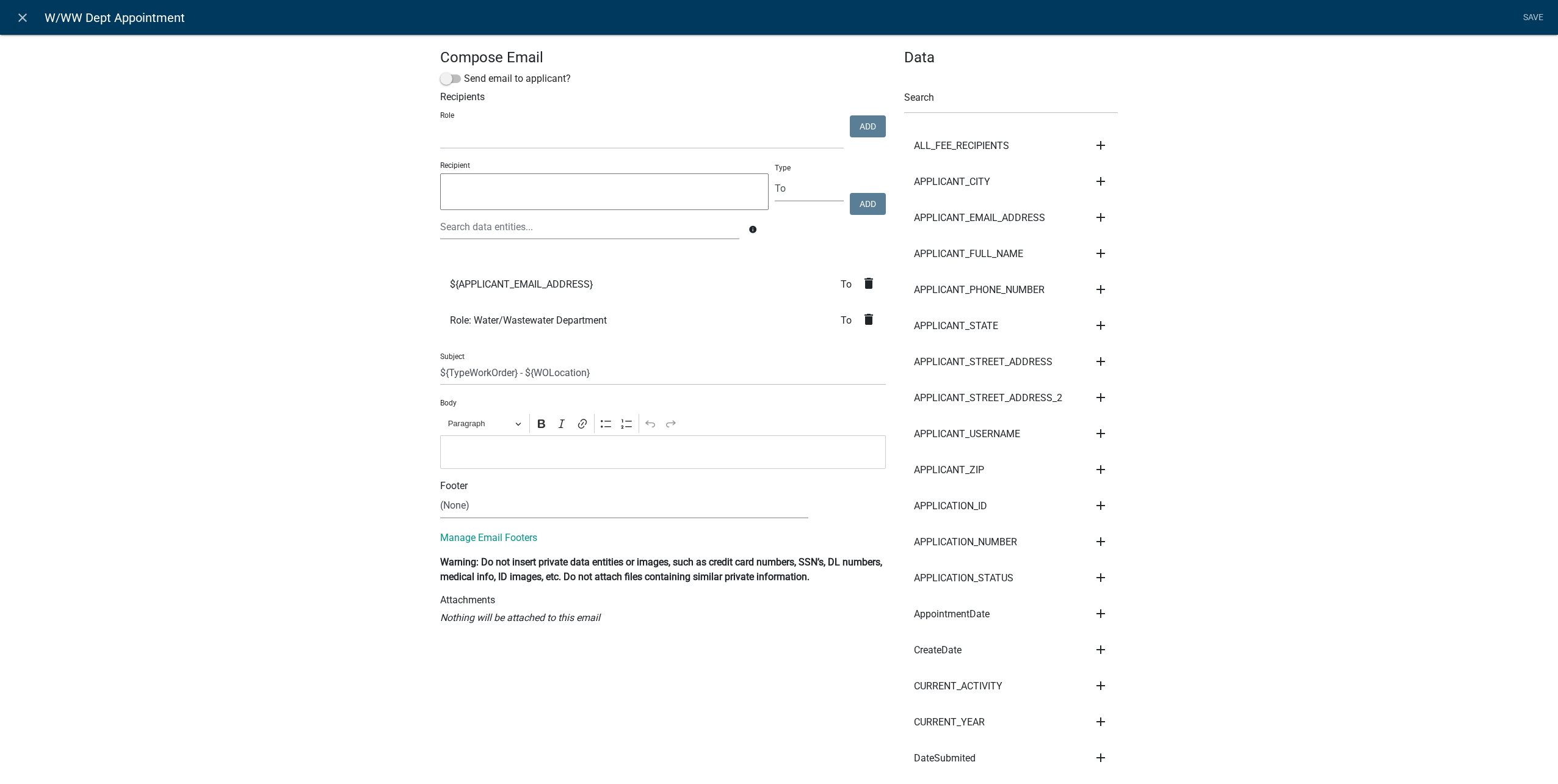
click at [550, 447] on p "Editor editing area: main. Press Alt+0 for help." at bounding box center [663, 451] width 433 height 14
click at [753, 451] on p "Editor editing area: main. Press Alt+0 for help." at bounding box center [663, 451] width 433 height 14
click at [1539, 7] on link "Save" at bounding box center [1533, 18] width 31 height 23
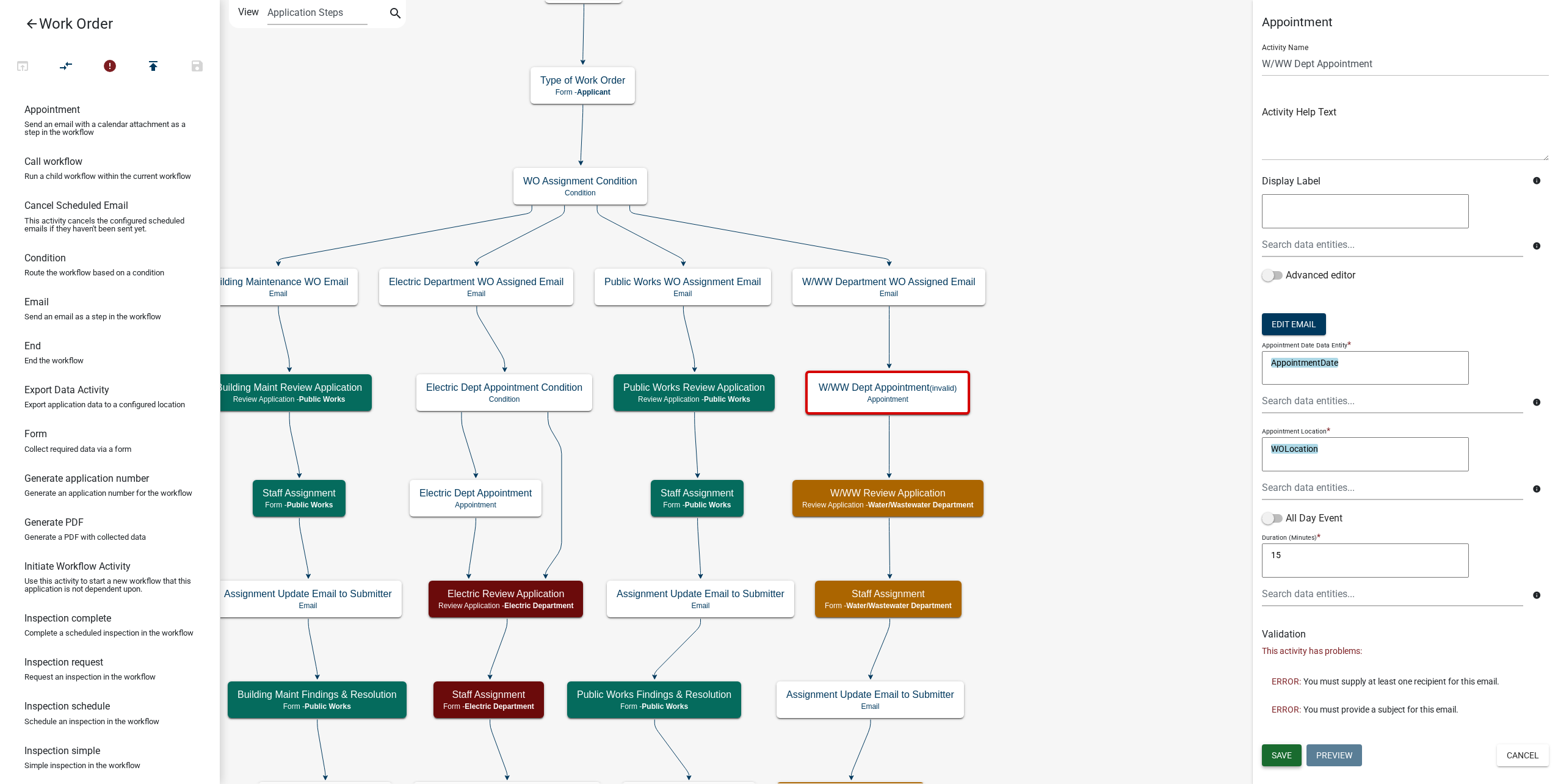
click at [1287, 753] on span "Save" at bounding box center [1282, 755] width 20 height 10
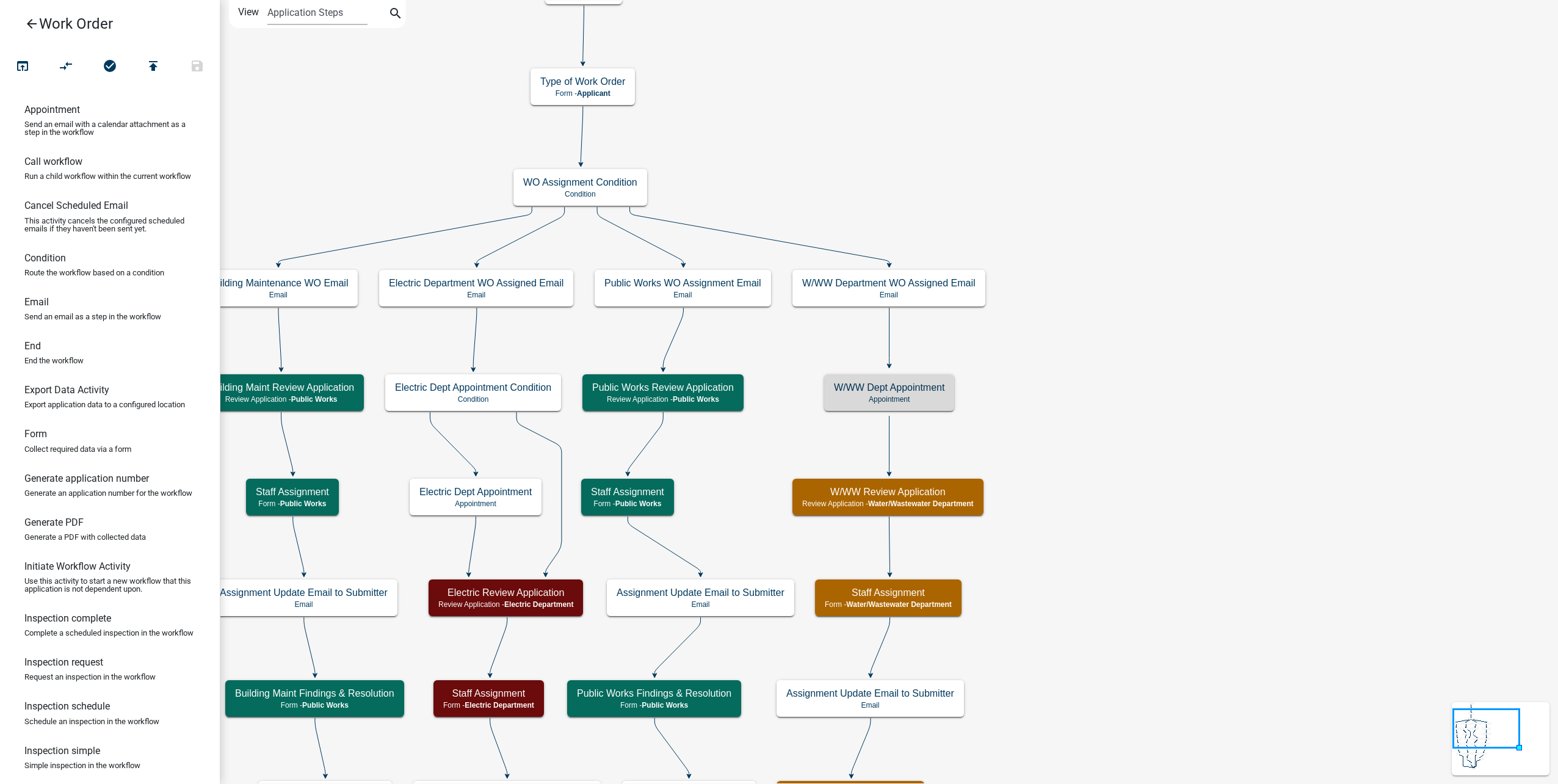
click at [890, 344] on icon at bounding box center [890, 336] width 0 height 57
drag, startPoint x: 142, startPoint y: 277, endPoint x: 942, endPoint y: 319, distance: 801.1
click at [942, 319] on div "arrow_back Work Order open_in_browser compare_arrows check_circle publish hourg…" at bounding box center [779, 392] width 1558 height 784
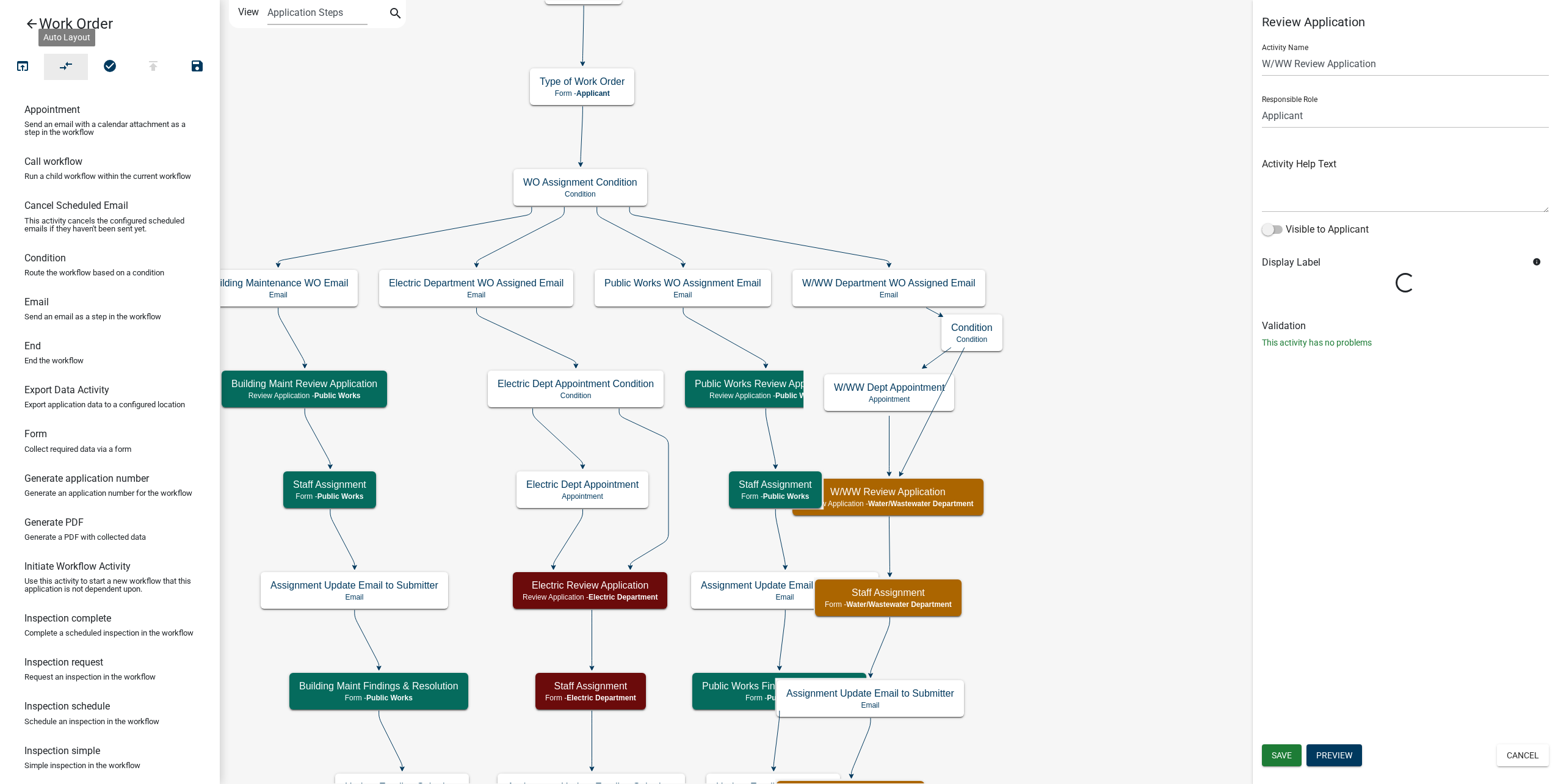
drag, startPoint x: 61, startPoint y: 67, endPoint x: 1117, endPoint y: 262, distance: 1073.9
click at [61, 67] on icon "compare_arrows" at bounding box center [66, 67] width 14 height 17
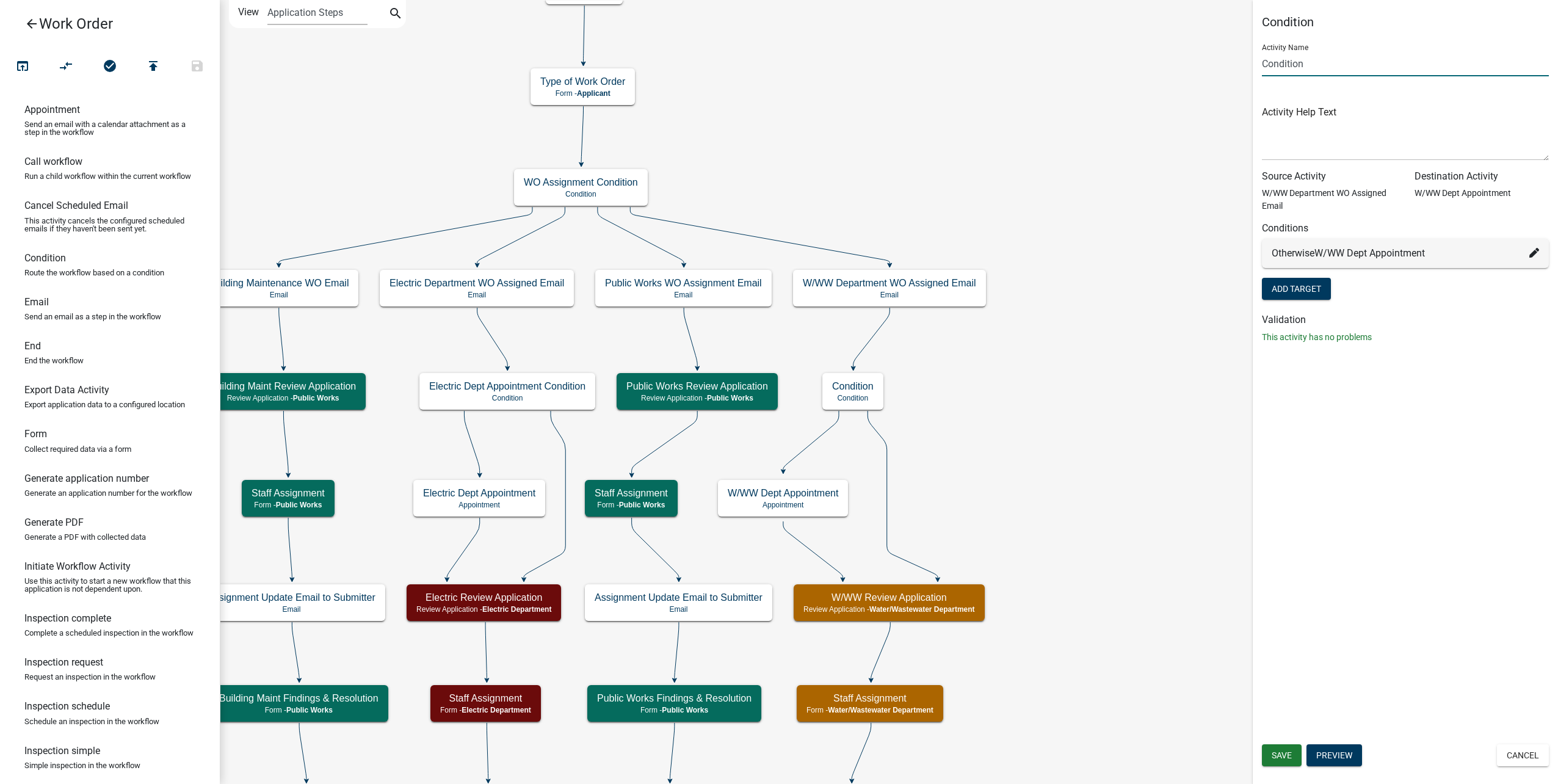
drag, startPoint x: 1336, startPoint y: 66, endPoint x: 1163, endPoint y: 67, distance: 173.0
click at [1163, 69] on main "Start Start - Applicant Type of Work Order Form - Applicant Building Maintenanc…" at bounding box center [888, 392] width 1338 height 784
click at [1274, 753] on span "Save" at bounding box center [1282, 755] width 20 height 10
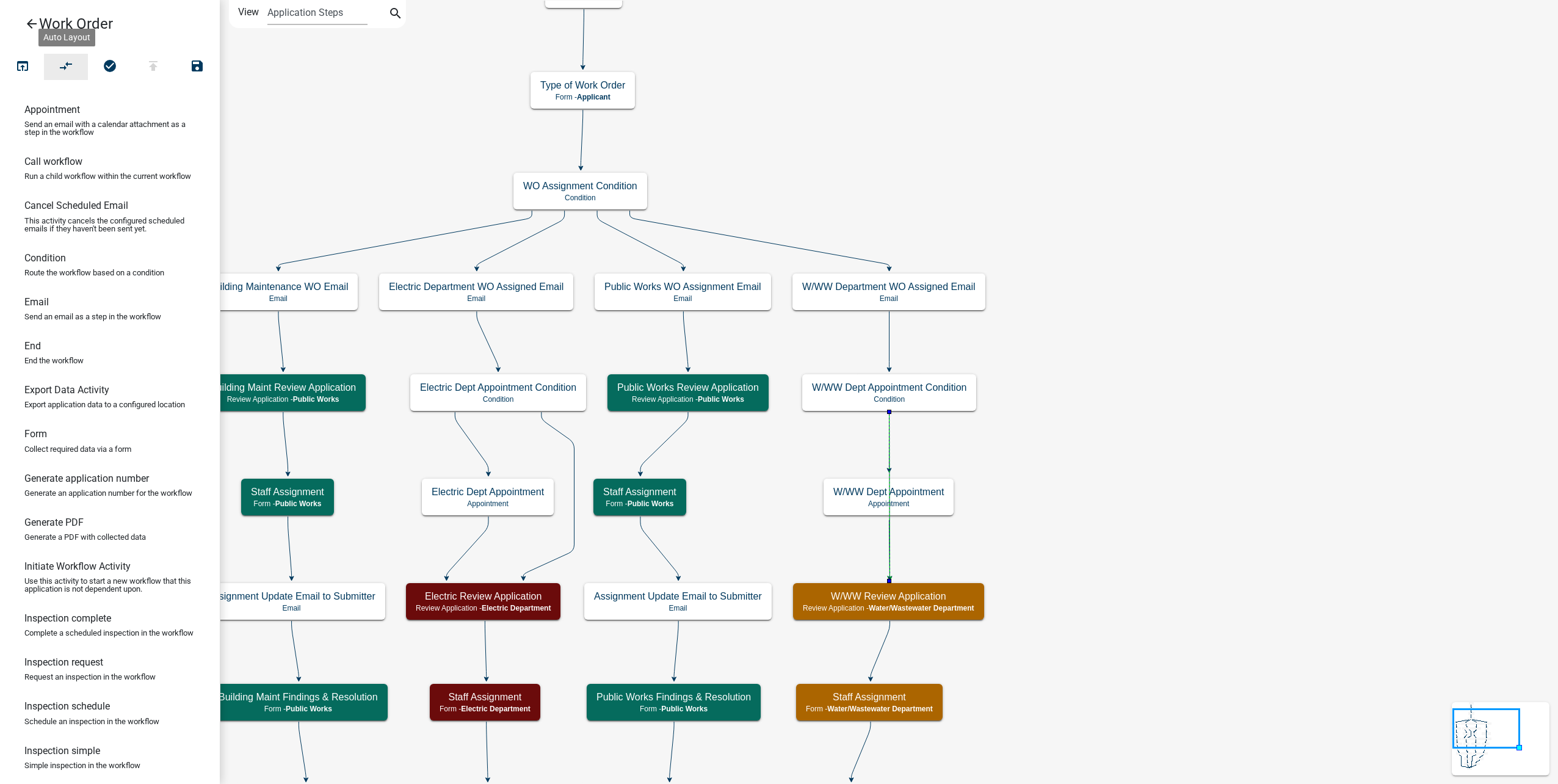
click at [74, 57] on button "compare_arrows" at bounding box center [65, 67] width 44 height 27
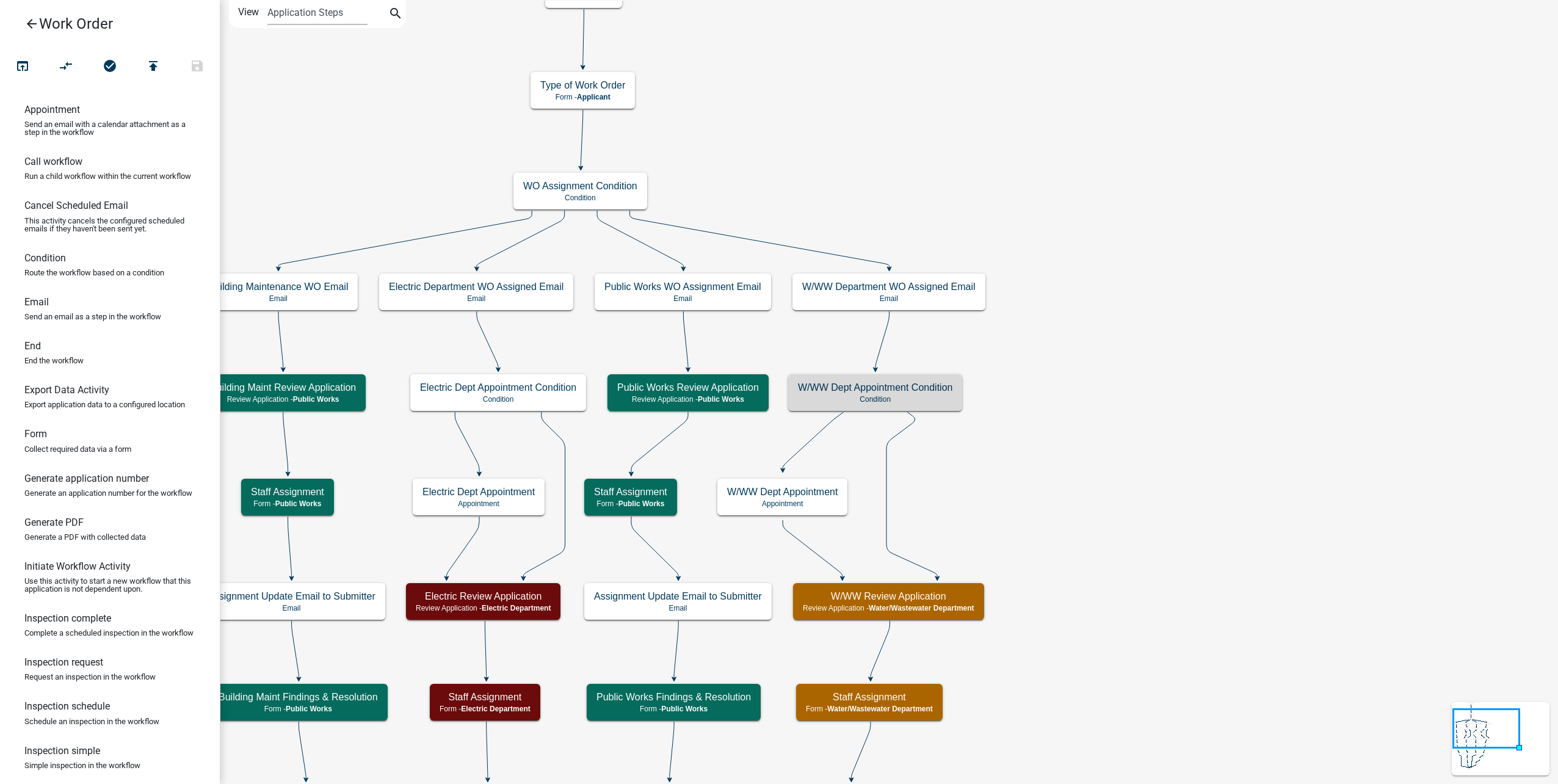
click at [919, 372] on icon "Start Start - Applicant Type of Work Order Form - Applicant Building Maintenanc…" at bounding box center [888, 613] width 1337 height 1224
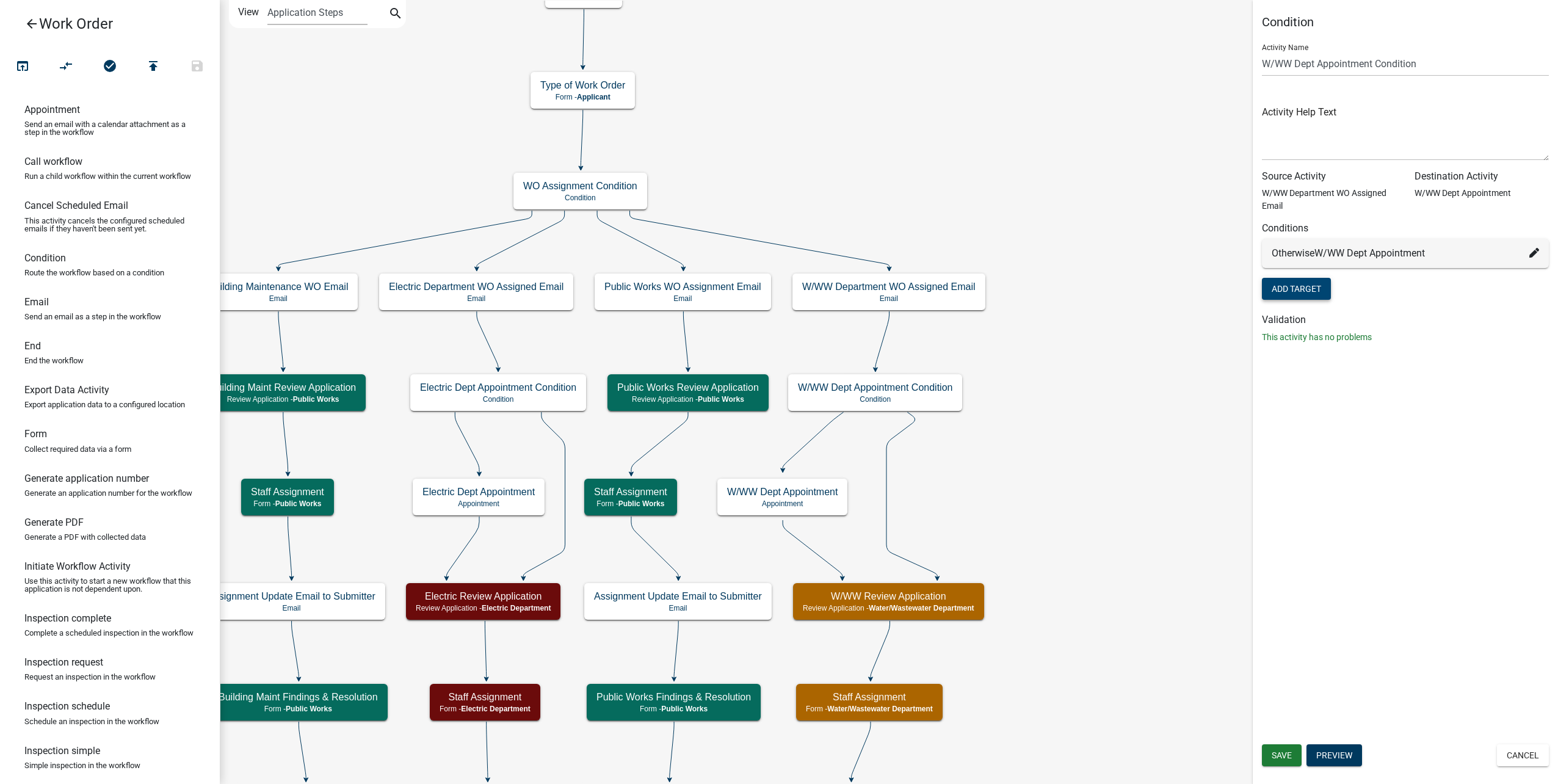
click at [1313, 292] on button "Add Target" at bounding box center [1296, 288] width 69 height 22
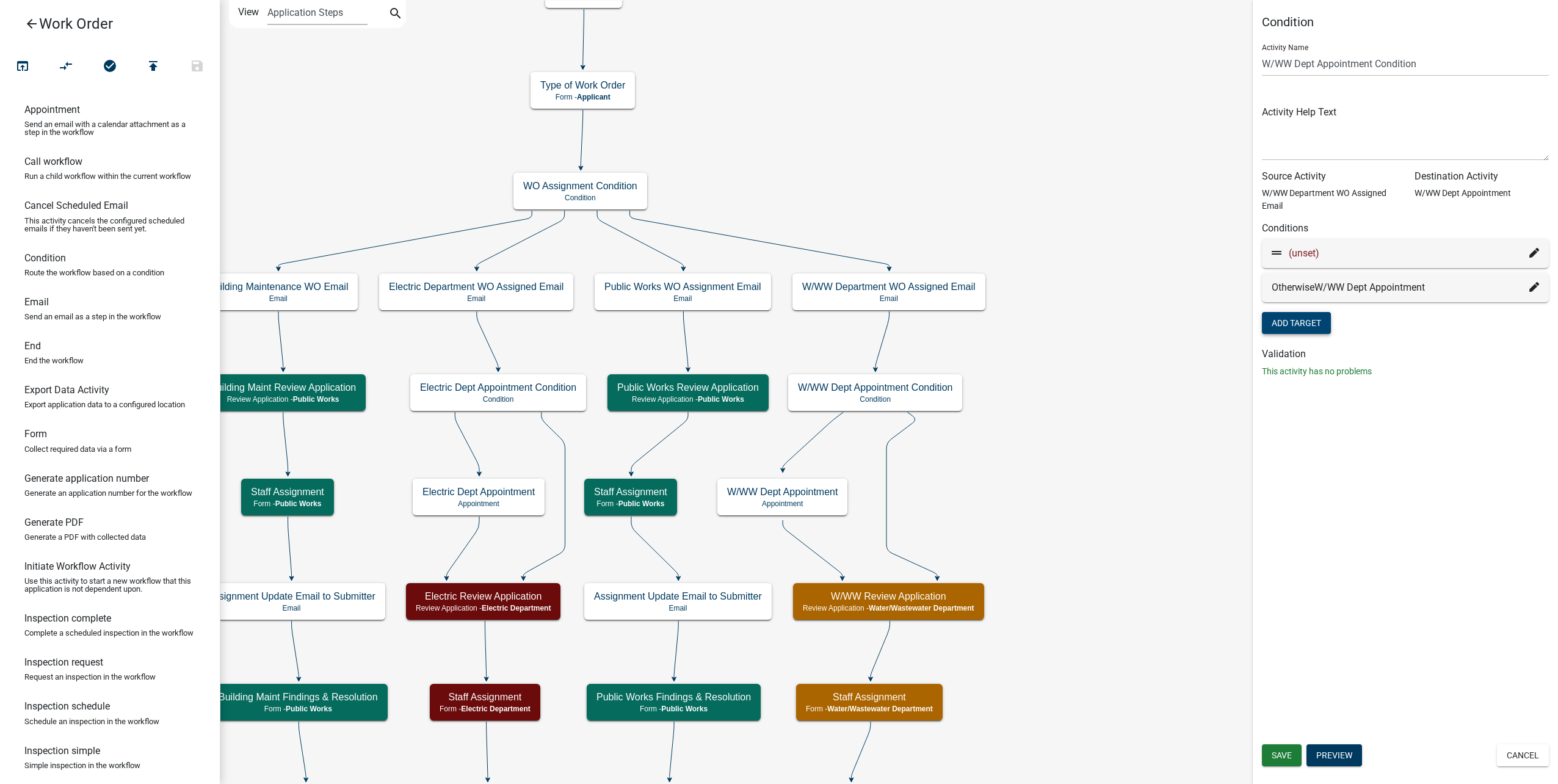
click at [1536, 248] on icon at bounding box center [1534, 253] width 10 height 10
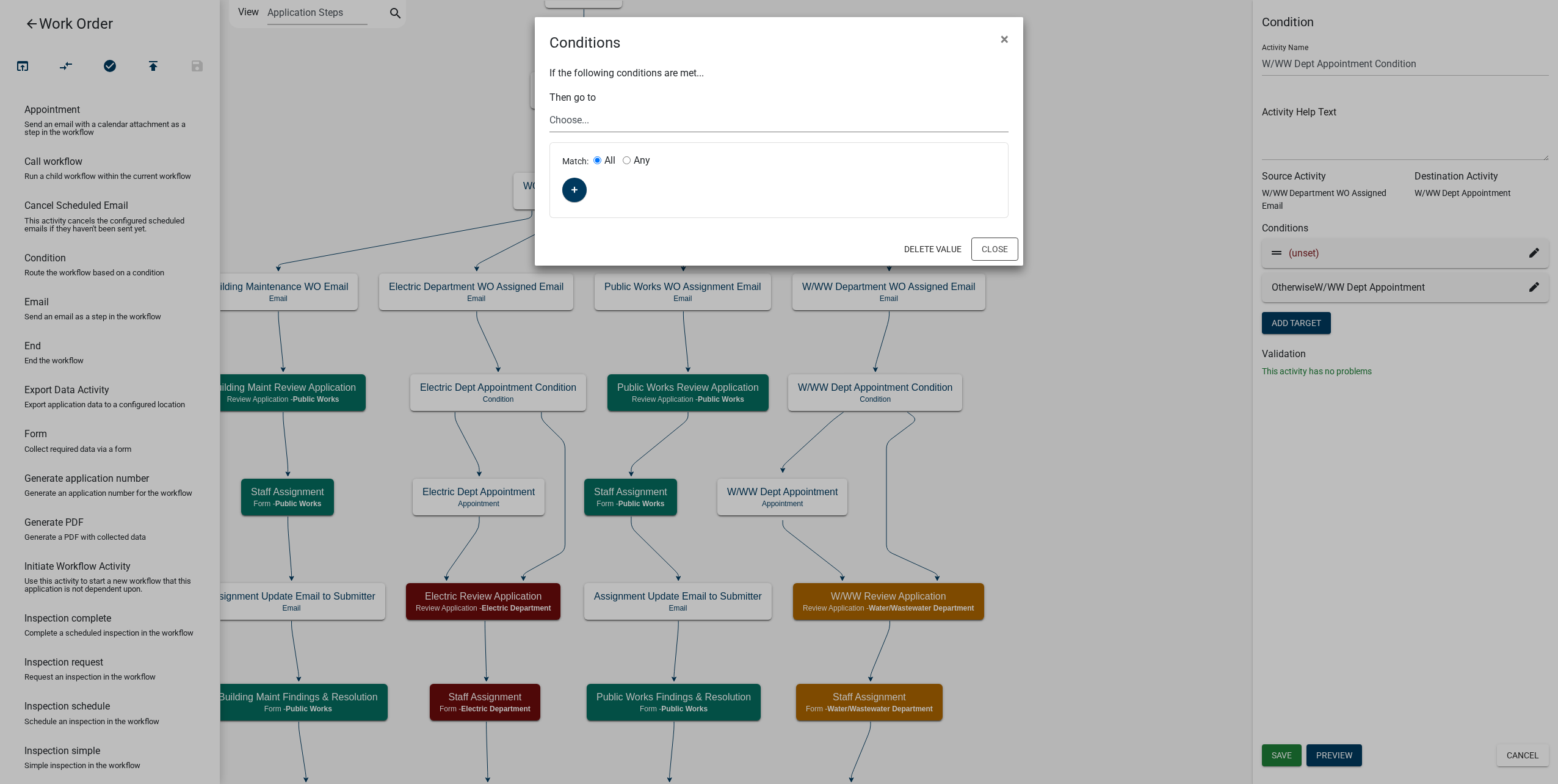
click at [586, 119] on select "Choose... Start Type of Work Order Building Maintenance WO Email WO Assignment …" at bounding box center [779, 120] width 459 height 25
click at [550, 108] on select "Choose... Start Type of Work Order Building Maintenance WO Email WO Assignment …" at bounding box center [779, 120] width 459 height 25
click at [573, 189] on icon "button" at bounding box center [575, 190] width 7 height 7
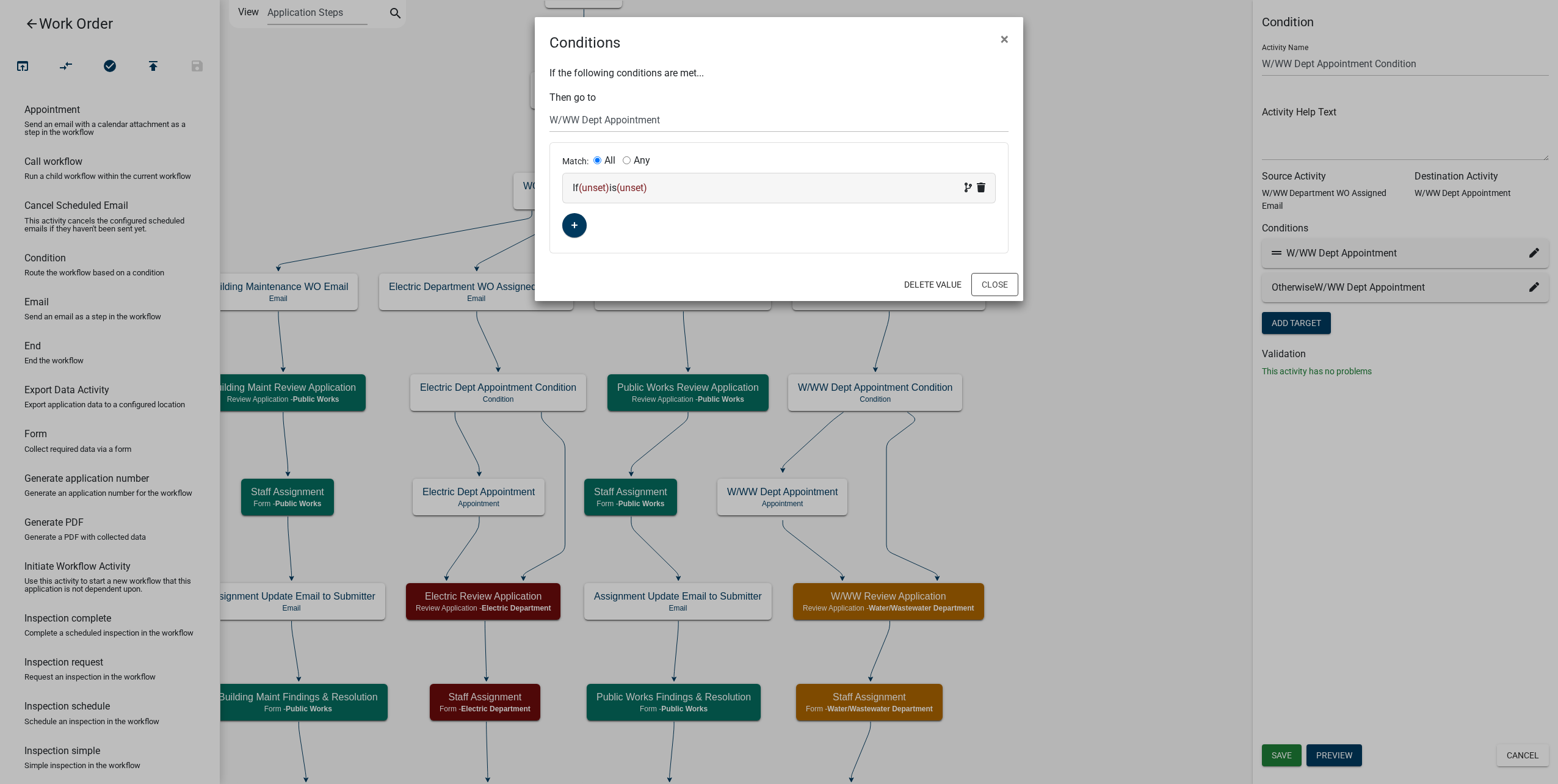
click at [584, 185] on span "(unset)" at bounding box center [594, 187] width 31 height 12
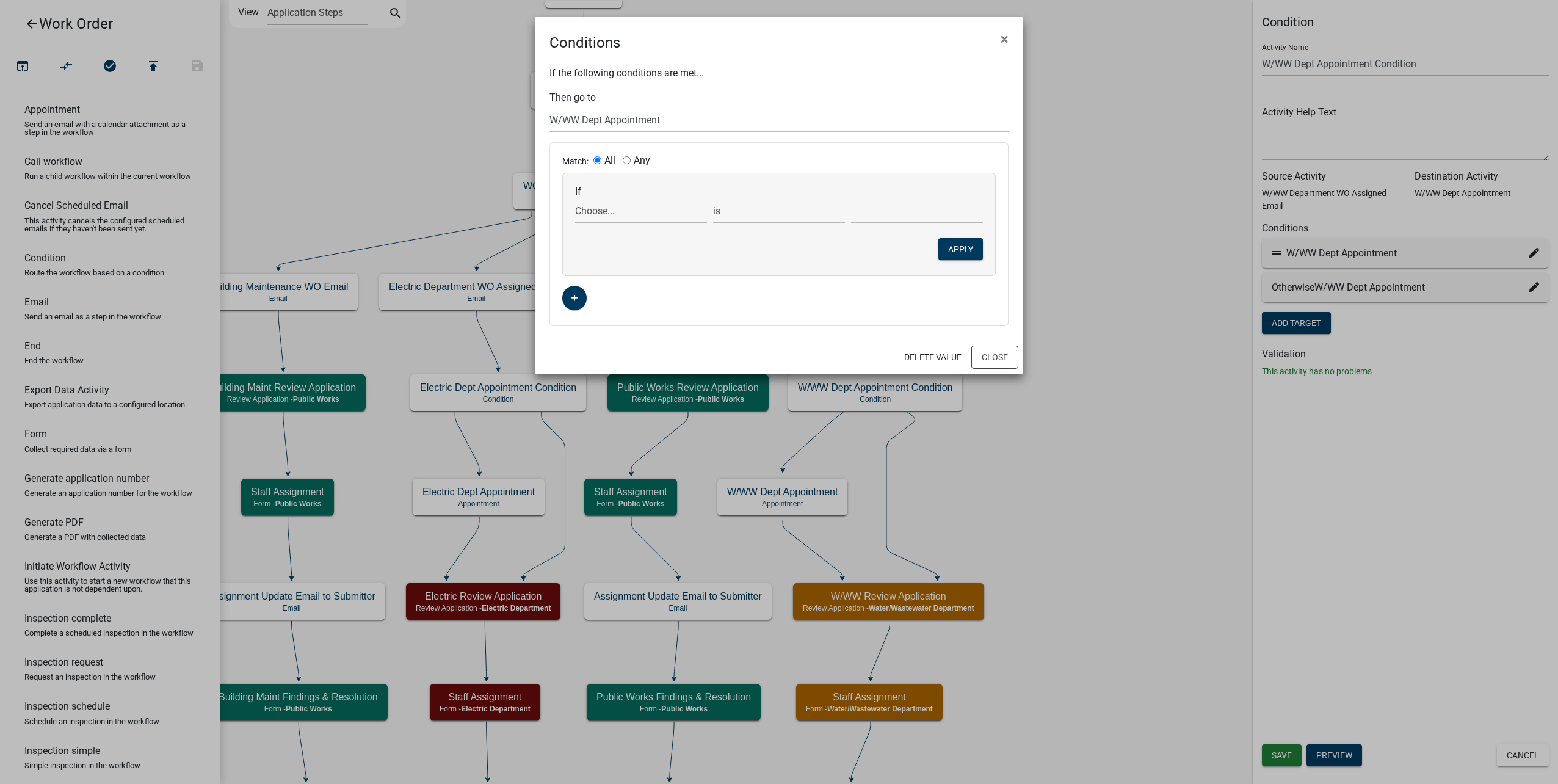
click at [601, 217] on select "Choose... ALL_FEE_RECIPIENTS APPLICANT_CITY APPLICANT_EMAIL_ADDRESS APPLICANT_F…" at bounding box center [640, 211] width 132 height 25
click at [575, 198] on select "Choose... ALL_FEE_RECIPIENTS APPLICANT_CITY APPLICANT_EMAIL_ADDRESS APPLICANT_F…" at bounding box center [640, 211] width 132 height 25
click at [730, 197] on div "If Choose... ALL_FEE_RECIPIENTS APPLICANT_CITY APPLICANT_EMAIL_ADDRESS APPLICAN…" at bounding box center [779, 205] width 414 height 38
click at [732, 207] on select "is is not exists does not exist is greater than is less than contains does not …" at bounding box center [779, 211] width 132 height 25
click at [713, 198] on select "is is not exists does not exist is greater than is less than contains does not …" at bounding box center [779, 211] width 132 height 25
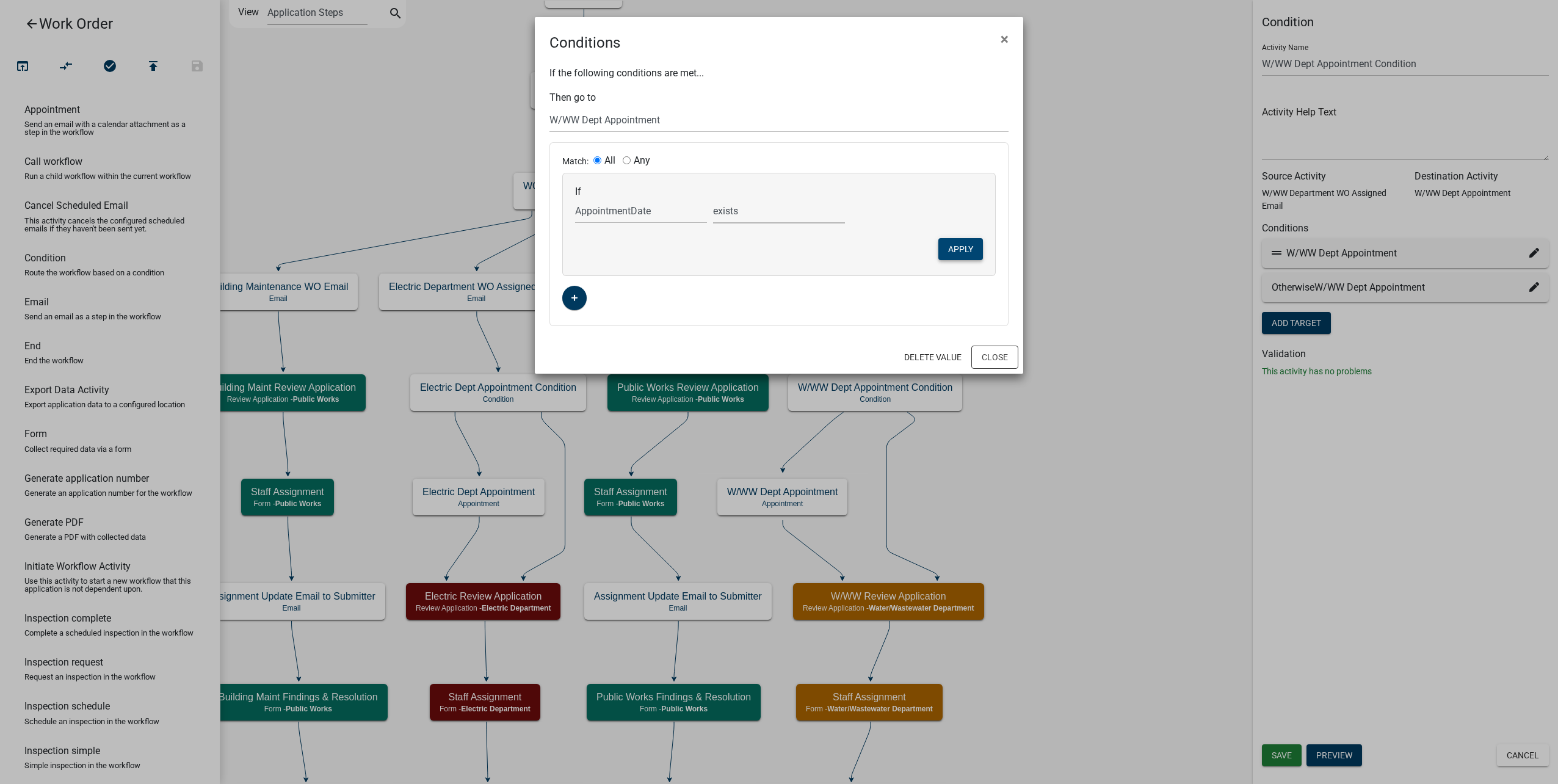
click at [958, 245] on button "Apply" at bounding box center [960, 249] width 44 height 22
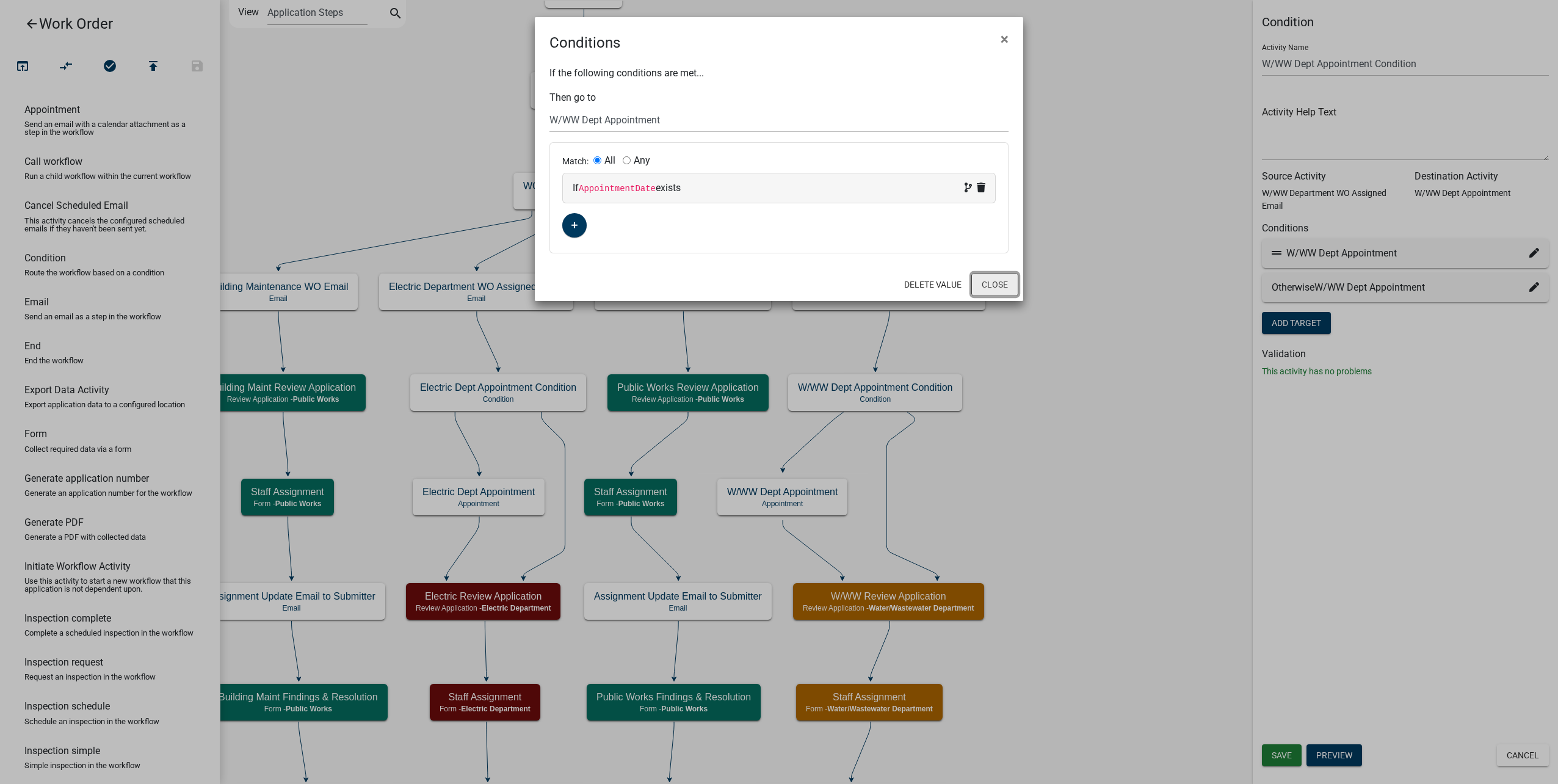
click at [989, 286] on button "Close" at bounding box center [995, 284] width 47 height 23
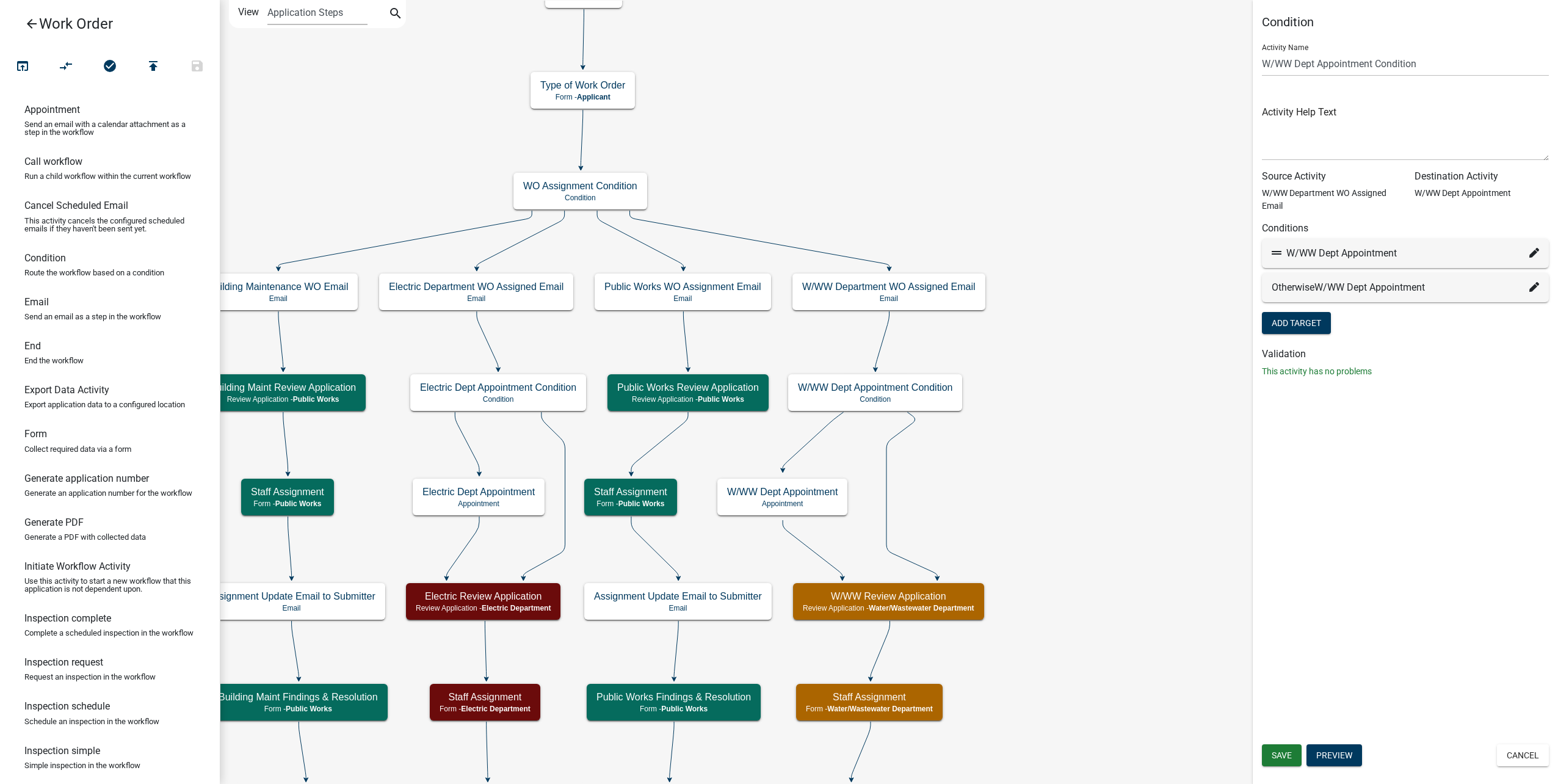
click at [1535, 287] on icon at bounding box center [1534, 287] width 10 height 10
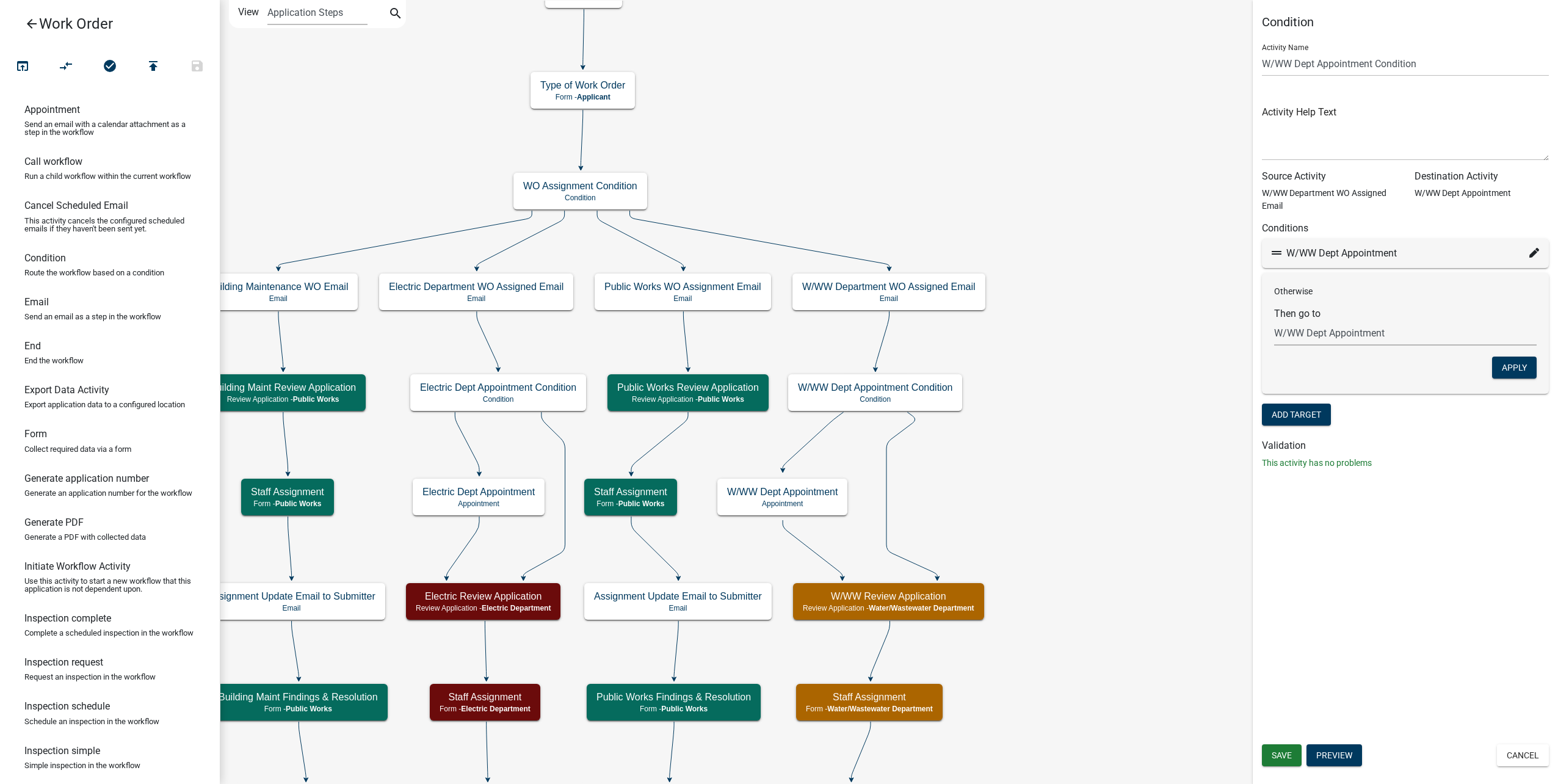
click at [1388, 332] on select "Choose... Start Type of Work Order Building Maintenance WO Email WO Assignment …" at bounding box center [1405, 333] width 263 height 25
click at [1274, 320] on select "Choose... Start Type of Work Order Building Maintenance WO Email WO Assignment …" at bounding box center [1405, 333] width 263 height 25
click at [1502, 370] on button "Apply" at bounding box center [1514, 367] width 44 height 22
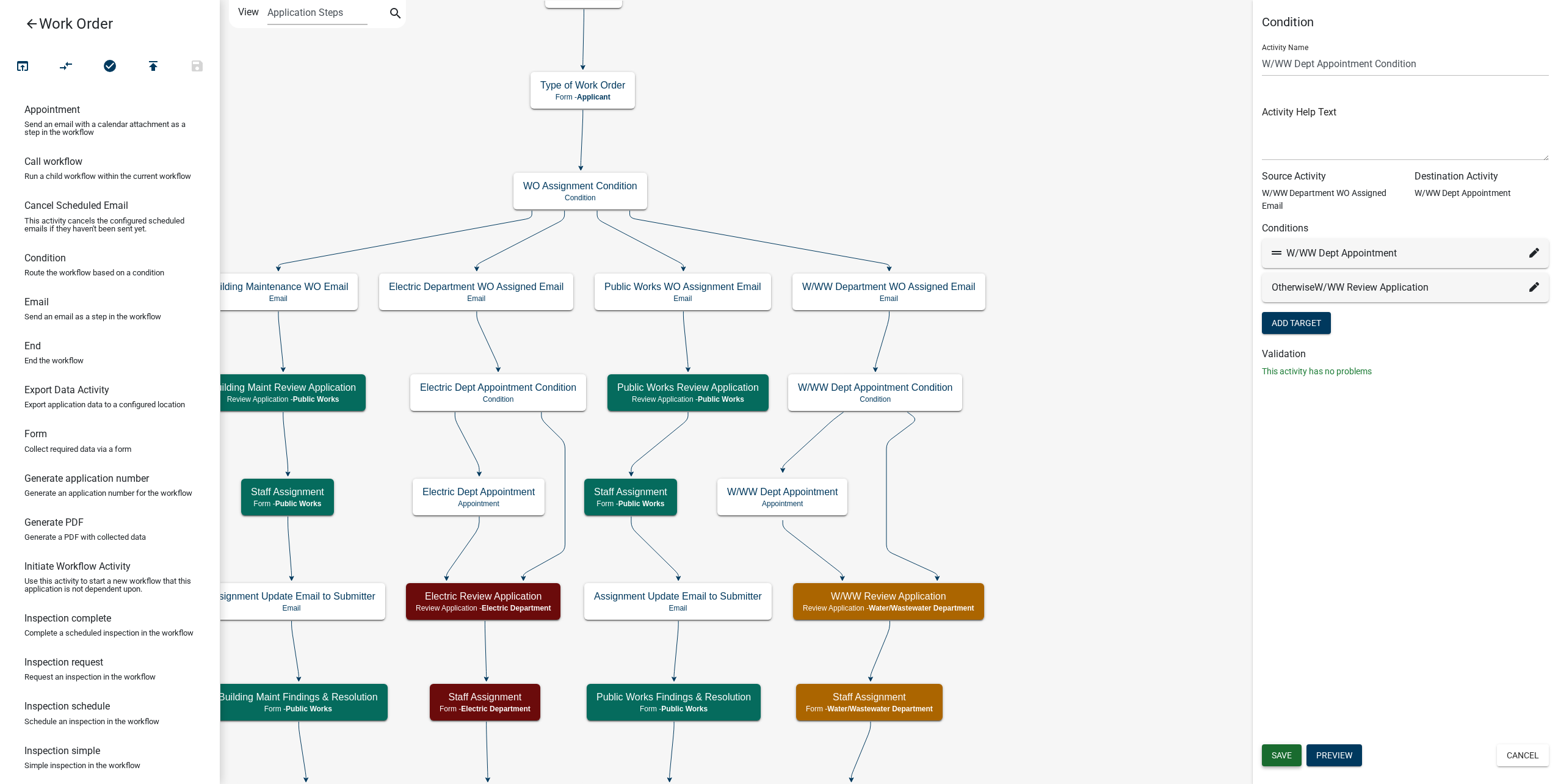
click at [1287, 755] on span "Save" at bounding box center [1282, 755] width 20 height 10
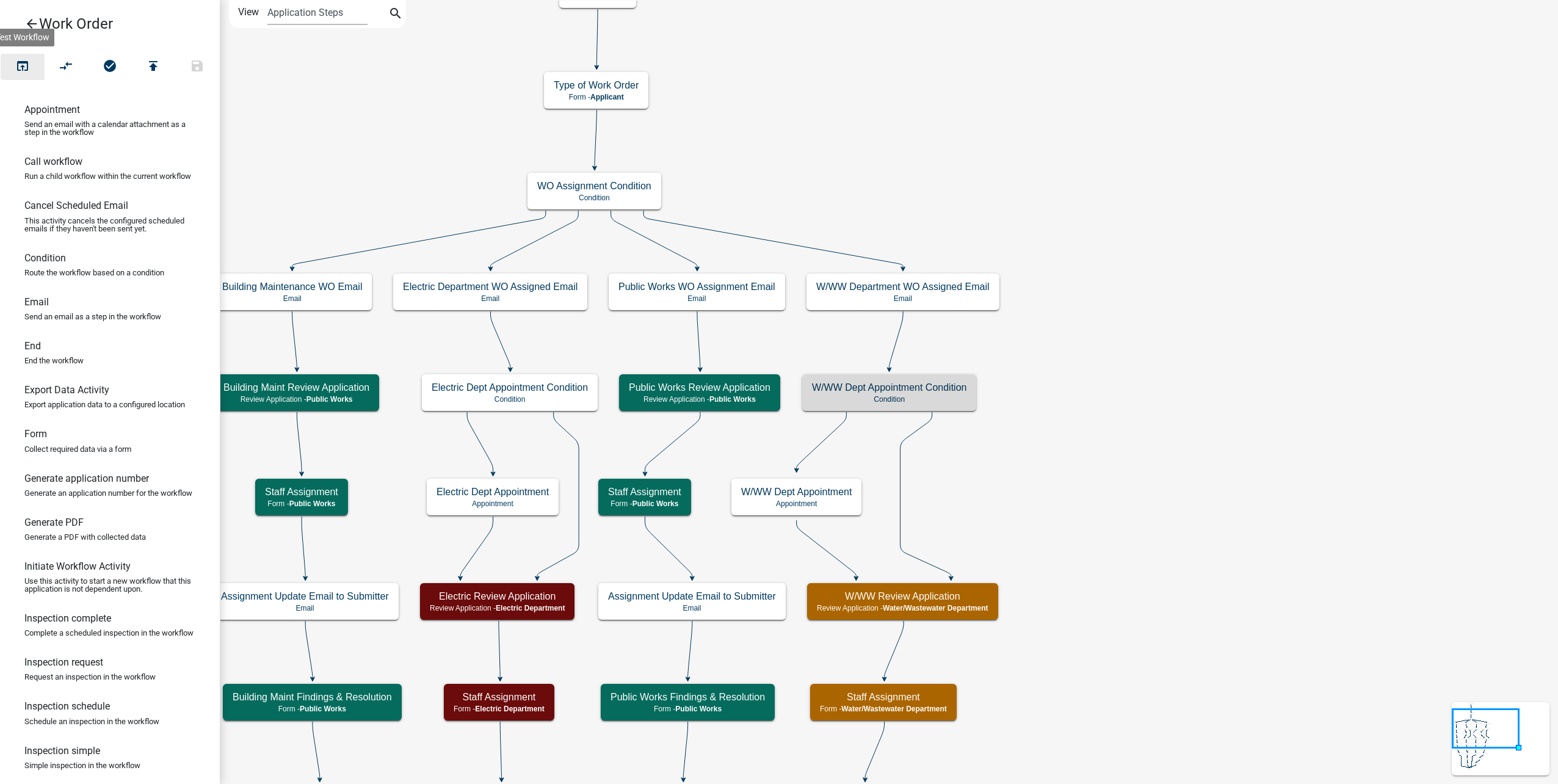
drag, startPoint x: 10, startPoint y: 67, endPoint x: 465, endPoint y: 190, distance: 471.3
click at [10, 67] on button "open_in_browser" at bounding box center [23, 67] width 44 height 27
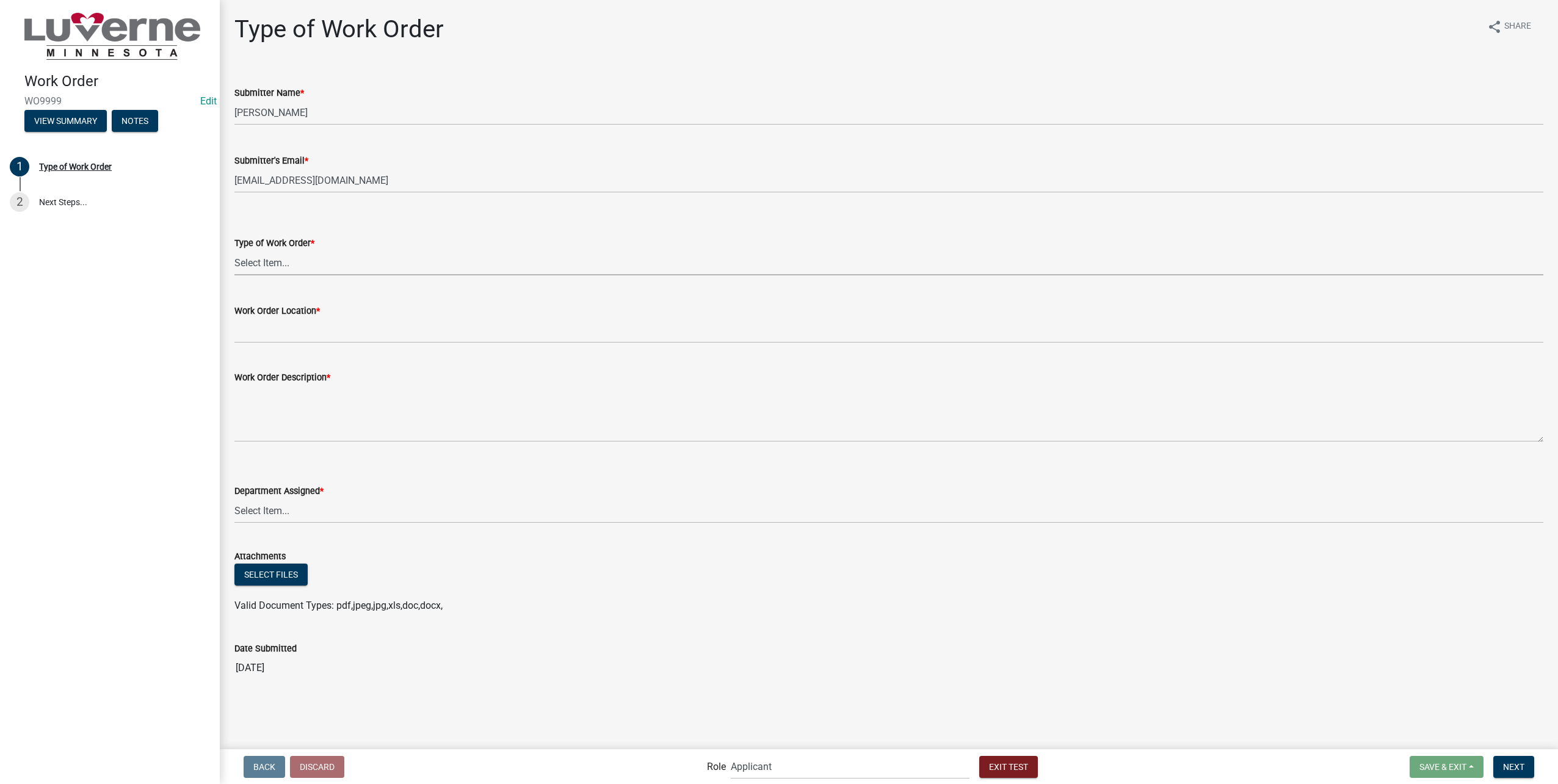
click at [518, 262] on select "Select Item... Turn Water On Turn Water Off Turn Electric On Turn Electric Off …" at bounding box center [889, 262] width 1309 height 25
click at [235, 250] on select "Select Item... Turn Water On Turn Water Off Turn Electric On Turn Electric Off …" at bounding box center [889, 262] width 1309 height 25
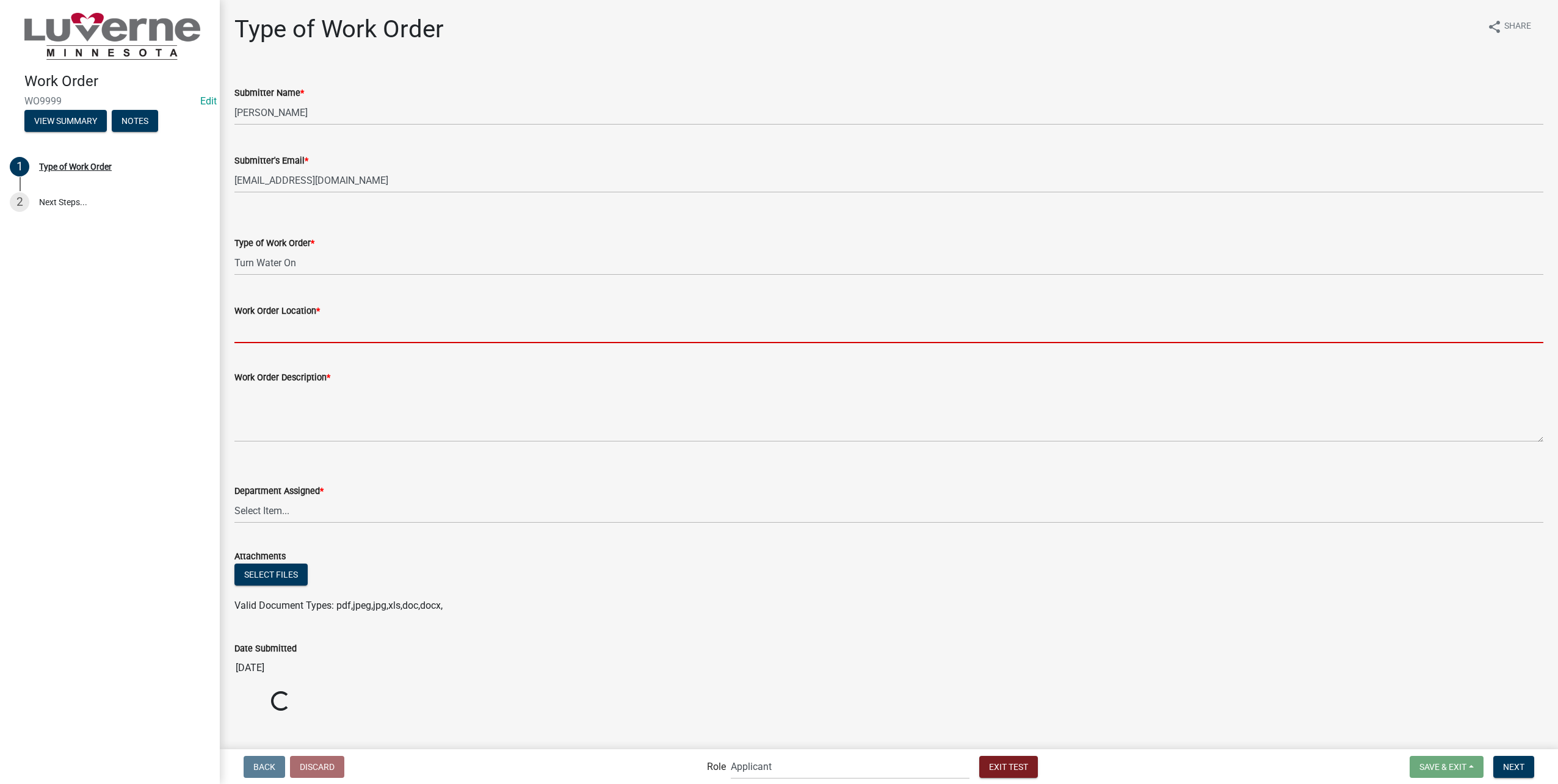
click at [498, 327] on input "Work Order Location *" at bounding box center [889, 330] width 1309 height 25
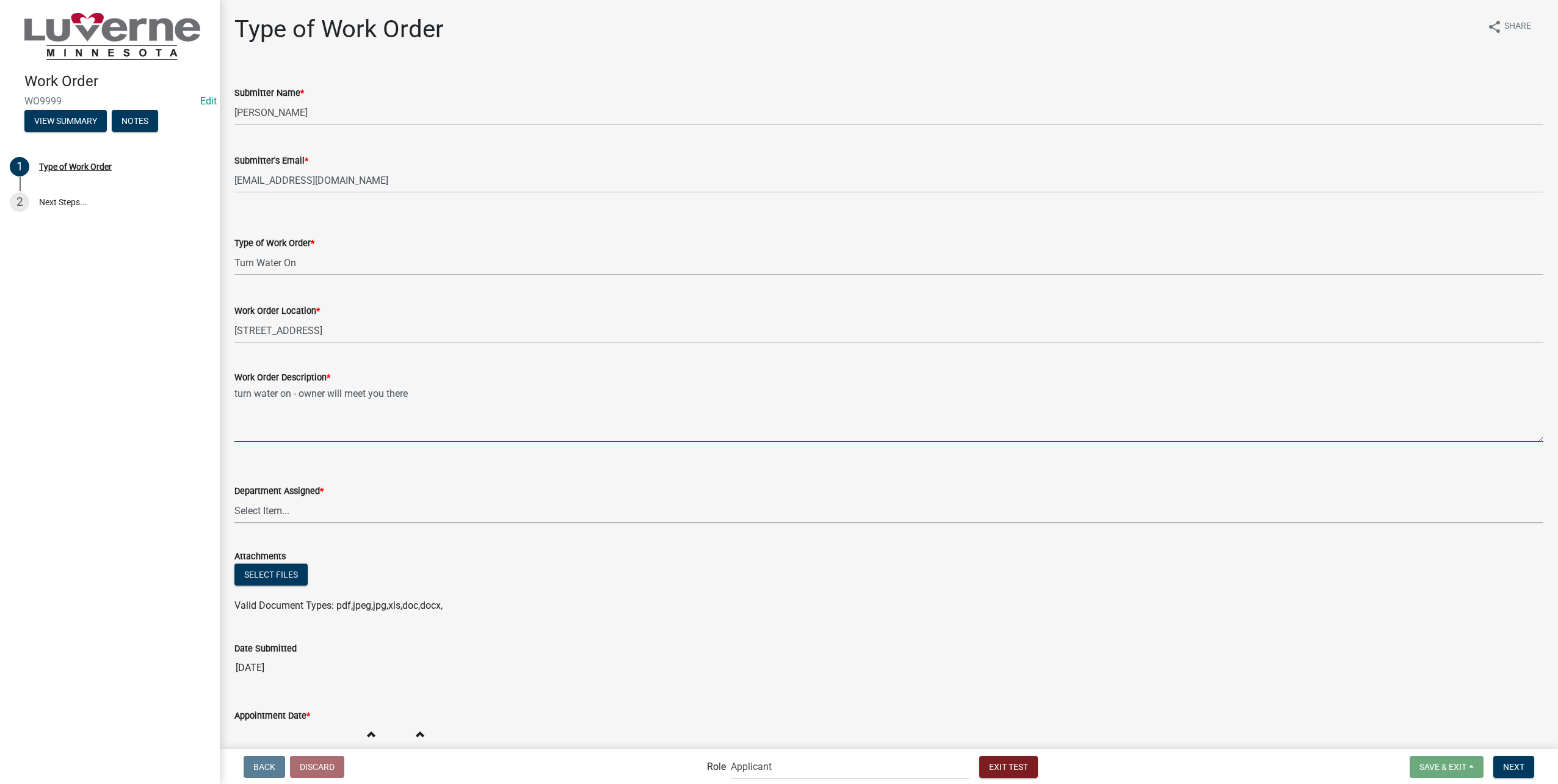
click at [389, 508] on select "Select Item... Building Maintenance Electric Department Water/Wastewater Depart…" at bounding box center [889, 511] width 1309 height 25
click at [235, 498] on select "Select Item... Building Maintenance Electric Department Water/Wastewater Depart…" at bounding box center [889, 511] width 1309 height 25
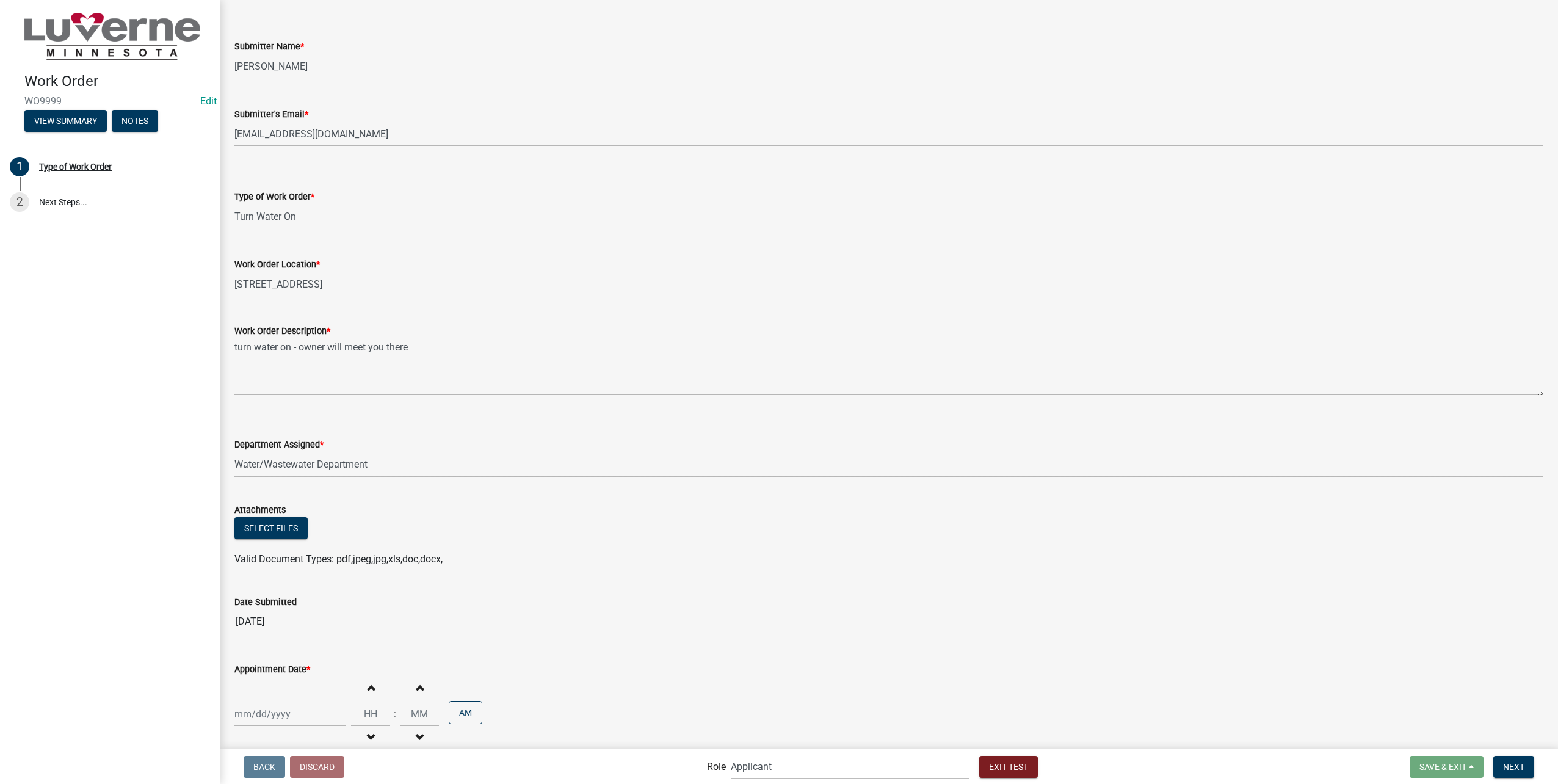
scroll to position [109, 0]
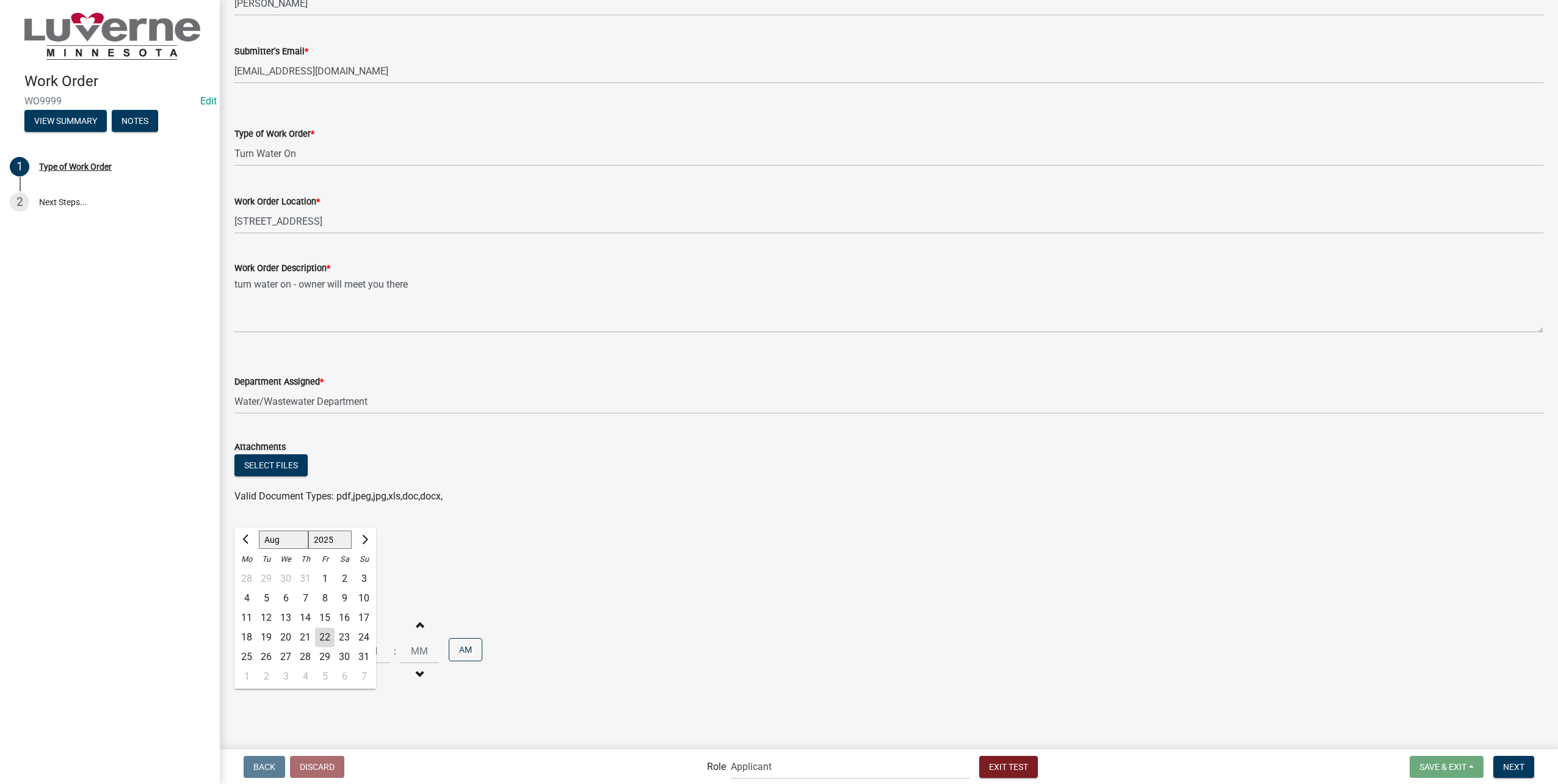
click at [267, 662] on div "Jan Feb Mar Apr May Jun Jul Aug Sep Oct Nov Dec 1525 1526 1527 1528 1529 1530 1…" at bounding box center [290, 651] width 112 height 25
click at [265, 661] on div "26" at bounding box center [266, 657] width 20 height 20
click at [368, 647] on input "Hours" at bounding box center [370, 651] width 39 height 25
click at [1515, 762] on span "Next" at bounding box center [1513, 766] width 21 height 10
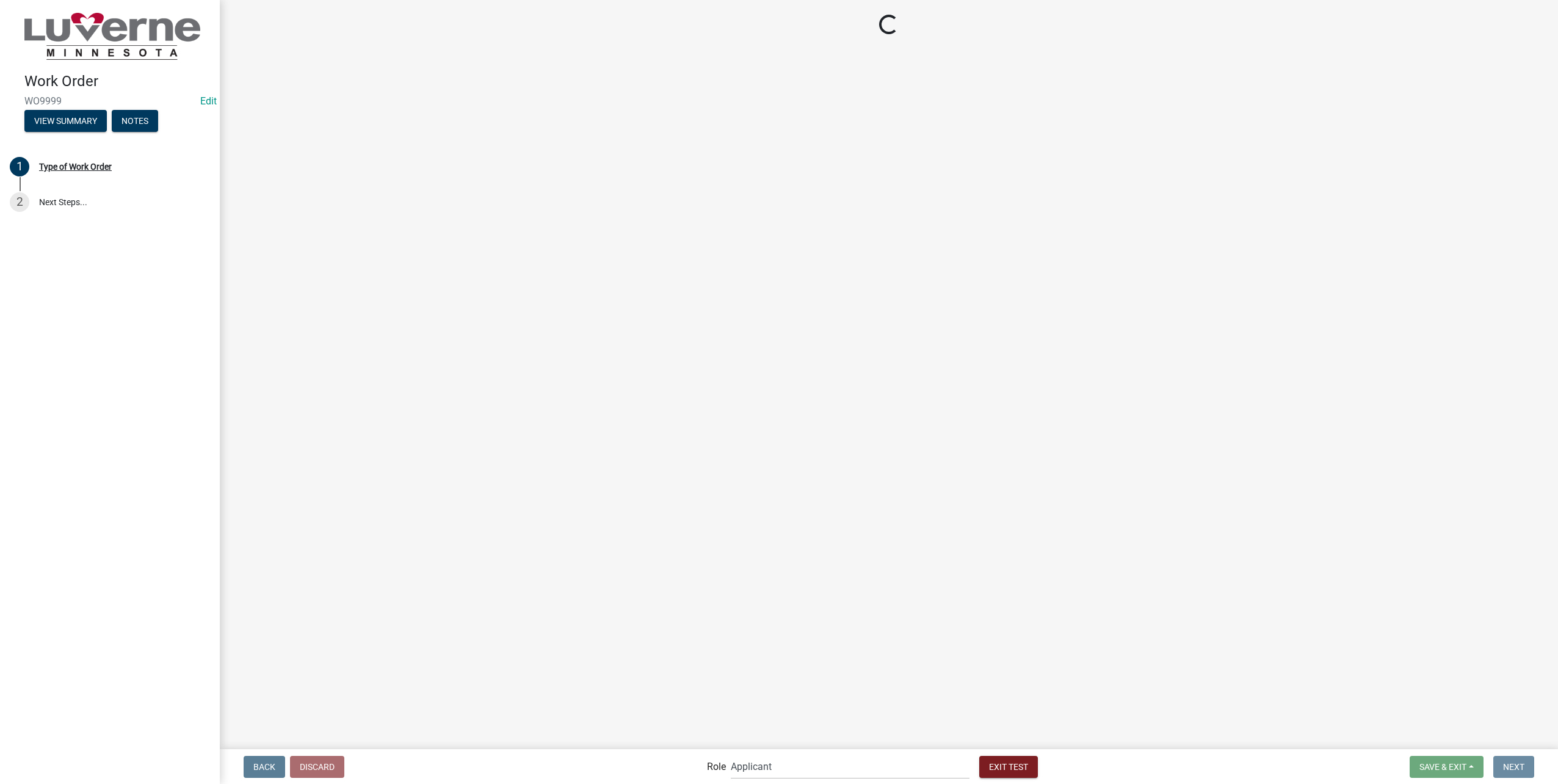
scroll to position [0, 0]
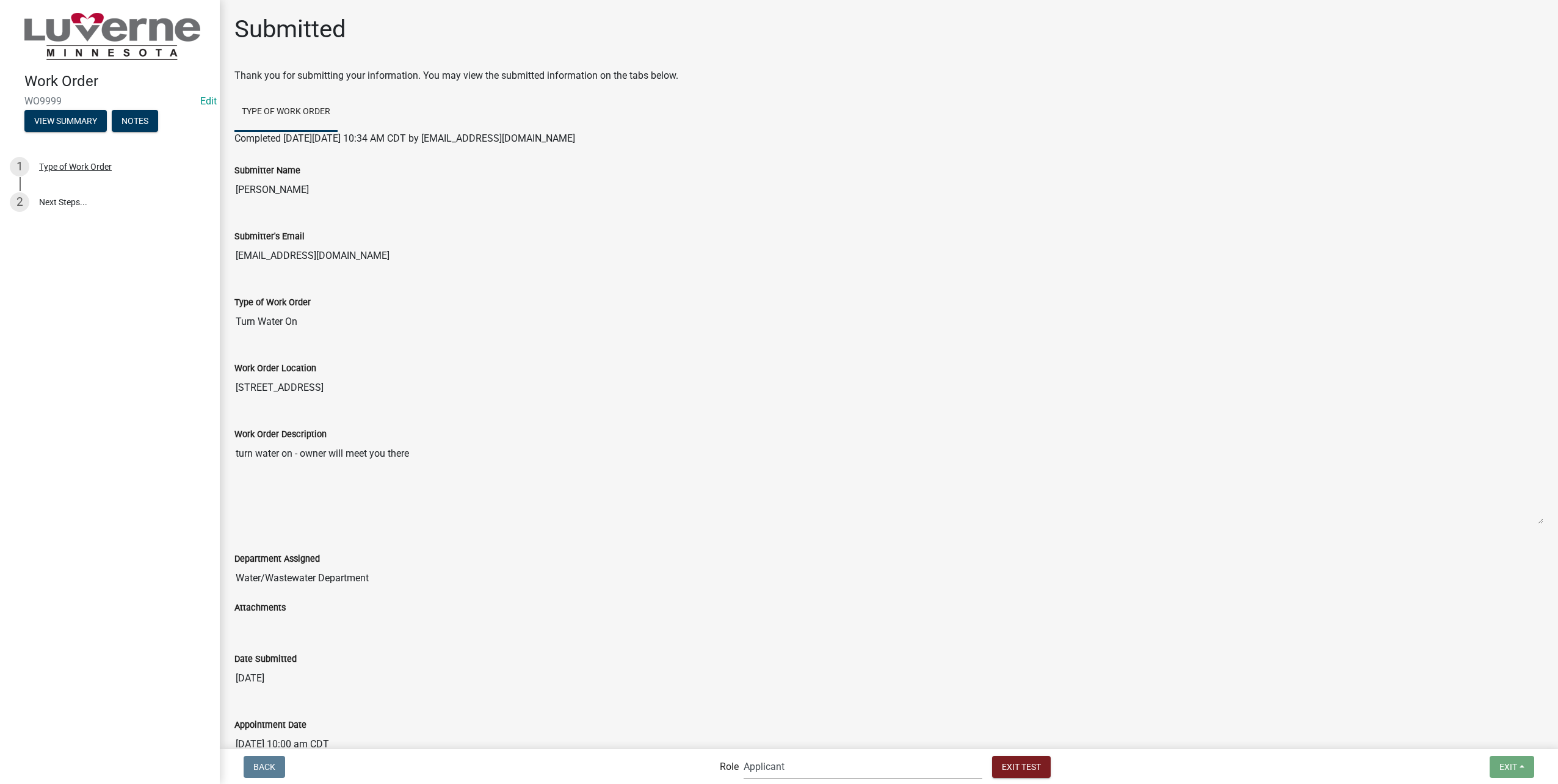
click at [841, 769] on select "Applicant Public Works Water/Wastewater Department Admin Front Office Staff + i…" at bounding box center [863, 766] width 239 height 25
click at [770, 754] on select "Applicant Public Works Water/Wastewater Department Admin Front Office Staff + i…" at bounding box center [863, 766] width 239 height 25
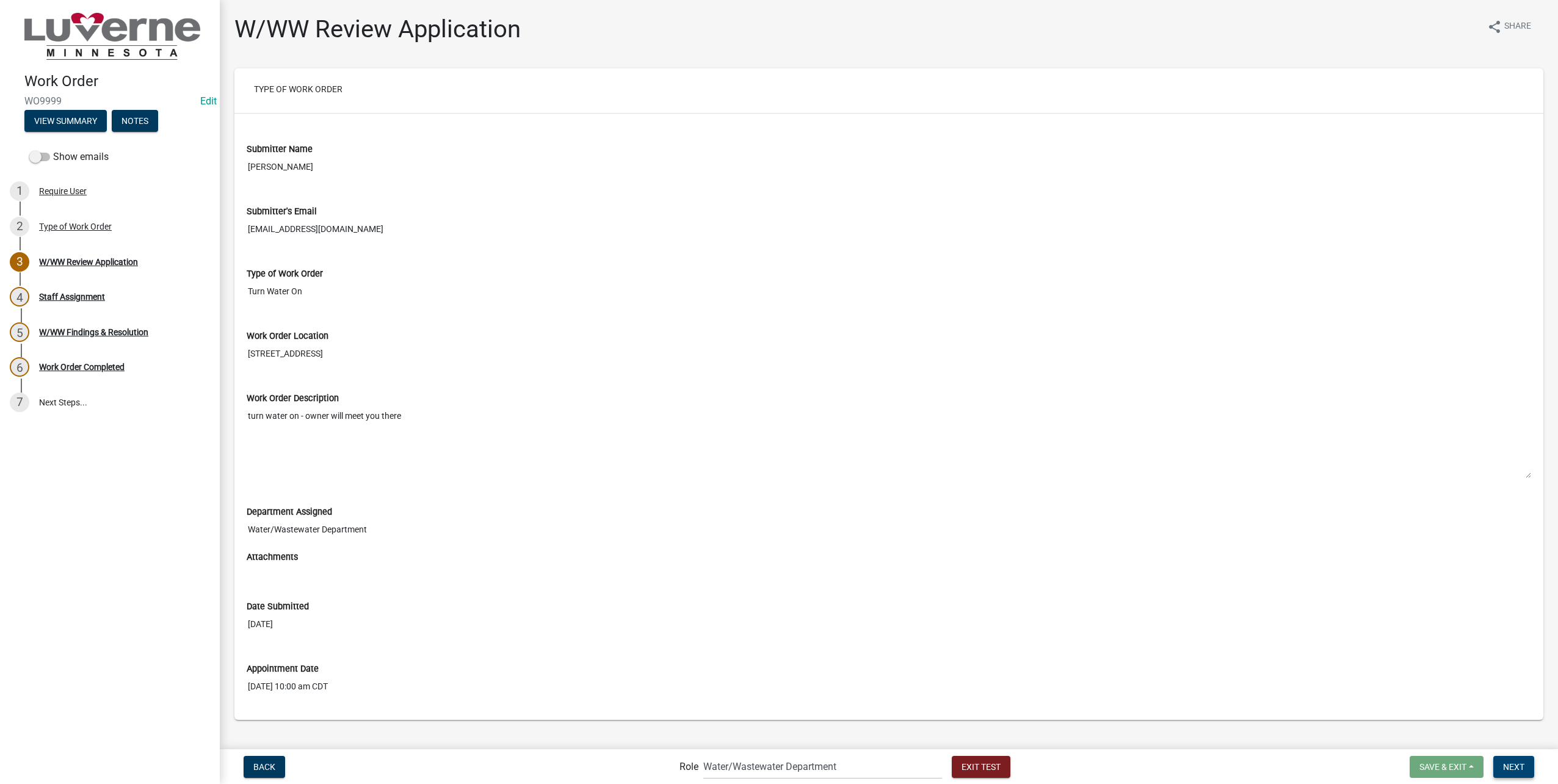
drag, startPoint x: 1525, startPoint y: 764, endPoint x: 1088, endPoint y: 584, distance: 472.6
click at [1525, 764] on button "Next" at bounding box center [1514, 766] width 41 height 22
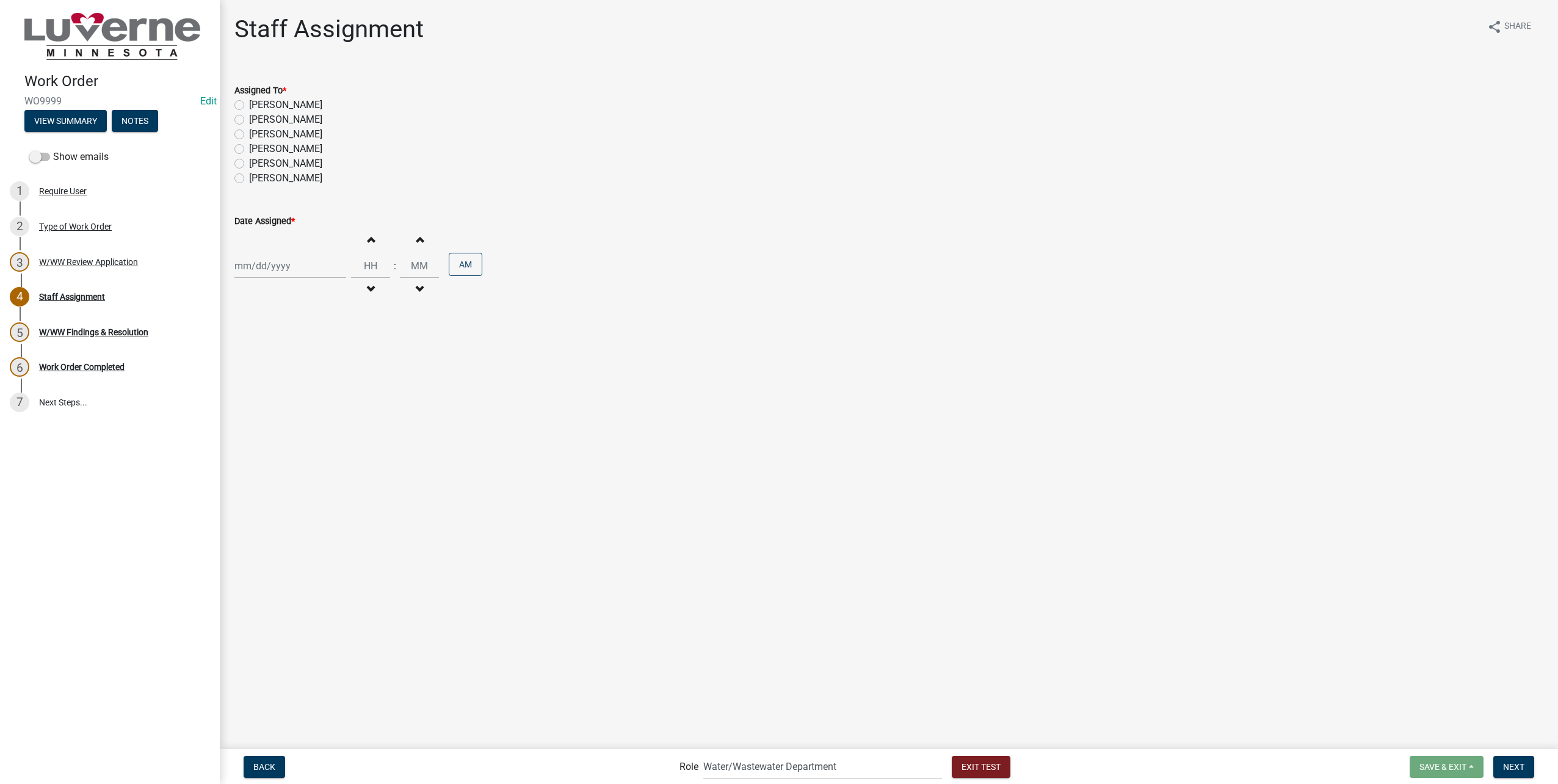
click at [282, 102] on label "Aaron Altman" at bounding box center [285, 104] width 73 height 14
click at [257, 102] on input "Aaron Altman" at bounding box center [253, 102] width 8 height 8
click at [286, 260] on div at bounding box center [290, 266] width 112 height 25
click at [327, 307] on div "22" at bounding box center [325, 306] width 20 height 20
click at [366, 270] on input "Hours" at bounding box center [370, 266] width 39 height 25
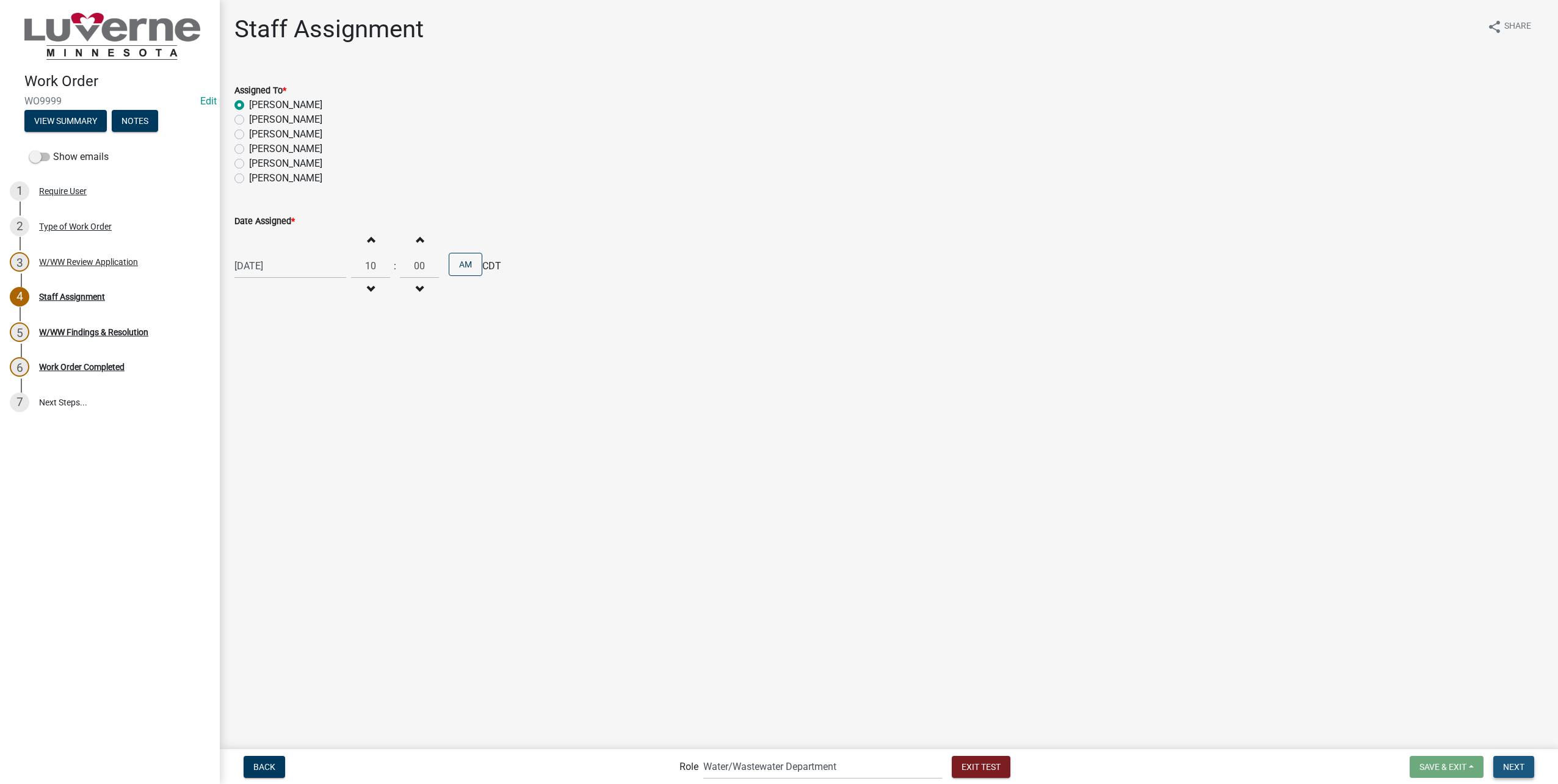
click at [1518, 764] on span "Next" at bounding box center [1513, 766] width 21 height 10
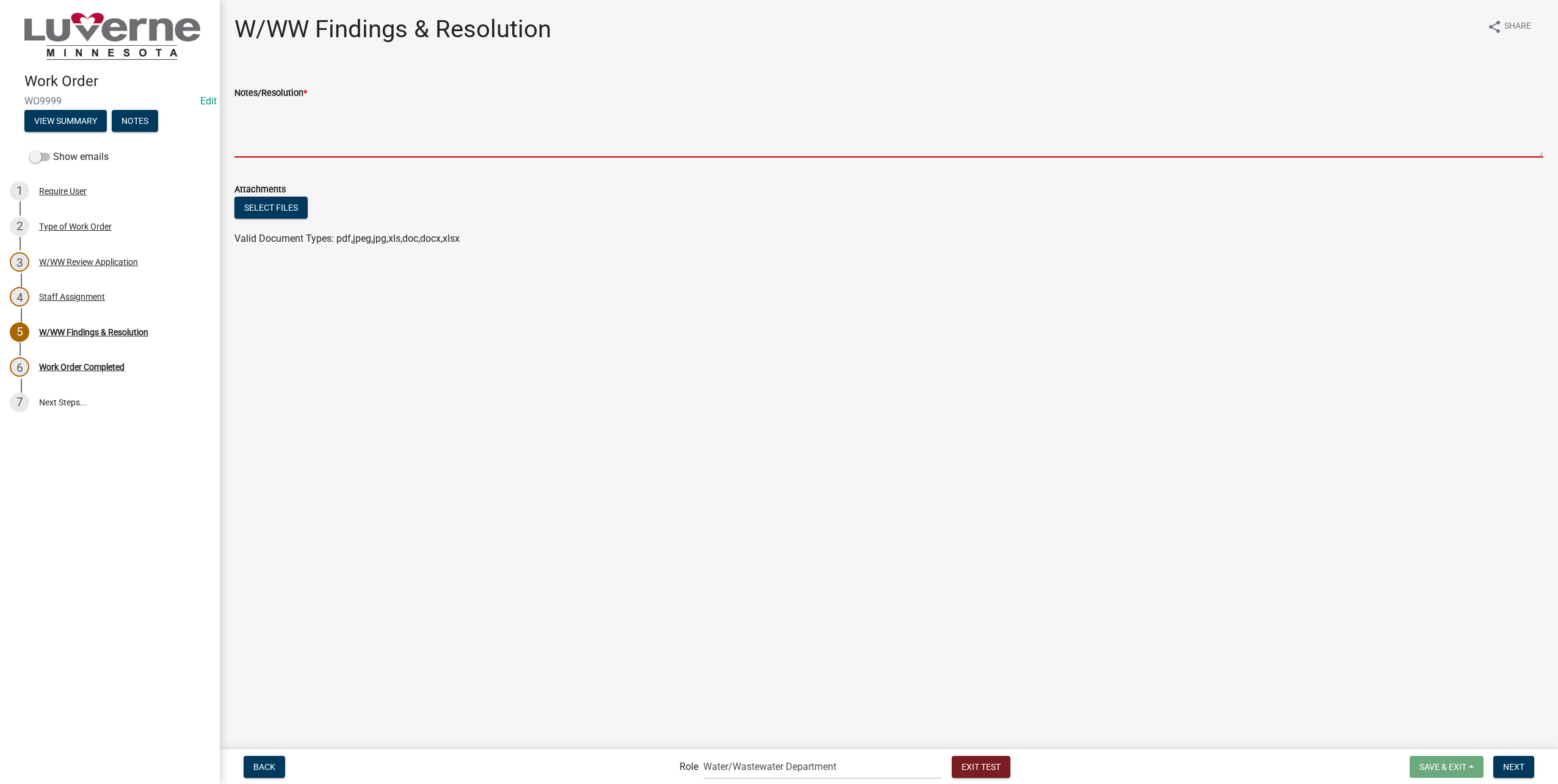
click at [327, 119] on textarea "Notes/Resolution *" at bounding box center [889, 129] width 1309 height 57
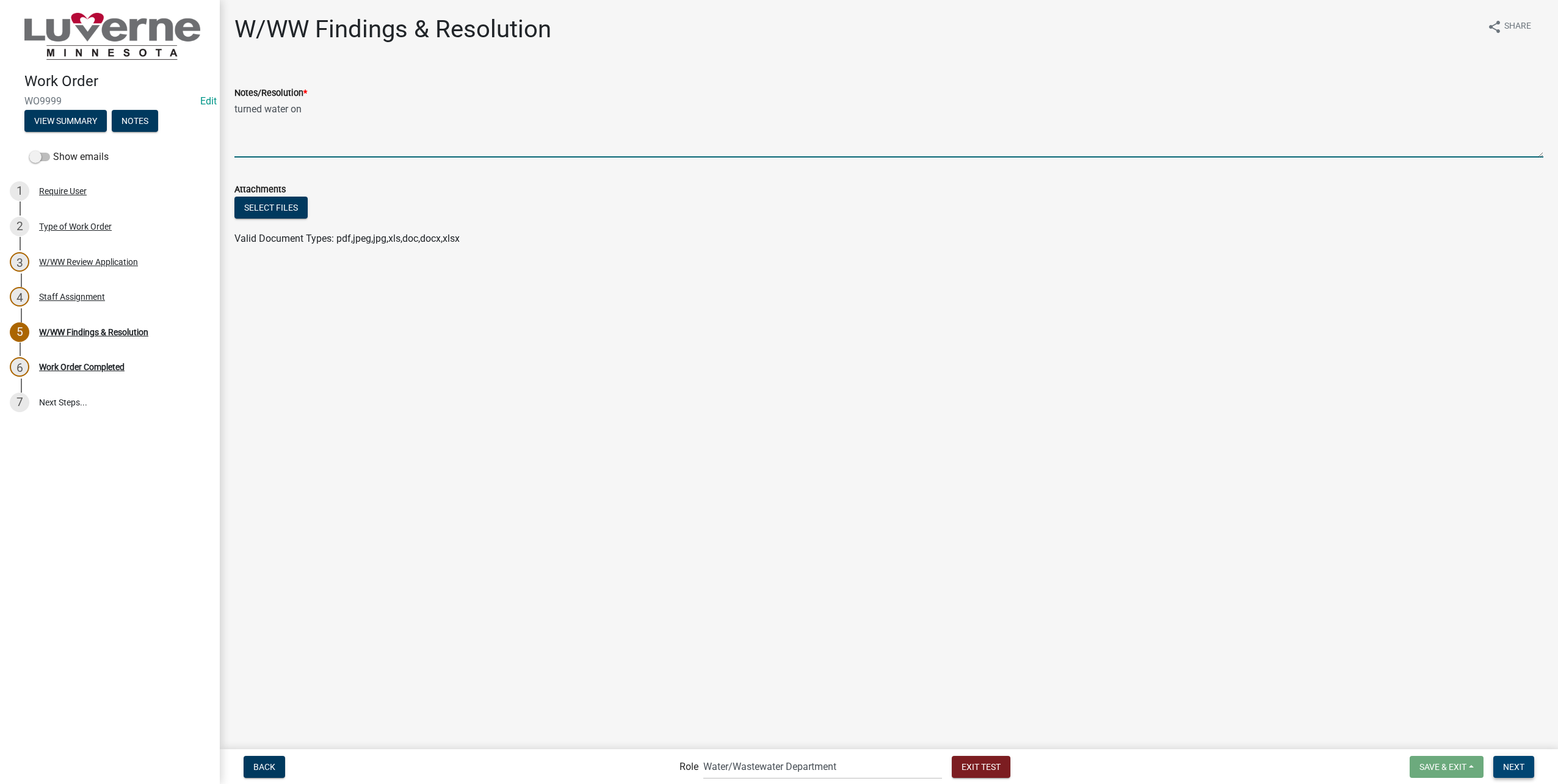
click at [1526, 757] on button "Next" at bounding box center [1514, 766] width 41 height 22
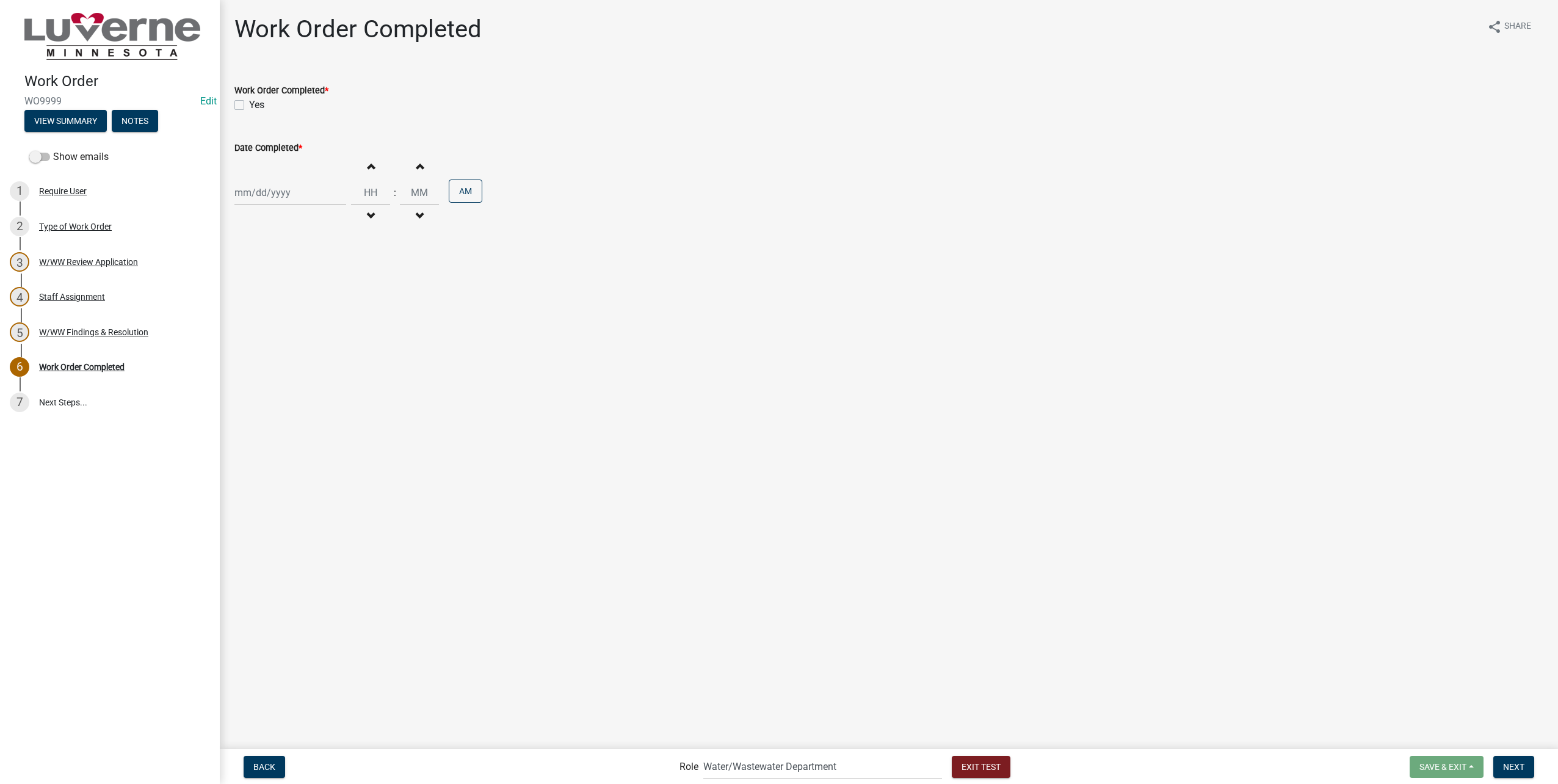
click at [249, 106] on label "Yes" at bounding box center [256, 104] width 15 height 14
click at [249, 106] on input "Yes" at bounding box center [253, 102] width 8 height 8
click at [276, 190] on div at bounding box center [290, 192] width 112 height 25
click at [320, 232] on div "22" at bounding box center [325, 233] width 20 height 20
click at [379, 182] on input "Hours" at bounding box center [370, 192] width 39 height 25
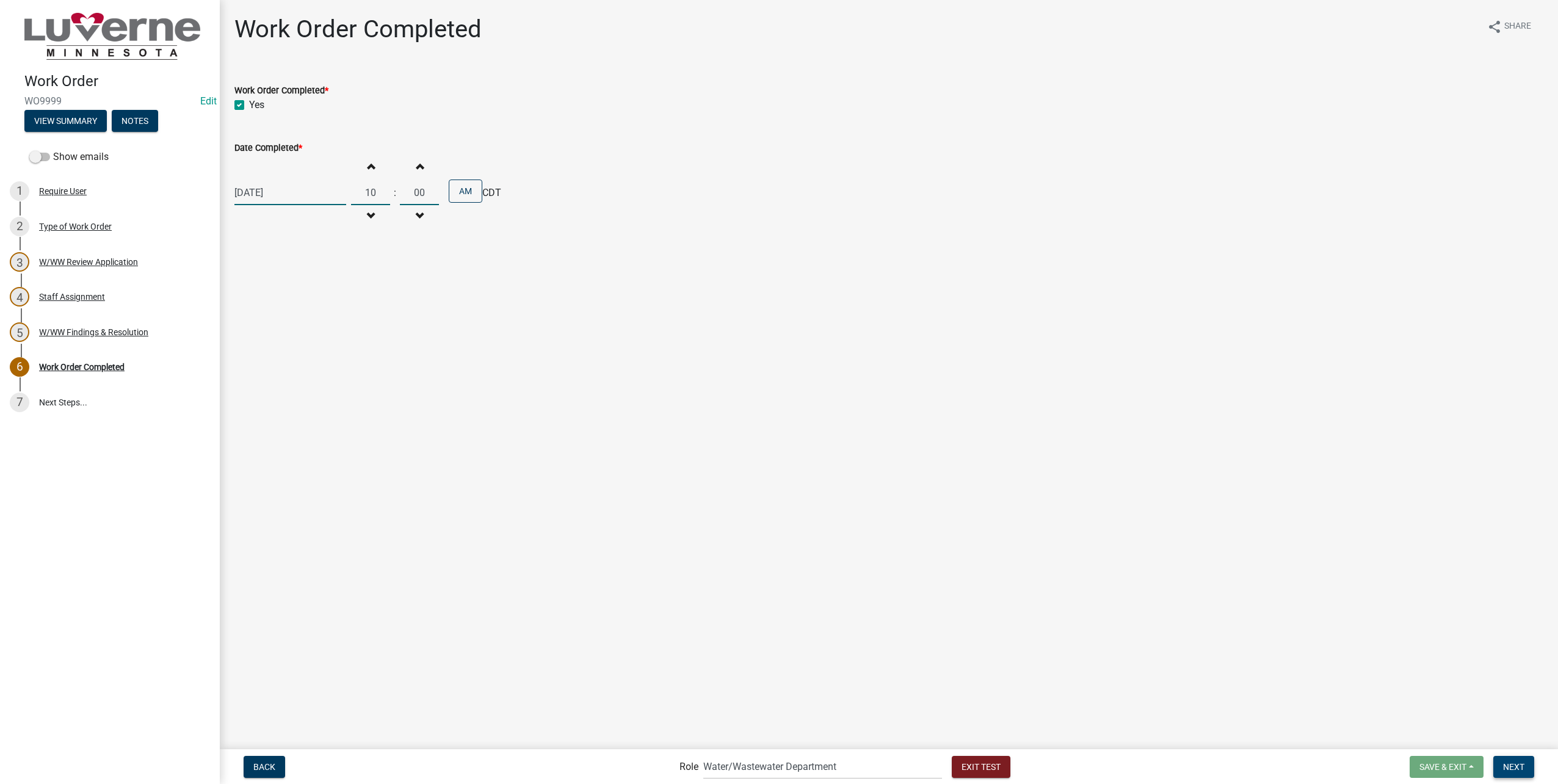
click at [1504, 770] on span "Next" at bounding box center [1513, 766] width 21 height 10
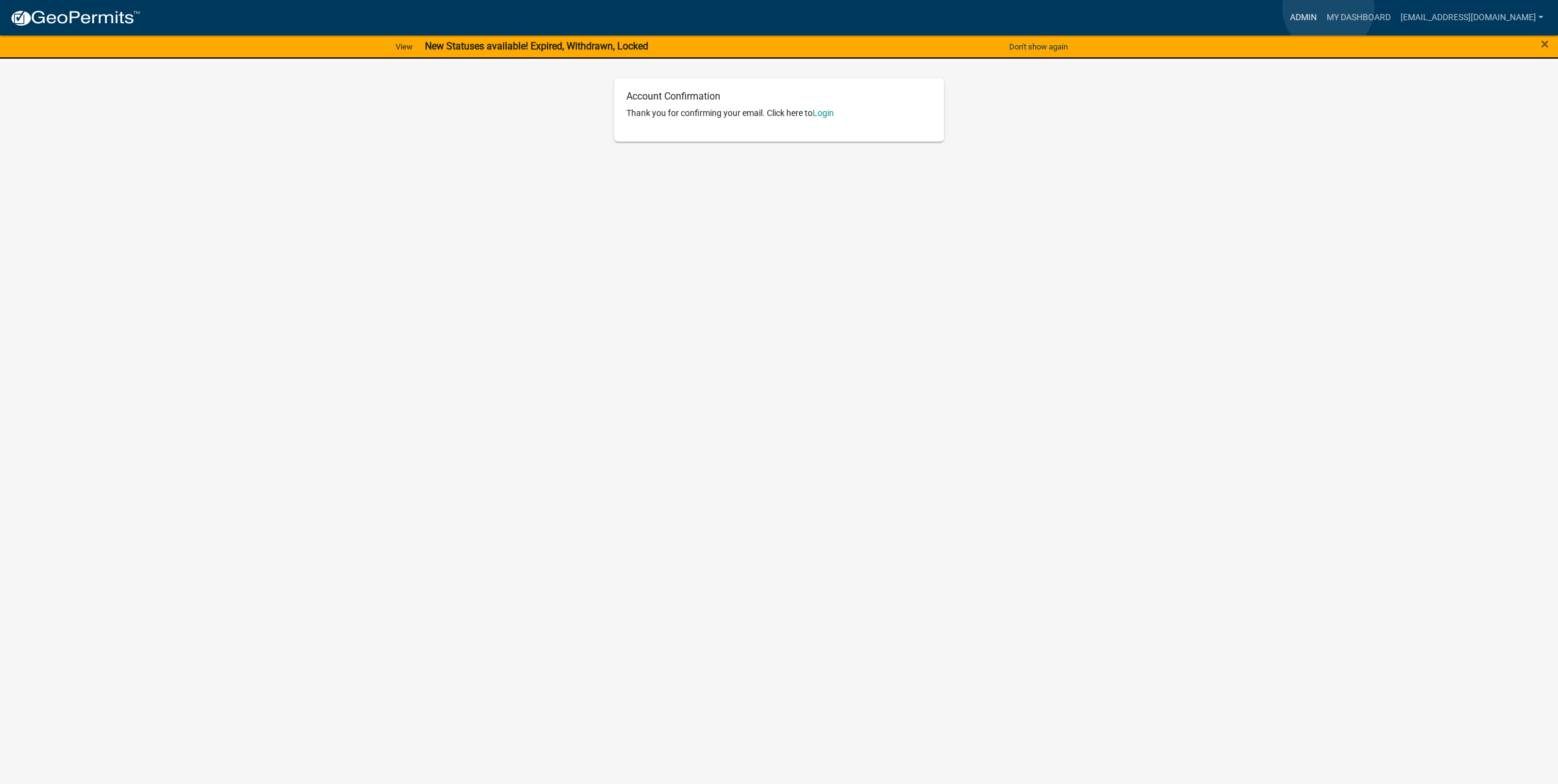
click at [1321, 8] on link "Admin" at bounding box center [1304, 18] width 37 height 23
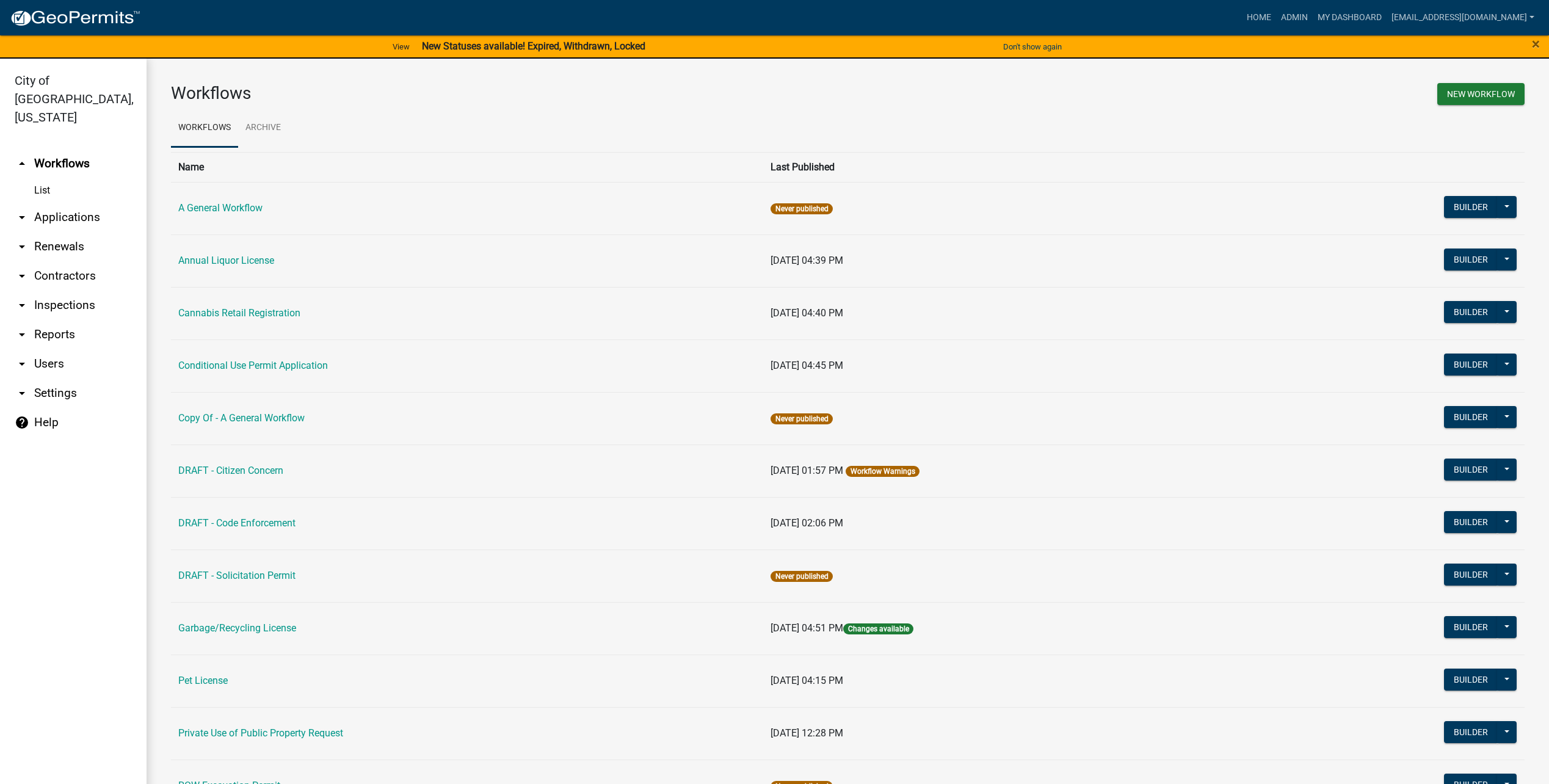
click at [691, 38] on div "View New Statuses available! Expired, Withdrawn, Locked" at bounding box center [516, 47] width 774 height 26
click at [400, 42] on link "View" at bounding box center [401, 47] width 27 height 20
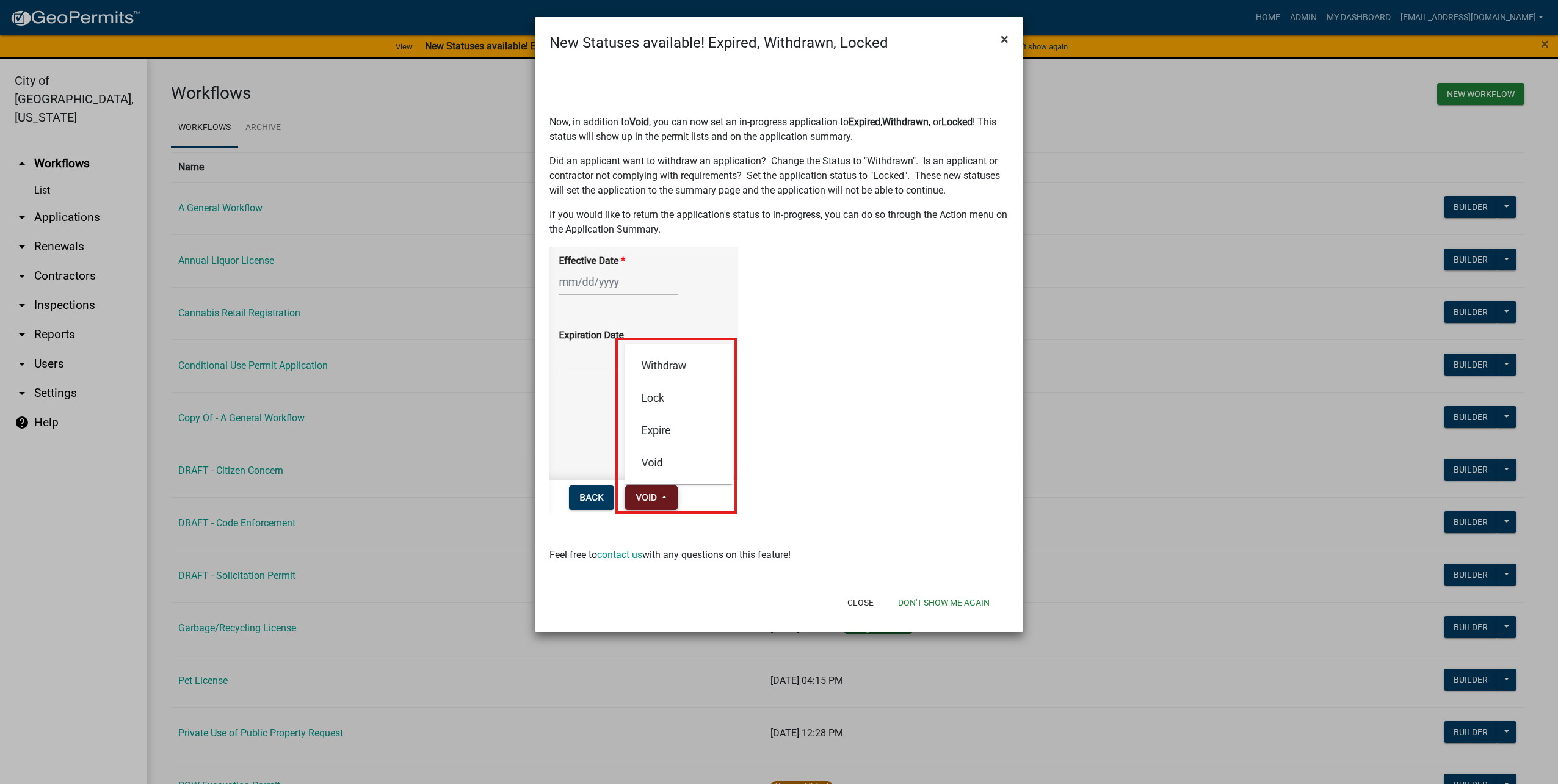
click at [1003, 42] on span "×" at bounding box center [1004, 39] width 8 height 17
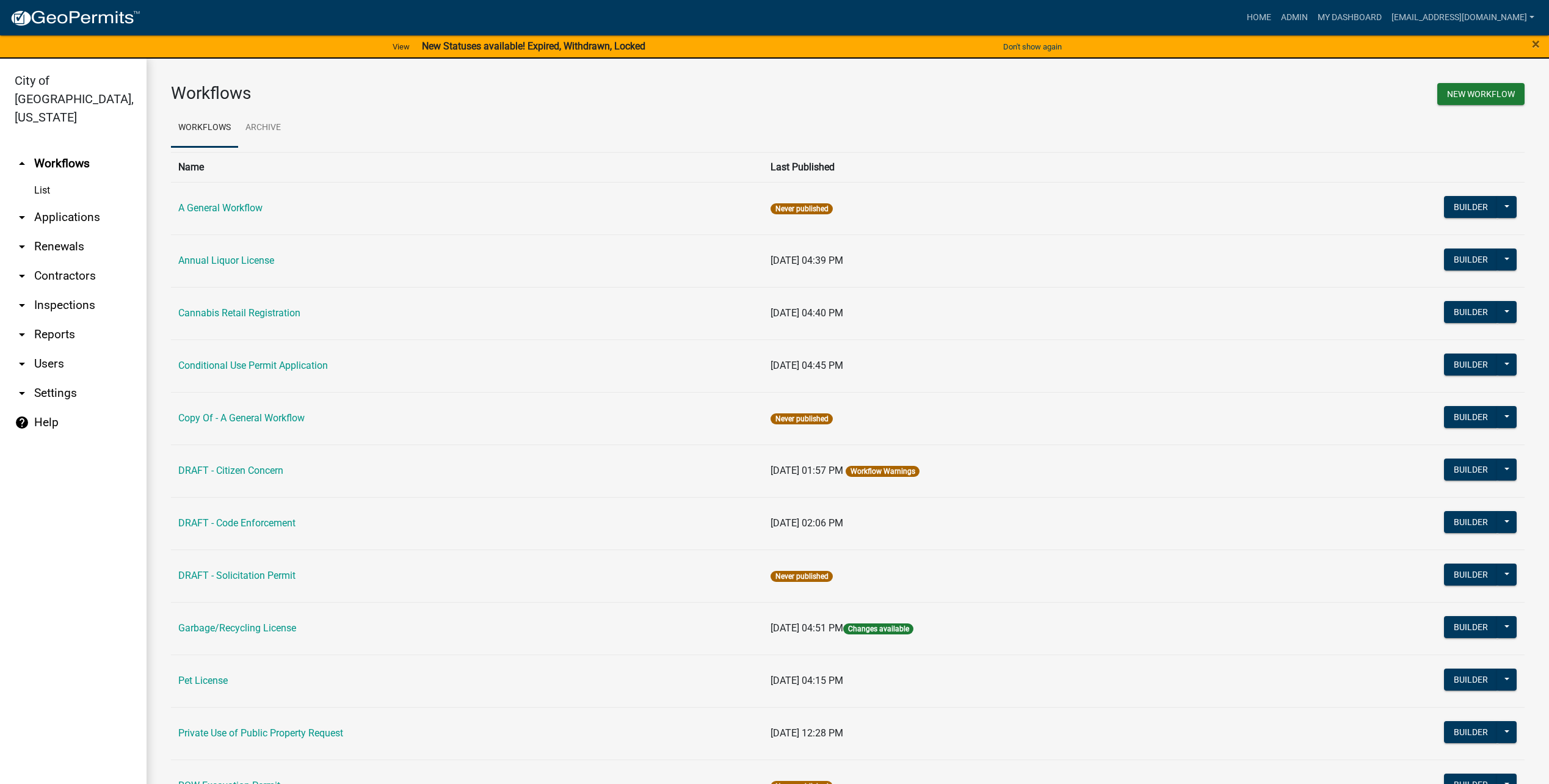
scroll to position [366, 0]
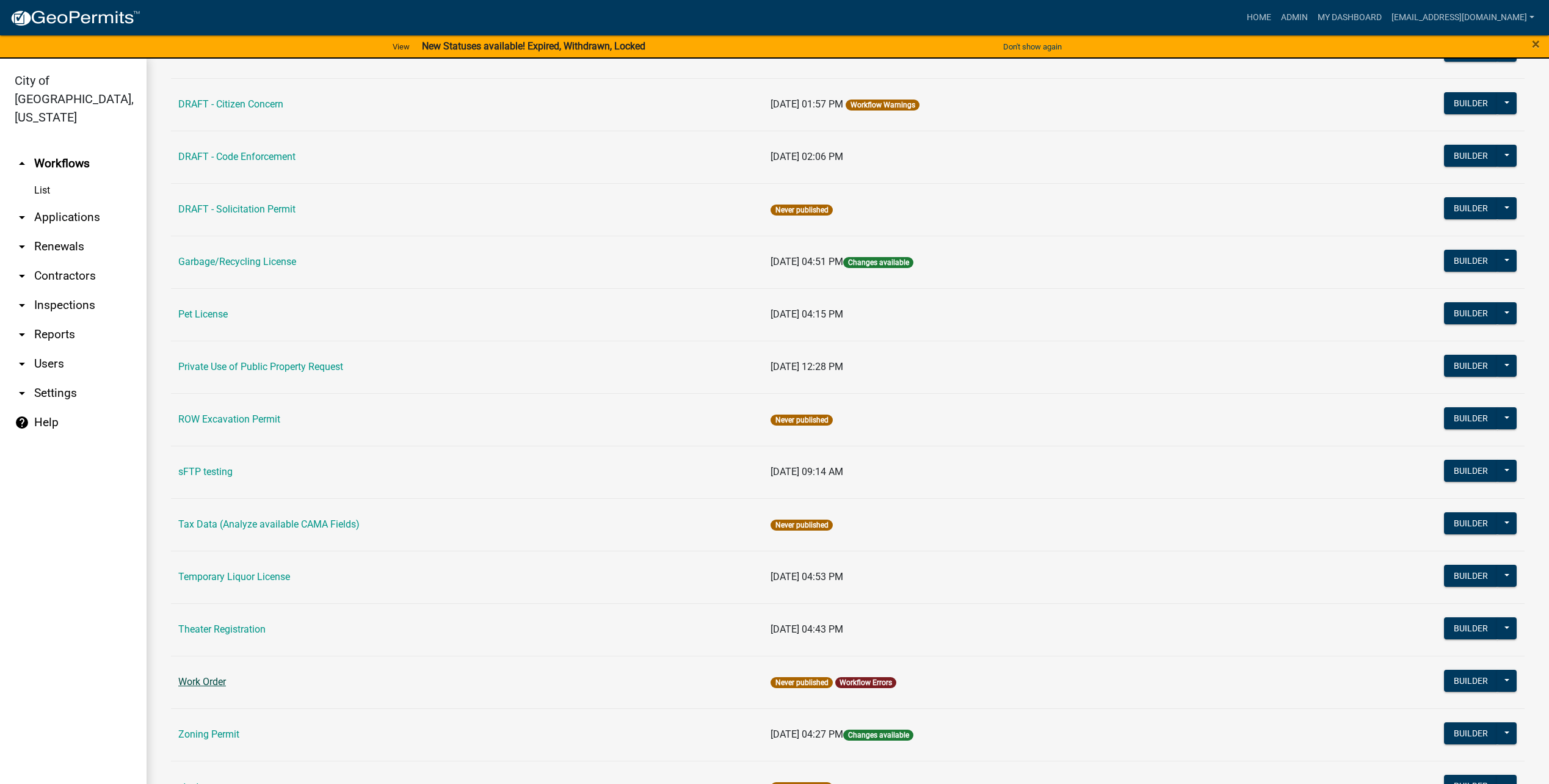
click at [215, 676] on link "Work Order" at bounding box center [202, 681] width 48 height 12
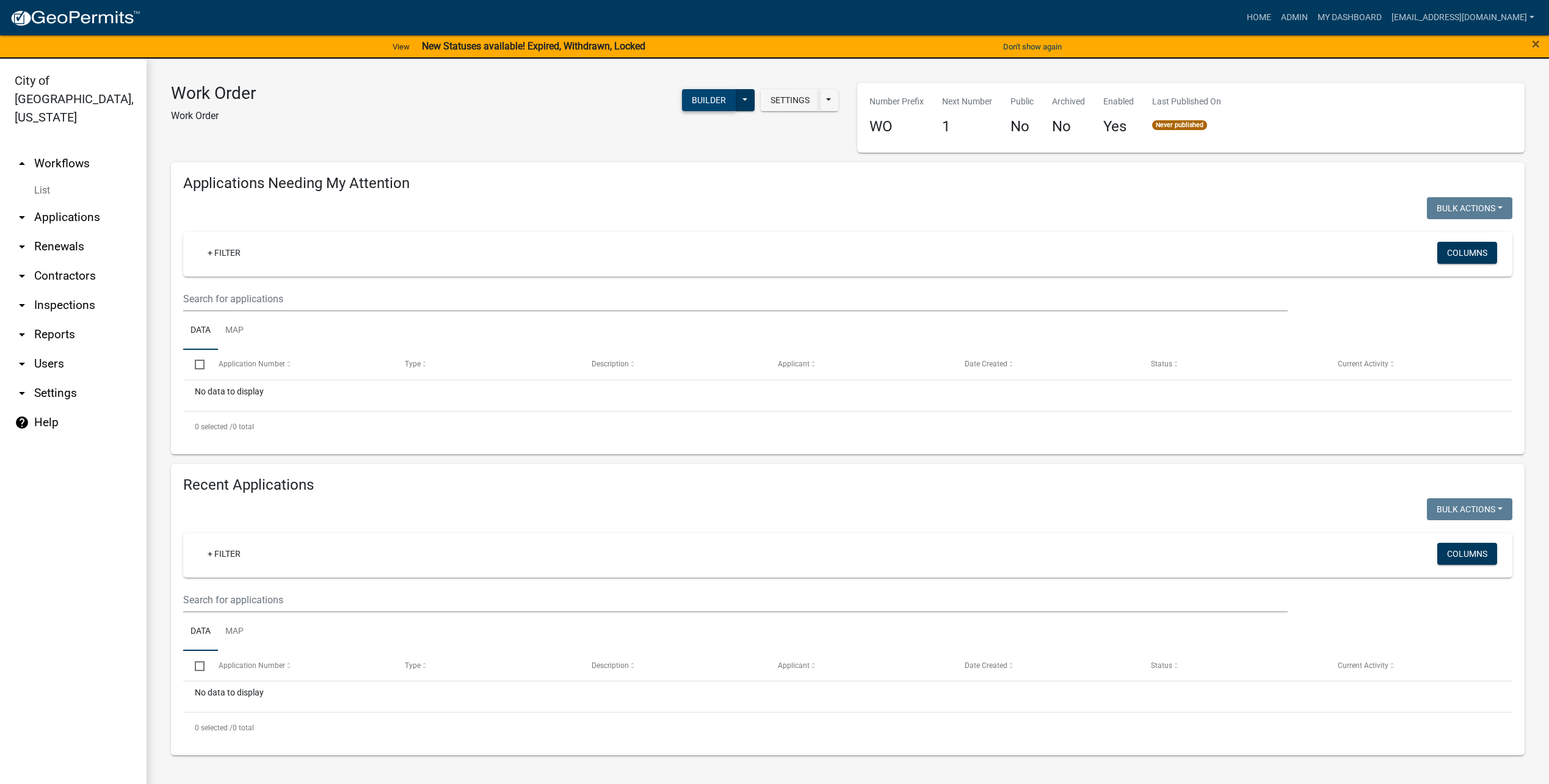
click at [688, 100] on button "Builder" at bounding box center [708, 100] width 54 height 22
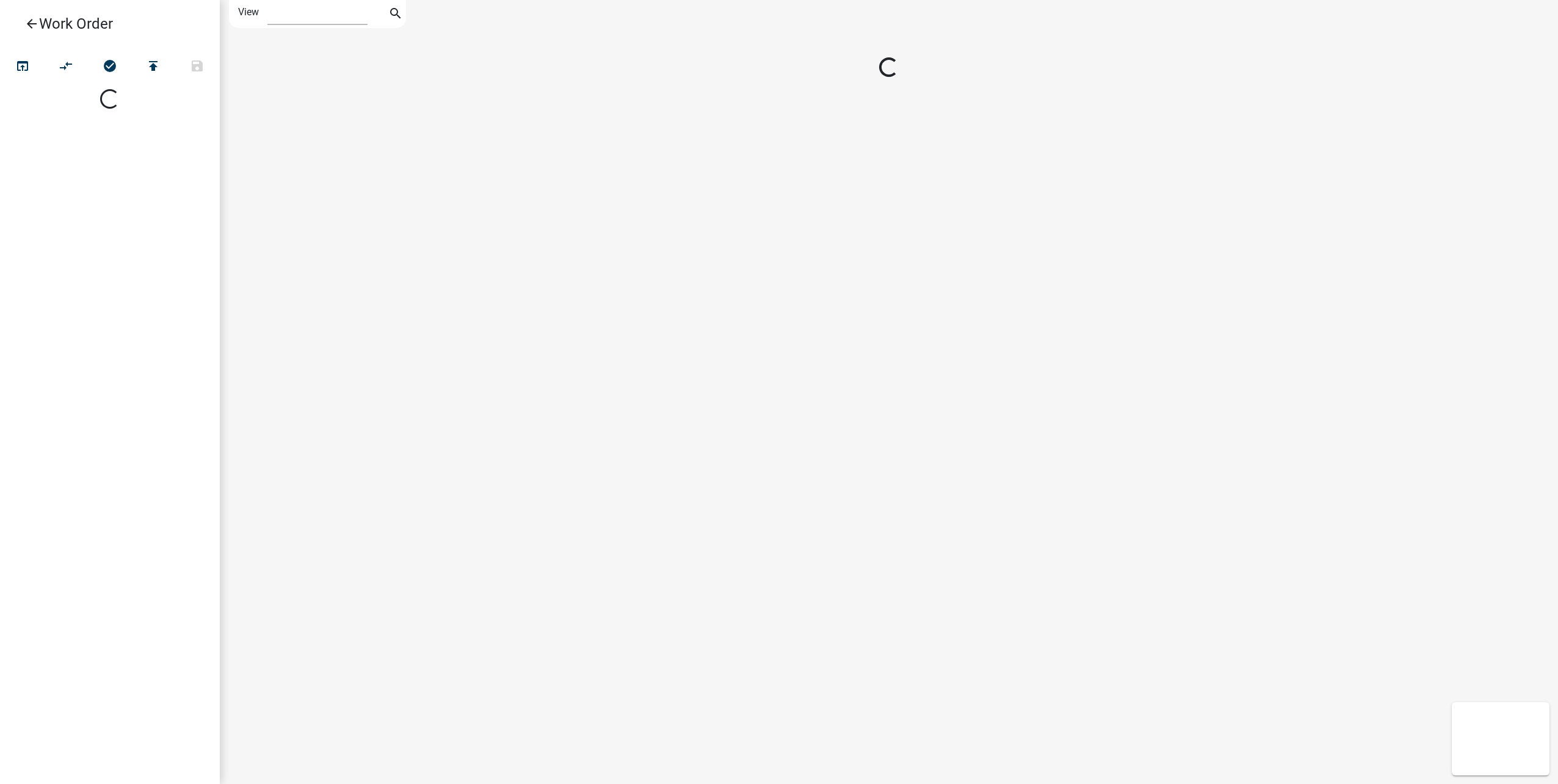
select select "1"
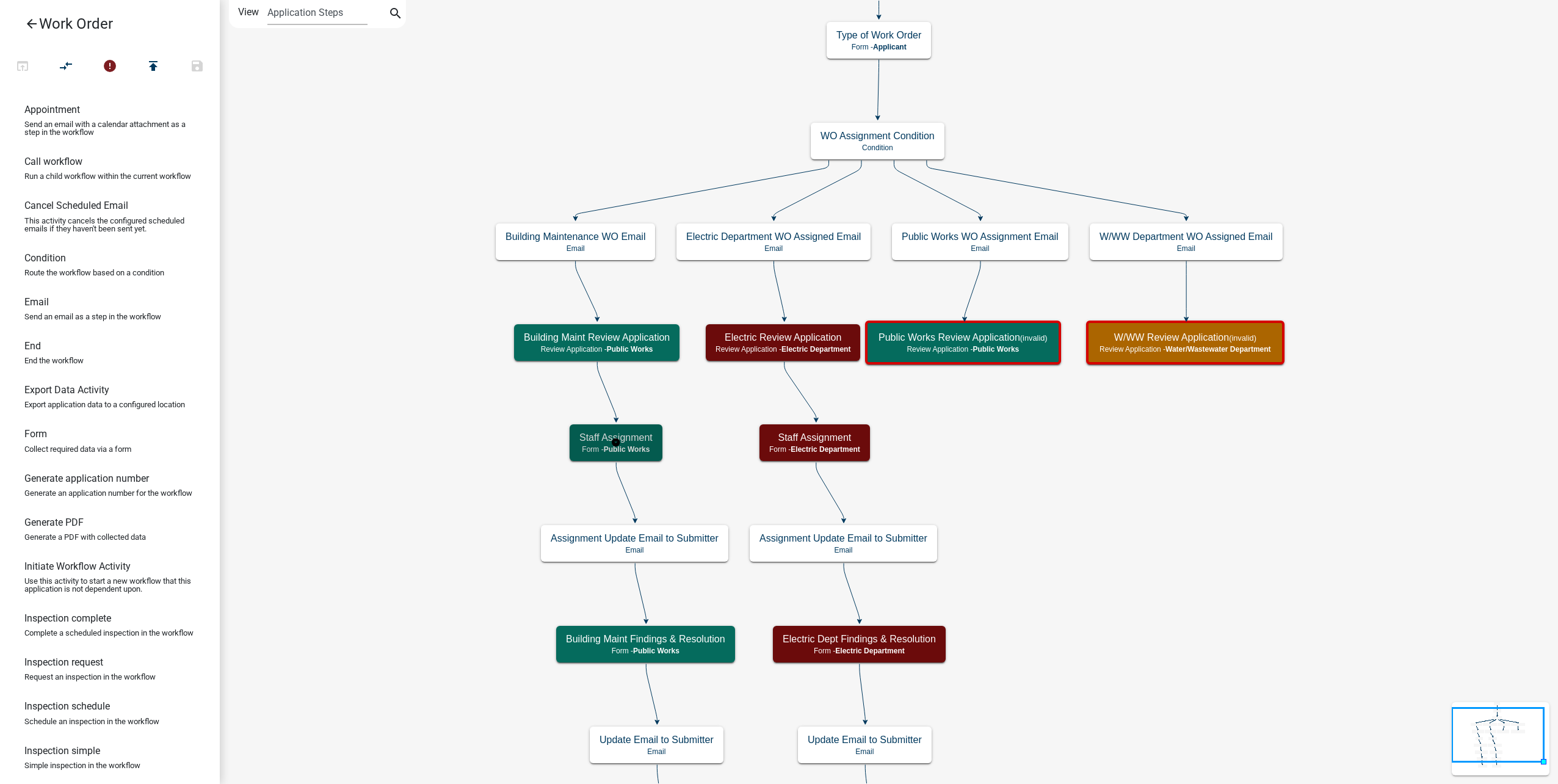
click at [637, 442] on h5 "Staff Assignment" at bounding box center [616, 437] width 73 height 12
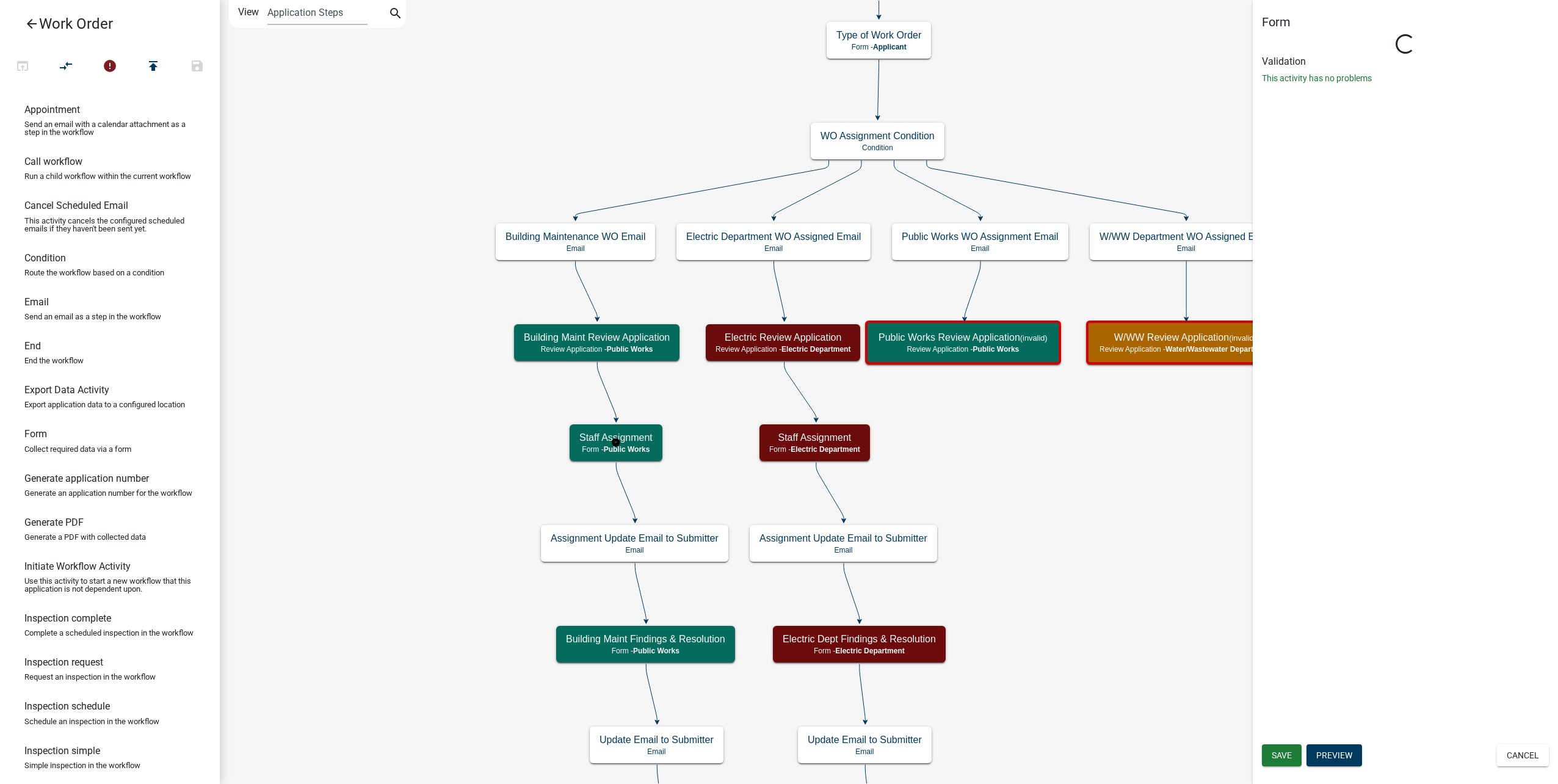
select select "B8201C97-0578-4879-9DB1-09B68815F4DF"
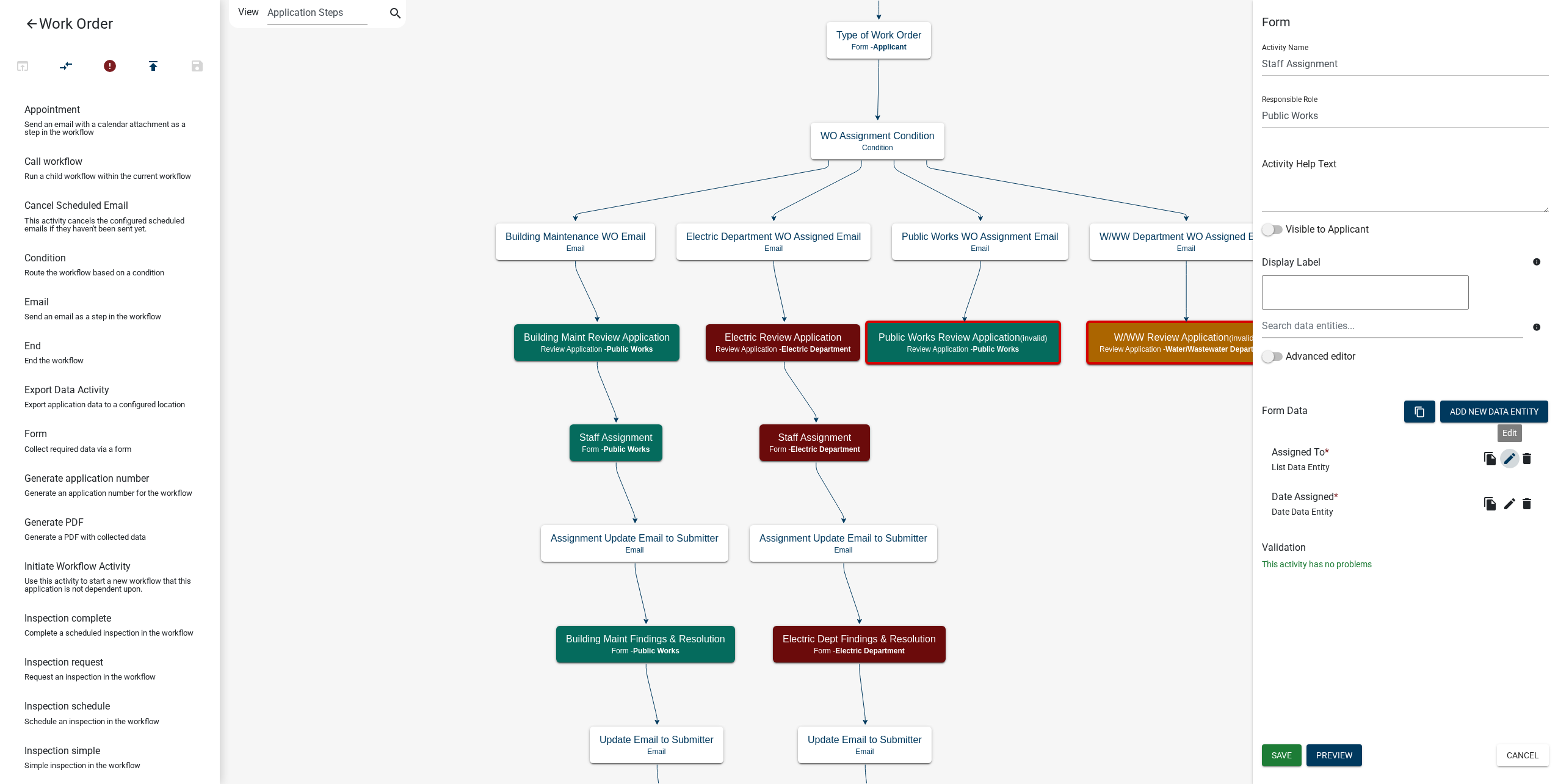
click at [1505, 459] on icon "edit" at bounding box center [1509, 458] width 14 height 14
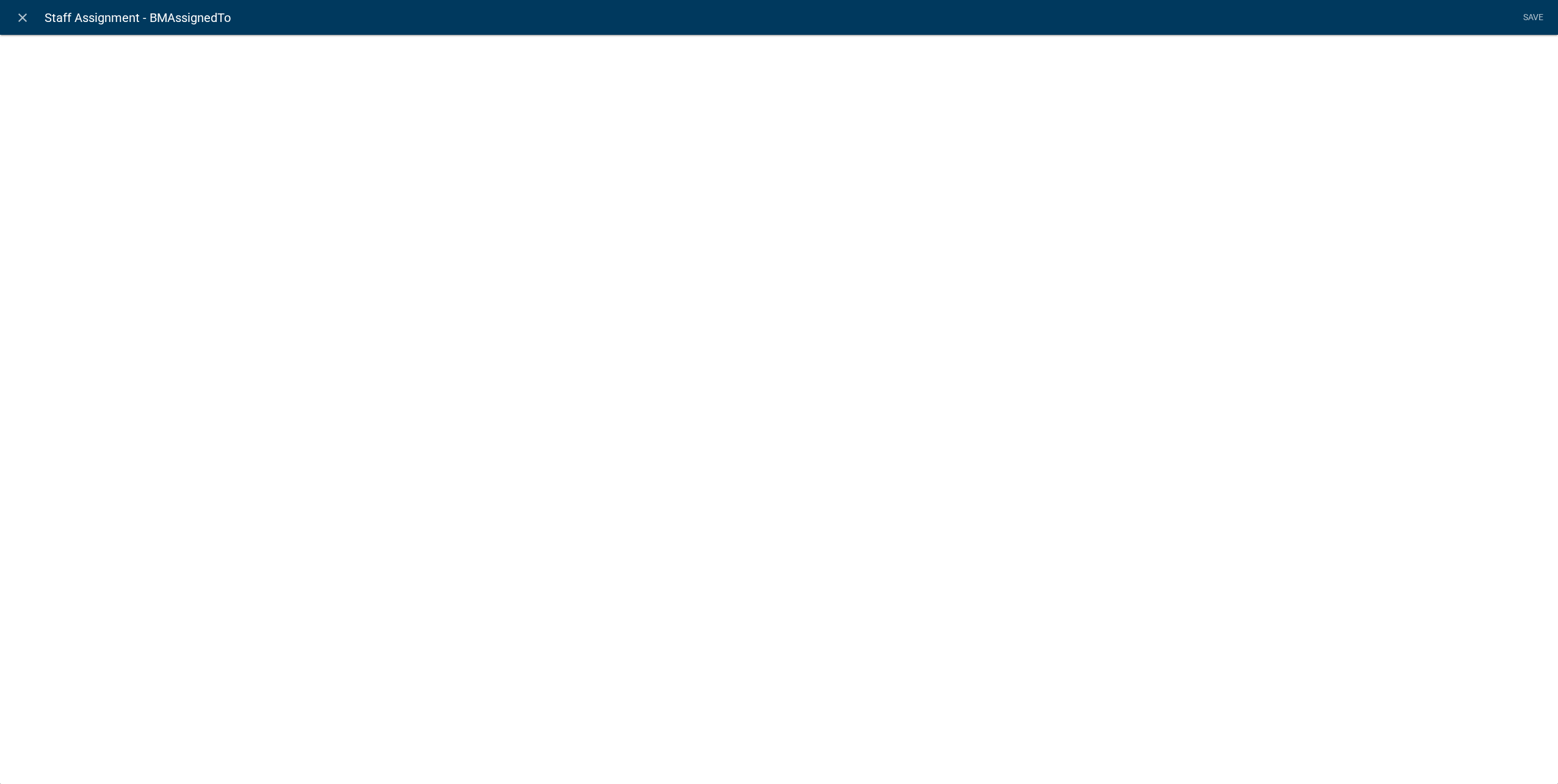
select select "list-data"
select select "custom-list-60673fd7-a606-4251-858b-2b94ac34699a"
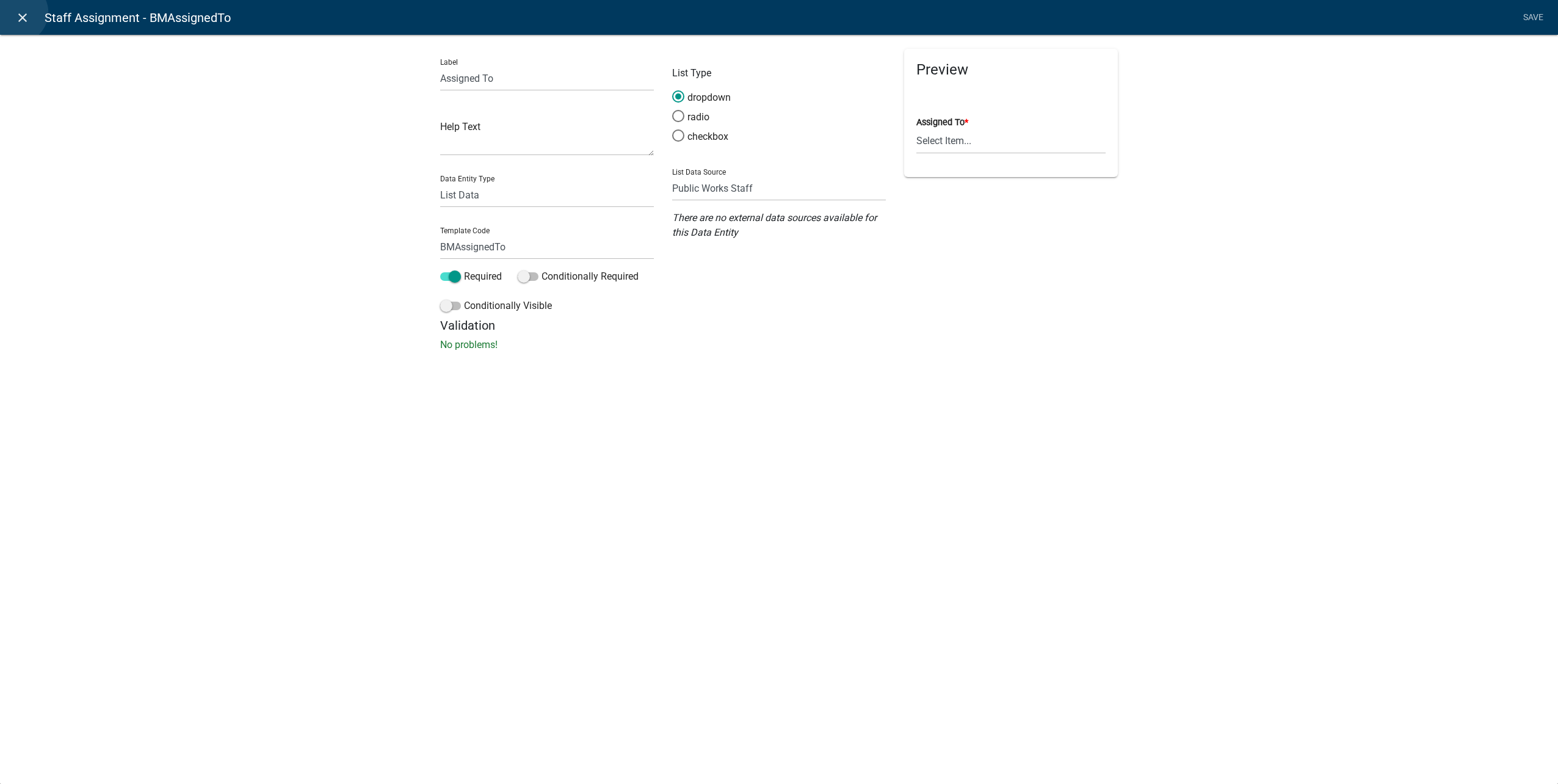
click at [17, 12] on icon "close" at bounding box center [22, 17] width 14 height 14
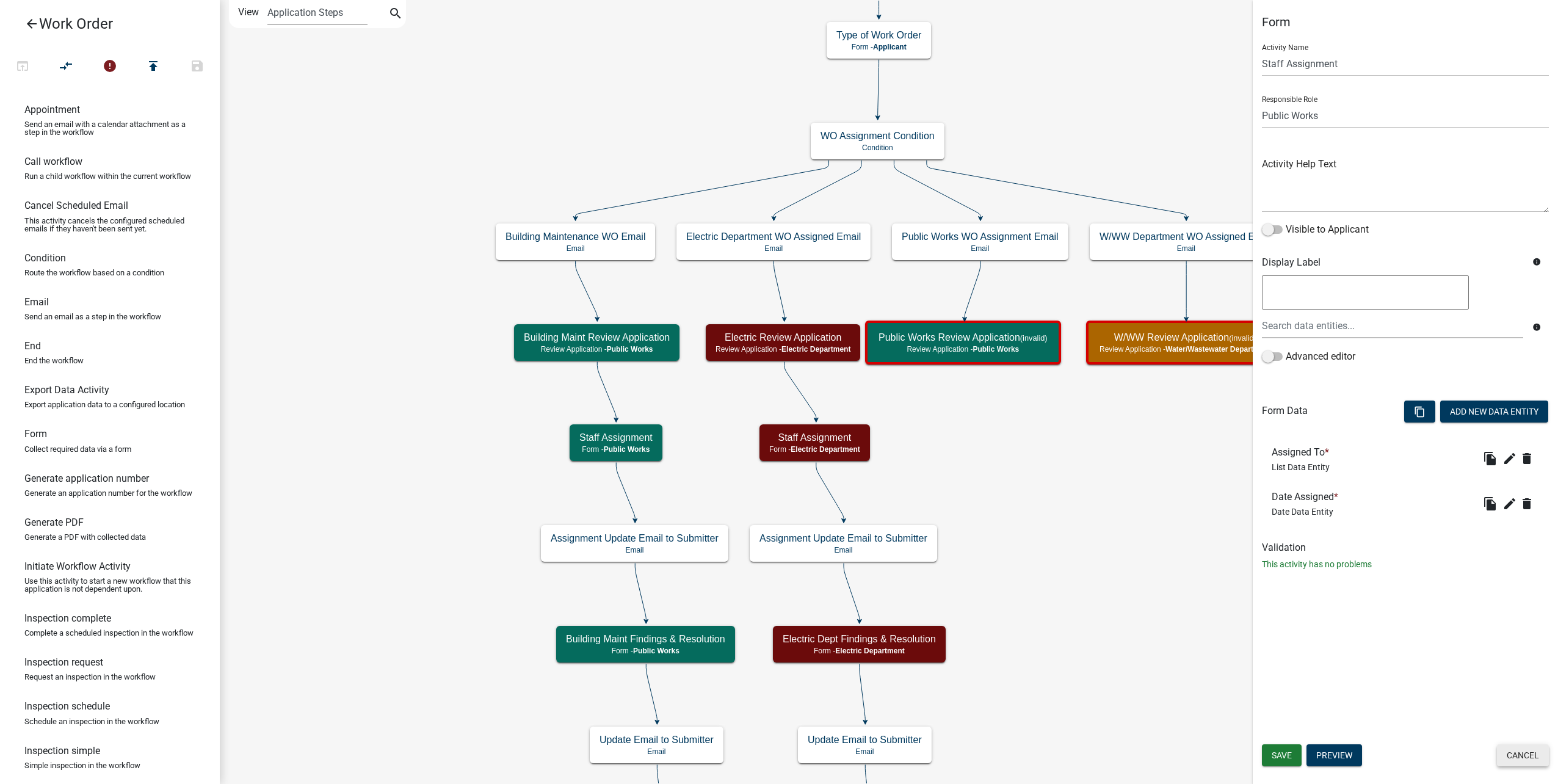
click at [1526, 751] on button "Cancel" at bounding box center [1523, 755] width 52 height 22
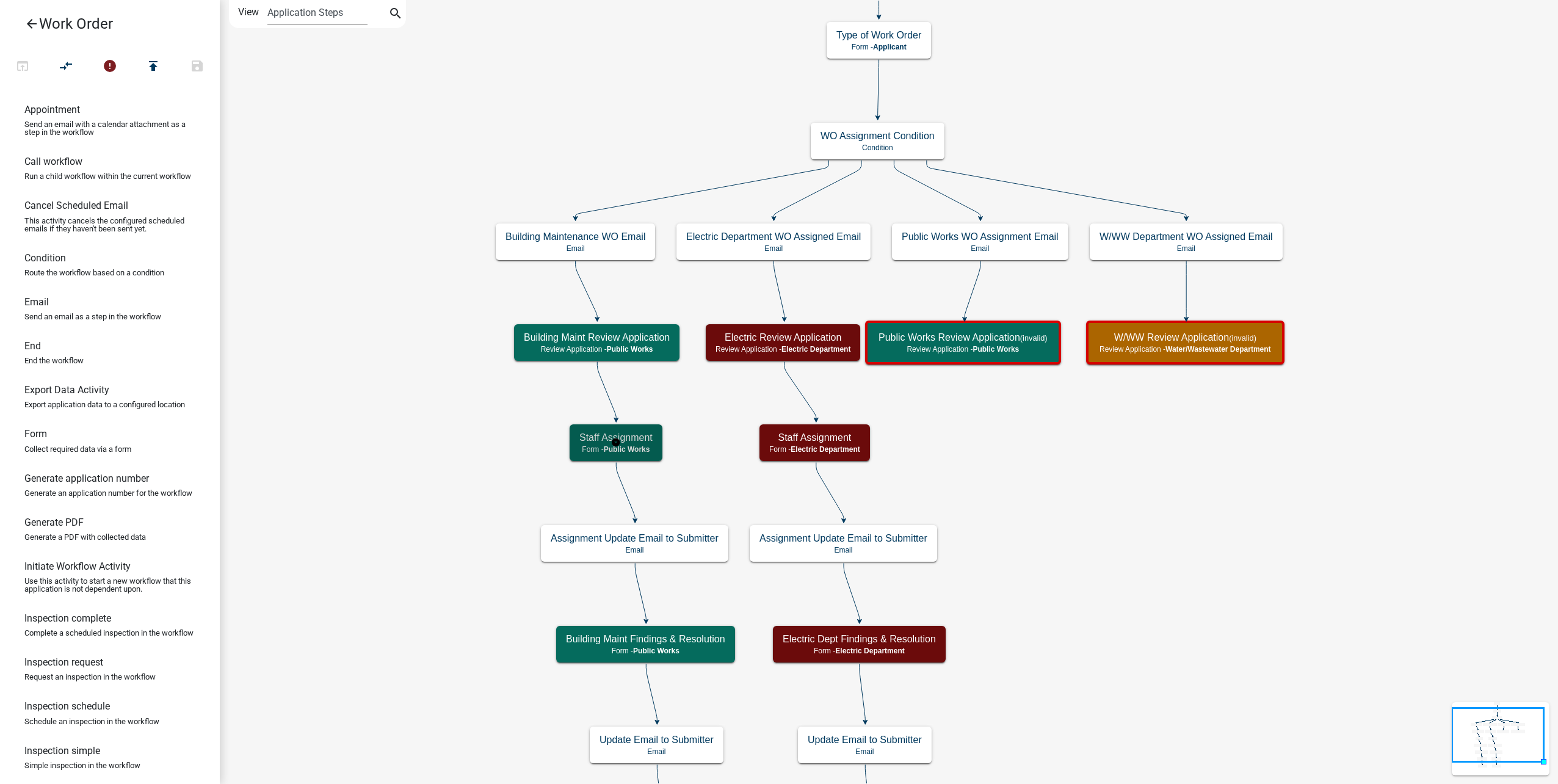
click at [646, 436] on h5 "Staff Assignment" at bounding box center [616, 437] width 73 height 12
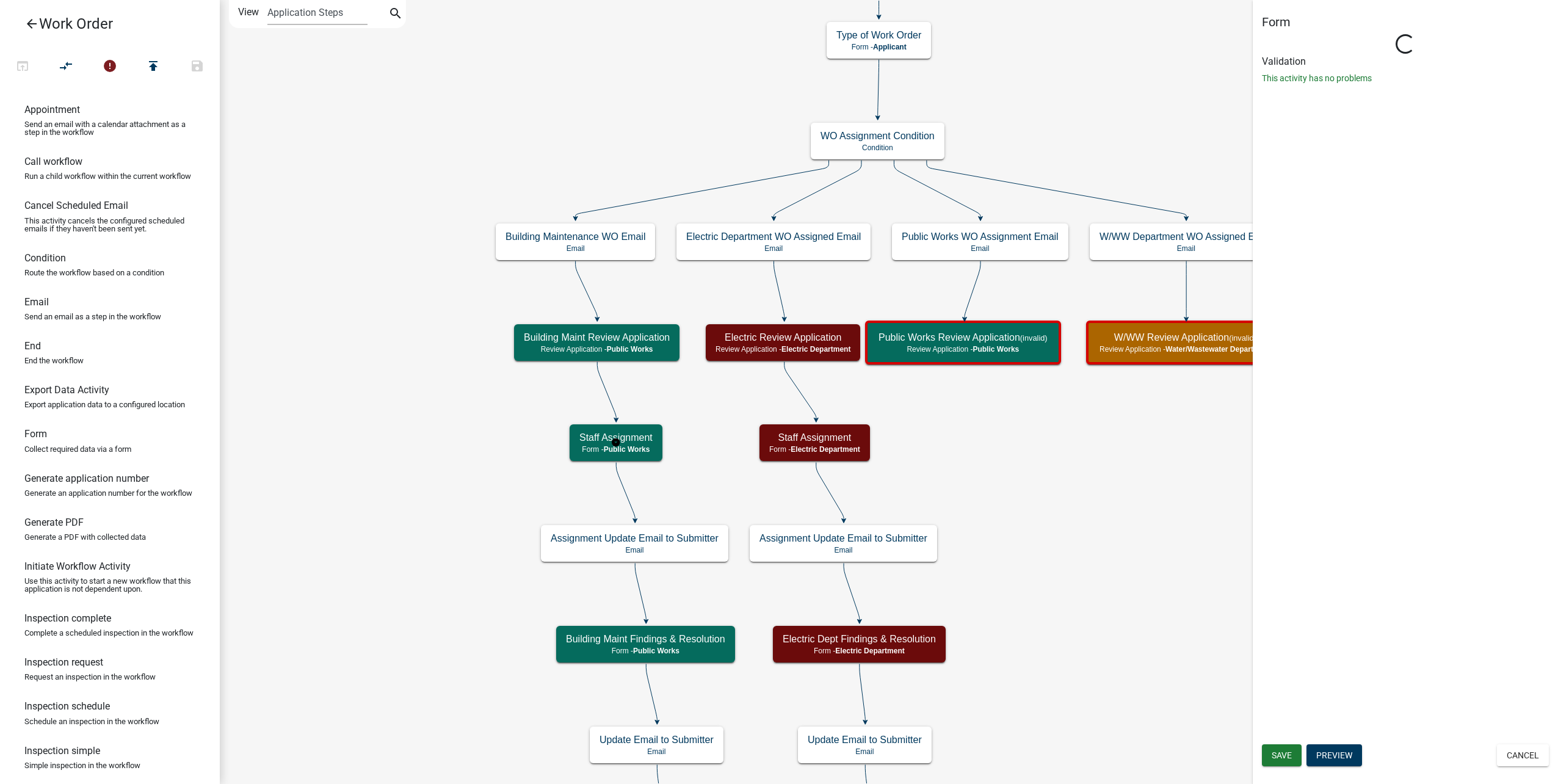
select select "B8201C97-0578-4879-9DB1-09B68815F4DF"
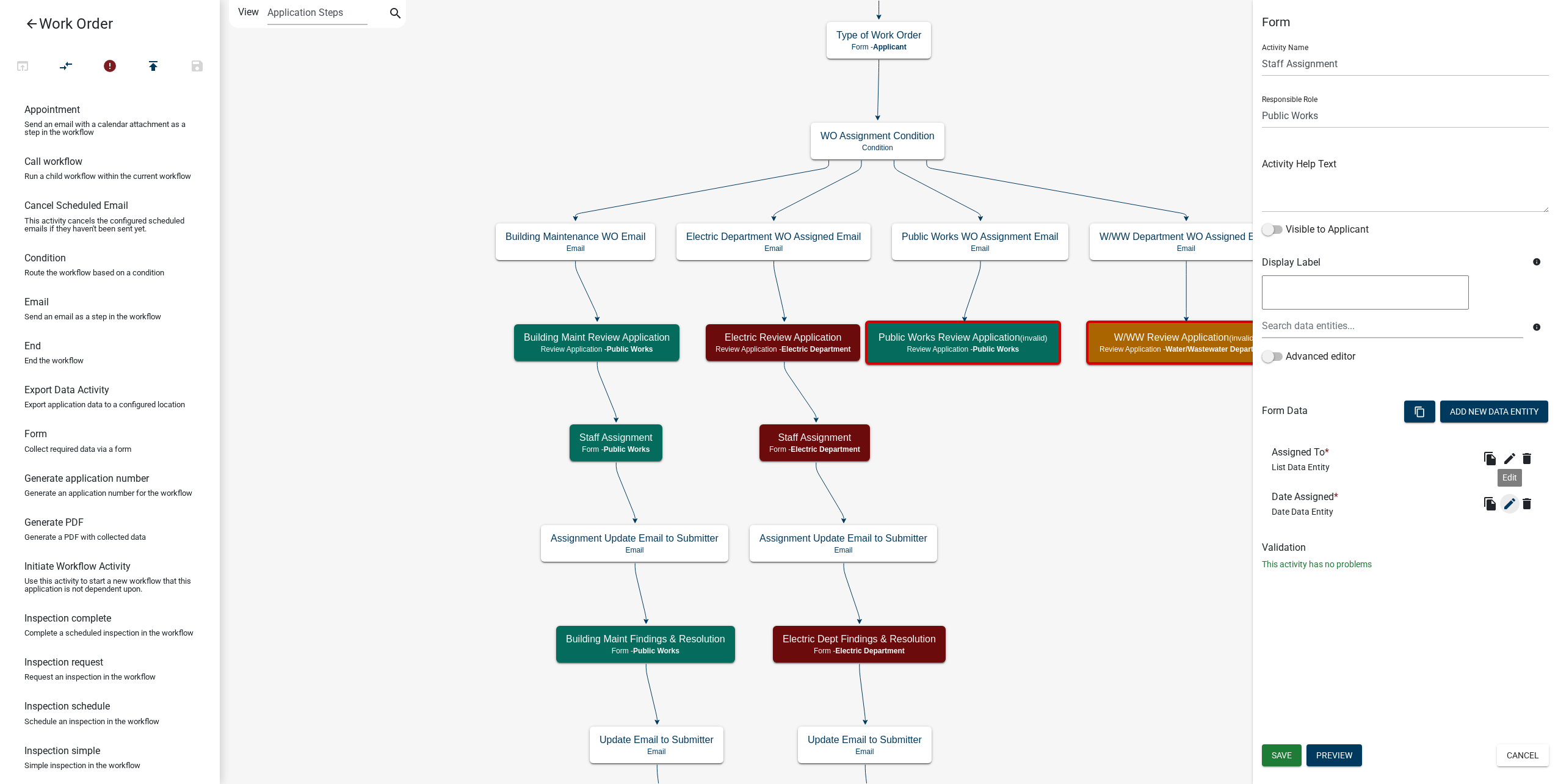
click at [1514, 500] on icon "edit" at bounding box center [1509, 503] width 14 height 14
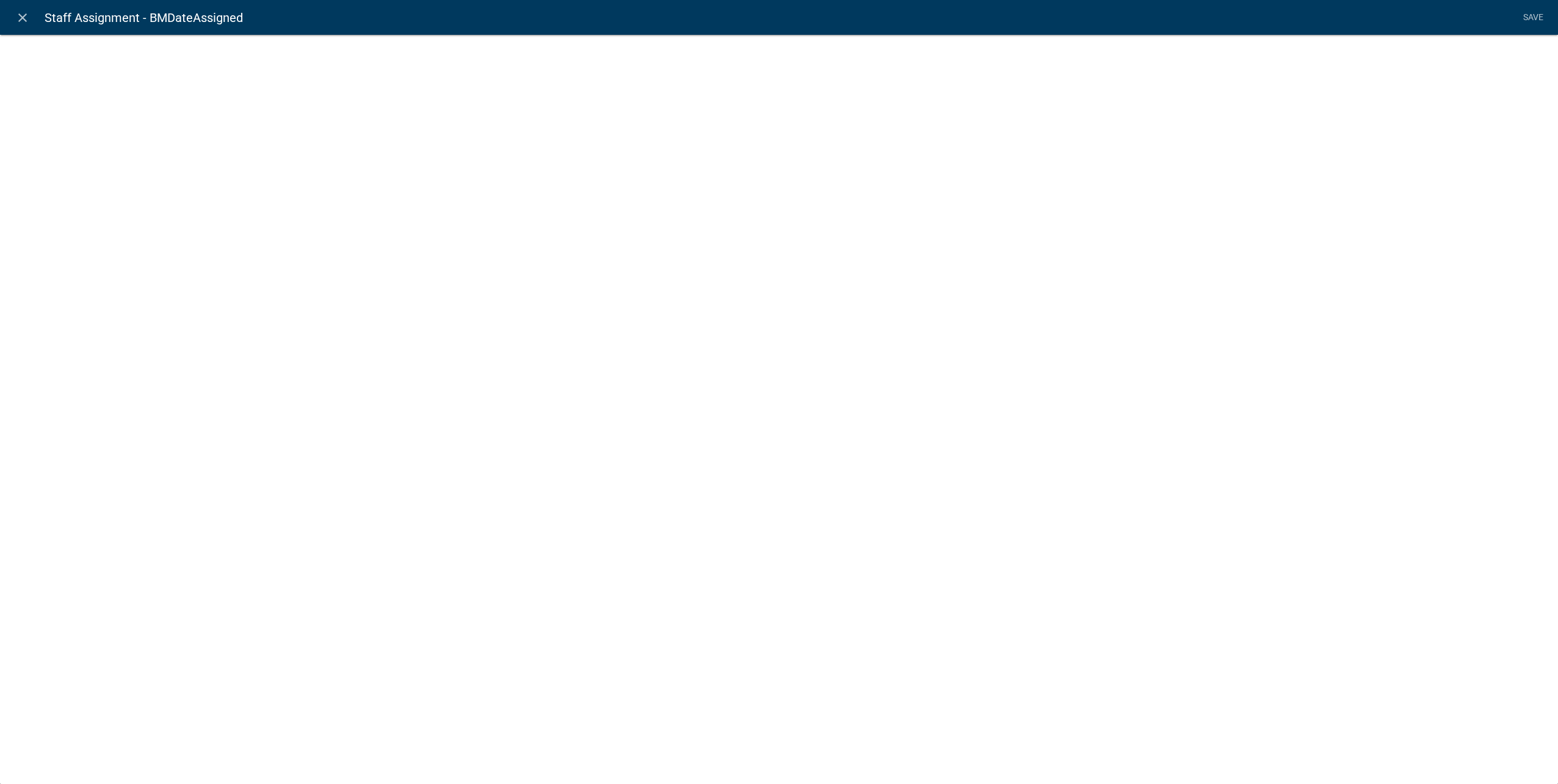
select select "date"
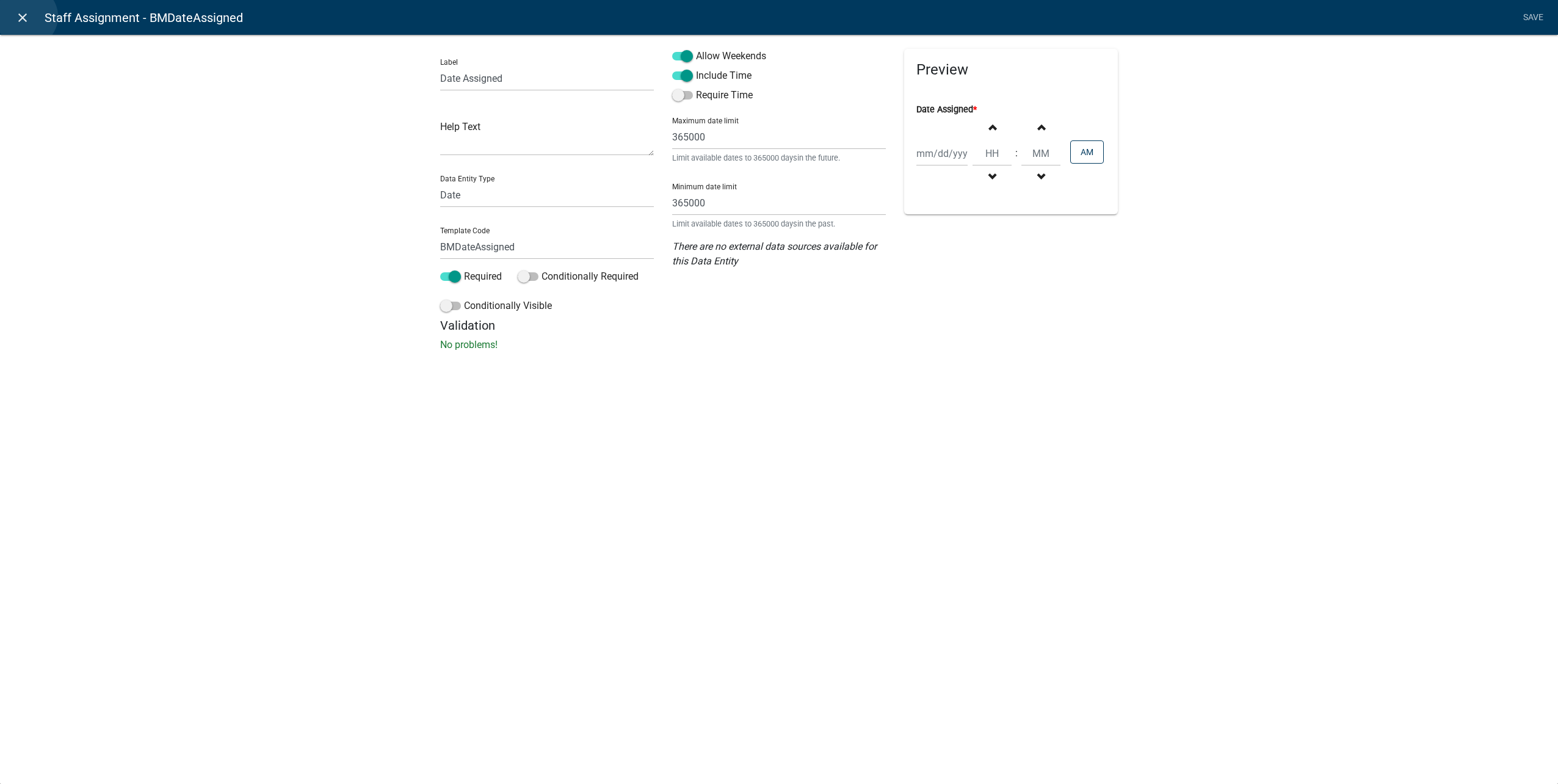
click at [27, 16] on icon "close" at bounding box center [22, 17] width 14 height 14
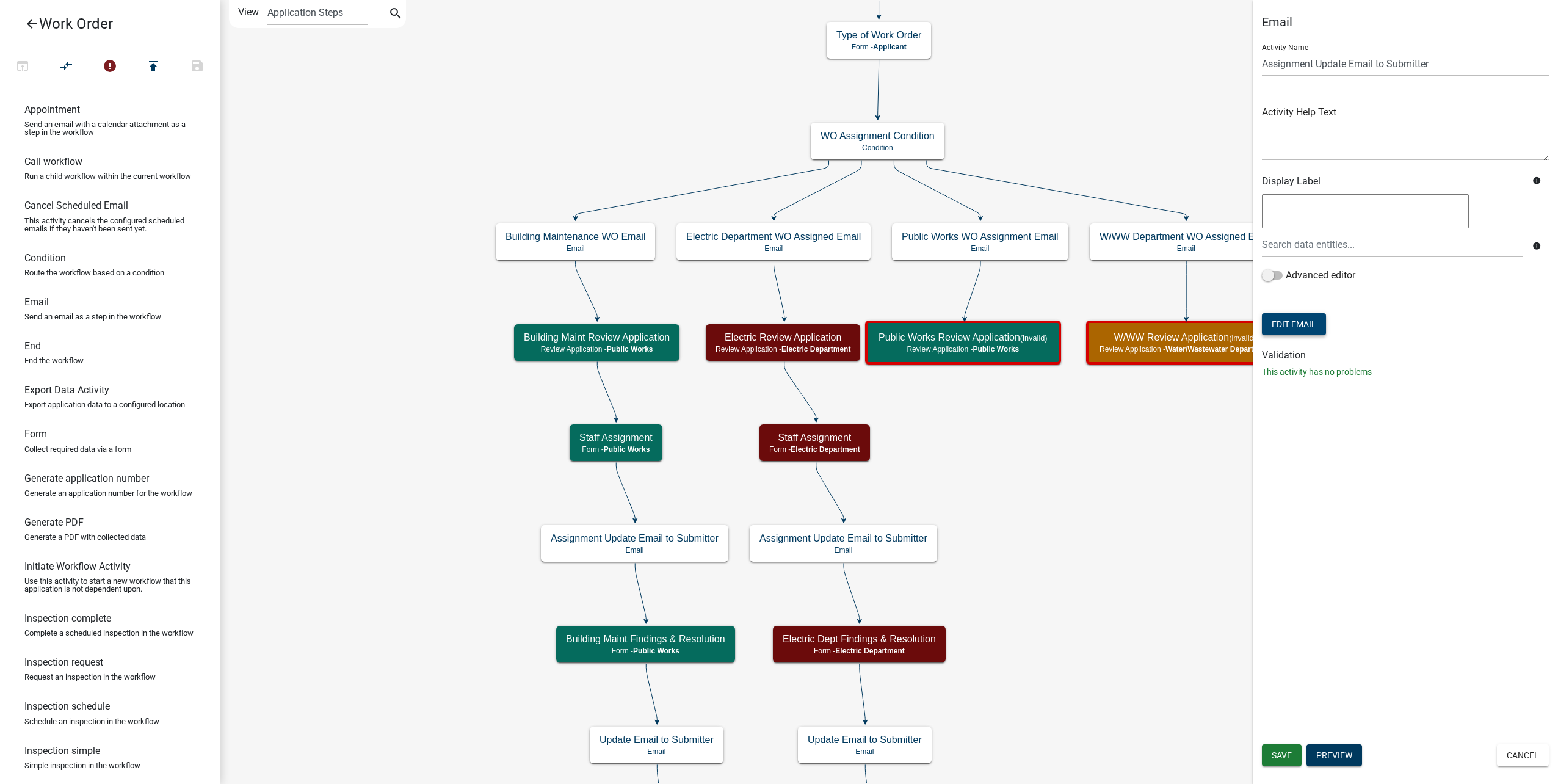
click at [1308, 326] on button "Edit Email" at bounding box center [1294, 324] width 64 height 22
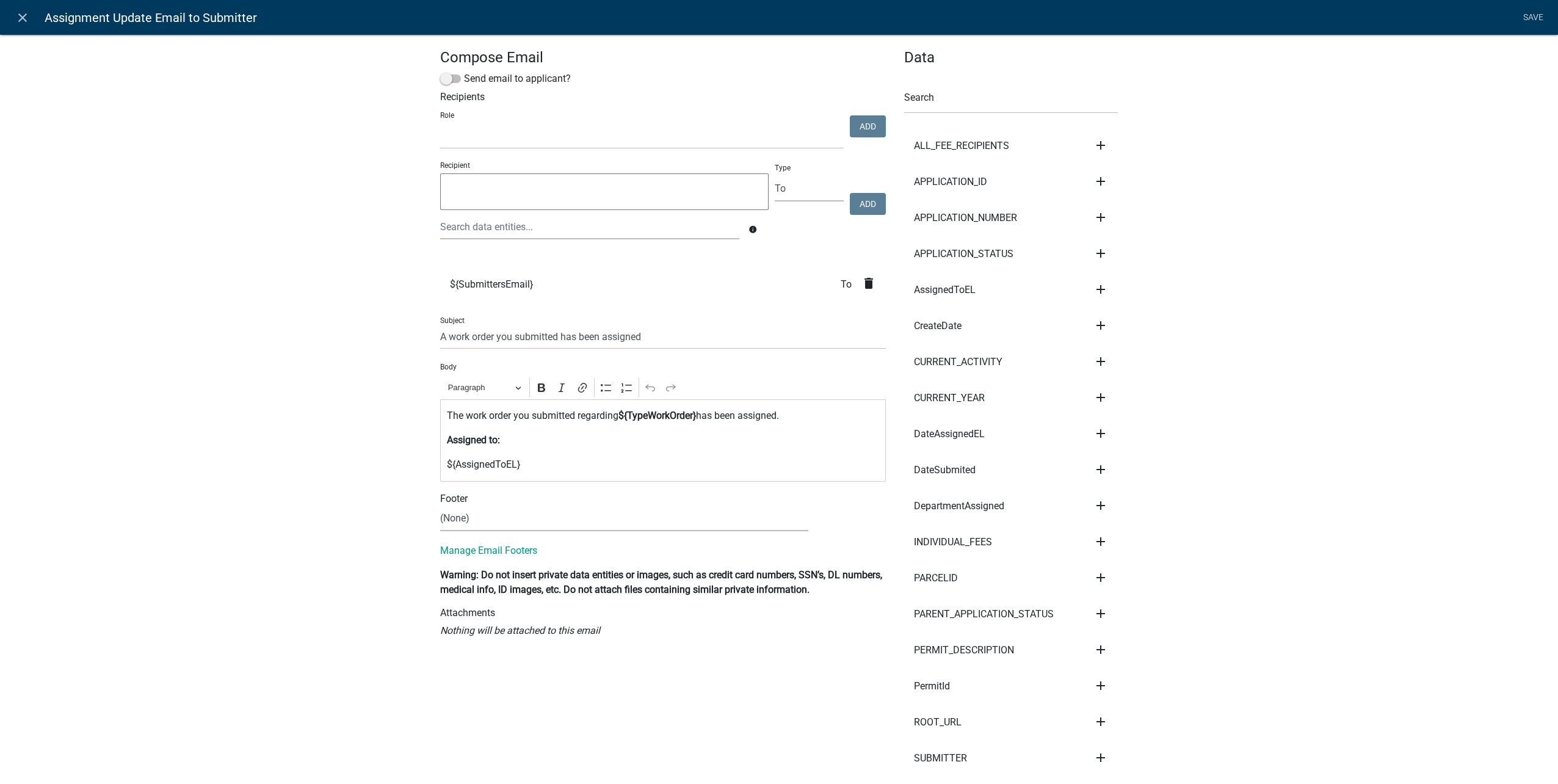
select select
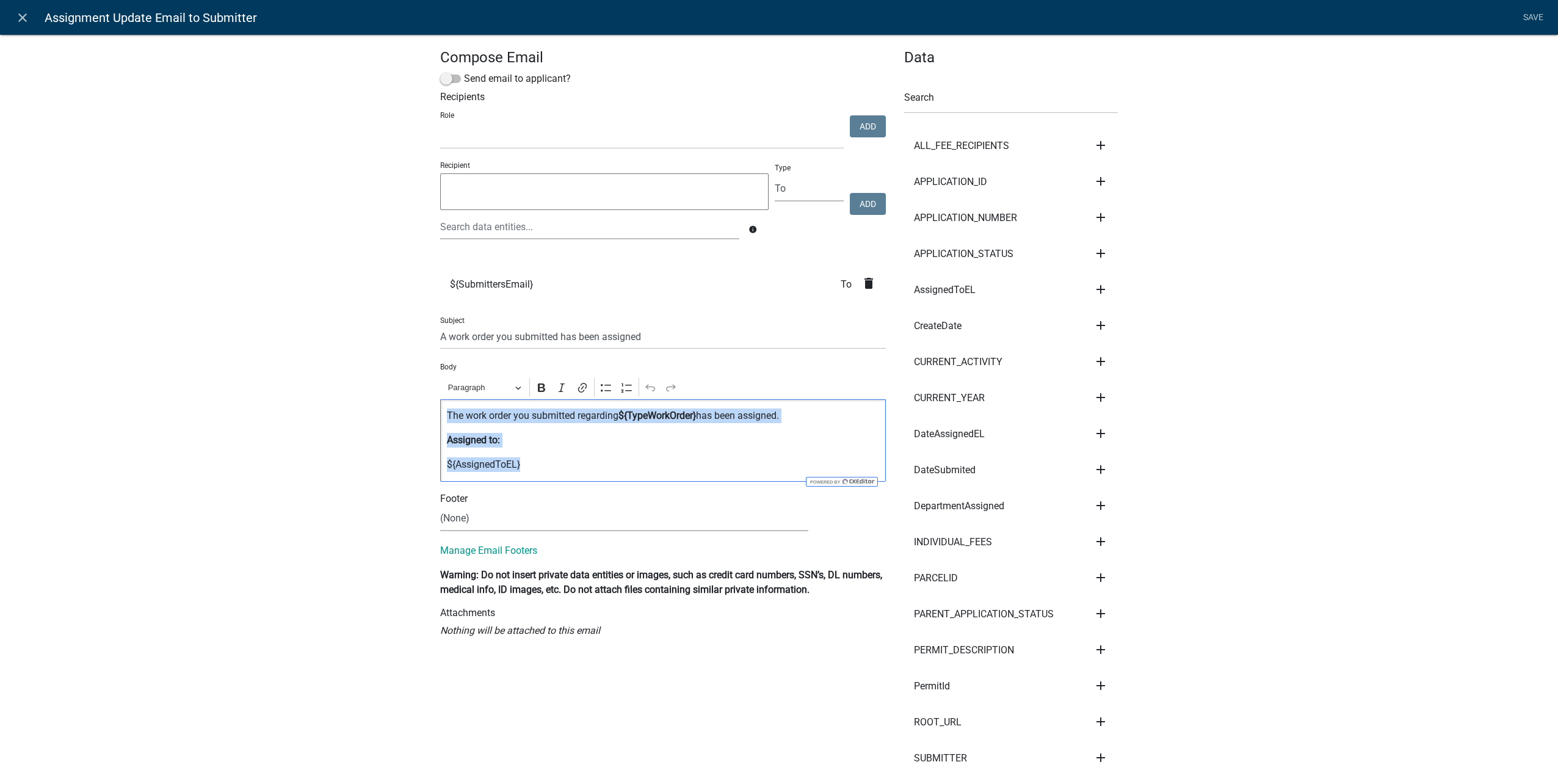
drag, startPoint x: 552, startPoint y: 469, endPoint x: 376, endPoint y: 399, distance: 189.4
click at [376, 399] on div "Compose Email Send email to applicant? Recipients Role Public Works Building Ma…" at bounding box center [779, 696] width 1558 height 1364
copy div "The work order you submitted regarding ${TypeWorkOrder} has been assigned. Assi…"
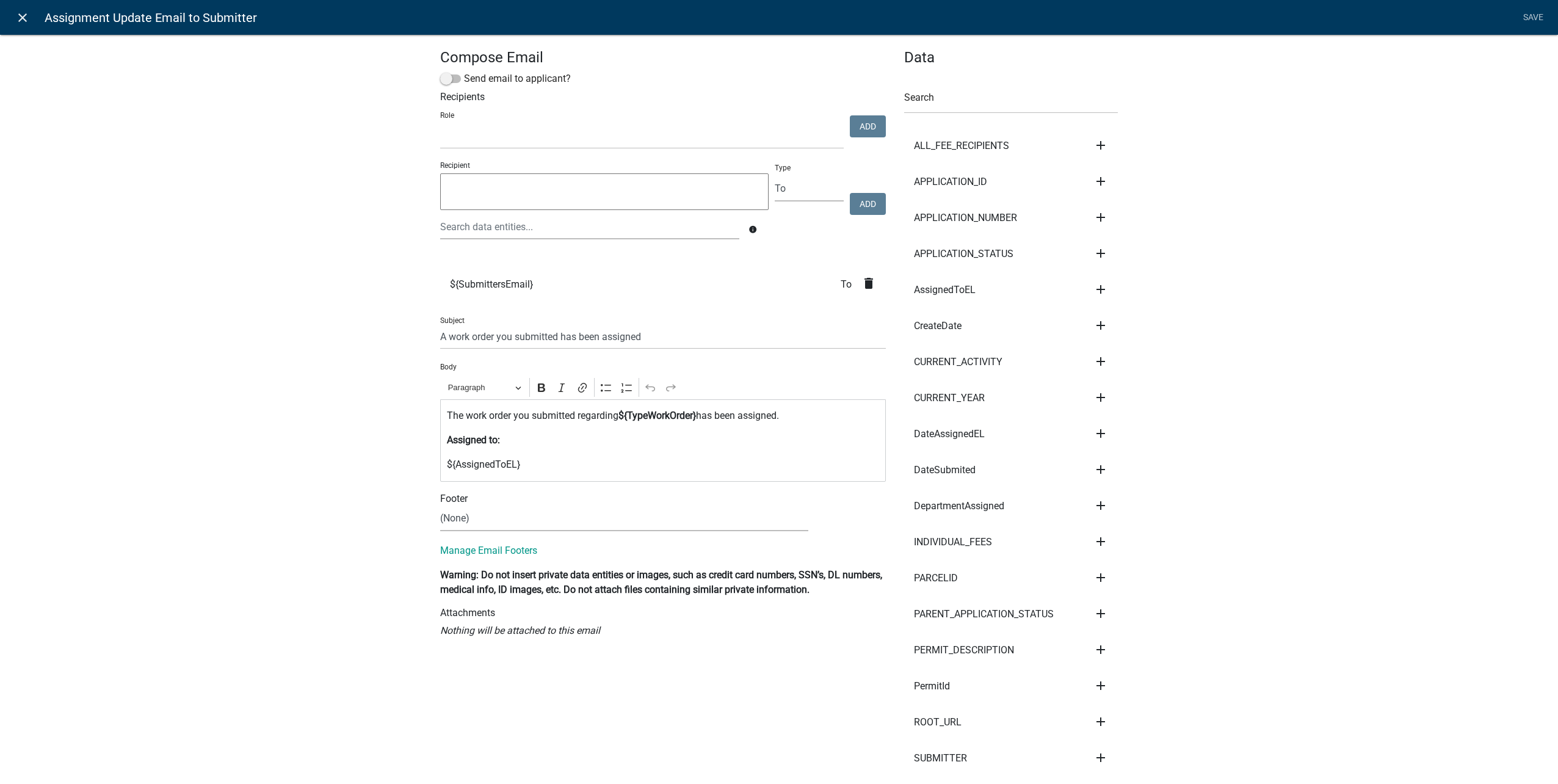
click at [23, 18] on icon "close" at bounding box center [22, 17] width 14 height 14
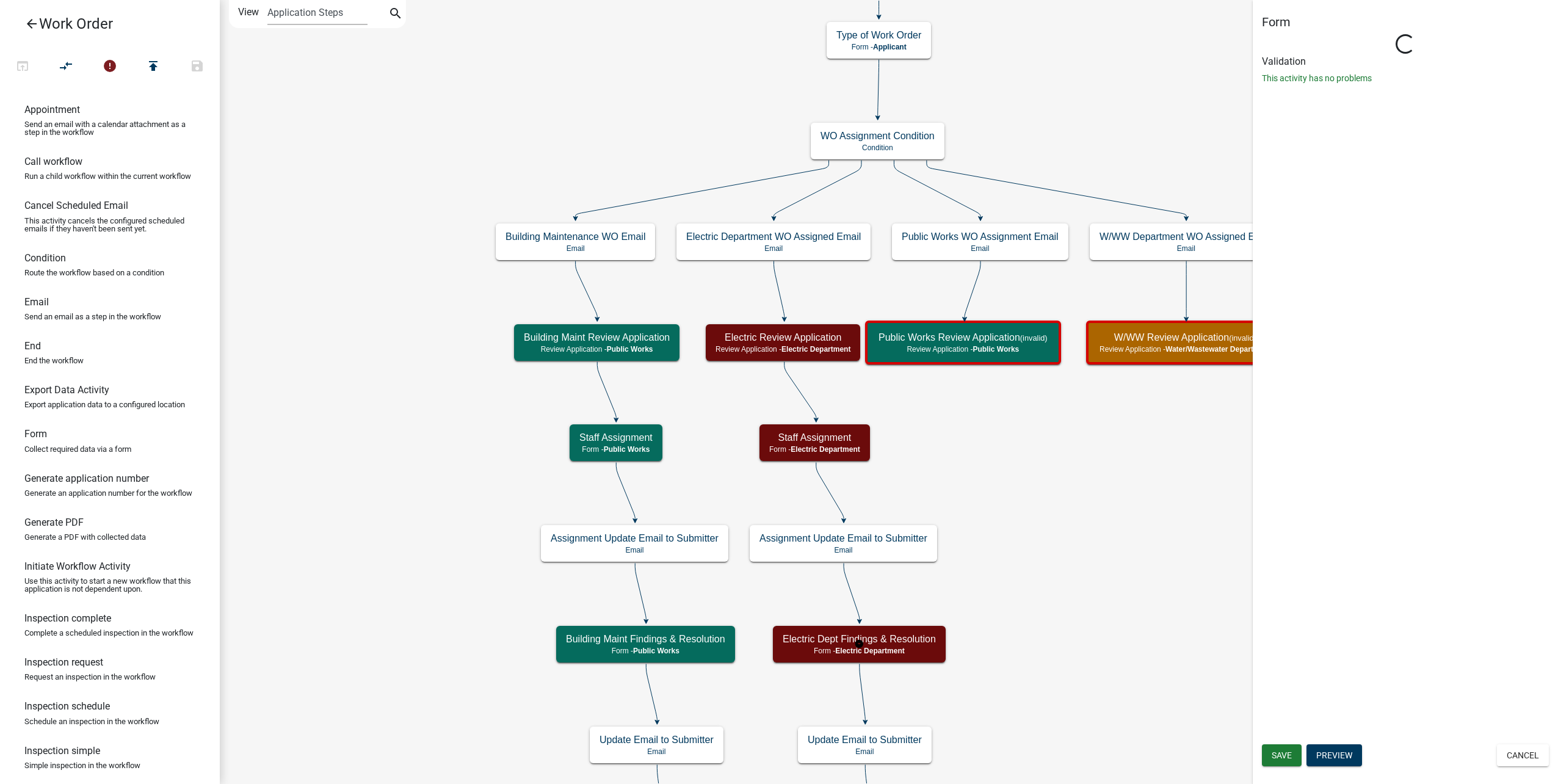
select select "B8201C97-0578-4879-9DB1-09B68815F4DF"
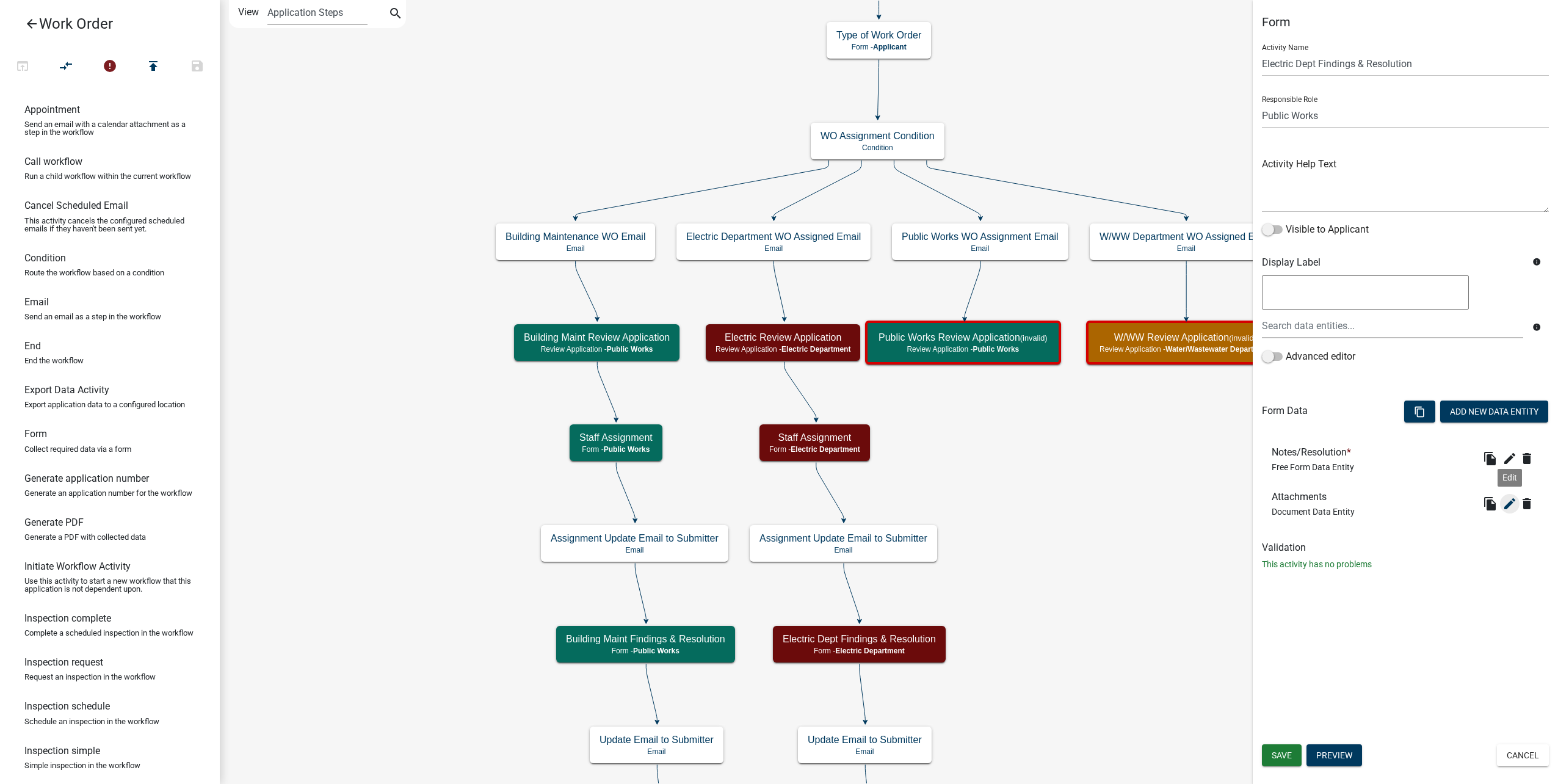
click at [1512, 504] on icon "edit" at bounding box center [1509, 503] width 14 height 14
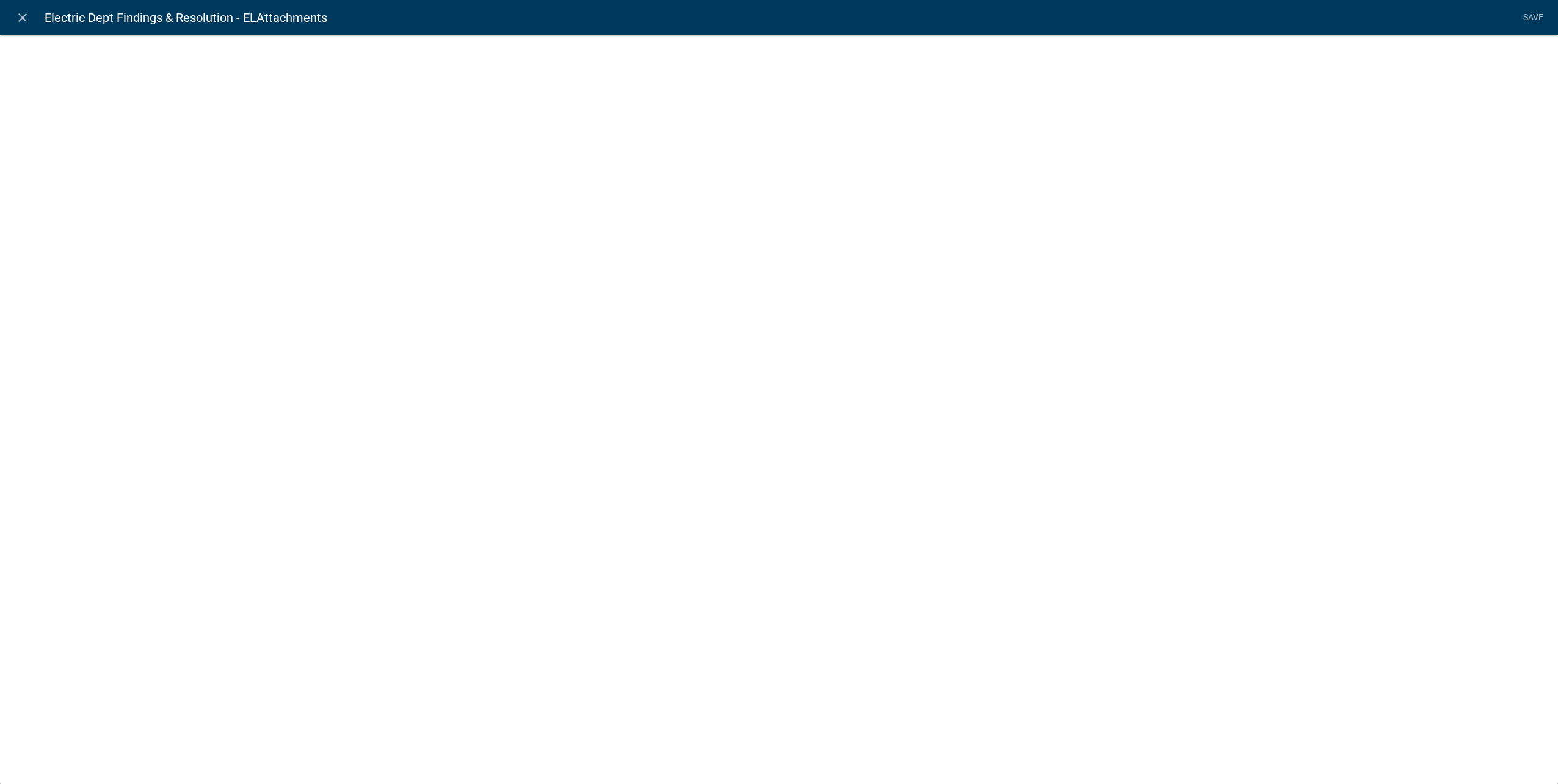
select select "document"
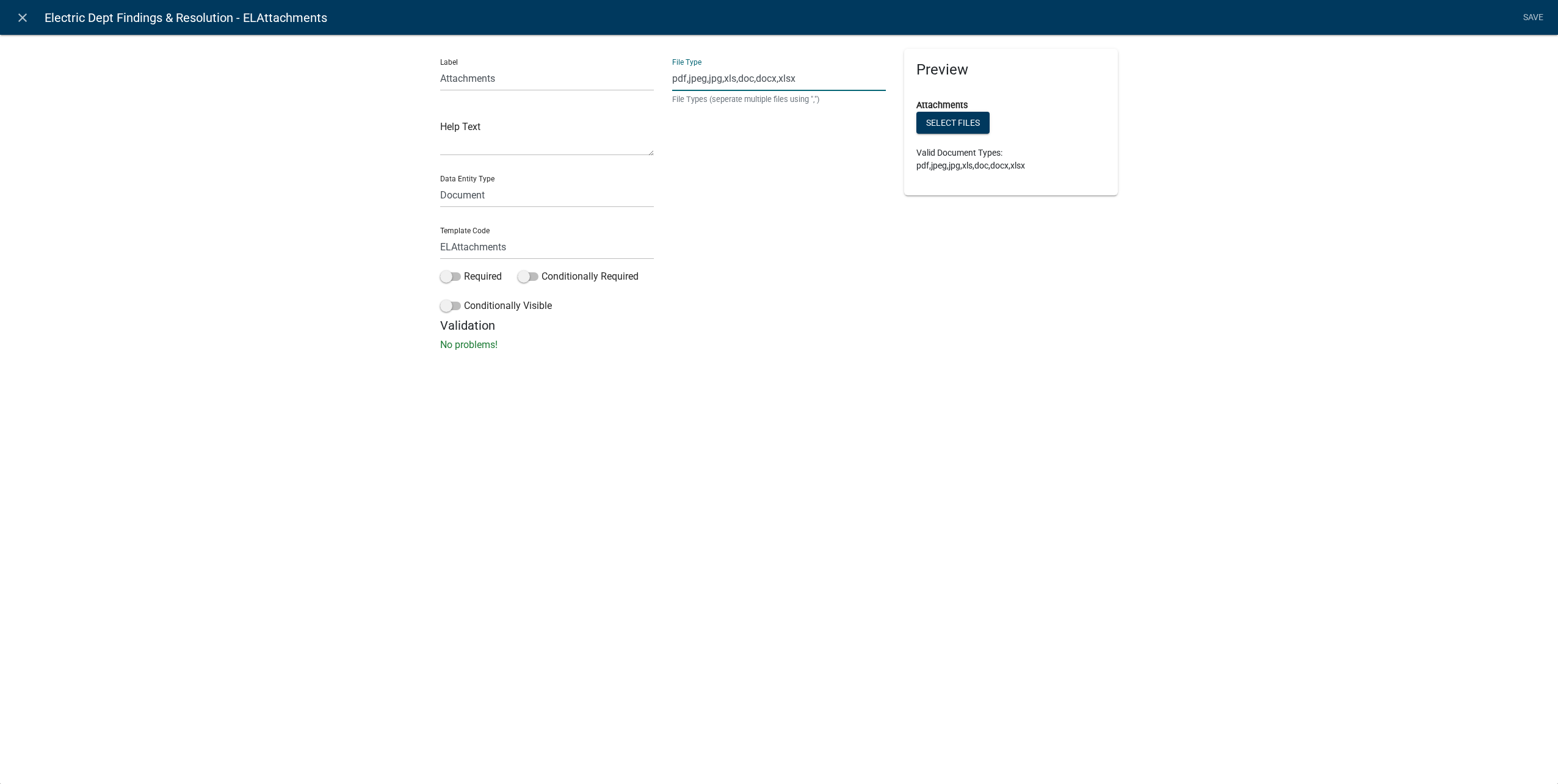
drag, startPoint x: 837, startPoint y: 77, endPoint x: 508, endPoint y: 81, distance: 329.0
click at [508, 81] on div "Label Attachments Help Text Data Entity Type Free Form Text Document Display En…" at bounding box center [779, 183] width 696 height 269
click at [28, 20] on icon "close" at bounding box center [22, 17] width 14 height 14
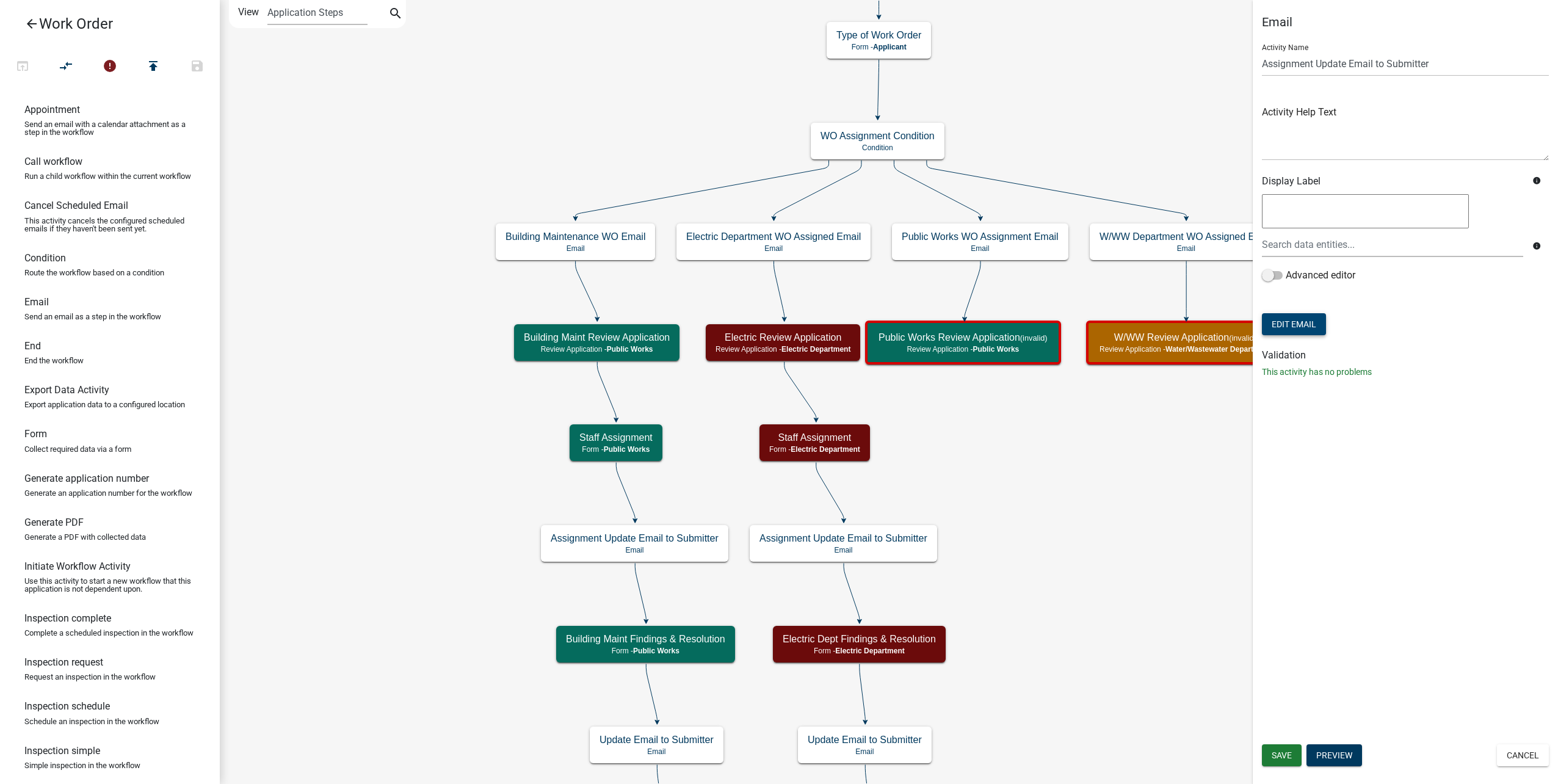
click at [1295, 317] on button "Edit Email" at bounding box center [1294, 324] width 64 height 22
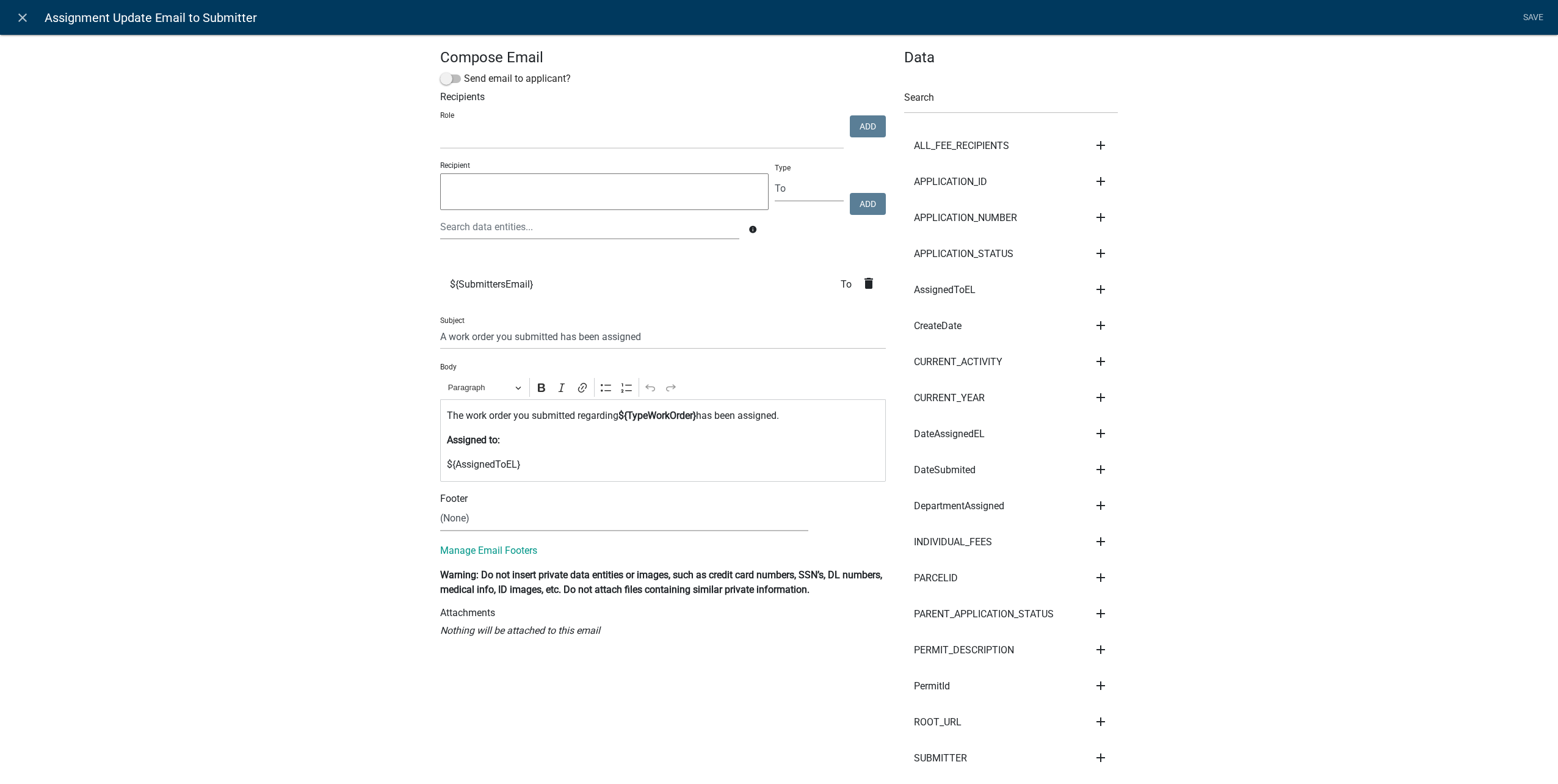
select select
drag, startPoint x: 516, startPoint y: 439, endPoint x: 242, endPoint y: 394, distance: 277.7
click at [242, 396] on div "Compose Email Send email to applicant? Recipients Role Public Works Building Ma…" at bounding box center [779, 696] width 1558 height 1364
copy div "The work order you submitted regarding ${TypeWorkOrder} has been assigned. Assi…"
click at [18, 8] on link "close" at bounding box center [22, 17] width 25 height 25
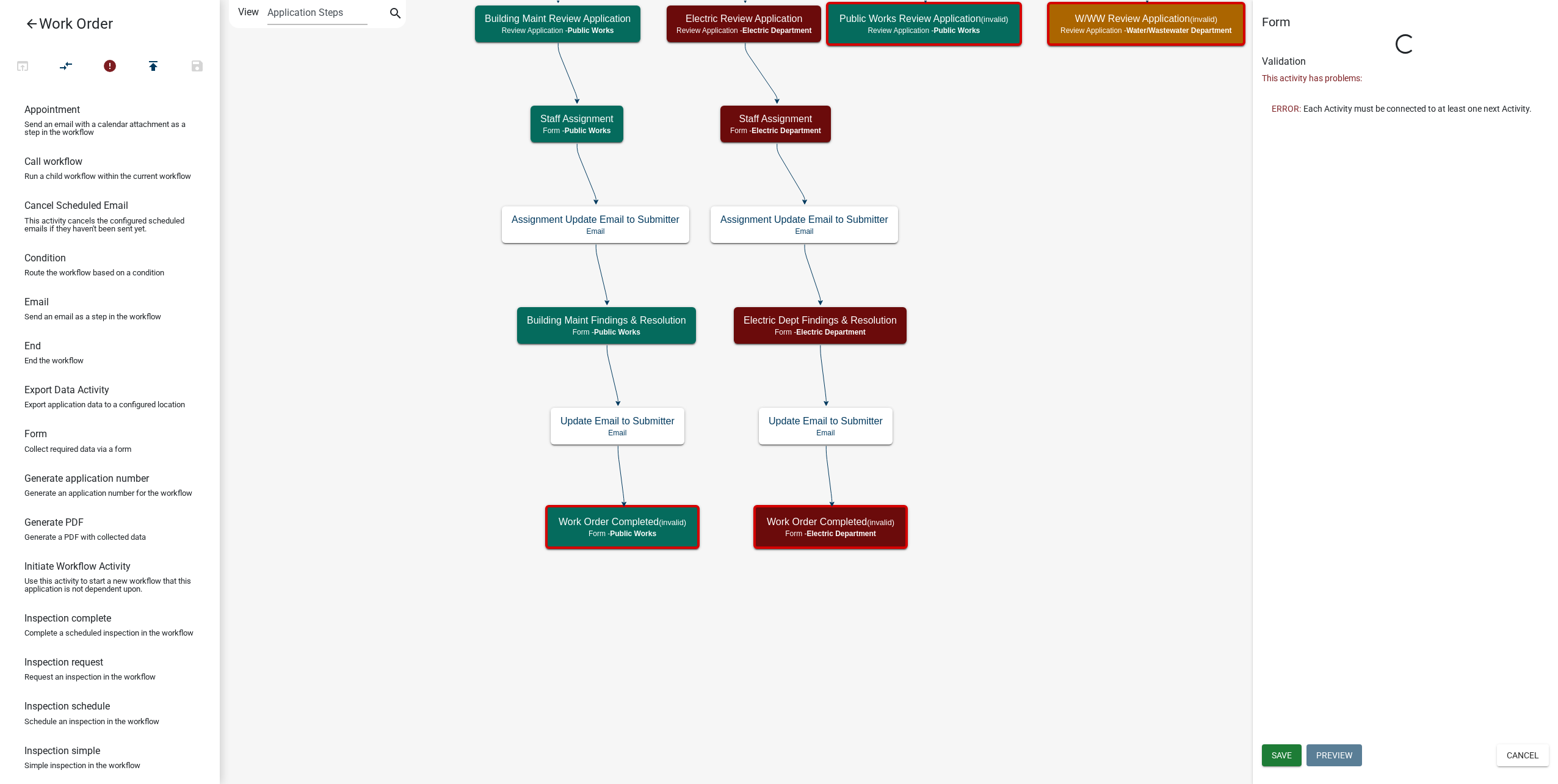
select select "B8201C97-0578-4879-9DB1-09B68815F4DF"
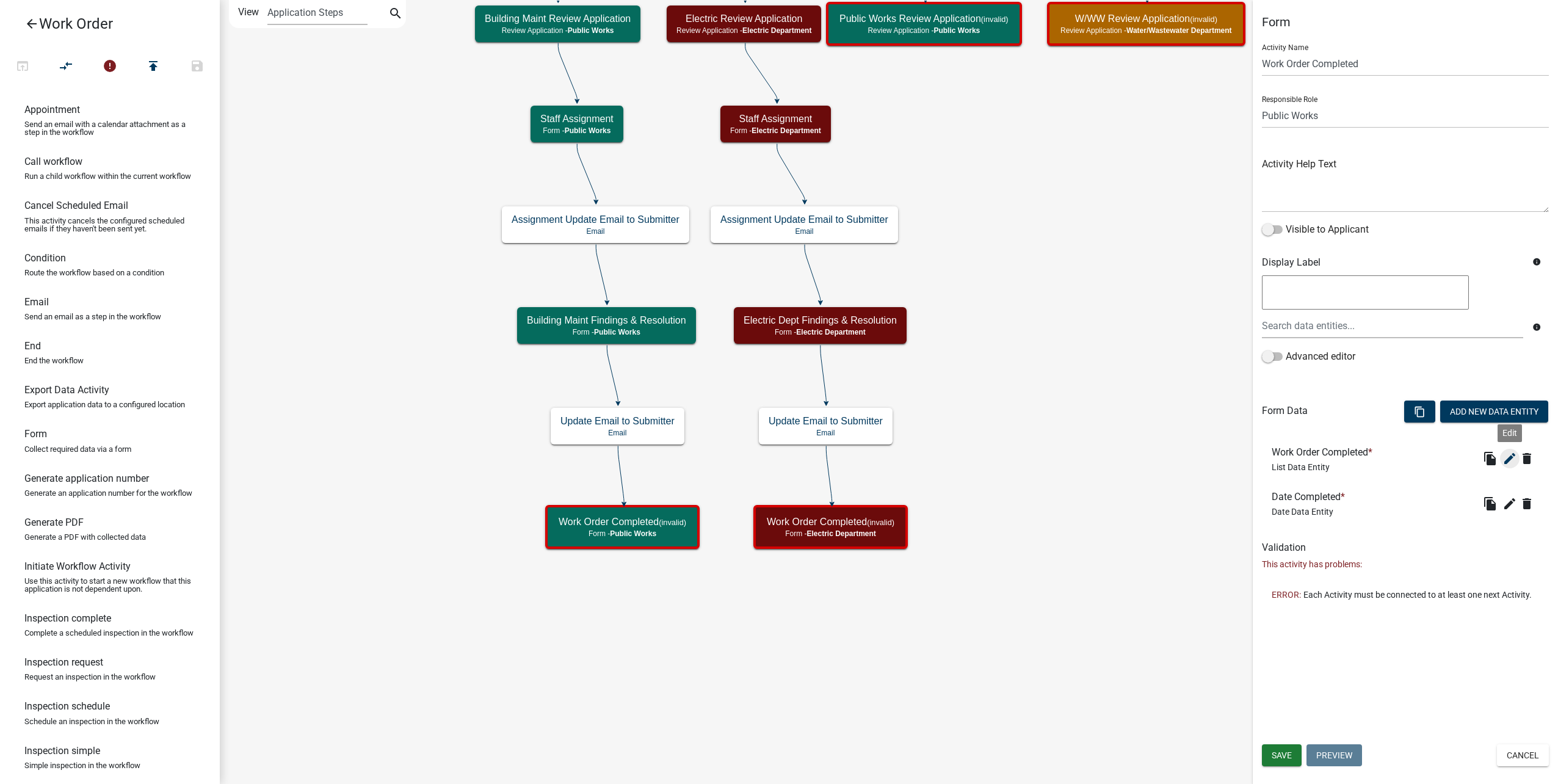
click at [1510, 458] on icon "edit" at bounding box center [1509, 458] width 14 height 14
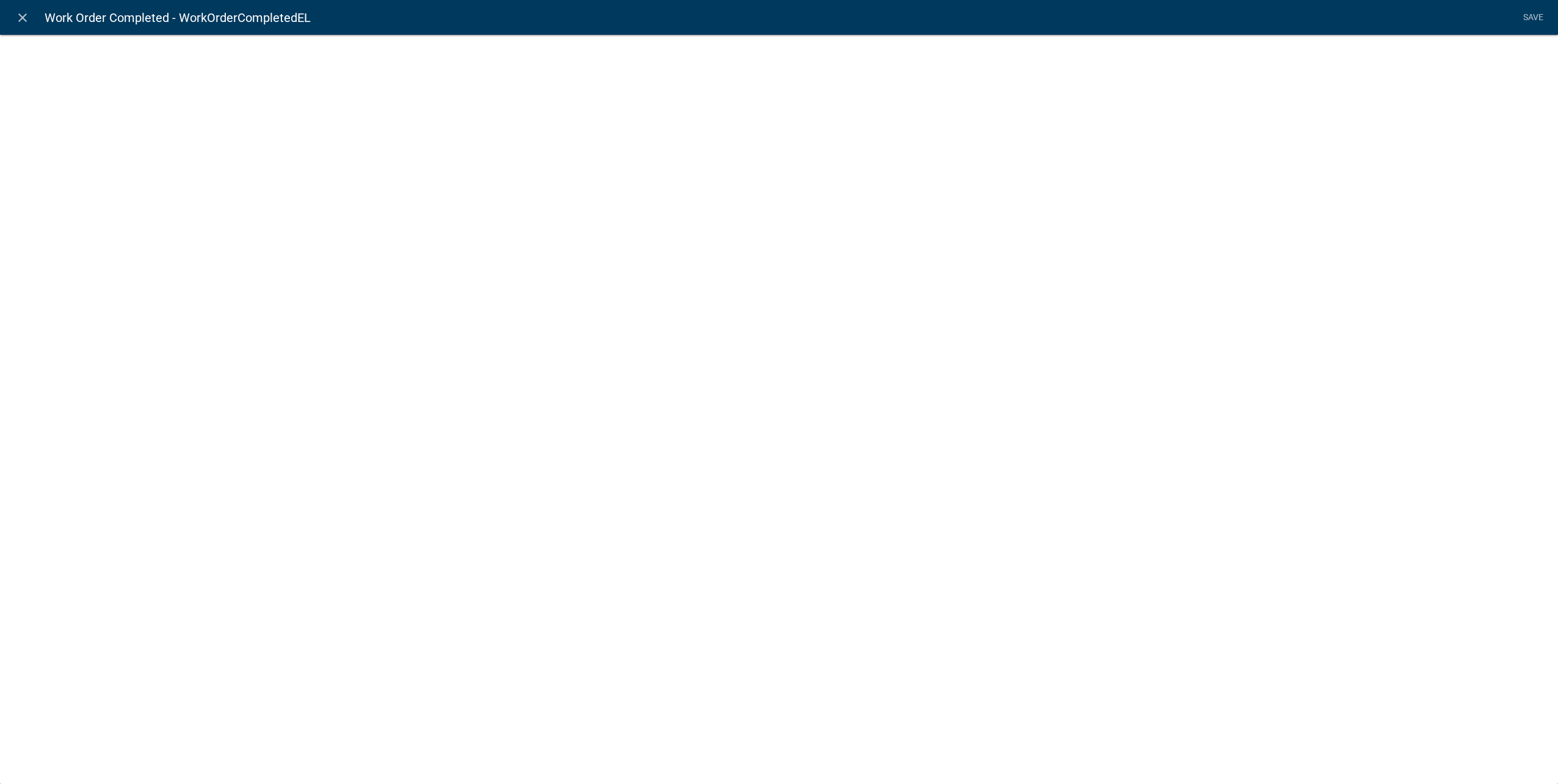
select select "list-data"
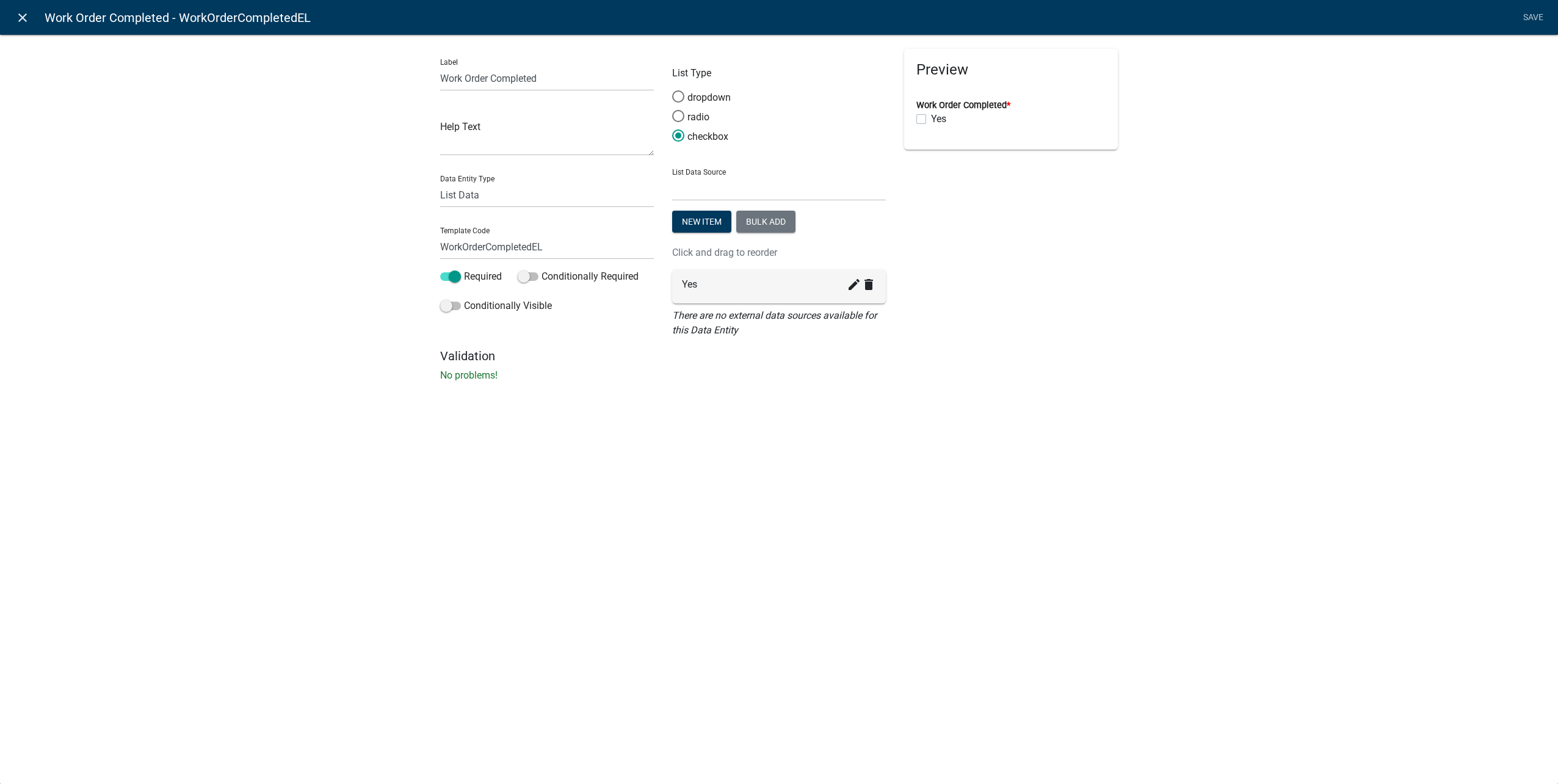
click at [18, 20] on icon "close" at bounding box center [22, 17] width 14 height 14
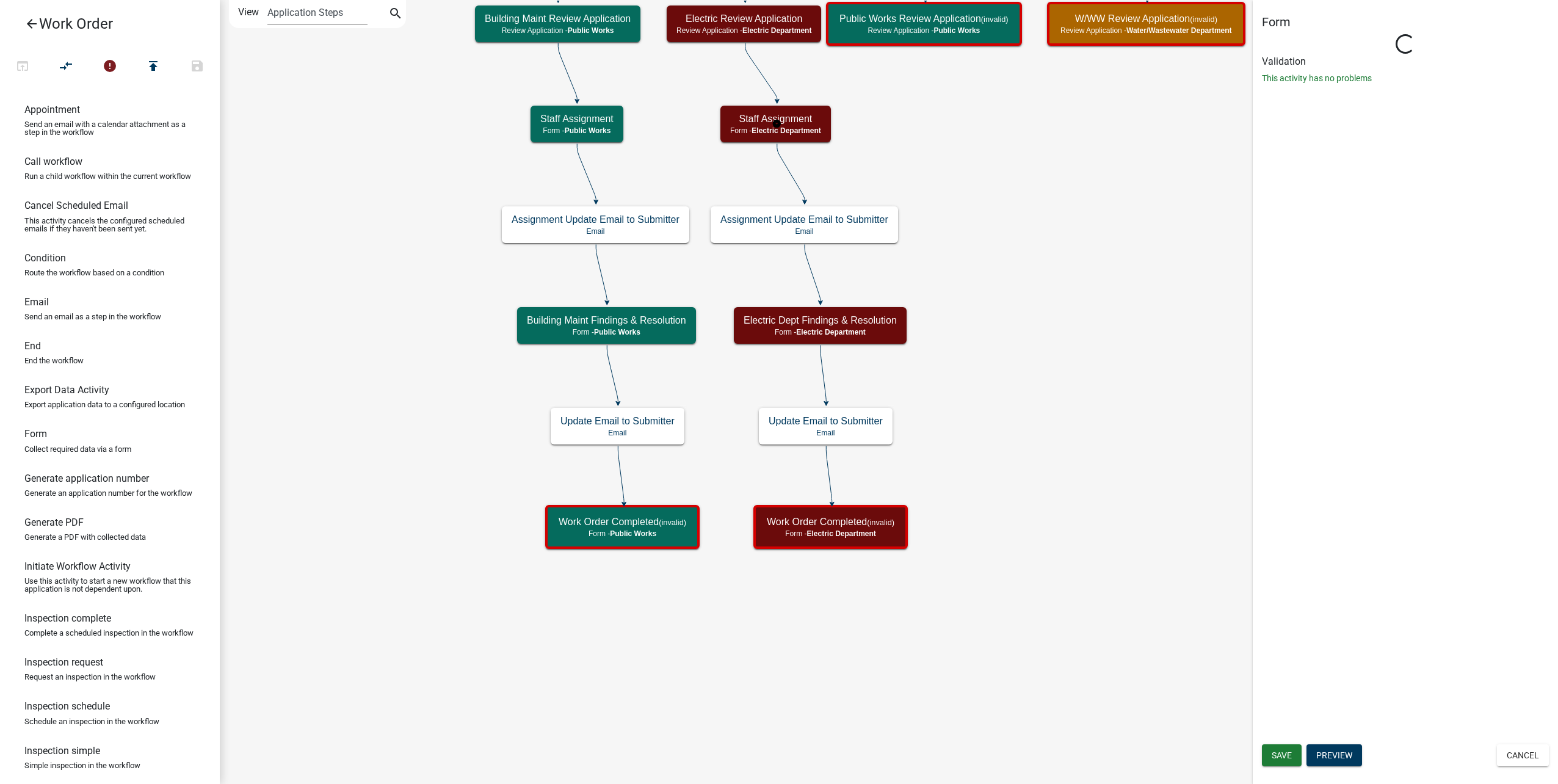
select select "B8201C97-0578-4879-9DB1-09B68815F4DF"
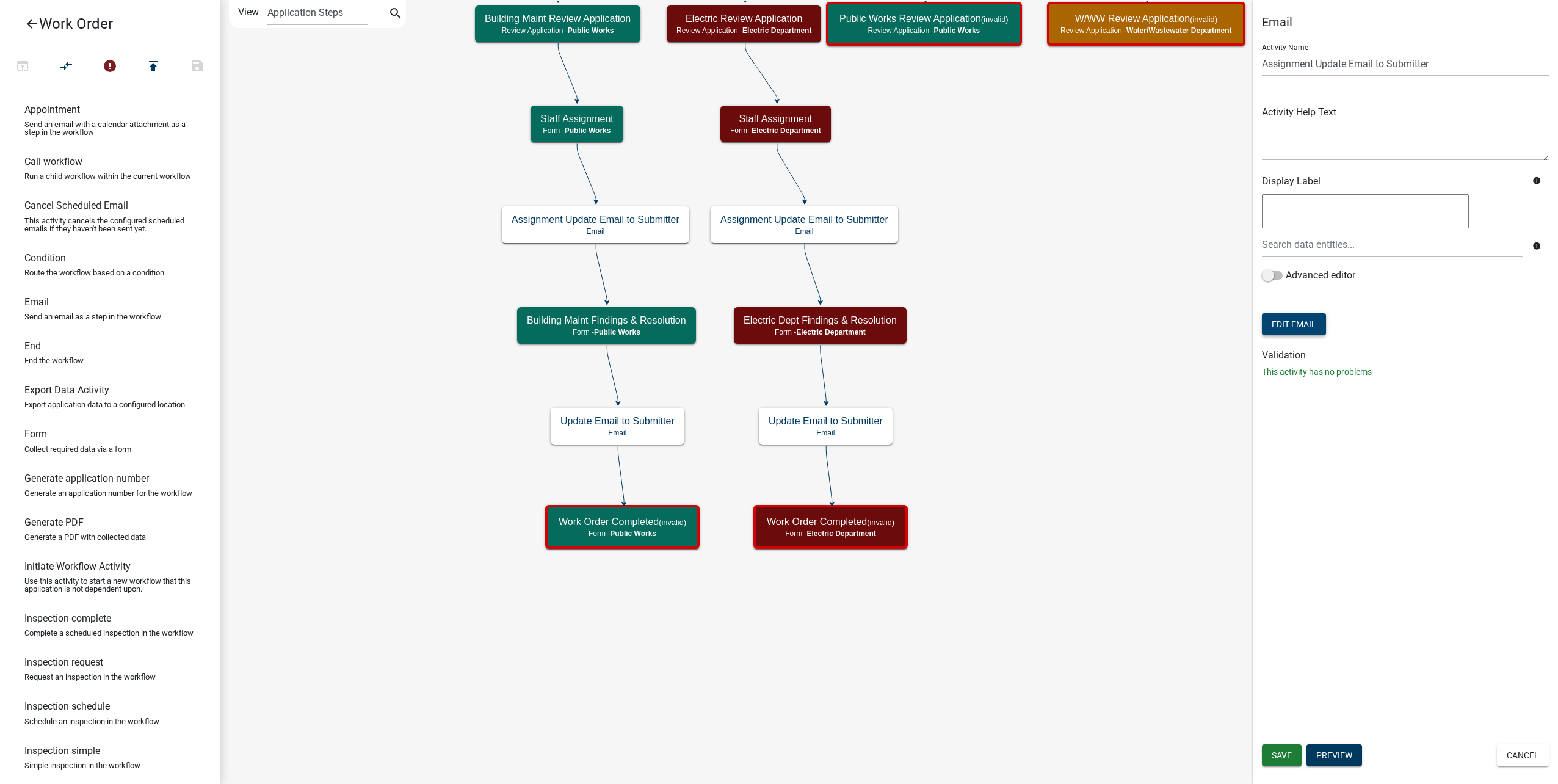
click at [1282, 322] on button "Edit Email" at bounding box center [1294, 324] width 64 height 22
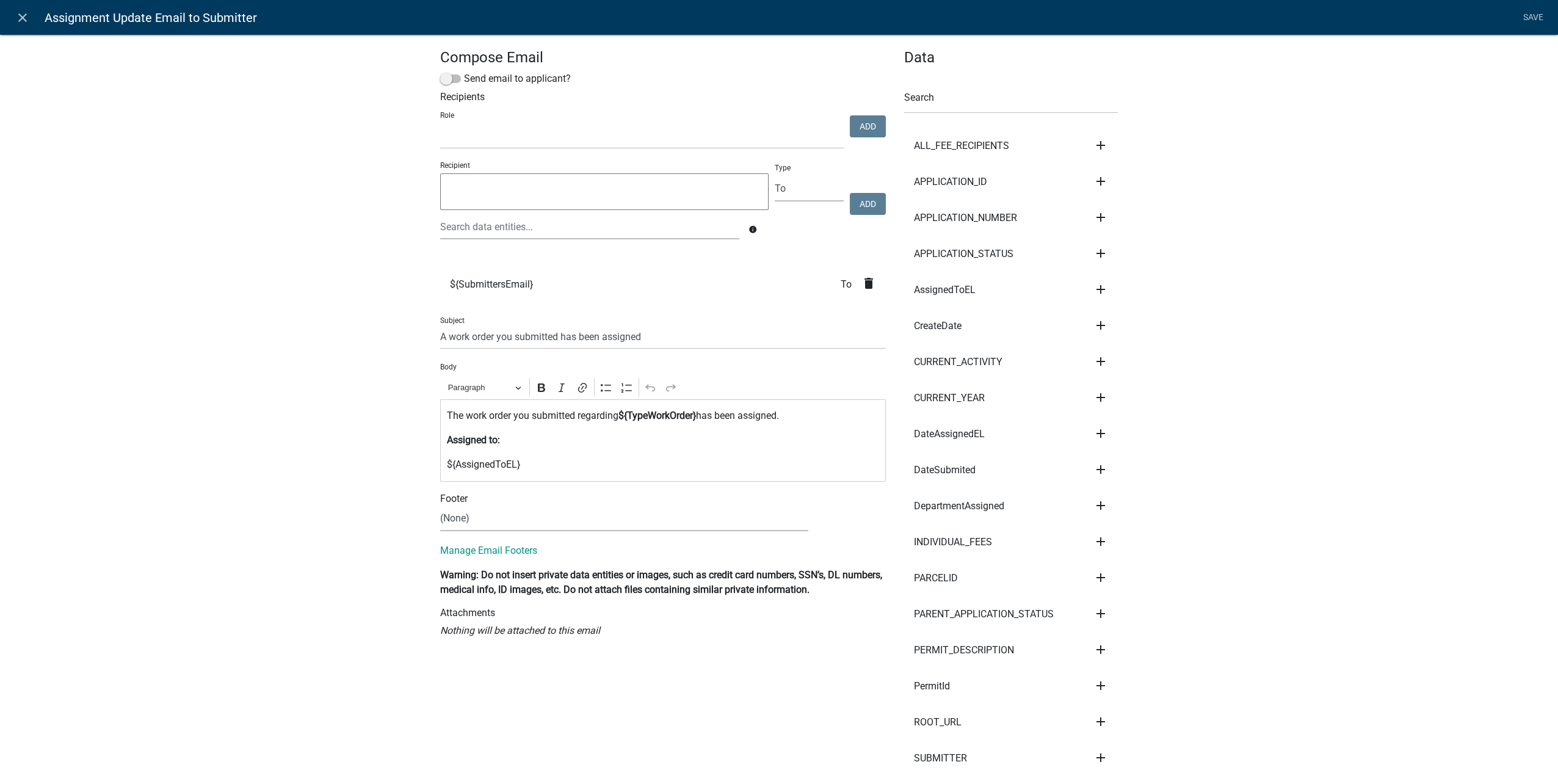
select select
drag, startPoint x: 478, startPoint y: 429, endPoint x: 361, endPoint y: 413, distance: 118.1
click at [361, 413] on div "Compose Email Send email to applicant? Recipients Role Public Works Building Ma…" at bounding box center [779, 696] width 1558 height 1364
copy div "The work order you submitted regarding ${TypeWorkOrder} has been assigned. Assi…"
drag, startPoint x: 31, startPoint y: 18, endPoint x: 57, endPoint y: 33, distance: 30.0
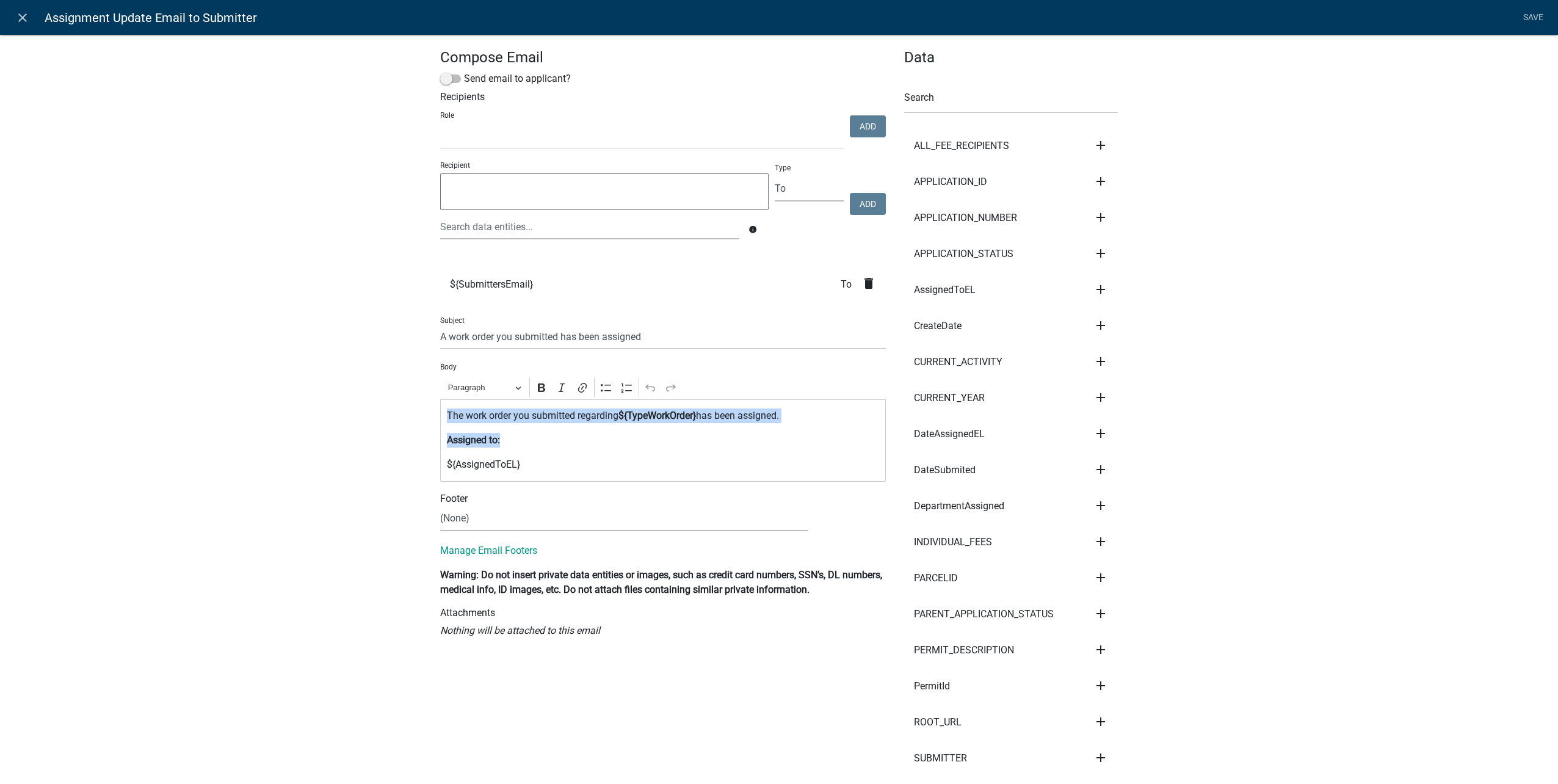
click at [31, 17] on link "close" at bounding box center [22, 17] width 25 height 25
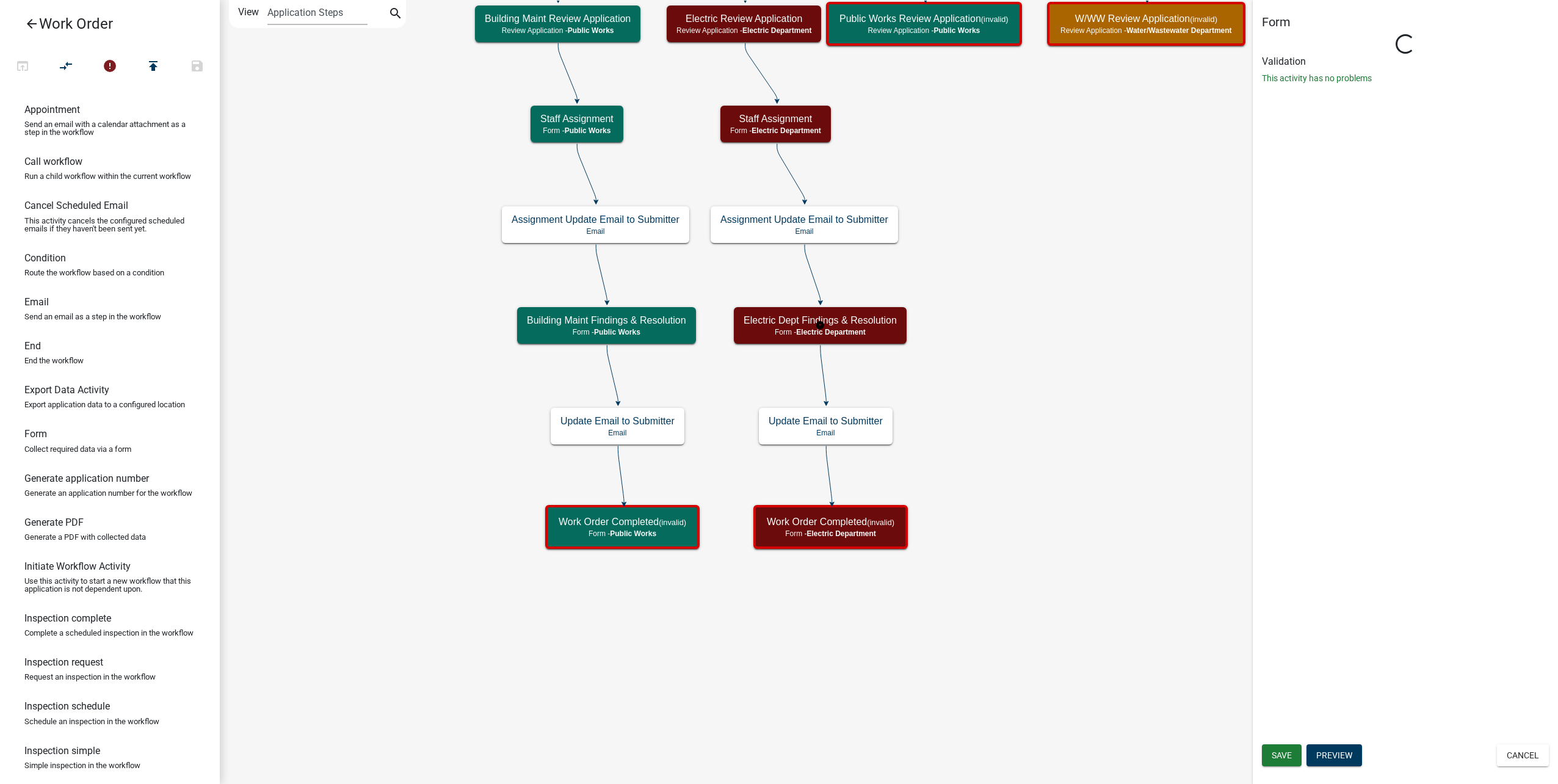
select select "B8201C97-0578-4879-9DB1-09B68815F4DF"
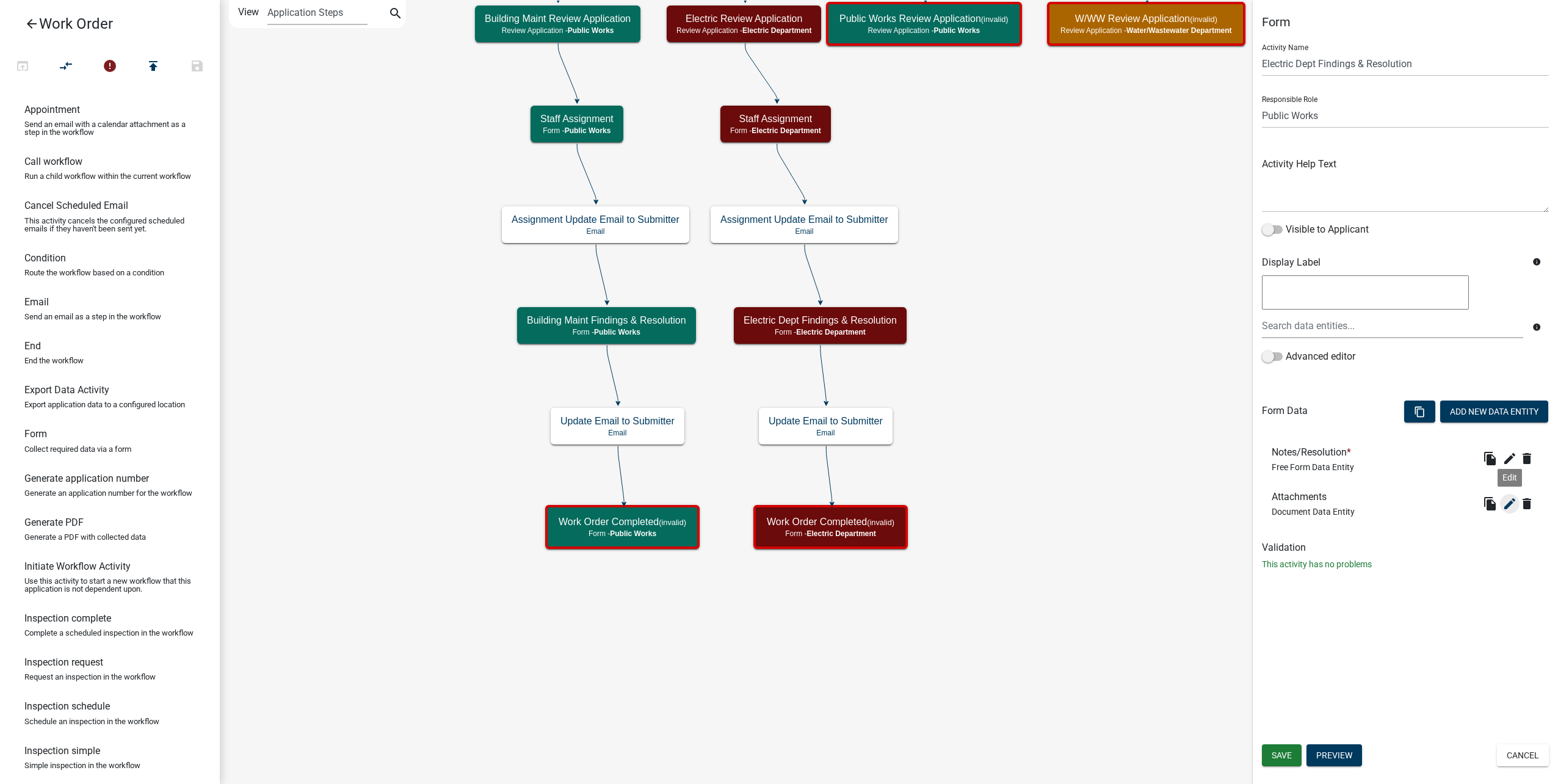
click at [1511, 504] on icon "edit" at bounding box center [1509, 503] width 14 height 14
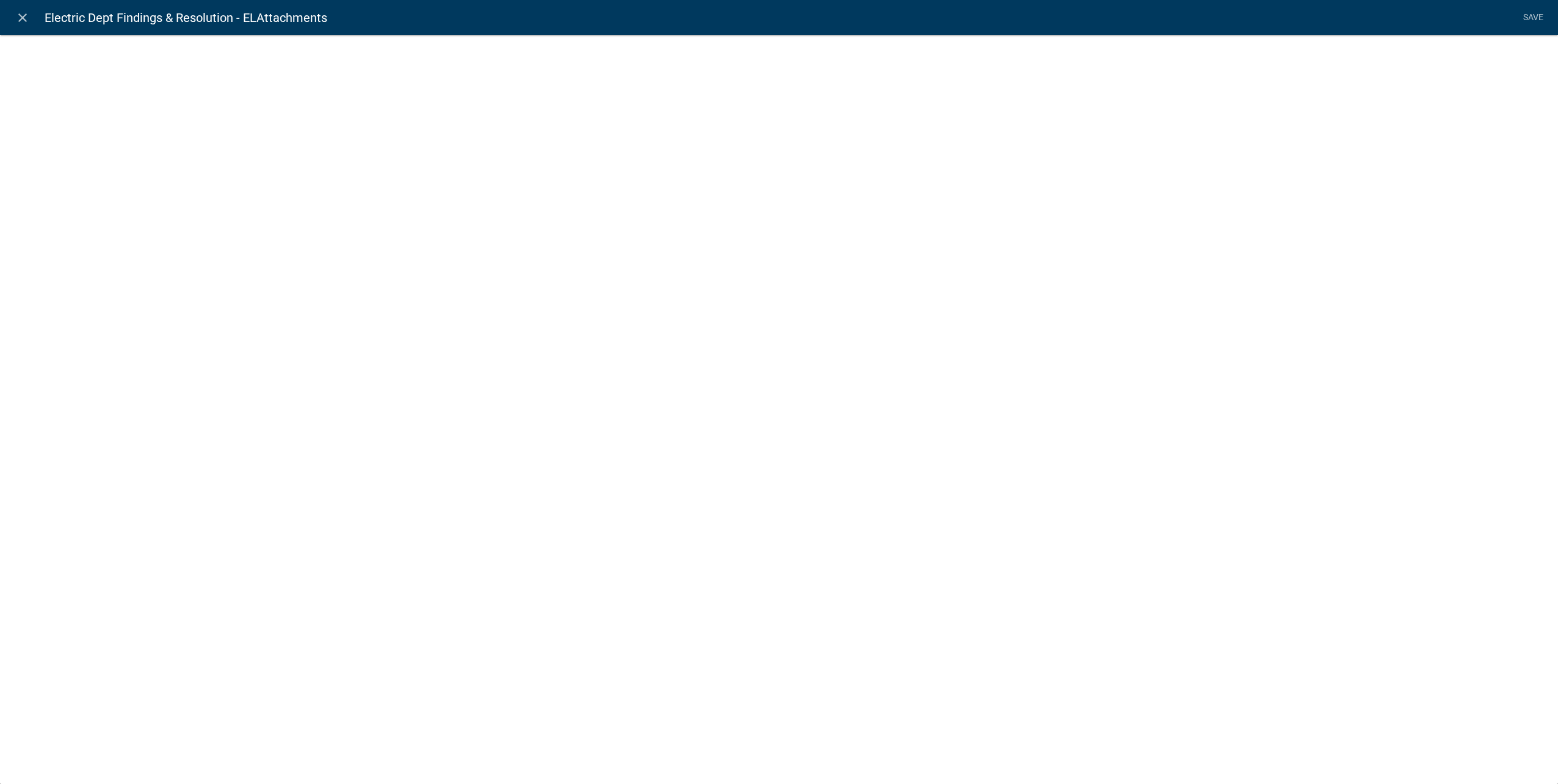
select select "document"
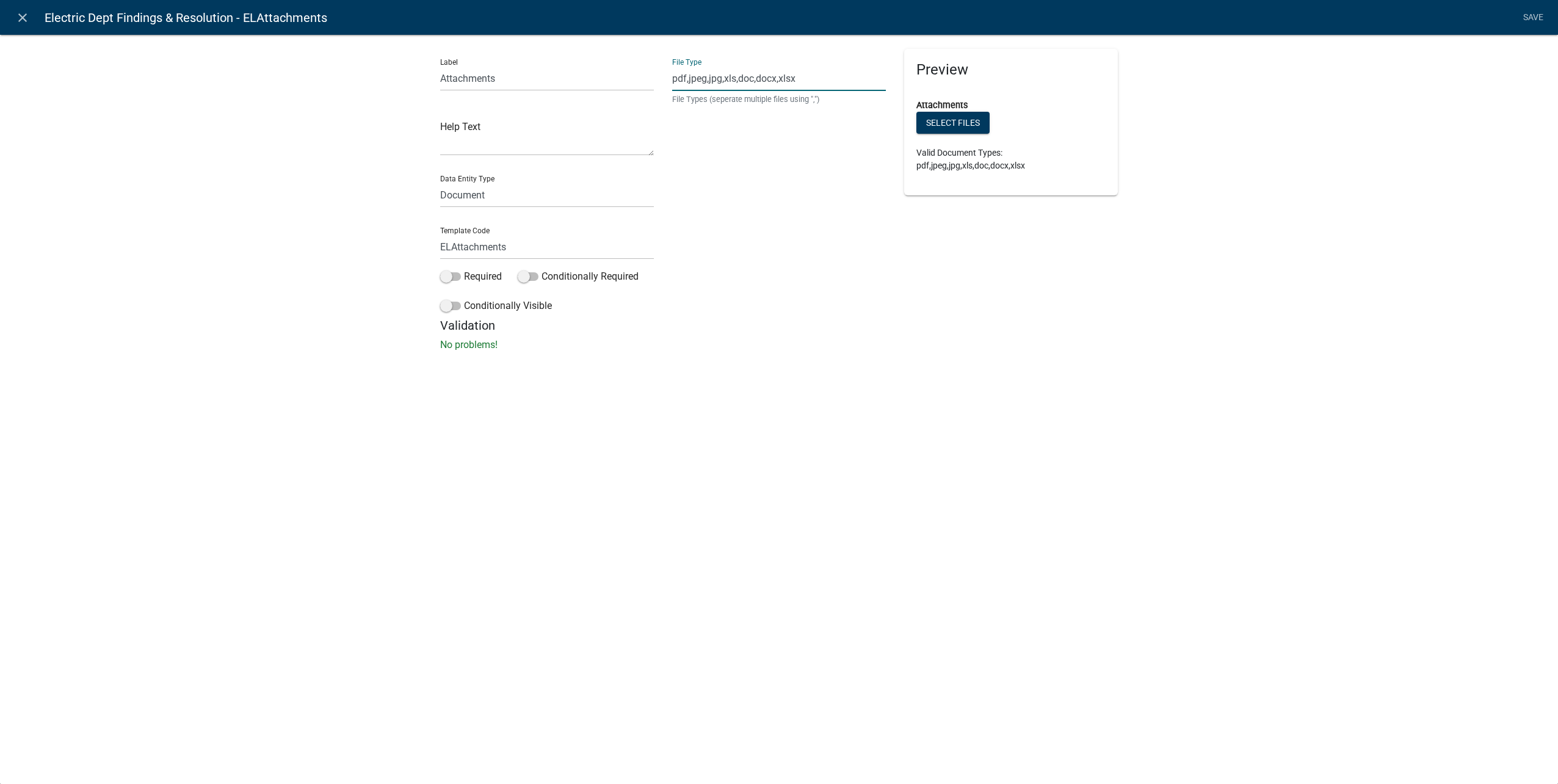
drag, startPoint x: 824, startPoint y: 78, endPoint x: 357, endPoint y: 37, distance: 468.8
click at [357, 37] on div "Label Attachments Help Text Data Entity Type Free Form Text Document Display En…" at bounding box center [779, 196] width 1558 height 363
click at [31, 21] on link "close" at bounding box center [22, 17] width 25 height 25
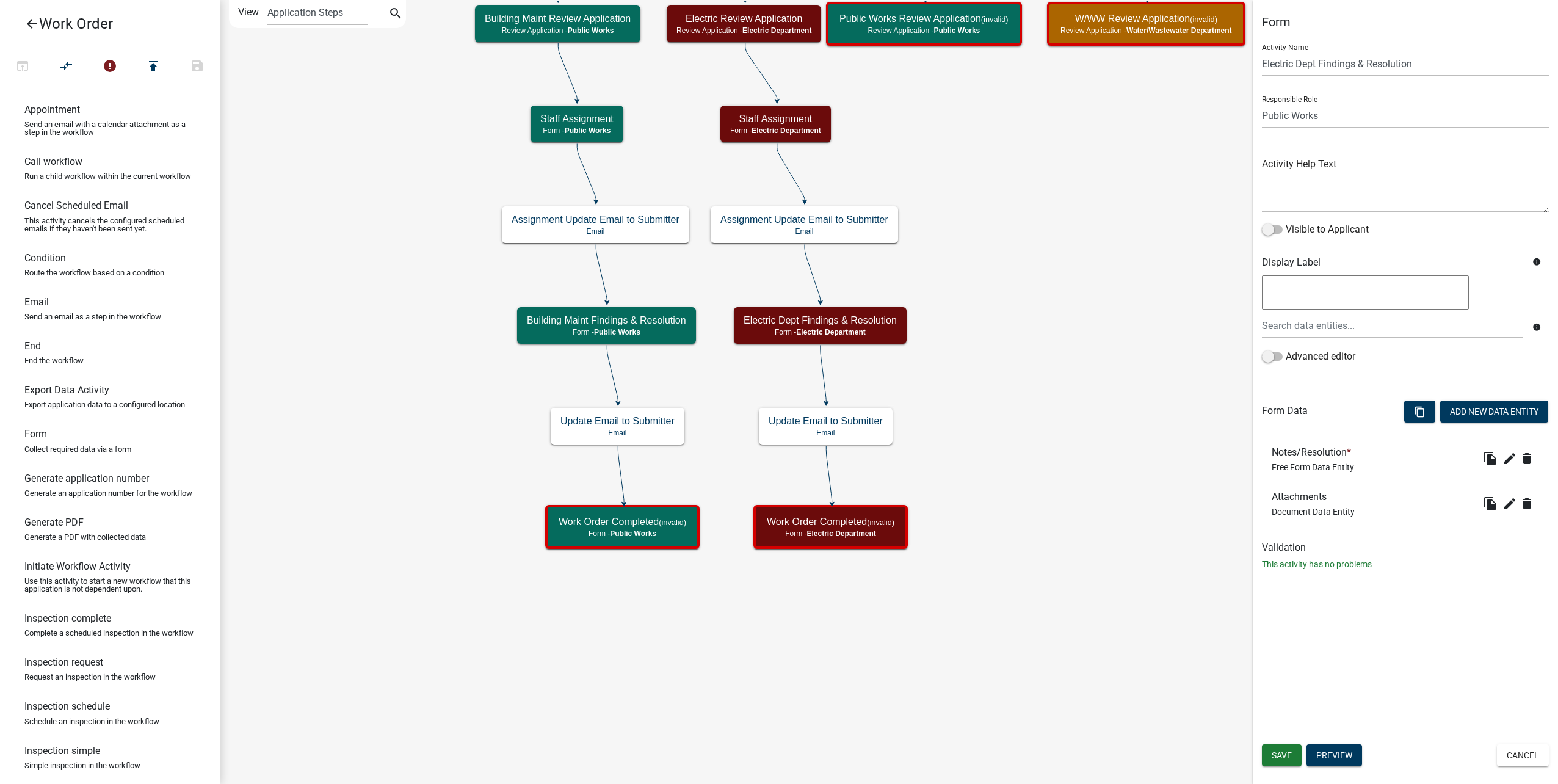
click at [893, 427] on rect at bounding box center [826, 425] width 137 height 40
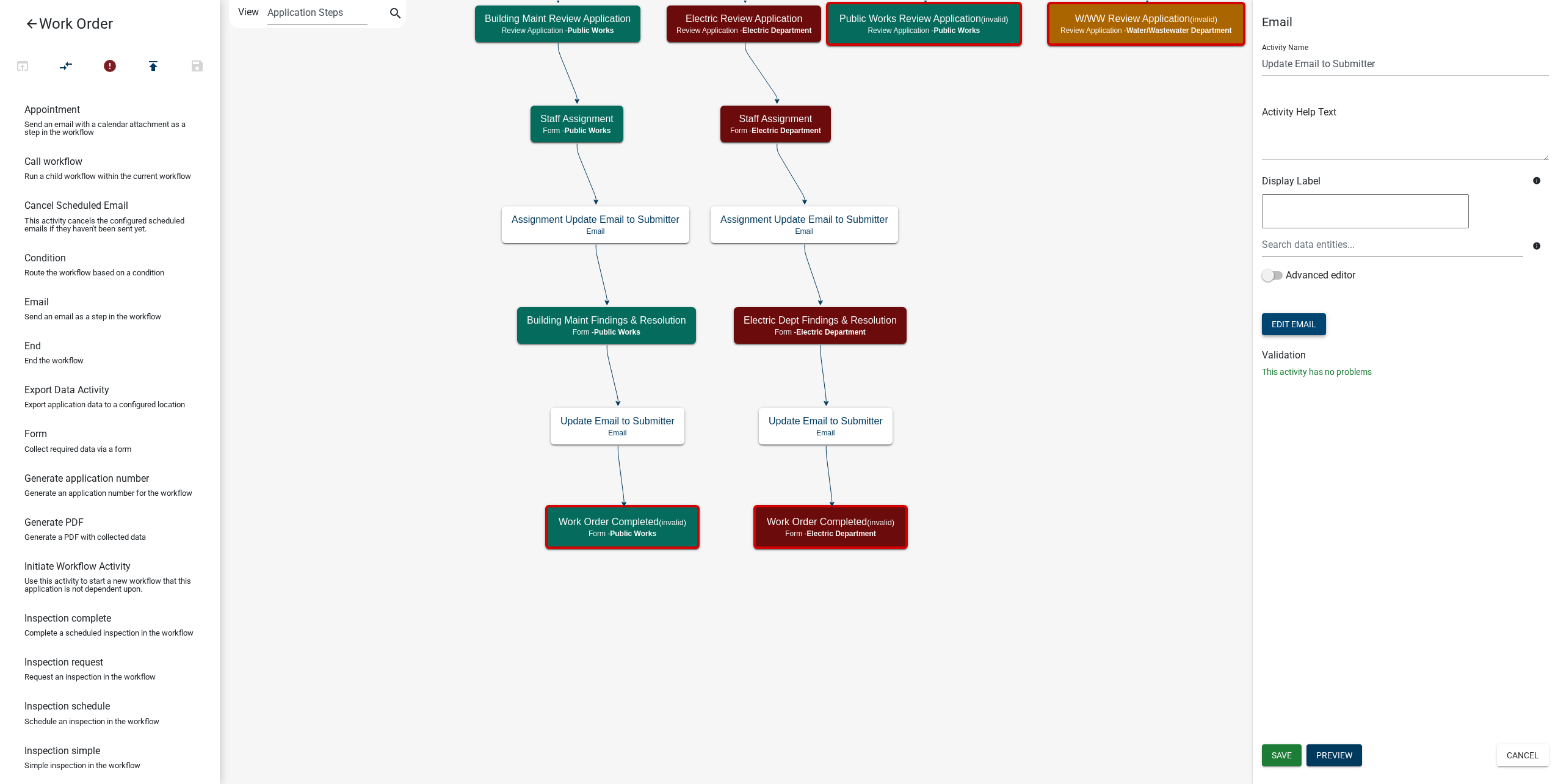
click at [1313, 329] on button "Edit Email" at bounding box center [1294, 324] width 64 height 22
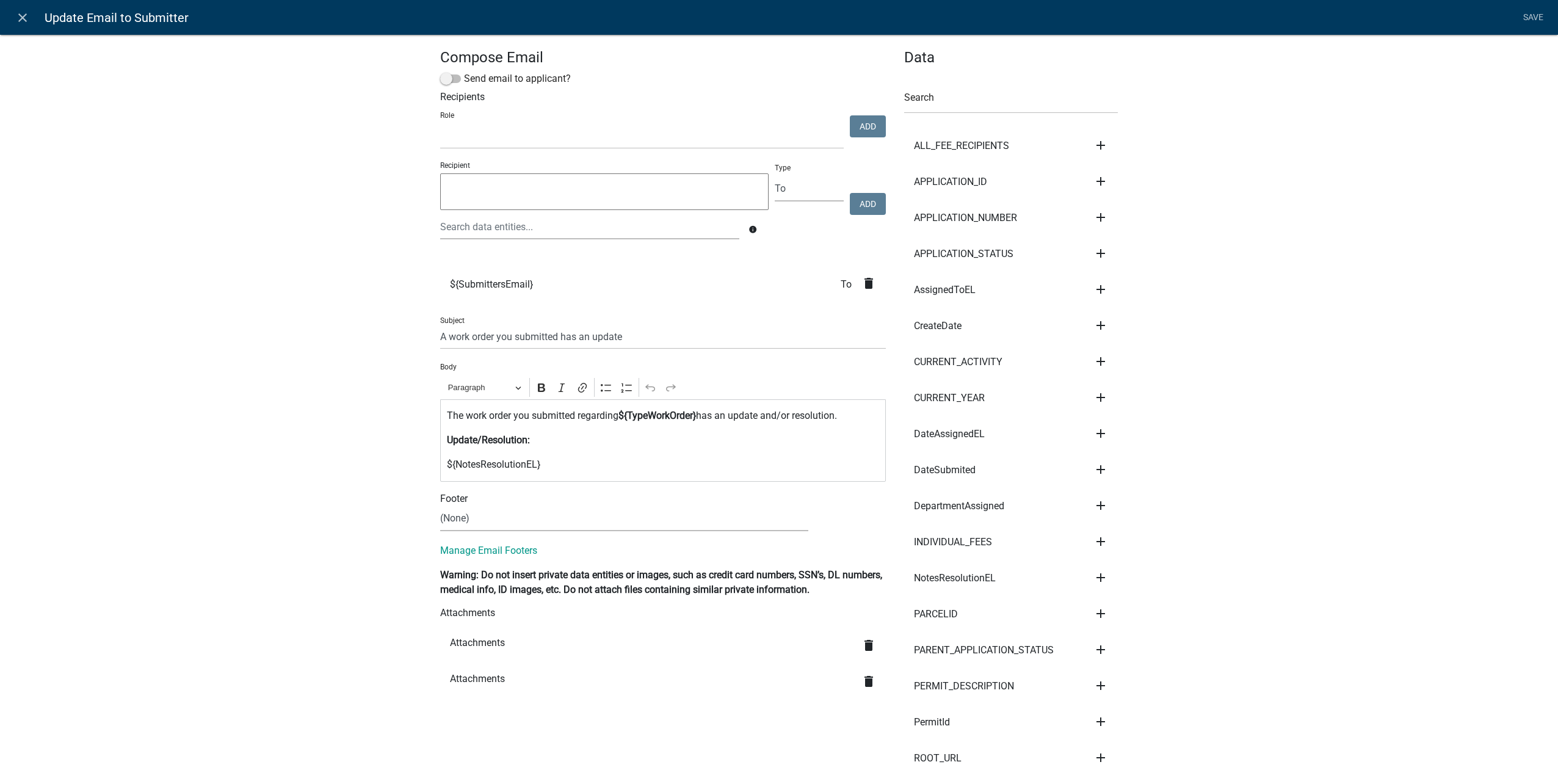
select select
drag, startPoint x: 556, startPoint y: 442, endPoint x: 347, endPoint y: 406, distance: 212.1
click at [347, 406] on div "Compose Email Send email to applicant? Recipients Role Public Works Building Ma…" at bounding box center [779, 690] width 1558 height 1351
copy div "The work order you submitted regarding ${TypeWorkOrder} has an update and/or re…"
drag, startPoint x: 700, startPoint y: 342, endPoint x: 265, endPoint y: 304, distance: 436.7
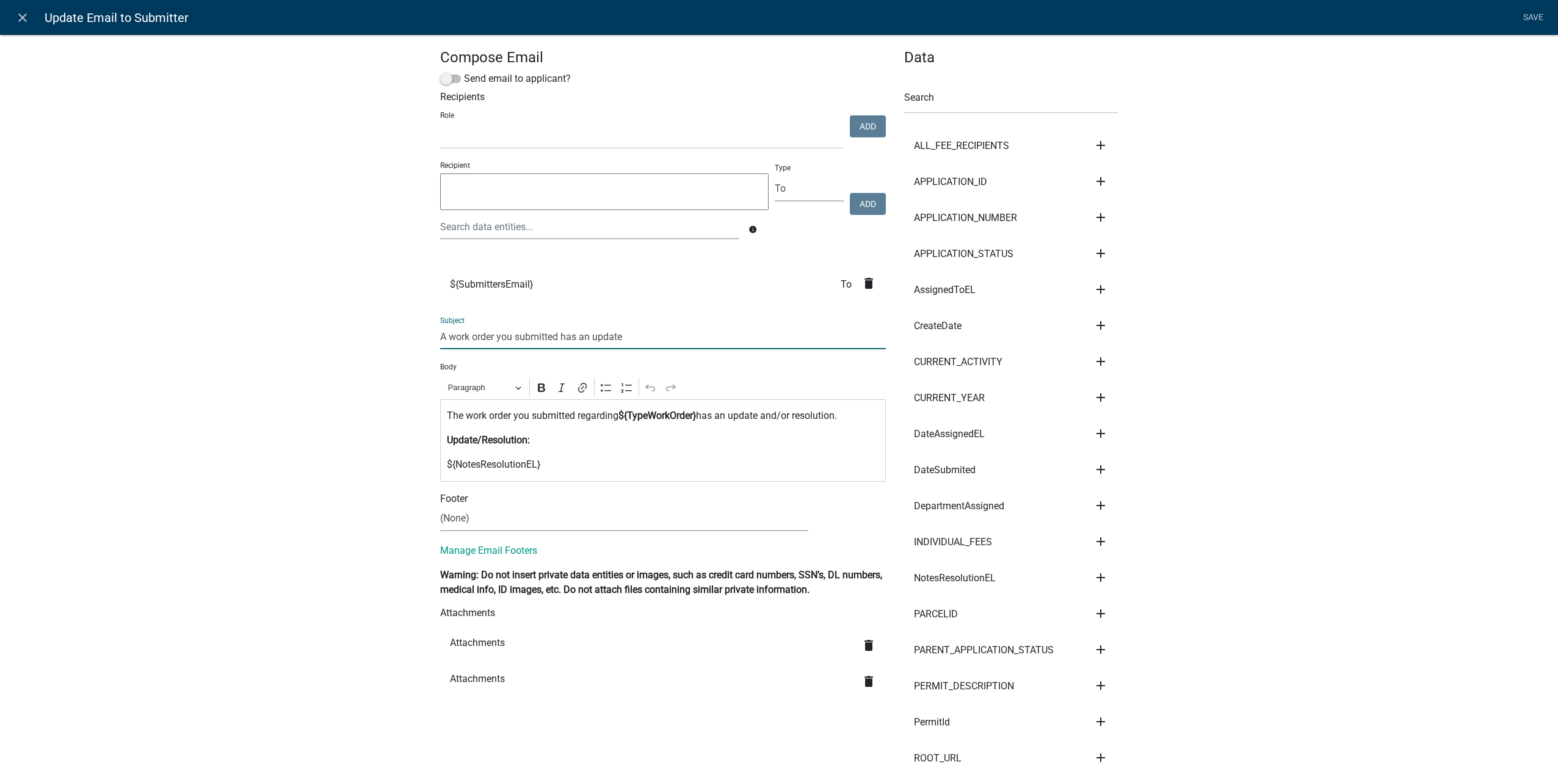
click at [238, 306] on div "Compose Email Send email to applicant? Recipients Role Public Works Building Ma…" at bounding box center [779, 690] width 1558 height 1351
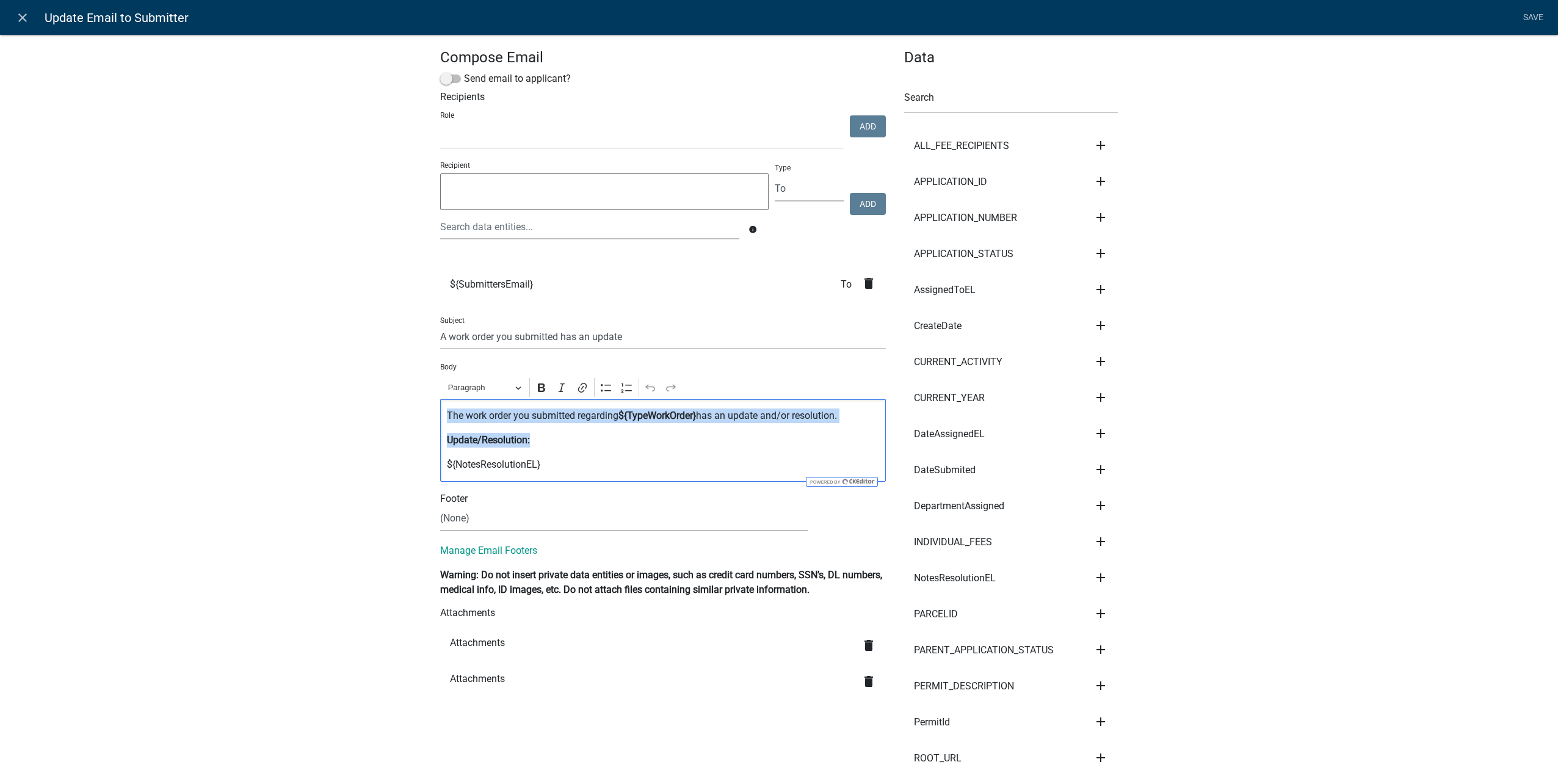
drag, startPoint x: 567, startPoint y: 440, endPoint x: 342, endPoint y: 407, distance: 227.4
click at [342, 407] on div "Compose Email Send email to applicant? Recipients Role Public Works Building Ma…" at bounding box center [779, 690] width 1558 height 1351
drag, startPoint x: 29, startPoint y: 21, endPoint x: 36, endPoint y: 38, distance: 18.4
click at [29, 21] on icon "close" at bounding box center [22, 17] width 14 height 14
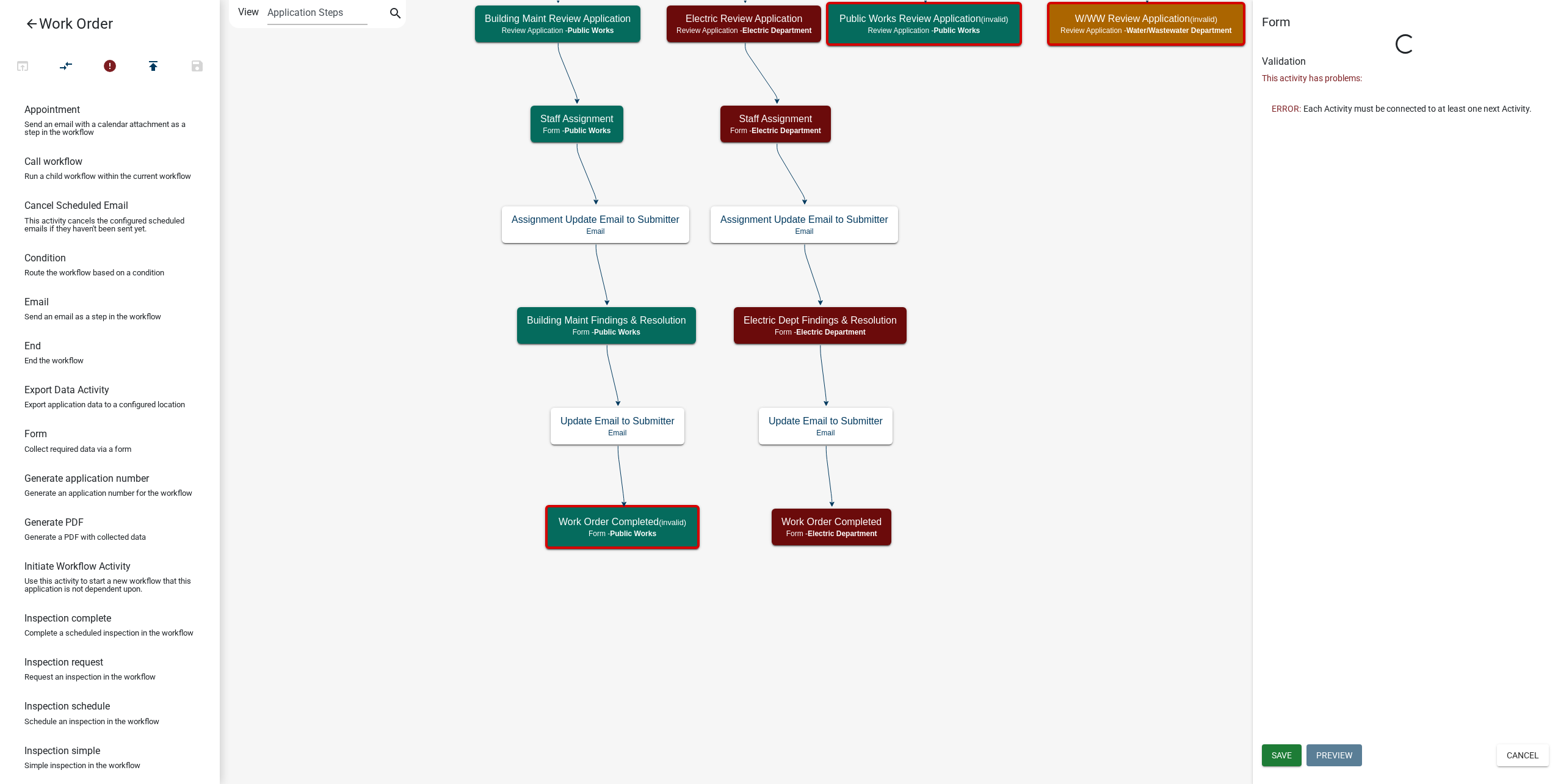
select select "B8201C97-0578-4879-9DB1-09B68815F4DF"
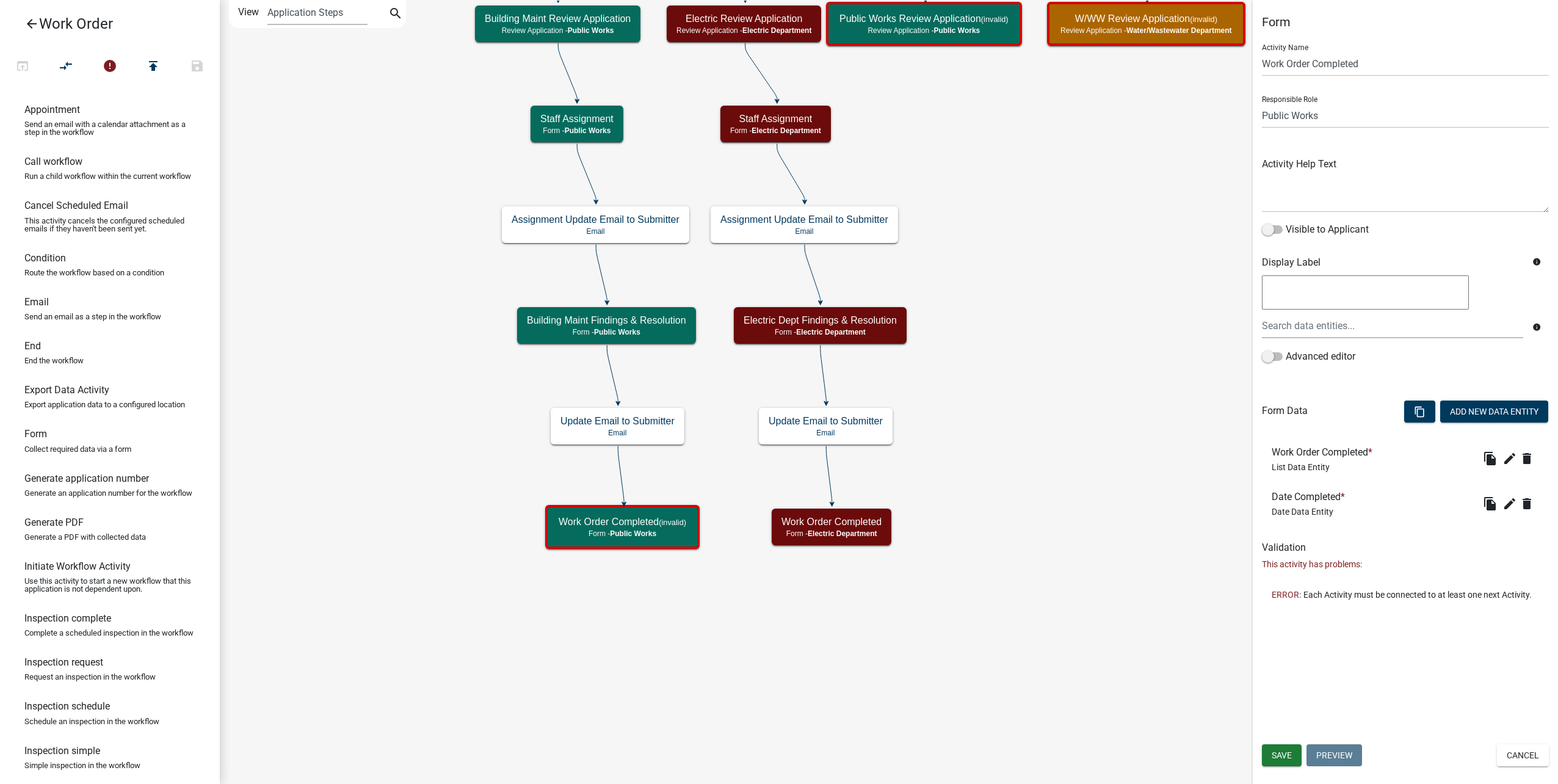
select select "B8201C97-0578-4879-9DB1-09B68815F4DF"
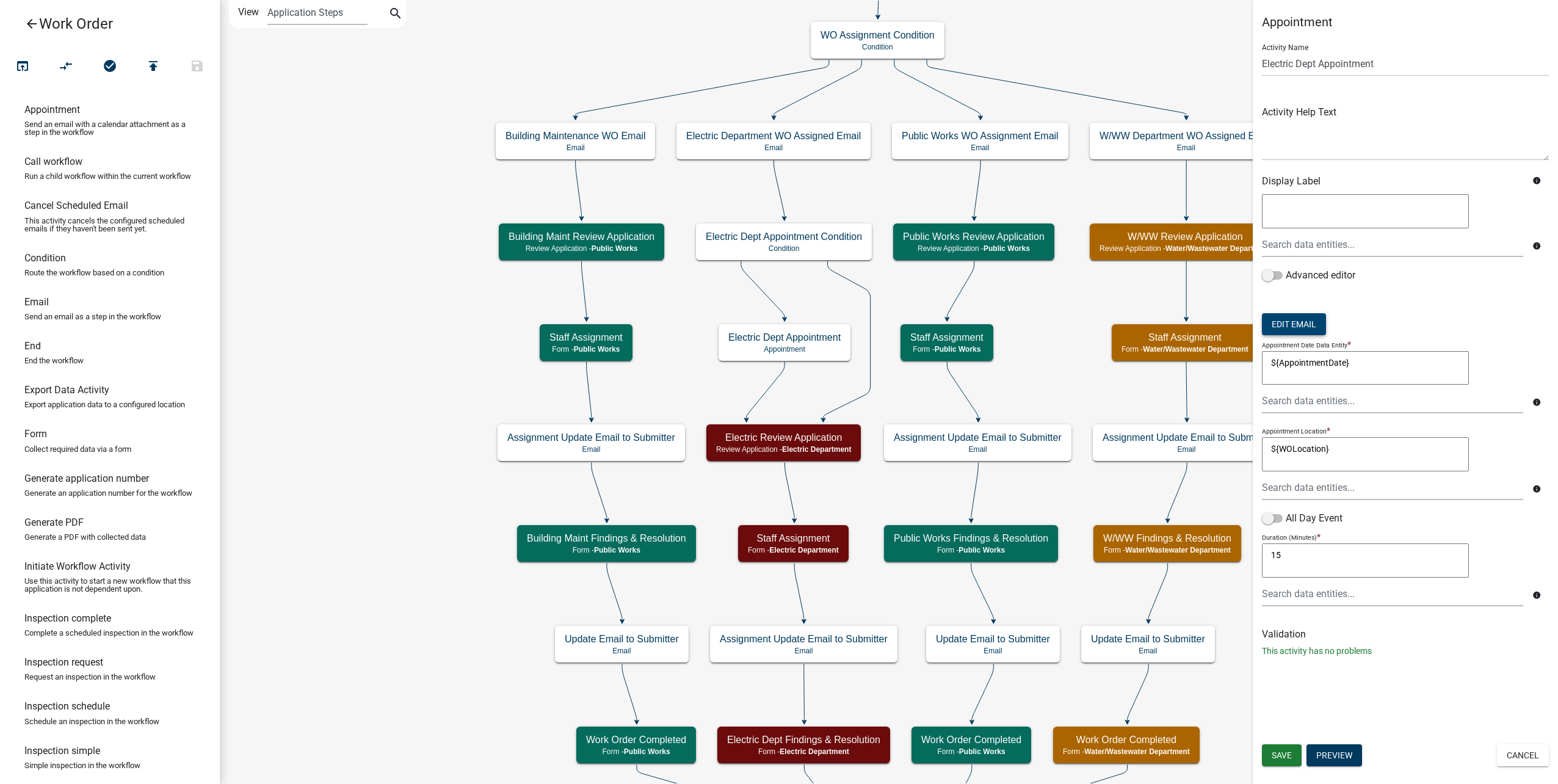
click at [1310, 325] on button "Edit Email" at bounding box center [1294, 324] width 64 height 22
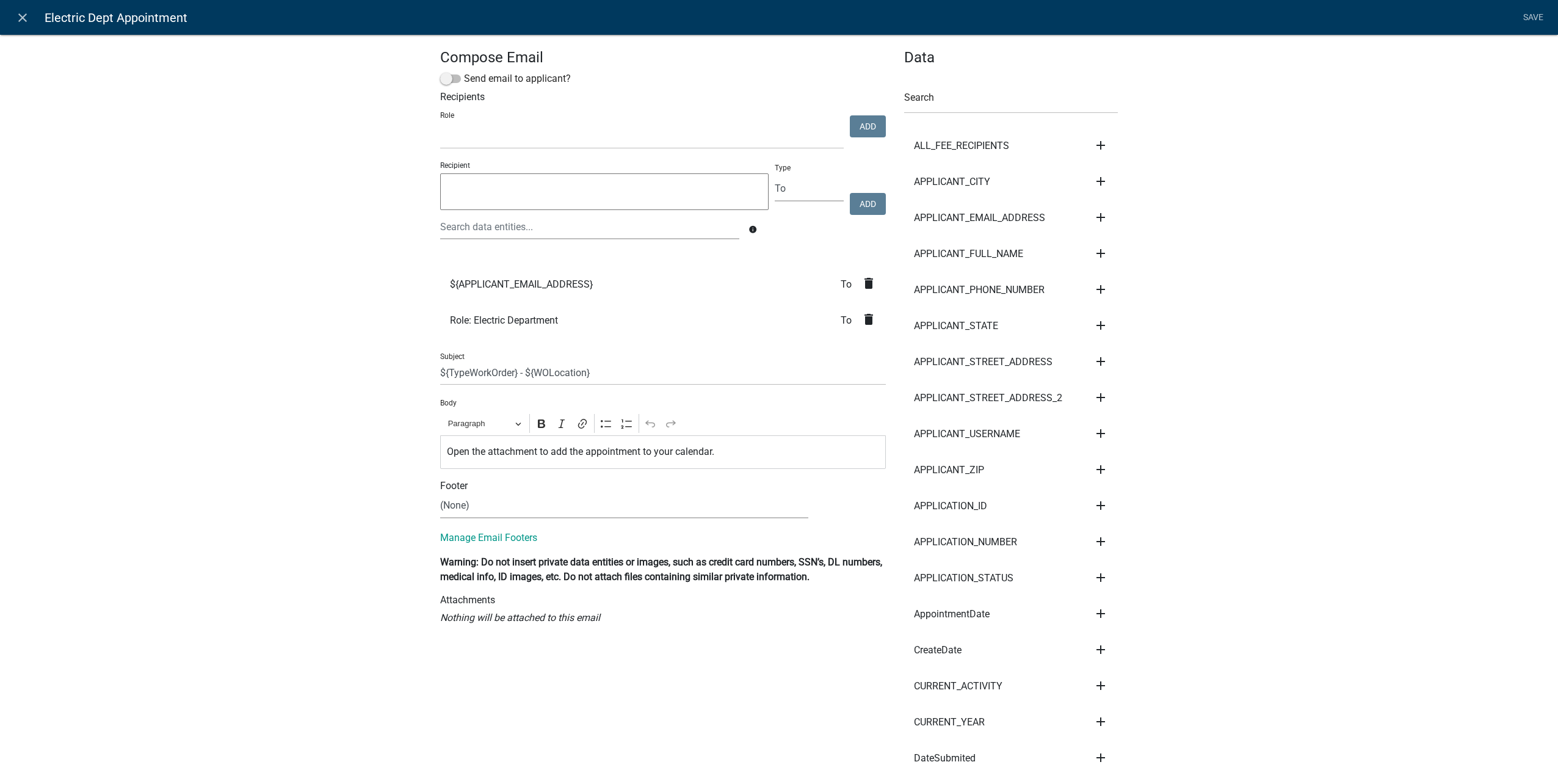
select select
drag, startPoint x: 793, startPoint y: 459, endPoint x: 196, endPoint y: 442, distance: 597.2
copy p "Open the attachment to add the appointment to your calendar."
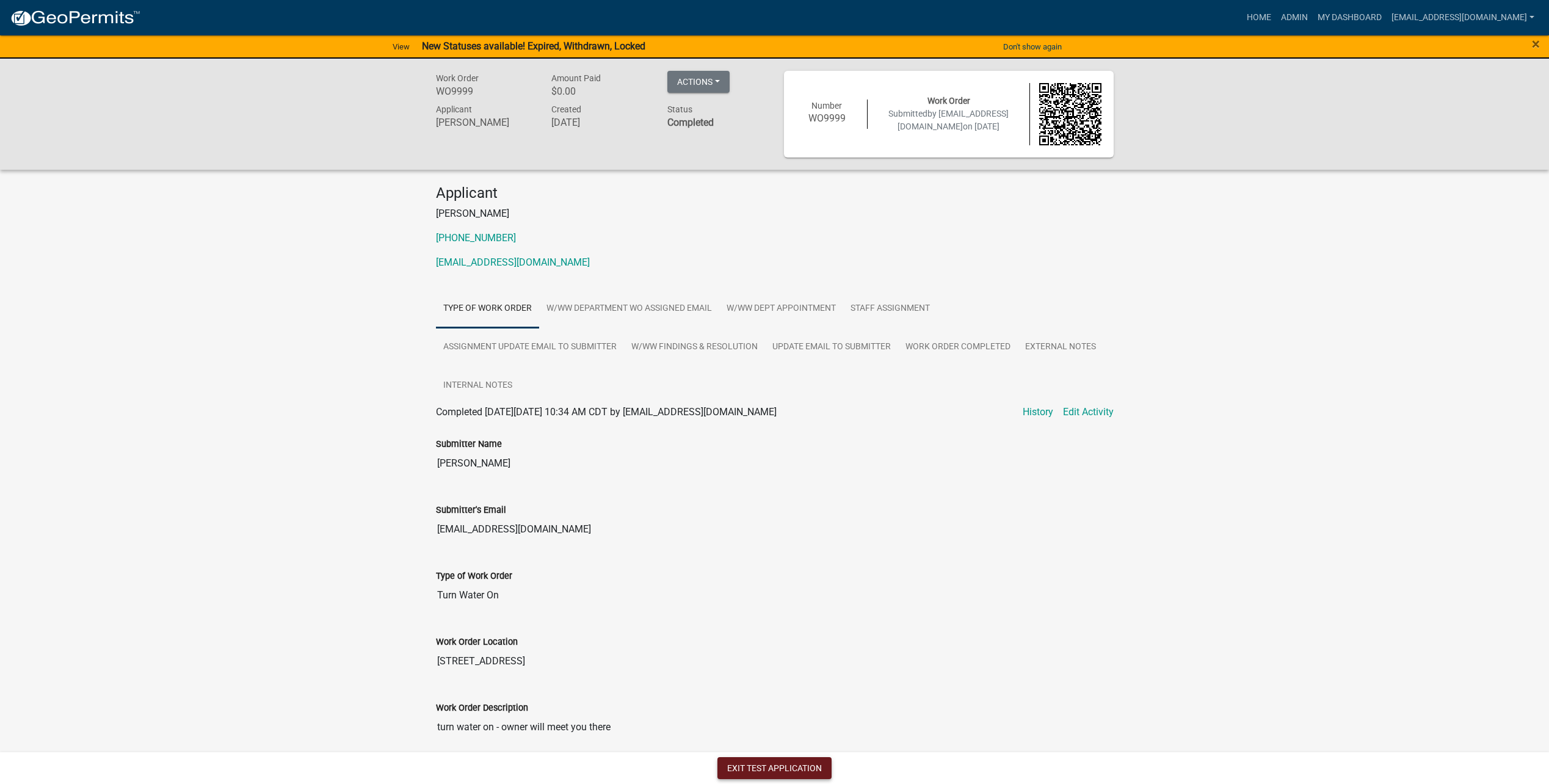
drag, startPoint x: 819, startPoint y: 766, endPoint x: 837, endPoint y: 728, distance: 42.0
click at [819, 766] on button "Exit Test Application" at bounding box center [774, 768] width 114 height 22
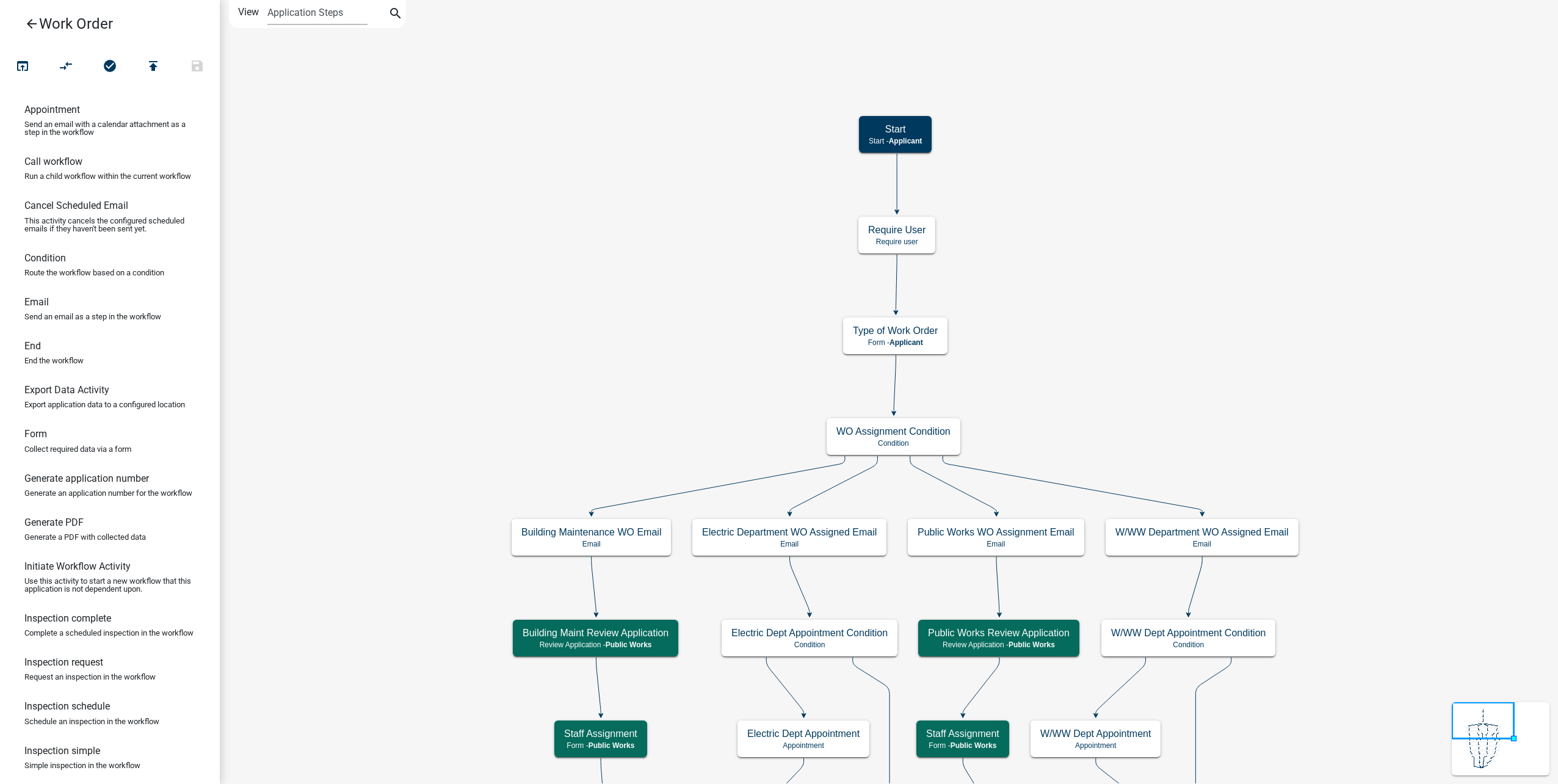
click at [1051, 125] on icon "Start Start - Applicant Type of Work Order Form - Applicant Building Maintenanc…" at bounding box center [888, 732] width 1337 height 1462
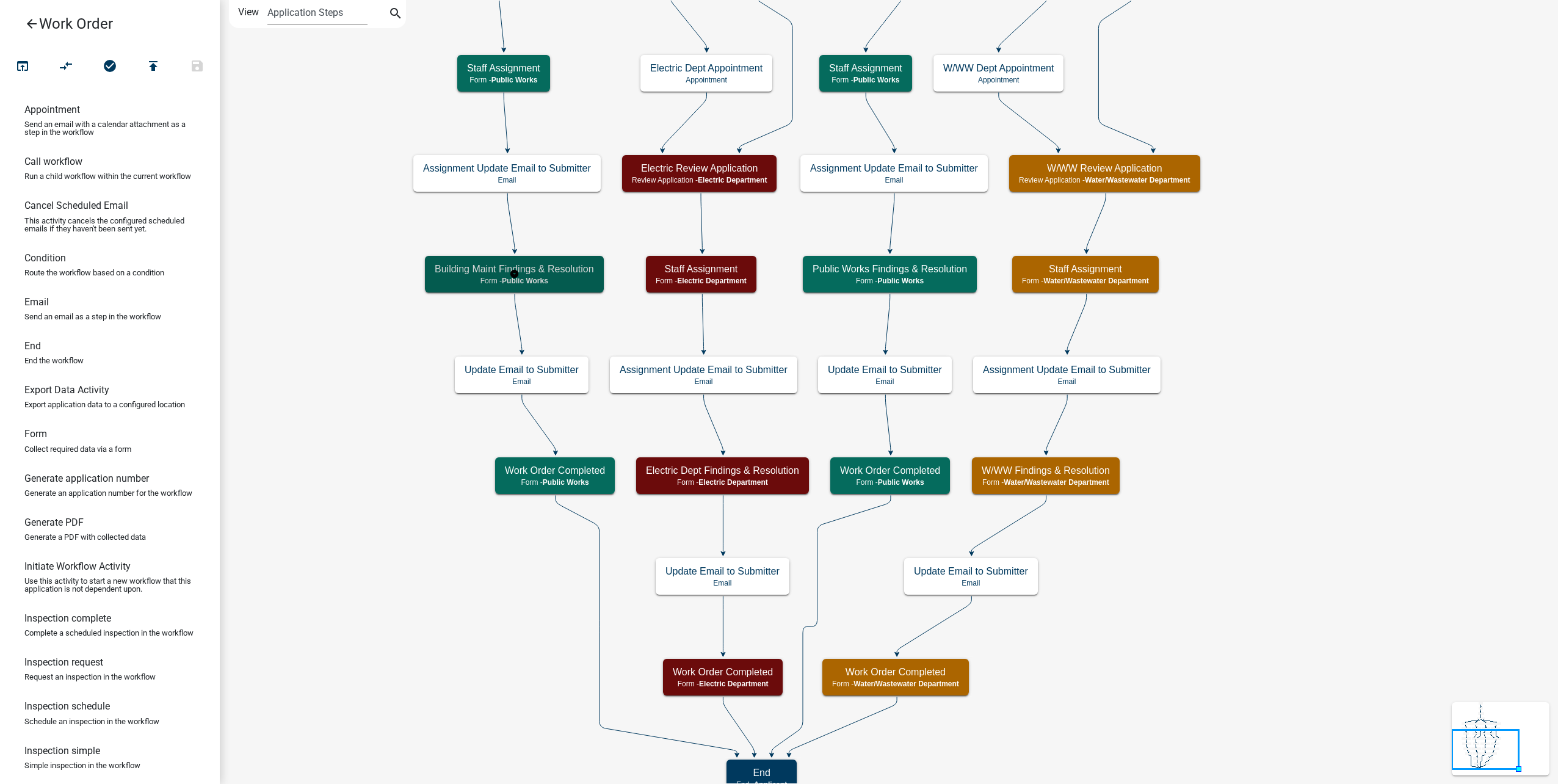
click at [580, 267] on h5 "Building Maint Findings & Resolution" at bounding box center [514, 269] width 160 height 12
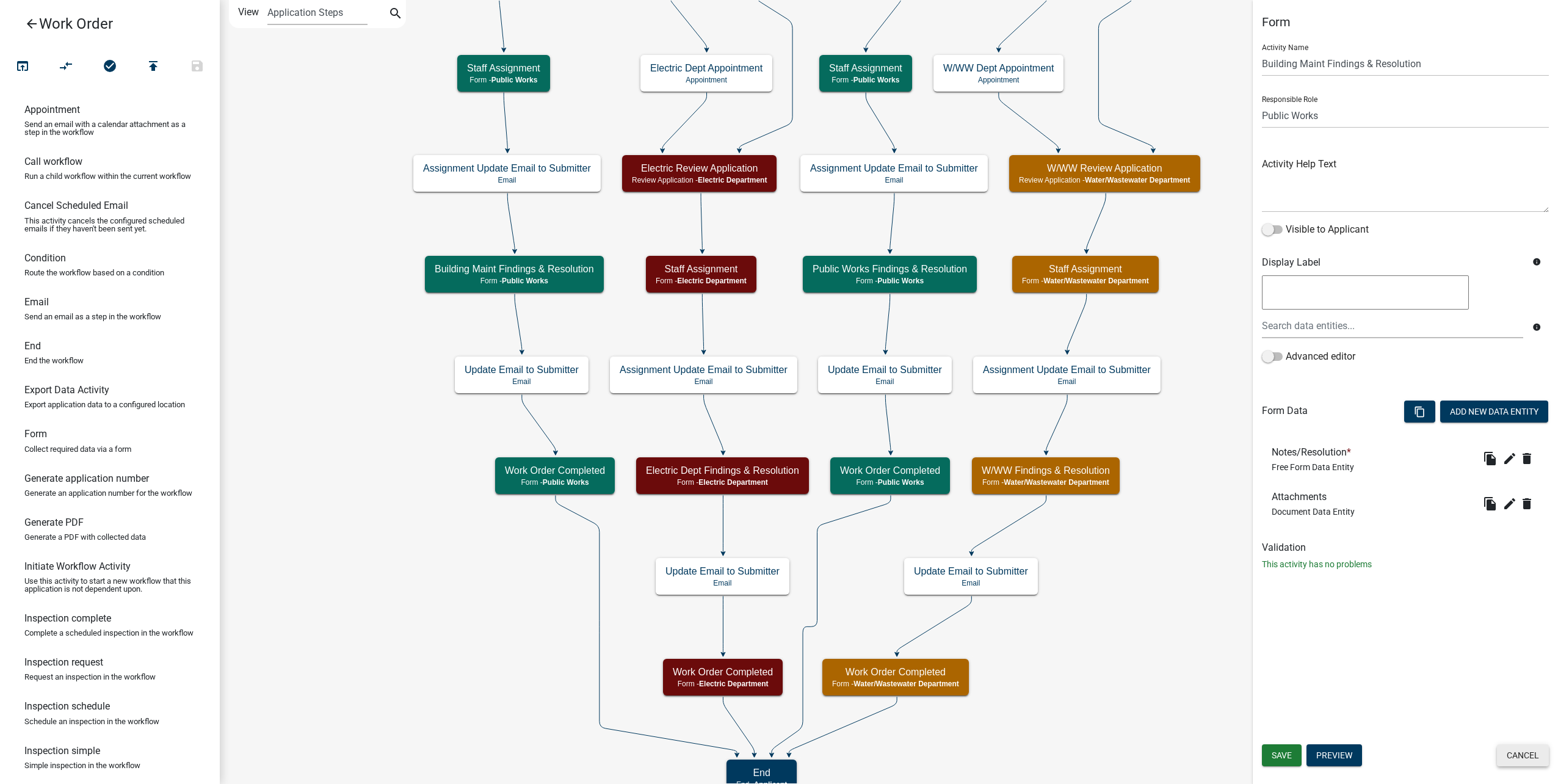
click at [1540, 752] on button "Cancel" at bounding box center [1523, 755] width 52 height 22
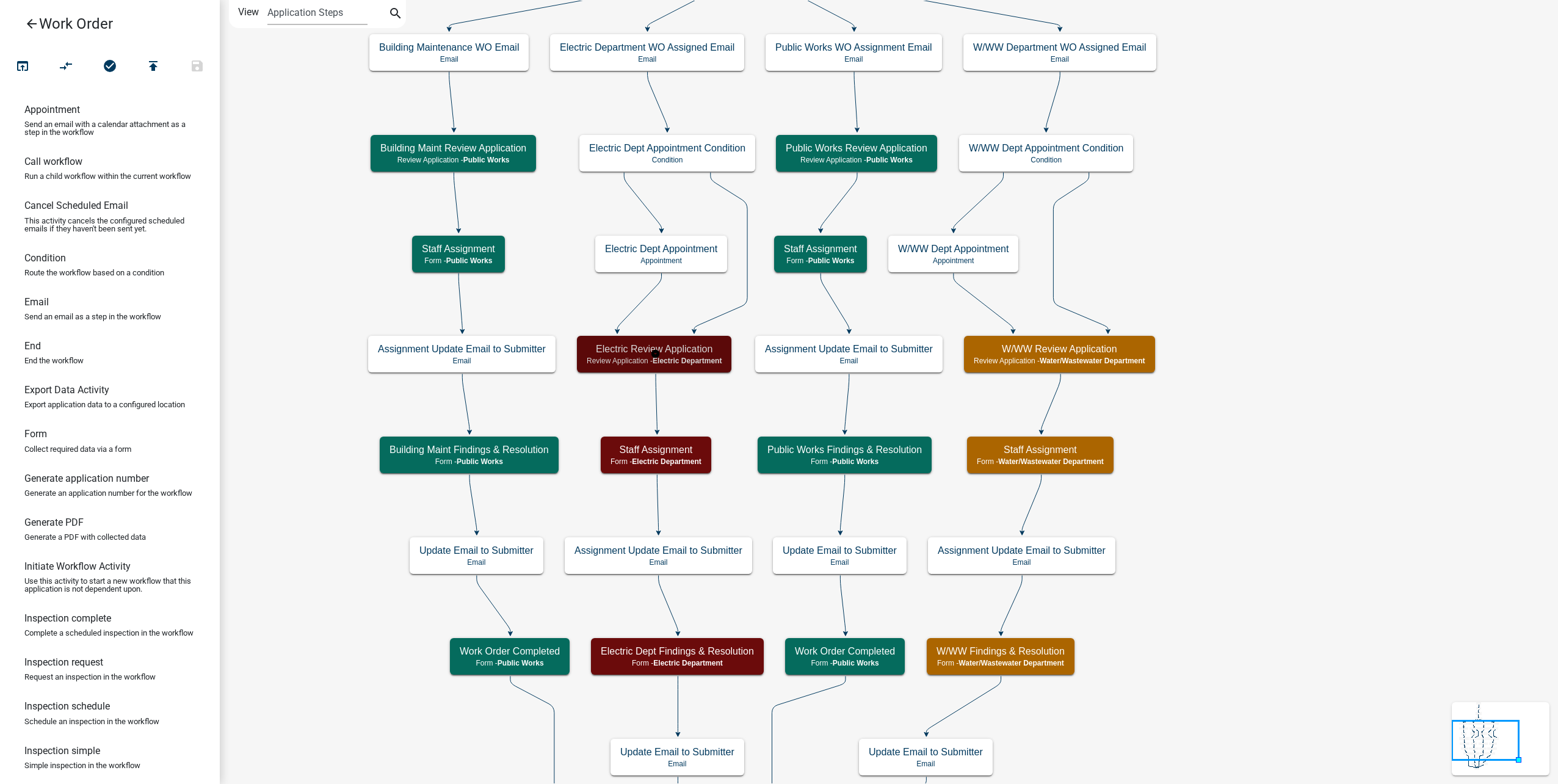
click at [693, 359] on span "Electric Department" at bounding box center [687, 361] width 69 height 9
select select "10C02E7F-48F0-41D5-B358-4B17E800125F"
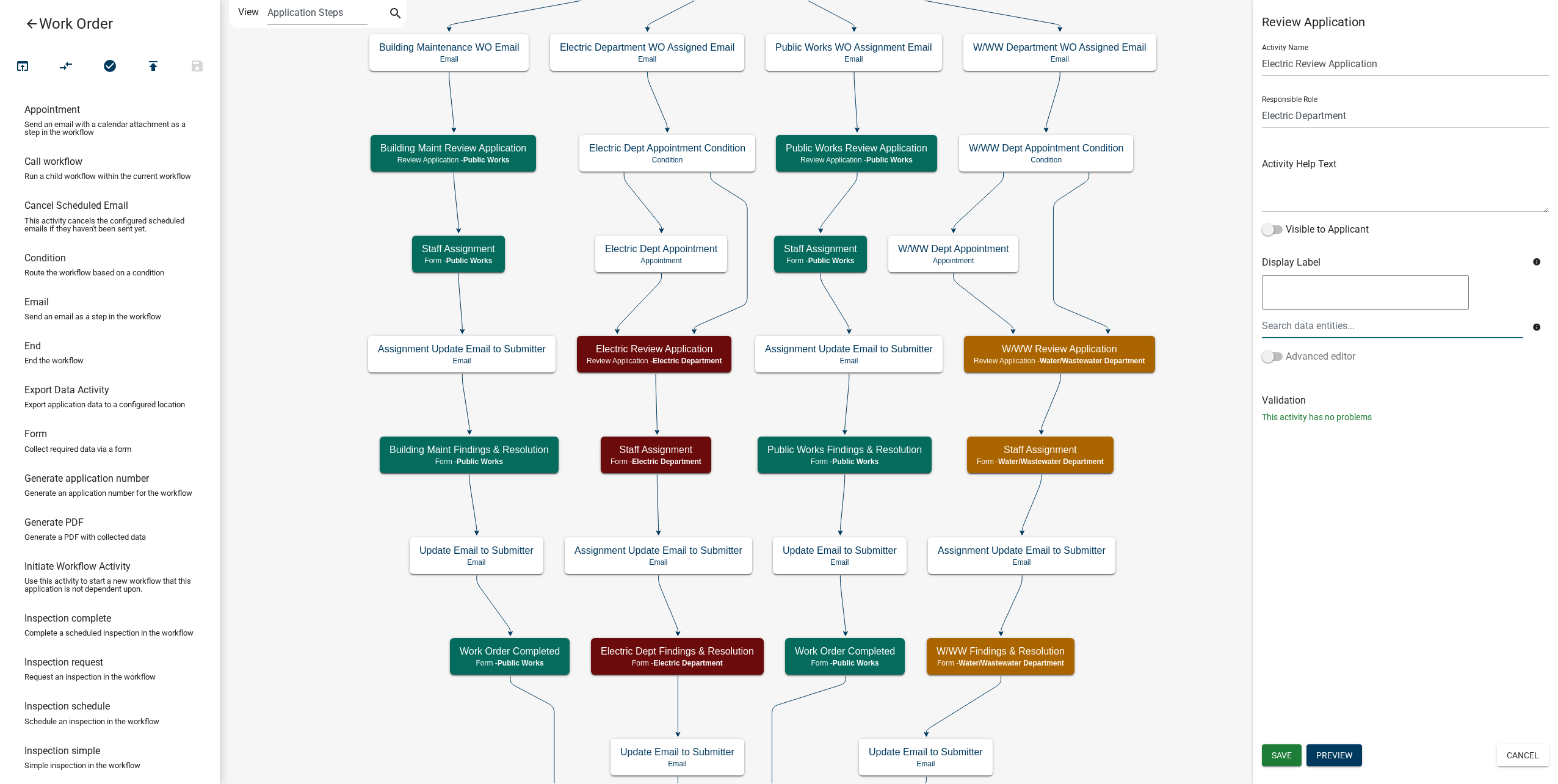
click at [1276, 356] on span at bounding box center [1272, 357] width 20 height 9
click at [1286, 349] on input "Advanced editor" at bounding box center [1286, 349] width 0 height 0
click at [1531, 290] on icon at bounding box center [1534, 292] width 10 height 10
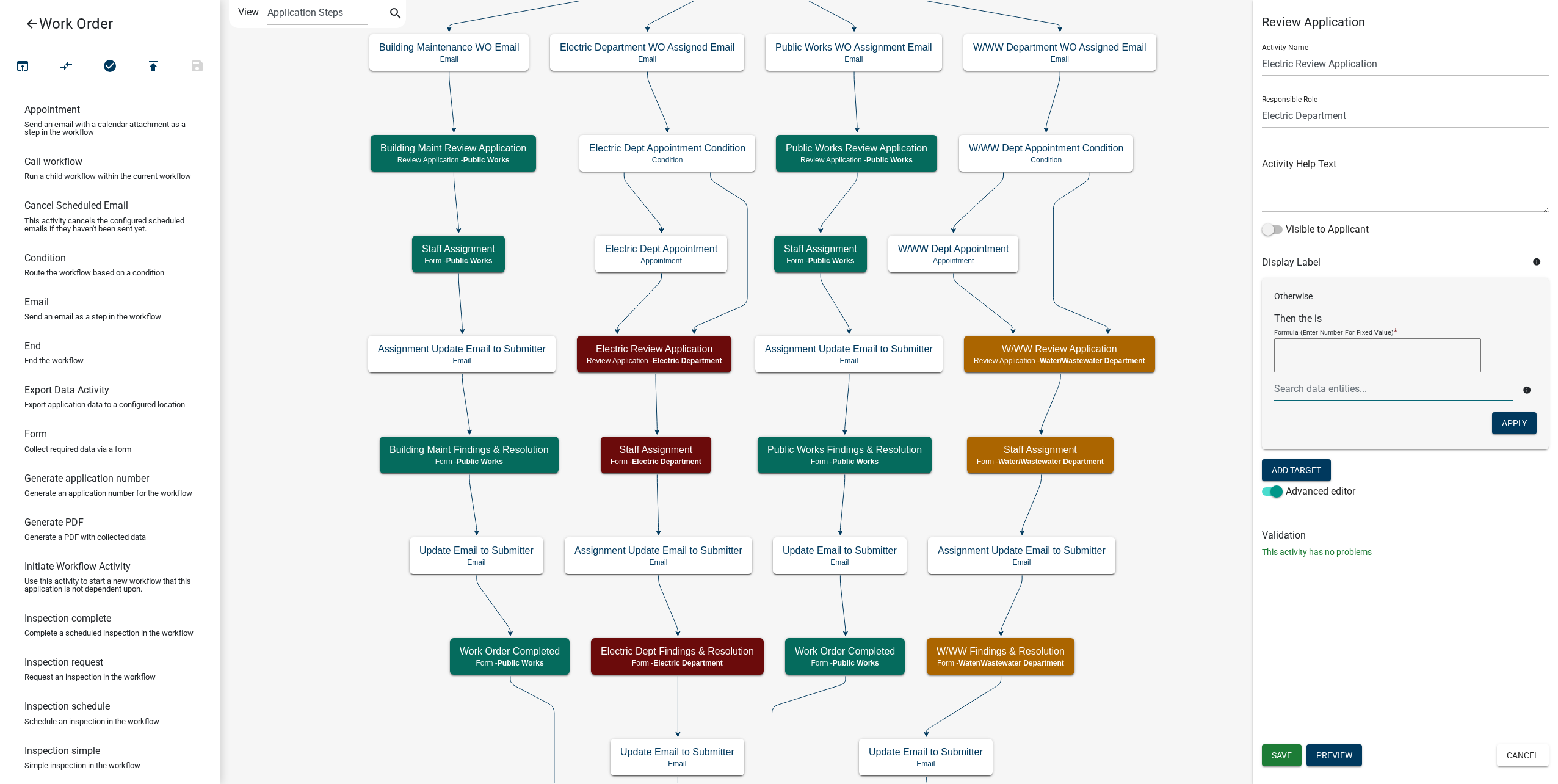
click at [1316, 394] on div at bounding box center [1394, 389] width 258 height 25
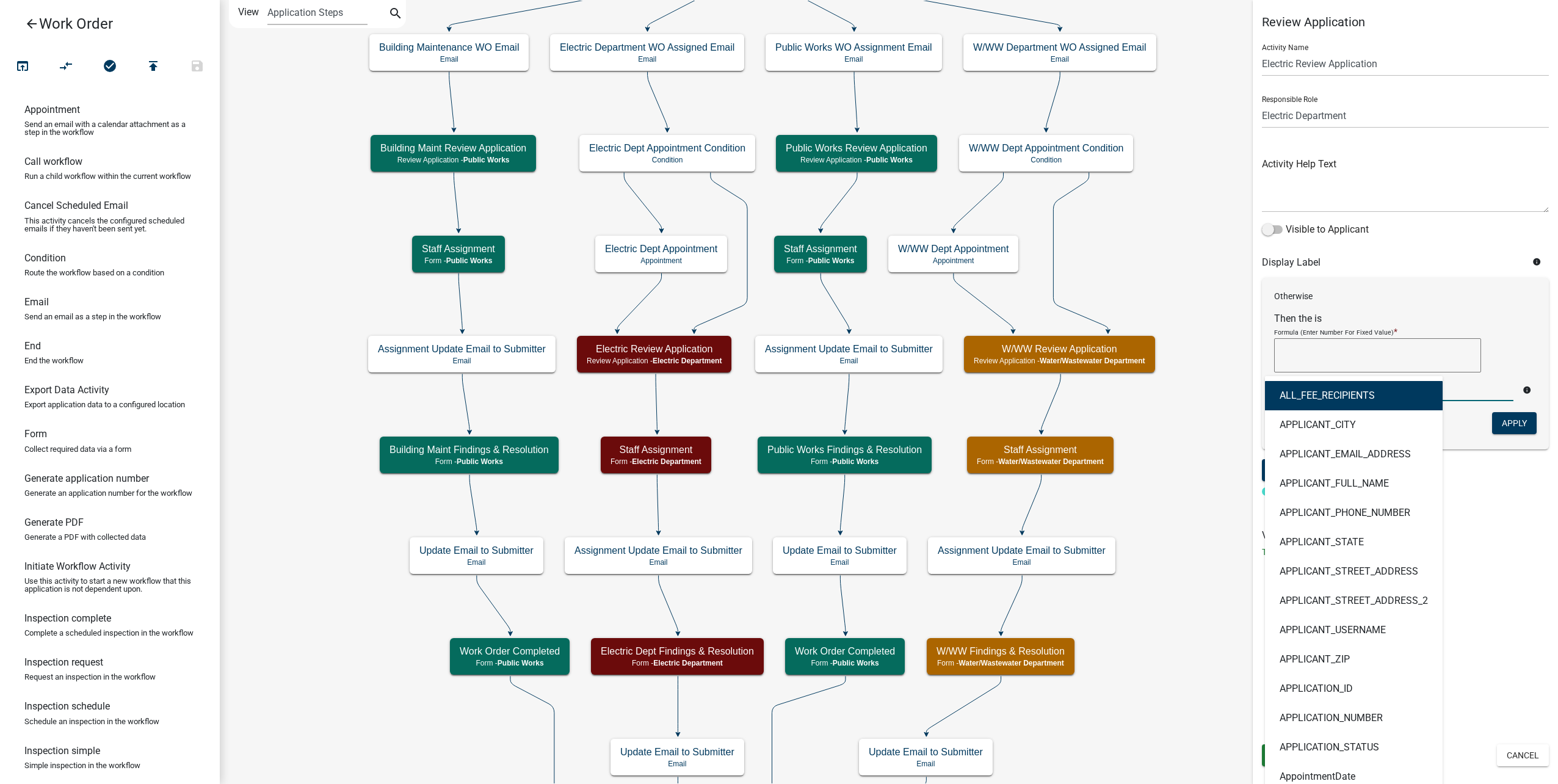
click at [1490, 318] on form "Then the is Formula (Enter Number For Fixed Value) * ALL_FEE_RECIPIENTS APPLICA…" at bounding box center [1405, 357] width 263 height 89
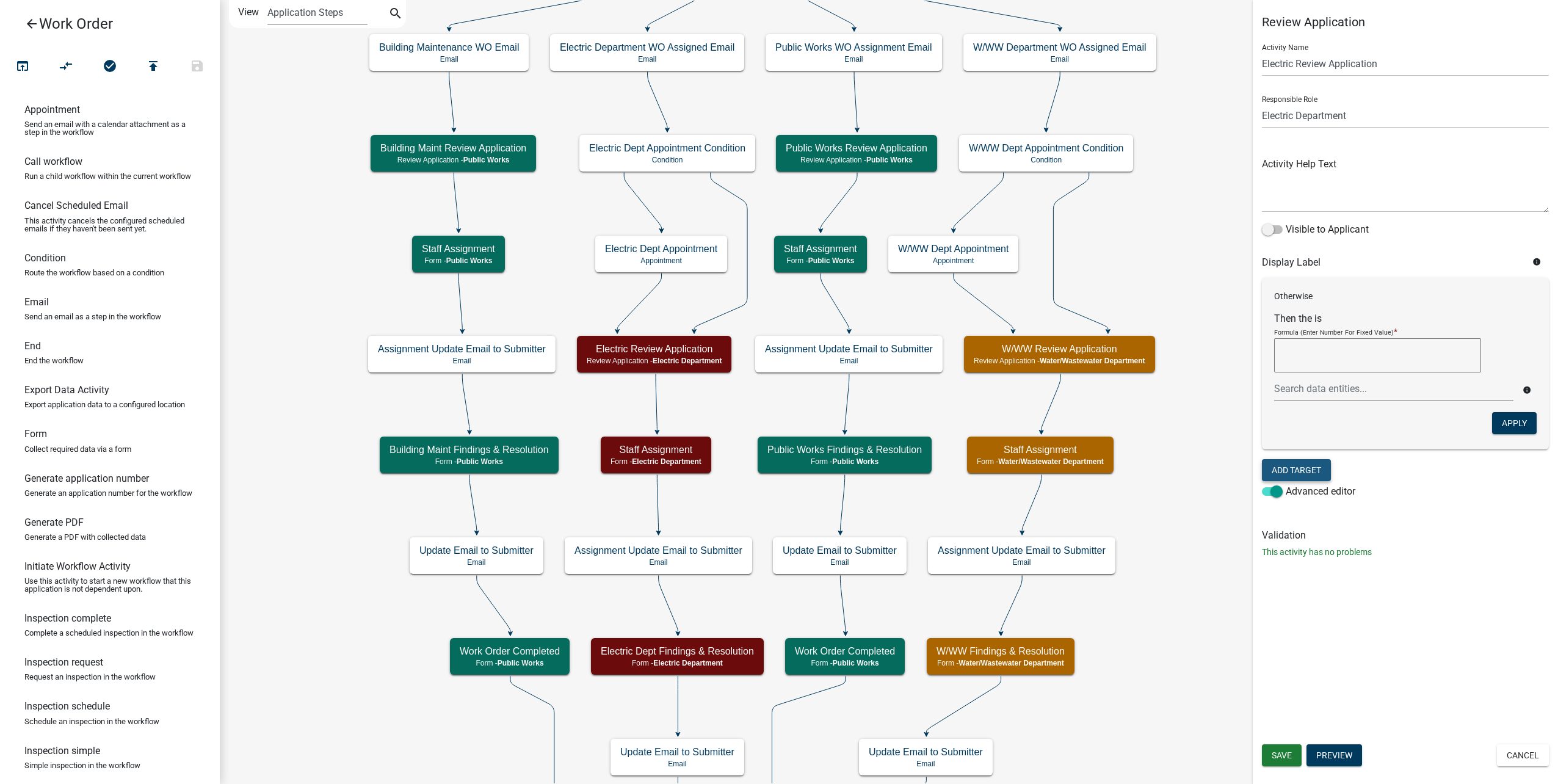
click at [1306, 470] on button "Add Target" at bounding box center [1296, 470] width 69 height 22
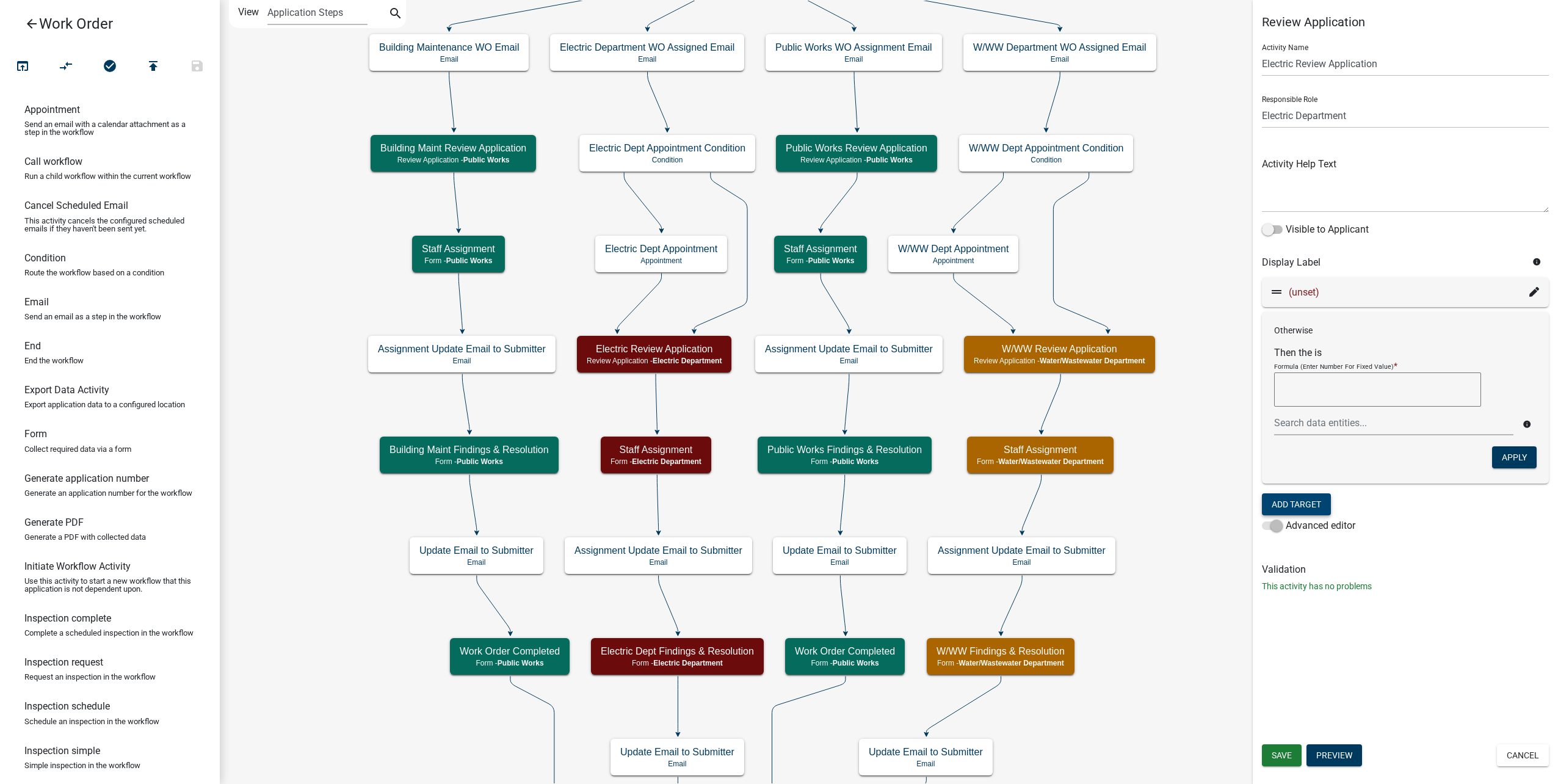
click at [1531, 295] on icon at bounding box center [1534, 292] width 10 height 10
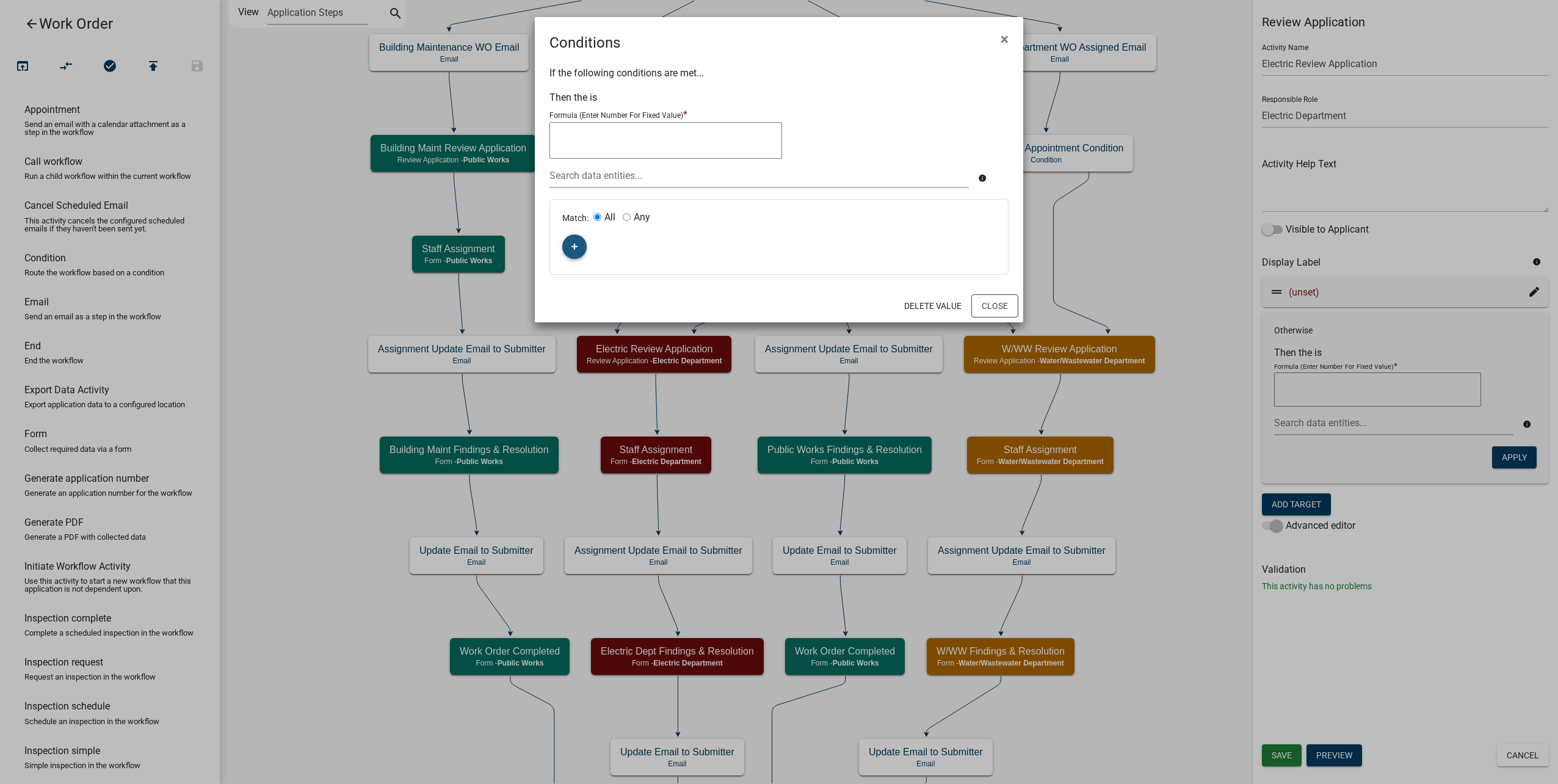
click at [582, 250] on button "button" at bounding box center [575, 247] width 25 height 25
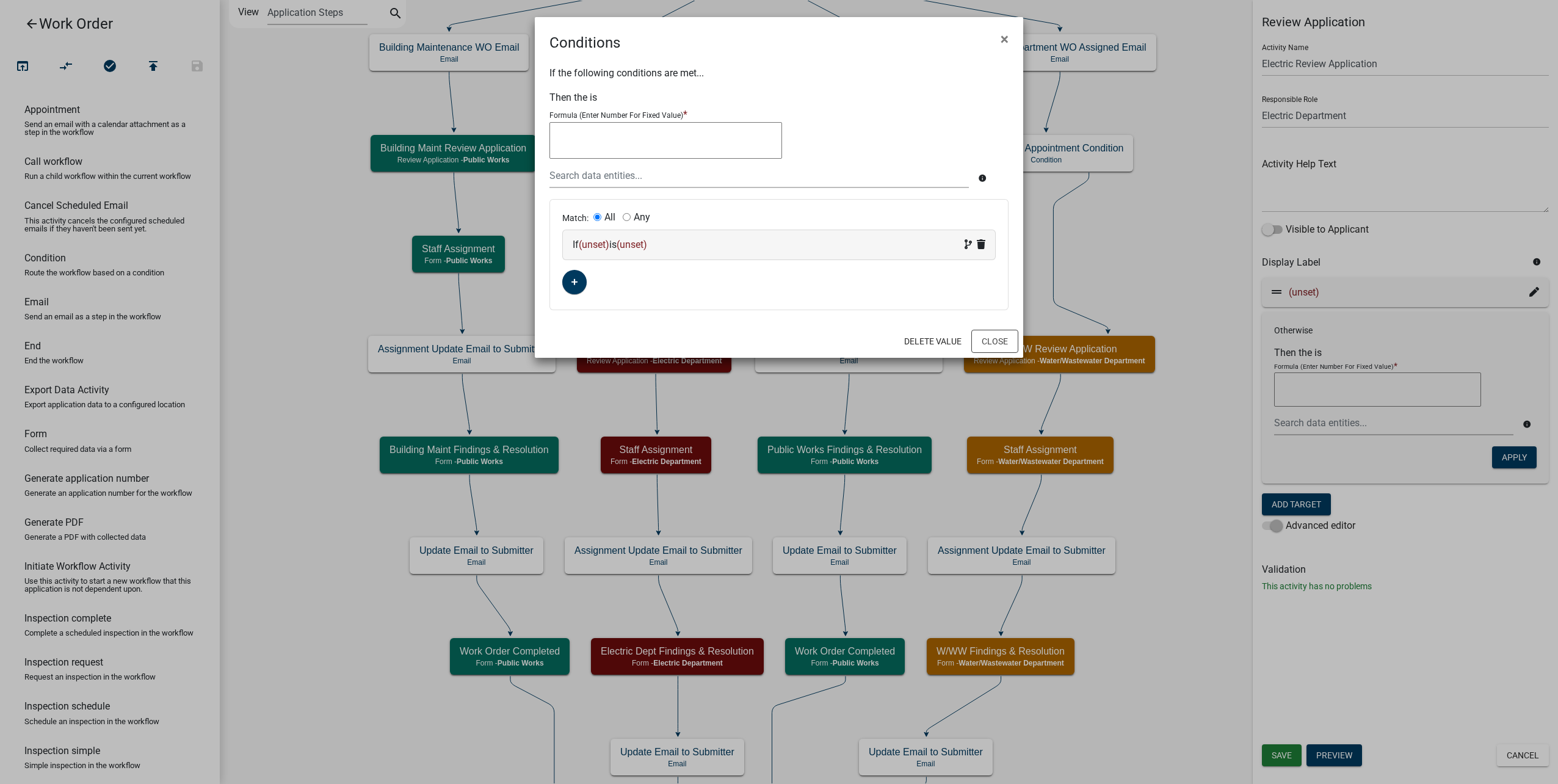
click at [617, 248] on div "If (unset) is (unset)" at bounding box center [779, 244] width 413 height 14
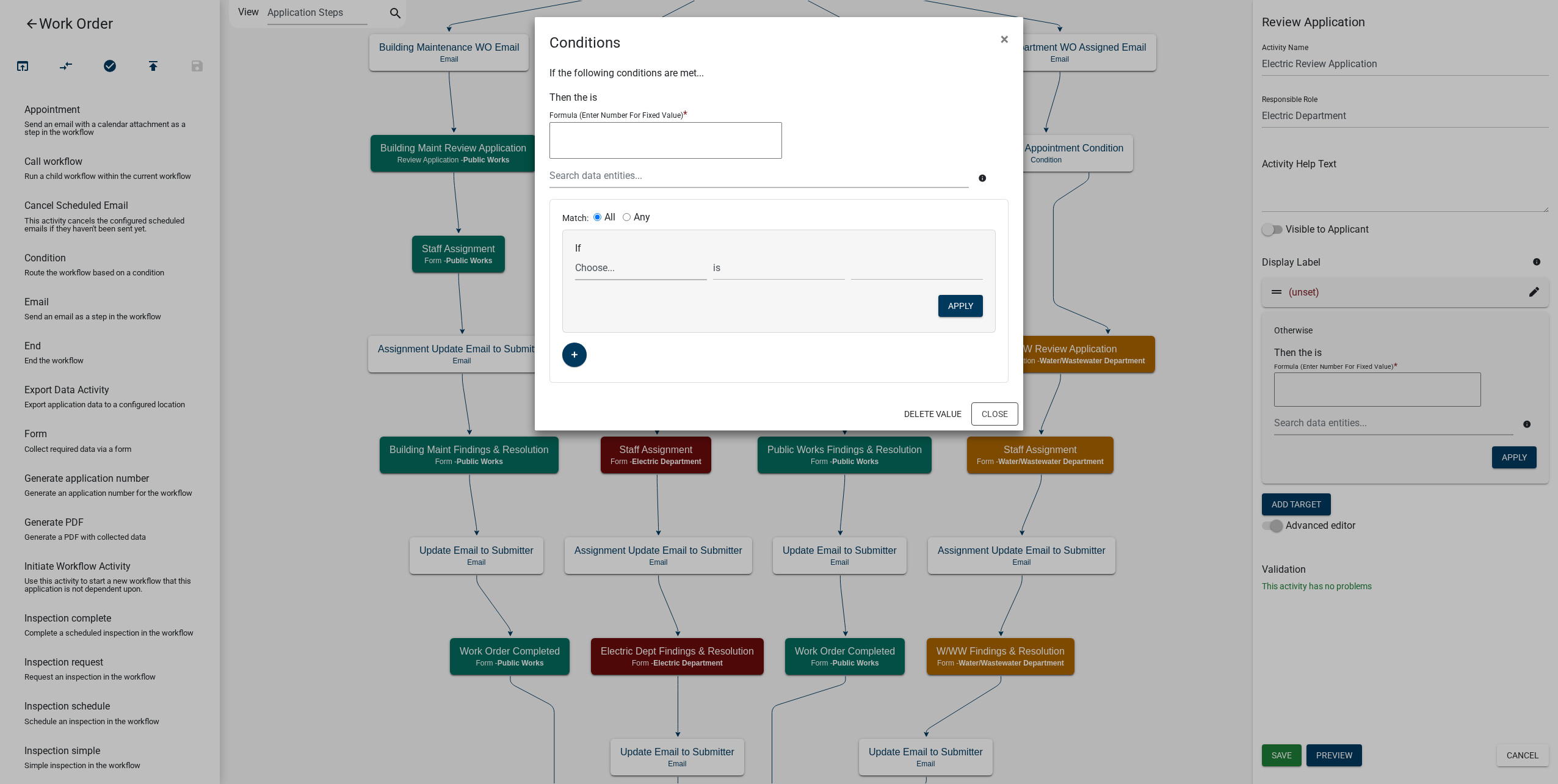
click at [601, 265] on select "Choose... ALL_FEE_RECIPIENTS APPLICANT_CITY APPLICANT_EMAIL_ADDRESS APPLICANT_F…" at bounding box center [640, 267] width 132 height 25
select select "14: AppointmentDate"
click at [575, 255] on select "Choose... ALL_FEE_RECIPIENTS APPLICANT_CITY APPLICANT_EMAIL_ADDRESS APPLICANT_F…" at bounding box center [640, 267] width 132 height 25
click at [755, 261] on select "is is not exists does not exist is greater than is less than contains does not …" at bounding box center [779, 267] width 132 height 25
select select "4: !!"
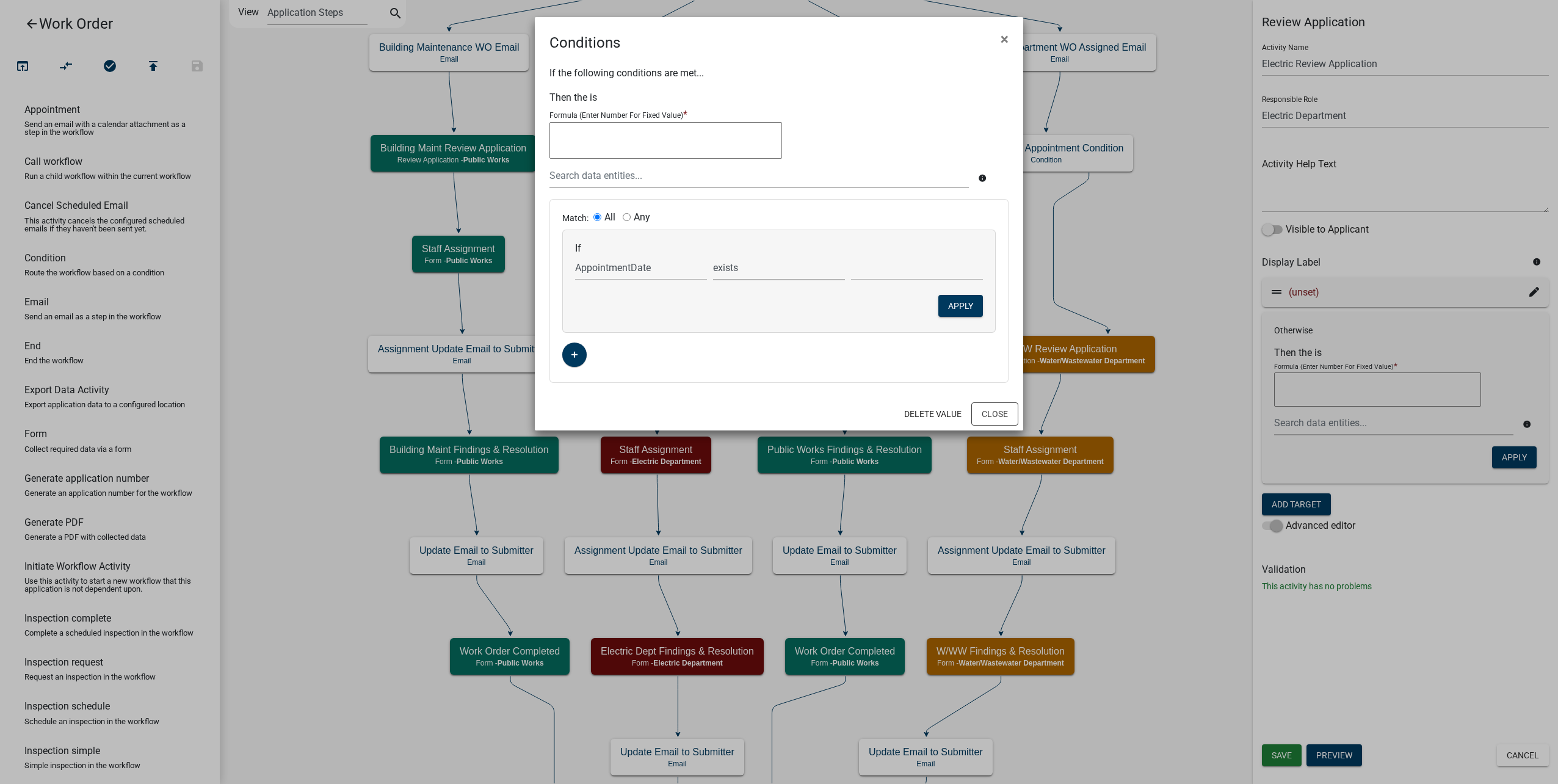
click at [713, 255] on select "is is not exists does not exist is greater than is less than contains does not …" at bounding box center [779, 267] width 132 height 25
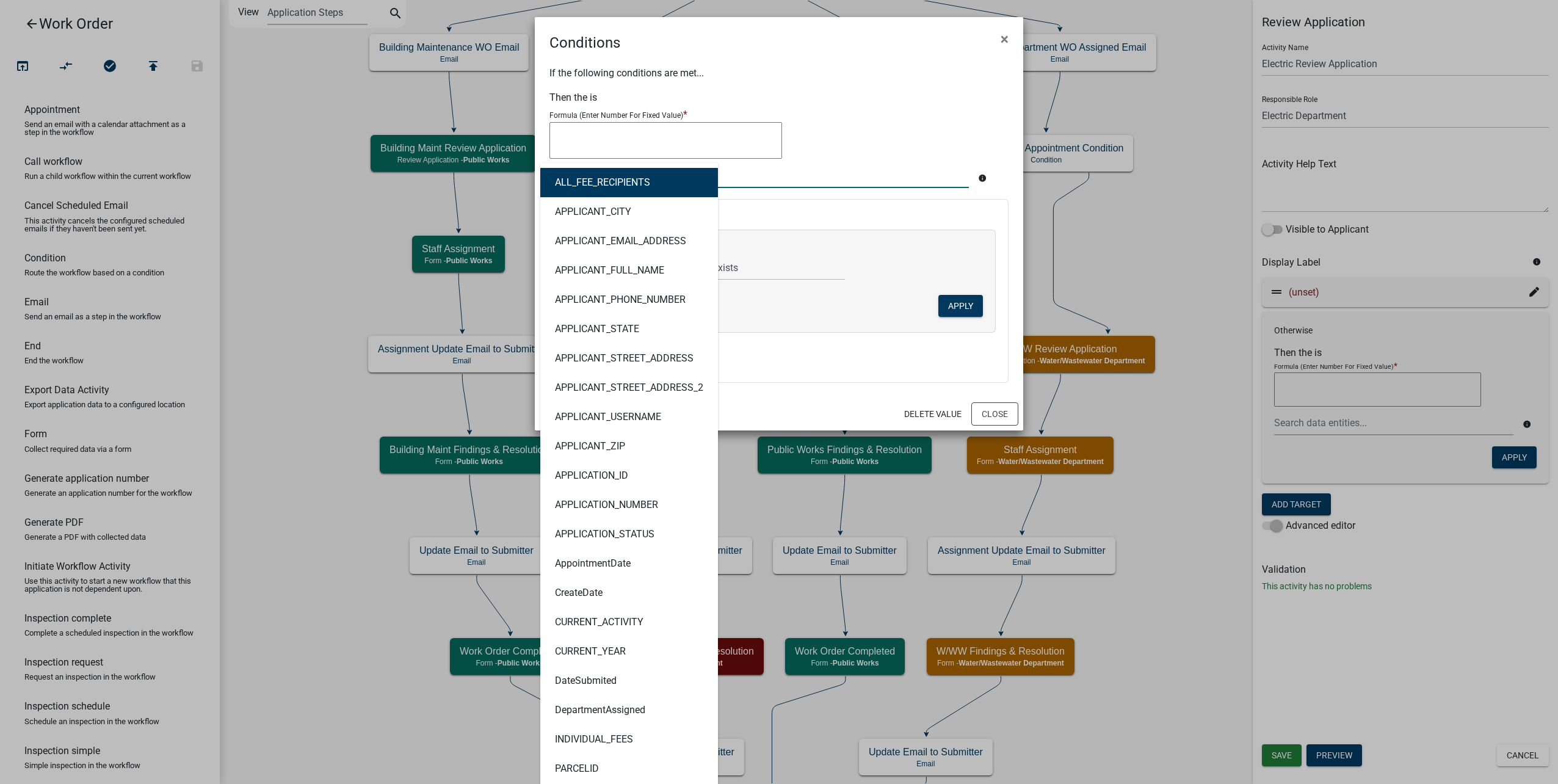
click at [644, 172] on div "ALL_FEE_RECIPIENTS APPLICANT_CITY APPLICANT_EMAIL_ADDRESS APPLICANT_FULL_NAME A…" at bounding box center [759, 175] width 438 height 25
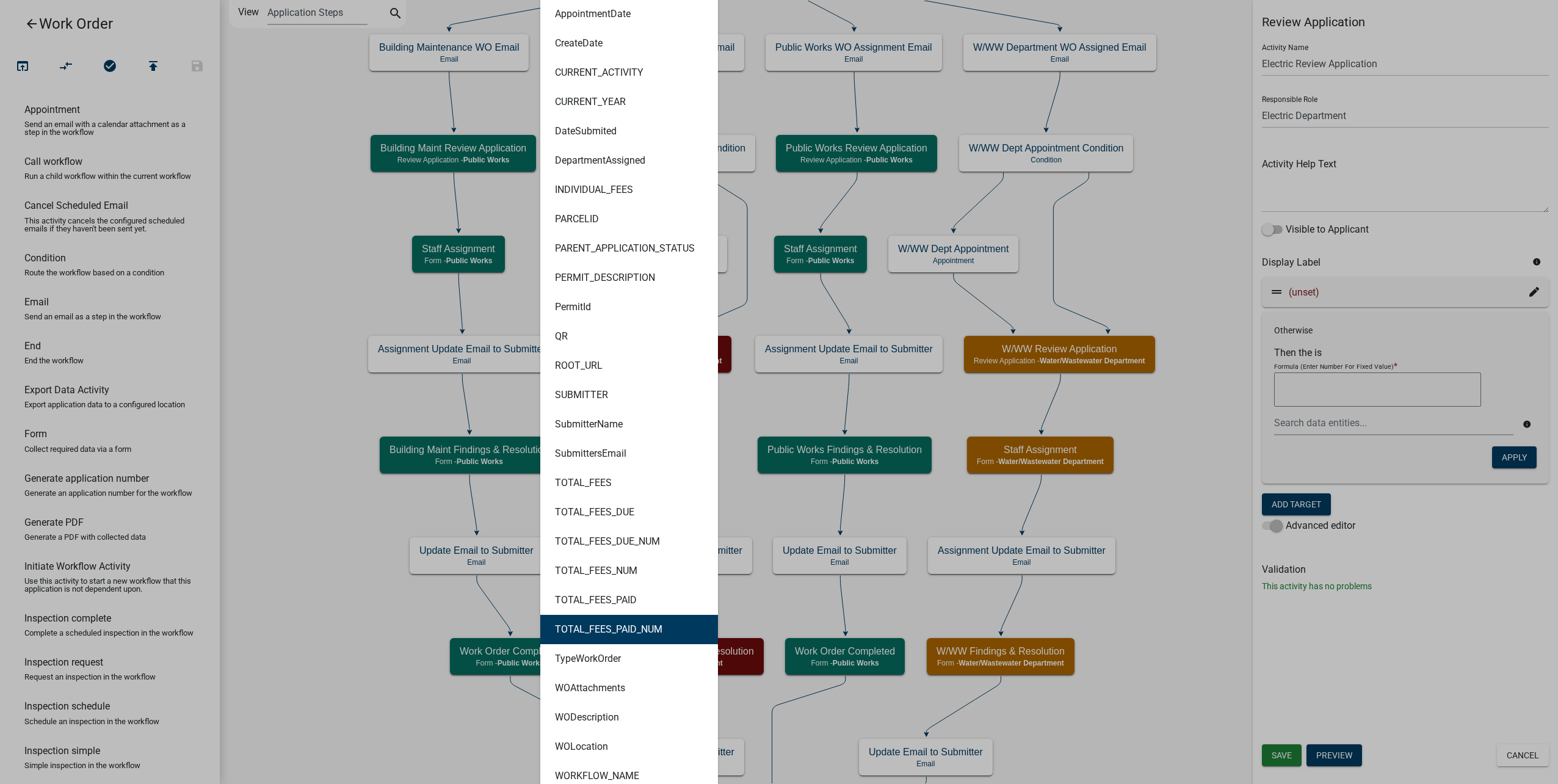
scroll to position [561, 0]
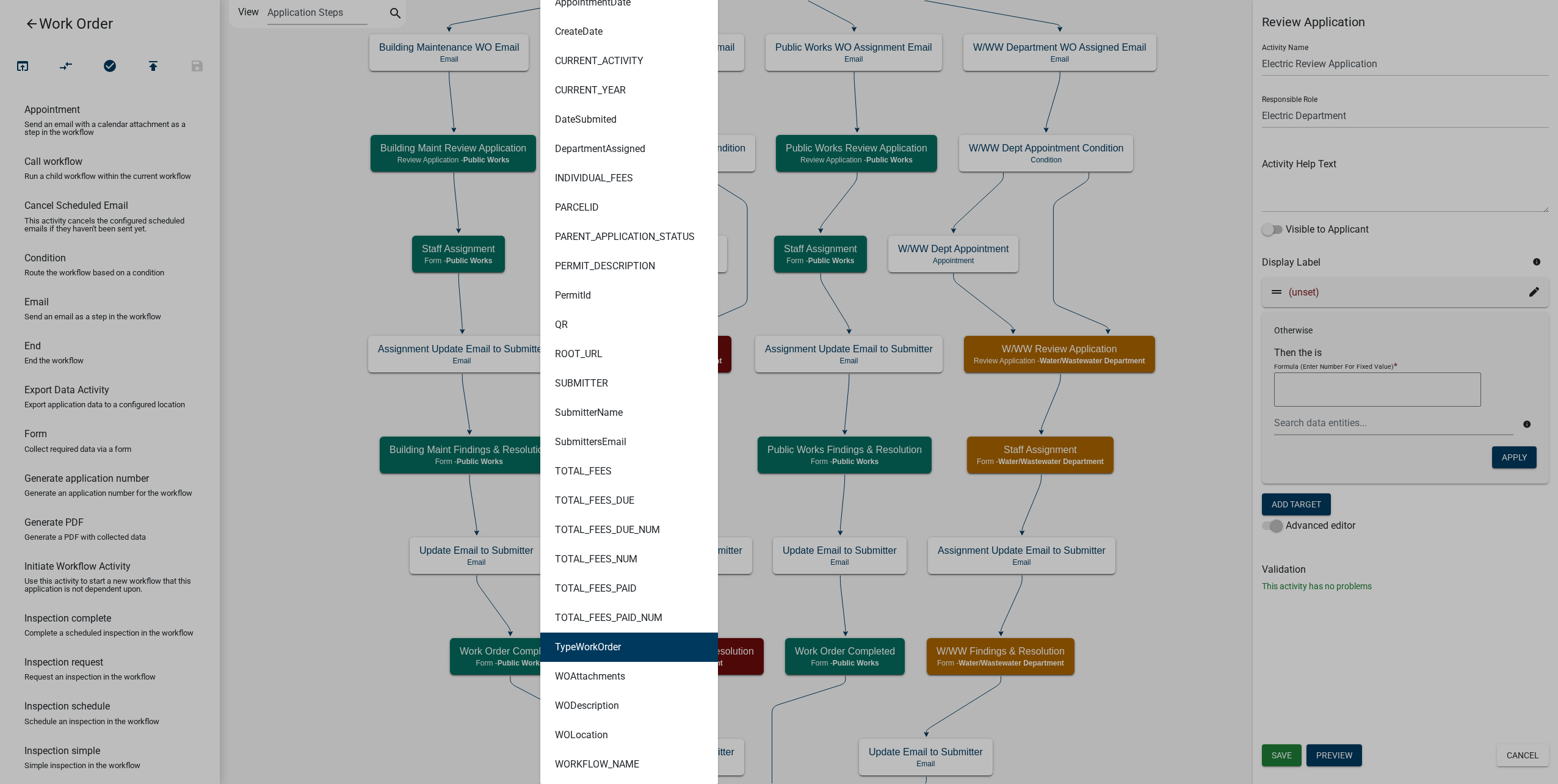
click at [644, 656] on button "TypeWorkOrder" at bounding box center [629, 647] width 178 height 29
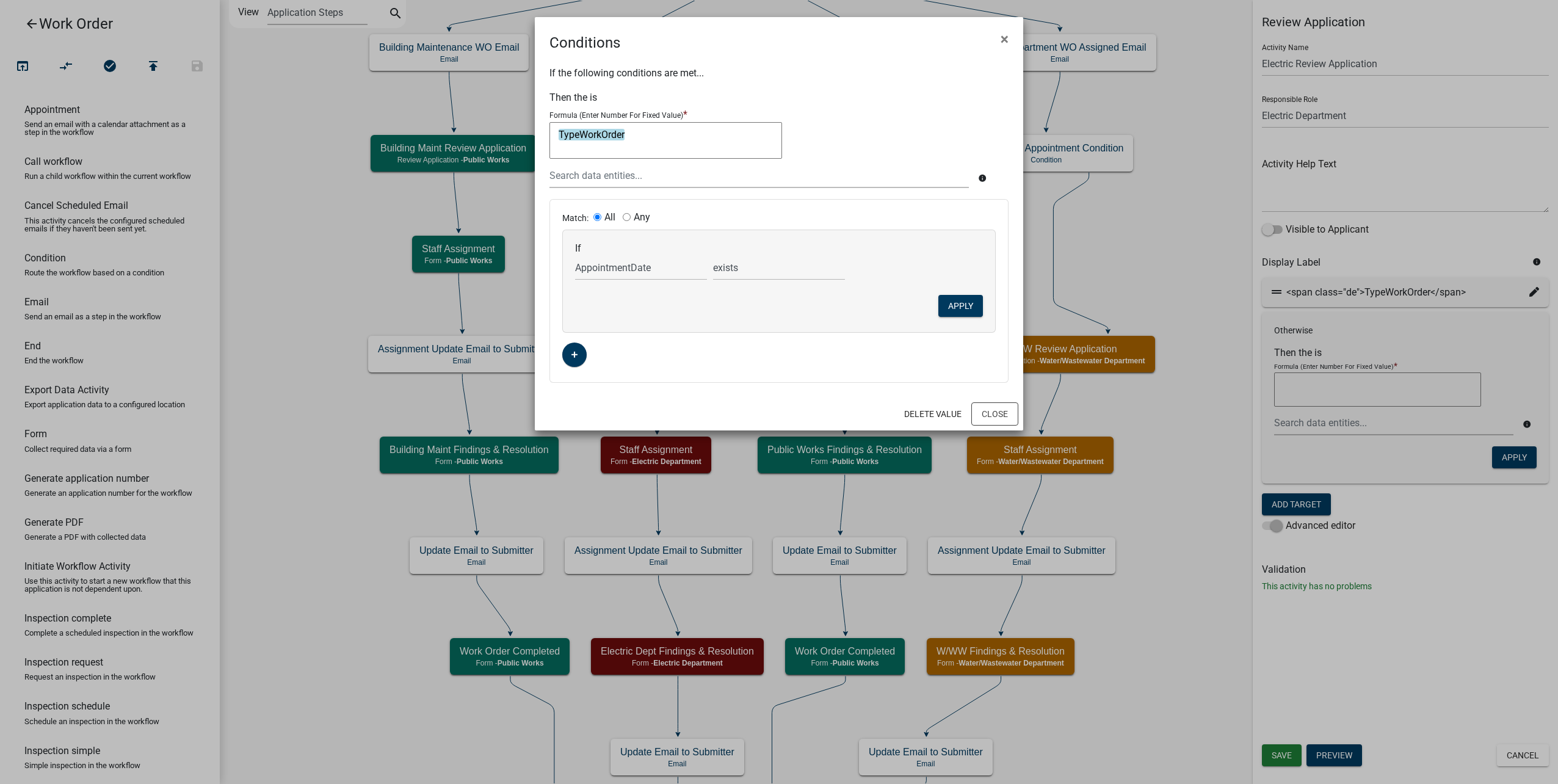
scroll to position [0, 0]
click at [557, 135] on textarea "TypeWorkOrder" at bounding box center [665, 140] width 233 height 37
click at [788, 167] on input "text" at bounding box center [759, 175] width 419 height 25
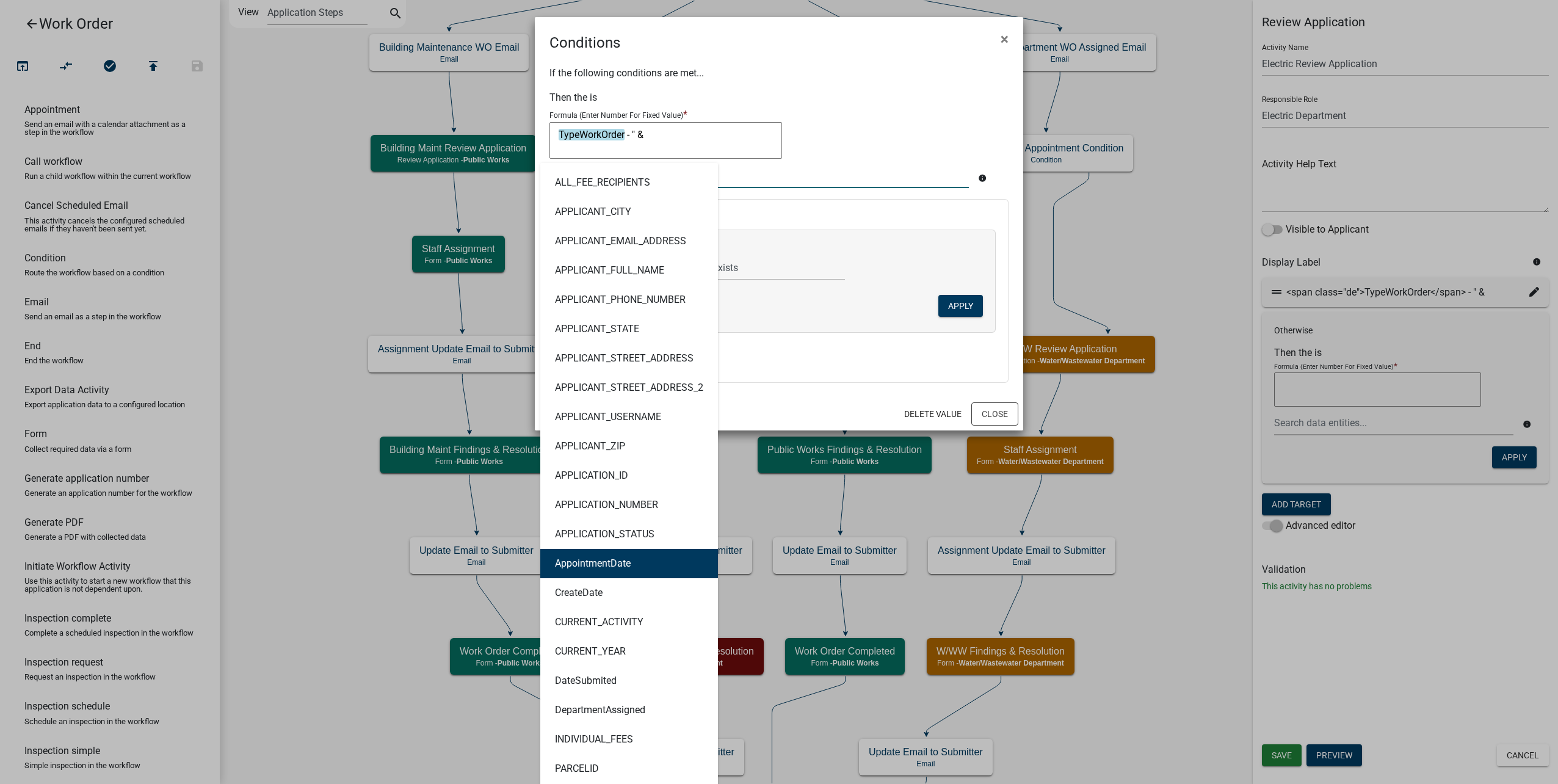
click at [637, 564] on button "AppointmentDate" at bounding box center [629, 563] width 178 height 29
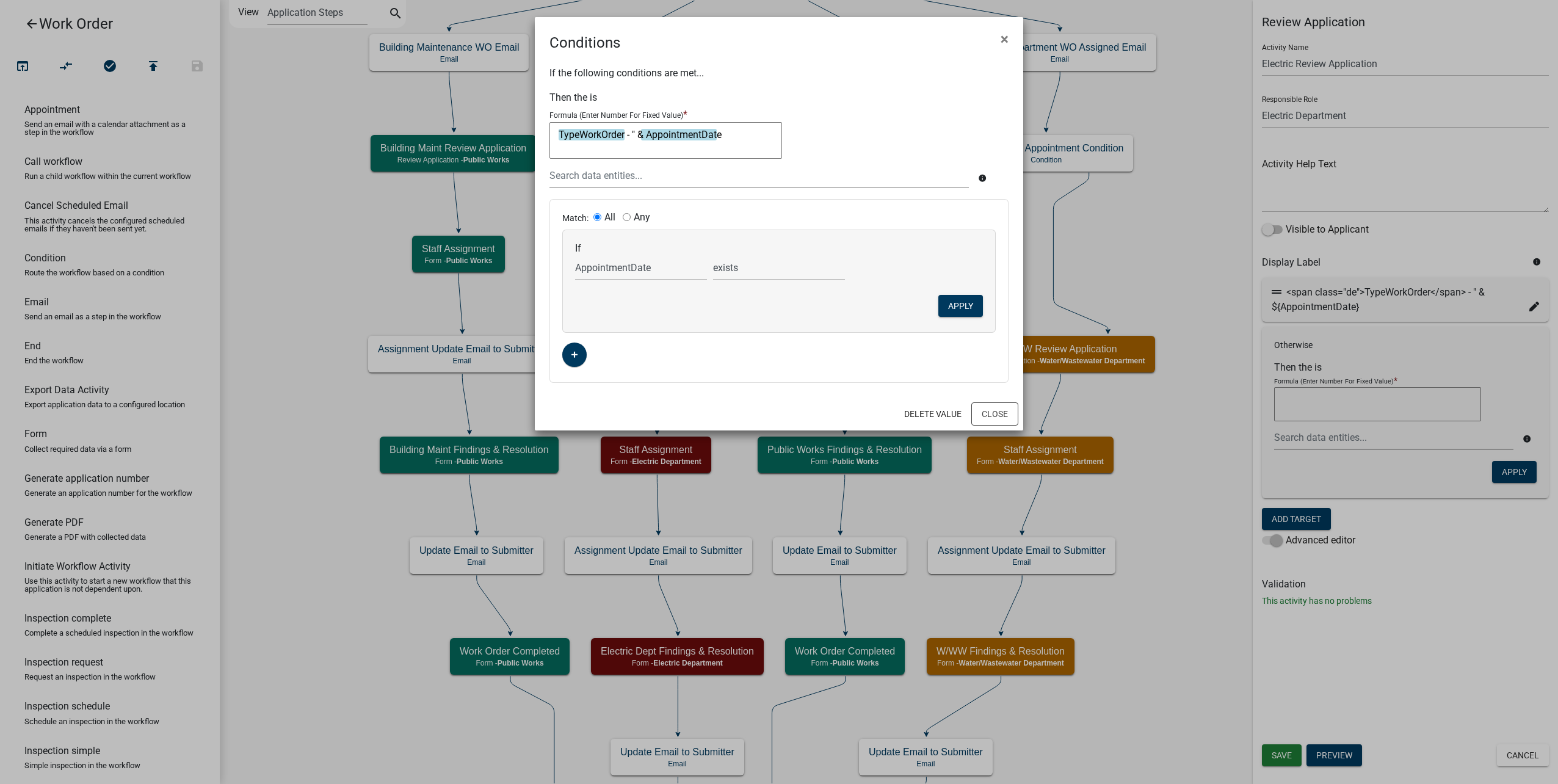
click at [556, 134] on textarea "TypeWorkOrder - " & AppointmentDate" at bounding box center [665, 140] width 233 height 37
type textarea "TypeWorkOrder - " &"
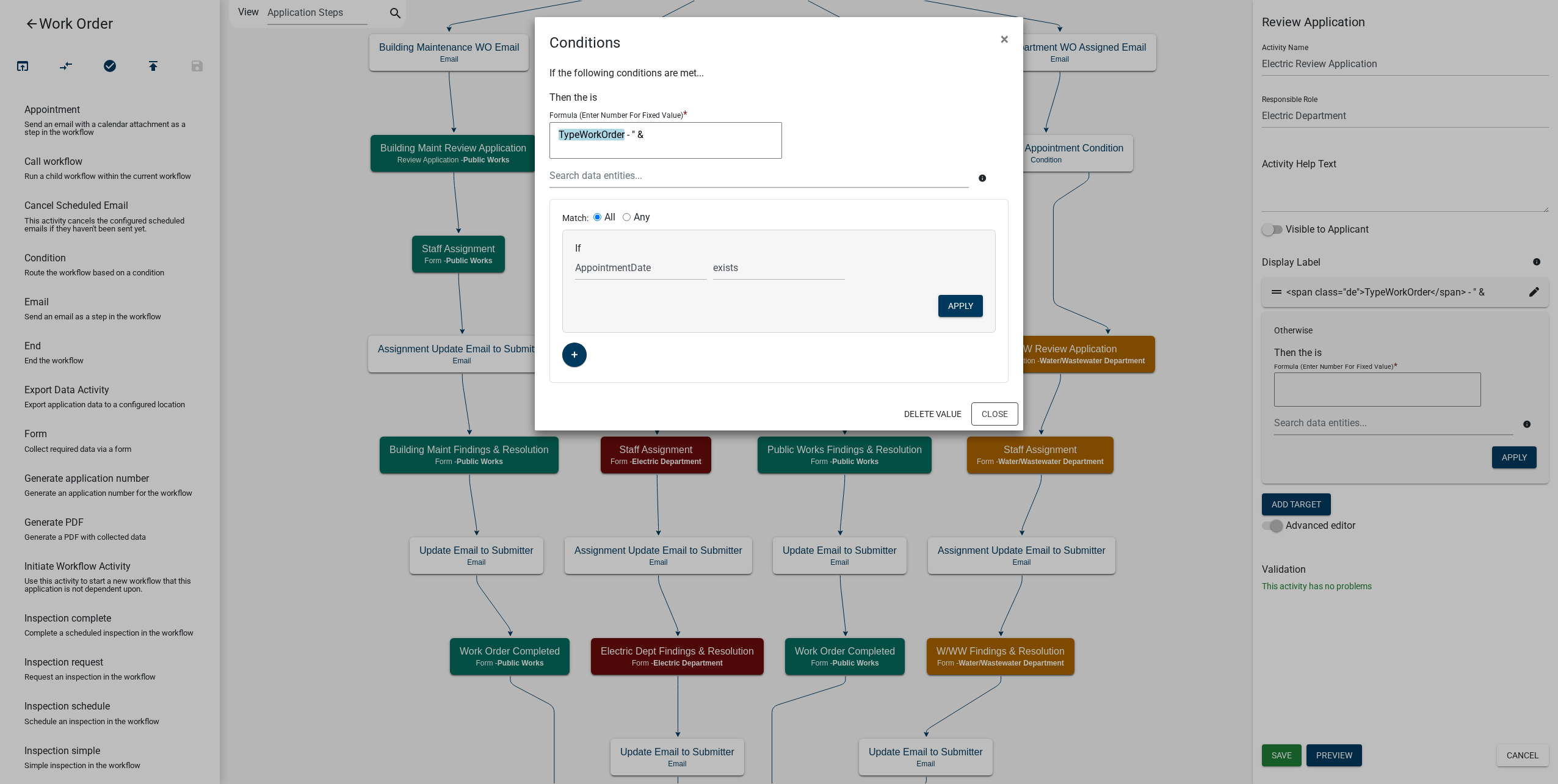
drag, startPoint x: 469, startPoint y: 132, endPoint x: 406, endPoint y: 125, distance: 63.4
click at [394, 131] on ngb-modal-window "Conditions × If the following conditions are met... Then the is Formula (Enter …" at bounding box center [779, 392] width 1558 height 784
click at [825, 171] on input "text" at bounding box center [759, 175] width 419 height 25
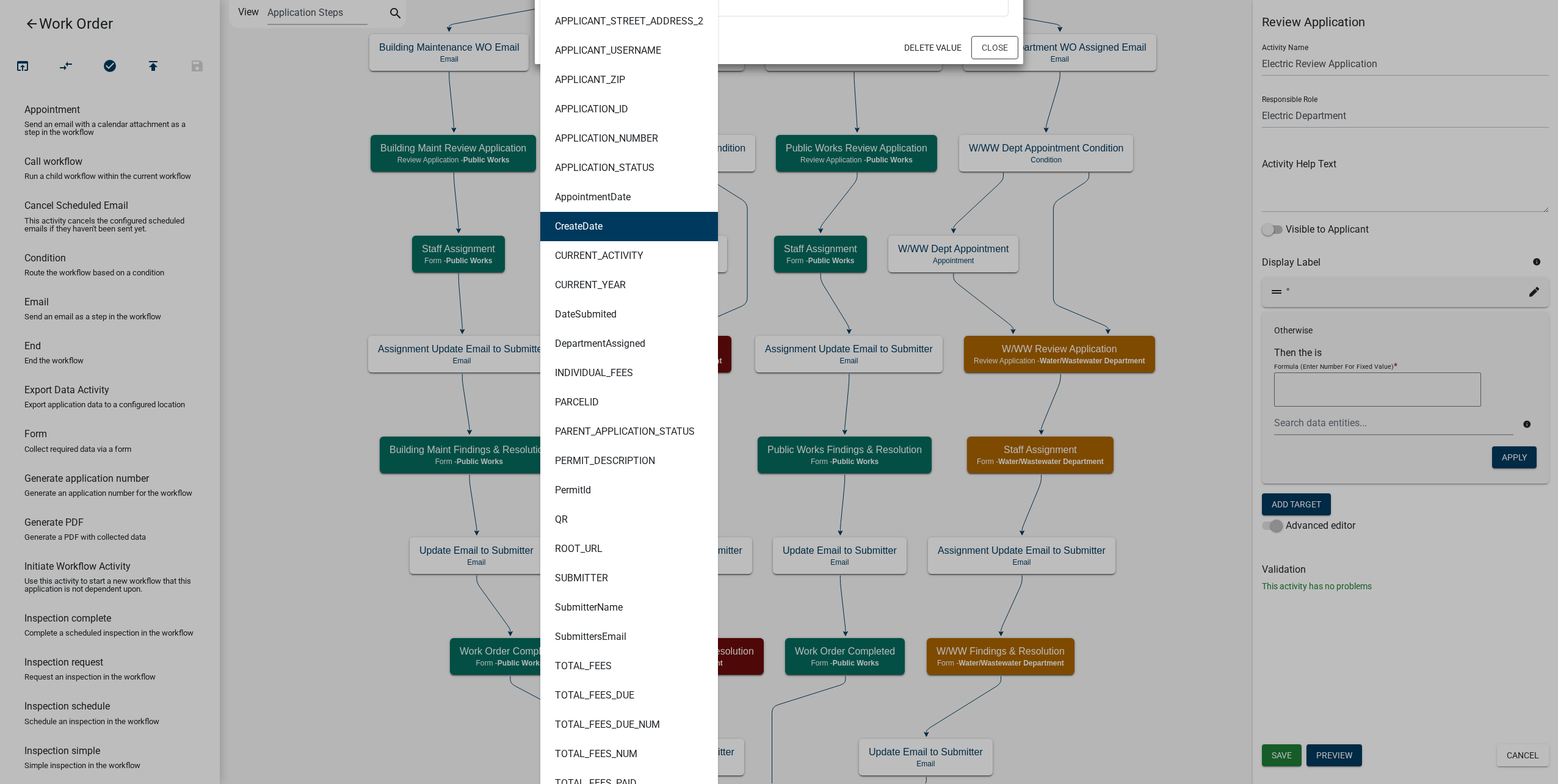
scroll to position [561, 0]
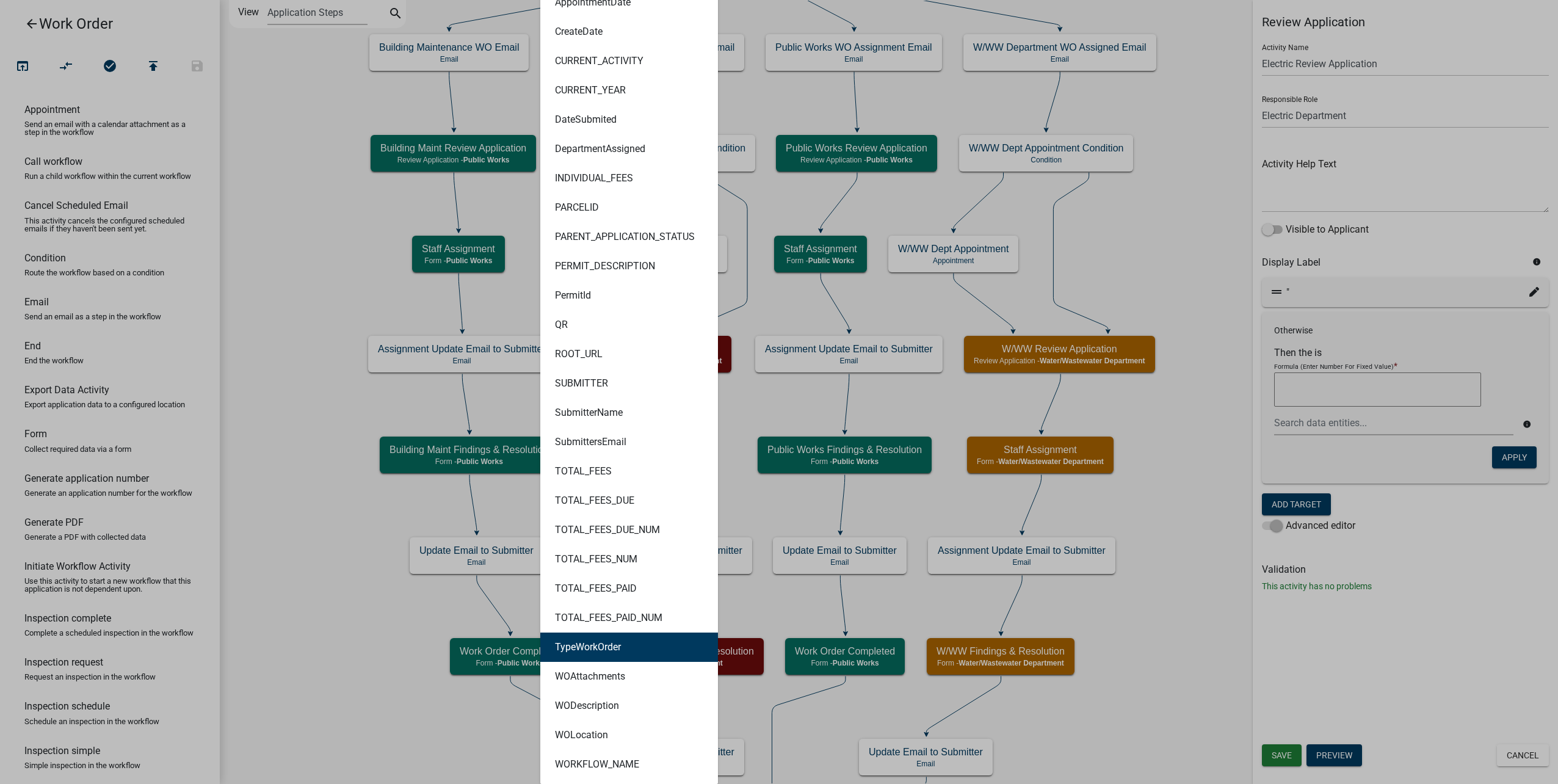
click at [604, 648] on ngb-highlight "TypeWorkOrder" at bounding box center [588, 647] width 66 height 10
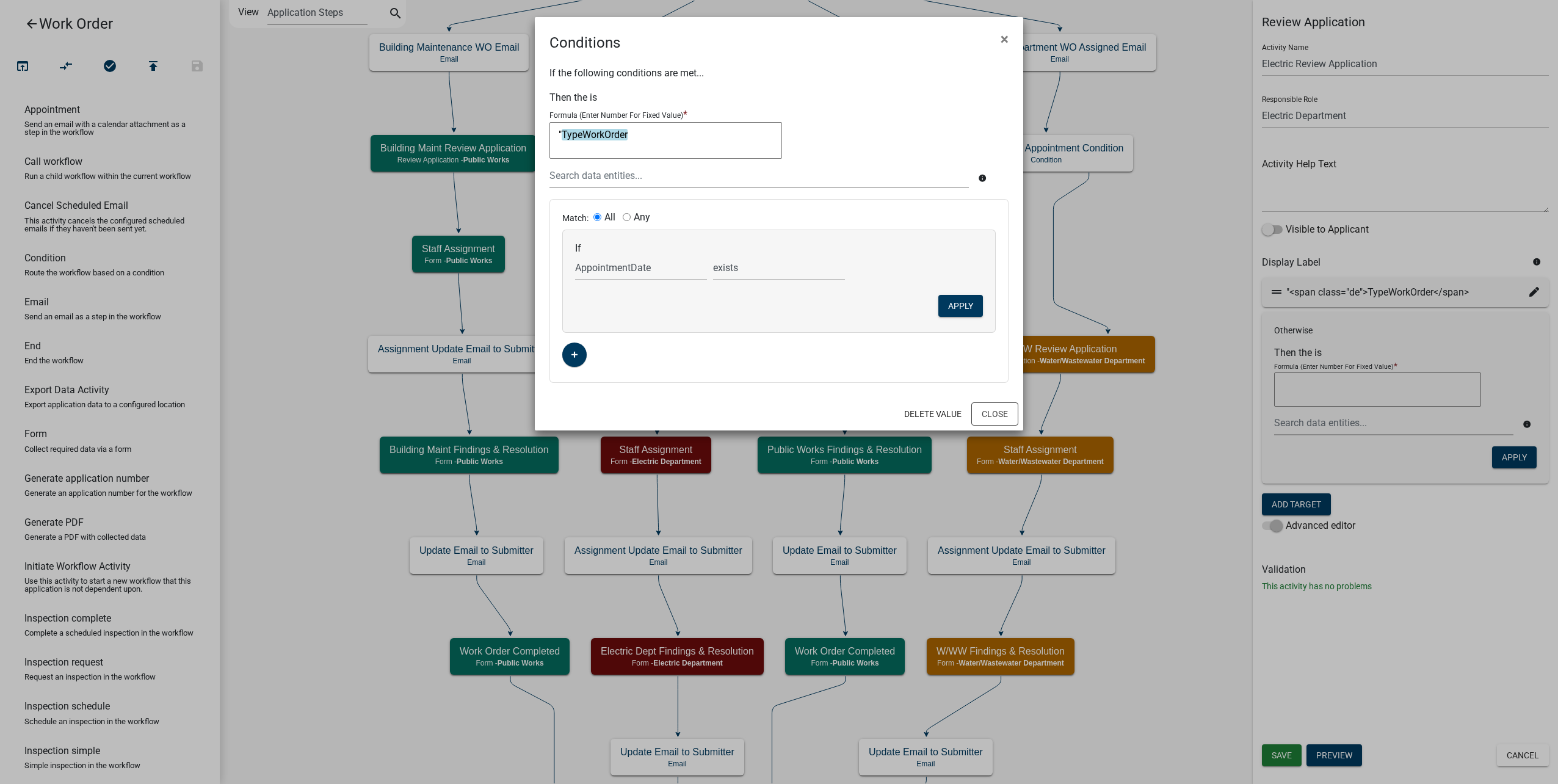
click at [723, 128] on textarea ""TypeWorkOrder" at bounding box center [665, 140] width 233 height 37
click at [702, 180] on div at bounding box center [759, 175] width 438 height 25
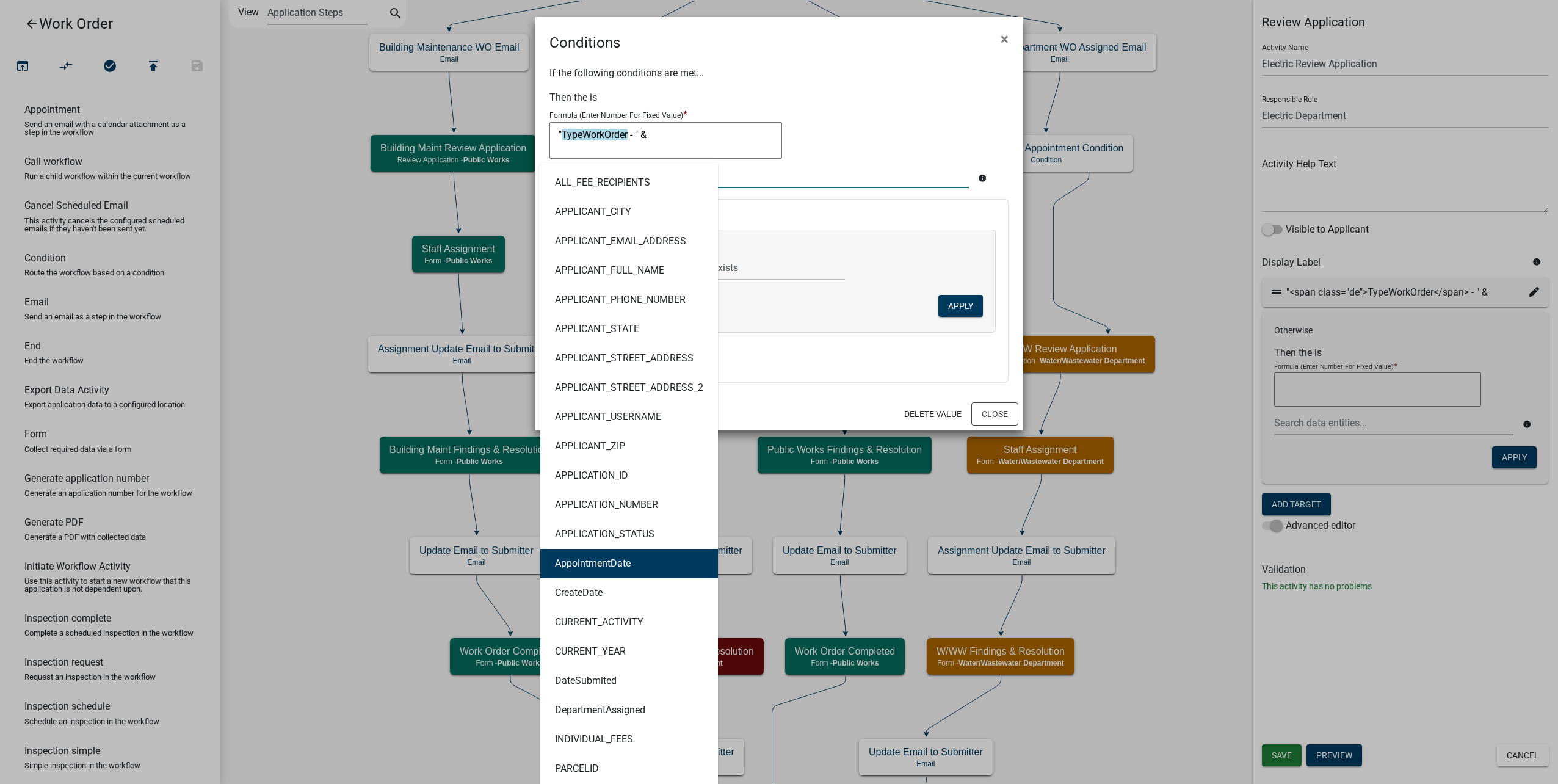
click at [674, 560] on button "AppointmentDate" at bounding box center [629, 563] width 178 height 29
type textarea ""TypeWorkOrder - " & AppointmentDate"
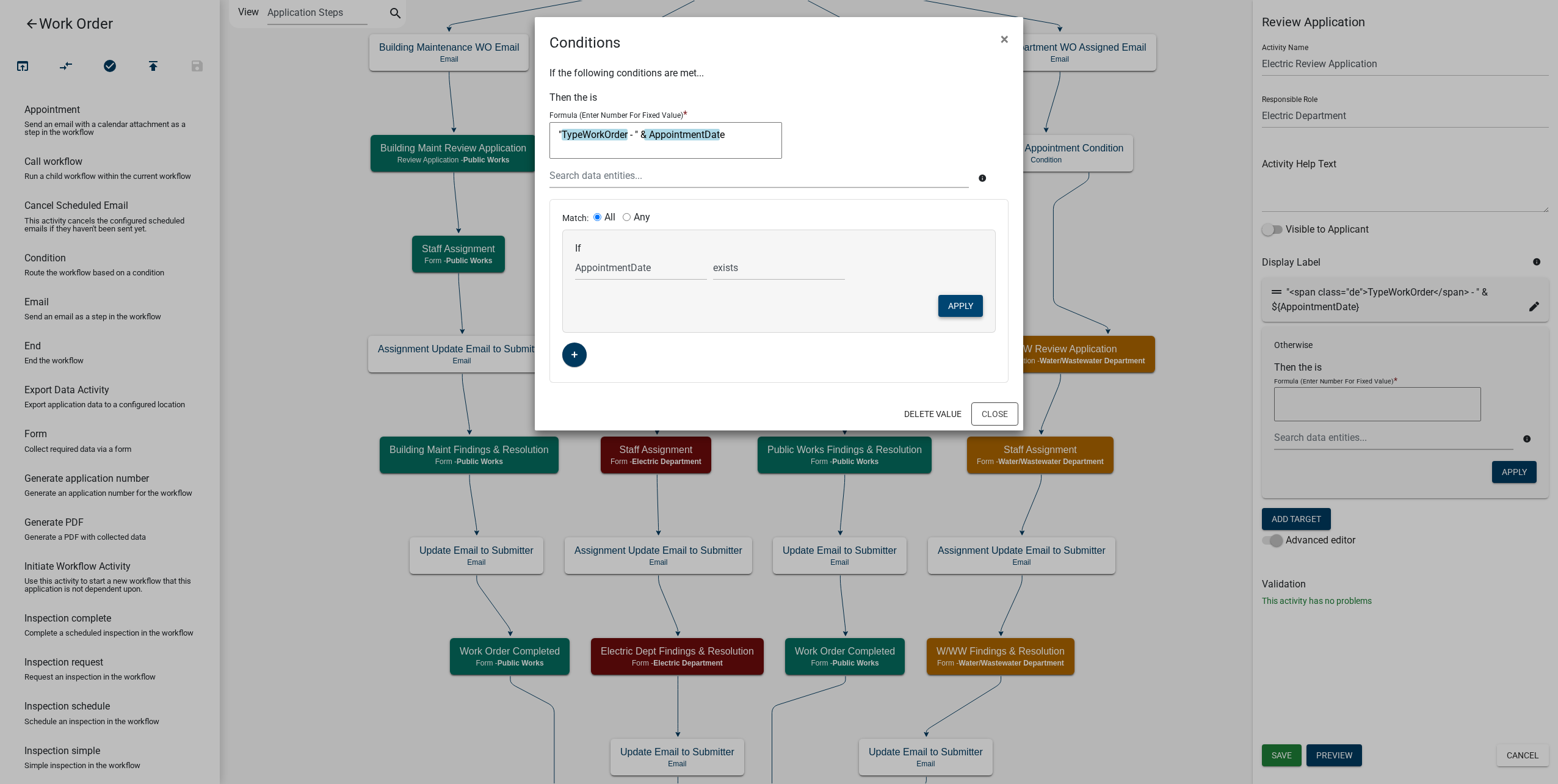
click at [955, 310] on button "Apply" at bounding box center [960, 305] width 44 height 22
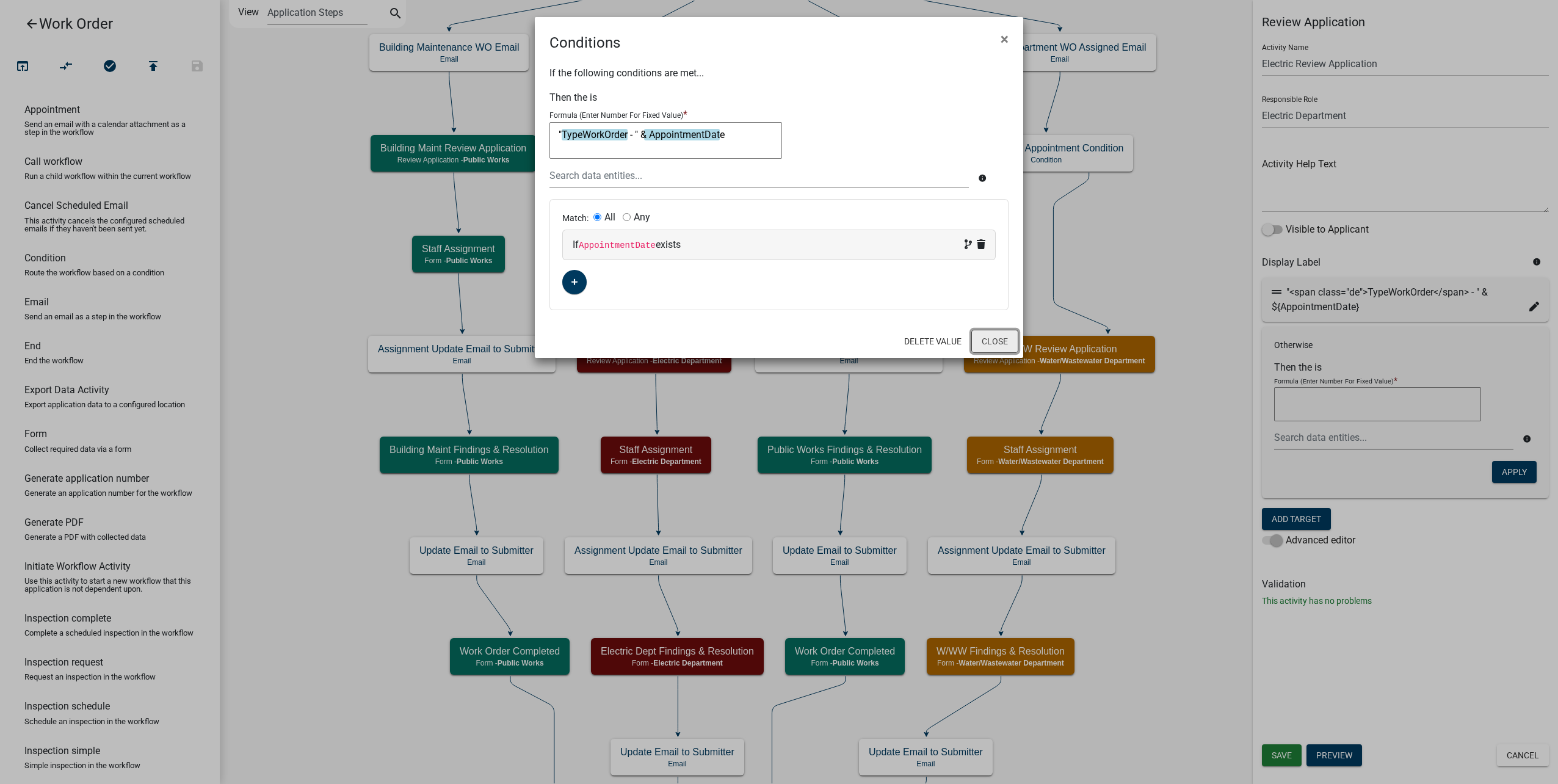
click at [999, 334] on button "Close" at bounding box center [995, 341] width 47 height 23
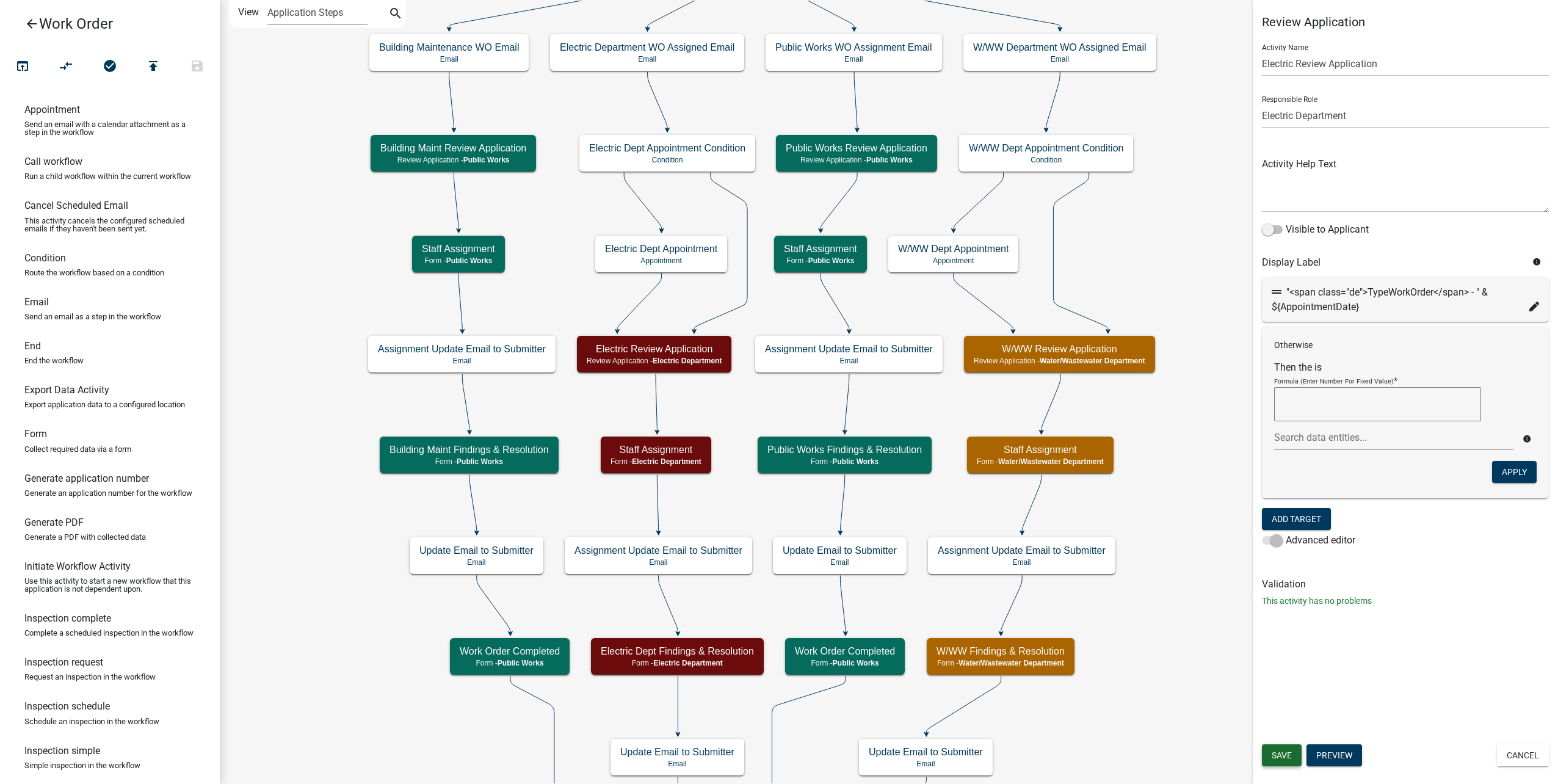
click at [1282, 755] on span "Save" at bounding box center [1282, 755] width 20 height 10
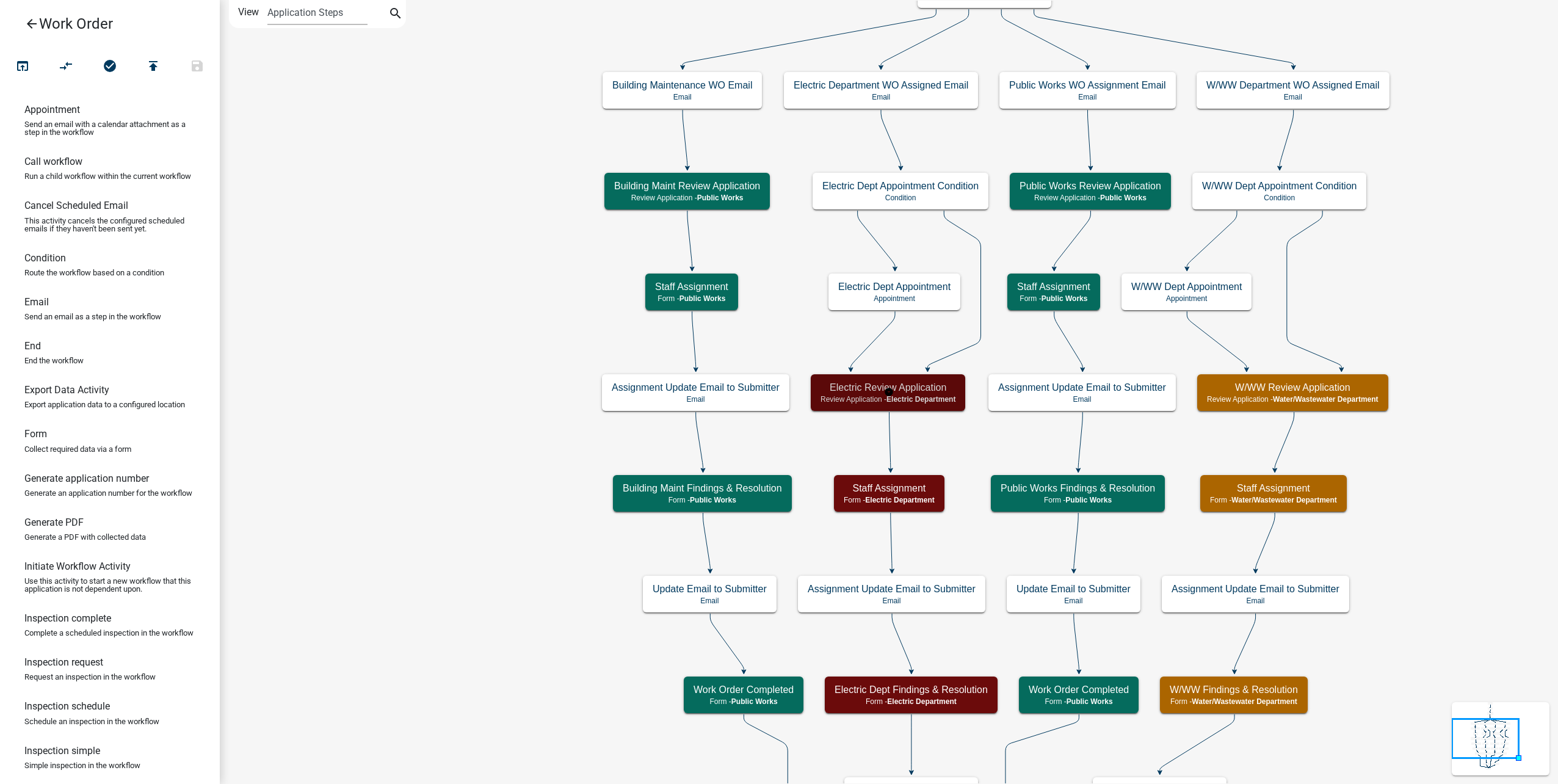
click at [928, 389] on h5 "Electric Review Application" at bounding box center [888, 387] width 135 height 12
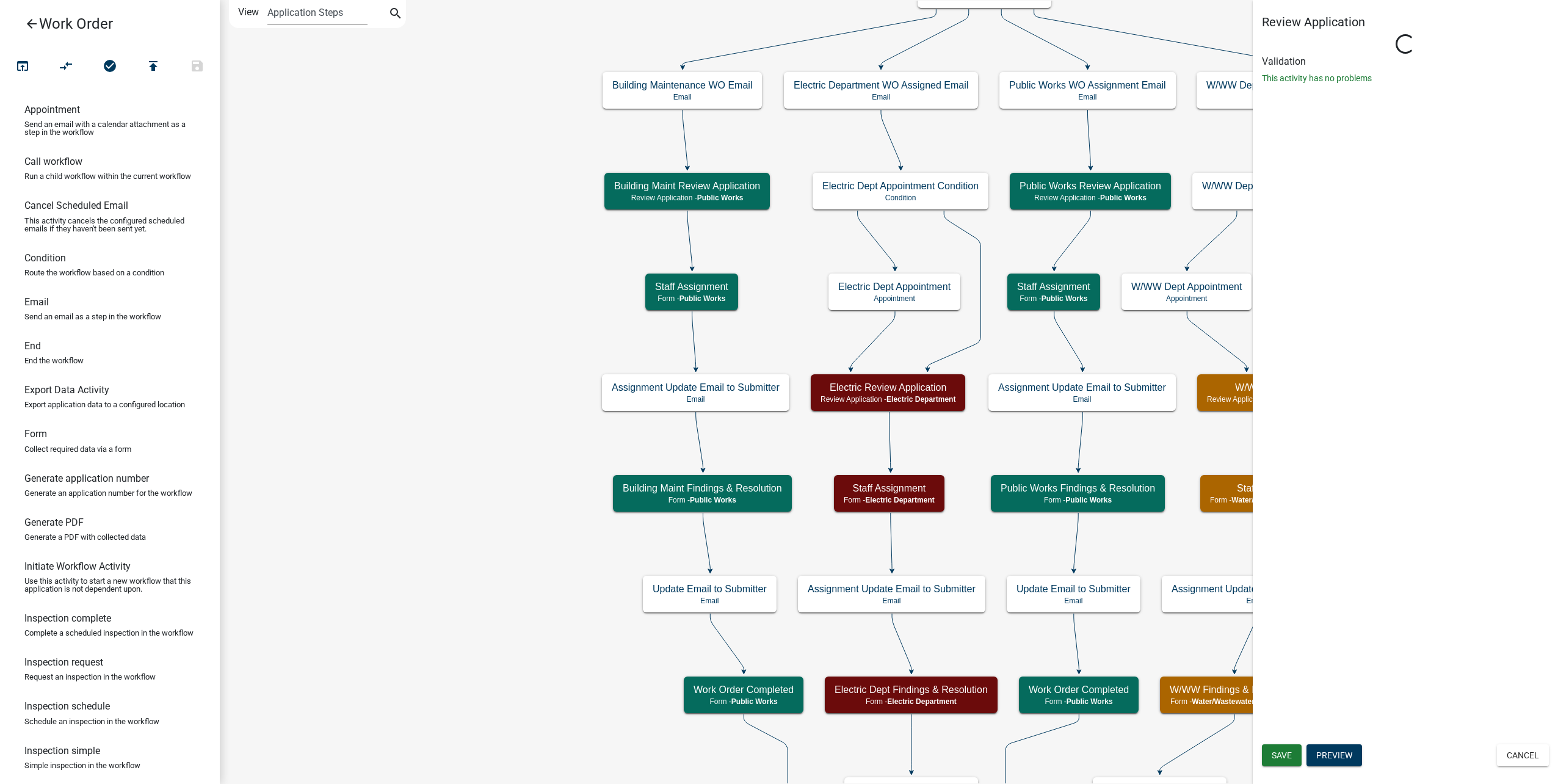
select select "10C02E7F-48F0-41D5-B358-4B17E800125F"
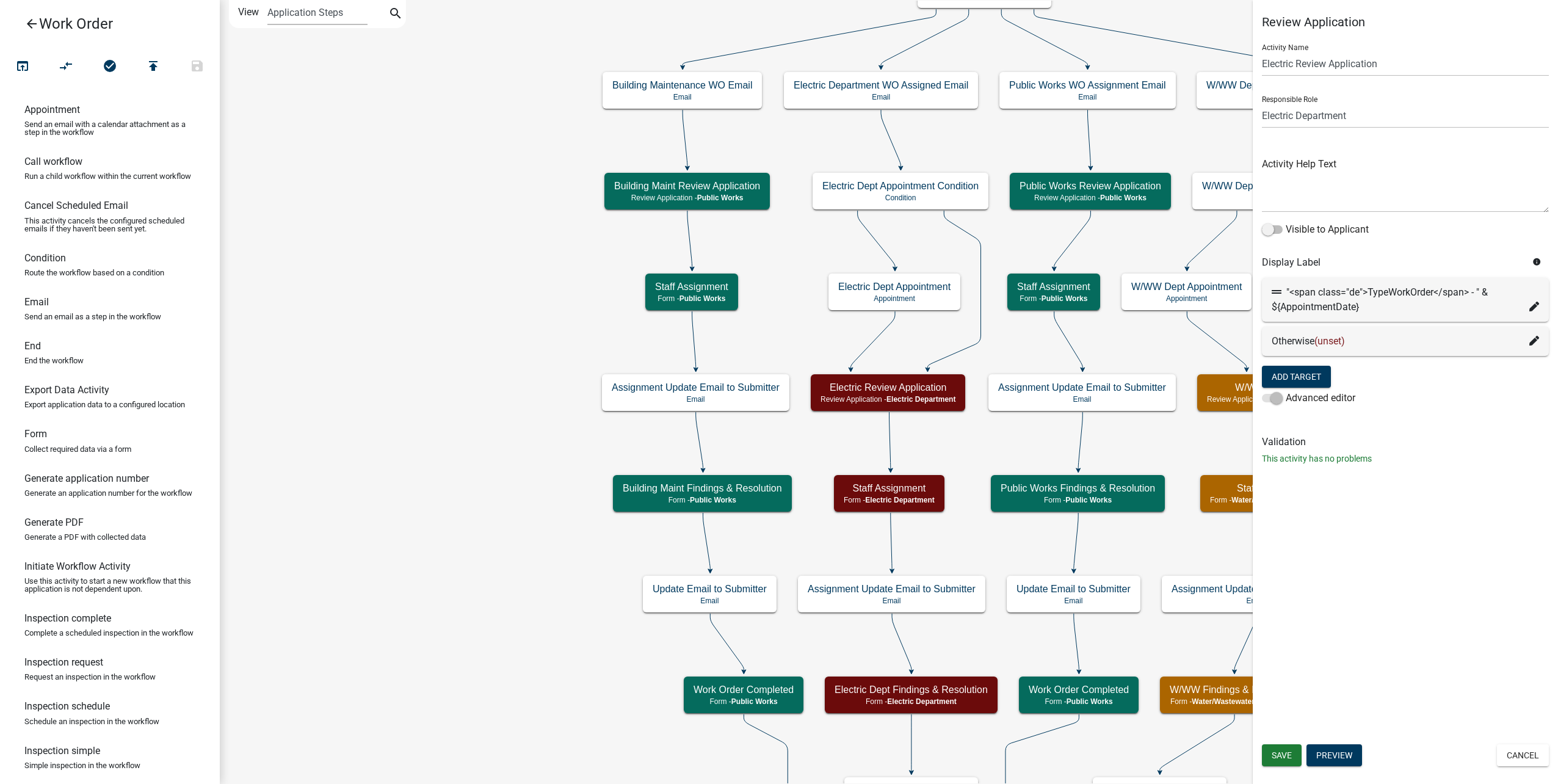
click at [1328, 340] on span "(unset)" at bounding box center [1330, 341] width 31 height 12
click at [1537, 340] on icon at bounding box center [1534, 340] width 10 height 10
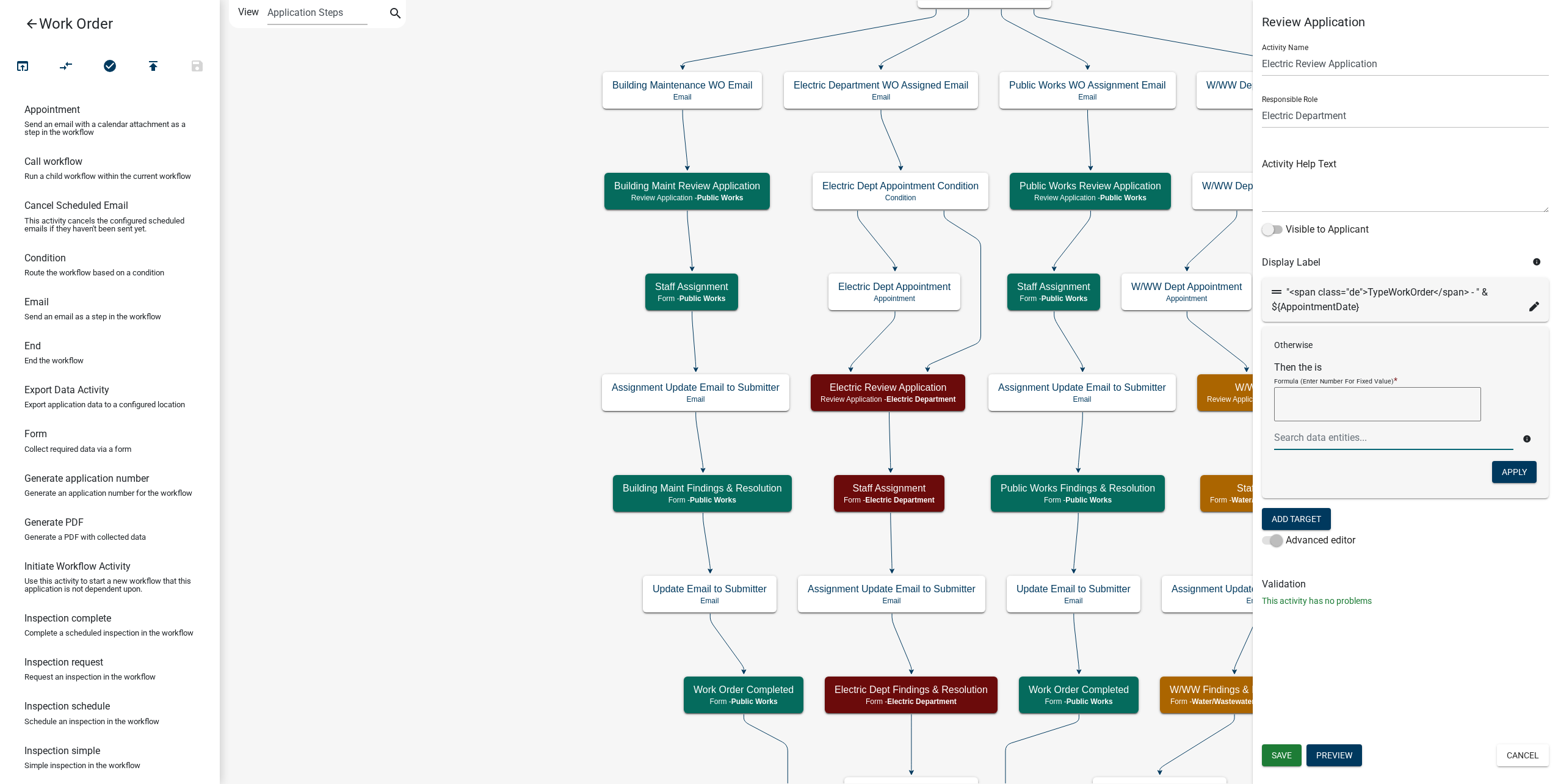
click at [1373, 444] on div at bounding box center [1394, 437] width 258 height 25
click at [1514, 475] on button "Apply" at bounding box center [1514, 472] width 44 height 22
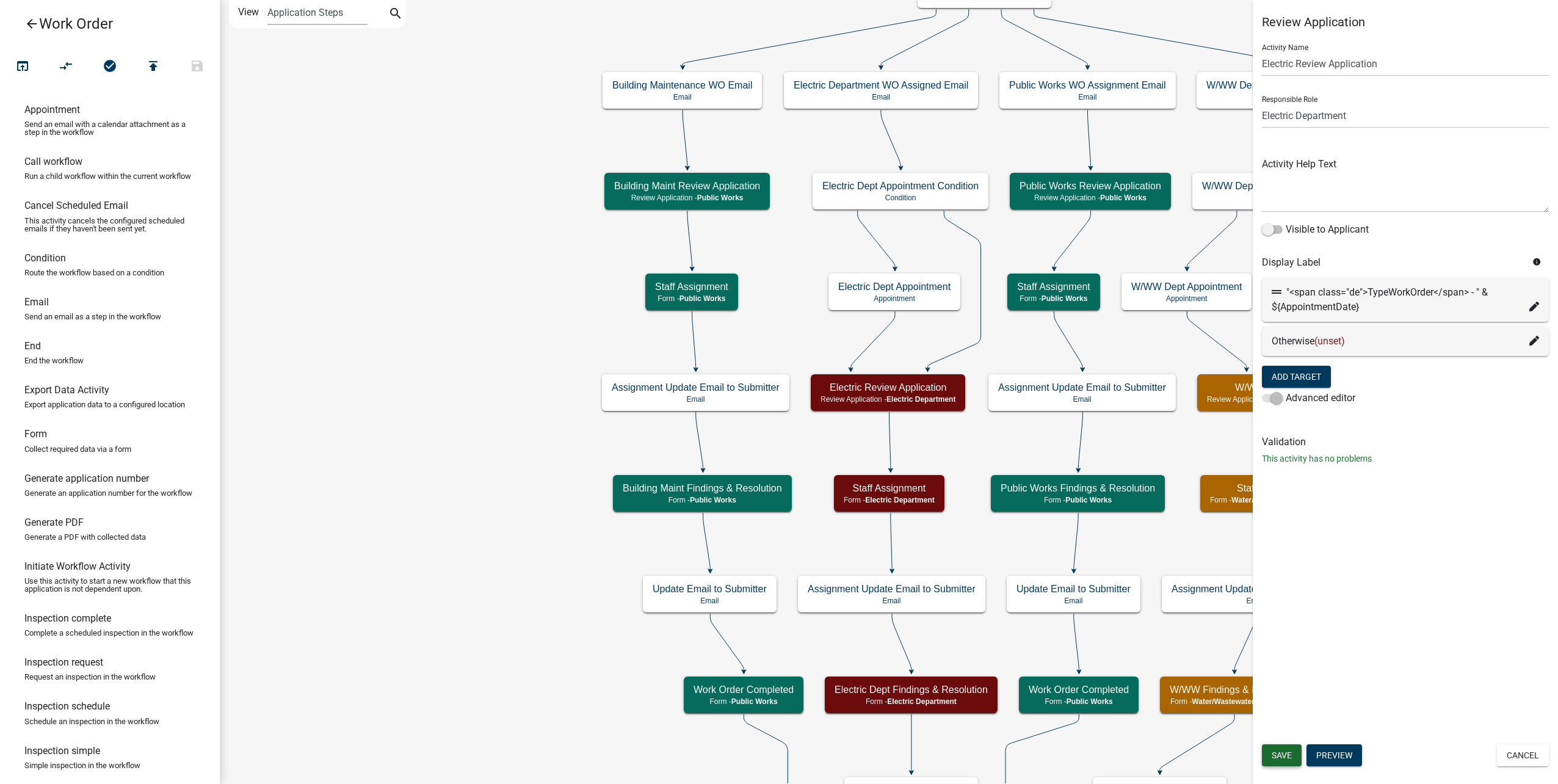
click at [1284, 755] on span "Save" at bounding box center [1282, 755] width 20 height 10
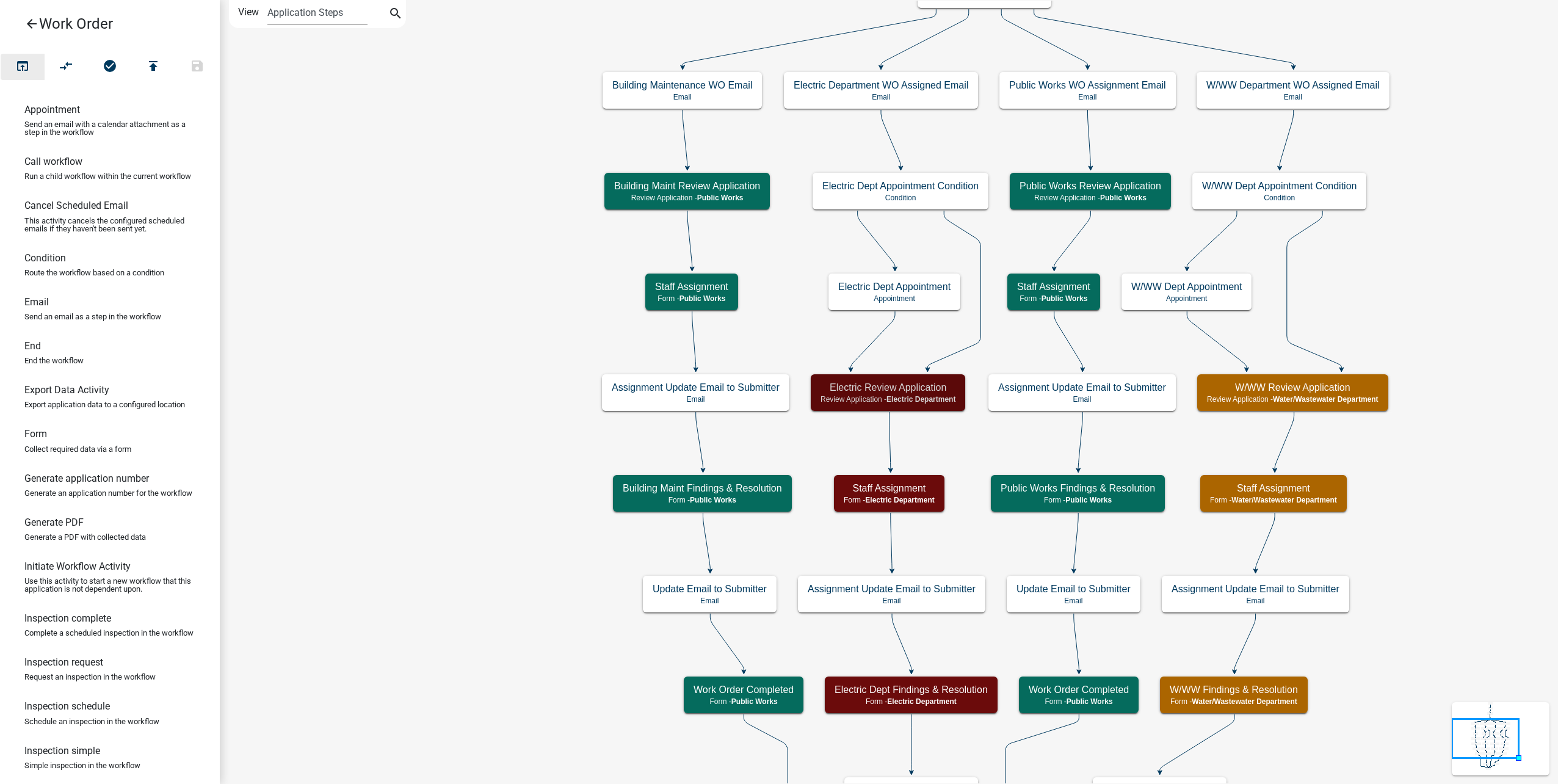
click at [27, 61] on icon "open_in_browser" at bounding box center [22, 67] width 14 height 17
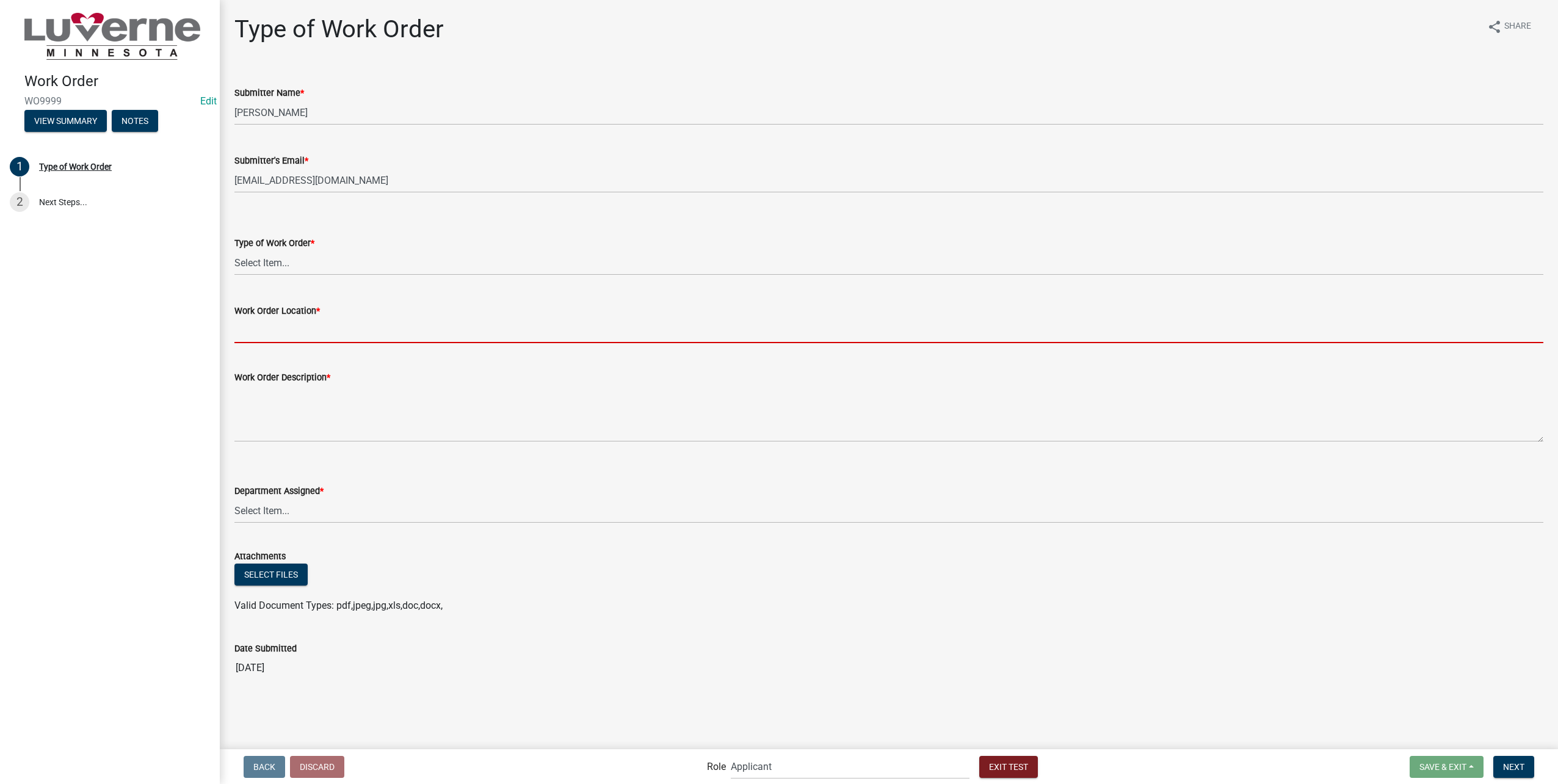
click at [395, 327] on input "Work Order Location *" at bounding box center [889, 330] width 1309 height 25
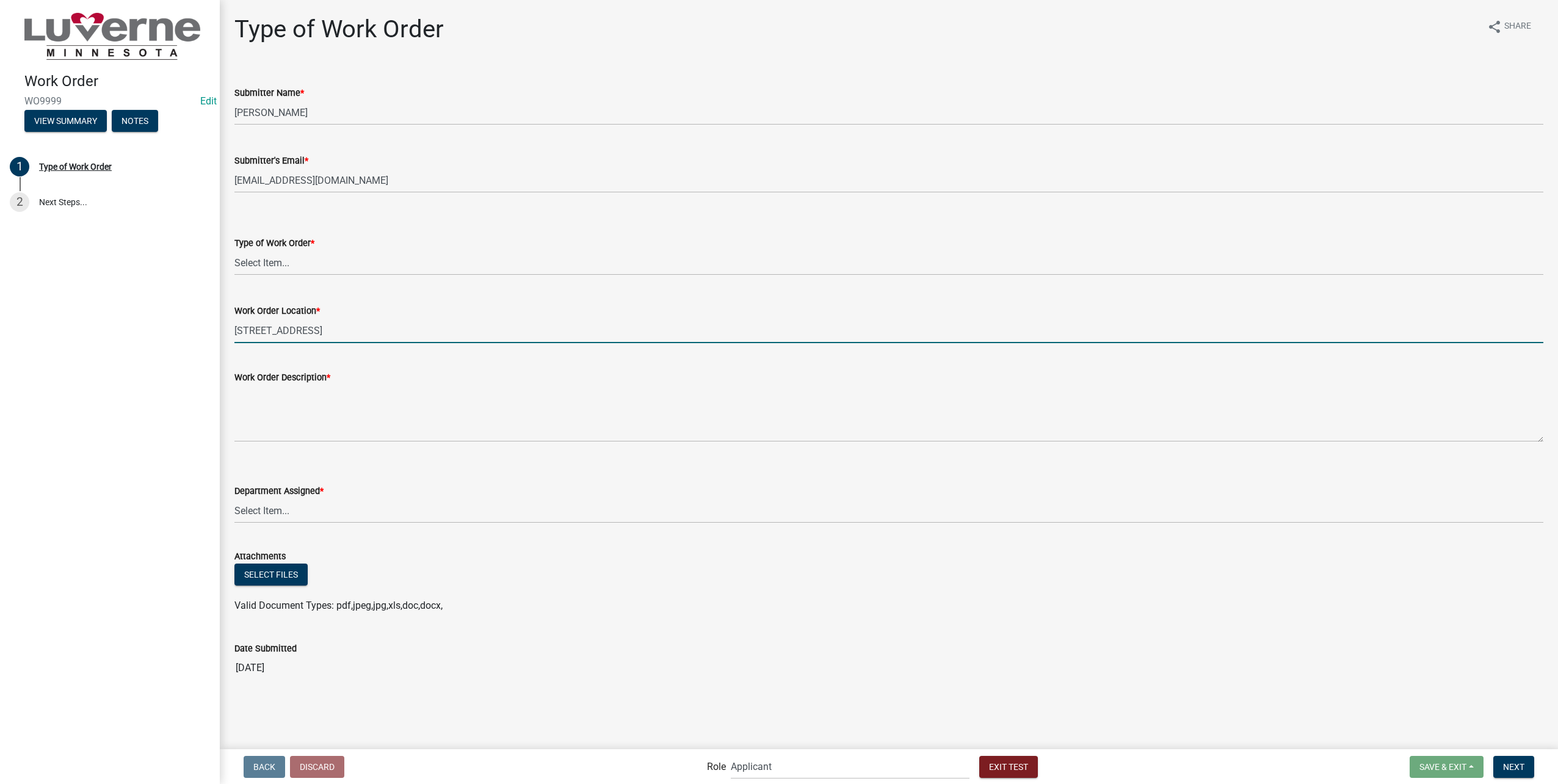
type input "801 N Oakley St"
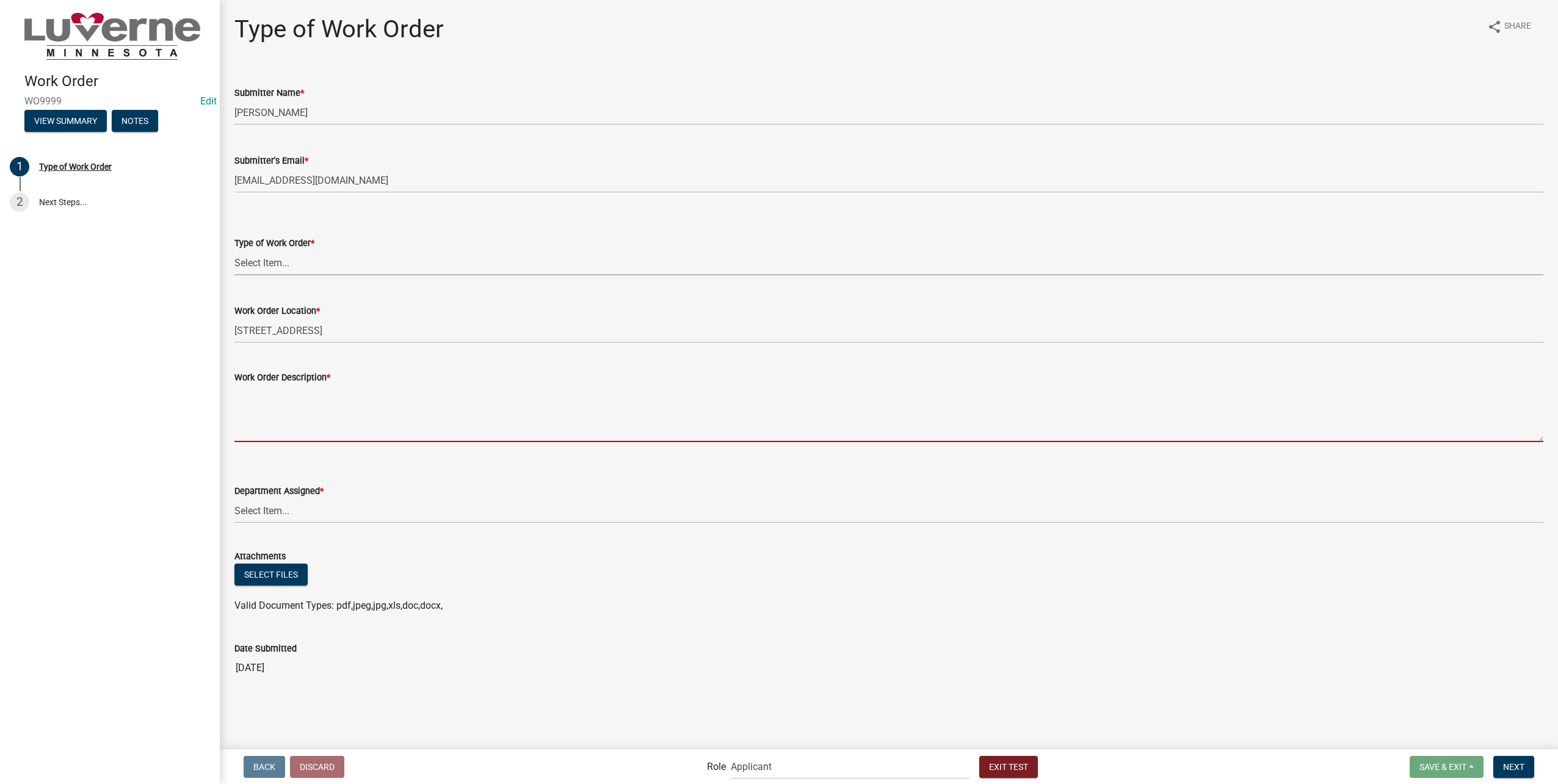
click at [354, 260] on select "Select Item... Turn Water On Turn Water Off Turn Electric On Turn Electric Off …" at bounding box center [889, 262] width 1309 height 25
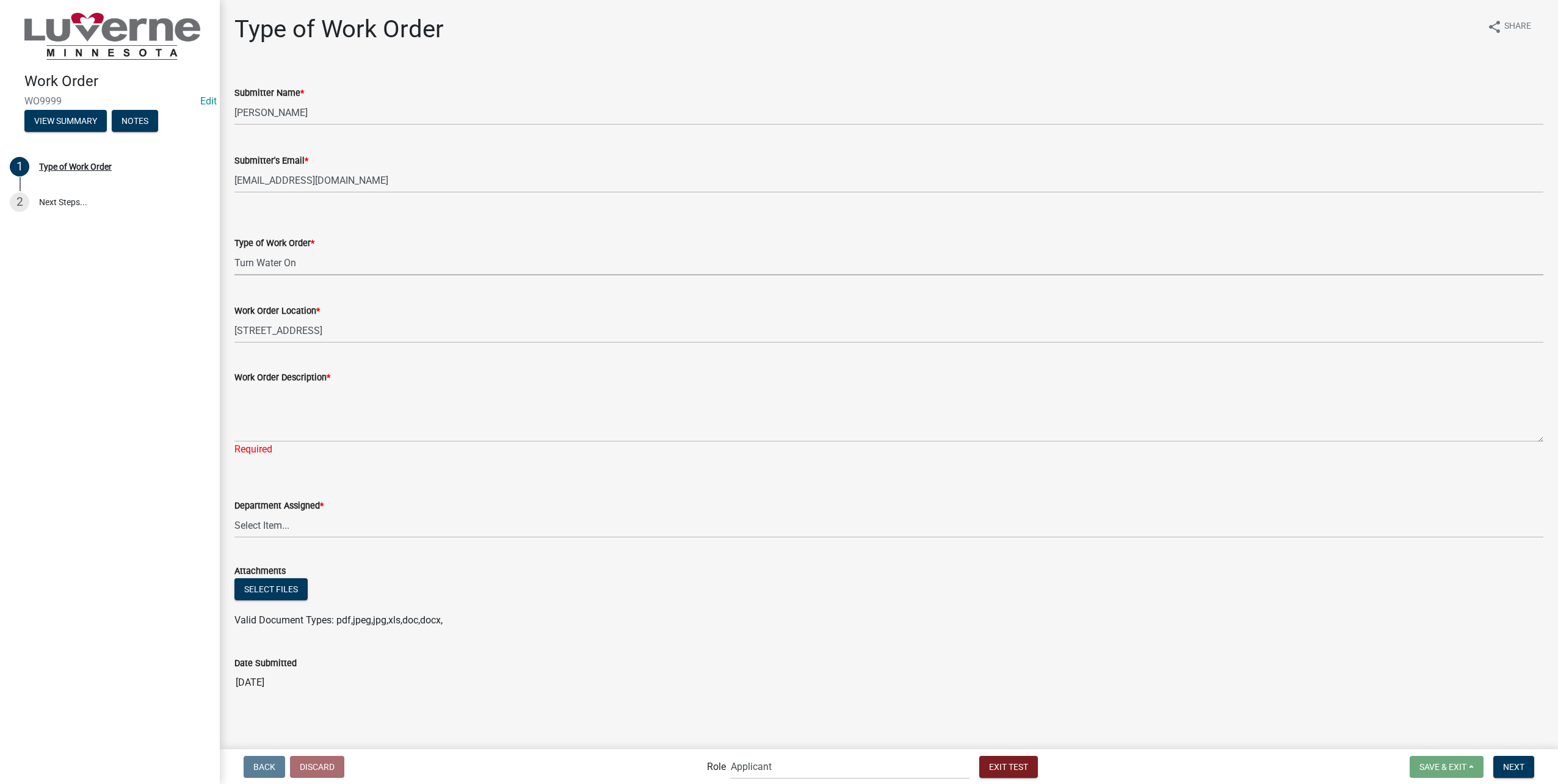
click at [235, 250] on select "Select Item... Turn Water On Turn Water Off Turn Electric On Turn Electric Off …" at bounding box center [889, 262] width 1309 height 25
select select "dcbc61c6-8076-44b7-9ef0-a57f732f8599"
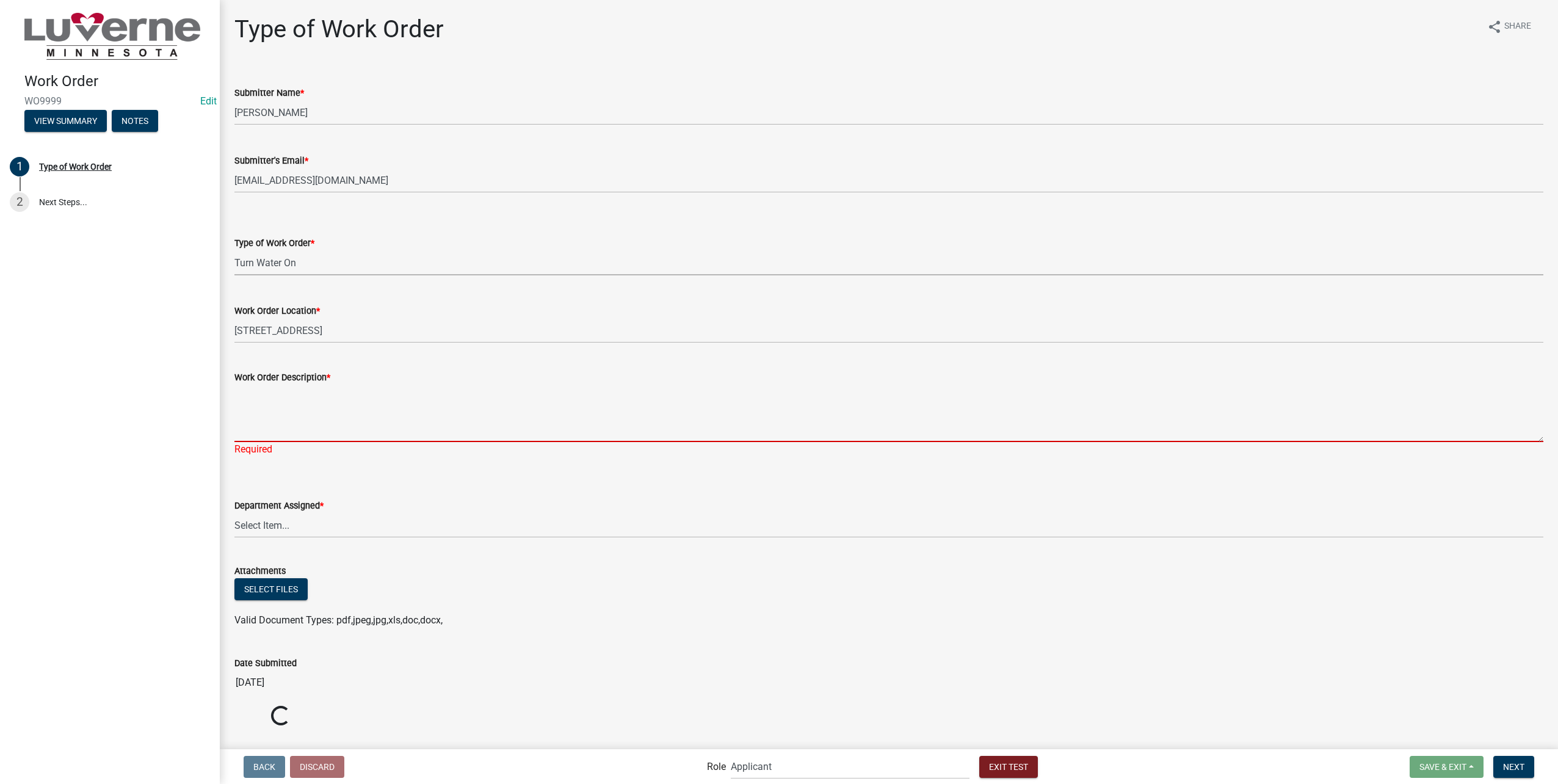
click at [337, 402] on textarea "Work Order Description *" at bounding box center [889, 413] width 1309 height 57
type textarea "turn water on - owner will meet you there"
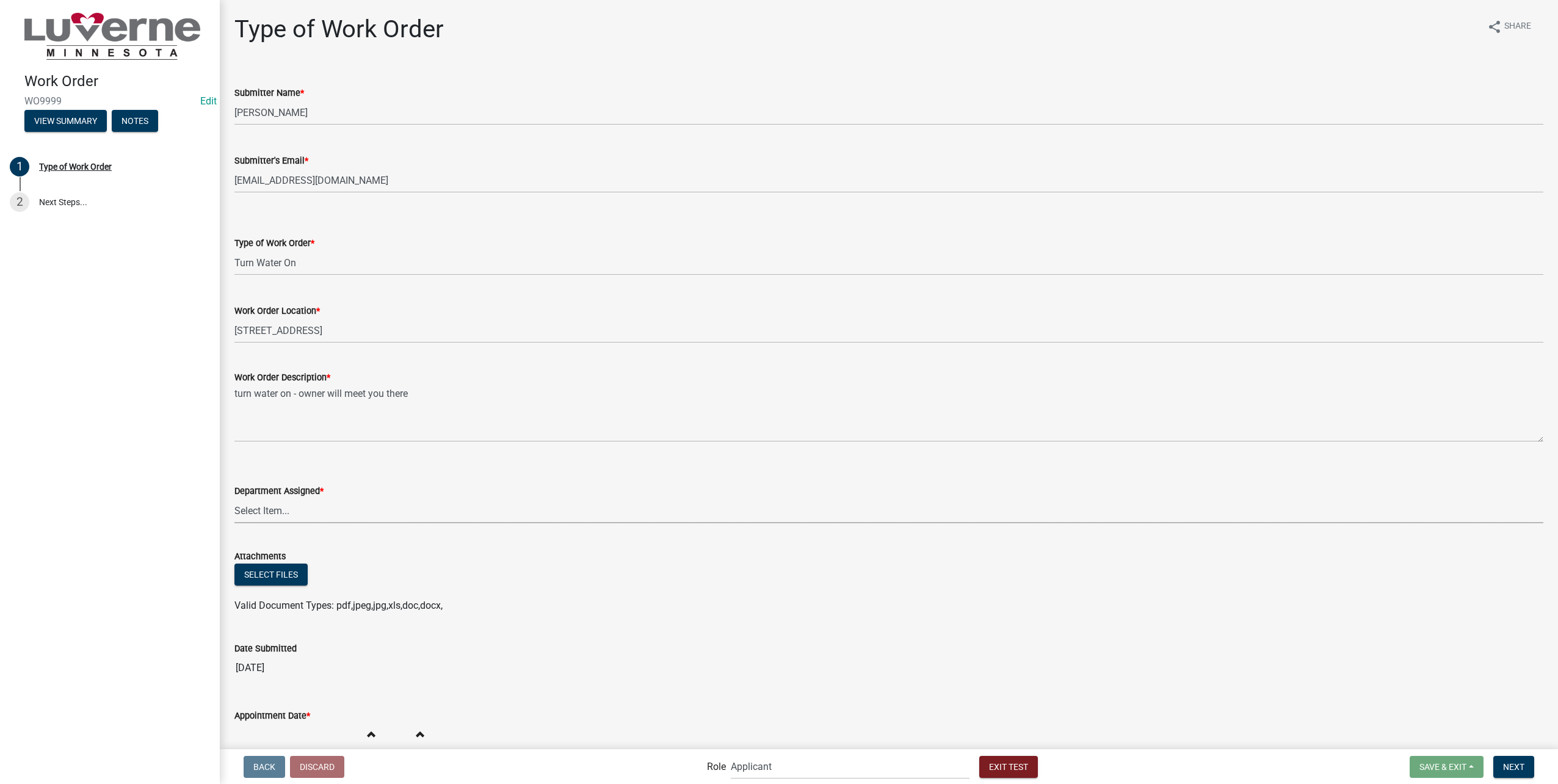
click at [385, 528] on wm-data-entity-input "Department Assigned * Select Item... Building Maintenance Electric Department W…" at bounding box center [889, 493] width 1309 height 82
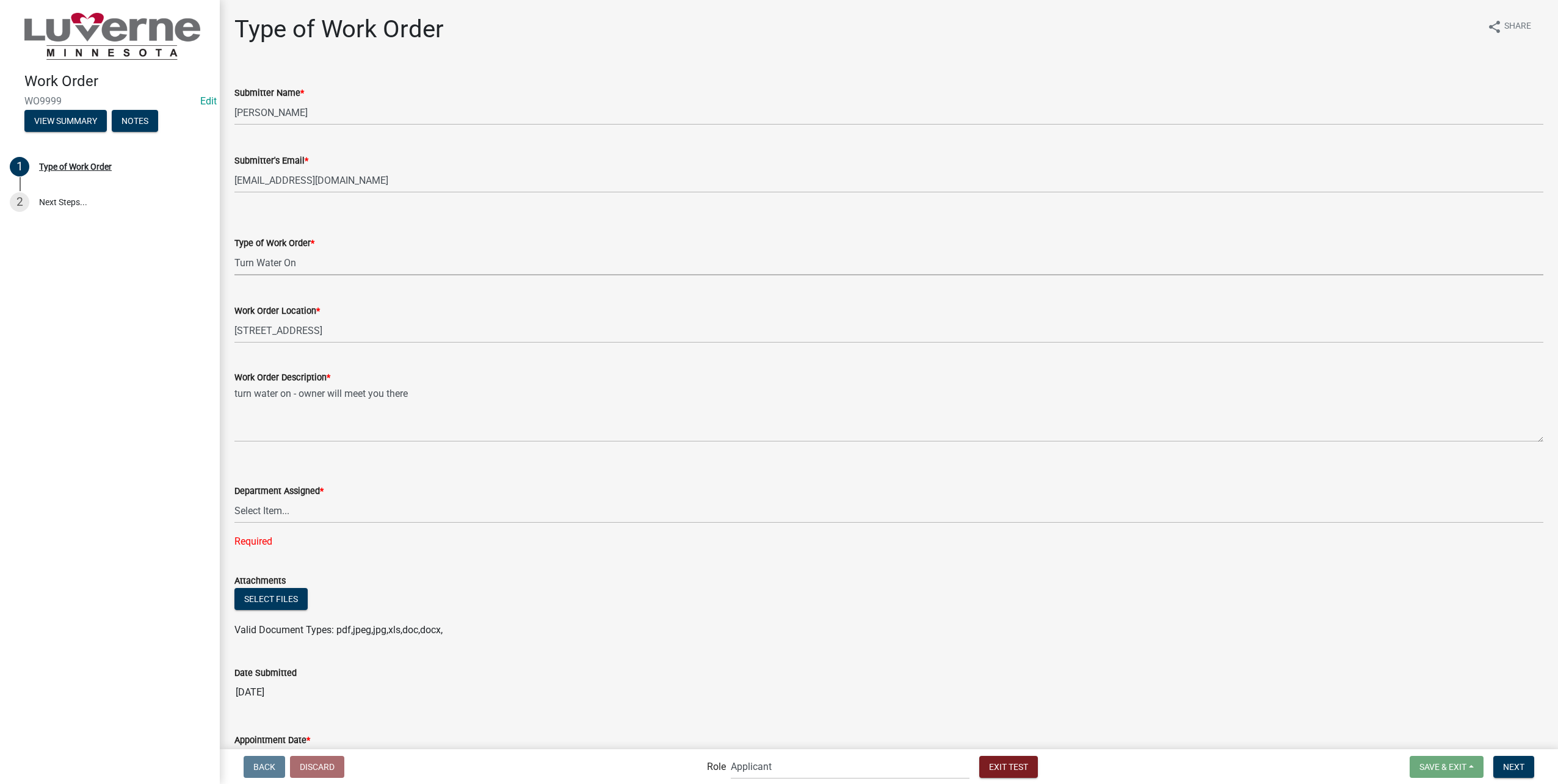
click at [308, 265] on select "Select Item... Turn Water On Turn Water Off Turn Electric On Turn Electric Off …" at bounding box center [889, 262] width 1309 height 25
click at [235, 250] on select "Select Item... Turn Water On Turn Water Off Turn Electric On Turn Electric Off …" at bounding box center [889, 262] width 1309 height 25
click at [277, 389] on textarea "turn water on - owner will meet you there" at bounding box center [889, 413] width 1309 height 57
click at [321, 250] on select "Select Item... Turn Water On Turn Water Off Turn Electric On Turn Electric Off …" at bounding box center [889, 262] width 1309 height 25
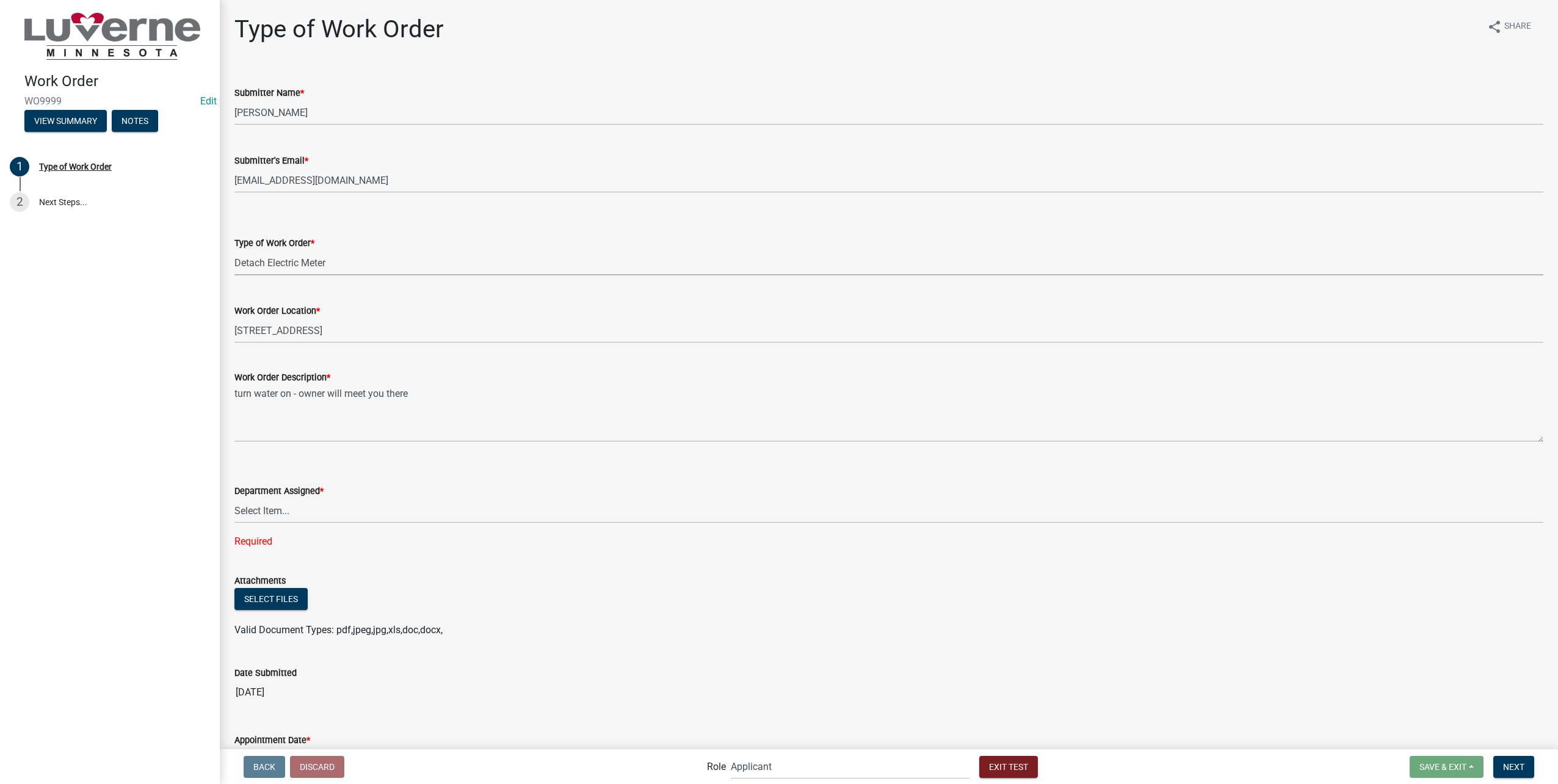
click at [235, 250] on select "Select Item... Turn Water On Turn Water Off Turn Electric On Turn Electric Off …" at bounding box center [889, 262] width 1309 height 25
select select "2d377dd7-e742-419b-bca0-ce4f901aef08"
drag, startPoint x: 470, startPoint y: 394, endPoint x: 65, endPoint y: 366, distance: 406.0
click at [65, 366] on div "Work Order WO9999 Edit View Summary Notes 1 Type of Work Order 2 Next Steps... …" at bounding box center [779, 392] width 1558 height 784
type textarea "detach meter for siding replacement"
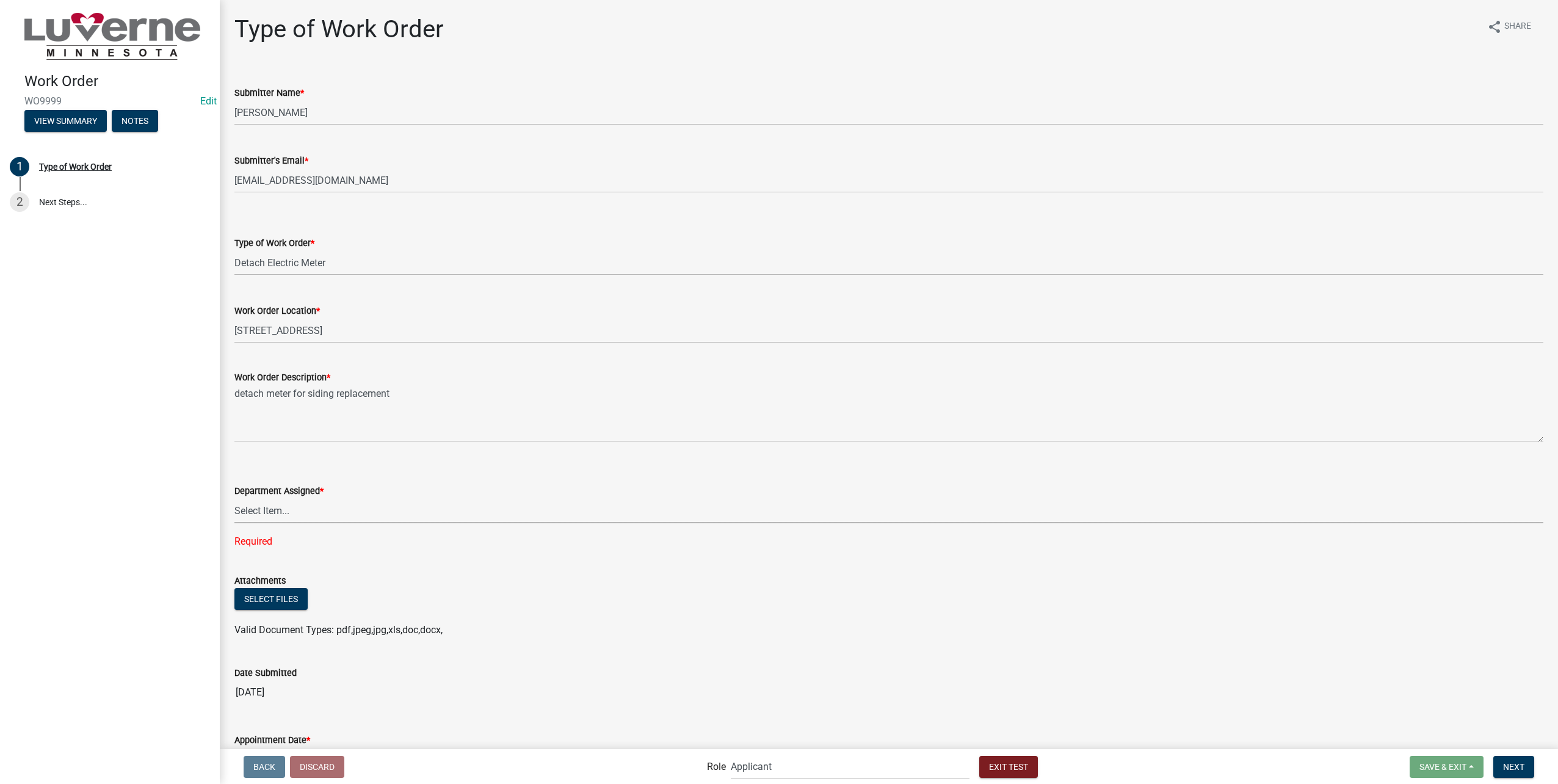
click at [282, 504] on select "Select Item... Building Maintenance Electric Department Water/Wastewater Depart…" at bounding box center [889, 511] width 1309 height 25
click at [235, 498] on select "Select Item... Building Maintenance Electric Department Water/Wastewater Depart…" at bounding box center [889, 511] width 1309 height 25
select select "1c8b25b4-c1de-4134-baf2-bb76918873a0"
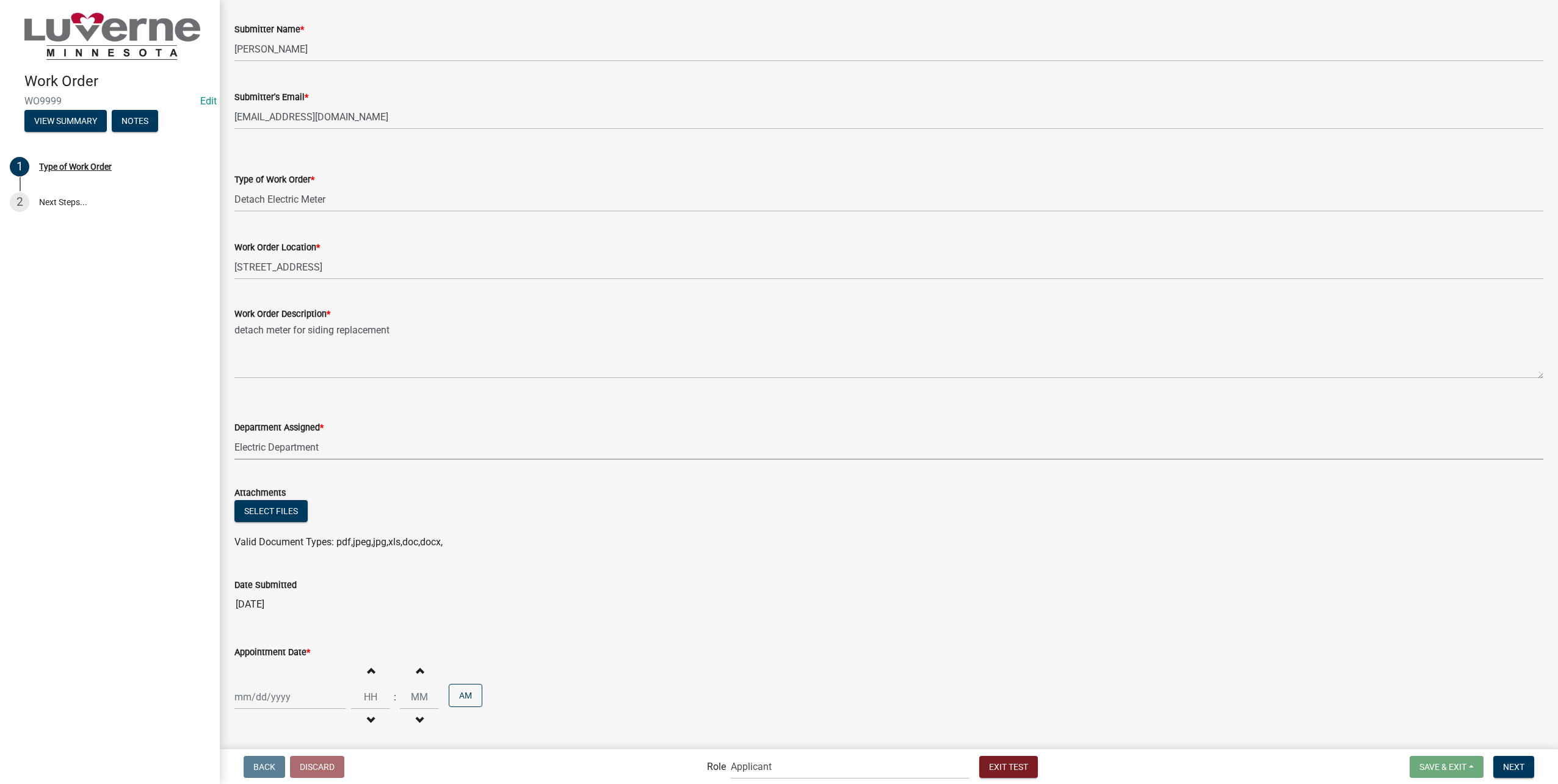
scroll to position [109, 0]
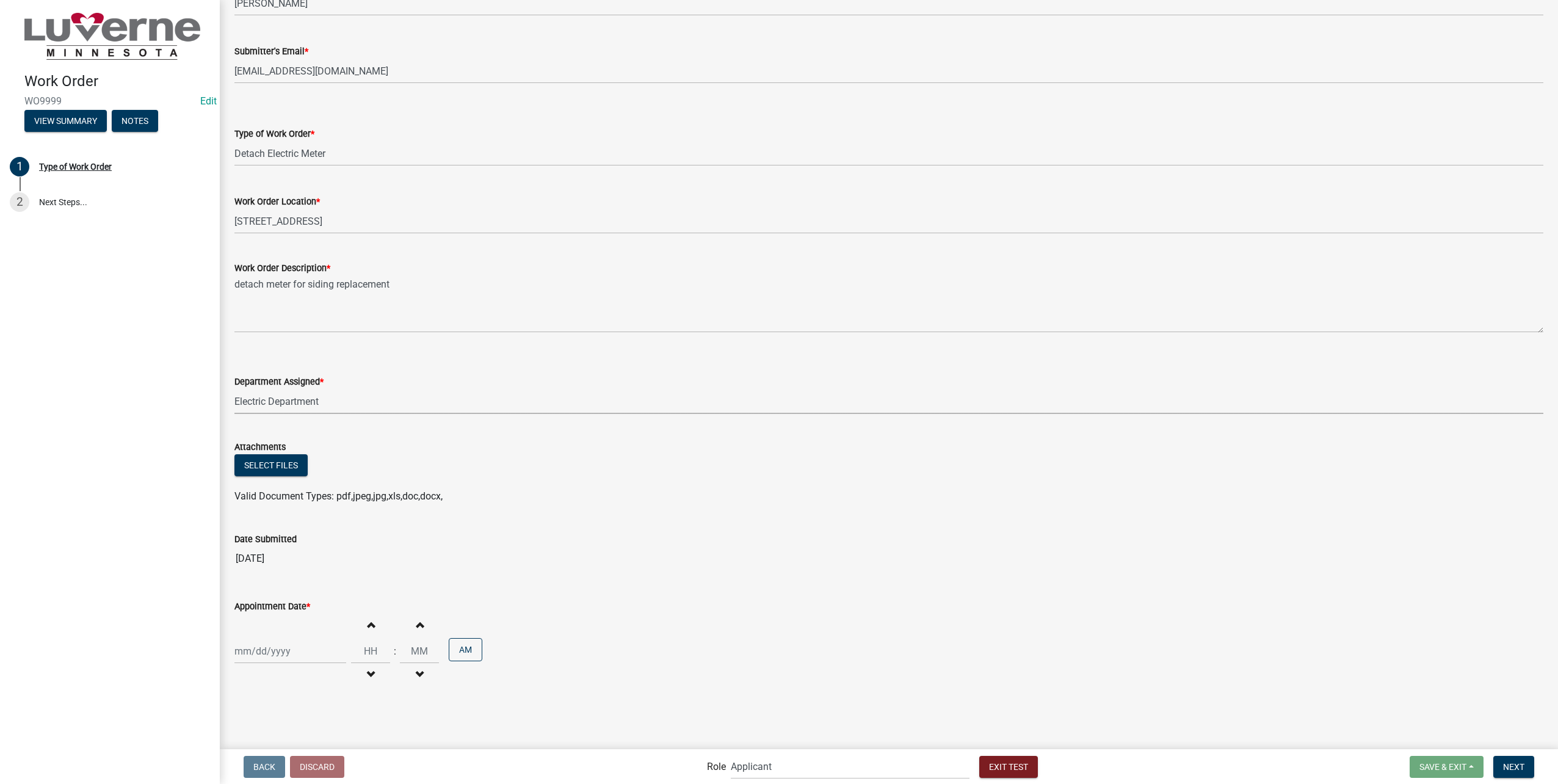
click at [283, 652] on div at bounding box center [290, 651] width 112 height 25
select select "8"
select select "2025"
click at [271, 653] on div "26" at bounding box center [266, 657] width 20 height 20
type input "08/26/2025"
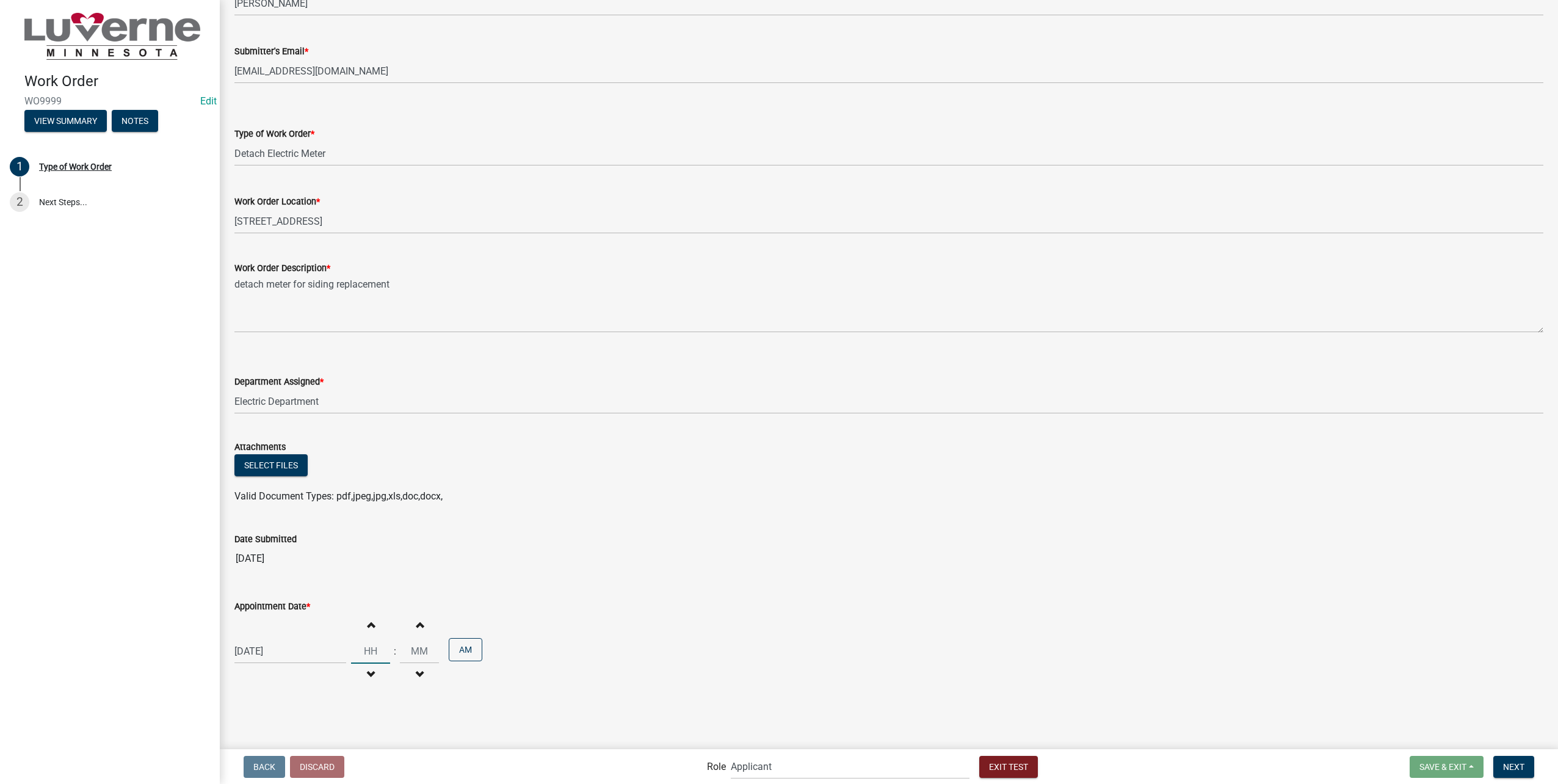
click at [370, 651] on input "Hours" at bounding box center [370, 651] width 39 height 25
type input "09"
type input "00"
click at [1526, 771] on button "Next" at bounding box center [1514, 766] width 41 height 22
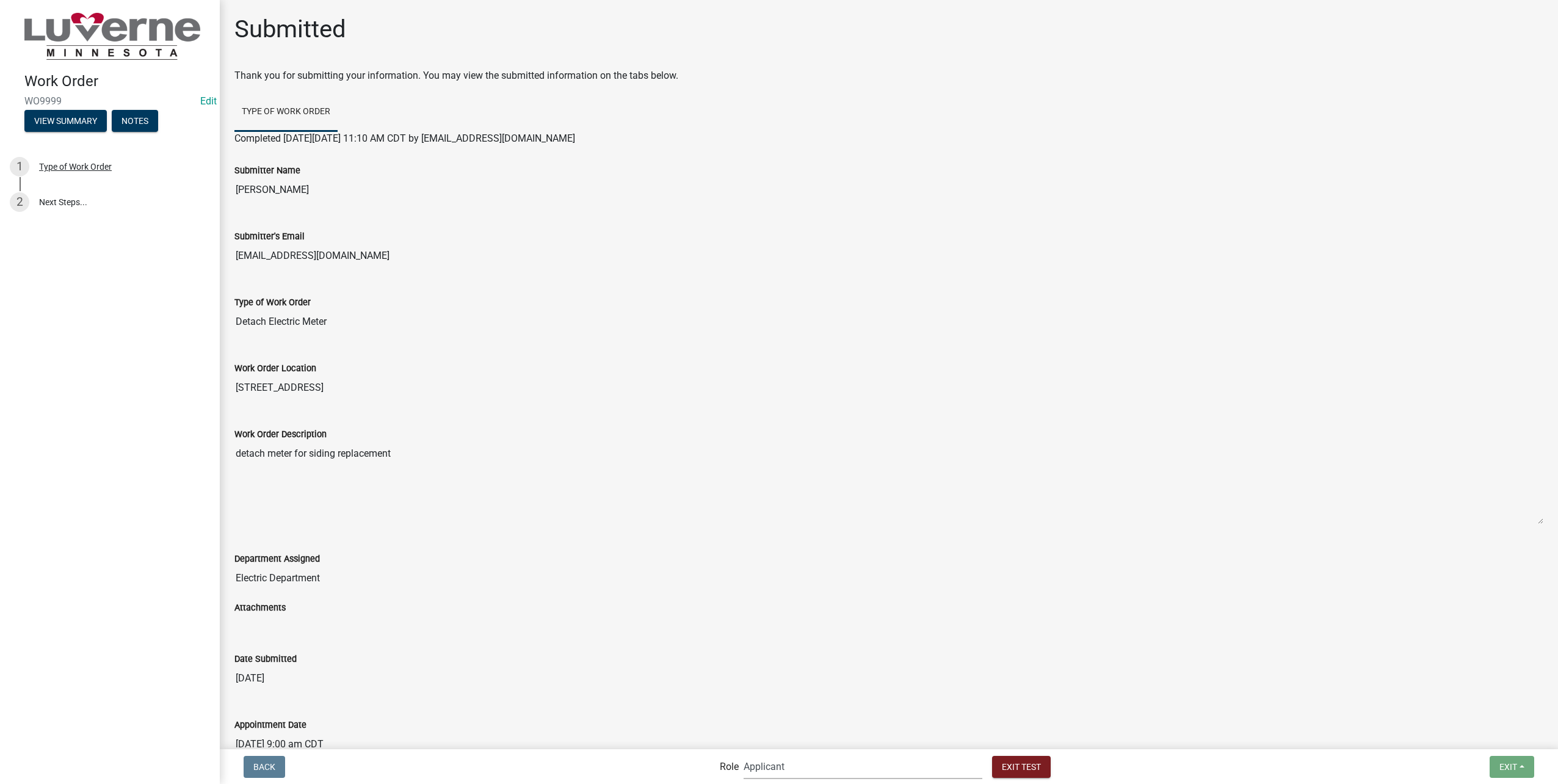
click at [823, 762] on select "Applicant Public Works Water/Wastewater Department Admin Front Office Staff + i…" at bounding box center [863, 766] width 239 height 25
select select "10c02e7f-48f0-41d5-b358-4b17e800125f"
click at [770, 754] on select "Applicant Public Works Water/Wastewater Department Admin Front Office Staff + i…" at bounding box center [863, 766] width 239 height 25
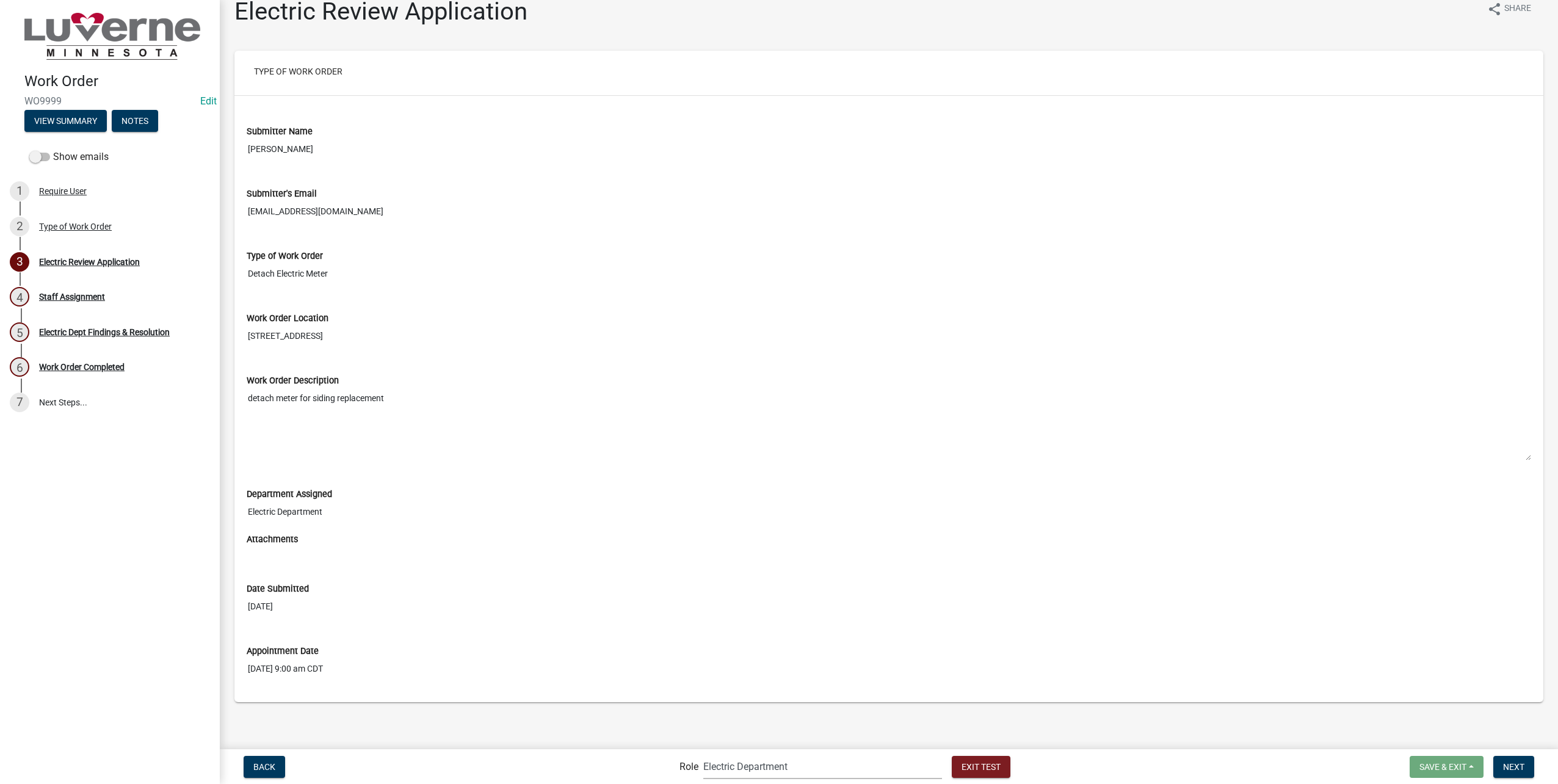
scroll to position [20, 0]
click at [1523, 767] on span "Next" at bounding box center [1513, 766] width 21 height 10
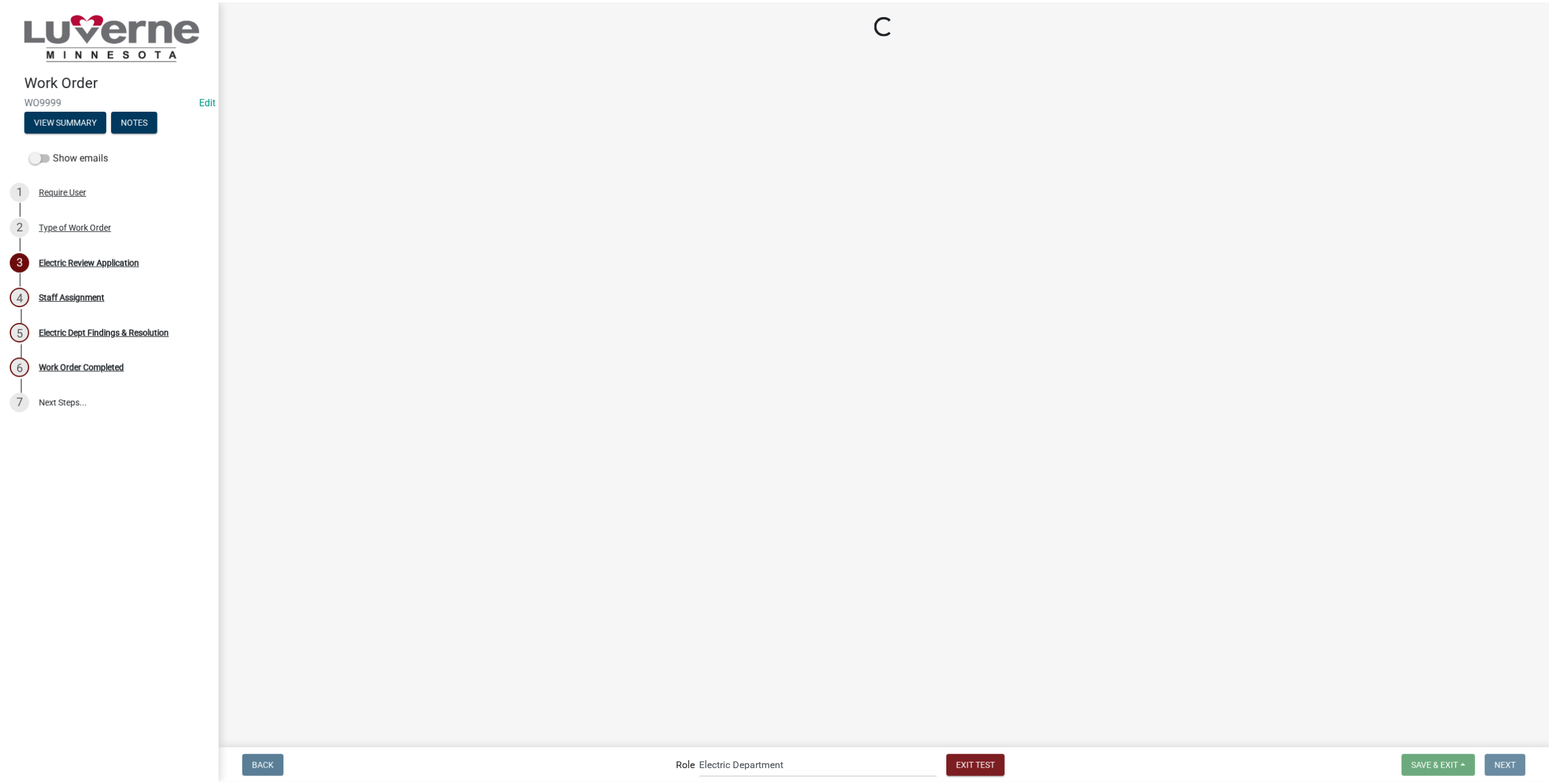
scroll to position [0, 0]
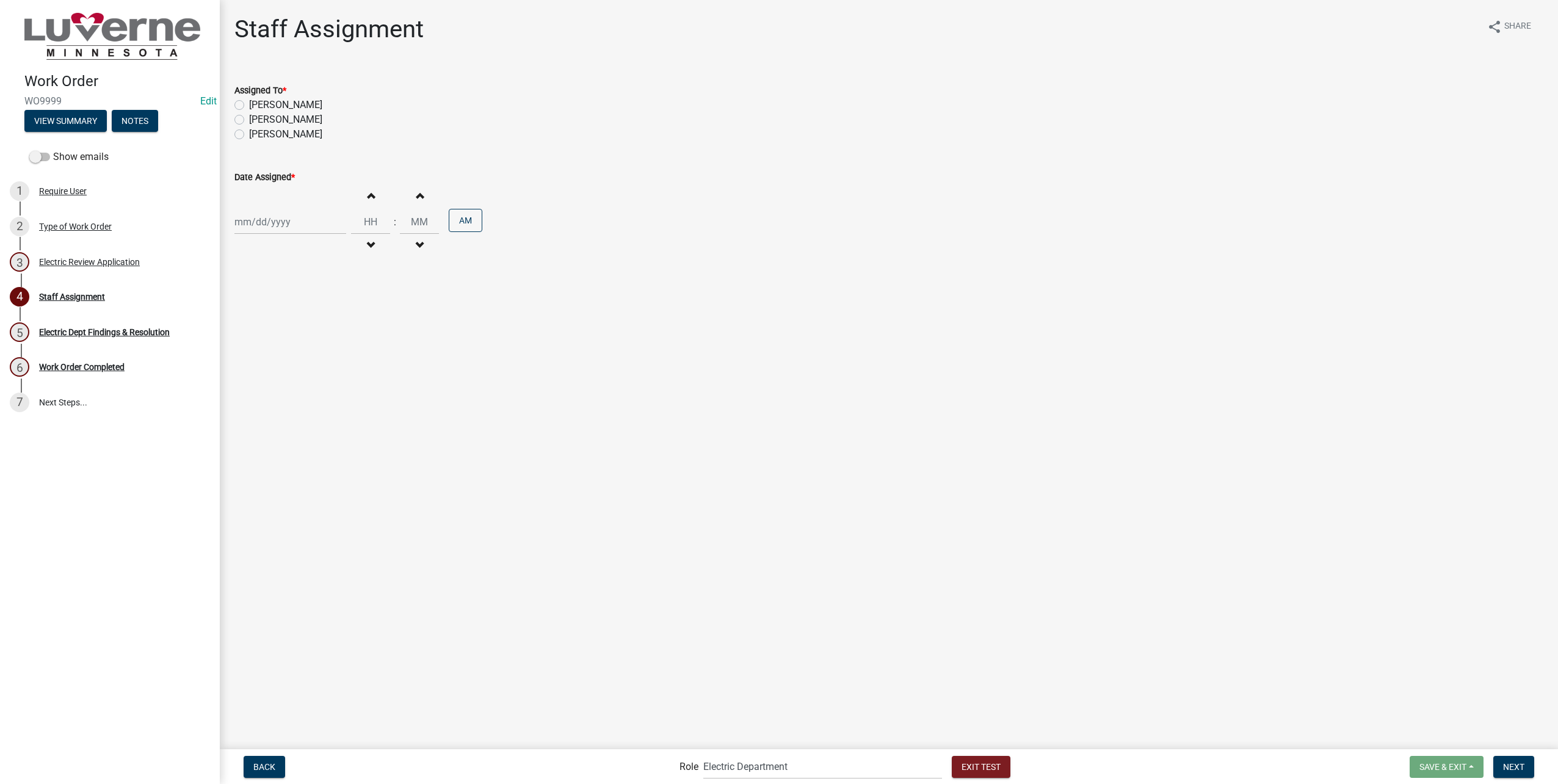
click at [283, 100] on label "Braydon Ripka" at bounding box center [285, 104] width 73 height 14
click at [257, 100] on input "Braydon Ripka" at bounding box center [253, 102] width 8 height 8
radio input "true"
select select "8"
select select "2025"
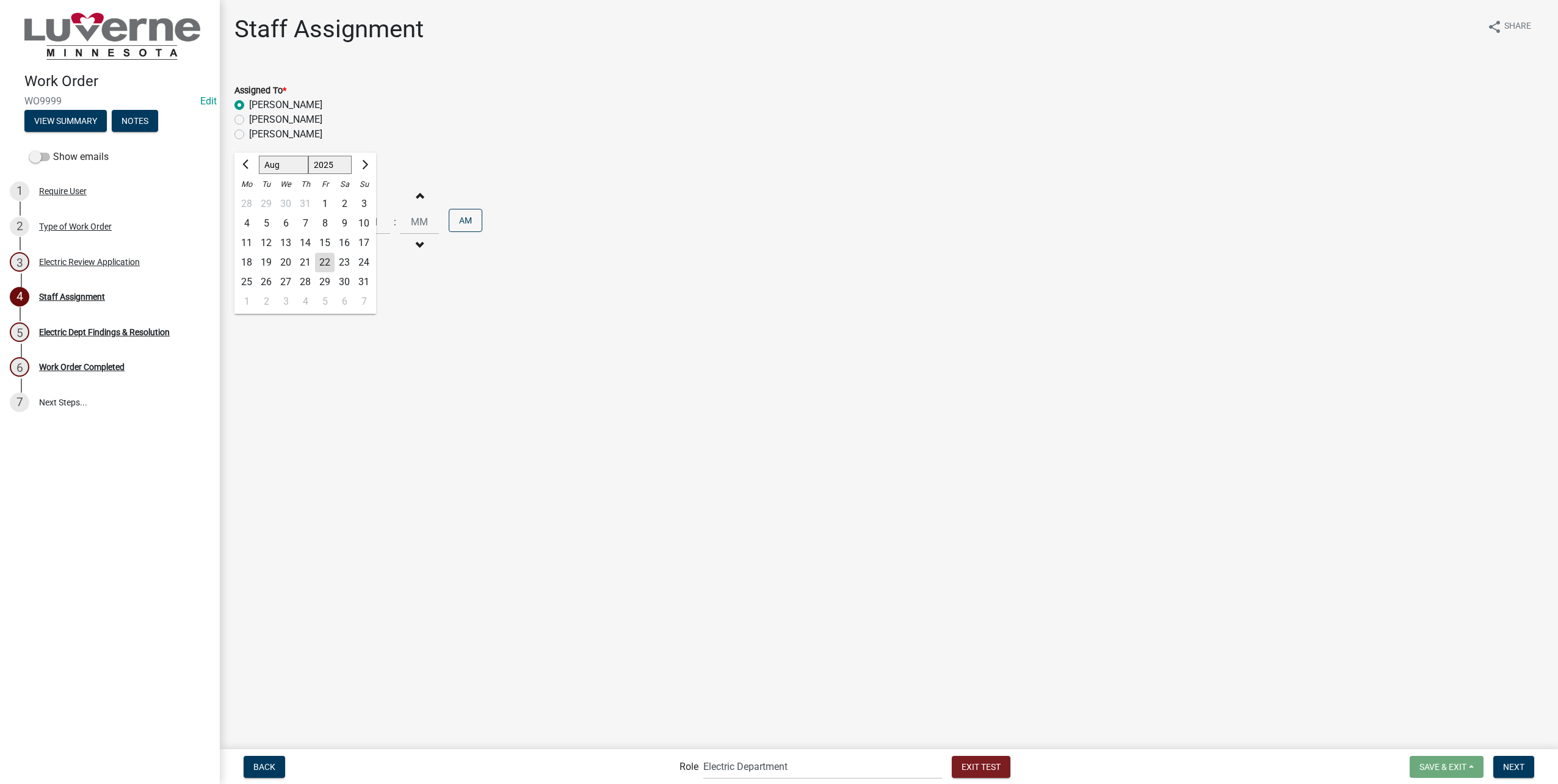
click at [305, 227] on div "Jan Feb Mar Apr May Jun Jul Aug Sep Oct Nov Dec 1525 1526 1527 1528 1529 1530 1…" at bounding box center [290, 222] width 112 height 25
click at [328, 270] on div "22" at bounding box center [325, 262] width 20 height 20
type input "08/22/2025"
click at [361, 228] on input "Hours" at bounding box center [370, 222] width 39 height 25
type input "09"
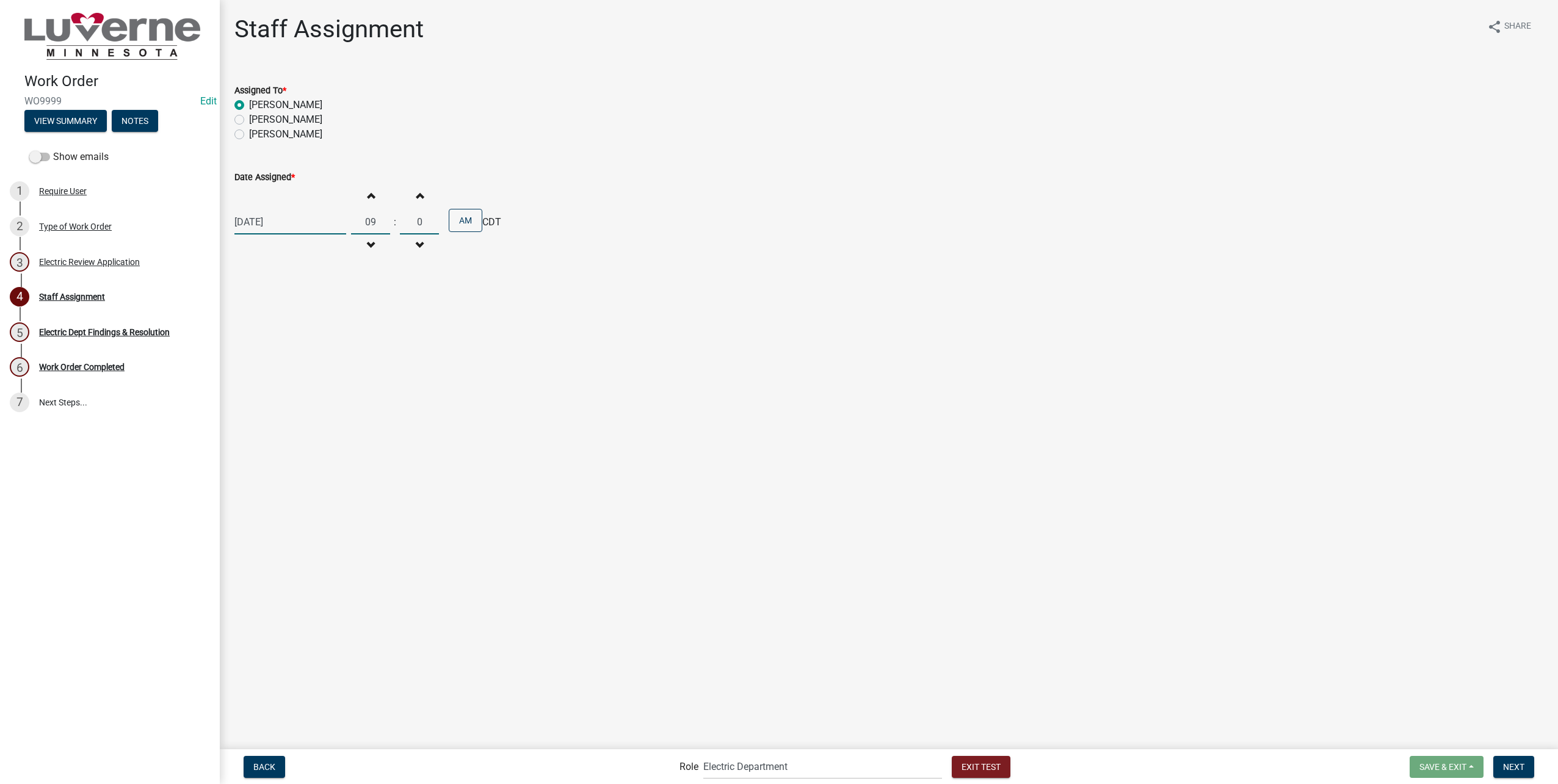
type input "00"
click at [1509, 762] on span "Next" at bounding box center [1513, 766] width 21 height 10
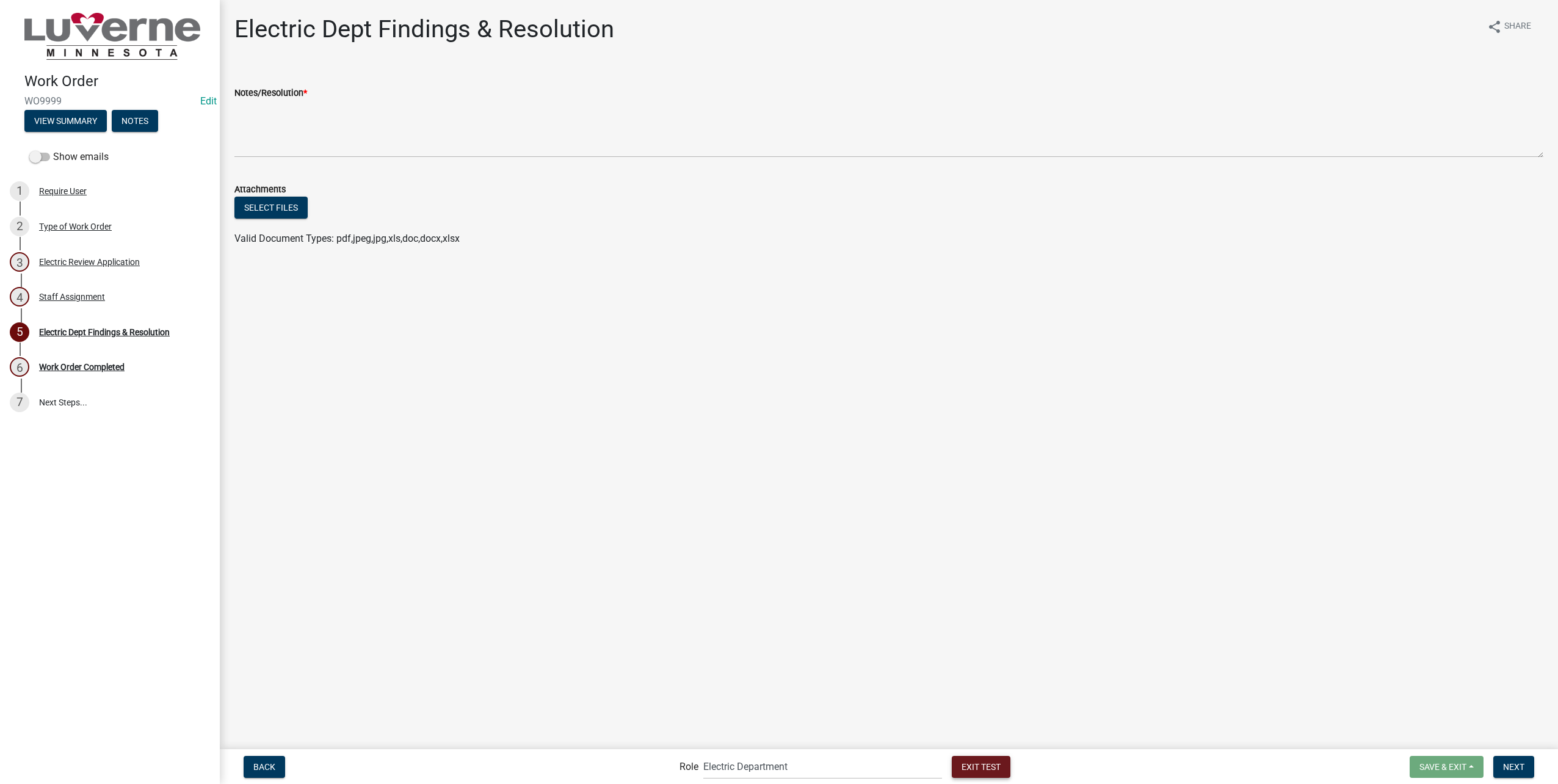
drag, startPoint x: 946, startPoint y: 767, endPoint x: 942, endPoint y: 760, distance: 8.1
click at [961, 767] on span "Exit Test" at bounding box center [980, 766] width 39 height 10
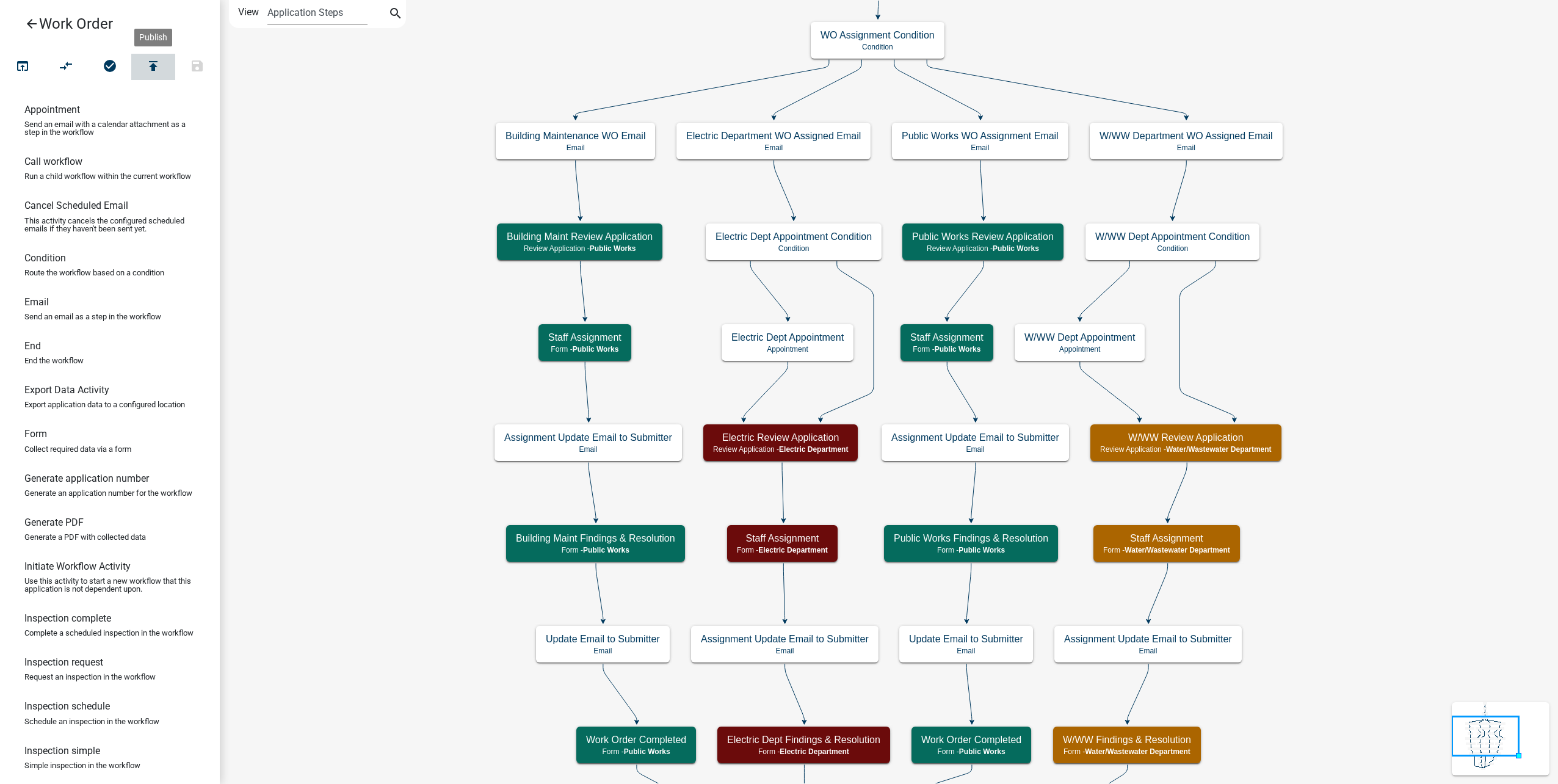
click at [160, 67] on icon "publish" at bounding box center [153, 67] width 14 height 17
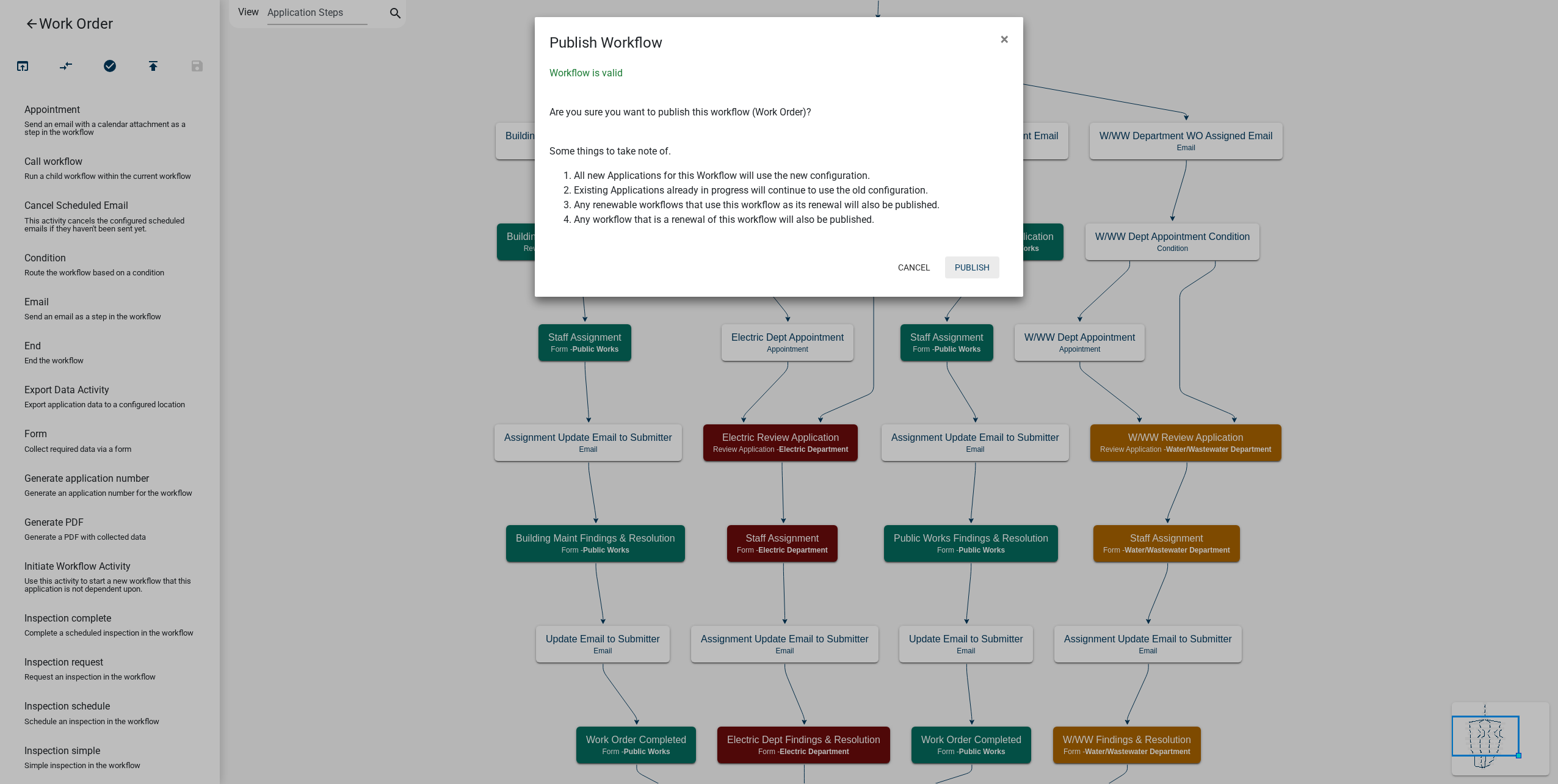
click at [985, 260] on button "Publish" at bounding box center [972, 267] width 55 height 22
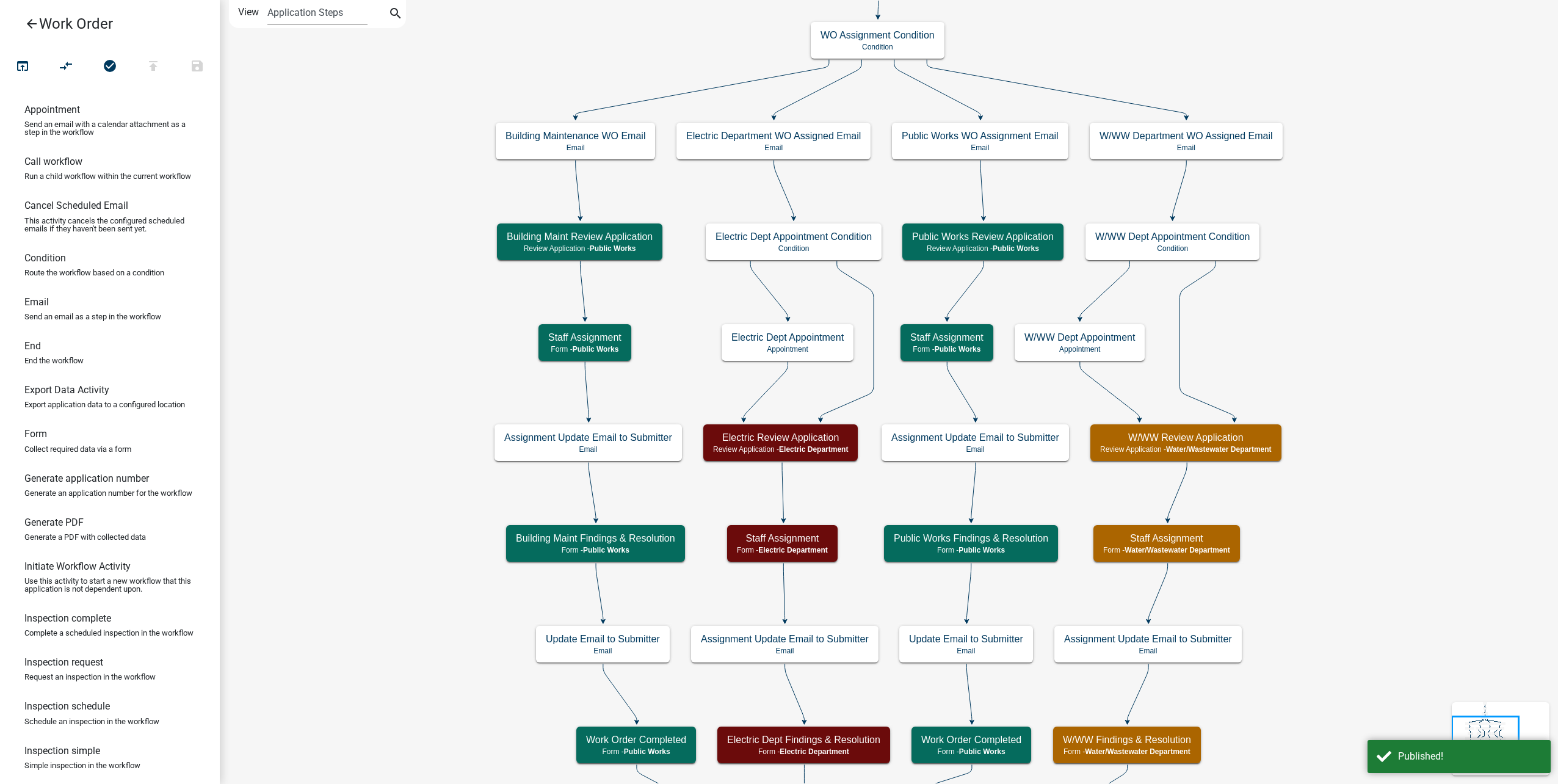
click at [28, 29] on icon "arrow_back" at bounding box center [31, 25] width 14 height 17
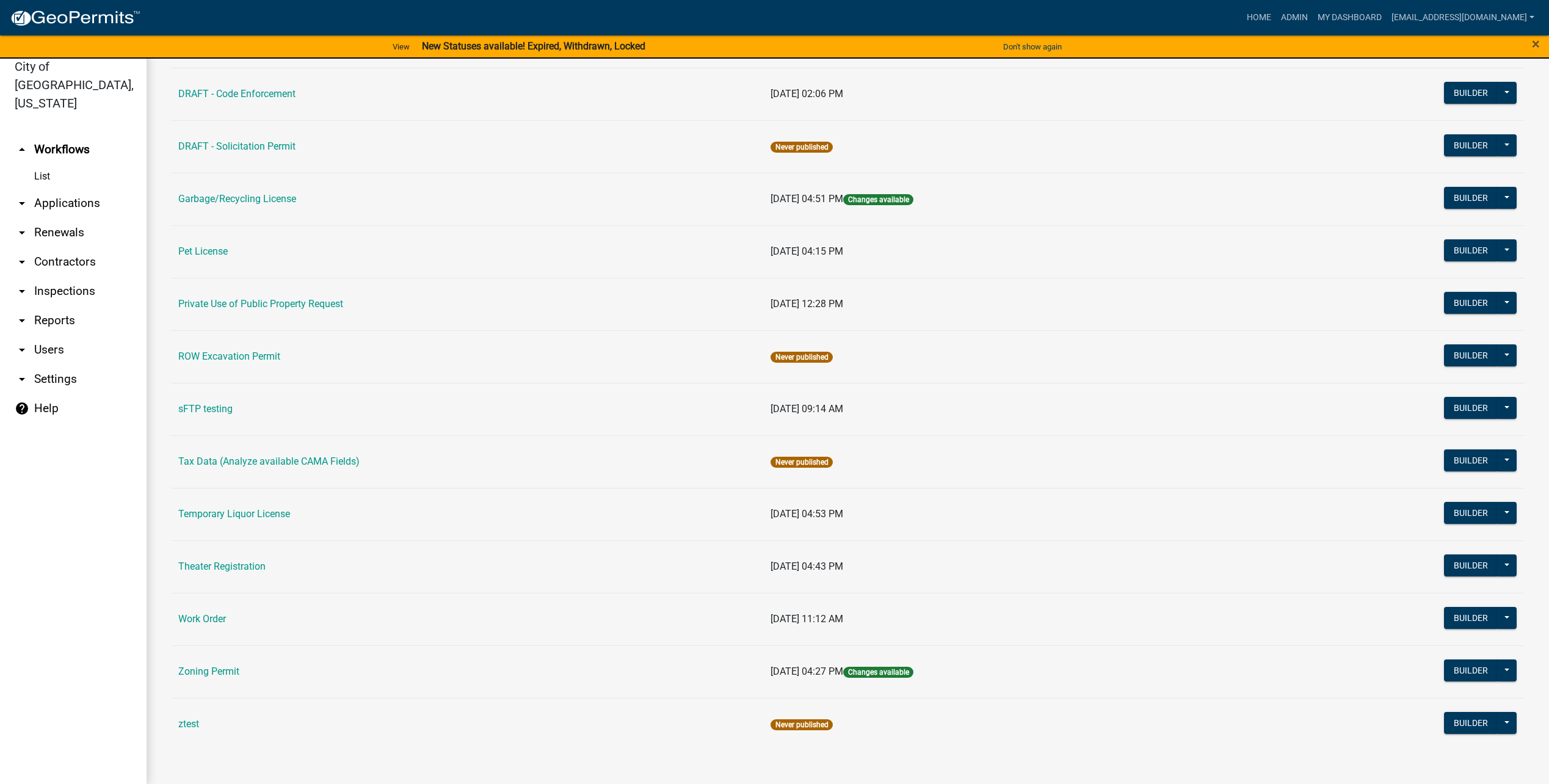
scroll to position [14, 0]
click at [1502, 615] on button at bounding box center [1506, 617] width 20 height 22
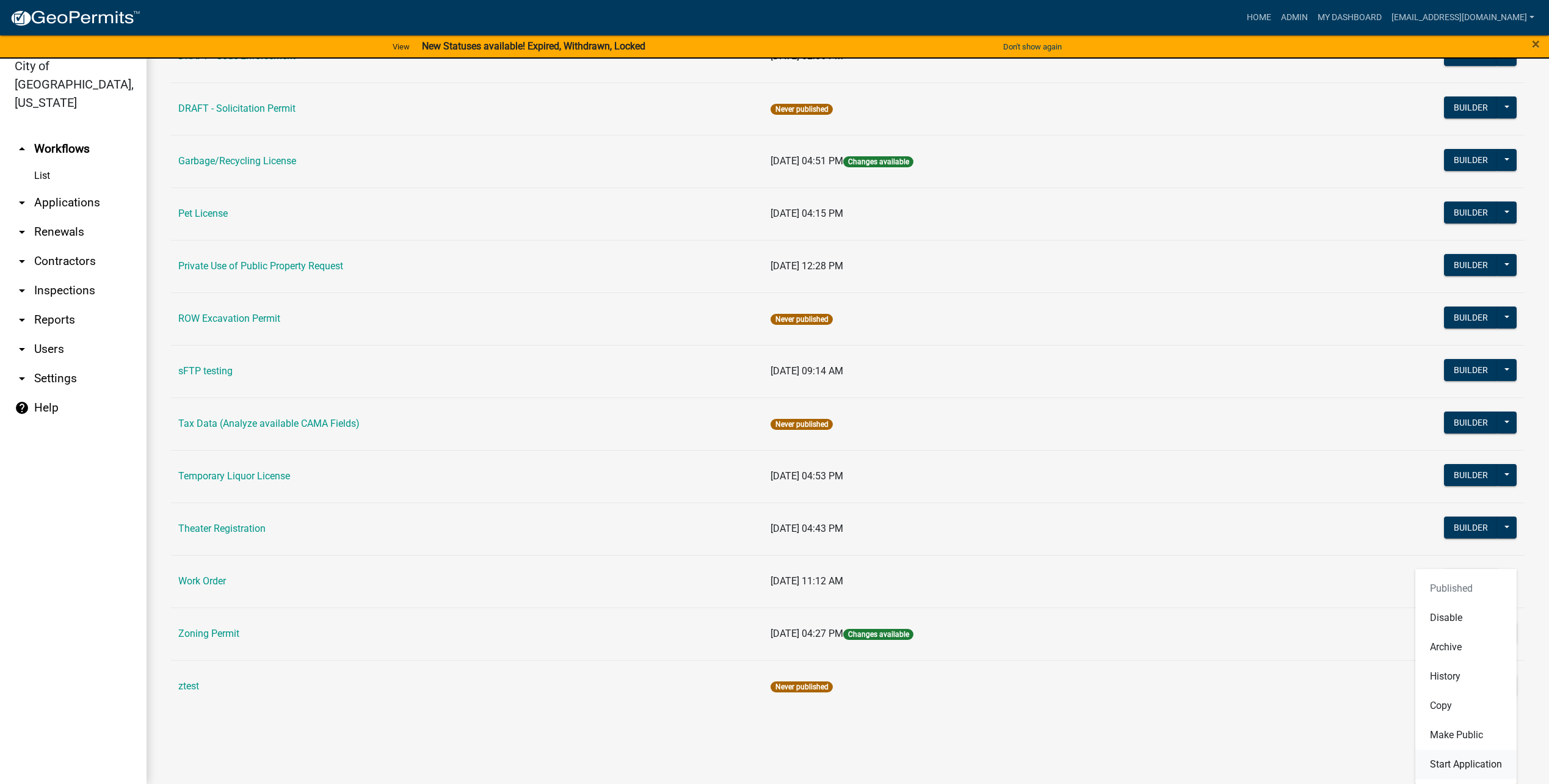
click at [1458, 772] on button "Start Application" at bounding box center [1465, 764] width 102 height 29
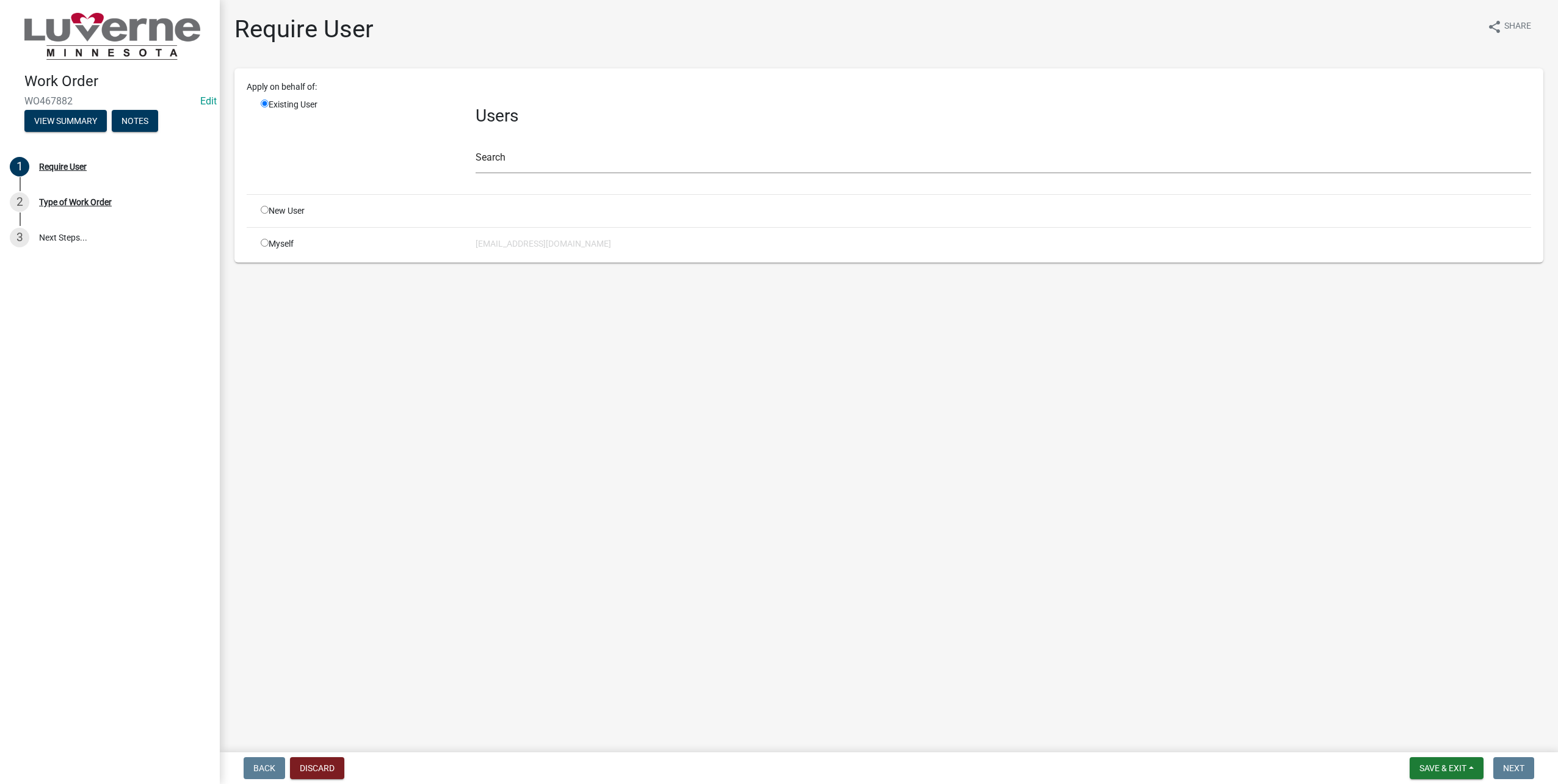
click at [261, 242] on input "radio" at bounding box center [265, 243] width 8 height 8
radio input "true"
radio input "false"
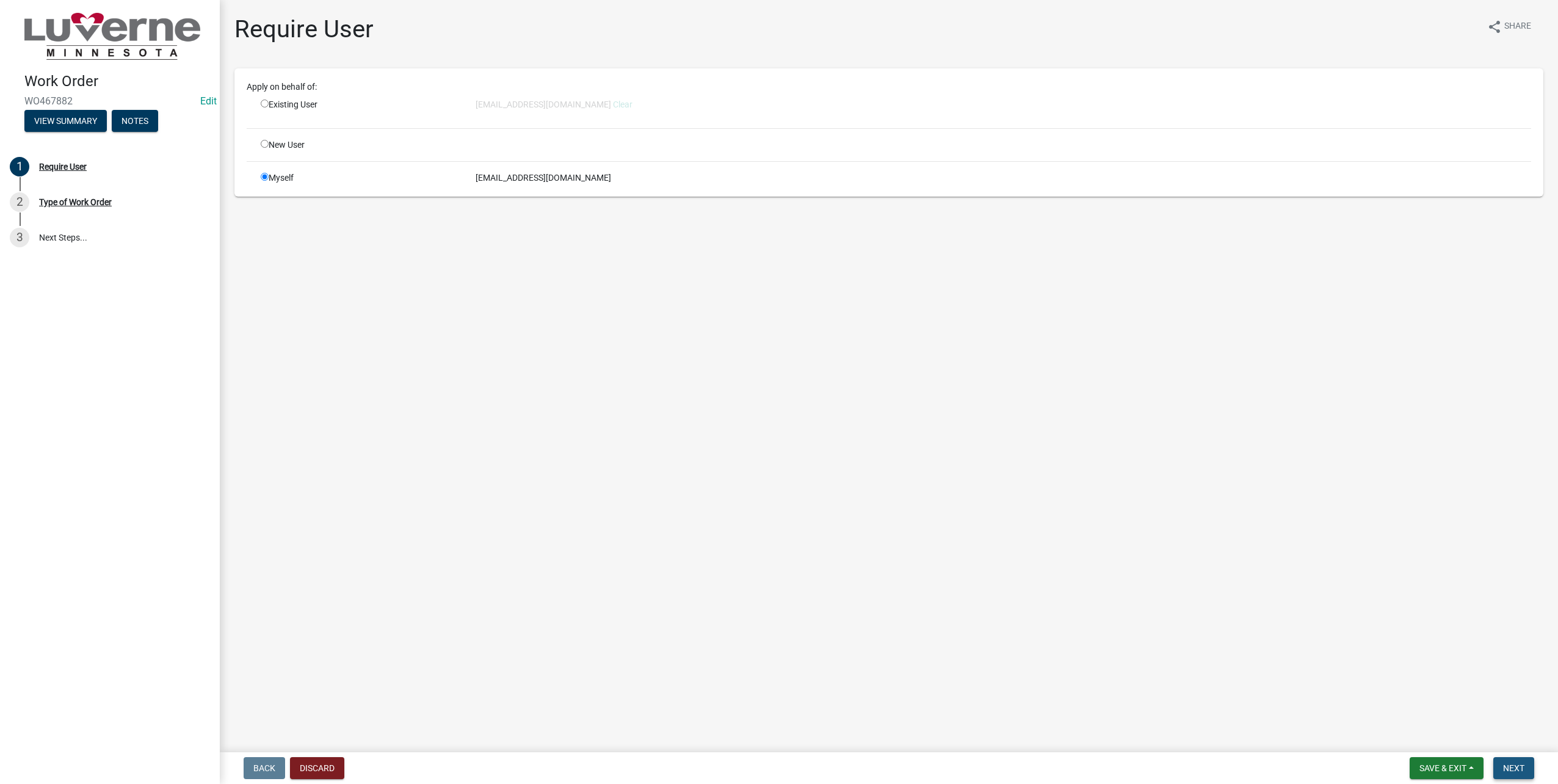
click at [1520, 768] on span "Next" at bounding box center [1513, 768] width 21 height 10
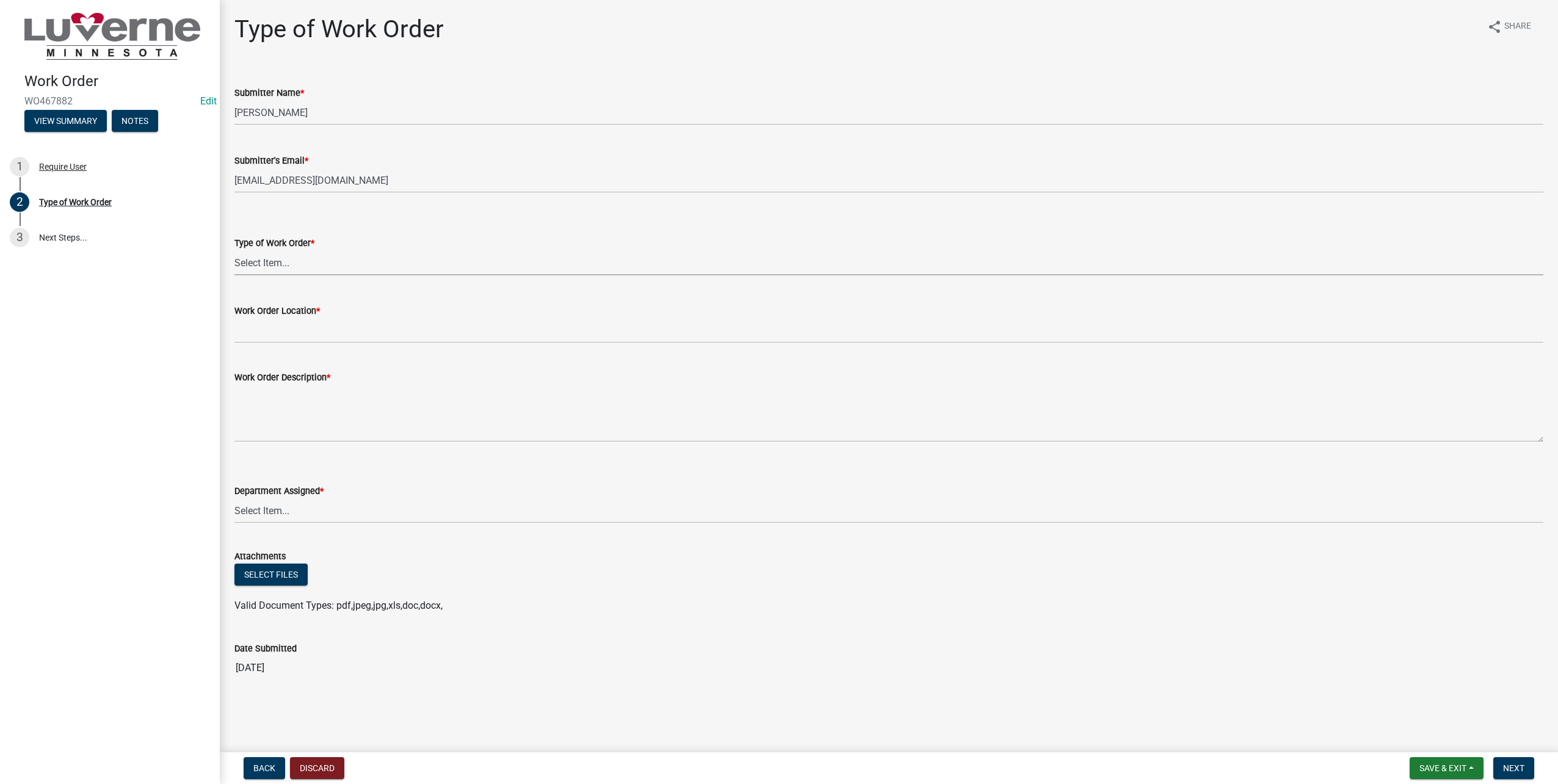
click at [276, 269] on select "Select Item... Turn Water On Turn Water Off Turn Electric On Turn Electric Off …" at bounding box center [889, 262] width 1309 height 25
click at [235, 250] on select "Select Item... Turn Water On Turn Water Off Turn Electric On Turn Electric Off …" at bounding box center [889, 262] width 1309 height 25
select select "2d377dd7-e742-419b-bca0-ce4f901aef08"
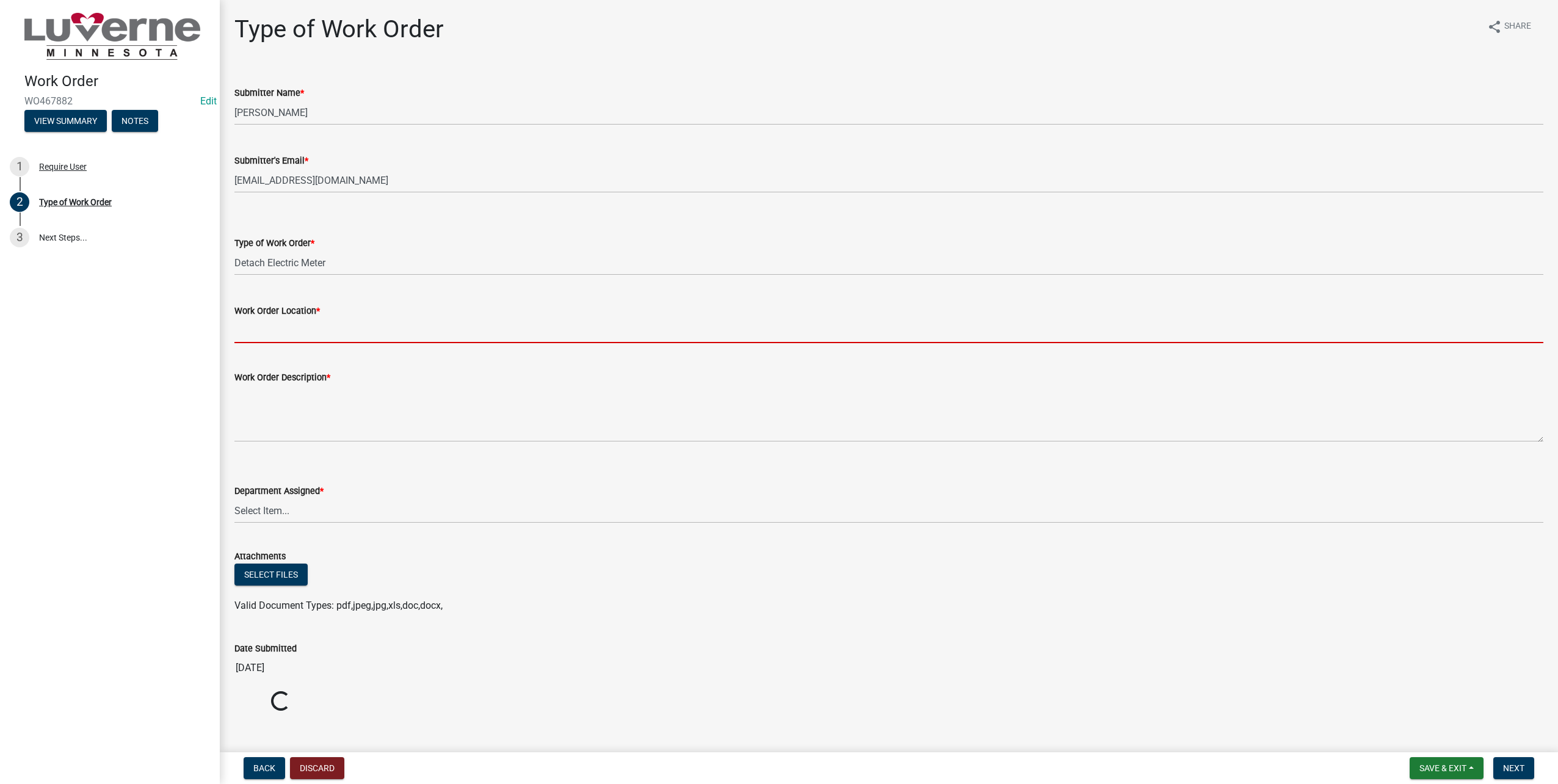
click at [303, 336] on input "Work Order Location *" at bounding box center [889, 330] width 1309 height 25
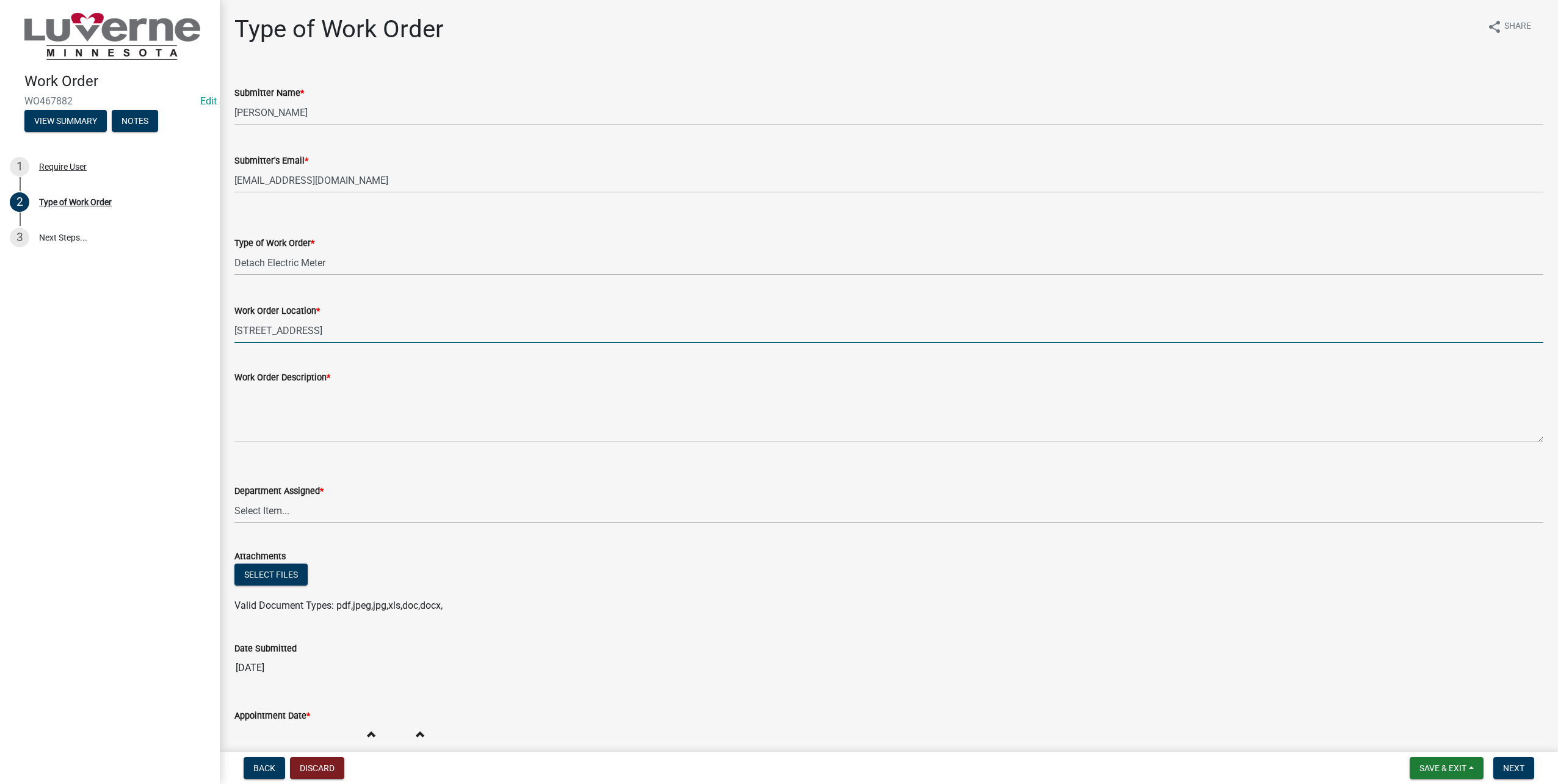
type input "801 N Oakley St"
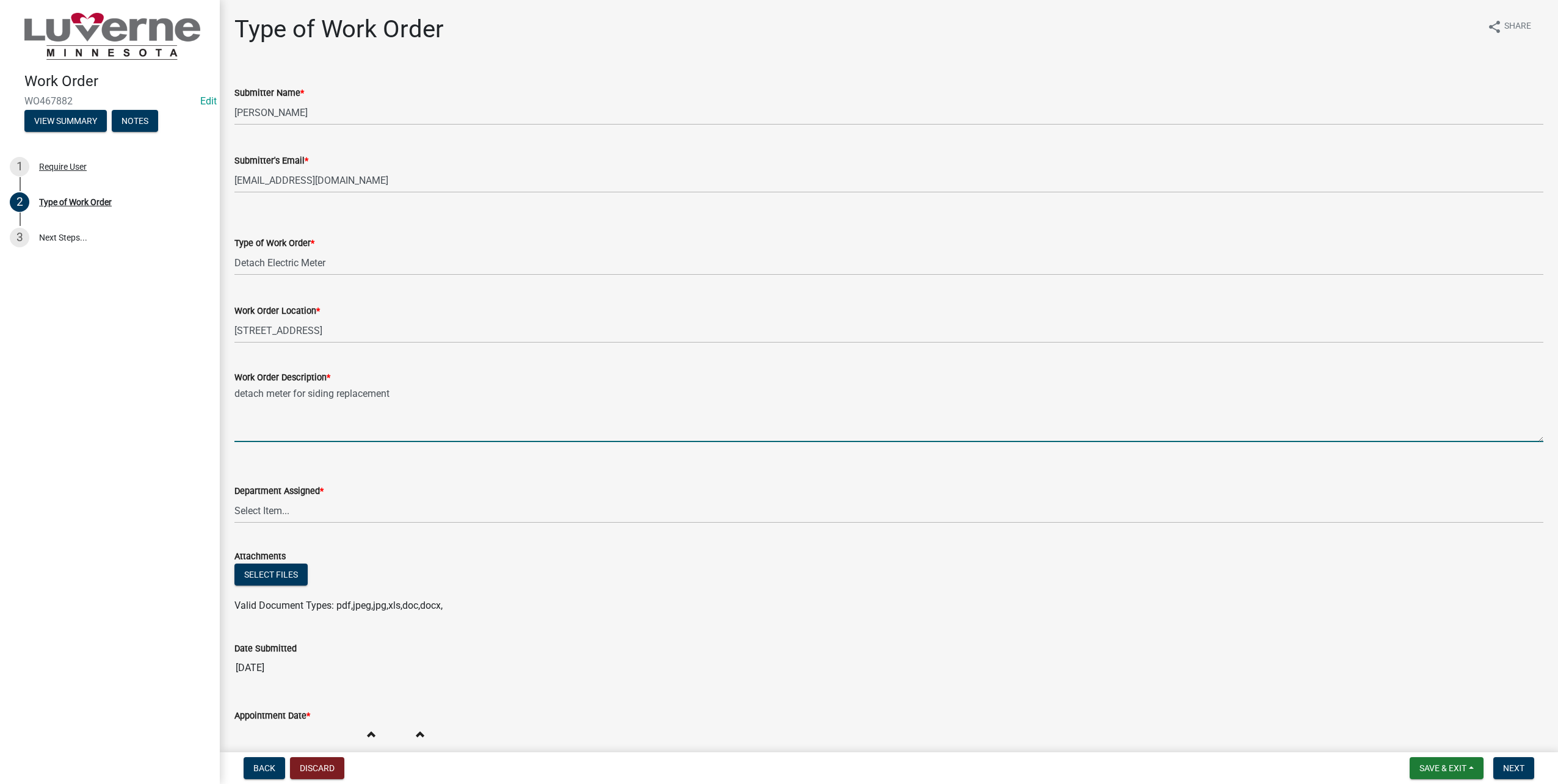
type textarea "detach meter for siding replacement"
click at [356, 502] on select "Select Item... Building Maintenance Electric Department Water/Wastewater Depart…" at bounding box center [889, 511] width 1309 height 25
click at [235, 498] on select "Select Item... Building Maintenance Electric Department Water/Wastewater Depart…" at bounding box center [889, 511] width 1309 height 25
select select "1c8b25b4-c1de-4134-baf2-bb76918873a0"
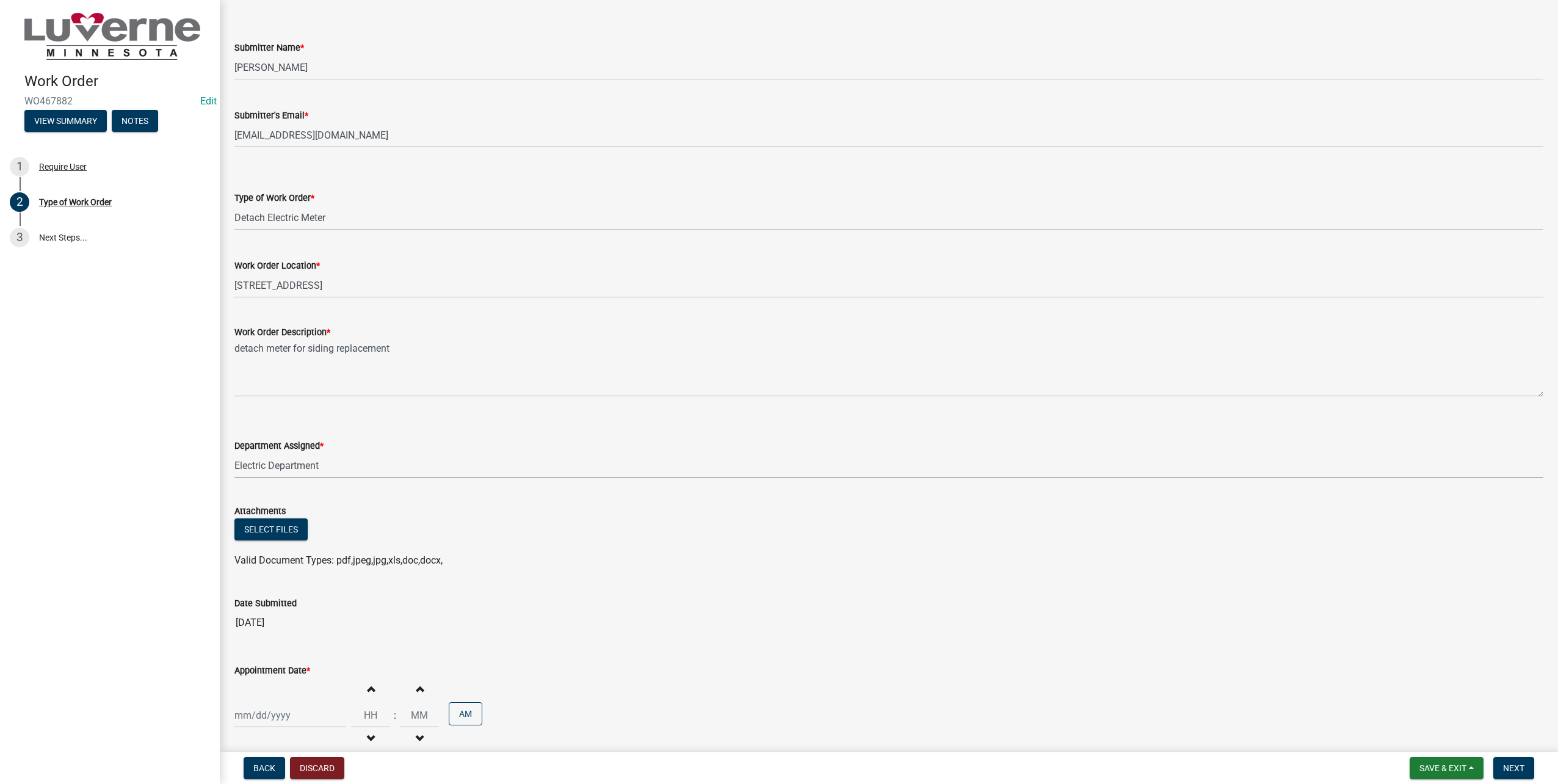
scroll to position [109, 0]
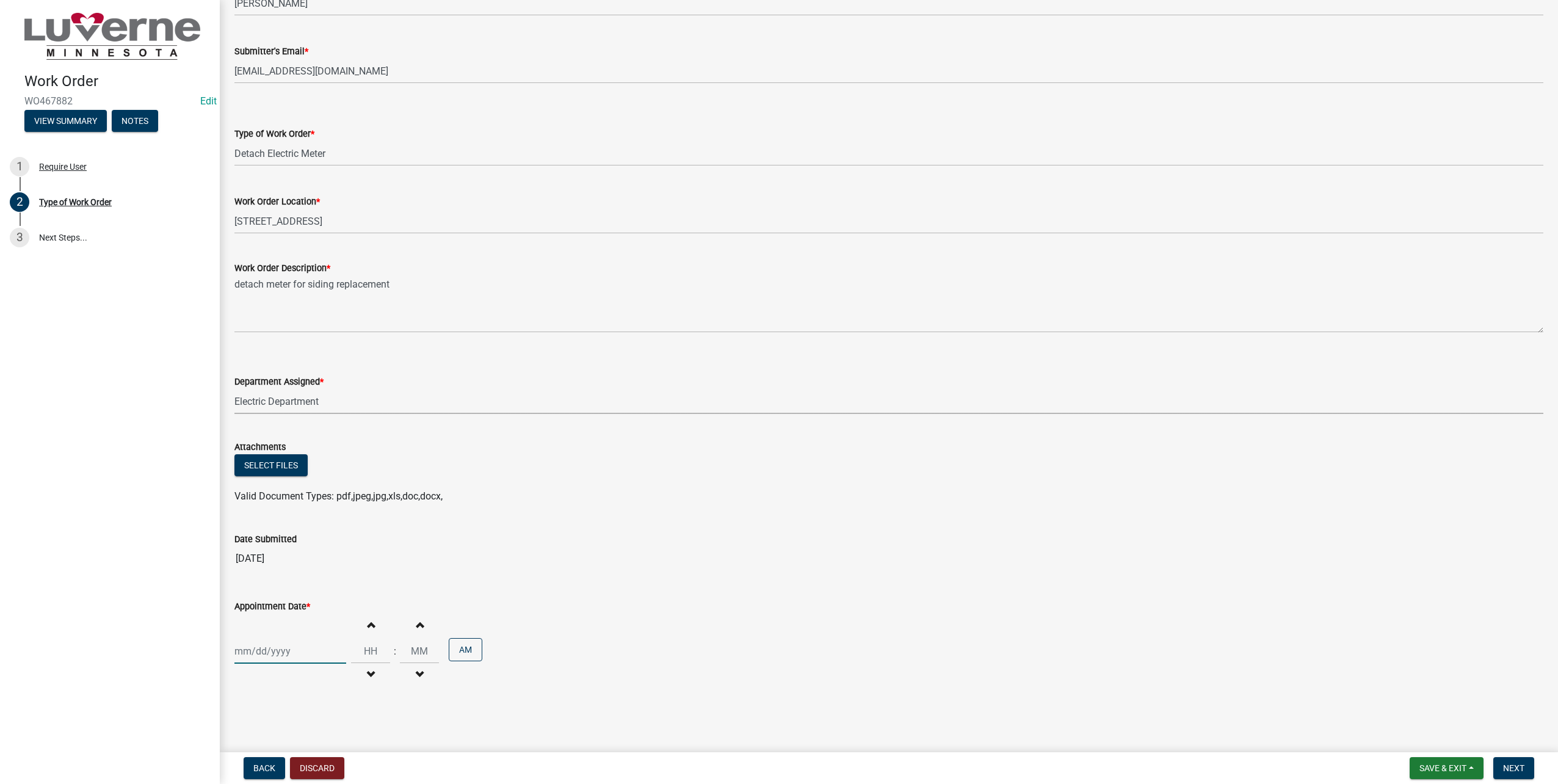
click at [283, 642] on div at bounding box center [290, 651] width 112 height 25
select select "8"
select select "2025"
click at [265, 658] on div "26" at bounding box center [266, 657] width 20 height 20
type input "08/26/2025"
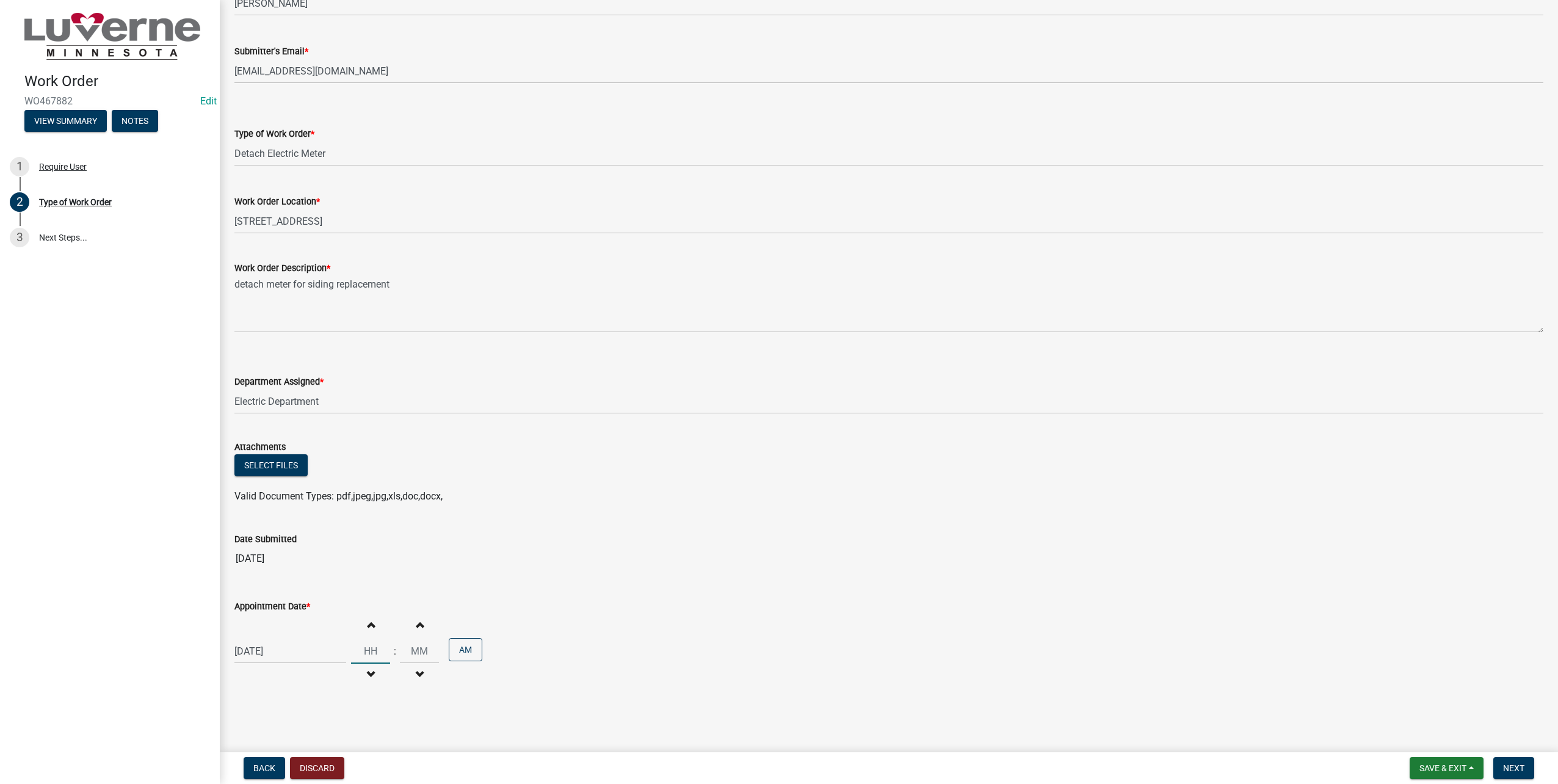
click at [369, 653] on input "Hours" at bounding box center [370, 651] width 39 height 25
type input "09"
type input "00"
click at [1525, 769] on span "Next" at bounding box center [1513, 768] width 21 height 10
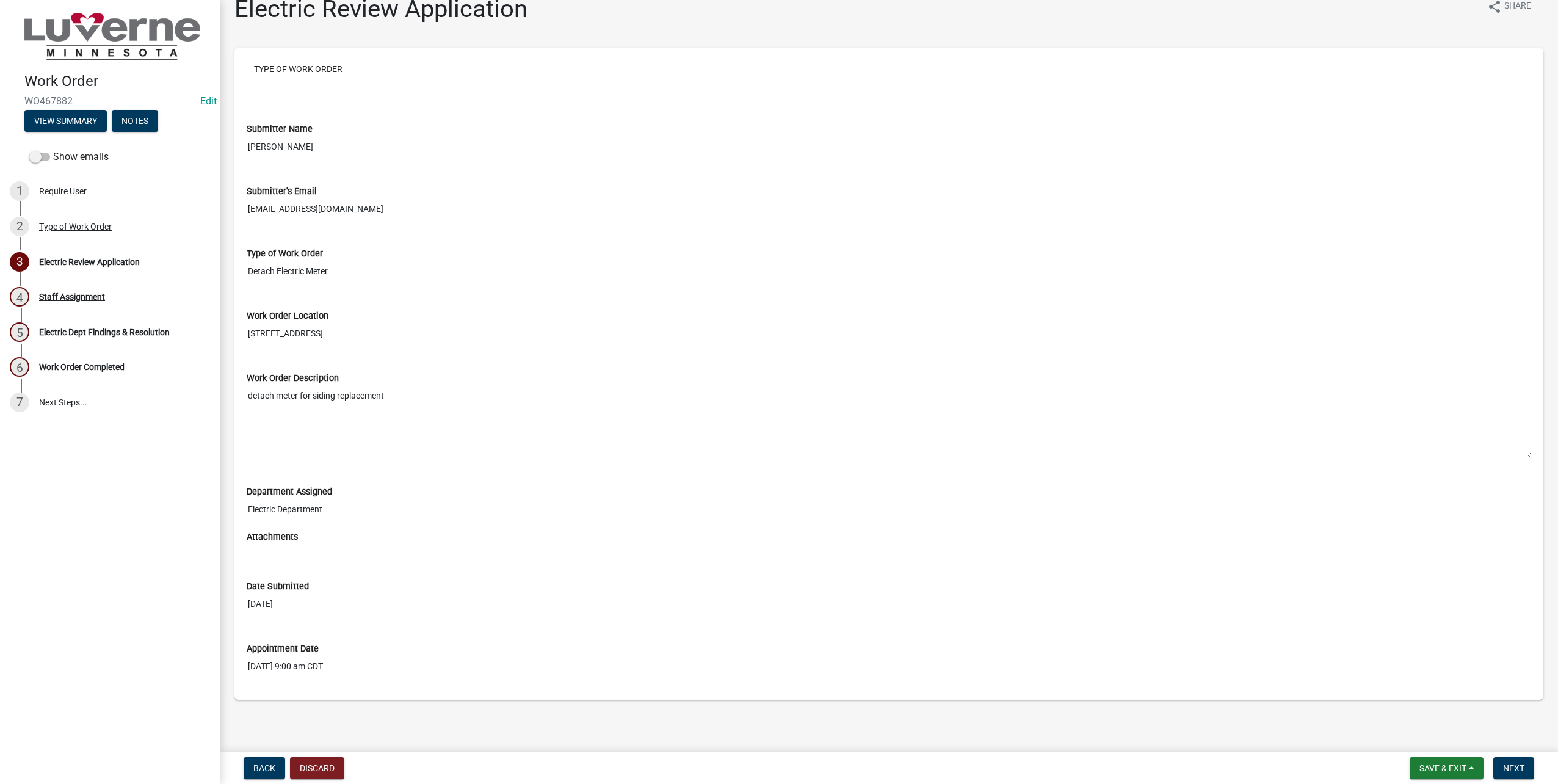
scroll to position [0, 0]
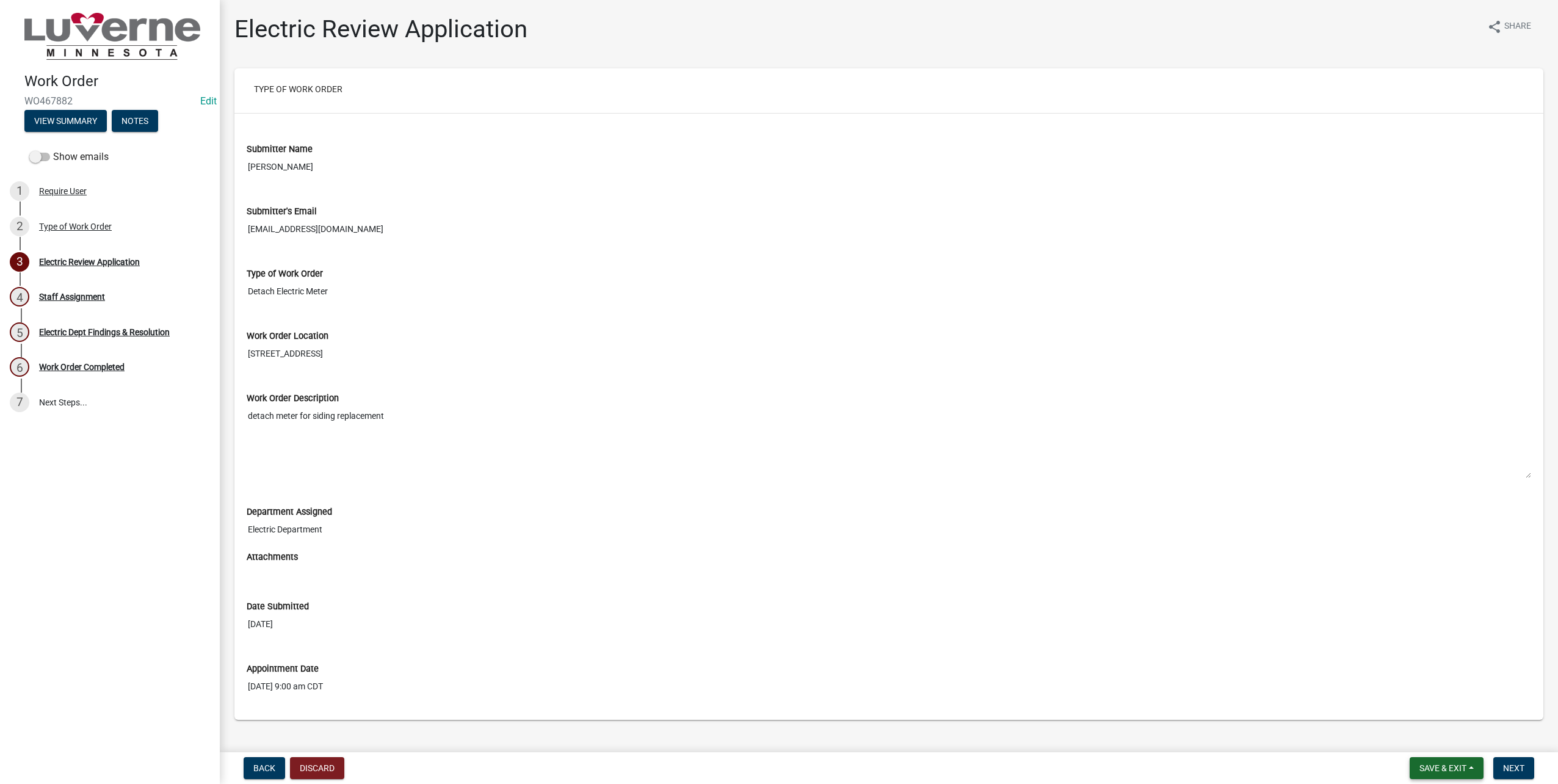
click at [1432, 758] on button "Save & Exit" at bounding box center [1446, 768] width 74 height 22
click at [1433, 758] on button "Save & Exit" at bounding box center [1434, 759] width 98 height 29
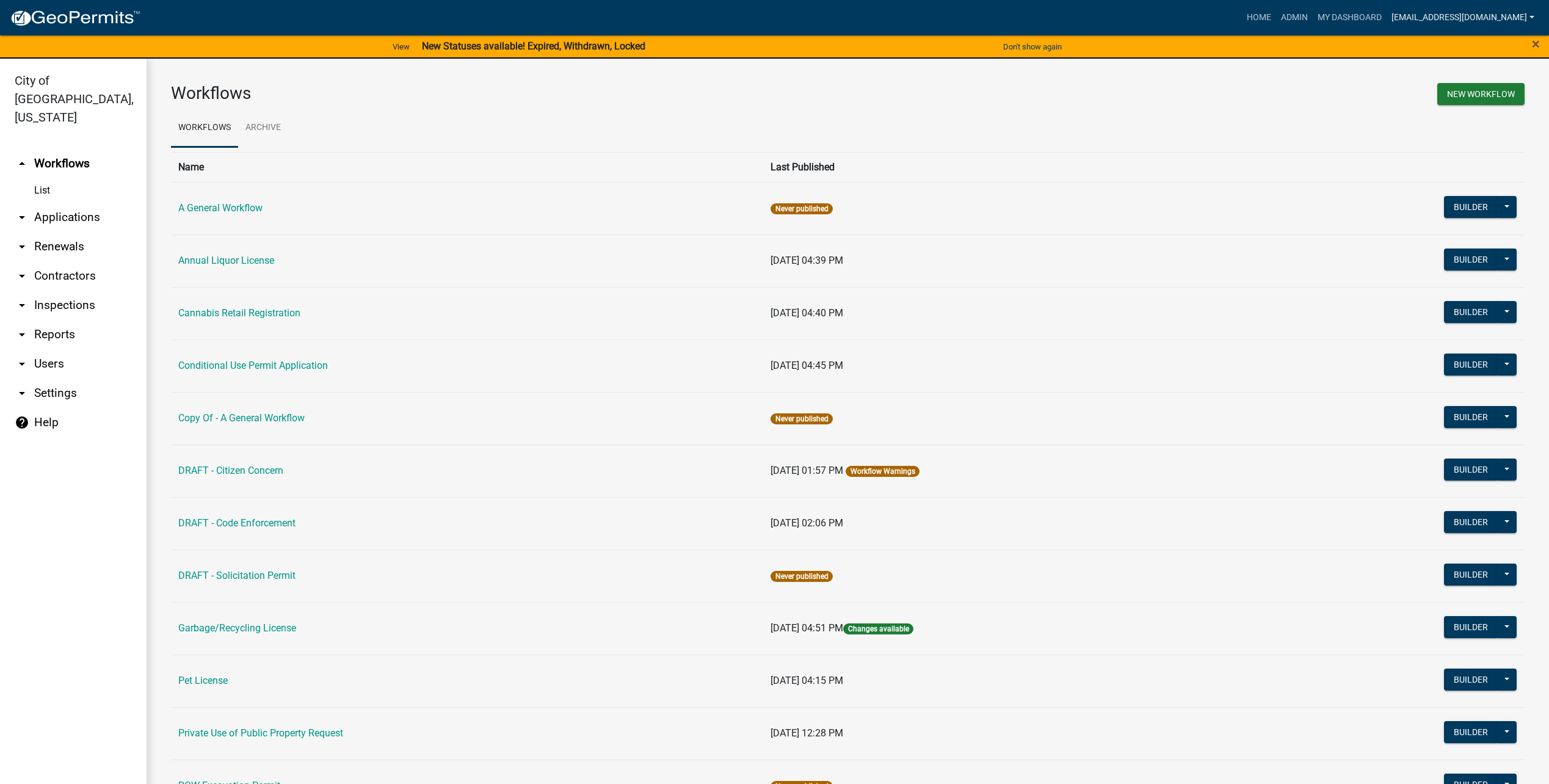
click at [1507, 22] on link "[EMAIL_ADDRESS][DOMAIN_NAME]" at bounding box center [1462, 18] width 153 height 23
click at [1469, 142] on link "Logout" at bounding box center [1486, 148] width 104 height 29
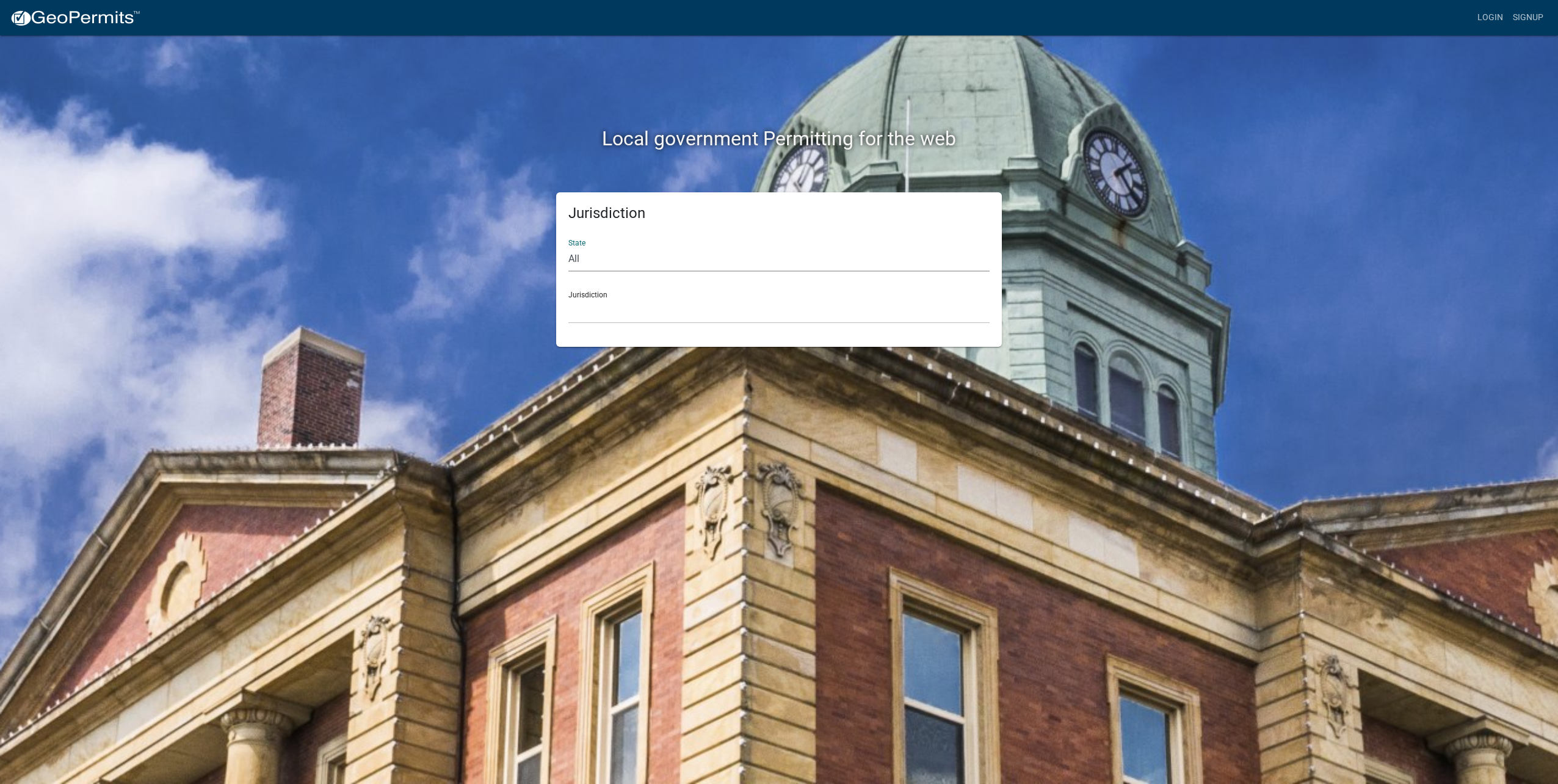
click at [680, 265] on select "All Colorado Georgia Indiana Iowa Kansas Minnesota Ohio South Carolina Wisconsin" at bounding box center [779, 259] width 421 height 25
click at [1499, 13] on link "Login" at bounding box center [1490, 18] width 35 height 23
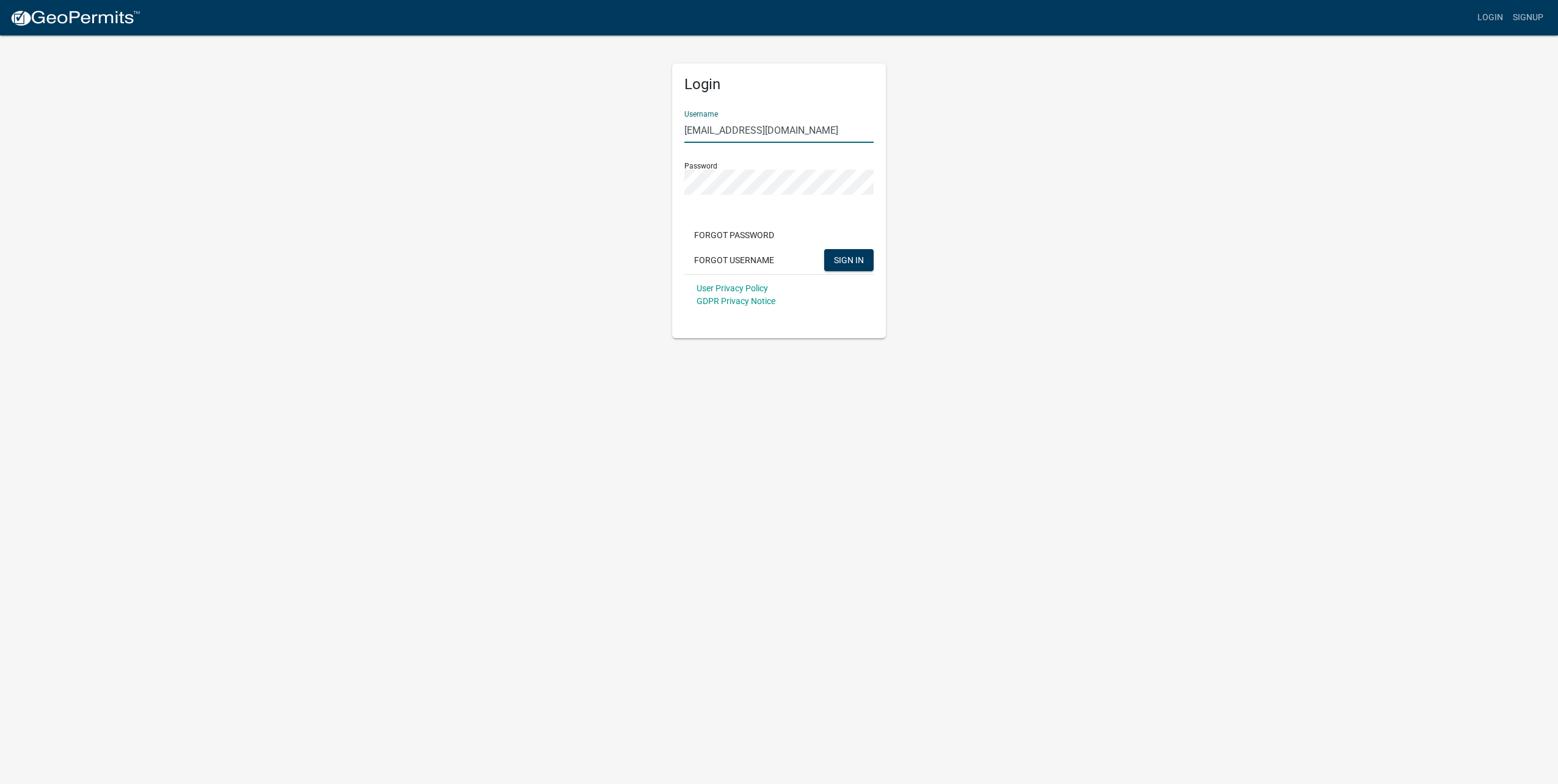
click at [754, 132] on input "publicworks@cityofluverne.org" at bounding box center [779, 130] width 190 height 25
type input "electric@cityofluverne.org"
click at [858, 255] on span "SIGN IN" at bounding box center [849, 259] width 30 height 10
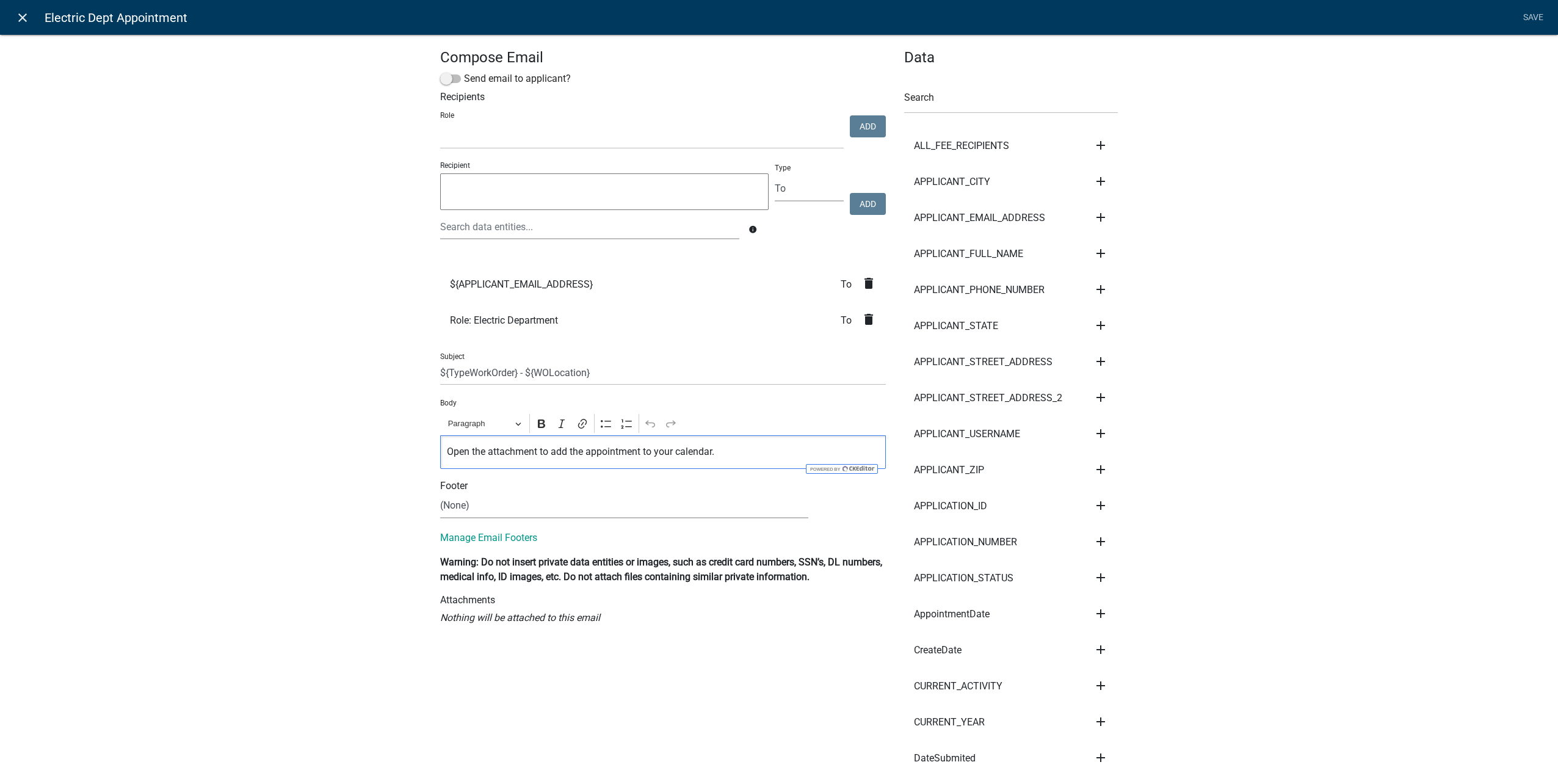
click at [22, 13] on icon "close" at bounding box center [22, 17] width 14 height 14
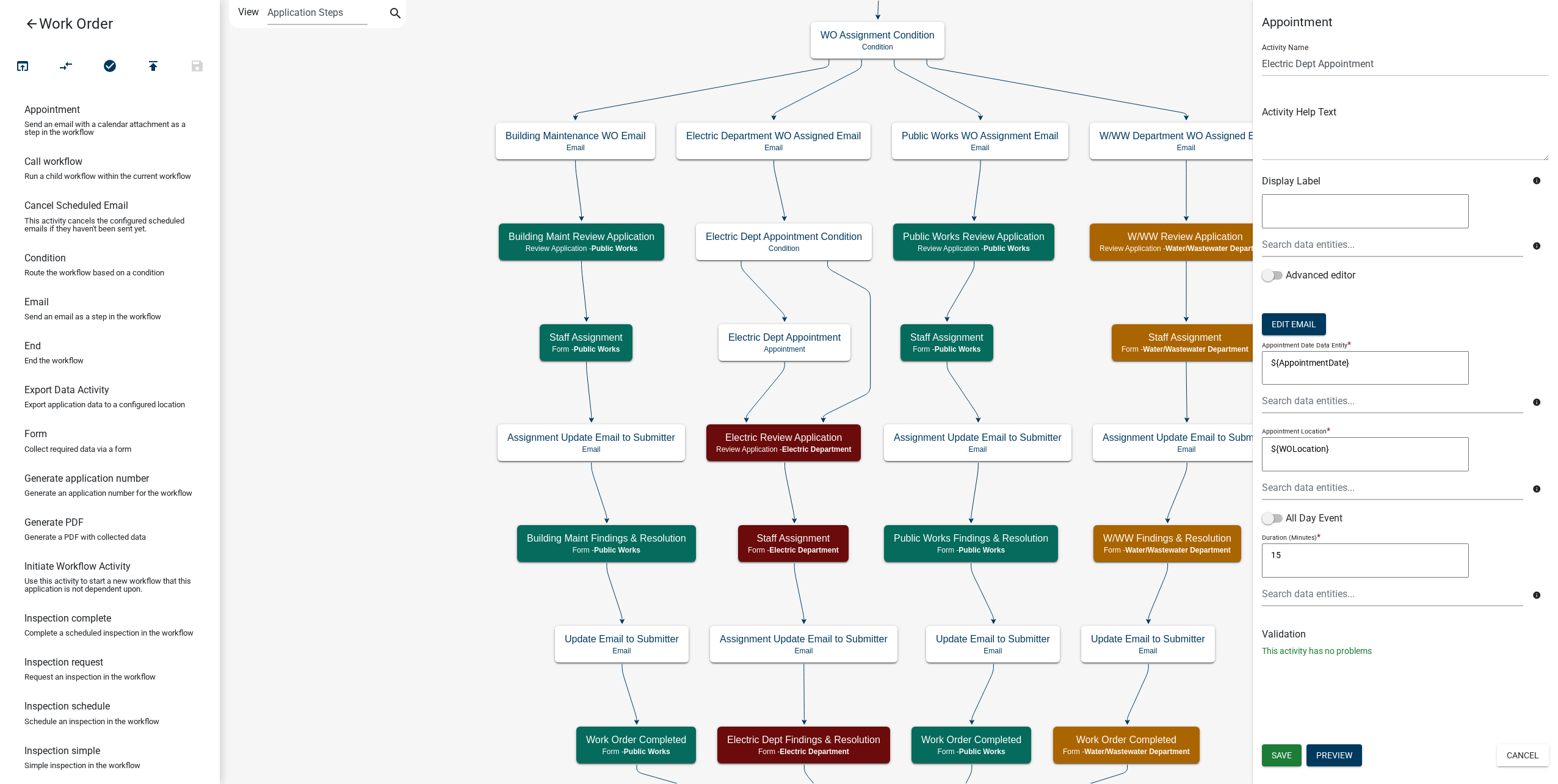
click at [16, 20] on link "arrow_back Work Order" at bounding box center [104, 23] width 190 height 28
click at [27, 20] on icon "arrow_back" at bounding box center [31, 25] width 14 height 17
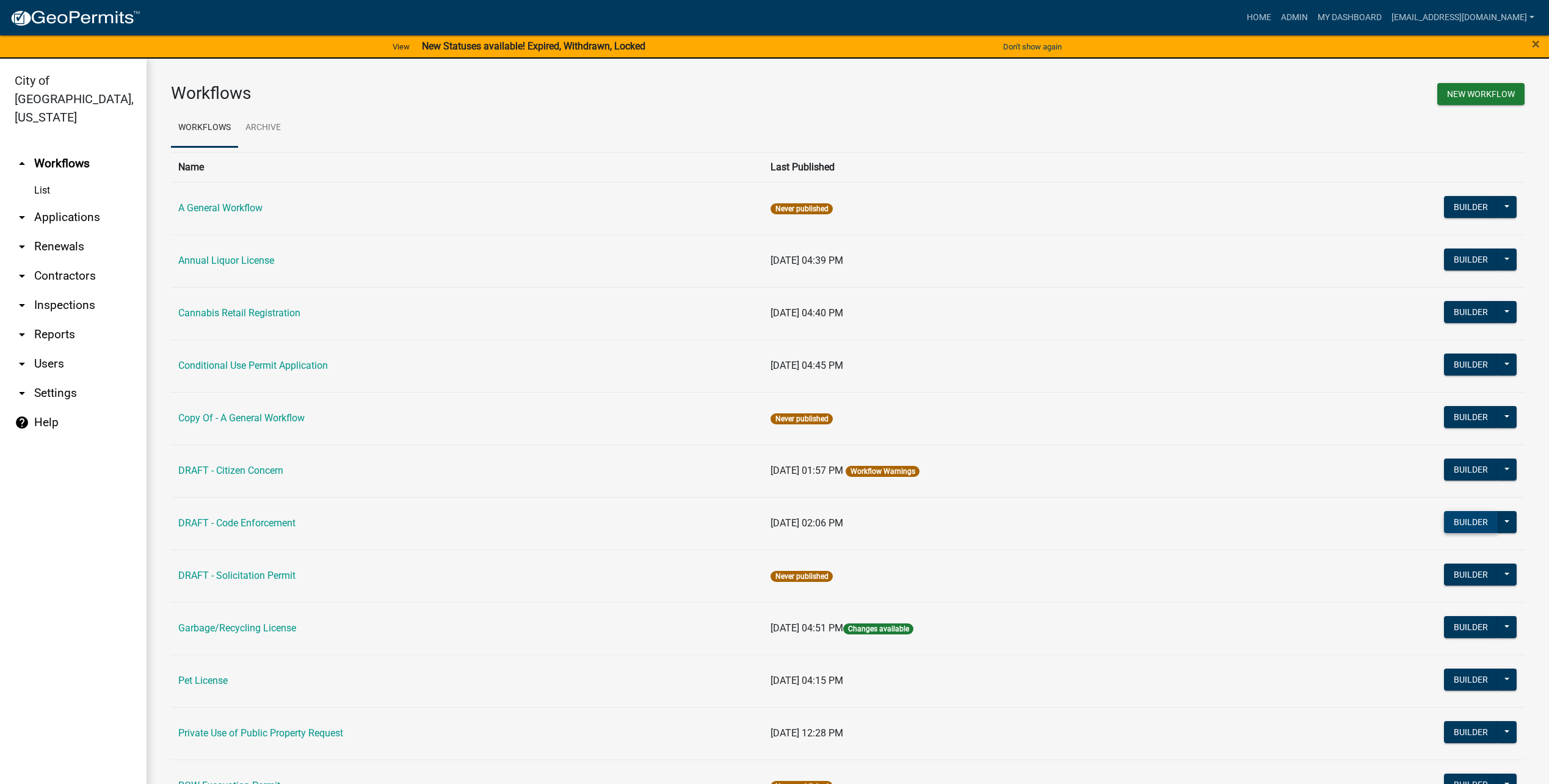
click at [1480, 515] on button "Builder" at bounding box center [1471, 522] width 54 height 22
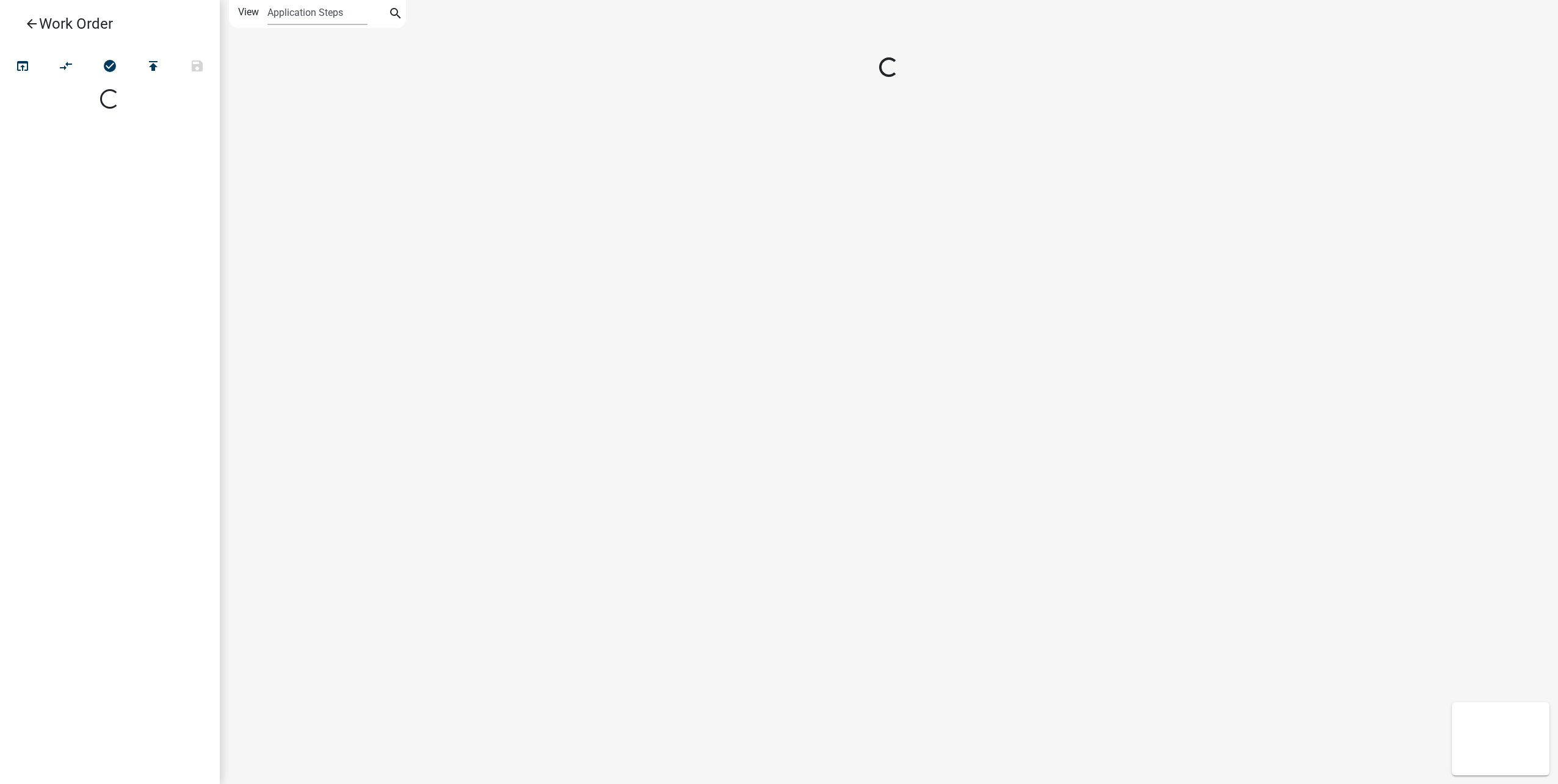
select select
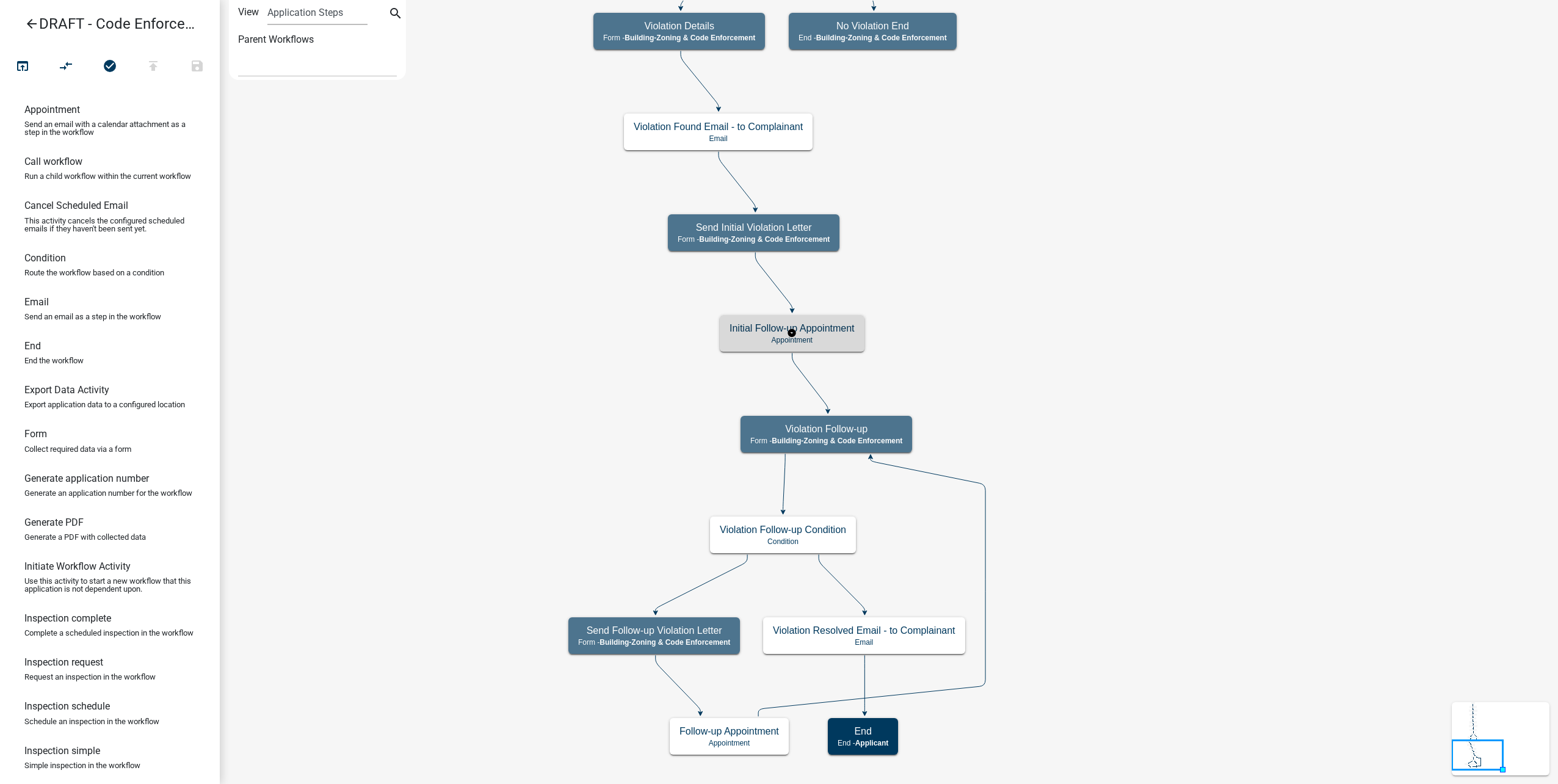
click at [829, 337] on p "Appointment" at bounding box center [792, 340] width 125 height 9
